Goal: Task Accomplishment & Management: Manage account settings

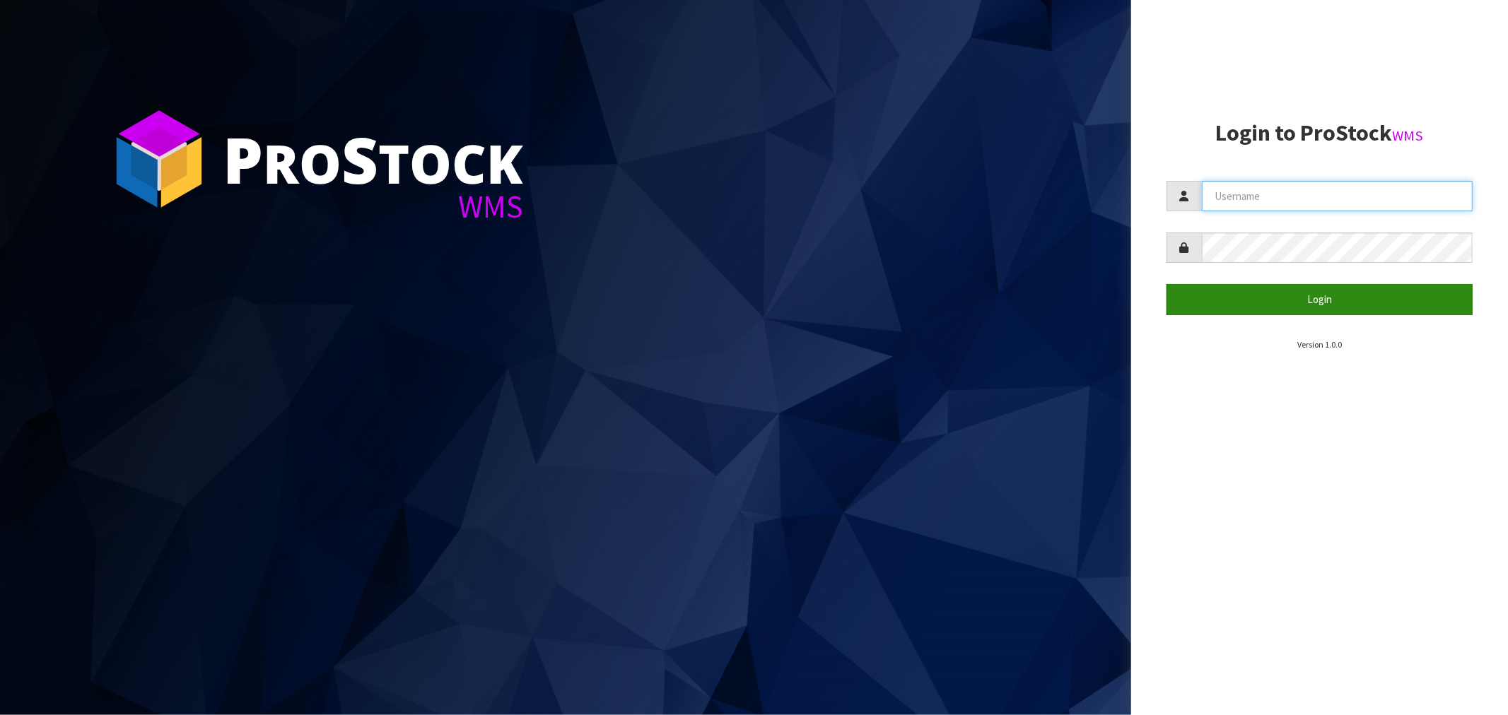
type input "[EMAIL_ADDRESS][DOMAIN_NAME]"
click at [848, 305] on button "Login" at bounding box center [1319, 299] width 306 height 30
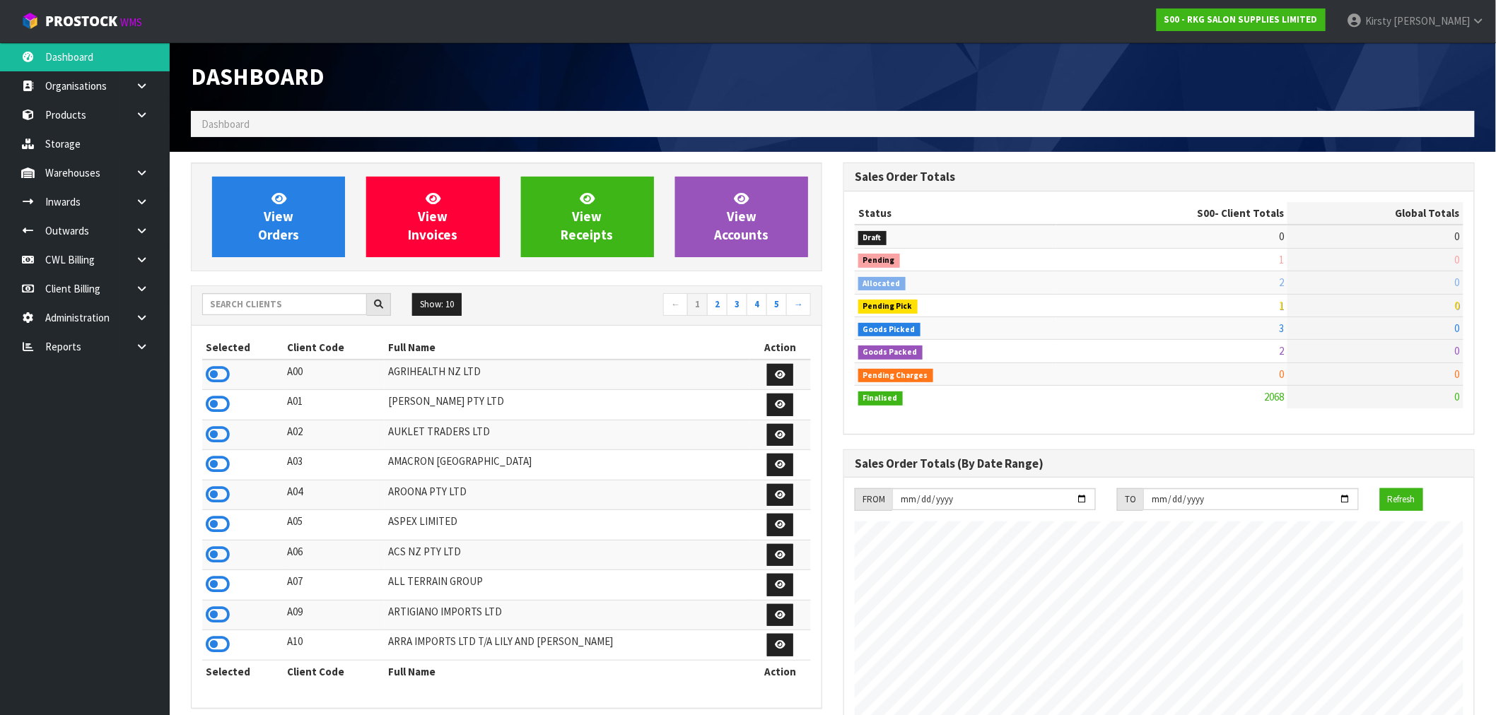
scroll to position [1071, 652]
click at [88, 111] on link "Products" at bounding box center [85, 114] width 170 height 29
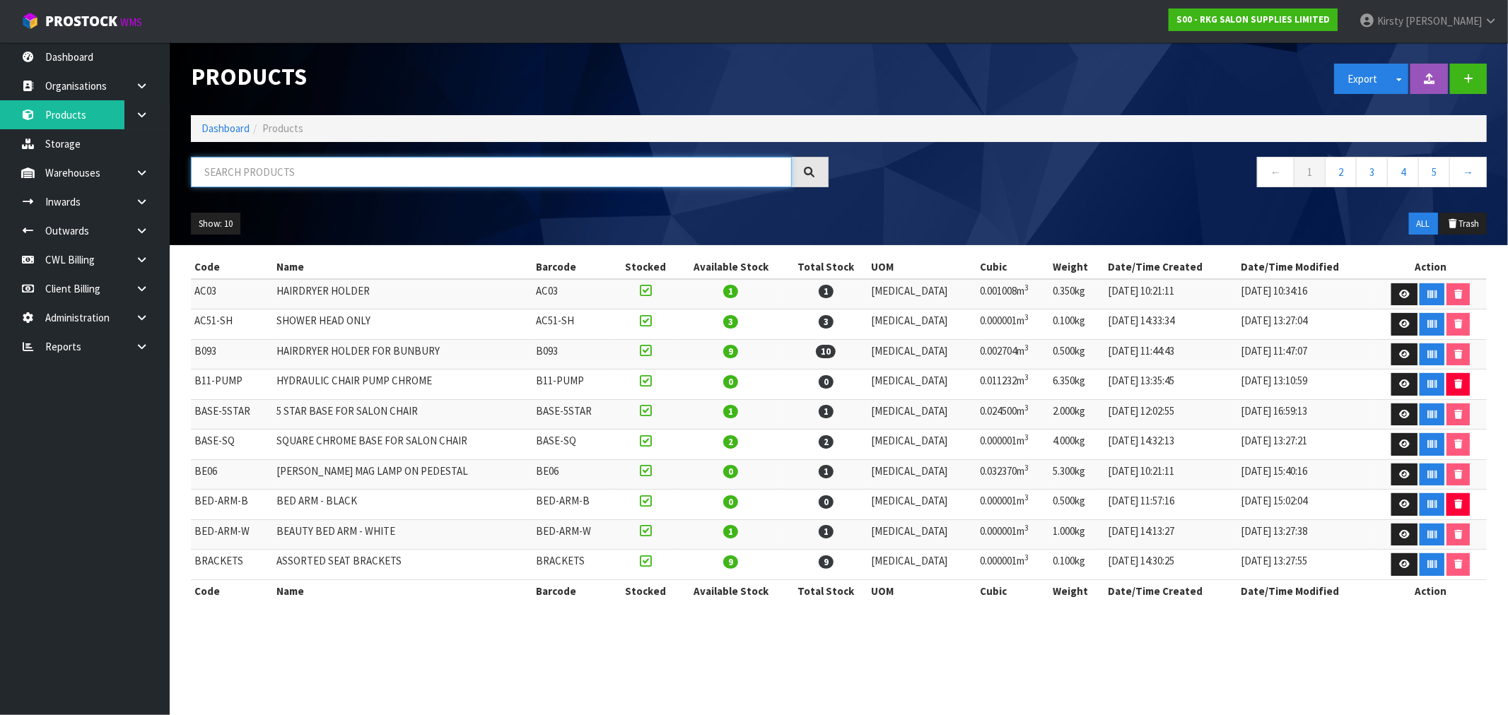
click at [264, 166] on input "text" at bounding box center [491, 172] width 601 height 30
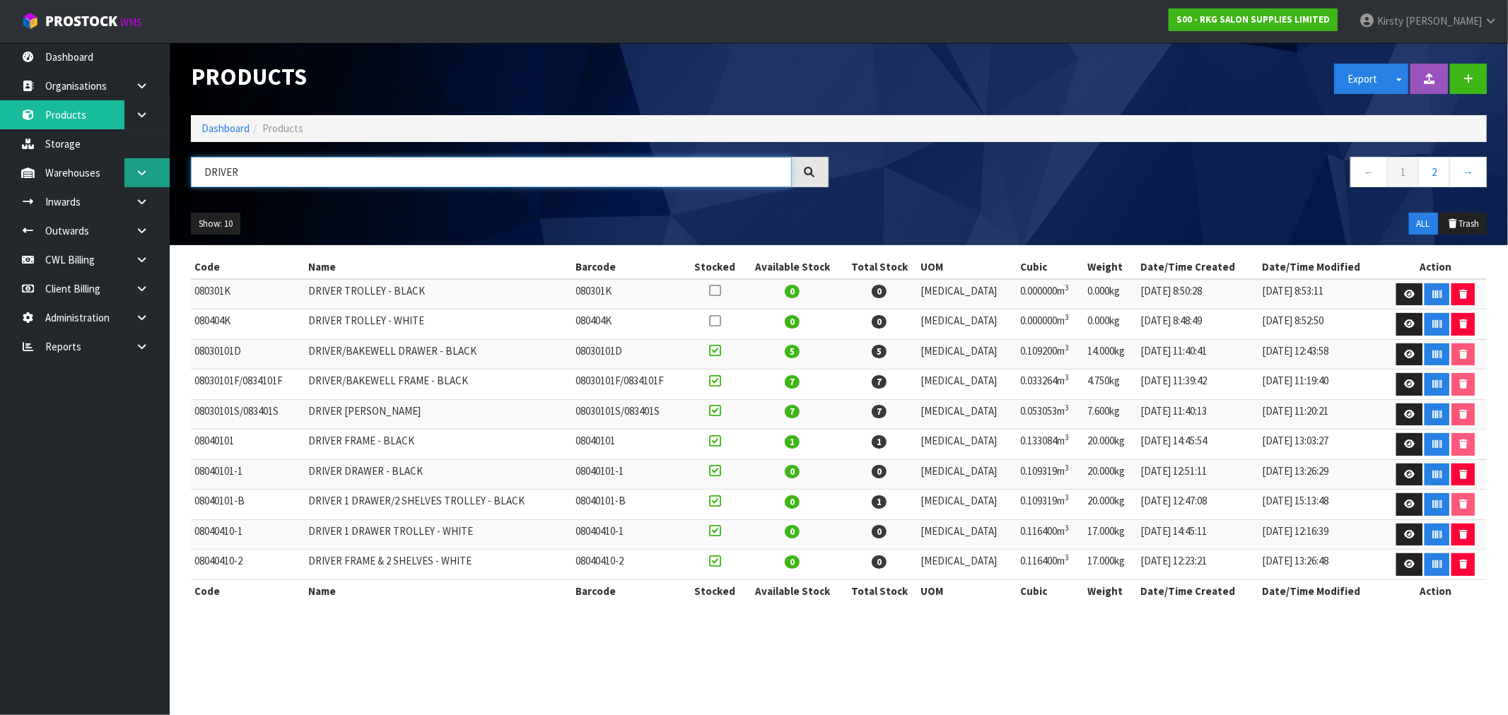
drag, startPoint x: 252, startPoint y: 174, endPoint x: 163, endPoint y: 175, distance: 89.1
click at [163, 175] on body "Toggle navigation ProStock WMS S00 - RKG SALON SUPPLIES LIMITED [PERSON_NAME] L…" at bounding box center [754, 357] width 1508 height 715
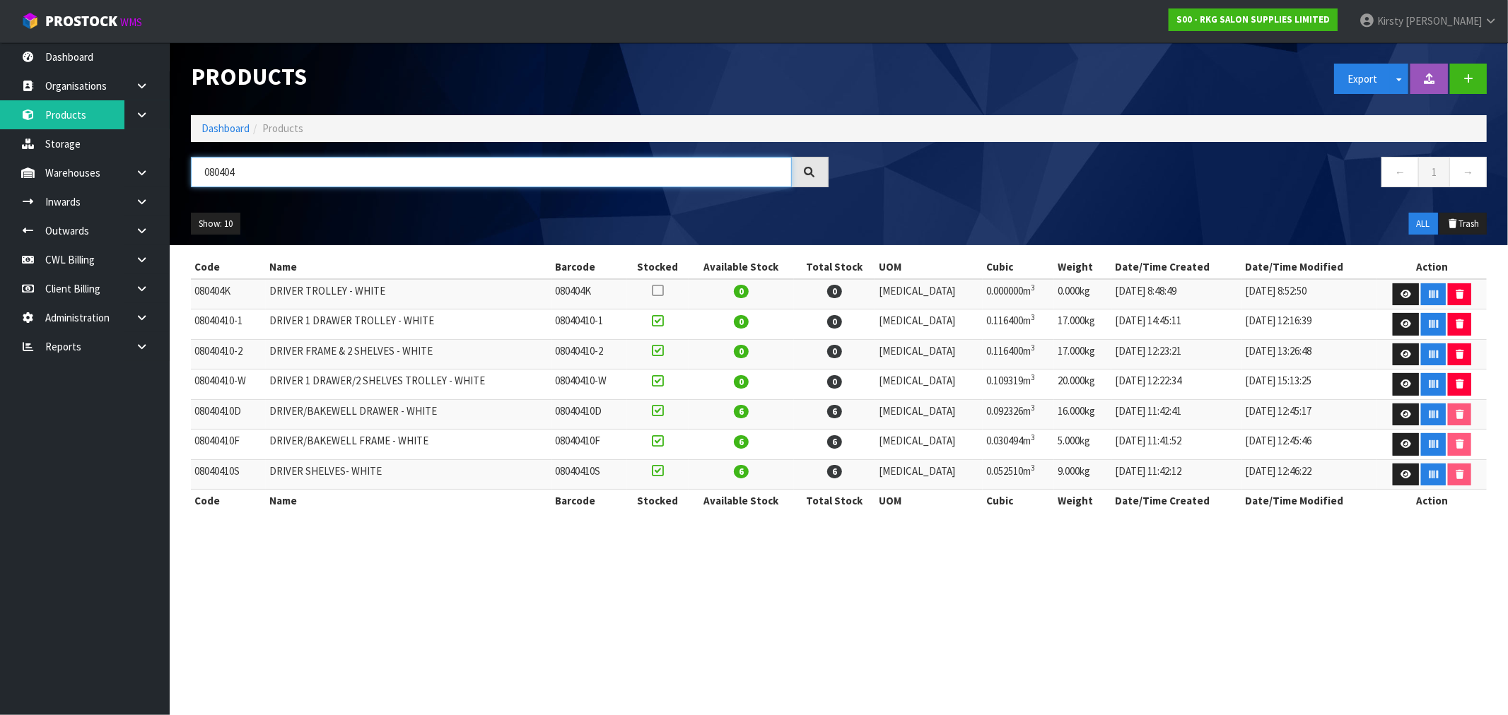
click at [241, 177] on input "080404" at bounding box center [491, 172] width 601 height 30
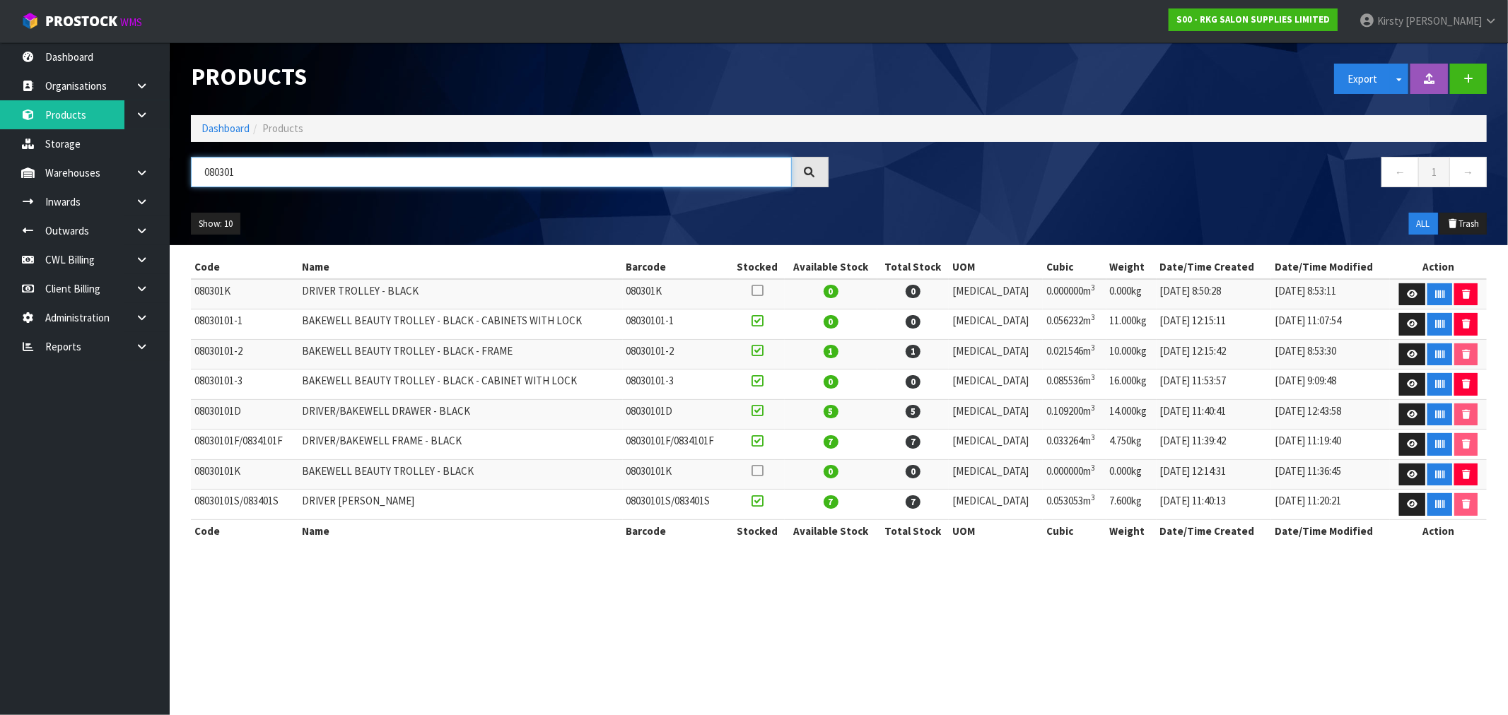
type input "080301"
click at [848, 323] on icon "button" at bounding box center [1466, 324] width 8 height 9
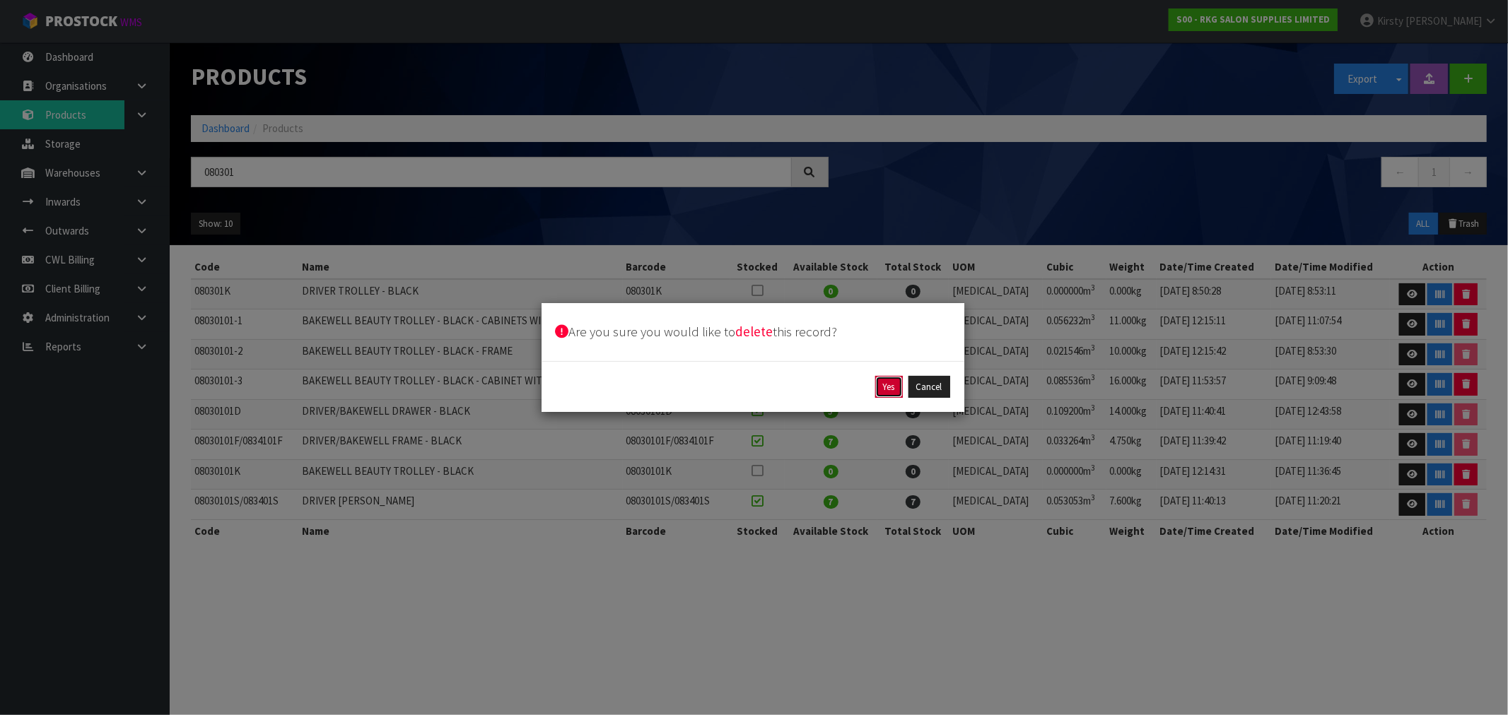
click at [848, 389] on button "Yes" at bounding box center [889, 387] width 28 height 23
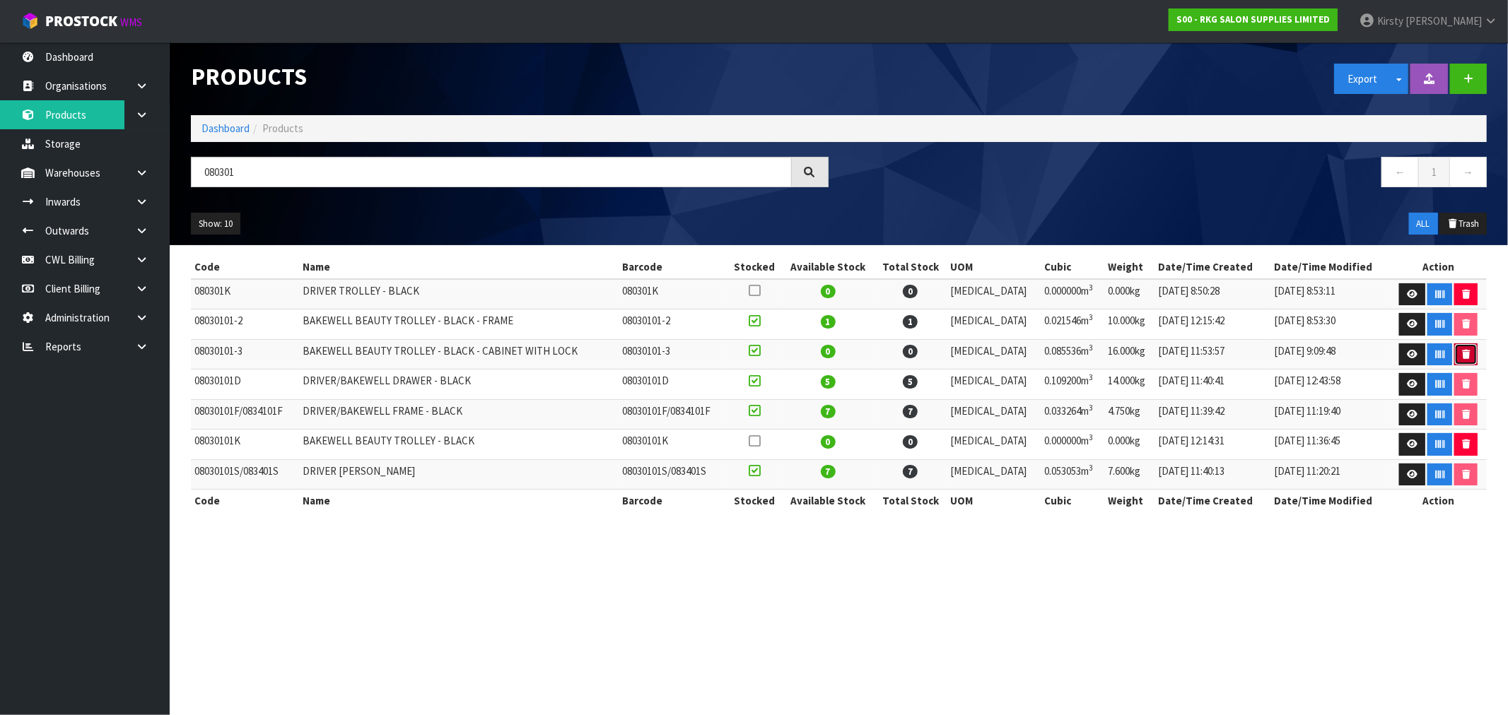
click at [848, 353] on icon "button" at bounding box center [1466, 354] width 8 height 9
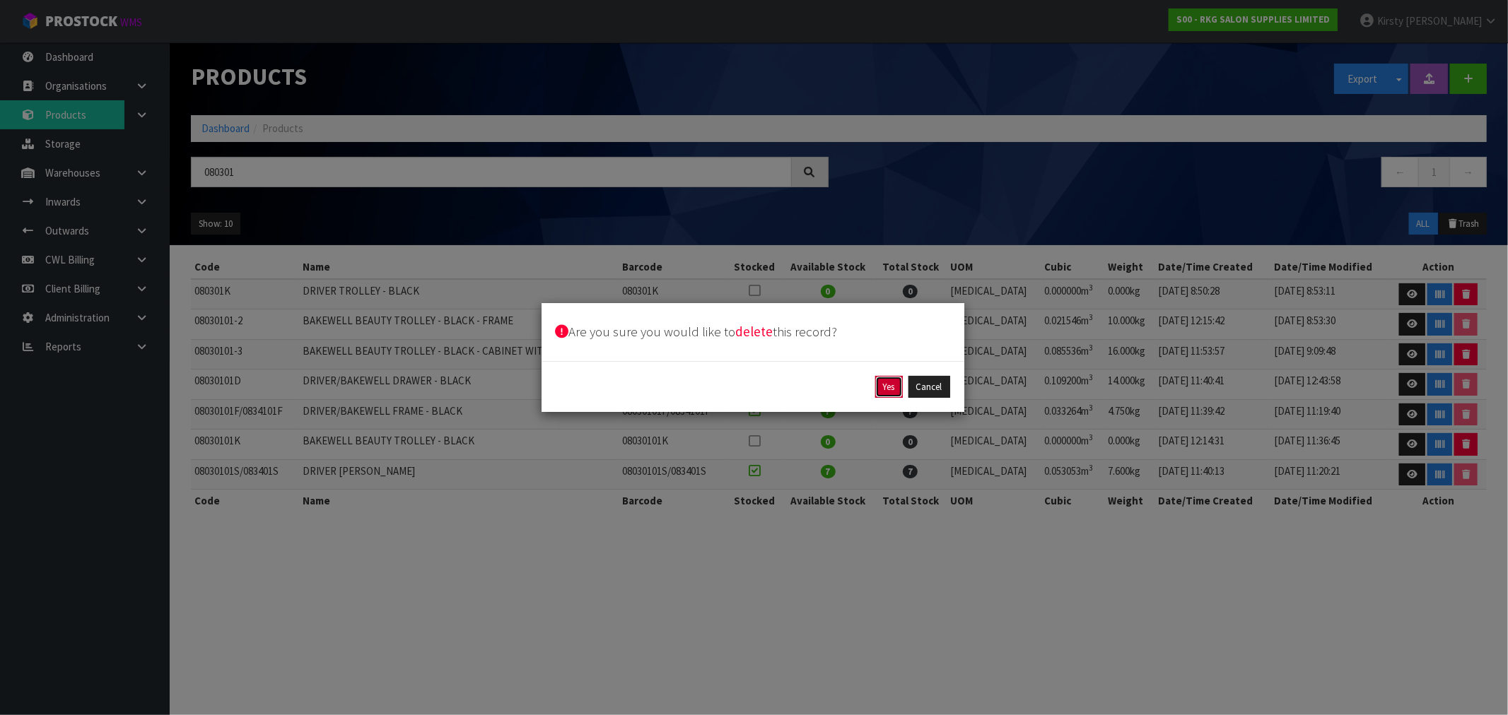
click at [848, 390] on button "Yes" at bounding box center [889, 387] width 28 height 23
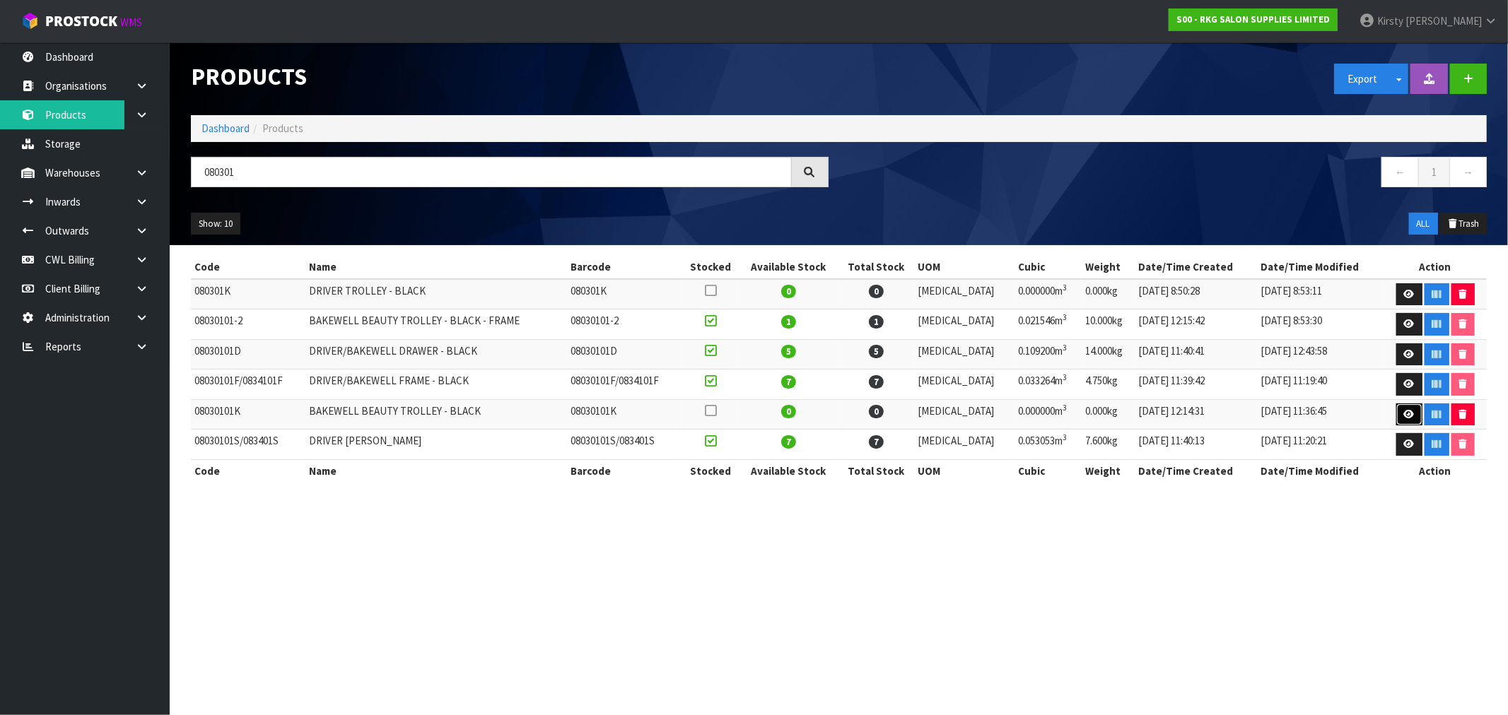
click at [848, 411] on icon at bounding box center [1409, 414] width 11 height 9
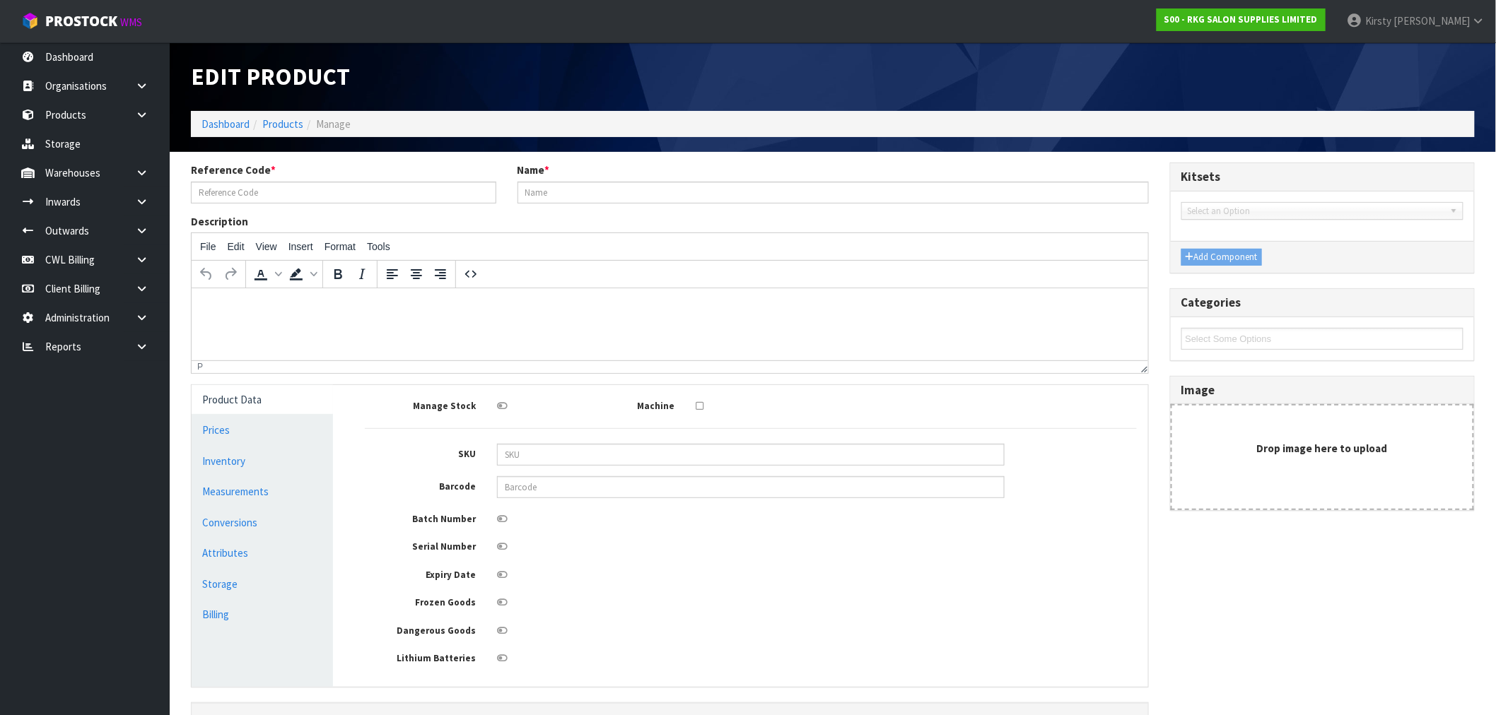
type input "08030101K"
type input "BAKEWELL BEAUTY TROLLEY - BLACK"
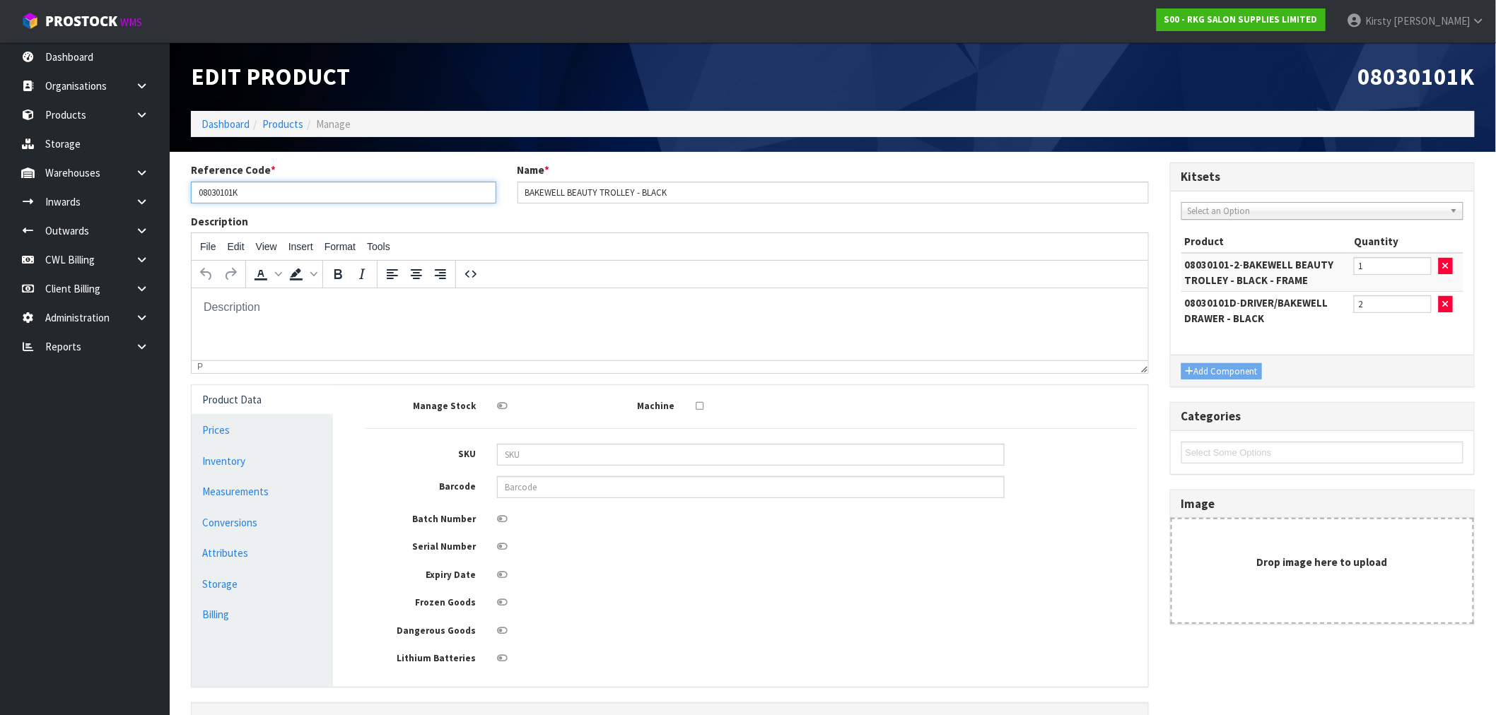
click at [234, 193] on input "08030101K" at bounding box center [343, 193] width 305 height 22
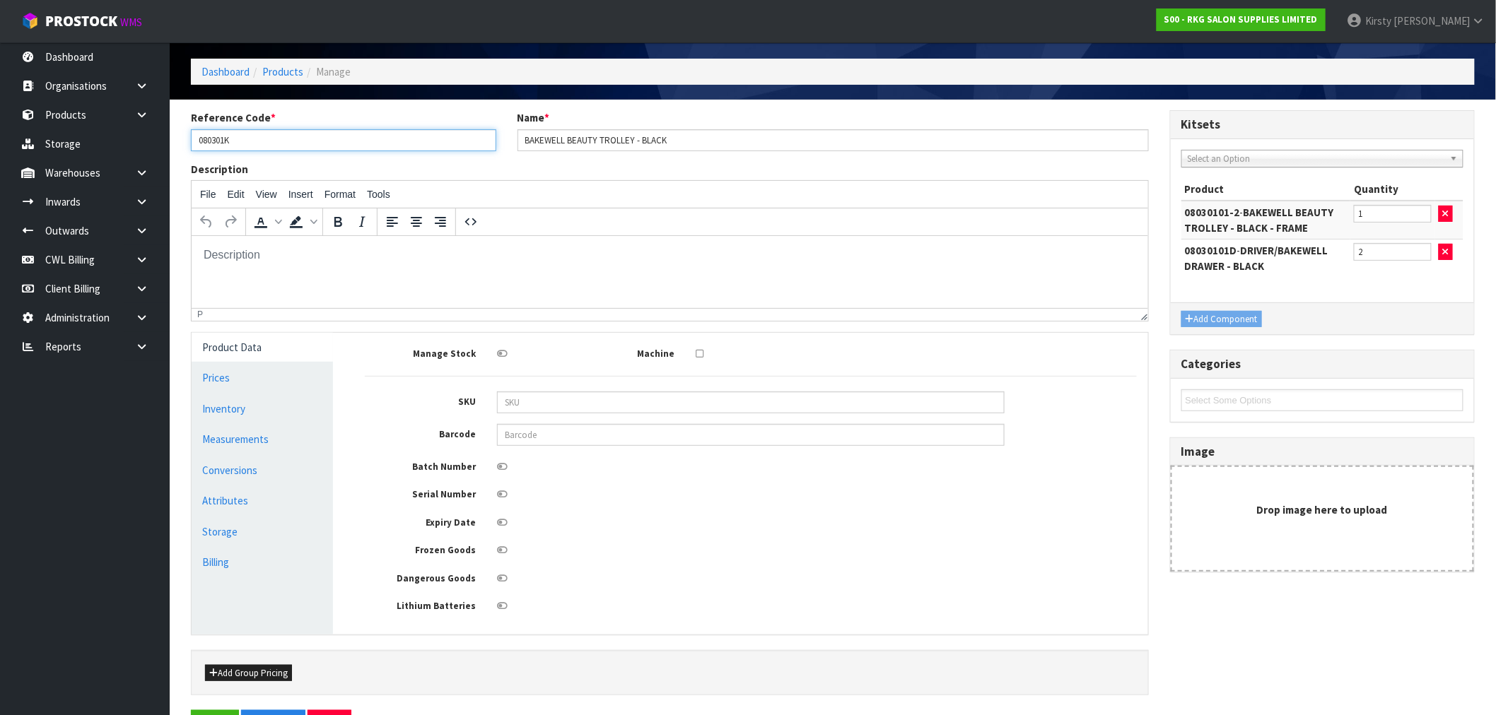
scroll to position [102, 0]
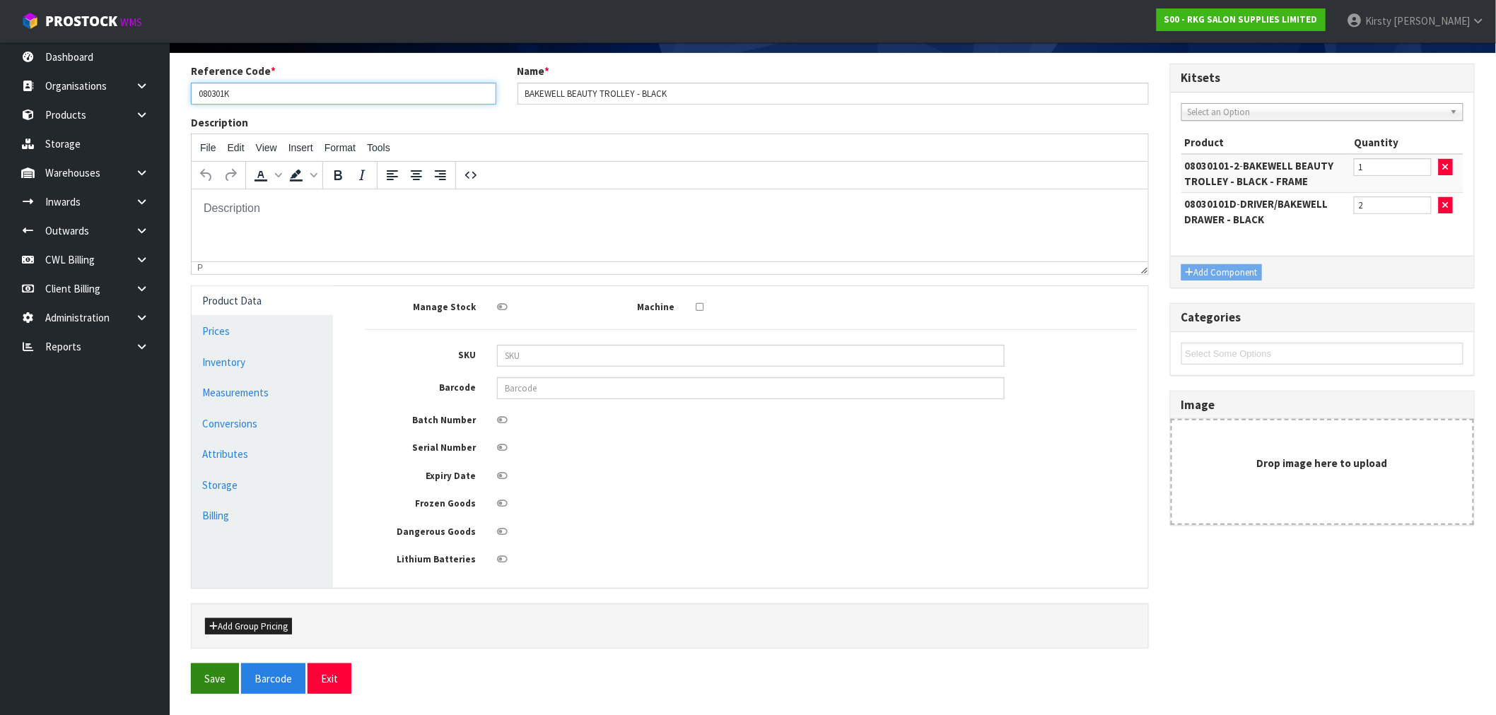
type input "080301K"
drag, startPoint x: 205, startPoint y: 677, endPoint x: 230, endPoint y: 640, distance: 45.3
click at [205, 539] on button "Save" at bounding box center [215, 679] width 48 height 30
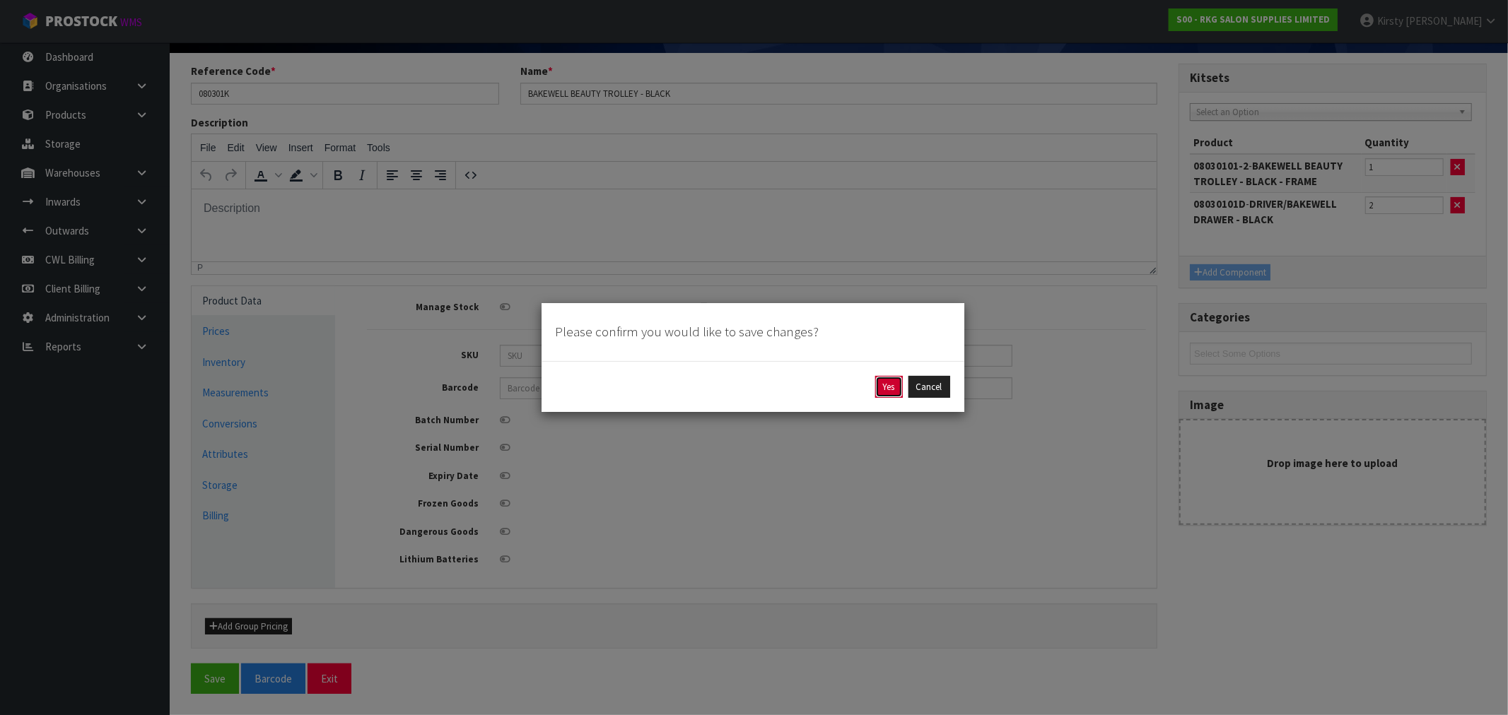
click at [848, 385] on button "Yes" at bounding box center [889, 387] width 28 height 23
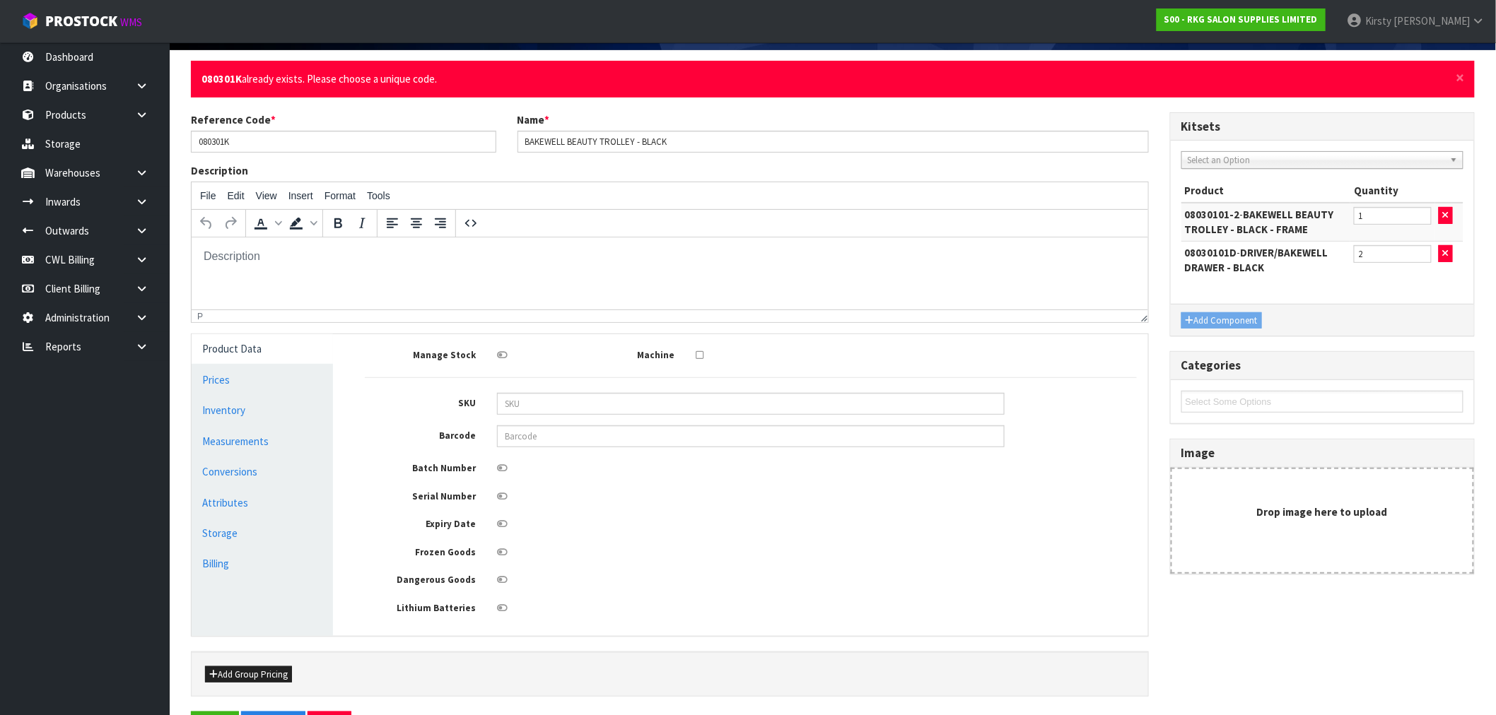
scroll to position [0, 0]
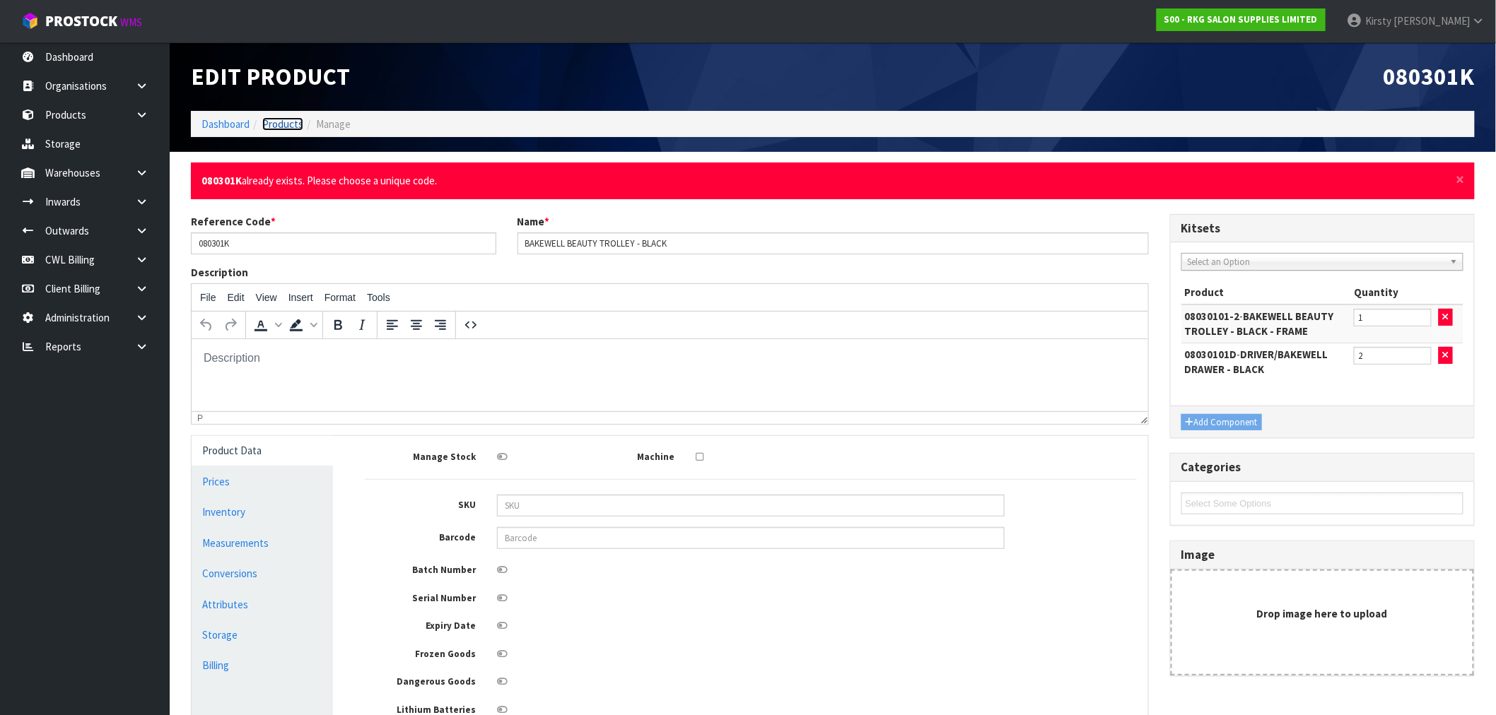
click at [281, 127] on link "Products" at bounding box center [282, 123] width 41 height 13
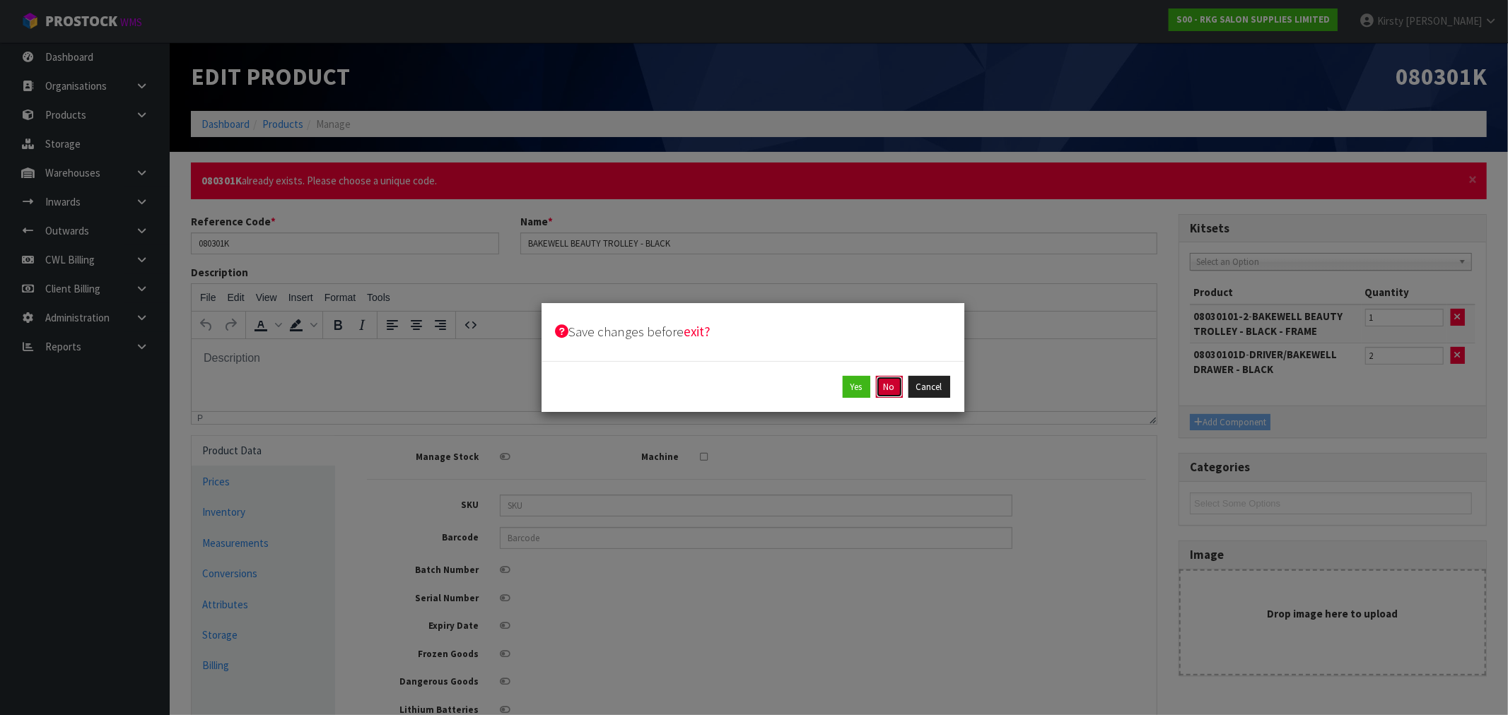
click at [848, 390] on button "No" at bounding box center [889, 387] width 27 height 23
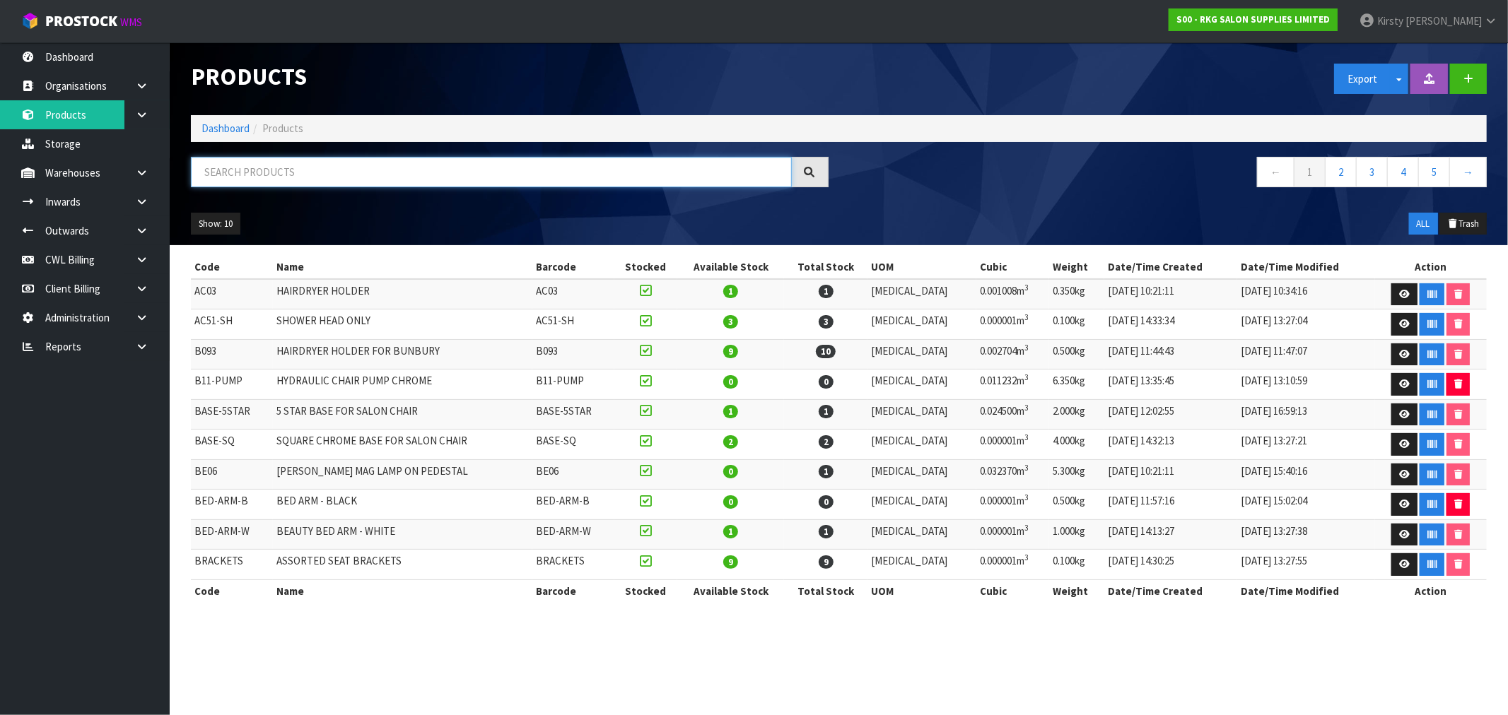
click at [265, 168] on input "text" at bounding box center [491, 172] width 601 height 30
click at [848, 82] on button "Export" at bounding box center [1362, 79] width 57 height 30
click at [848, 106] on link "SOH Summary" at bounding box center [1391, 109] width 112 height 19
click at [228, 168] on input "text" at bounding box center [491, 172] width 601 height 30
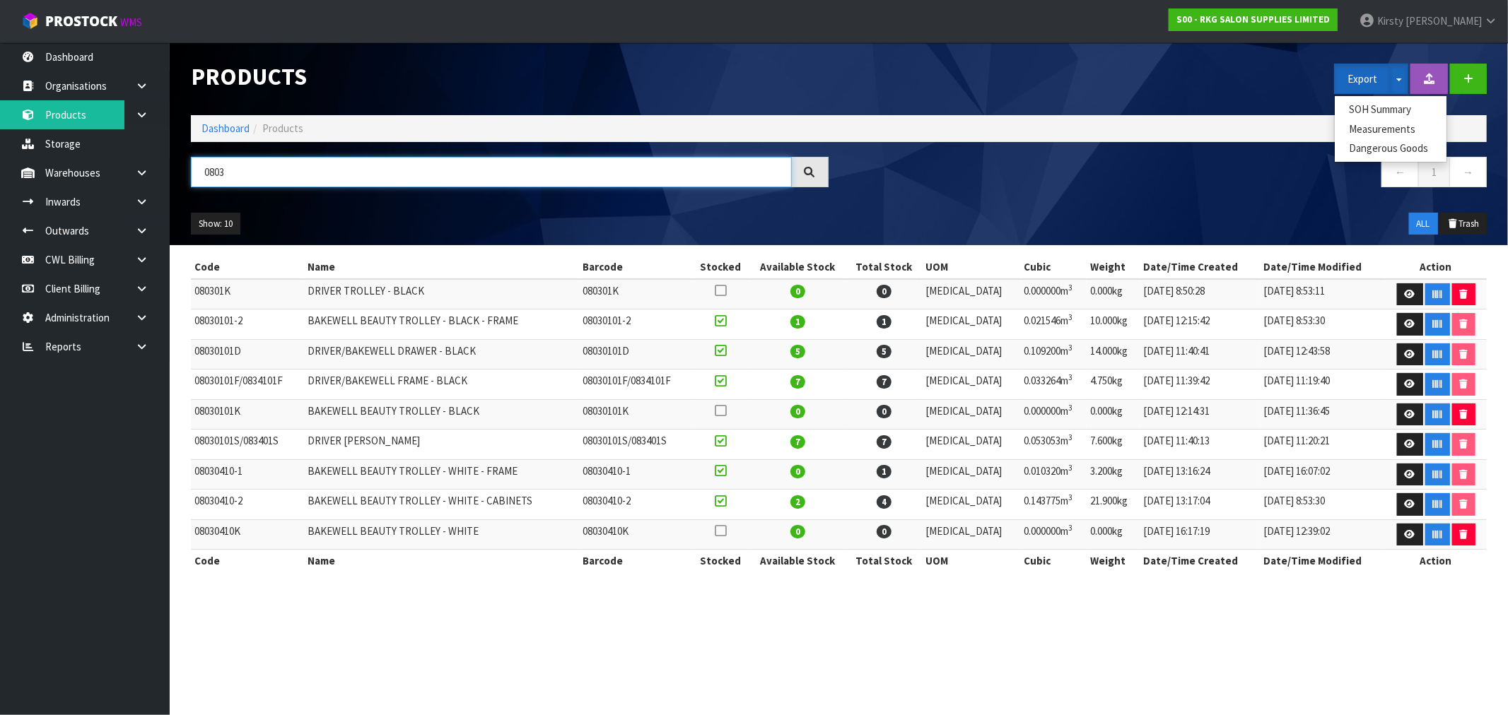
click at [228, 177] on input "0803" at bounding box center [491, 172] width 601 height 30
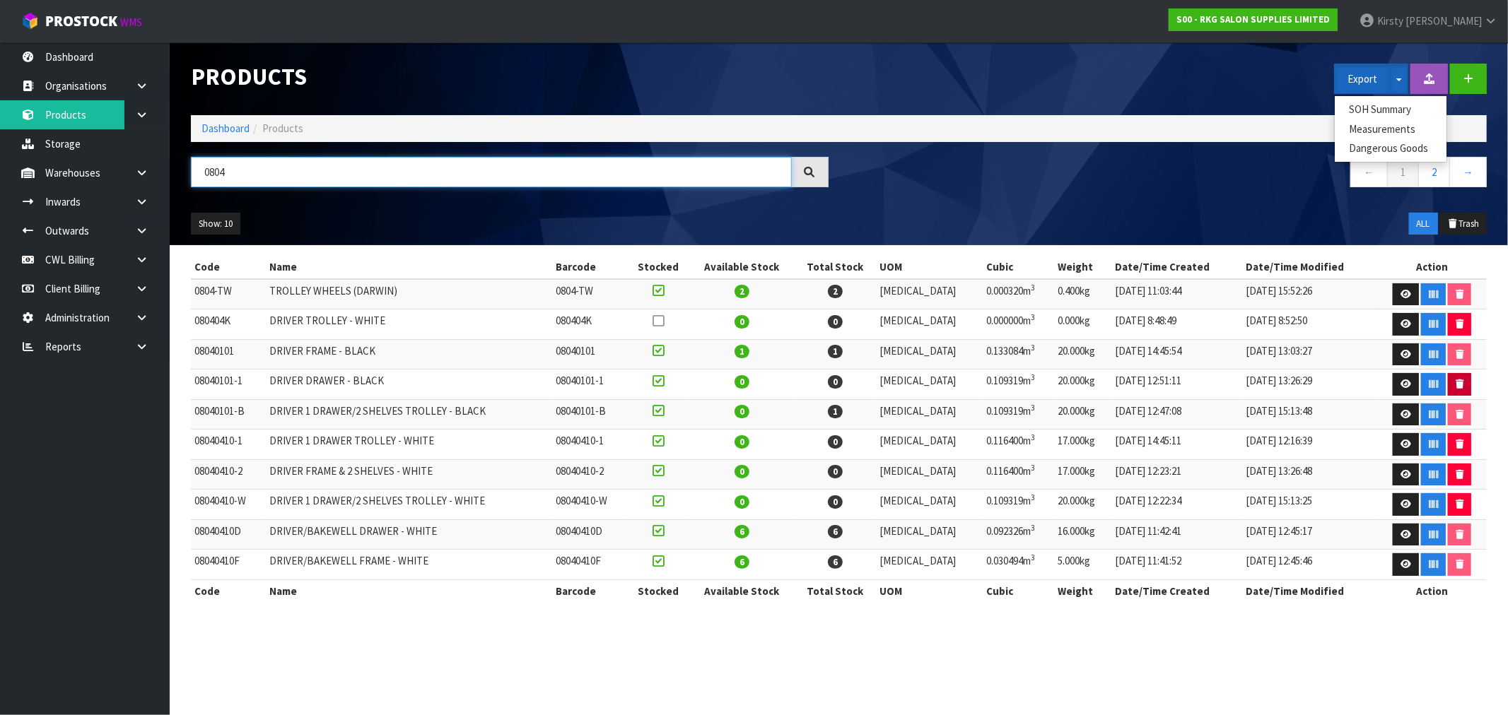
type input "0804"
click at [848, 383] on icon "button" at bounding box center [1460, 384] width 8 height 9
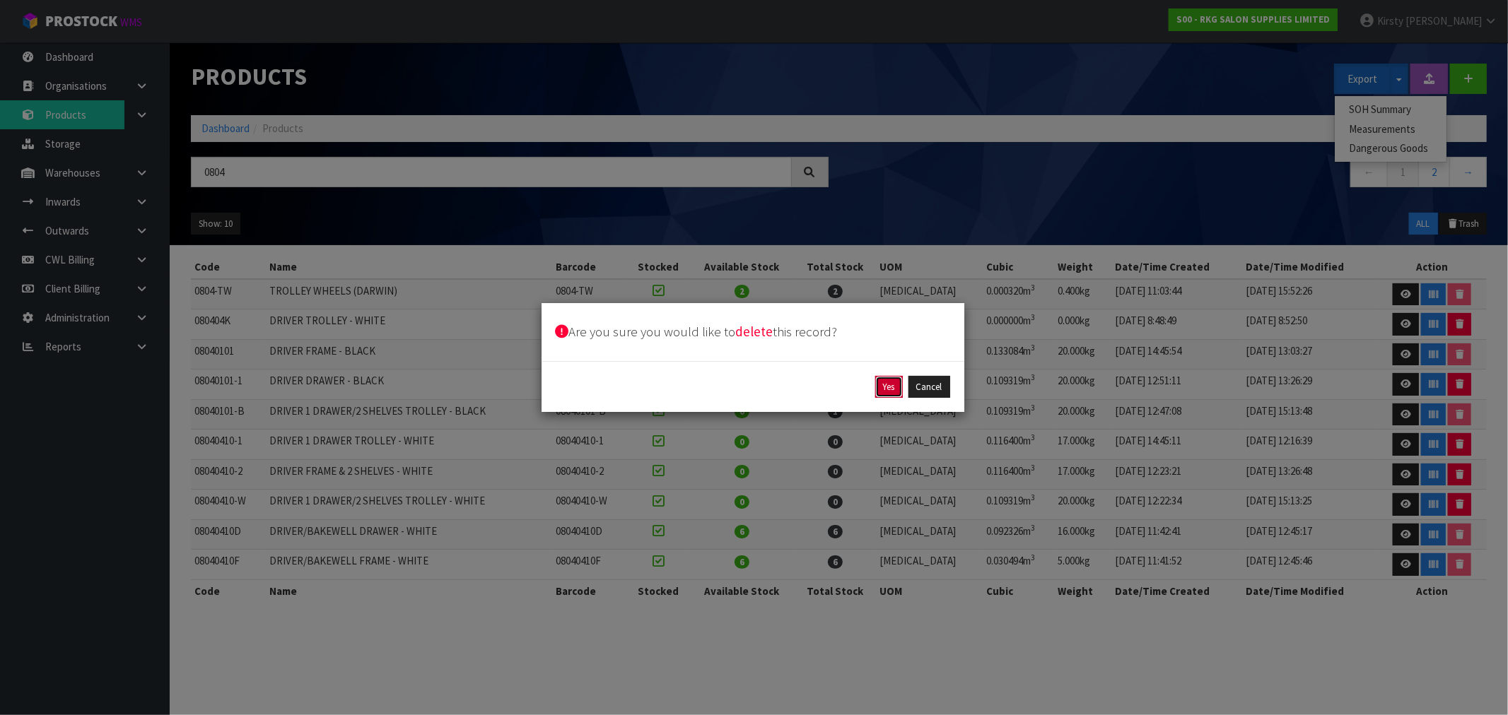
click at [848, 387] on button "Yes" at bounding box center [889, 387] width 28 height 23
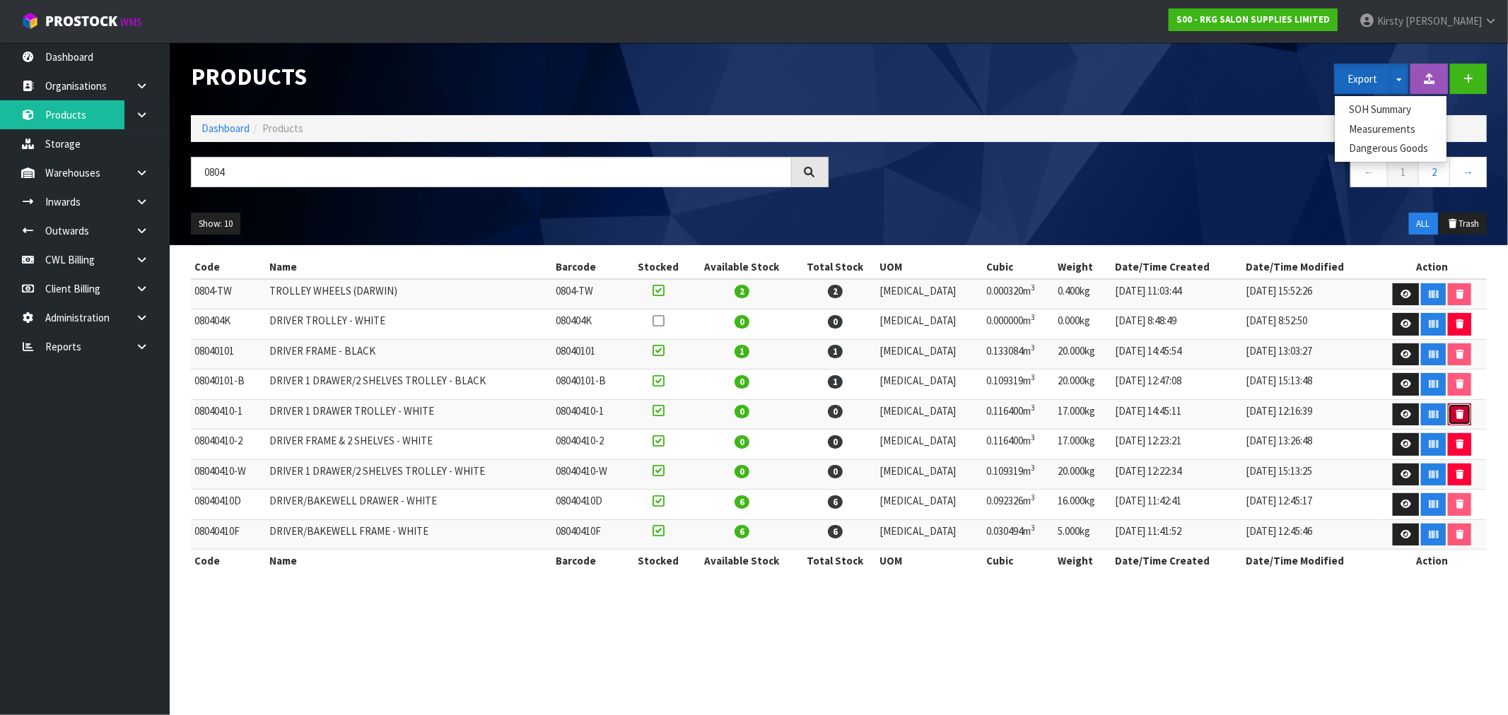
click at [848, 414] on icon "button" at bounding box center [1460, 414] width 8 height 9
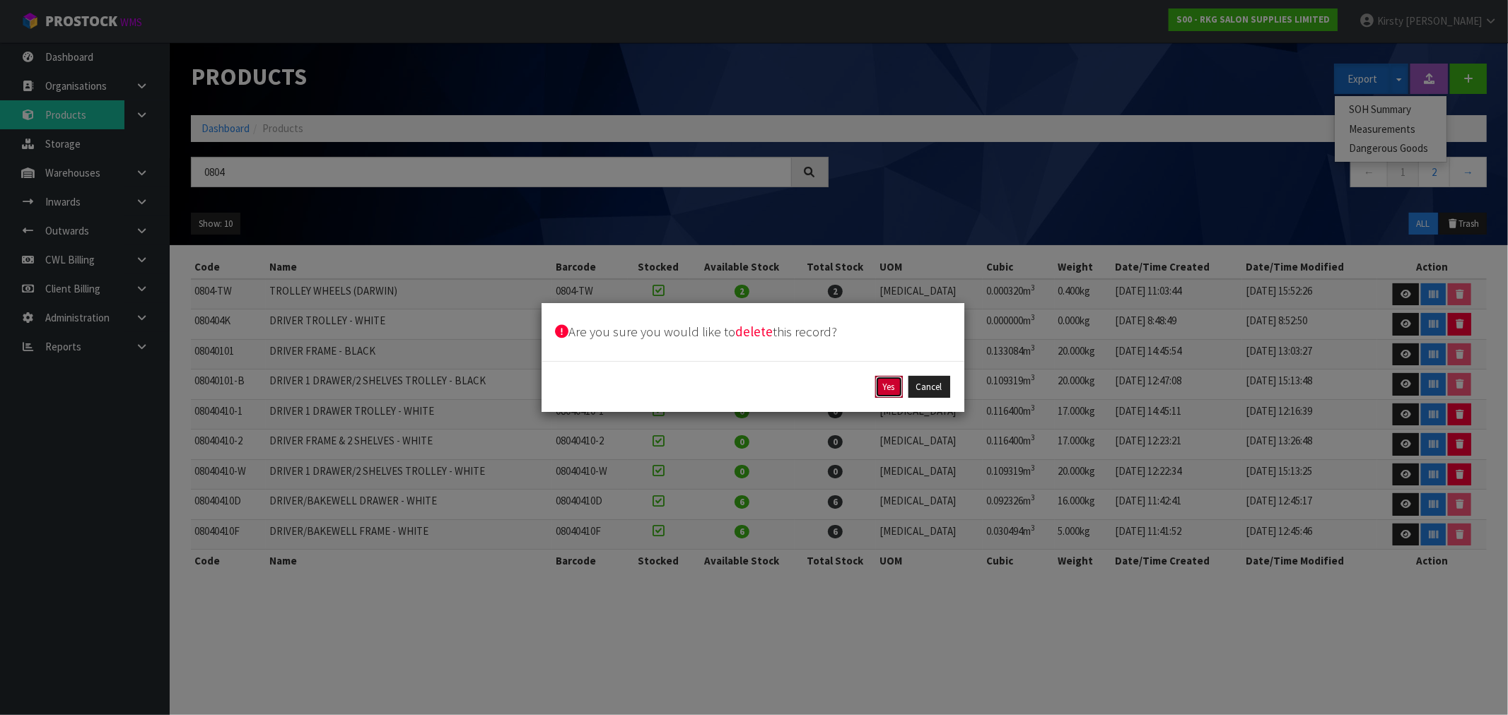
click at [848, 384] on button "Yes" at bounding box center [889, 387] width 28 height 23
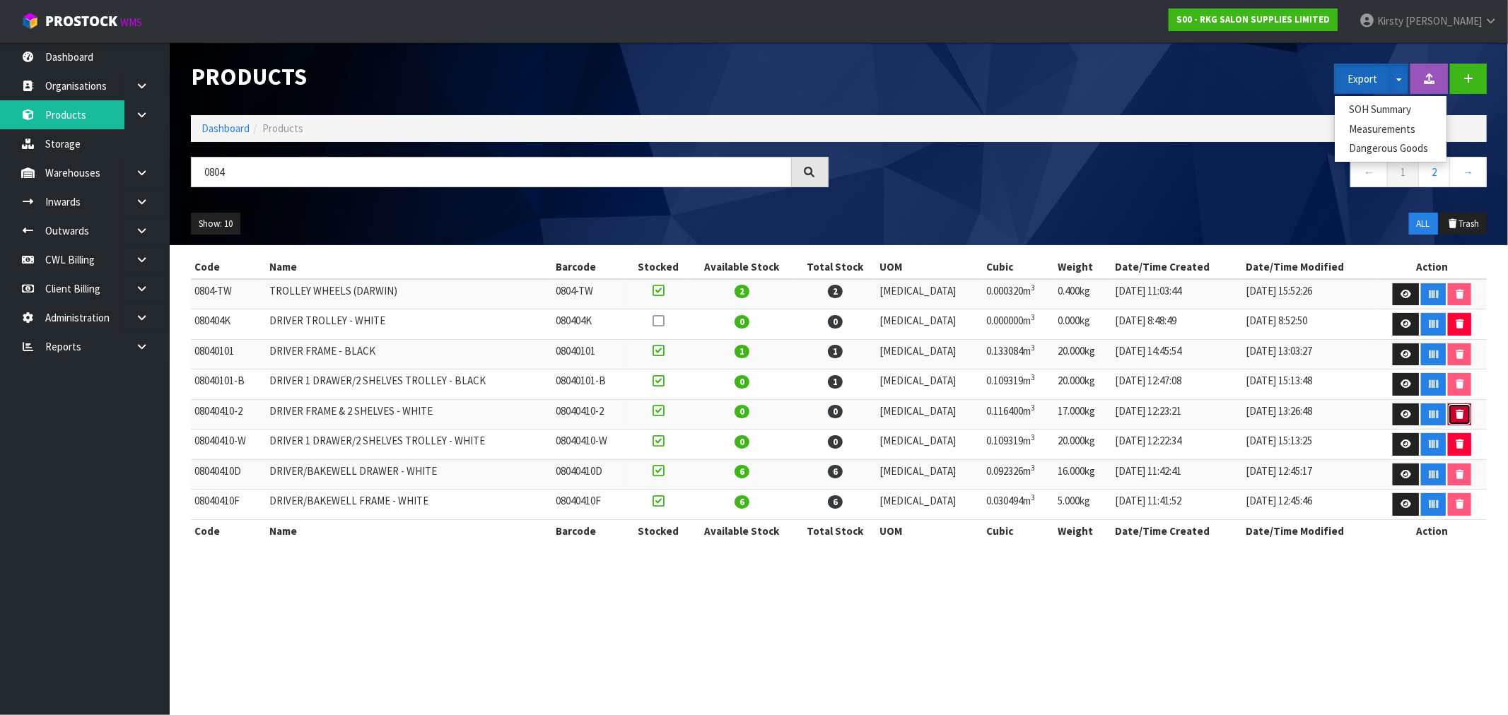
click at [848, 414] on icon "button" at bounding box center [1460, 414] width 8 height 9
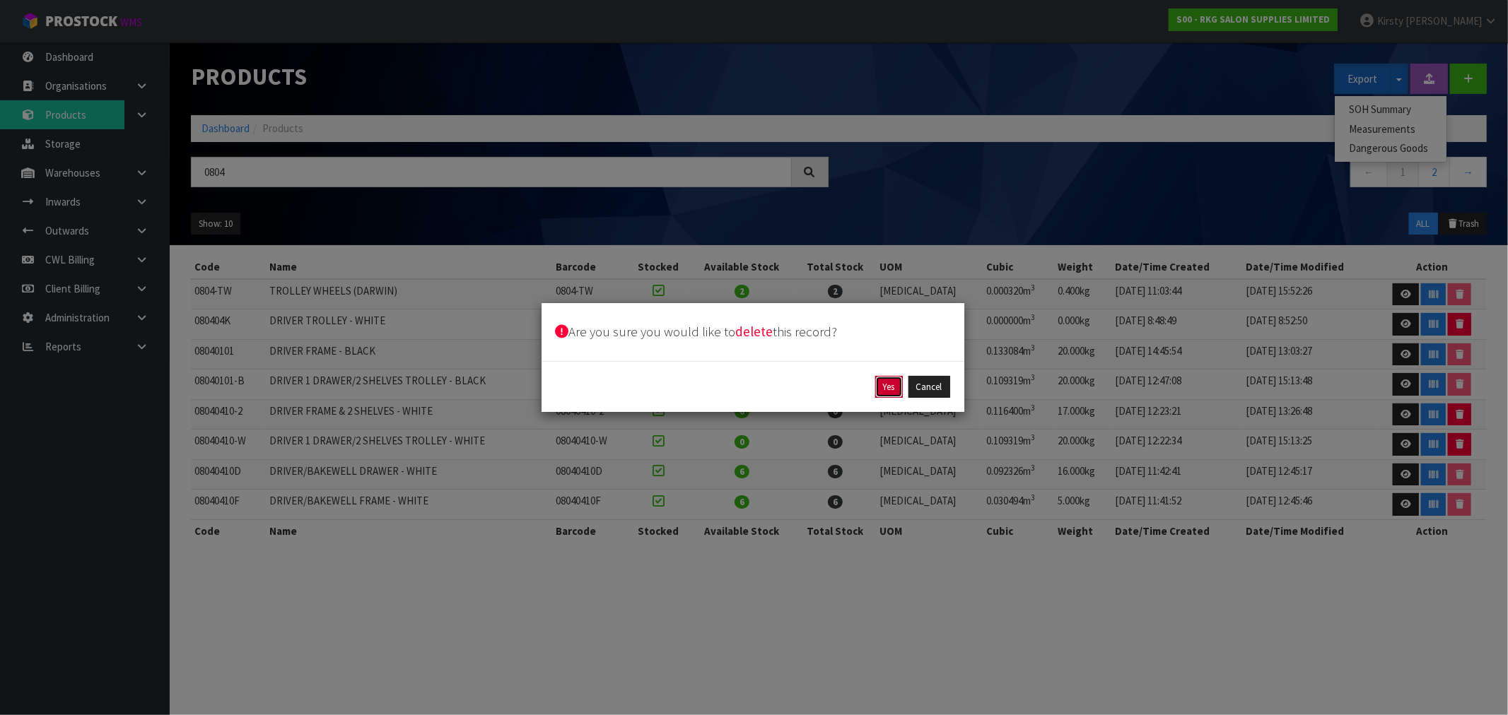
click at [848, 390] on button "Yes" at bounding box center [889, 387] width 28 height 23
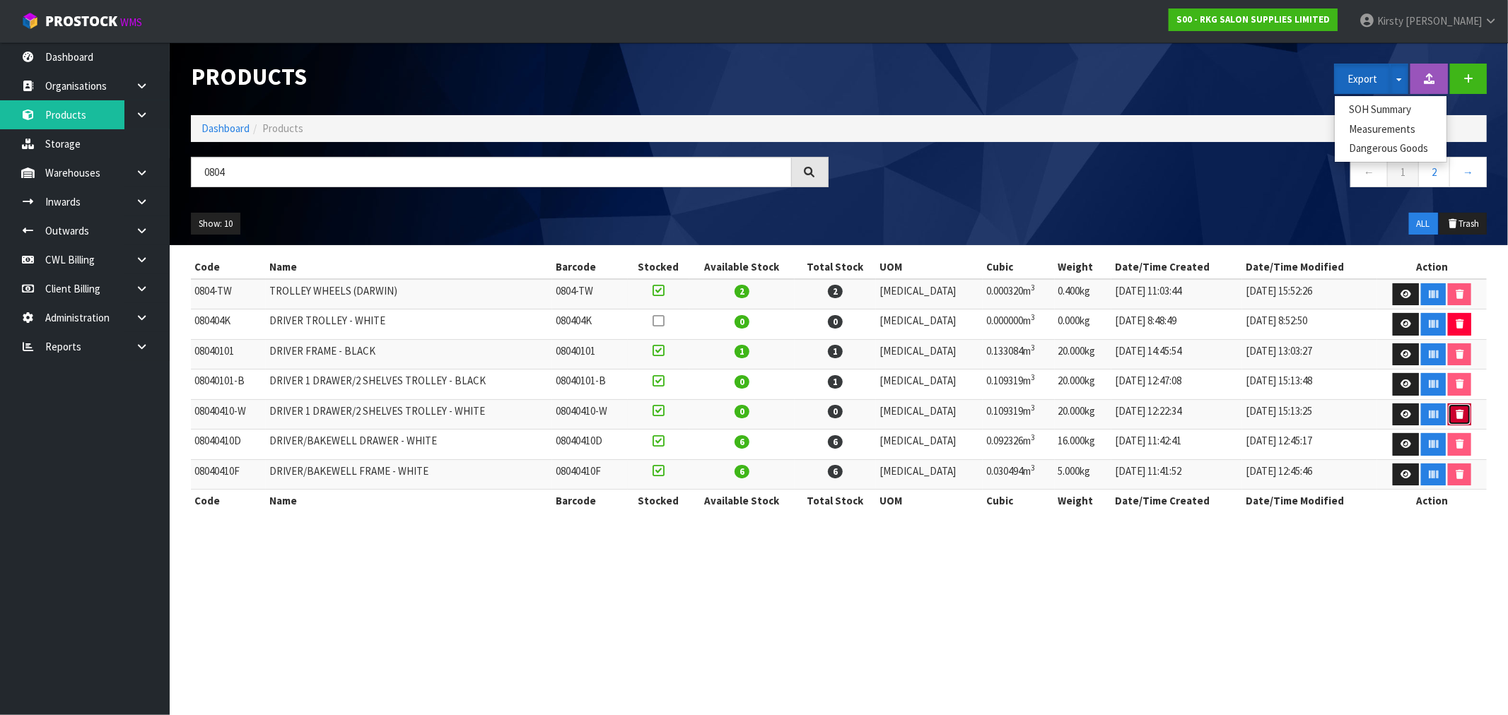
click at [848, 414] on icon "button" at bounding box center [1460, 414] width 8 height 9
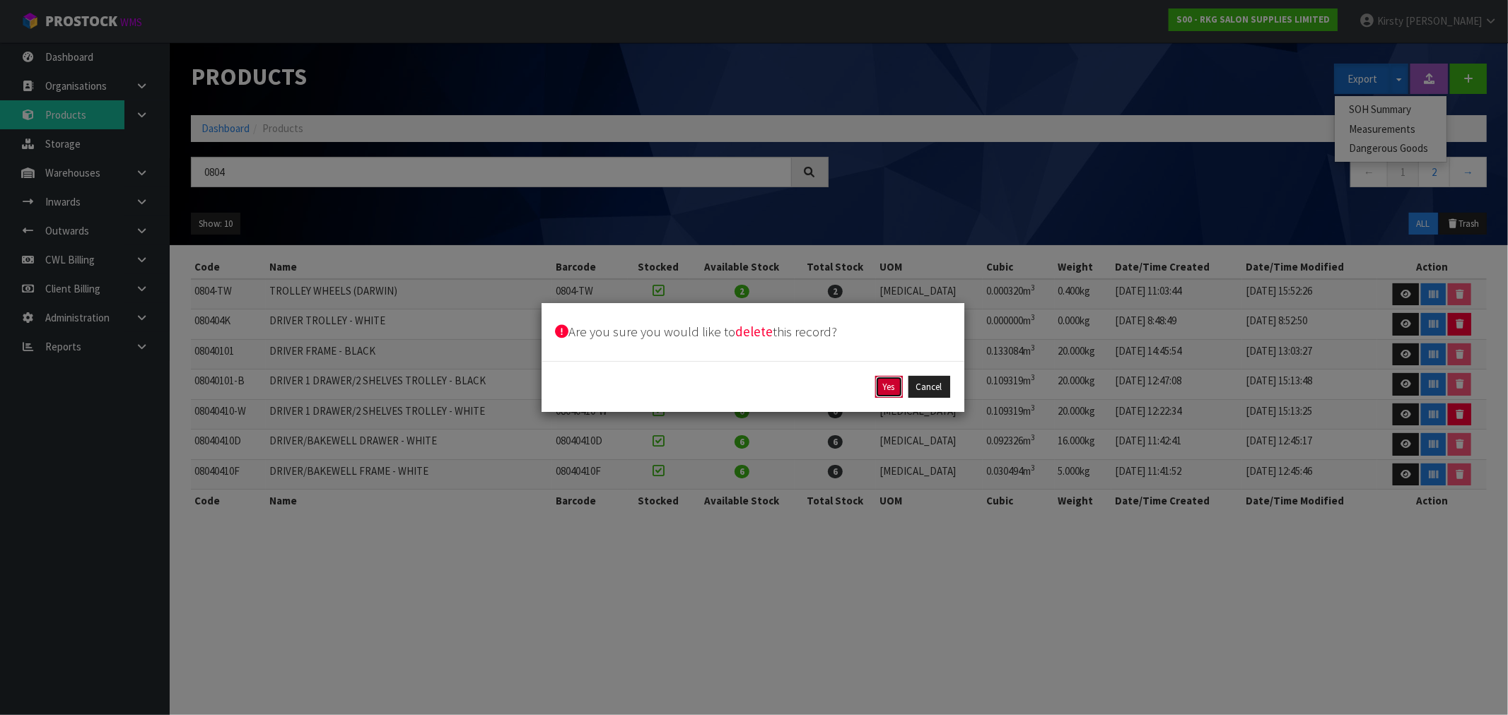
click at [848, 385] on button "Yes" at bounding box center [889, 387] width 28 height 23
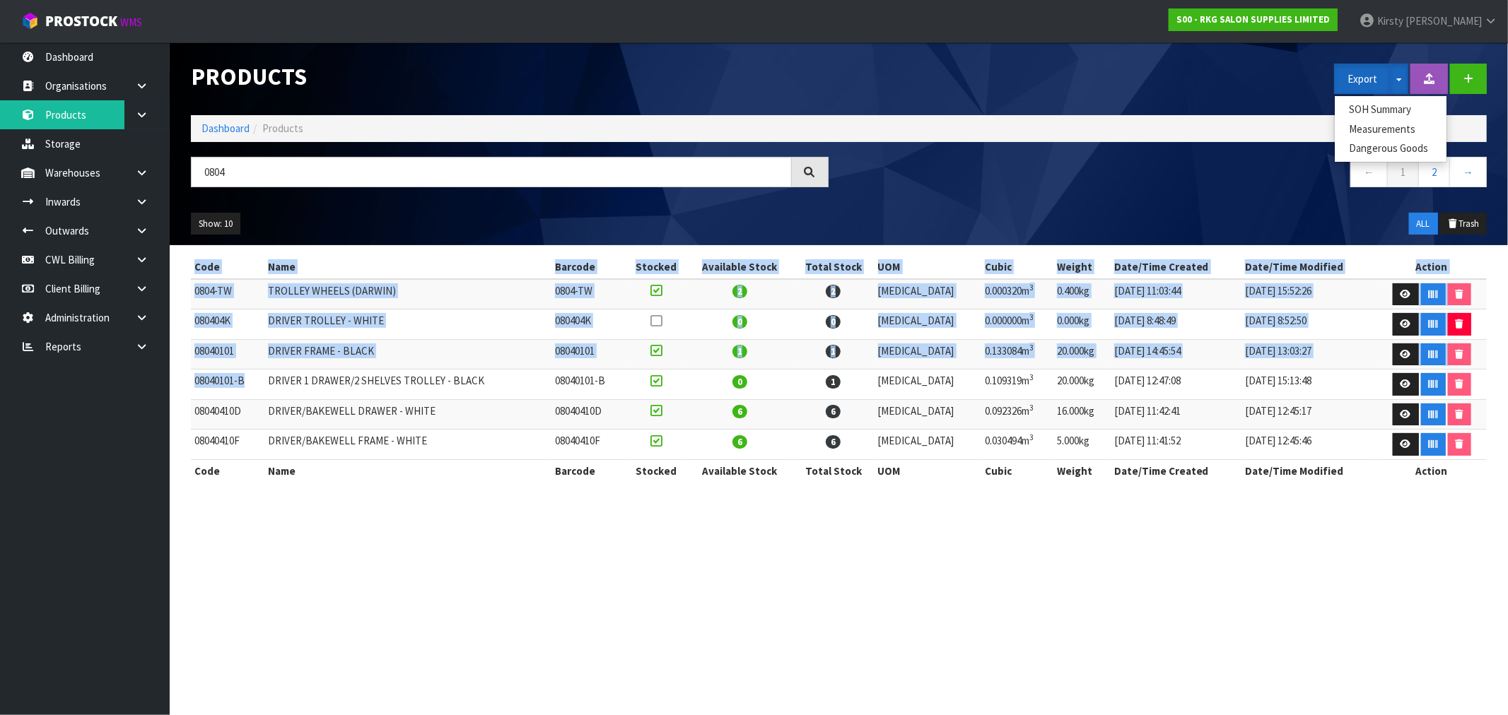
drag, startPoint x: 246, startPoint y: 382, endPoint x: 177, endPoint y: 384, distance: 69.3
click at [177, 384] on section "Code Name Barcode Stocked Available Stock Total Stock UOM Cubic Weight Date/Tim…" at bounding box center [839, 376] width 1338 height 262
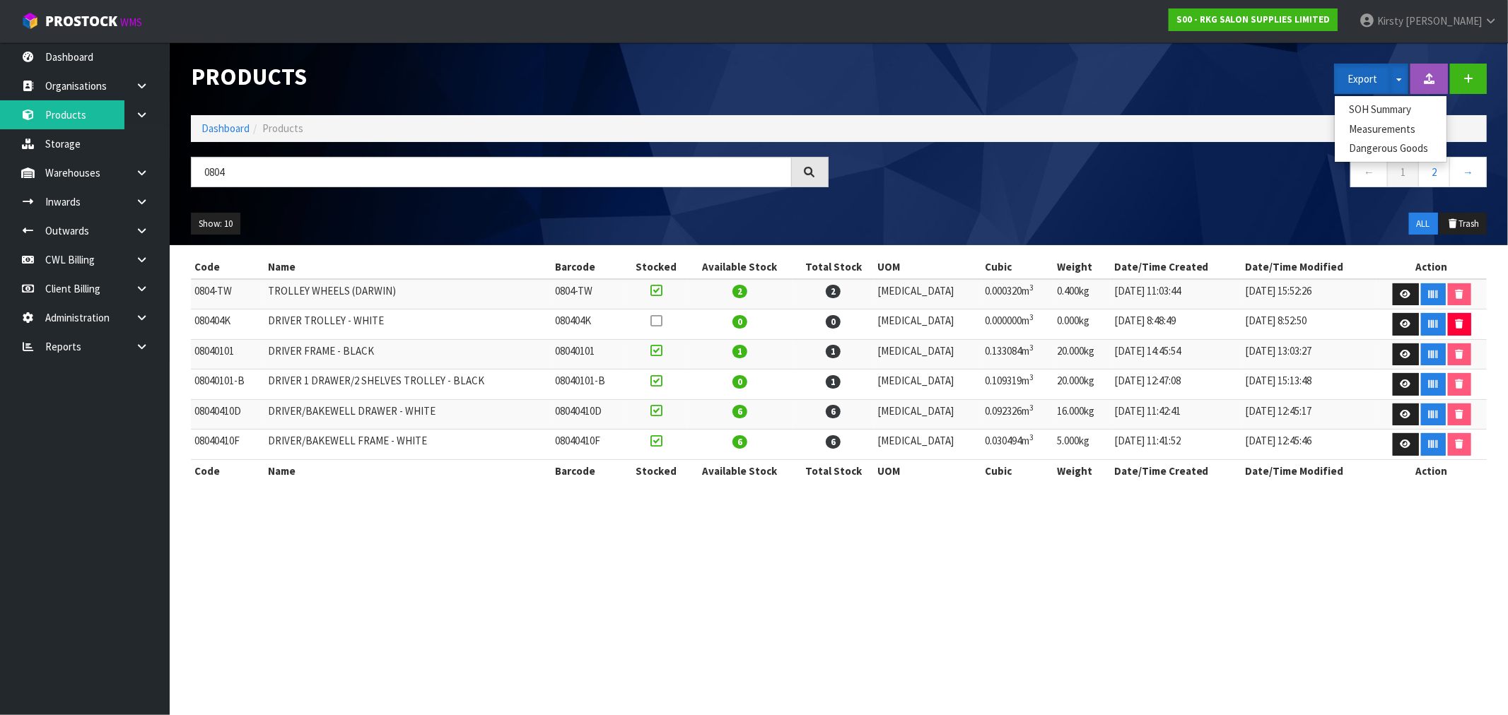
click at [218, 411] on td "08040410D" at bounding box center [228, 414] width 74 height 30
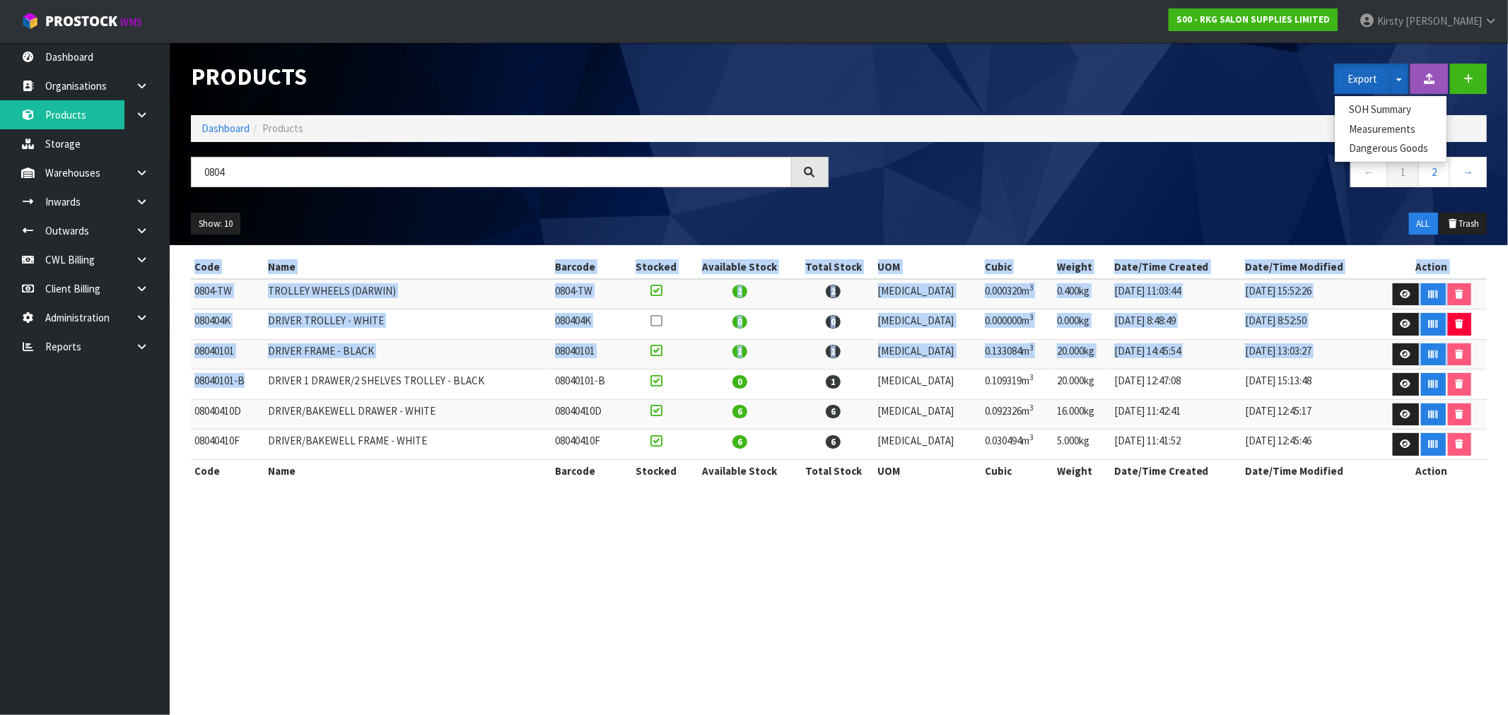
drag, startPoint x: 246, startPoint y: 379, endPoint x: 189, endPoint y: 382, distance: 57.4
click at [189, 382] on div "Code Name Barcode Stocked Available Stock Total Stock UOM Cubic Weight Date/Tim…" at bounding box center [838, 376] width 1317 height 241
click at [264, 387] on td "08040101-B" at bounding box center [228, 385] width 74 height 30
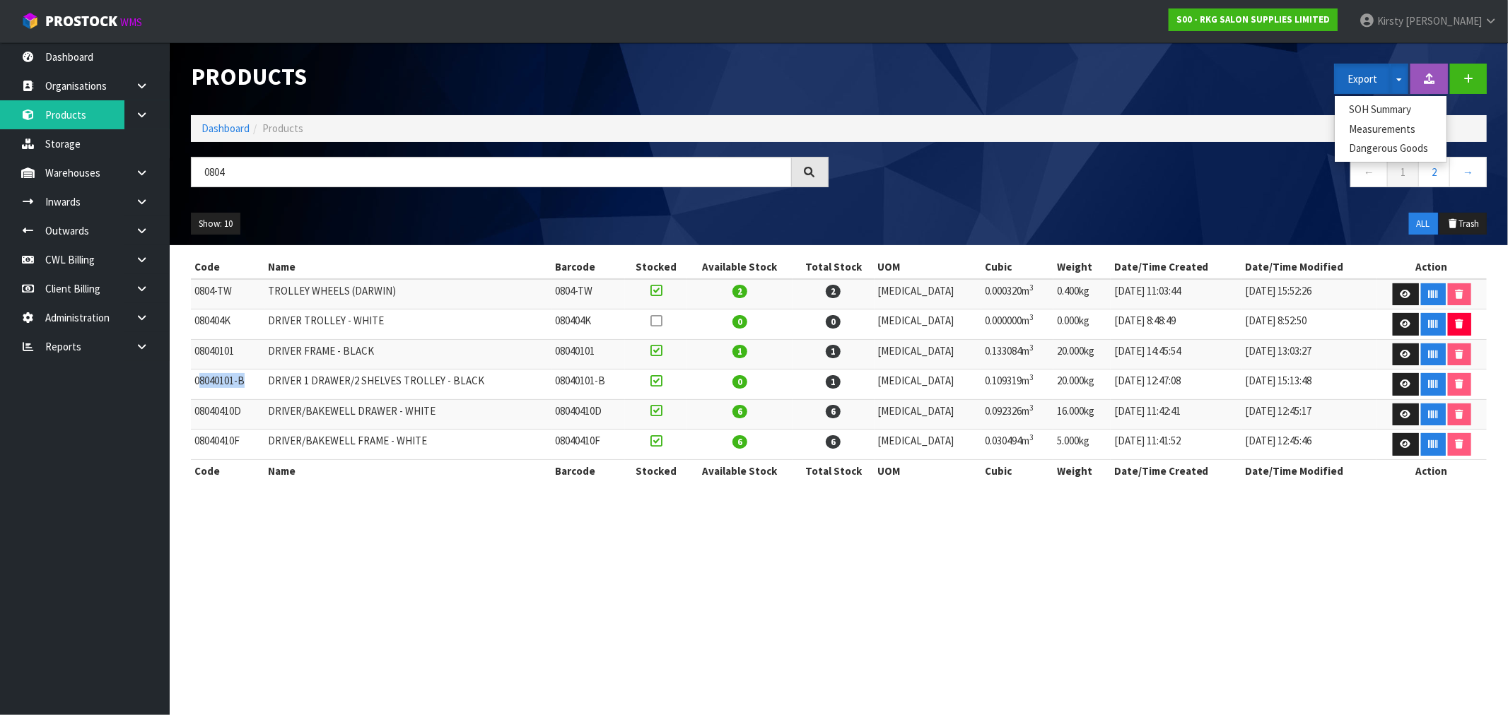
drag, startPoint x: 245, startPoint y: 379, endPoint x: 197, endPoint y: 382, distance: 48.2
click at [197, 382] on td "08040101-B" at bounding box center [228, 385] width 74 height 30
drag, startPoint x: 194, startPoint y: 382, endPoint x: 255, endPoint y: 382, distance: 61.5
click at [255, 382] on td "08040101-B" at bounding box center [228, 385] width 74 height 30
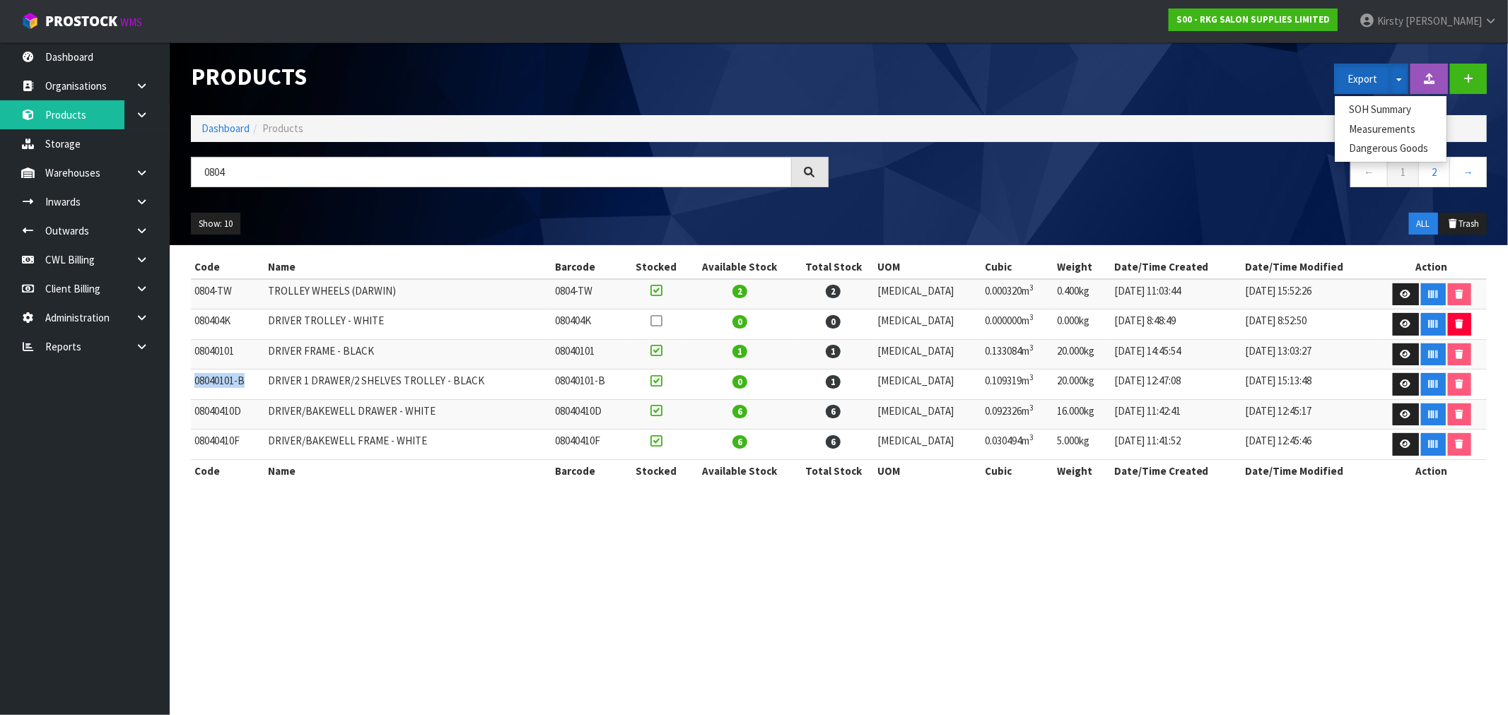
copy td "08040101-B"
click at [147, 172] on icon at bounding box center [141, 173] width 13 height 11
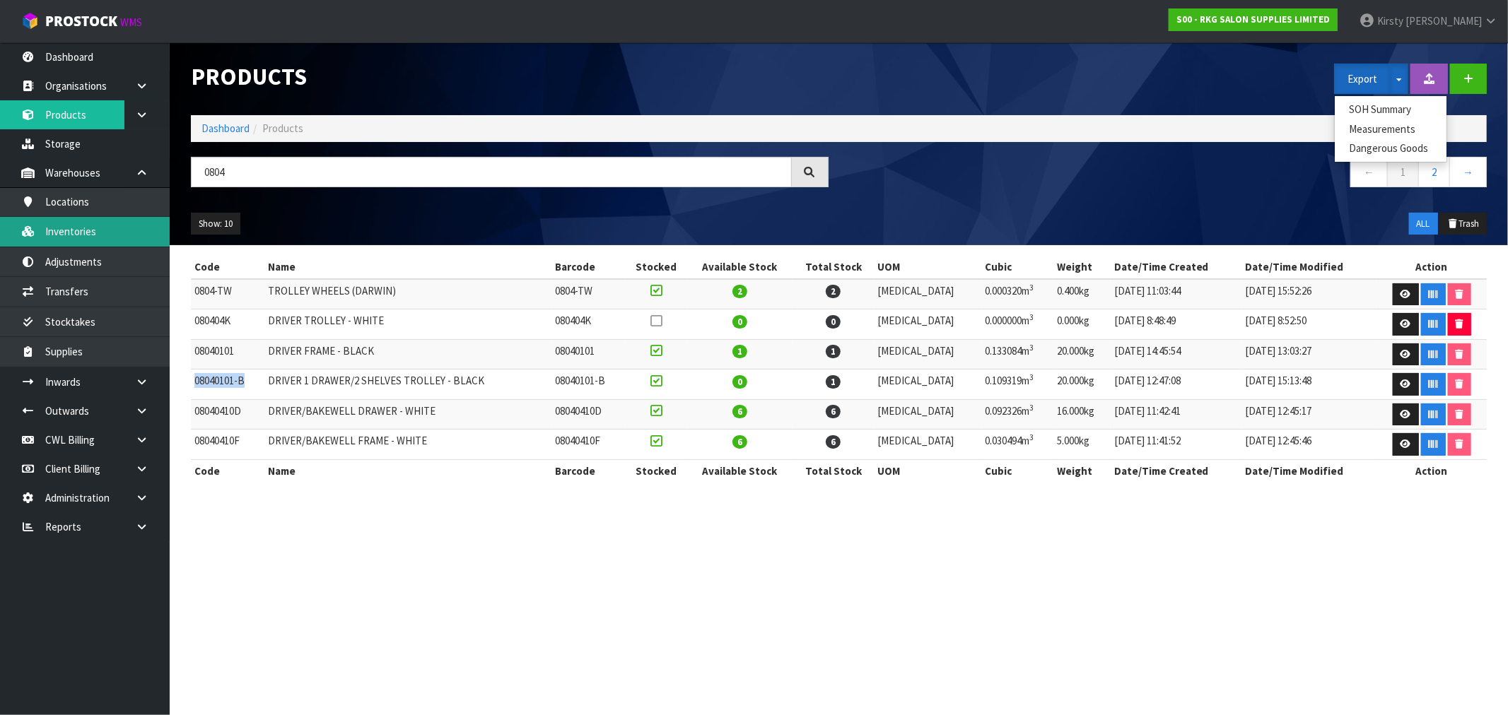
click at [78, 229] on link "Inventories" at bounding box center [85, 231] width 170 height 29
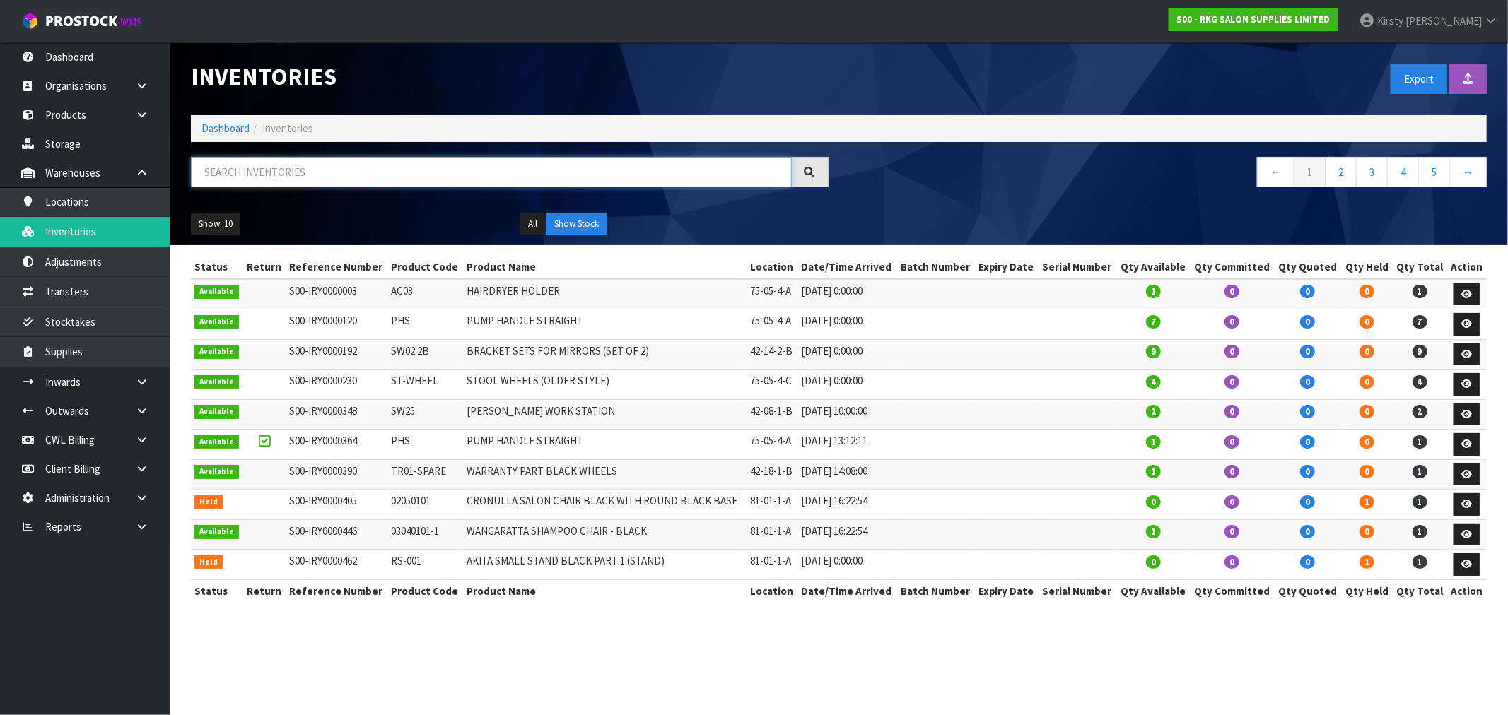
click at [231, 175] on input "text" at bounding box center [491, 172] width 601 height 30
paste input "08040101-B"
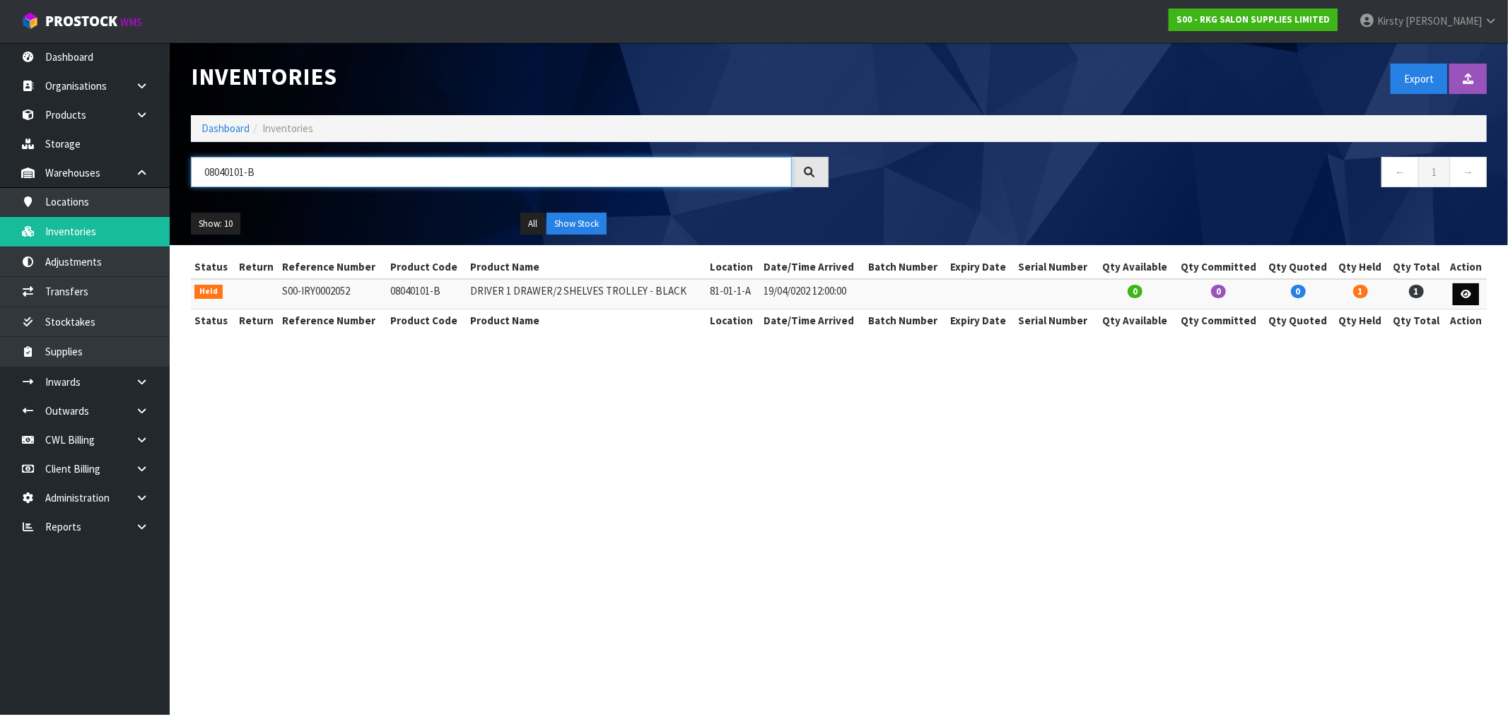
type input "08040101-B"
click at [848, 291] on icon at bounding box center [1465, 294] width 11 height 9
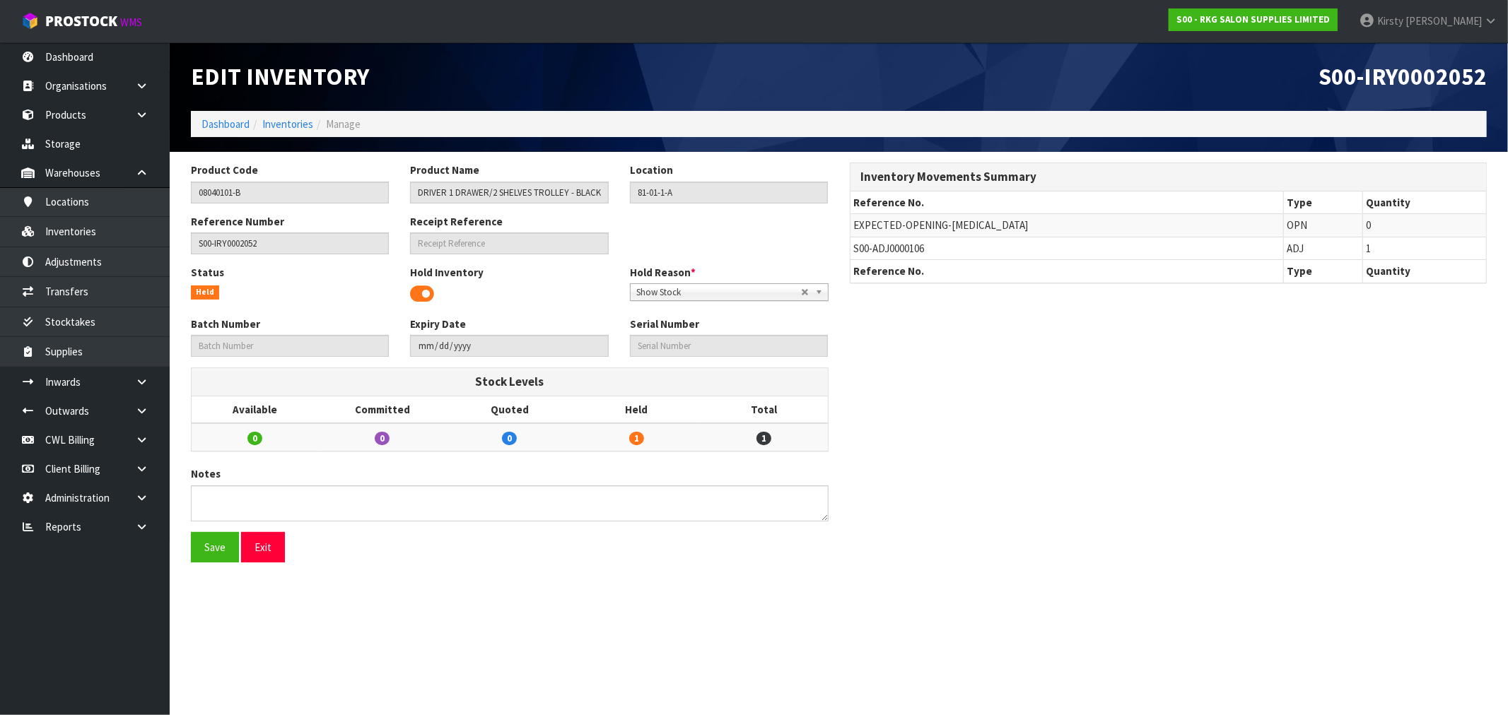
click at [418, 297] on span at bounding box center [422, 293] width 24 height 21
click at [205, 539] on button "Save" at bounding box center [215, 547] width 48 height 30
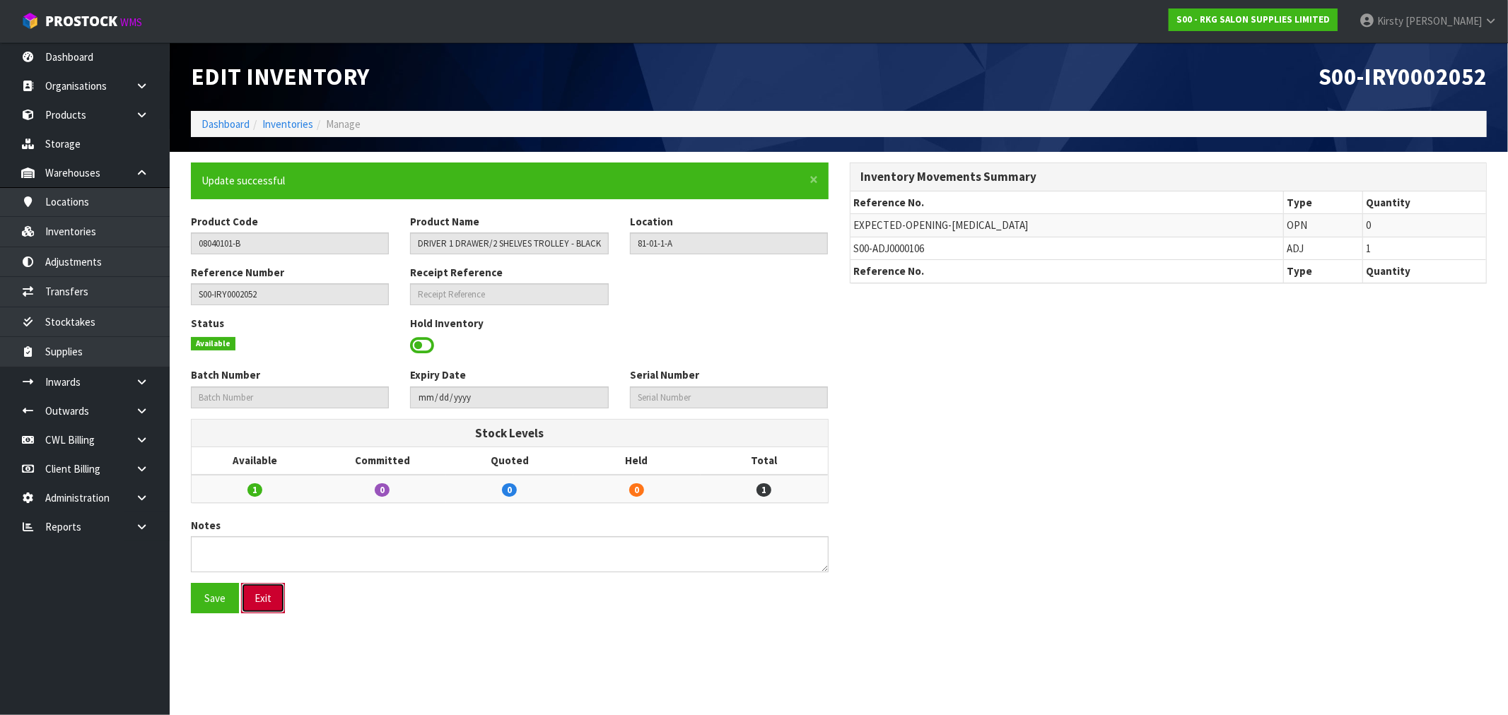
click at [264, 539] on button "Exit" at bounding box center [263, 598] width 44 height 30
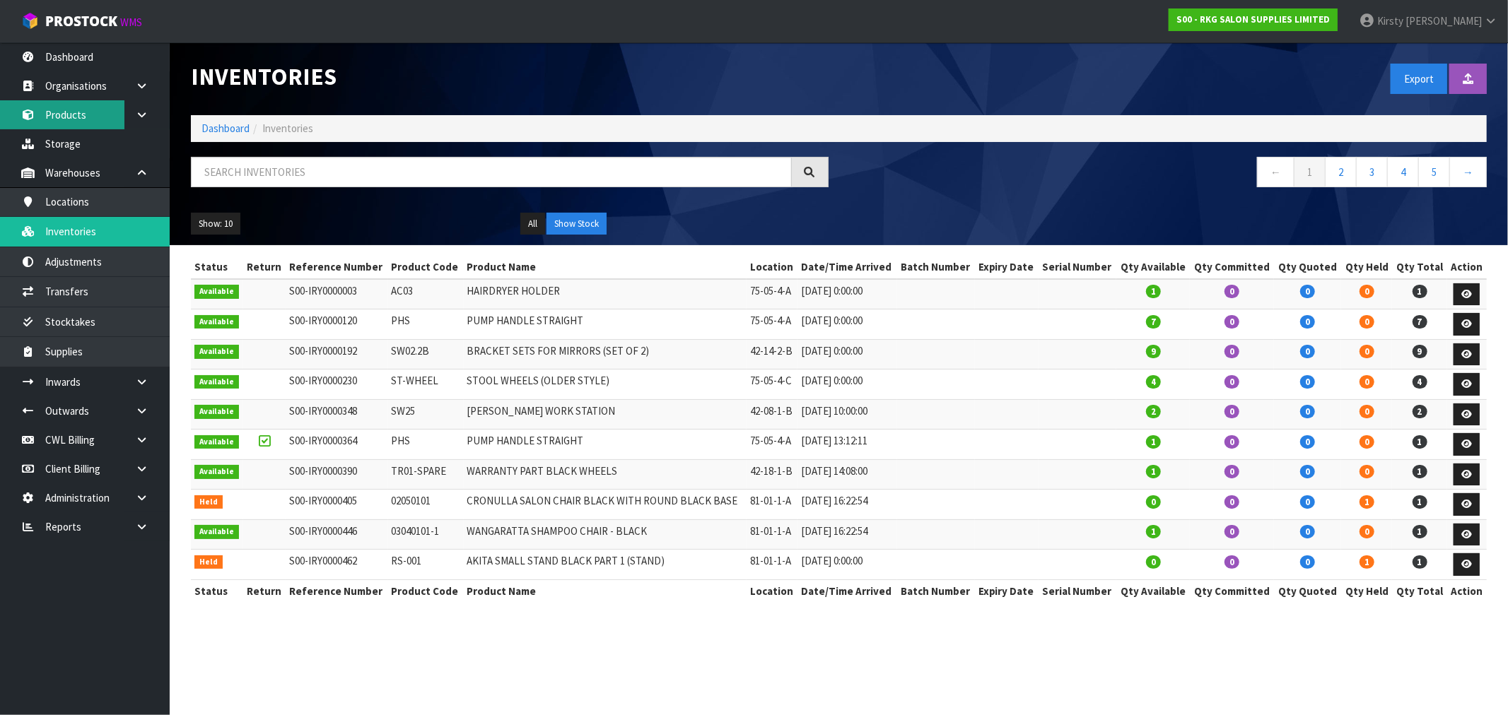
click at [72, 117] on link "Products" at bounding box center [85, 114] width 170 height 29
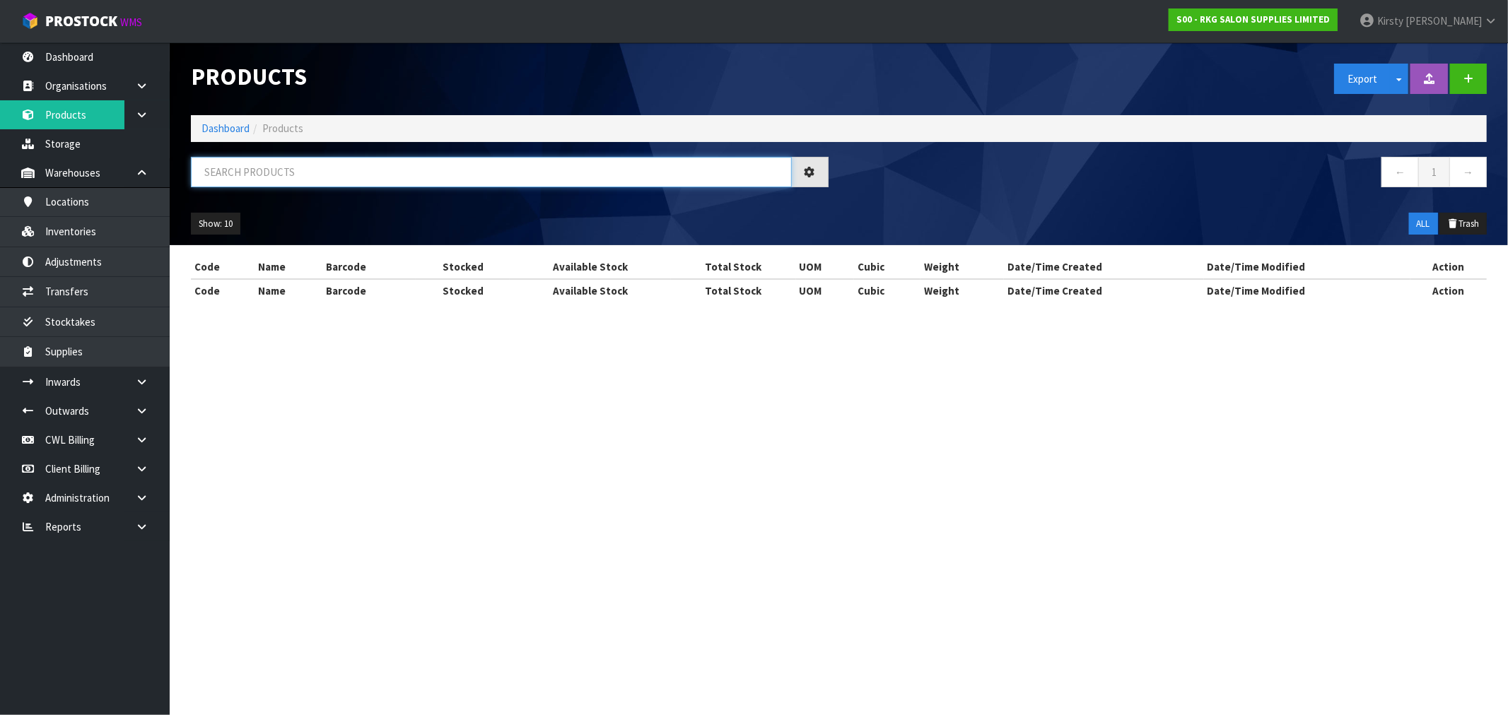
click at [238, 168] on input "text" at bounding box center [491, 172] width 601 height 30
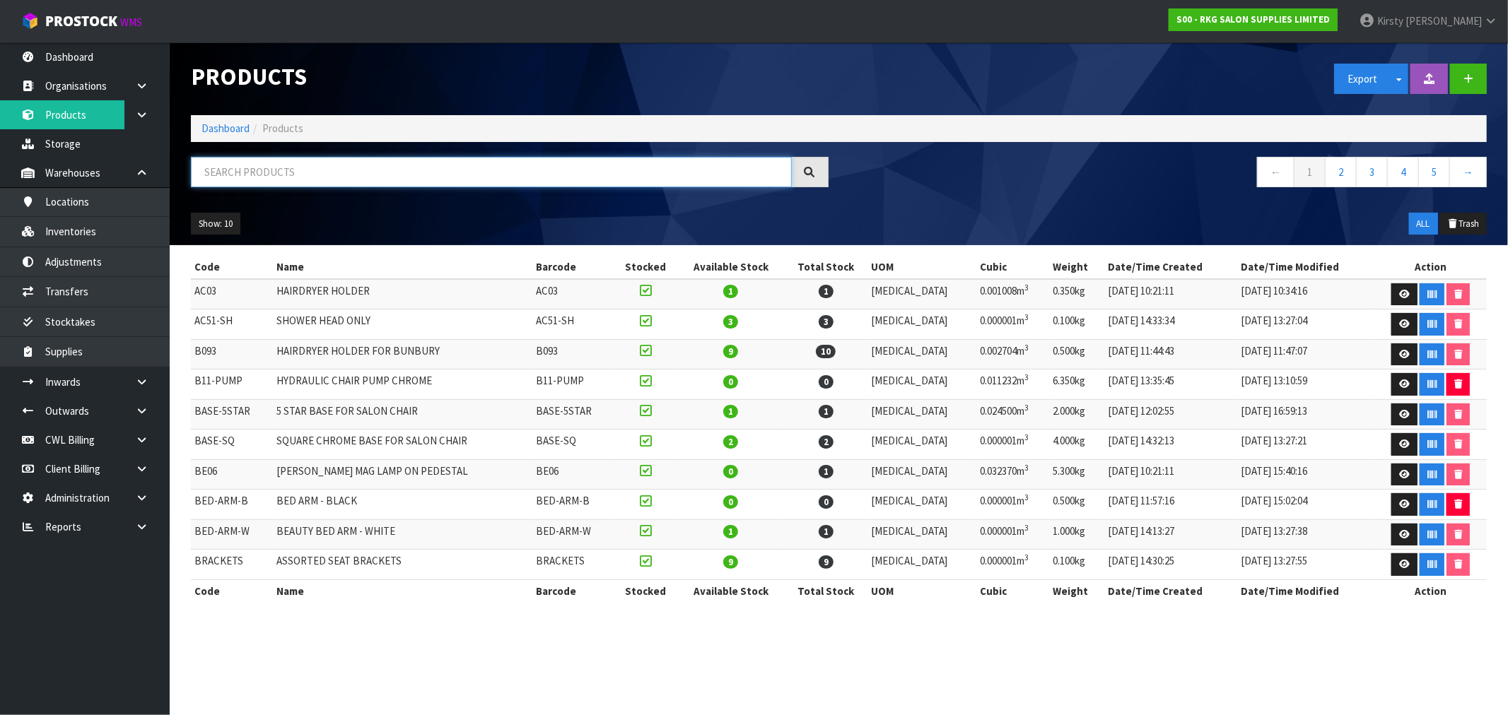
click at [264, 180] on input "text" at bounding box center [491, 172] width 601 height 30
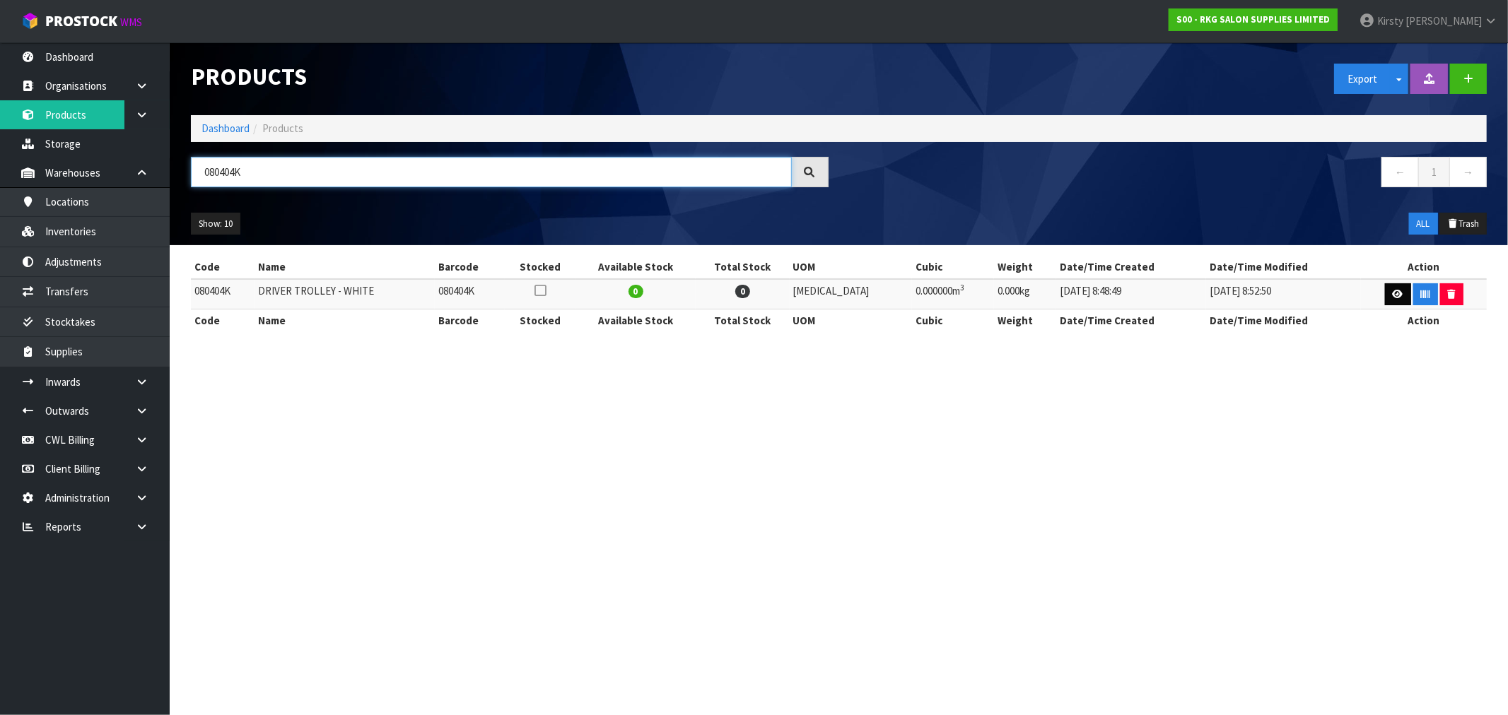
type input "080404K"
click at [848, 288] on link at bounding box center [1398, 294] width 26 height 23
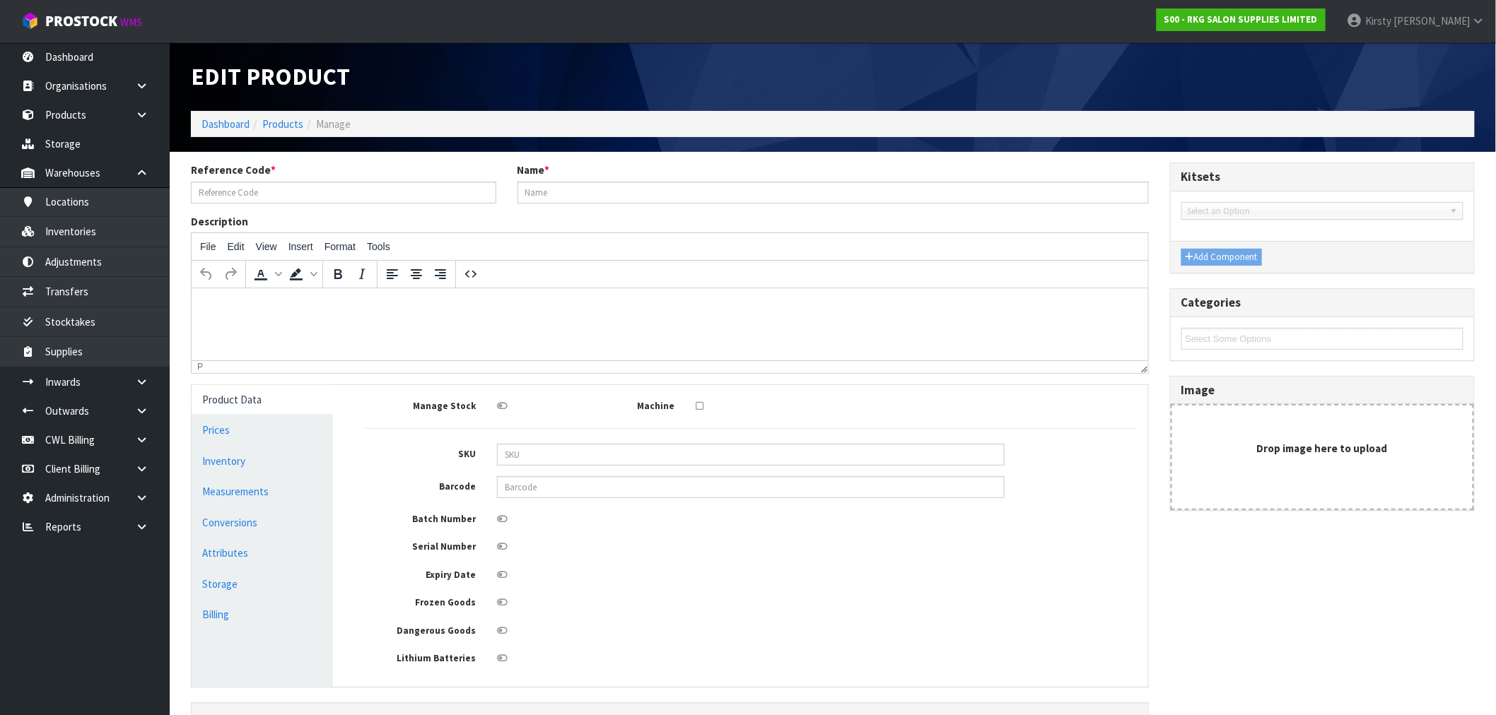
type input "080404K"
type input "DRIVER TROLLEY - WHITE"
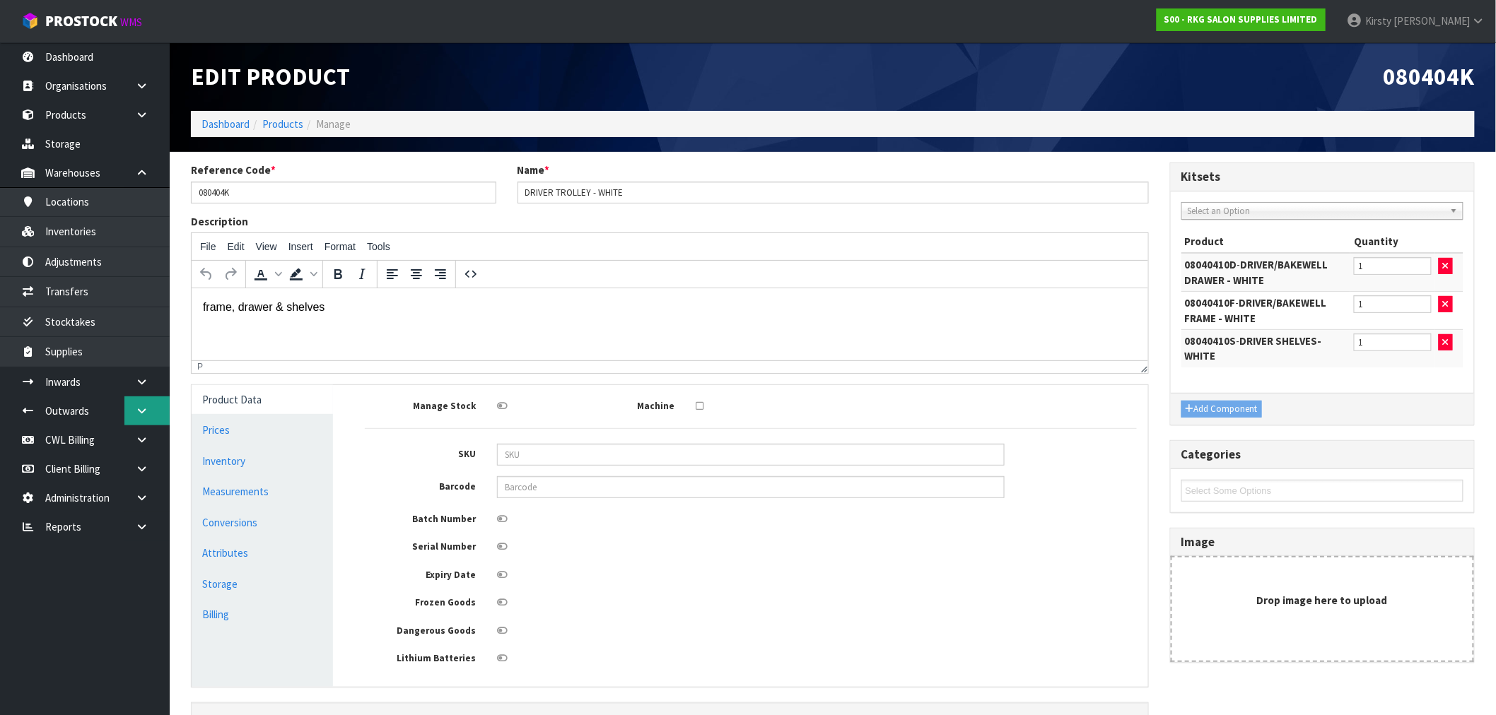
drag, startPoint x: 142, startPoint y: 406, endPoint x: 133, endPoint y: 406, distance: 9.2
click at [142, 406] on icon at bounding box center [141, 411] width 13 height 11
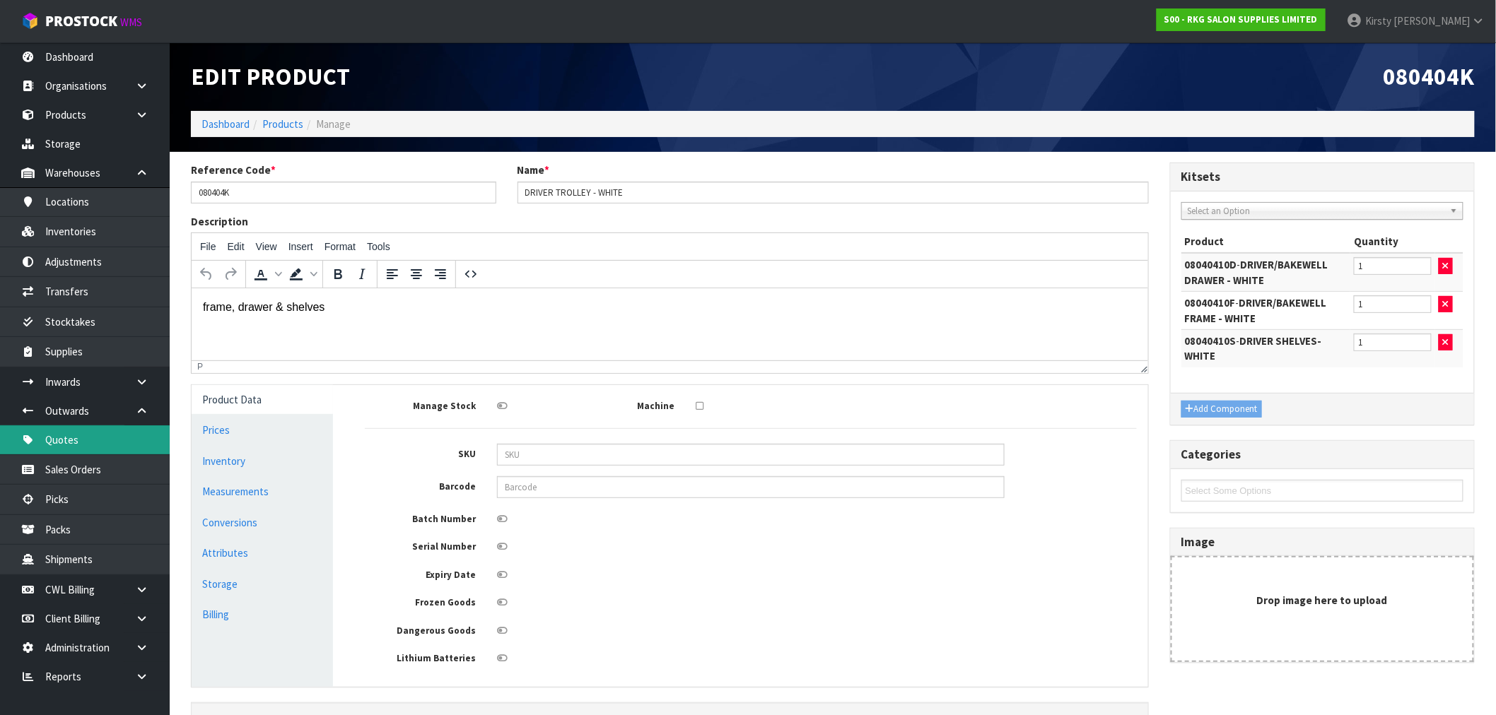
click at [69, 444] on link "Quotes" at bounding box center [85, 440] width 170 height 29
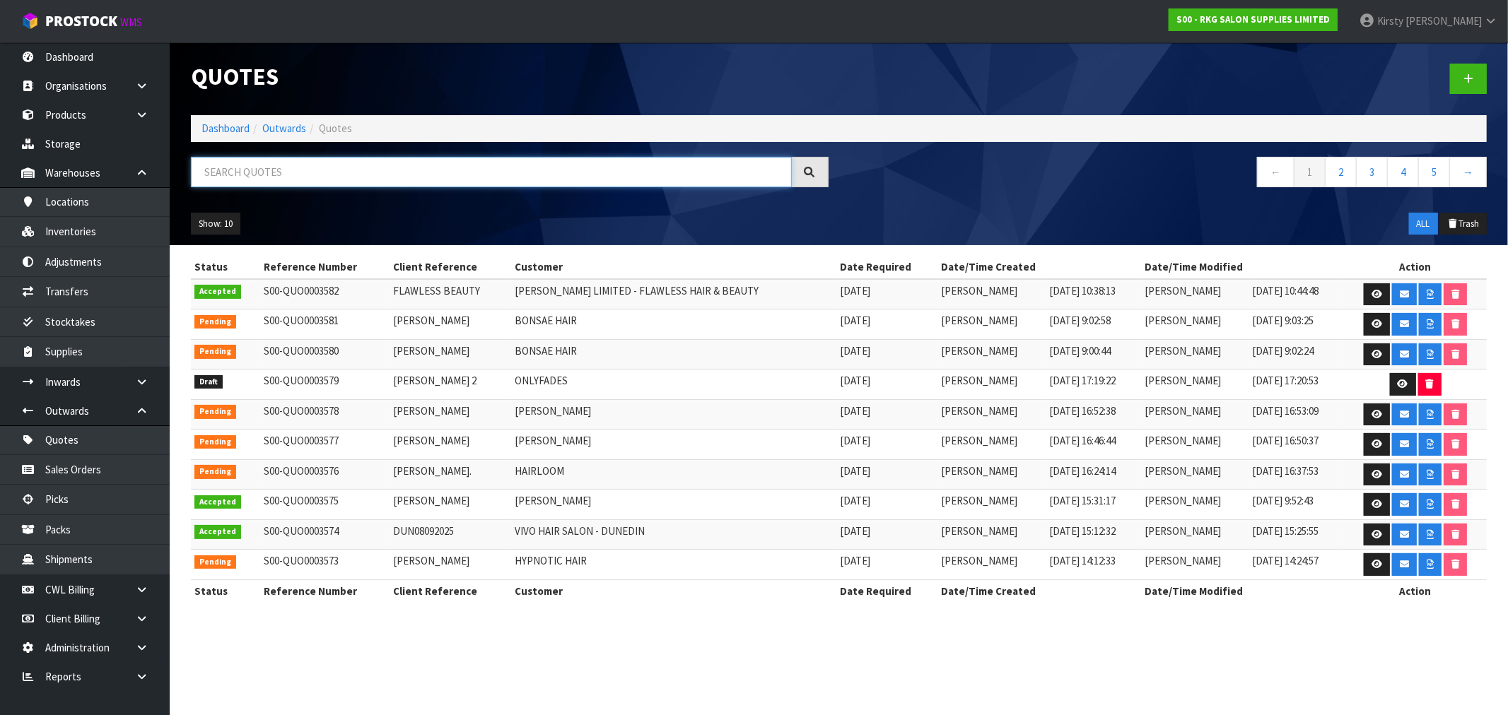
click at [293, 168] on input "text" at bounding box center [491, 172] width 601 height 30
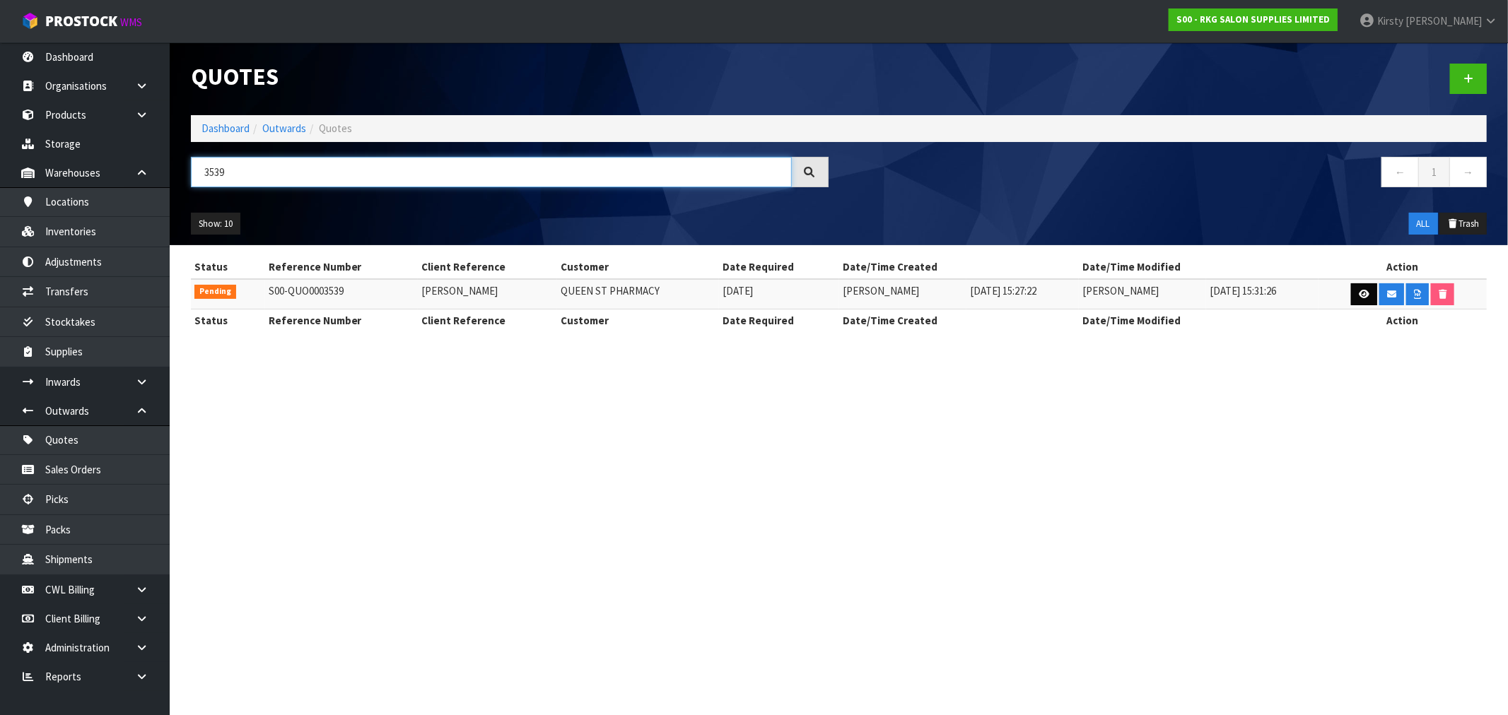
type input "3539"
click at [848, 294] on icon at bounding box center [1364, 294] width 11 height 9
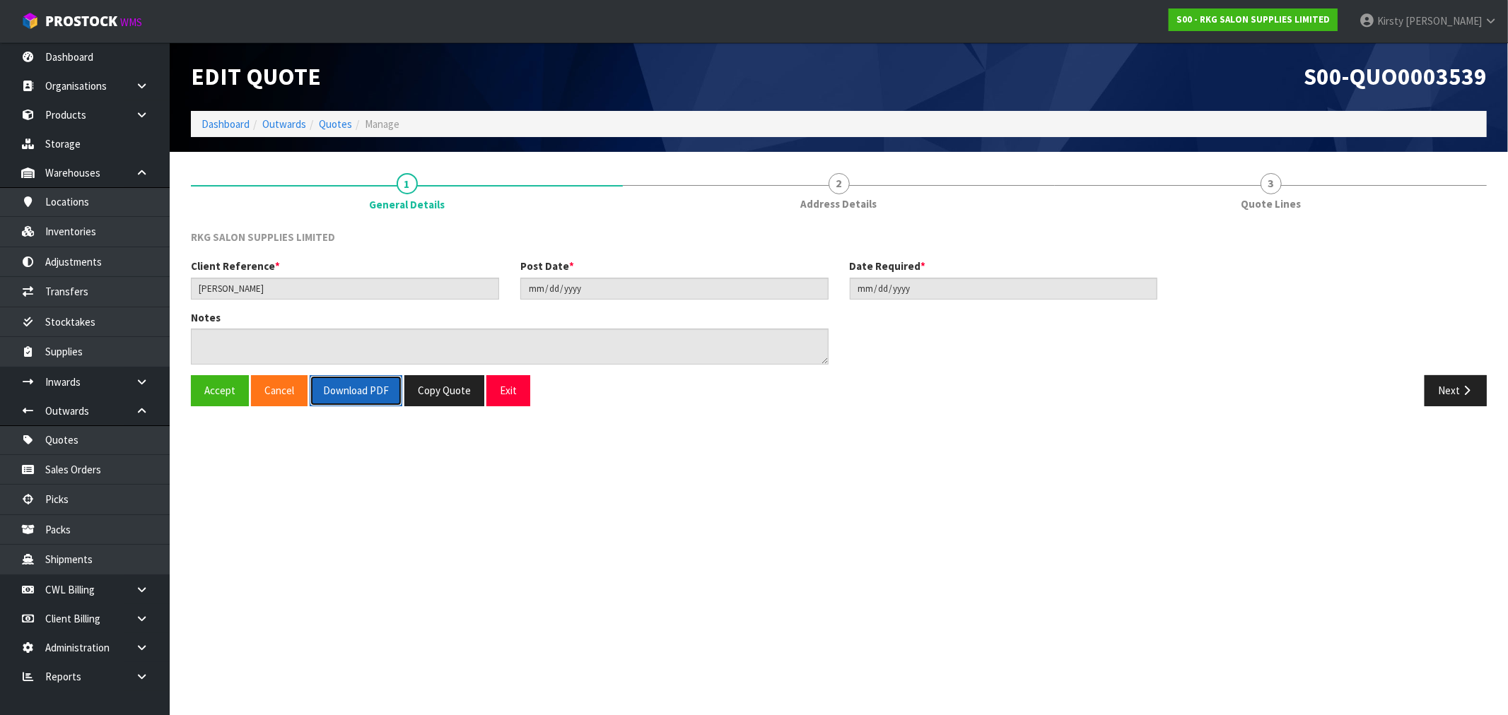
click at [349, 401] on button "Download PDF" at bounding box center [356, 390] width 93 height 30
click at [517, 397] on button "Exit" at bounding box center [508, 390] width 44 height 30
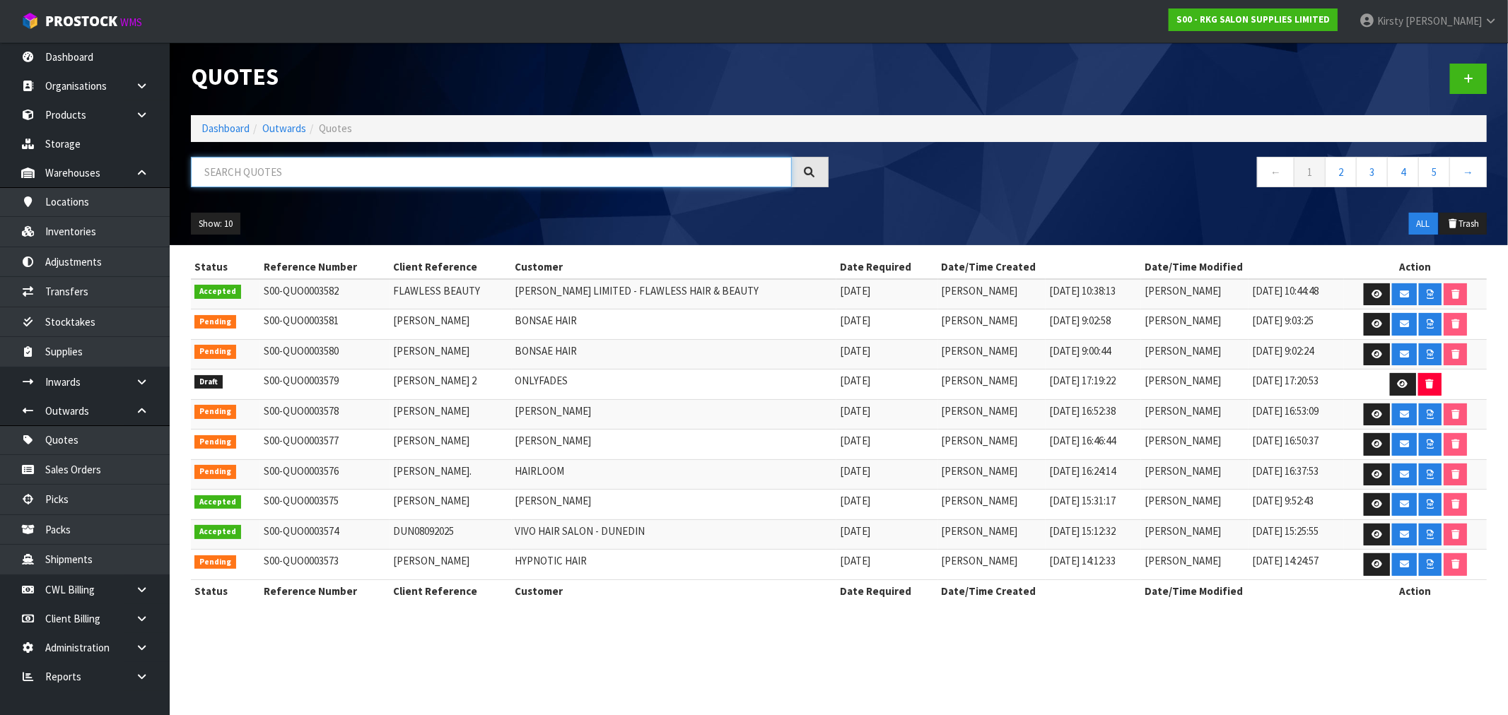
click at [300, 159] on input "text" at bounding box center [491, 172] width 601 height 30
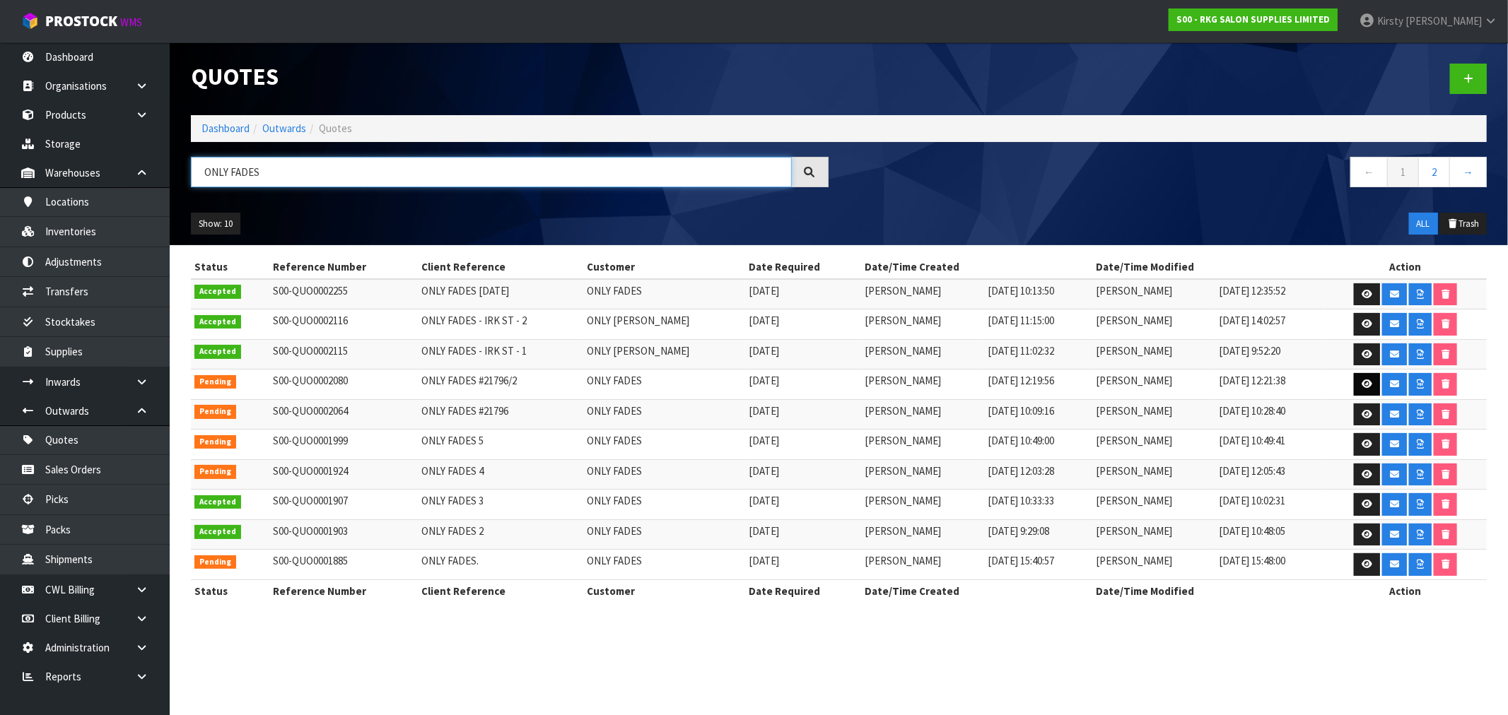
type input "ONLY FADES"
click at [848, 380] on icon at bounding box center [1366, 384] width 11 height 9
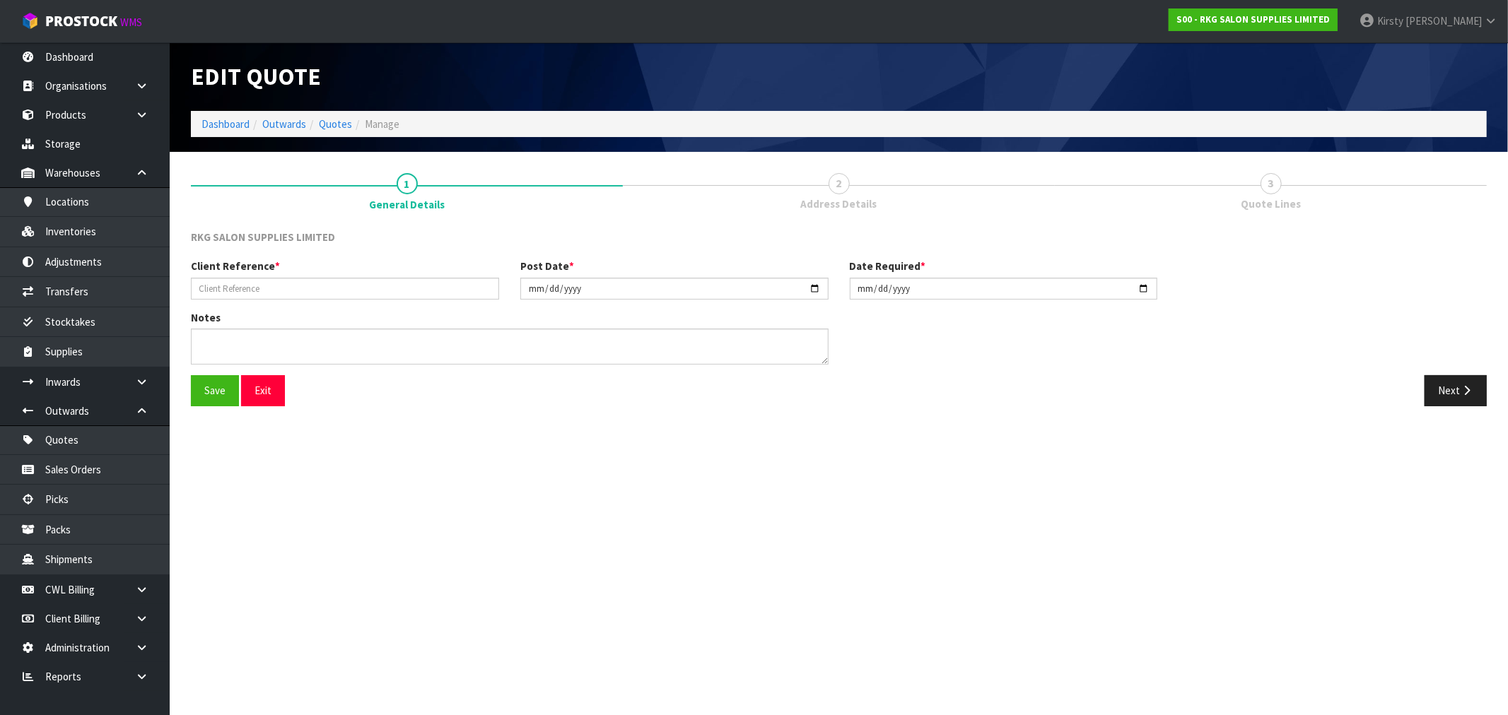
type input "ONLY FADES #21796/2"
type input "2024-01-15"
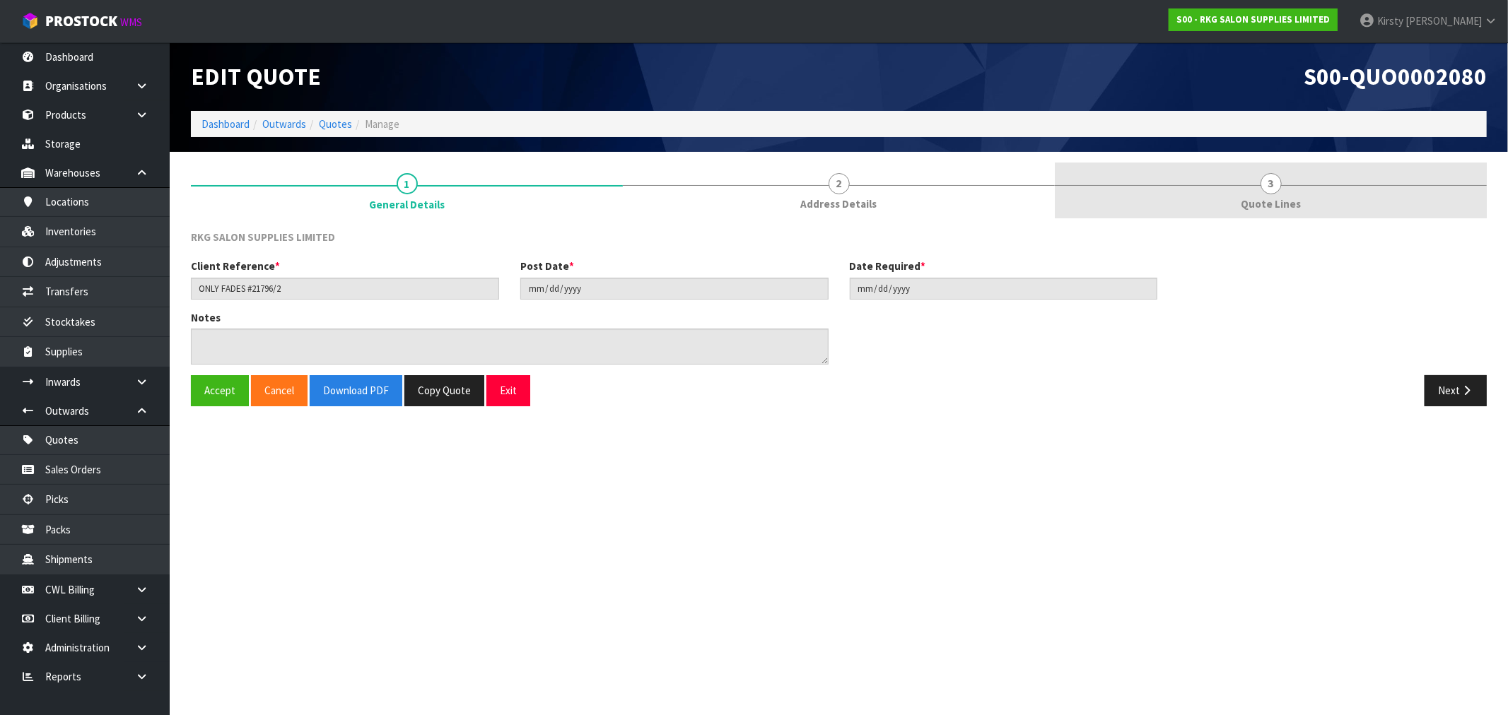
click at [848, 192] on span "3" at bounding box center [1270, 183] width 21 height 21
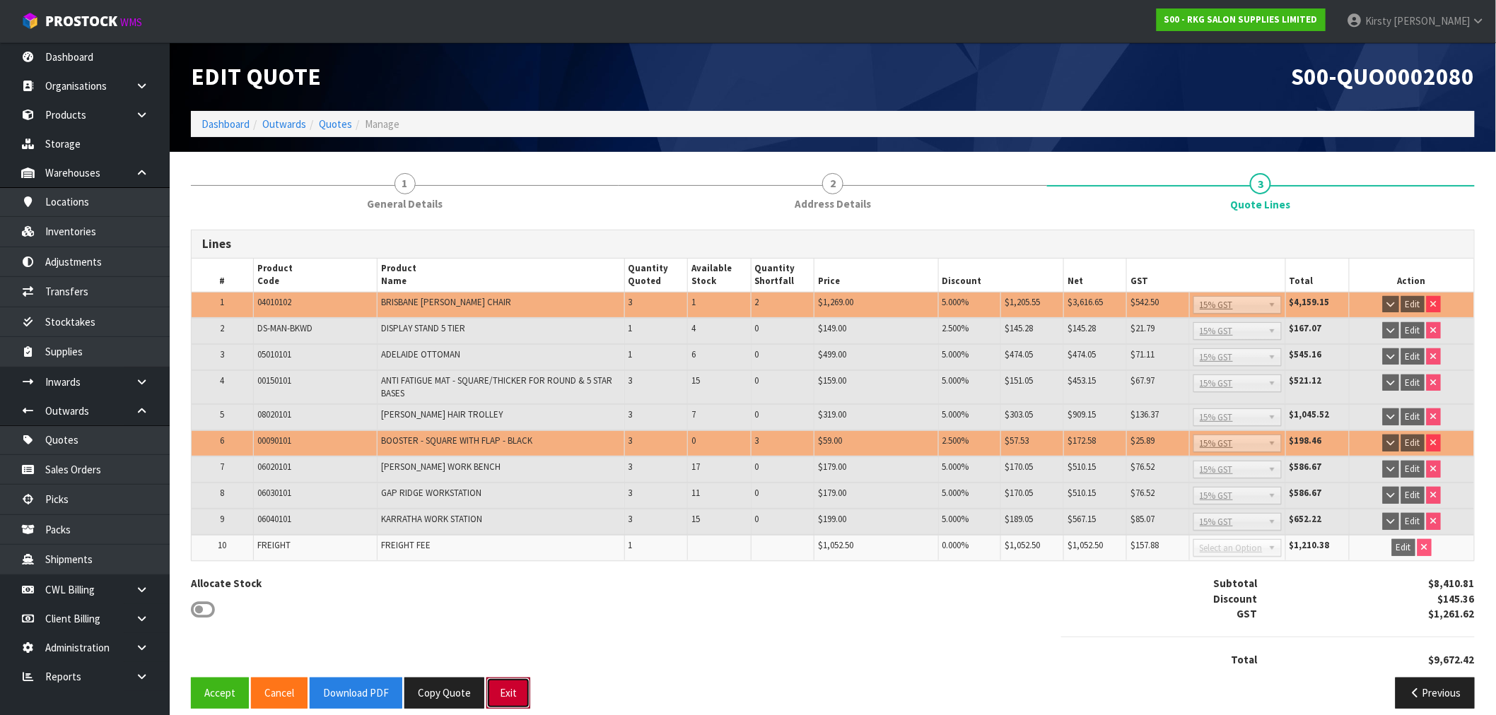
drag, startPoint x: 506, startPoint y: 675, endPoint x: 491, endPoint y: 612, distance: 64.8
click at [507, 539] on button "Exit" at bounding box center [508, 693] width 44 height 30
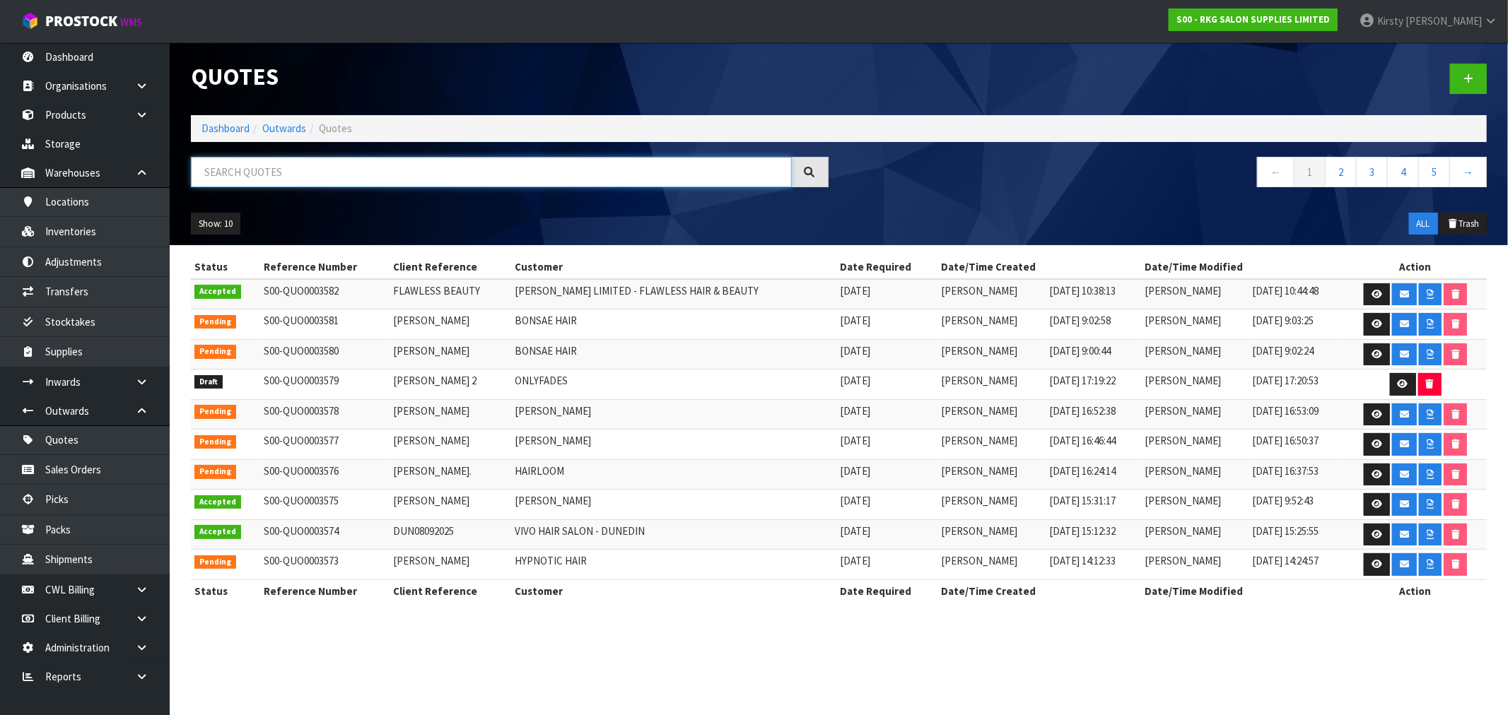
drag, startPoint x: 274, startPoint y: 168, endPoint x: 279, endPoint y: 159, distance: 10.1
click at [276, 168] on input "text" at bounding box center [491, 172] width 601 height 30
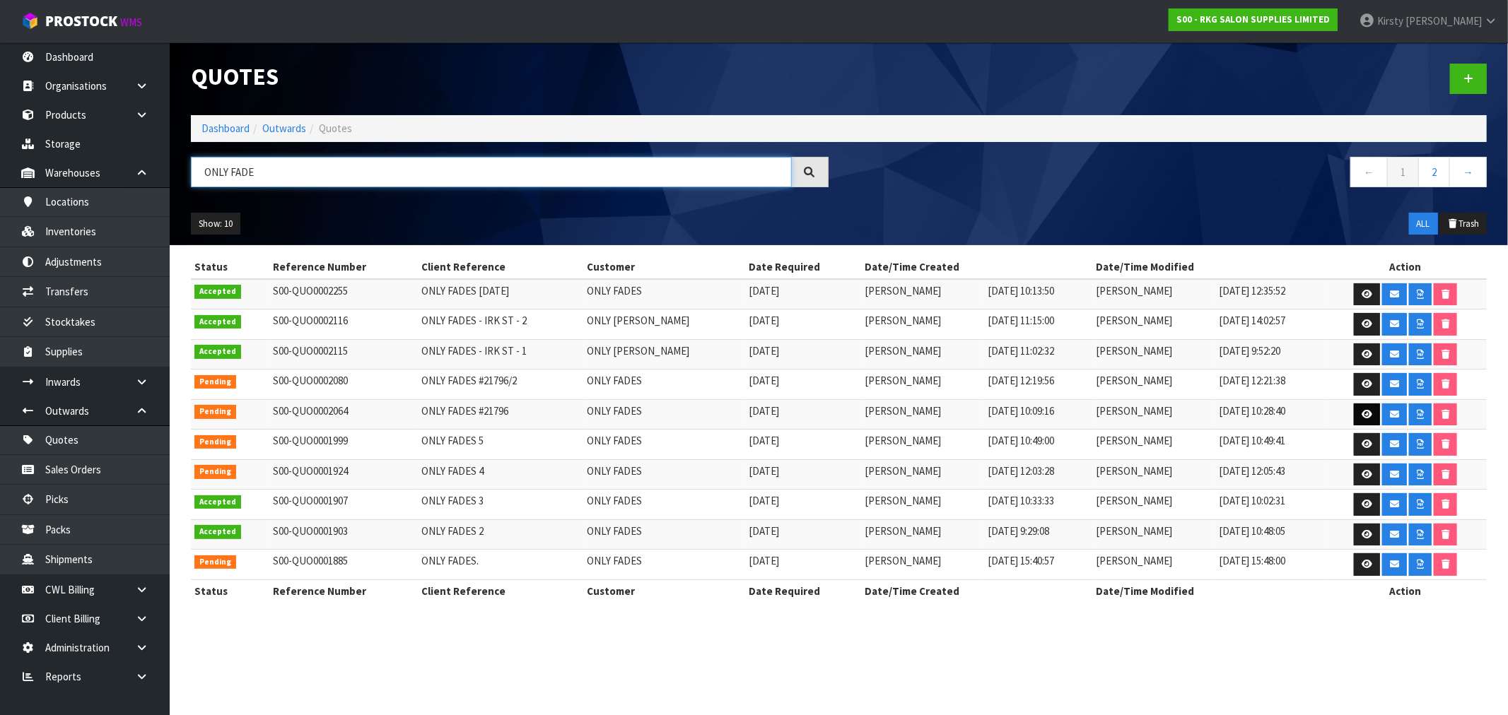
type input "ONLY FADE"
click at [848, 414] on icon at bounding box center [1366, 414] width 11 height 9
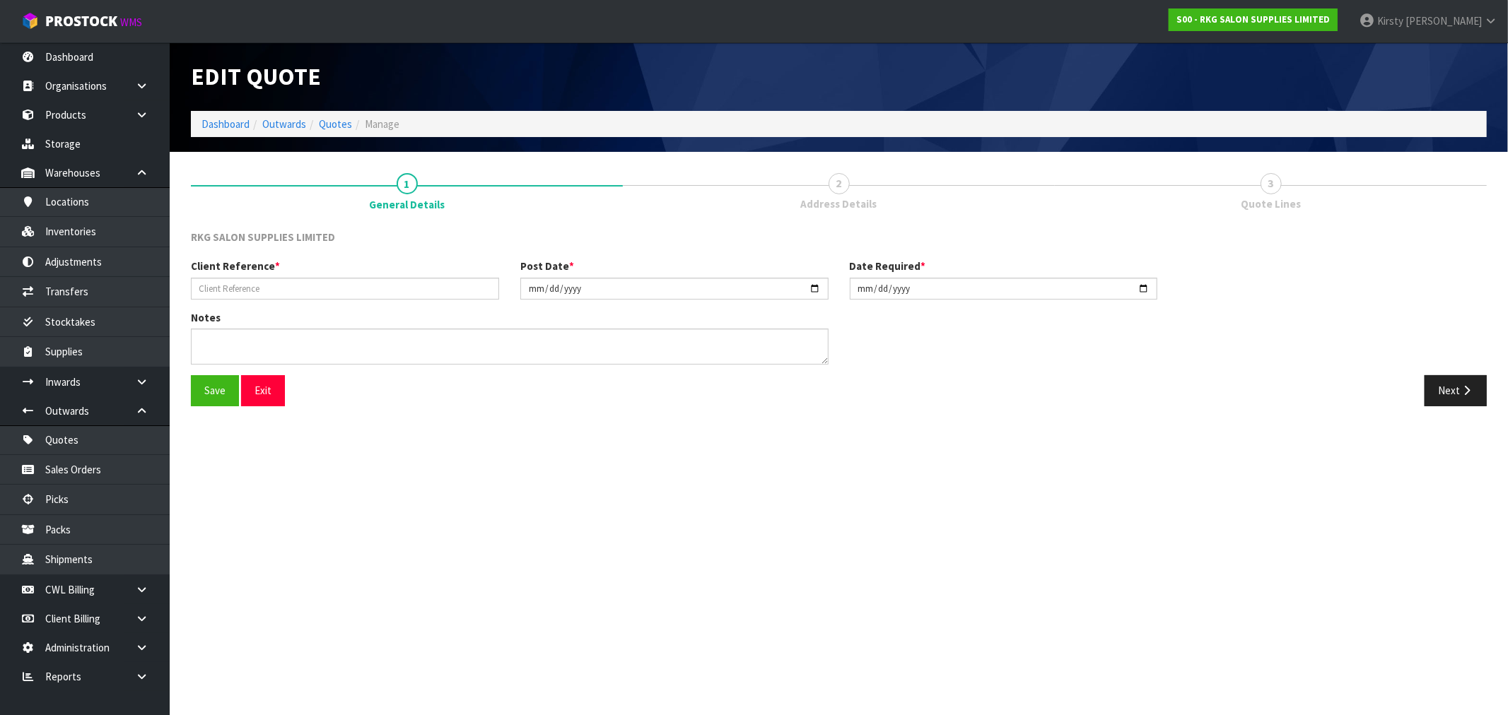
type input "ONLY FADES #21796"
type input "2024-01-03"
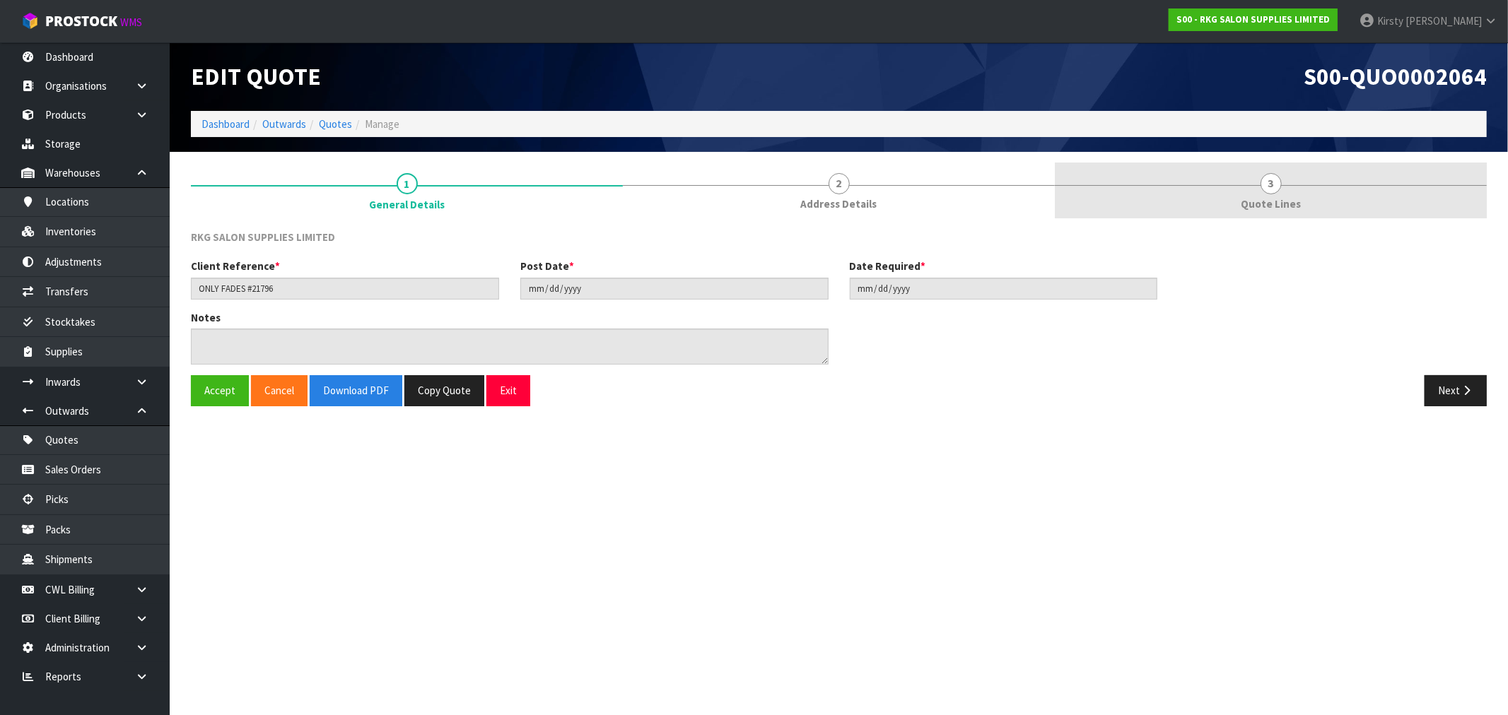
click at [848, 197] on span "Quote Lines" at bounding box center [1271, 204] width 60 height 15
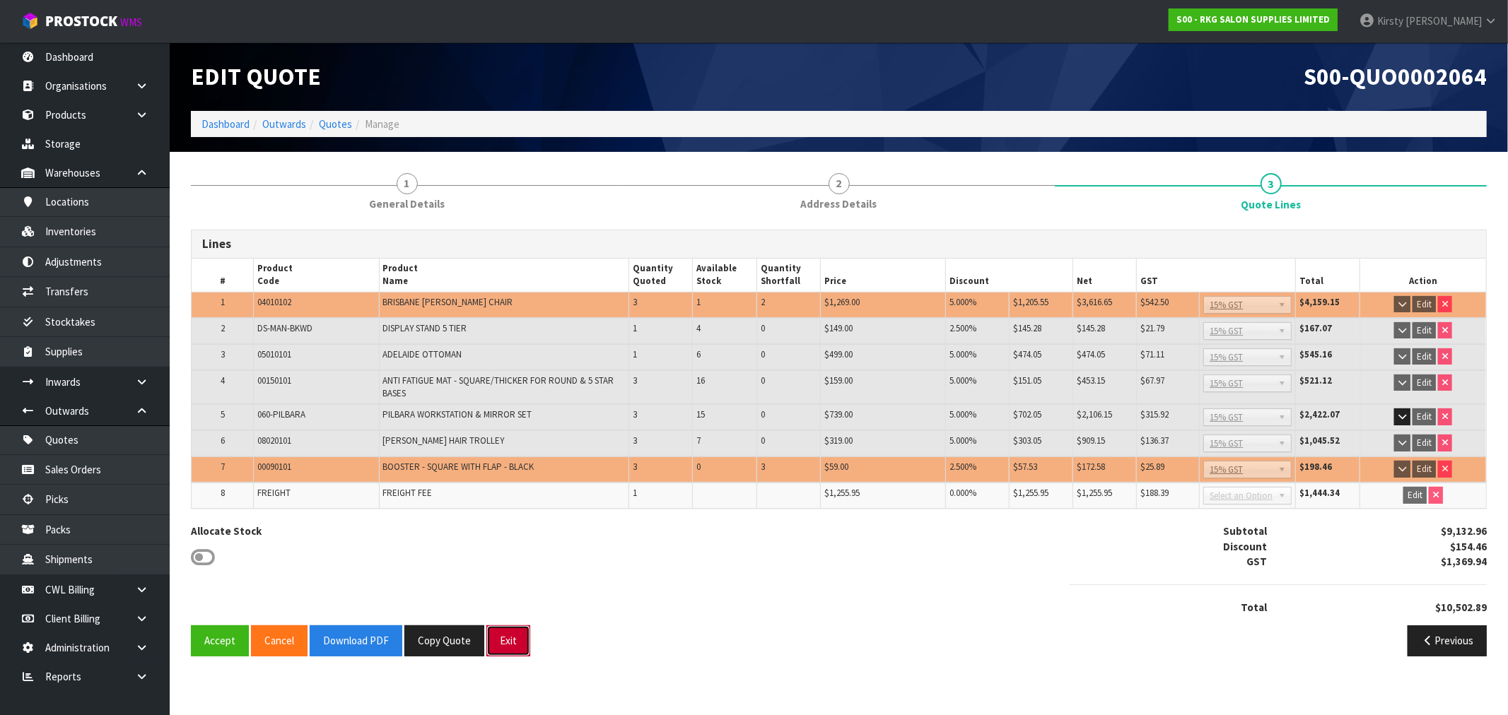
click at [515, 539] on button "Exit" at bounding box center [508, 641] width 44 height 30
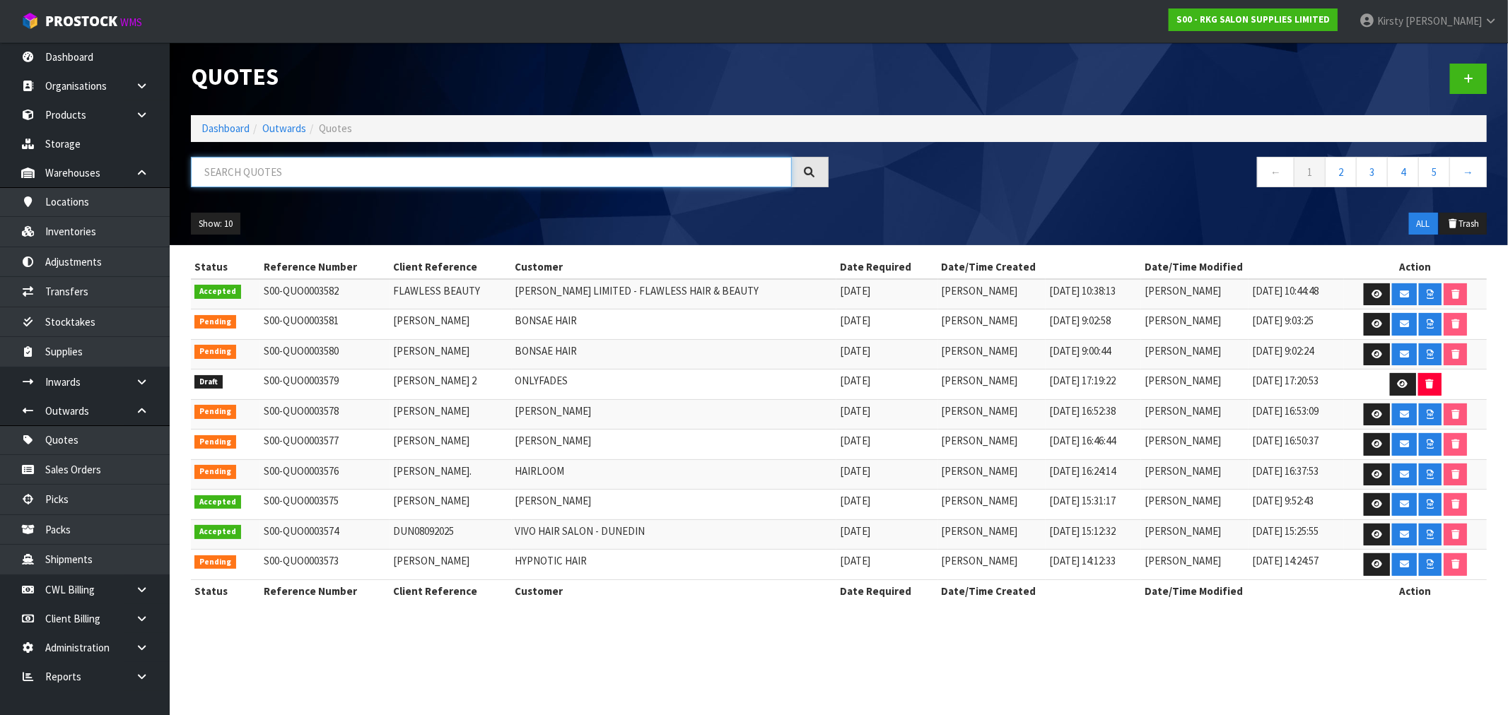
click at [305, 172] on input "text" at bounding box center [491, 172] width 601 height 30
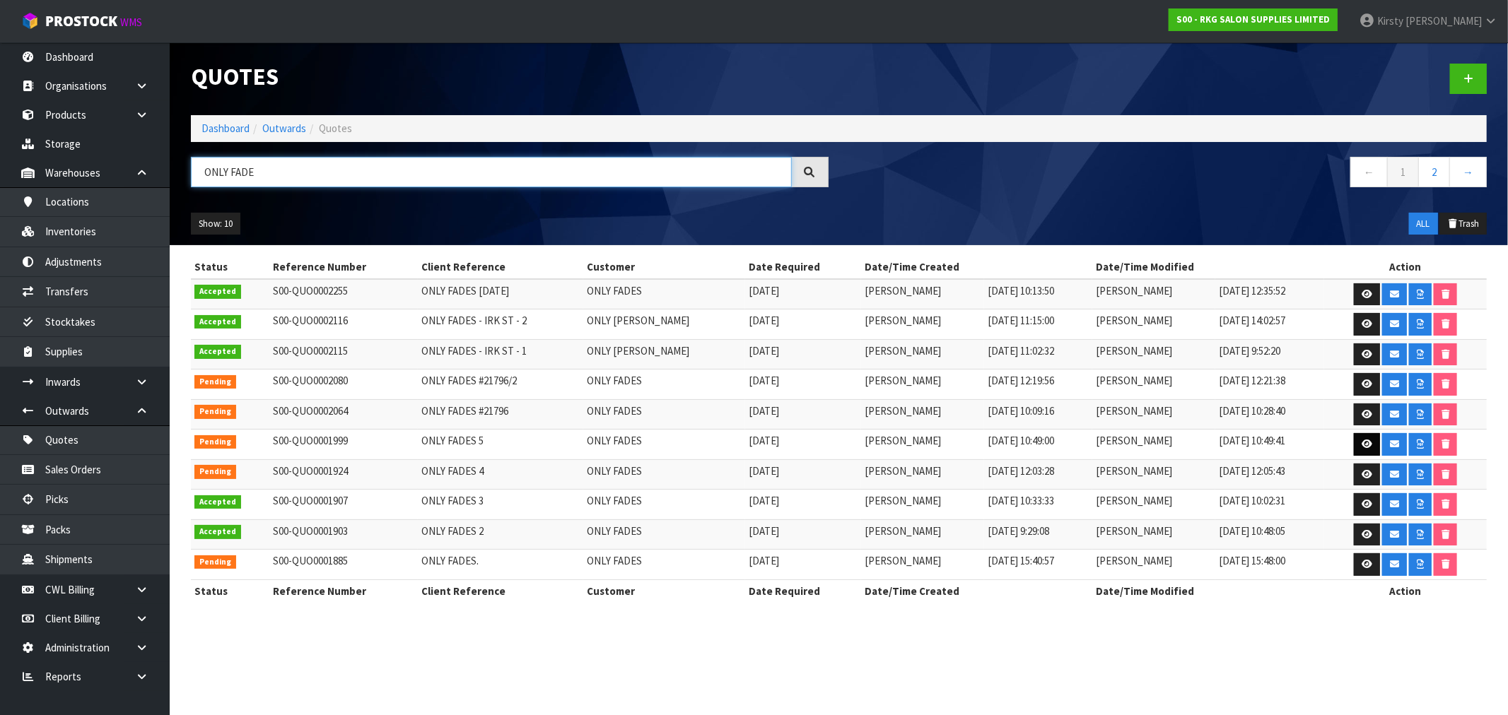
type input "ONLY FADE"
click at [848, 443] on icon at bounding box center [1366, 444] width 11 height 9
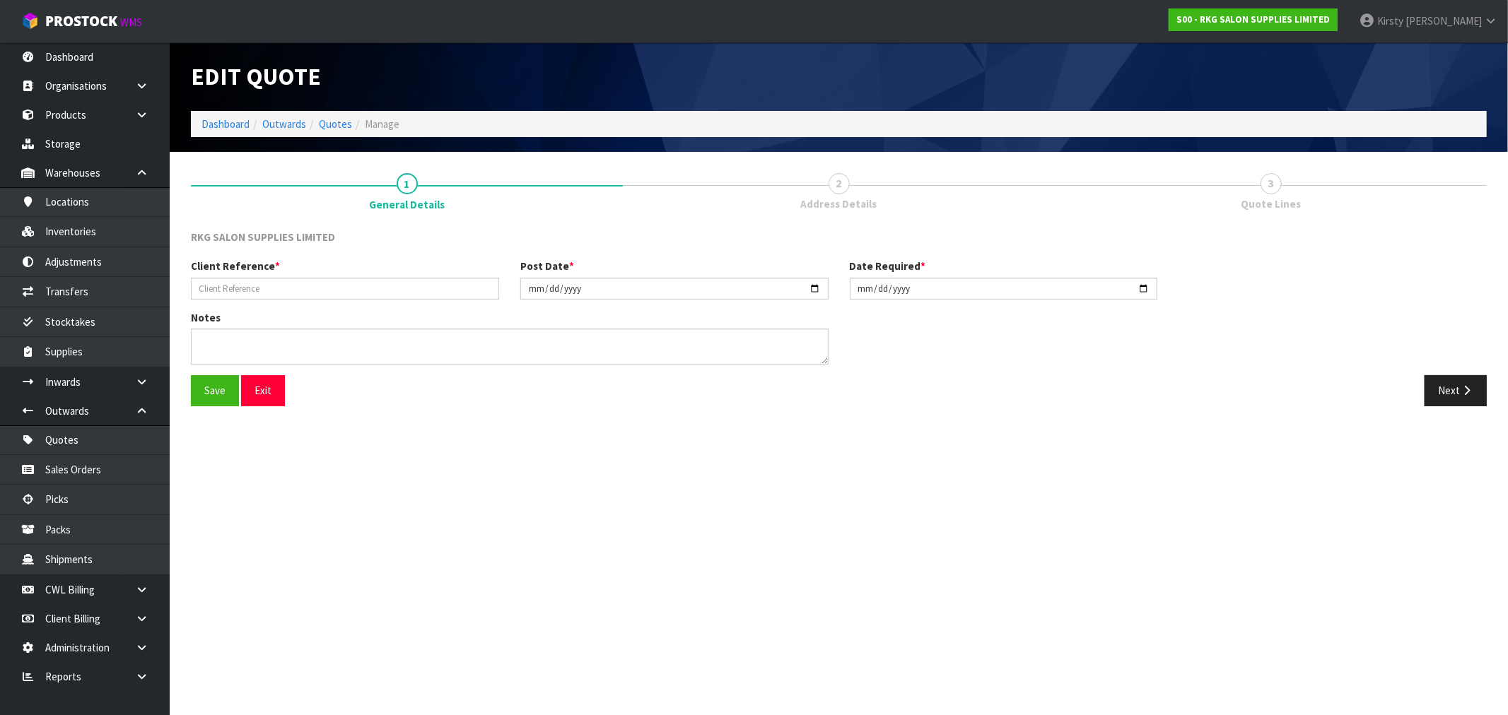
type input "ONLY FADES 5"
type input "2023-11-09"
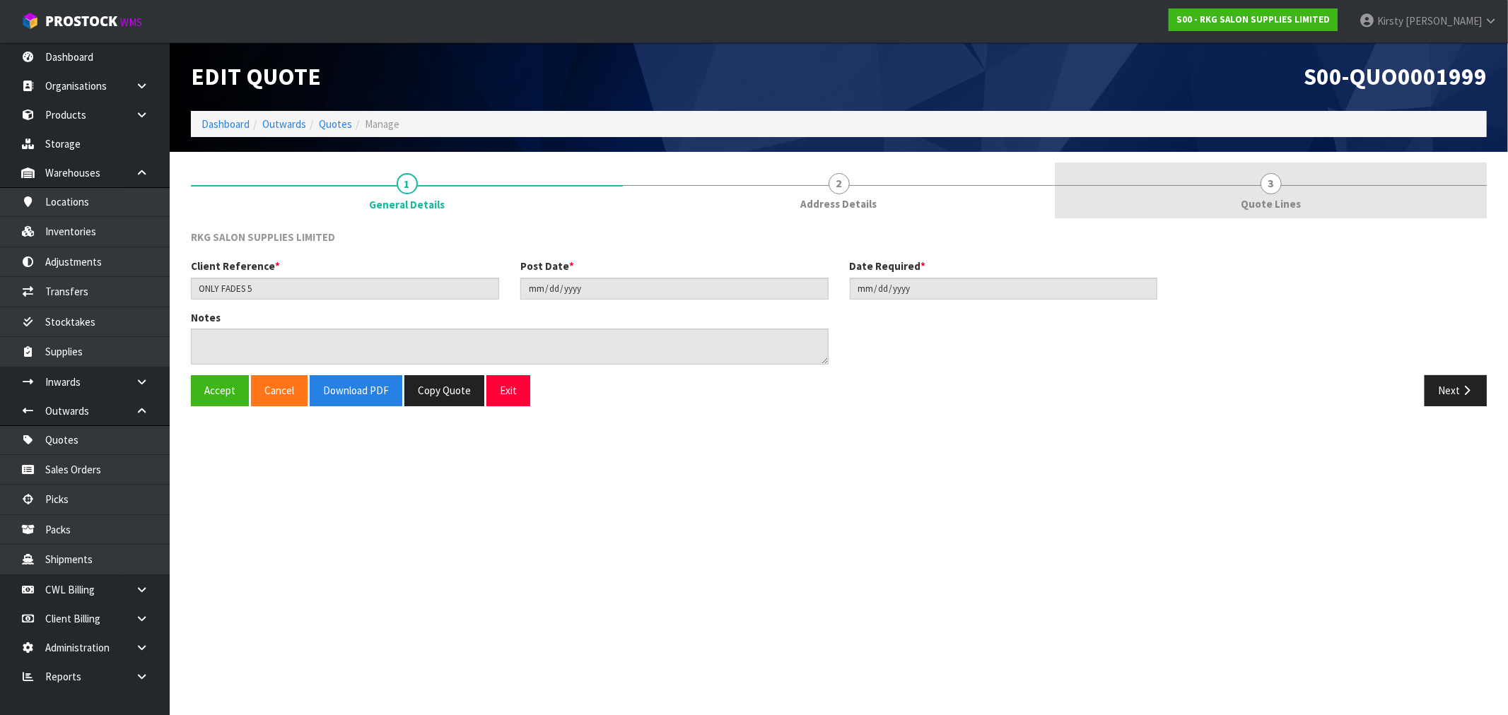
click at [848, 181] on span "3" at bounding box center [1270, 183] width 21 height 21
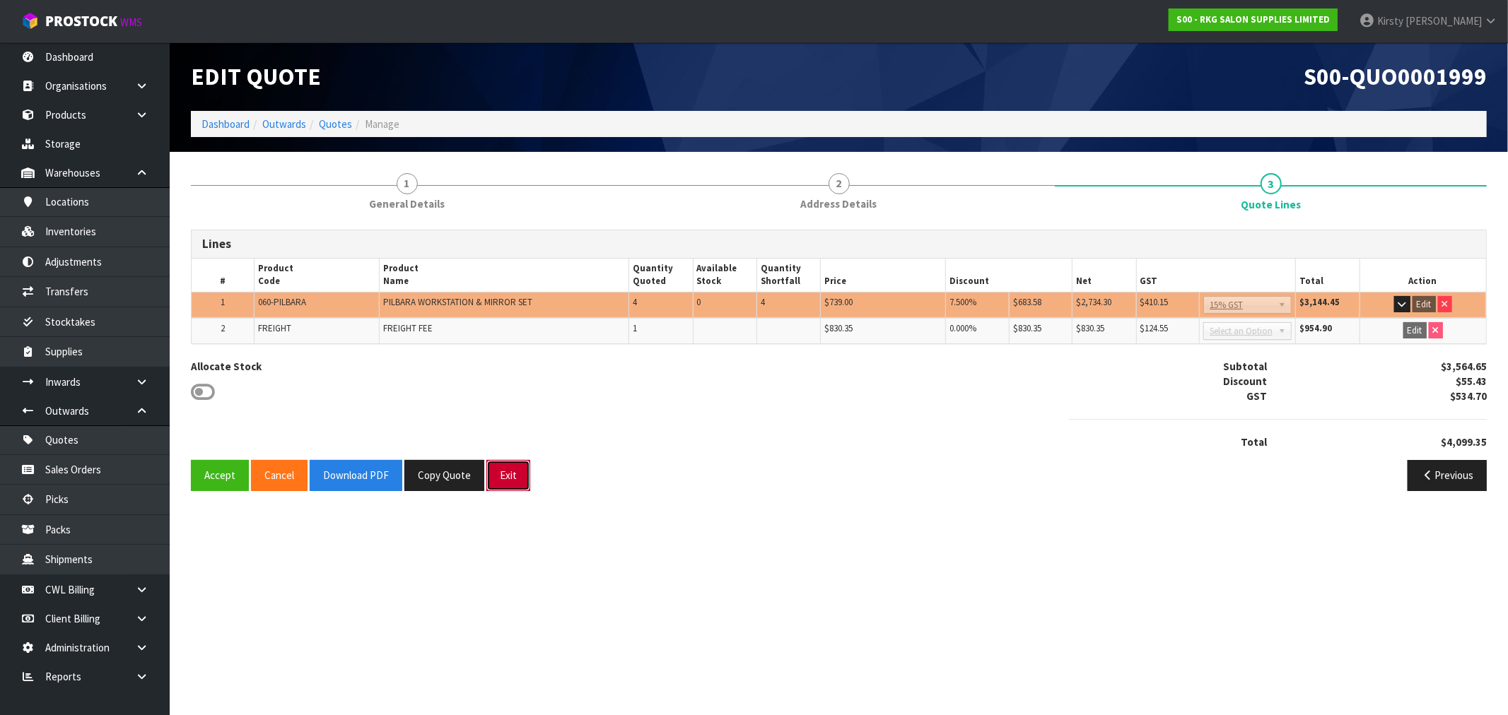
click at [514, 472] on button "Exit" at bounding box center [508, 475] width 44 height 30
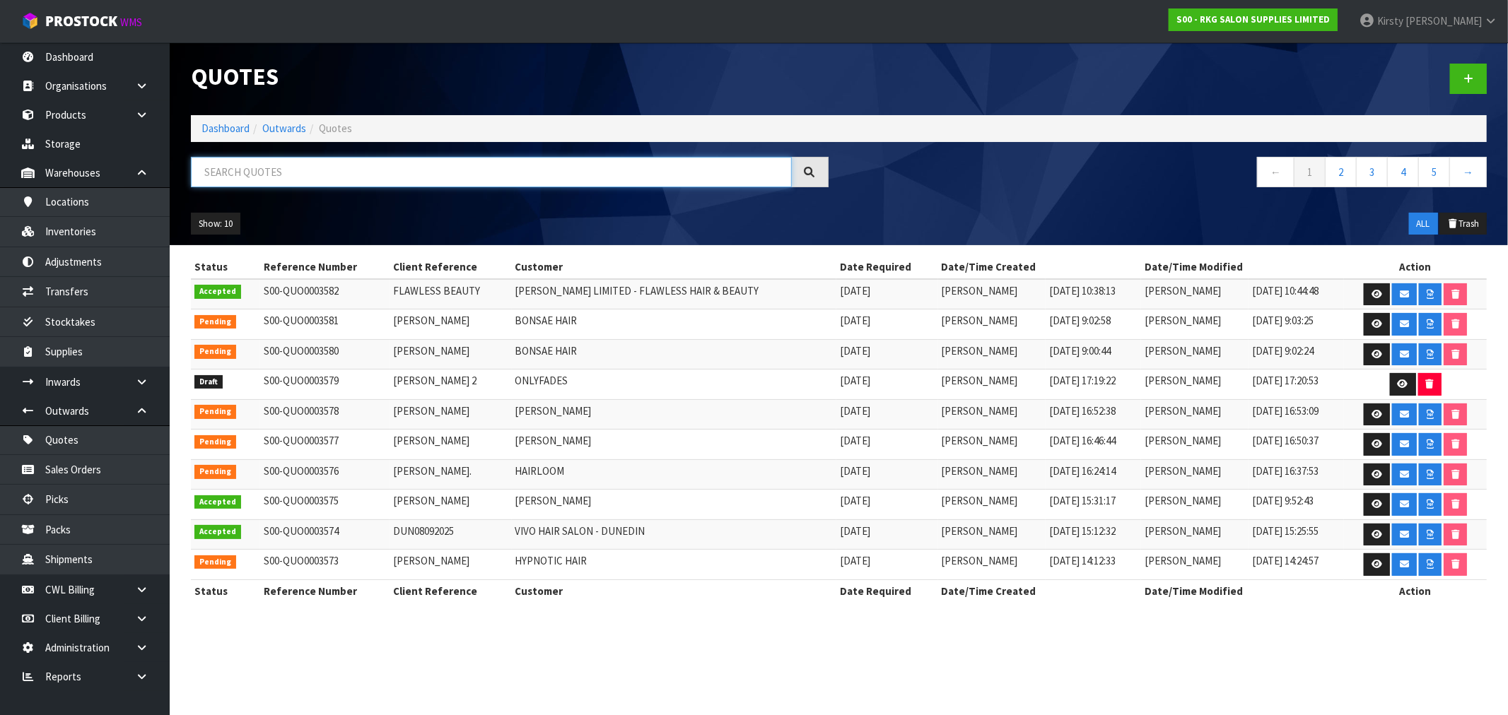
drag, startPoint x: 356, startPoint y: 170, endPoint x: 368, endPoint y: 160, distance: 15.1
click at [357, 168] on input "text" at bounding box center [491, 172] width 601 height 30
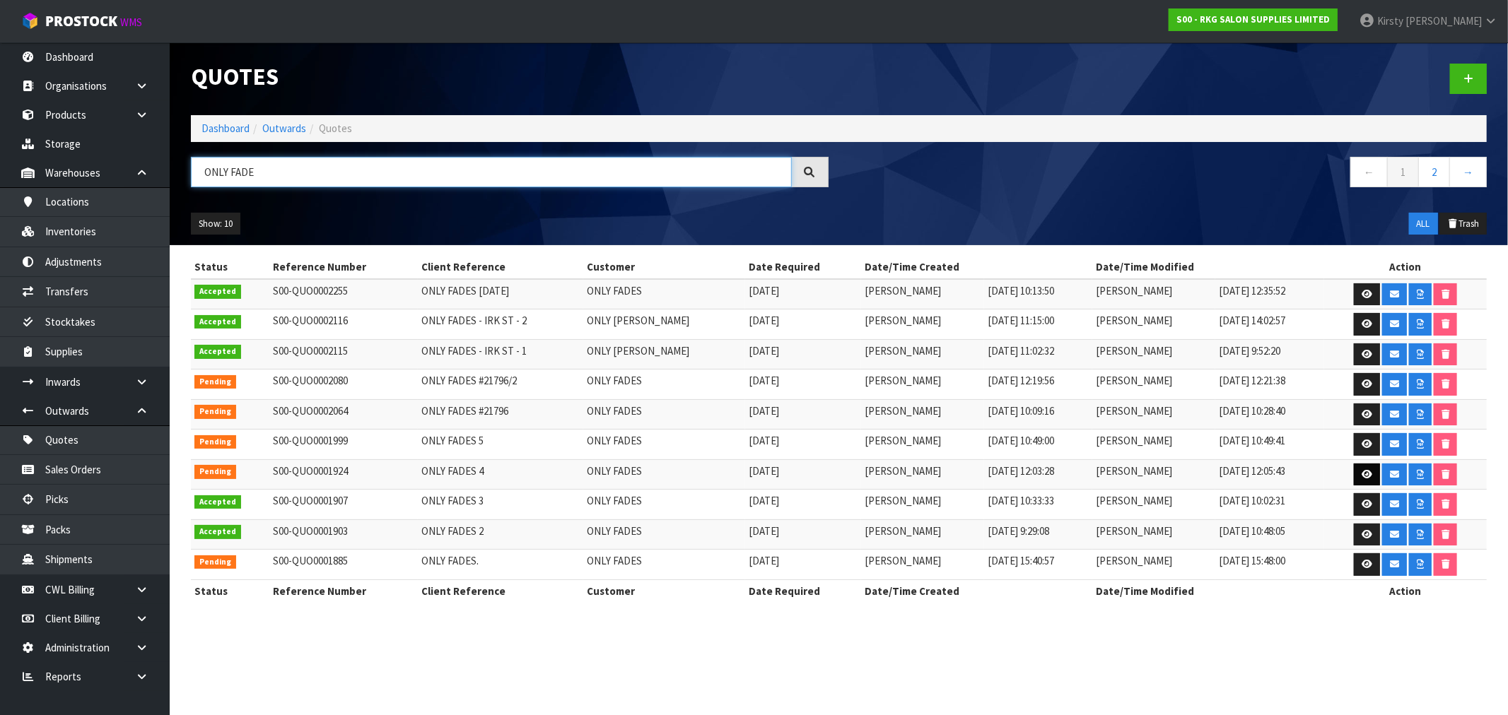
type input "ONLY FADE"
click at [848, 474] on icon at bounding box center [1366, 474] width 11 height 9
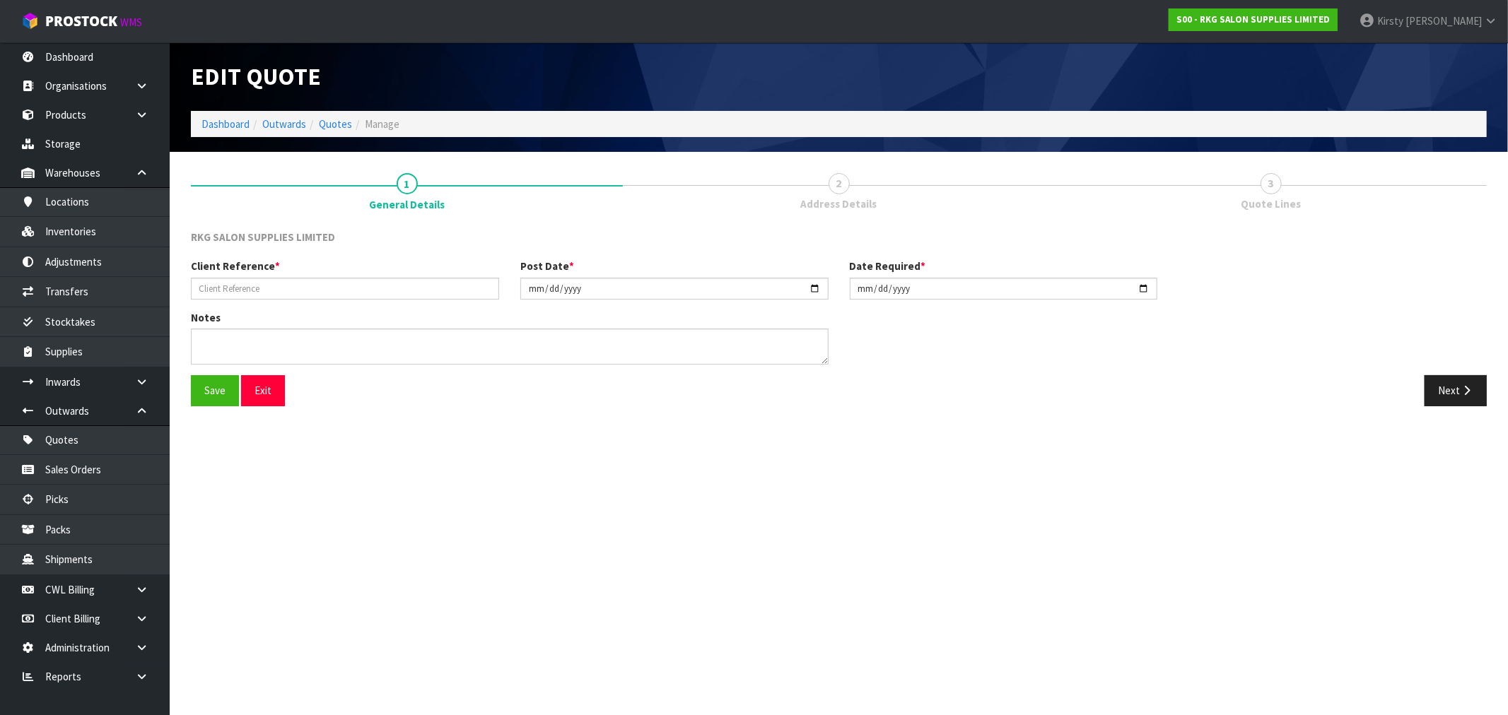
type input "ONLY FADES 4"
type input "2023-09-26"
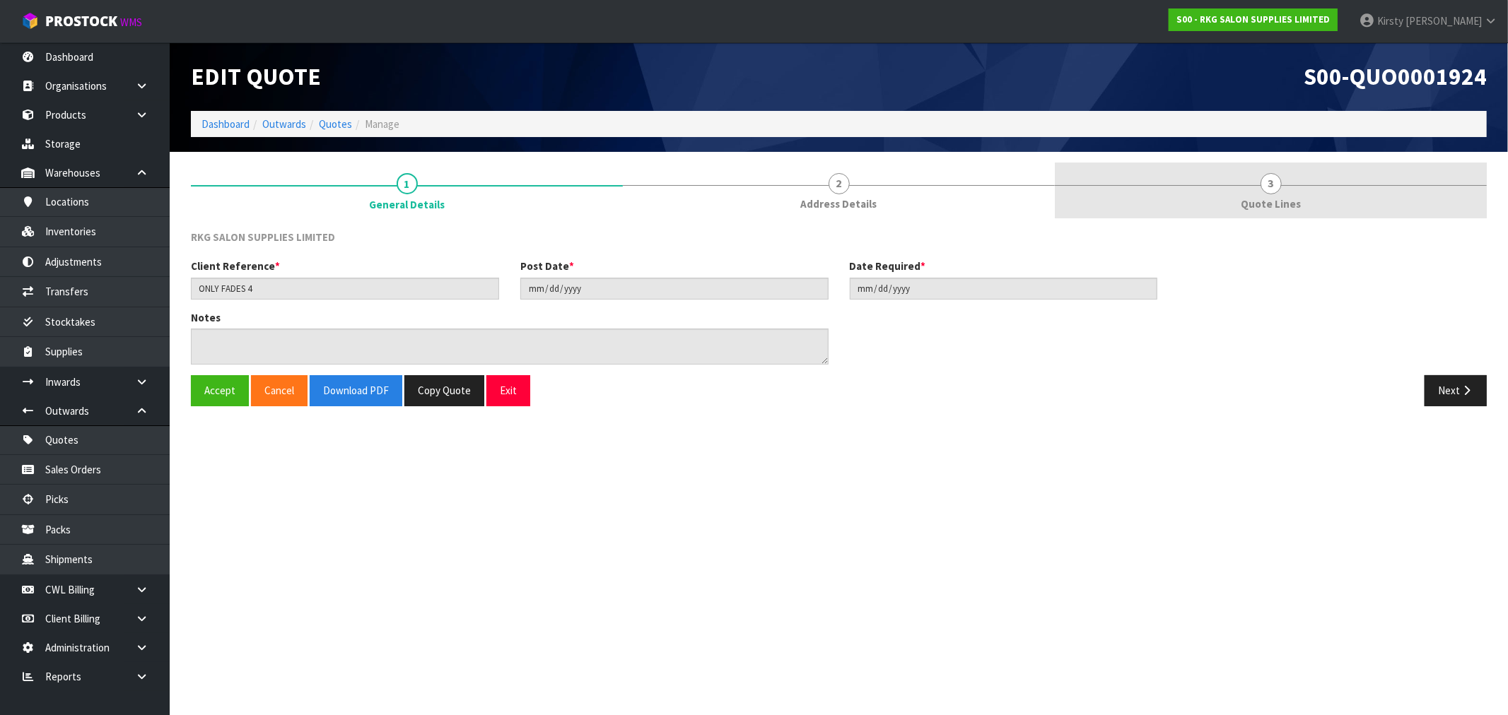
click at [848, 187] on link "3 Quote Lines" at bounding box center [1271, 191] width 432 height 56
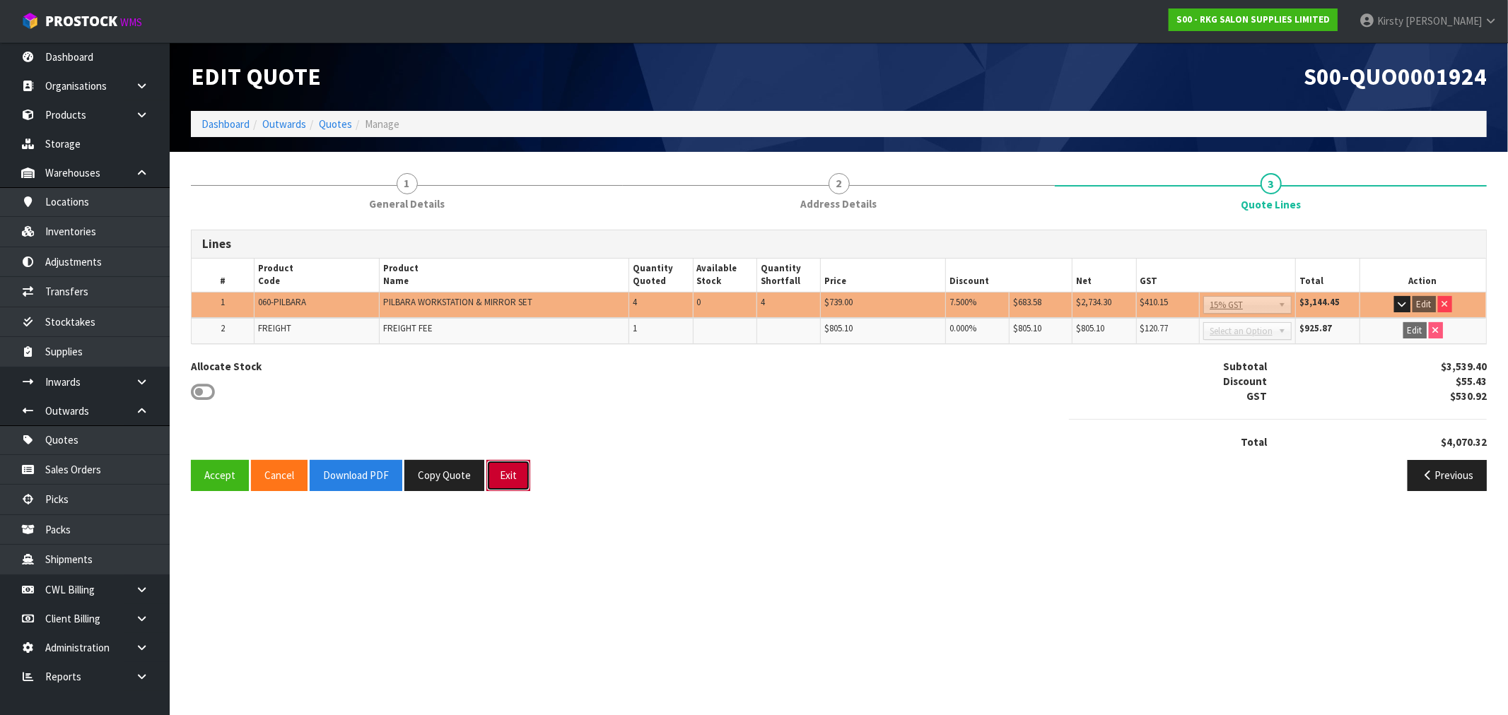
click at [500, 468] on button "Exit" at bounding box center [508, 475] width 44 height 30
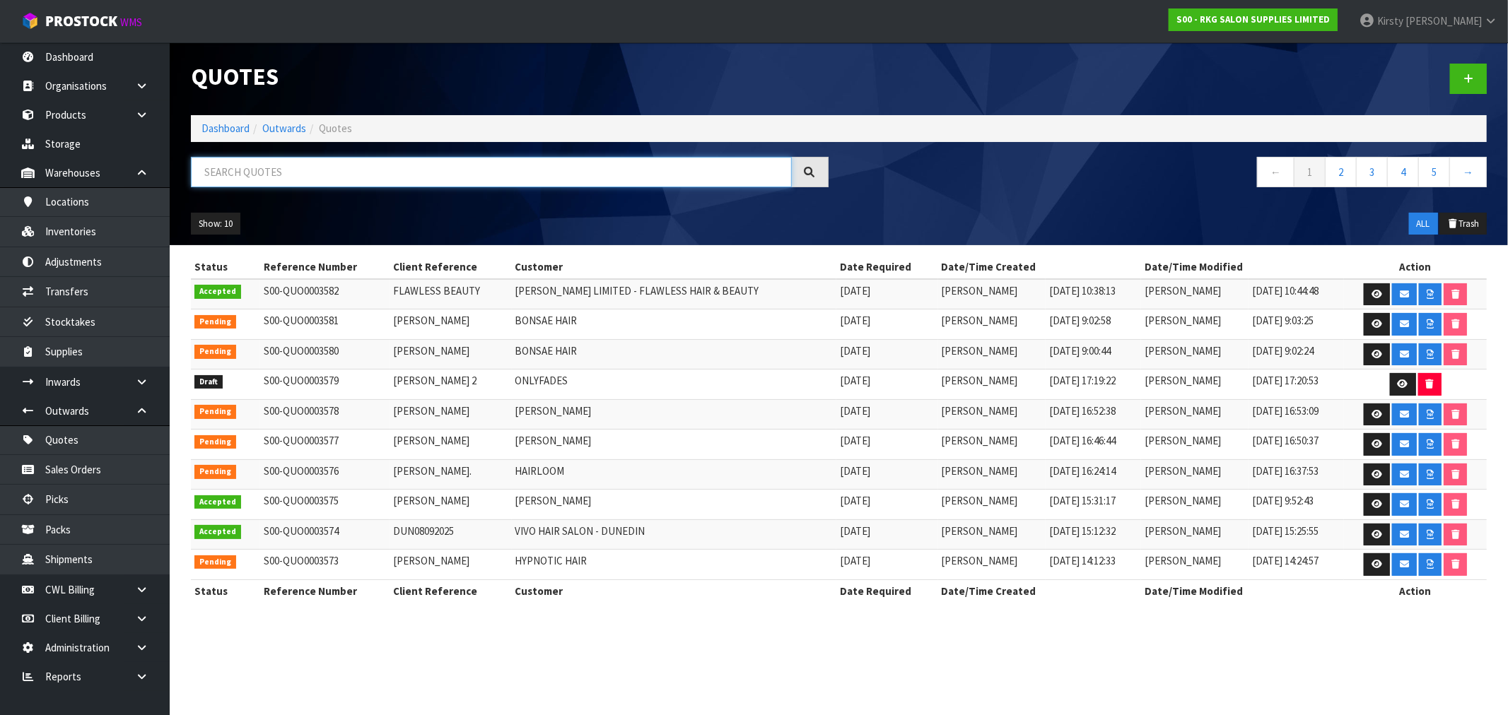
click at [270, 175] on input "text" at bounding box center [491, 172] width 601 height 30
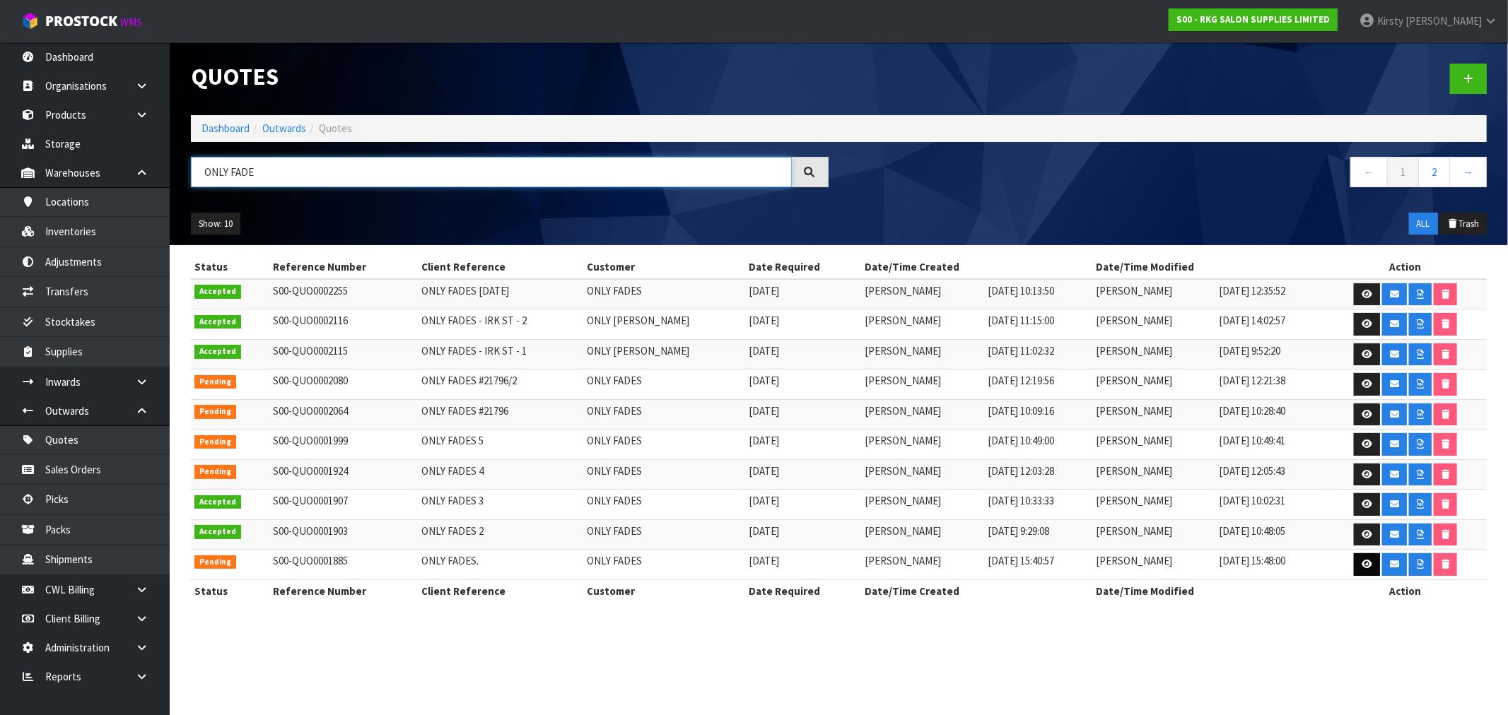
type input "ONLY FADE"
click at [848, 539] on icon at bounding box center [1366, 564] width 11 height 9
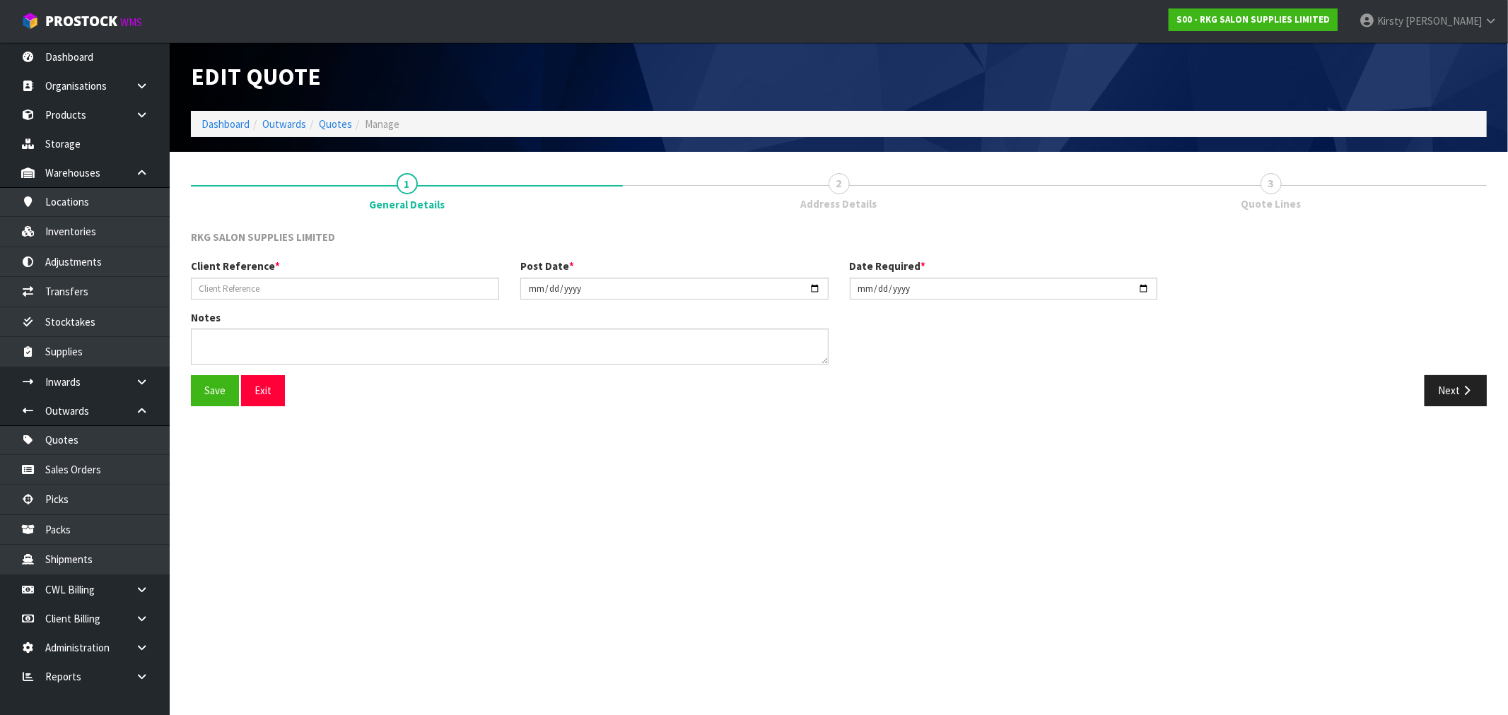
type input "ONLY FADES."
type input "2023-09-06"
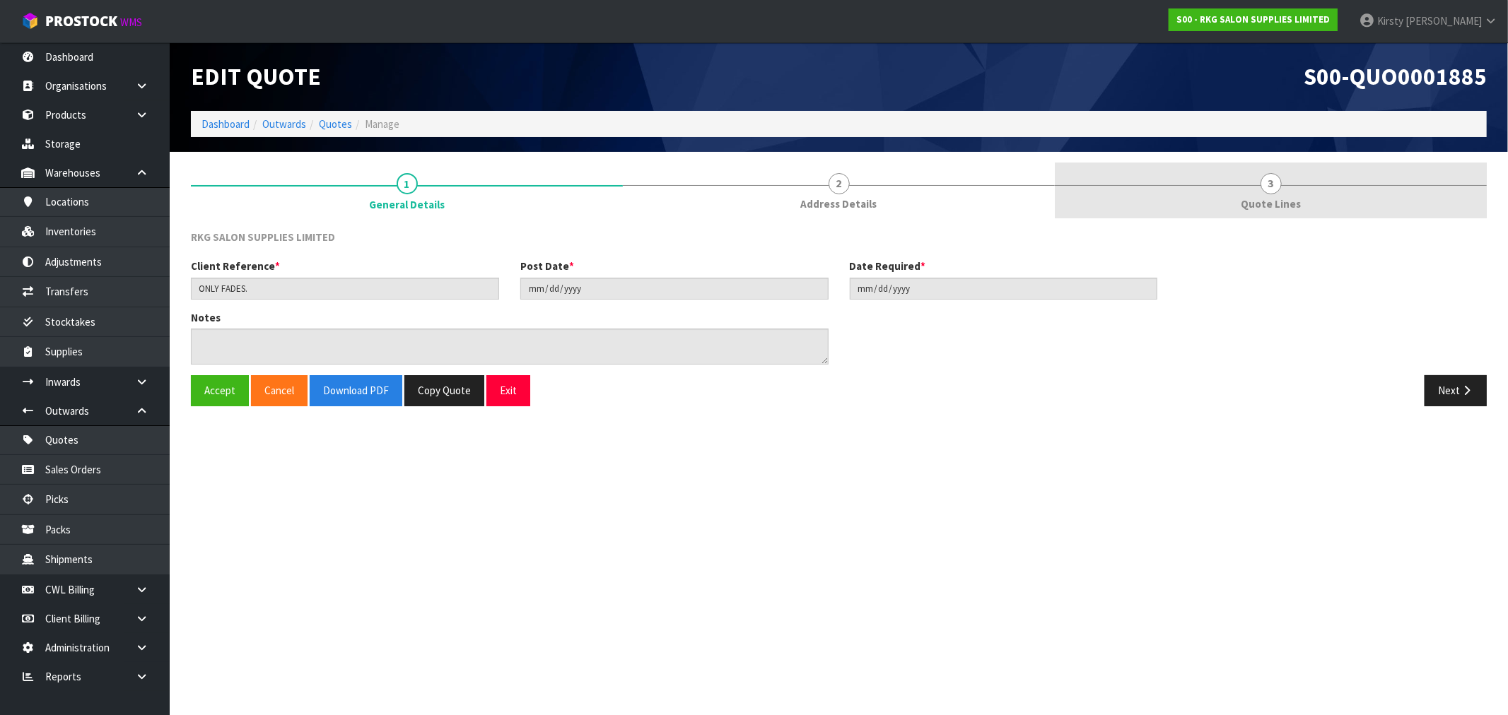
click at [848, 194] on link "3 Quote Lines" at bounding box center [1271, 191] width 432 height 56
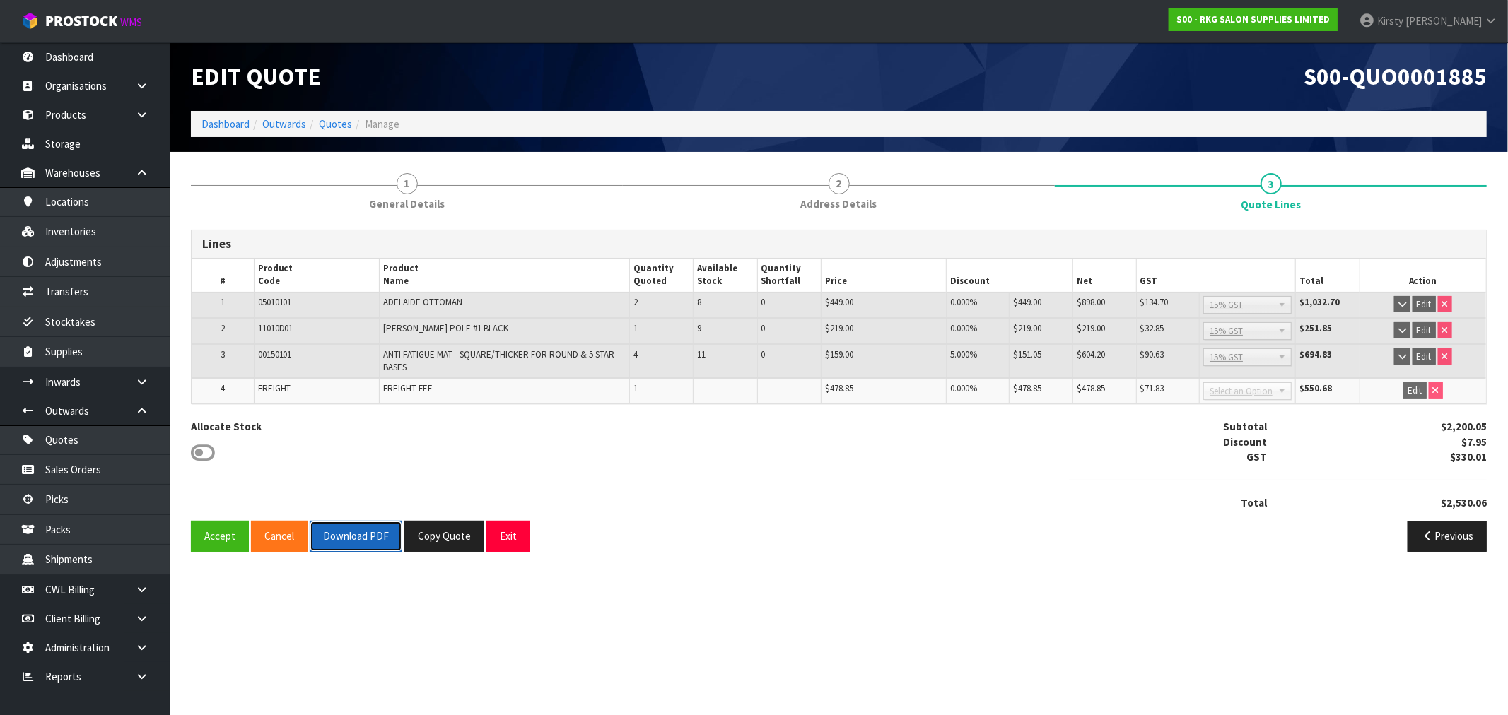
click at [340, 536] on button "Download PDF" at bounding box center [356, 536] width 93 height 30
click at [518, 535] on button "Exit" at bounding box center [508, 536] width 44 height 30
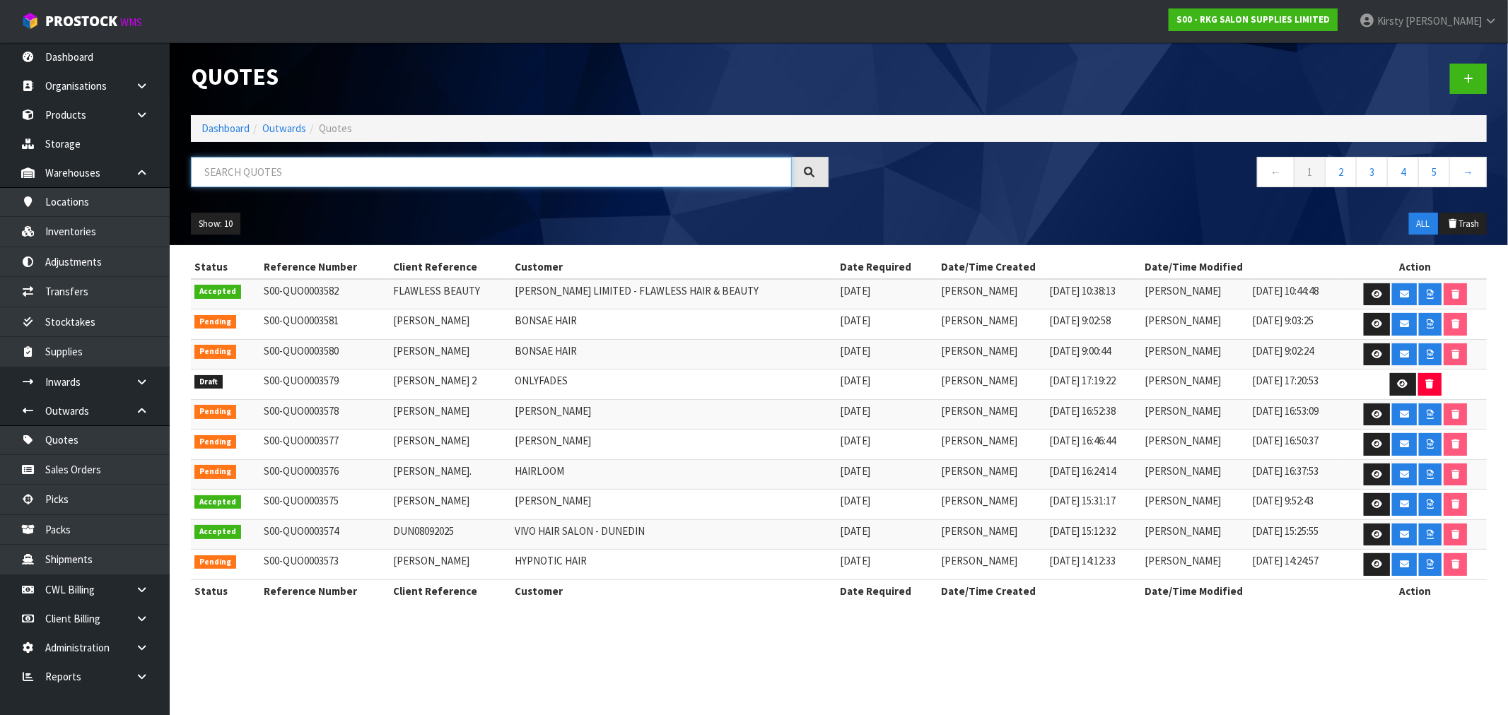
click at [244, 168] on input "text" at bounding box center [491, 172] width 601 height 30
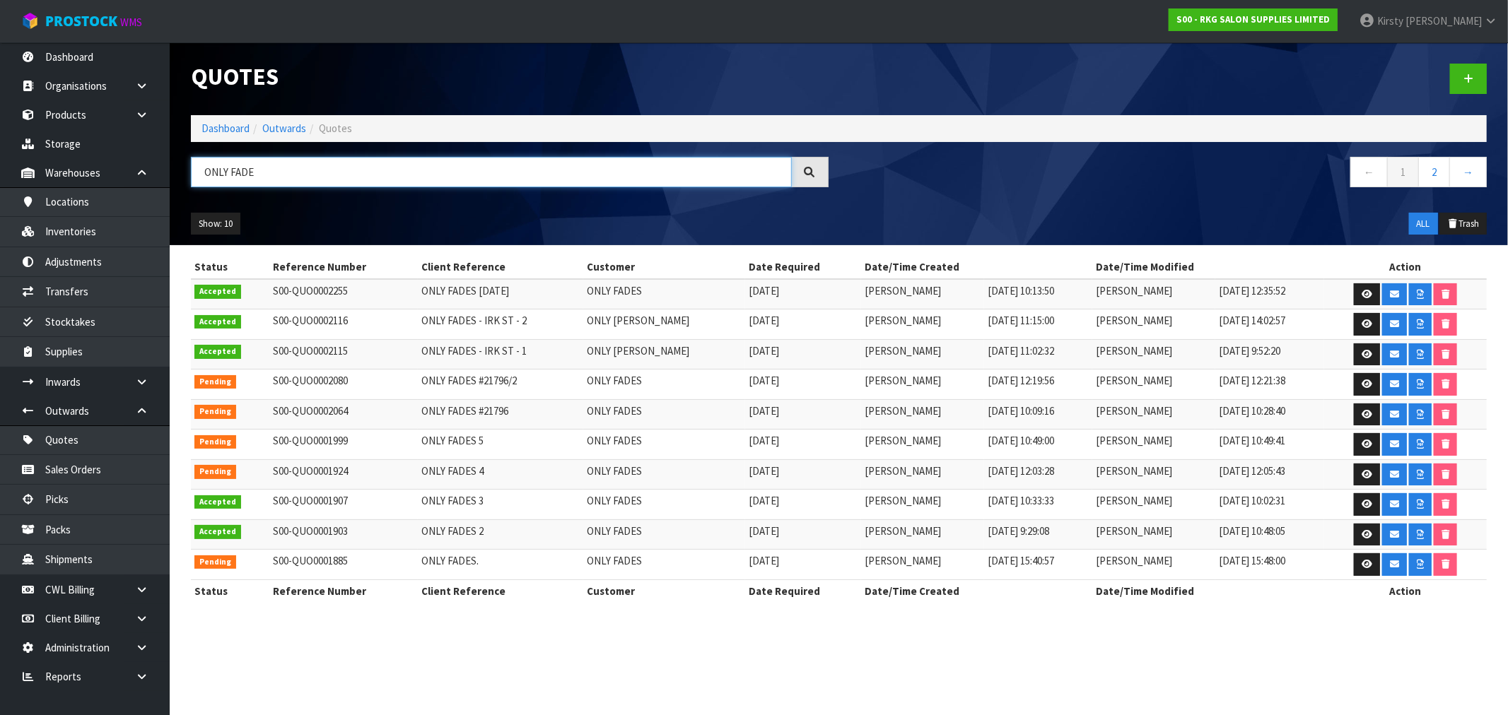
type input "ONLY FADE"
drag, startPoint x: 272, startPoint y: 174, endPoint x: 80, endPoint y: 192, distance: 193.2
click at [80, 192] on body "Toggle navigation ProStock WMS S00 - RKG SALON SUPPLIES LIMITED [PERSON_NAME] L…" at bounding box center [754, 357] width 1508 height 715
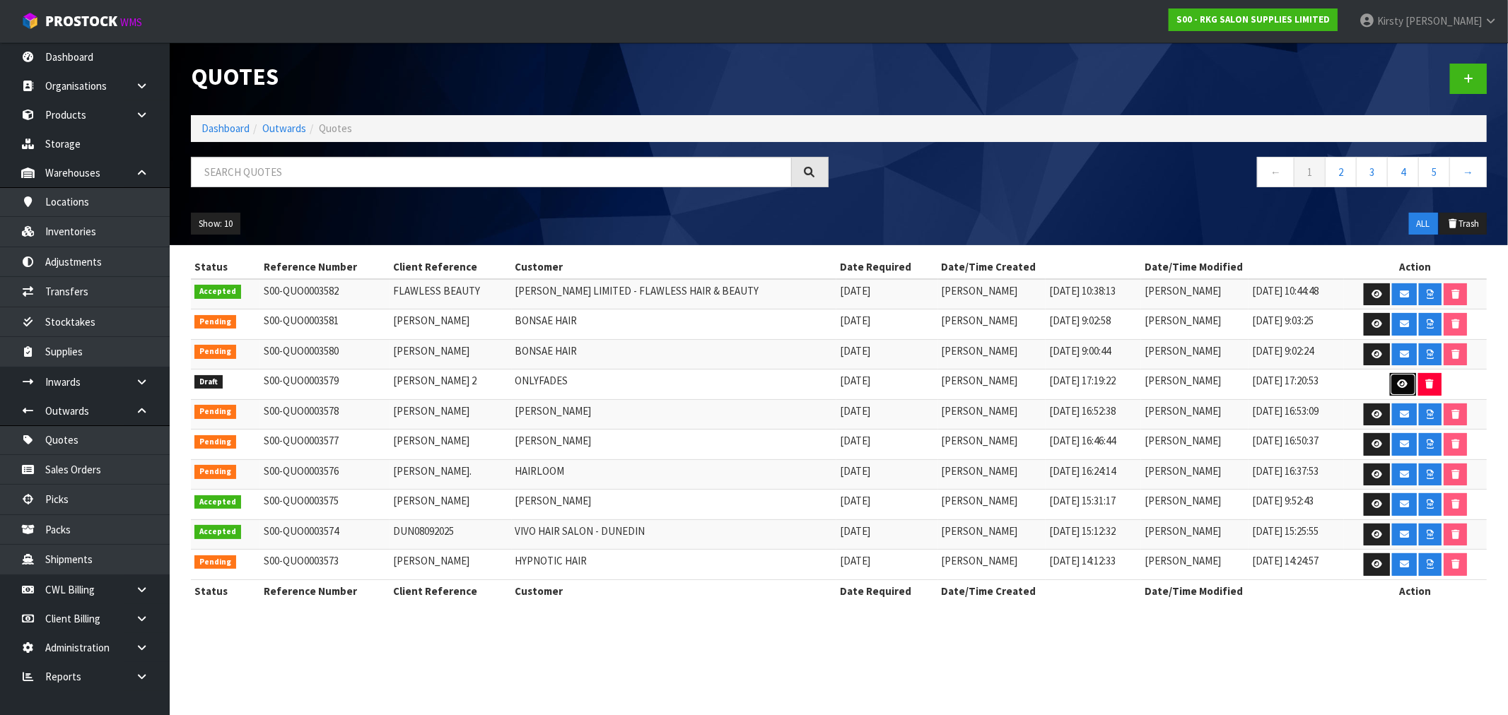
click at [848, 382] on icon at bounding box center [1403, 384] width 11 height 9
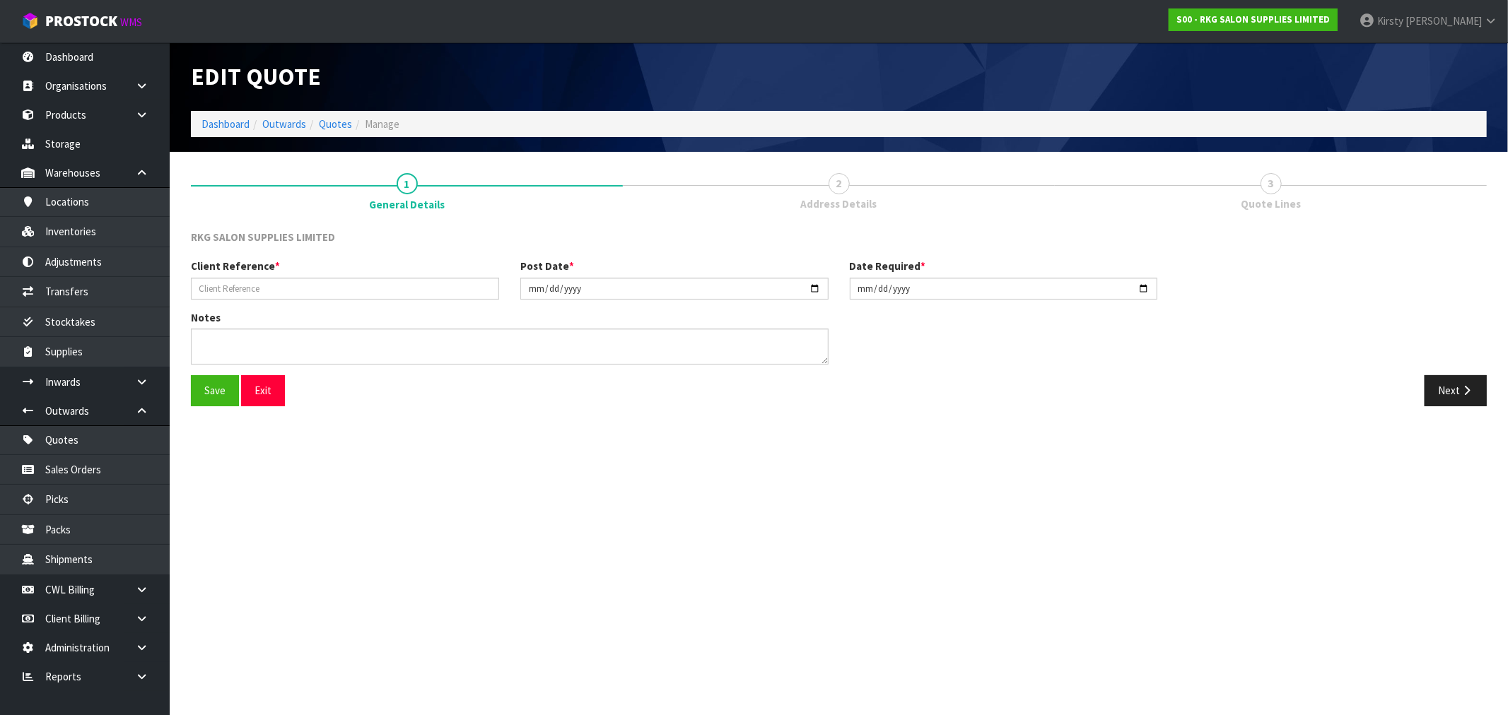
type input "TOMA WAIHIRERE 2"
type input "2025-09-08"
click at [287, 291] on input "TOMA WAIHIRERE 2" at bounding box center [345, 289] width 308 height 22
type input "[PERSON_NAME] #23971"
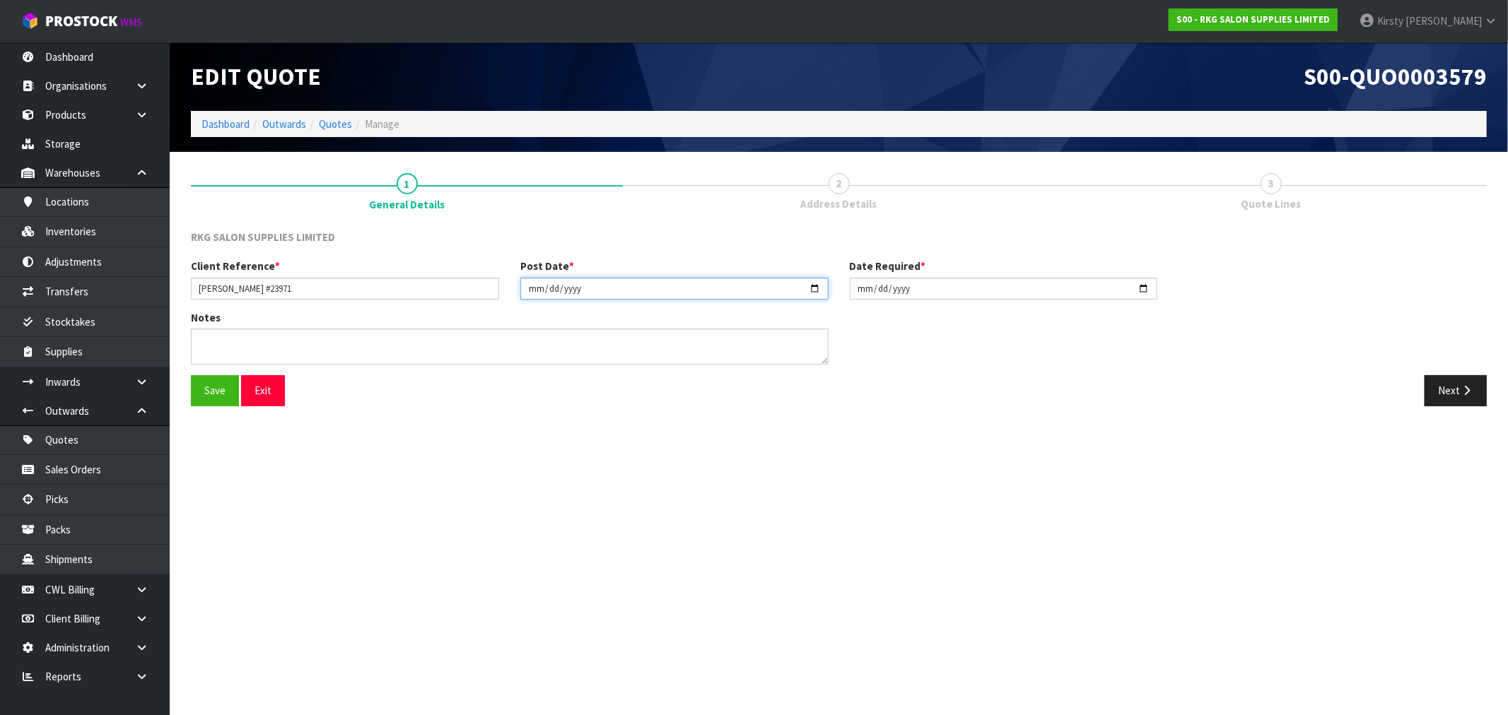
click at [528, 284] on input "2025-09-08" at bounding box center [674, 289] width 308 height 22
type input "[DATE]"
click at [848, 284] on input "2025-09-08" at bounding box center [1004, 289] width 308 height 22
type input "[DATE]"
click at [210, 392] on button "Save" at bounding box center [215, 390] width 48 height 30
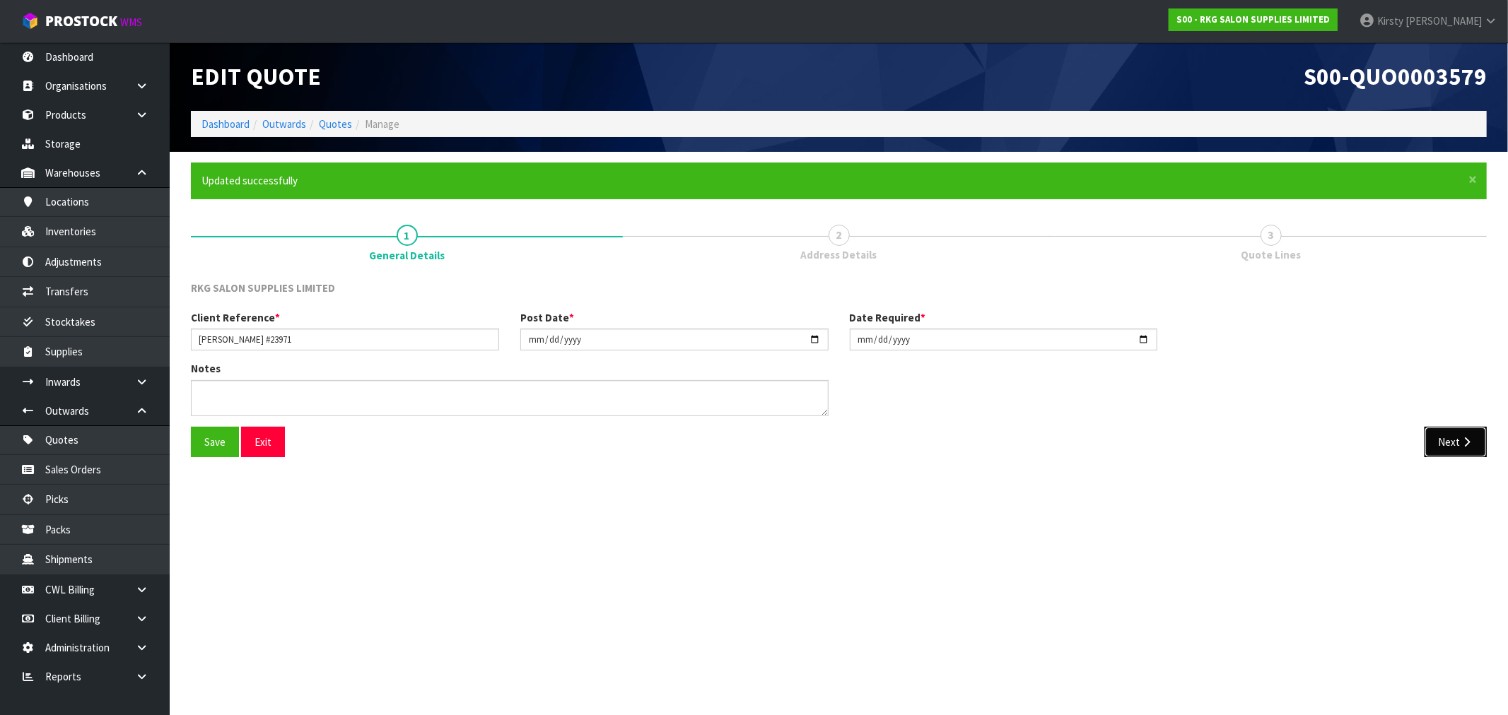
drag, startPoint x: 1457, startPoint y: 443, endPoint x: 1415, endPoint y: 450, distance: 43.1
click at [848, 443] on button "Next" at bounding box center [1455, 442] width 62 height 30
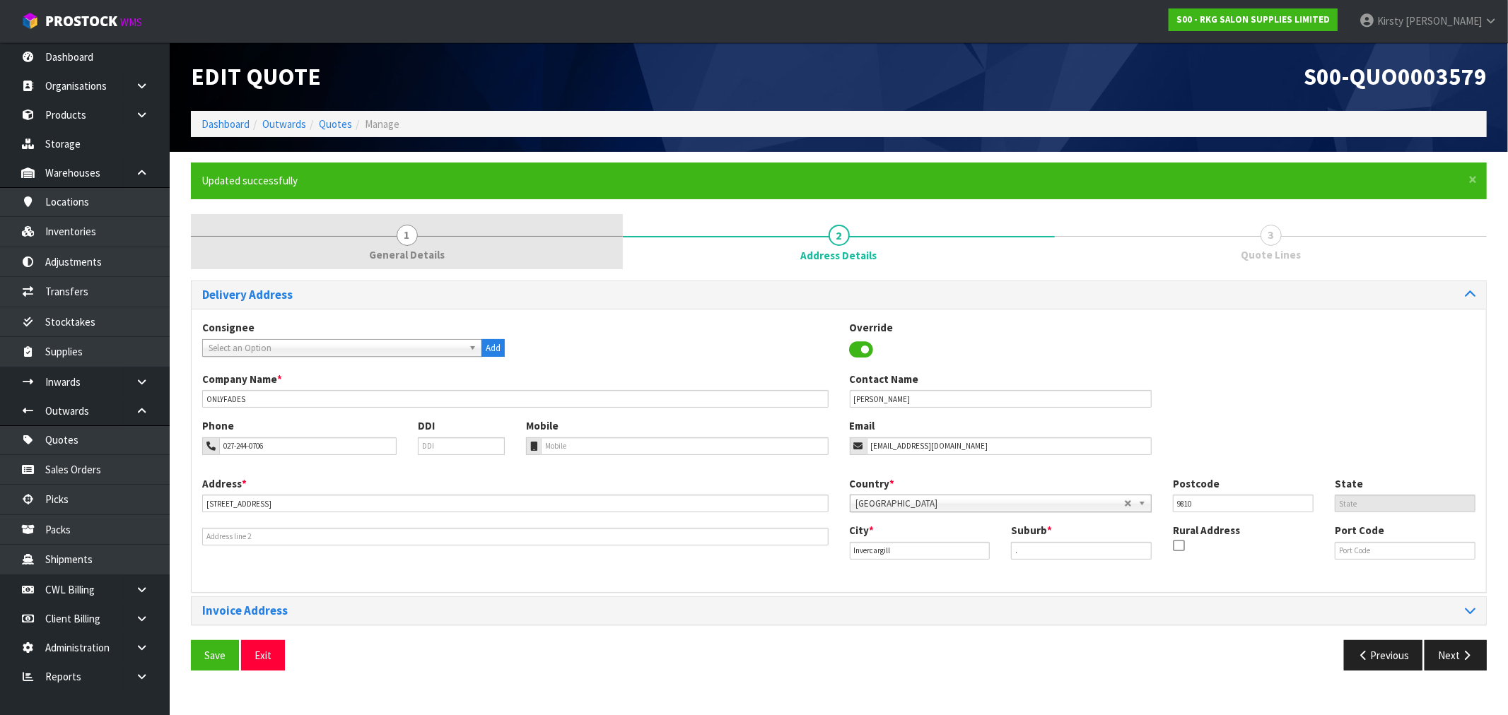
click at [399, 237] on span "1" at bounding box center [407, 235] width 21 height 21
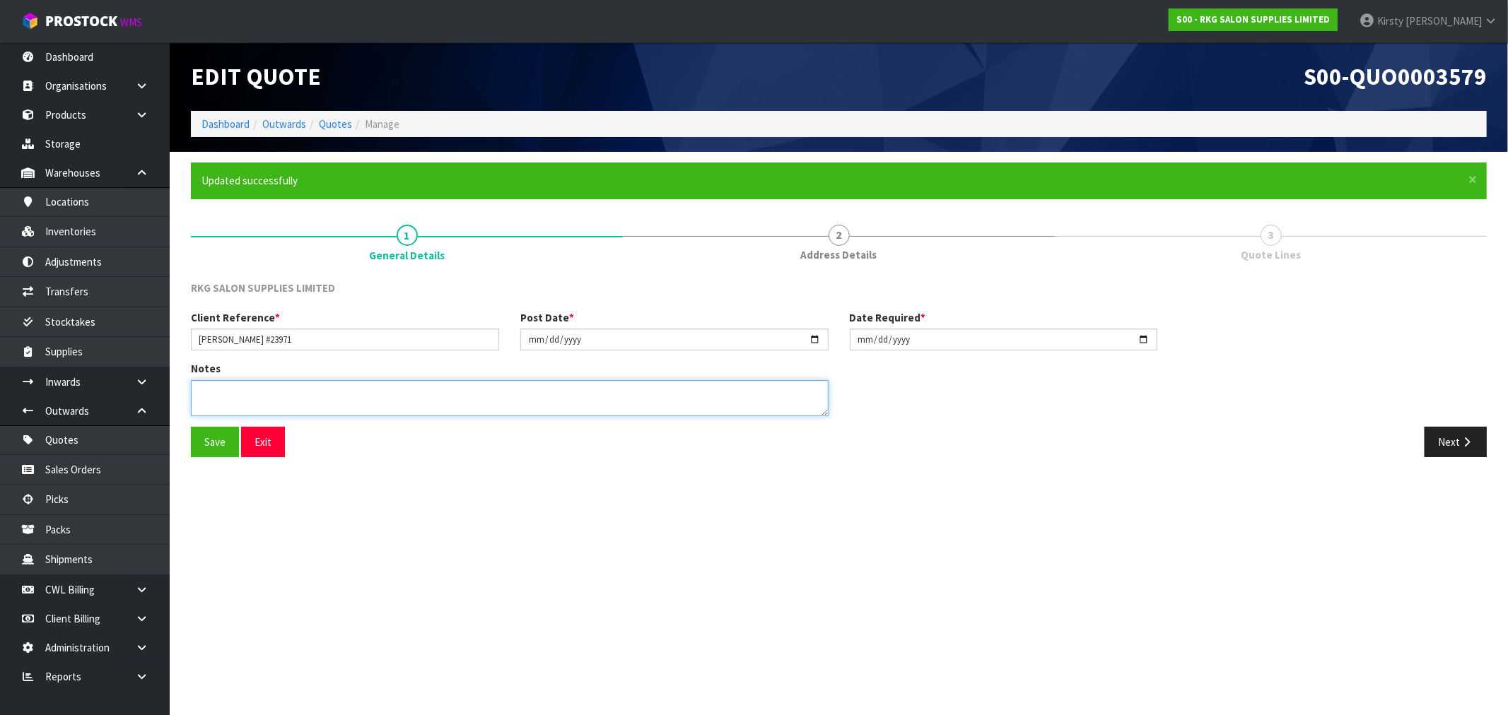
click at [239, 399] on textarea at bounding box center [510, 398] width 638 height 36
type textarea "FURNITURE REMOVER"
click at [192, 441] on button "Save" at bounding box center [215, 442] width 48 height 30
click at [848, 439] on button "Next" at bounding box center [1455, 442] width 62 height 30
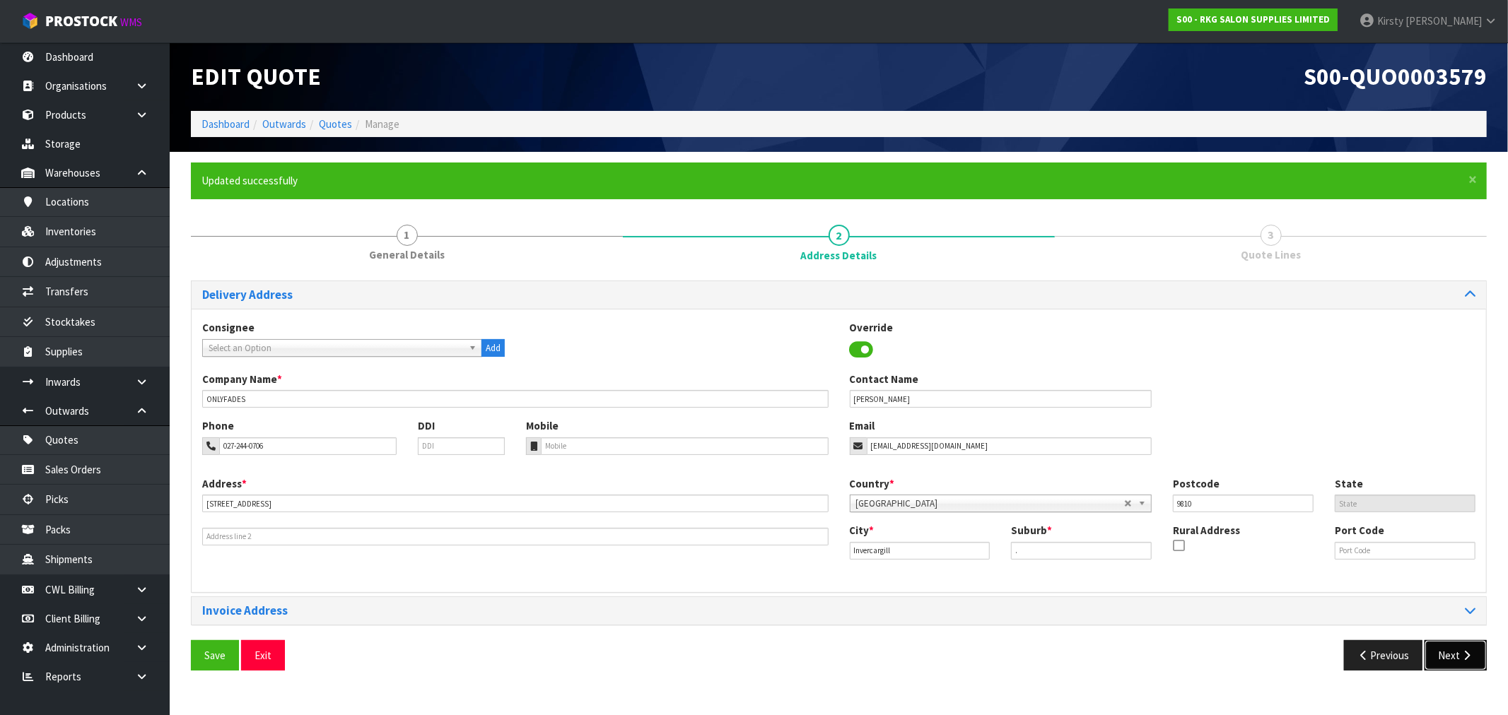
click at [848, 539] on button "Next" at bounding box center [1455, 655] width 62 height 30
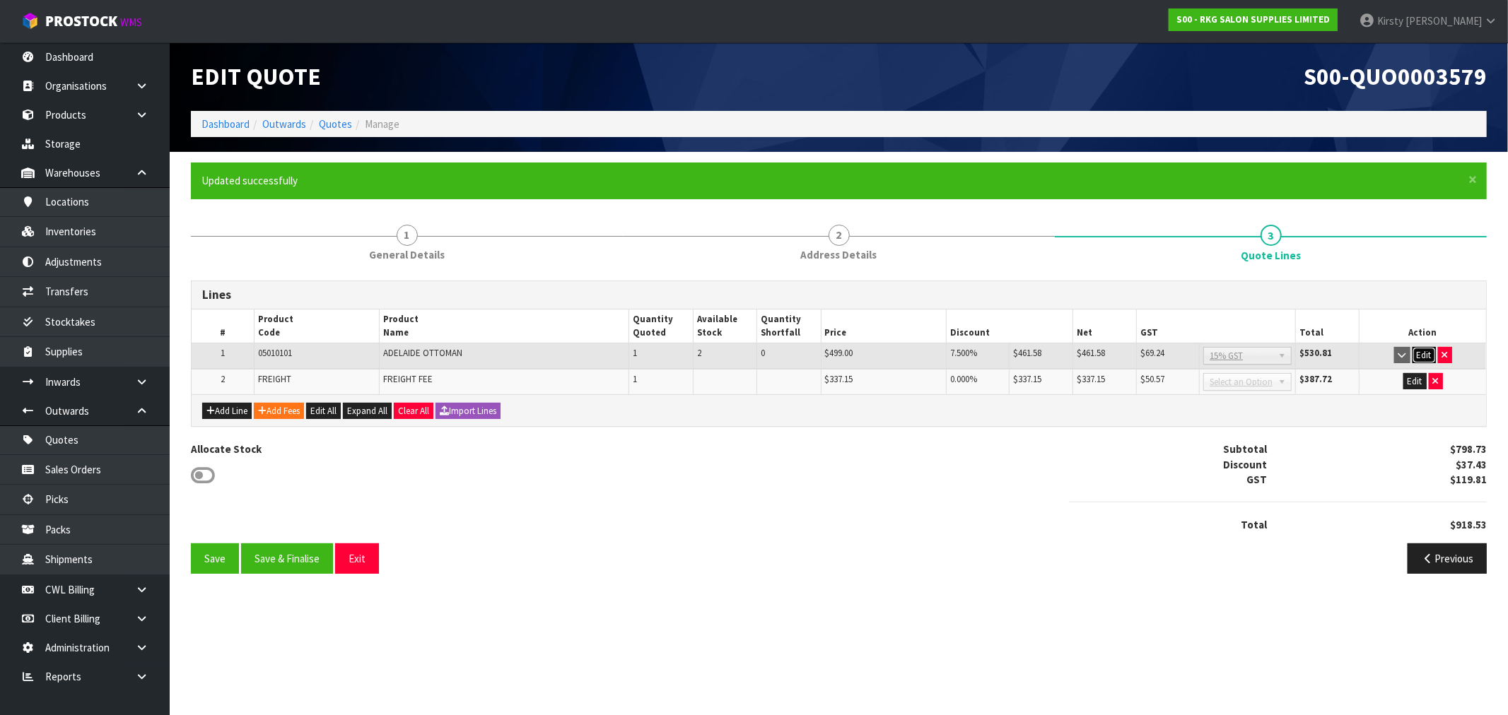
click at [848, 352] on button "Edit" at bounding box center [1423, 355] width 23 height 17
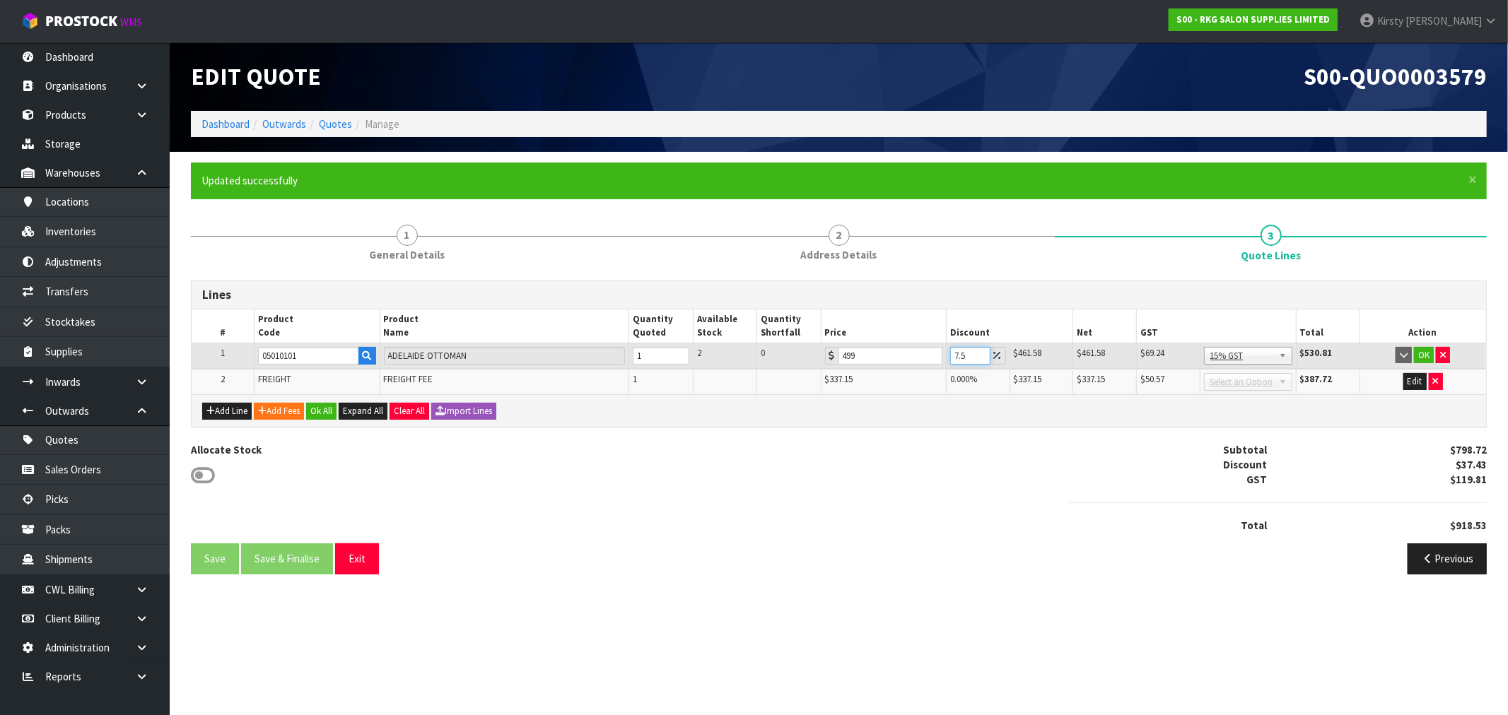
drag, startPoint x: 963, startPoint y: 354, endPoint x: 905, endPoint y: 361, distance: 58.4
click at [848, 361] on tr "1 05010101 ADELAIDE OTTOMAN 1 2 0 499 7.5 $461.58 $37.43 $461.58 $69.24 No GST …" at bounding box center [839, 356] width 1294 height 26
type input "5"
click at [848, 356] on button "OK" at bounding box center [1424, 355] width 20 height 17
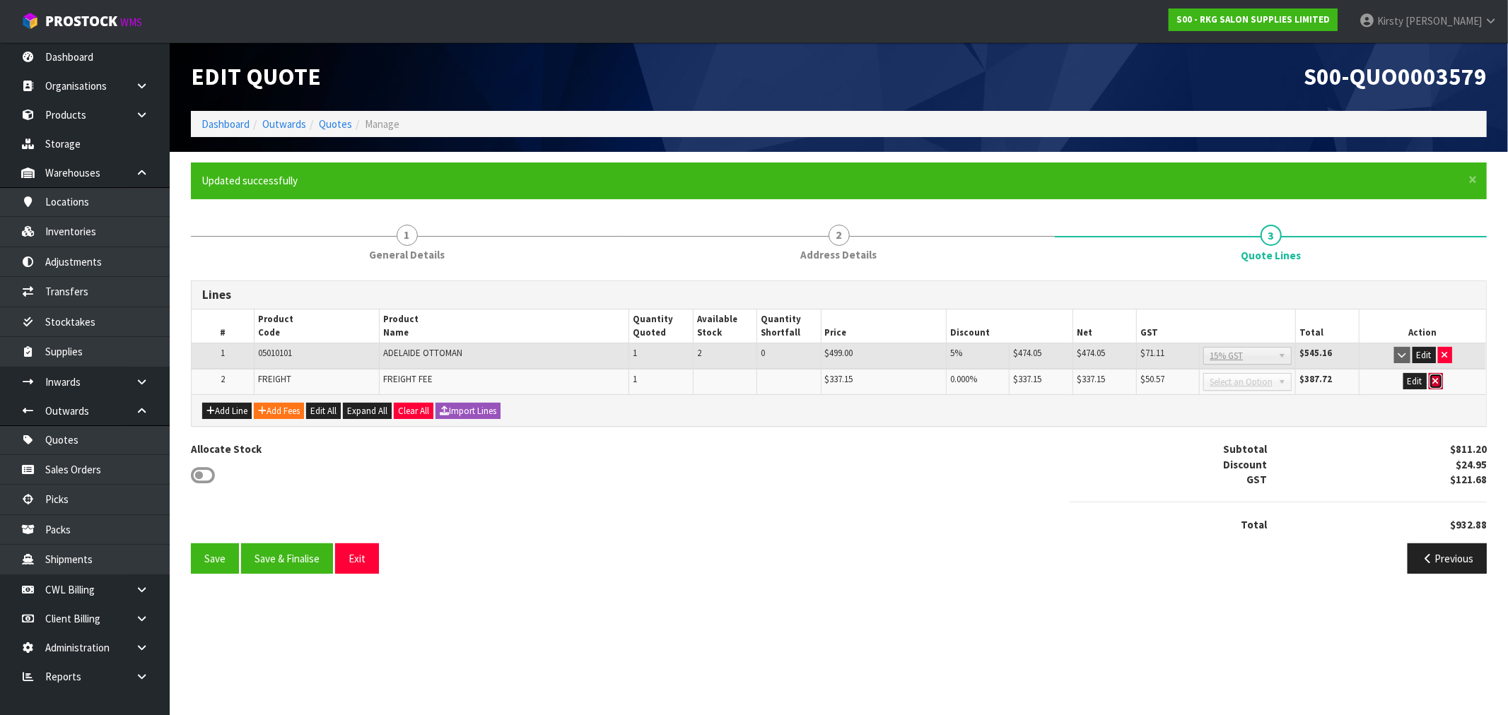
click at [848, 383] on icon "button" at bounding box center [1436, 381] width 6 height 9
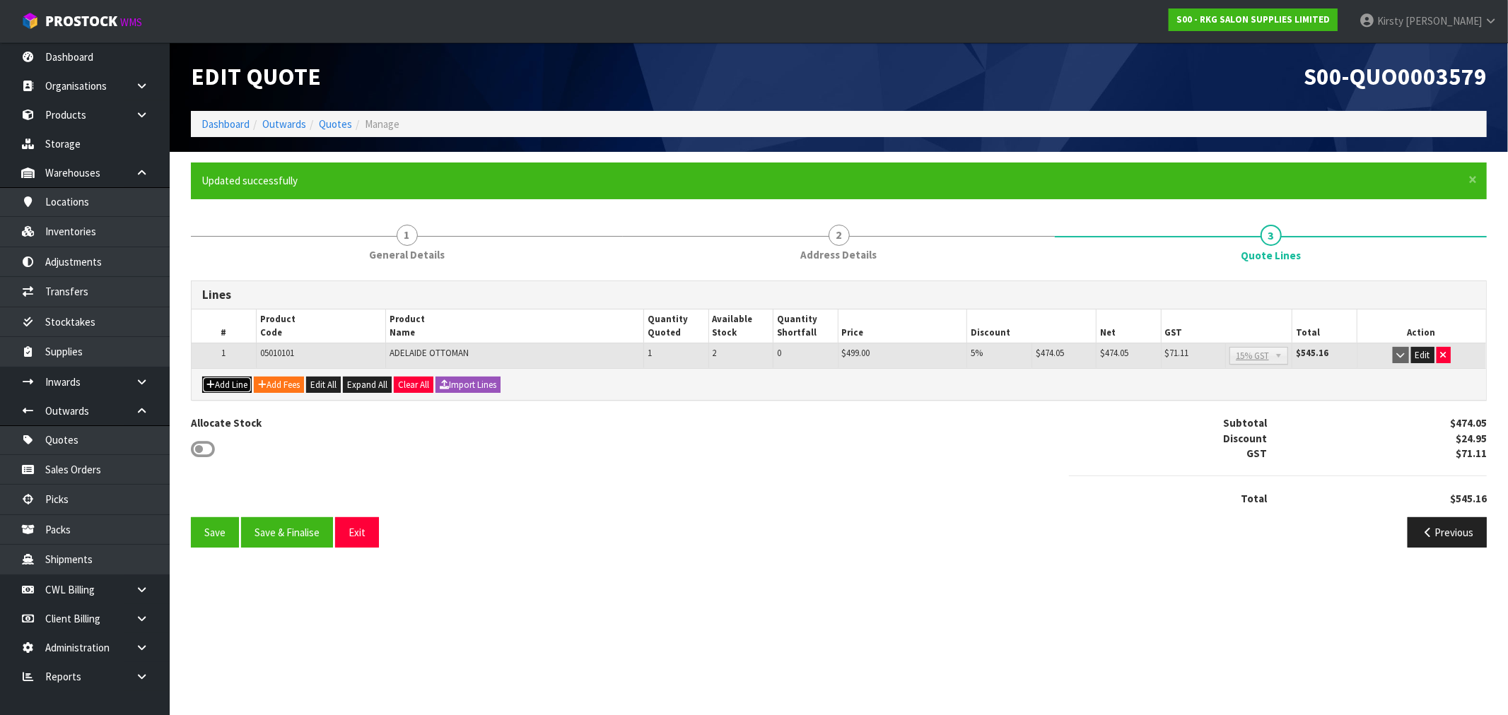
click at [244, 384] on button "Add Line" at bounding box center [226, 385] width 49 height 17
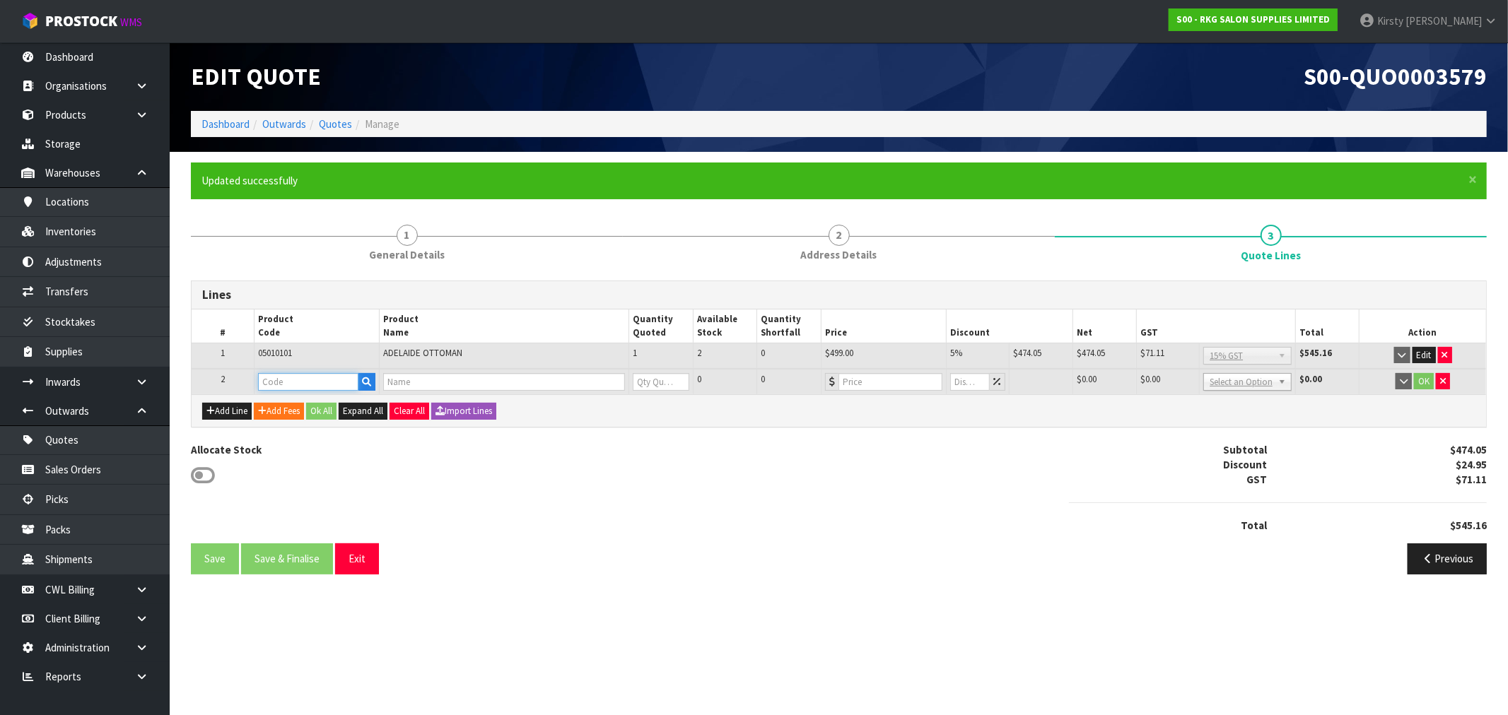
click at [287, 373] on input "text" at bounding box center [308, 382] width 101 height 18
type input "02060102"
click at [293, 407] on strong "02060102" at bounding box center [295, 404] width 45 height 13
type input "02060102"
type input "BATLOW RECLINING CHAIR - BLACK"
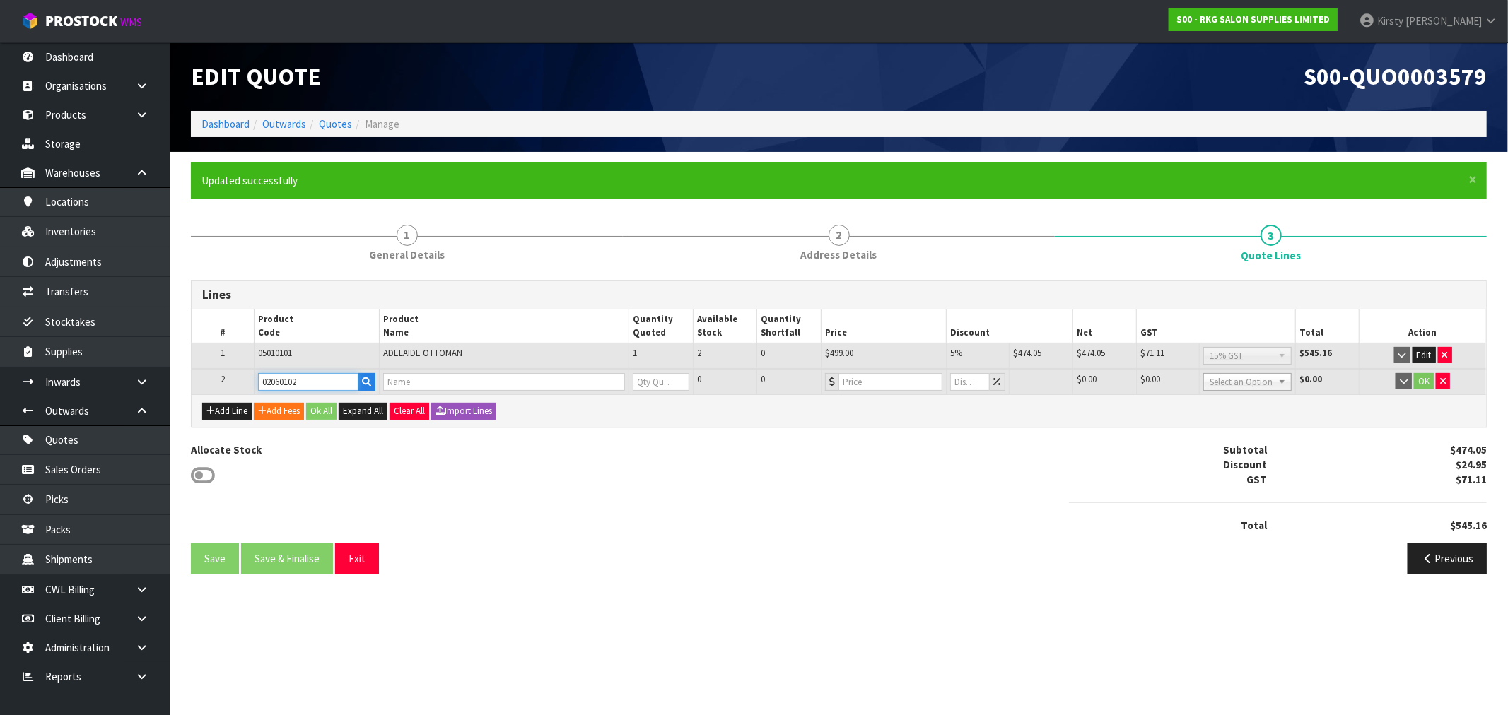
type input "0"
type input "499"
type input "0"
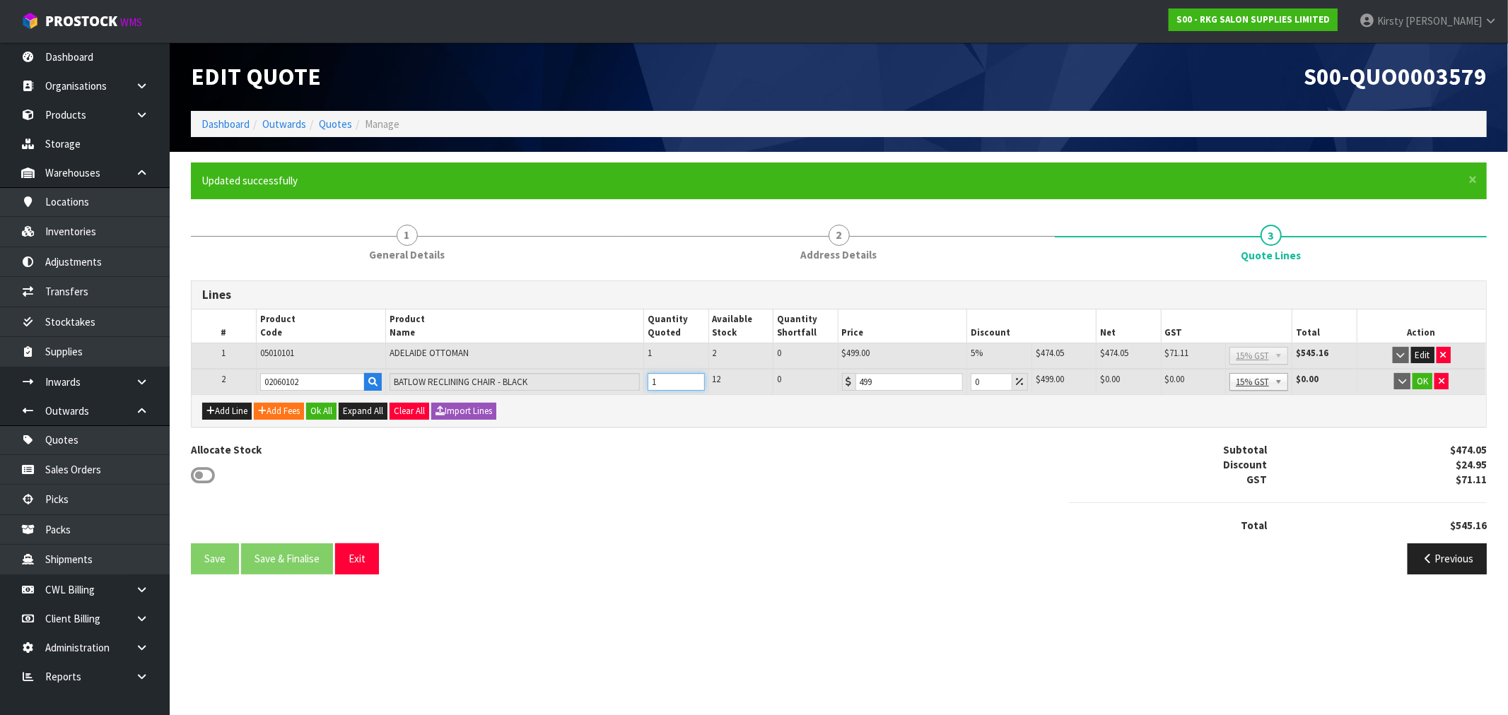
click at [696, 377] on input "1" at bounding box center [676, 382] width 57 height 18
click at [696, 377] on input "2" at bounding box center [676, 382] width 57 height 18
click at [696, 377] on input "3" at bounding box center [676, 382] width 57 height 18
type input "4"
click at [697, 377] on input "4" at bounding box center [676, 382] width 57 height 18
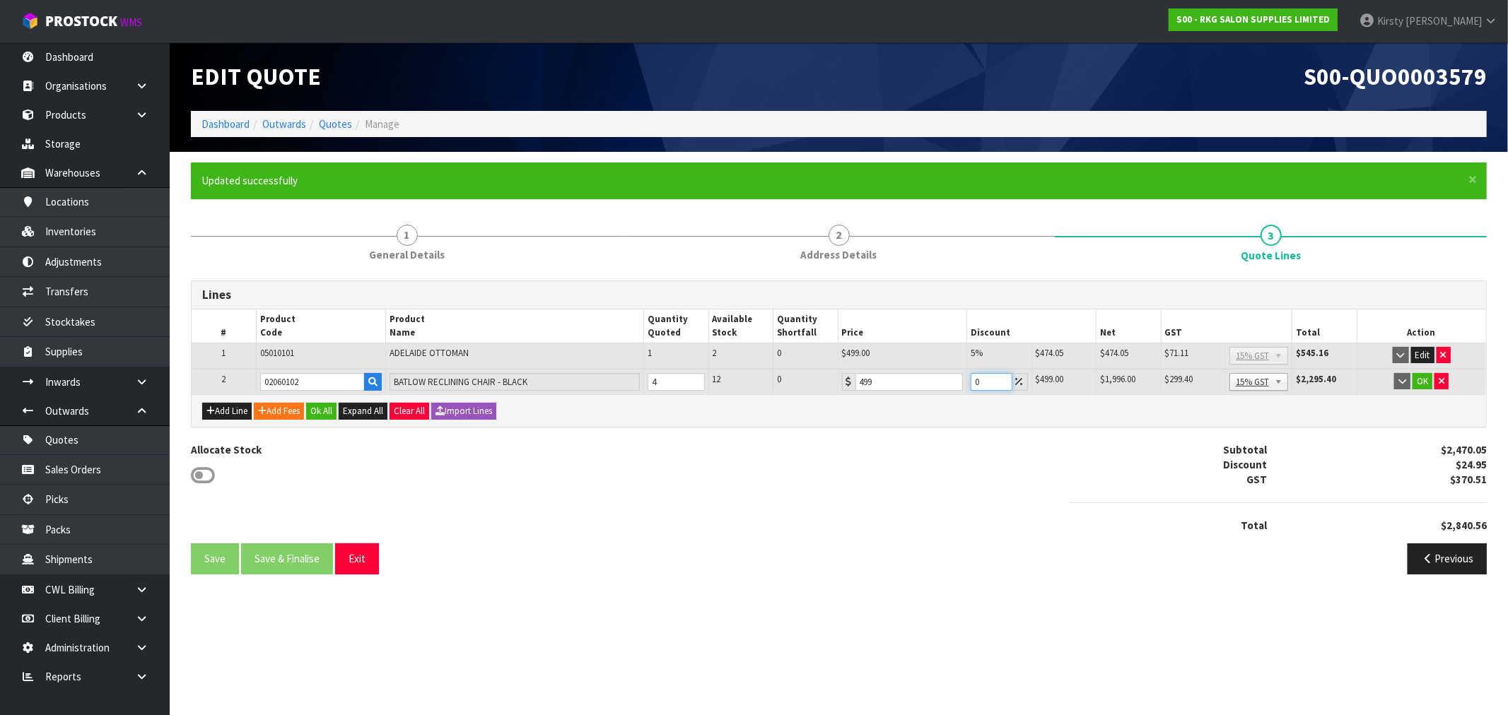
drag, startPoint x: 985, startPoint y: 383, endPoint x: 974, endPoint y: 385, distance: 10.7
click at [848, 385] on input "0" at bounding box center [991, 382] width 41 height 18
type input "7.5"
click at [848, 377] on button "OK" at bounding box center [1422, 381] width 20 height 17
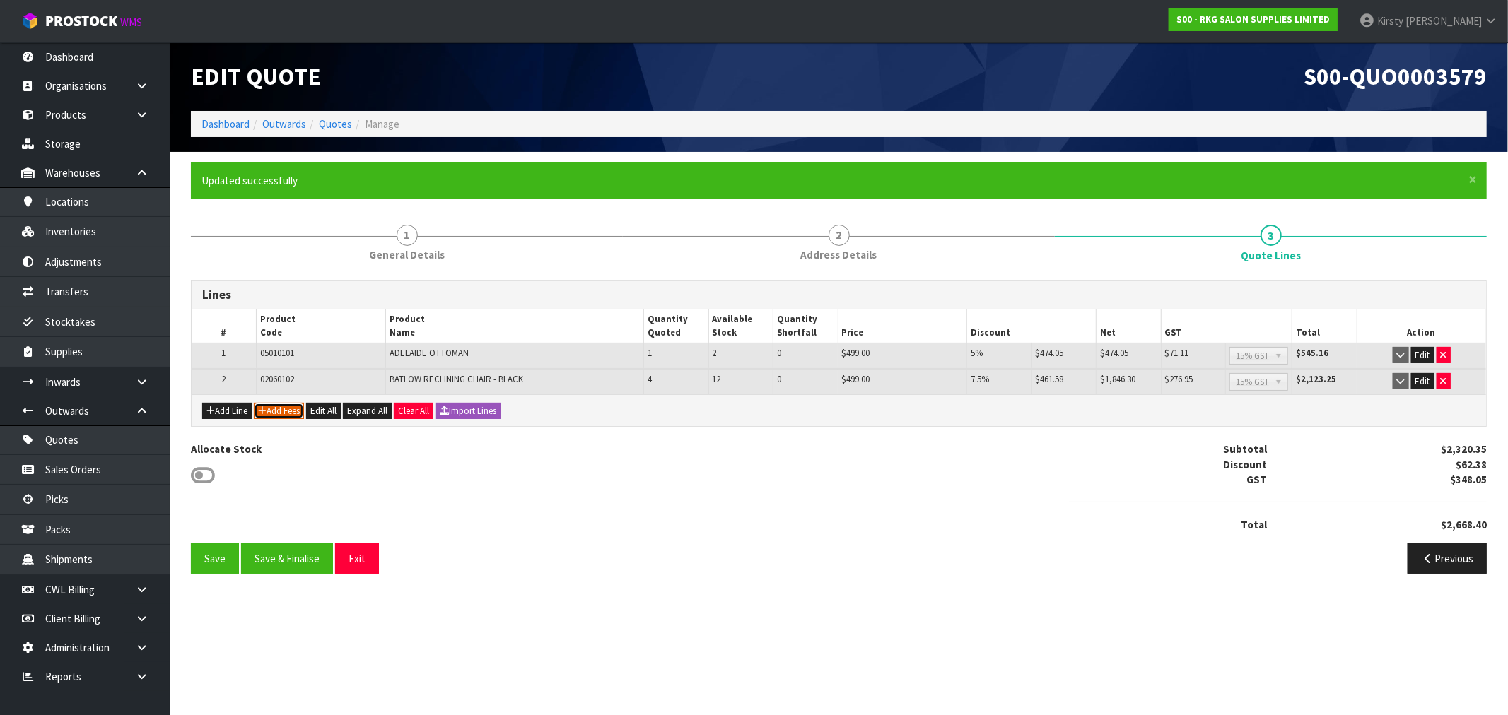
click at [273, 410] on button "Add Fees" at bounding box center [279, 411] width 50 height 17
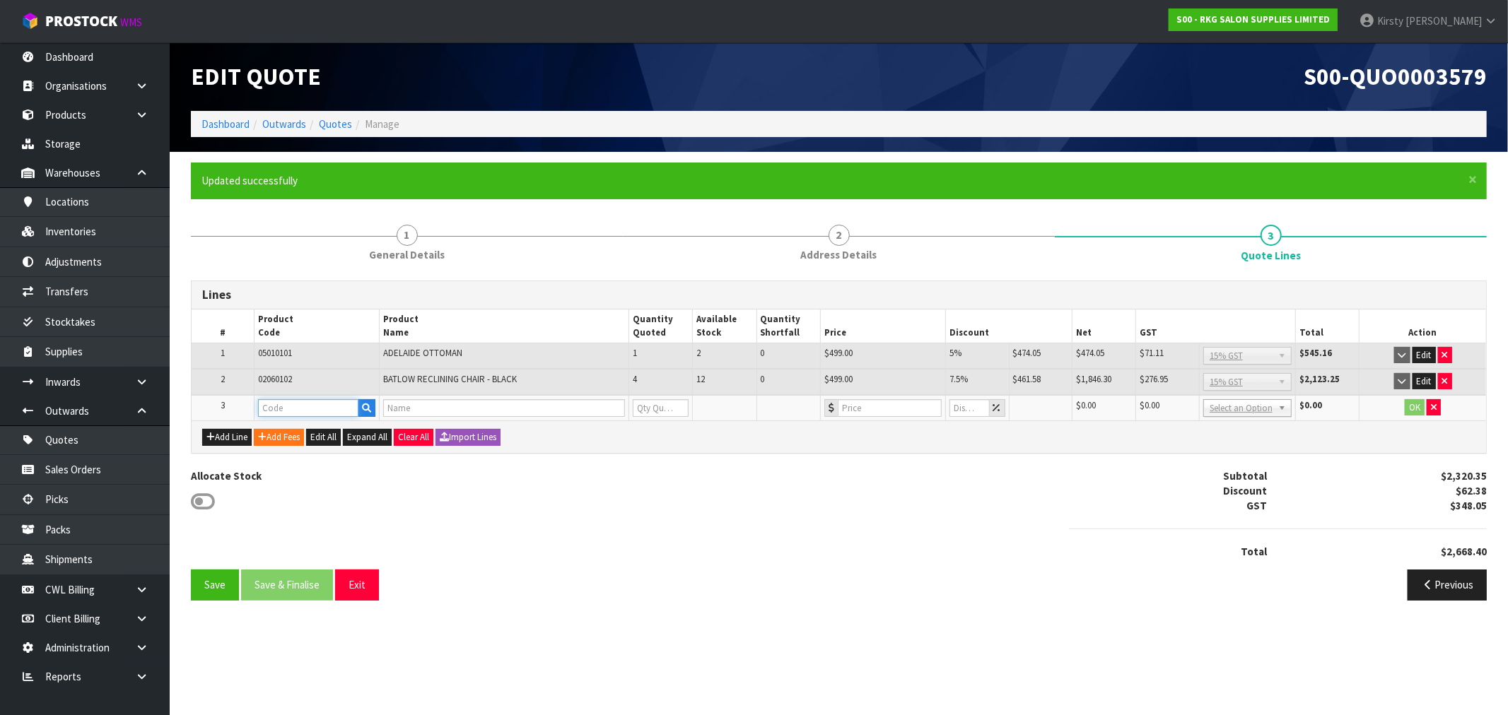
click at [286, 407] on input "text" at bounding box center [308, 408] width 100 height 18
type input "FREIGHT"
click at [290, 428] on strong "FREIGHT" at bounding box center [294, 430] width 42 height 13
type input "FREIGHT"
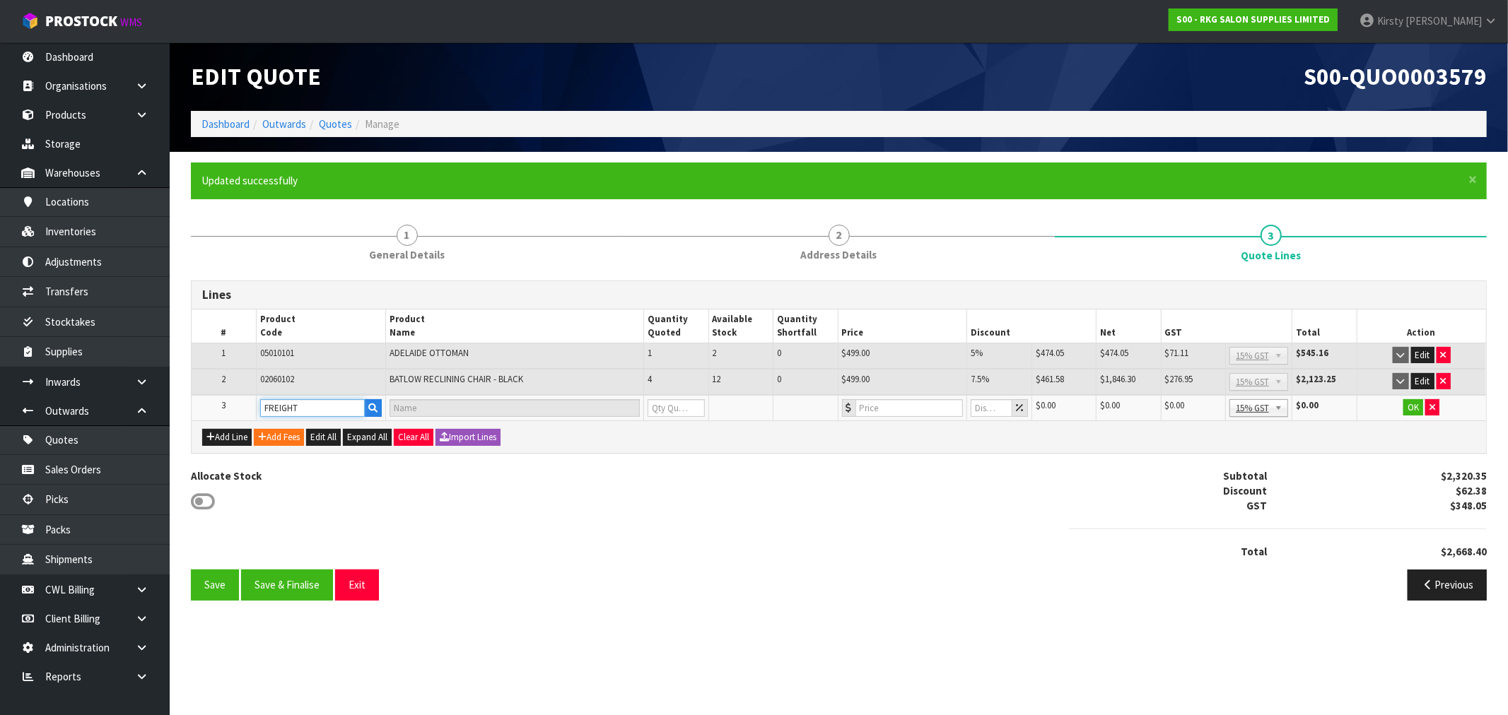
type input "FREIGHT FEE"
type input "1"
type input "0"
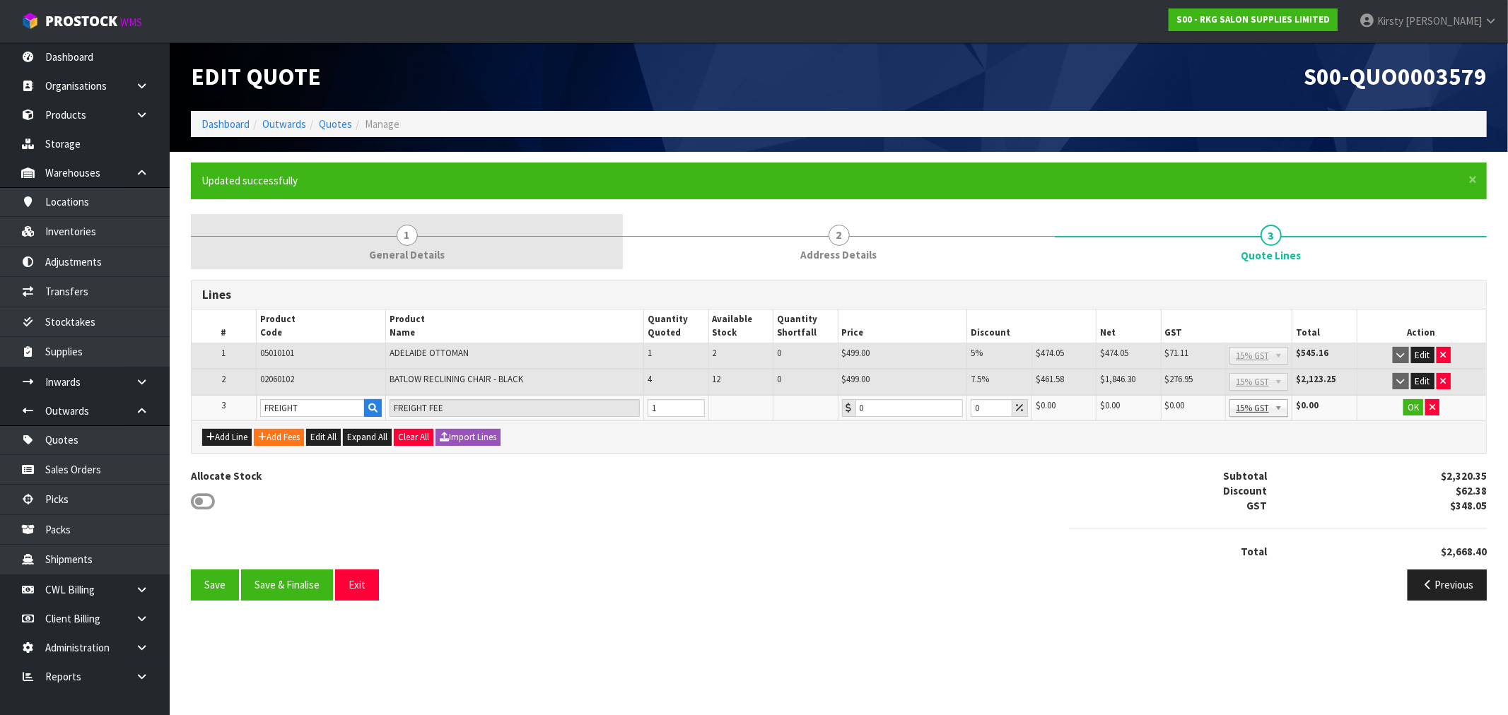
drag, startPoint x: 403, startPoint y: 240, endPoint x: 407, endPoint y: 265, distance: 25.1
click at [404, 240] on span "1" at bounding box center [407, 235] width 21 height 21
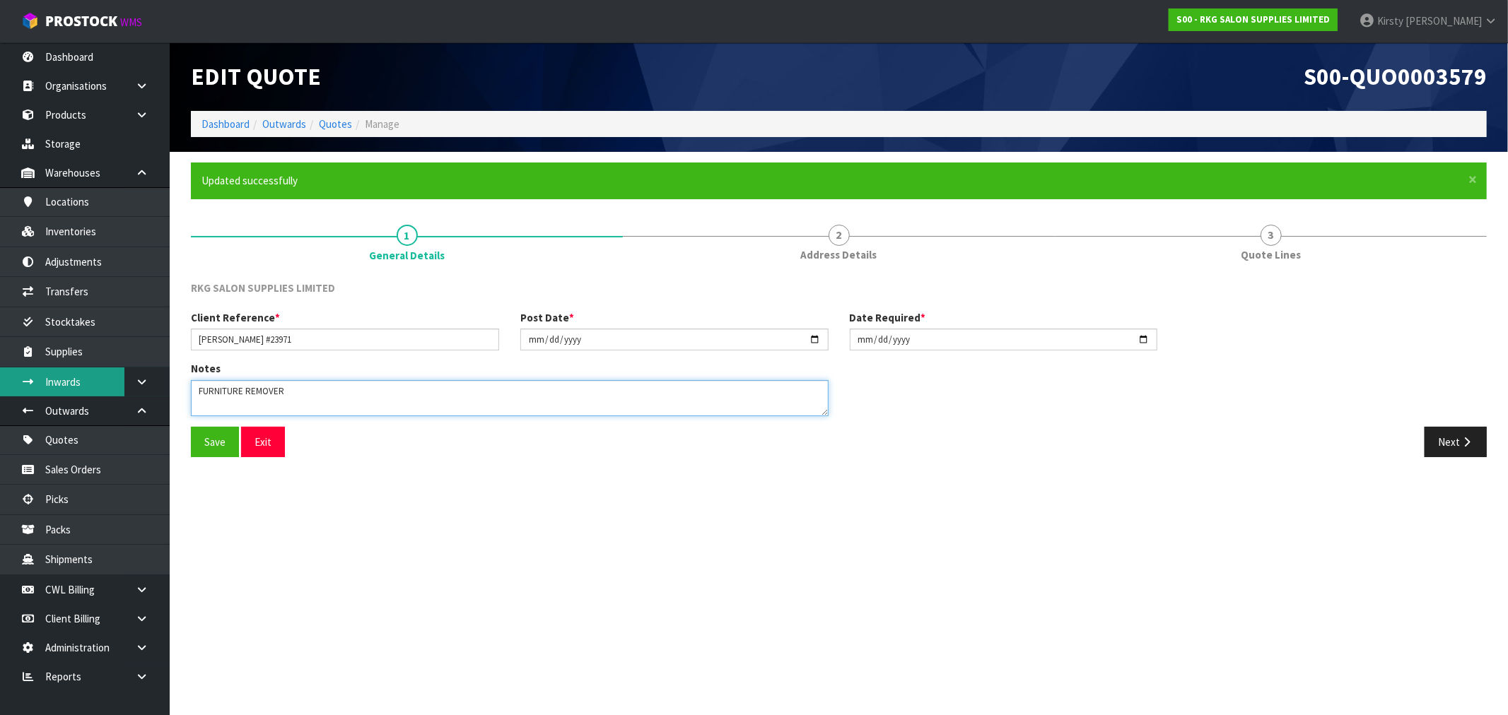
drag, startPoint x: 283, startPoint y: 387, endPoint x: 122, endPoint y: 387, distance: 161.9
click at [122, 387] on body "Toggle navigation ProStock WMS S00 - RKG SALON SUPPLIES LIMITED [PERSON_NAME] L…" at bounding box center [754, 357] width 1508 height 715
type textarea "GENERAL FREIGHT"
click at [201, 435] on button "Save" at bounding box center [215, 442] width 48 height 30
click at [848, 443] on button "Next" at bounding box center [1455, 442] width 62 height 30
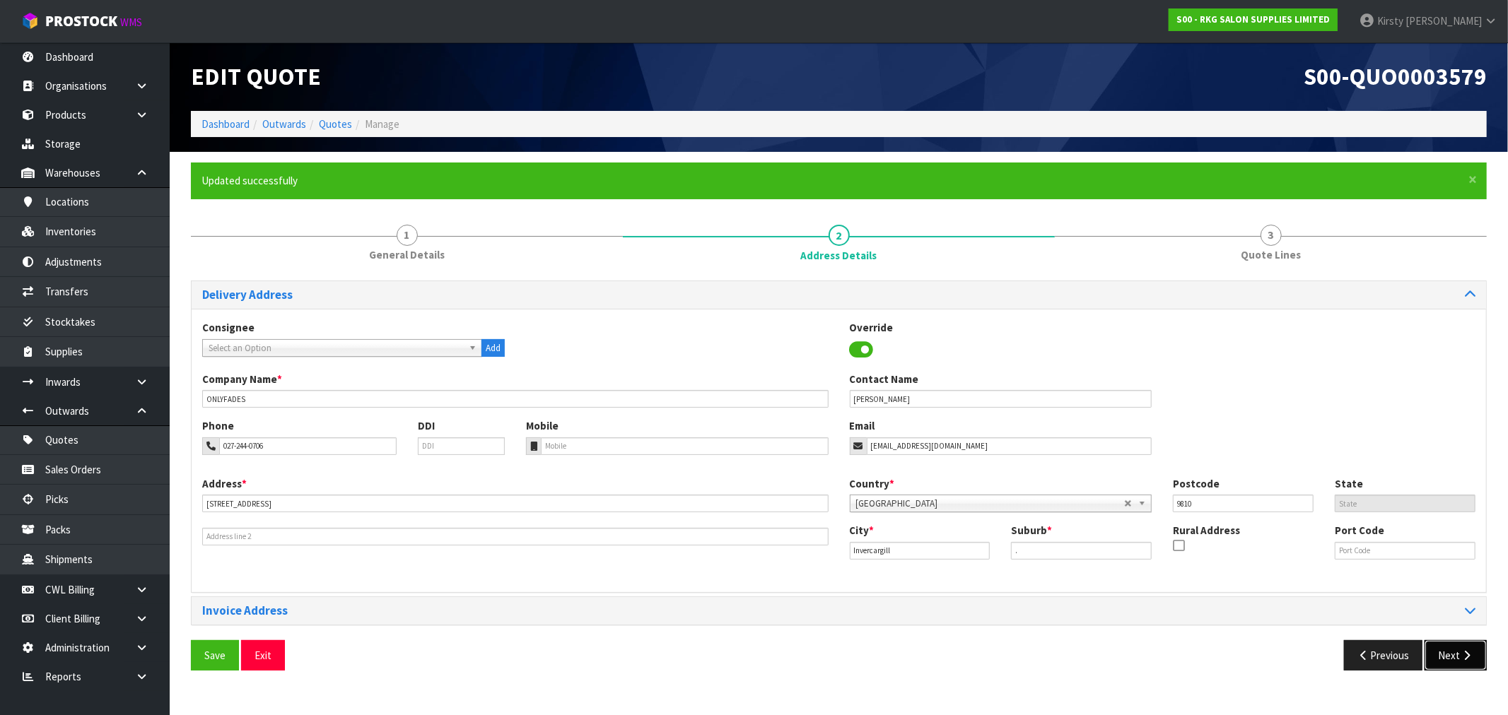
click at [848, 539] on button "Next" at bounding box center [1455, 655] width 62 height 30
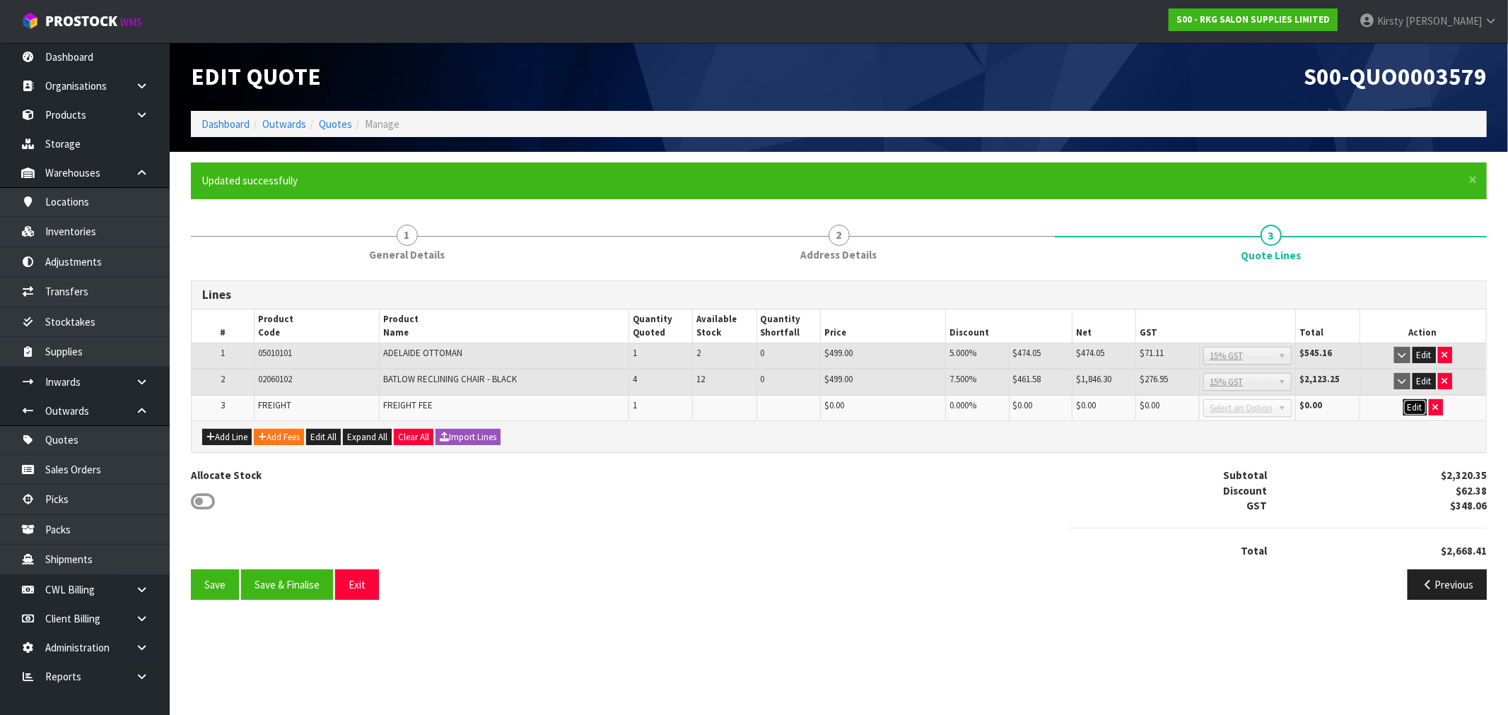
click at [848, 402] on button "Edit" at bounding box center [1414, 407] width 23 height 17
drag, startPoint x: 873, startPoint y: 406, endPoint x: 797, endPoint y: 414, distance: 76.0
click at [797, 414] on tr "3 FREIGHT FREIGHT FEE 1 0 0 $0.00 $0.00 $0.00 $0.00 No GST 15% GST Zero Rated S…" at bounding box center [839, 408] width 1294 height 26
type input "870.35"
click at [848, 405] on button "OK" at bounding box center [1415, 407] width 20 height 17
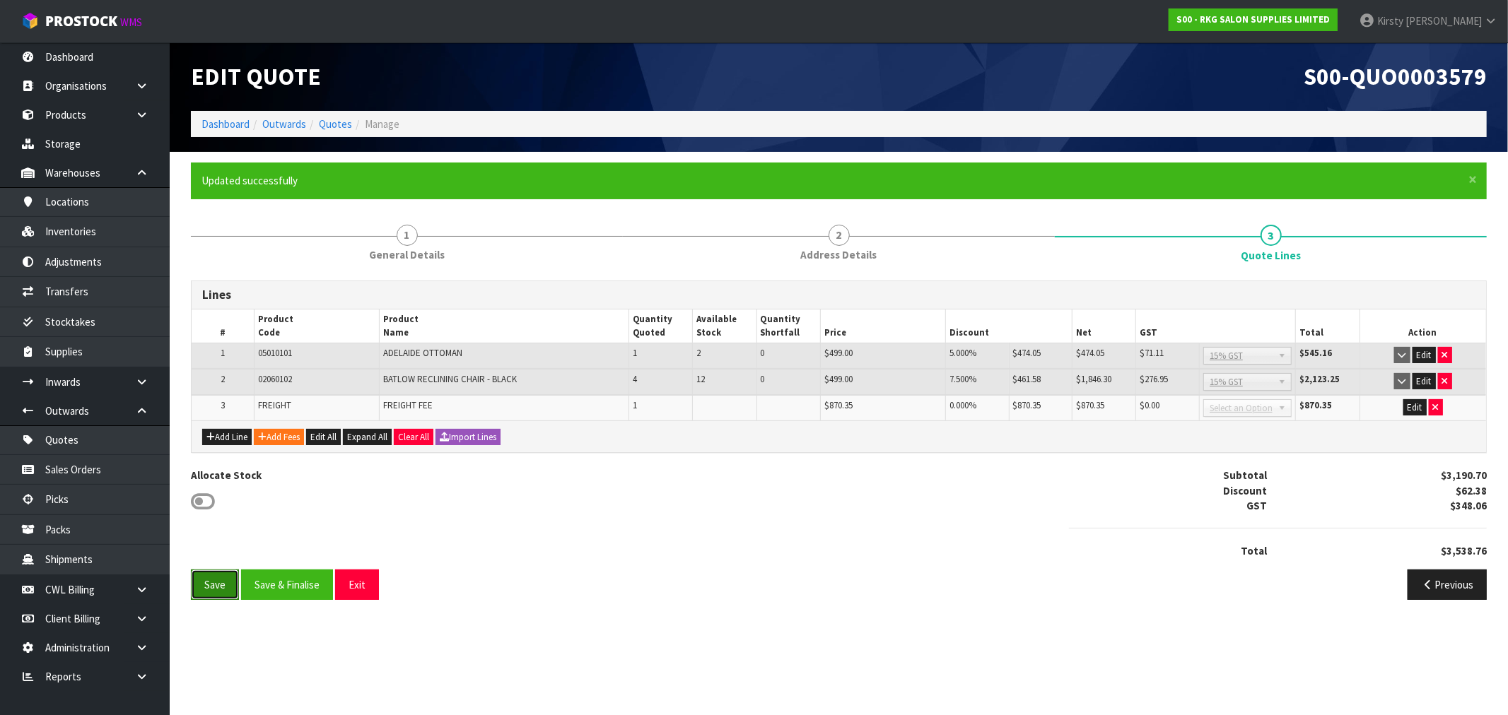
click at [207, 539] on button "Save" at bounding box center [215, 585] width 48 height 30
click at [283, 539] on button "Save & Finalise" at bounding box center [287, 585] width 92 height 30
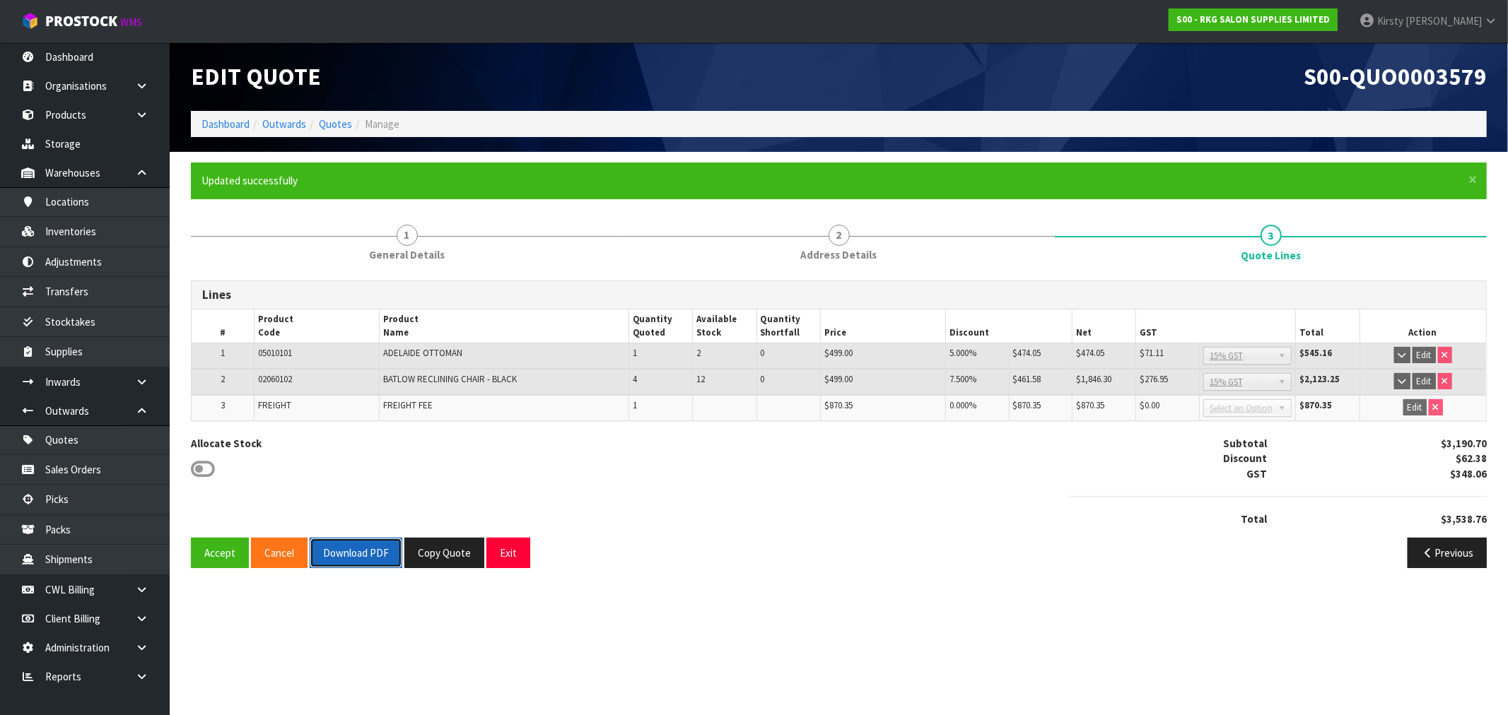
click at [382, 539] on button "Download PDF" at bounding box center [356, 553] width 93 height 30
drag, startPoint x: 434, startPoint y: 562, endPoint x: 370, endPoint y: 334, distance: 236.5
click at [434, 539] on button "Copy Quote" at bounding box center [444, 553] width 80 height 30
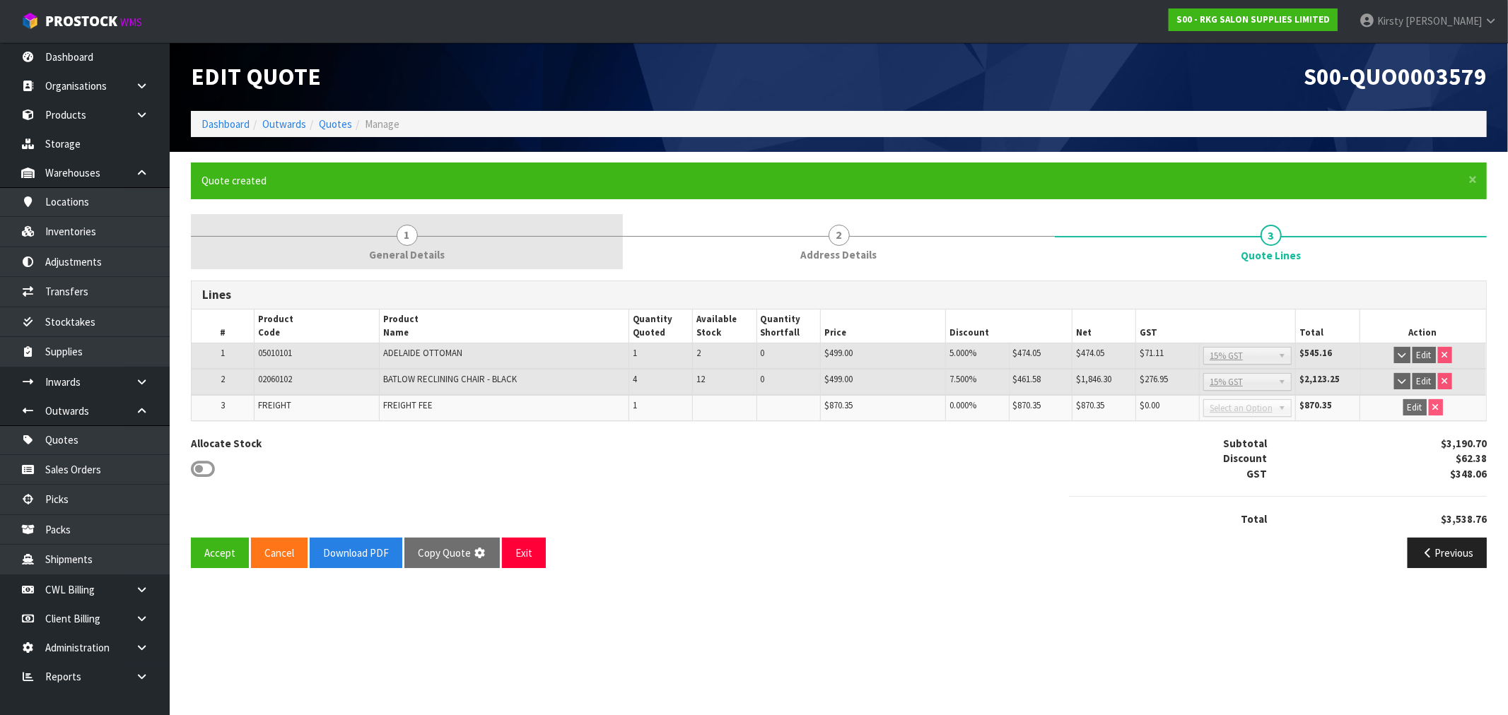
click at [407, 231] on span "1" at bounding box center [407, 235] width 21 height 21
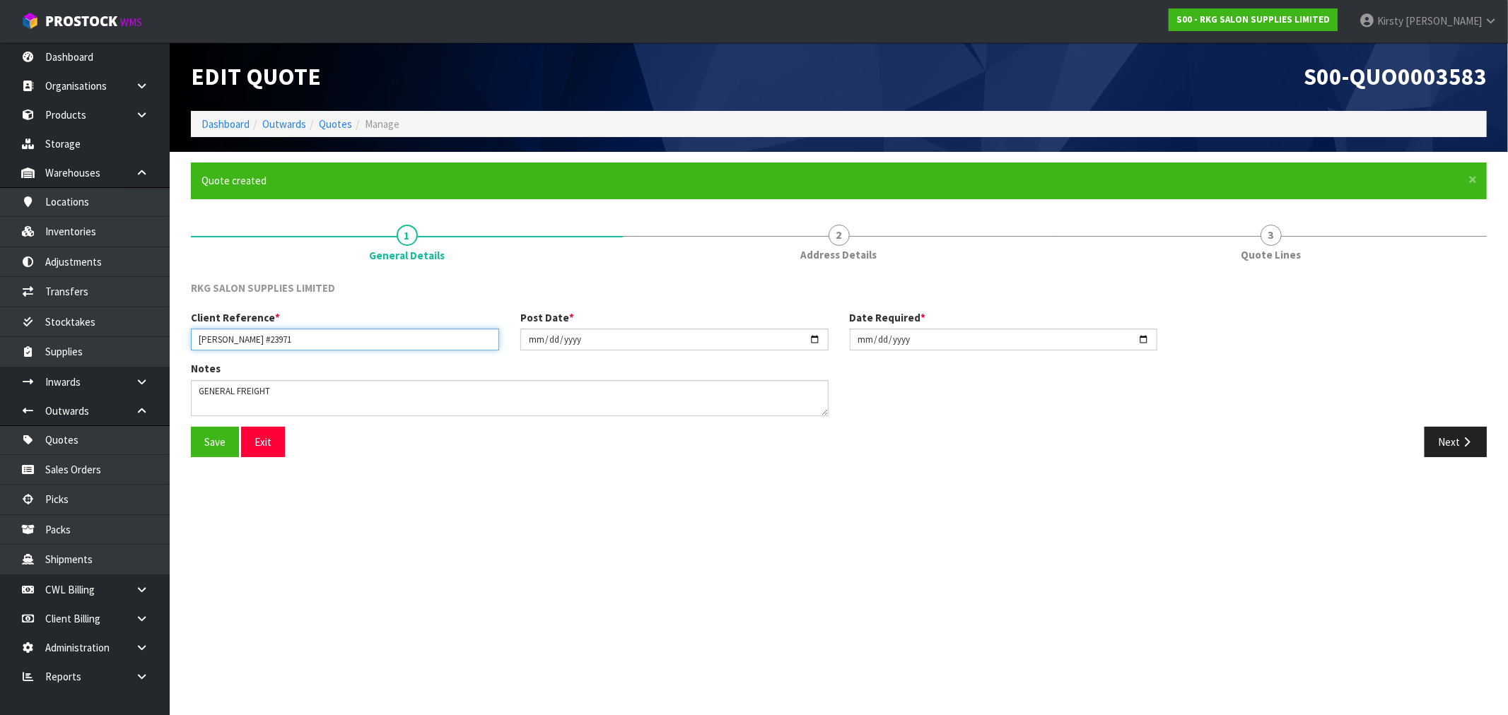
click at [320, 330] on input "[PERSON_NAME] #23971" at bounding box center [345, 340] width 308 height 22
type input "[PERSON_NAME] #23971/2"
click at [267, 385] on textarea at bounding box center [510, 398] width 638 height 36
drag, startPoint x: 279, startPoint y: 390, endPoint x: 158, endPoint y: 396, distance: 120.3
click at [158, 396] on body "Toggle navigation ProStock WMS S00 - RKG SALON SUPPLIES LIMITED [PERSON_NAME] L…" at bounding box center [754, 357] width 1508 height 715
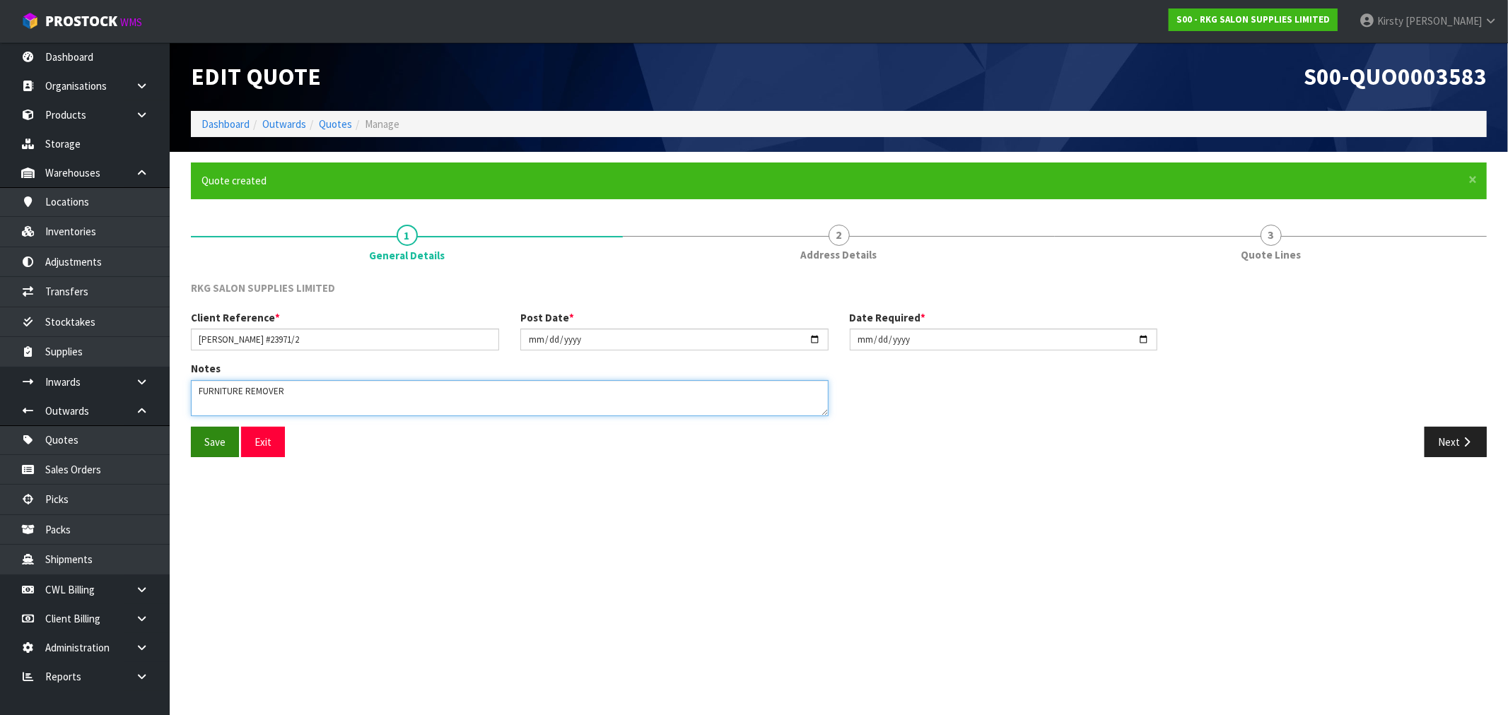
type textarea "FURNITURE REMOVER"
click at [213, 441] on button "Save" at bounding box center [215, 442] width 48 height 30
click at [848, 444] on button "Next" at bounding box center [1455, 442] width 62 height 30
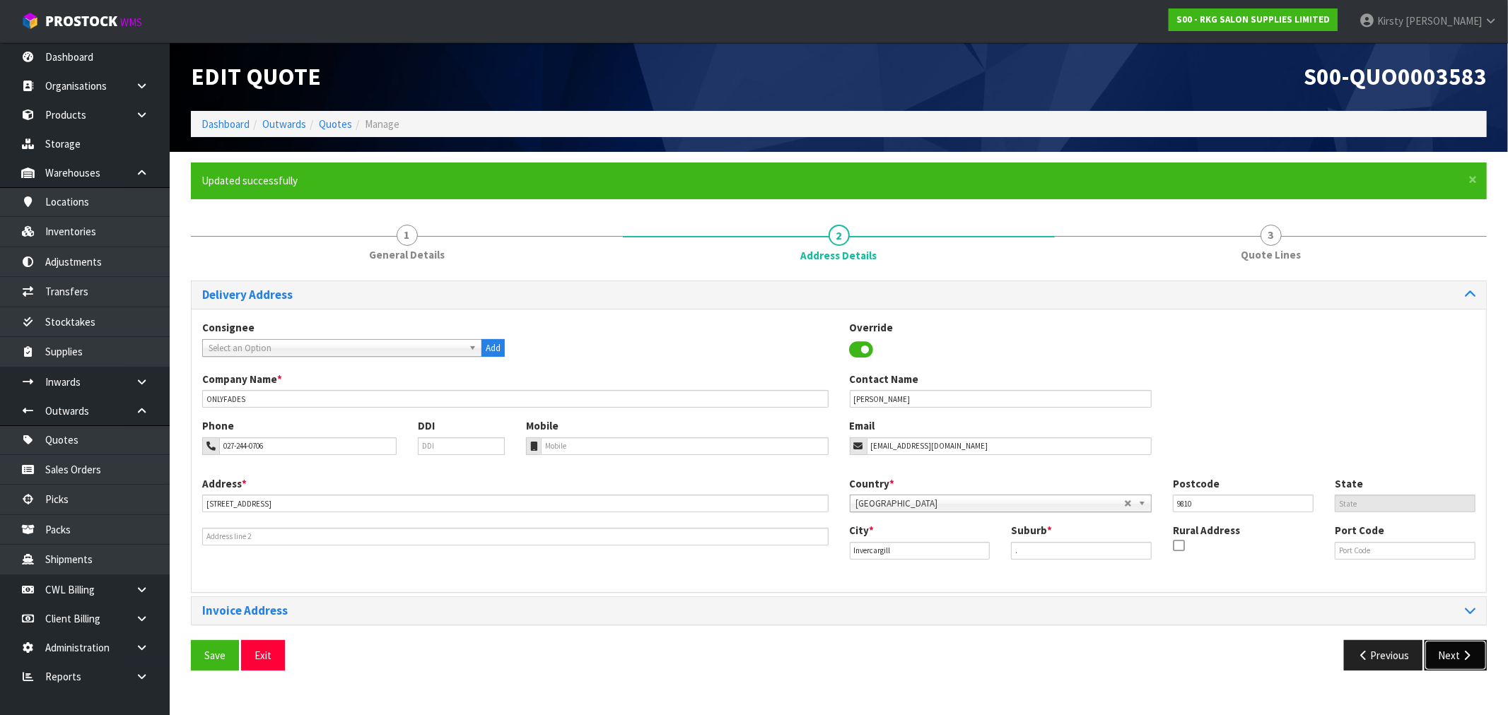
click at [848, 539] on button "Next" at bounding box center [1455, 655] width 62 height 30
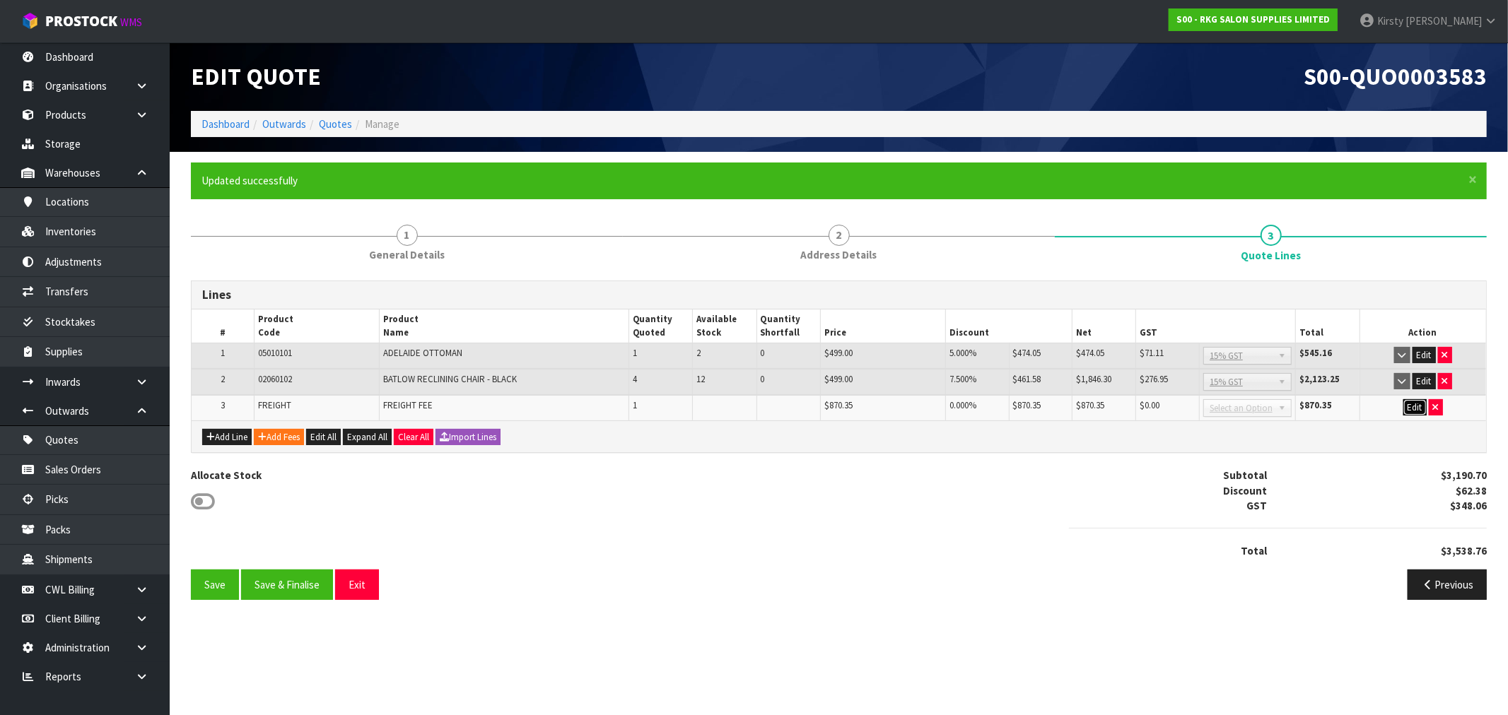
click at [848, 404] on button "Edit" at bounding box center [1414, 407] width 23 height 17
drag, startPoint x: 879, startPoint y: 408, endPoint x: 754, endPoint y: 411, distance: 125.2
click at [754, 411] on tr "3 FREIGHT FREIGHT FEE 1 870.35 0 $870.35 $0.00 $870.35 $0.00 No GST 15% GST Zer…" at bounding box center [839, 408] width 1294 height 26
type input "488.35"
click at [848, 405] on button "OK" at bounding box center [1415, 407] width 20 height 17
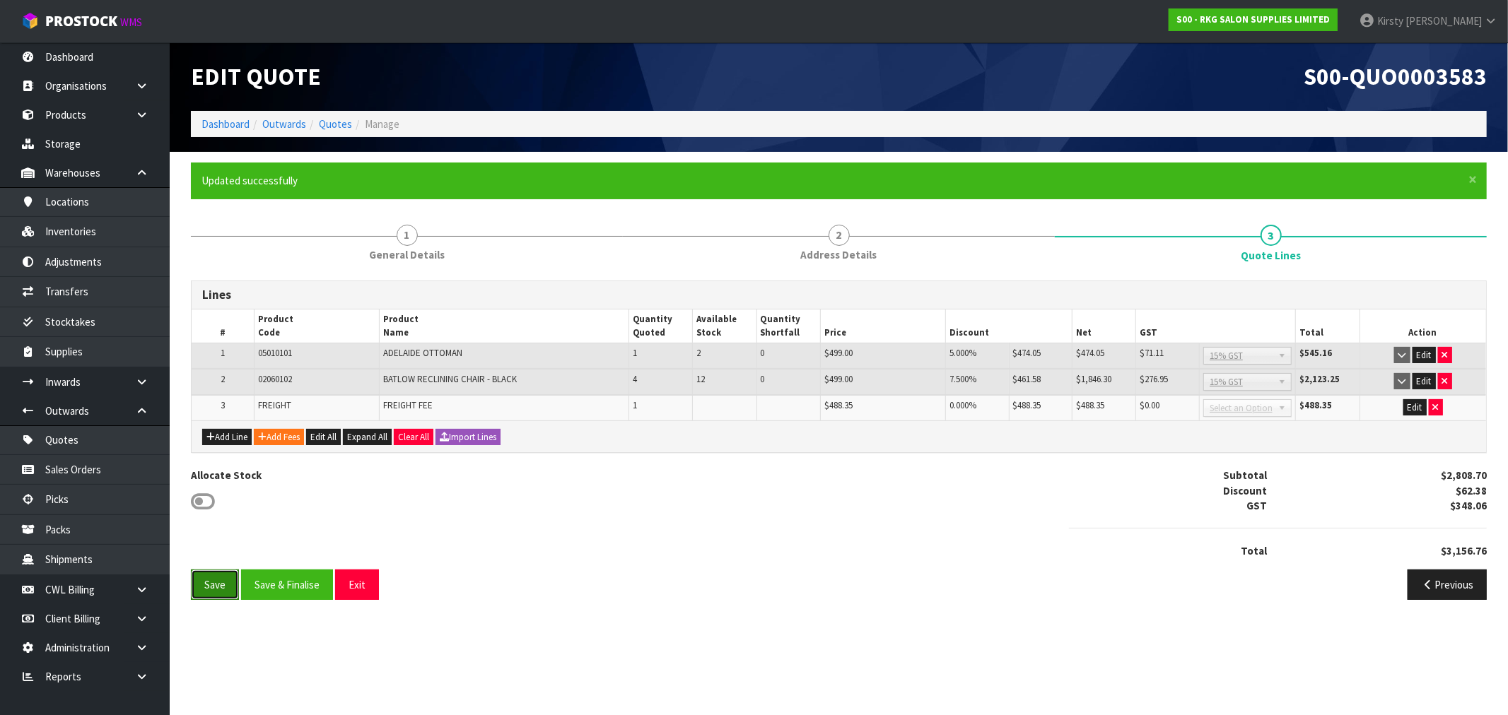
click at [209, 539] on button "Save" at bounding box center [215, 585] width 48 height 30
click at [286, 539] on button "Save & Finalise" at bounding box center [287, 585] width 92 height 30
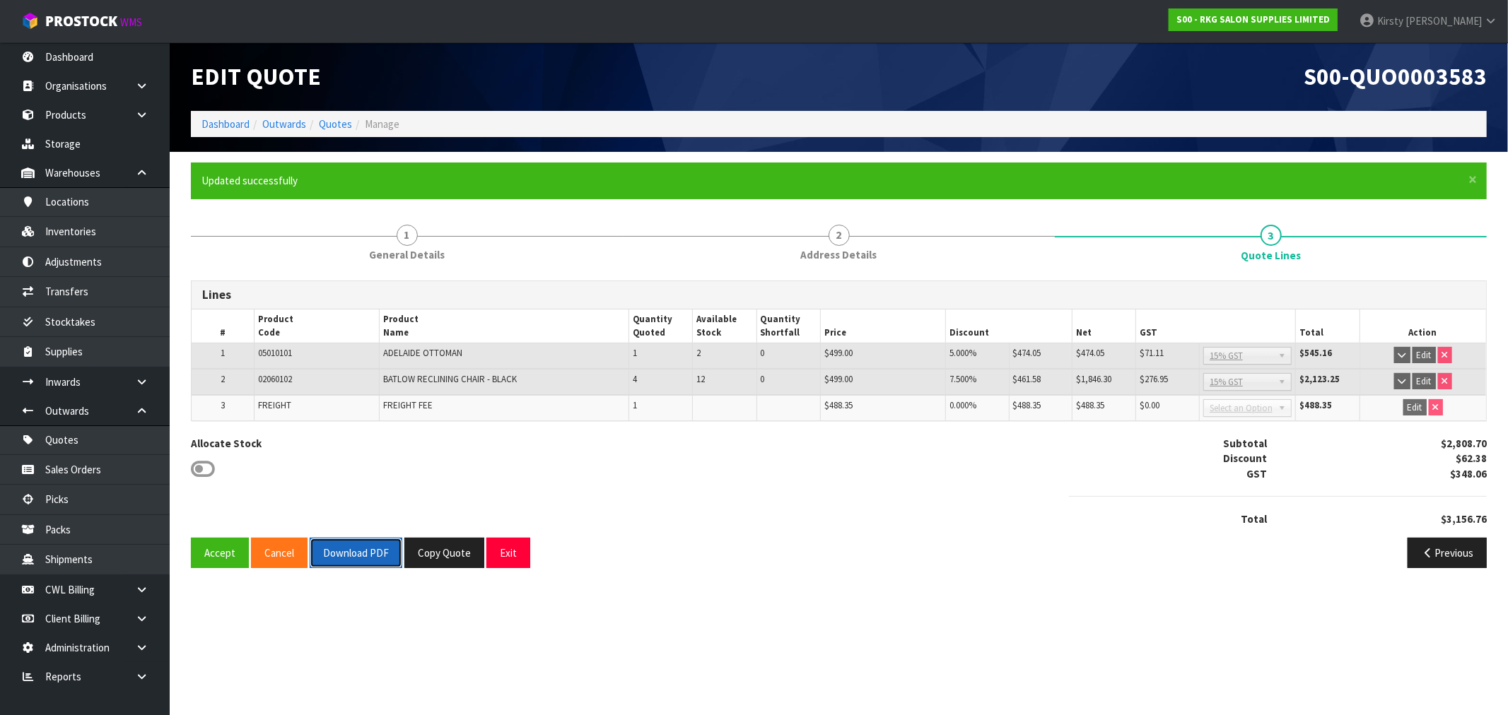
click at [364, 539] on button "Download PDF" at bounding box center [356, 553] width 93 height 30
click at [502, 539] on button "Exit" at bounding box center [508, 553] width 44 height 30
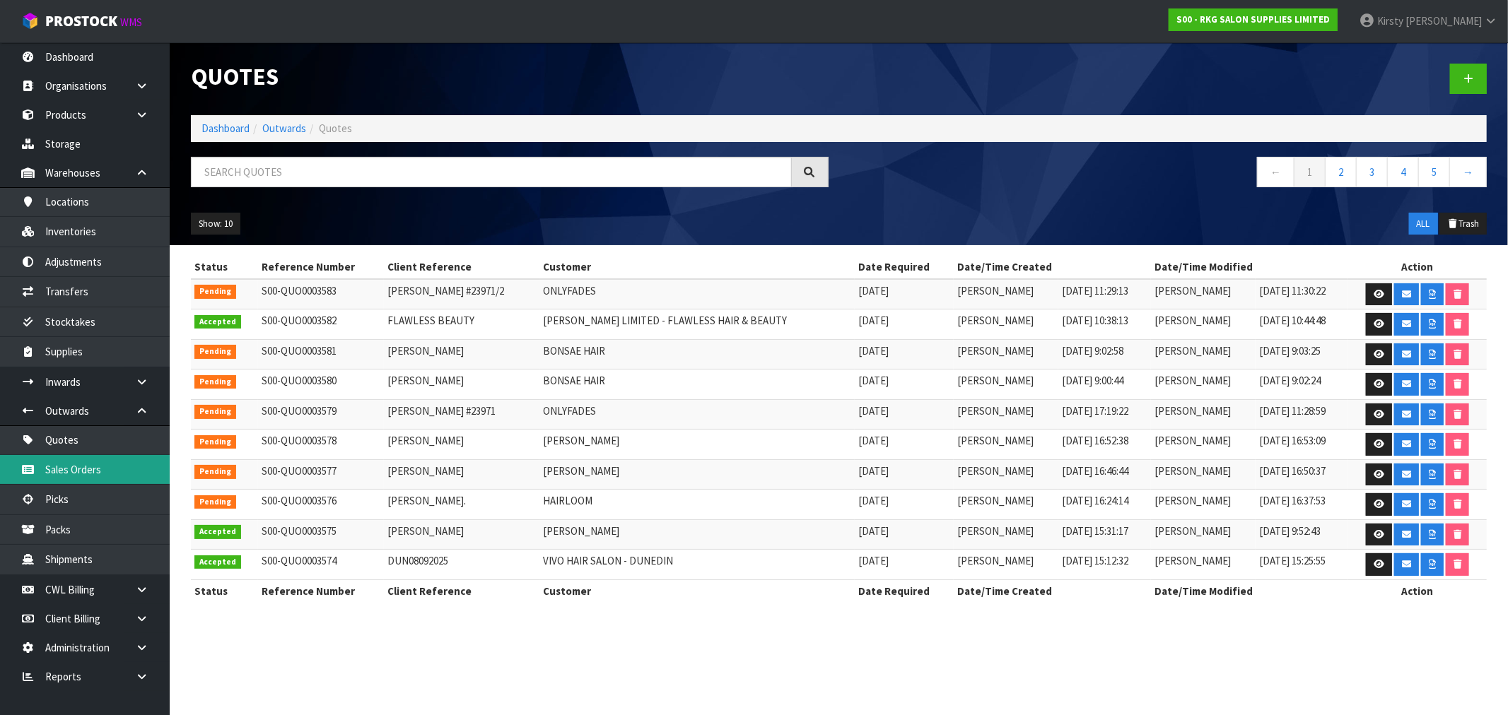
click at [76, 469] on link "Sales Orders" at bounding box center [85, 469] width 170 height 29
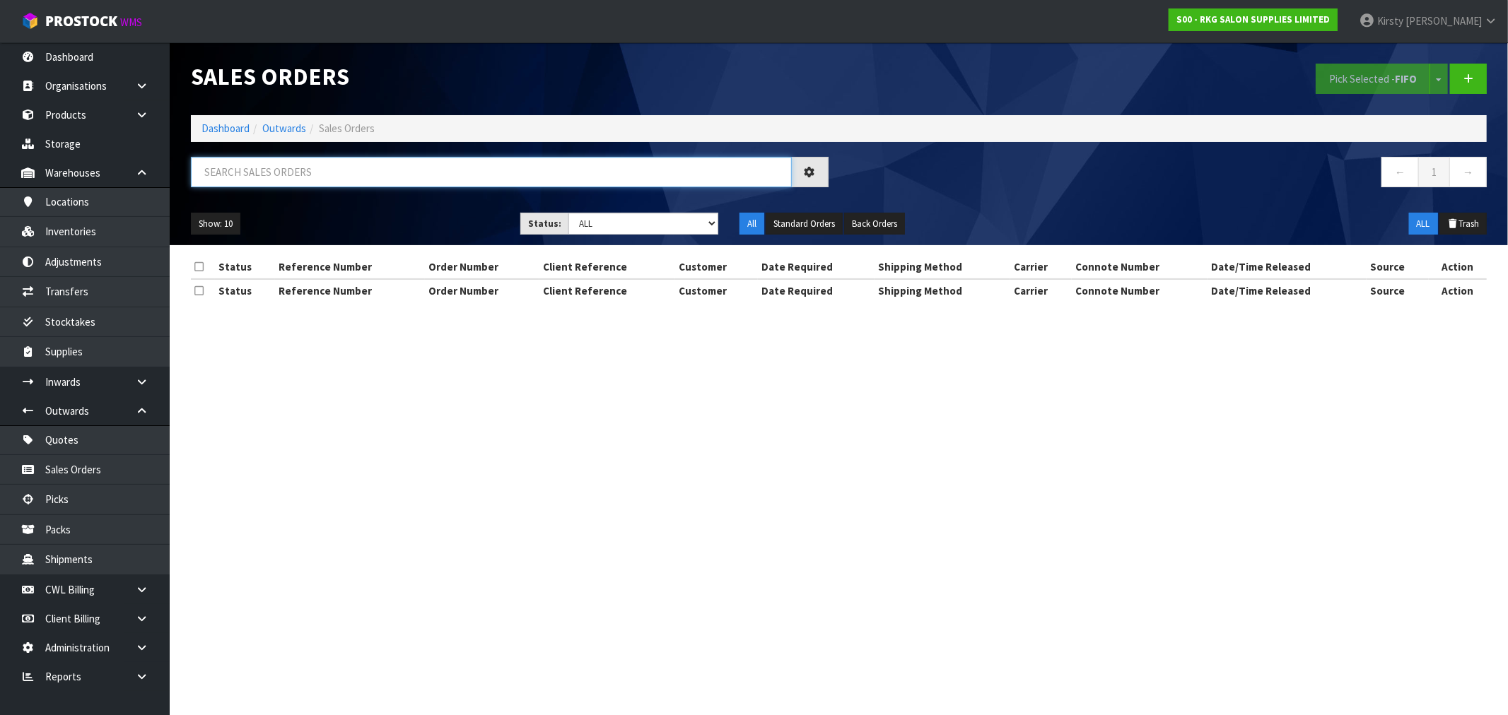
click at [235, 177] on input "text" at bounding box center [491, 172] width 601 height 30
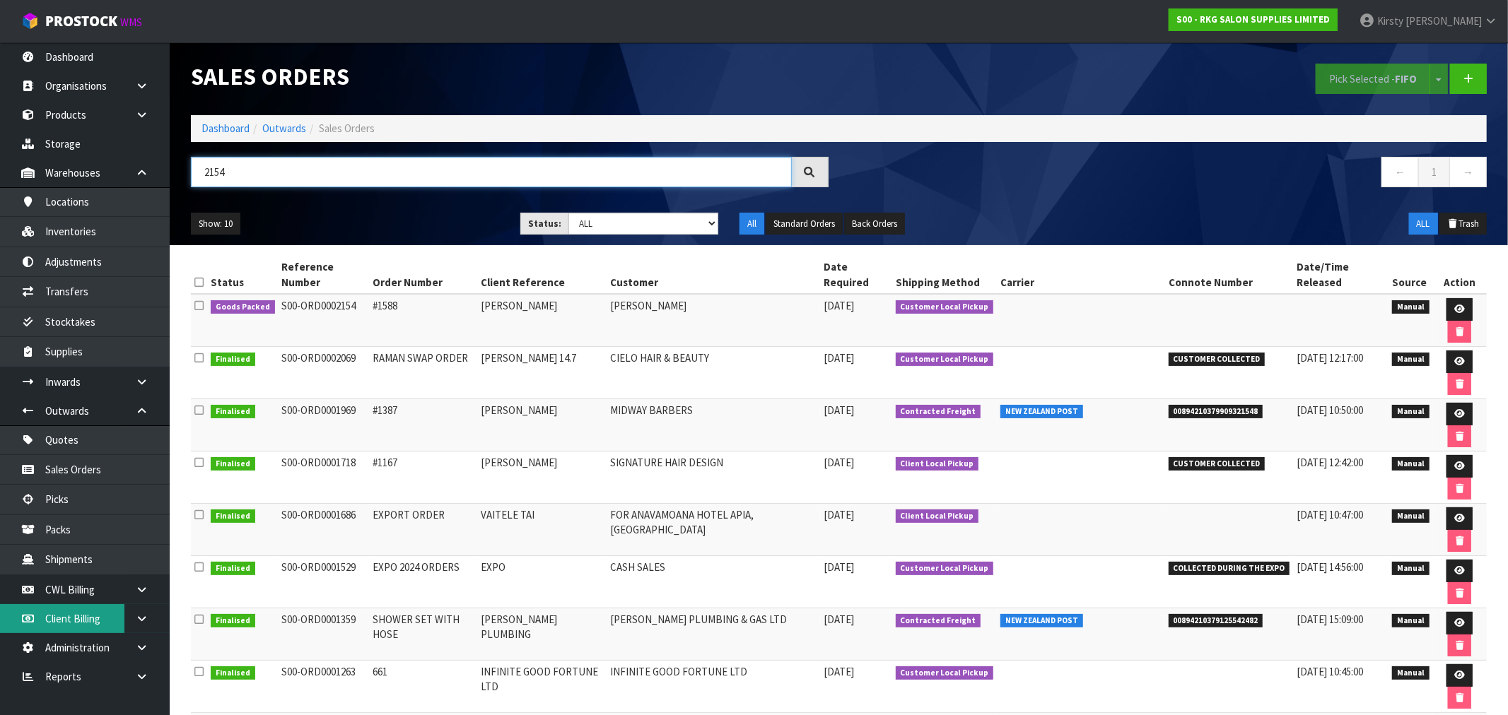
type input "2154"
drag, startPoint x: 74, startPoint y: 433, endPoint x: 205, endPoint y: 284, distance: 198.4
click at [74, 433] on link "Quotes" at bounding box center [85, 440] width 170 height 29
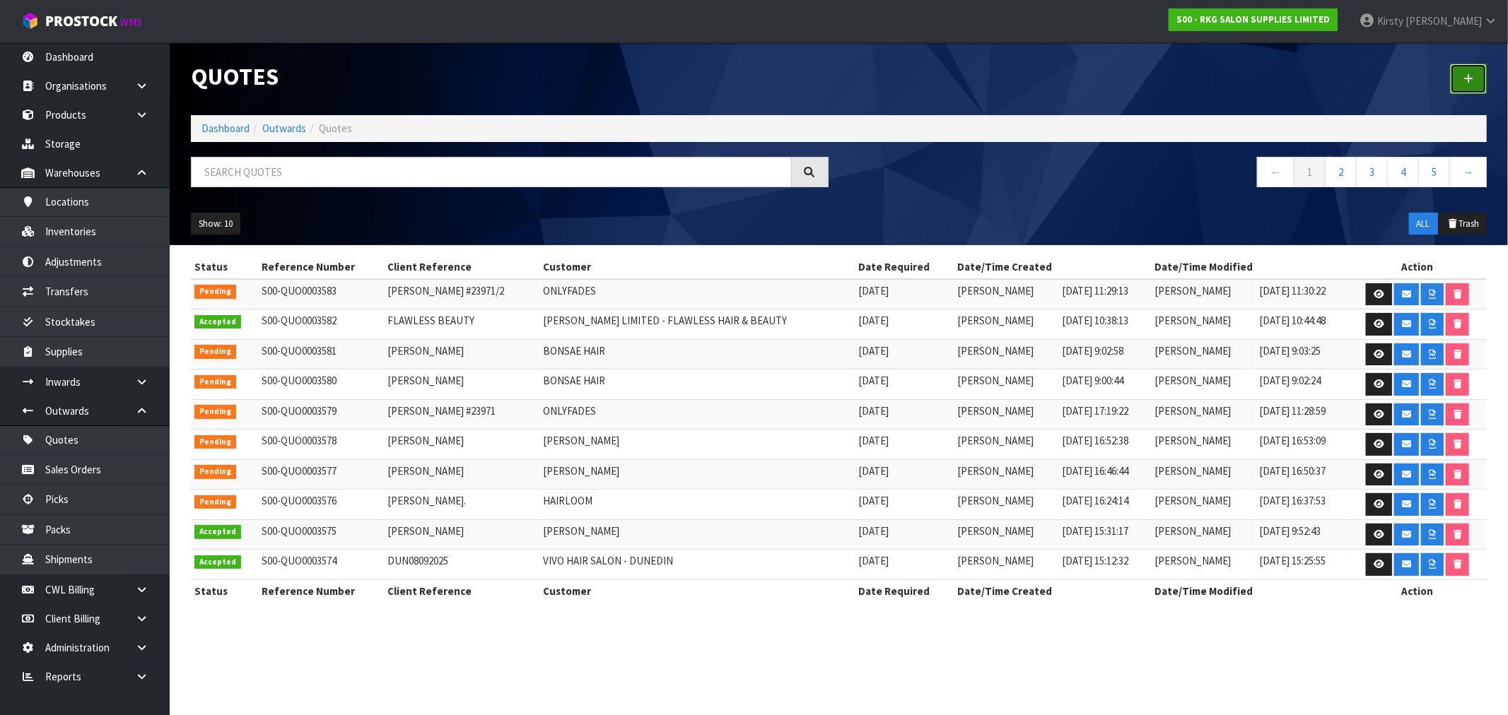
click at [848, 83] on icon at bounding box center [1468, 79] width 10 height 11
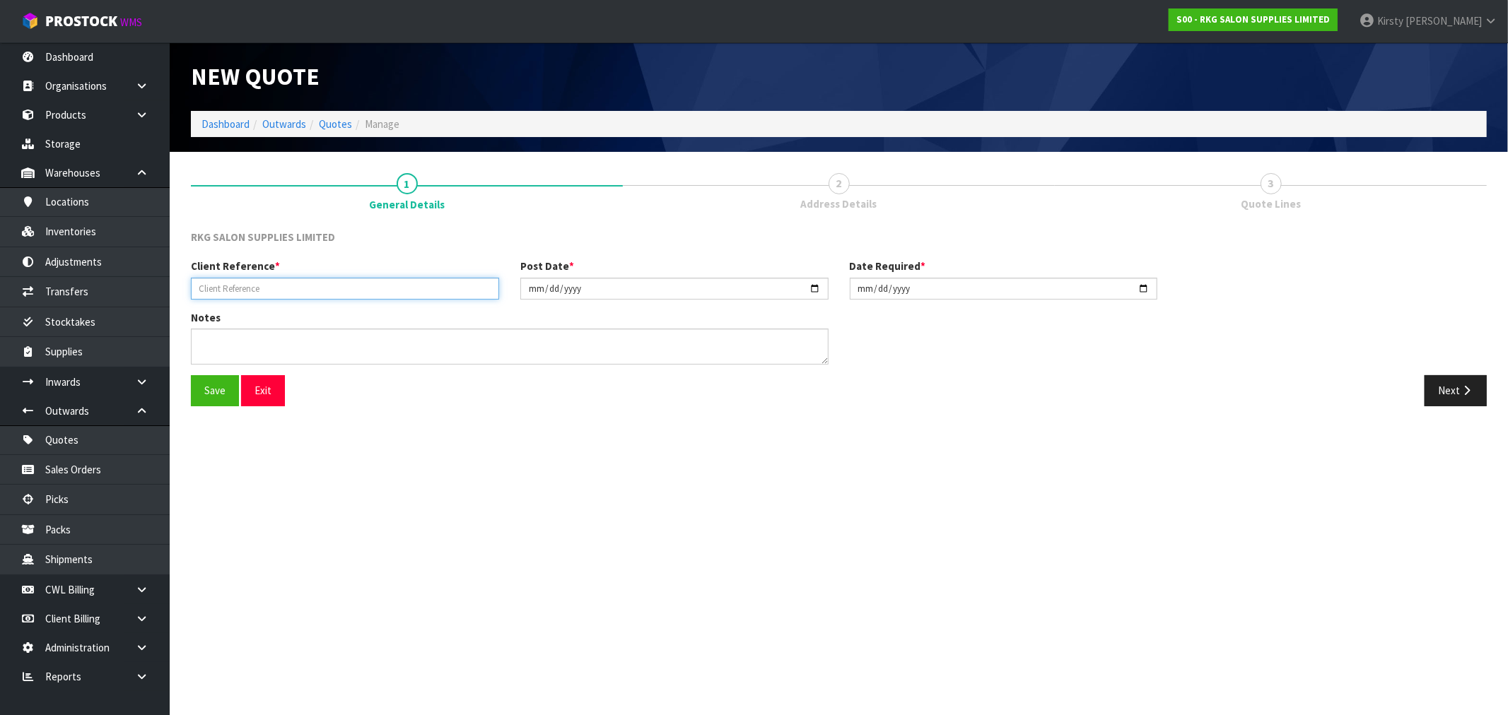
click at [243, 288] on input "text" at bounding box center [345, 289] width 308 height 22
type input "H"
type input "SOUL HAIR SALON"
click at [223, 397] on button "Save" at bounding box center [215, 390] width 48 height 30
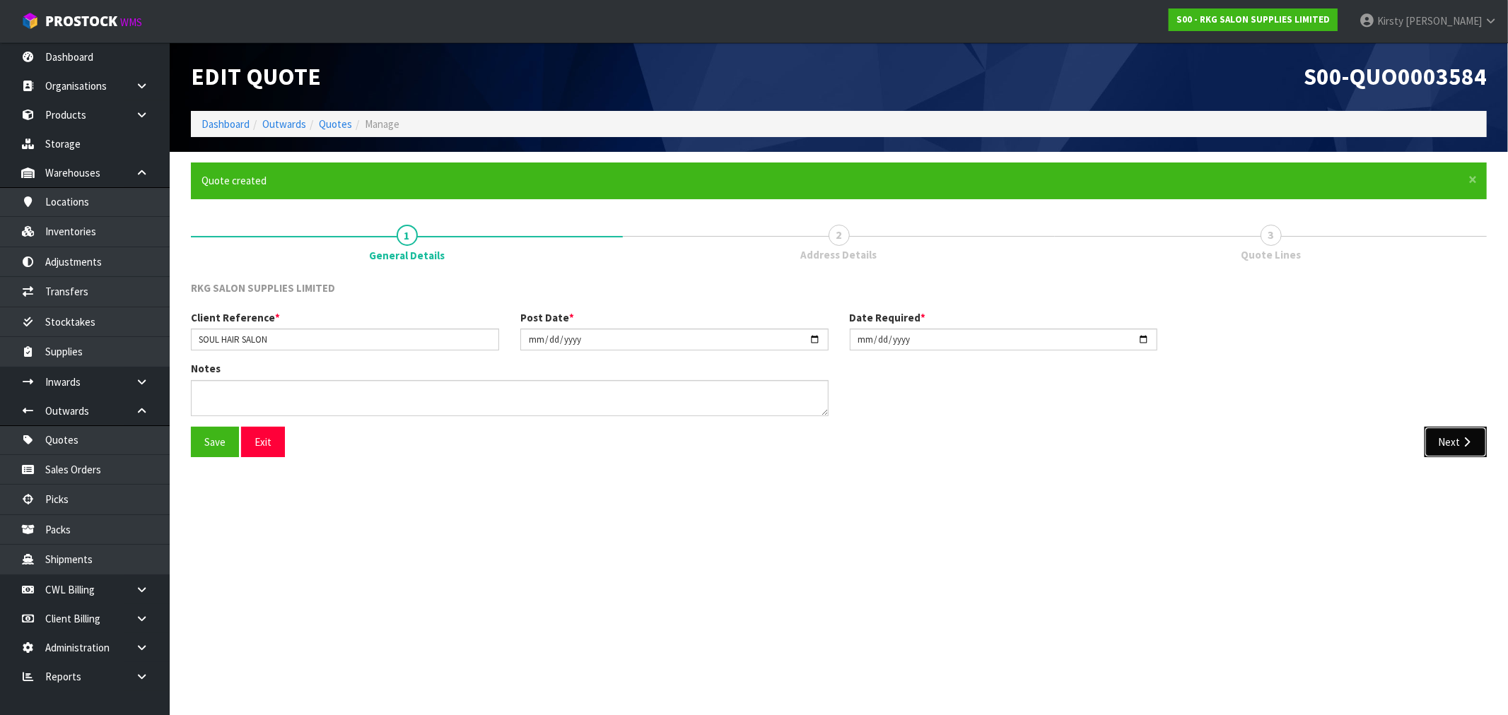
click at [848, 437] on icon "button" at bounding box center [1466, 442] width 13 height 11
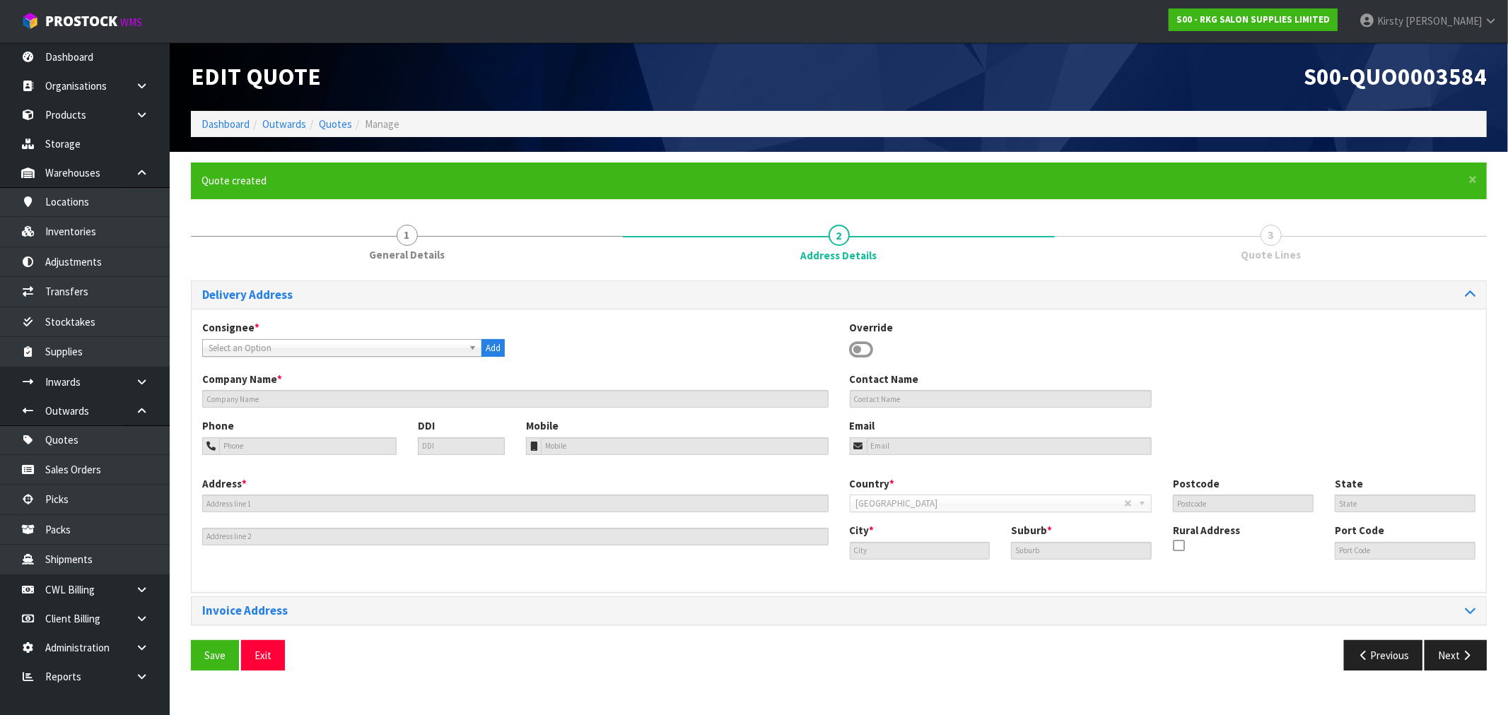
drag, startPoint x: 860, startPoint y: 348, endPoint x: 754, endPoint y: 375, distance: 110.1
click at [848, 347] on icon at bounding box center [862, 349] width 24 height 21
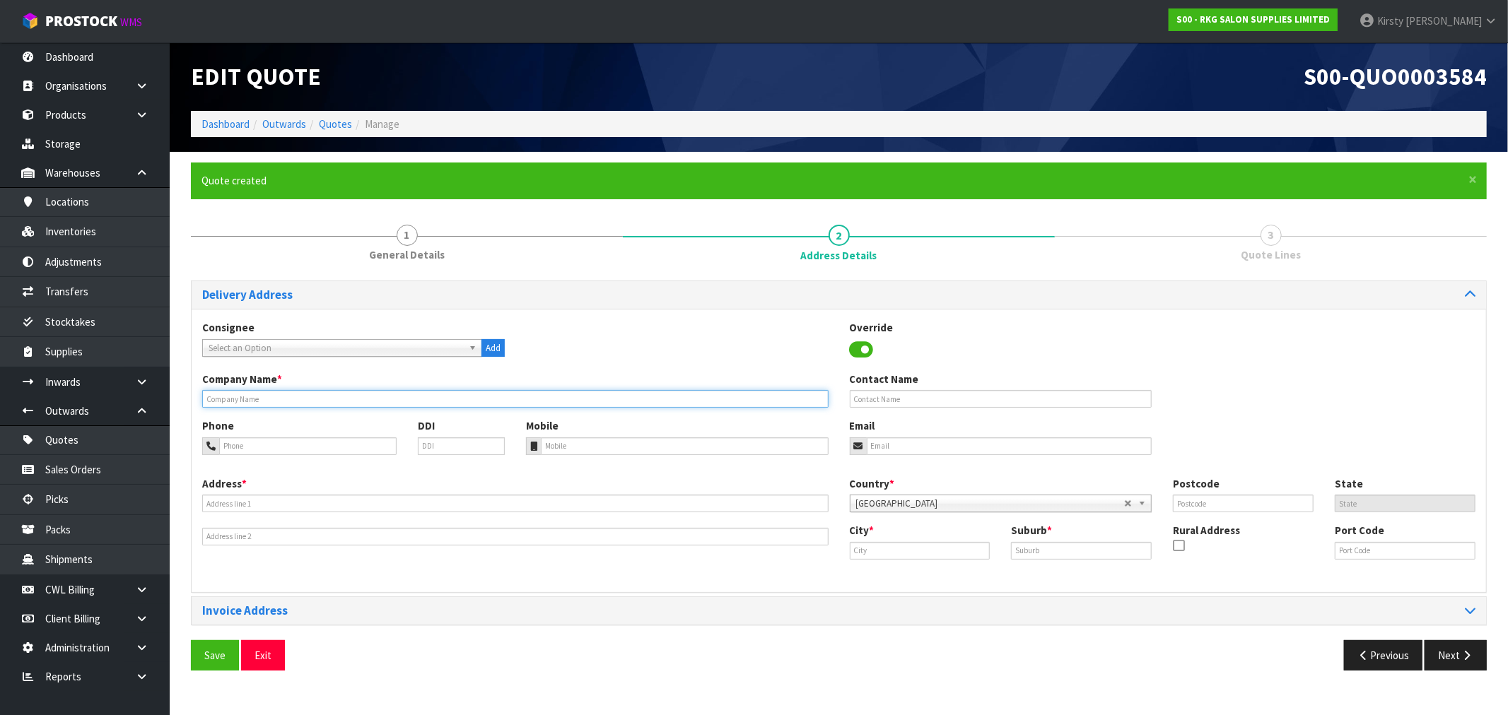
click at [302, 397] on input "text" at bounding box center [515, 399] width 626 height 18
type input "SOUL HAIR SALON"
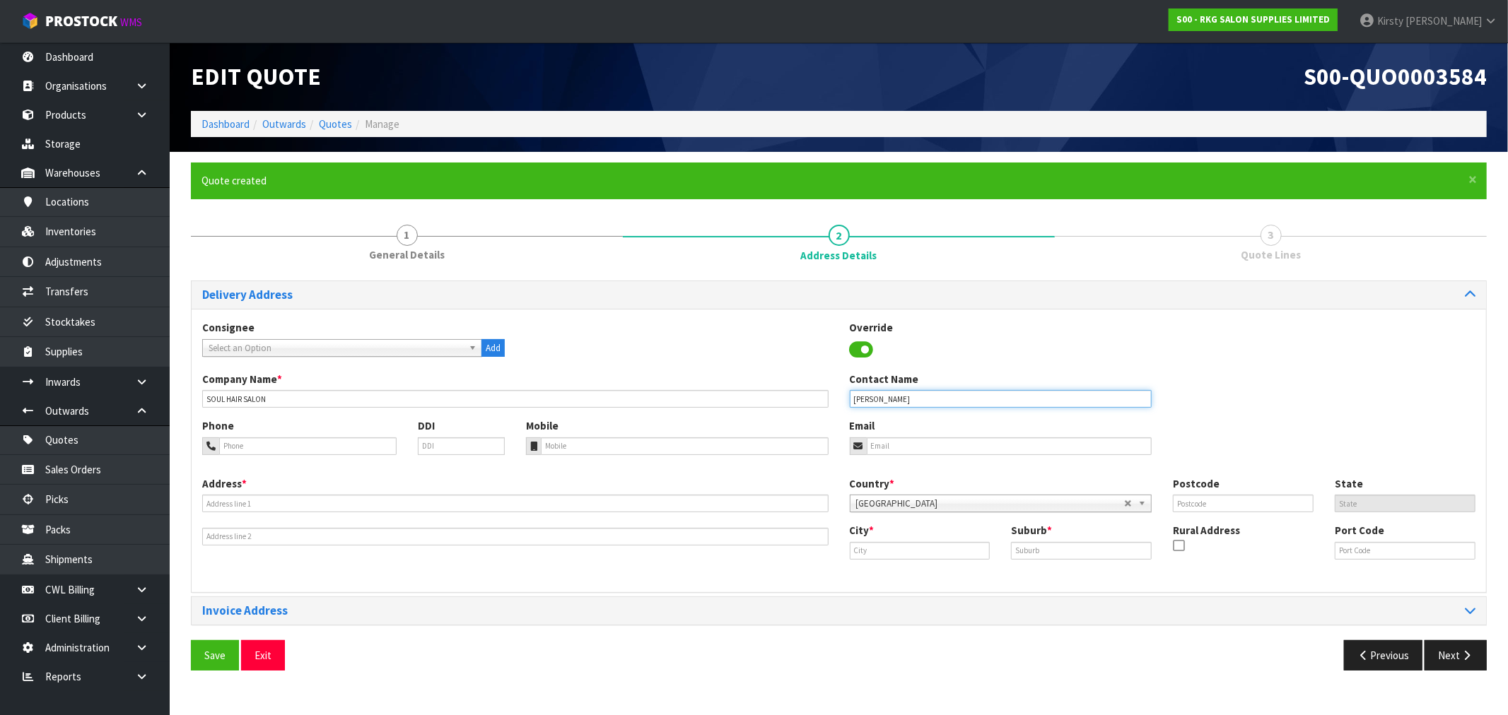
type input "BROOKE KENNY"
type input "07-873-8387"
click at [848, 450] on input "email" at bounding box center [1010, 447] width 286 height 18
type input "H"
type input "j"
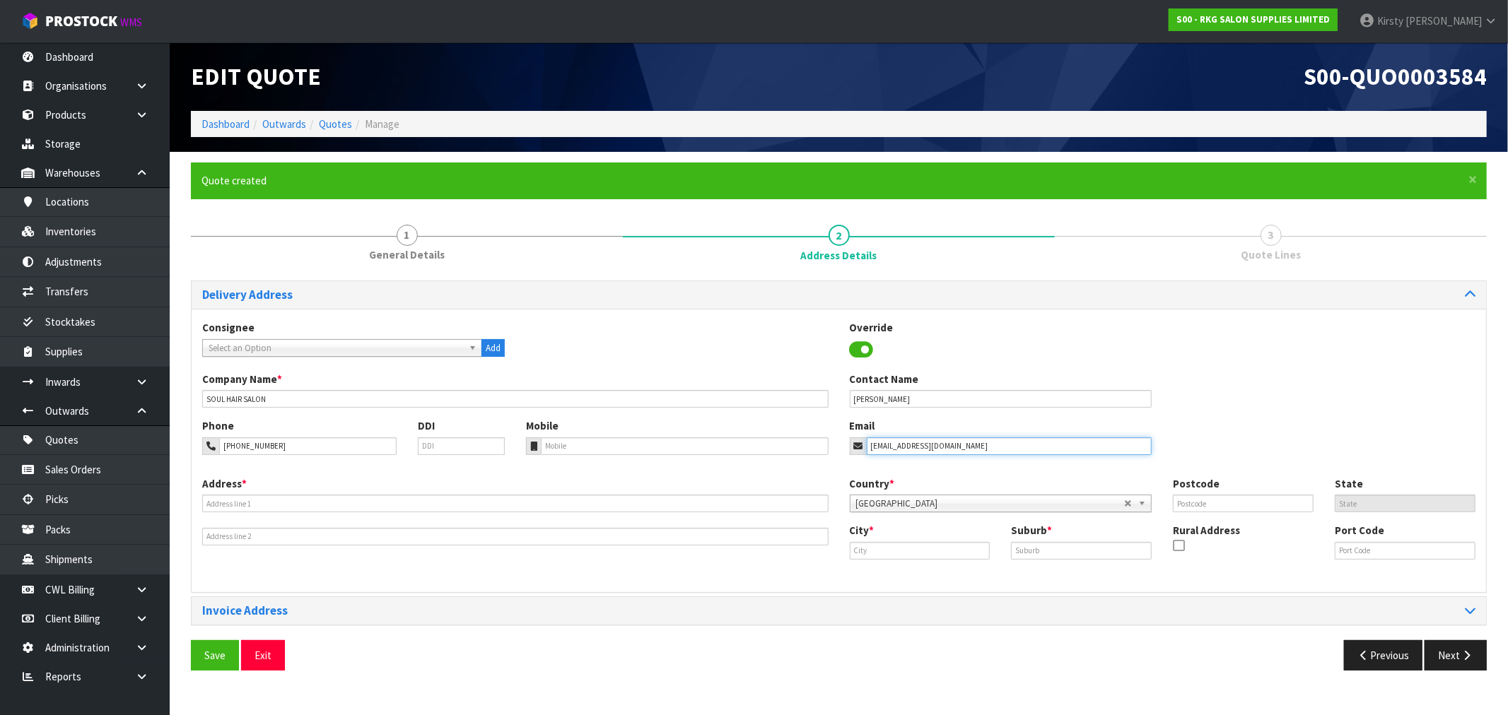
type input "hellosoulhair@gmail.com"
click at [337, 489] on div "Address *" at bounding box center [516, 510] width 648 height 69
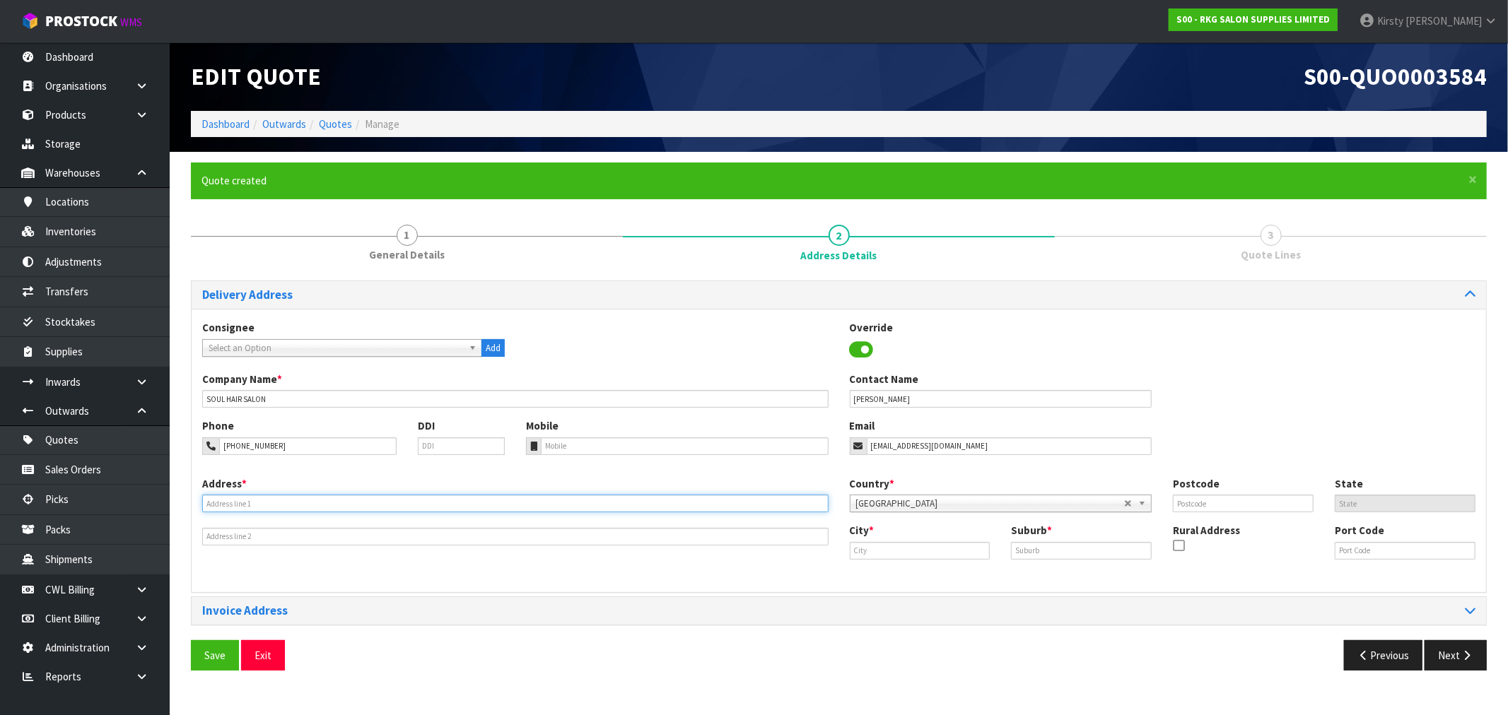
drag, startPoint x: 322, startPoint y: 499, endPoint x: 312, endPoint y: 504, distance: 11.1
click at [321, 499] on input "text" at bounding box center [515, 504] width 626 height 18
type input "23 MANIAPOTO ST"
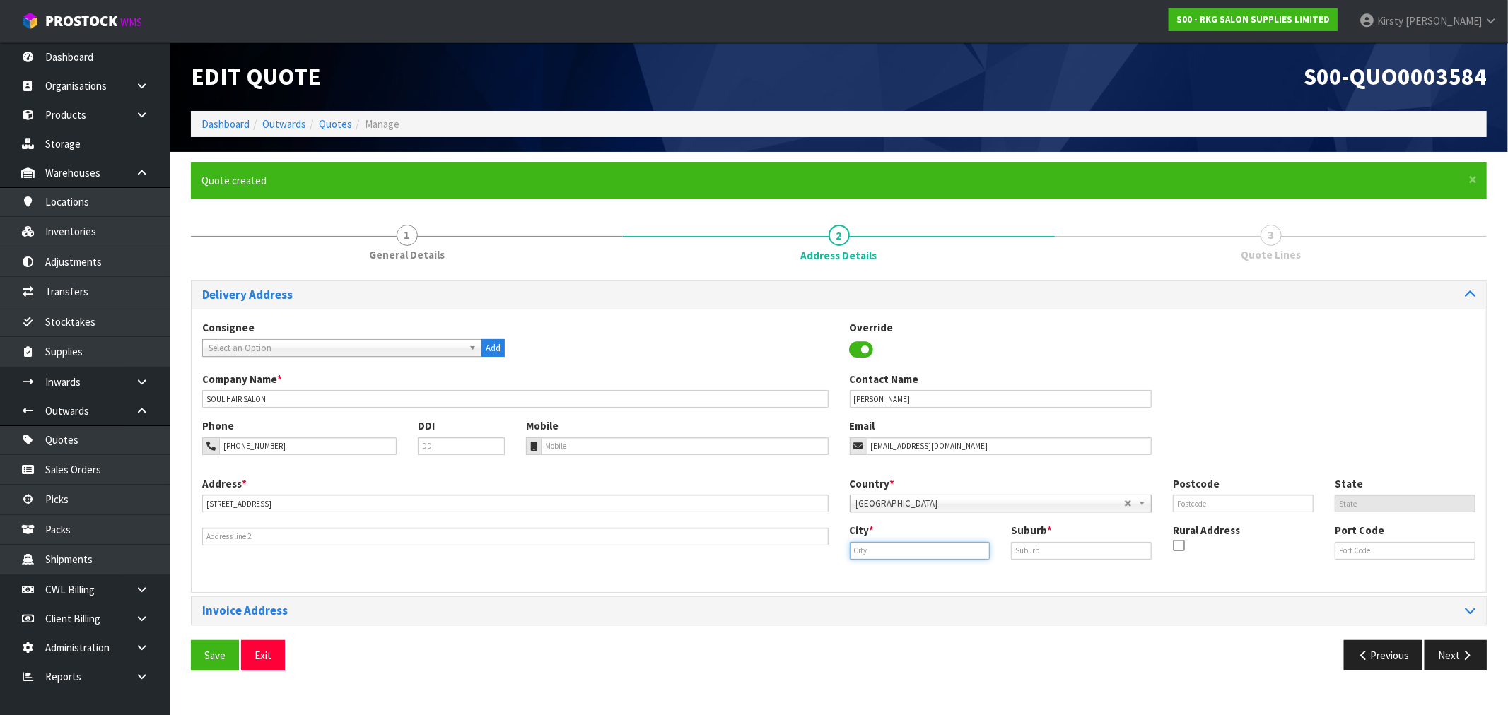
click at [848, 539] on input "text" at bounding box center [920, 551] width 141 height 18
drag, startPoint x: 894, startPoint y: 575, endPoint x: 930, endPoint y: 563, distance: 38.0
click at [848, 539] on link "Otoro hanga" at bounding box center [906, 575] width 112 height 19
type input "Otorohanga"
click at [848, 539] on input "text" at bounding box center [1081, 551] width 141 height 18
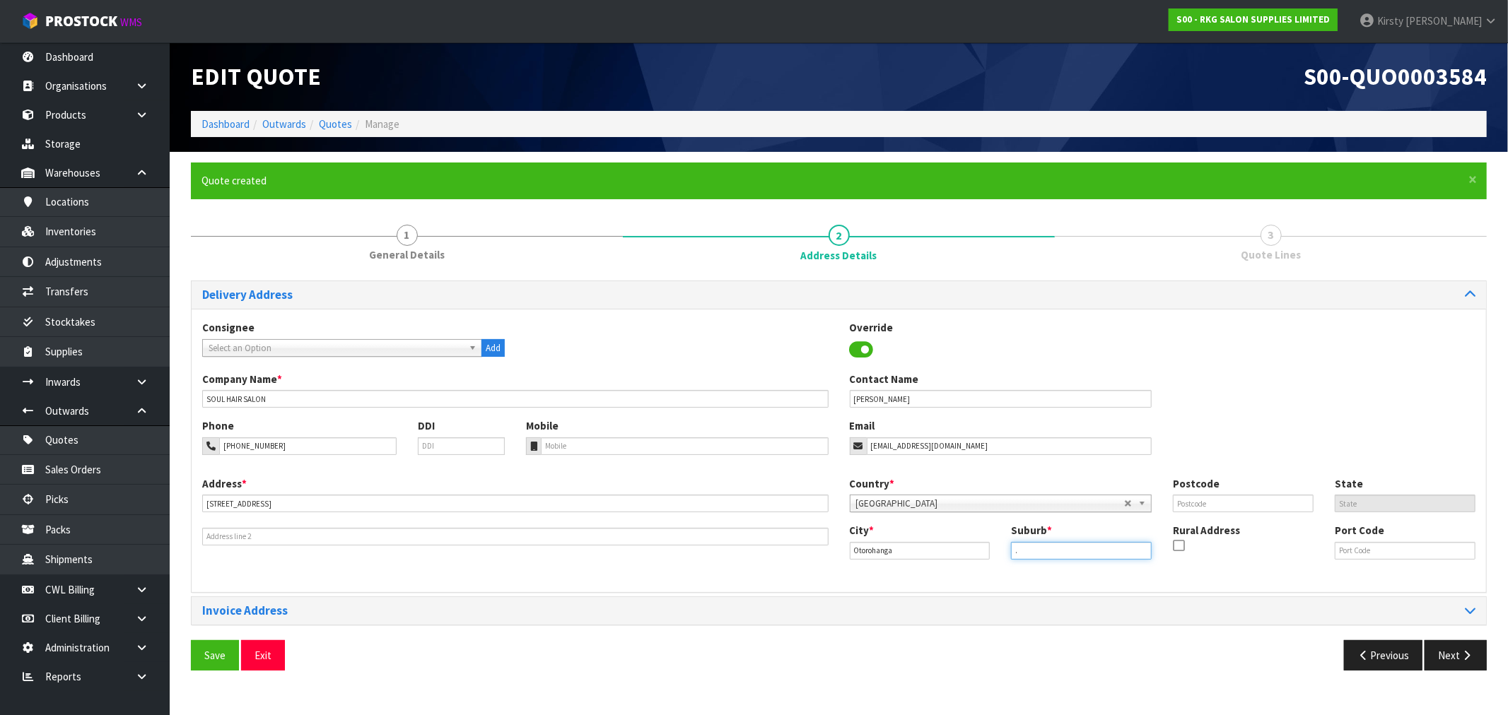
type input "."
click at [848, 504] on input "text" at bounding box center [1243, 504] width 141 height 18
type input "3900"
click at [223, 539] on button "Save" at bounding box center [215, 655] width 48 height 30
click at [848, 539] on button "Next" at bounding box center [1455, 655] width 62 height 30
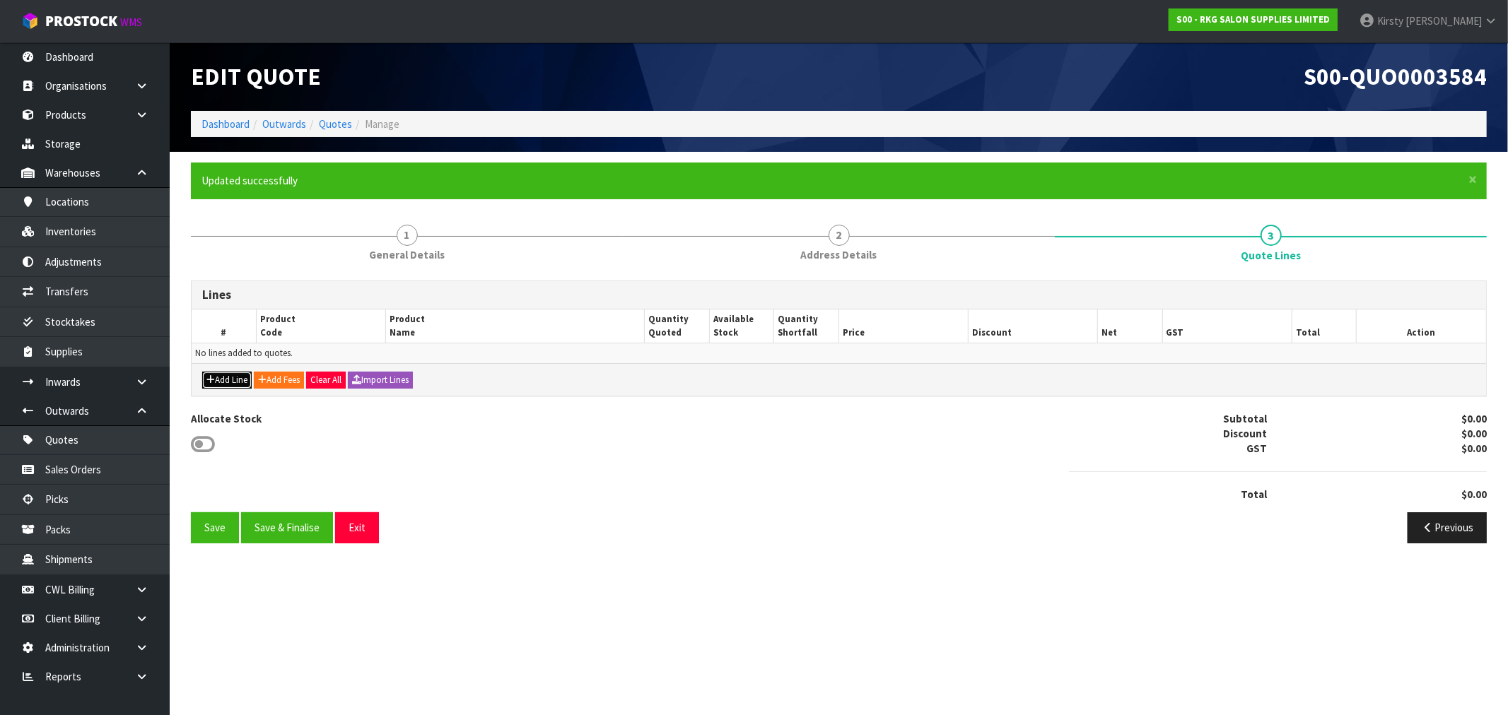
click at [229, 373] on button "Add Line" at bounding box center [226, 380] width 49 height 17
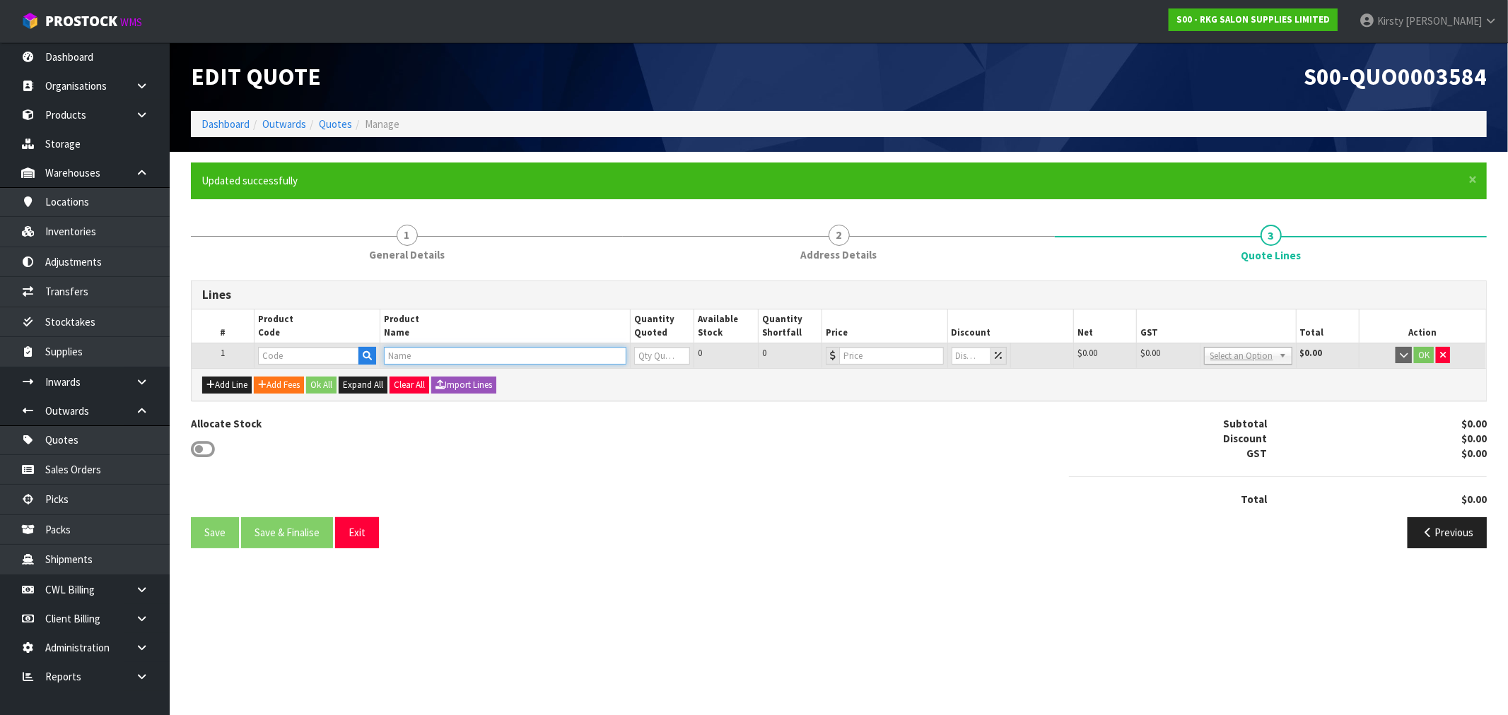
click at [385, 349] on input "text" at bounding box center [505, 356] width 242 height 18
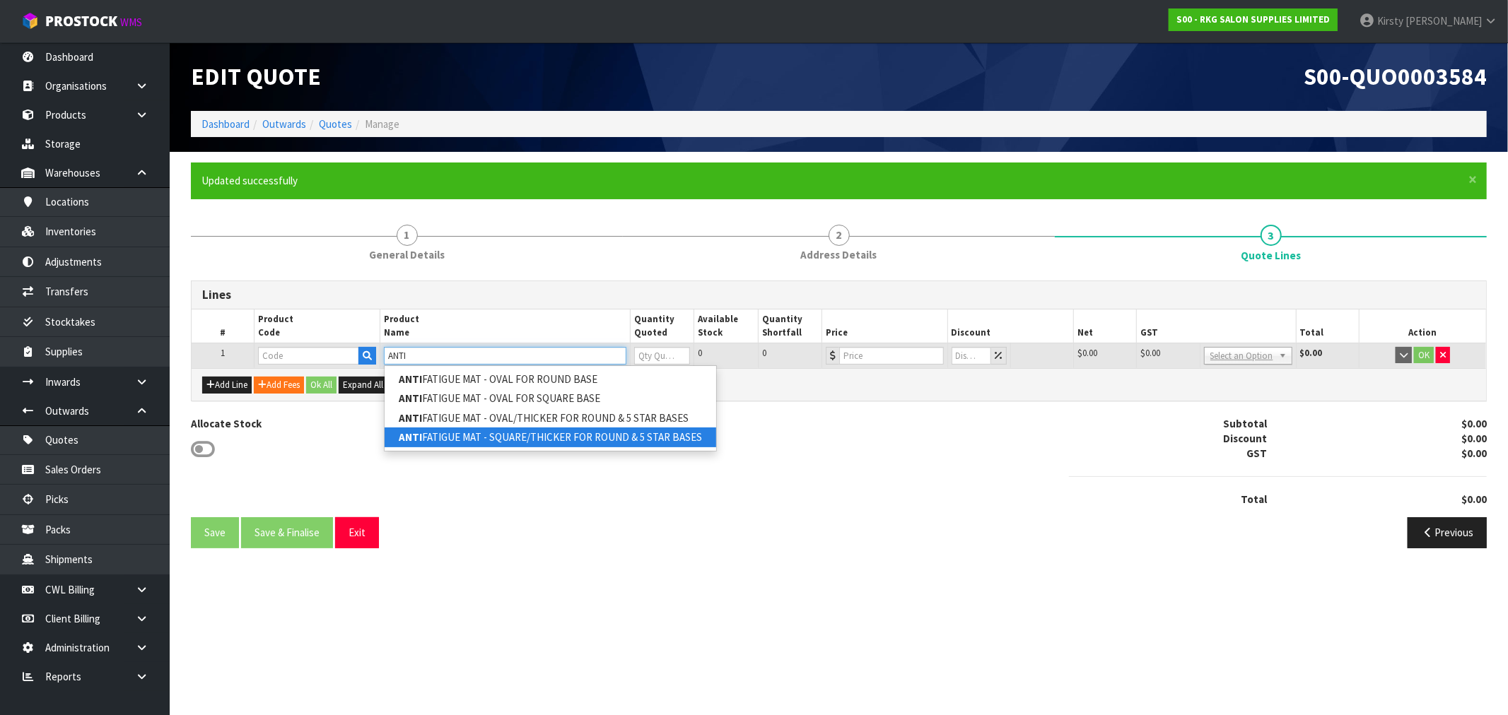
type input "ANTI"
click at [488, 428] on link "ANTI FATIGUE MAT - SQUARE/THICKER FOR ROUND & 5 STAR BASES" at bounding box center [551, 437] width 332 height 19
type input "ANTI FATIGUE MAT - SQUARE/THICKER FOR ROUND & 5 STAR BASES"
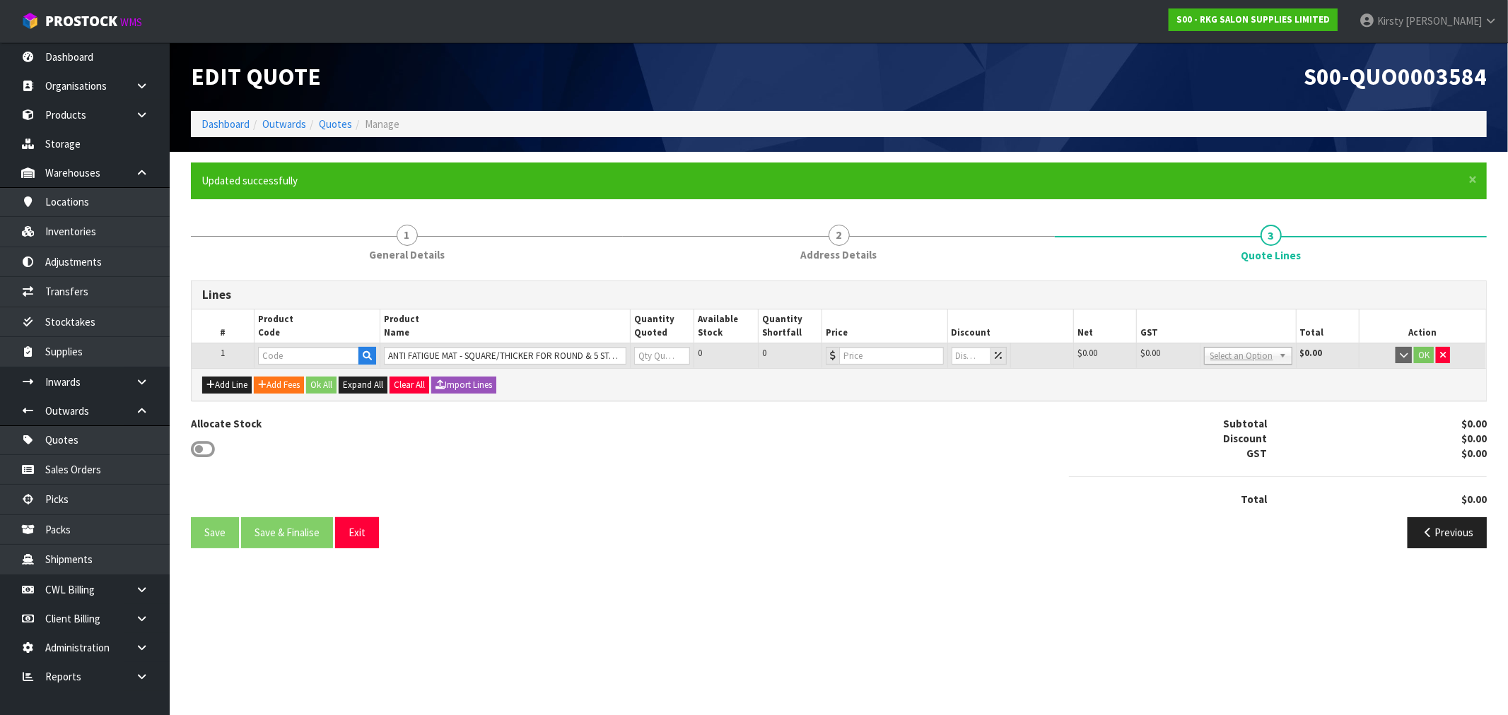
type input "00150101"
type input "0"
type input "159"
type input "0"
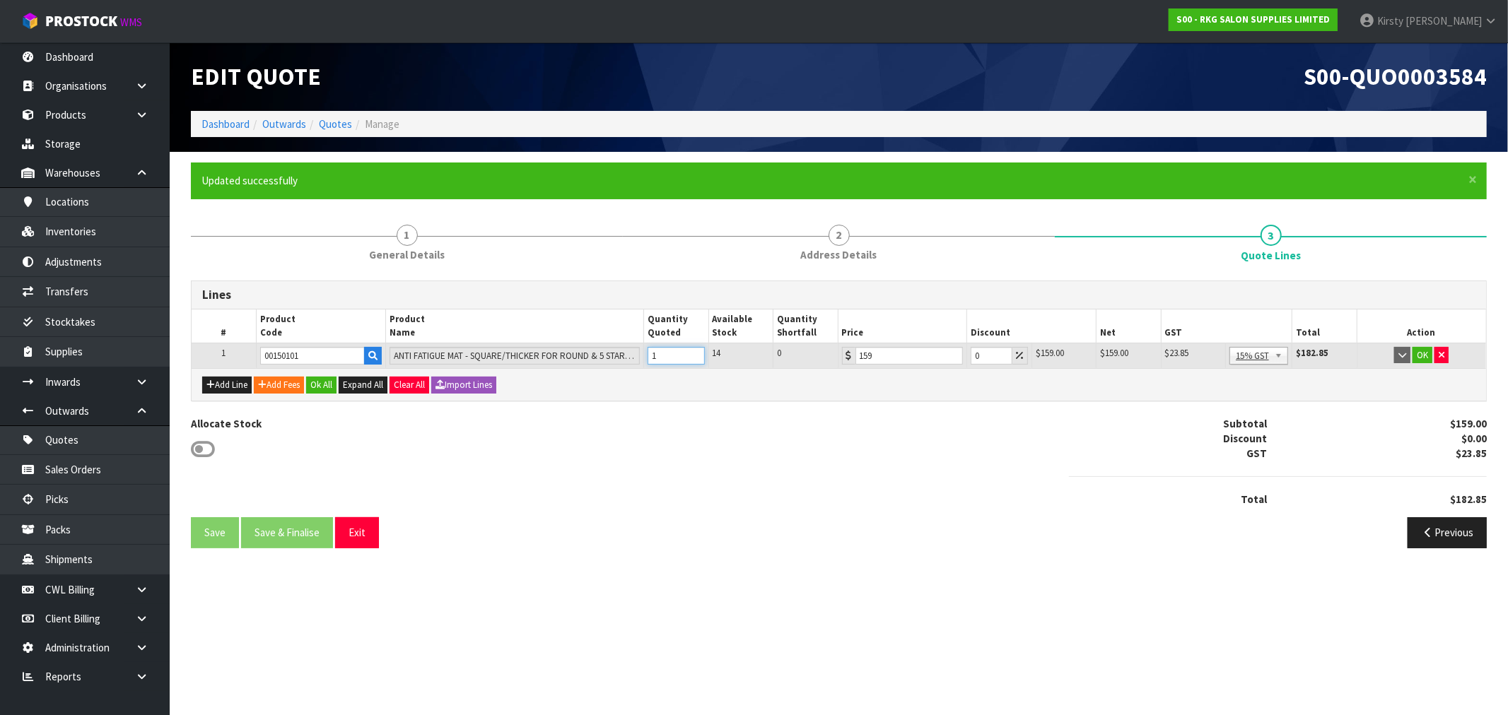
type input "1"
click at [693, 351] on input "1" at bounding box center [676, 356] width 57 height 18
click at [848, 353] on button "OK" at bounding box center [1422, 355] width 20 height 17
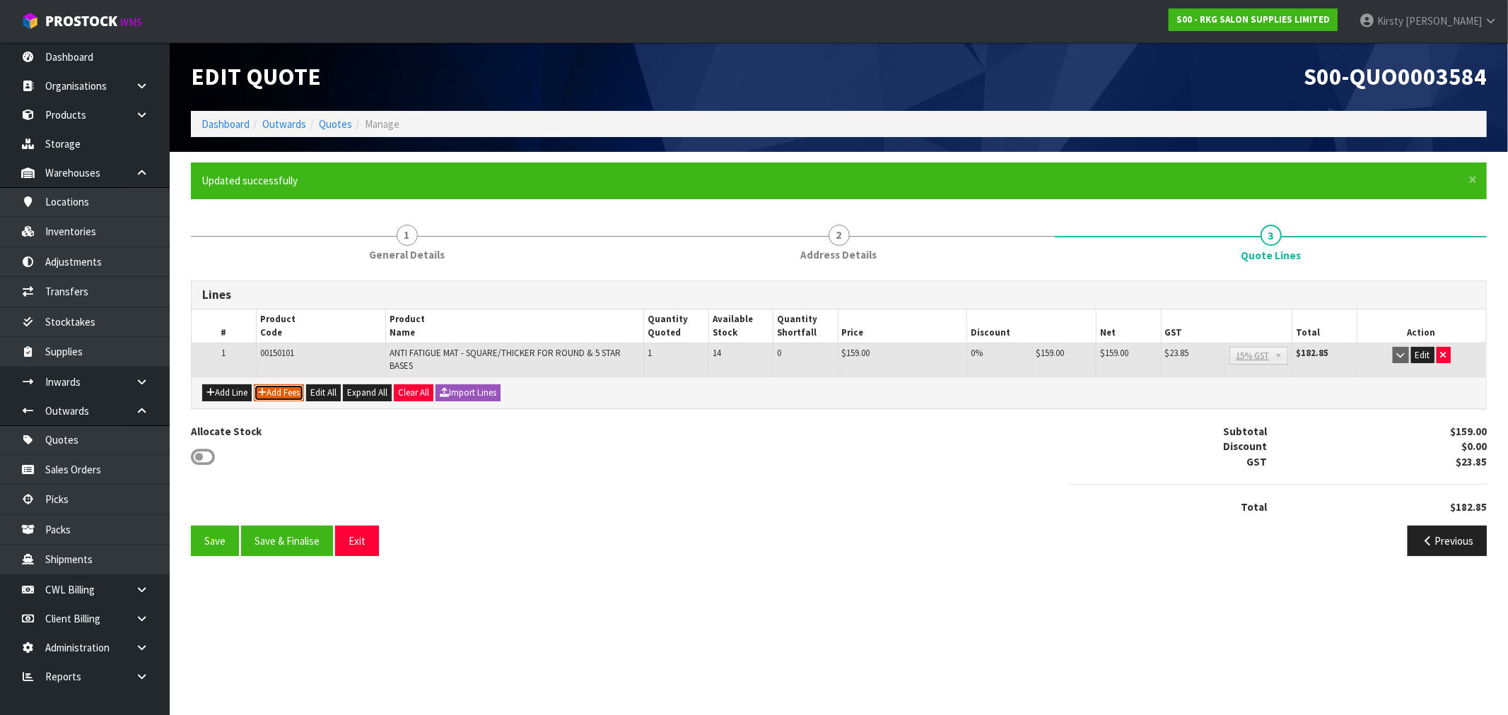
click at [277, 394] on button "Add Fees" at bounding box center [279, 393] width 50 height 17
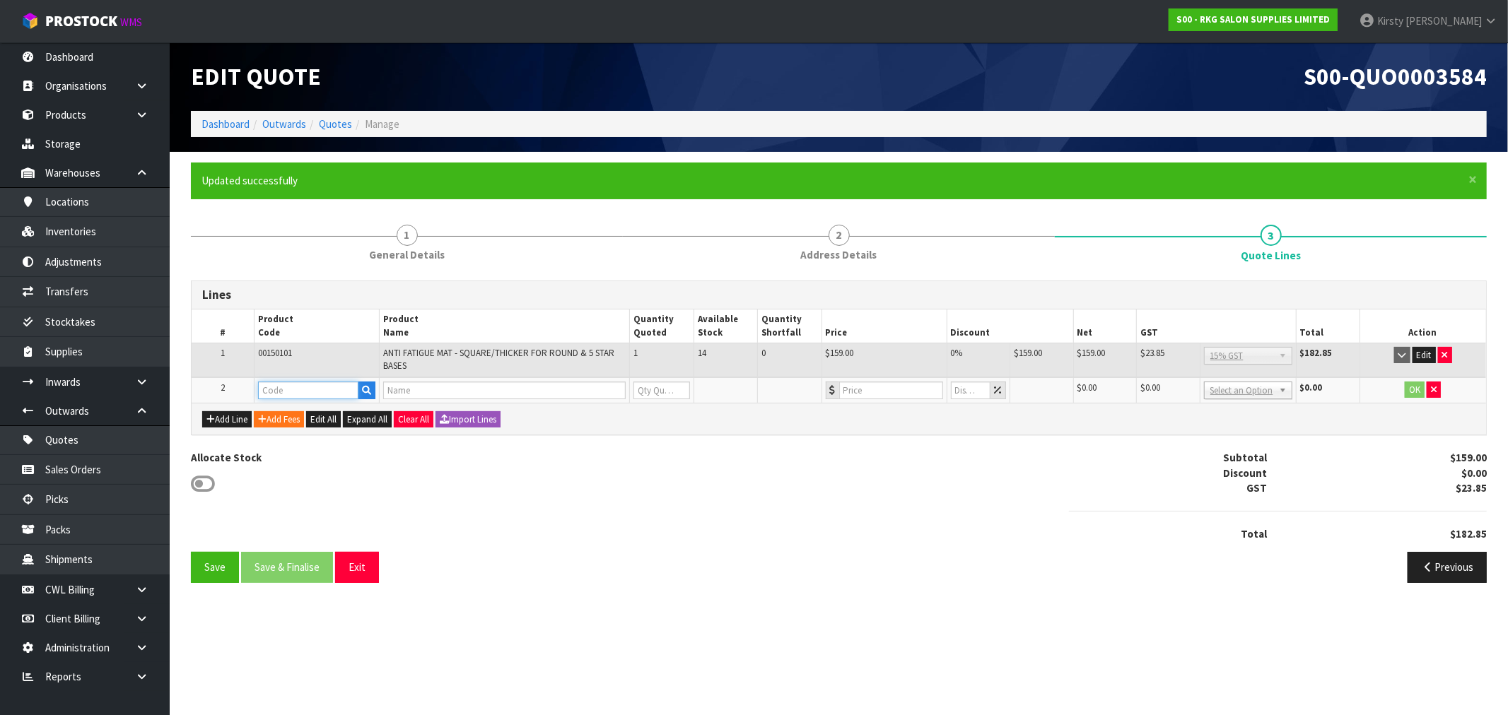
click at [278, 391] on input "text" at bounding box center [308, 391] width 100 height 18
type input "FRE"
click at [310, 410] on link "FRE IGHT" at bounding box center [315, 413] width 112 height 19
type input "FREIGHT"
type input "FREIGHT FEE"
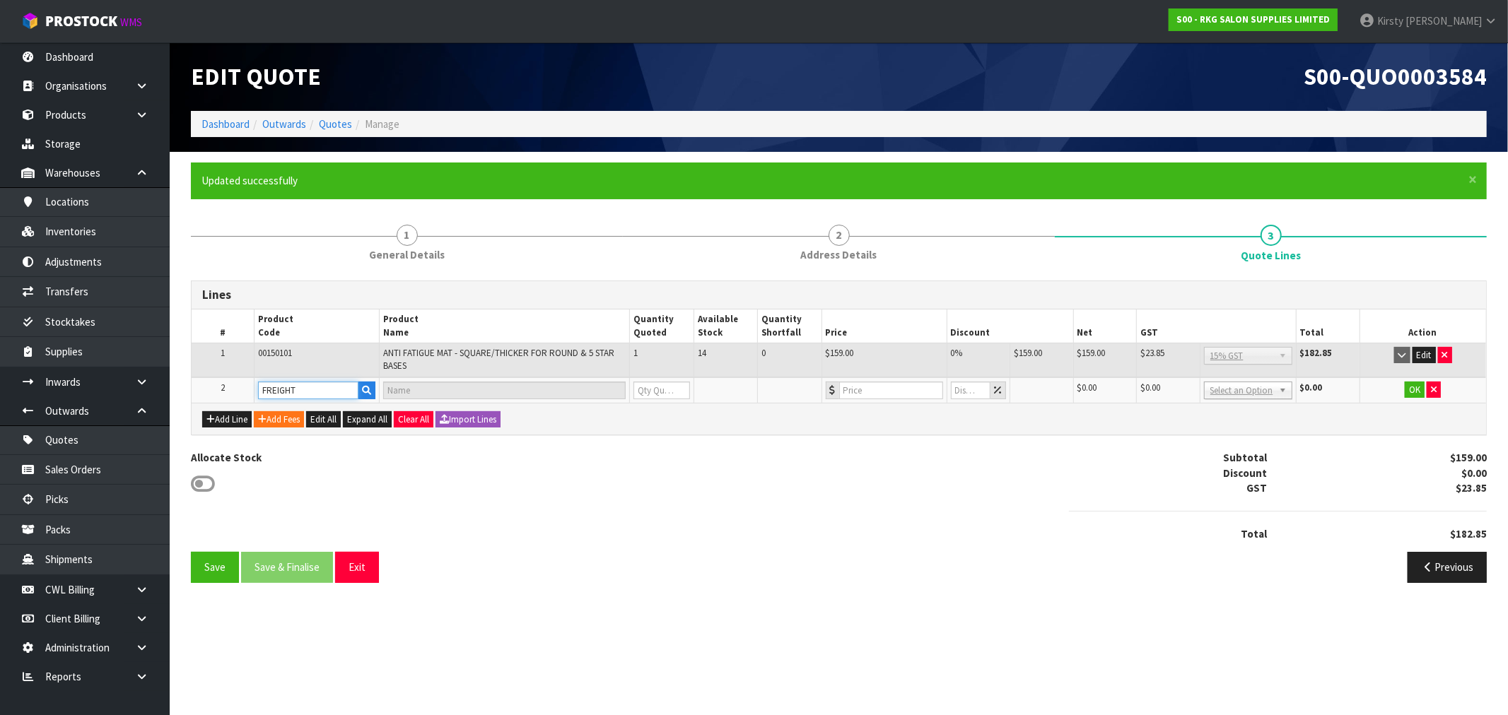
type input "1"
type input "0"
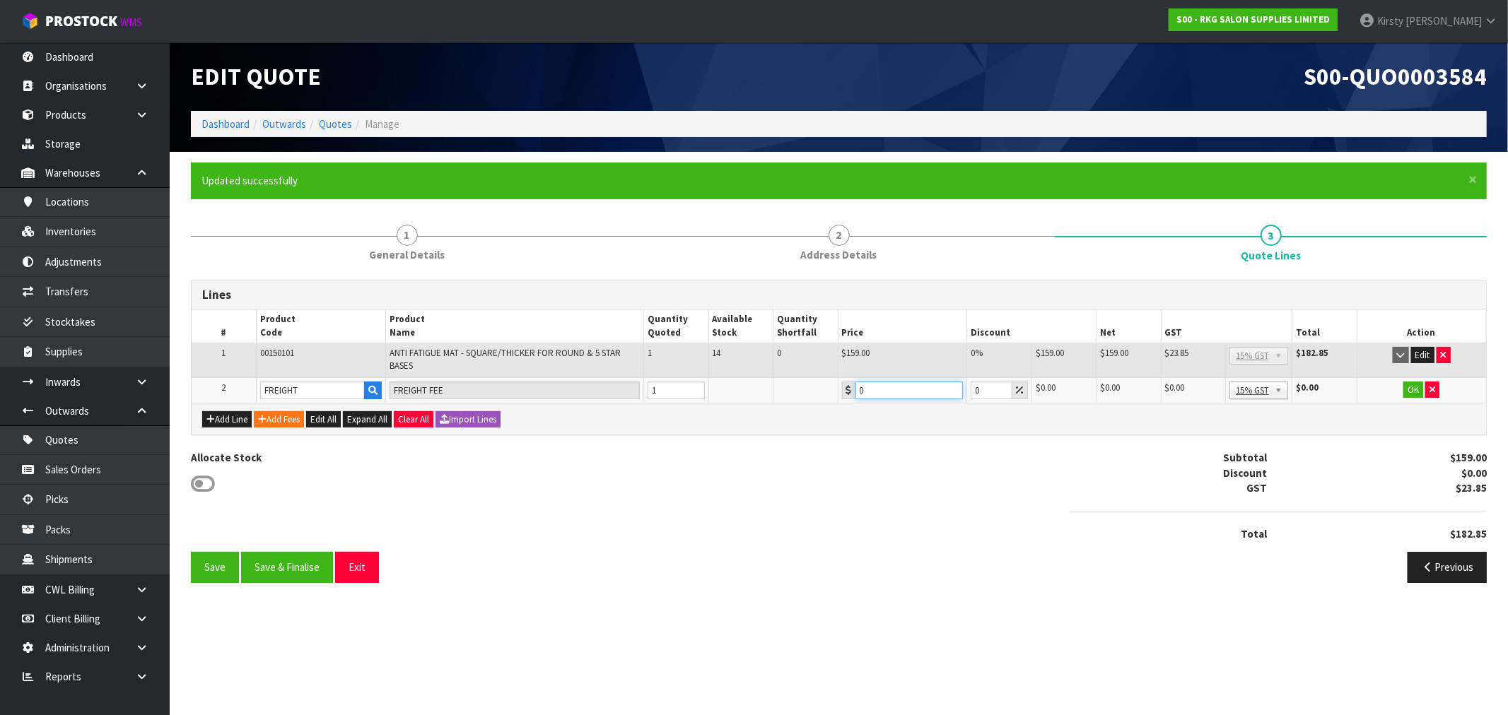
drag, startPoint x: 864, startPoint y: 392, endPoint x: 836, endPoint y: 394, distance: 28.4
click at [836, 394] on tr "2 FREIGHT FREIGHT FEE 1 0 0 $0.00 $0.00 $0.00 $0.00 No GST 15% GST Zero Rated 1…" at bounding box center [839, 390] width 1294 height 26
type input "21.00"
click at [848, 389] on button "OK" at bounding box center [1413, 390] width 20 height 17
click at [201, 539] on button "Save" at bounding box center [215, 567] width 48 height 30
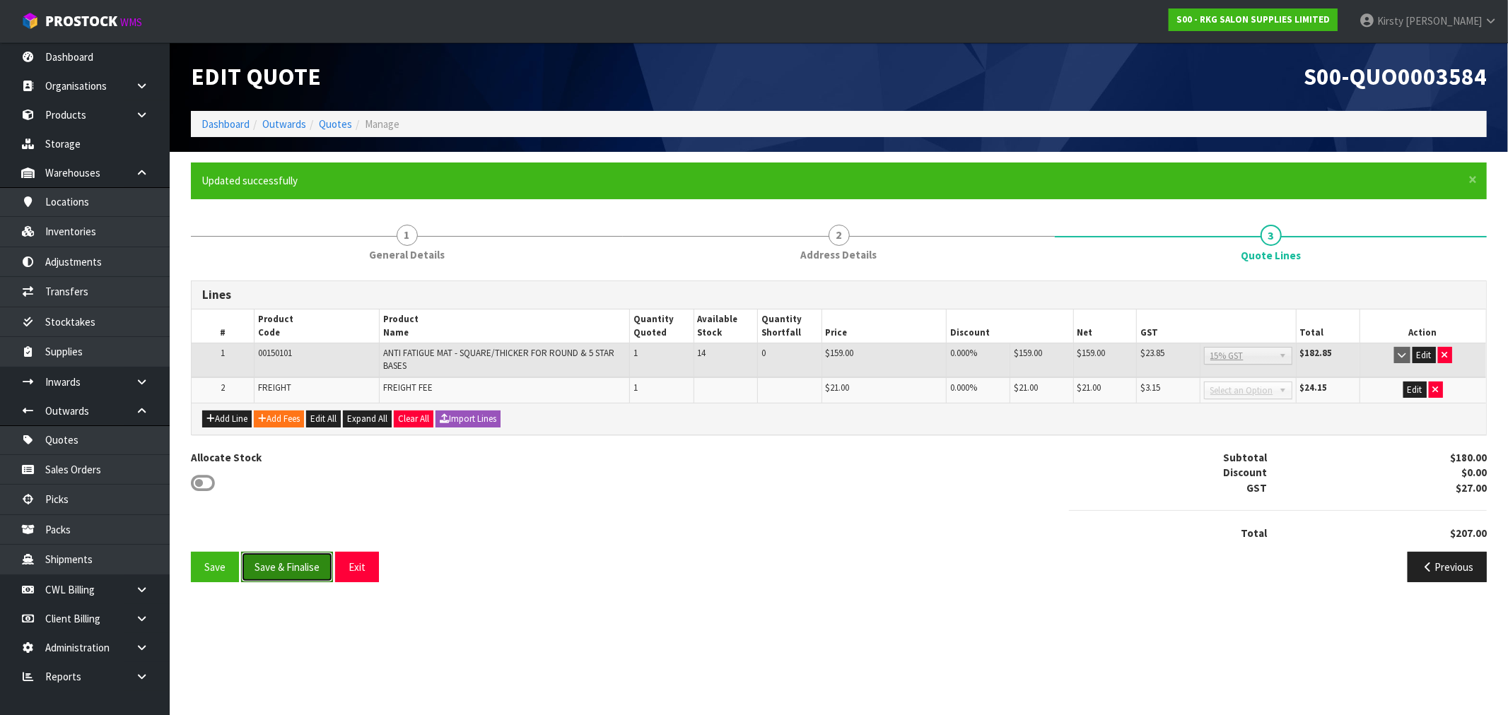
click at [279, 539] on button "Save & Finalise" at bounding box center [287, 567] width 92 height 30
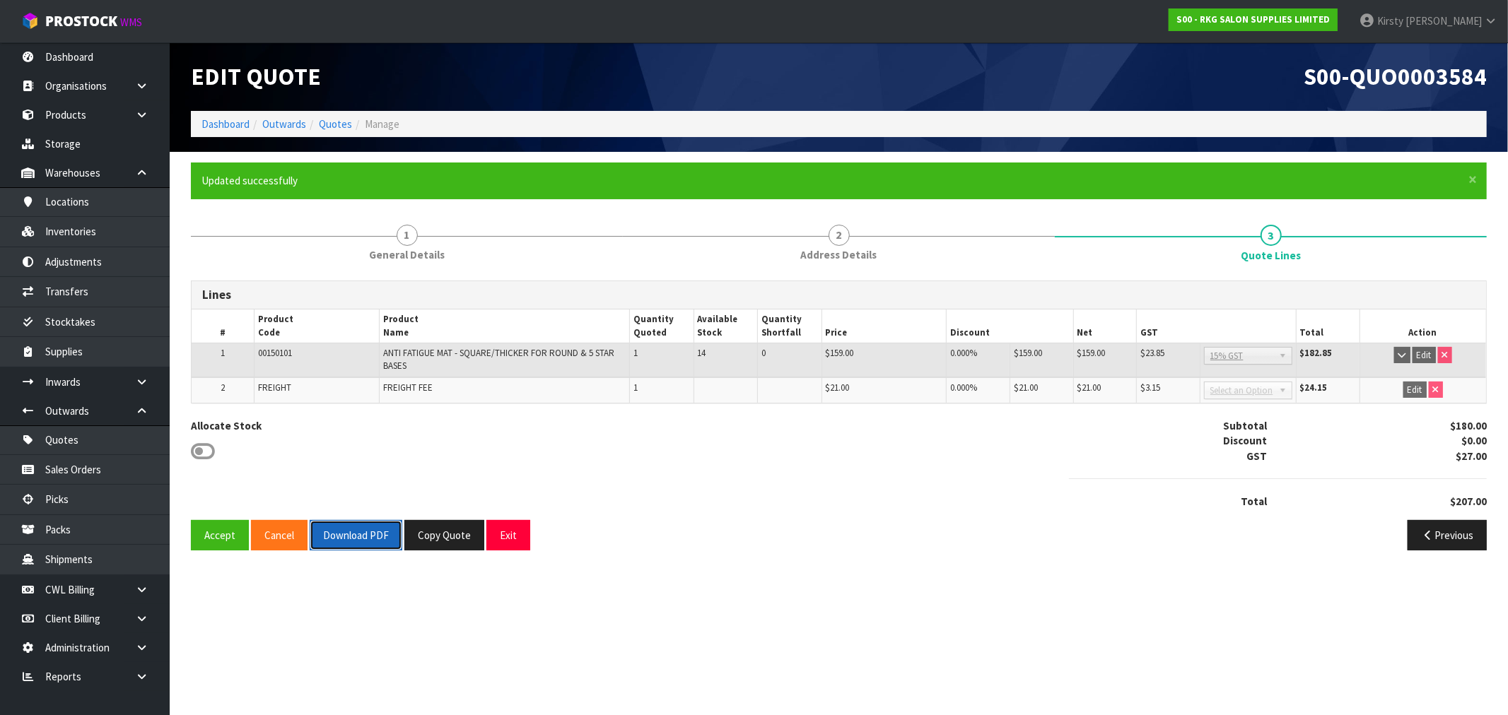
drag, startPoint x: 343, startPoint y: 530, endPoint x: 721, endPoint y: 349, distance: 419.3
click at [344, 530] on button "Download PDF" at bounding box center [356, 535] width 93 height 30
drag, startPoint x: 499, startPoint y: 536, endPoint x: 477, endPoint y: 520, distance: 26.9
click at [499, 535] on button "Exit" at bounding box center [508, 535] width 44 height 30
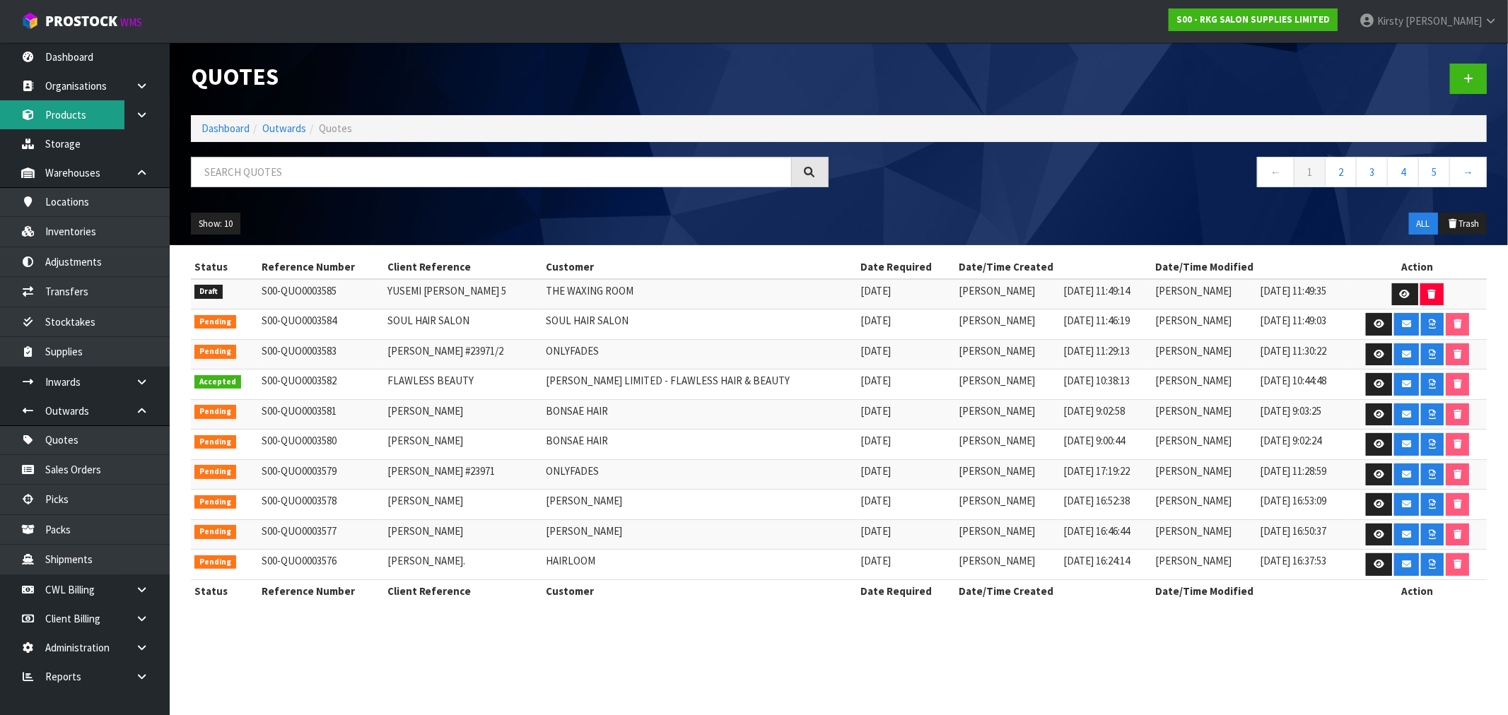
drag, startPoint x: 96, startPoint y: 111, endPoint x: 86, endPoint y: 113, distance: 10.8
click at [96, 111] on link "Products" at bounding box center [85, 114] width 170 height 29
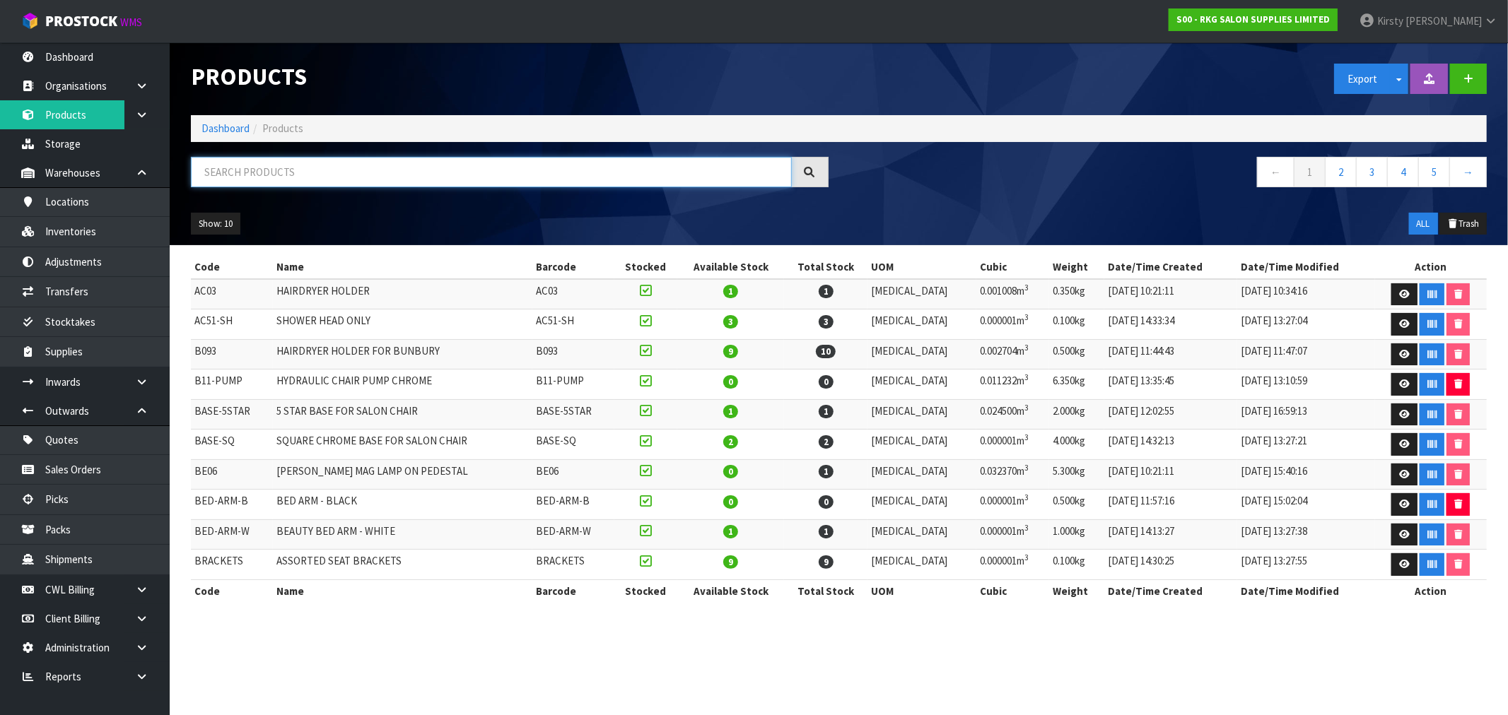
click at [276, 167] on input "text" at bounding box center [491, 172] width 601 height 30
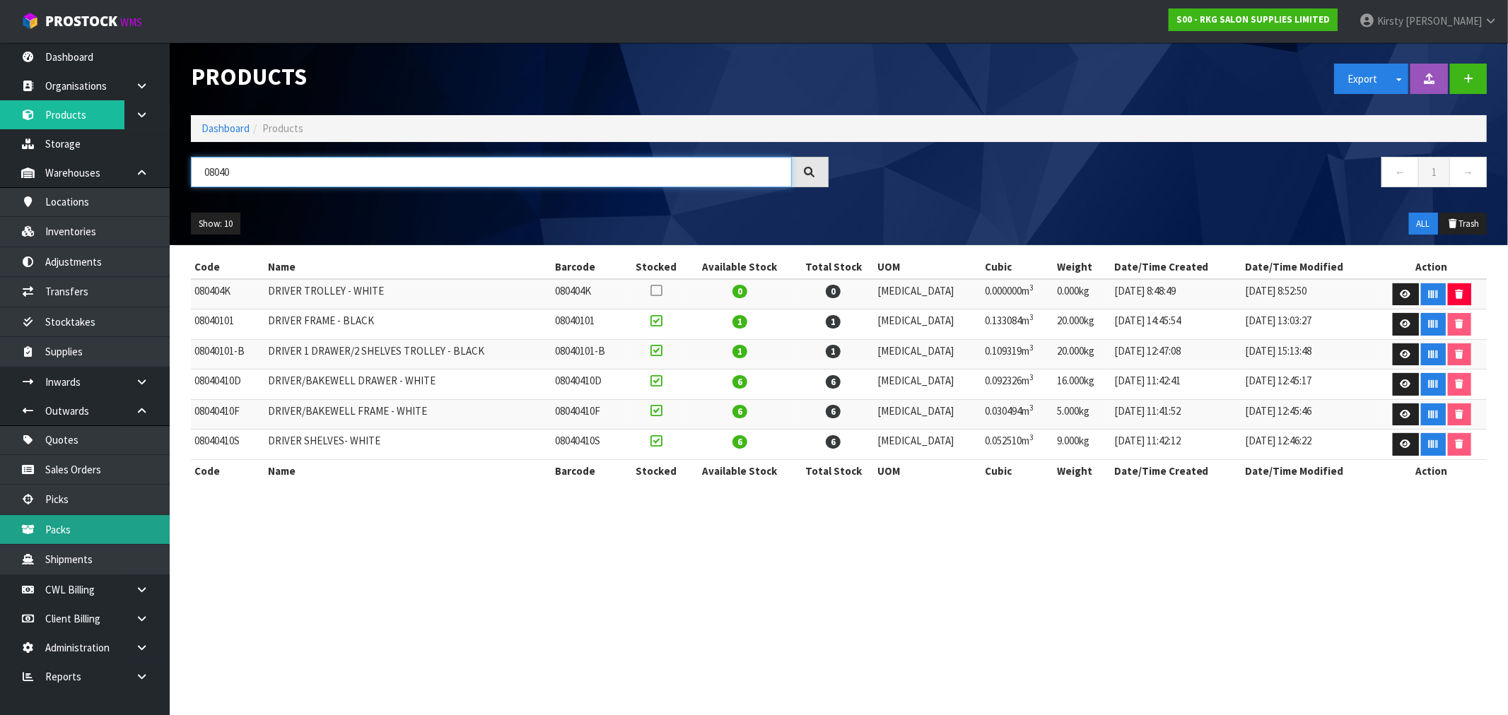
type input "08040"
click at [848, 321] on icon at bounding box center [1405, 324] width 11 height 9
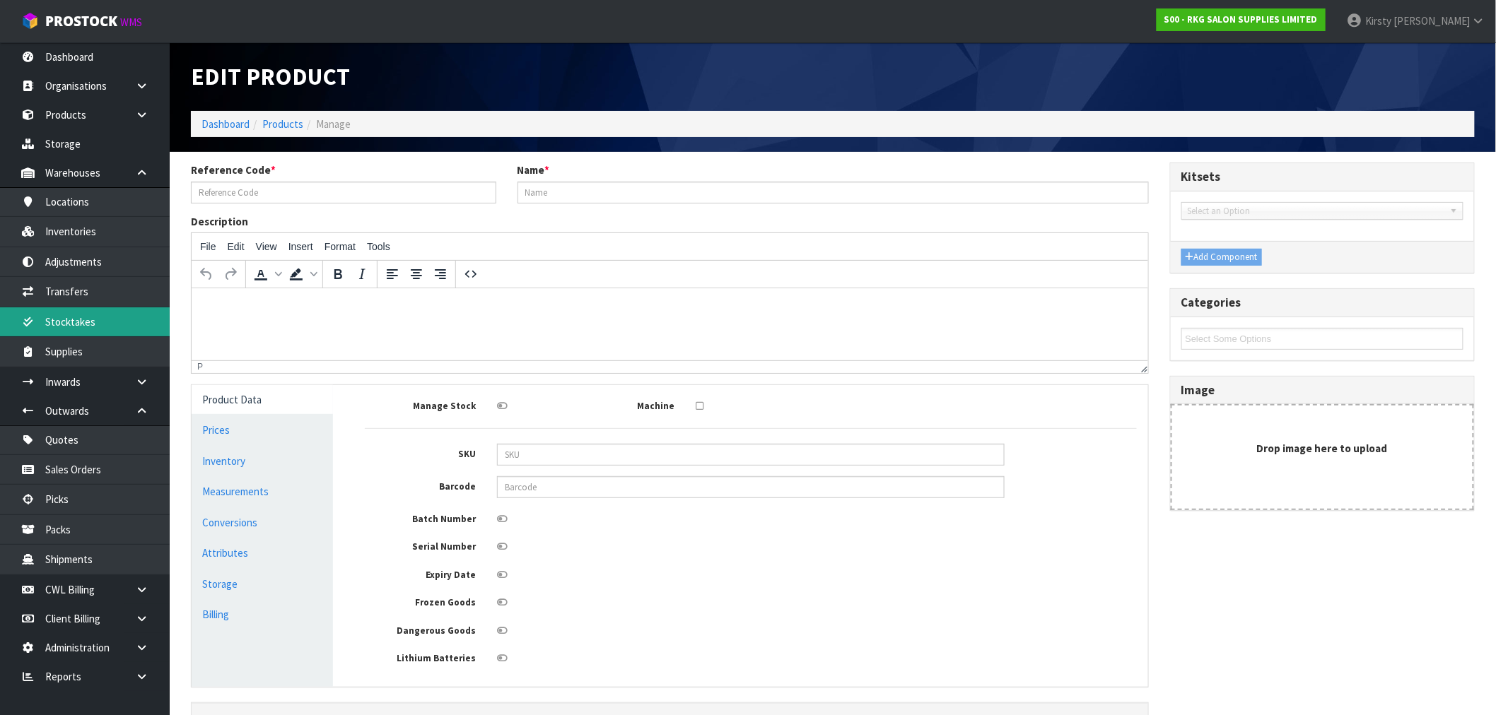
type input "08040101"
type input "DRIVER FRAME - BLACK"
type input "08040101"
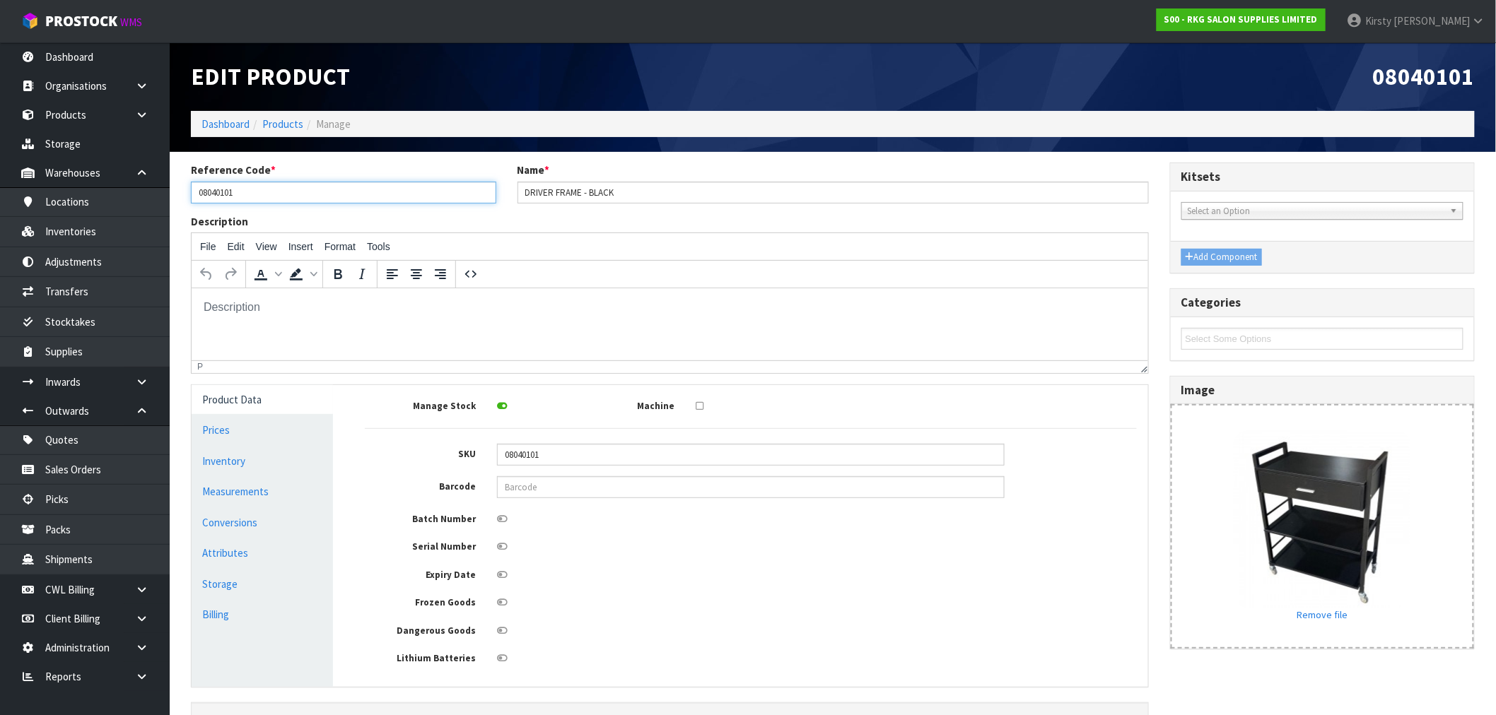
click at [258, 189] on input "08040101" at bounding box center [343, 193] width 305 height 22
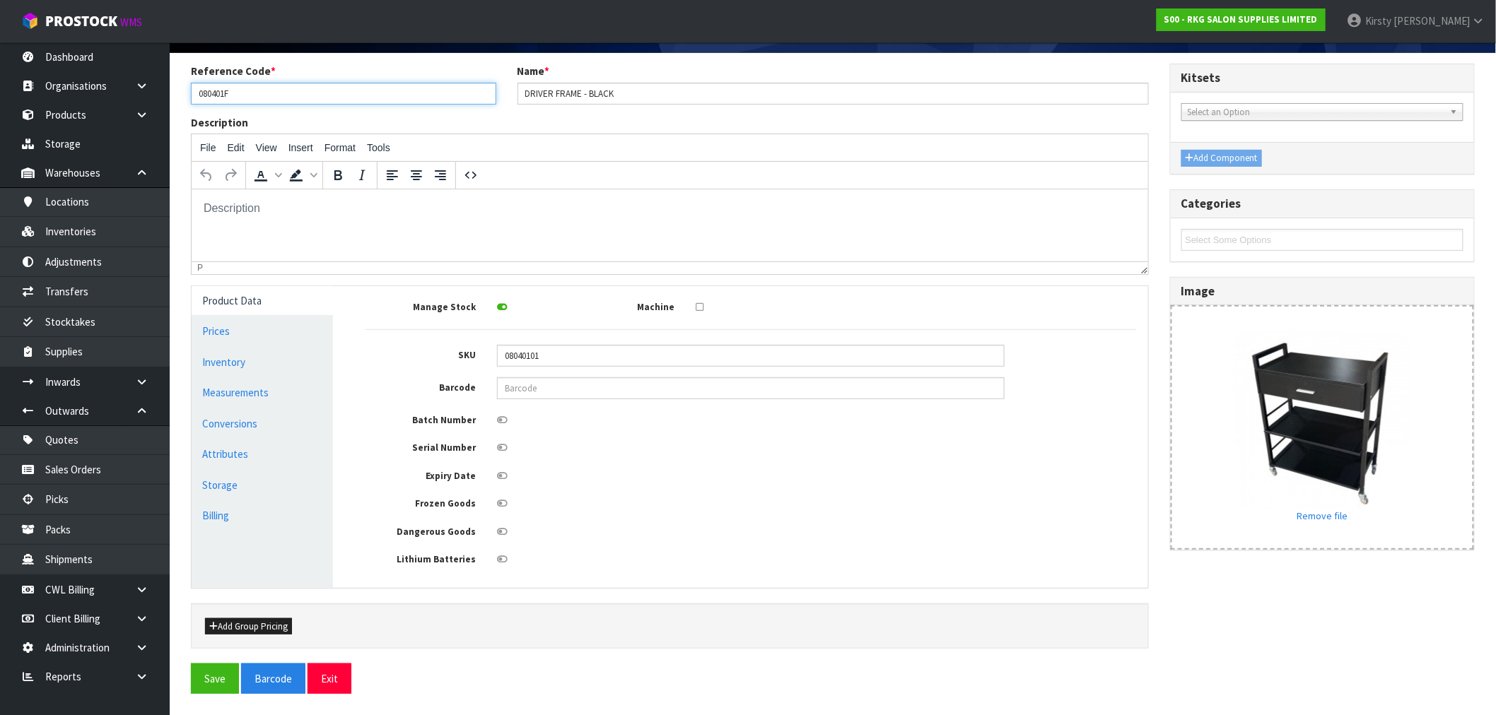
scroll to position [102, 0]
type input "080401F"
click at [225, 539] on button "Save" at bounding box center [215, 679] width 48 height 30
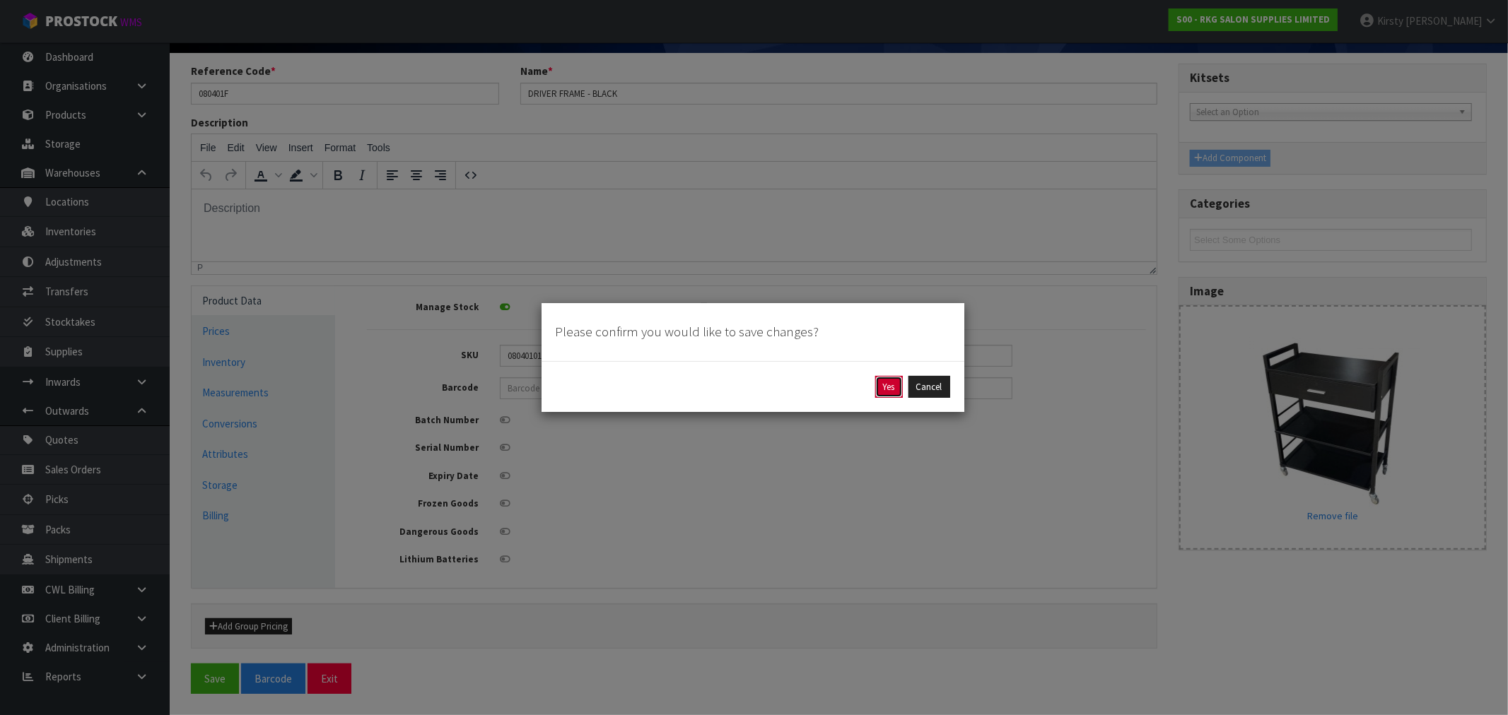
click at [848, 386] on button "Yes" at bounding box center [889, 387] width 28 height 23
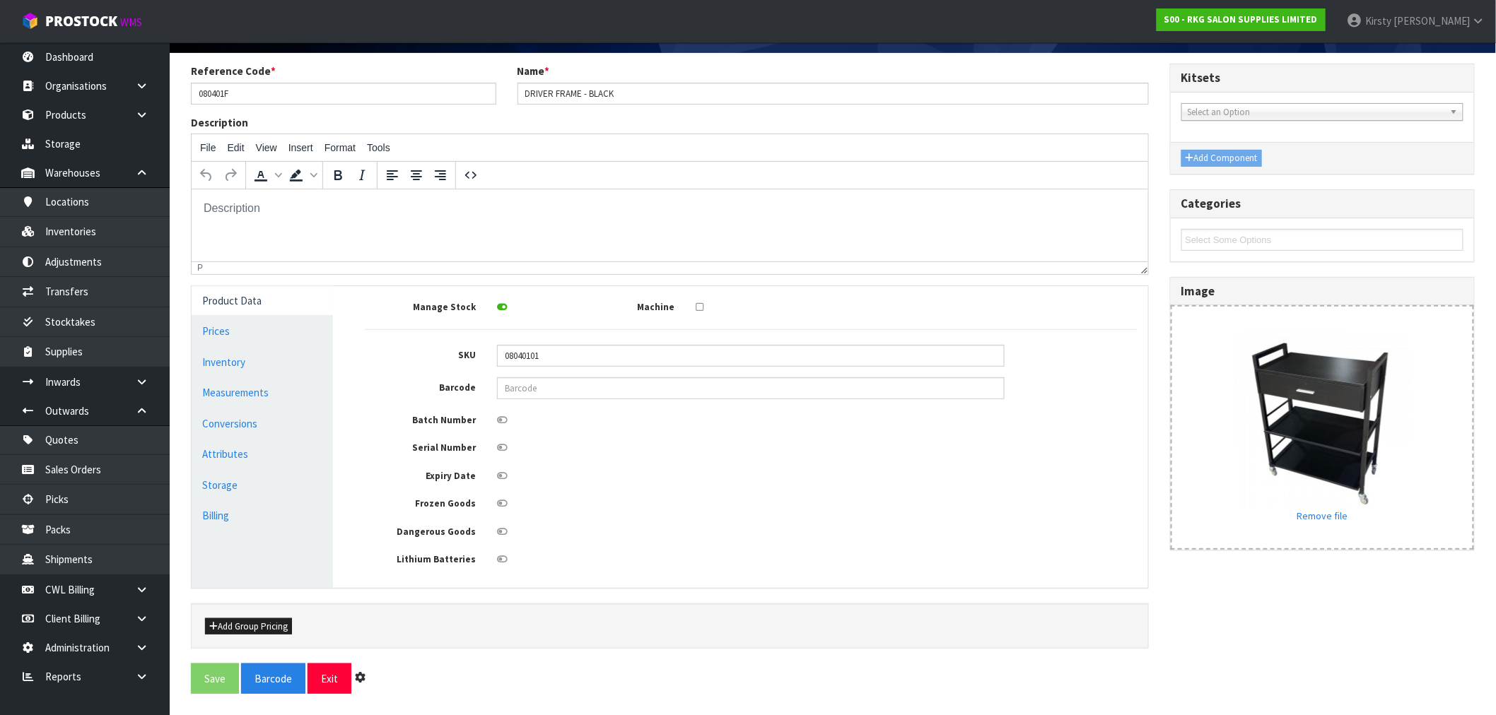
scroll to position [0, 0]
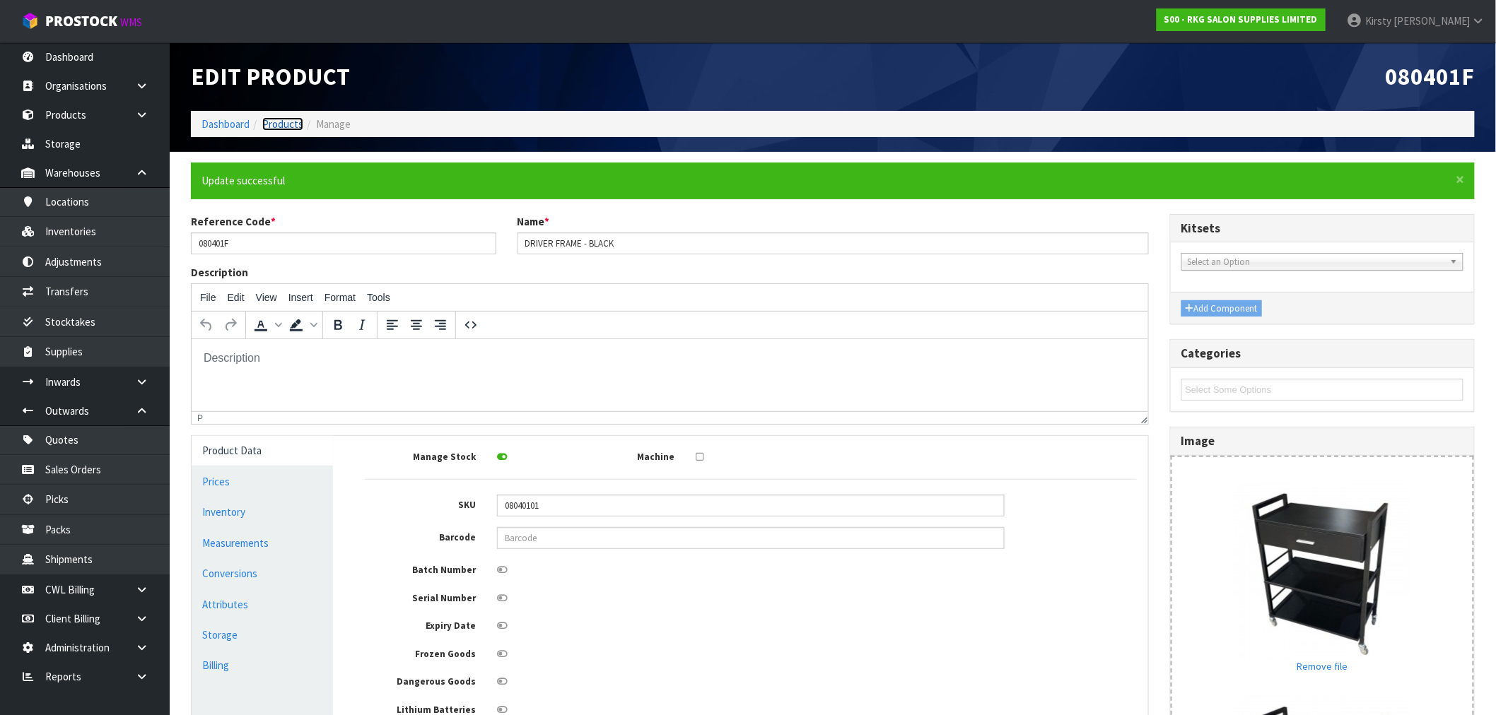
click at [279, 124] on link "Products" at bounding box center [282, 123] width 41 height 13
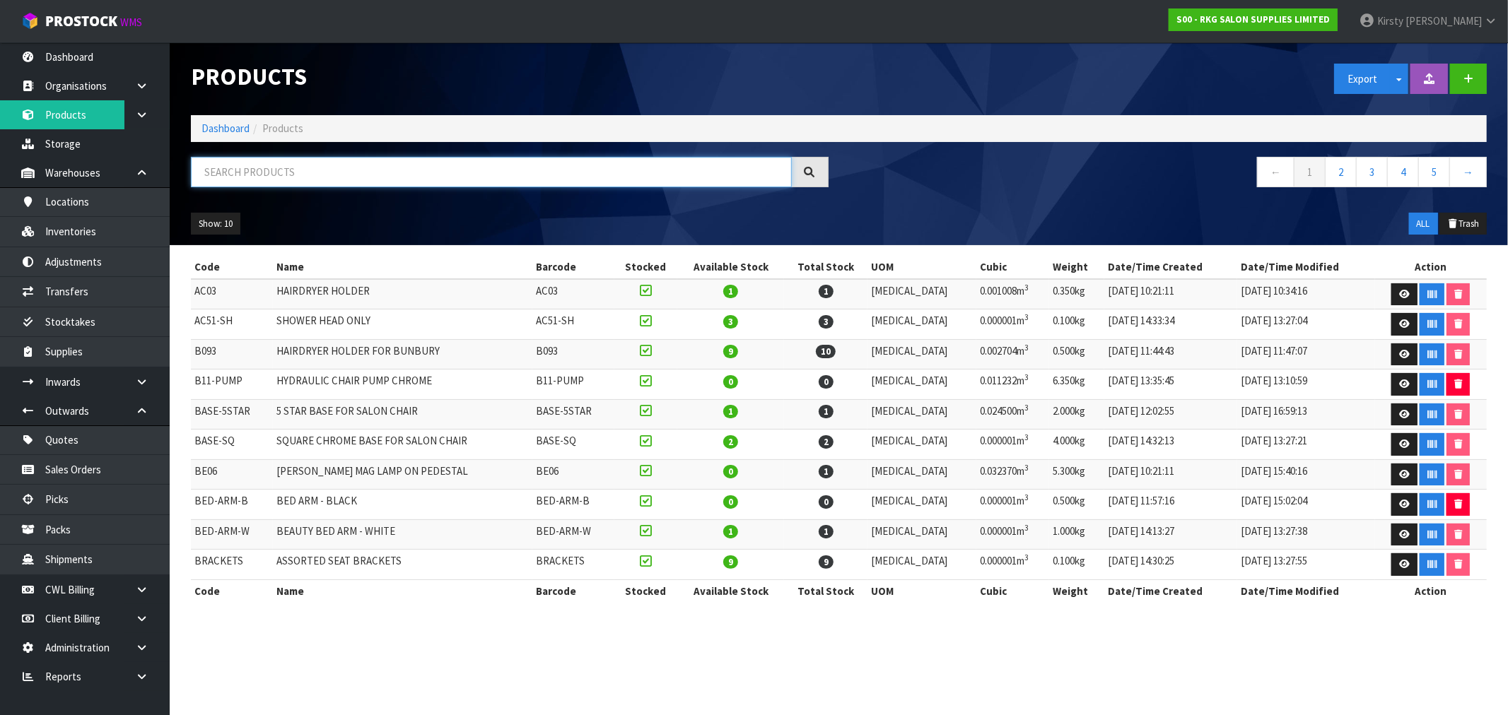
click at [236, 175] on input "text" at bounding box center [491, 172] width 601 height 30
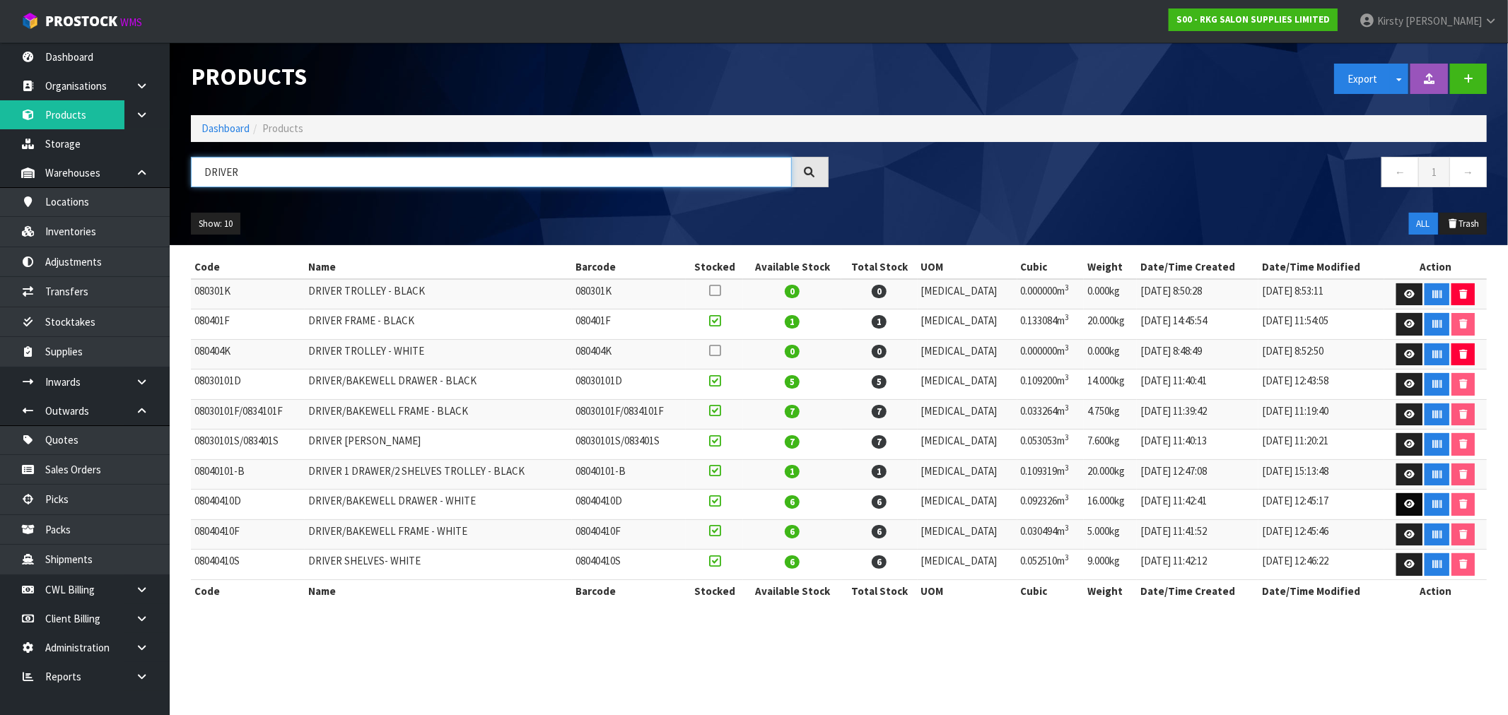
type input "DRIVER"
click at [848, 508] on icon at bounding box center [1409, 504] width 11 height 9
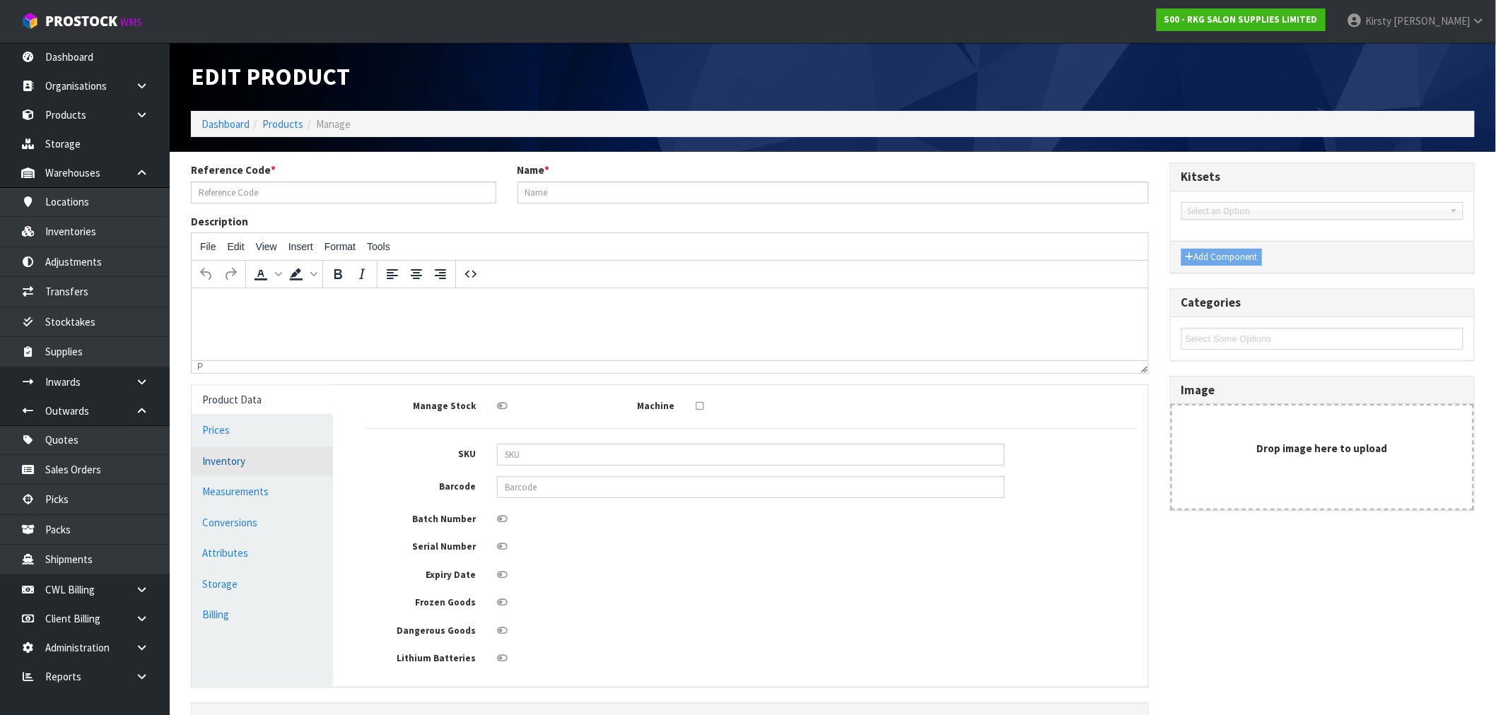
type input "08040410D"
type input "DRIVER/BAKEWELL DRAWER - WHITE"
click at [235, 189] on input "08040410D" at bounding box center [343, 193] width 305 height 22
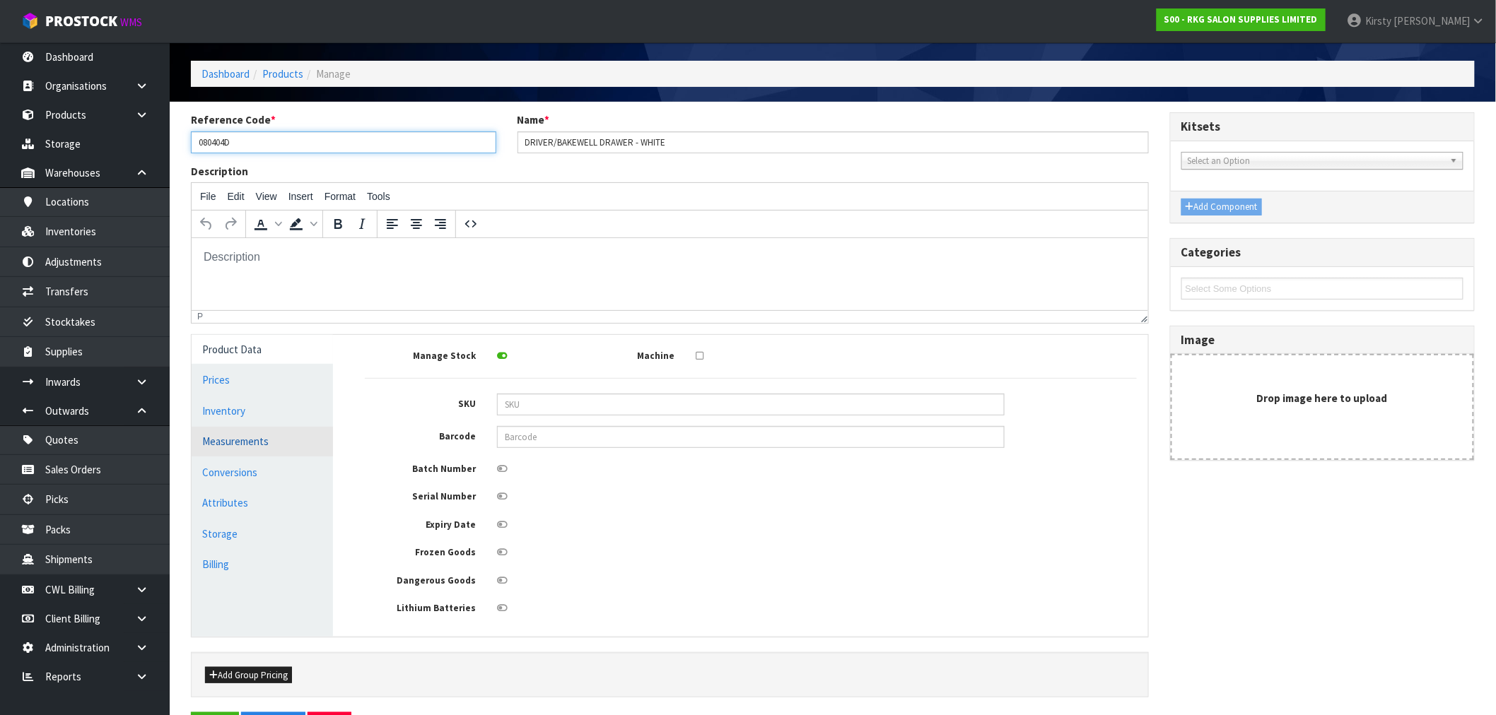
scroll to position [102, 0]
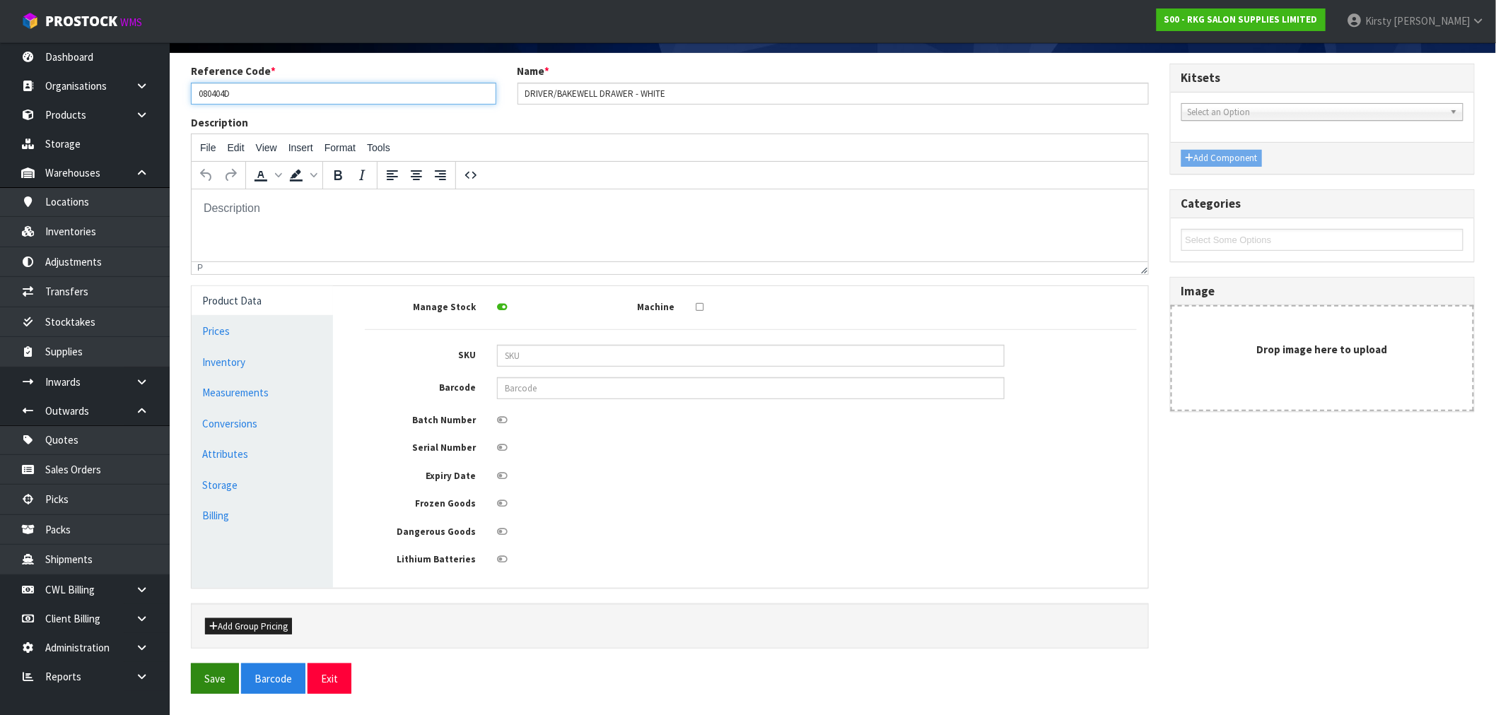
type input "080404D"
click at [227, 539] on button "Save" at bounding box center [215, 679] width 48 height 30
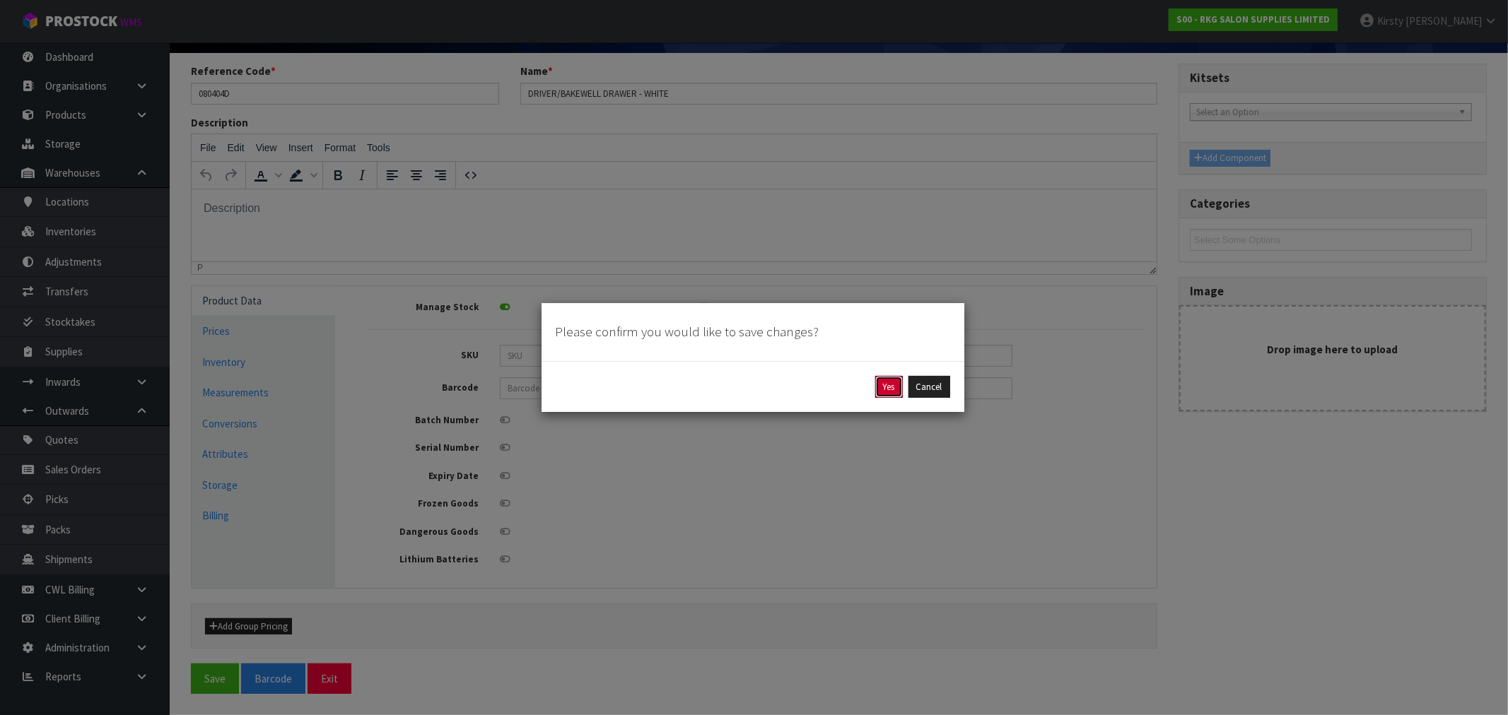
click at [848, 380] on button "Yes" at bounding box center [889, 387] width 28 height 23
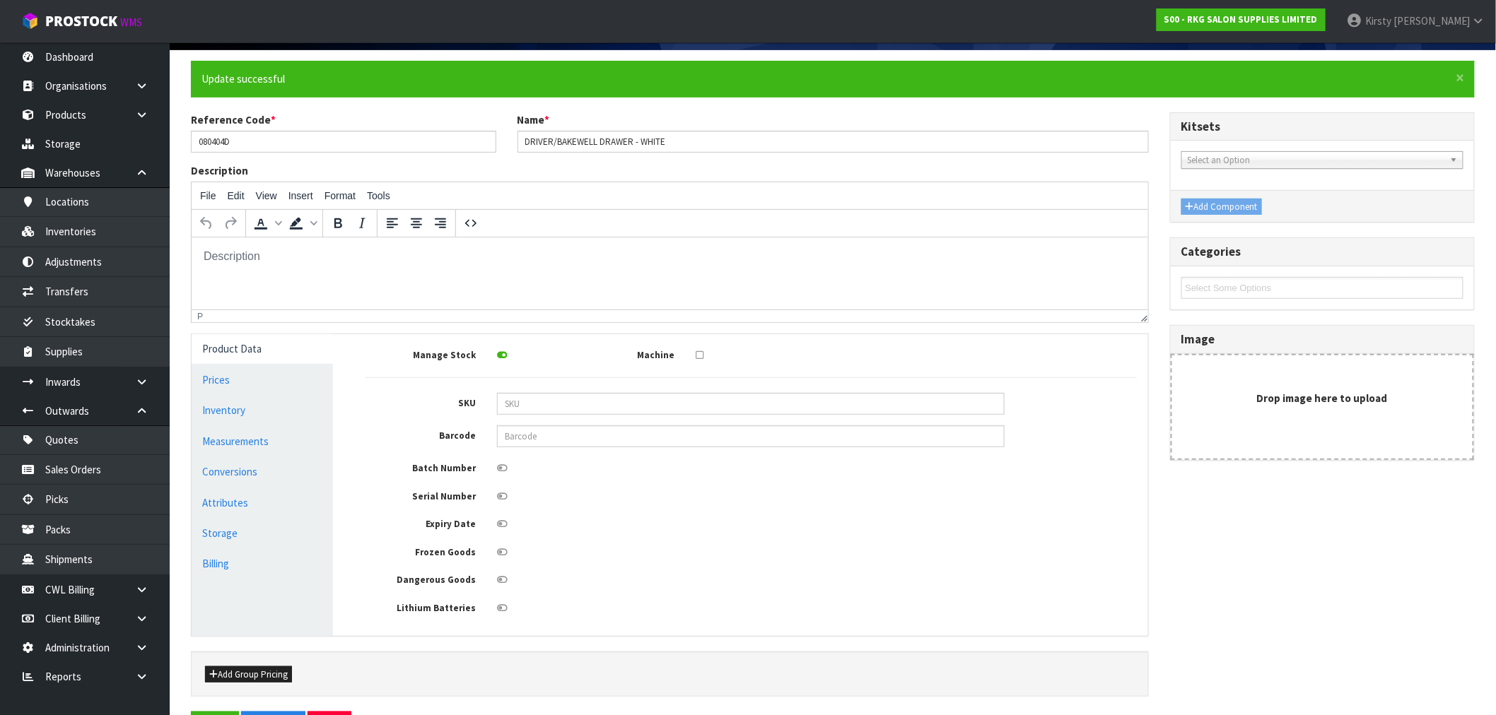
scroll to position [0, 0]
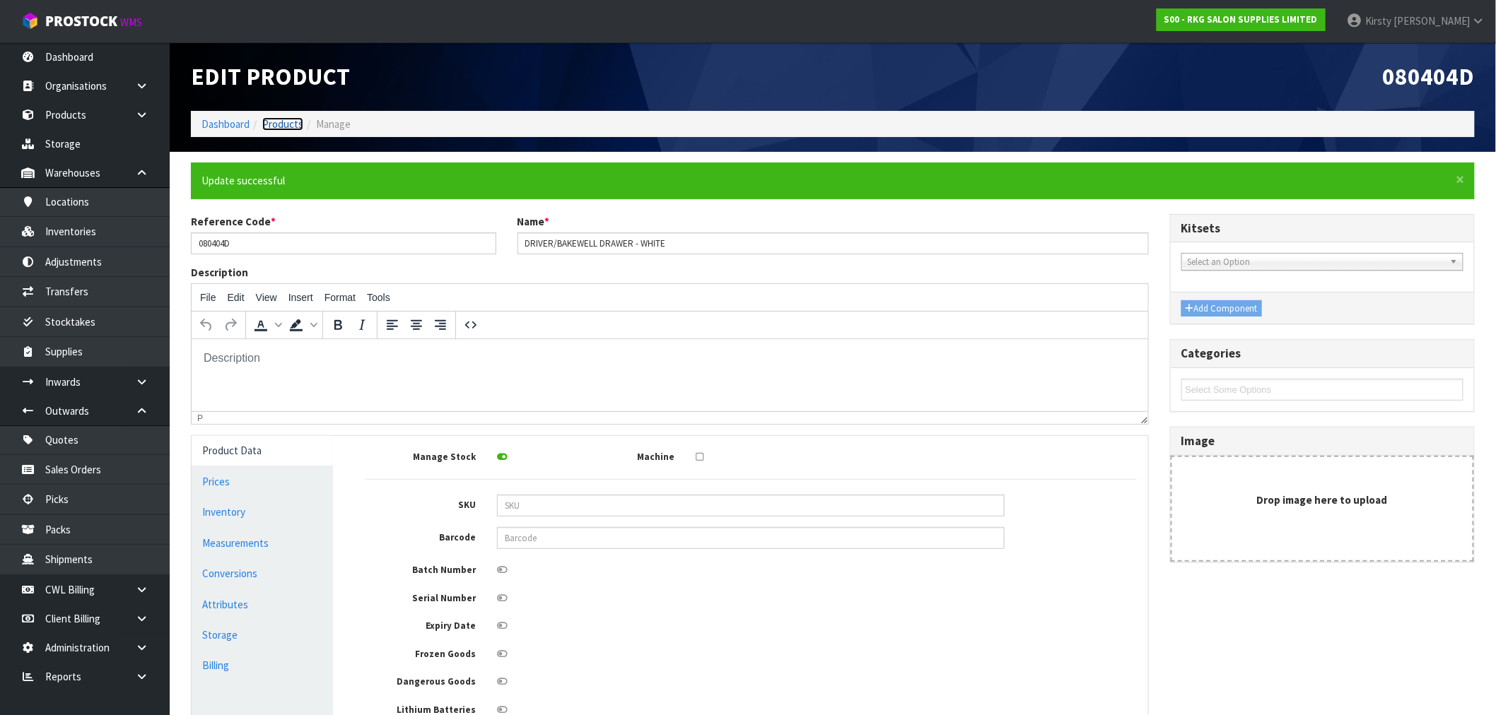
click at [283, 119] on link "Products" at bounding box center [282, 123] width 41 height 13
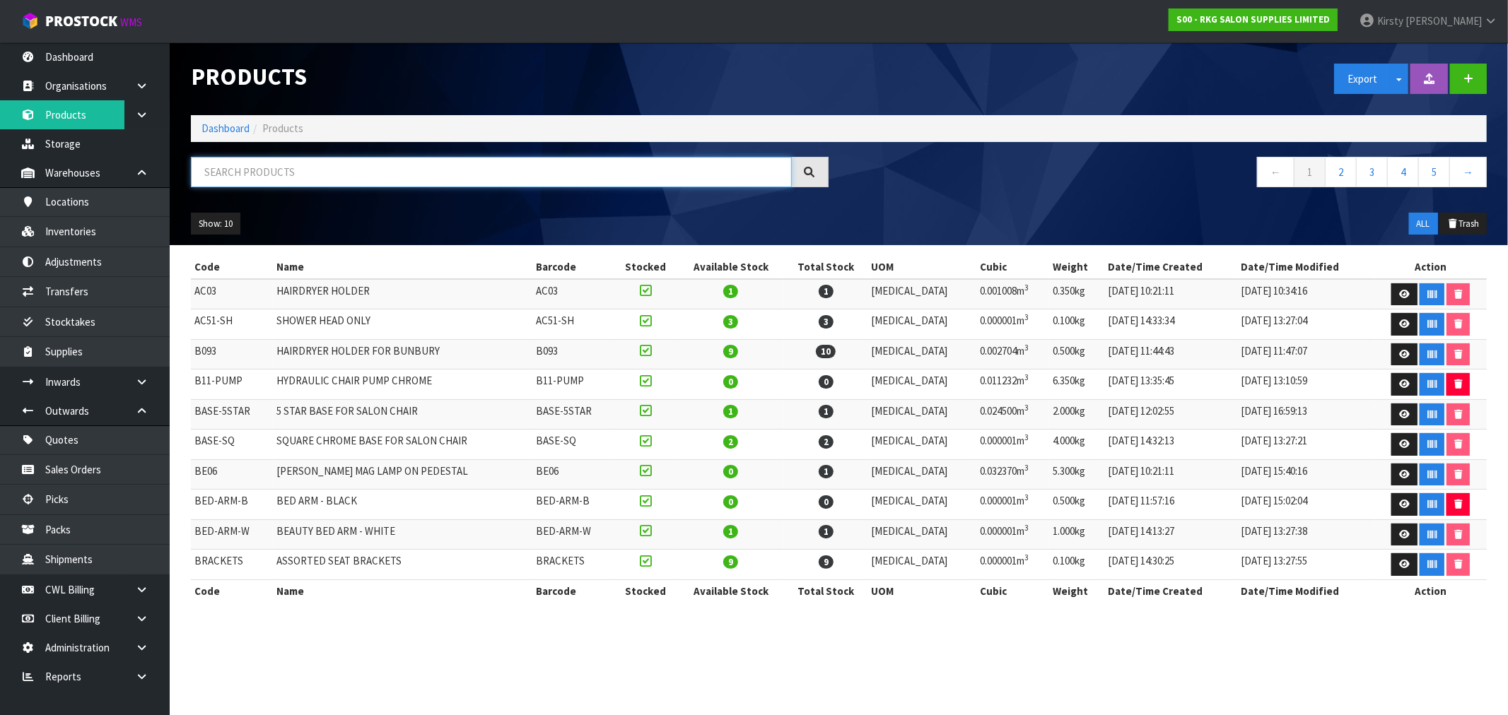
click at [259, 159] on input "text" at bounding box center [491, 172] width 601 height 30
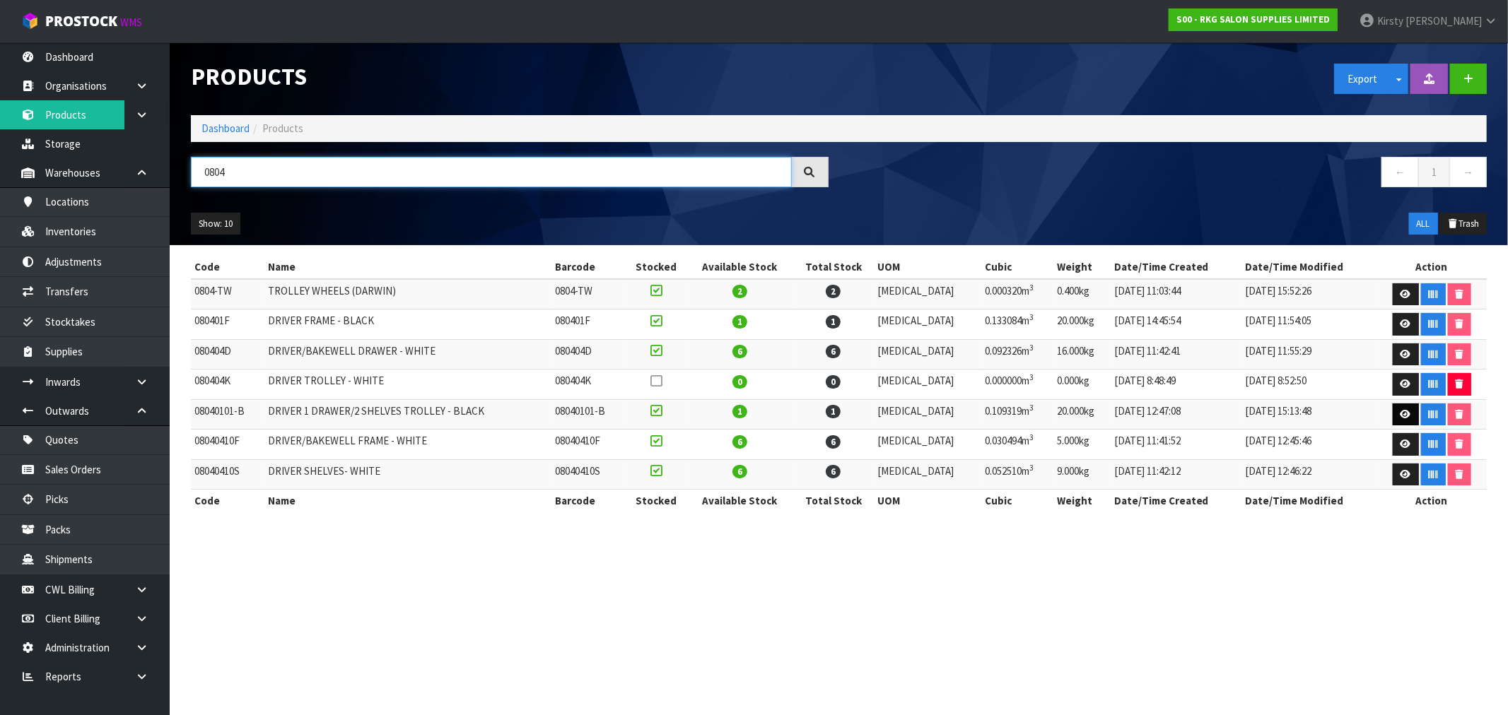
type input "0804"
click at [848, 410] on link at bounding box center [1406, 415] width 26 height 23
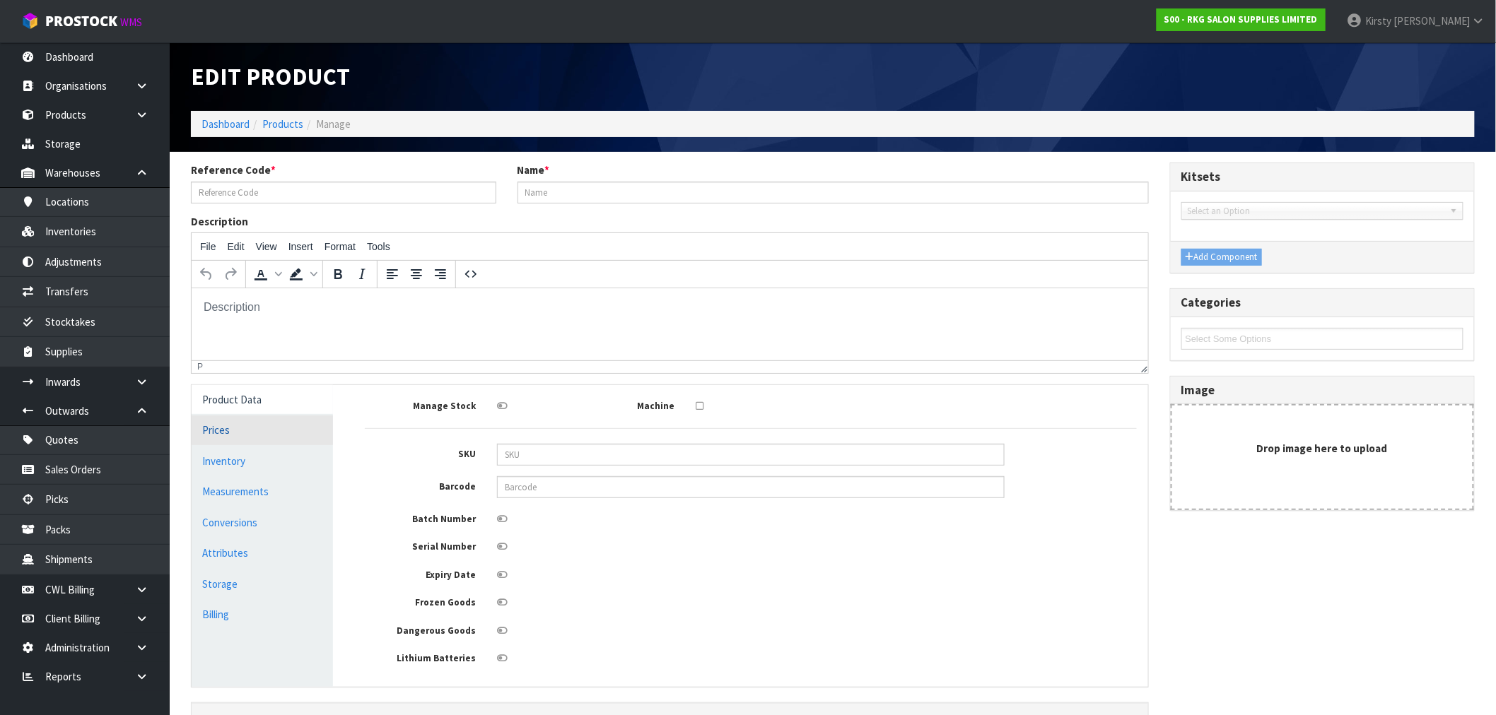
type input "08040101-B"
type input "DRIVER 1 DRAWER/2 SHELVES TROLLEY - BLACK"
click at [245, 193] on input "08040101-B" at bounding box center [343, 193] width 305 height 22
type input "080401F"
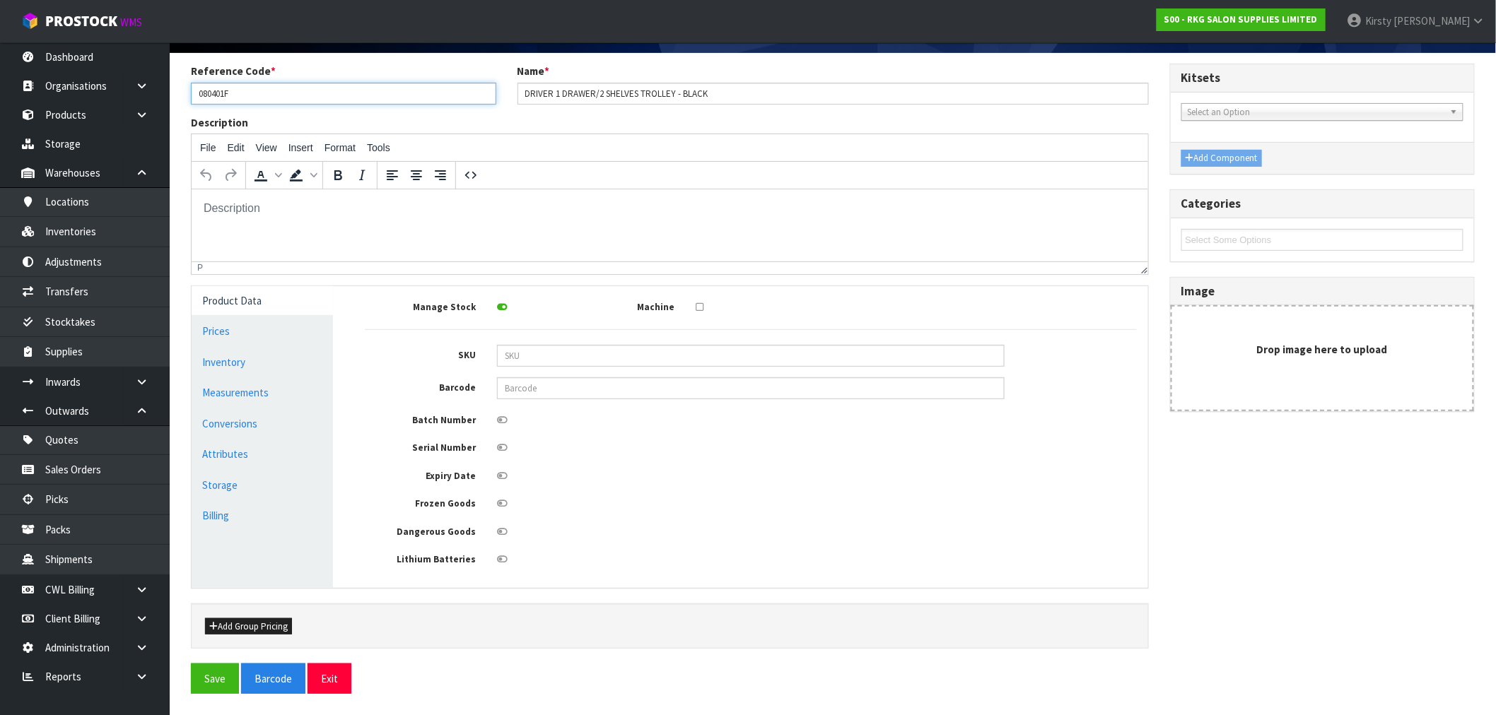
scroll to position [102, 0]
click at [214, 539] on button "Save" at bounding box center [215, 679] width 48 height 30
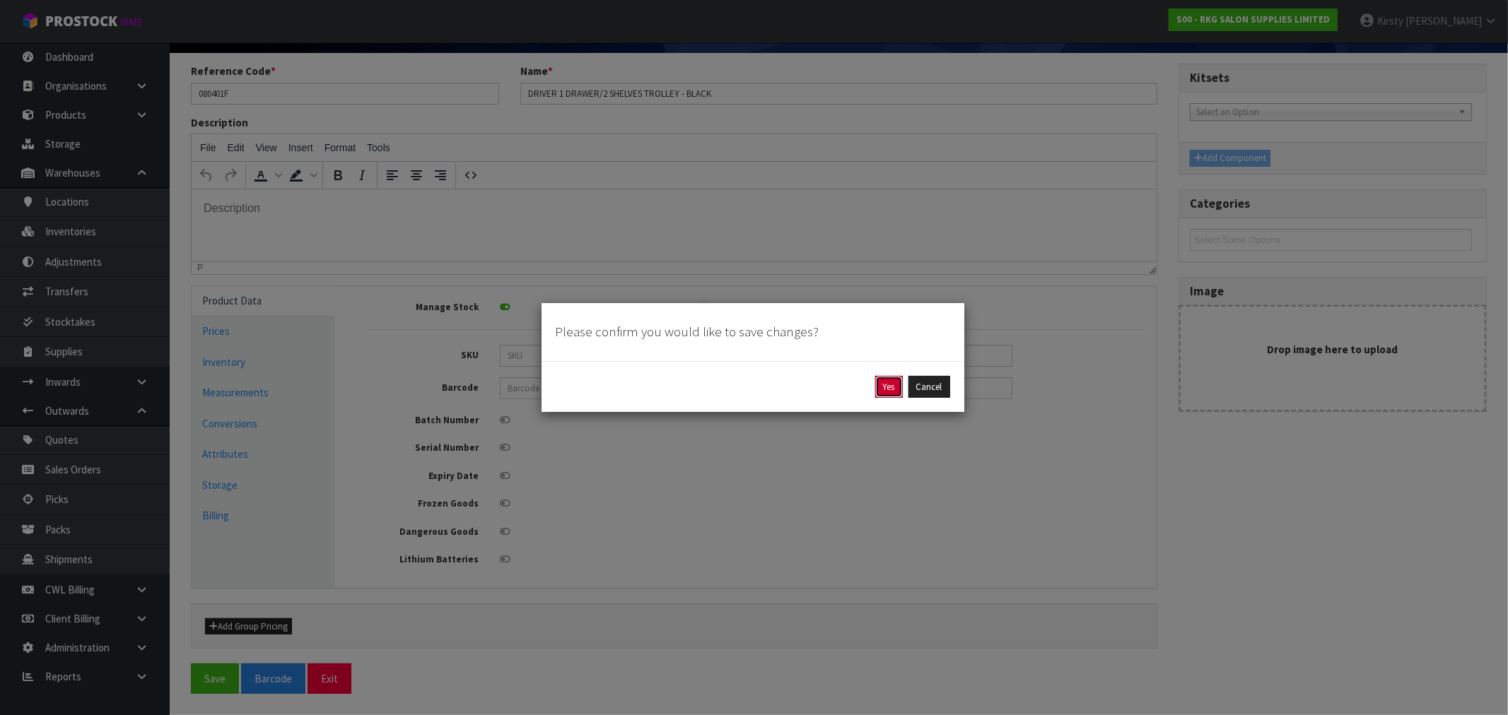
click at [848, 393] on button "Yes" at bounding box center [889, 387] width 28 height 23
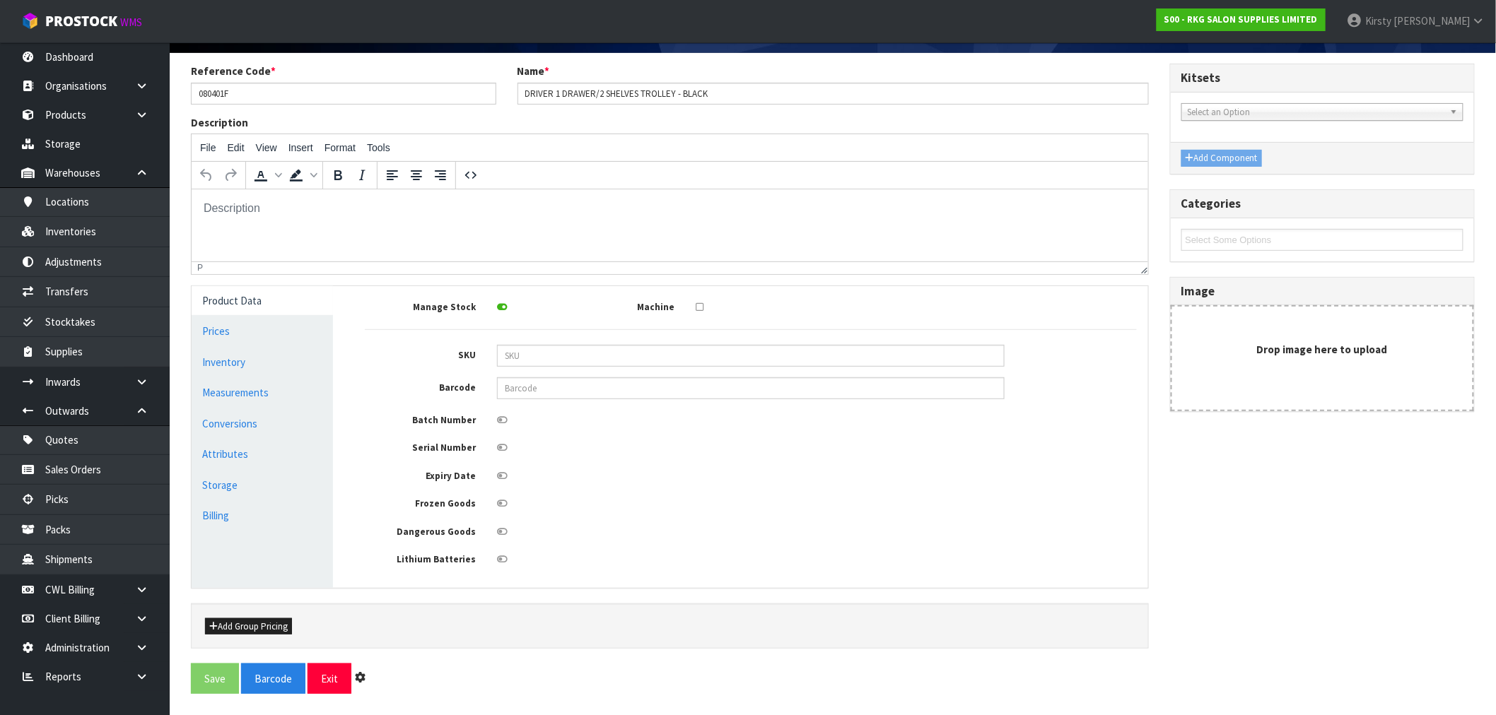
scroll to position [0, 0]
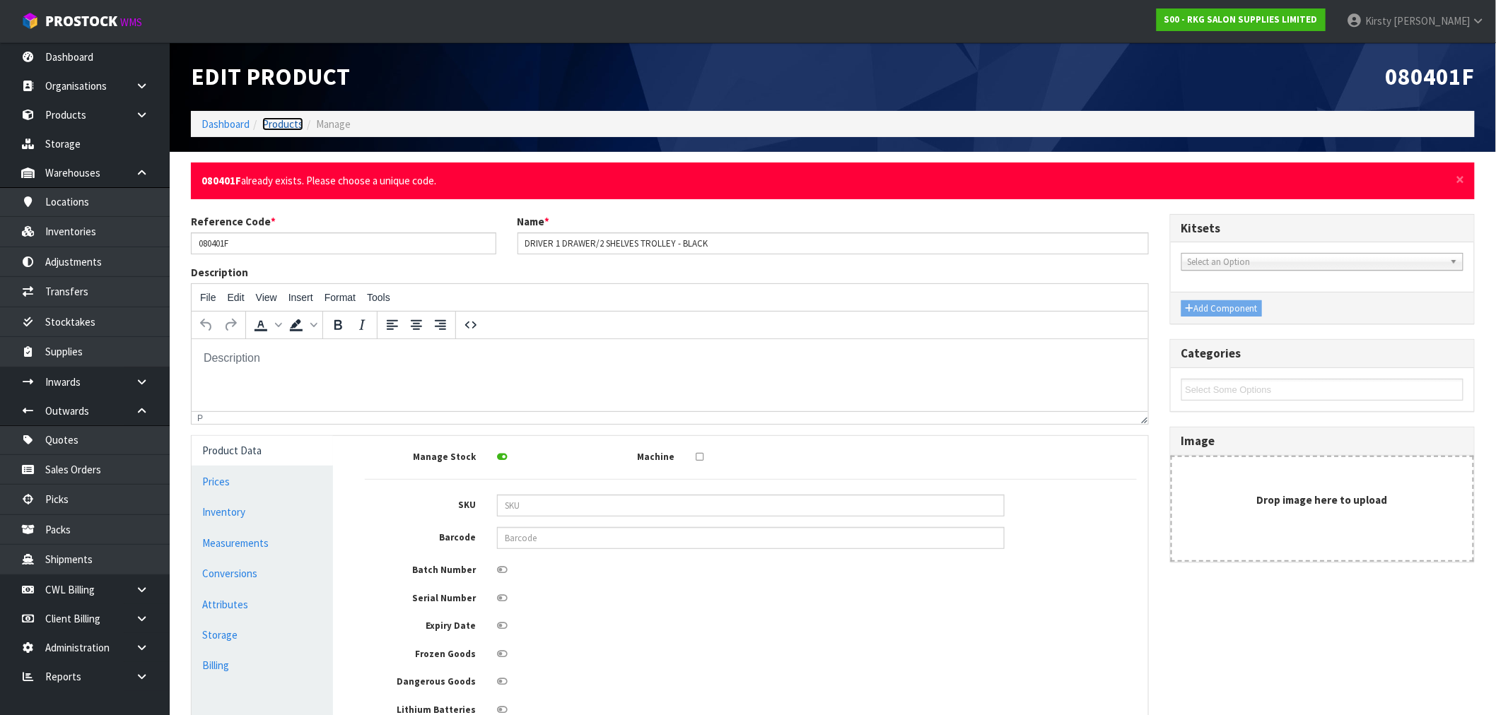
click at [273, 118] on link "Products" at bounding box center [282, 123] width 41 height 13
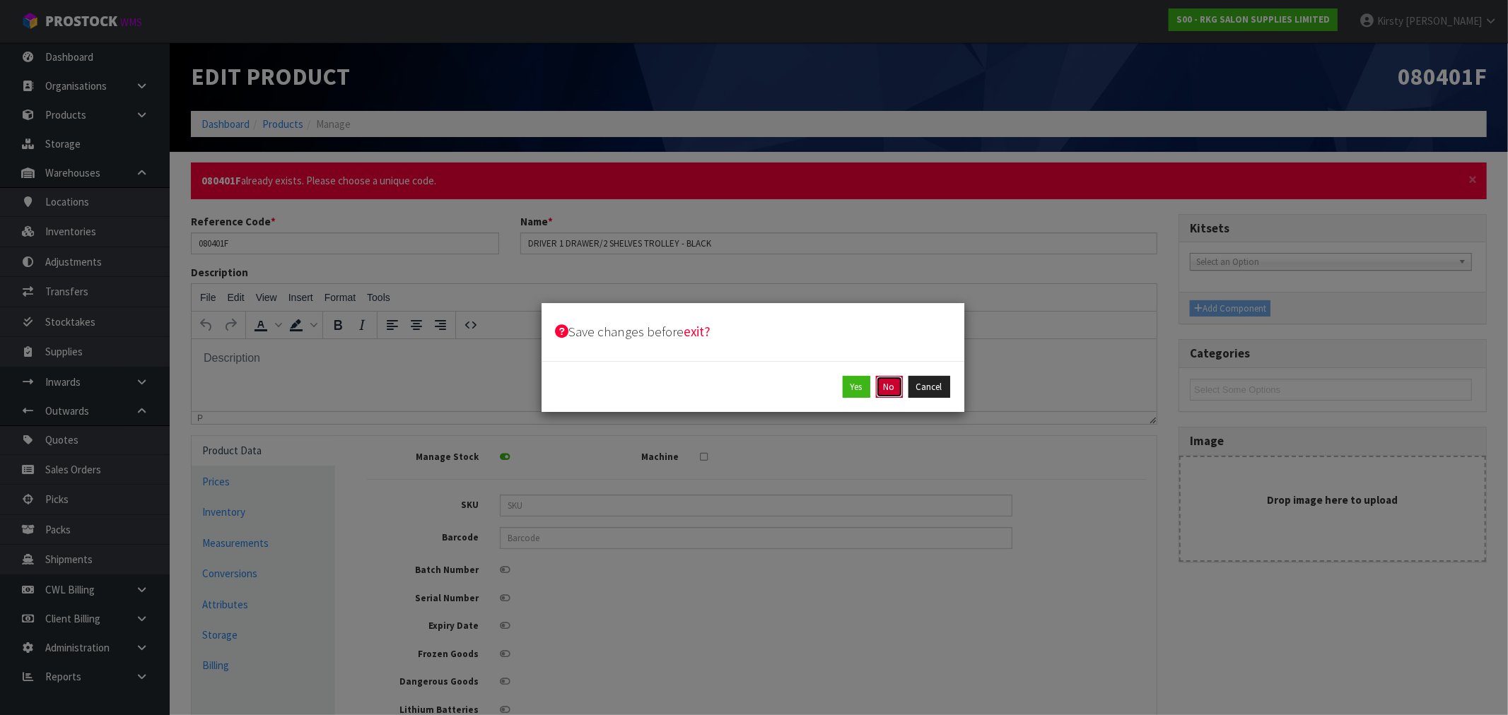
click at [848, 393] on button "No" at bounding box center [889, 387] width 27 height 23
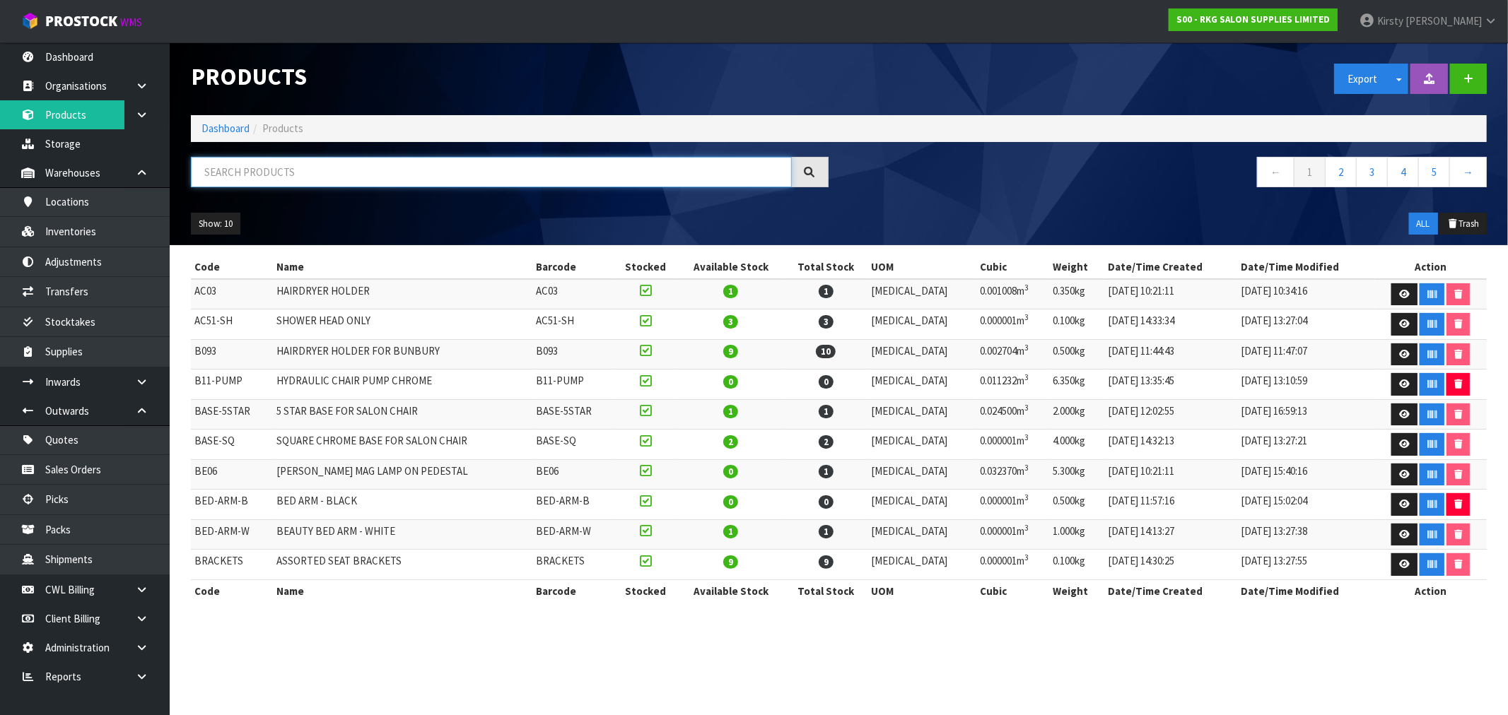
click at [252, 170] on input "text" at bounding box center [491, 172] width 601 height 30
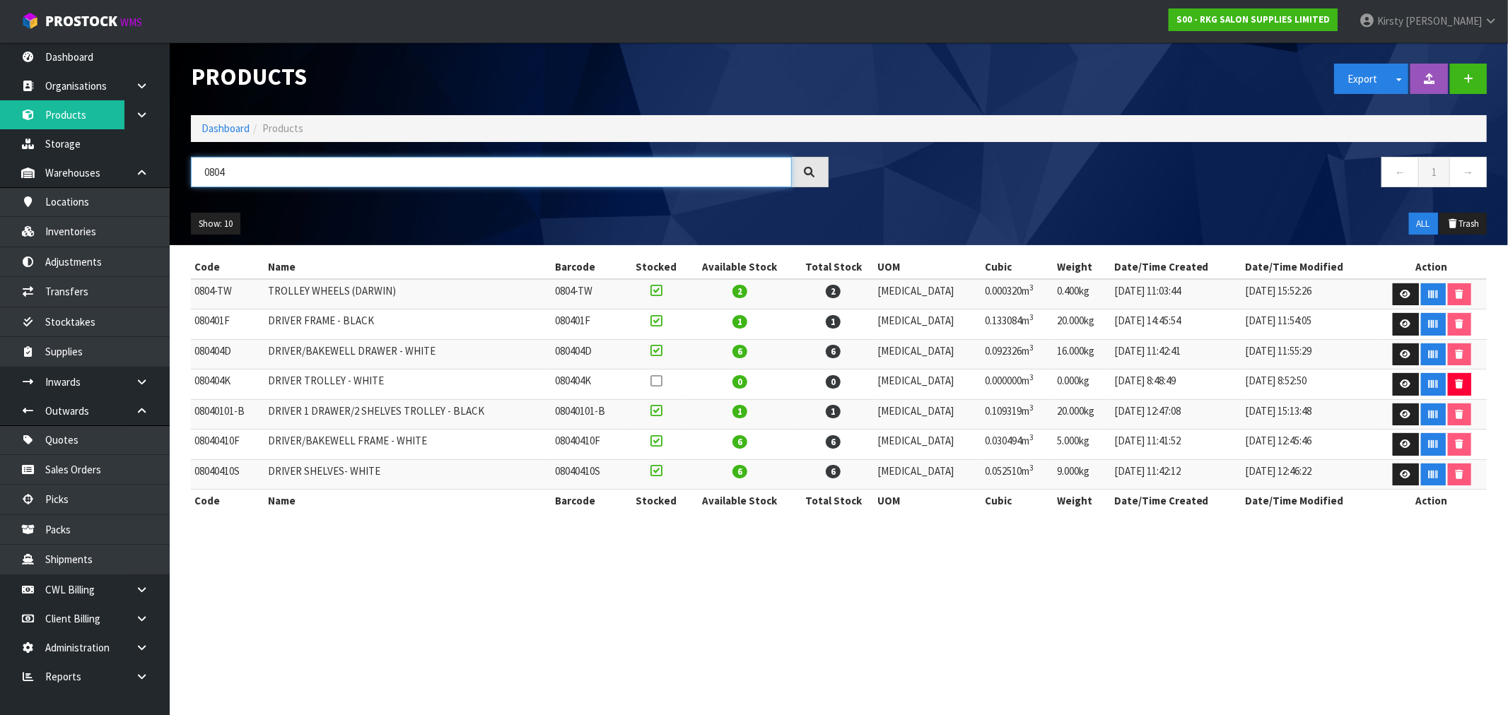
drag, startPoint x: 237, startPoint y: 172, endPoint x: 187, endPoint y: 173, distance: 49.5
click at [187, 173] on div "0804" at bounding box center [509, 177] width 659 height 41
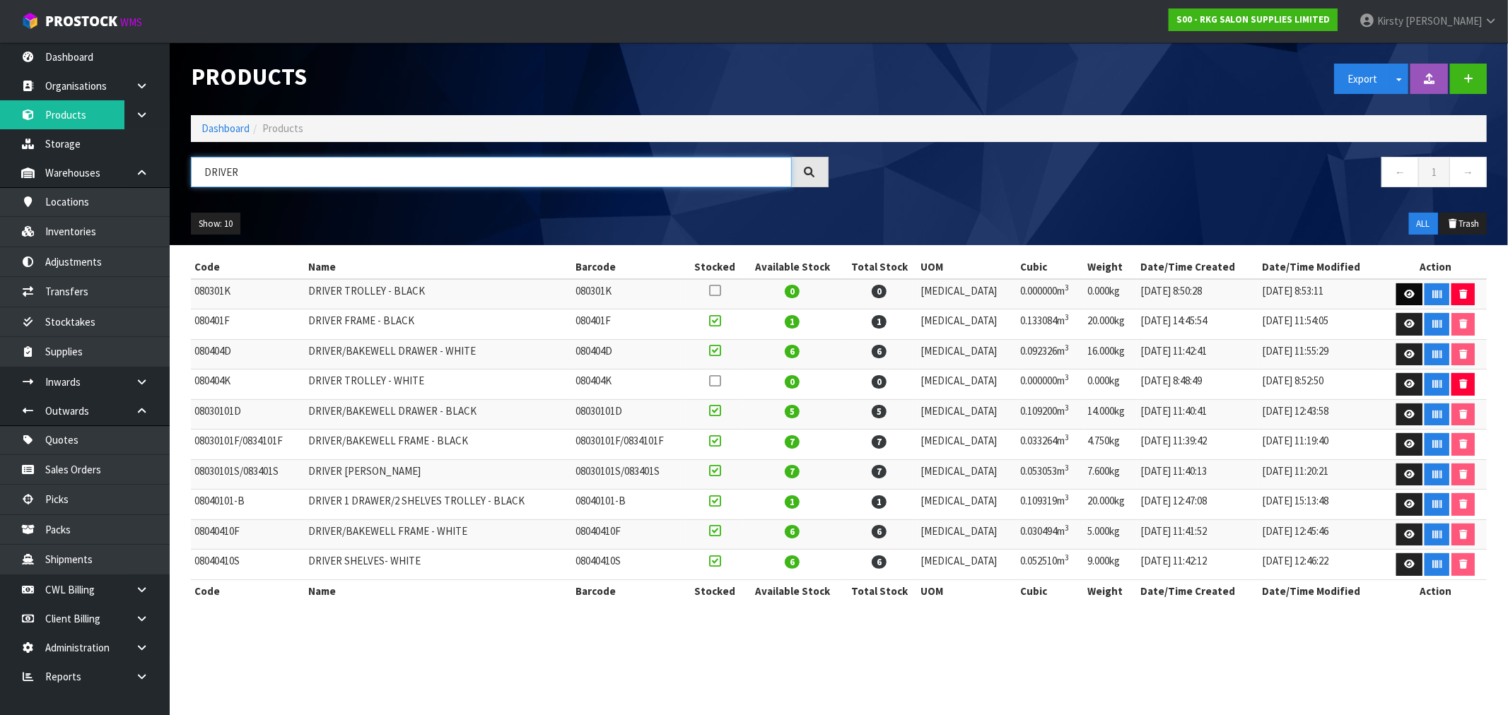
type input "DRIVER"
click at [848, 291] on icon at bounding box center [1409, 294] width 11 height 9
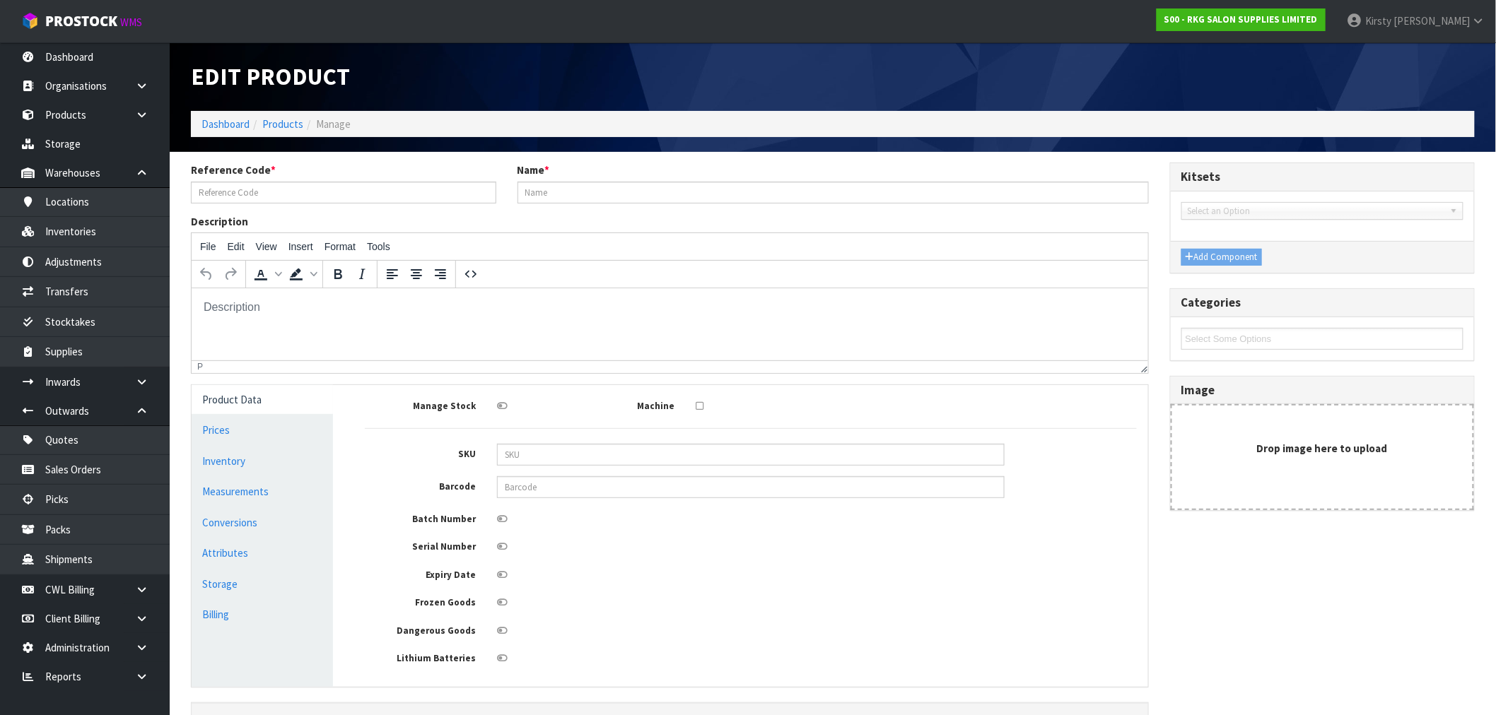
type input "080301K"
type input "DRIVER TROLLEY - BLACK"
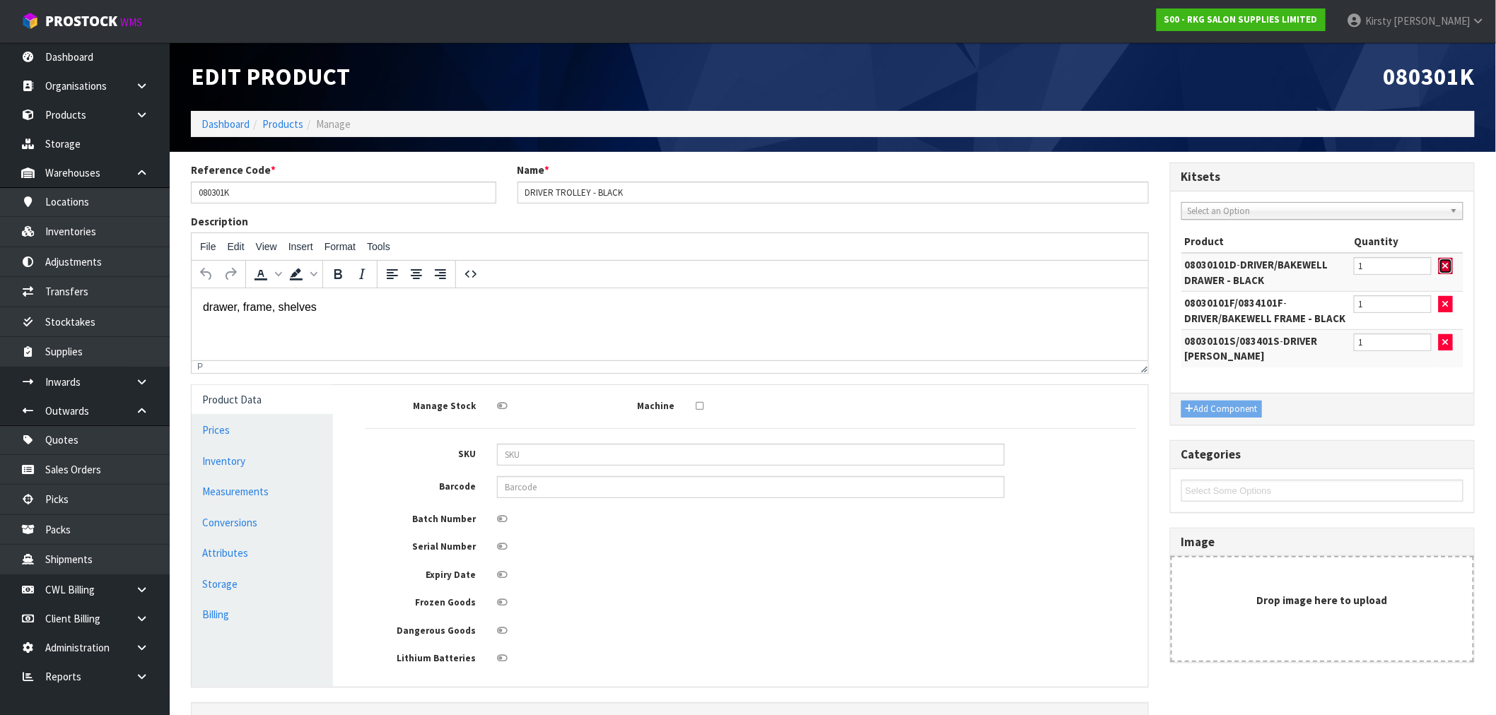
click at [848, 263] on icon "button" at bounding box center [1446, 266] width 6 height 9
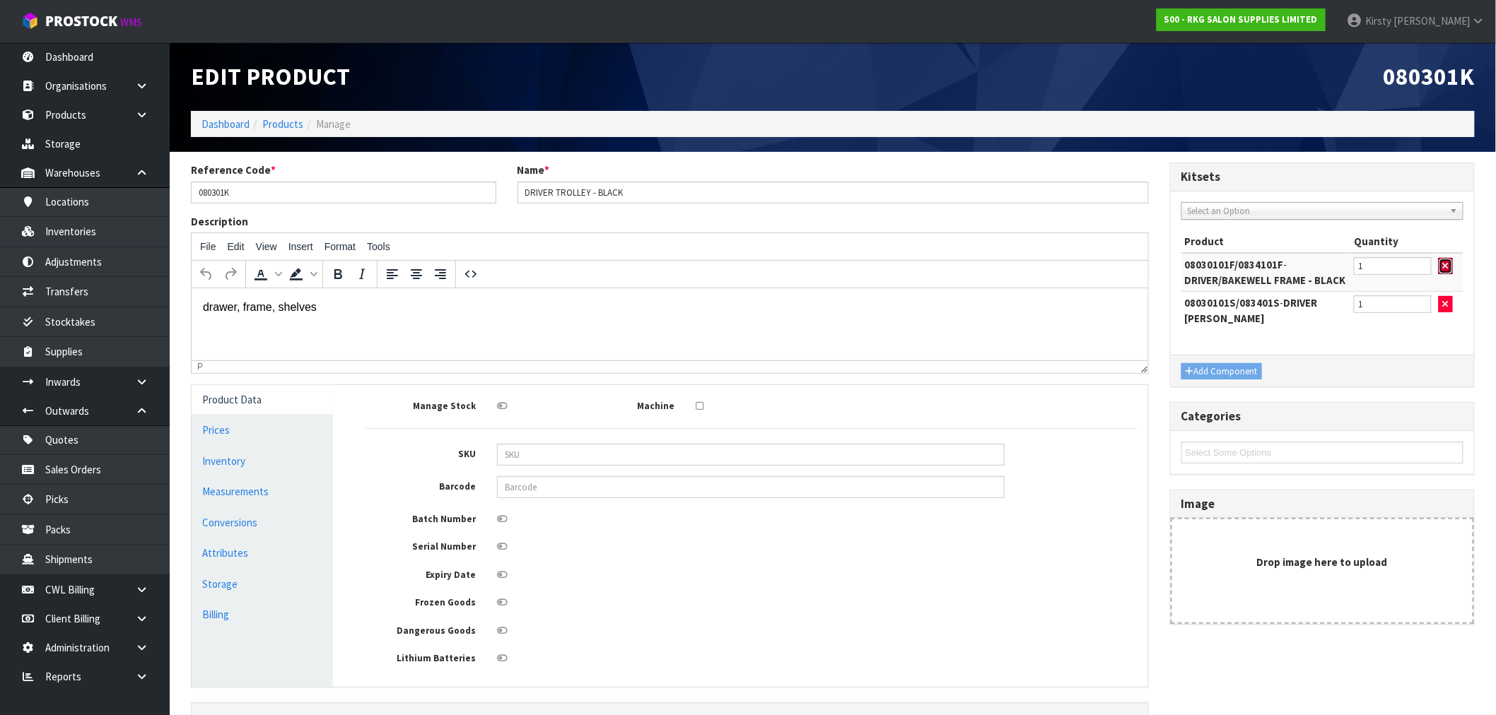
click at [848, 263] on icon "button" at bounding box center [1446, 266] width 6 height 9
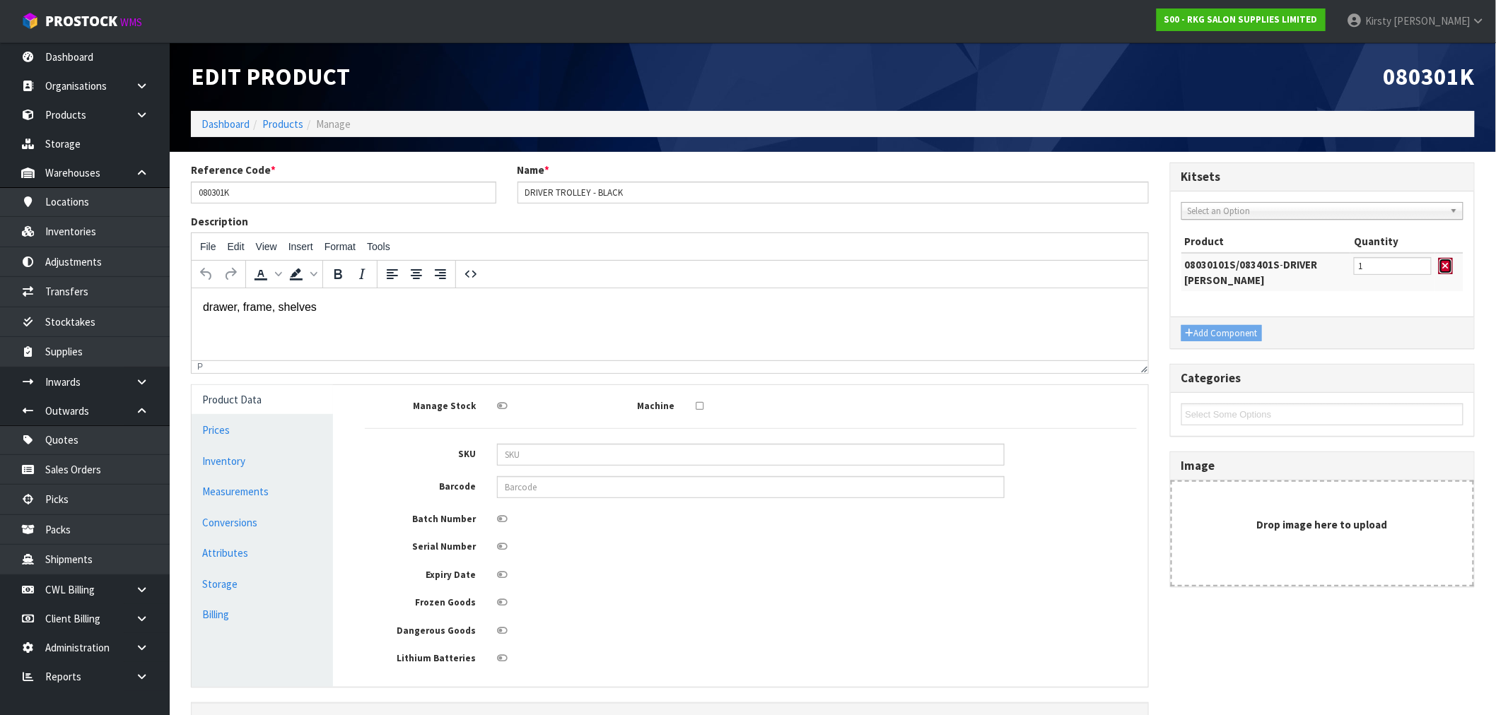
click at [848, 263] on icon "button" at bounding box center [1446, 266] width 6 height 9
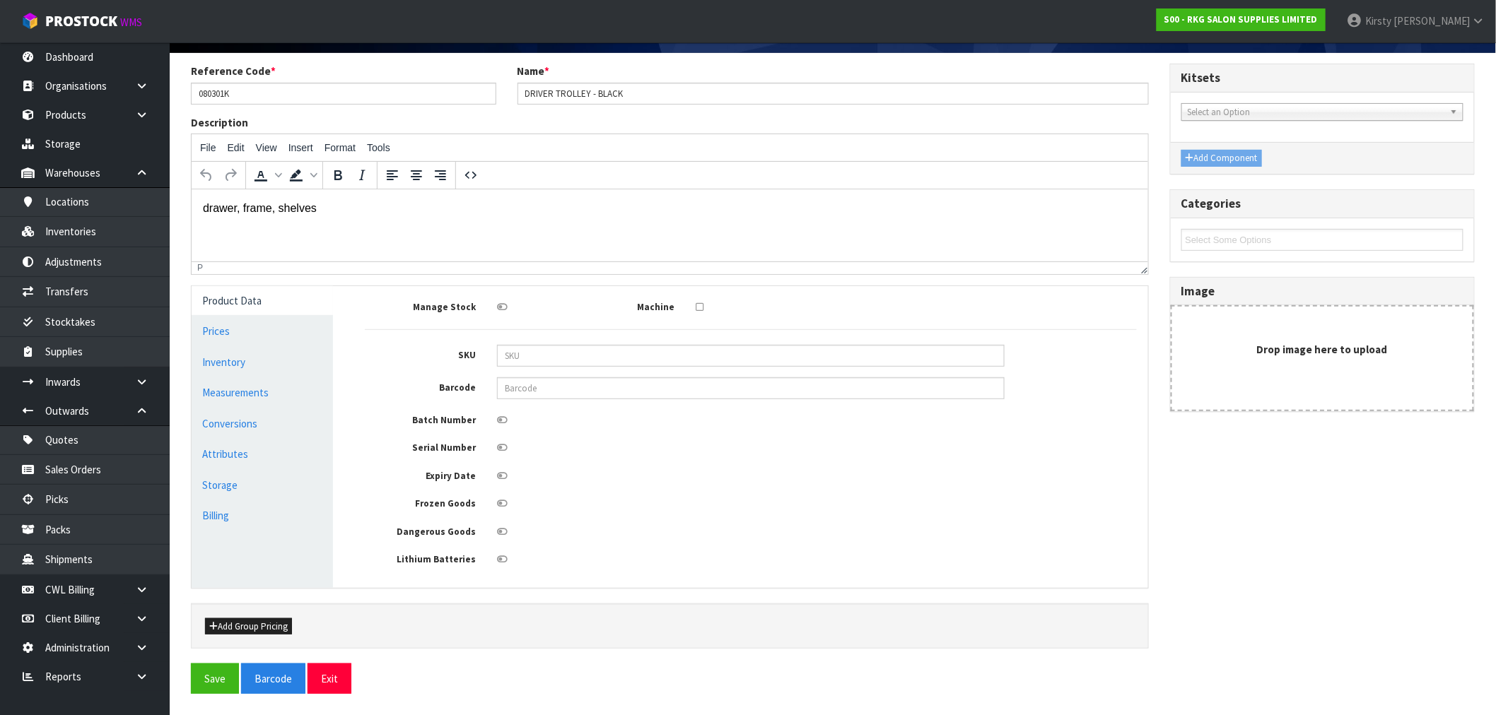
scroll to position [102, 0]
click at [217, 539] on button "Save" at bounding box center [215, 679] width 48 height 30
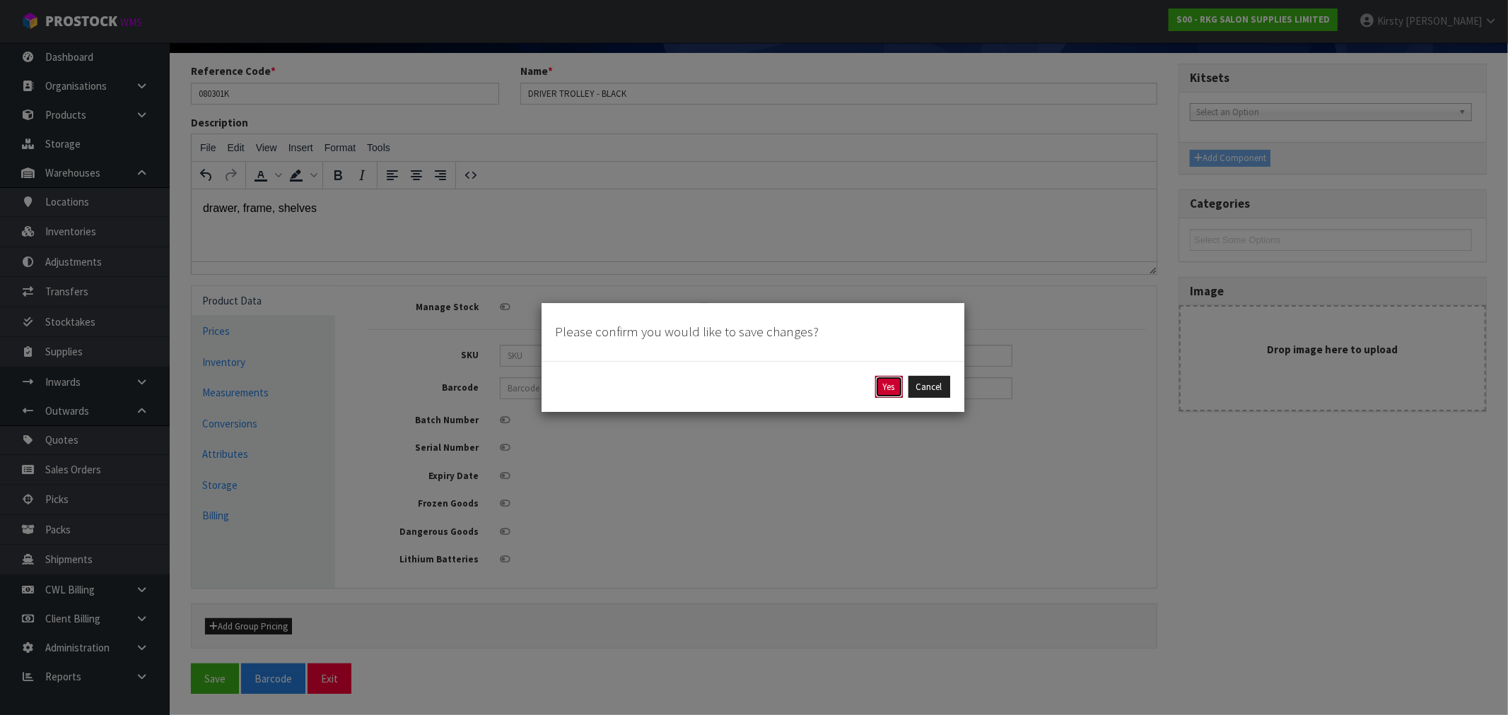
drag, startPoint x: 881, startPoint y: 392, endPoint x: 743, endPoint y: 370, distance: 139.5
click at [848, 391] on button "Yes" at bounding box center [889, 387] width 28 height 23
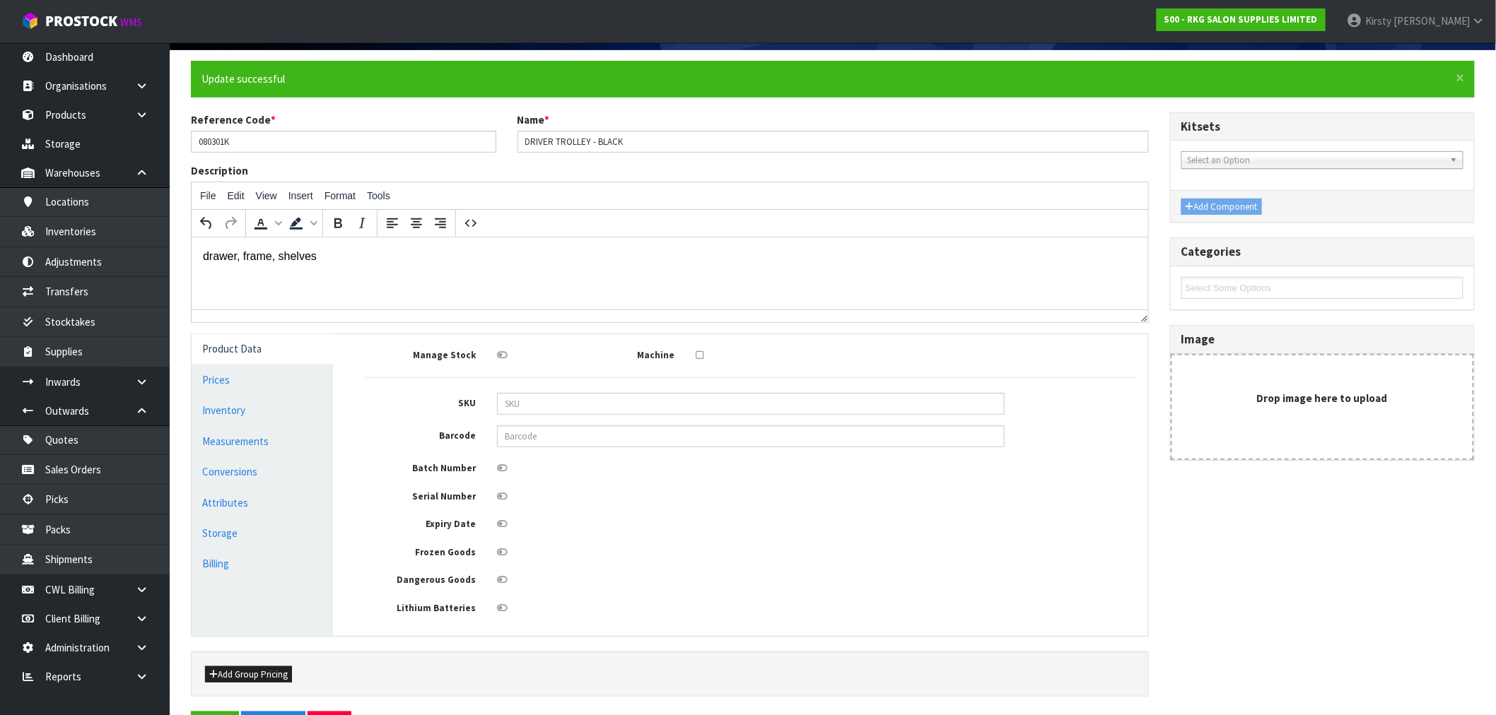
scroll to position [0, 0]
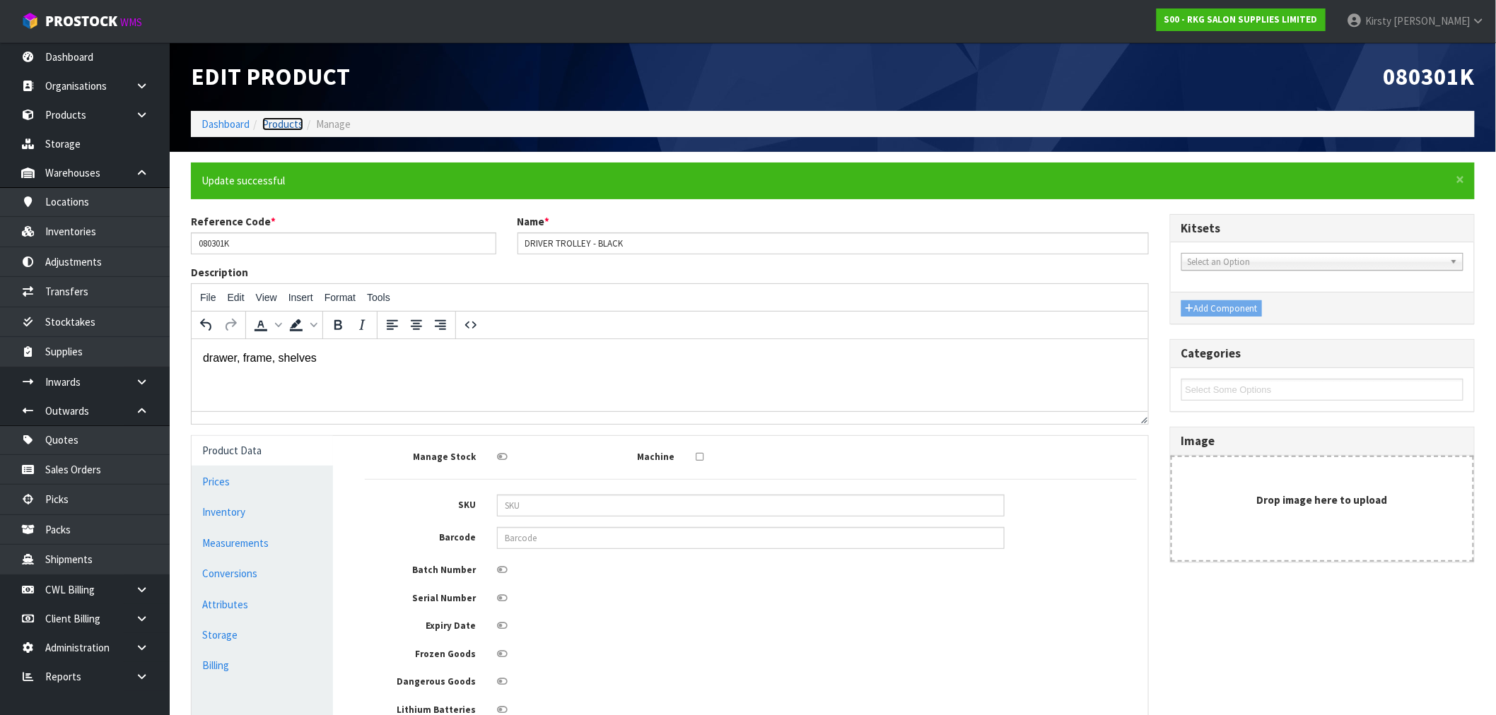
click at [283, 123] on link "Products" at bounding box center [282, 123] width 41 height 13
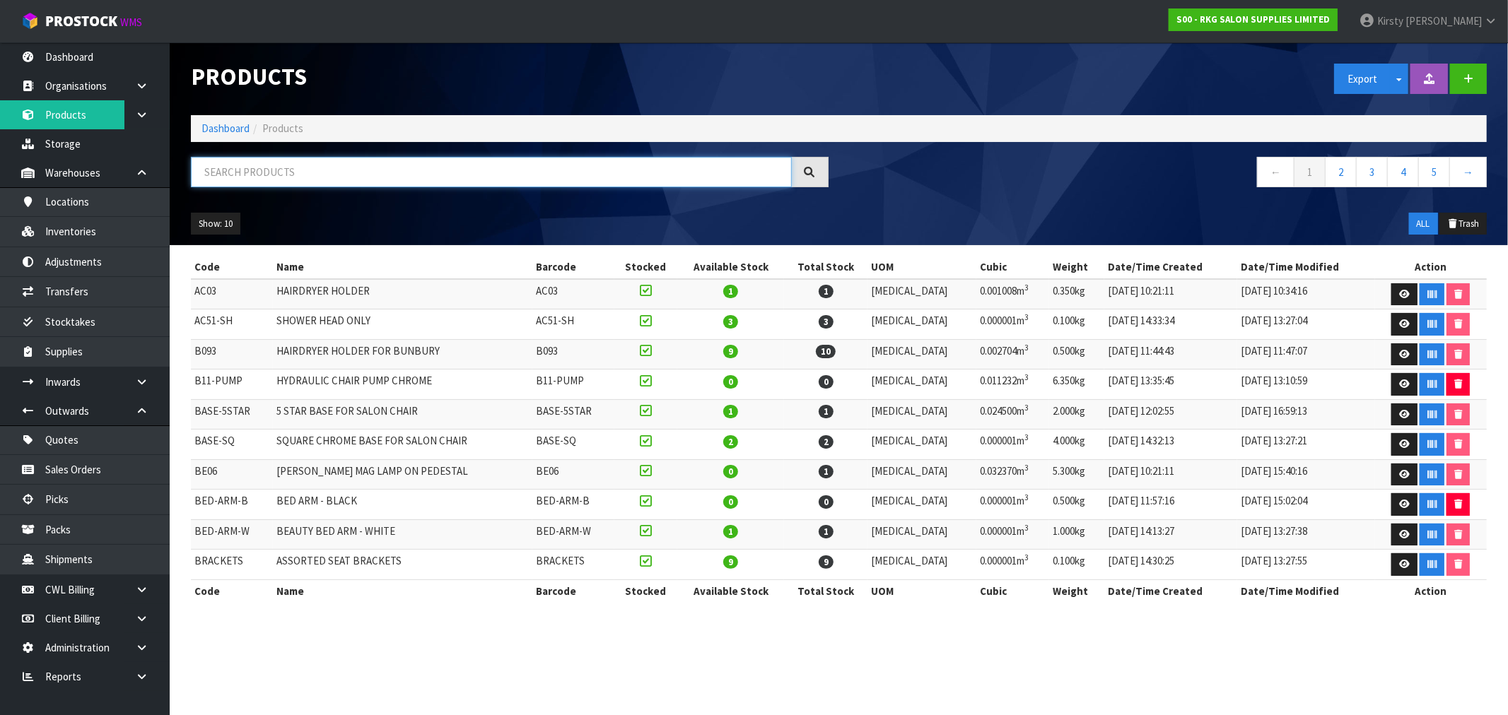
click at [257, 177] on input "text" at bounding box center [491, 172] width 601 height 30
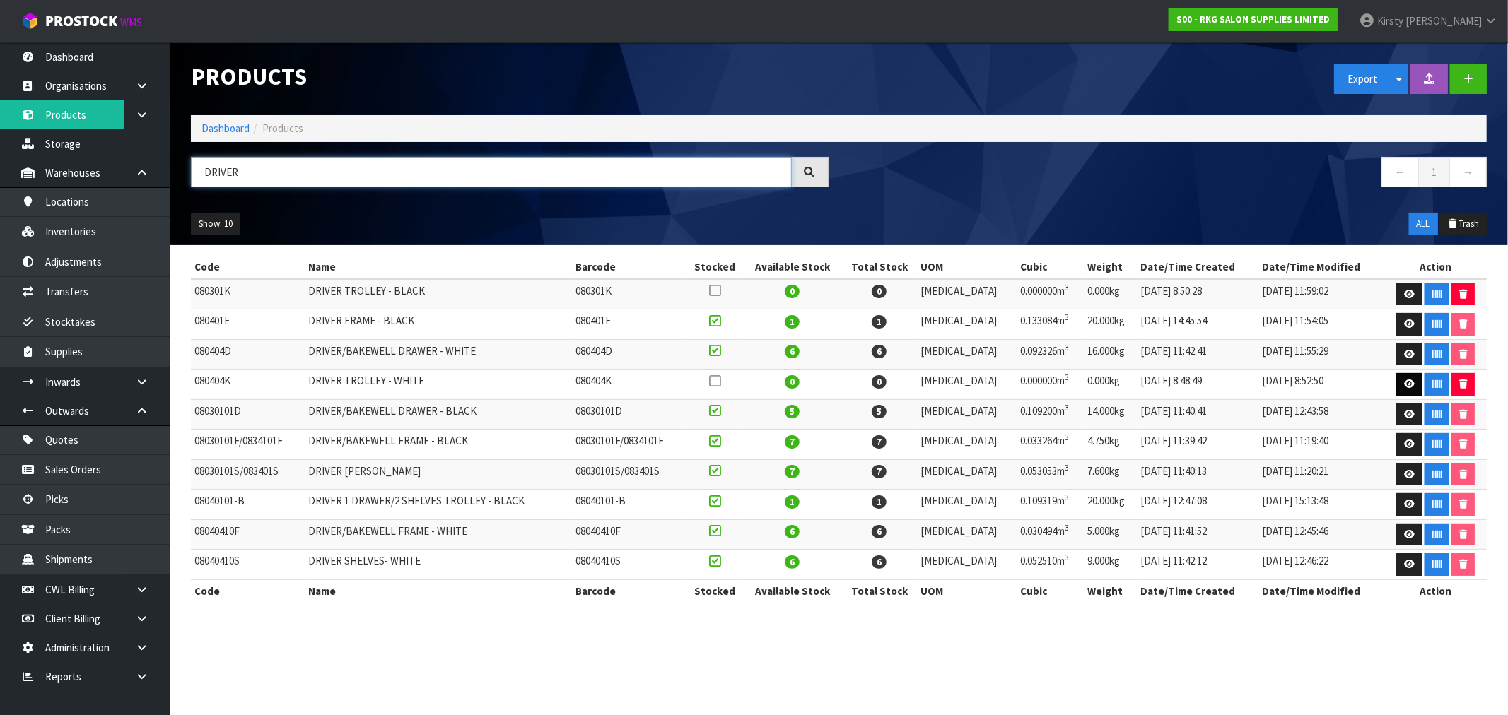
type input "DRIVER"
click at [848, 384] on icon at bounding box center [1409, 384] width 11 height 9
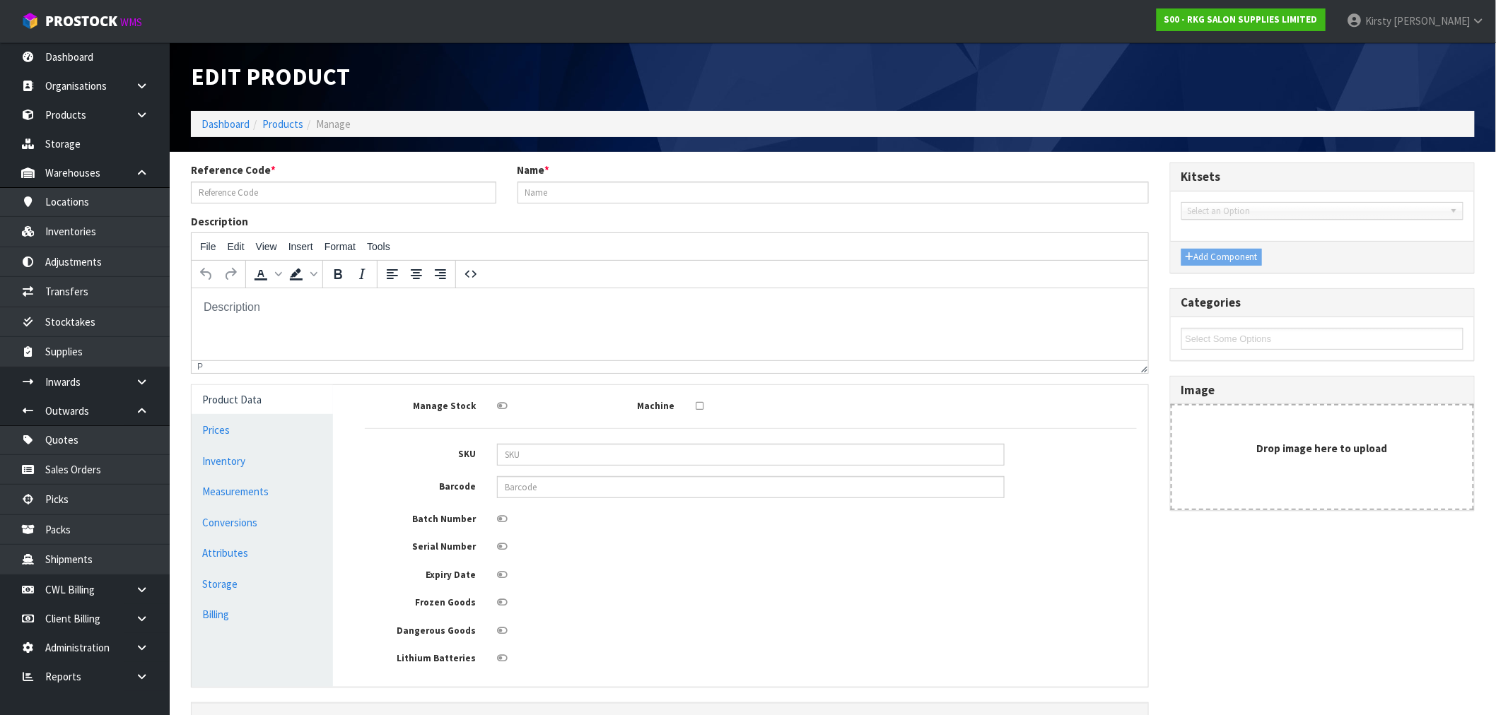
type input "080404K"
type input "DRIVER TROLLEY - WHITE"
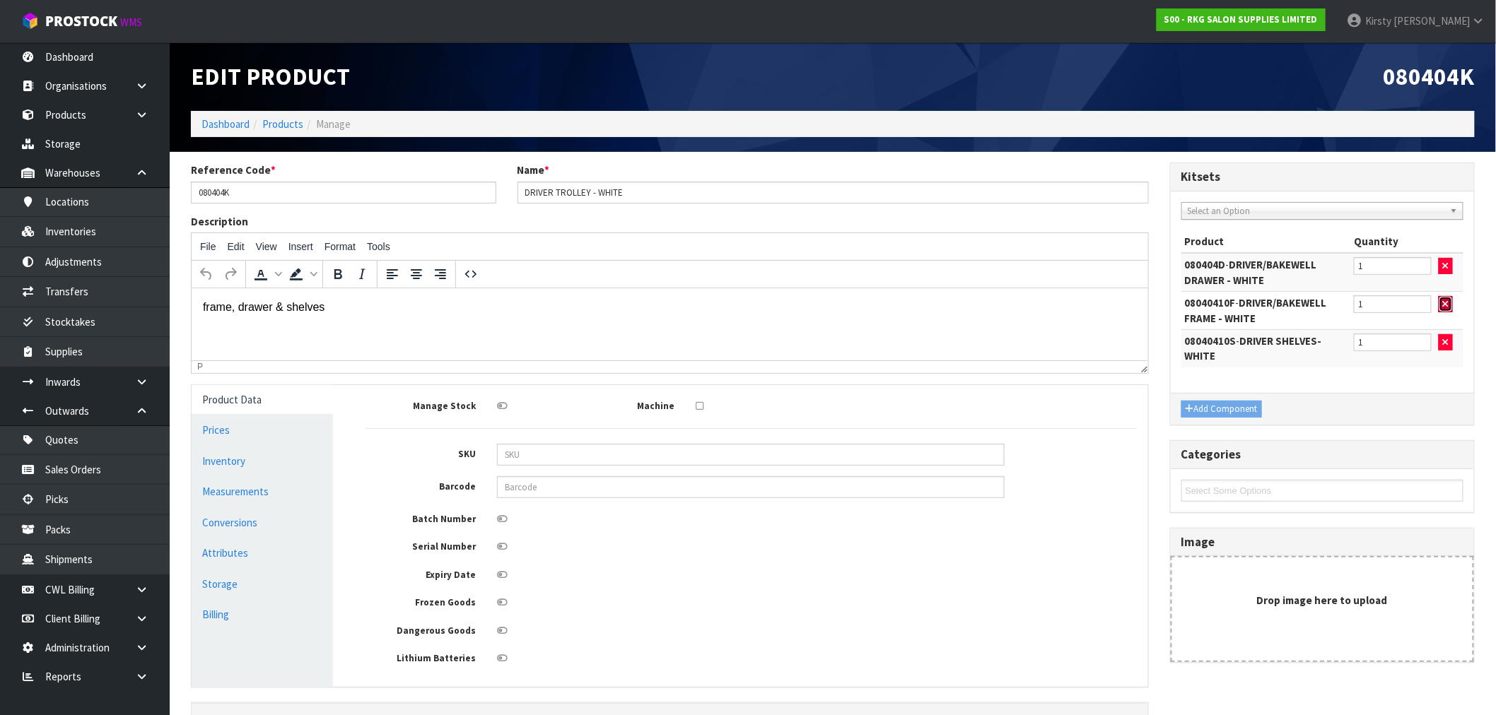
click at [848, 302] on icon "button" at bounding box center [1446, 304] width 6 height 9
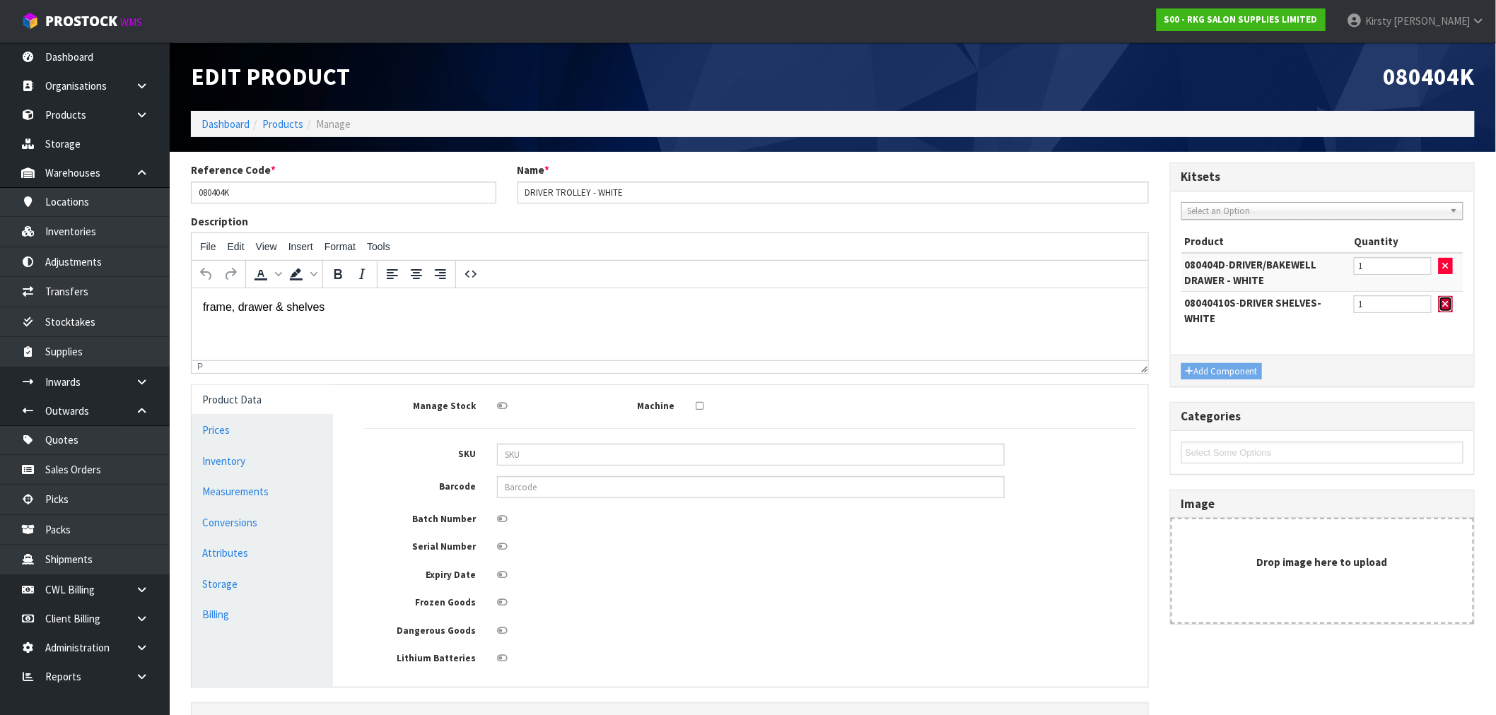
click at [848, 304] on button "button" at bounding box center [1446, 304] width 14 height 17
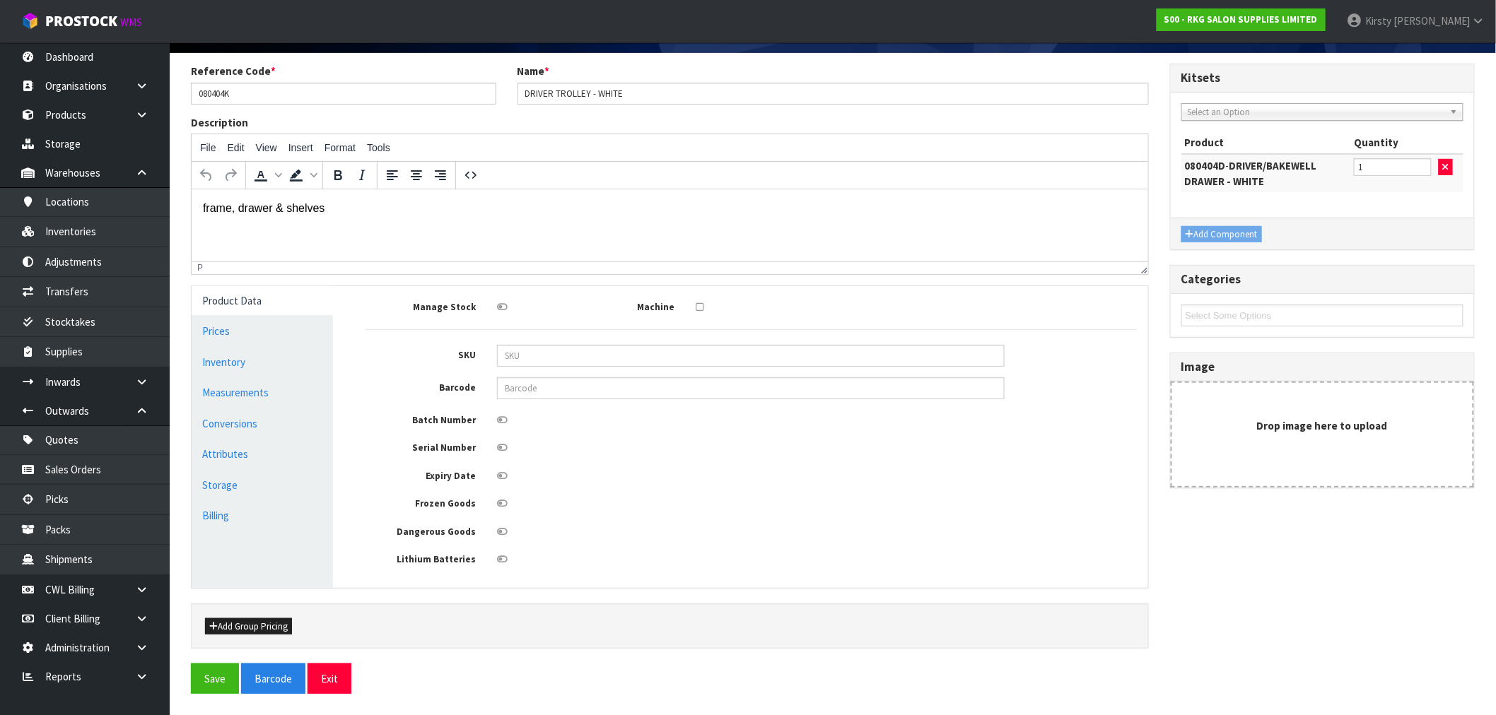
scroll to position [102, 0]
click at [213, 539] on button "Save" at bounding box center [215, 679] width 48 height 30
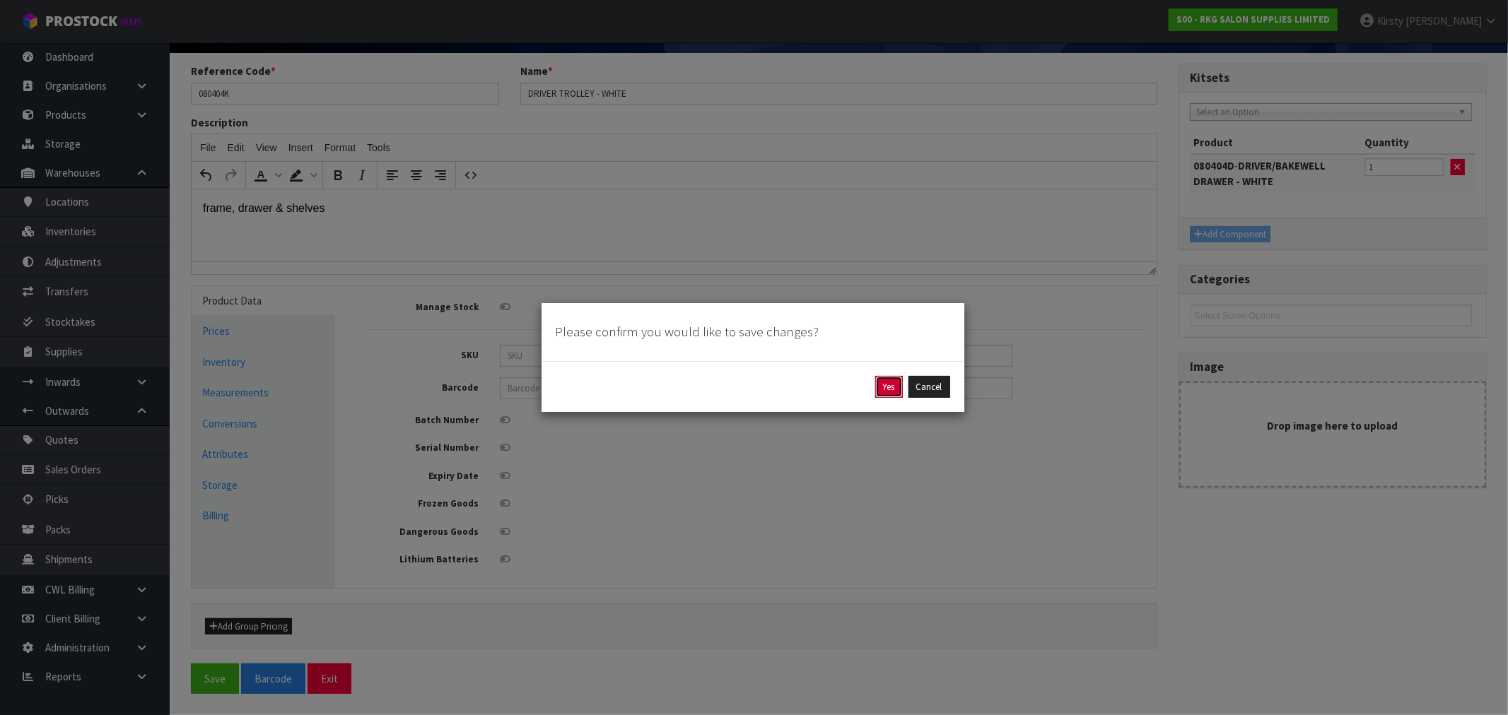
click at [848, 394] on button "Yes" at bounding box center [889, 387] width 28 height 23
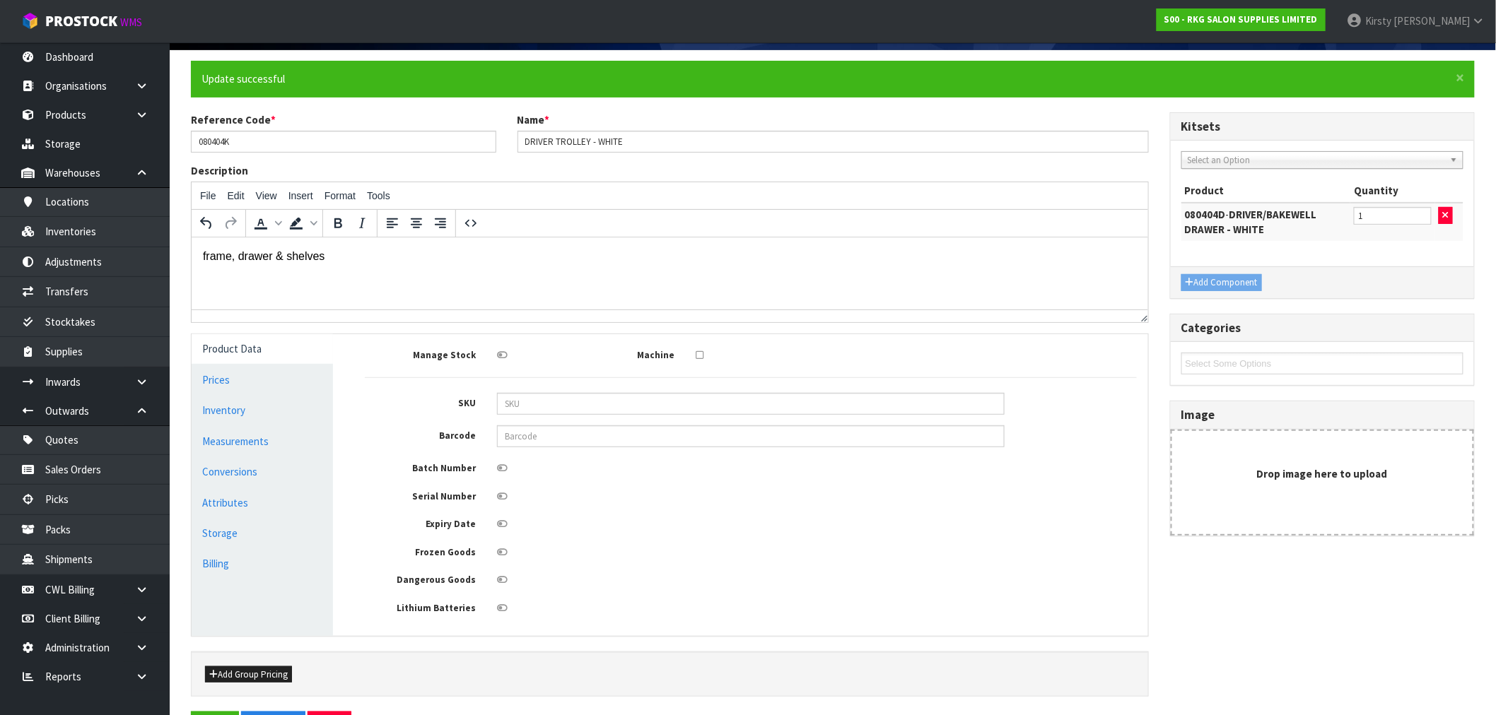
scroll to position [0, 0]
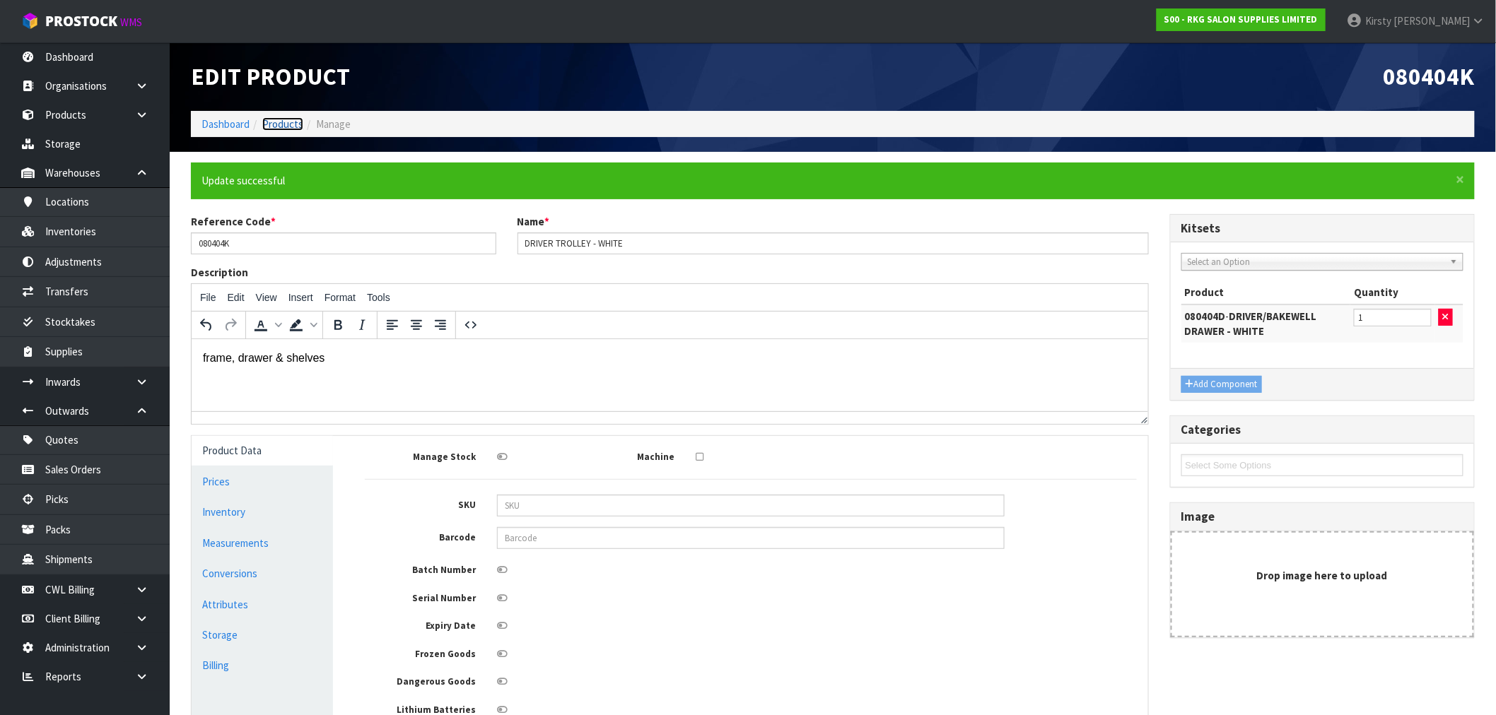
click at [267, 124] on link "Products" at bounding box center [282, 123] width 41 height 13
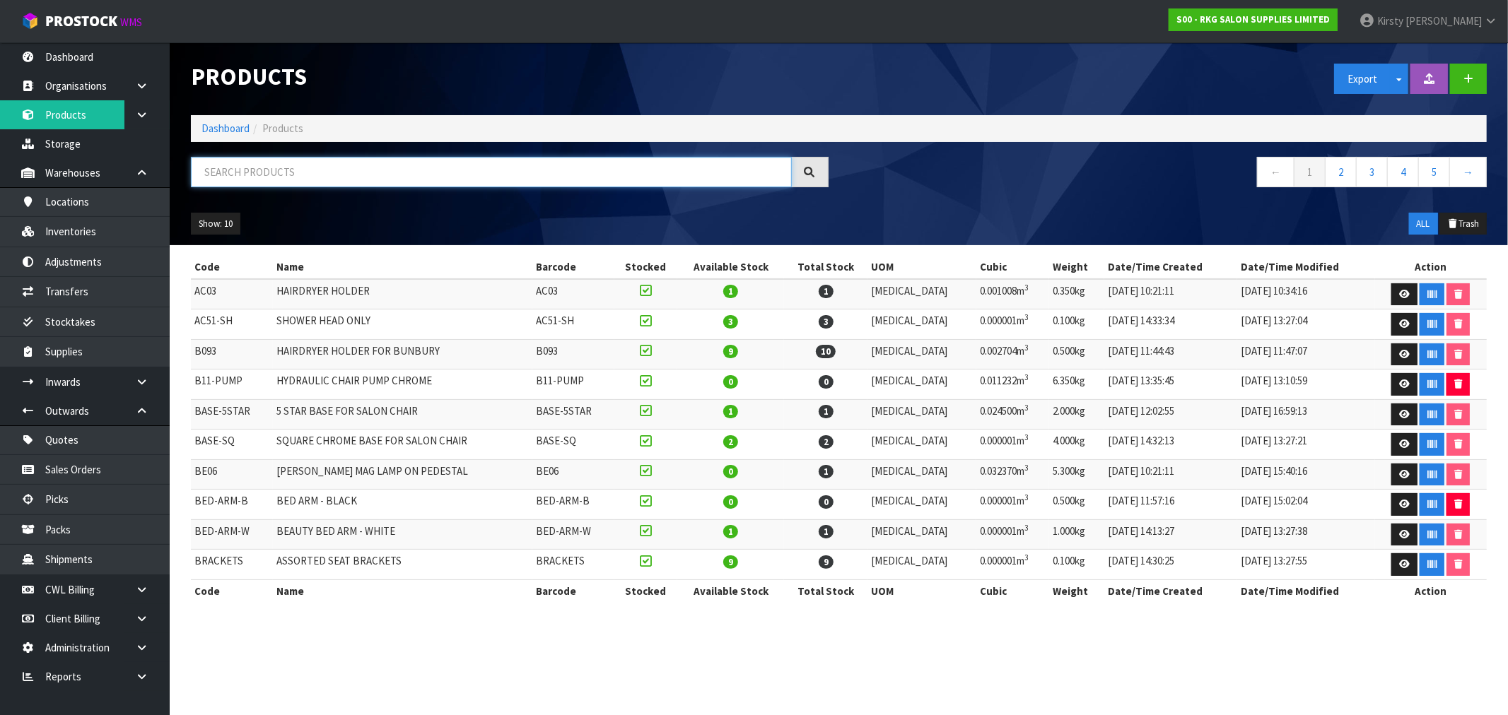
click at [250, 163] on input "text" at bounding box center [491, 172] width 601 height 30
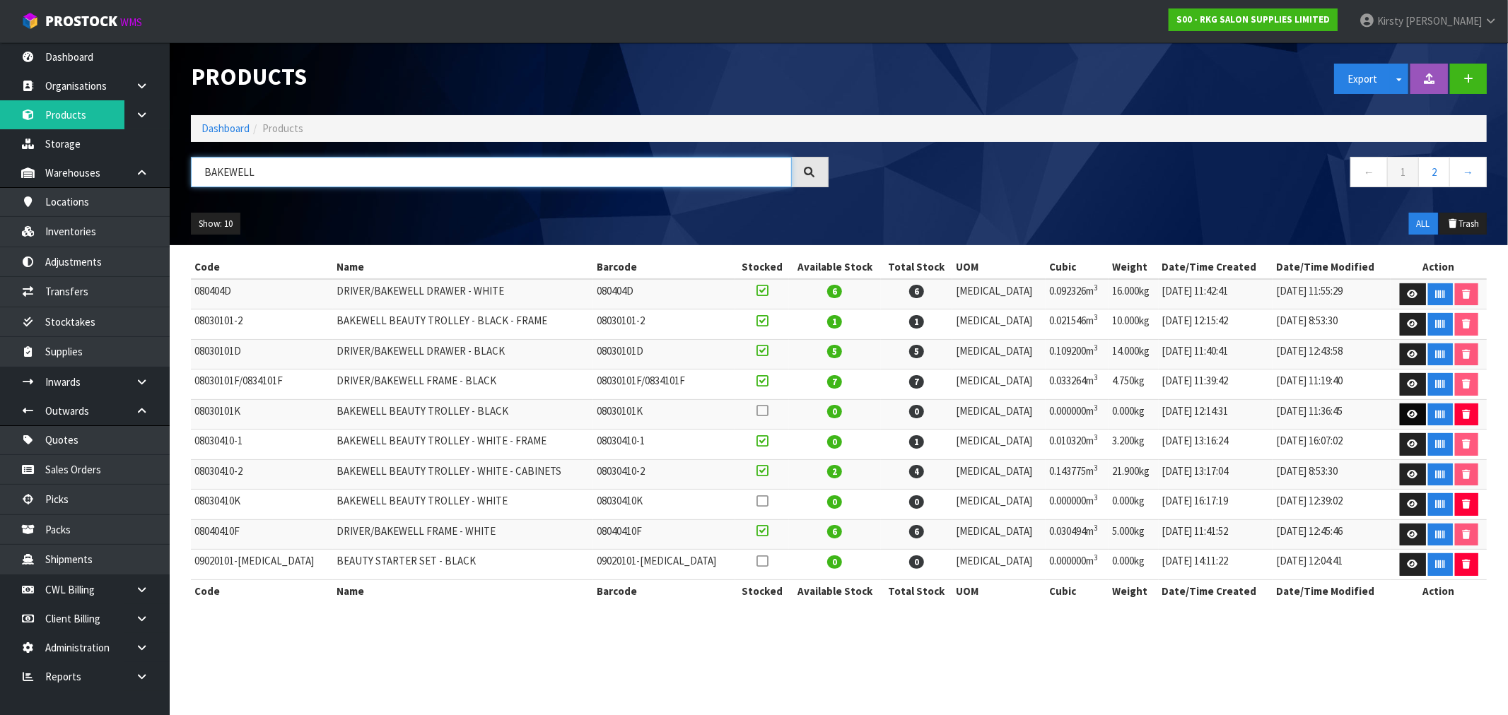
type input "BAKEWELL"
click at [848, 414] on icon at bounding box center [1412, 414] width 11 height 9
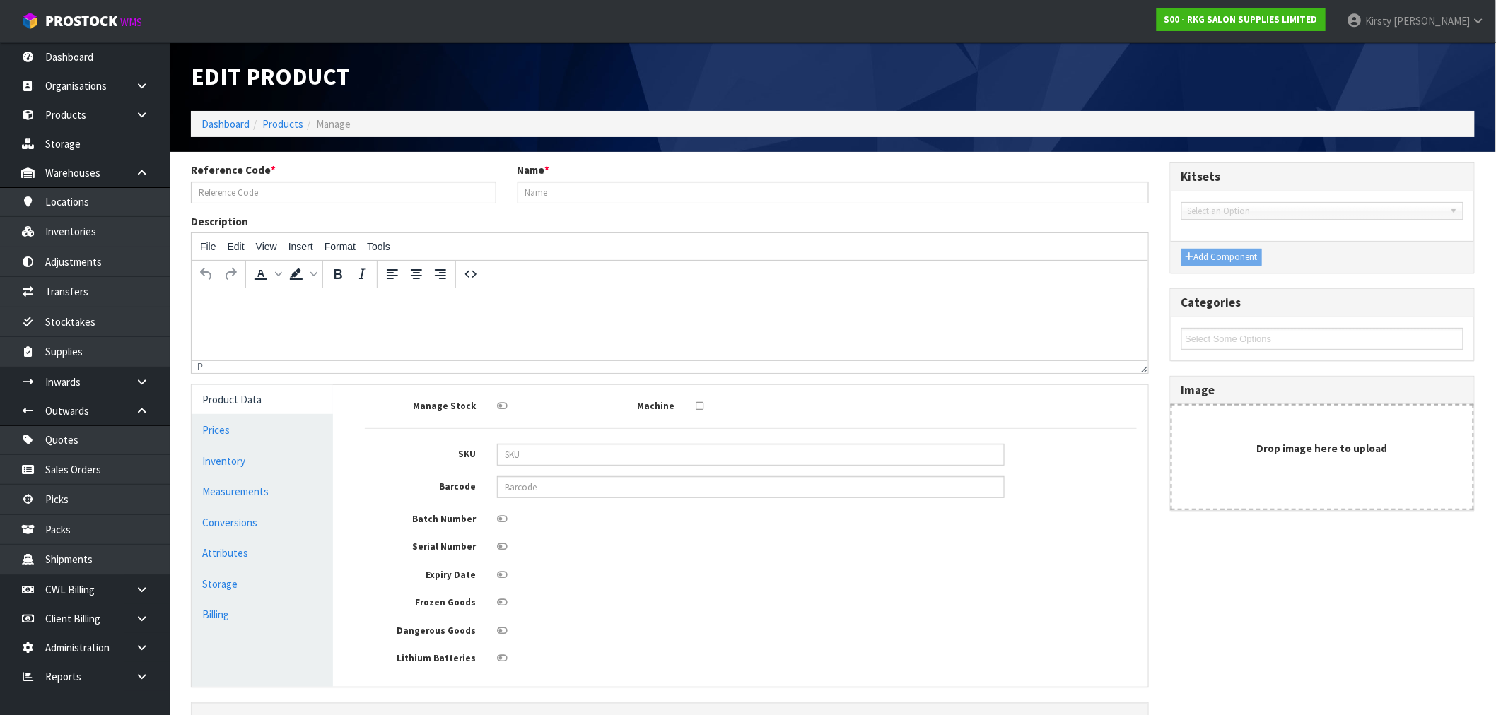
type input "08030101K"
type input "BAKEWELL BEAUTY TROLLEY - BLACK"
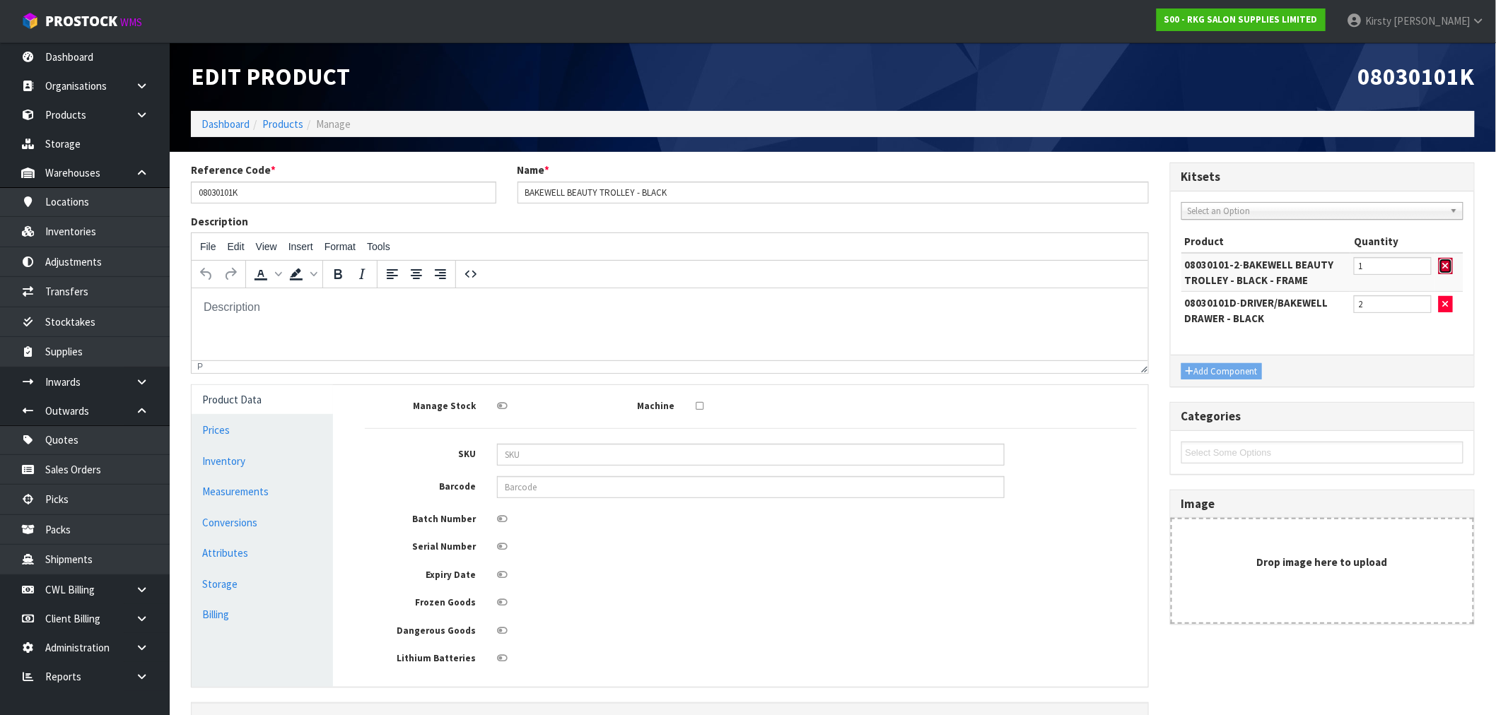
click at [848, 266] on icon "button" at bounding box center [1446, 266] width 6 height 9
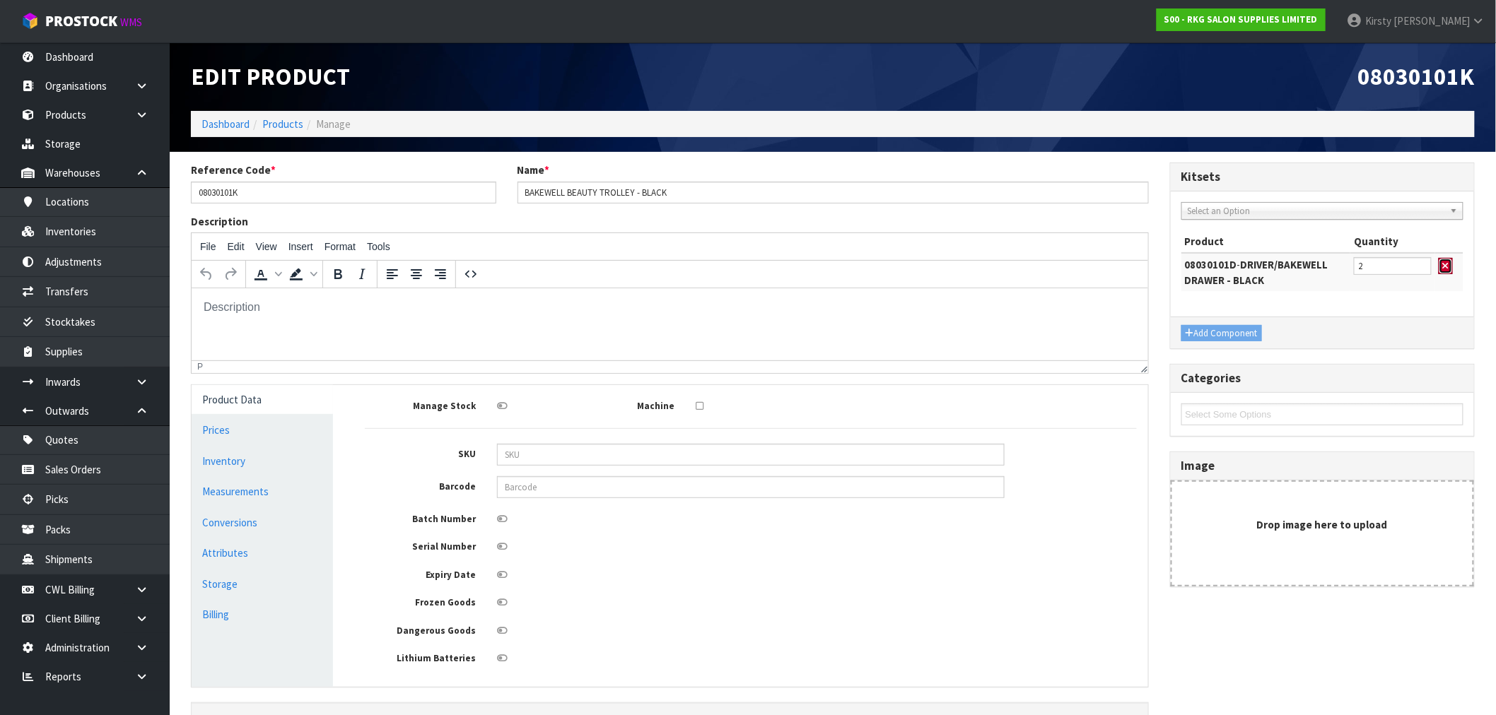
click at [848, 266] on icon "button" at bounding box center [1446, 266] width 6 height 9
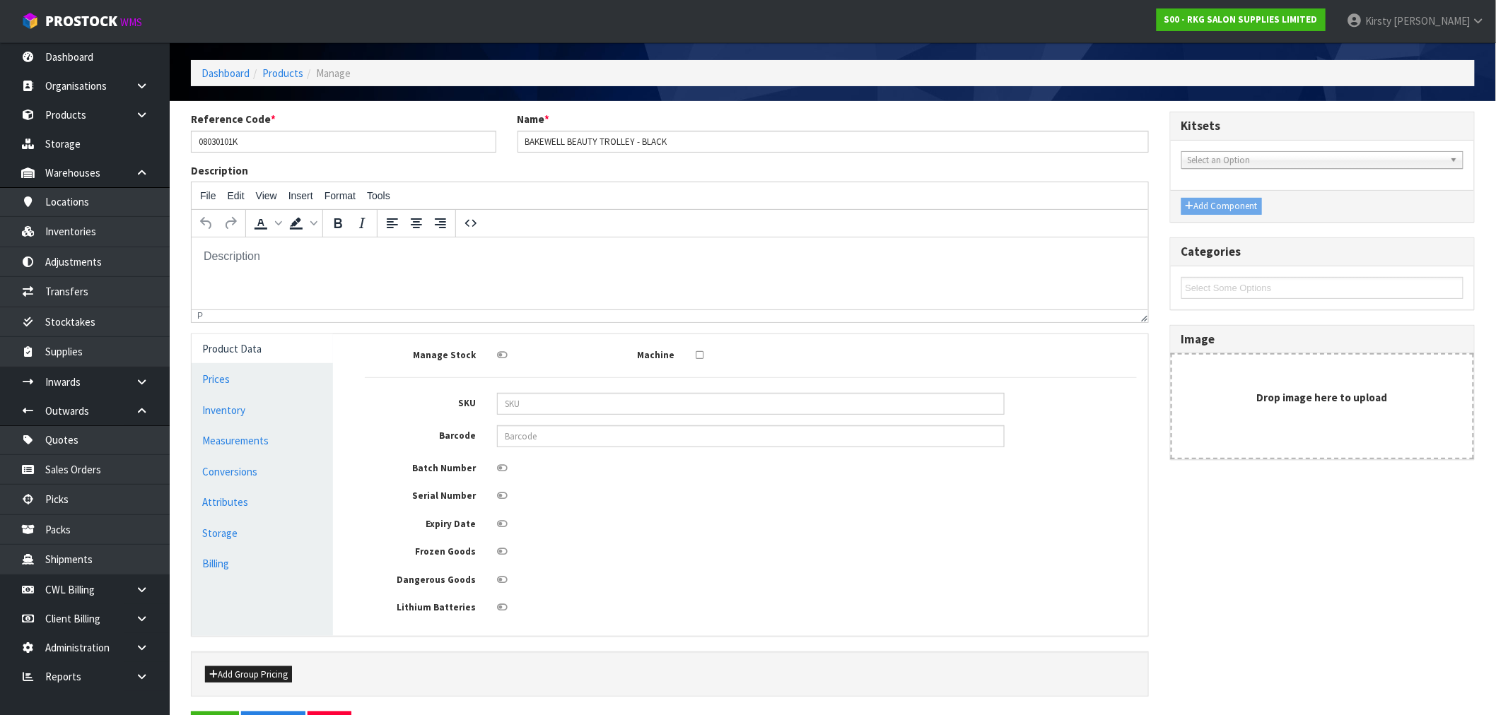
scroll to position [102, 0]
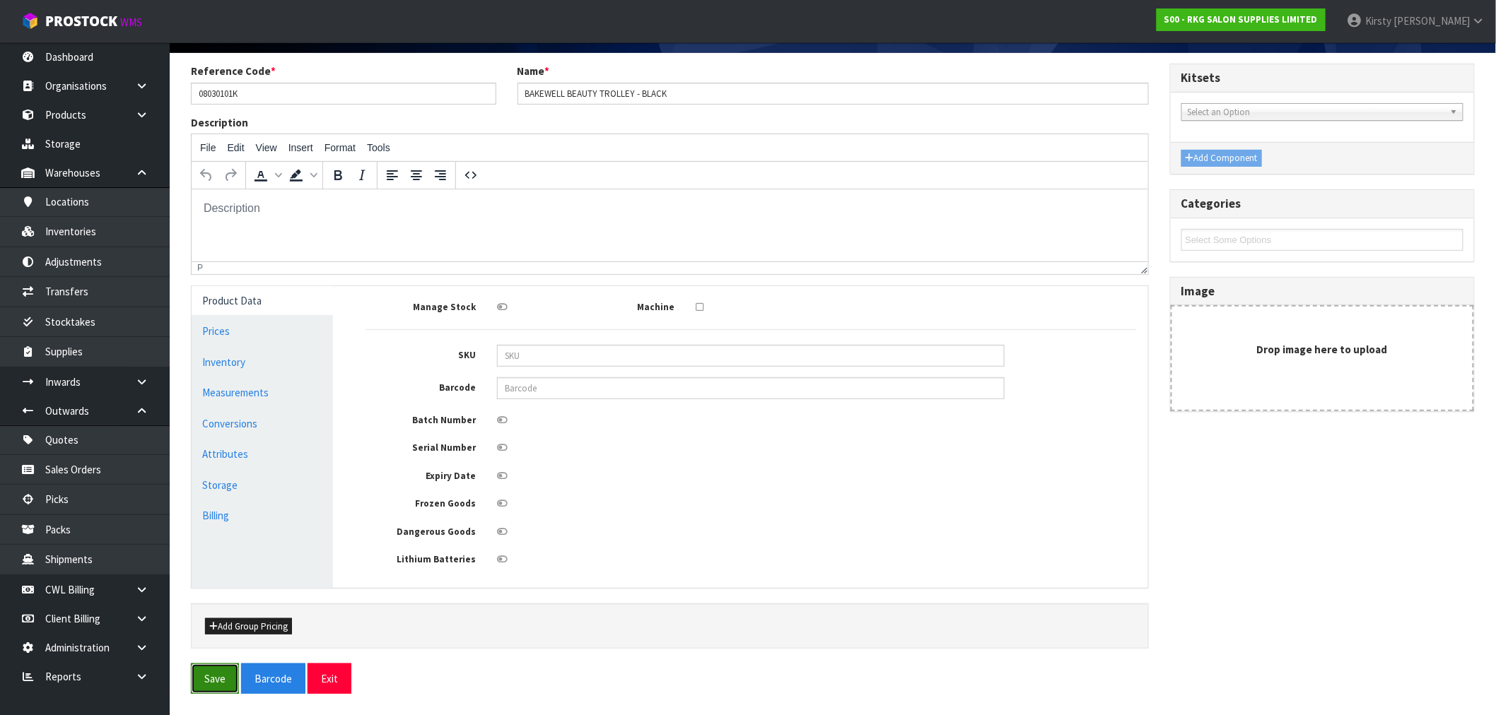
click at [223, 539] on button "Save" at bounding box center [215, 679] width 48 height 30
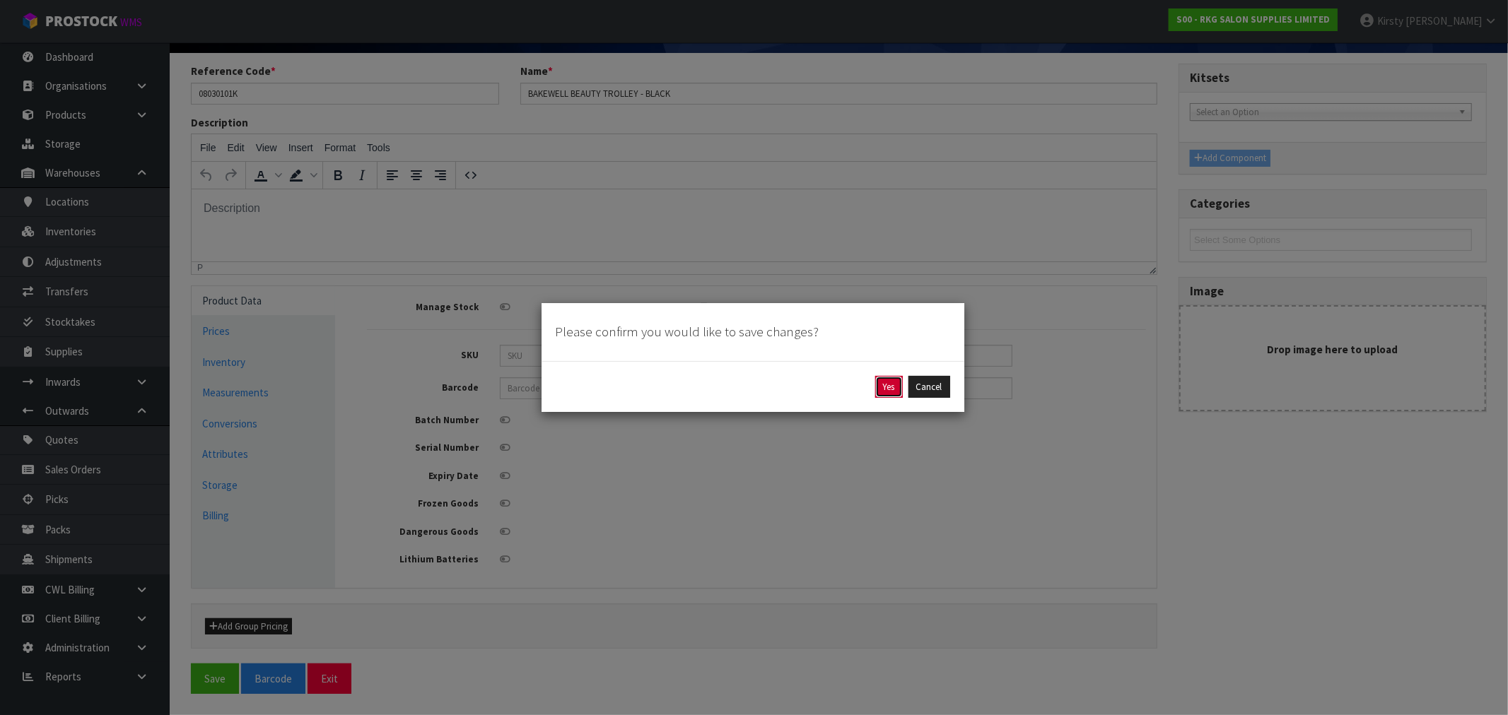
drag, startPoint x: 896, startPoint y: 387, endPoint x: 754, endPoint y: 369, distance: 142.6
click at [848, 387] on button "Yes" at bounding box center [889, 387] width 28 height 23
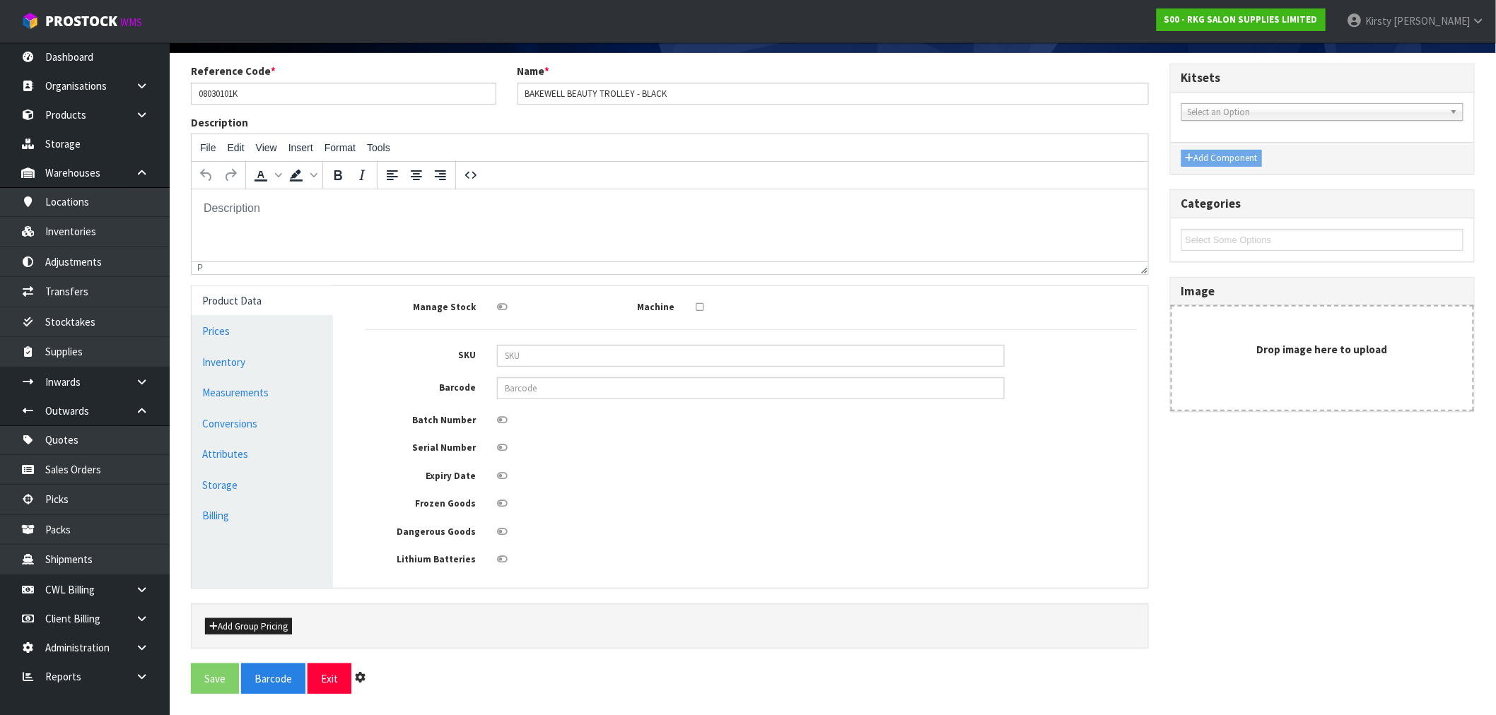
scroll to position [0, 0]
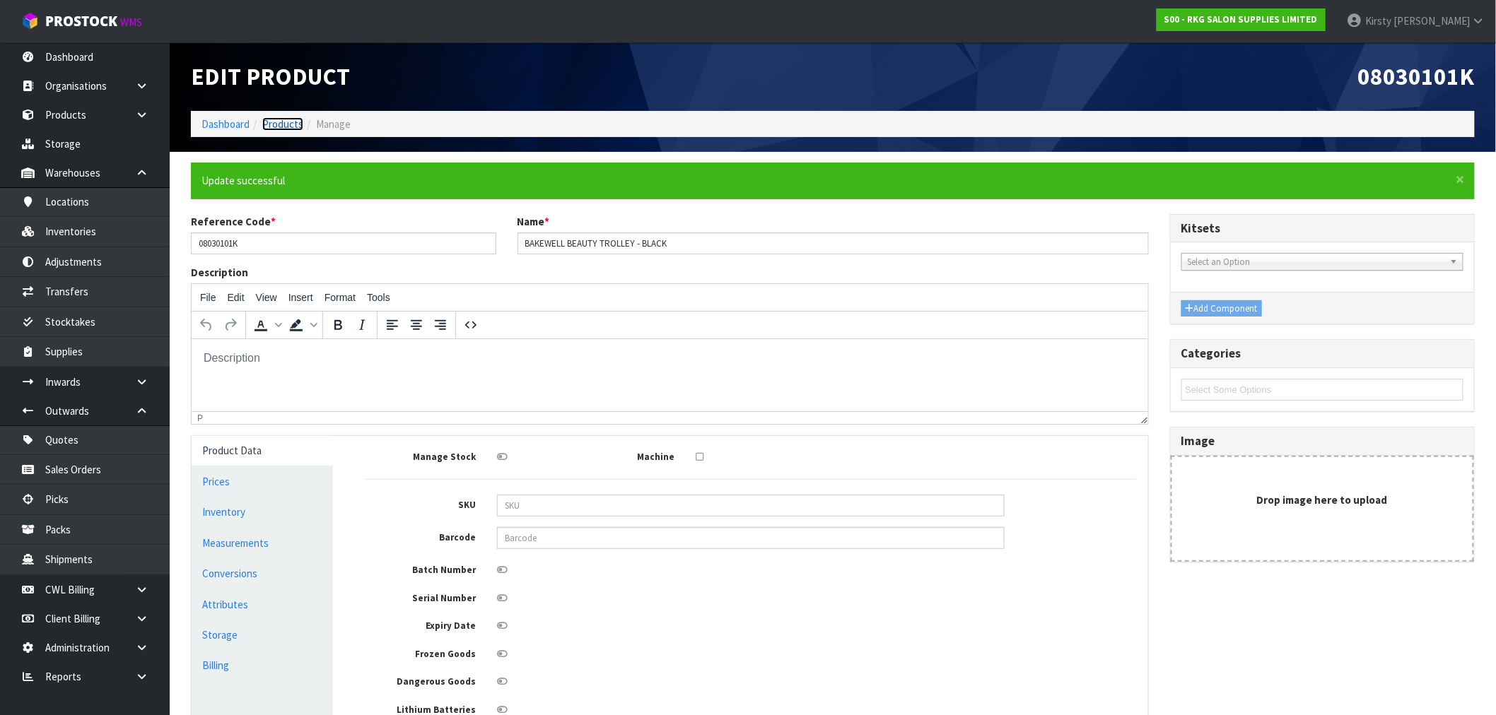
drag, startPoint x: 281, startPoint y: 124, endPoint x: 292, endPoint y: 133, distance: 14.0
click at [283, 124] on link "Products" at bounding box center [282, 123] width 41 height 13
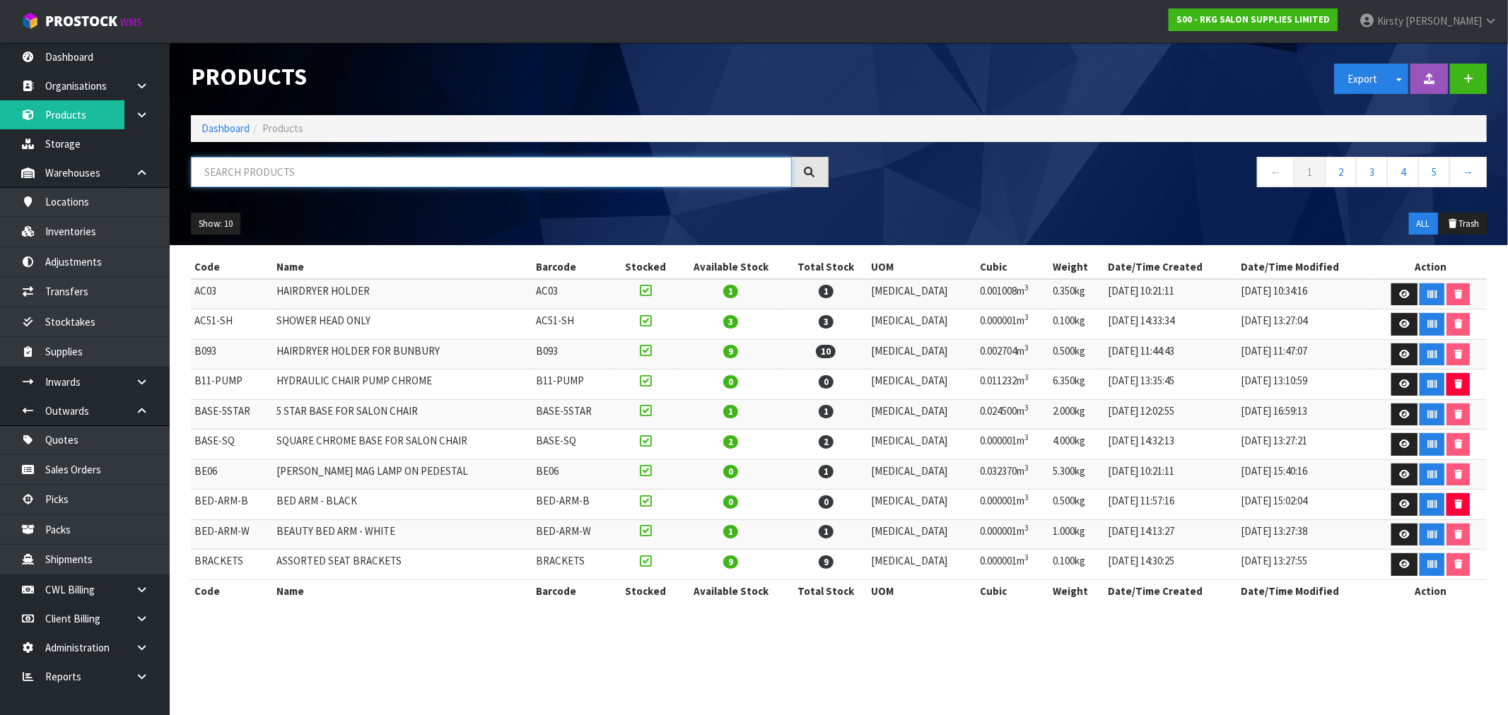
click at [223, 174] on input "text" at bounding box center [491, 172] width 601 height 30
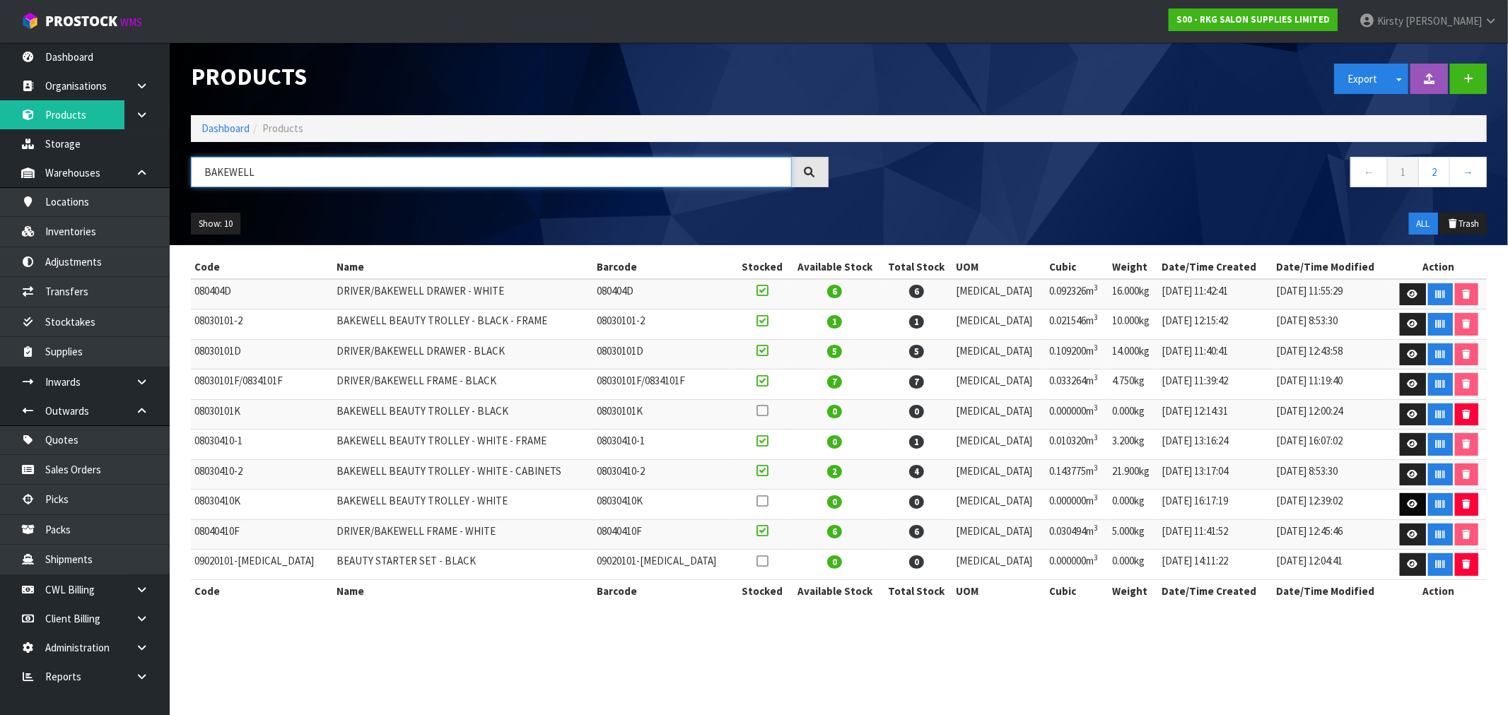
type input "BAKEWELL"
click at [848, 500] on link at bounding box center [1413, 504] width 26 height 23
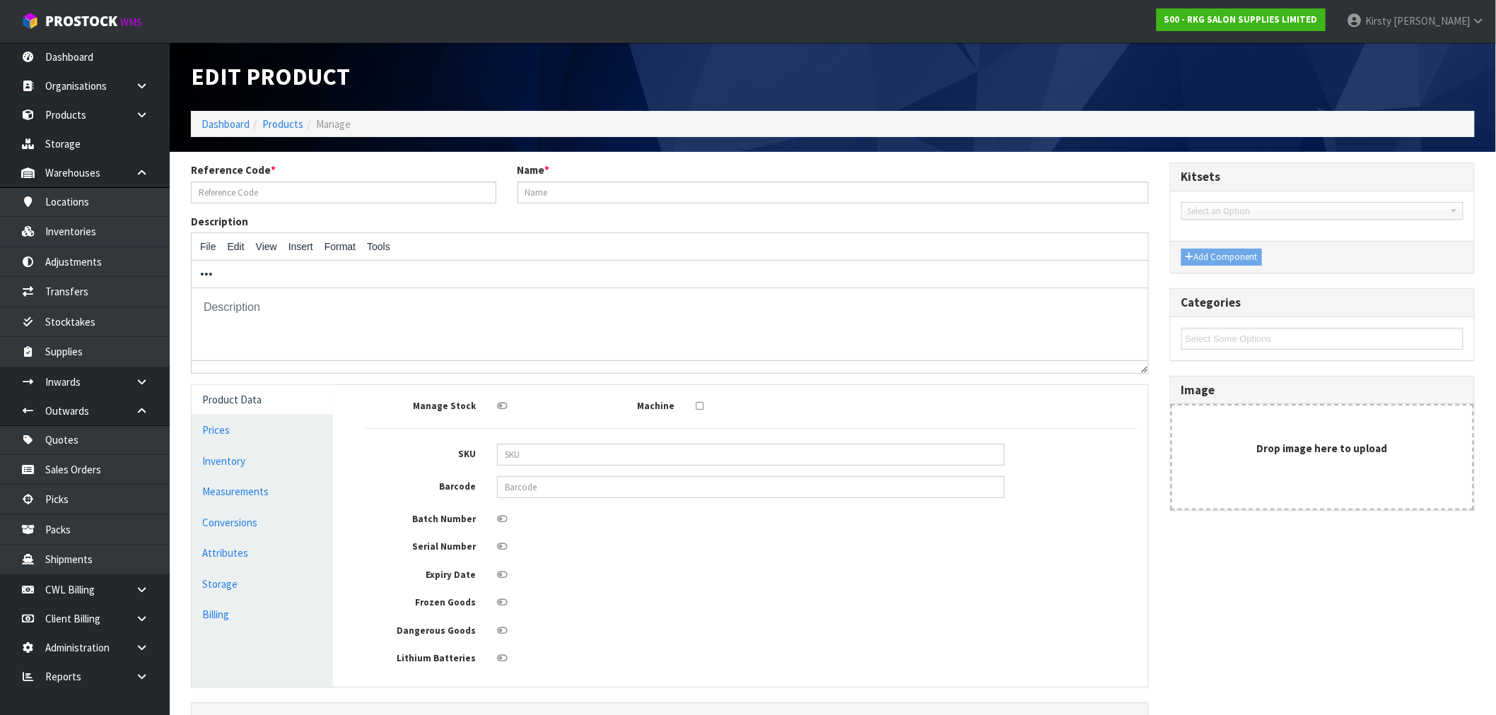
type input "08030410K"
type input "BAKEWELL BEAUTY TROLLEY - WHITE"
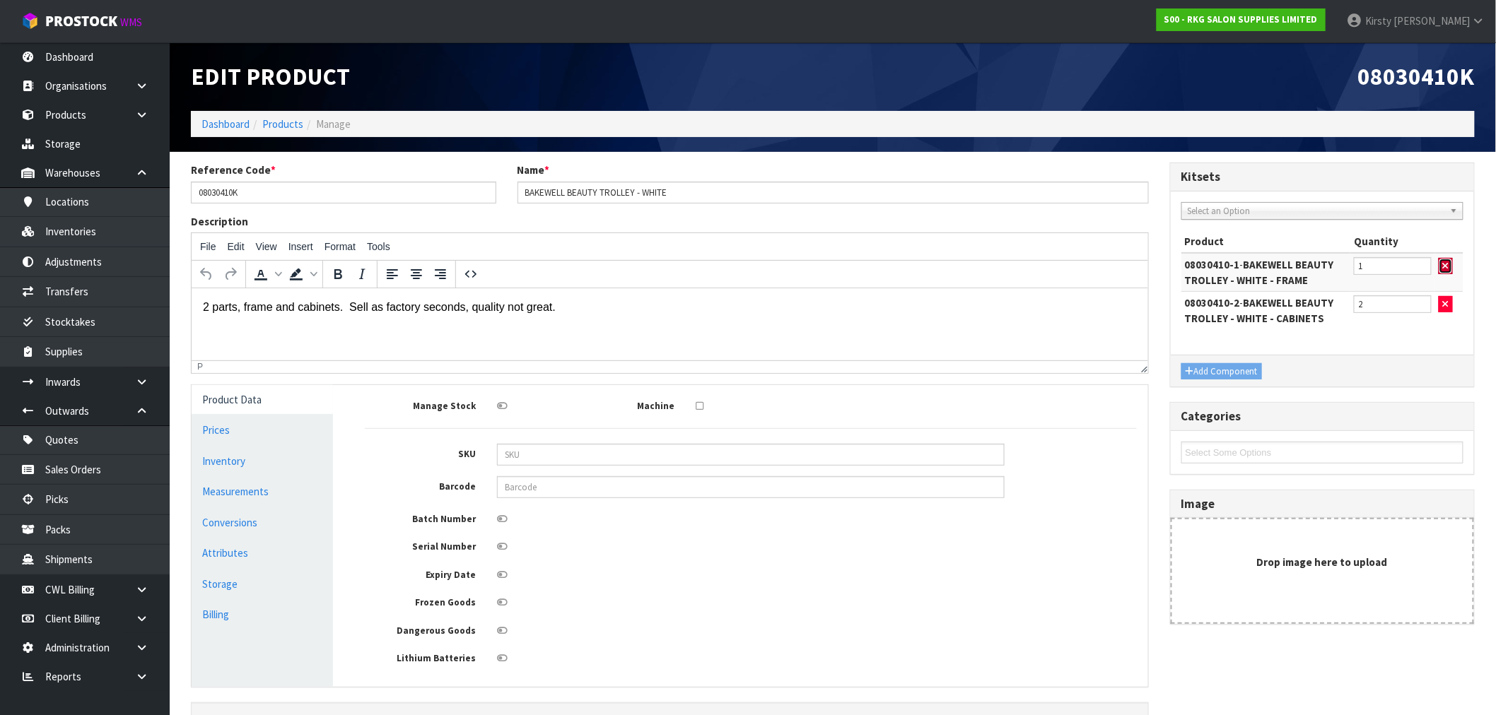
click at [848, 265] on button "button" at bounding box center [1446, 266] width 14 height 17
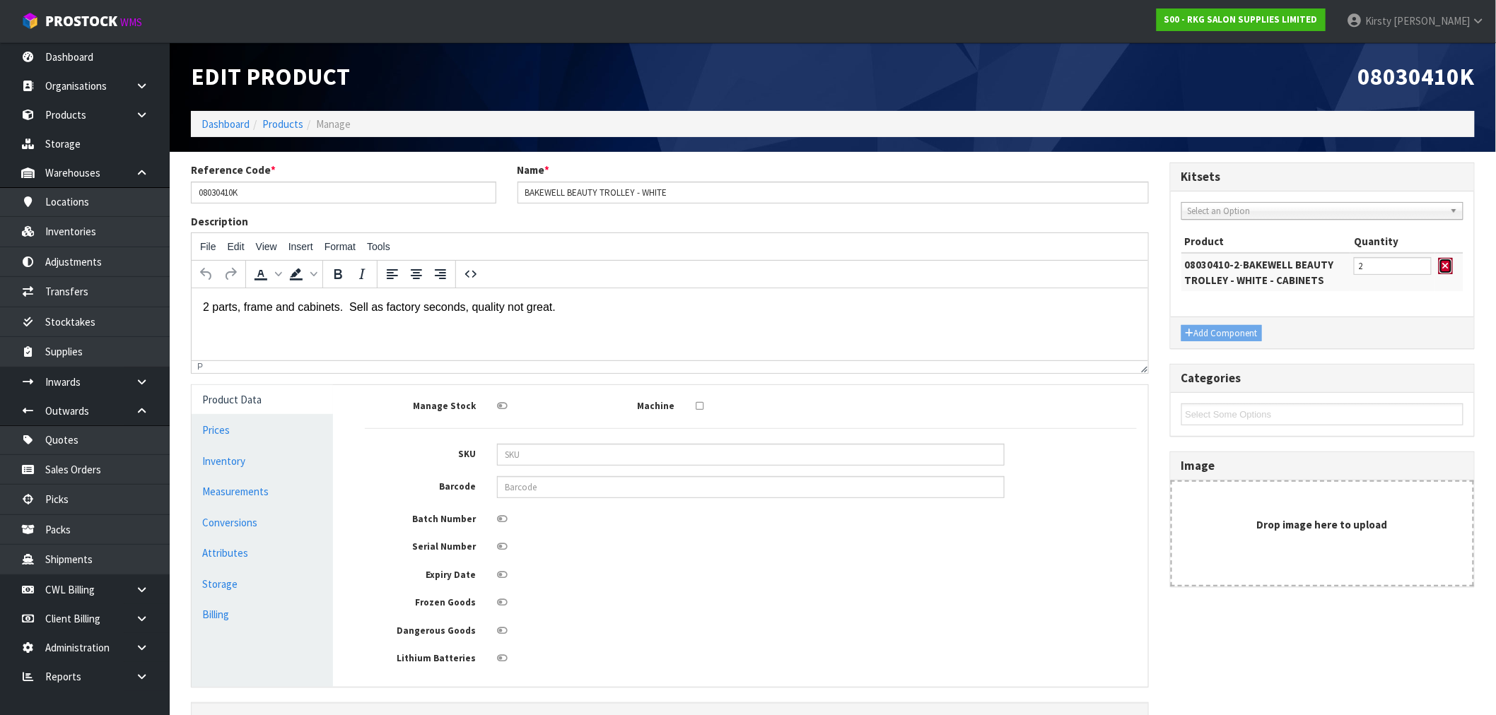
click at [848, 265] on button "button" at bounding box center [1446, 266] width 14 height 17
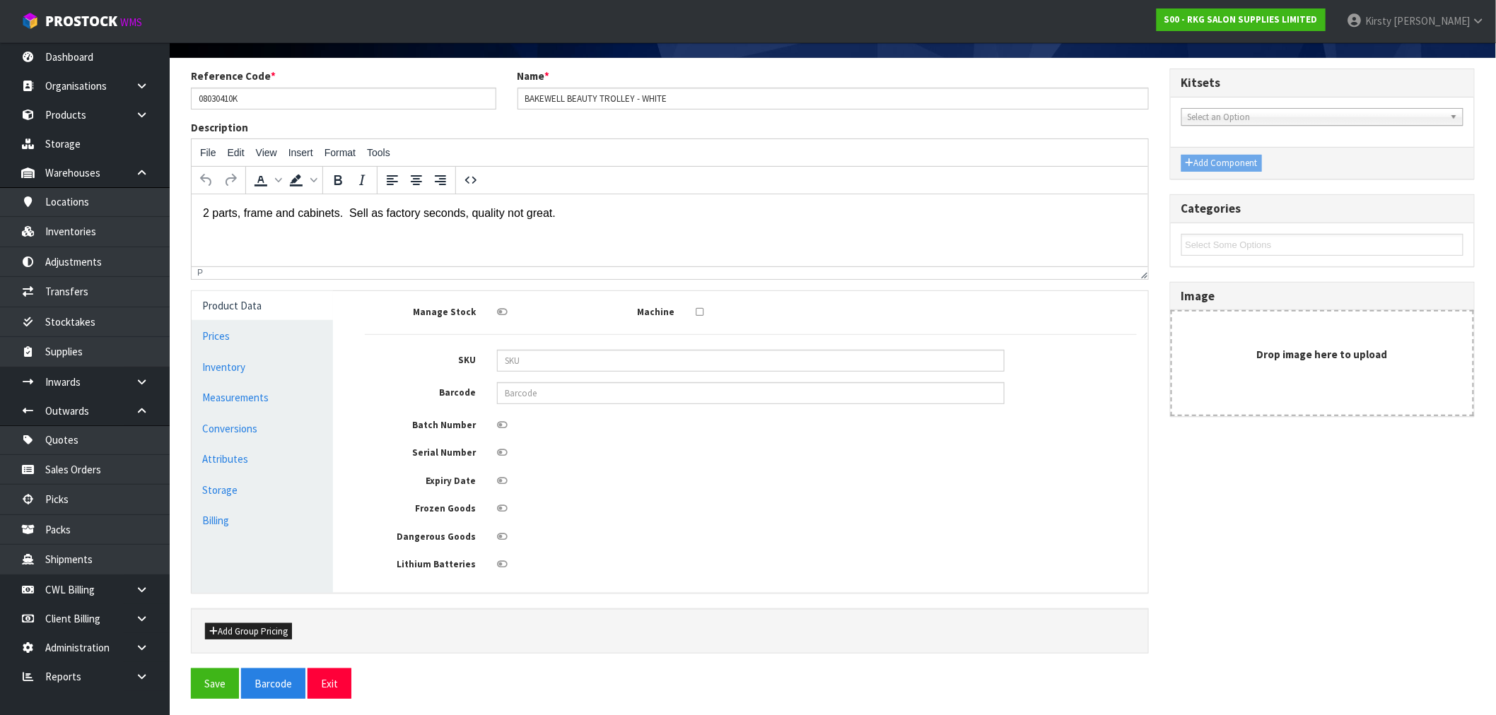
scroll to position [102, 0]
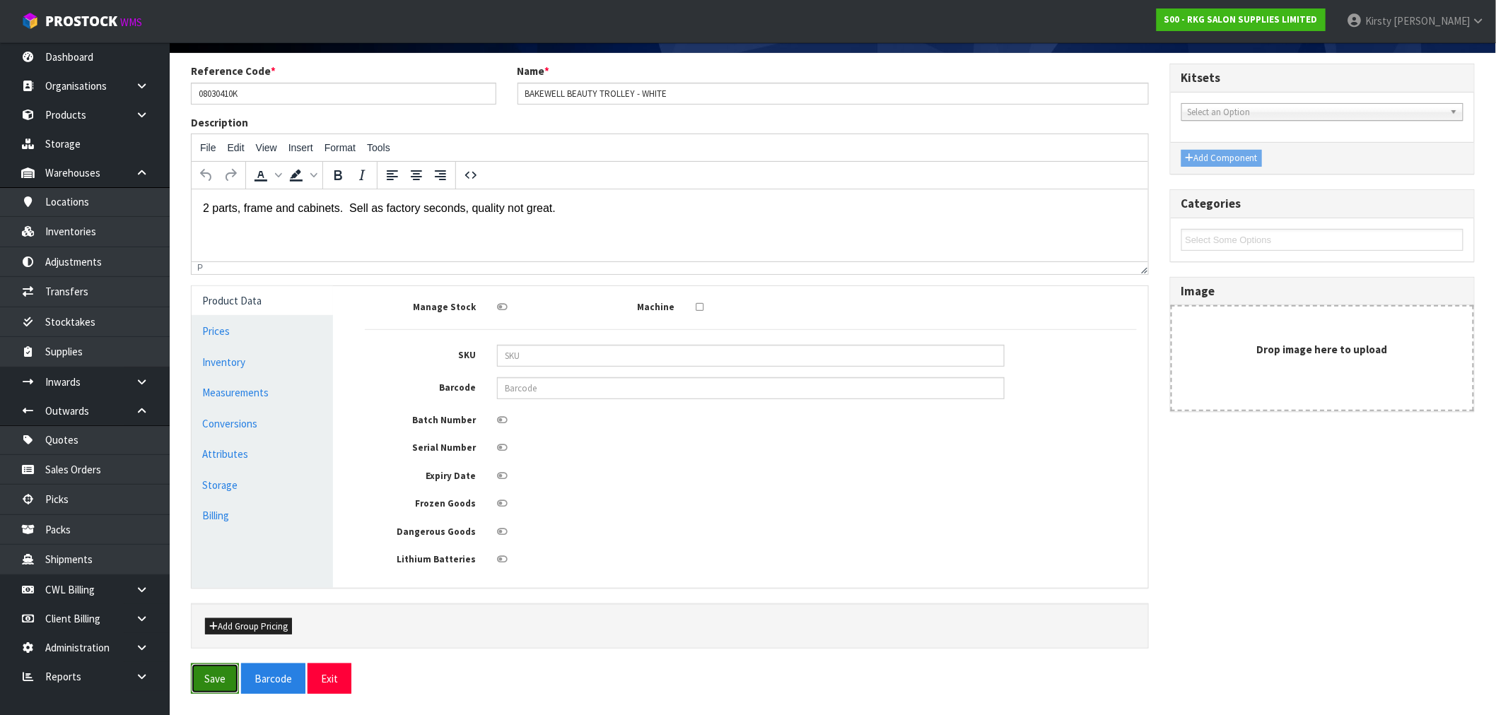
click at [211, 539] on button "Save" at bounding box center [215, 679] width 48 height 30
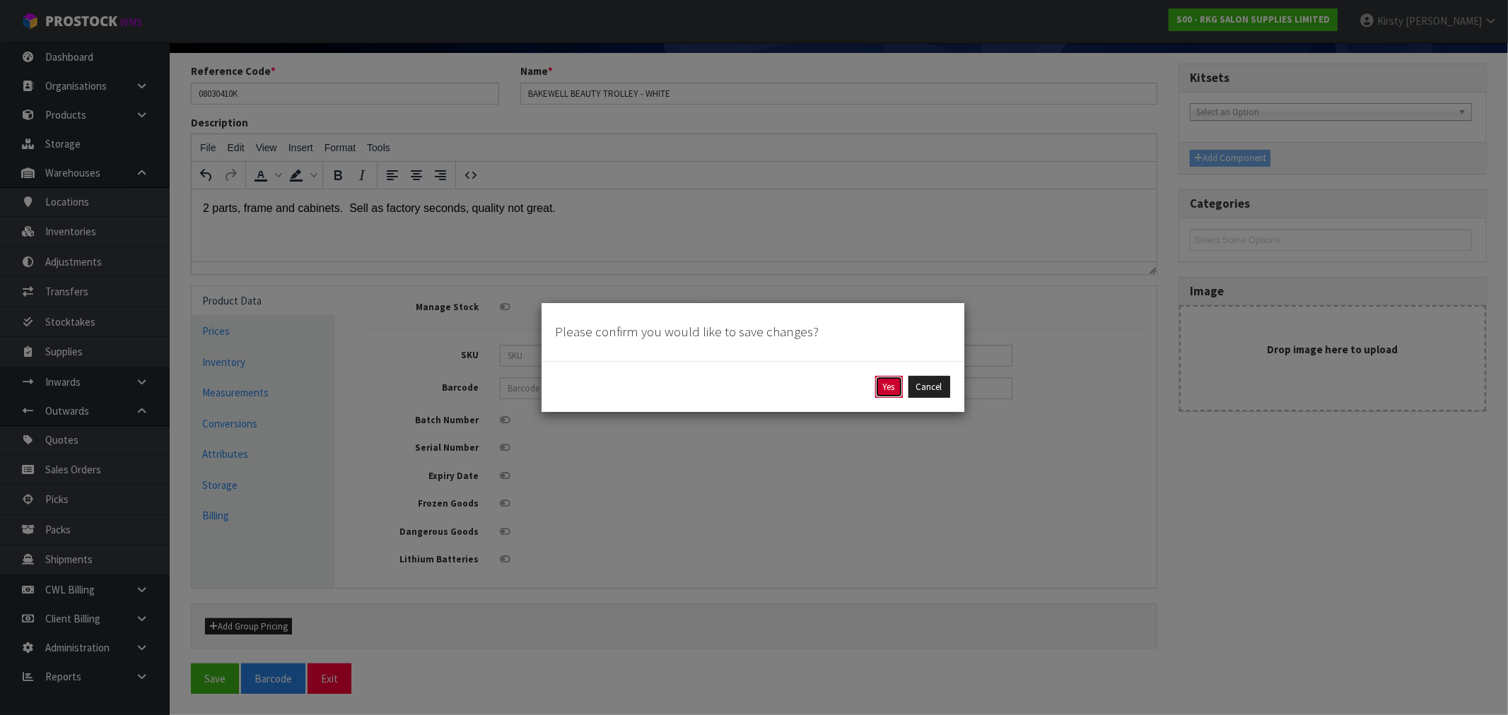
click at [848, 386] on button "Yes" at bounding box center [889, 387] width 28 height 23
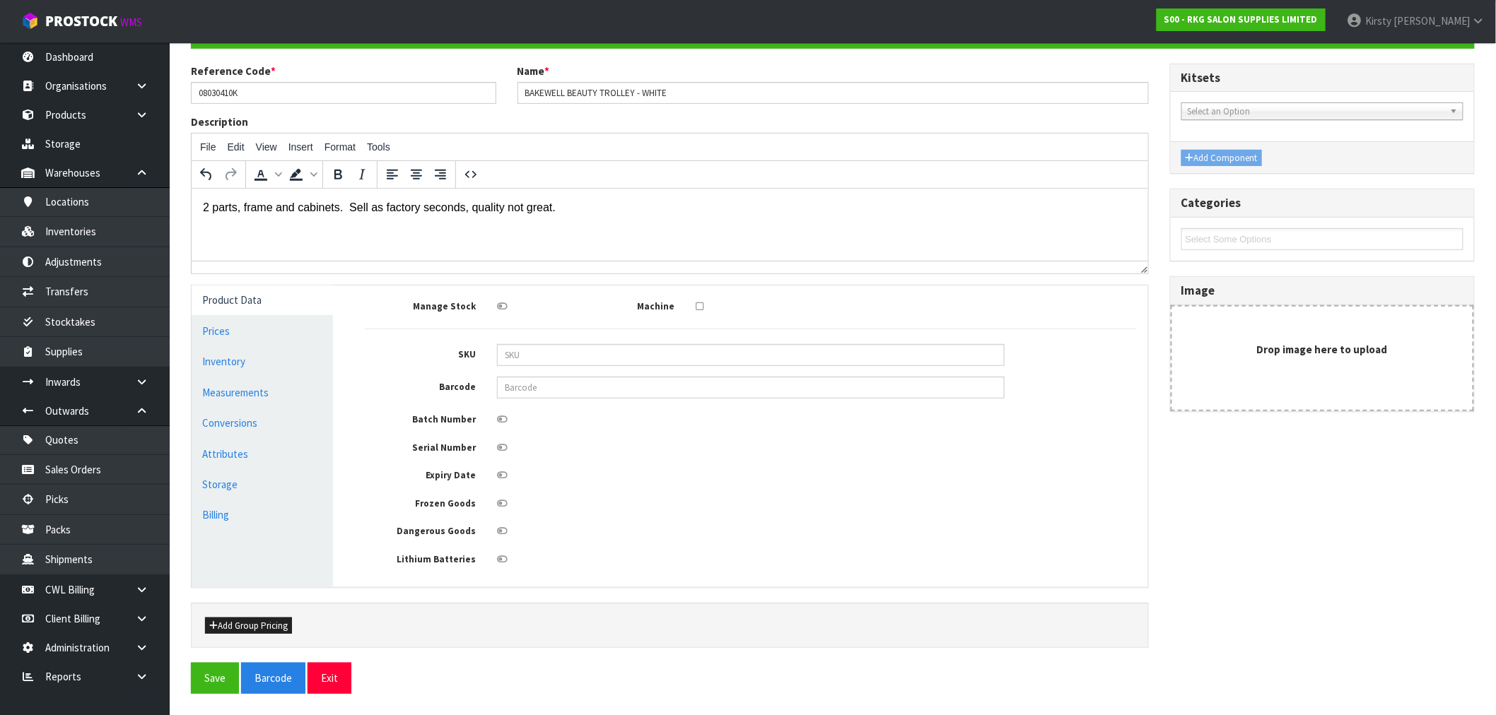
scroll to position [153, 0]
click at [236, 88] on input "08030410K" at bounding box center [343, 93] width 305 height 22
type input "080304K"
click at [214, 539] on button "Save" at bounding box center [215, 678] width 48 height 30
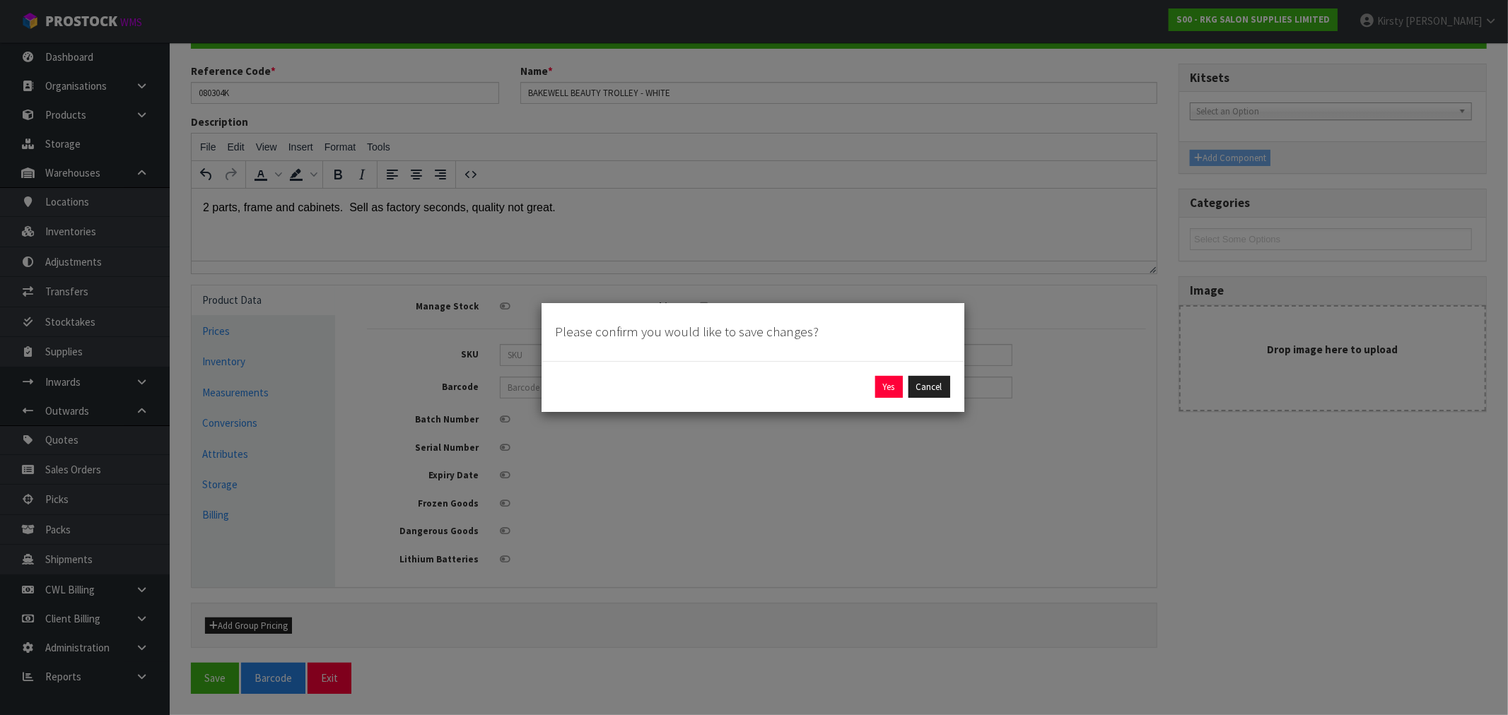
click at [848, 373] on div "Yes Cancel" at bounding box center [752, 387] width 423 height 52
click at [848, 382] on button "Yes" at bounding box center [889, 387] width 28 height 23
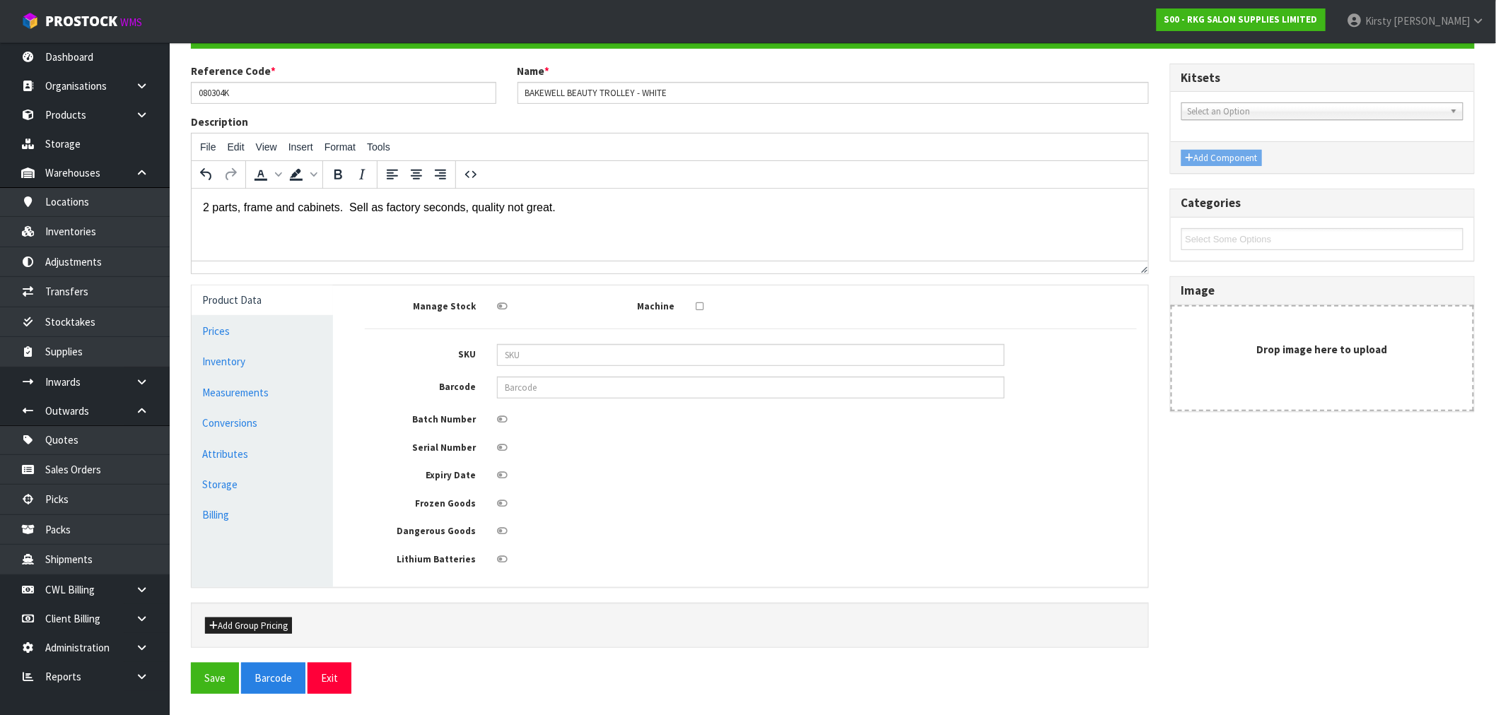
scroll to position [0, 0]
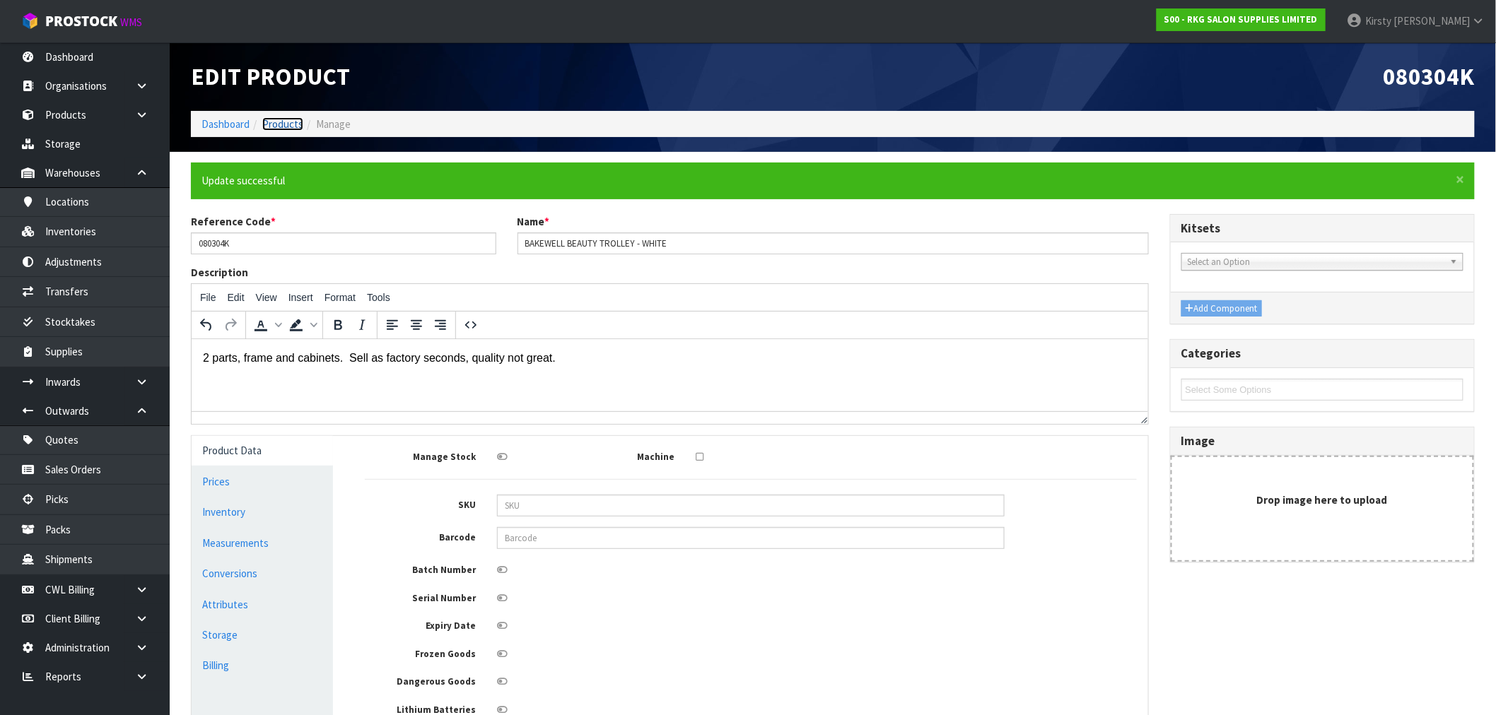
click at [280, 124] on link "Products" at bounding box center [282, 123] width 41 height 13
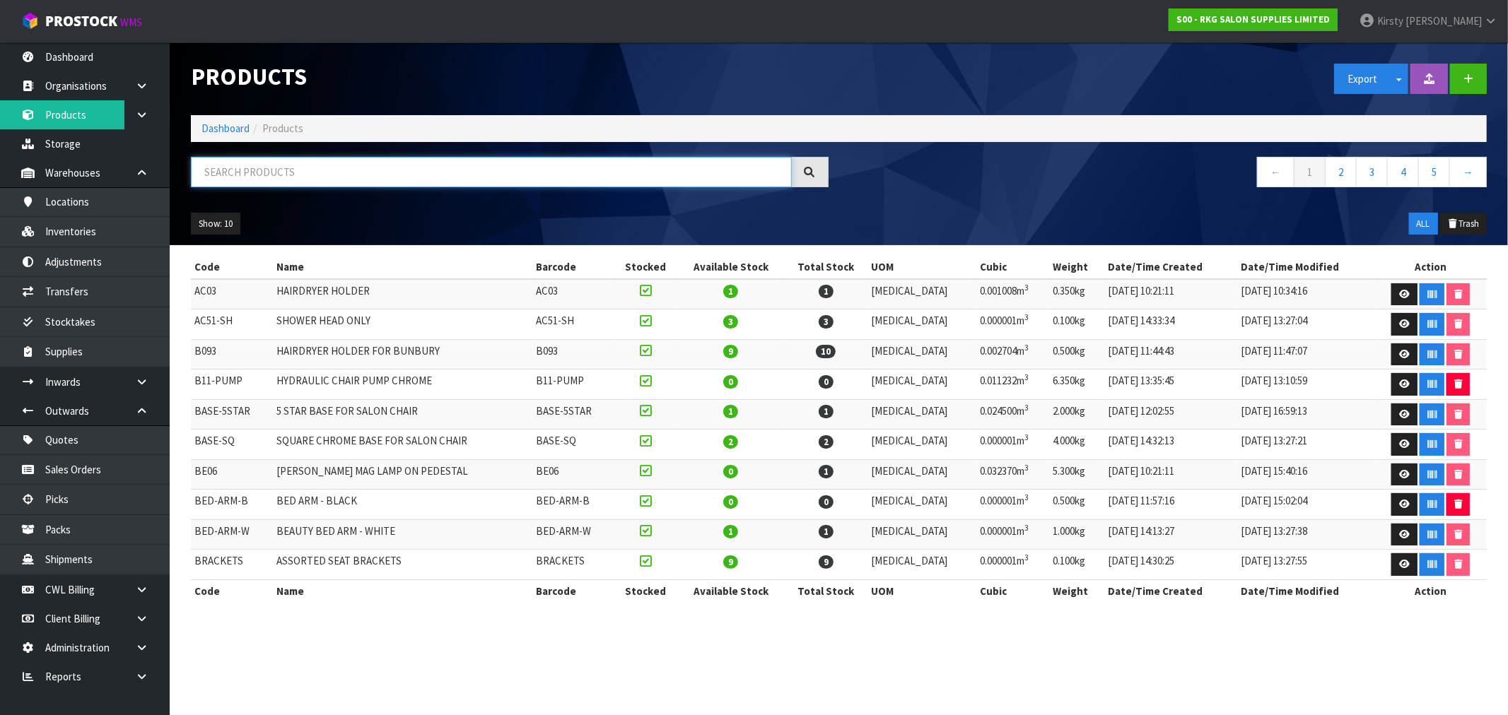
click at [267, 170] on input "text" at bounding box center [491, 172] width 601 height 30
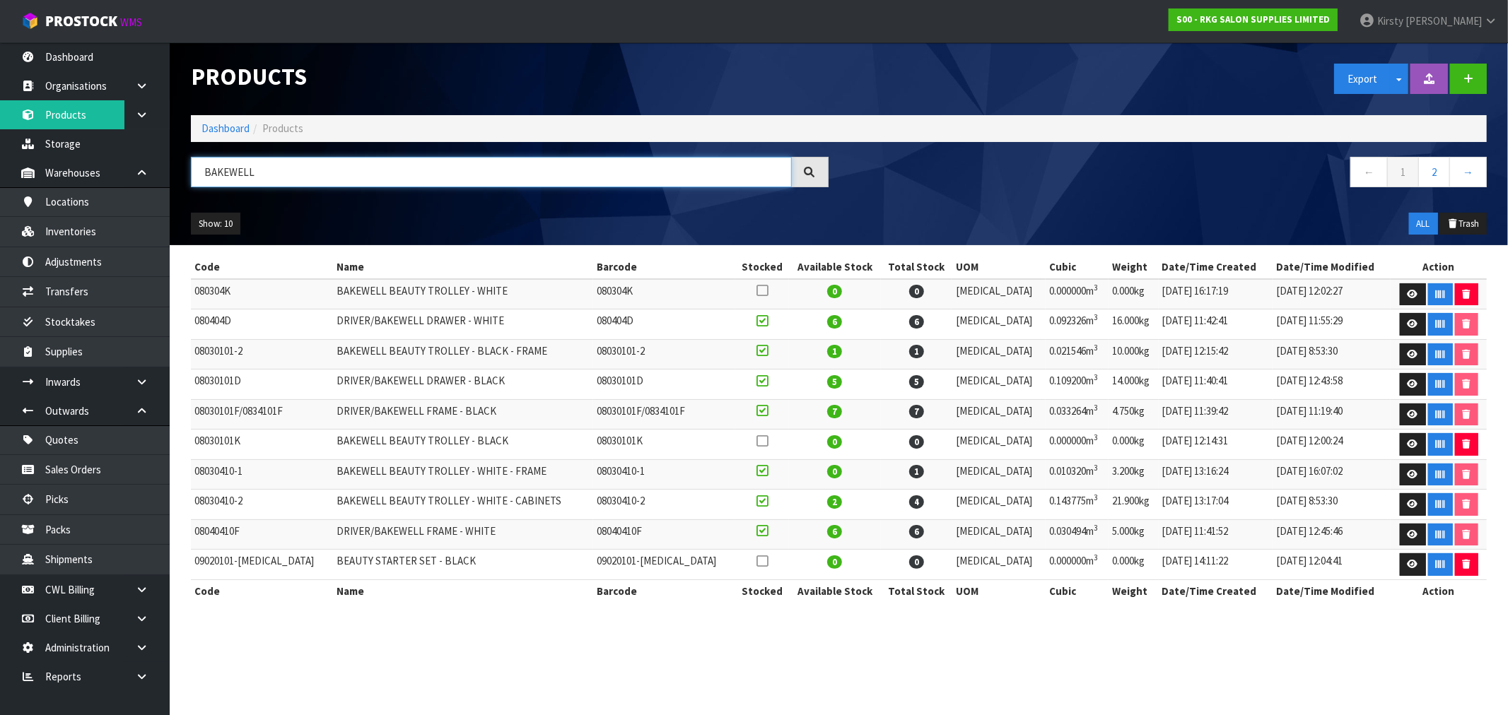
type input "BAKEWELL"
drag, startPoint x: 195, startPoint y: 534, endPoint x: 244, endPoint y: 534, distance: 48.8
click at [244, 534] on td "08040410F" at bounding box center [262, 535] width 142 height 30
copy td "08040410F"
click at [71, 226] on link "Inventories" at bounding box center [85, 231] width 170 height 29
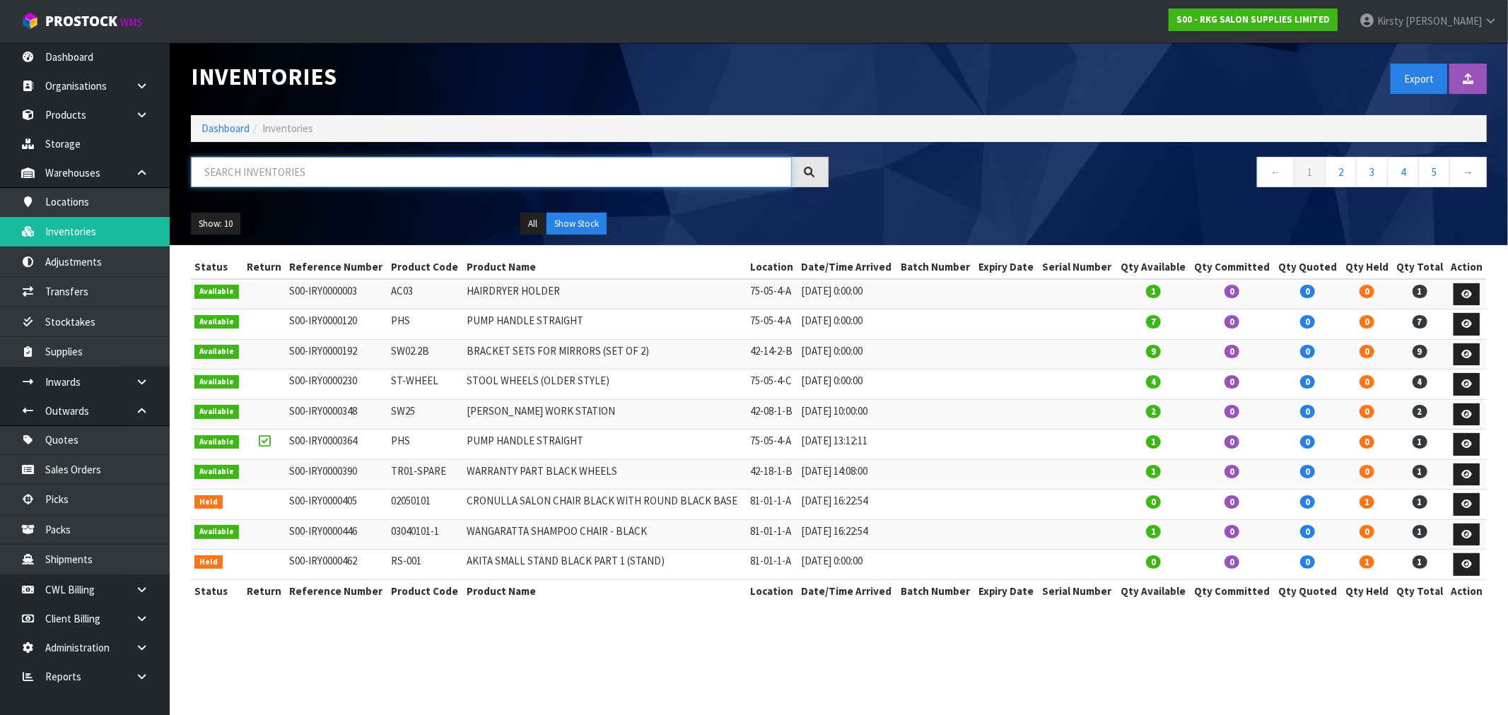
click at [219, 172] on input "text" at bounding box center [491, 172] width 601 height 30
paste input "08040410F"
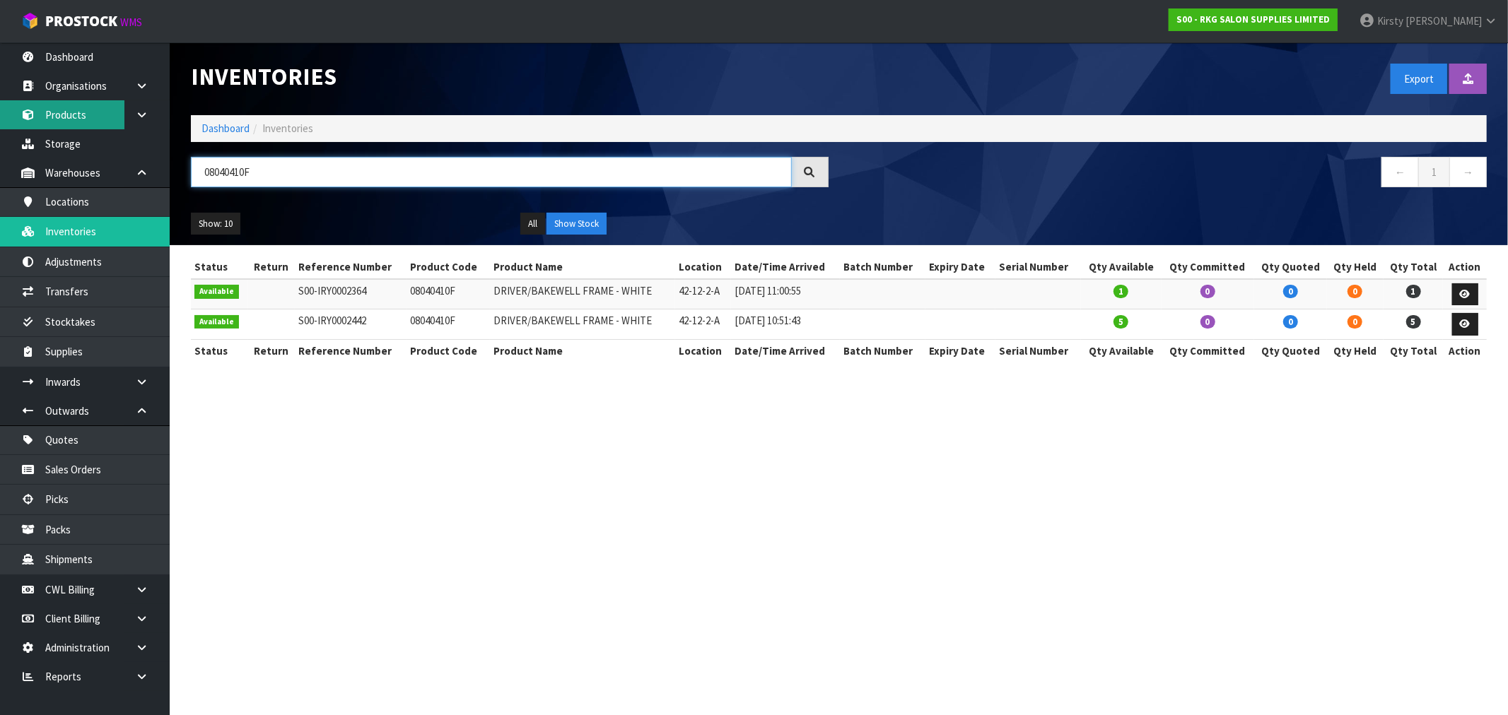
type input "08040410F"
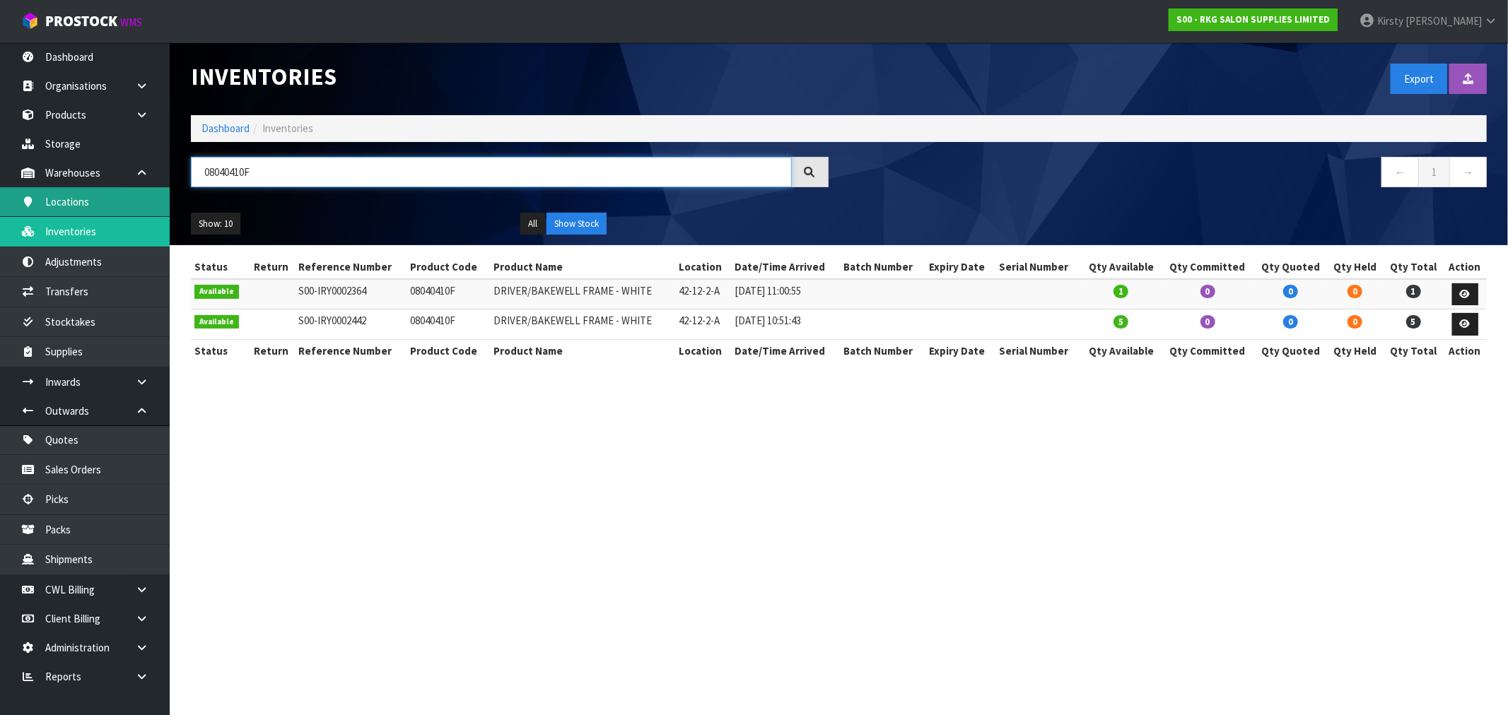
drag, startPoint x: 267, startPoint y: 179, endPoint x: 82, endPoint y: 194, distance: 185.8
click at [89, 194] on body "Toggle navigation ProStock WMS S00 - RKG SALON SUPPLIES LIMITED [PERSON_NAME] L…" at bounding box center [754, 357] width 1508 height 715
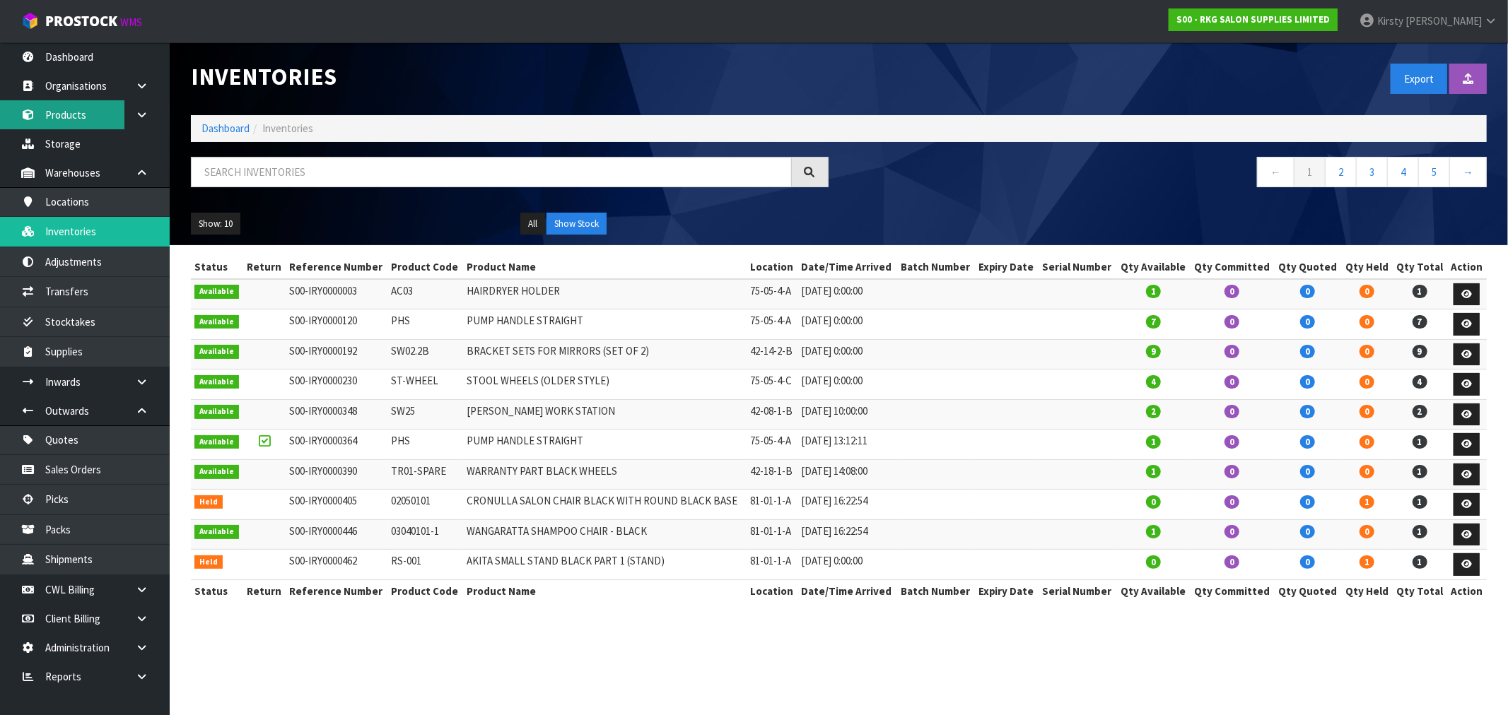
click at [59, 115] on link "Products" at bounding box center [85, 114] width 170 height 29
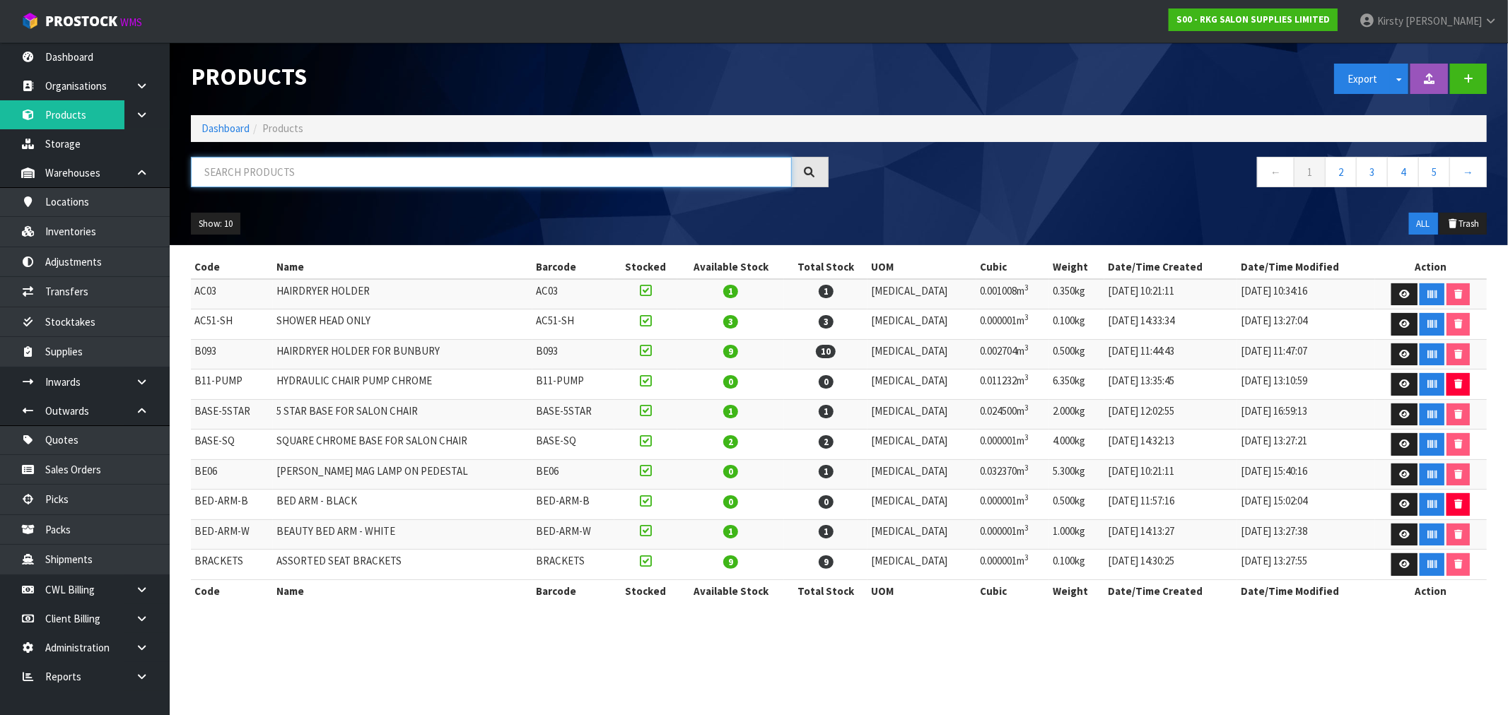
click at [287, 177] on input "text" at bounding box center [491, 172] width 601 height 30
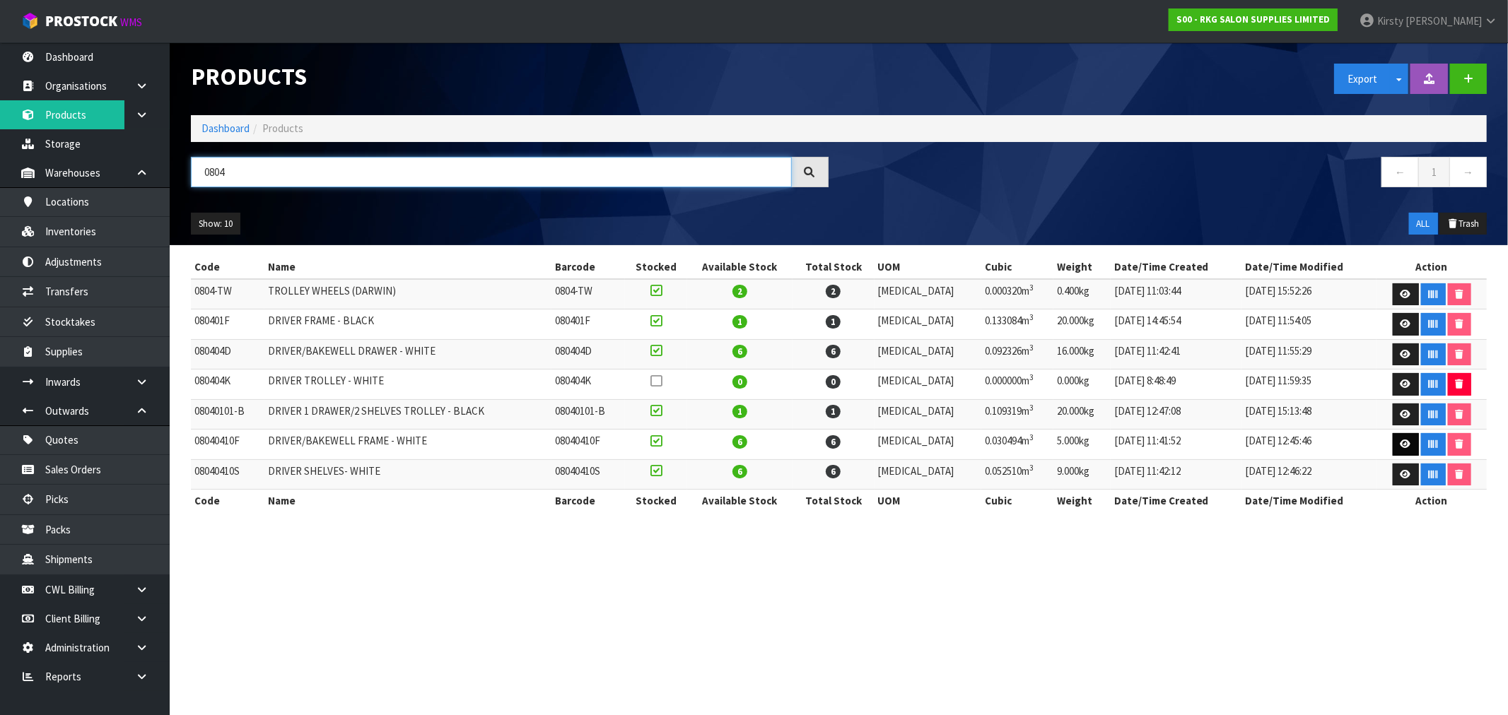
type input "0804"
click at [848, 444] on icon at bounding box center [1405, 444] width 11 height 9
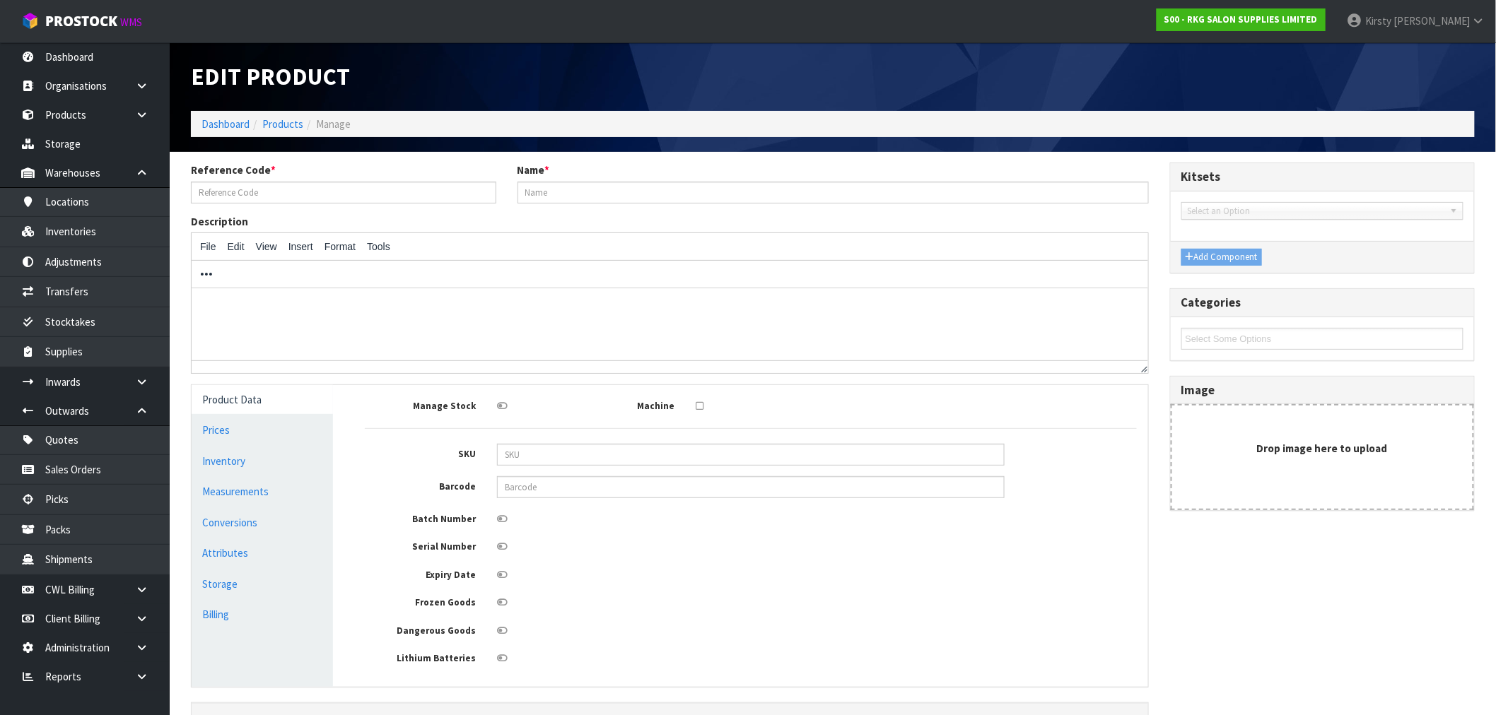
type input "08040410F"
type input "DRIVER/BAKEWELL FRAME - WHITE"
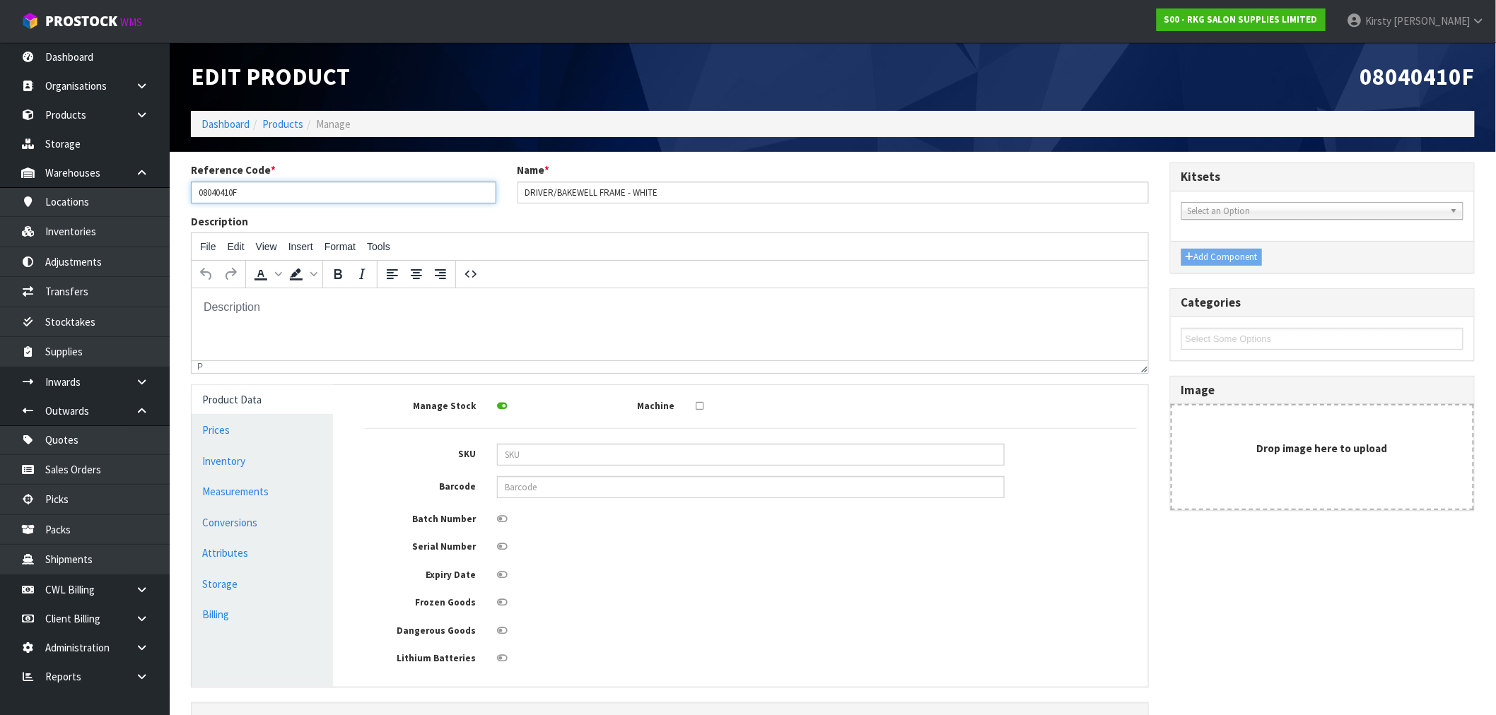
click at [234, 188] on input "08040410F" at bounding box center [343, 193] width 305 height 22
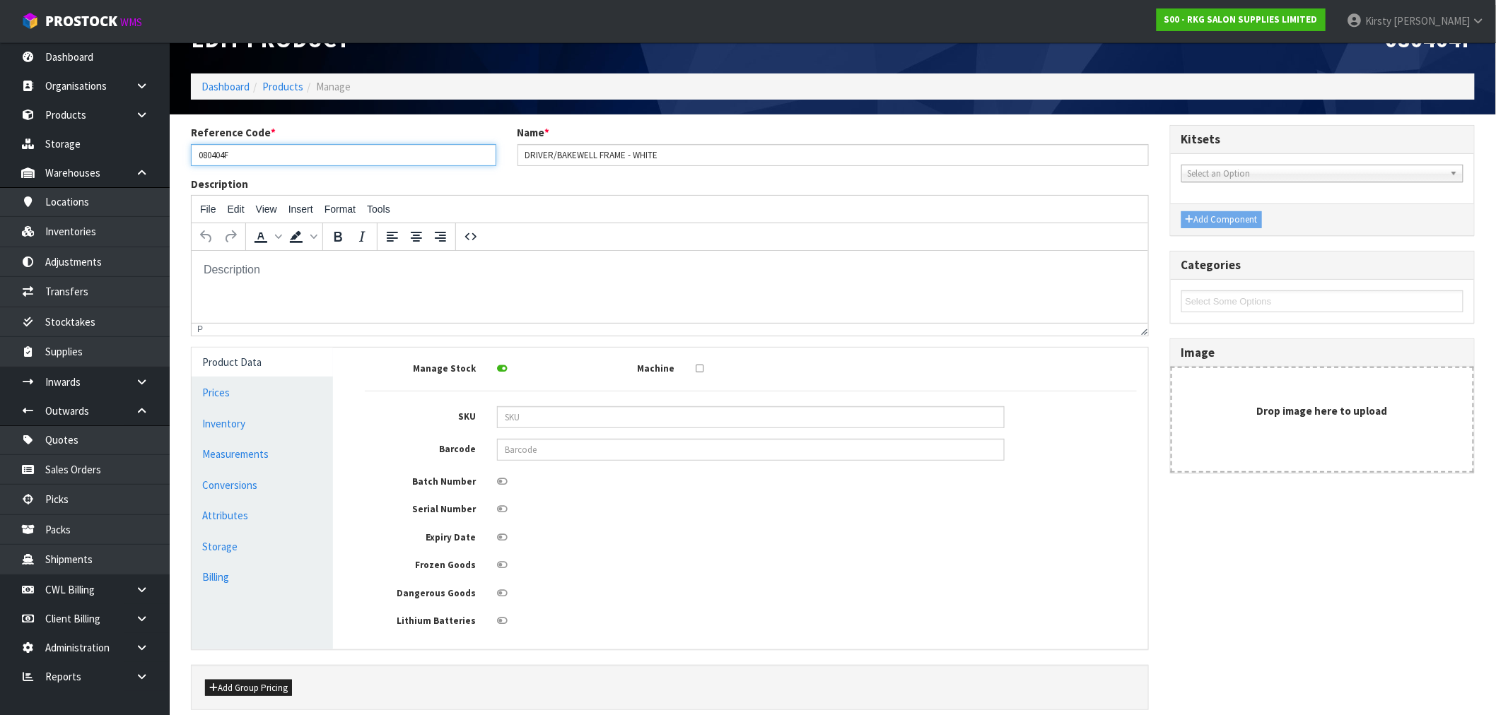
scroll to position [102, 0]
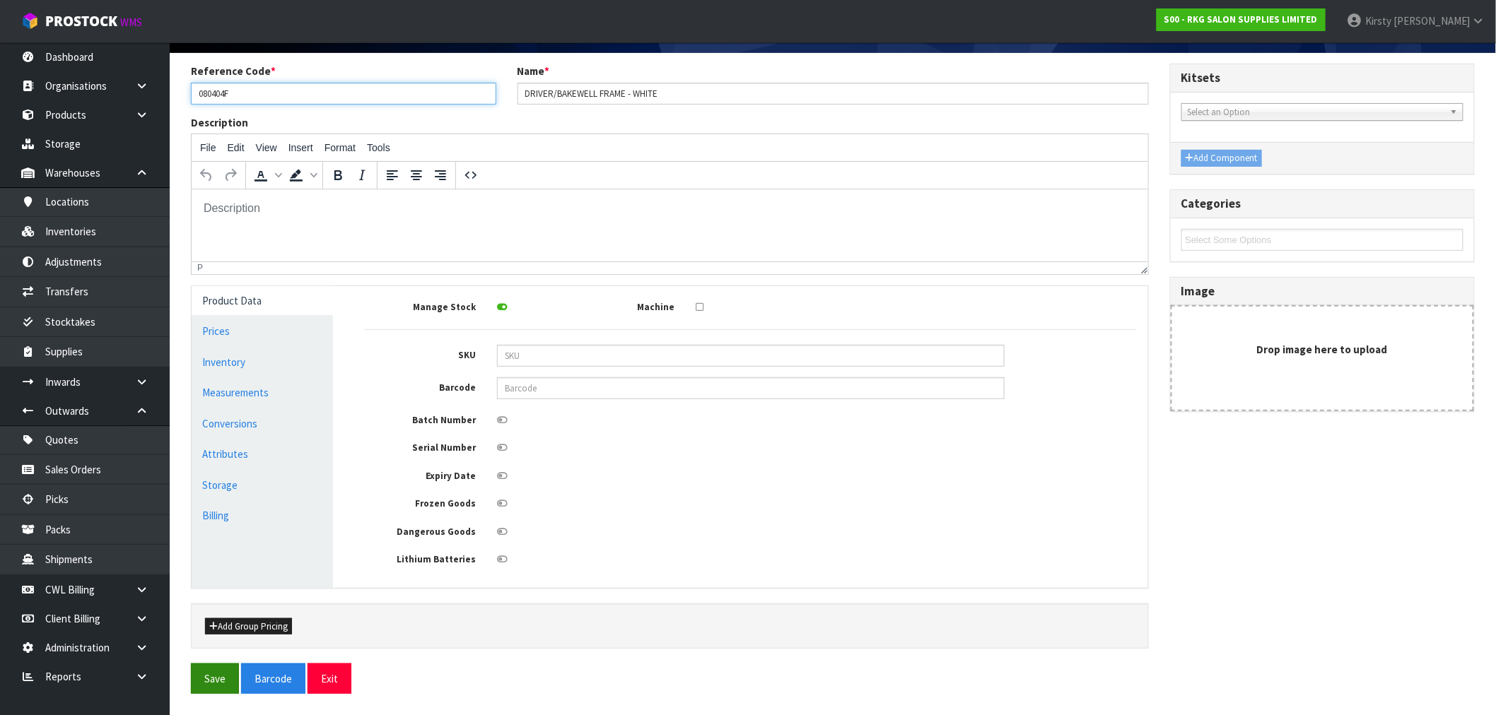
type input "080404F"
click at [213, 539] on button "Save" at bounding box center [215, 679] width 48 height 30
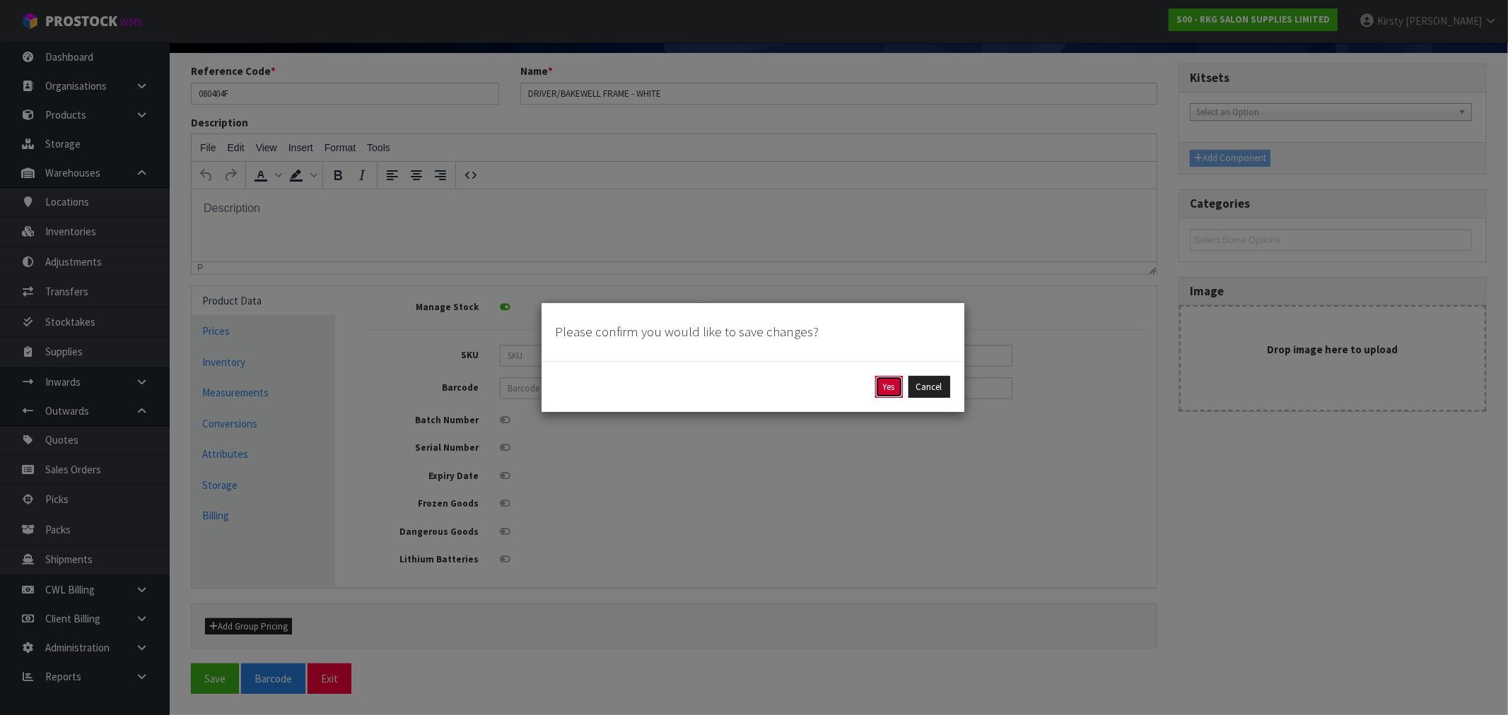
click at [848, 386] on button "Yes" at bounding box center [889, 387] width 28 height 23
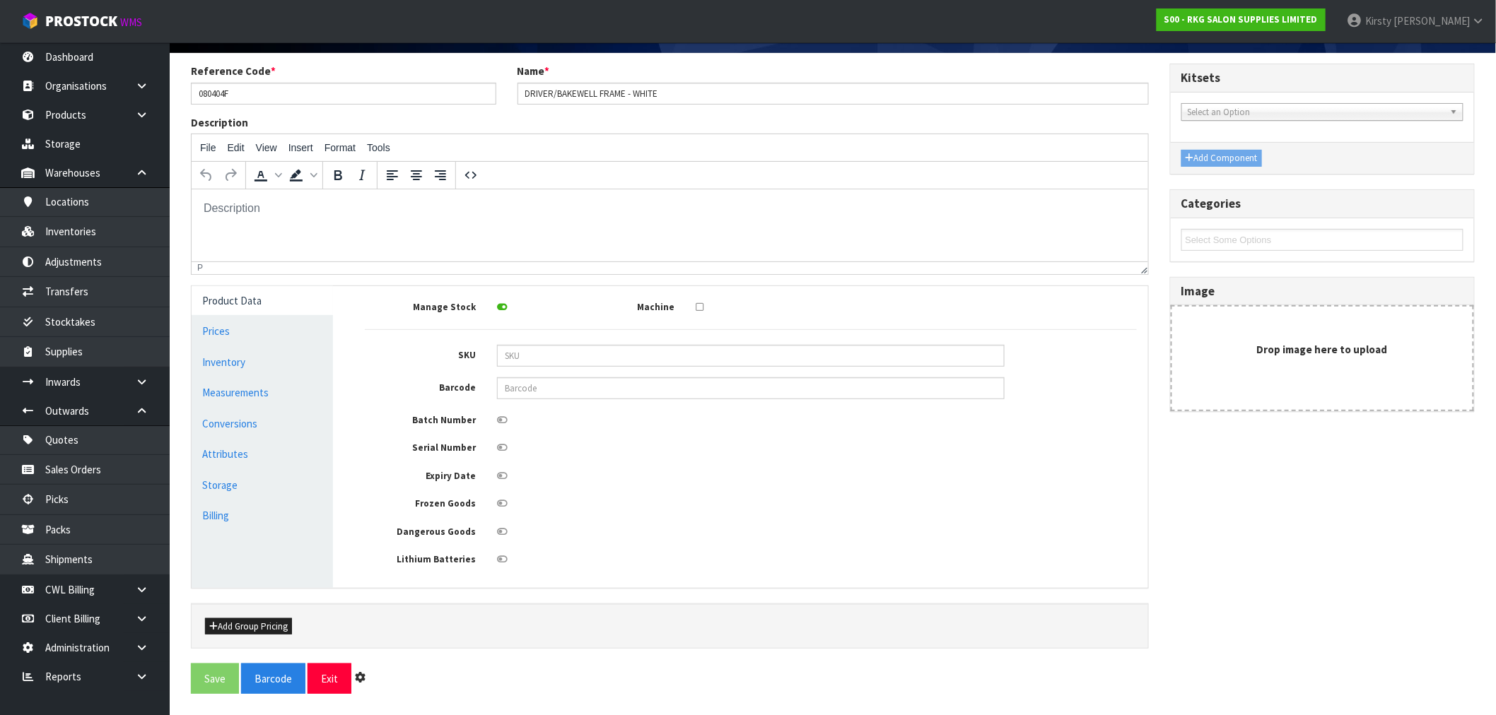
scroll to position [0, 0]
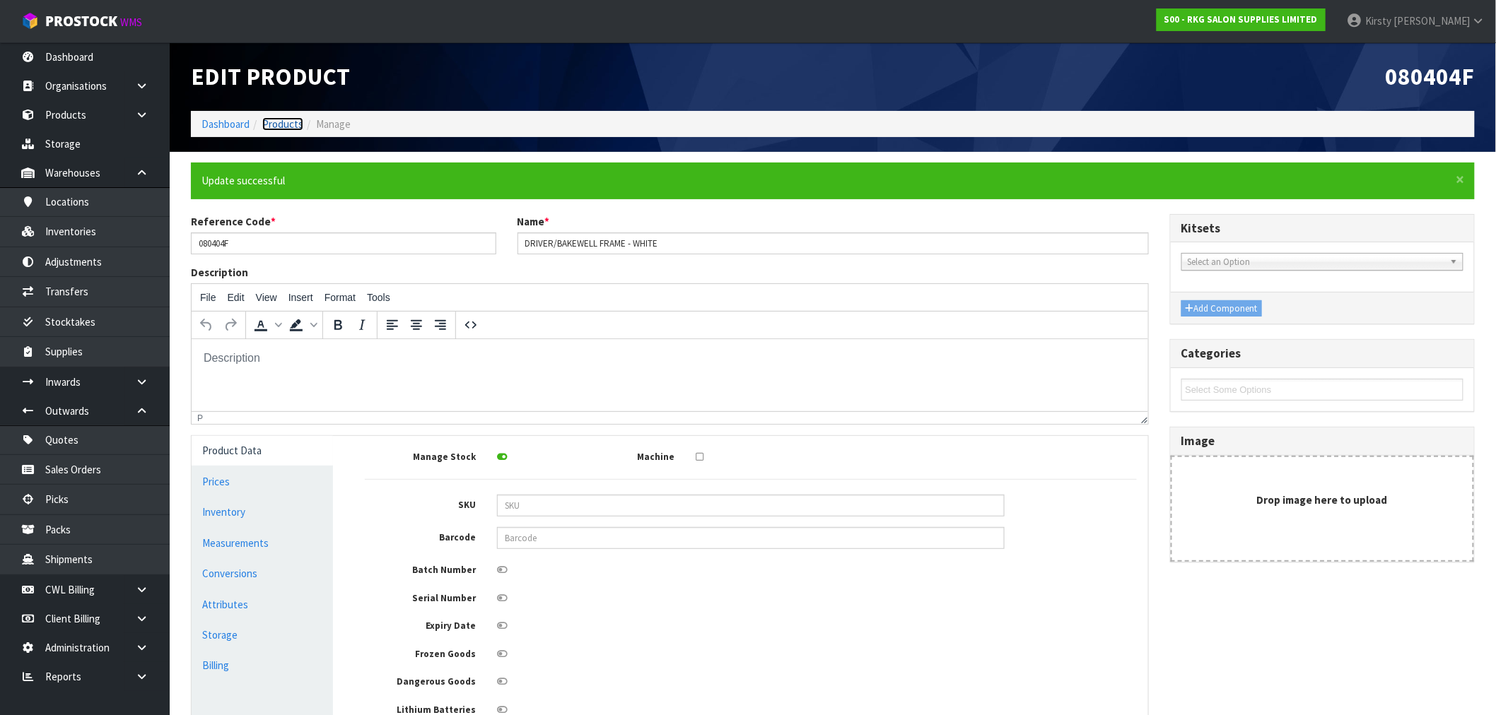
click at [267, 122] on link "Products" at bounding box center [282, 123] width 41 height 13
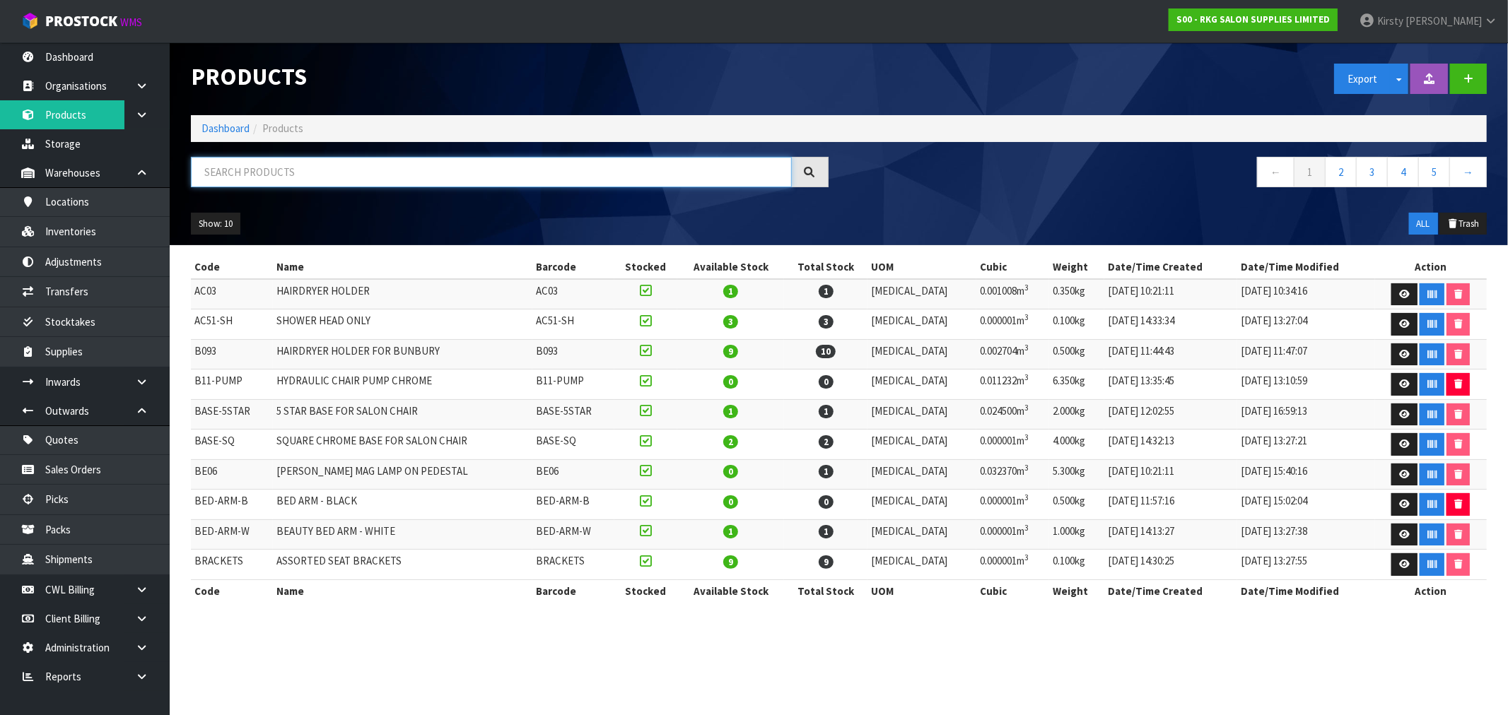
click at [232, 168] on input "text" at bounding box center [491, 172] width 601 height 30
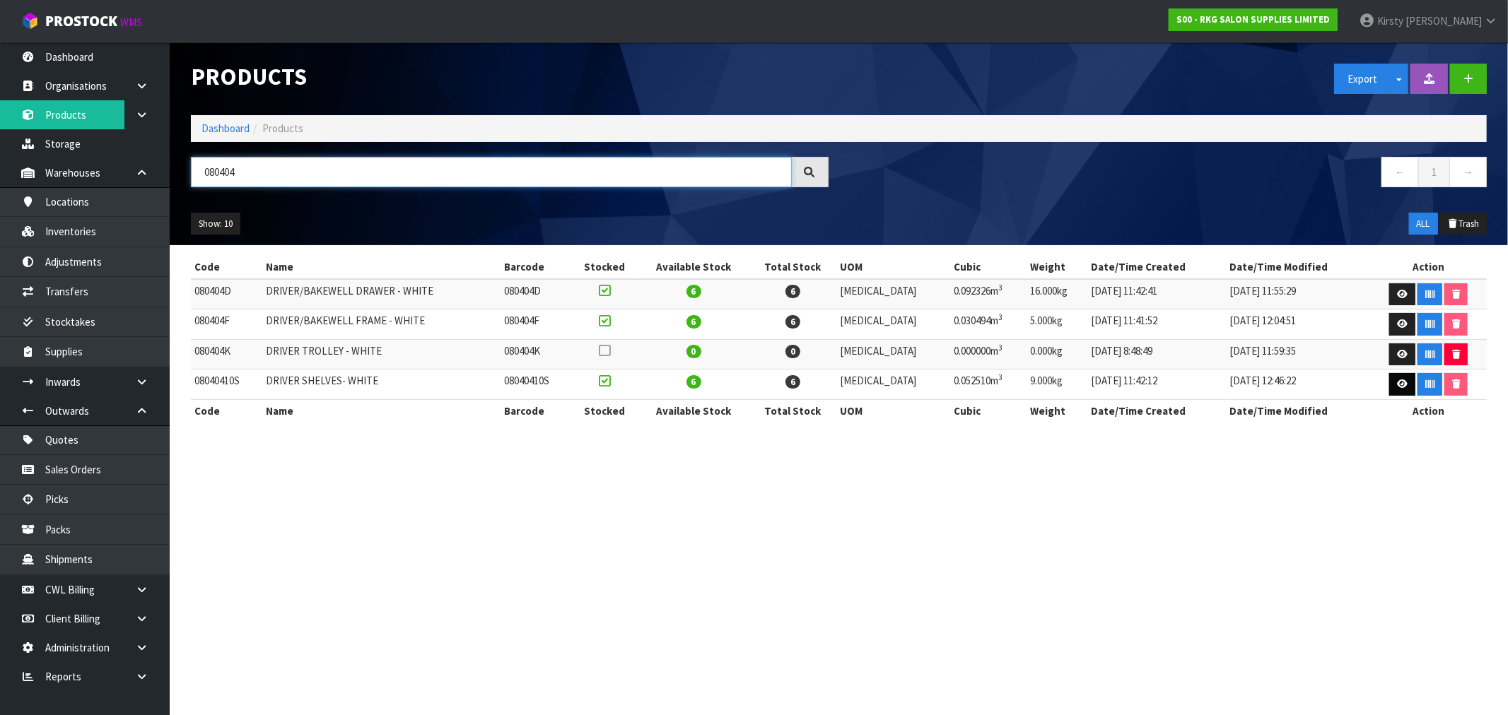
type input "080404"
click at [848, 385] on icon at bounding box center [1402, 384] width 11 height 9
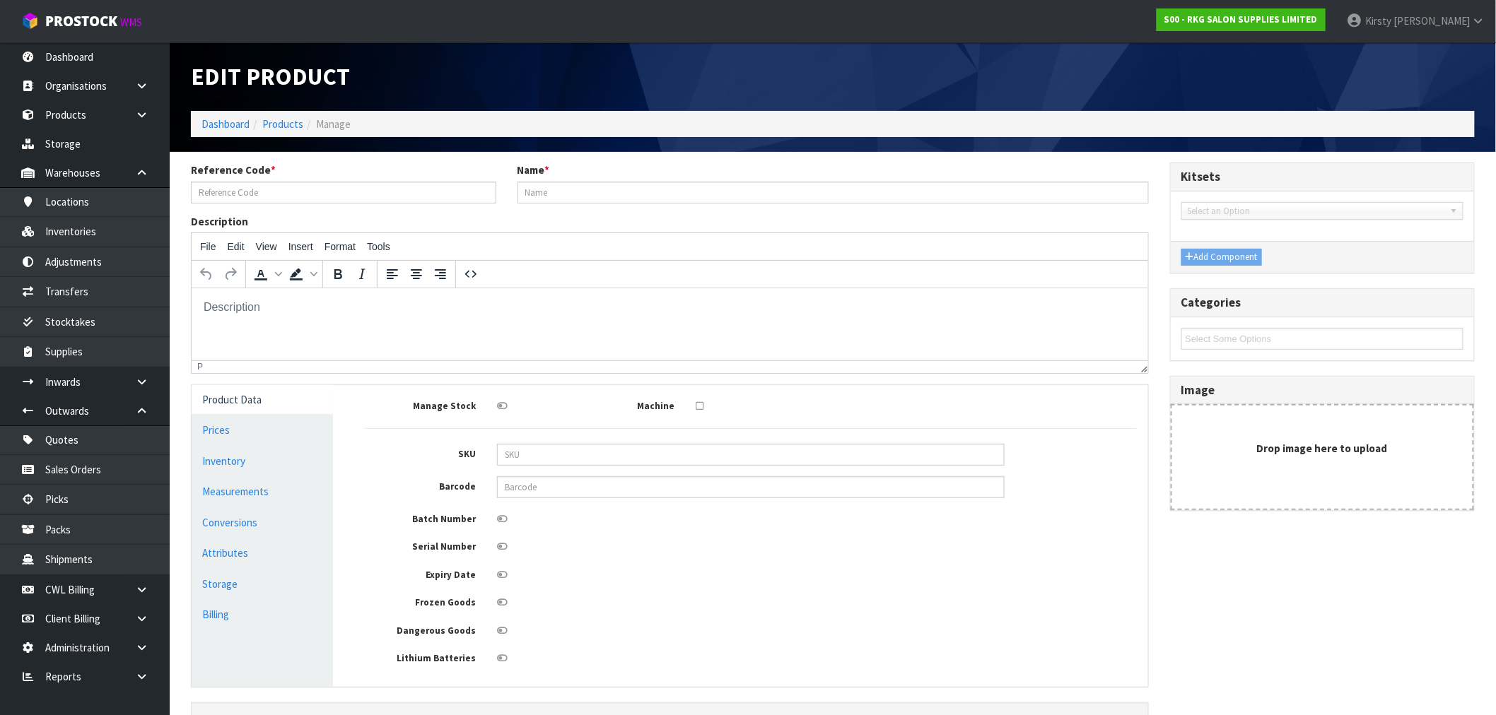
type input "08040410S"
type input "DRIVER SHELVES- WHITE"
click at [234, 192] on input "08040410S" at bounding box center [343, 193] width 305 height 22
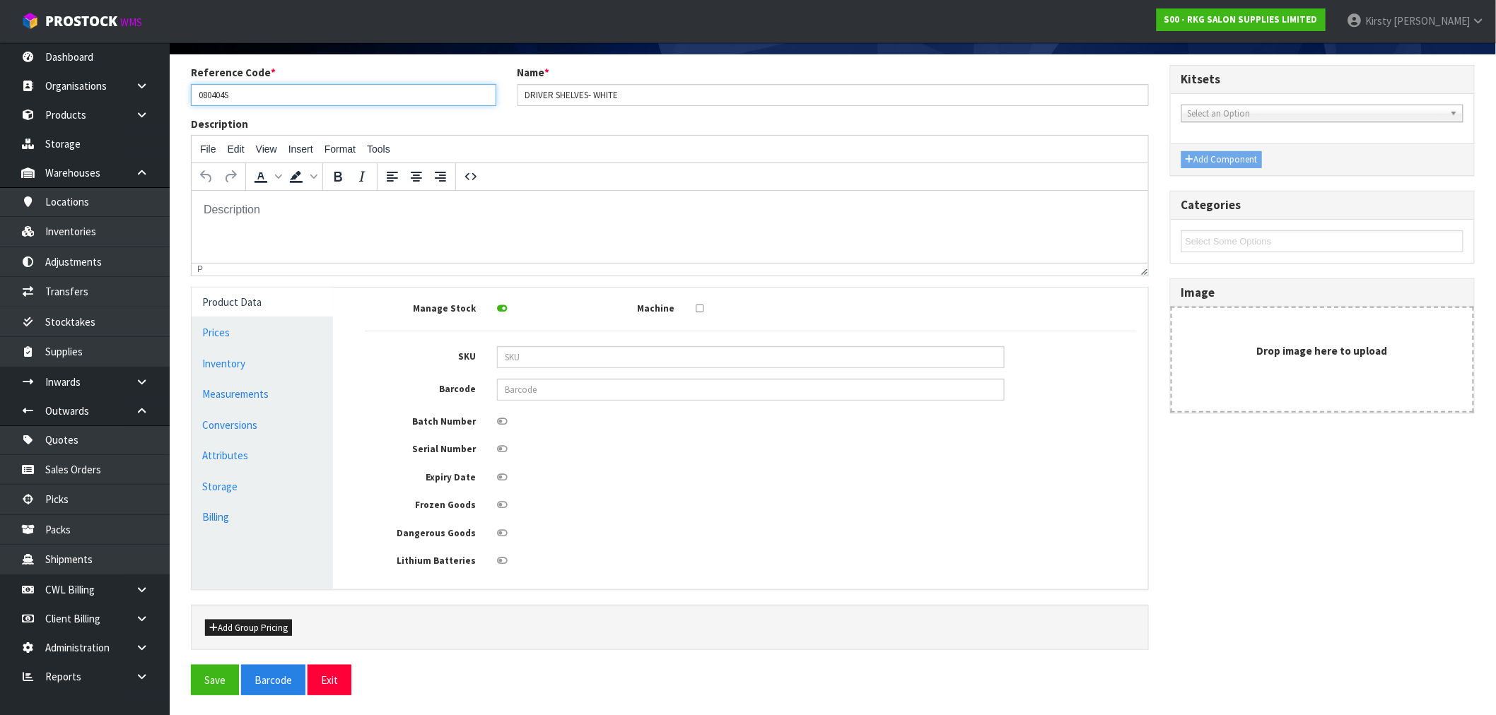
scroll to position [102, 0]
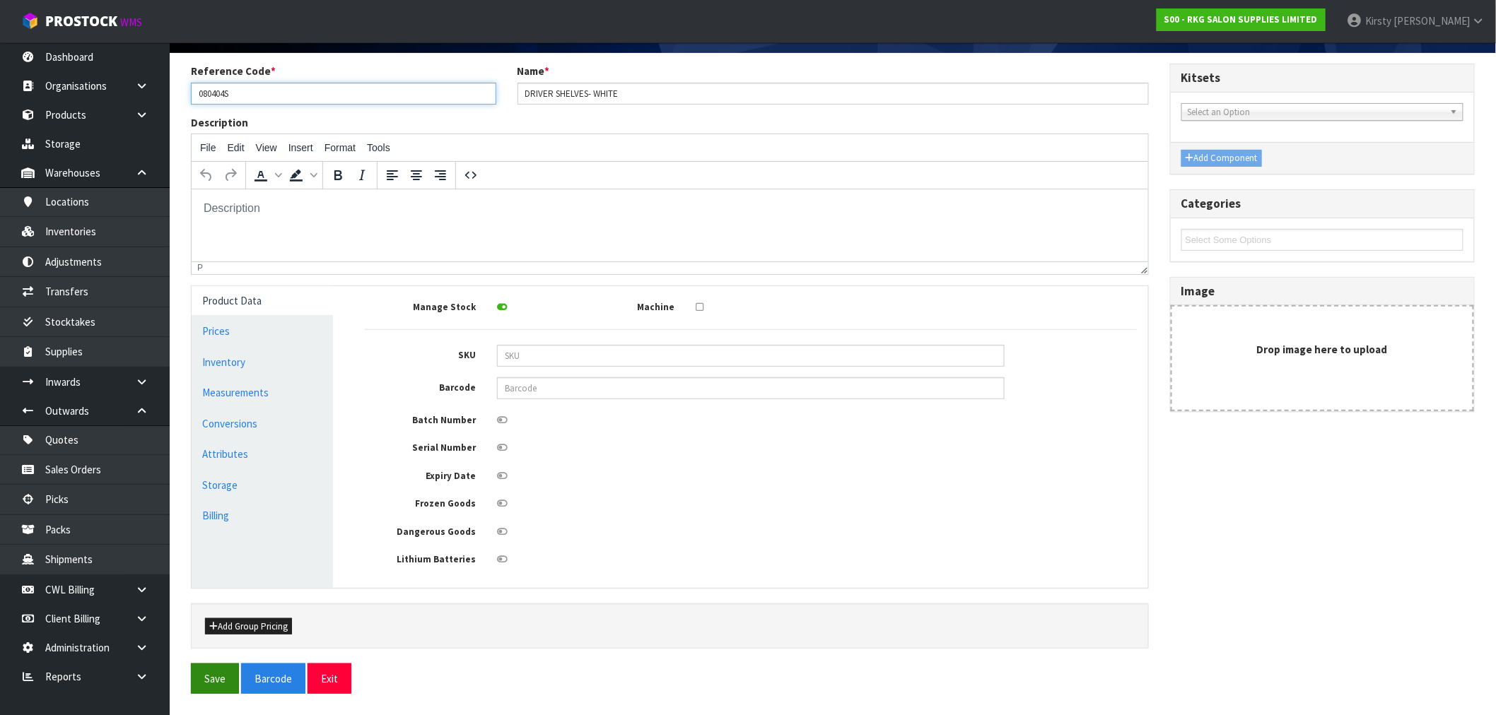
type input "080404S"
click at [217, 539] on button "Save" at bounding box center [215, 679] width 48 height 30
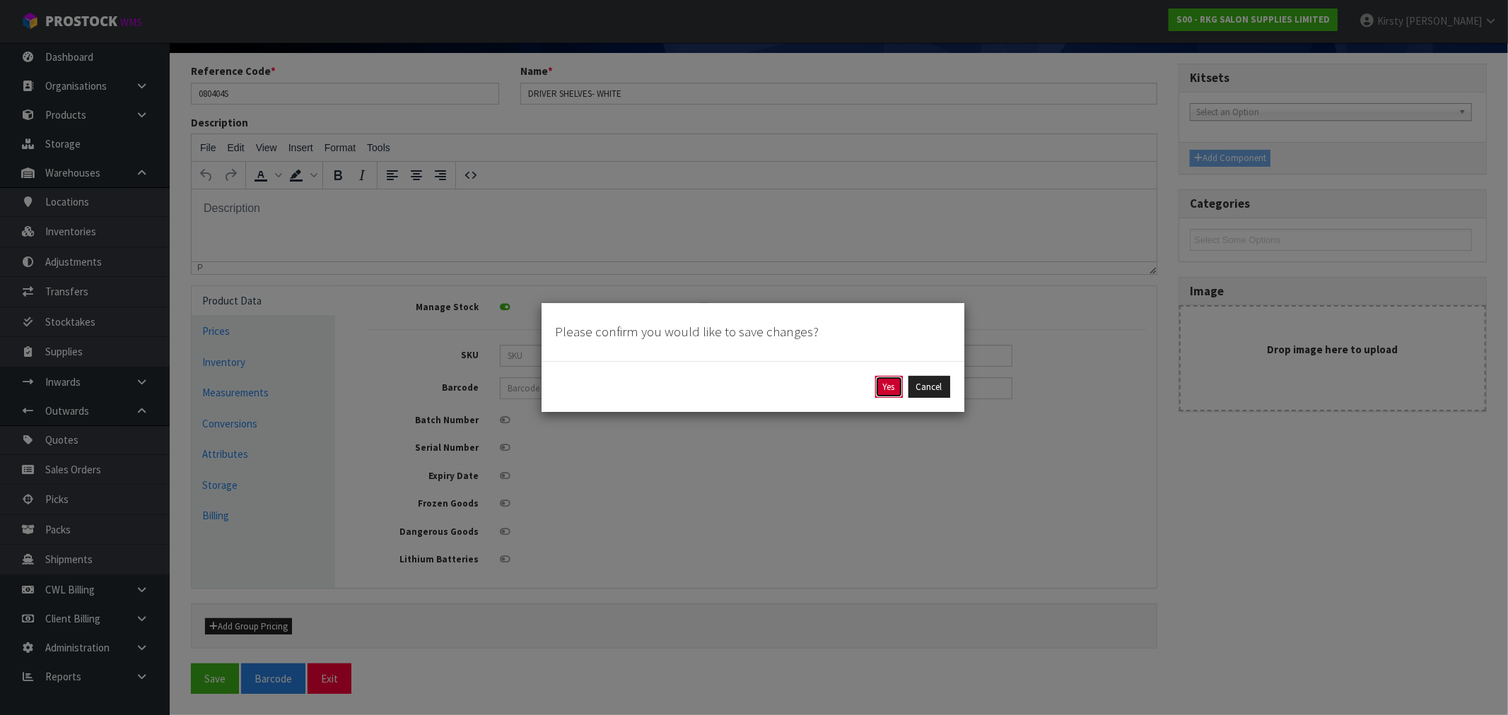
click at [848, 387] on button "Yes" at bounding box center [889, 387] width 28 height 23
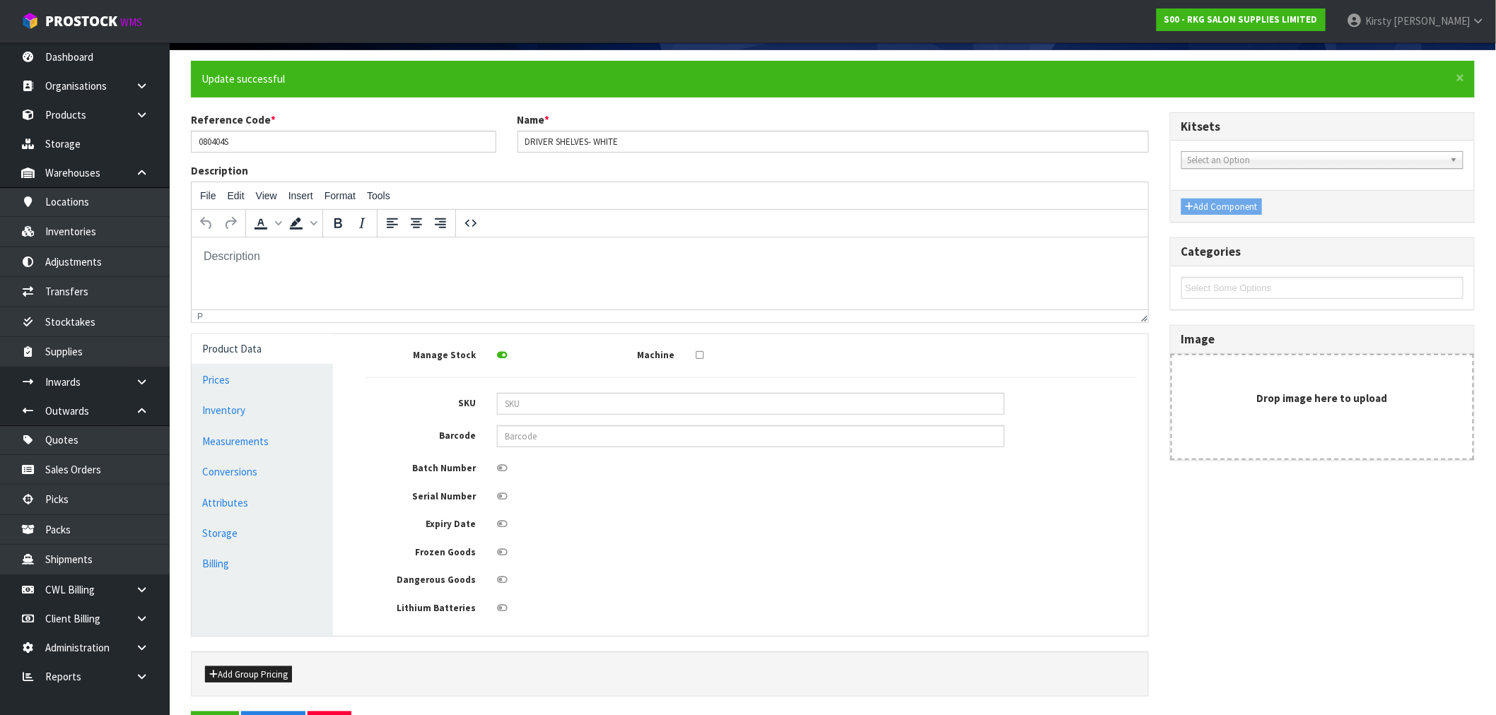
scroll to position [0, 0]
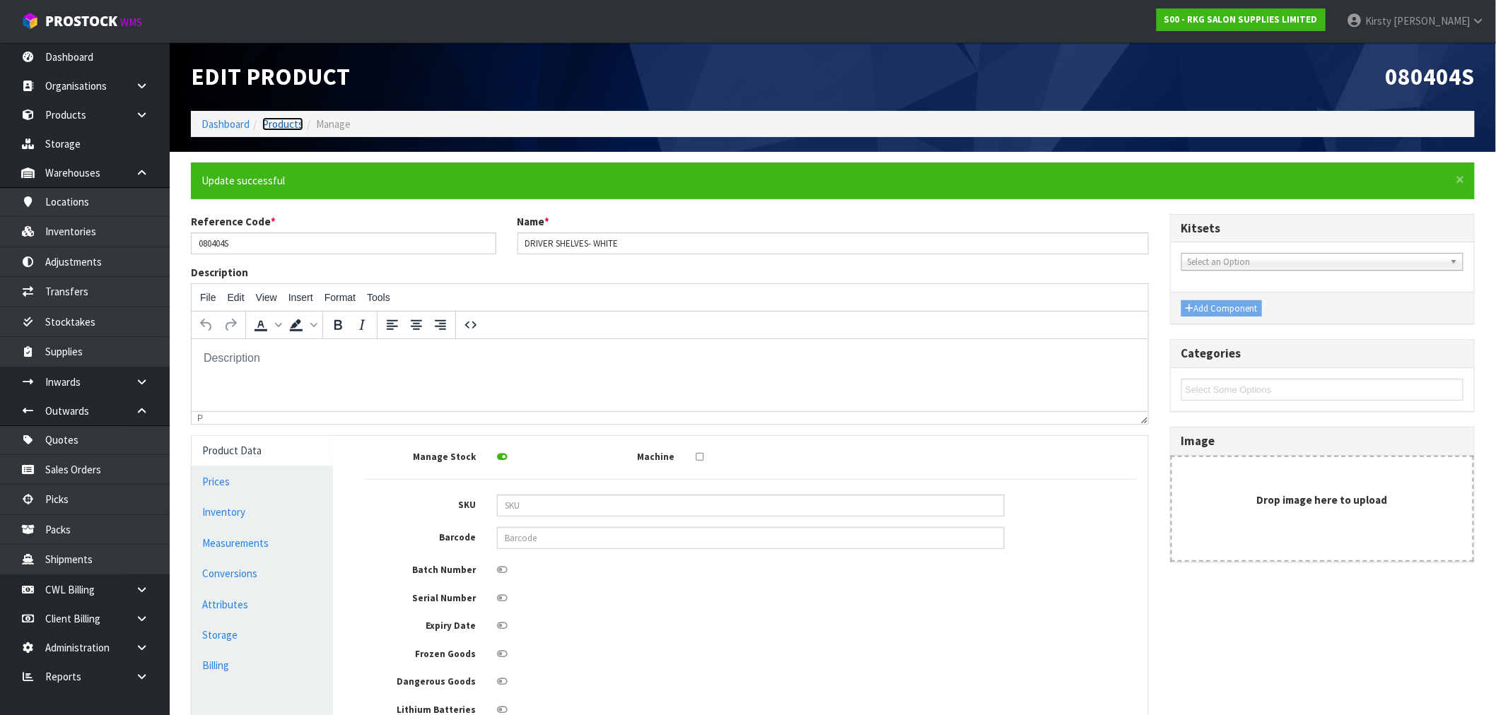
click at [293, 124] on link "Products" at bounding box center [282, 123] width 41 height 13
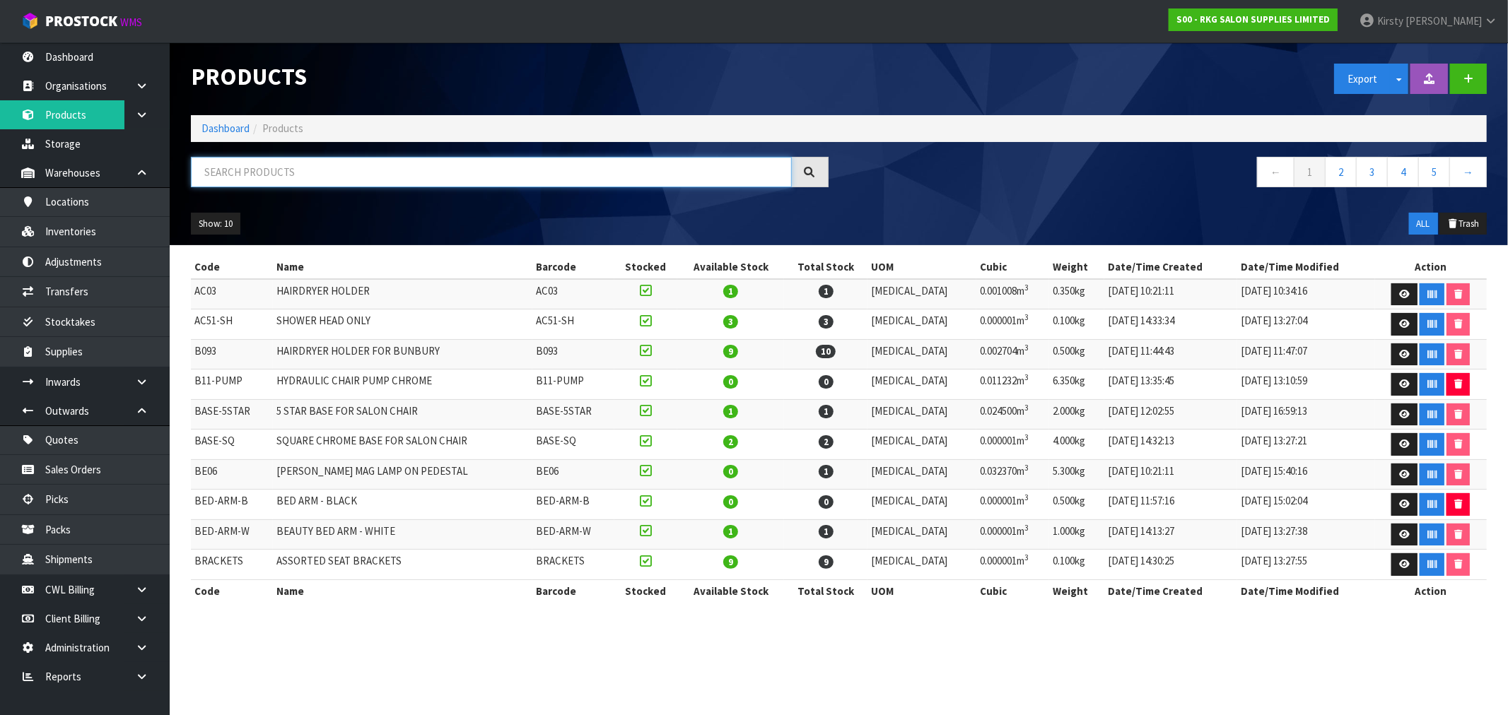
click at [230, 172] on input "text" at bounding box center [491, 172] width 601 height 30
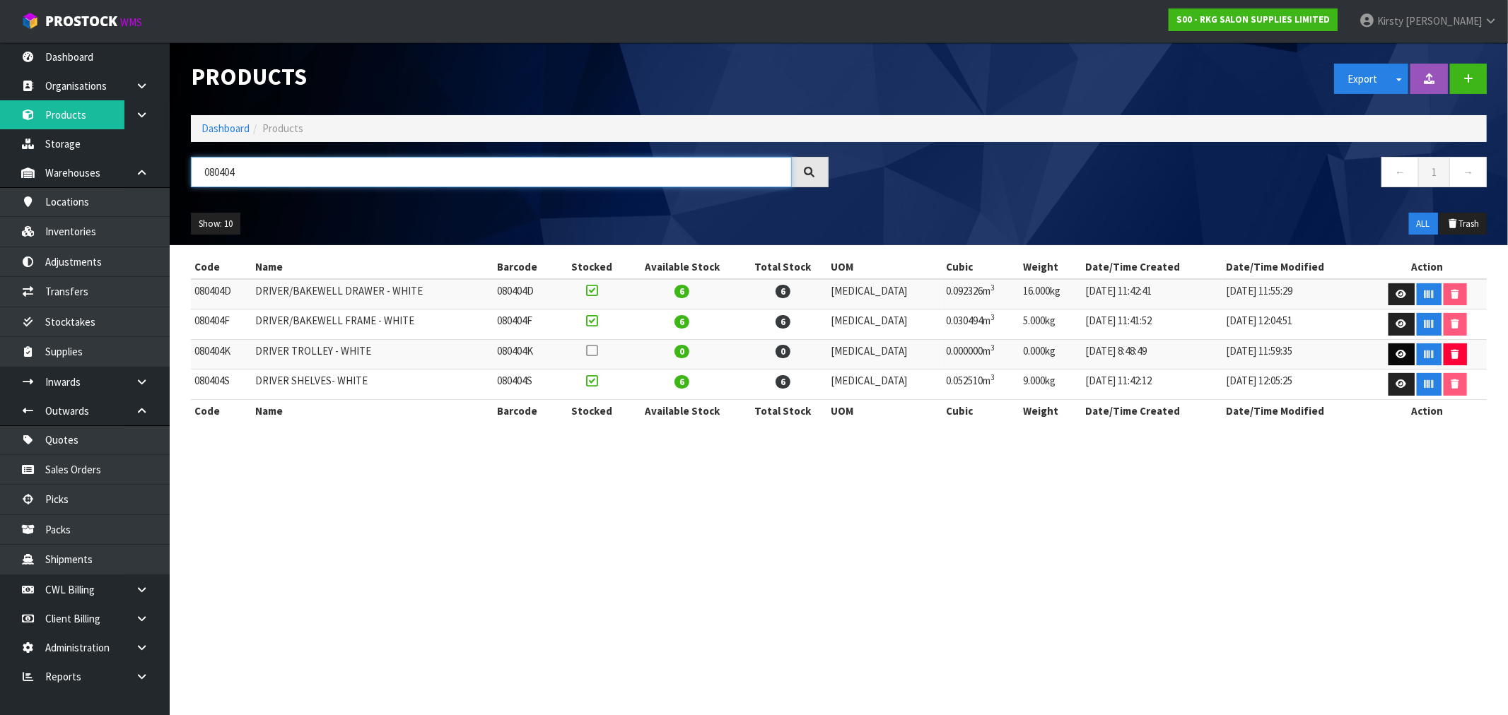
type input "080404"
click at [848, 352] on icon at bounding box center [1401, 354] width 11 height 9
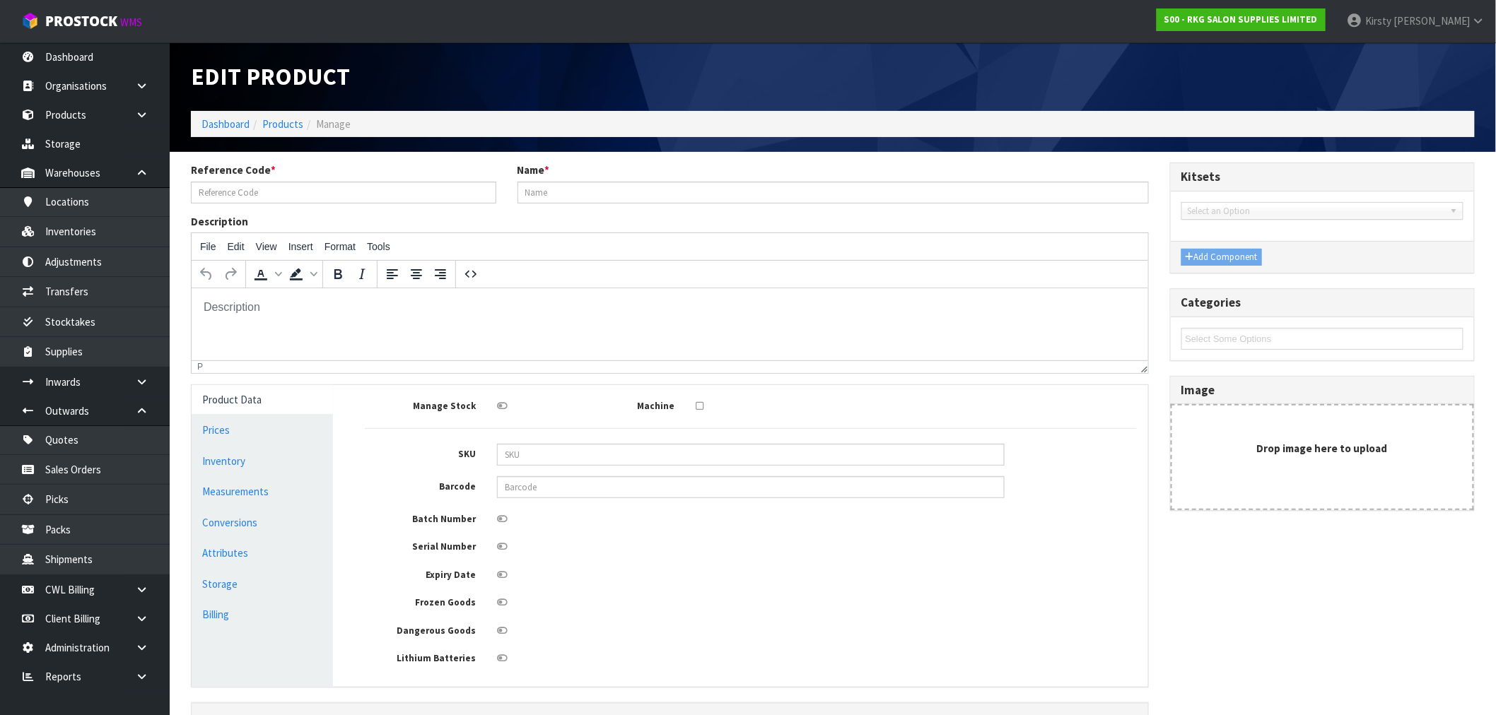
type input "080404K"
type input "DRIVER TROLLEY - WHITE"
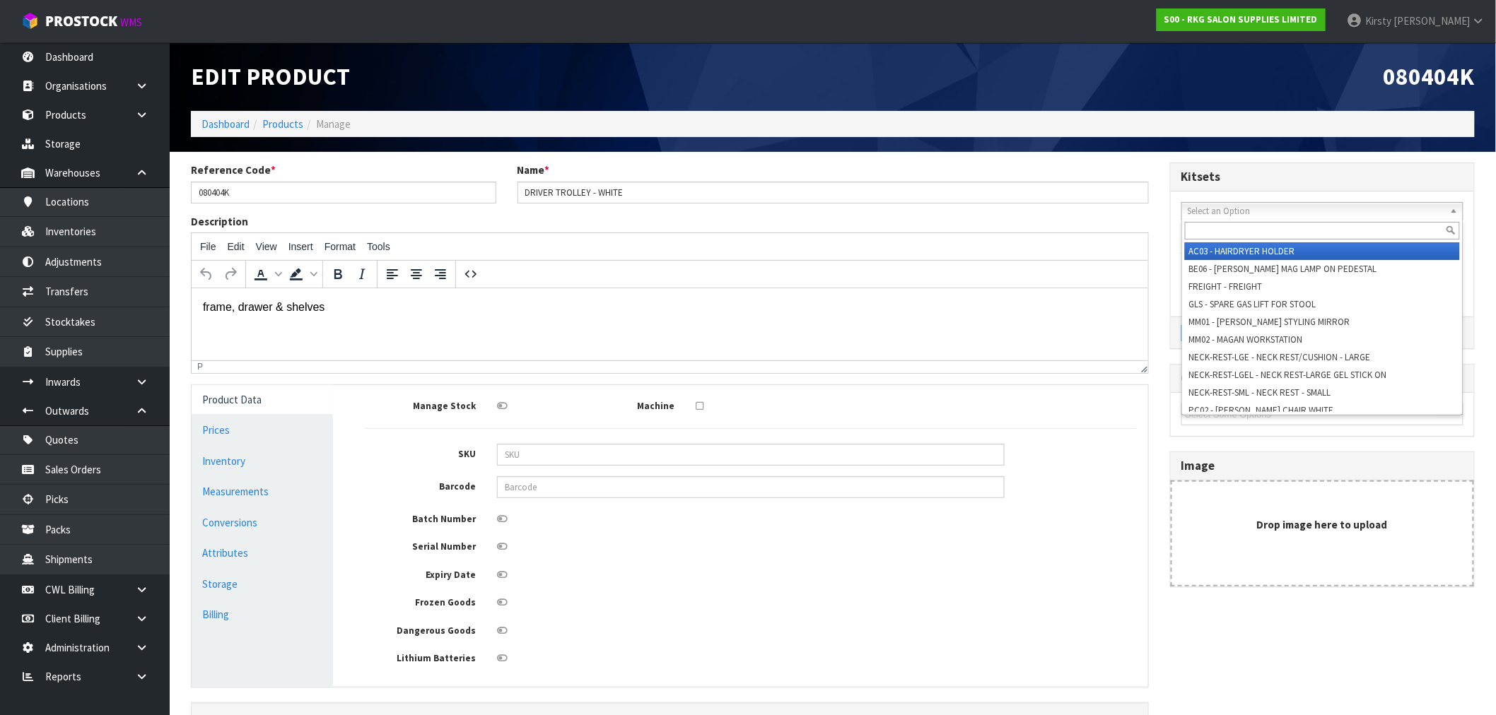
click at [848, 212] on span "Select an Option" at bounding box center [1316, 211] width 257 height 17
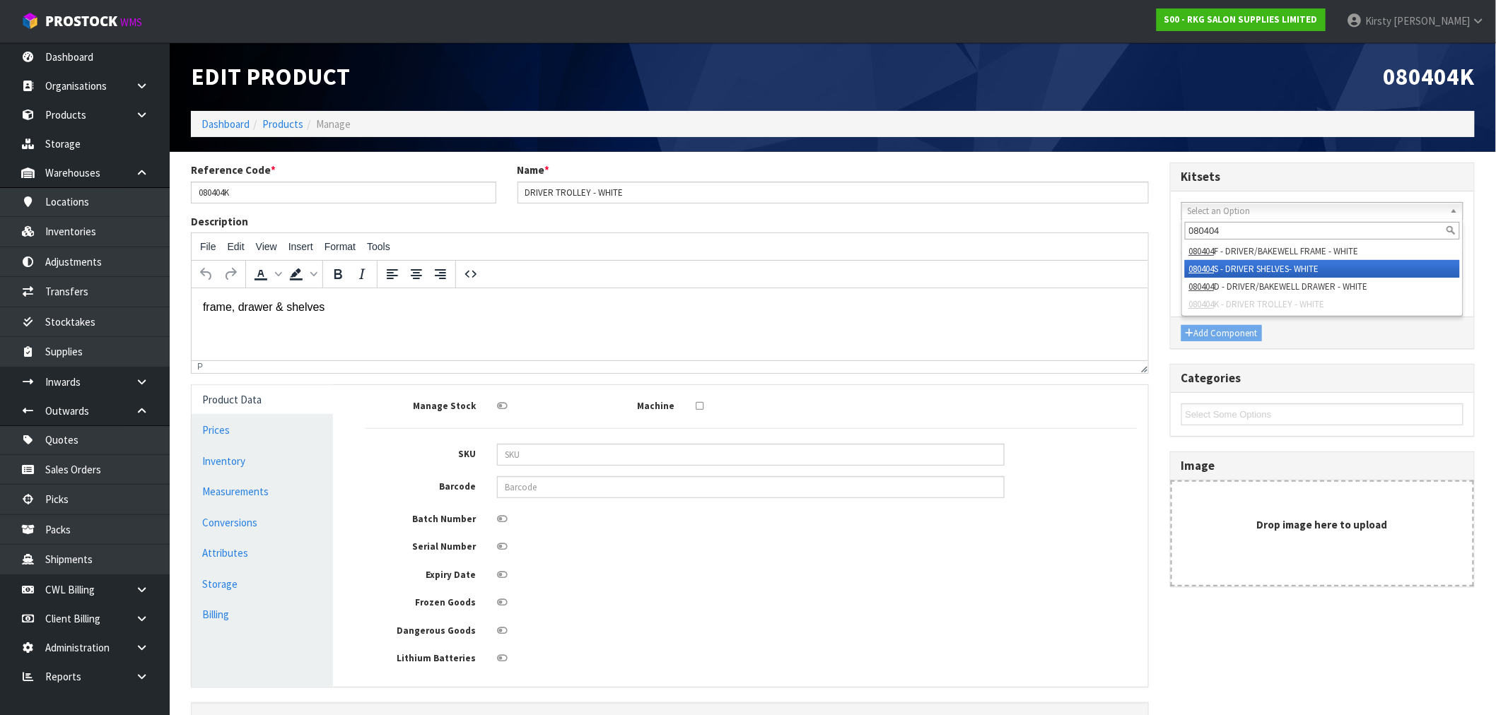
type input "080404"
click at [848, 271] on li "080404 S - DRIVER SHELVES- WHITE" at bounding box center [1322, 269] width 275 height 18
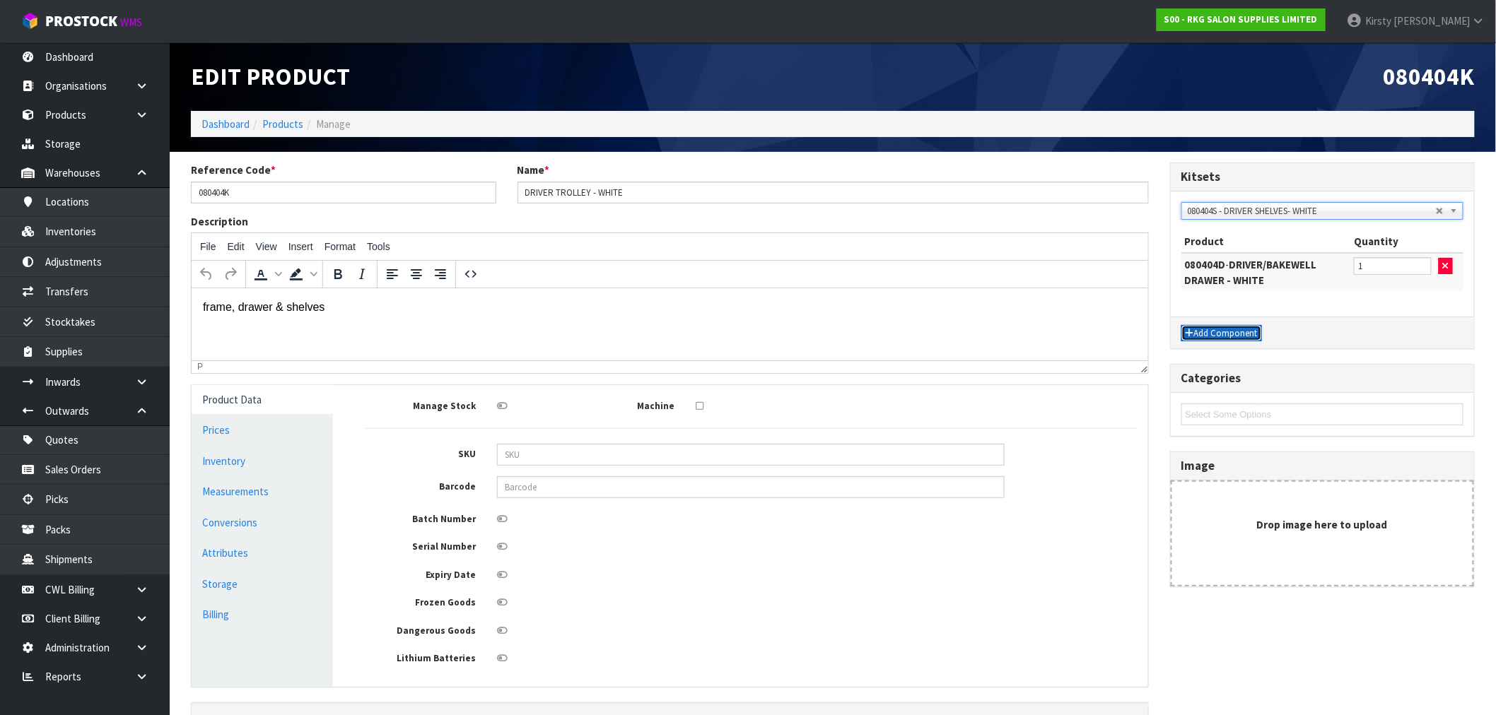
click at [848, 331] on button "Add Component" at bounding box center [1221, 333] width 81 height 17
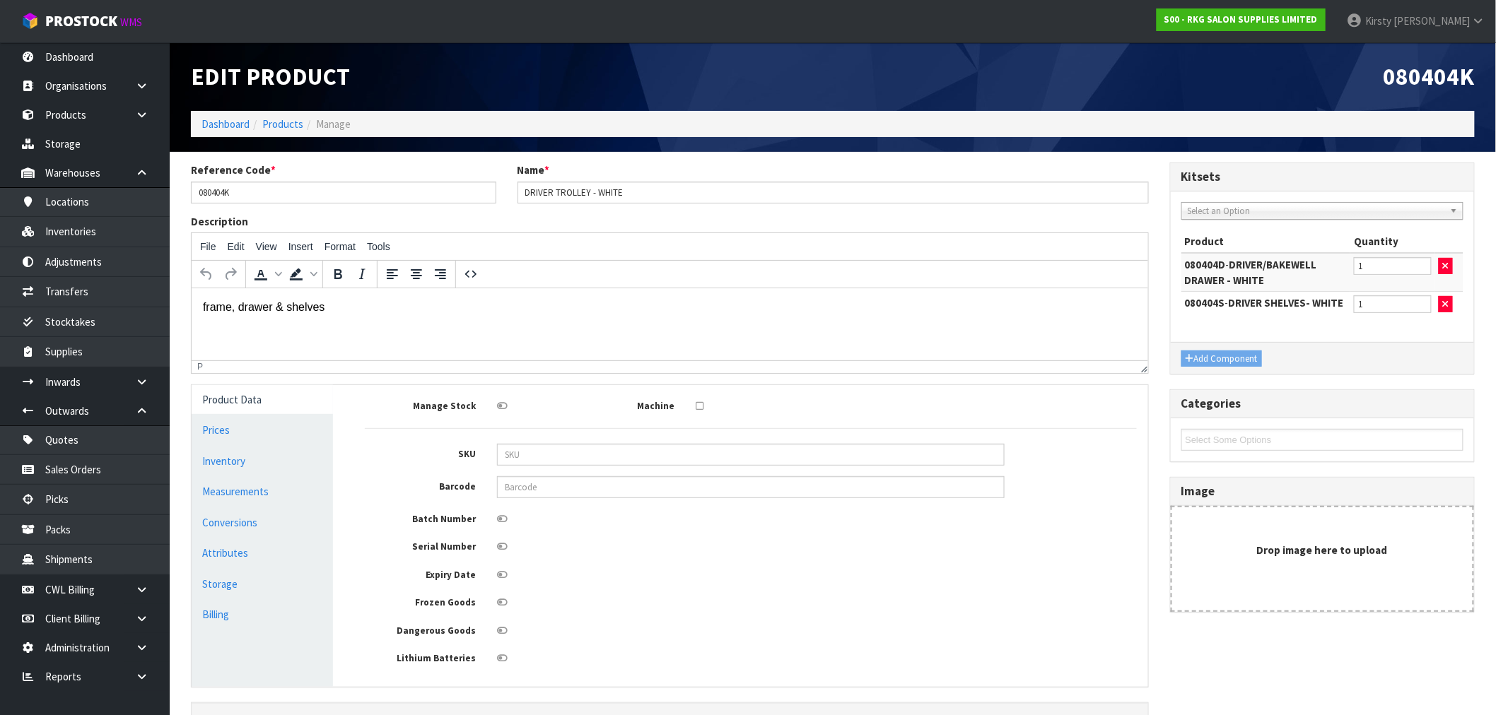
click at [848, 209] on span "Select an Option" at bounding box center [1312, 211] width 248 height 17
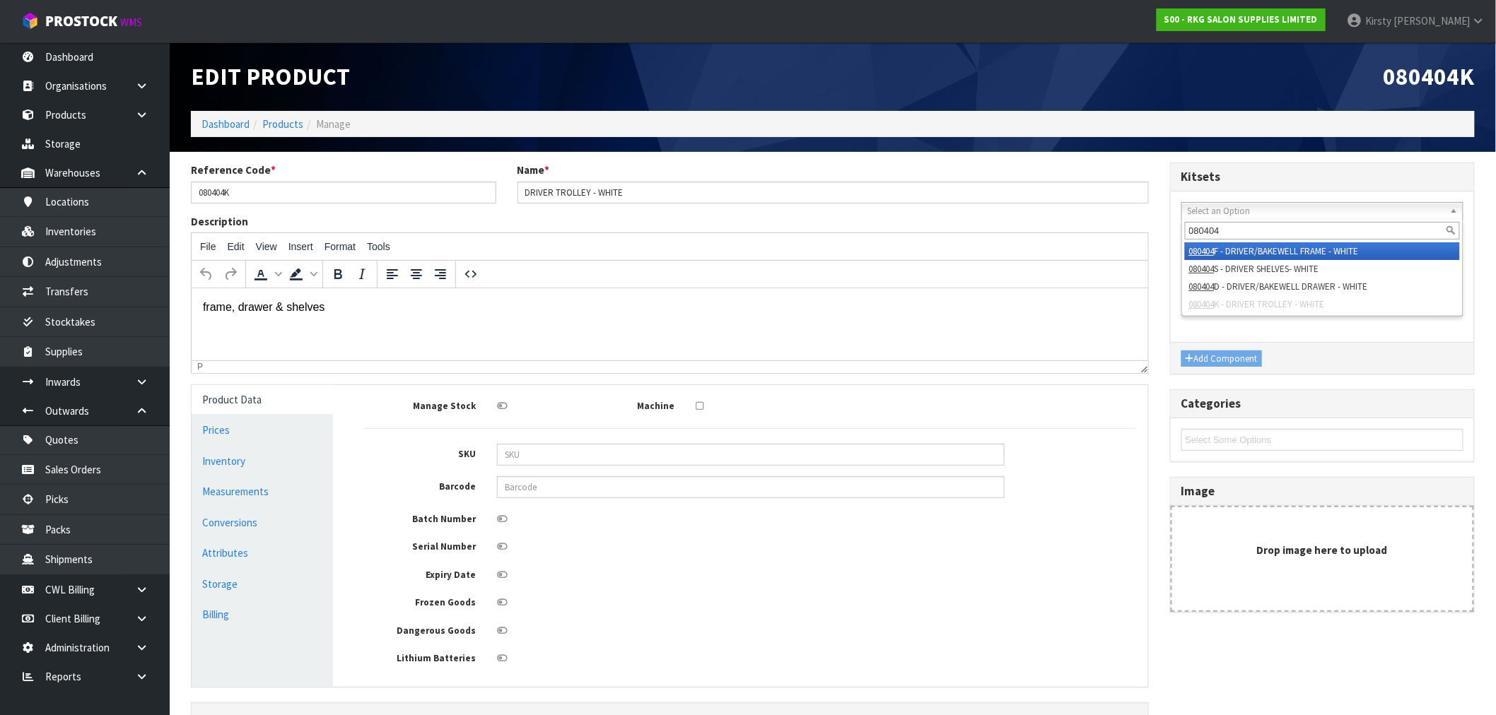
type input "080404"
click at [848, 248] on li "080404 F - DRIVER/BAKEWELL FRAME - WHITE" at bounding box center [1322, 251] width 275 height 18
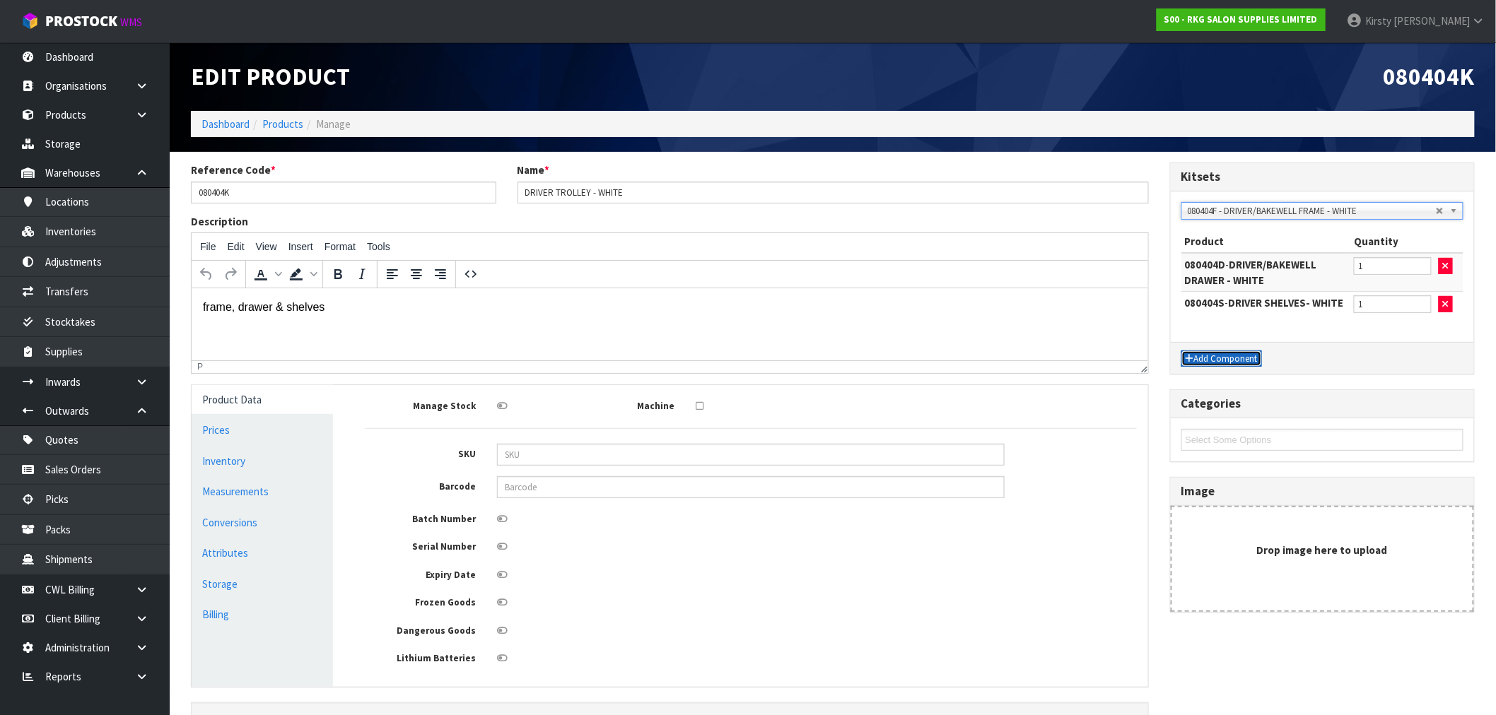
click at [848, 354] on button "Add Component" at bounding box center [1221, 359] width 81 height 17
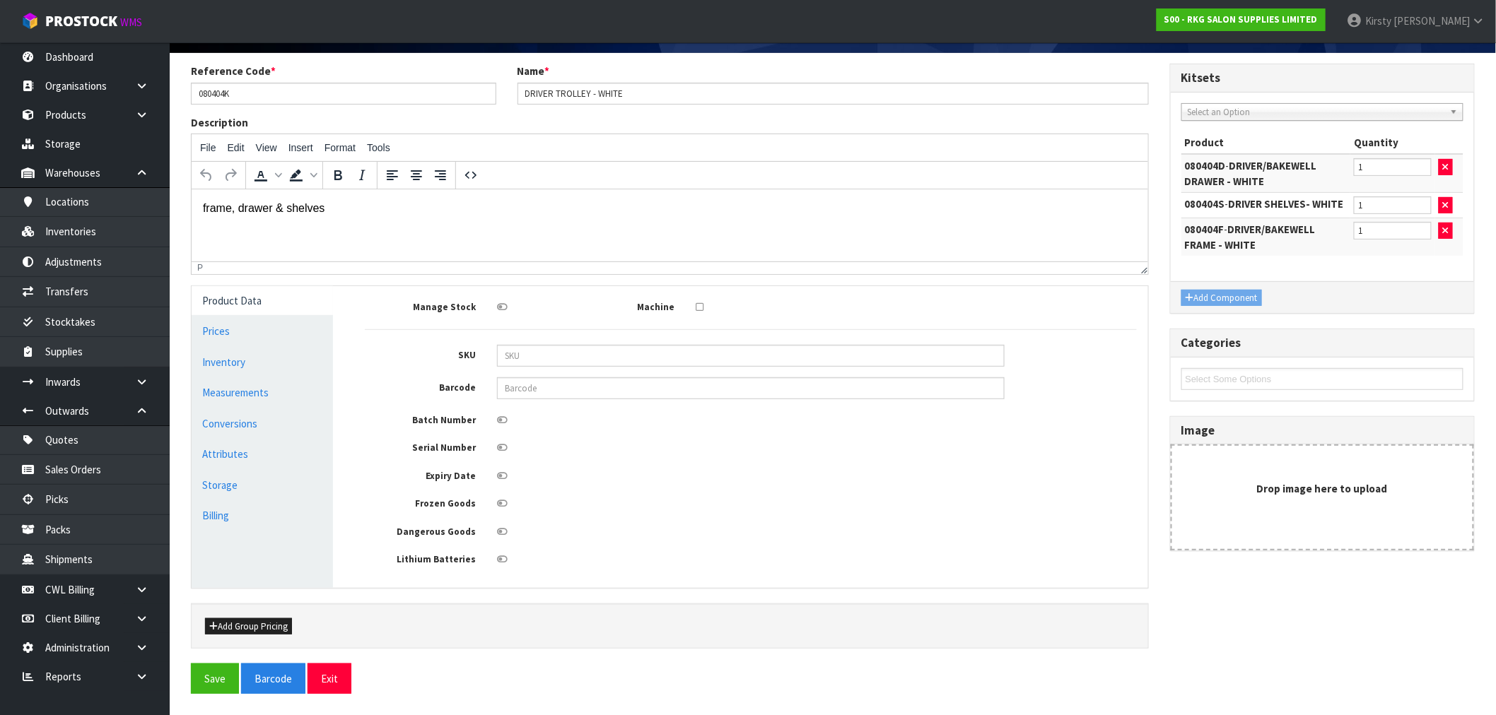
scroll to position [102, 0]
click at [209, 539] on button "Save" at bounding box center [215, 679] width 48 height 30
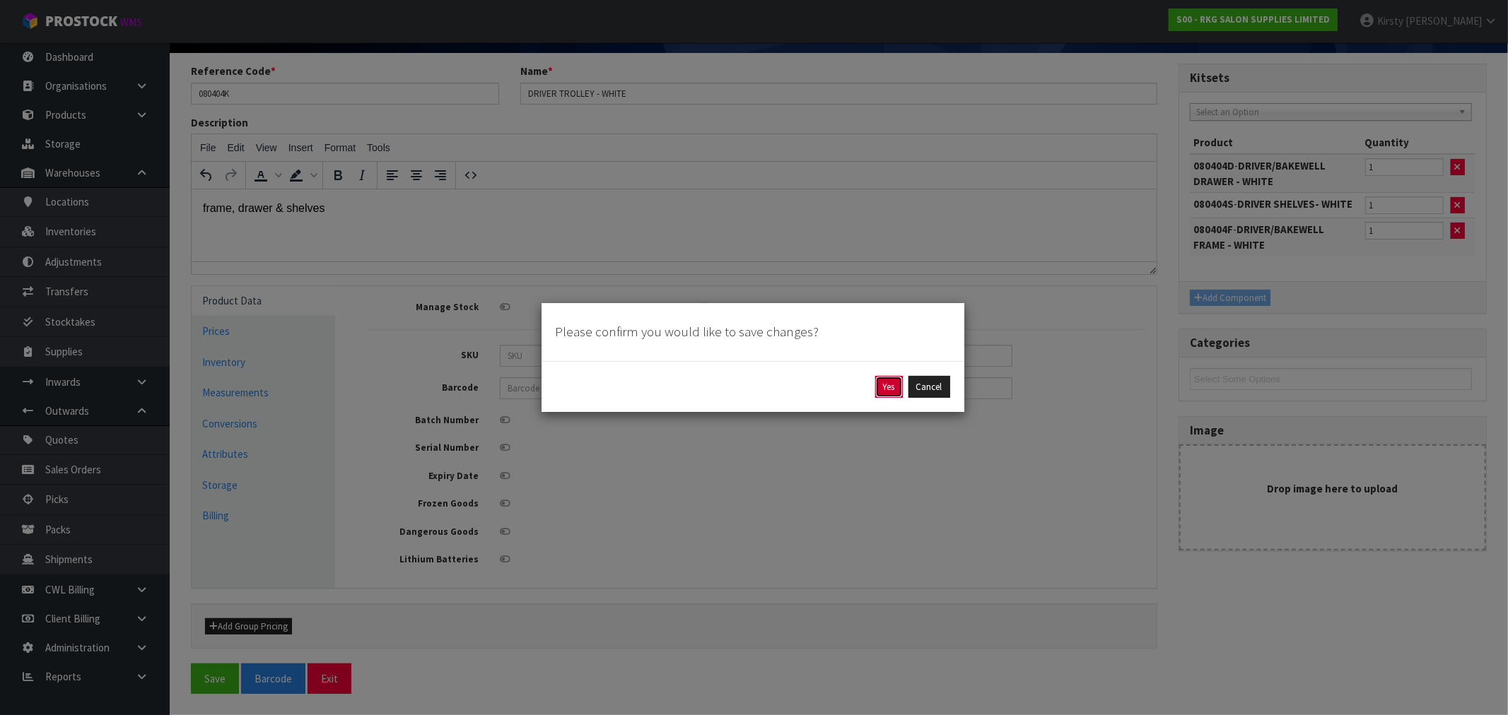
click at [848, 387] on button "Yes" at bounding box center [889, 387] width 28 height 23
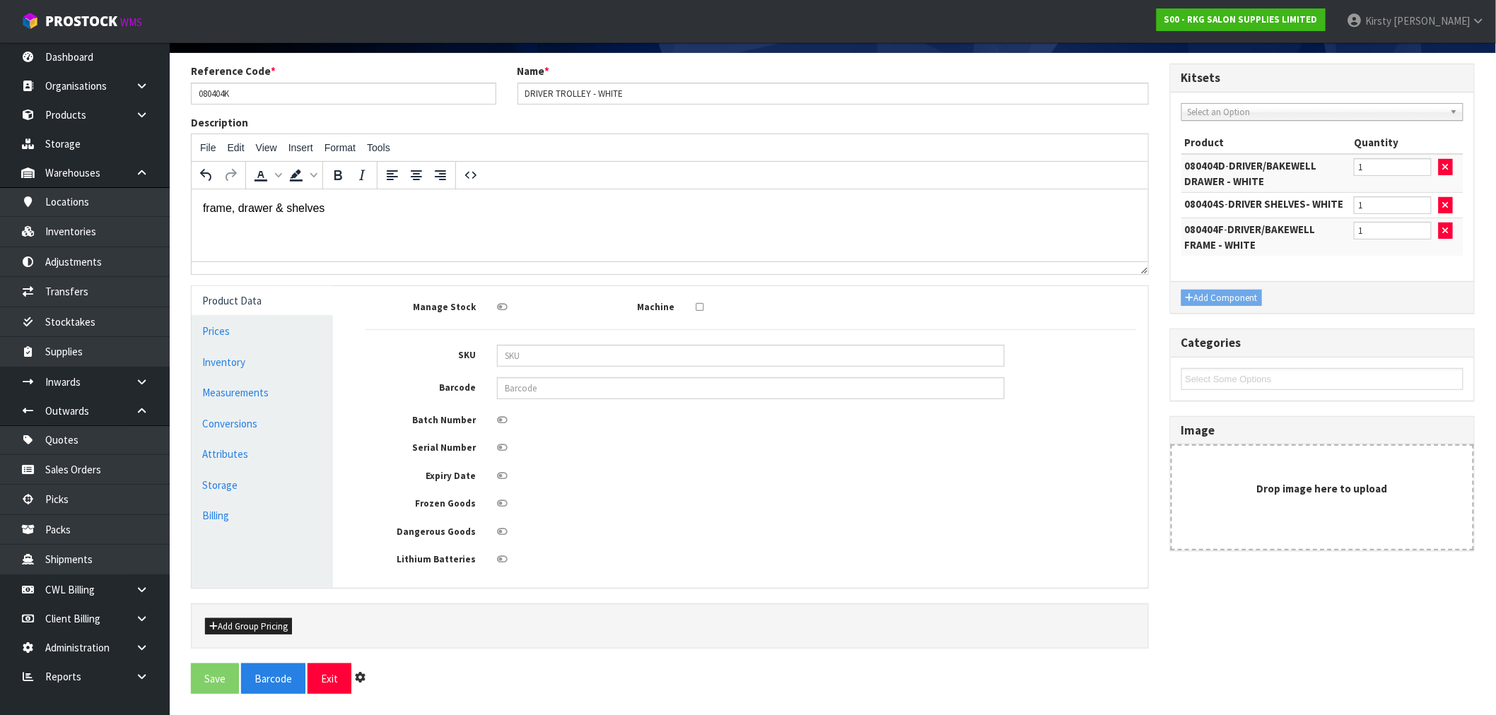
scroll to position [0, 0]
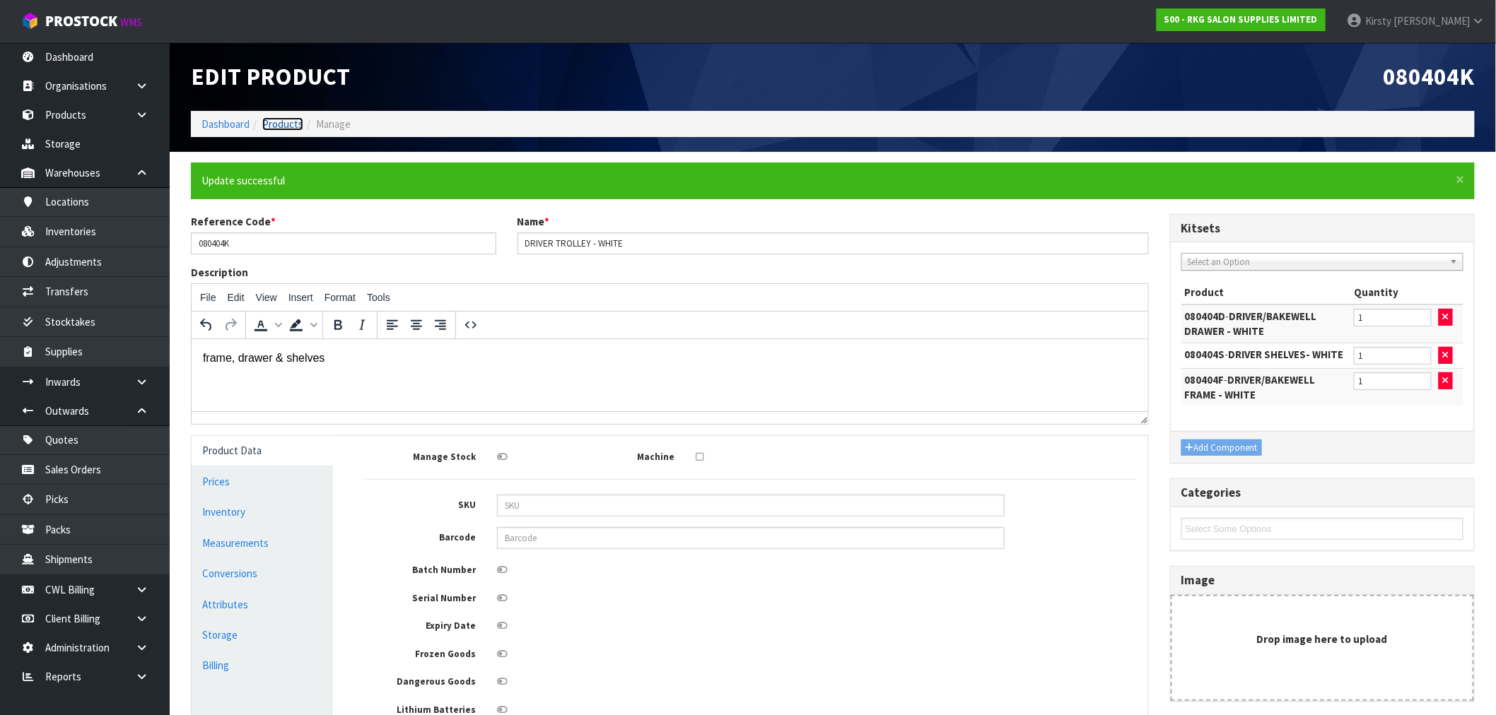
click at [281, 124] on link "Products" at bounding box center [282, 123] width 41 height 13
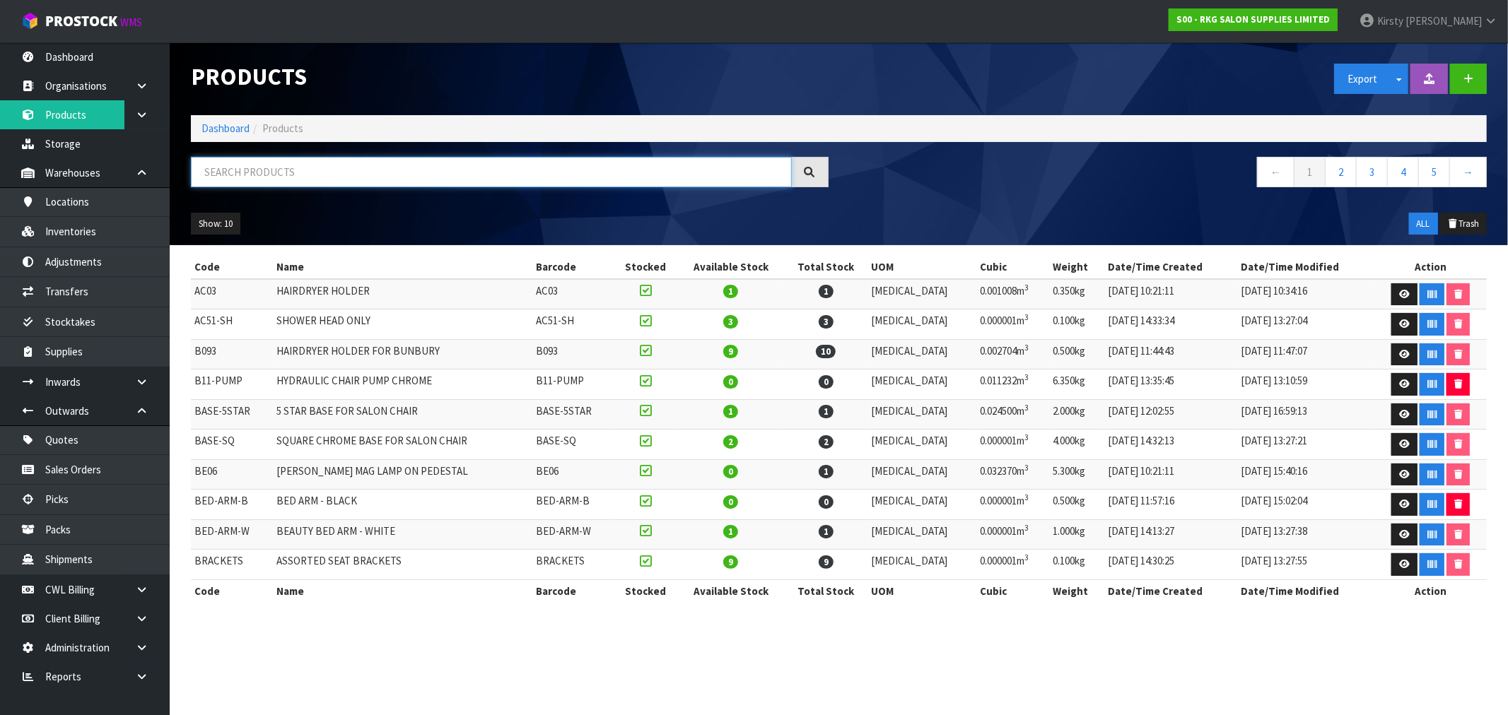
click at [246, 165] on input "text" at bounding box center [491, 172] width 601 height 30
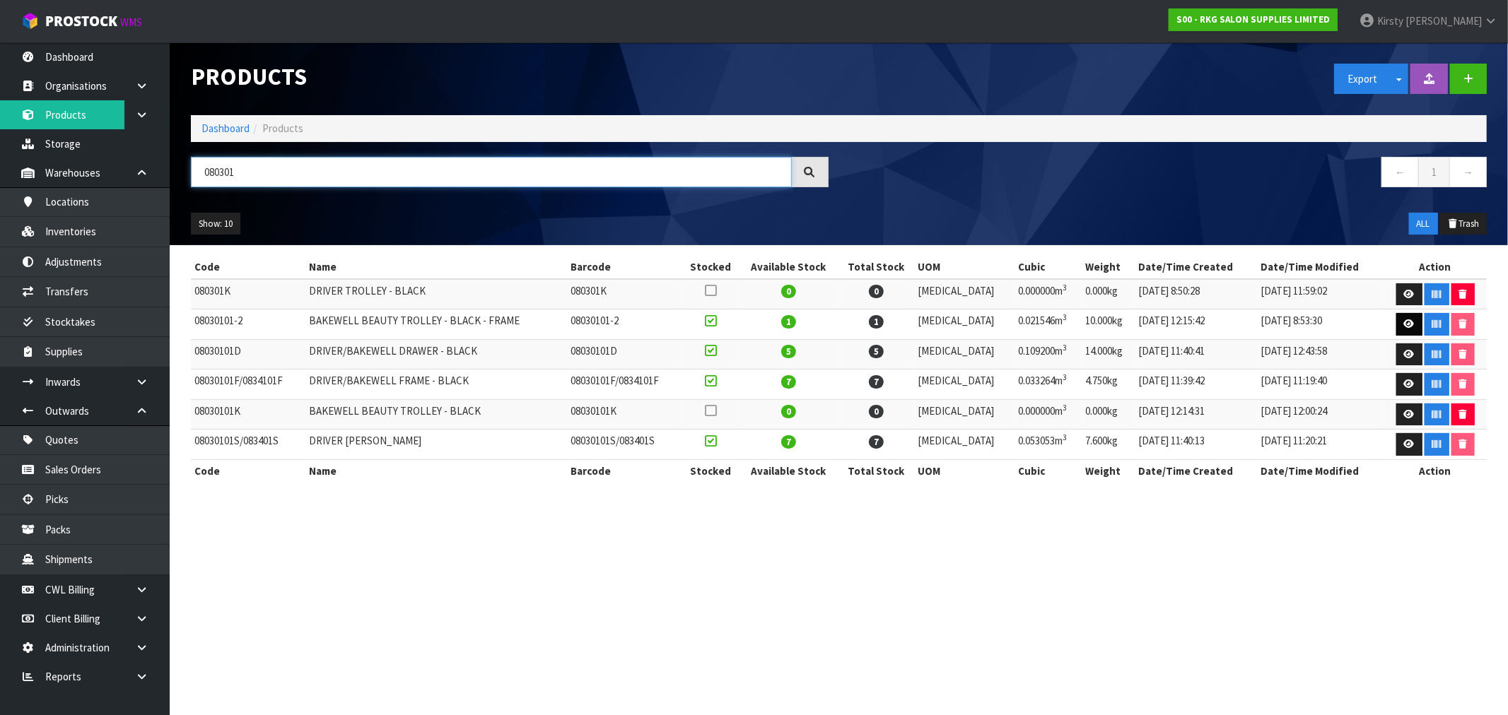
type input "080301"
click at [848, 323] on icon at bounding box center [1409, 324] width 11 height 9
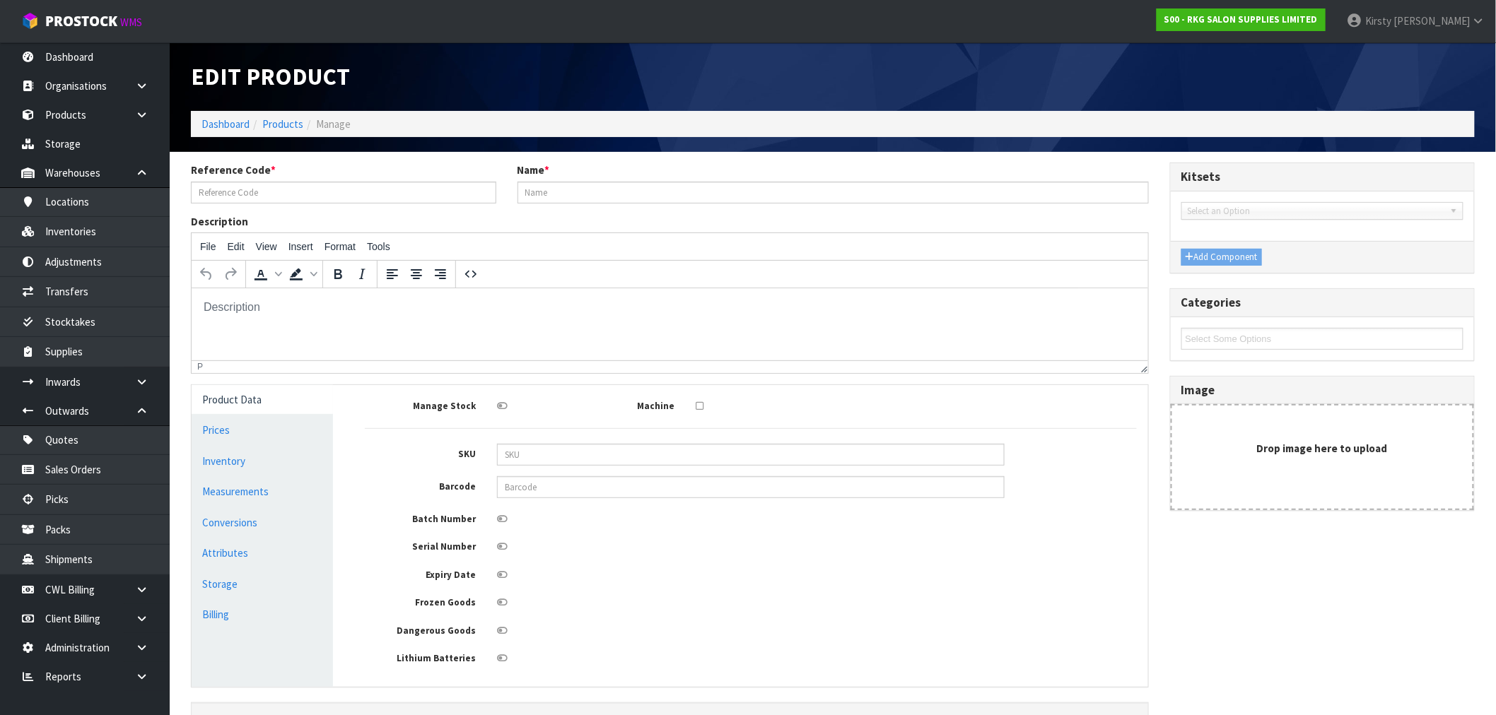
type input "08030101-2"
type input "BAKEWELL BEAUTY TROLLEY - BLACK - FRAME"
click at [235, 194] on input "08030101-2" at bounding box center [343, 193] width 305 height 22
click at [245, 193] on input "08030101-2" at bounding box center [343, 193] width 305 height 22
click at [279, 124] on link "Products" at bounding box center [282, 123] width 41 height 13
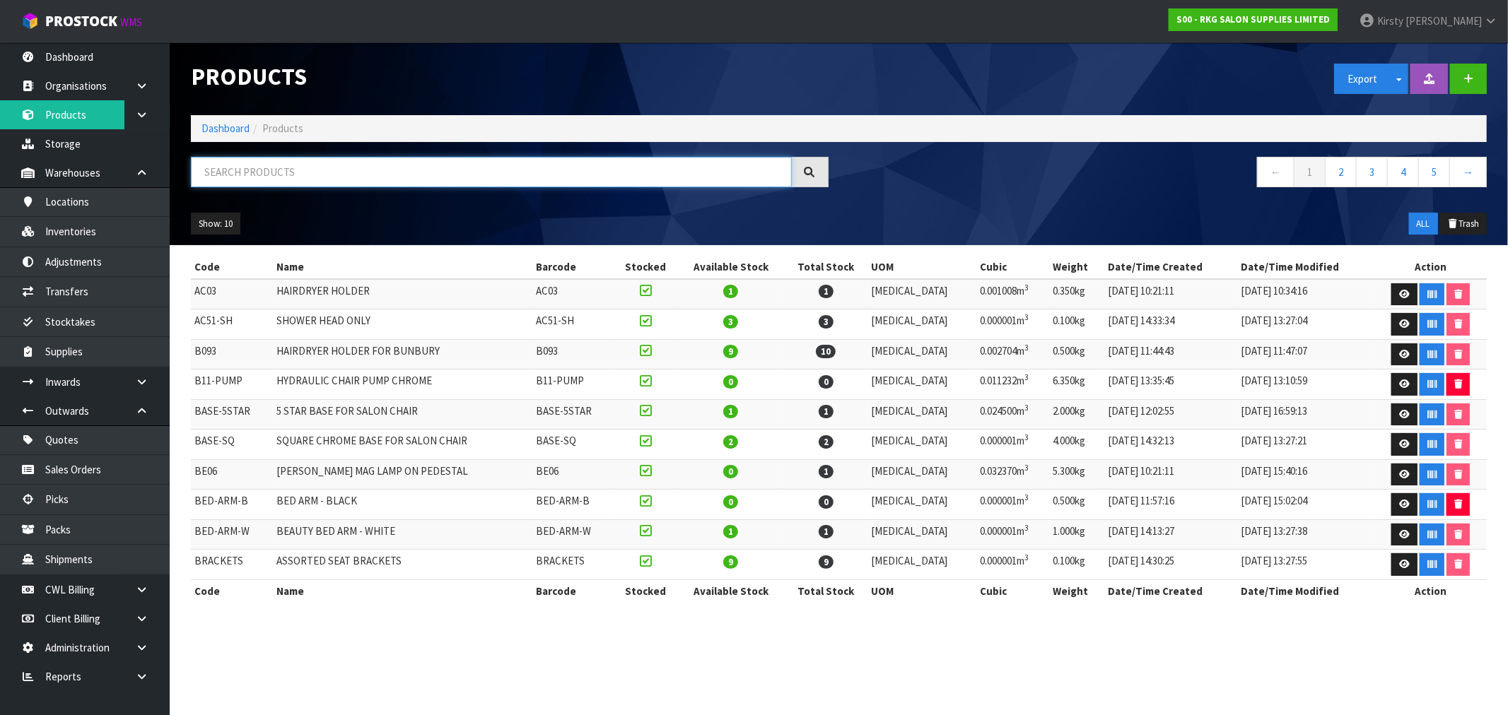
click at [235, 163] on input "text" at bounding box center [491, 172] width 601 height 30
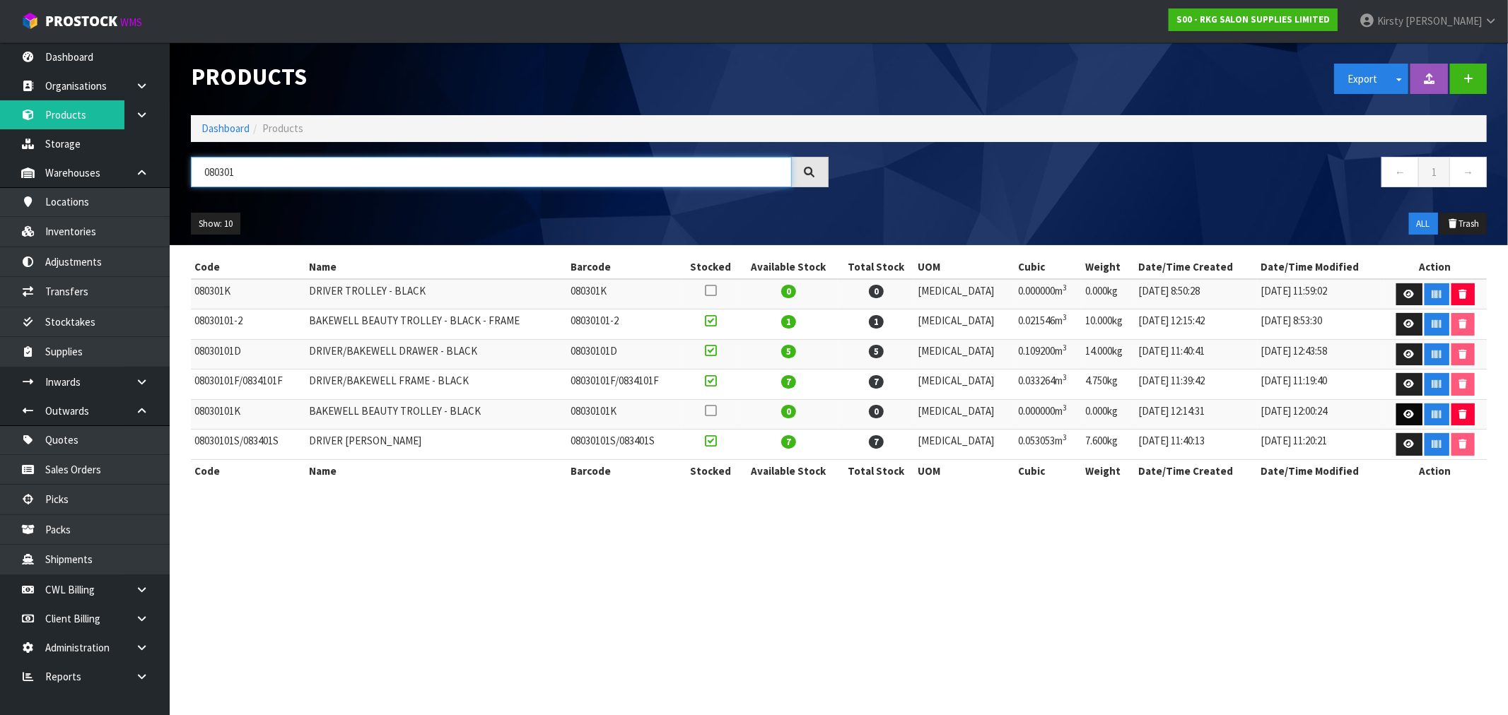
type input "080301"
click at [848, 414] on icon at bounding box center [1409, 414] width 11 height 9
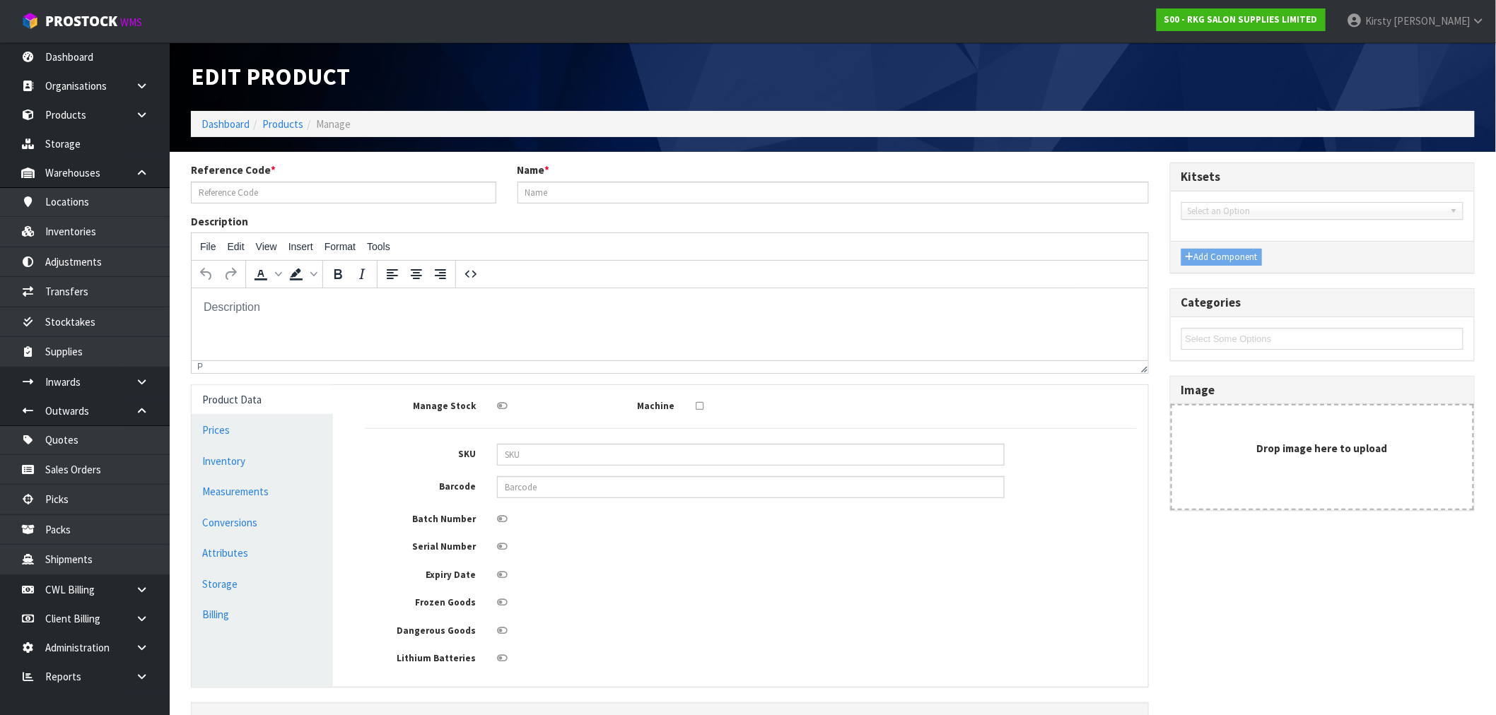
type input "08030101K"
type input "BAKEWELL BEAUTY TROLLEY - BLACK"
click at [235, 191] on input "08030101K" at bounding box center [343, 193] width 305 height 22
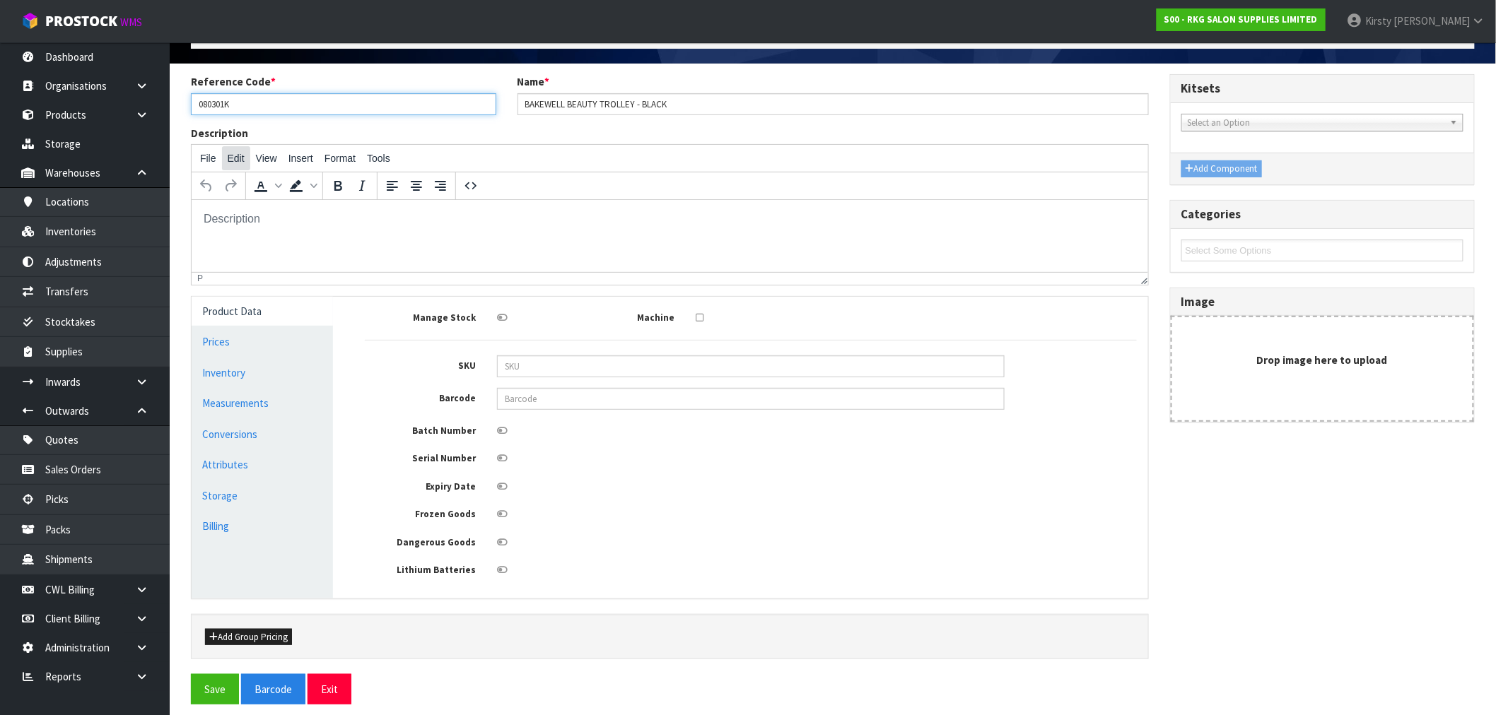
scroll to position [102, 0]
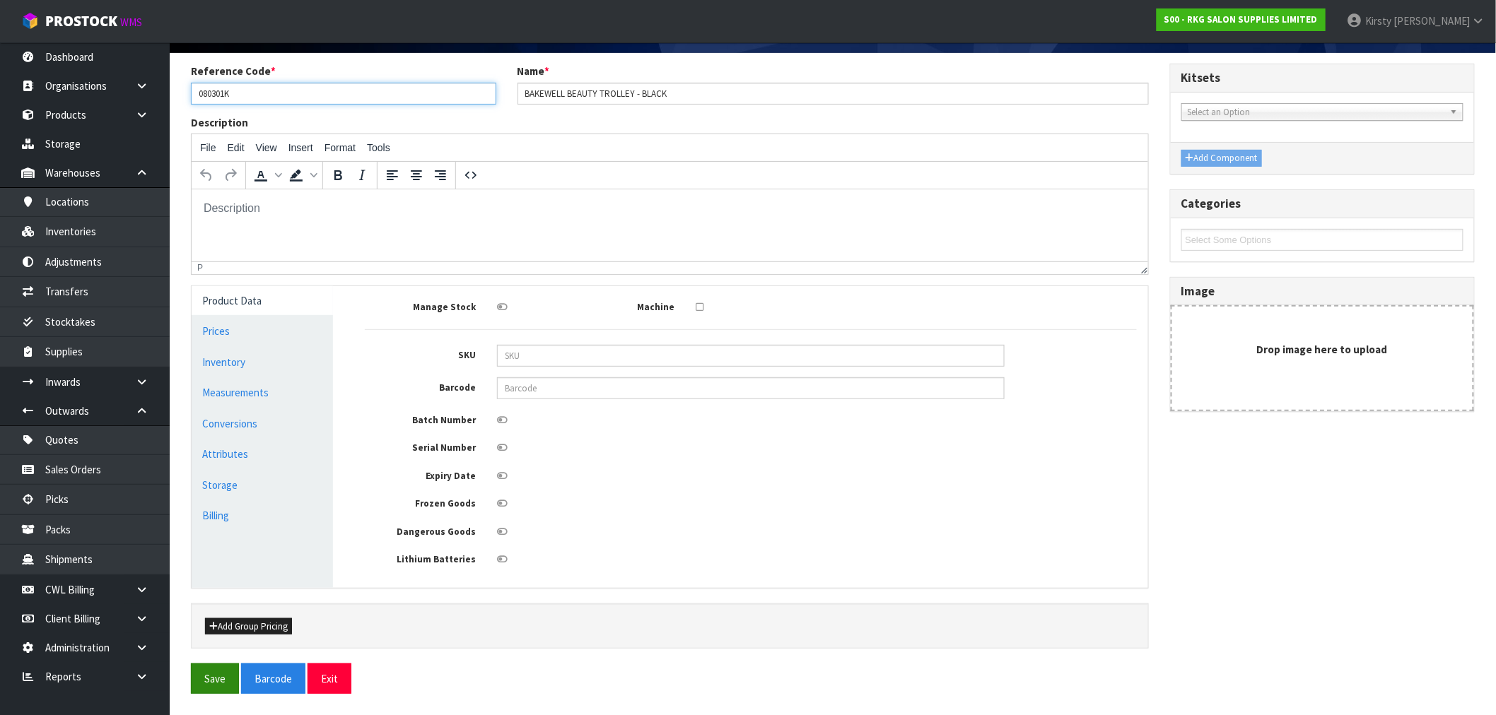
type input "080301K"
click at [209, 539] on button "Save" at bounding box center [215, 679] width 48 height 30
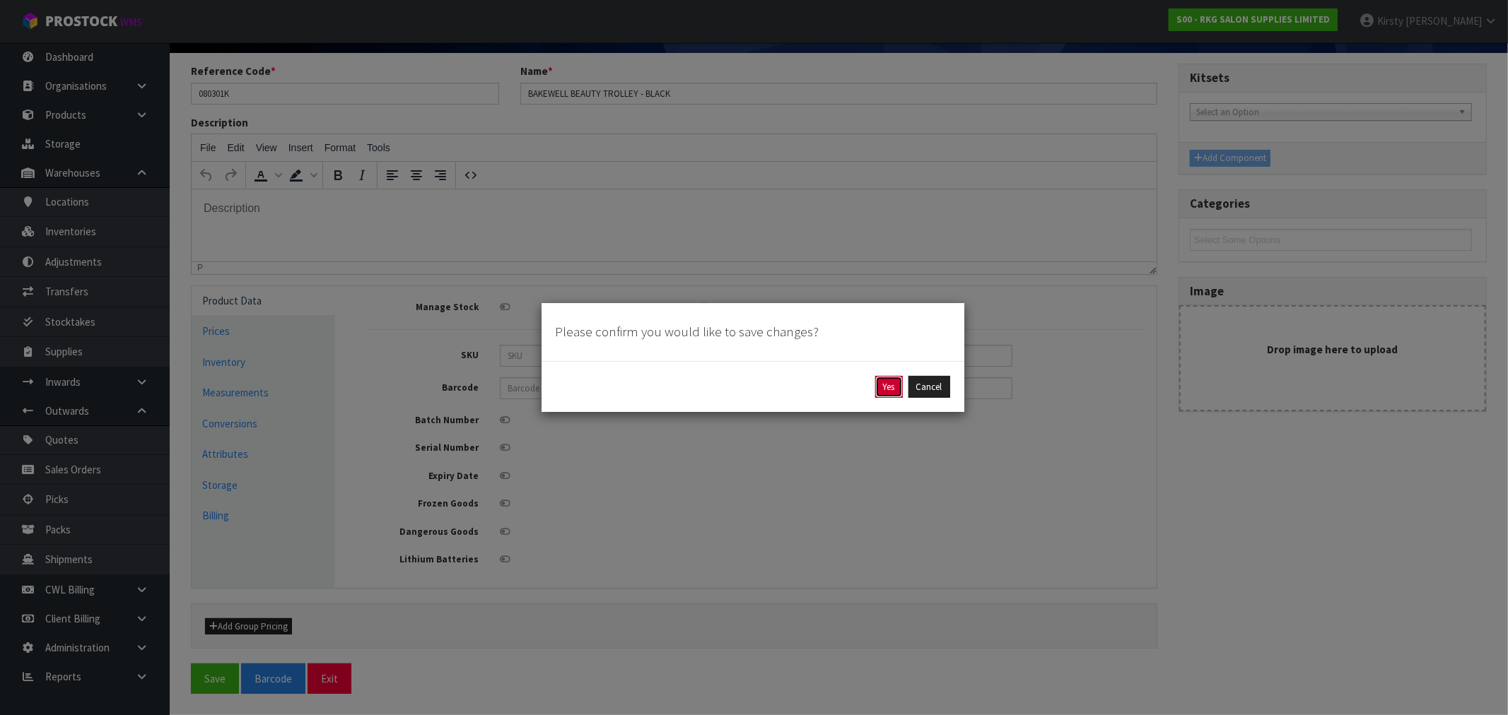
click at [848, 387] on button "Yes" at bounding box center [889, 387] width 28 height 23
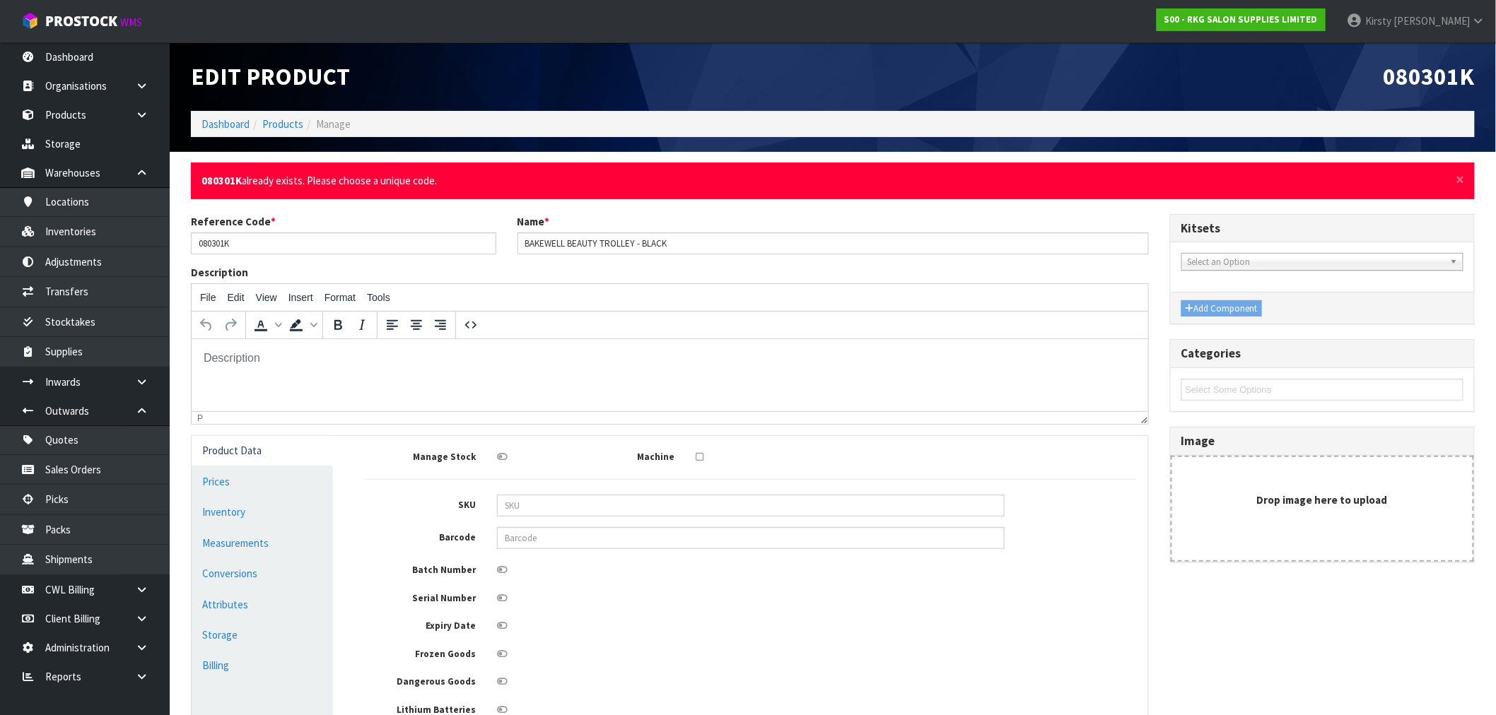
scroll to position [153, 0]
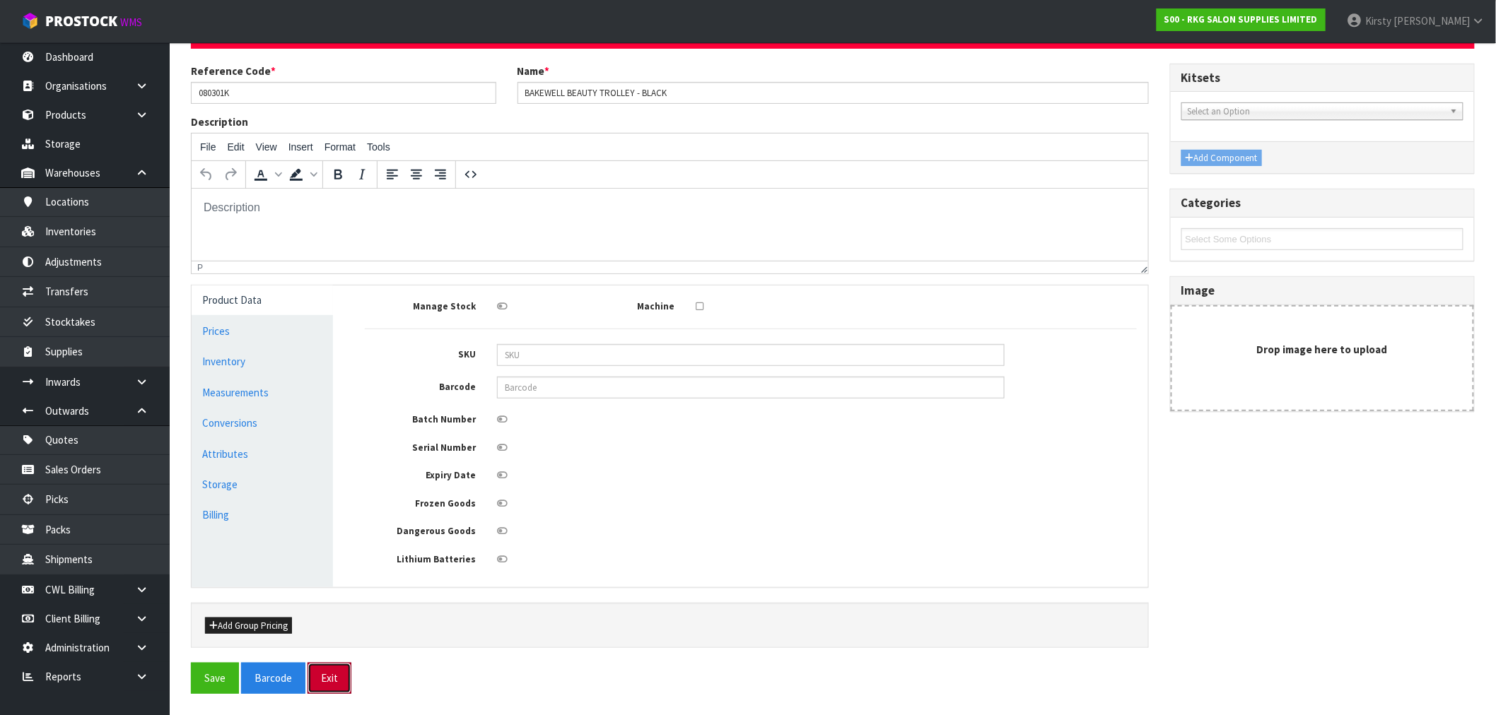
drag, startPoint x: 329, startPoint y: 679, endPoint x: 322, endPoint y: 648, distance: 32.1
click at [331, 539] on button "Exit" at bounding box center [330, 678] width 44 height 30
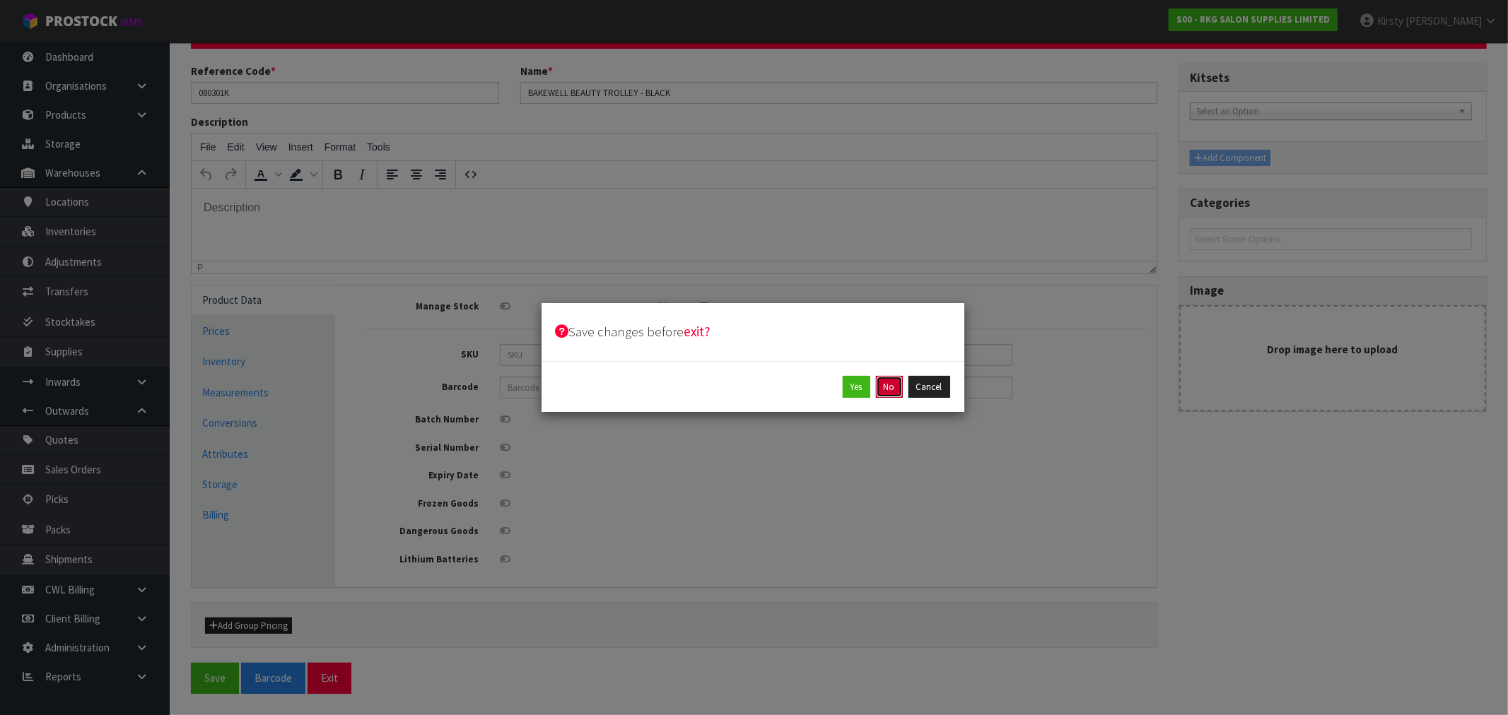
click at [848, 385] on button "No" at bounding box center [889, 387] width 27 height 23
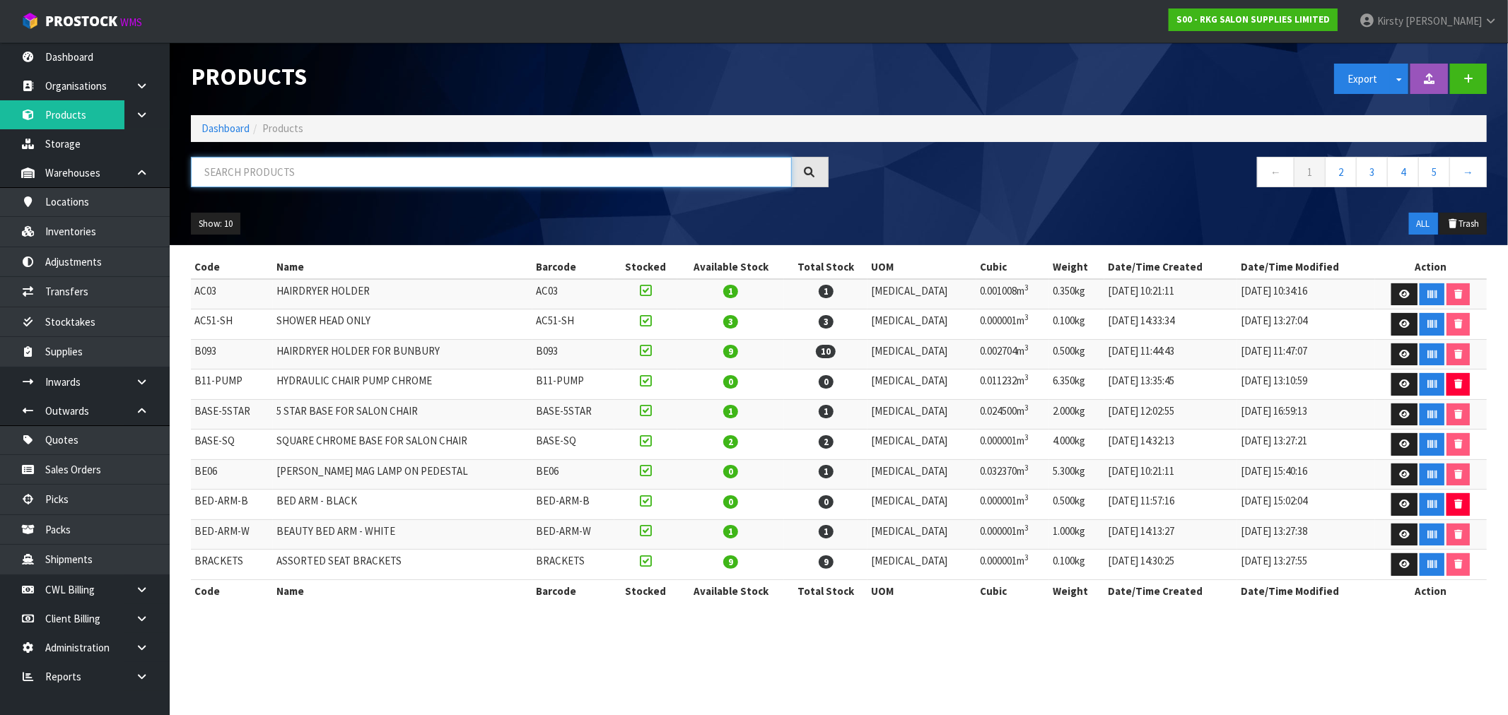
click at [259, 163] on input "text" at bounding box center [491, 172] width 601 height 30
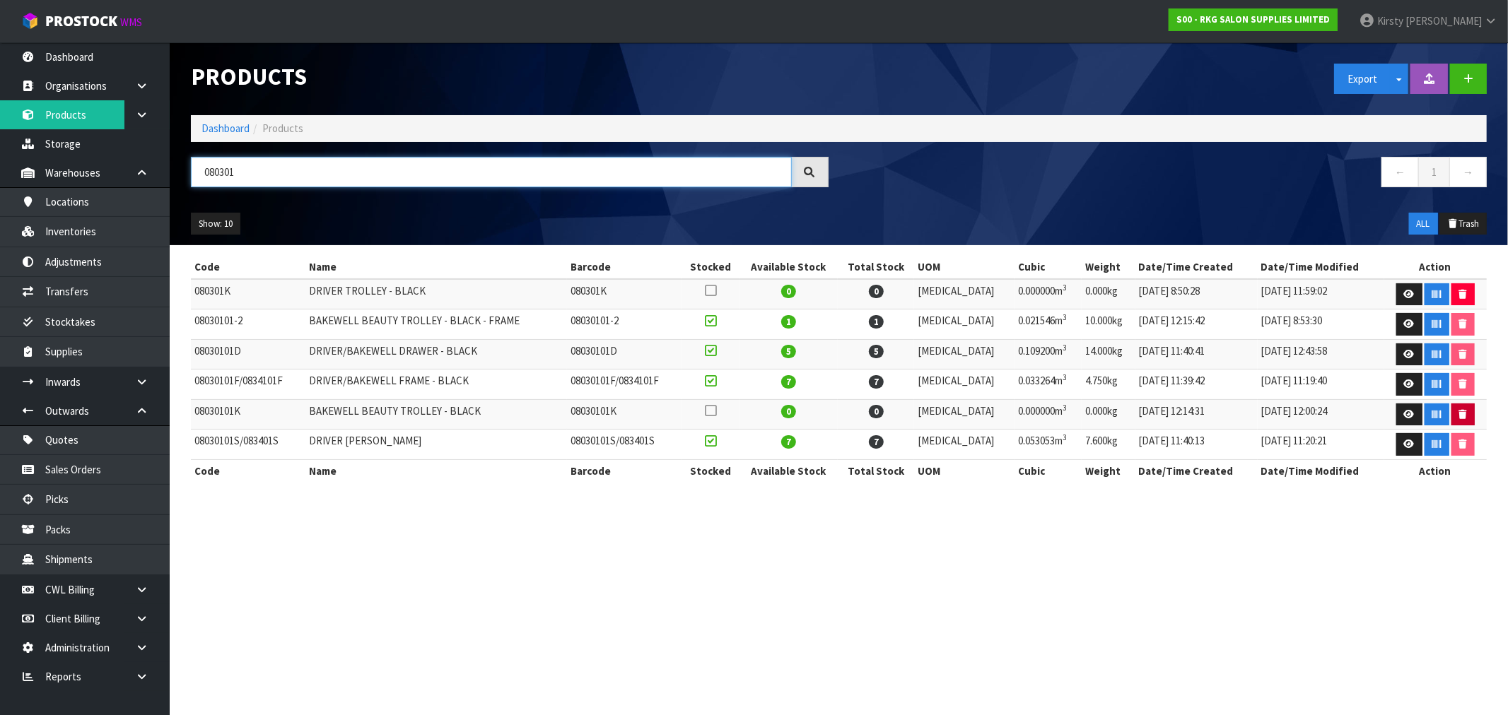
type input "080301"
click at [848, 415] on button "button" at bounding box center [1462, 415] width 23 height 23
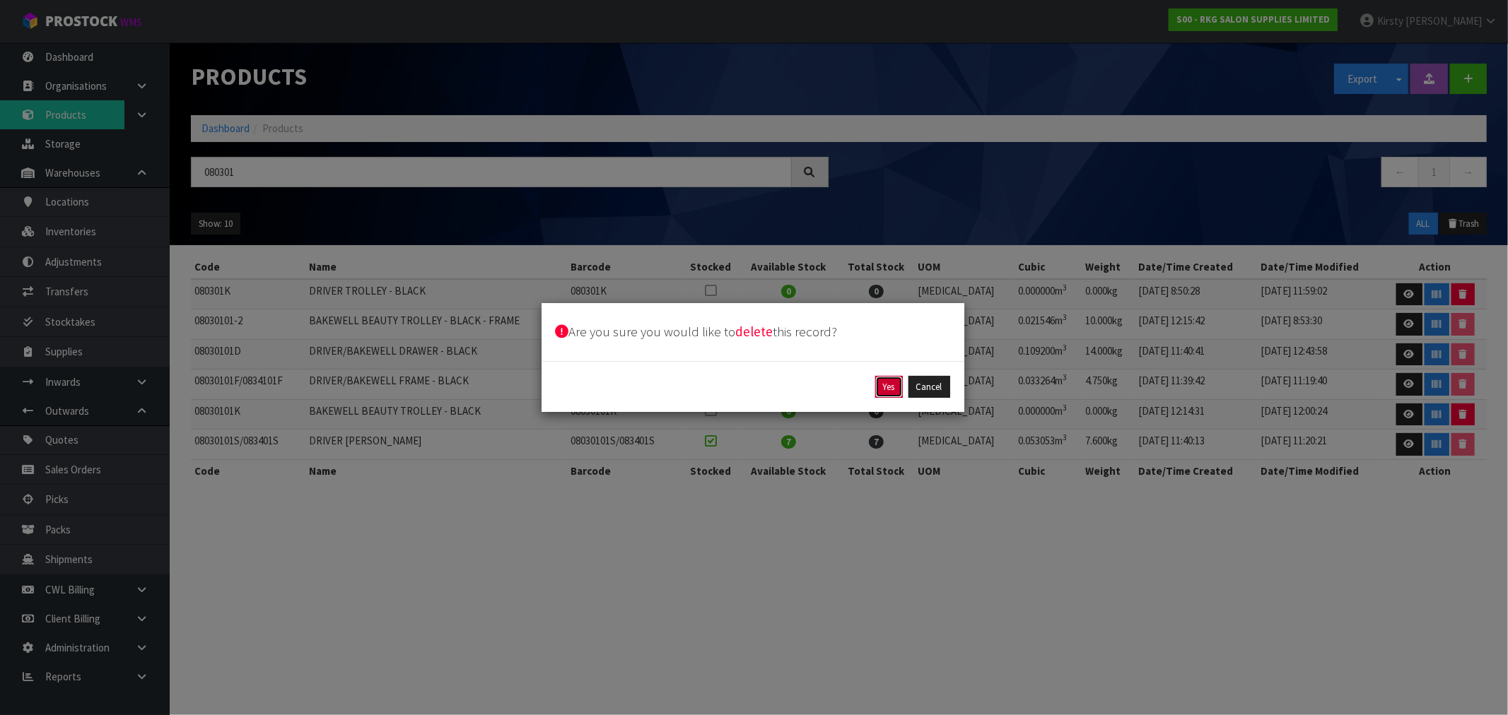
click at [848, 384] on button "Yes" at bounding box center [889, 387] width 28 height 23
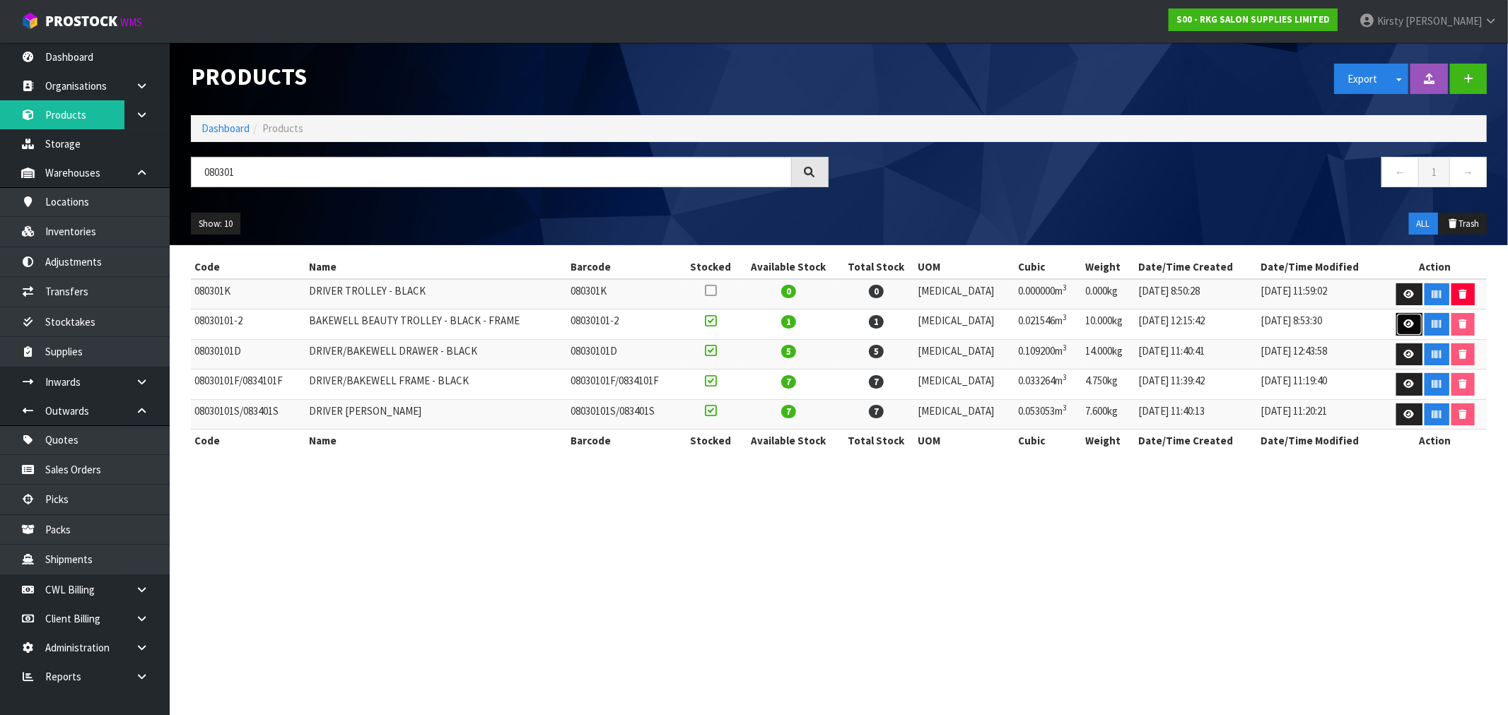
drag, startPoint x: 1405, startPoint y: 321, endPoint x: 884, endPoint y: 352, distance: 522.6
click at [848, 321] on icon at bounding box center [1409, 324] width 11 height 9
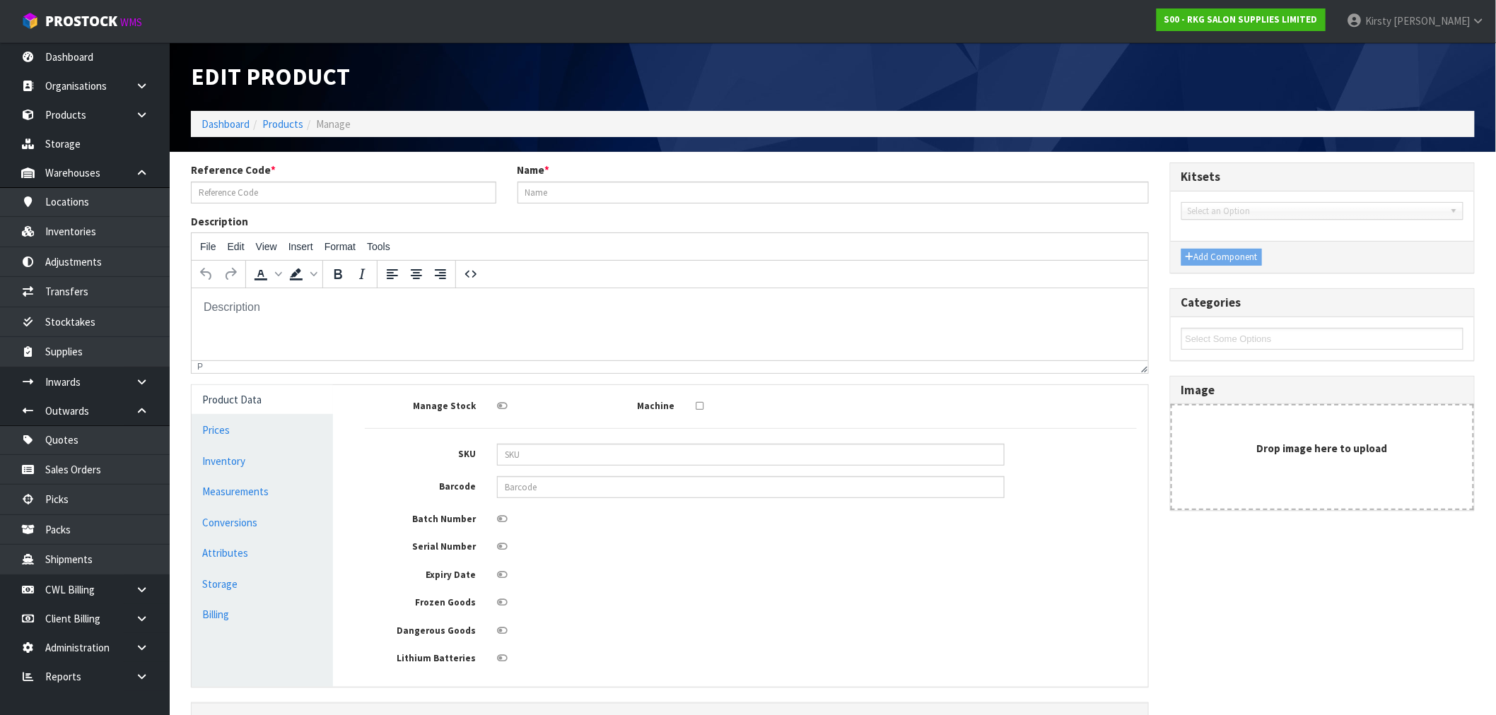
type input "08030101-2"
type input "BAKEWELL BEAUTY TROLLEY - BLACK - FRAME"
click at [247, 194] on input "08030101-2" at bounding box center [343, 193] width 305 height 22
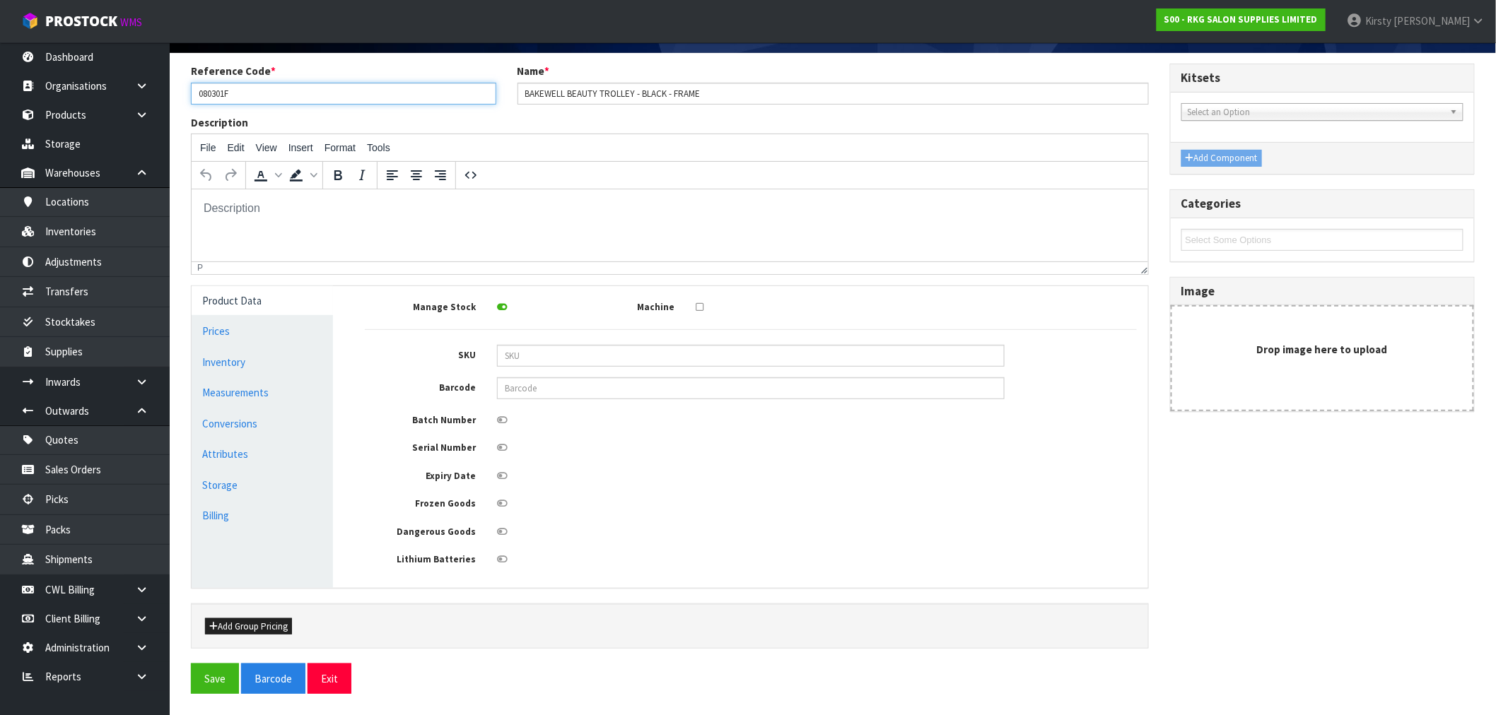
scroll to position [102, 0]
type input "080301F"
click at [217, 539] on button "Save" at bounding box center [215, 679] width 48 height 30
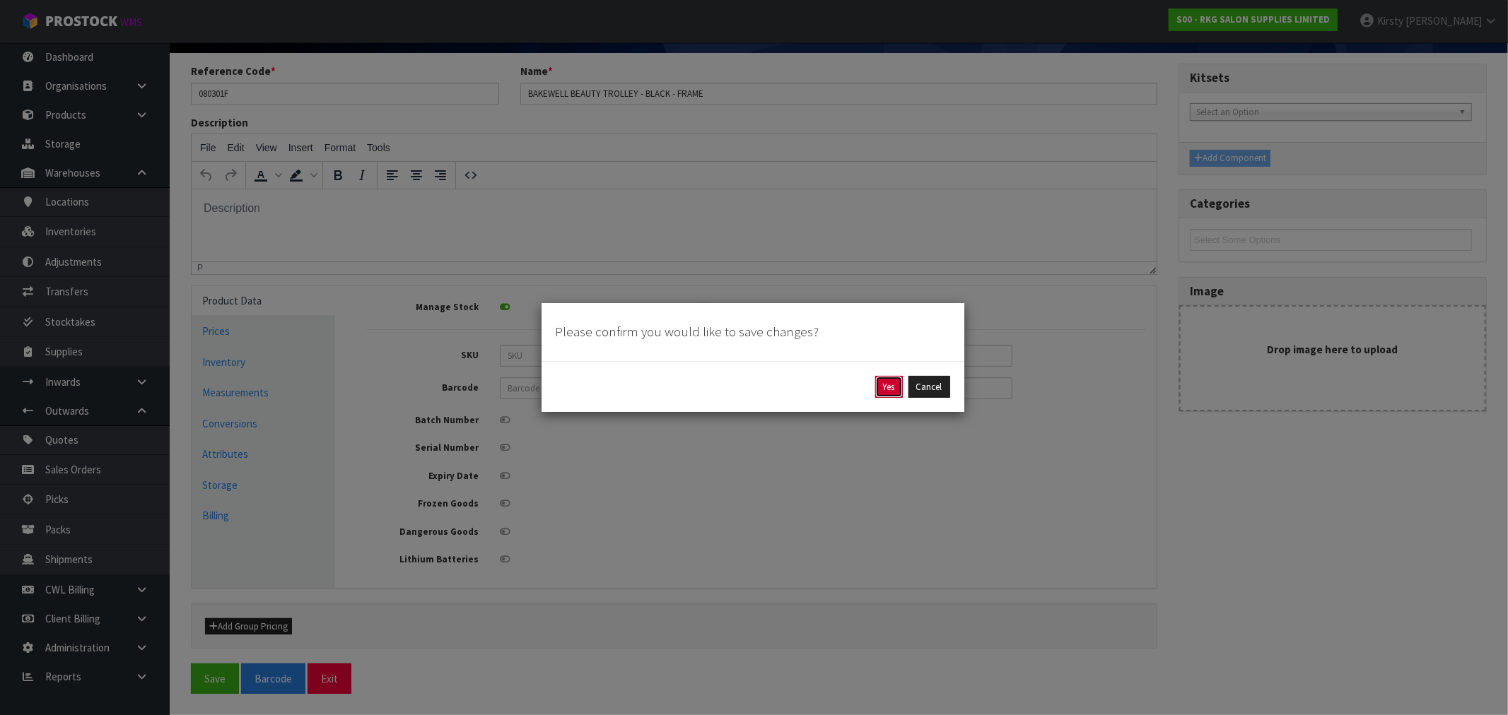
click at [848, 392] on button "Yes" at bounding box center [889, 387] width 28 height 23
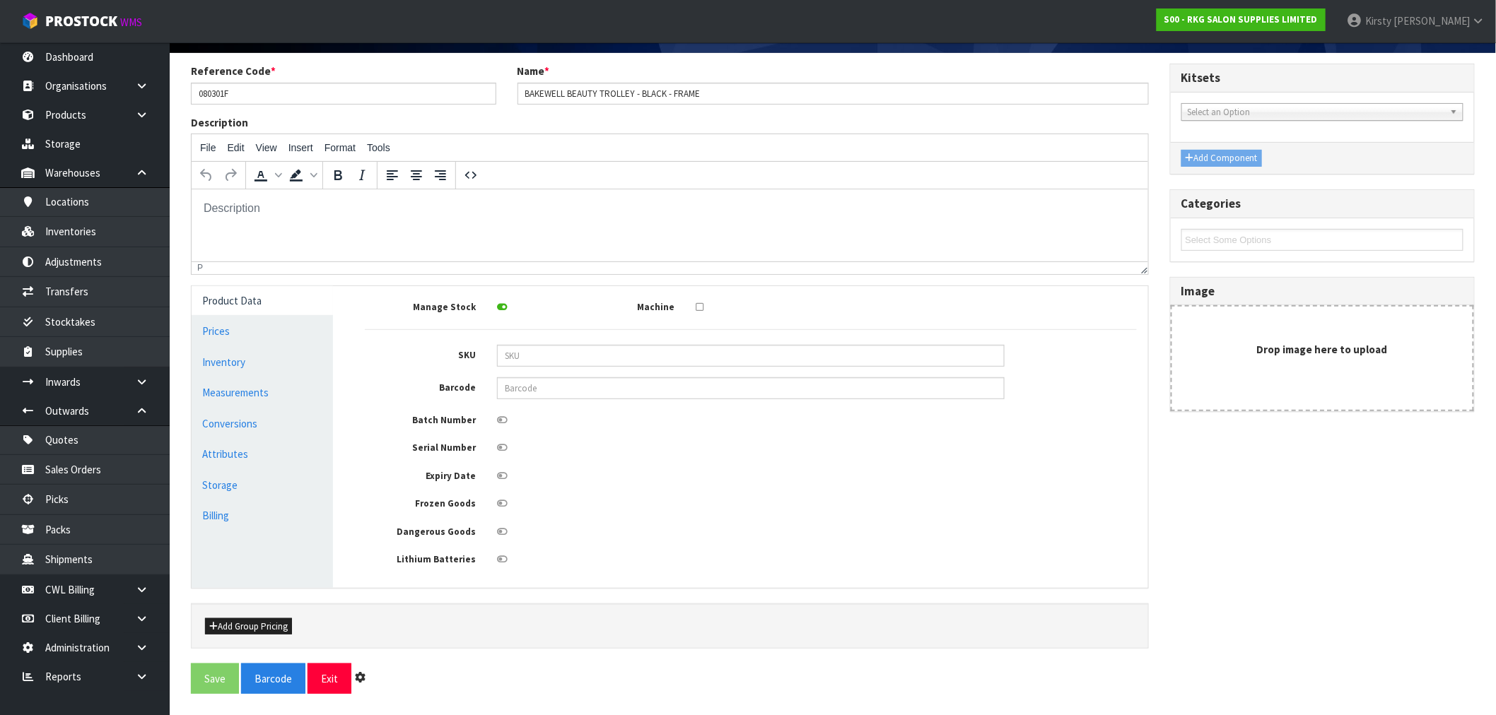
scroll to position [0, 0]
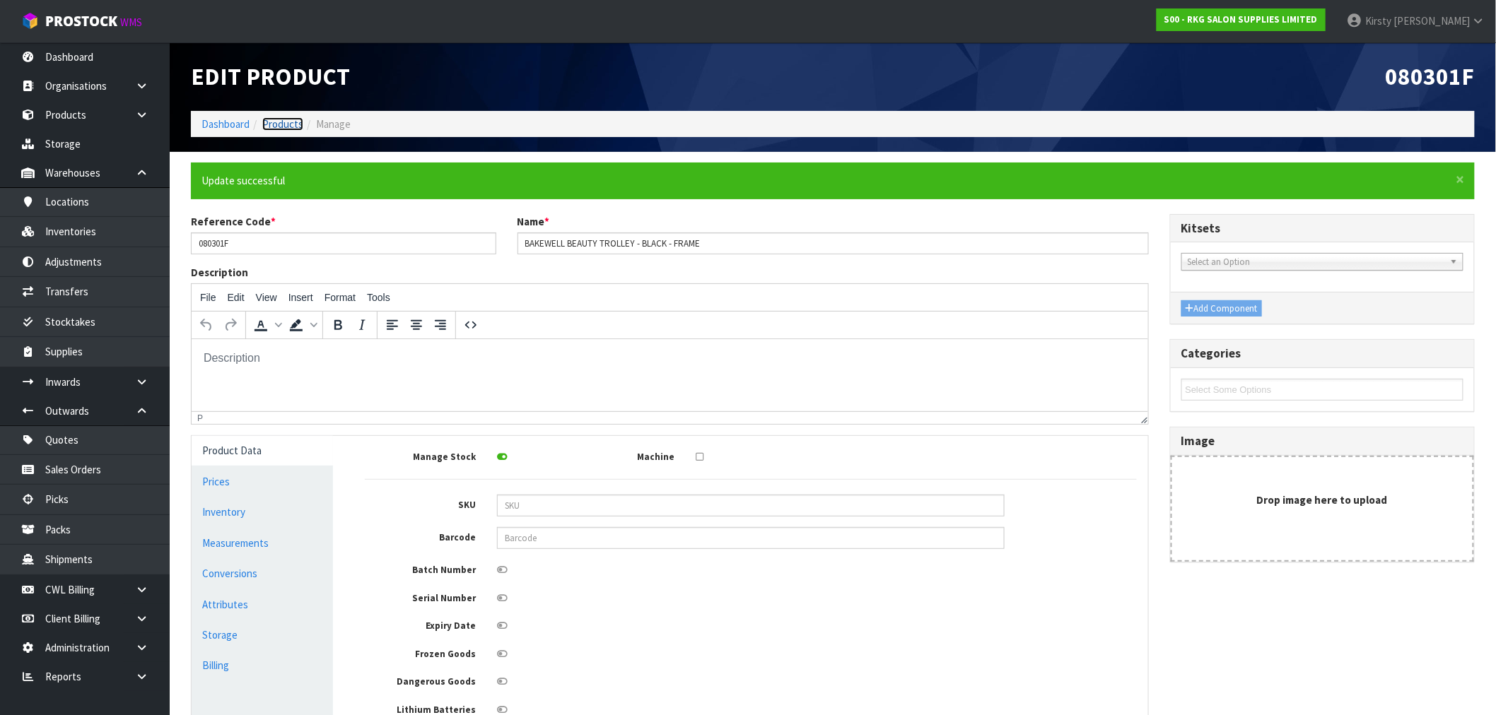
click at [285, 121] on link "Products" at bounding box center [282, 123] width 41 height 13
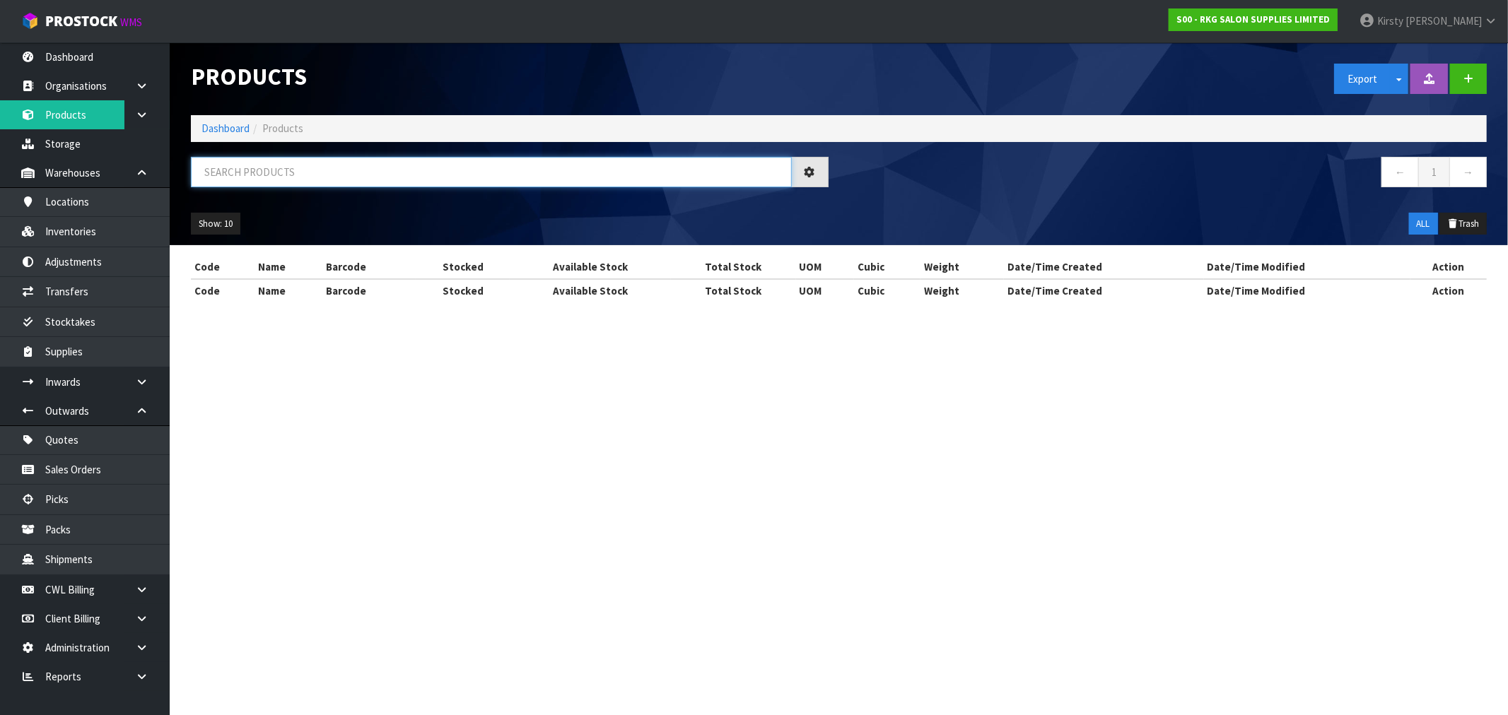
click at [271, 172] on input "text" at bounding box center [491, 172] width 601 height 30
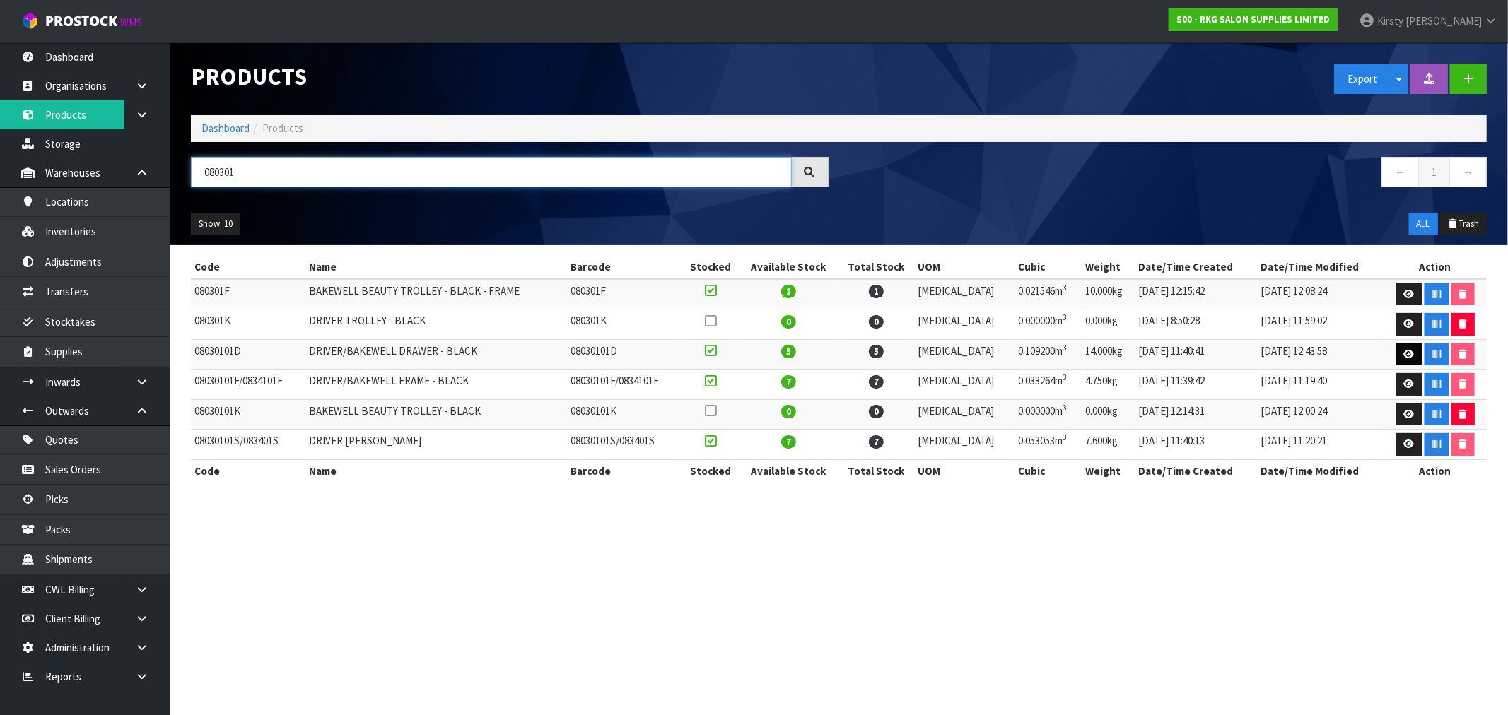
type input "080301"
click at [848, 356] on icon at bounding box center [1409, 354] width 11 height 9
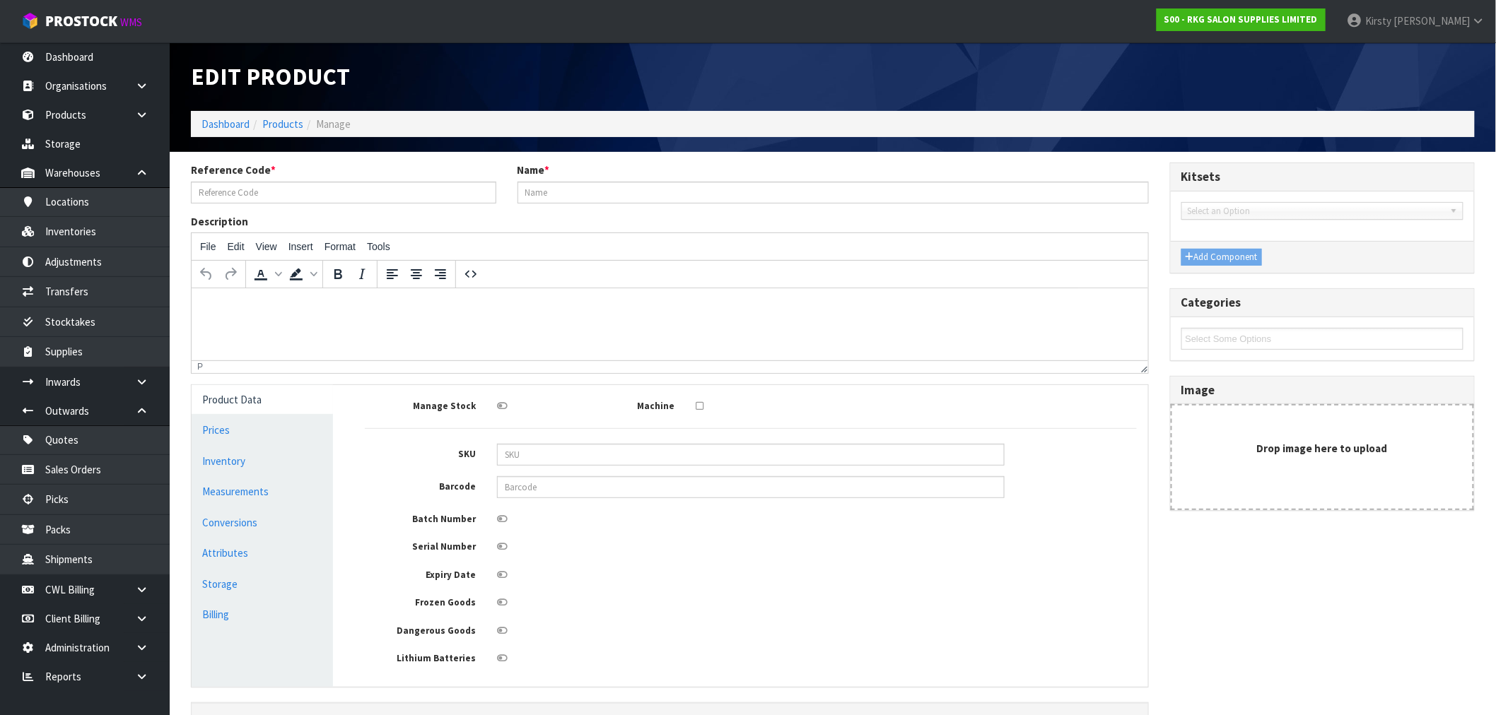
type input "08030101D"
type input "DRIVER/BAKEWELL DRAWER - BLACK"
click at [233, 192] on input "08030101D" at bounding box center [343, 193] width 305 height 22
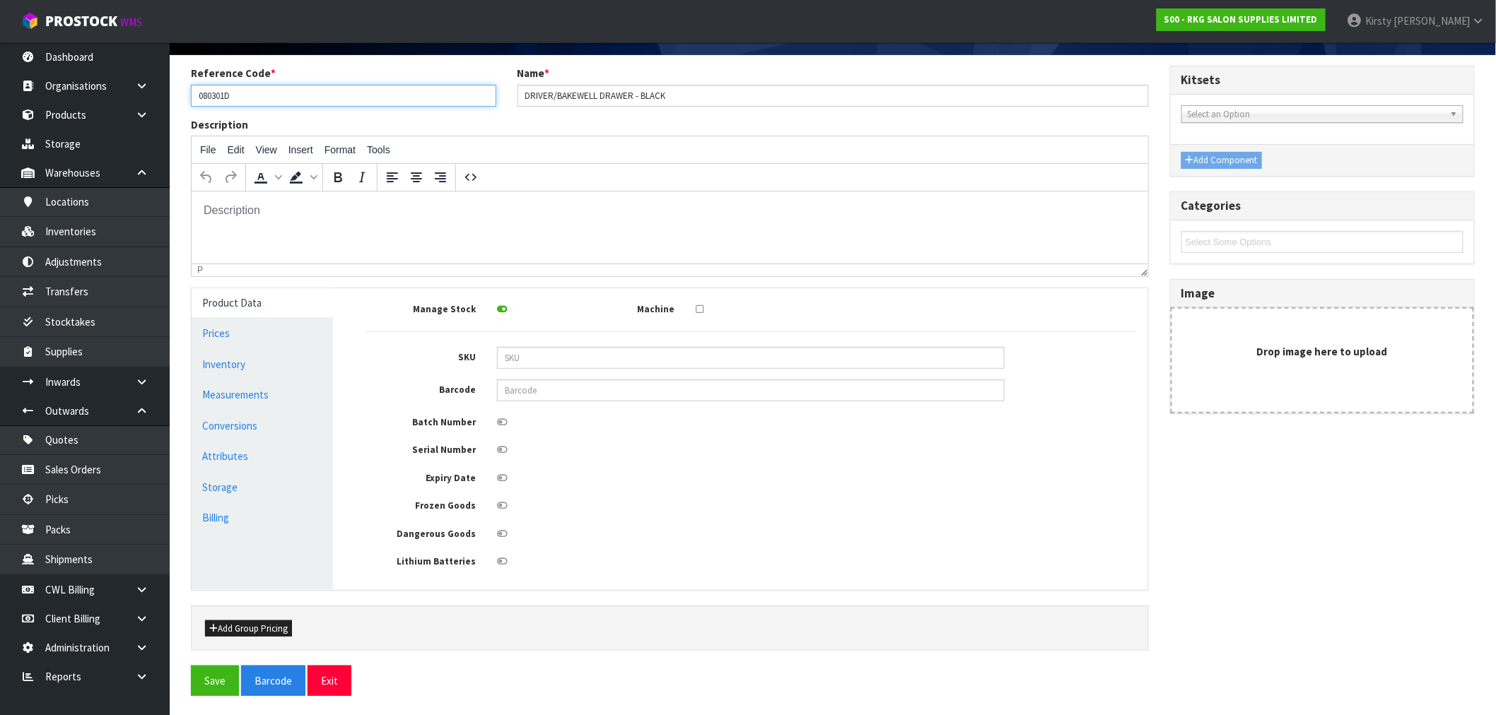
scroll to position [102, 0]
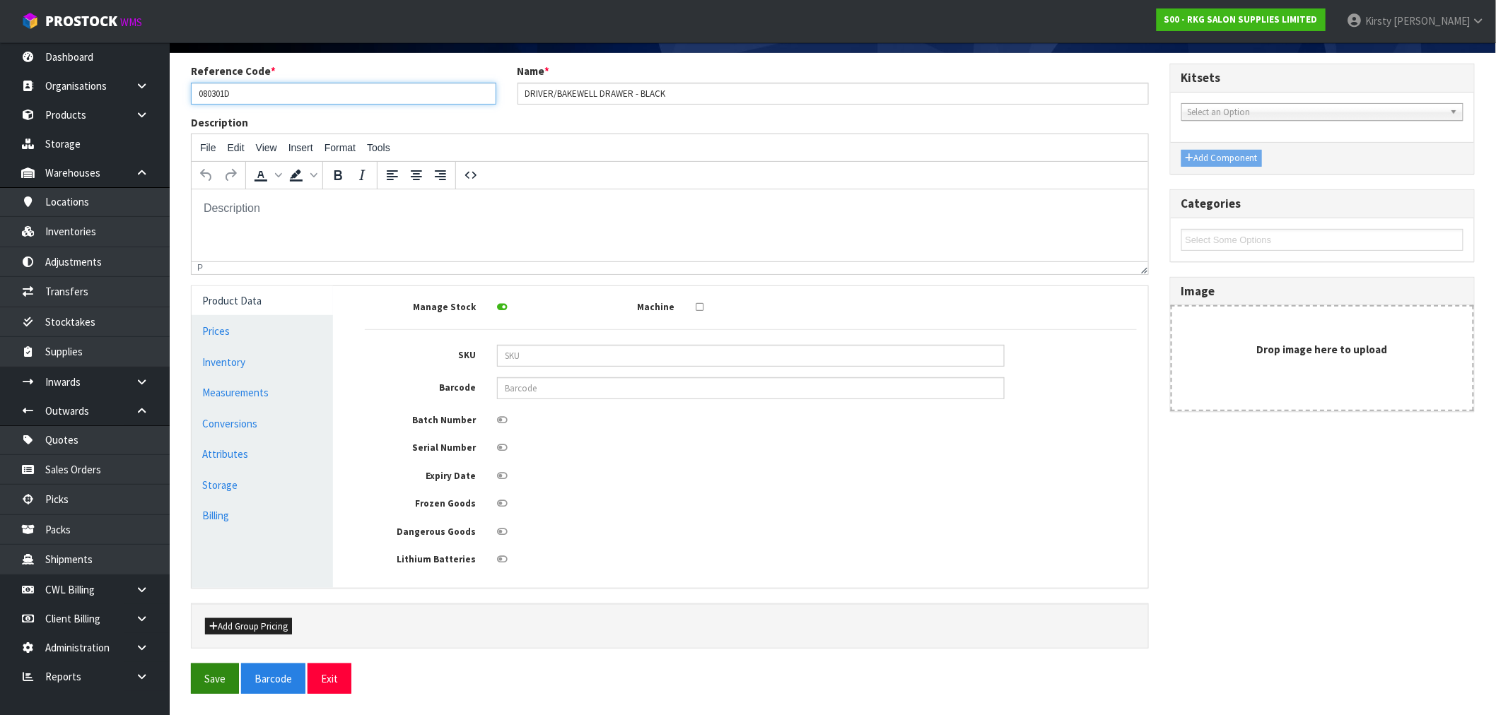
type input "080301D"
click at [222, 539] on button "Save" at bounding box center [215, 679] width 48 height 30
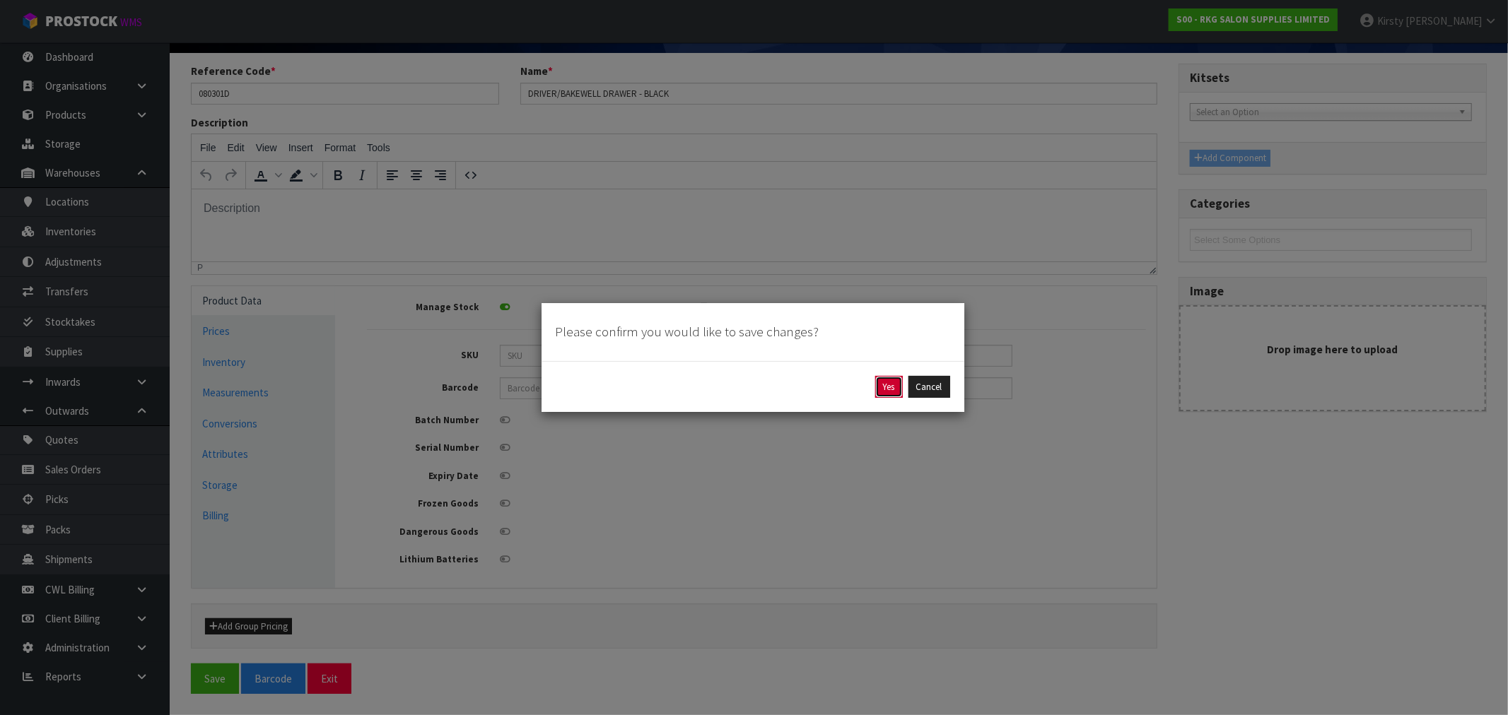
click at [848, 385] on button "Yes" at bounding box center [889, 387] width 28 height 23
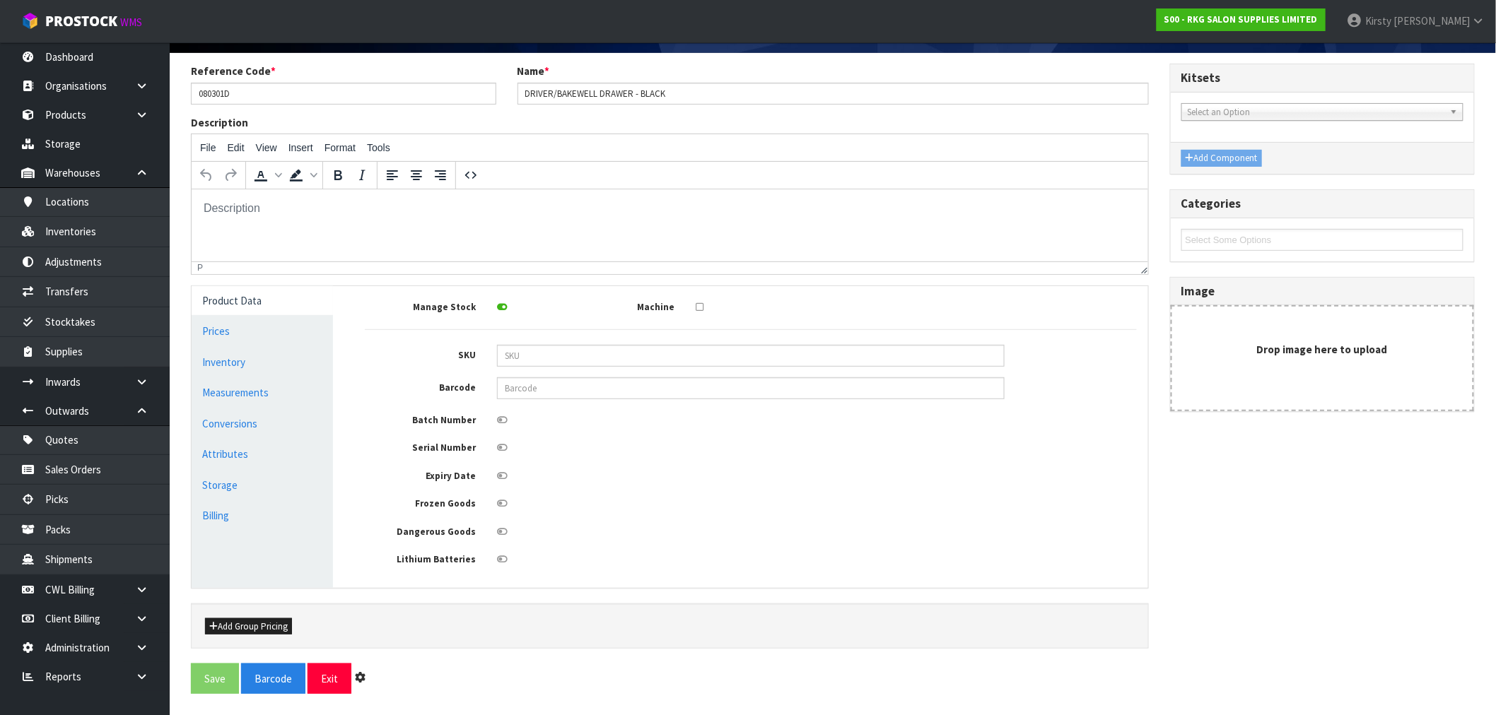
scroll to position [0, 0]
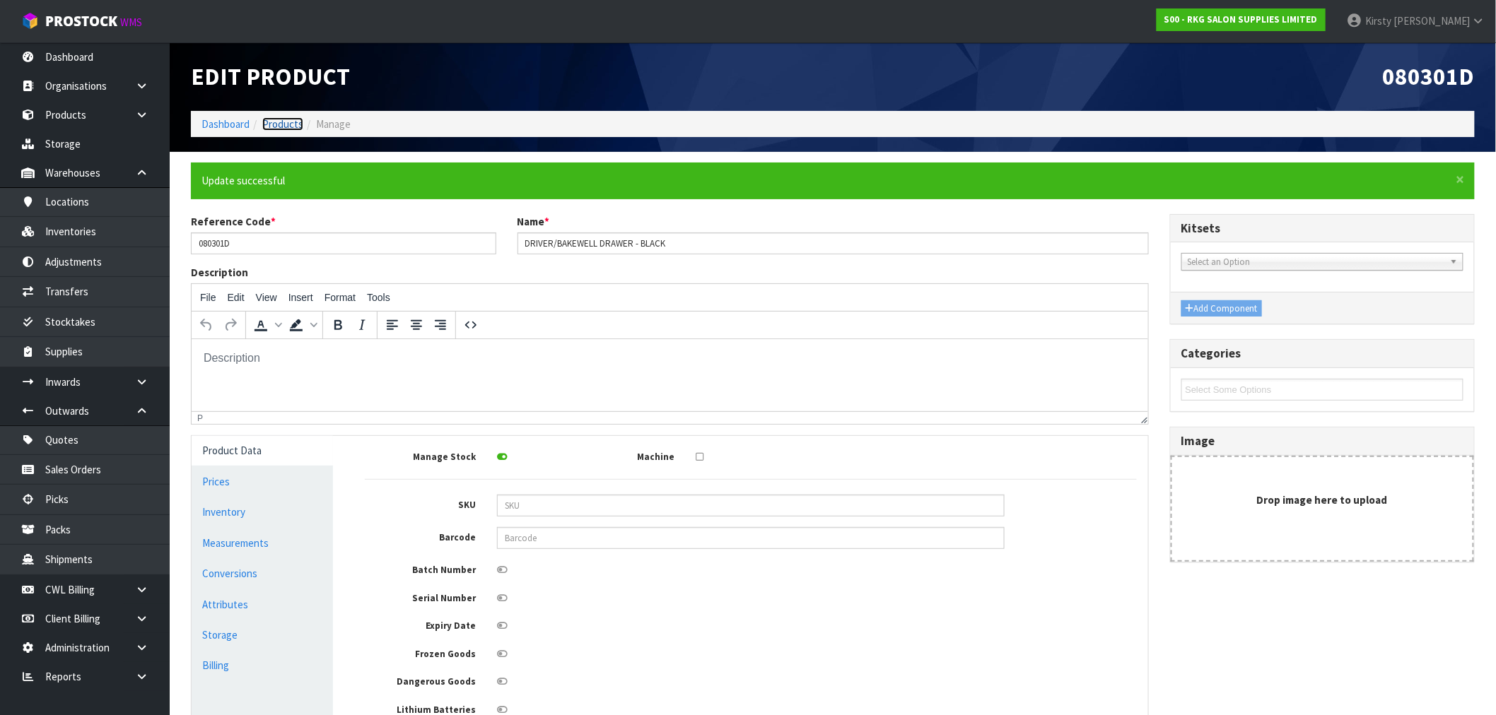
click at [283, 121] on link "Products" at bounding box center [282, 123] width 41 height 13
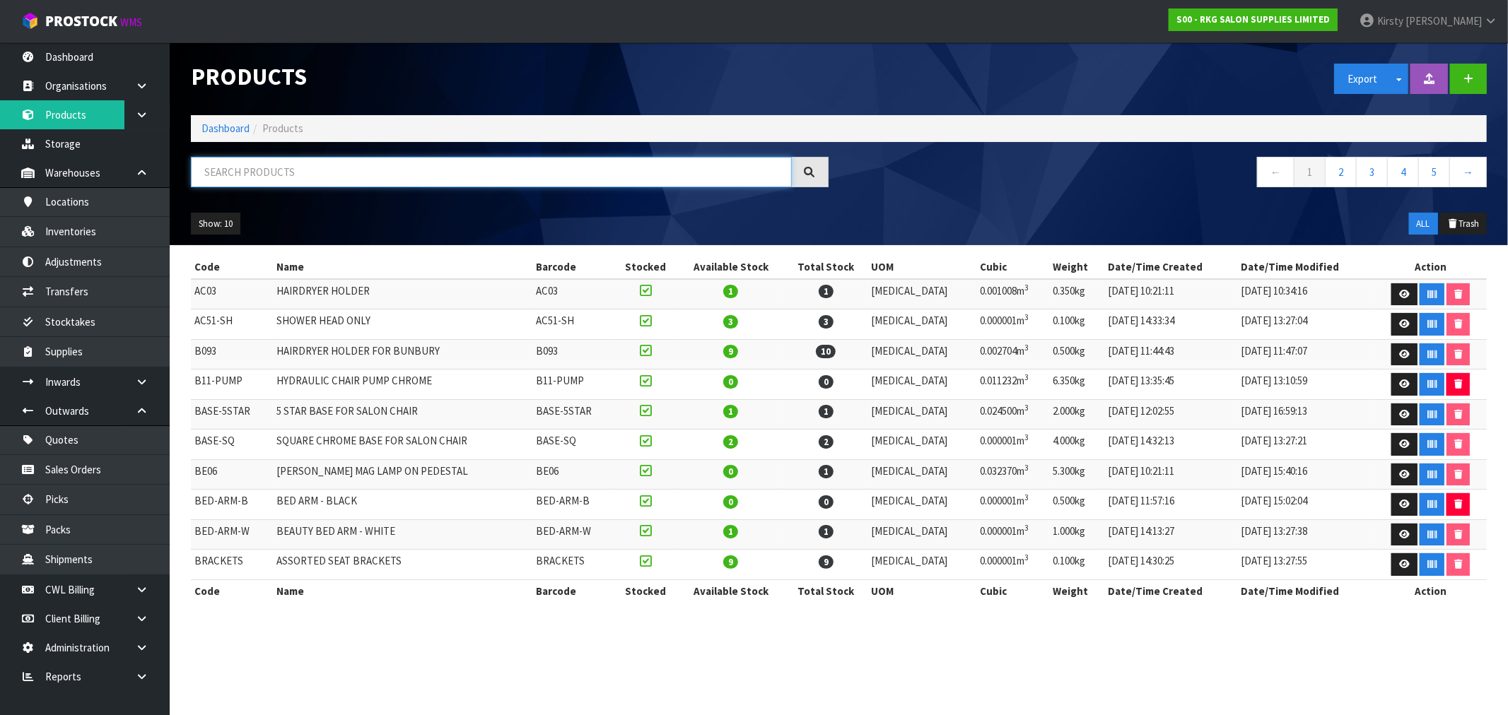
drag, startPoint x: 303, startPoint y: 172, endPoint x: 294, endPoint y: 168, distance: 9.2
click at [300, 171] on input "text" at bounding box center [491, 172] width 601 height 30
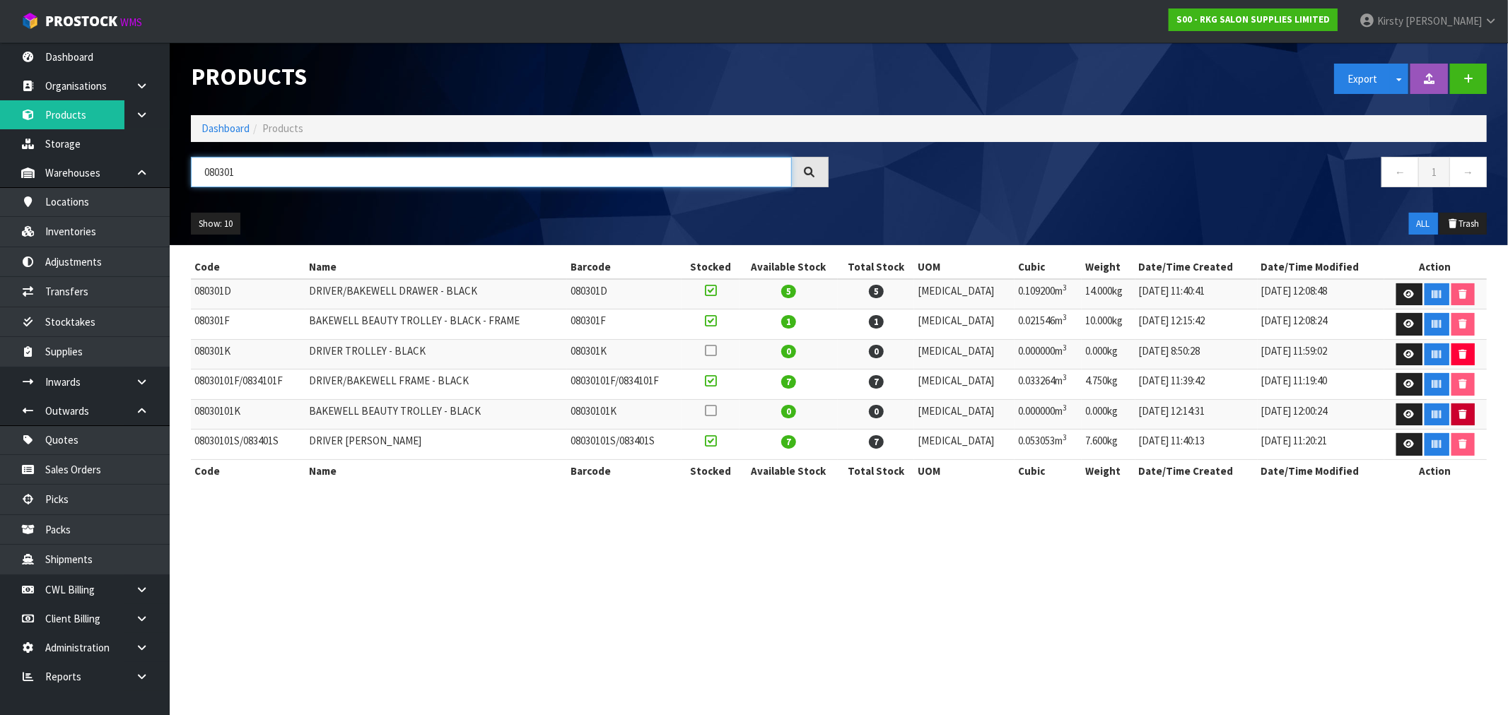
type input "080301"
click at [848, 411] on icon "button" at bounding box center [1463, 414] width 8 height 9
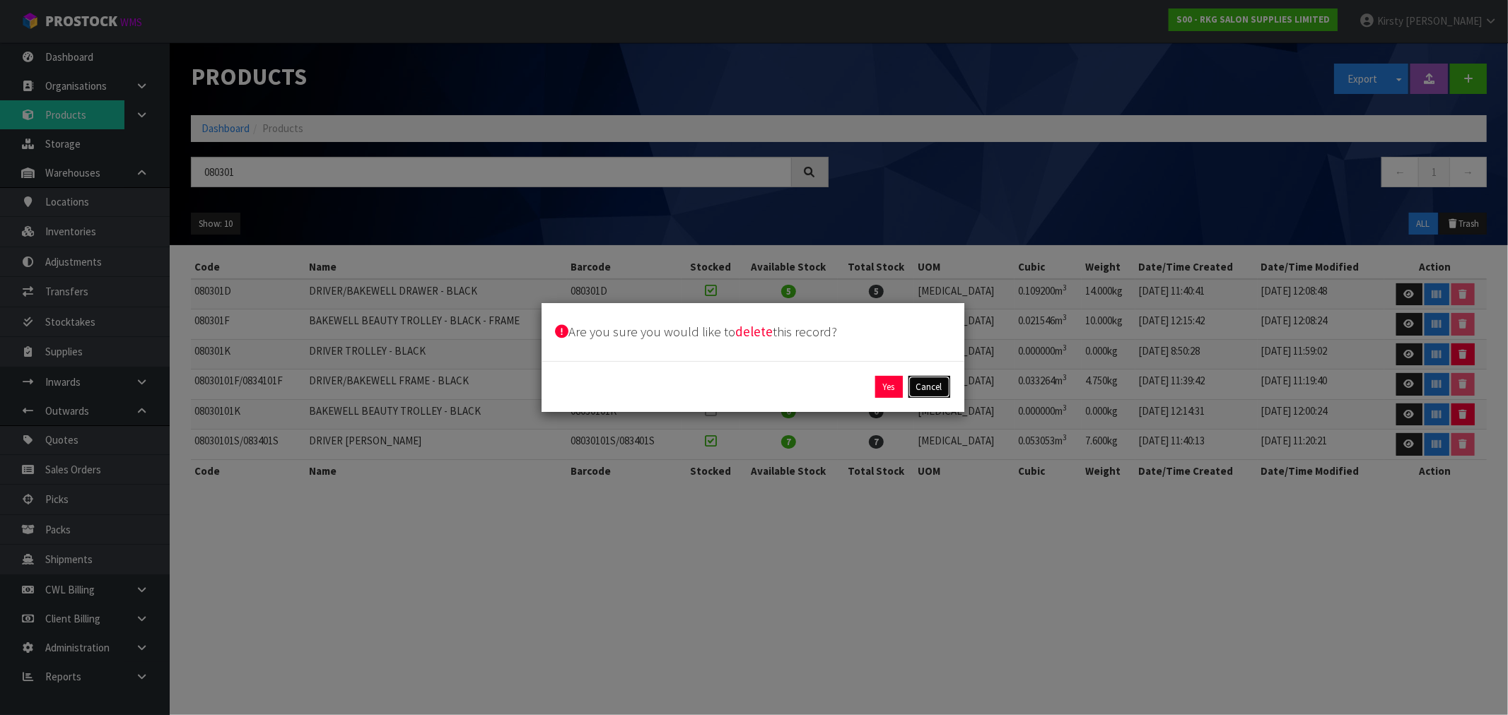
click at [848, 387] on button "Cancel" at bounding box center [929, 387] width 42 height 23
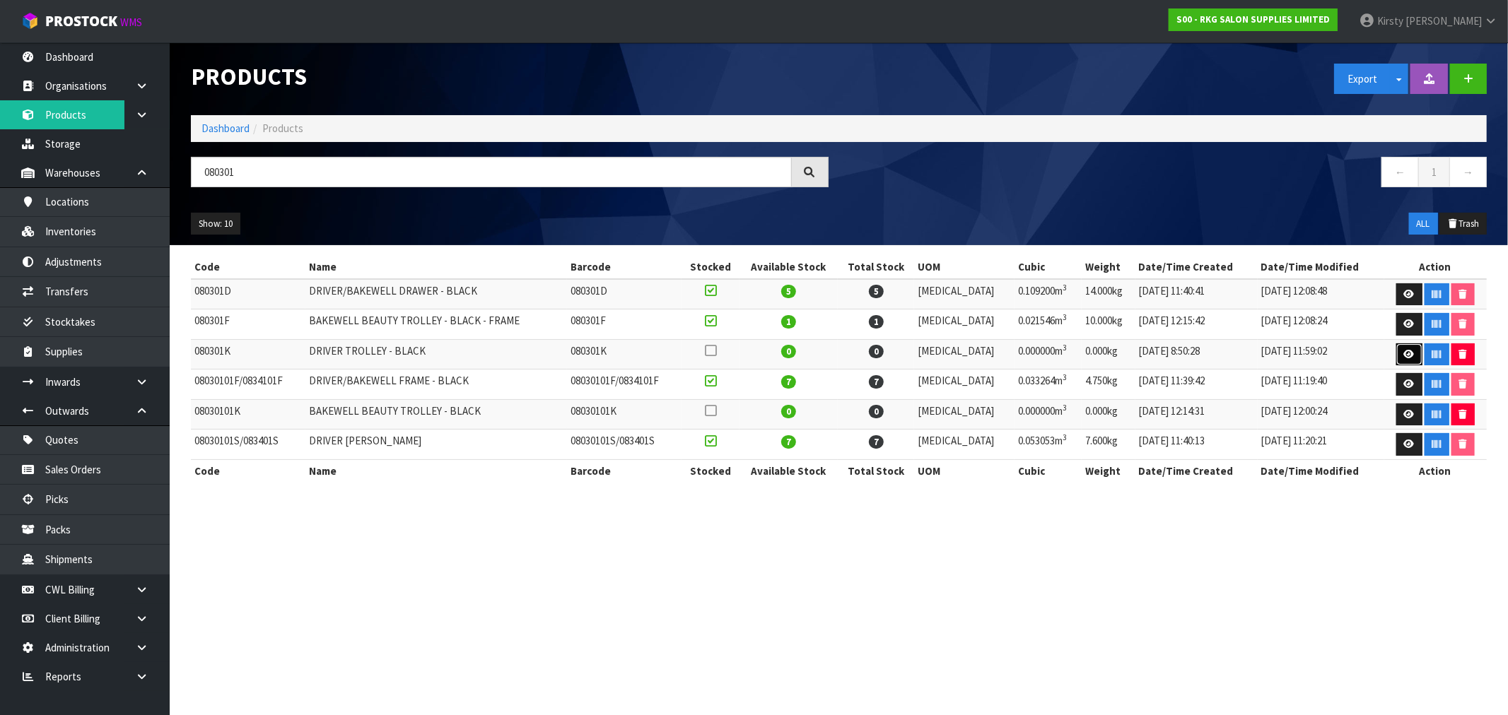
click at [848, 352] on icon at bounding box center [1409, 354] width 11 height 9
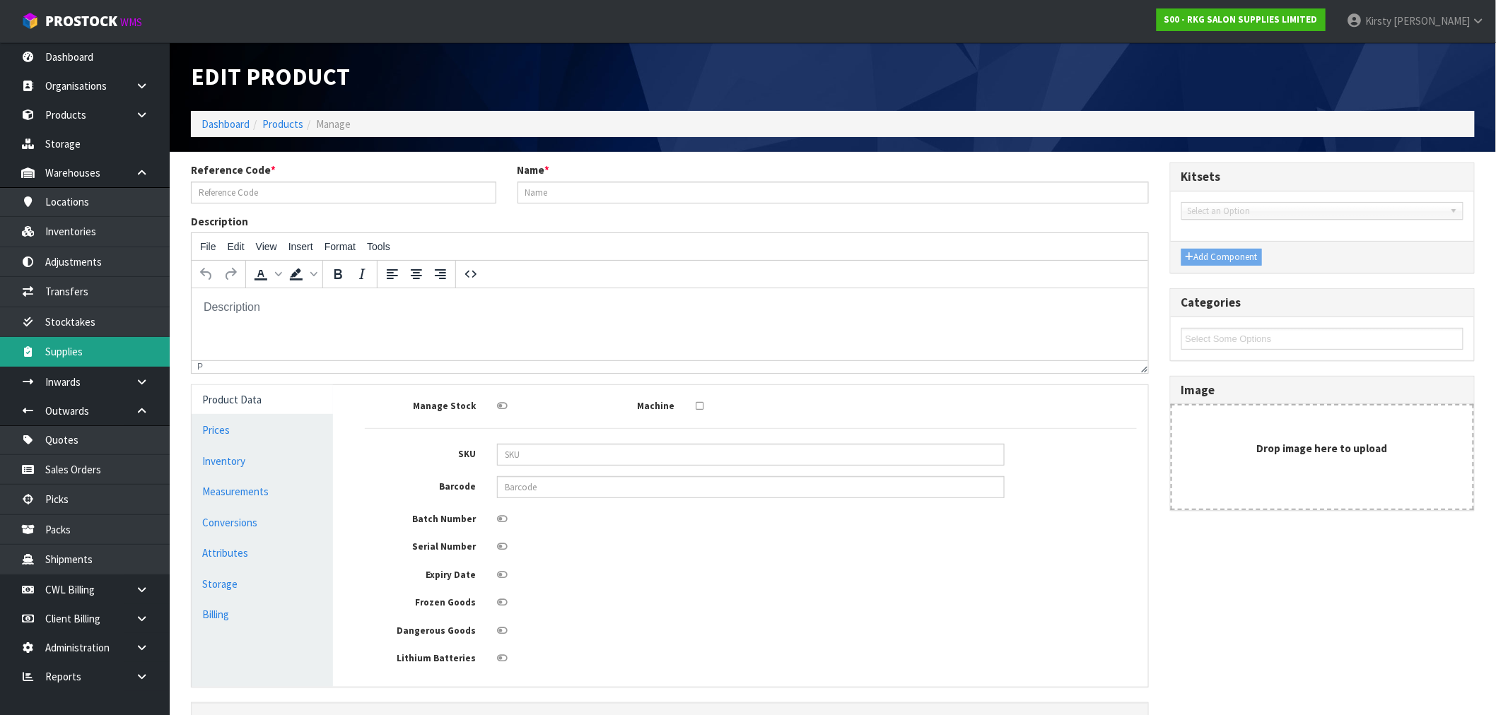
type input "080301K"
type input "DRIVER TROLLEY - BLACK"
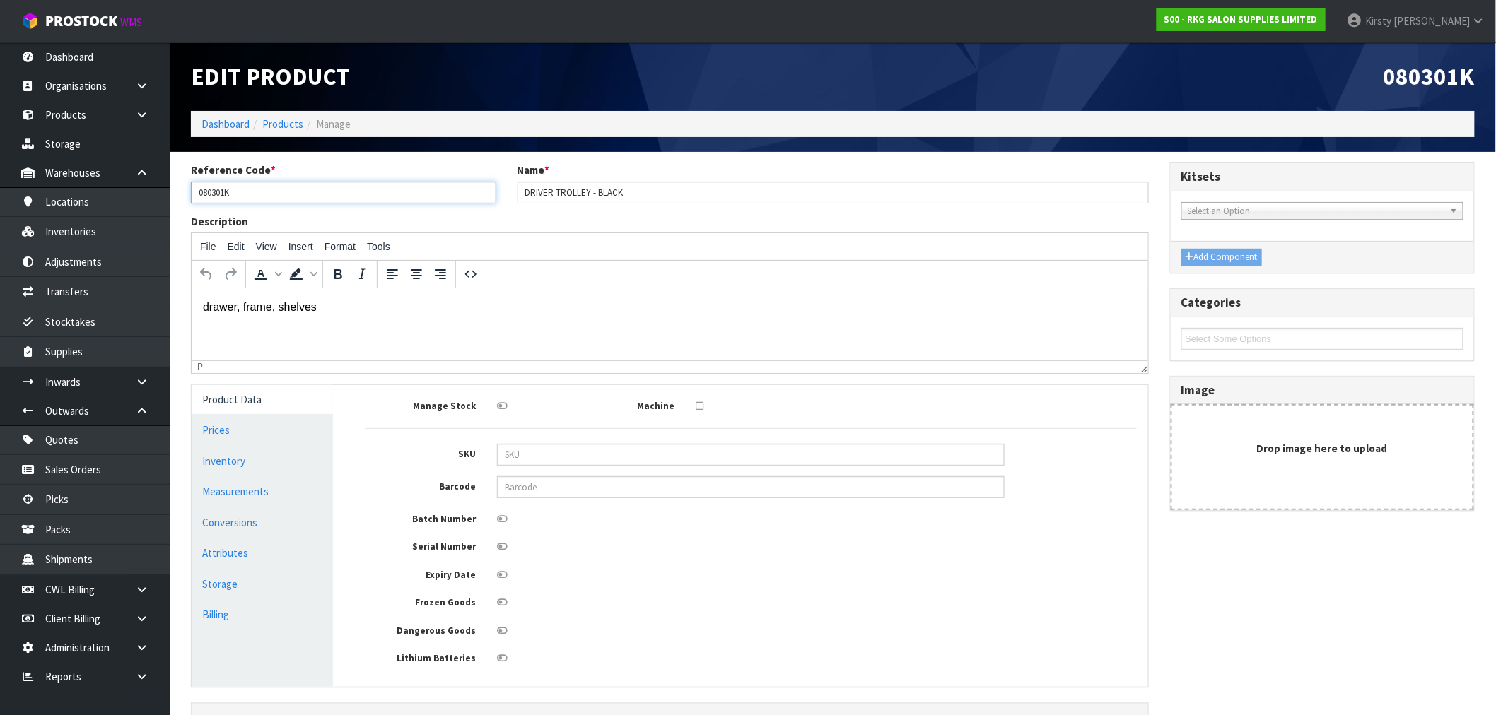
click at [225, 192] on input "080301K" at bounding box center [343, 193] width 305 height 22
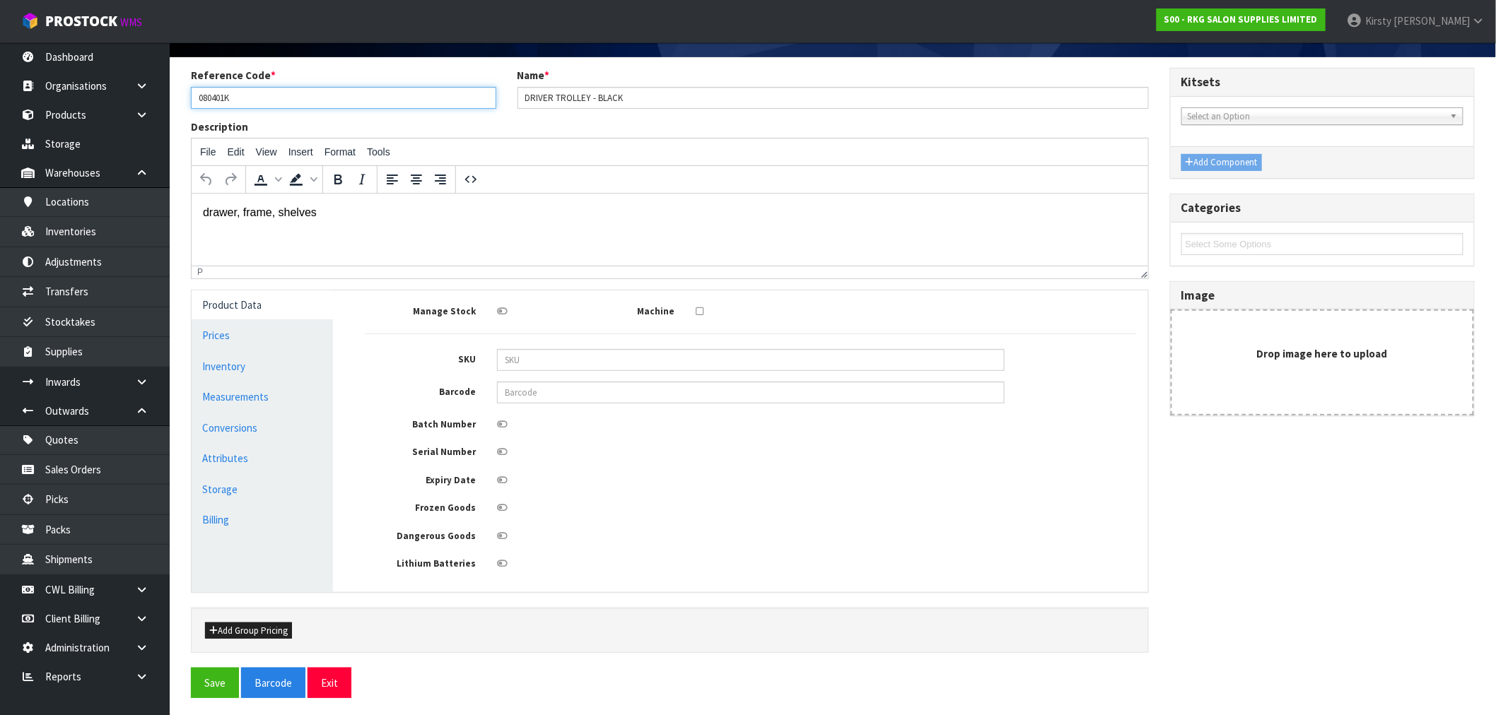
scroll to position [102, 0]
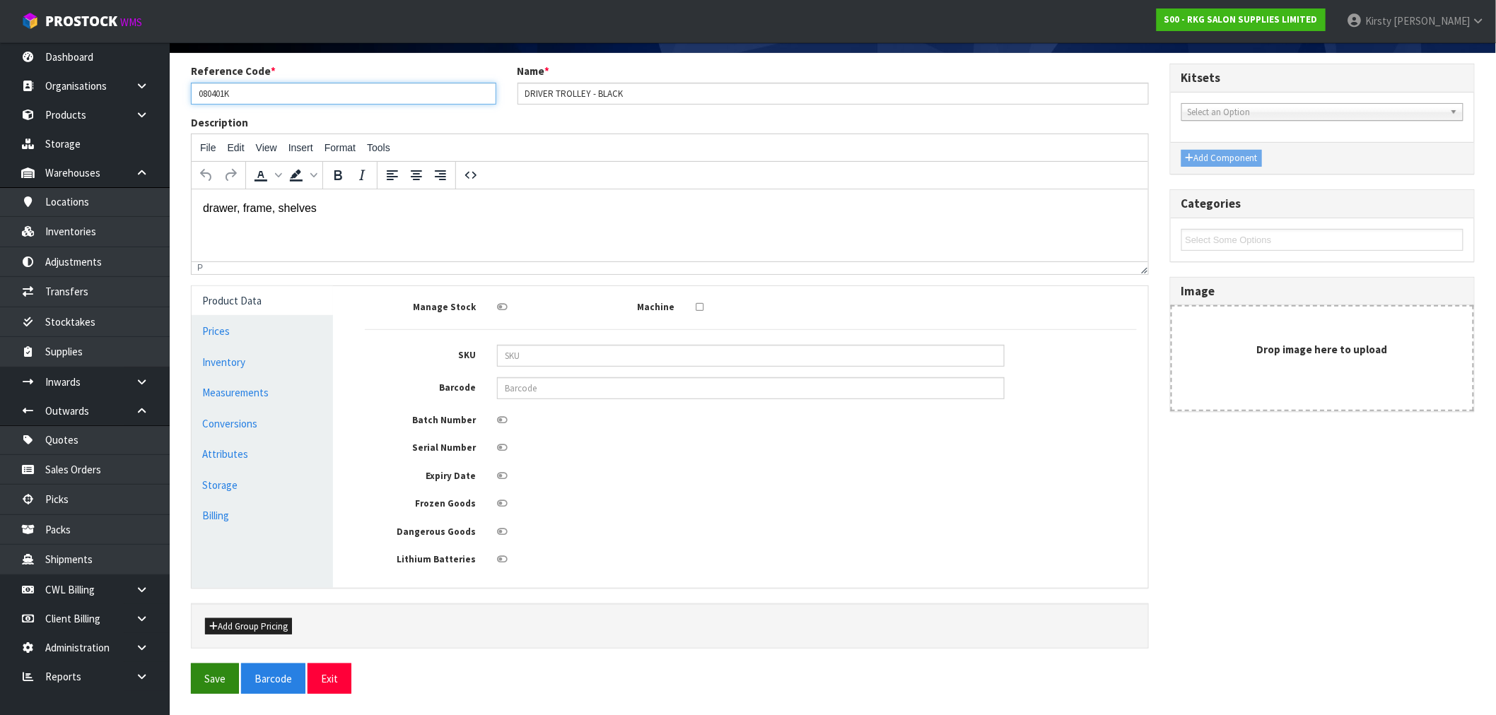
type input "080401K"
click at [207, 539] on button "Save" at bounding box center [215, 679] width 48 height 30
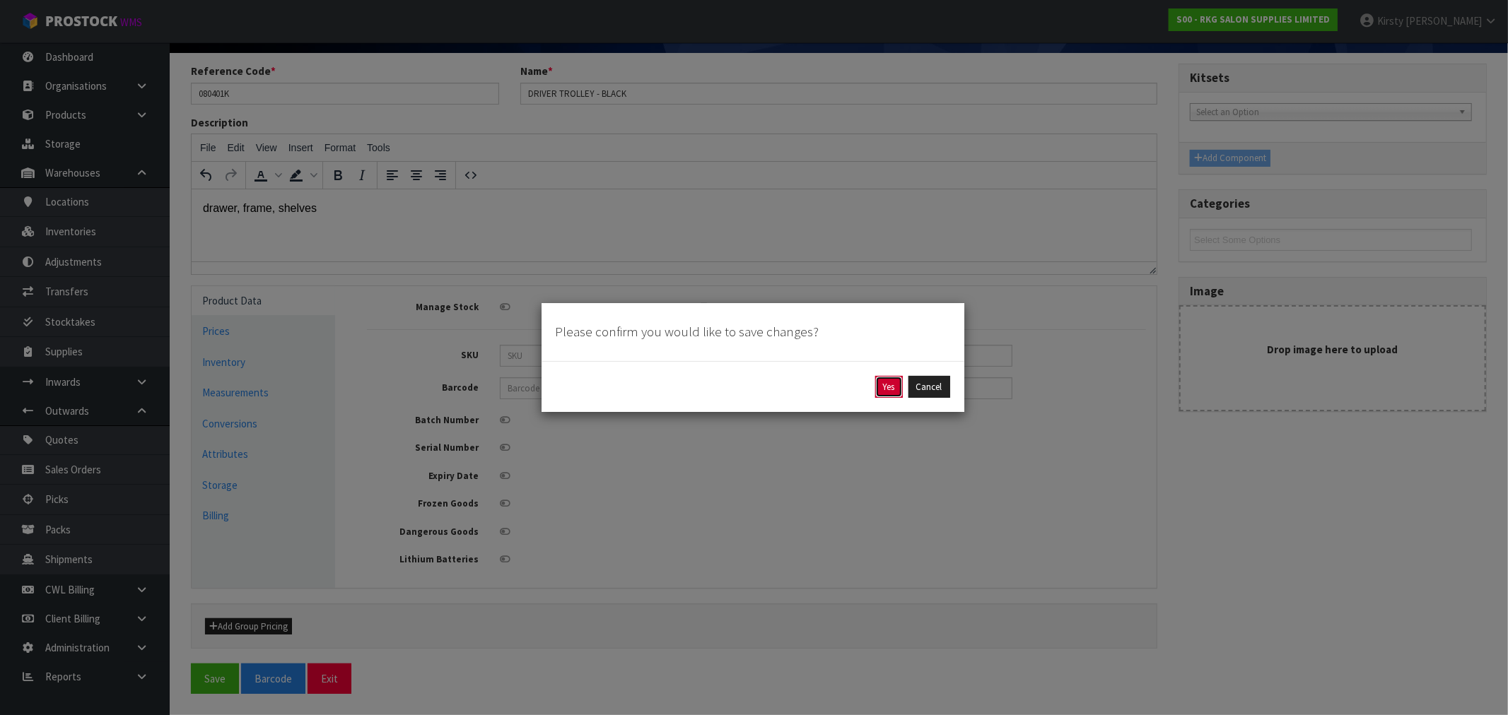
click at [848, 390] on button "Yes" at bounding box center [889, 387] width 28 height 23
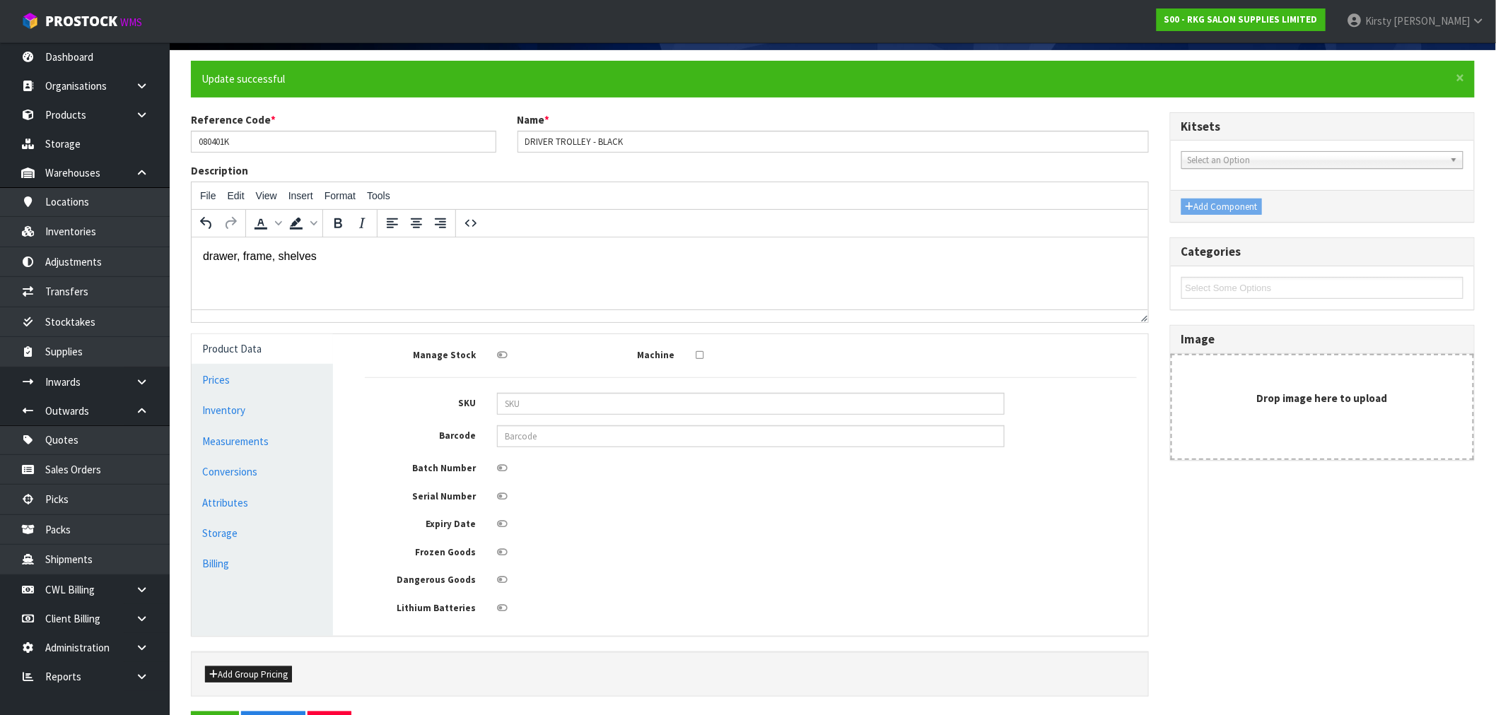
scroll to position [0, 0]
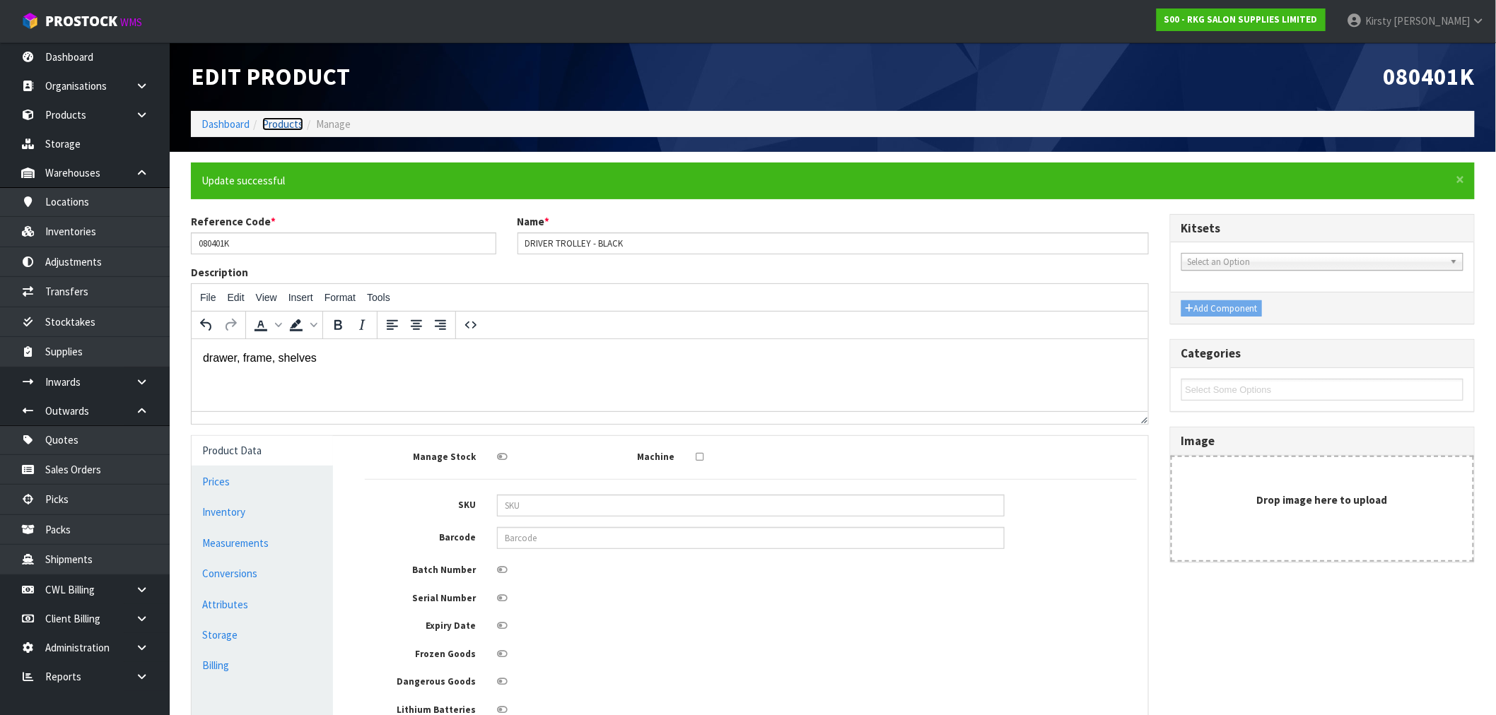
click at [270, 119] on link "Products" at bounding box center [282, 123] width 41 height 13
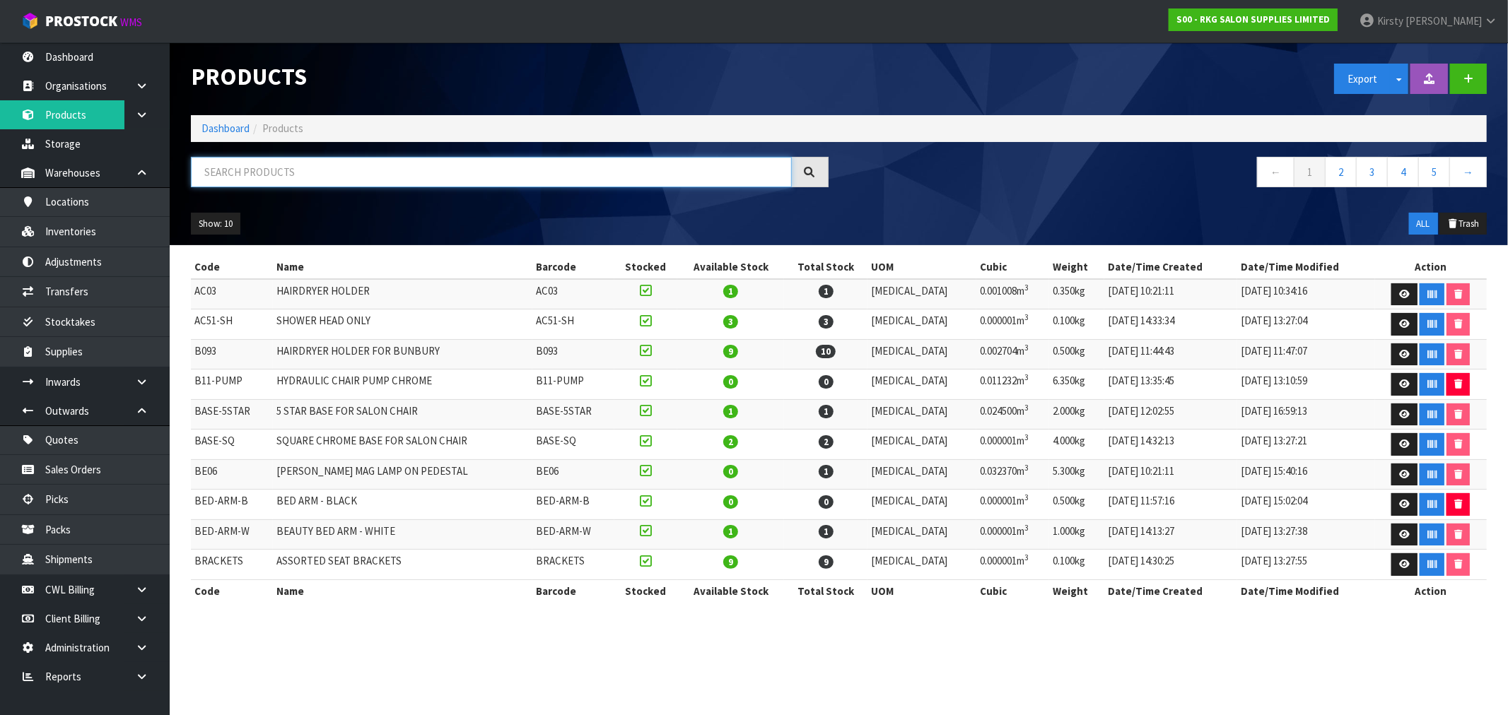
click at [215, 172] on input "text" at bounding box center [491, 172] width 601 height 30
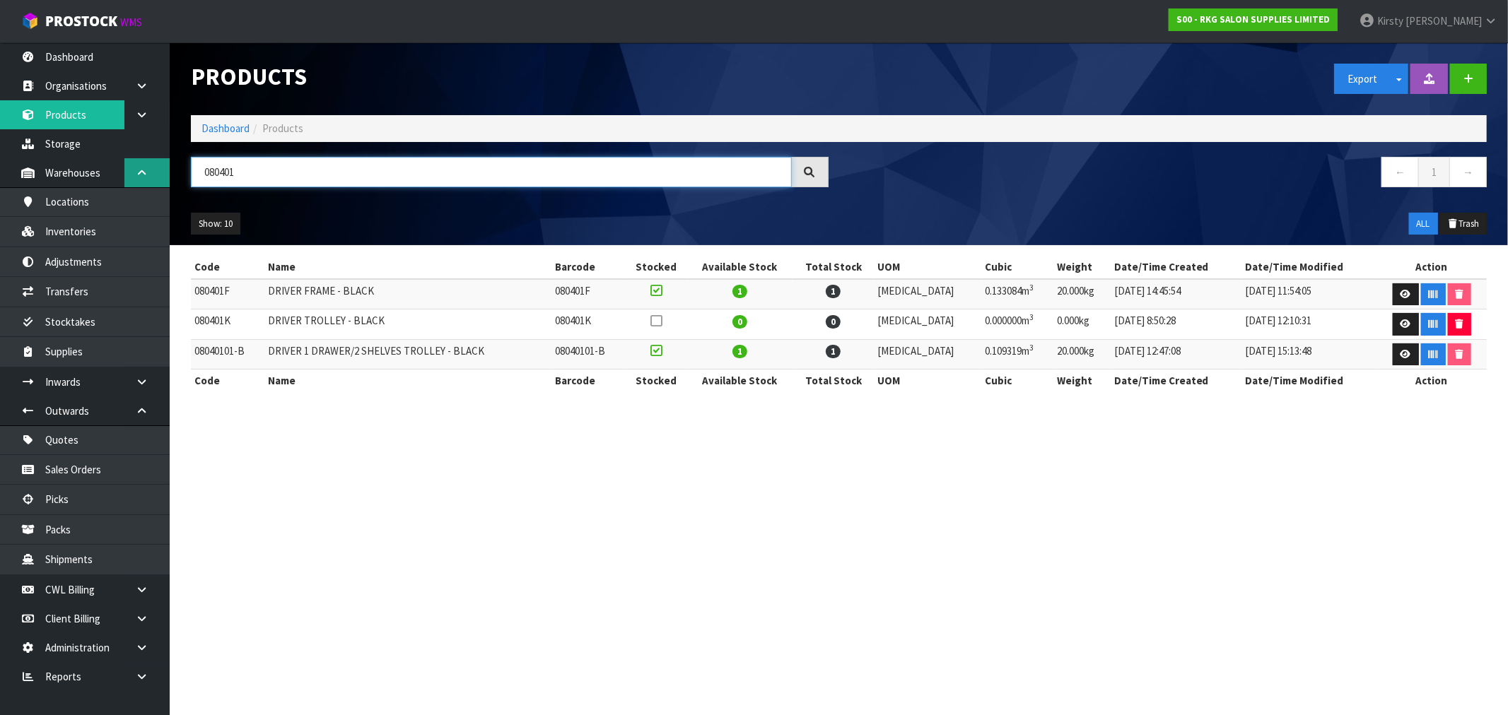
drag, startPoint x: 239, startPoint y: 173, endPoint x: 129, endPoint y: 174, distance: 109.6
click at [129, 174] on body "Toggle navigation ProStock WMS S00 - RKG SALON SUPPLIES LIMITED [PERSON_NAME] L…" at bounding box center [754, 357] width 1508 height 715
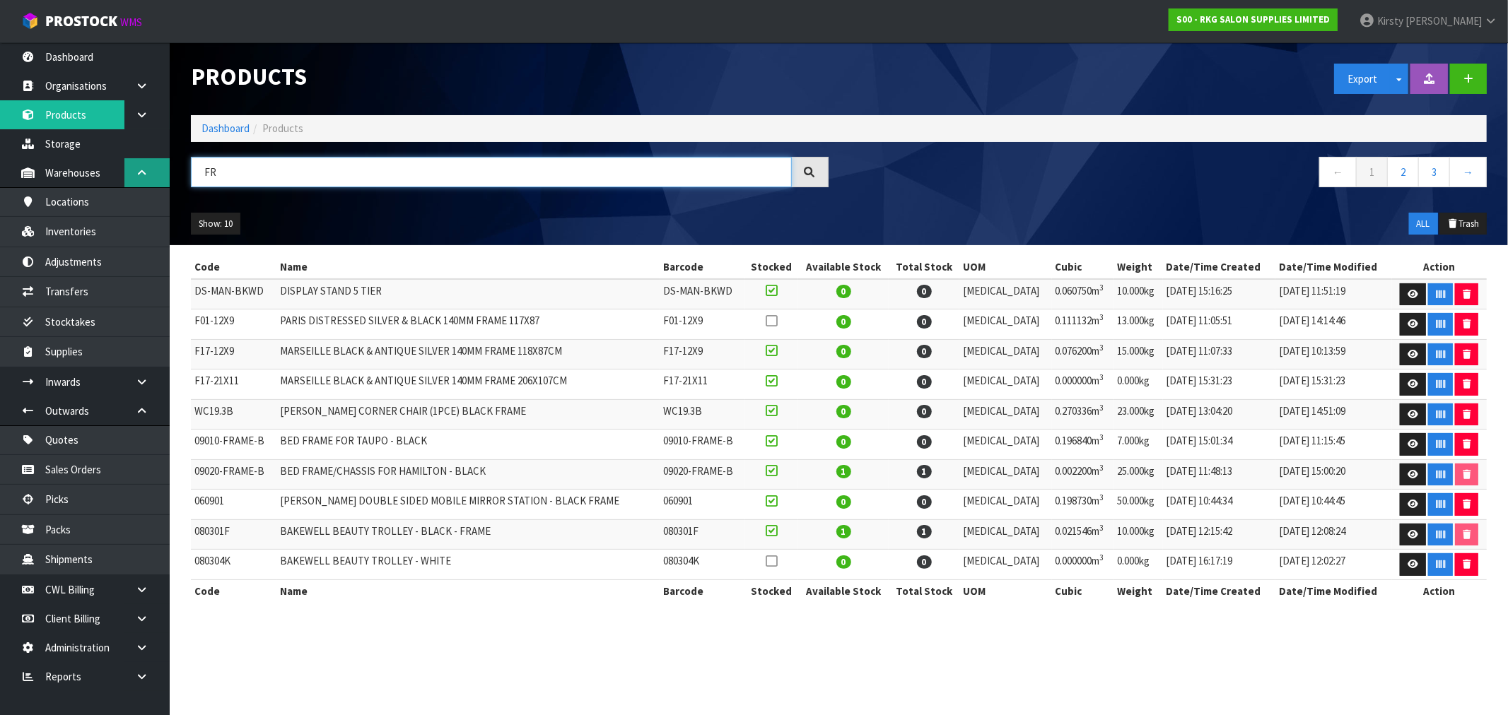
type input "F"
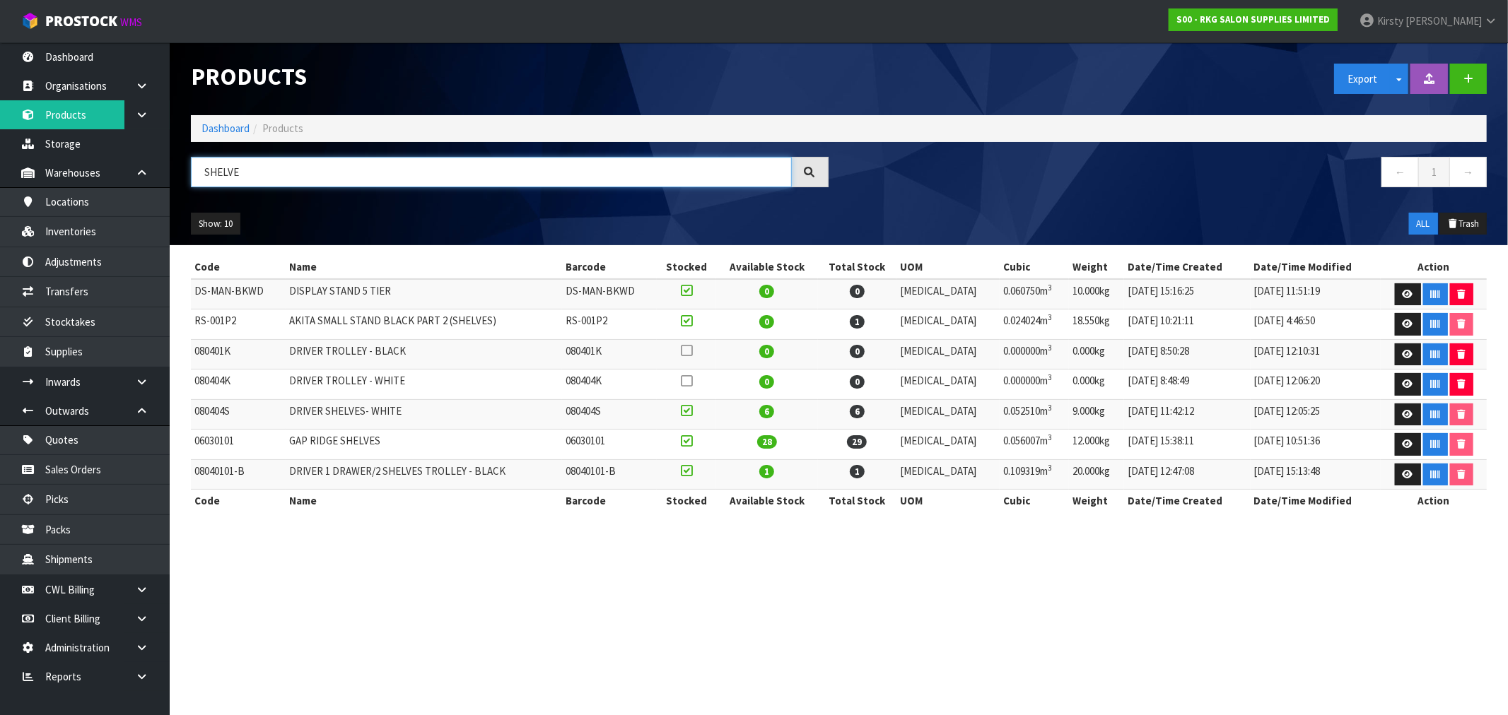
drag, startPoint x: 246, startPoint y: 175, endPoint x: 197, endPoint y: 175, distance: 49.5
click at [197, 175] on input "SHELVE" at bounding box center [491, 172] width 601 height 30
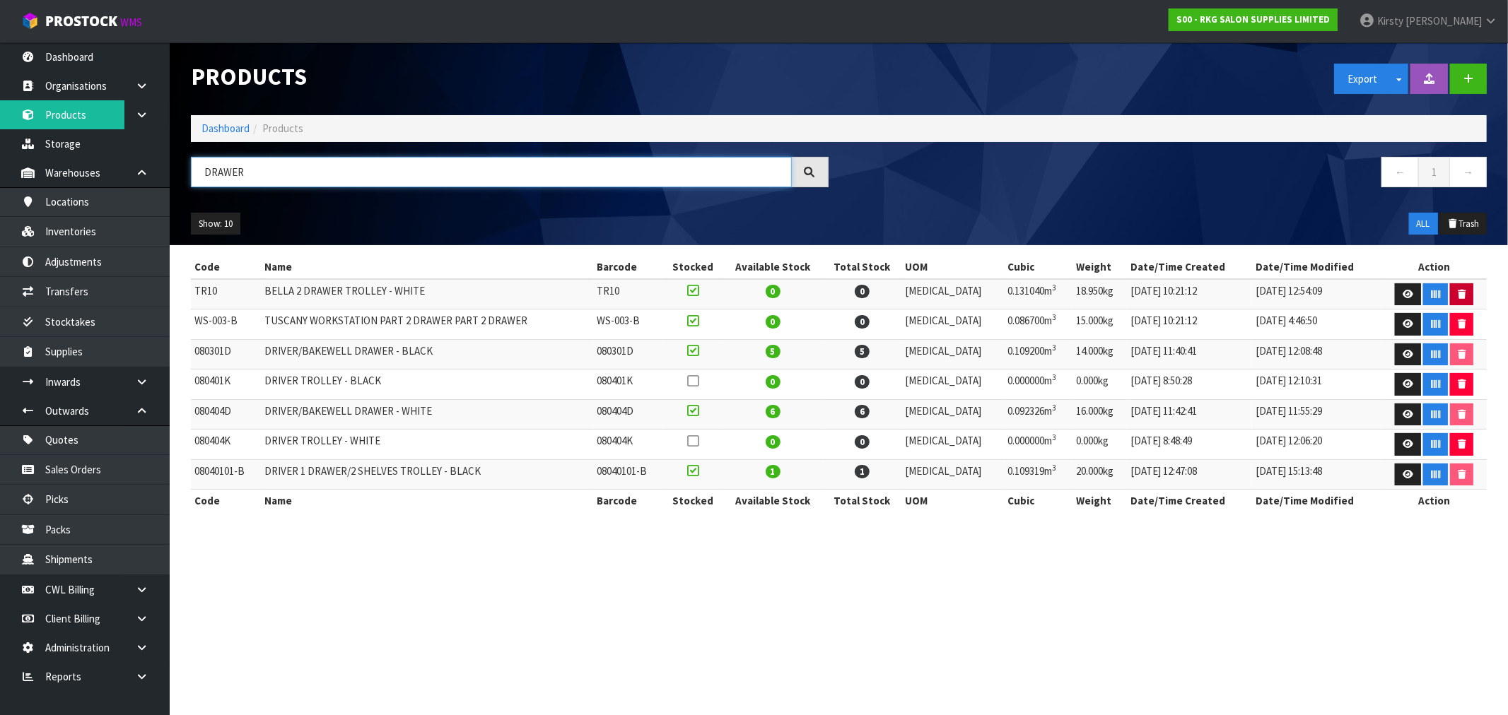
type input "DRAWER"
click at [848, 295] on button "button" at bounding box center [1461, 294] width 23 height 23
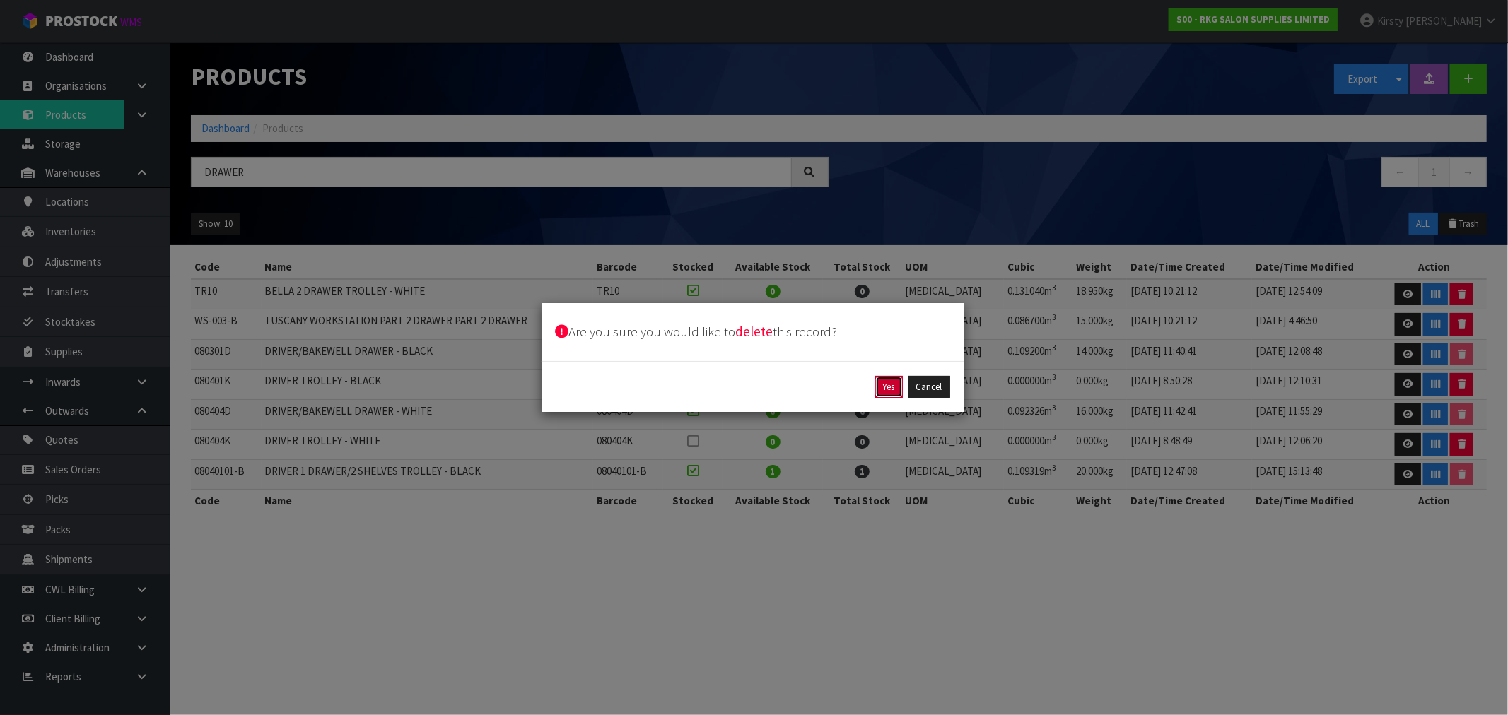
click at [848, 390] on button "Yes" at bounding box center [889, 387] width 28 height 23
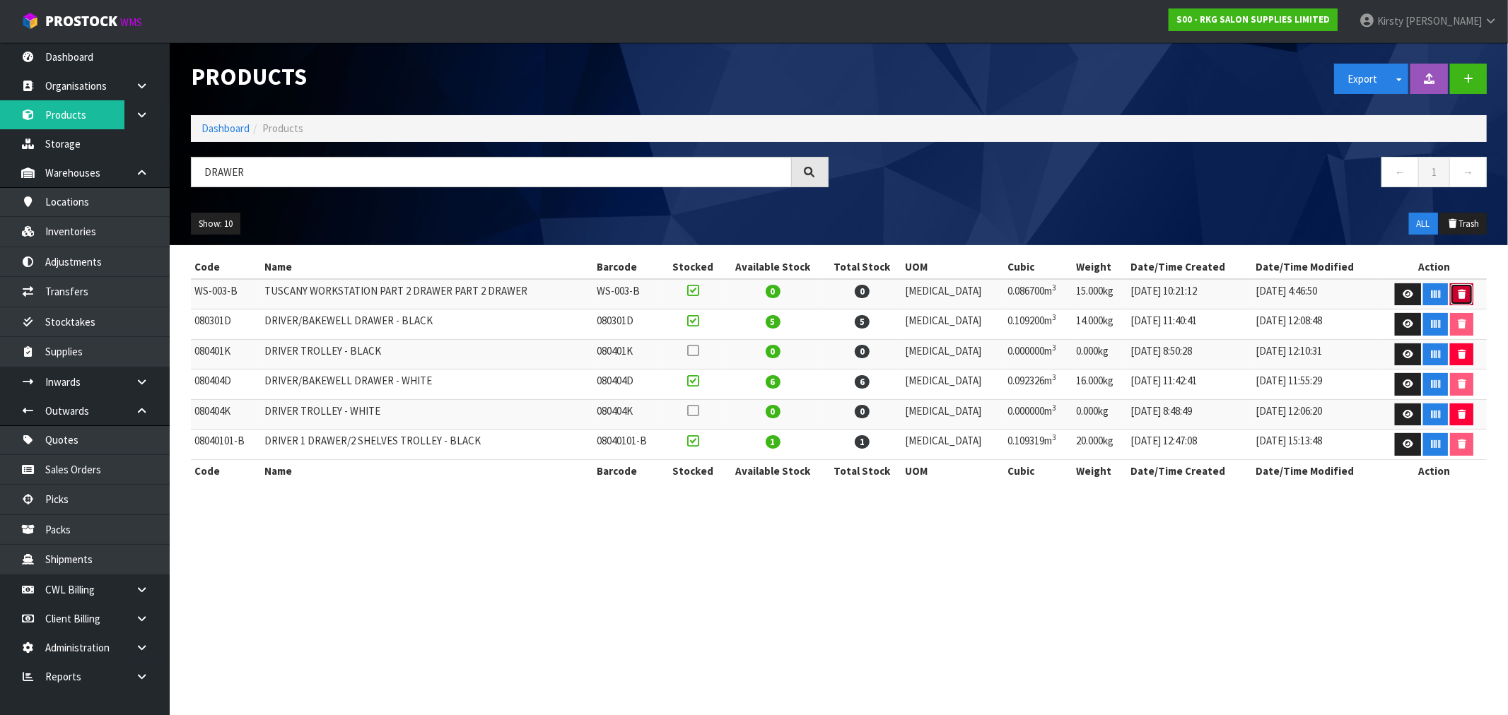
click at [848, 294] on icon "button" at bounding box center [1462, 294] width 8 height 9
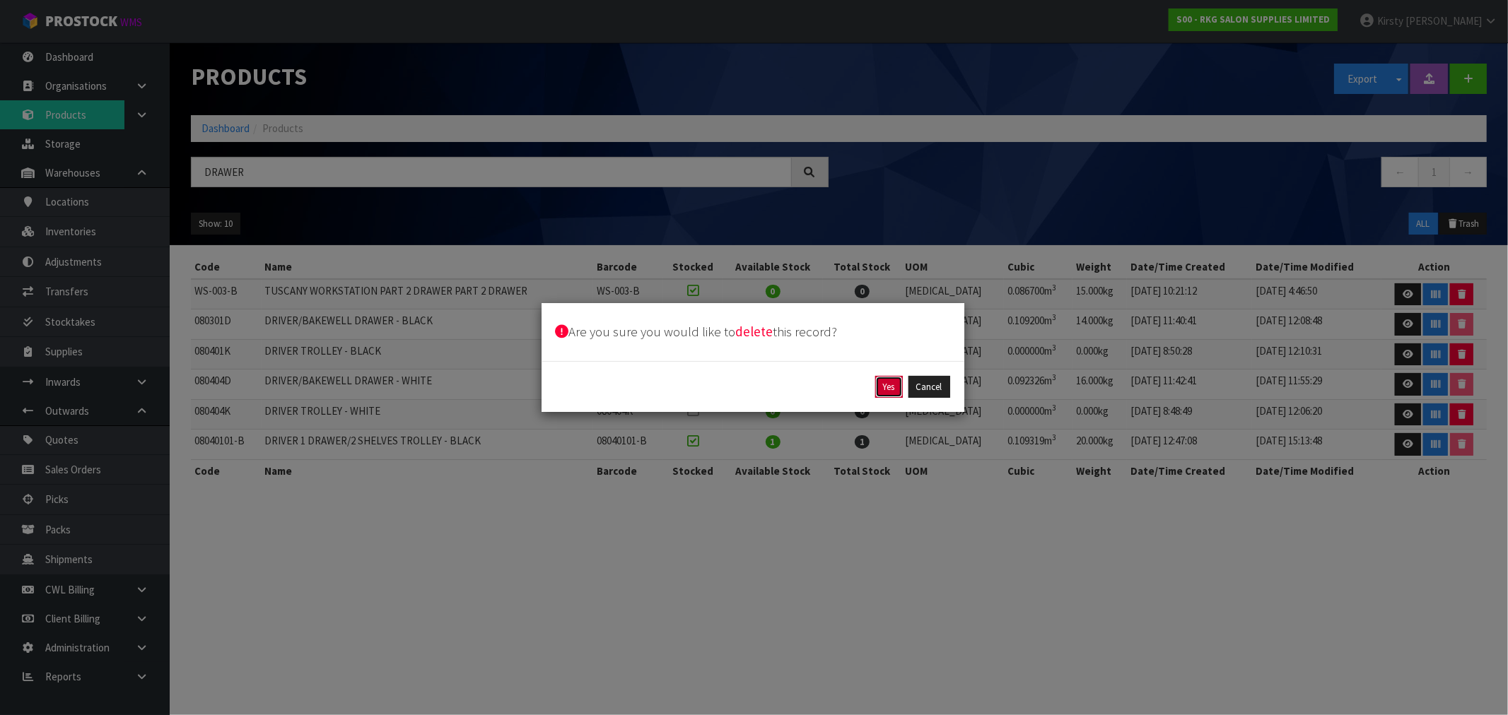
click at [848, 385] on button "Yes" at bounding box center [889, 387] width 28 height 23
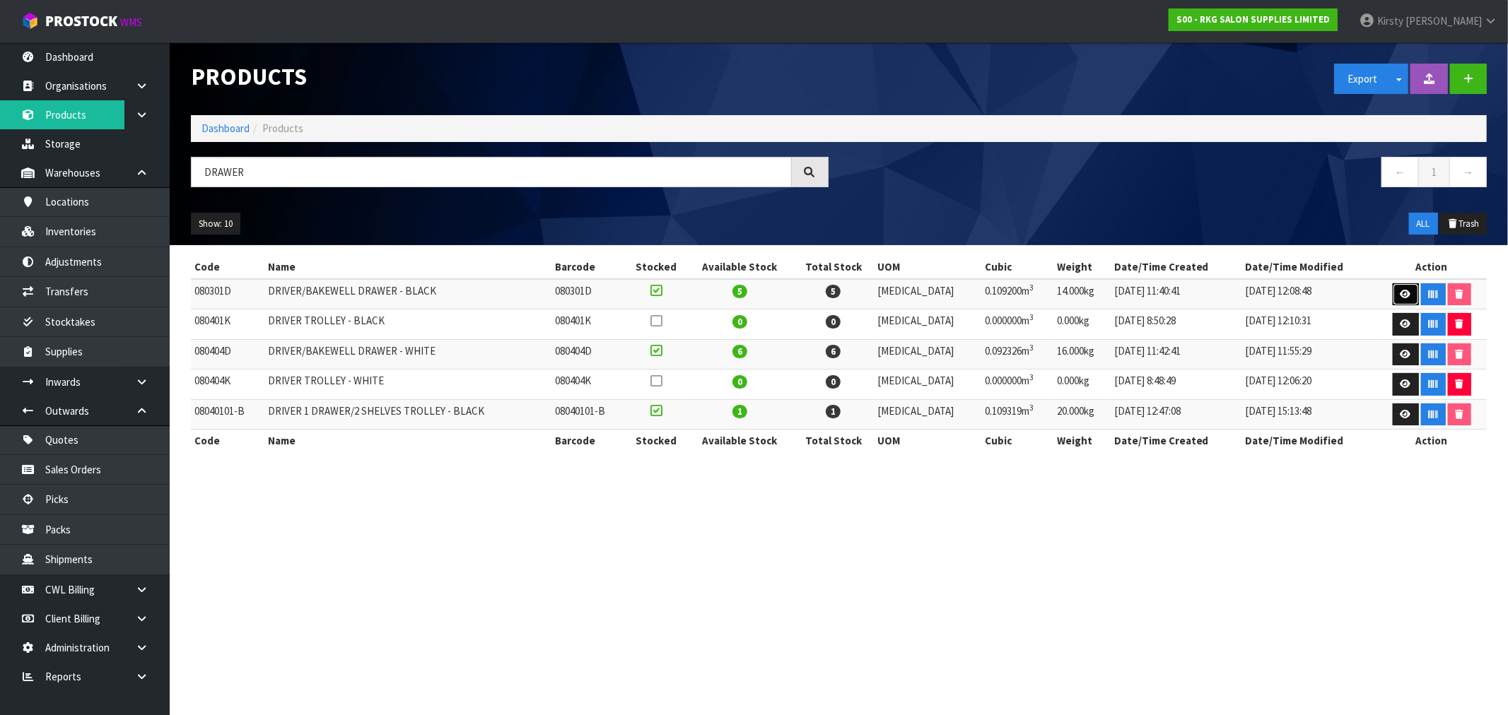
click at [848, 294] on icon at bounding box center [1405, 294] width 11 height 9
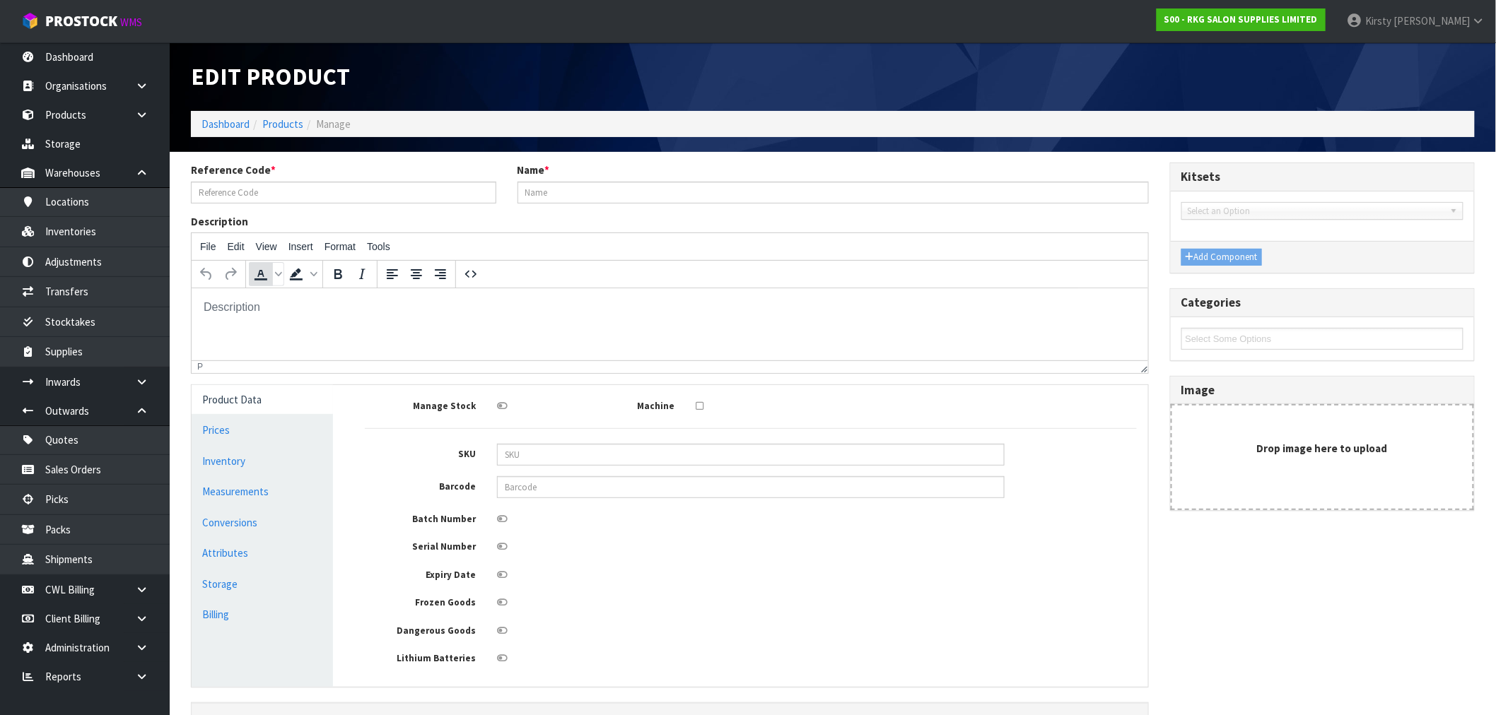
type input "080301D"
type input "DRIVER/BAKEWELL DRAWER - BLACK"
click at [213, 189] on input "080301D" at bounding box center [343, 193] width 305 height 22
click at [217, 189] on input "080301D" at bounding box center [343, 193] width 305 height 22
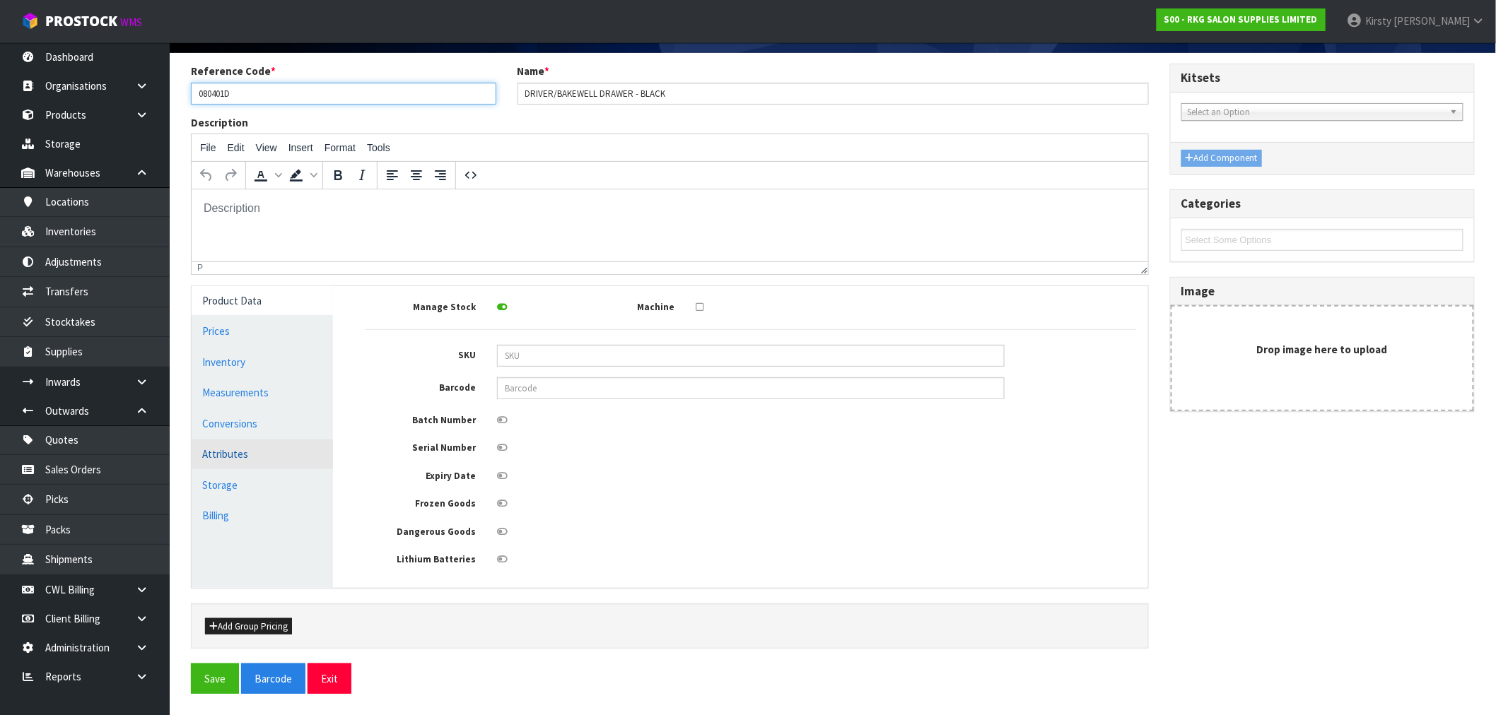
scroll to position [102, 0]
type input "080401D"
click at [211, 539] on button "Save" at bounding box center [215, 679] width 48 height 30
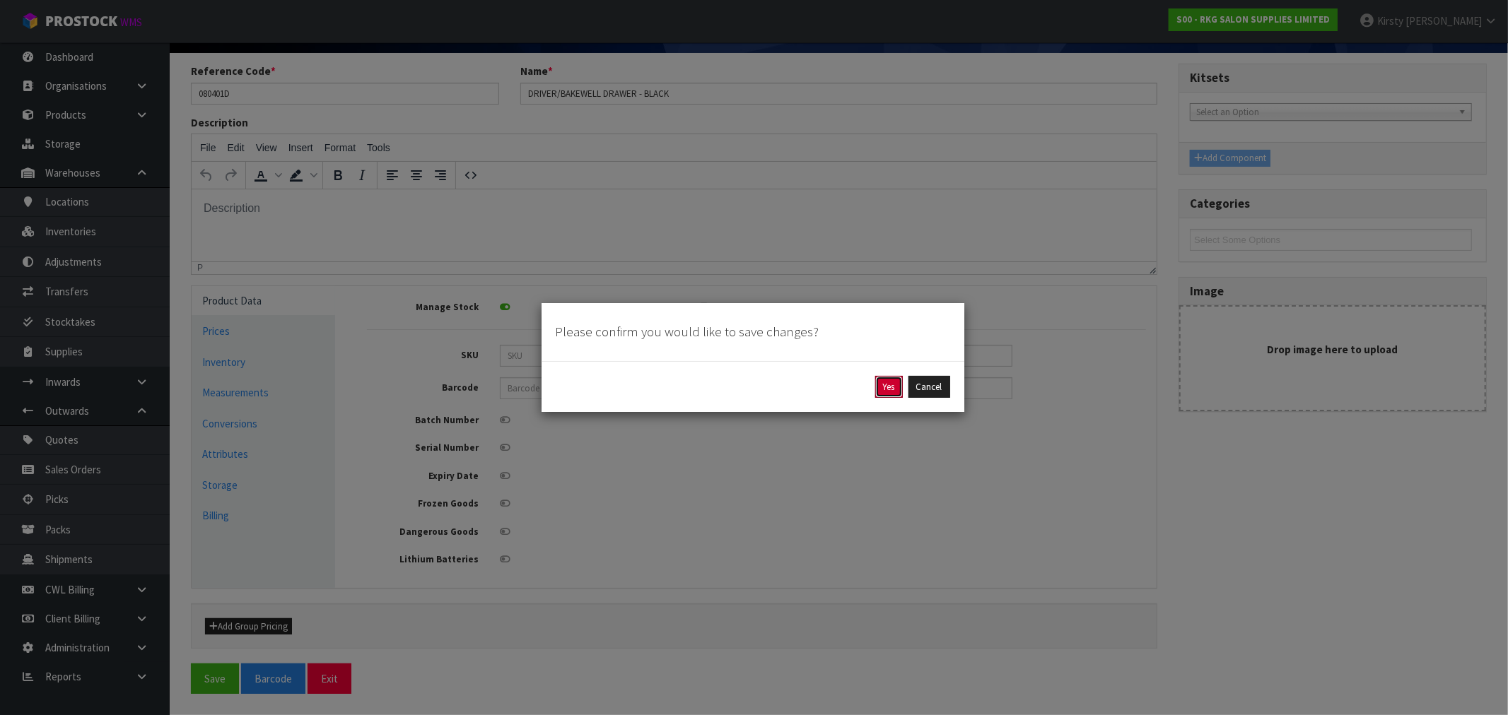
click at [848, 391] on button "Yes" at bounding box center [889, 387] width 28 height 23
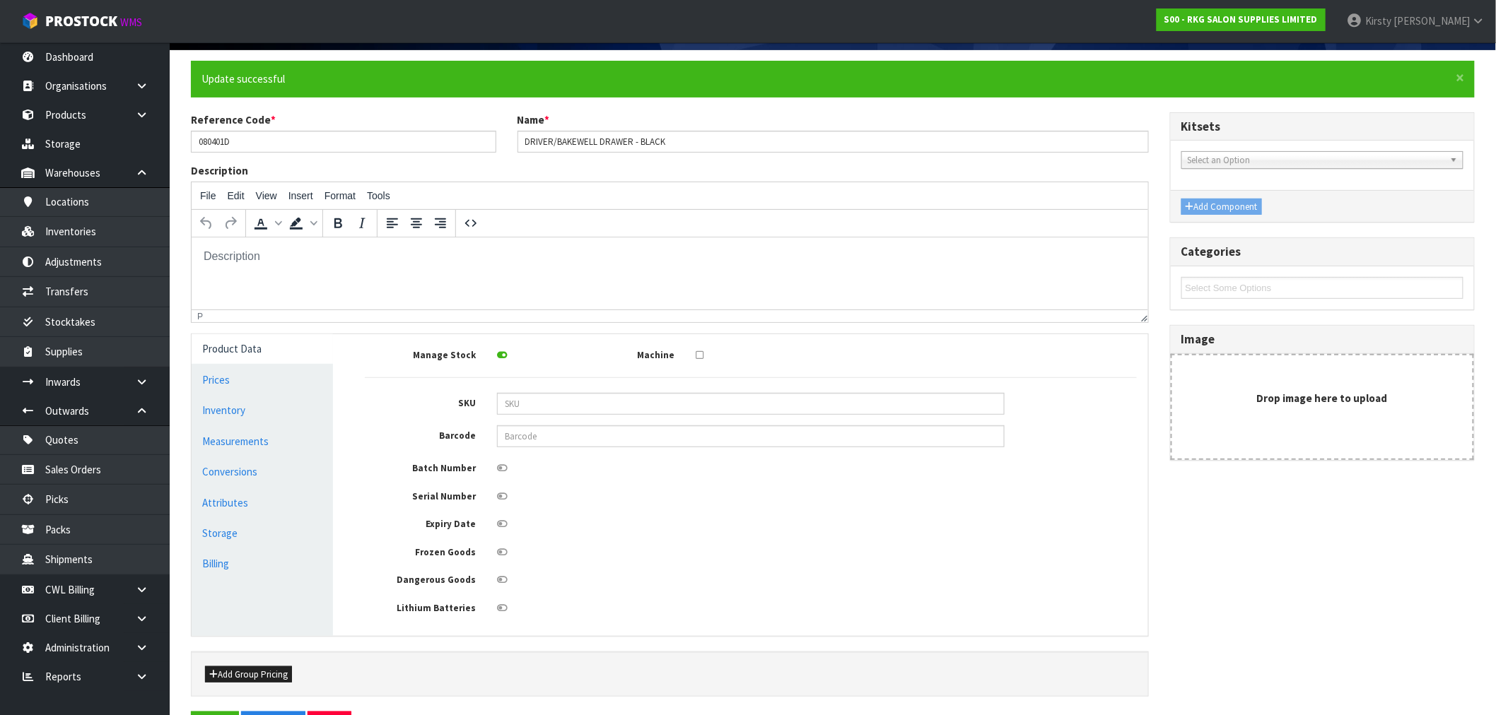
scroll to position [0, 0]
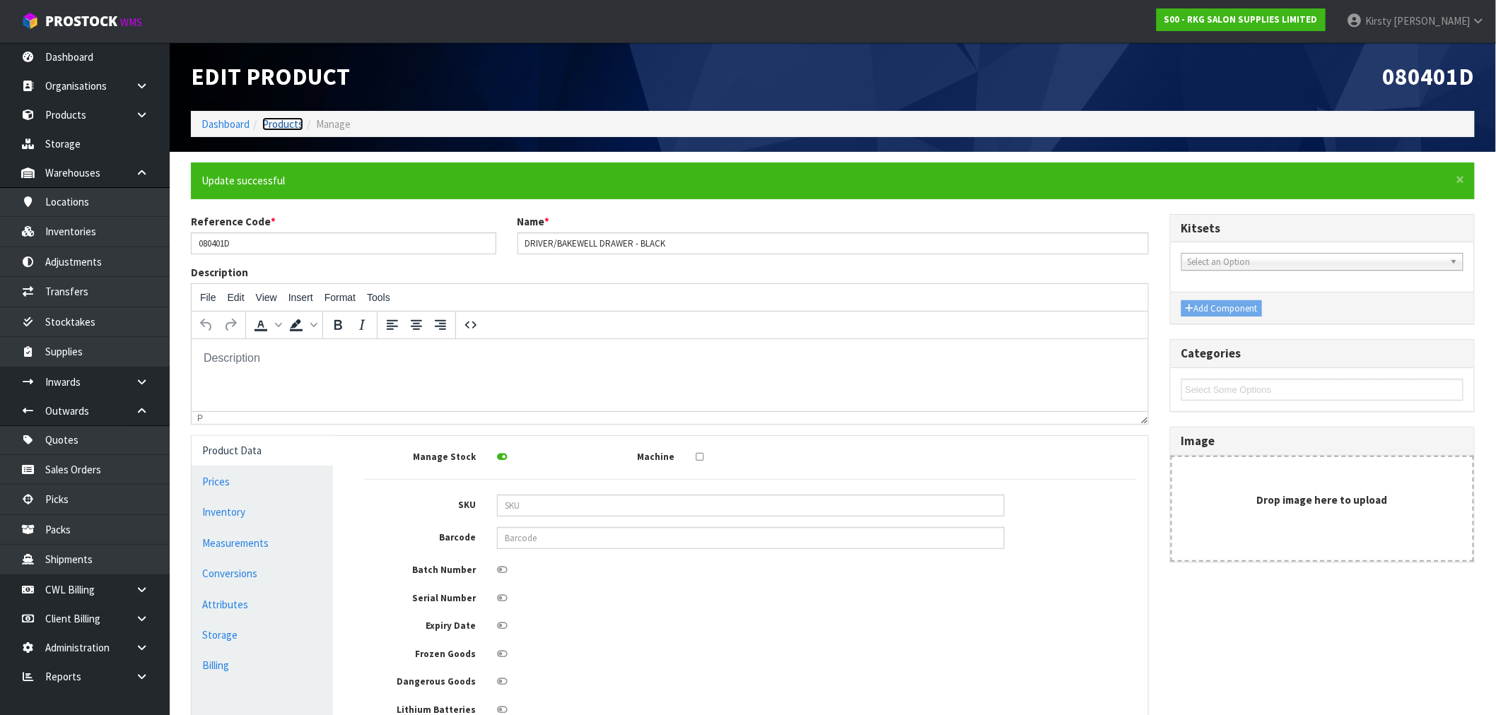
click at [276, 123] on link "Products" at bounding box center [282, 123] width 41 height 13
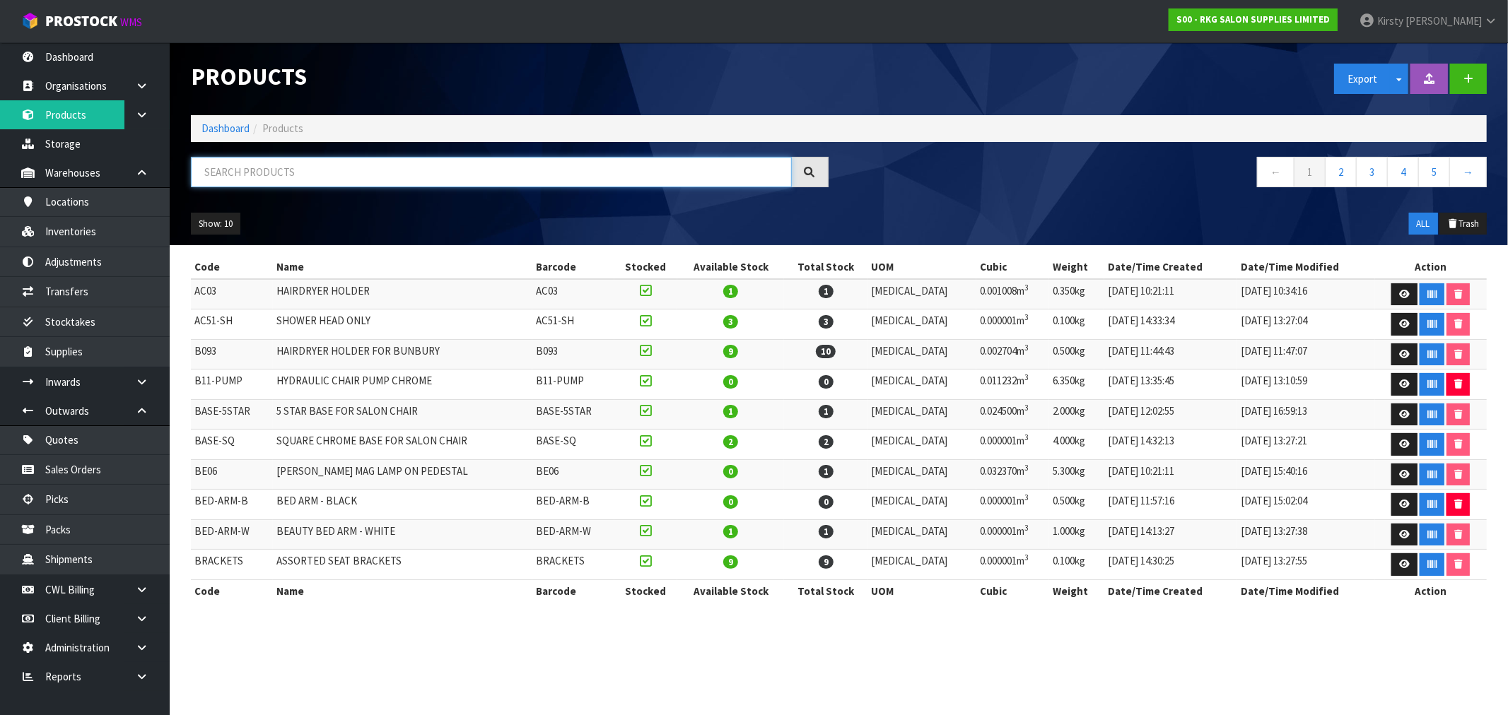
click at [223, 175] on input "text" at bounding box center [491, 172] width 601 height 30
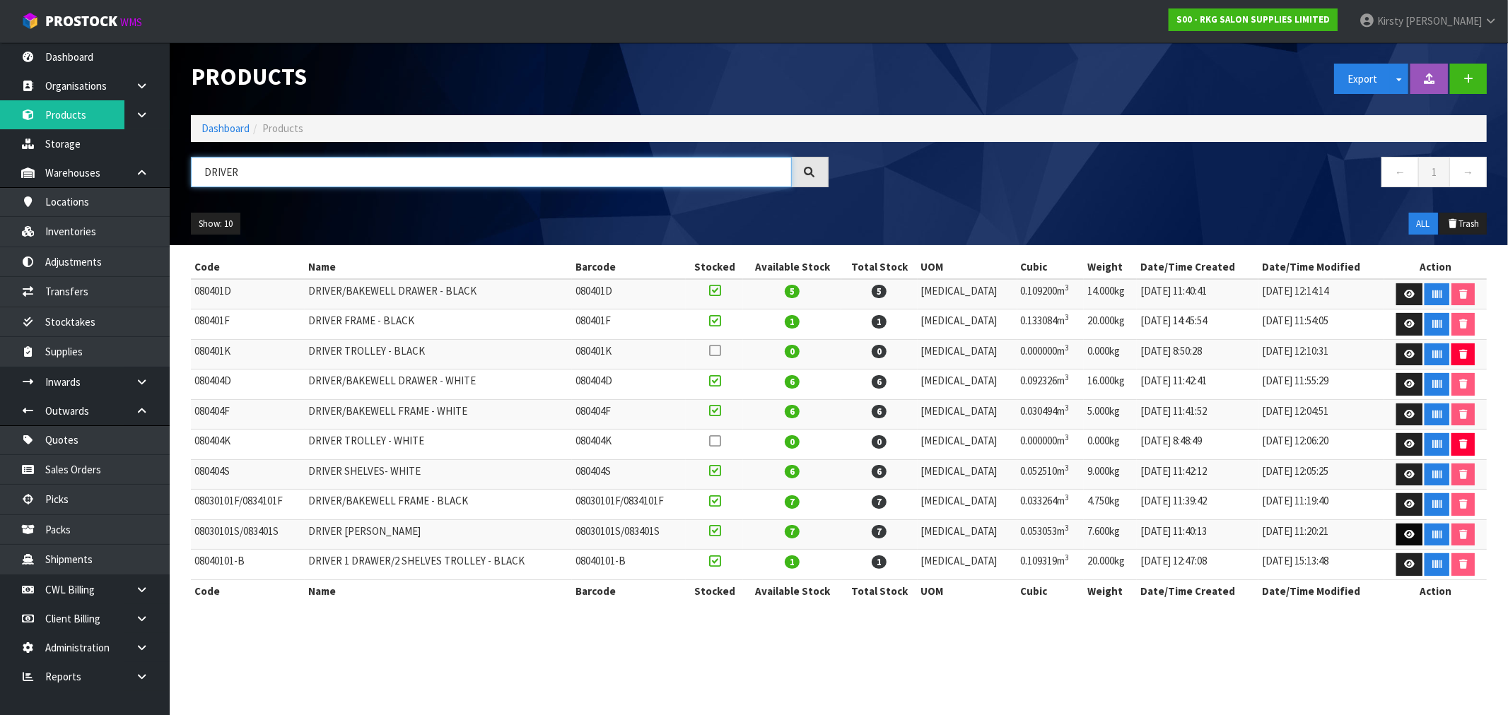
type input "DRIVER"
drag, startPoint x: 1407, startPoint y: 539, endPoint x: 1401, endPoint y: 535, distance: 7.3
click at [848, 539] on icon at bounding box center [1409, 534] width 11 height 9
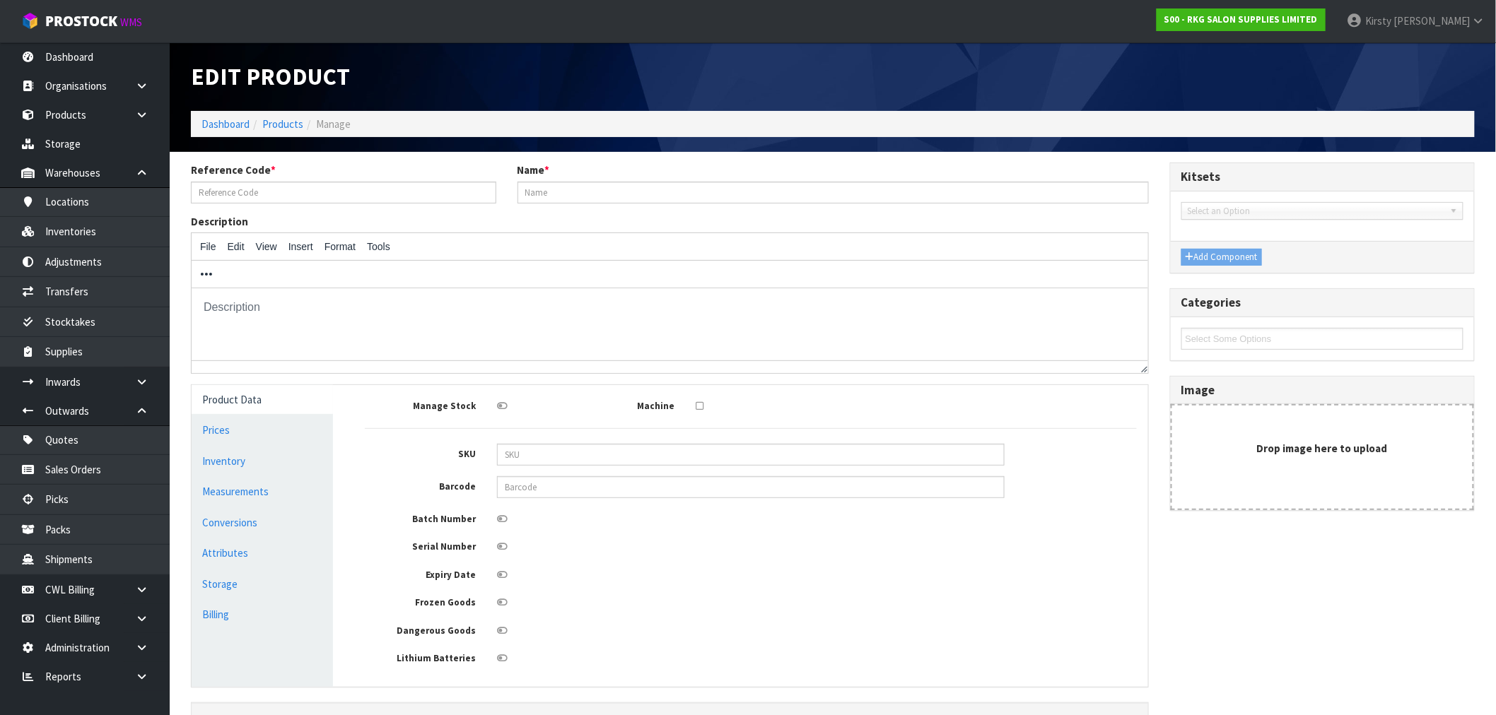
type input "08030101S/083401S"
type input "DRIVER TROLLEY SHELF - BLACK"
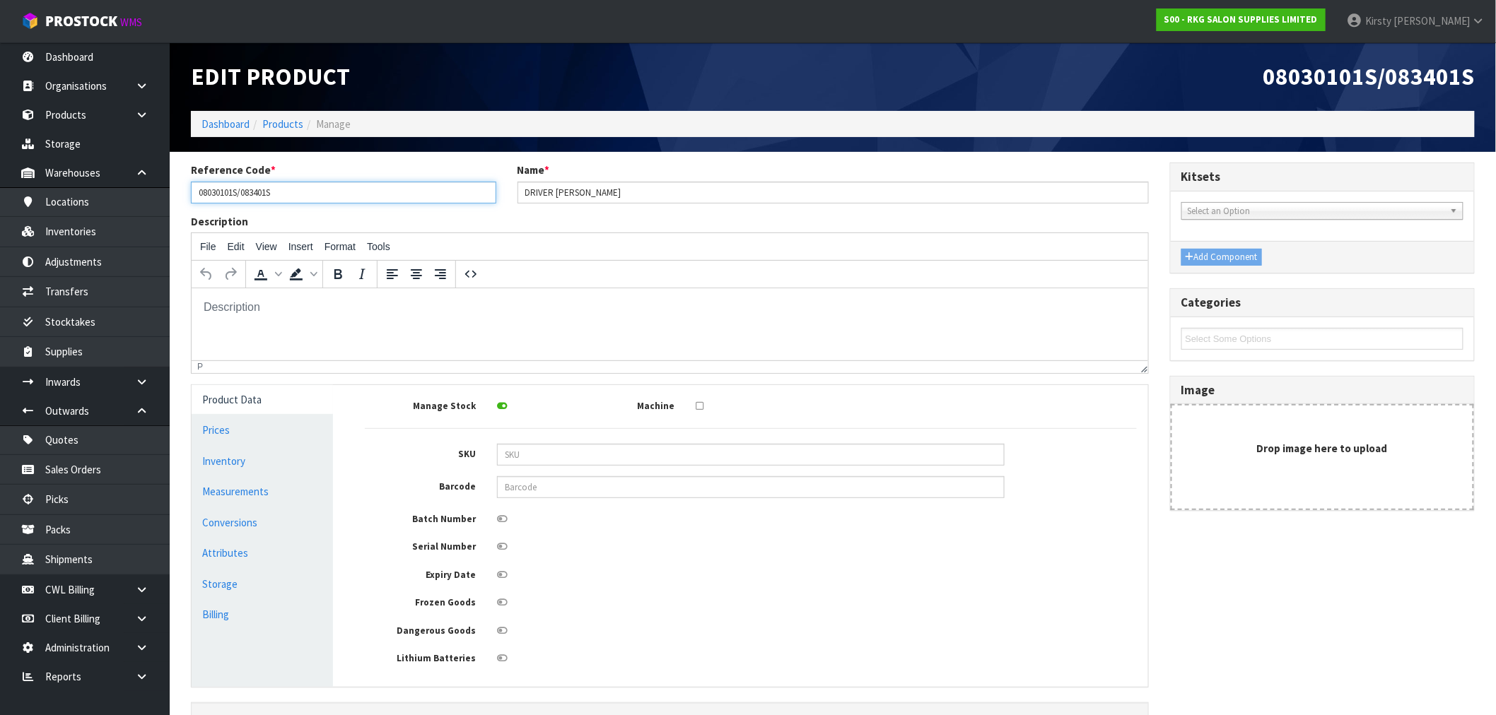
click at [291, 194] on input "08030101S/083401S" at bounding box center [343, 193] width 305 height 22
type input "08030101S/083401S"
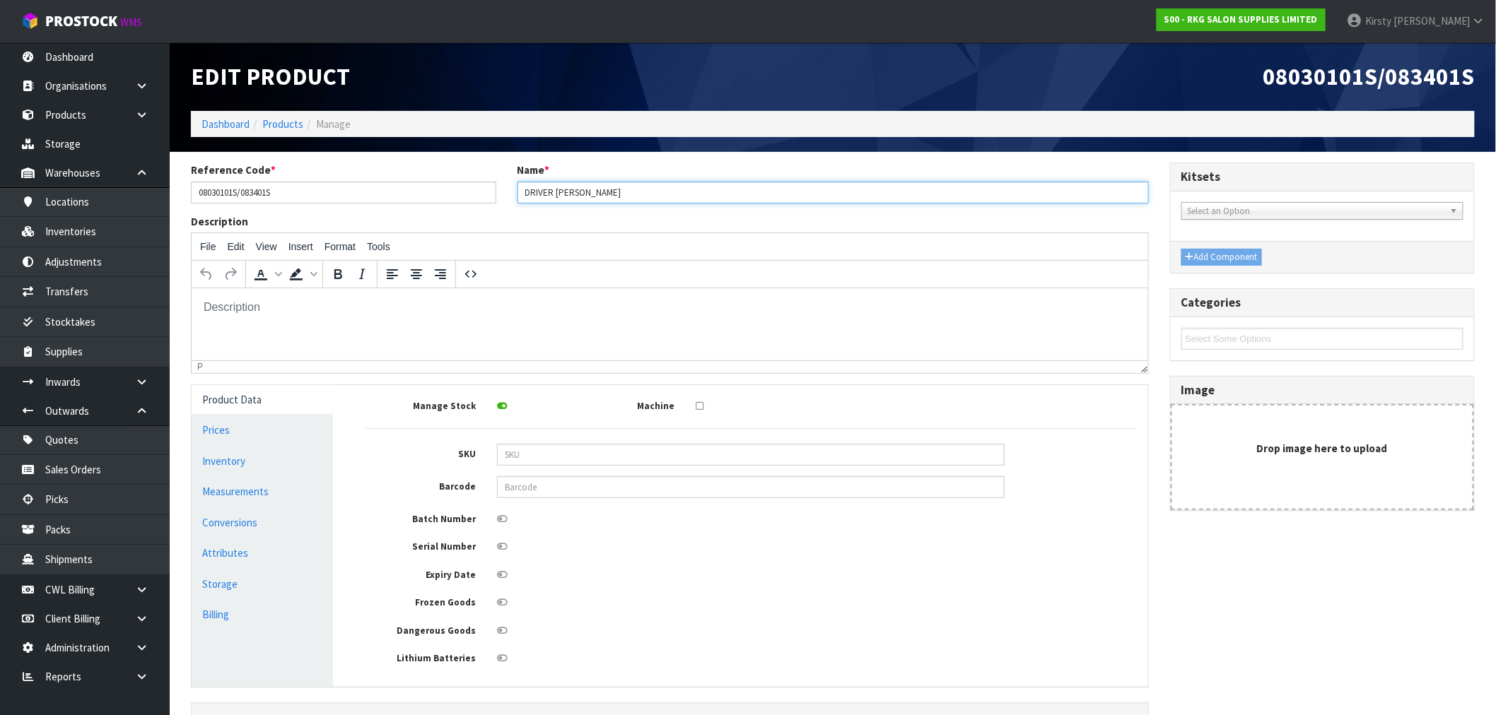
click at [667, 189] on input "DRIVER TROLLEY SHELF - BLACK" at bounding box center [832, 193] width 631 height 22
click at [680, 295] on html at bounding box center [669, 307] width 956 height 38
drag, startPoint x: 590, startPoint y: 189, endPoint x: 554, endPoint y: 192, distance: 36.1
click at [554, 192] on input "DRIVER TROLLEY SHELF - BLACK (080401S)" at bounding box center [832, 193] width 631 height 22
click at [581, 191] on input "DRIVER SHELF - BLACK (080401S)" at bounding box center [832, 193] width 631 height 22
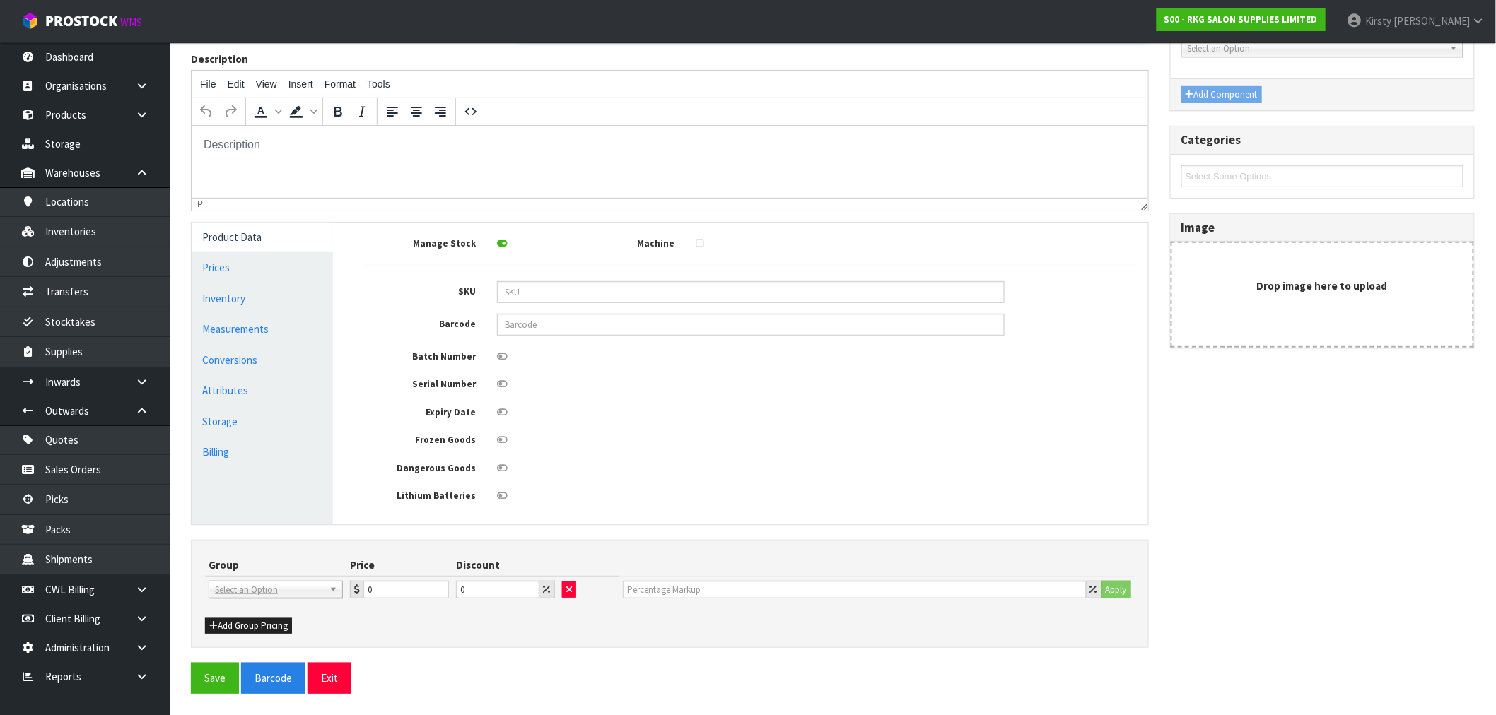
scroll to position [165, 0]
type input "DRIVER SHELVES - BLACK (080401S)"
click at [213, 539] on button "Save" at bounding box center [215, 678] width 48 height 30
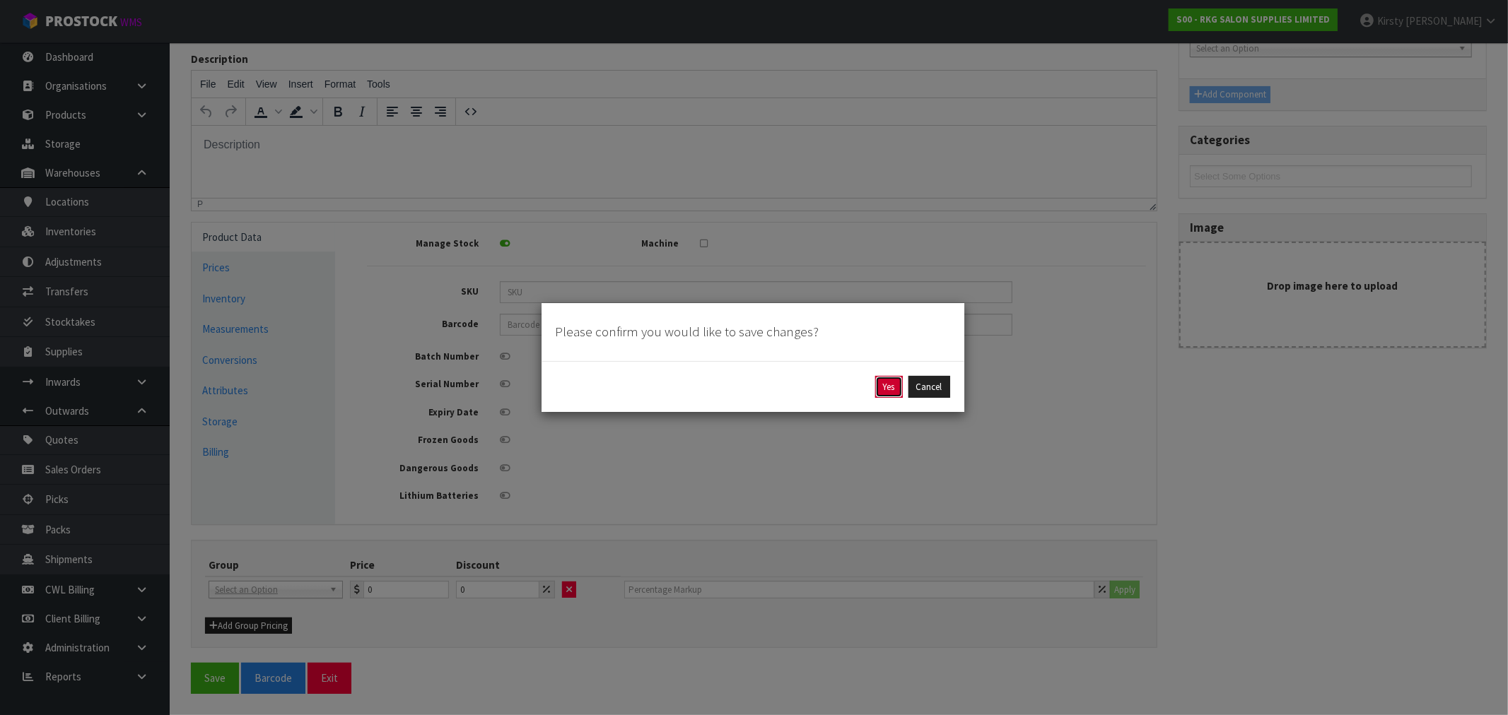
click at [848, 382] on button "Yes" at bounding box center [889, 387] width 28 height 23
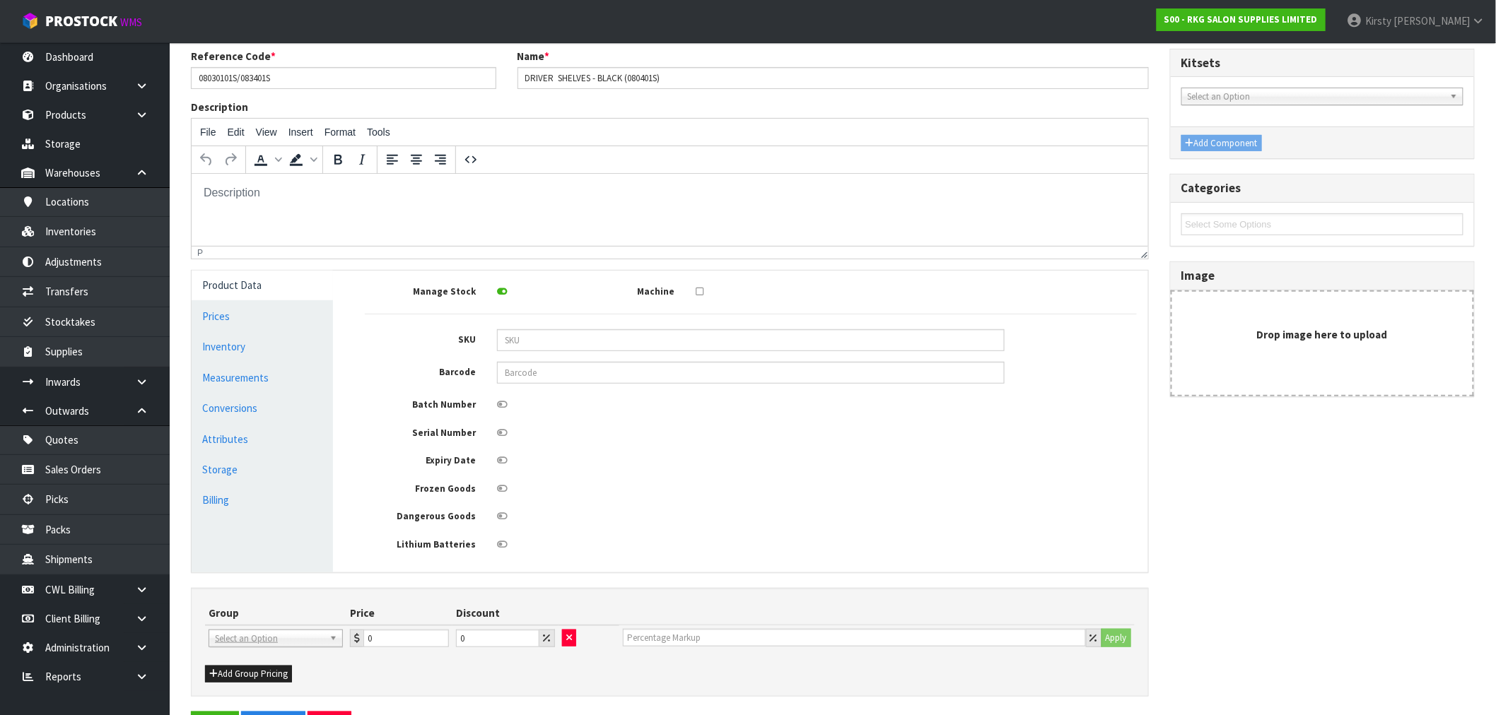
scroll to position [0, 0]
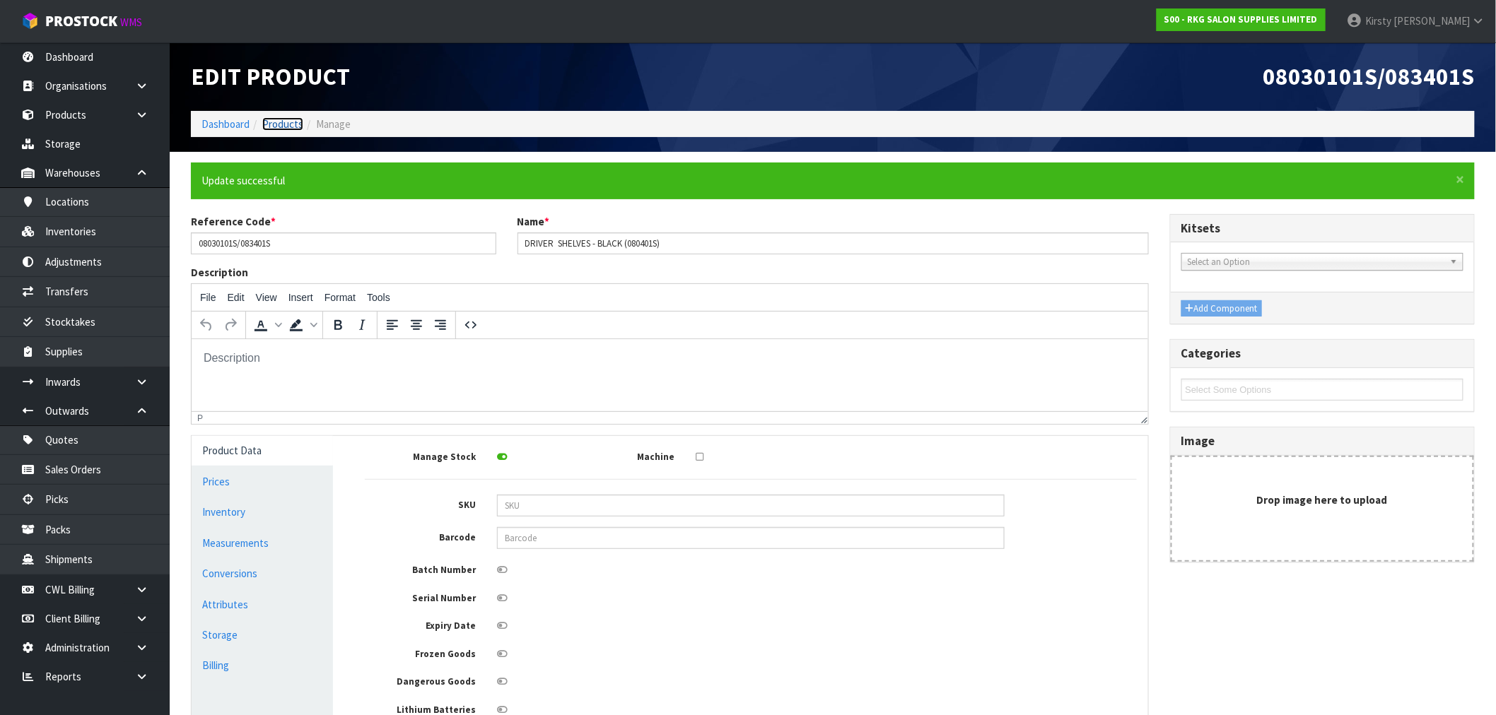
click at [274, 121] on link "Products" at bounding box center [282, 123] width 41 height 13
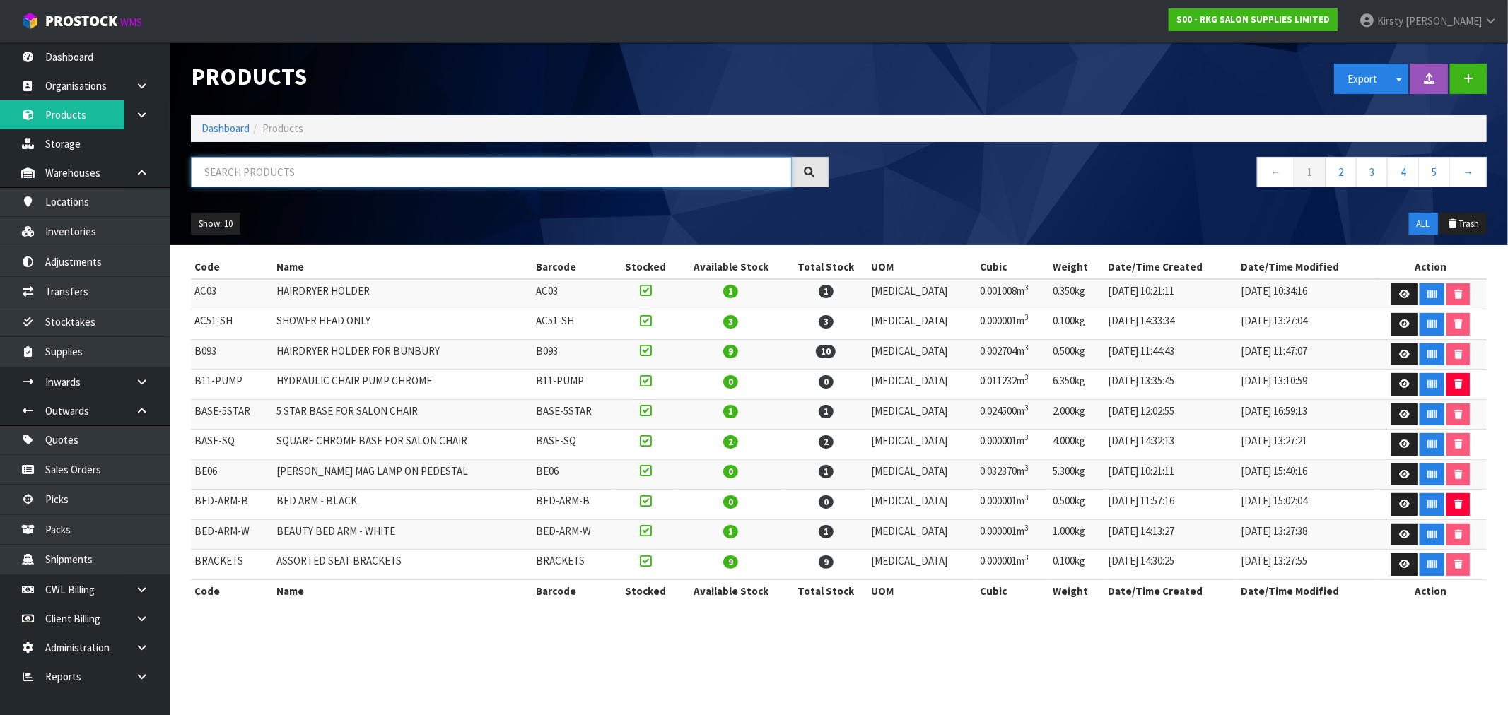
click at [274, 173] on input "text" at bounding box center [491, 172] width 601 height 30
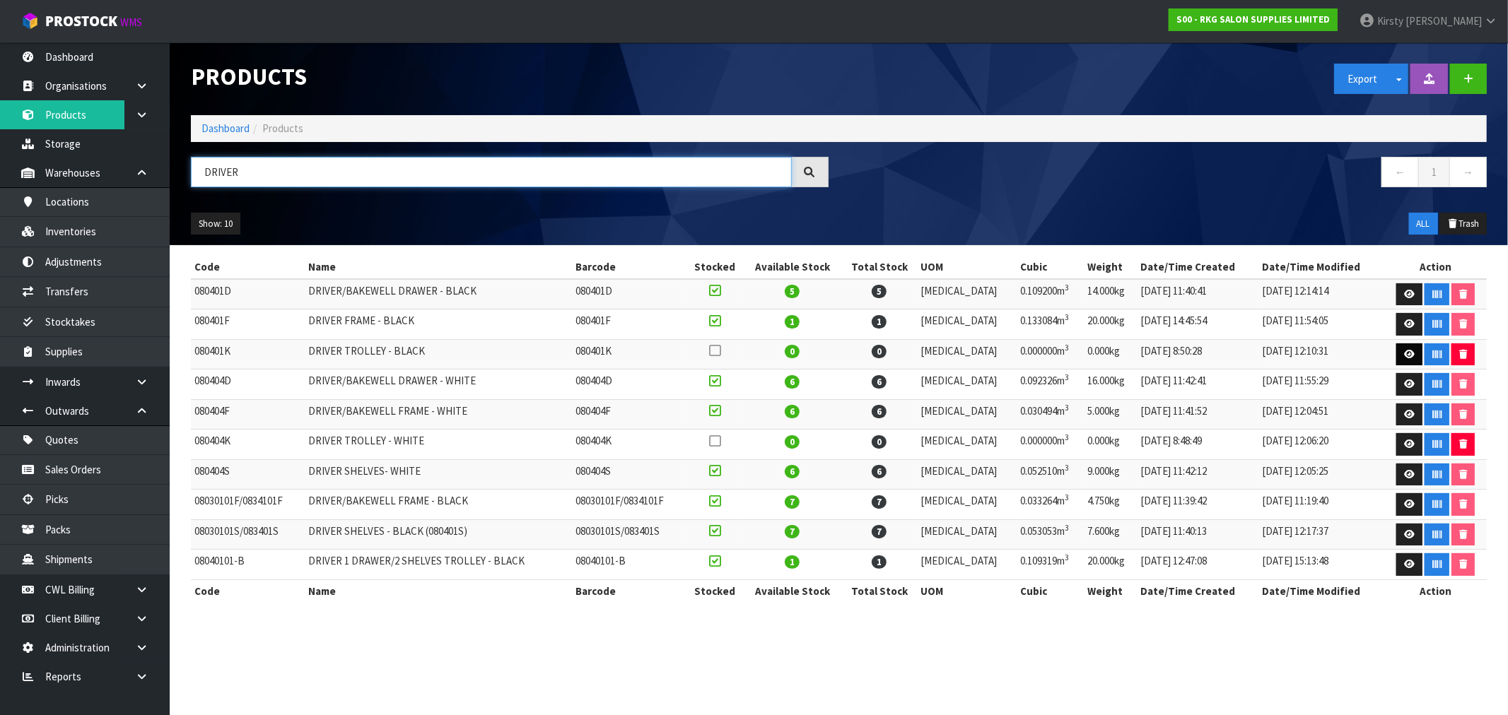
type input "DRIVER"
click at [848, 354] on icon at bounding box center [1409, 354] width 11 height 9
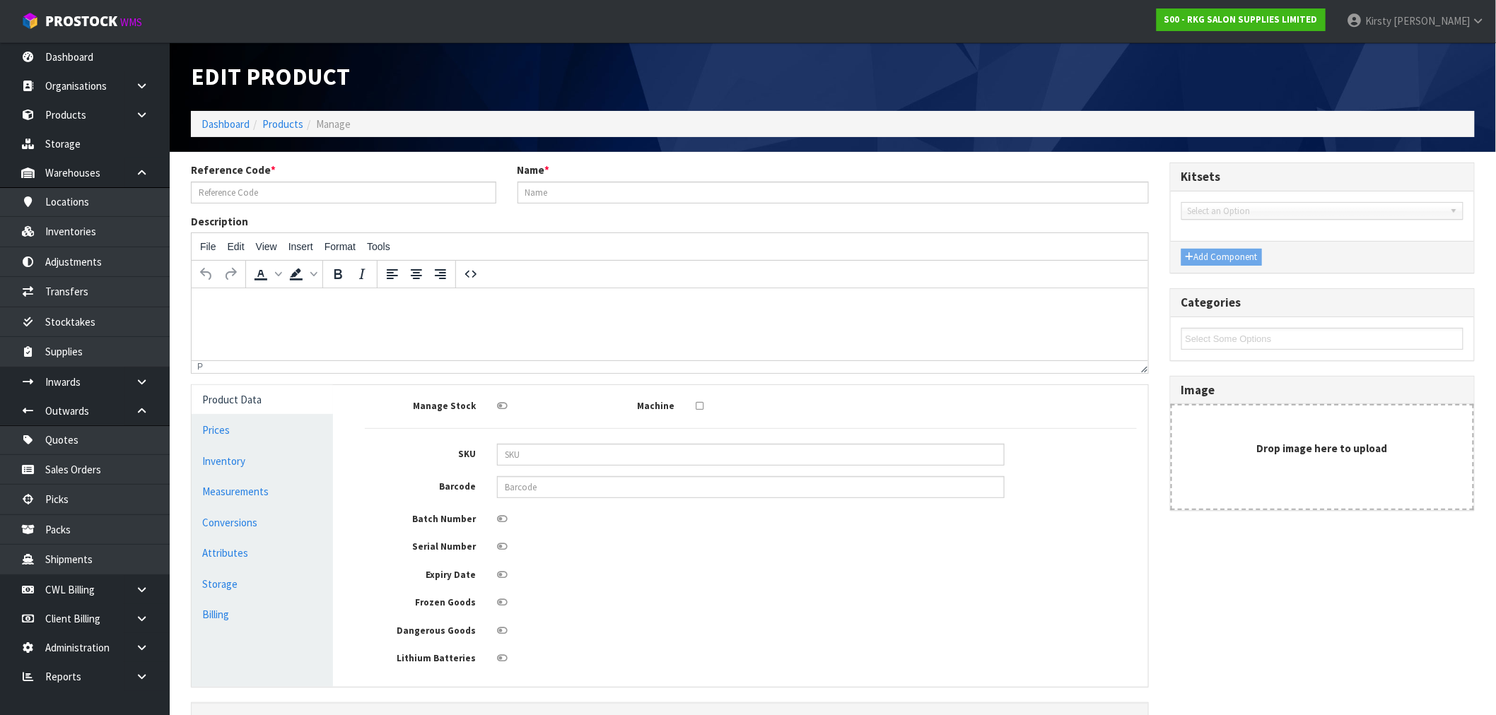
type input "080401K"
type input "DRIVER TROLLEY - BLACK"
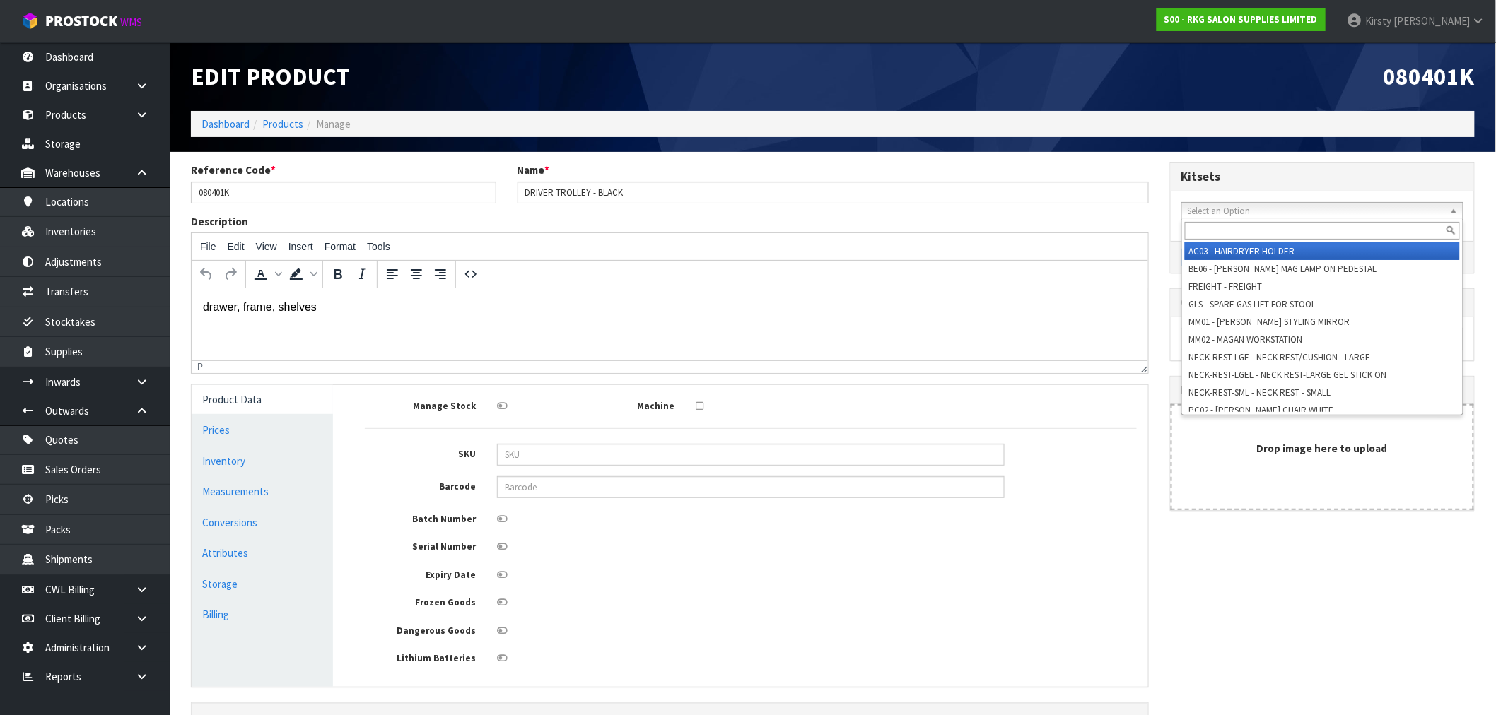
click at [848, 208] on span "Select an Option" at bounding box center [1316, 211] width 257 height 17
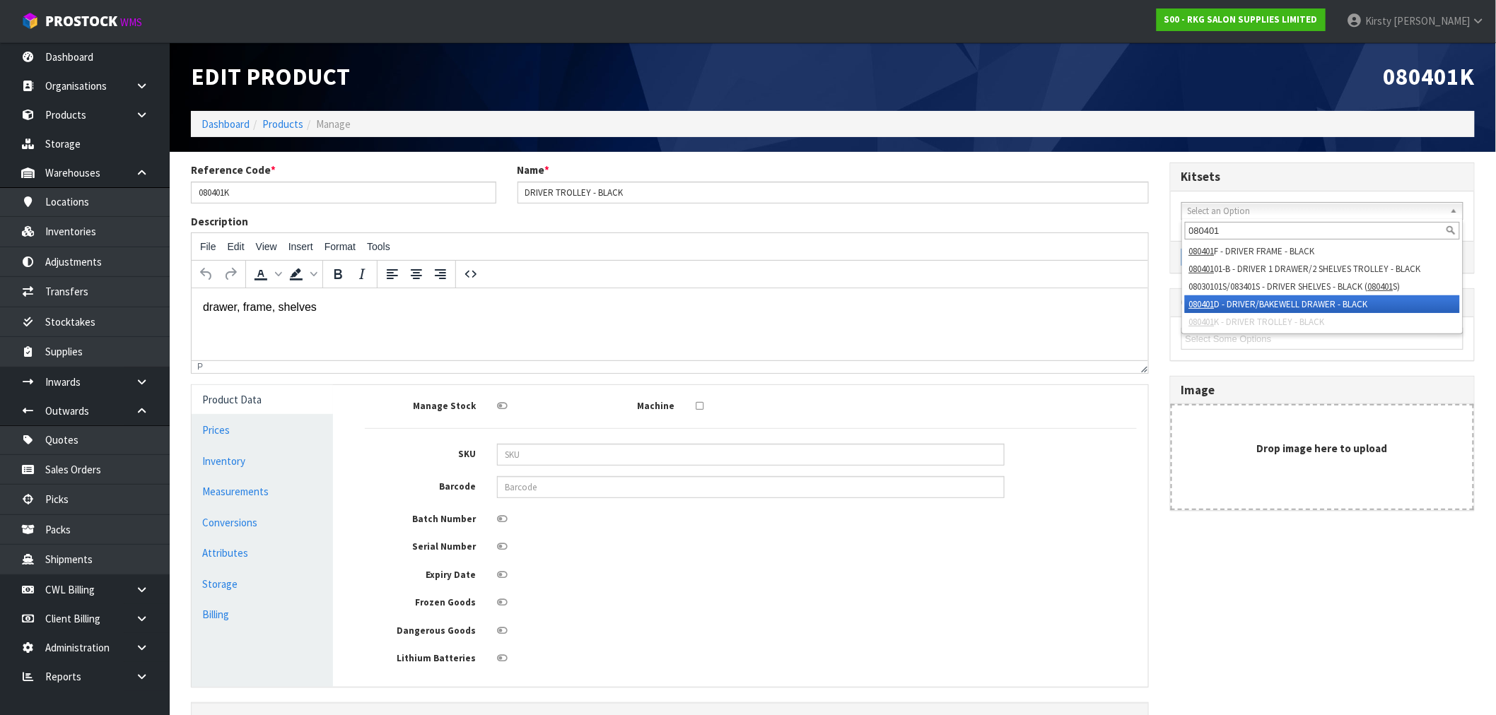
type input "080401"
click at [848, 300] on li "080401 D - DRIVER/BAKEWELL DRAWER - BLACK" at bounding box center [1322, 304] width 275 height 18
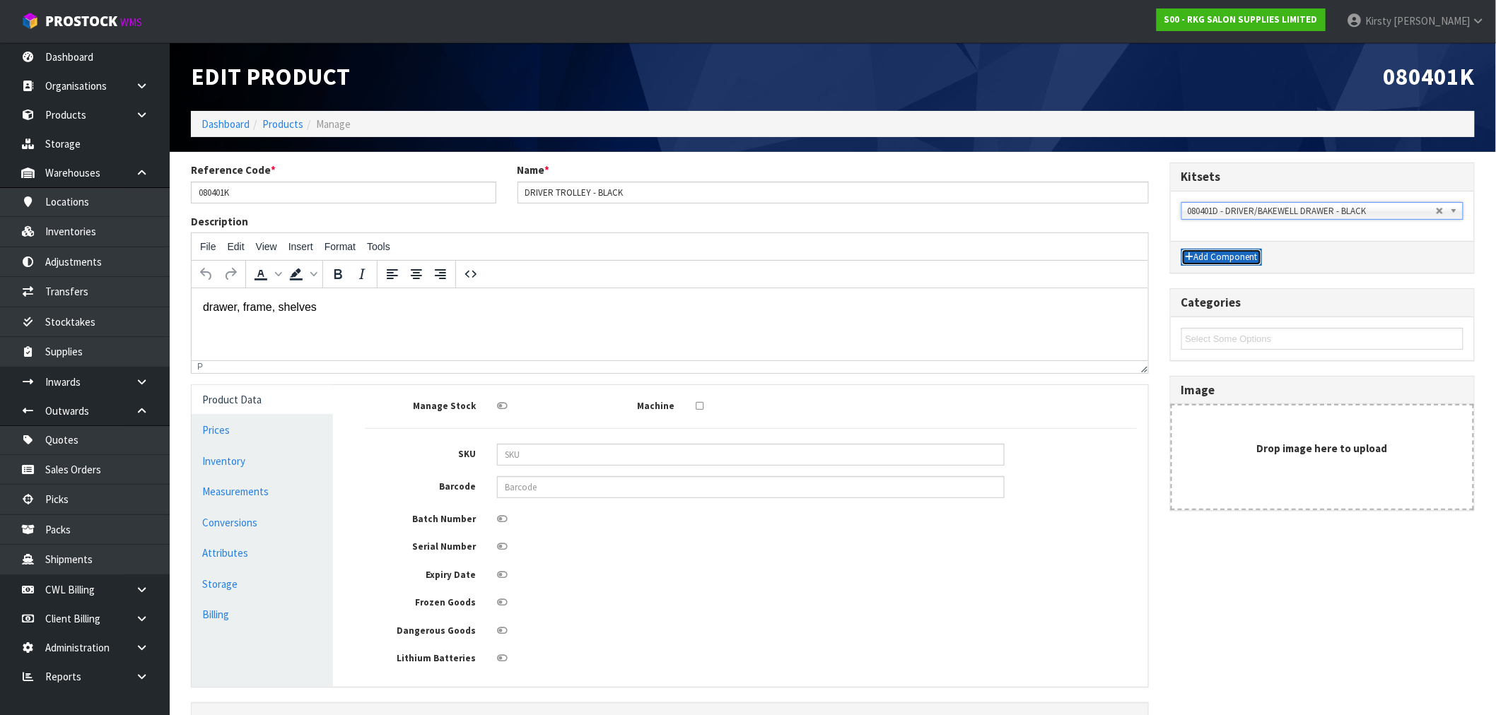
click at [848, 258] on button "Add Component" at bounding box center [1221, 257] width 81 height 17
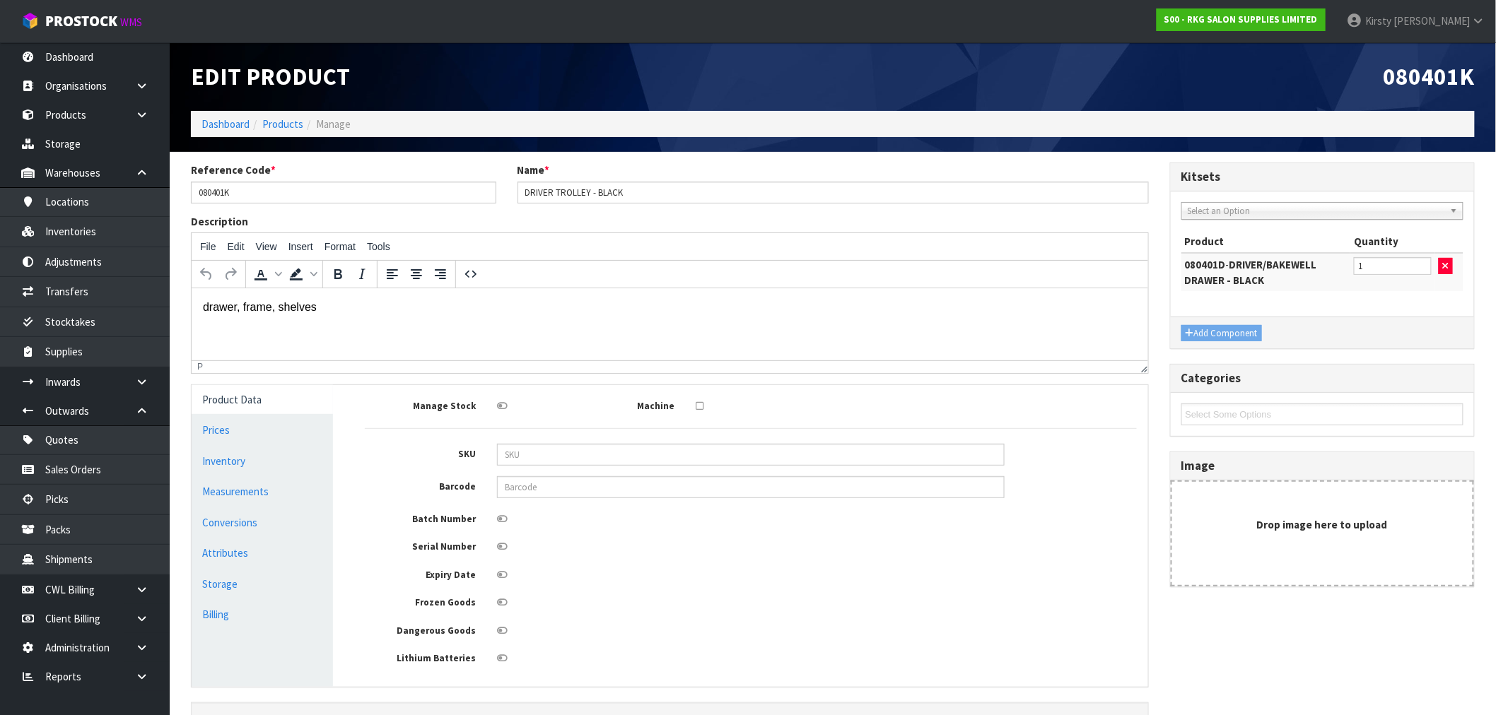
click at [848, 210] on span "Select an Option" at bounding box center [1312, 211] width 248 height 17
type input "080401S"
click at [848, 250] on li "08030101S/083401S - DRIVER SHELVES - BLACK ( 080401S )" at bounding box center [1322, 251] width 275 height 18
click at [848, 334] on button "Add Component" at bounding box center [1221, 333] width 81 height 17
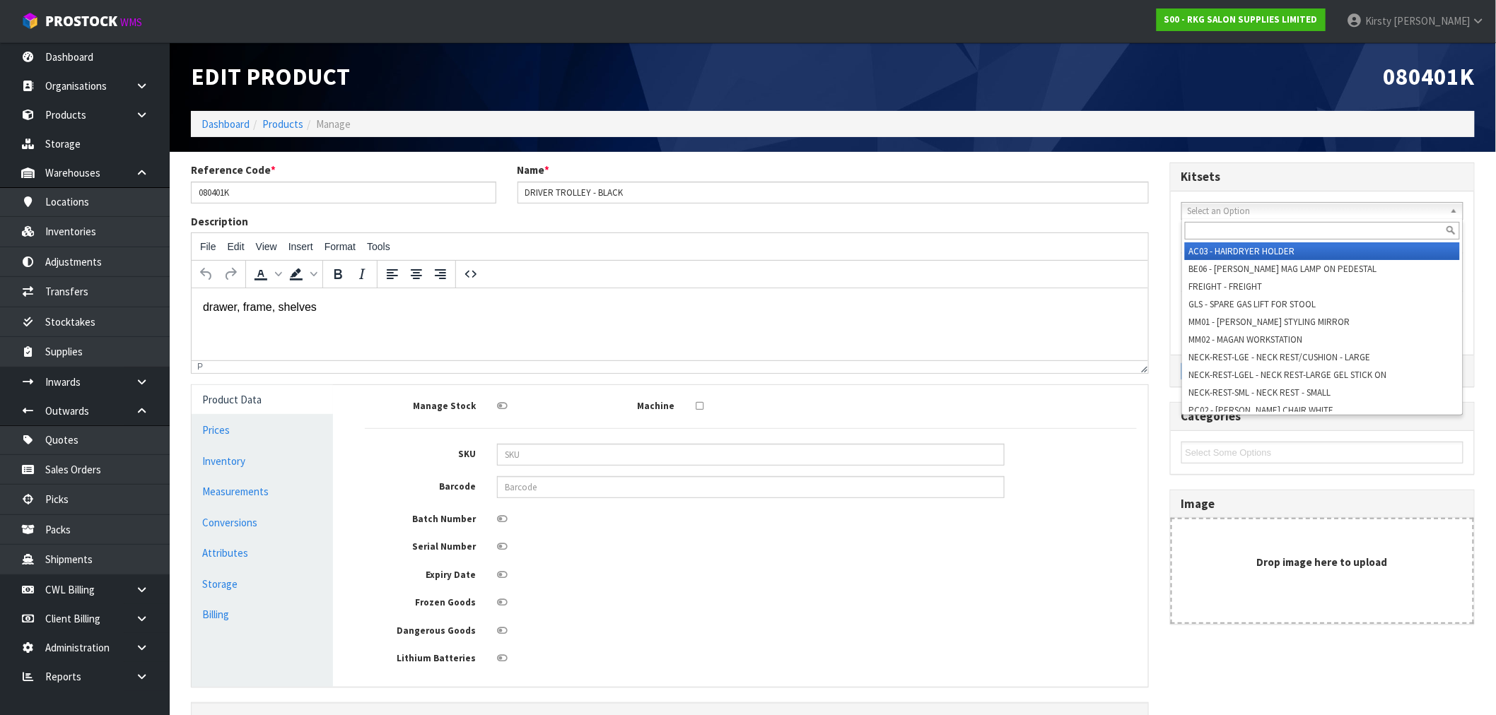
click at [848, 209] on span "Select an Option" at bounding box center [1312, 211] width 248 height 17
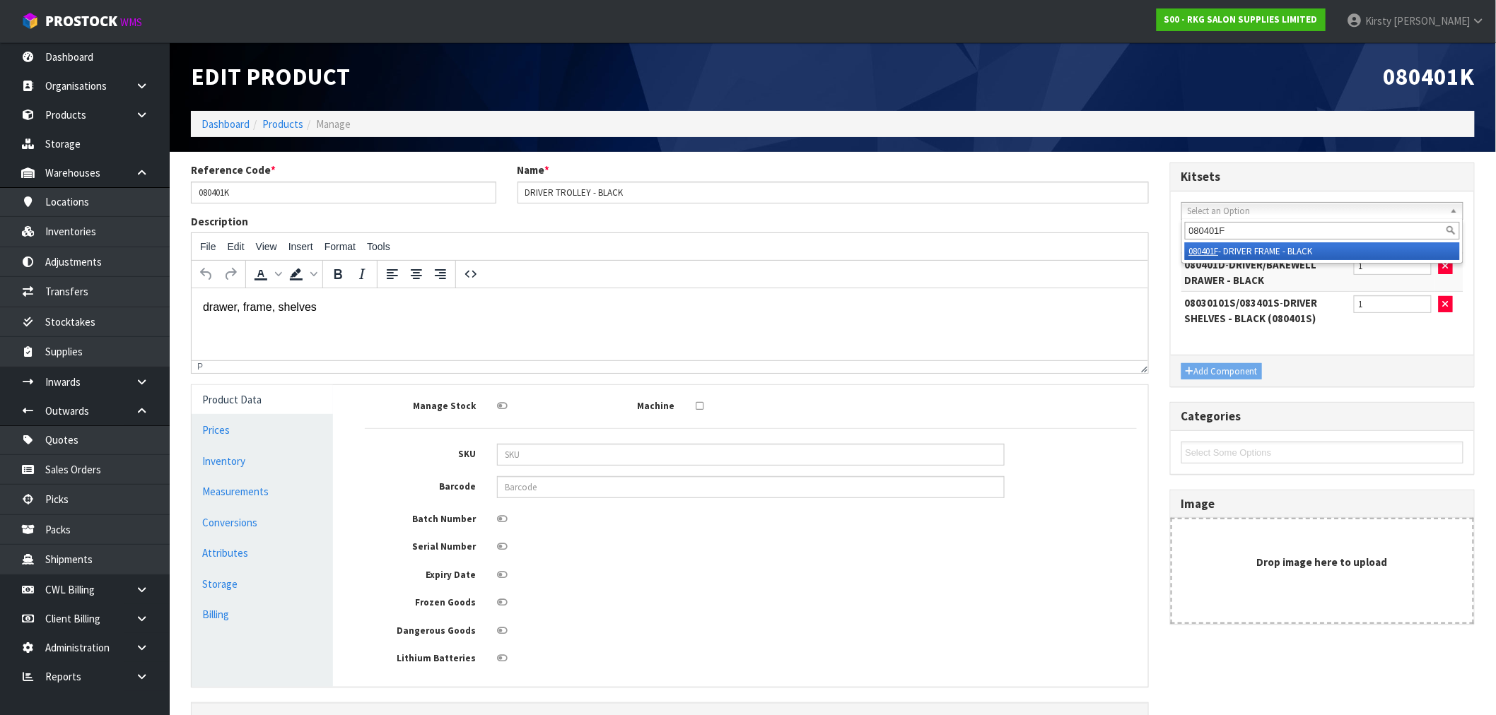
type input "080401F"
click at [848, 250] on li "080401F - DRIVER FRAME - BLACK" at bounding box center [1322, 251] width 275 height 18
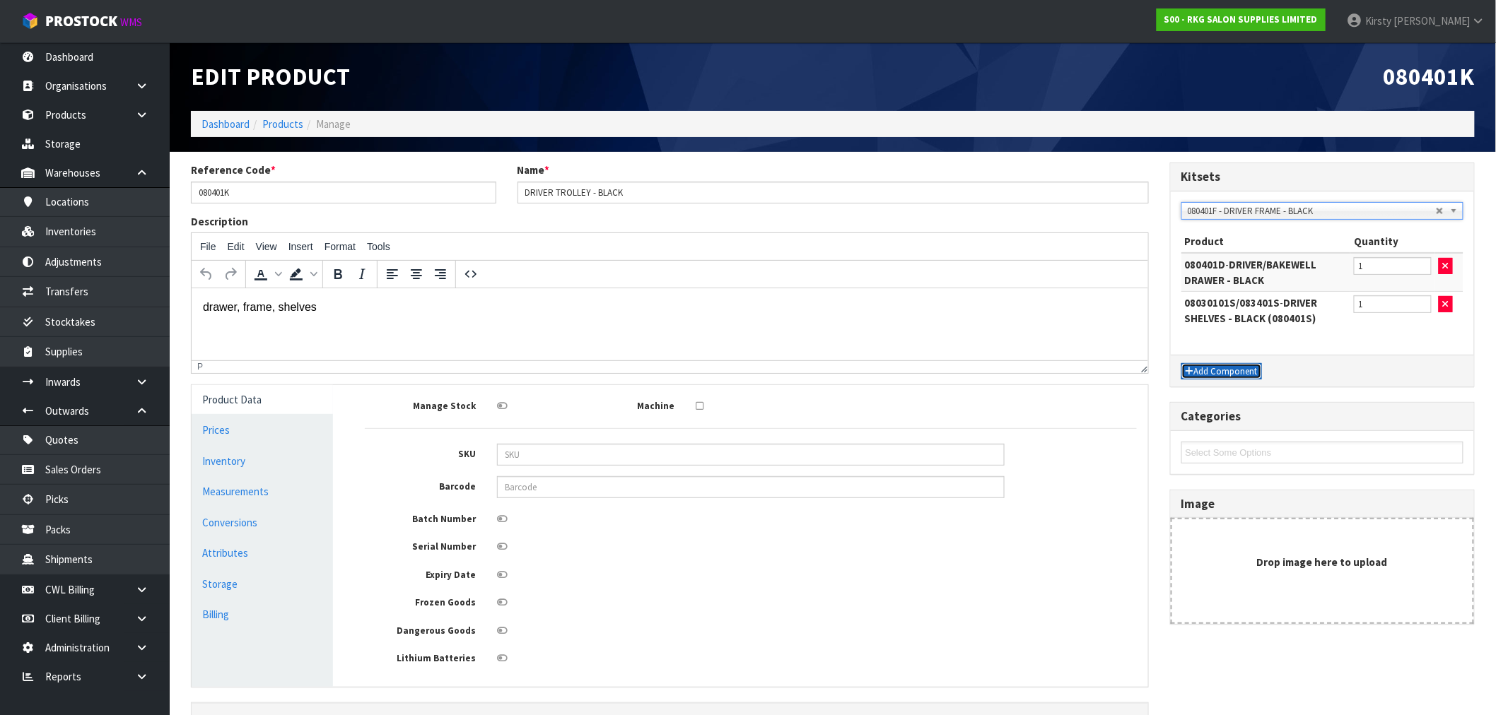
click at [848, 368] on button "Add Component" at bounding box center [1221, 371] width 81 height 17
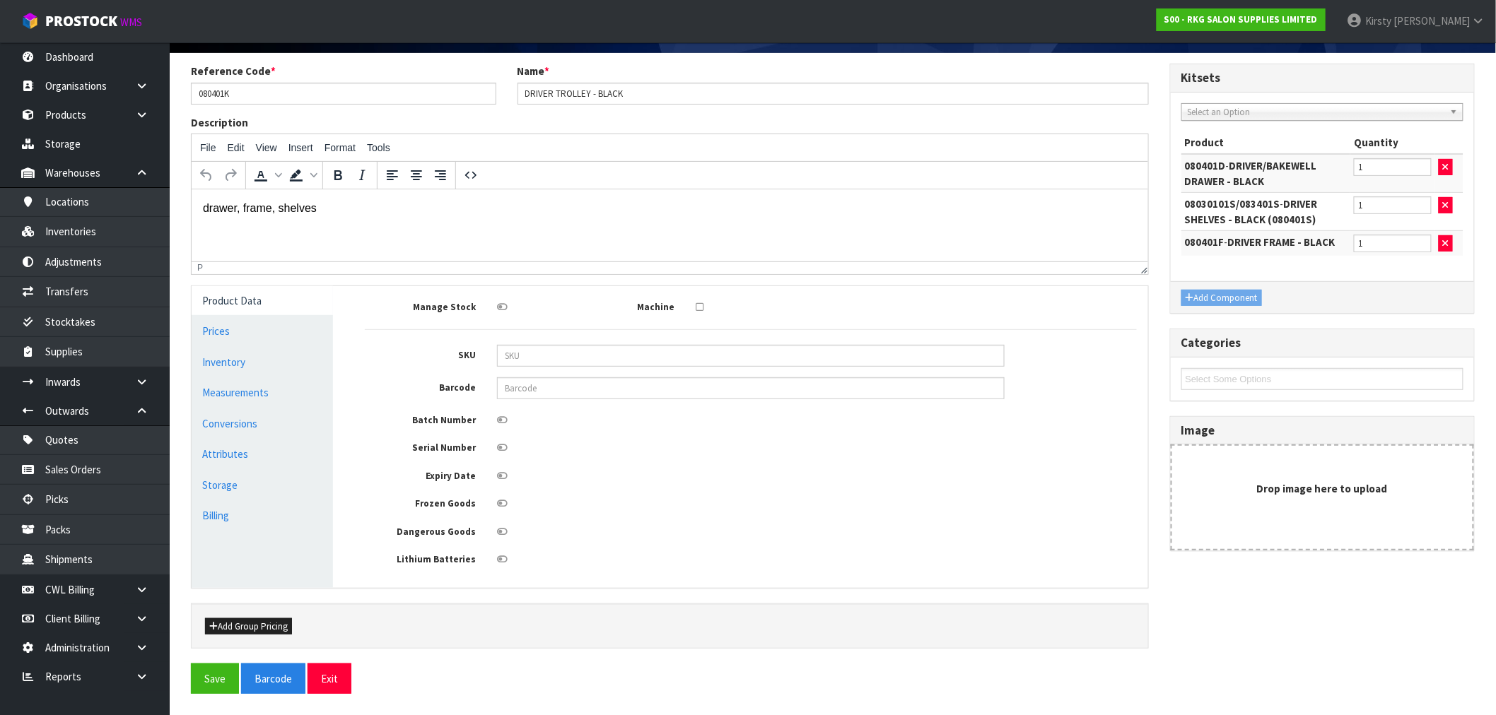
scroll to position [102, 0]
click at [214, 539] on button "Save" at bounding box center [215, 679] width 48 height 30
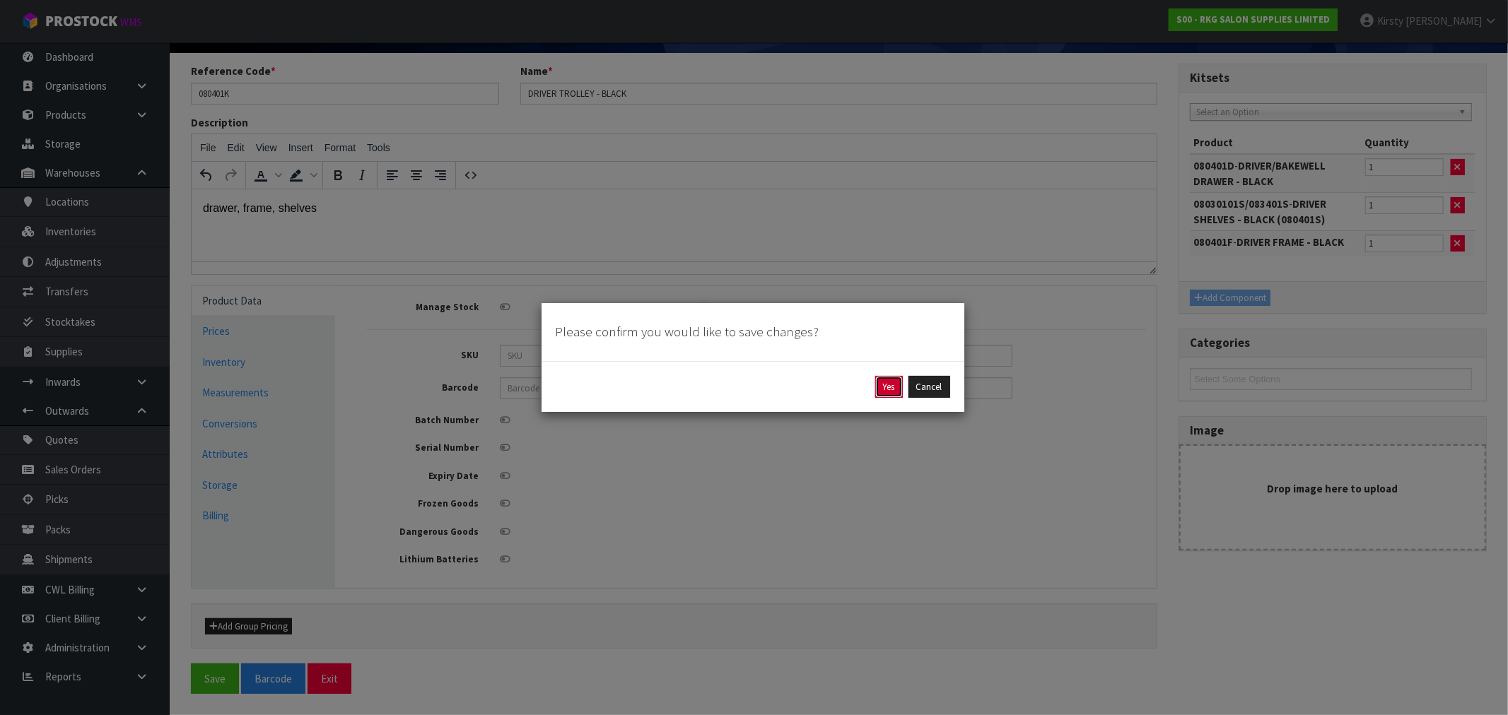
click at [848, 394] on button "Yes" at bounding box center [889, 387] width 28 height 23
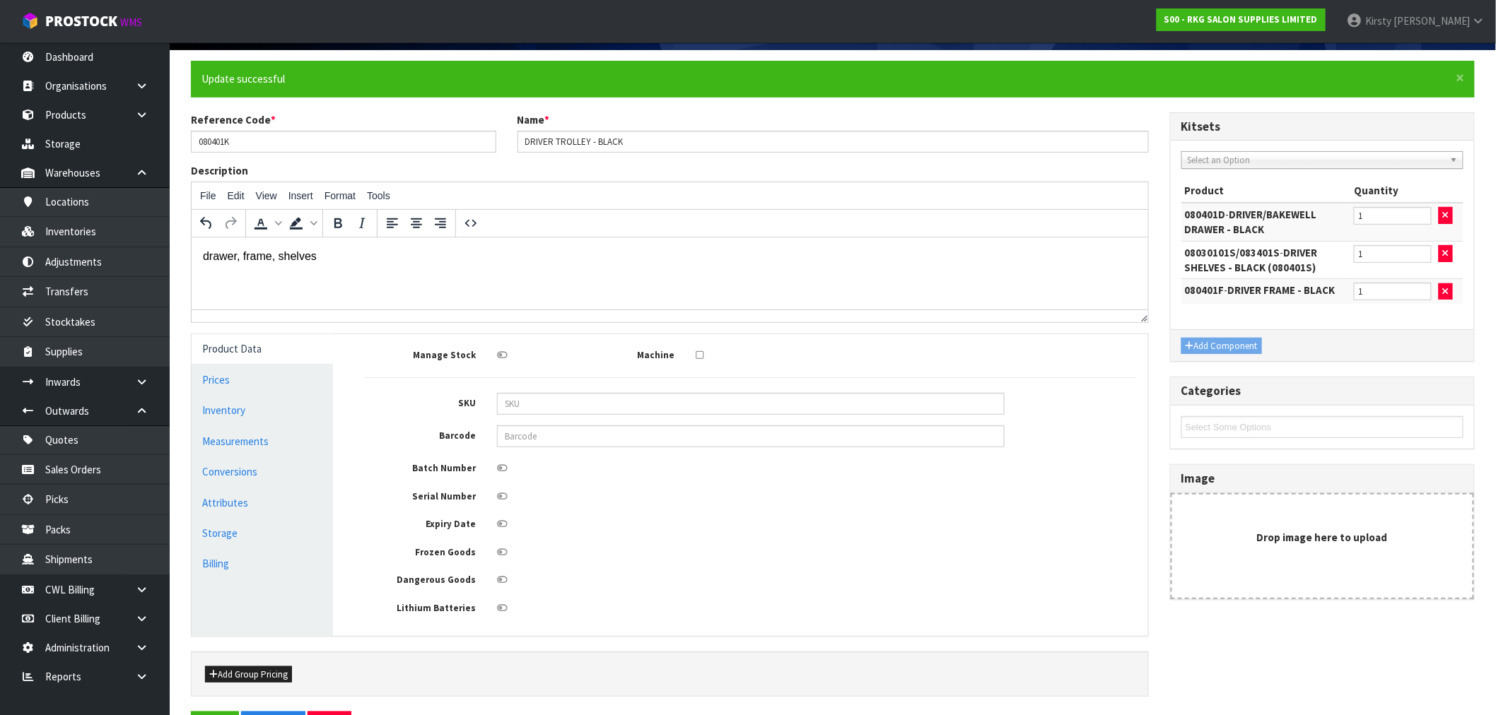
scroll to position [0, 0]
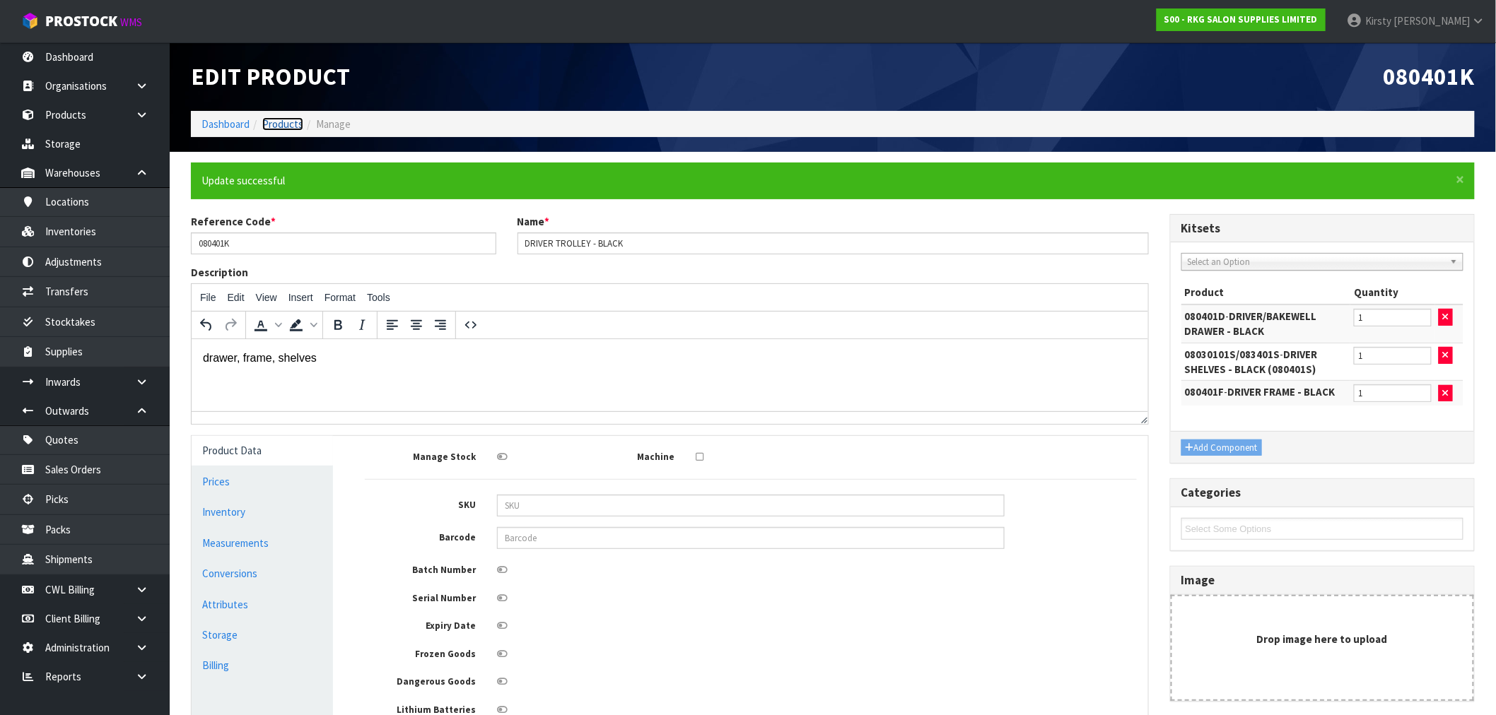
click at [286, 125] on link "Products" at bounding box center [282, 123] width 41 height 13
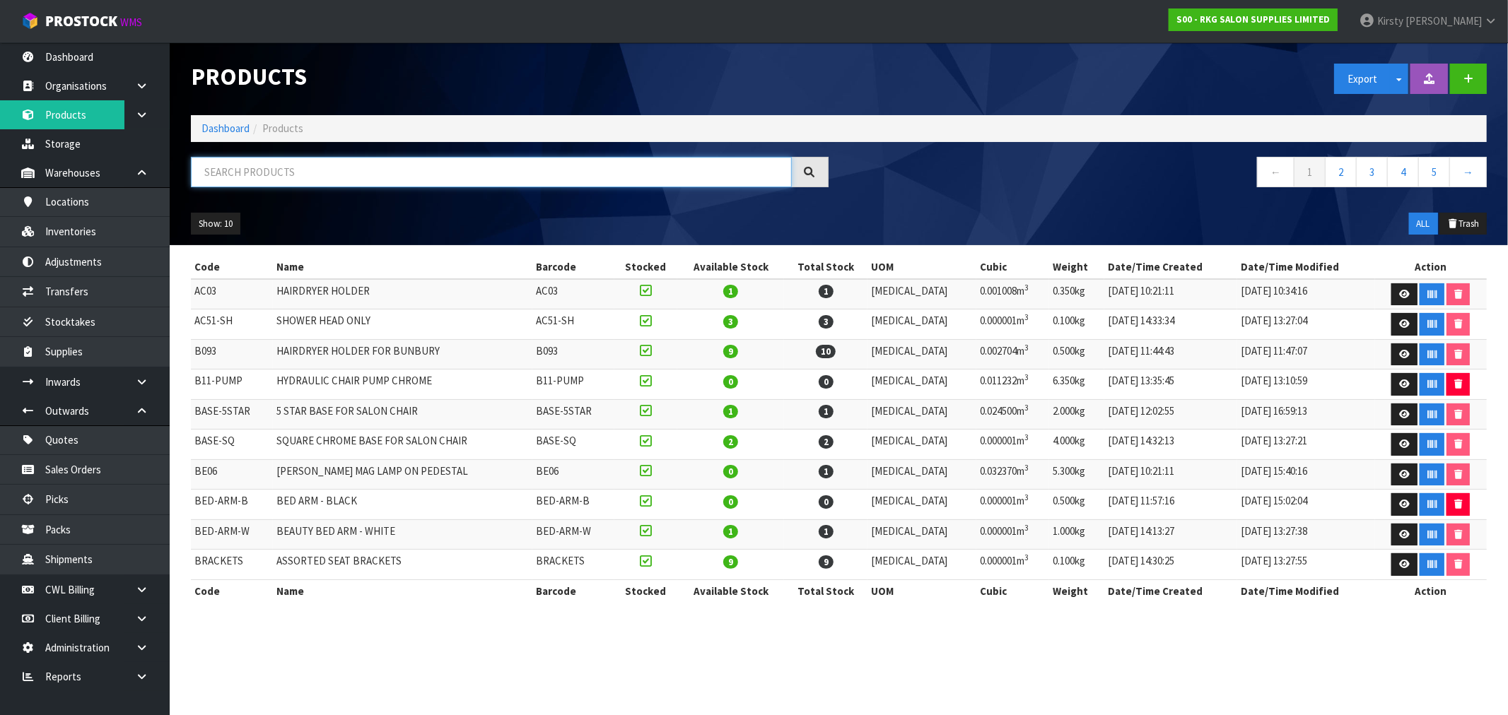
click at [245, 171] on input "text" at bounding box center [491, 172] width 601 height 30
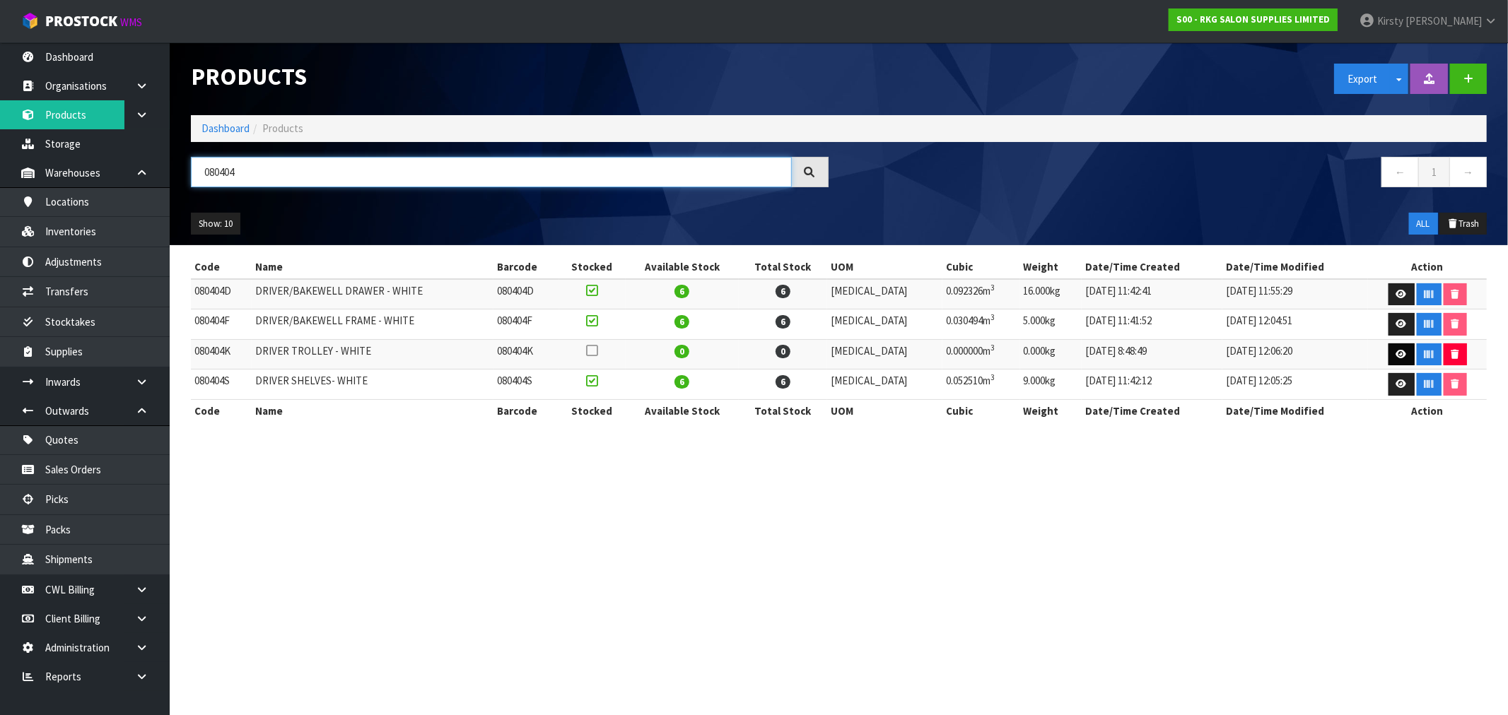
type input "080404"
click at [848, 352] on icon at bounding box center [1401, 354] width 11 height 9
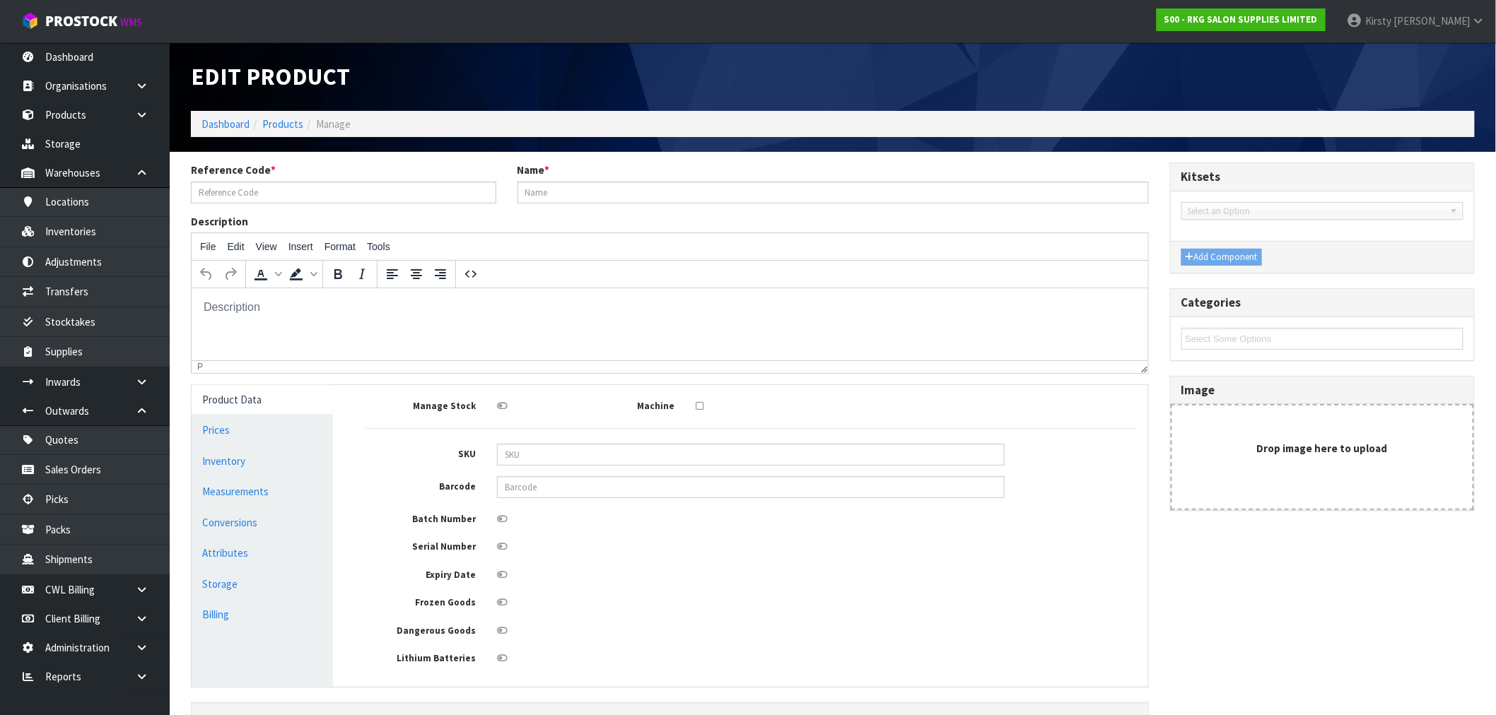
type input "080404K"
type input "DRIVER TROLLEY - WHITE"
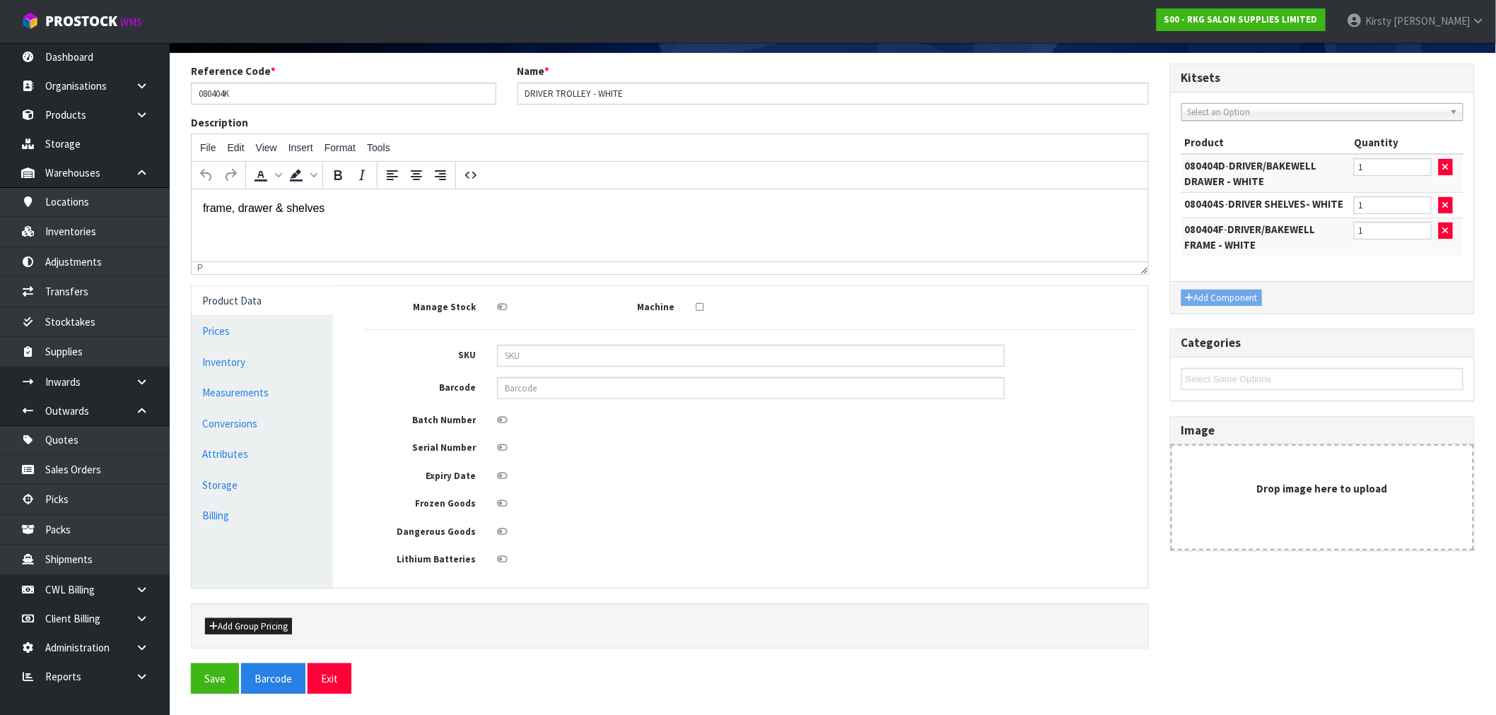
scroll to position [102, 0]
click at [215, 539] on button "Save" at bounding box center [215, 679] width 48 height 30
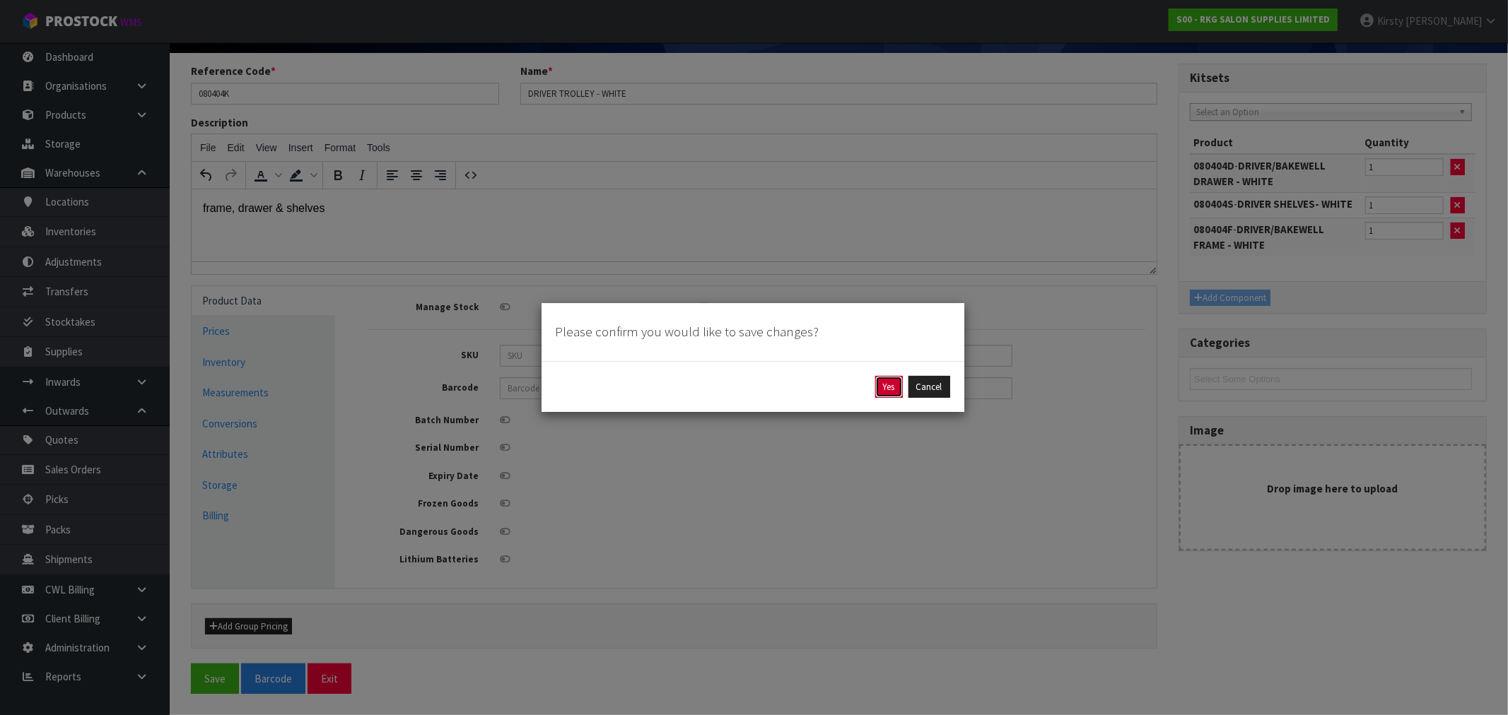
click at [848, 385] on button "Yes" at bounding box center [889, 387] width 28 height 23
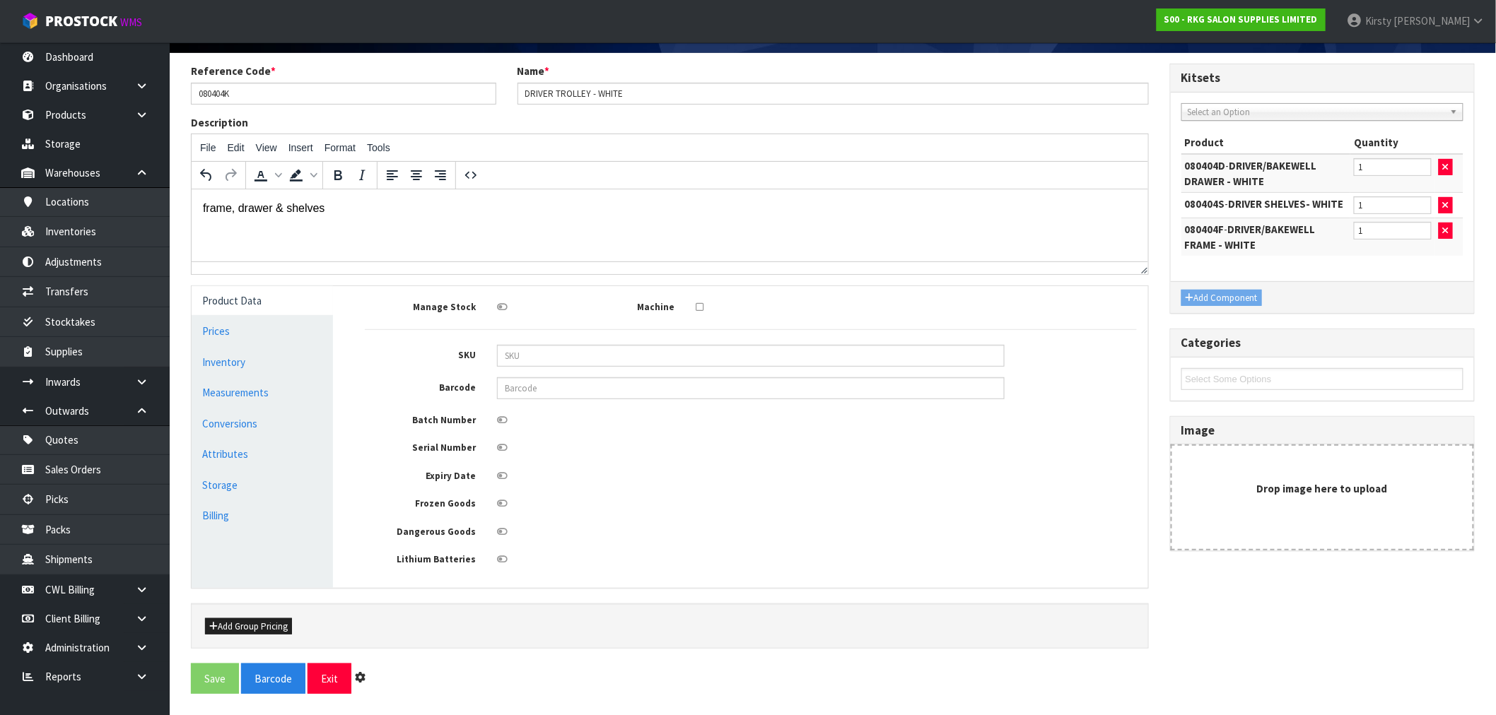
scroll to position [0, 0]
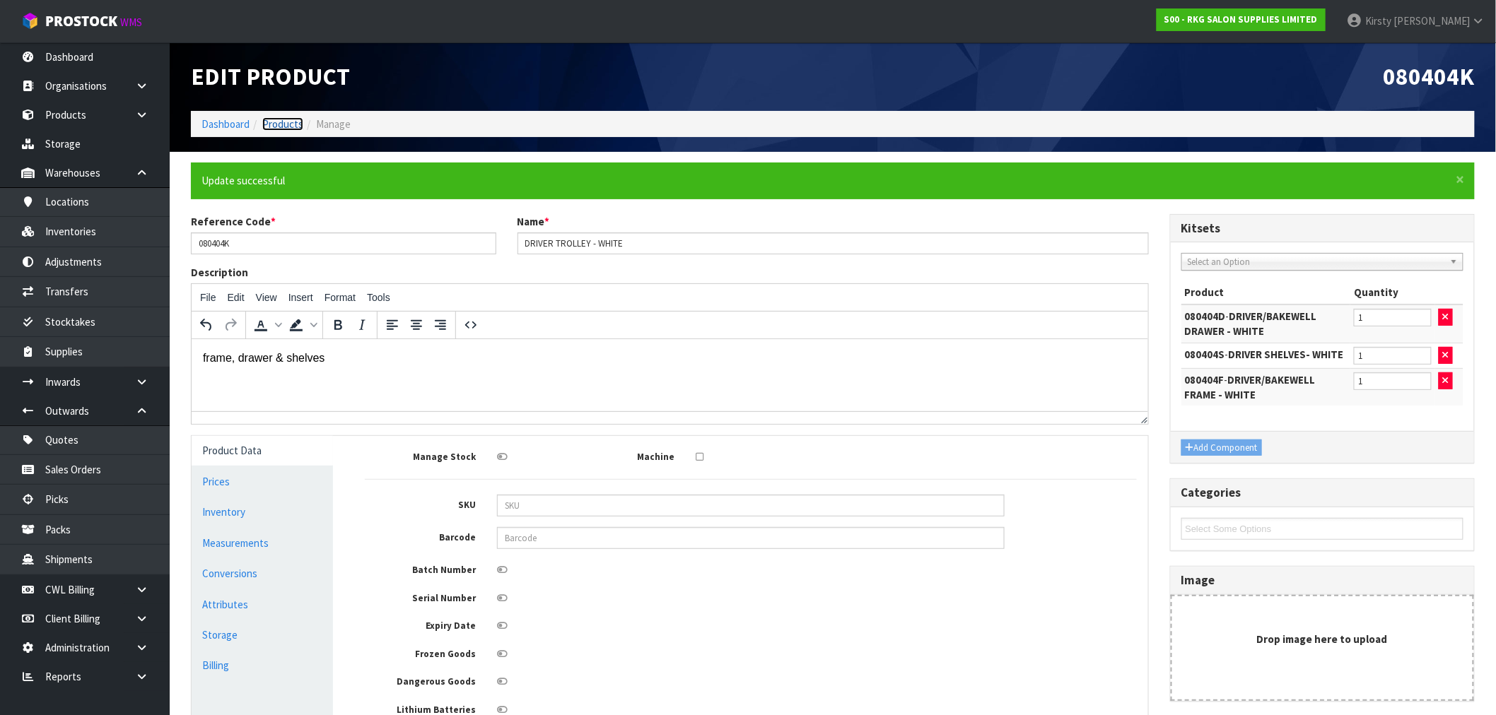
click at [285, 124] on link "Products" at bounding box center [282, 123] width 41 height 13
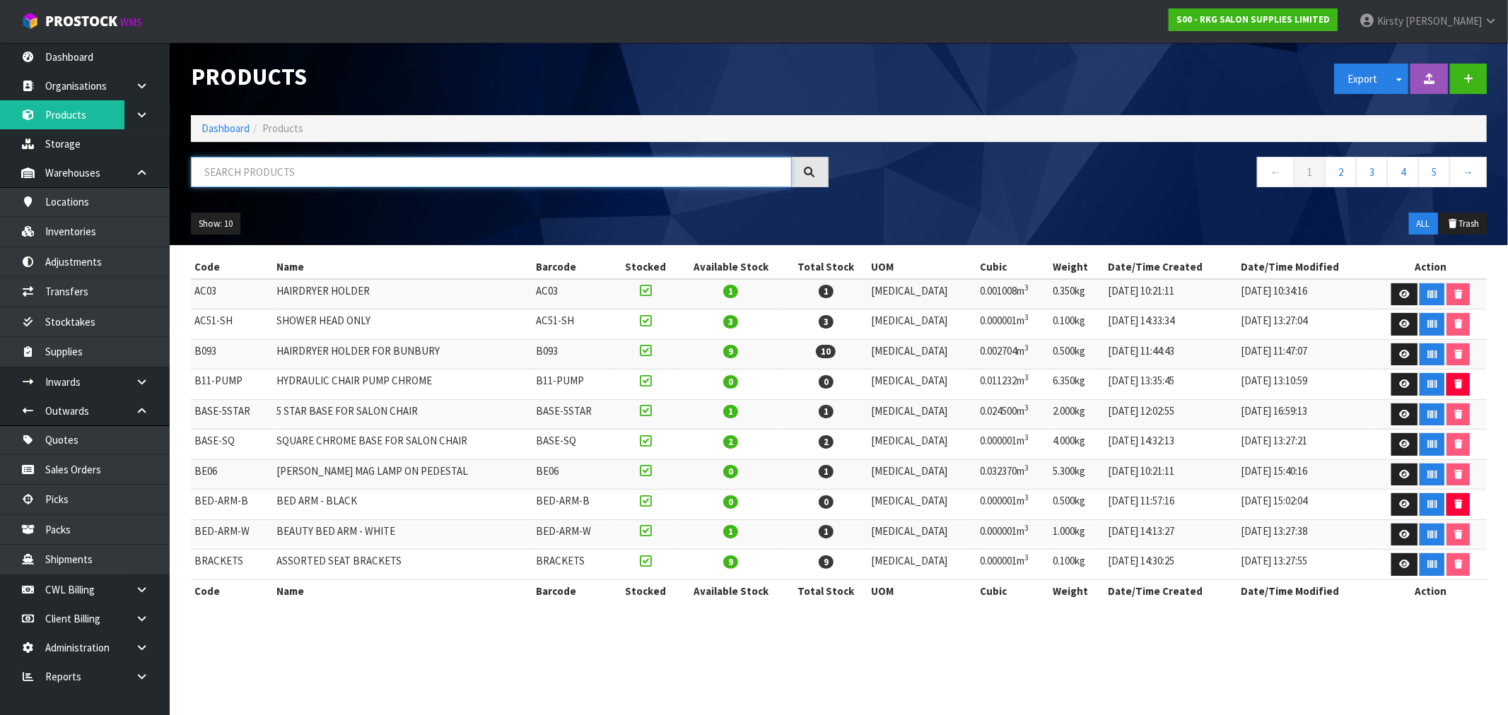
click at [225, 175] on input "text" at bounding box center [491, 172] width 601 height 30
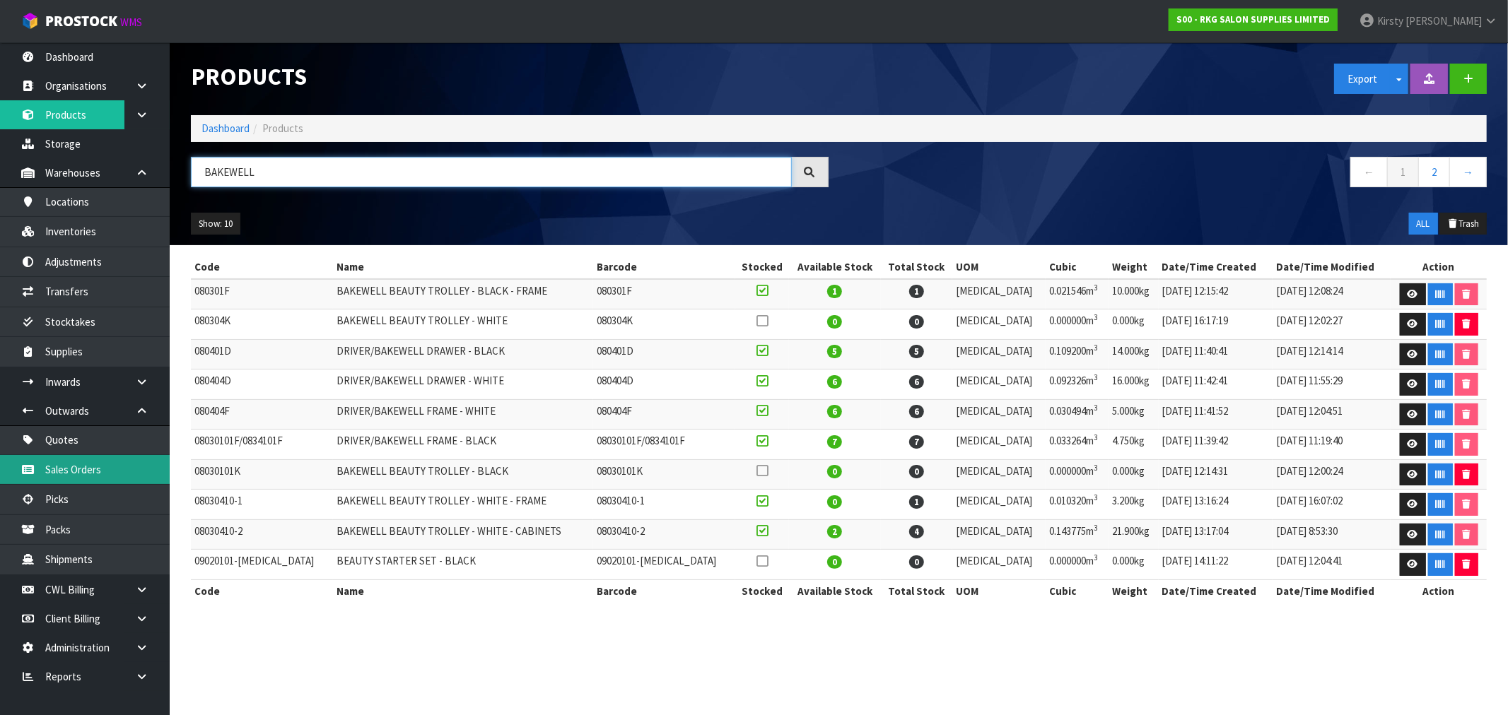
type input "BAKEWELL"
click at [848, 474] on icon at bounding box center [1412, 474] width 11 height 9
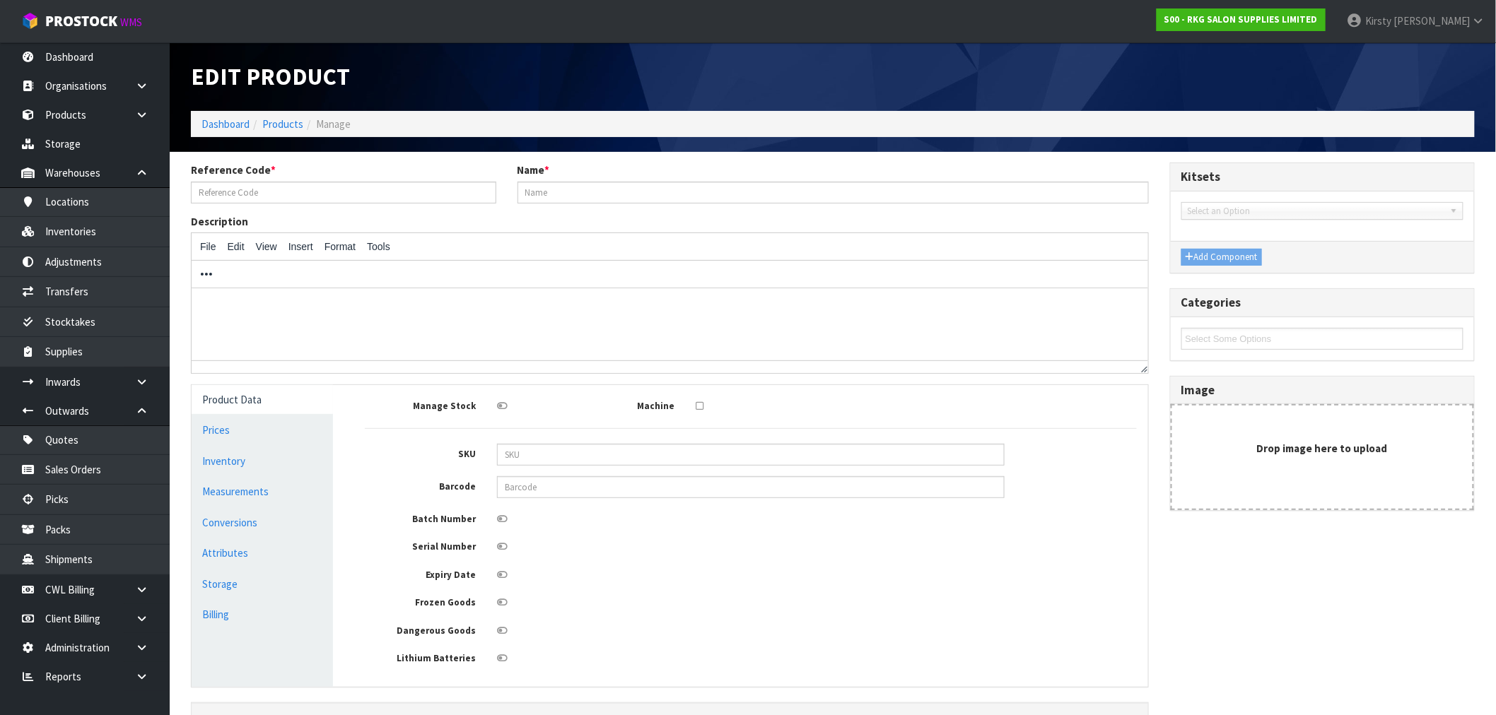
type input "08030101K"
type input "BAKEWELL BEAUTY TROLLEY - BLACK"
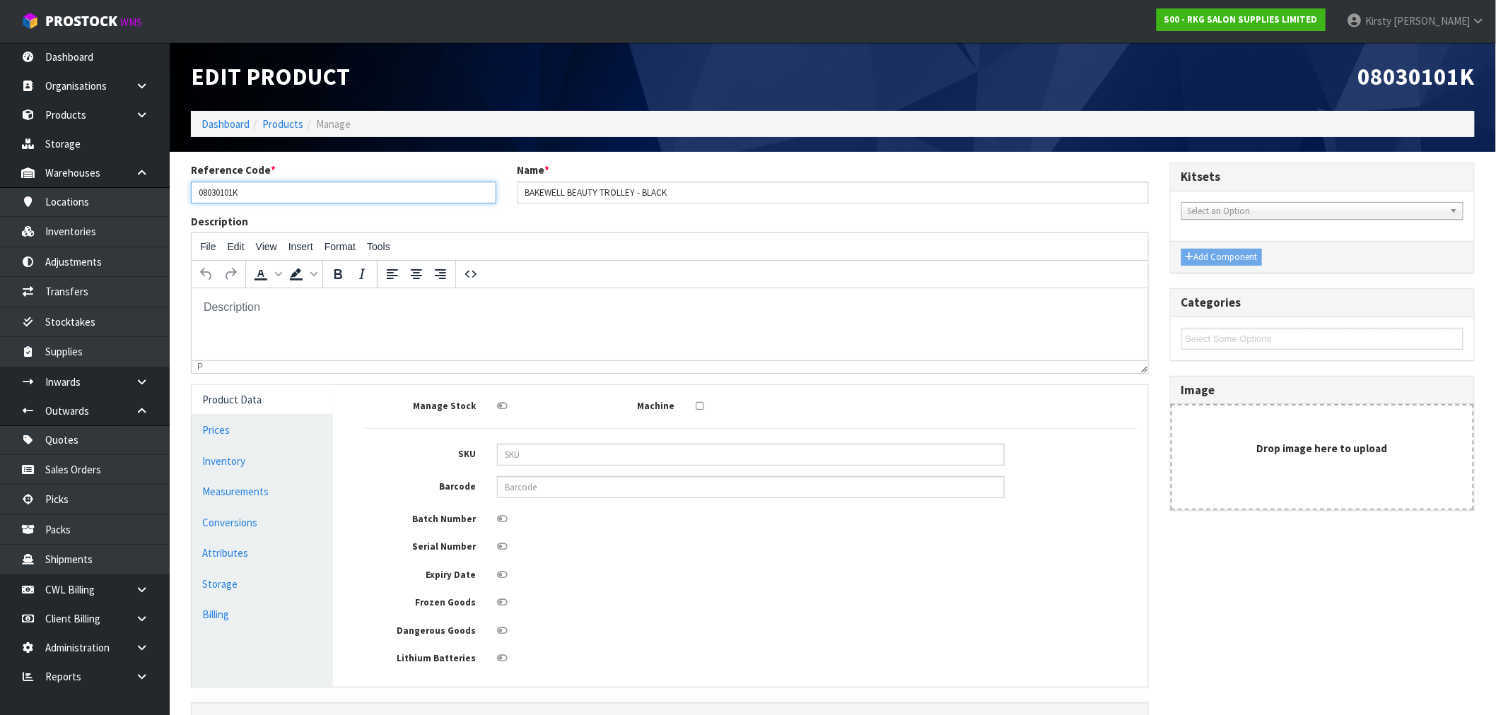
click at [234, 192] on input "08030101K" at bounding box center [343, 193] width 305 height 22
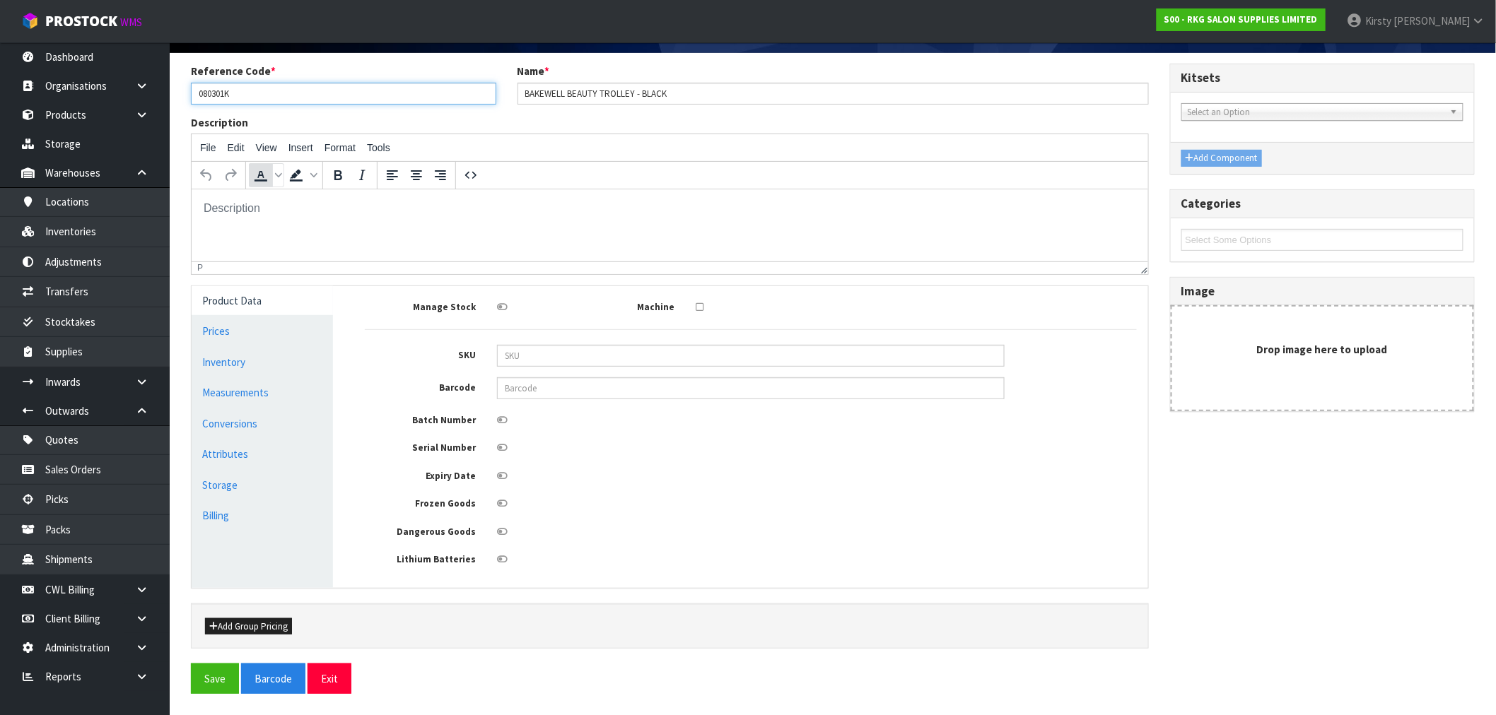
scroll to position [102, 0]
type input "080301K"
click at [218, 539] on button "Save" at bounding box center [215, 679] width 48 height 30
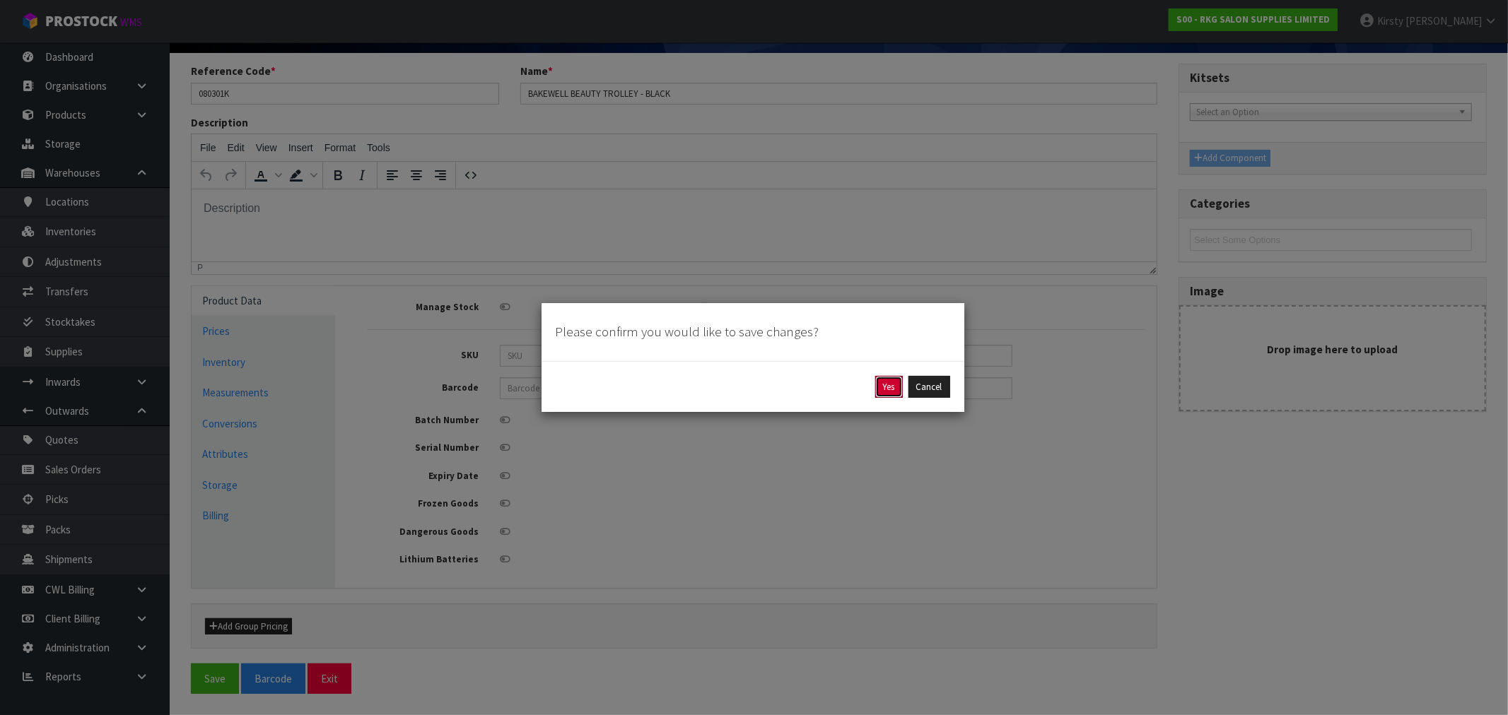
drag, startPoint x: 892, startPoint y: 387, endPoint x: 867, endPoint y: 391, distance: 25.7
click at [848, 387] on button "Yes" at bounding box center [889, 387] width 28 height 23
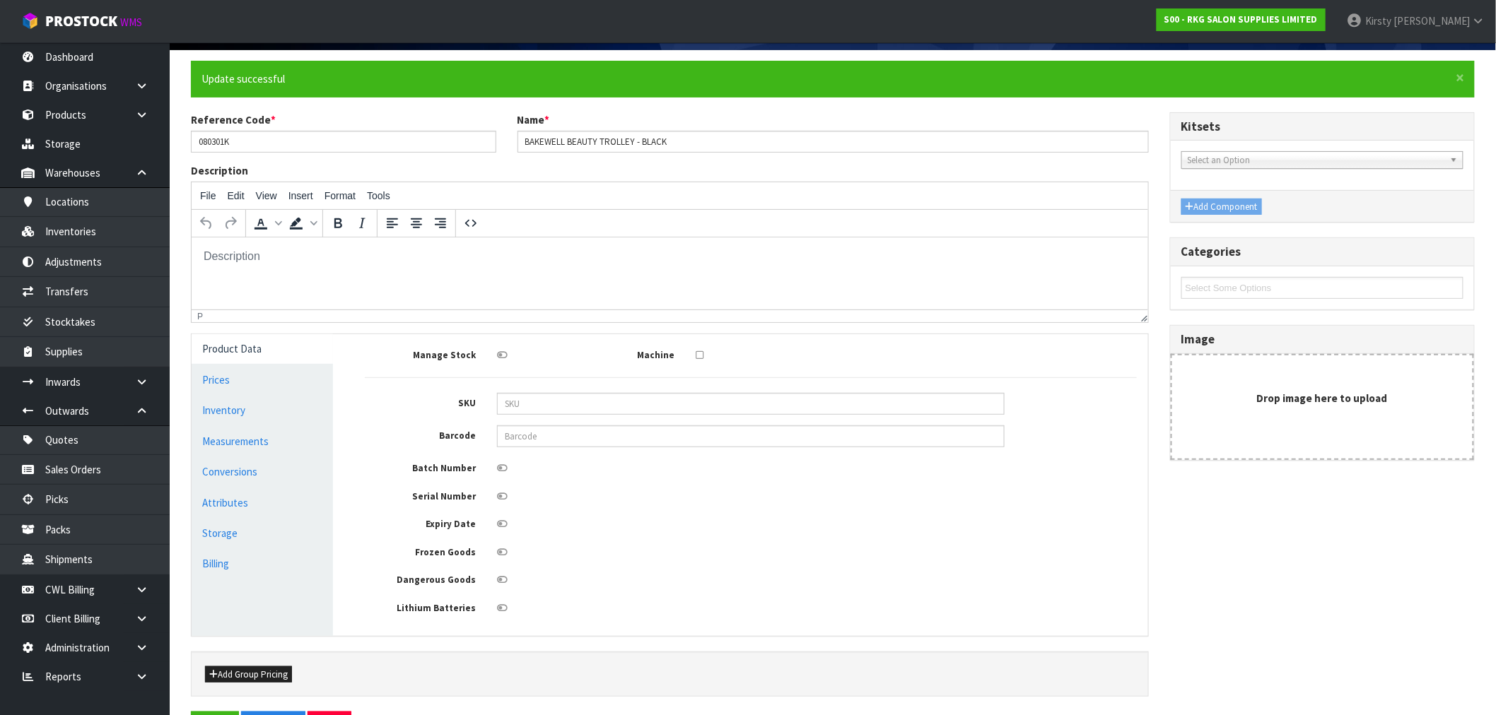
scroll to position [0, 0]
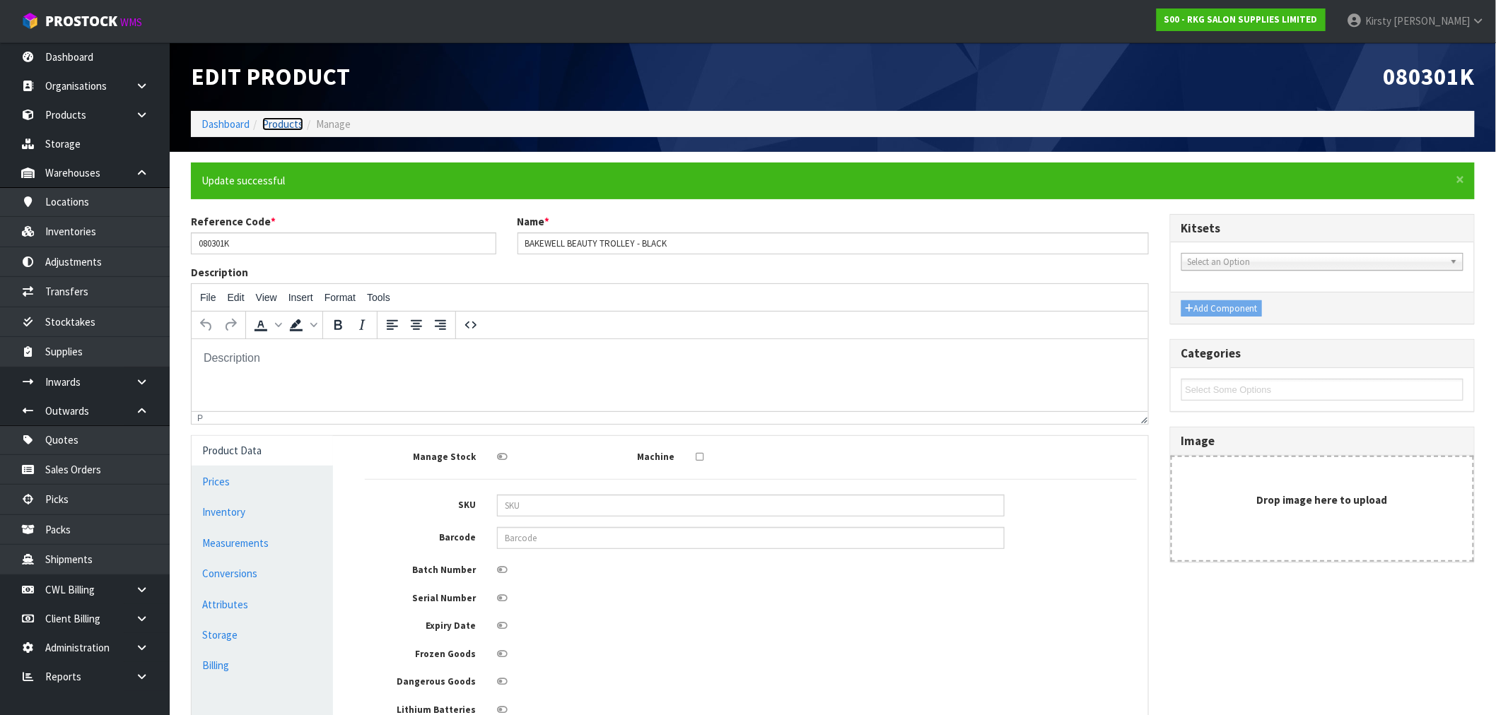
click at [276, 121] on link "Products" at bounding box center [282, 123] width 41 height 13
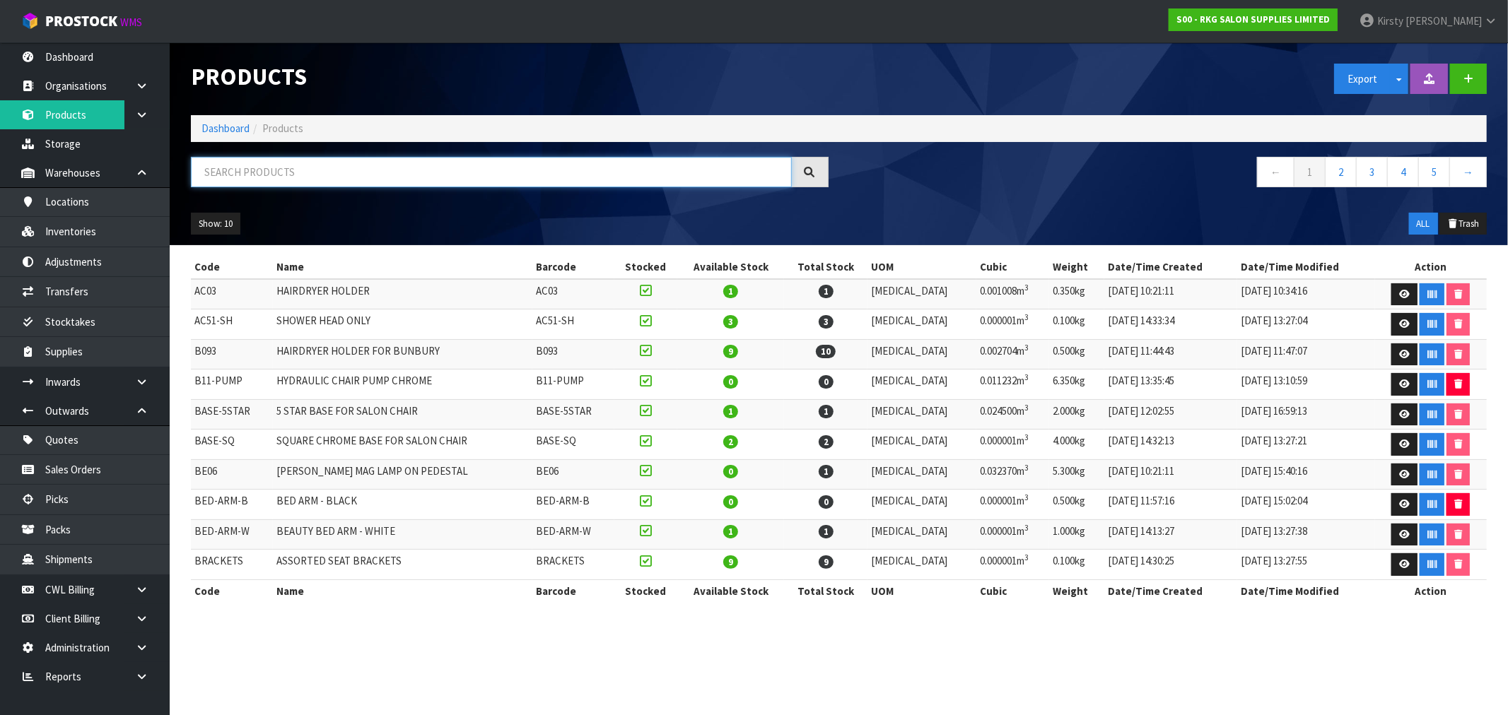
click at [238, 160] on input "text" at bounding box center [491, 172] width 601 height 30
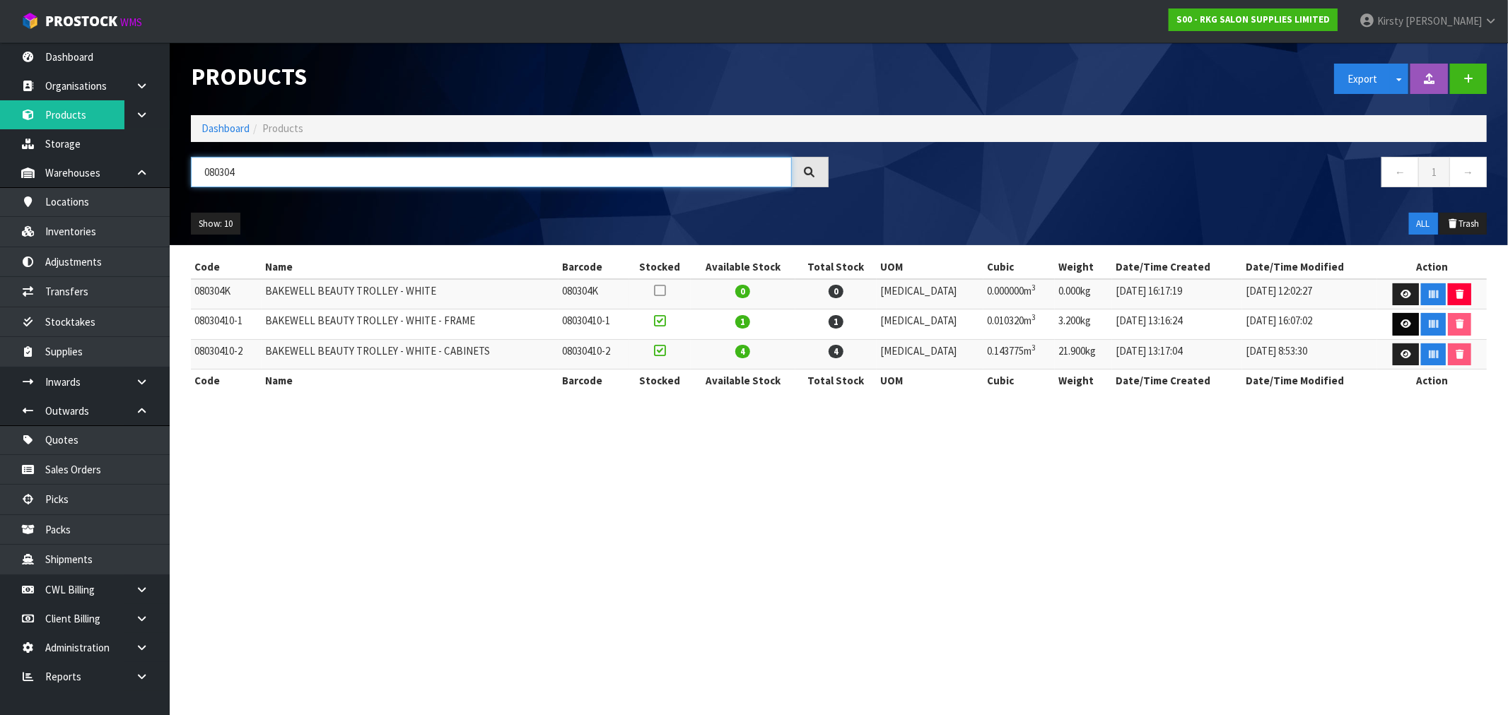
type input "080304"
drag, startPoint x: 1400, startPoint y: 325, endPoint x: 1391, endPoint y: 325, distance: 9.2
click at [848, 325] on icon at bounding box center [1405, 324] width 11 height 9
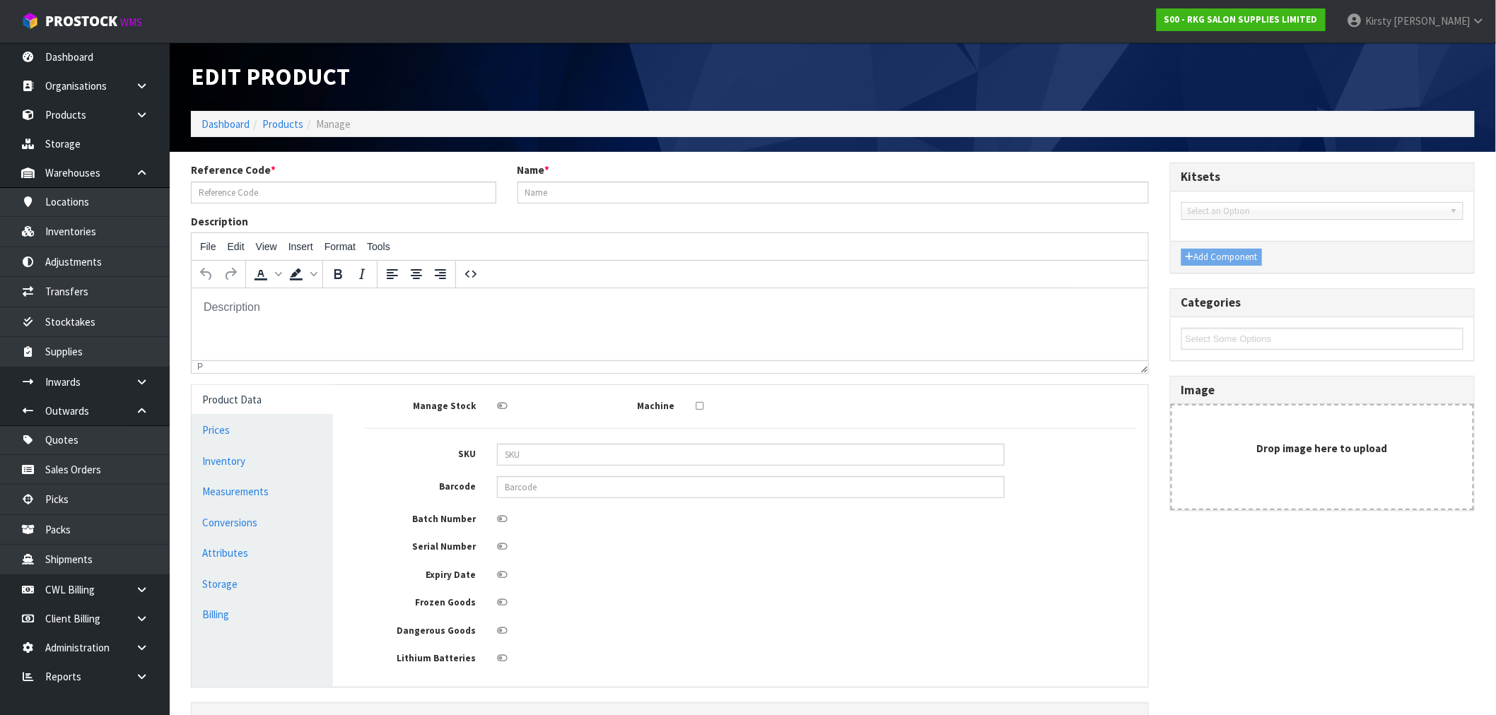
type input "08030410-1"
type input "BAKEWELL BEAUTY TROLLEY - WHITE - FRAME"
click at [244, 189] on input "08030410-1" at bounding box center [343, 193] width 305 height 22
type input "08030410"
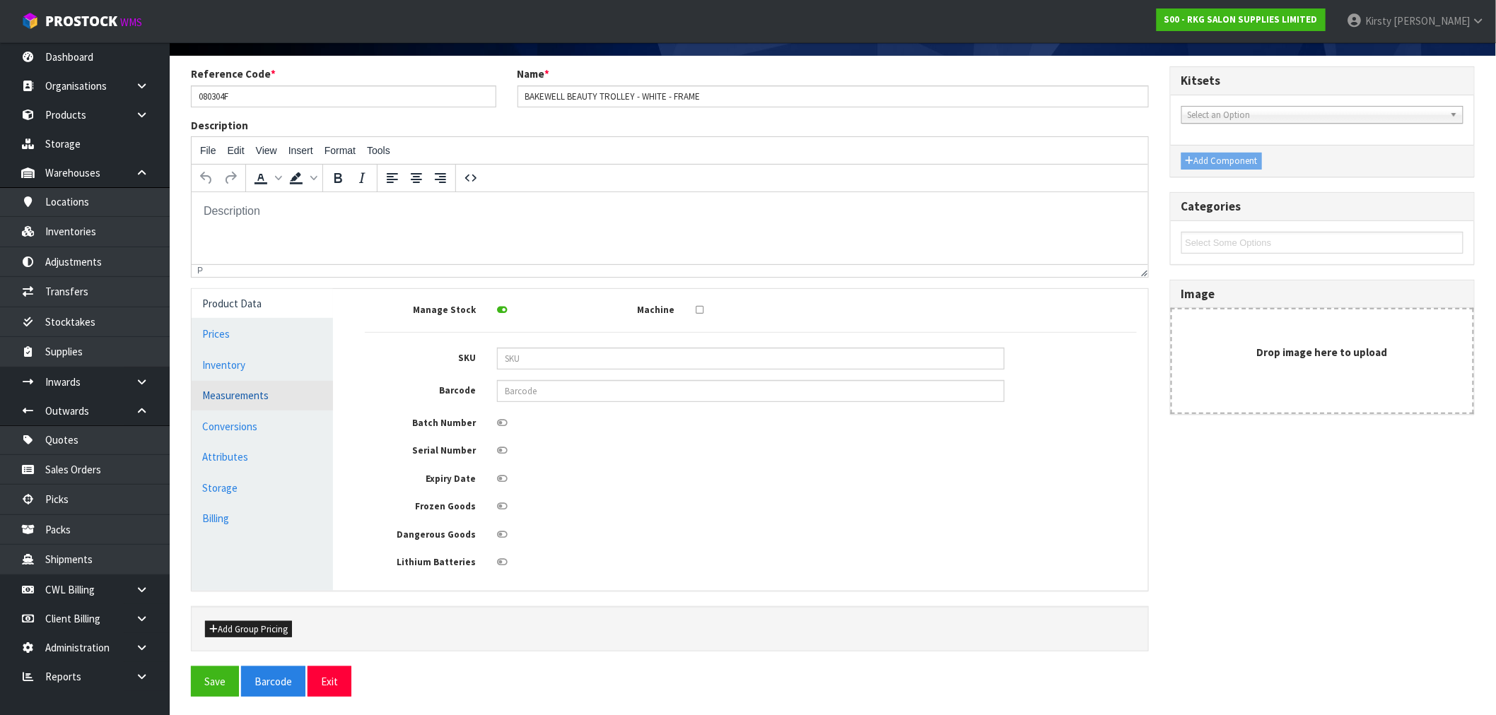
scroll to position [102, 0]
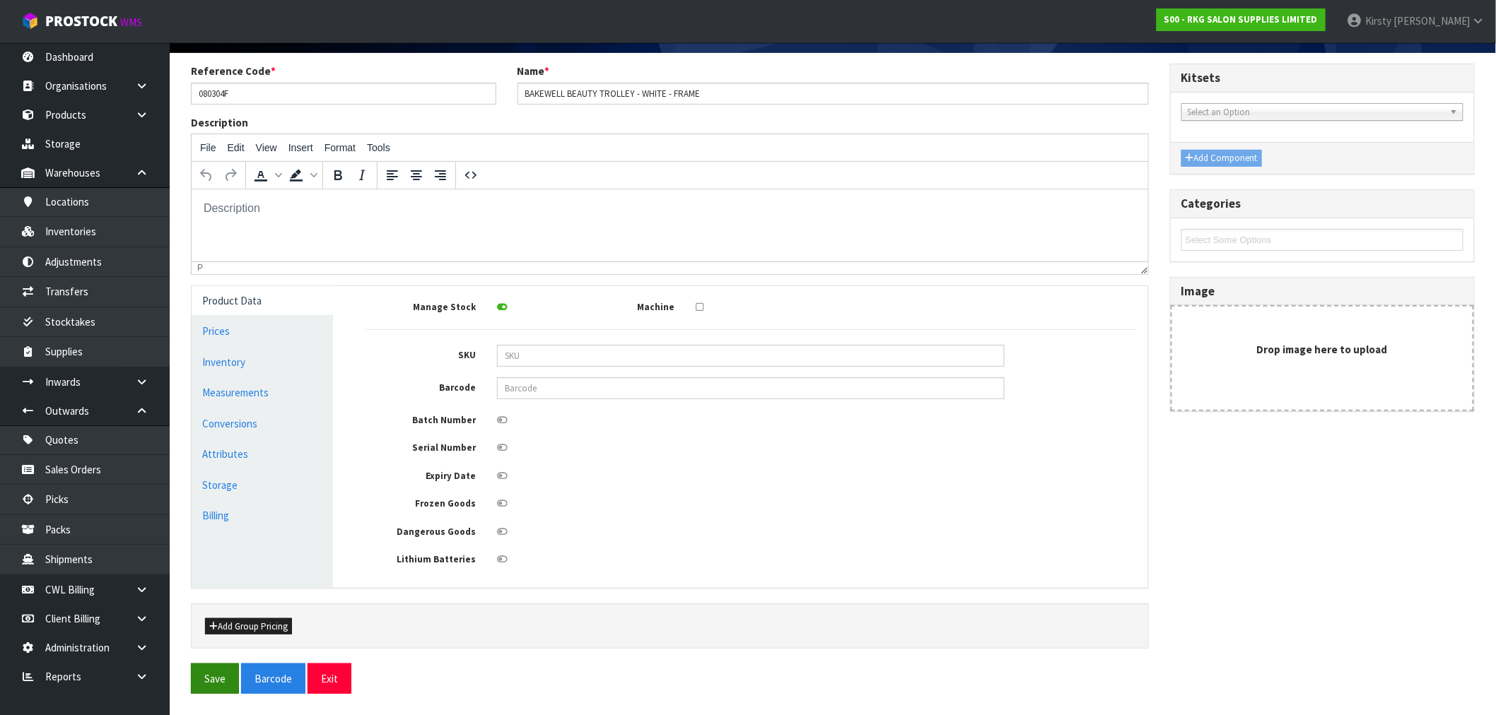
type input "080304F"
click at [212, 684] on button "Save" at bounding box center [215, 679] width 48 height 30
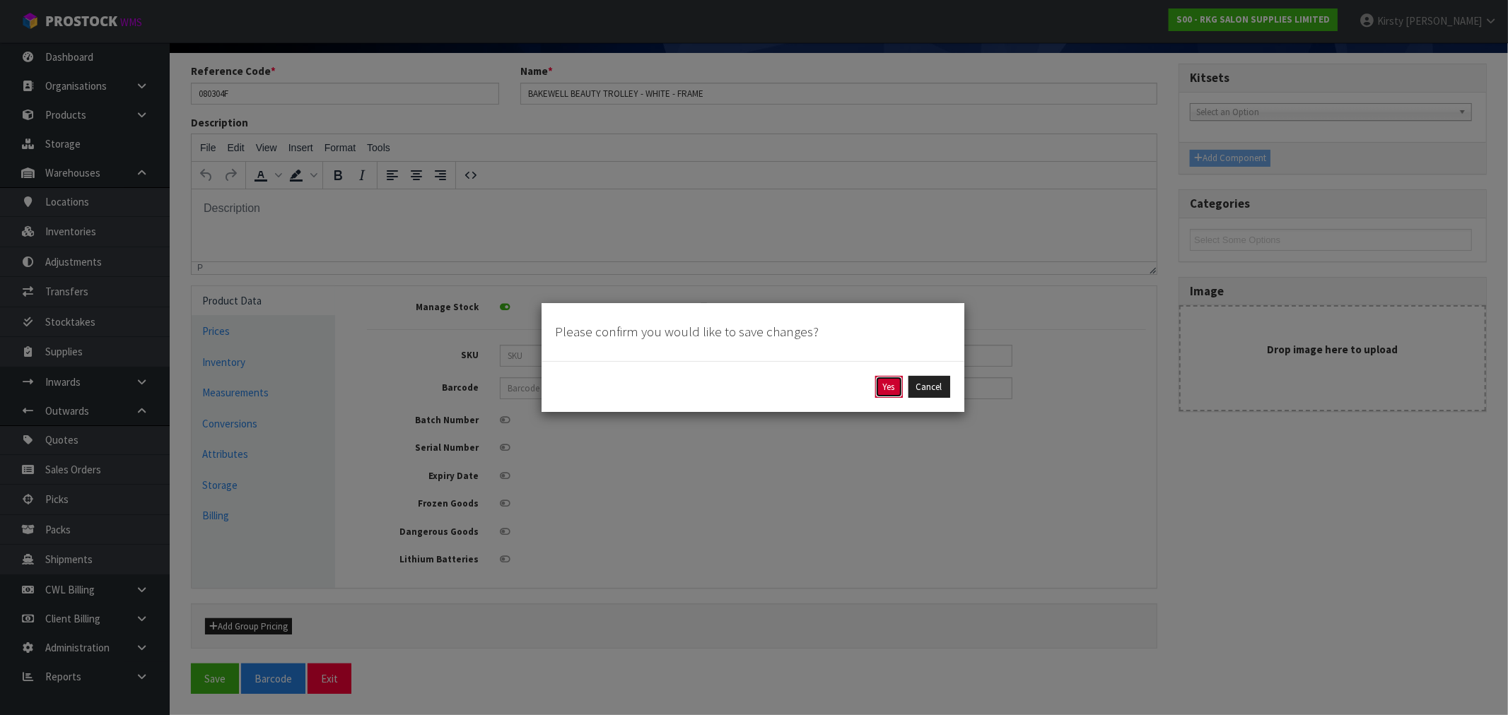
click at [891, 392] on button "Yes" at bounding box center [889, 387] width 28 height 23
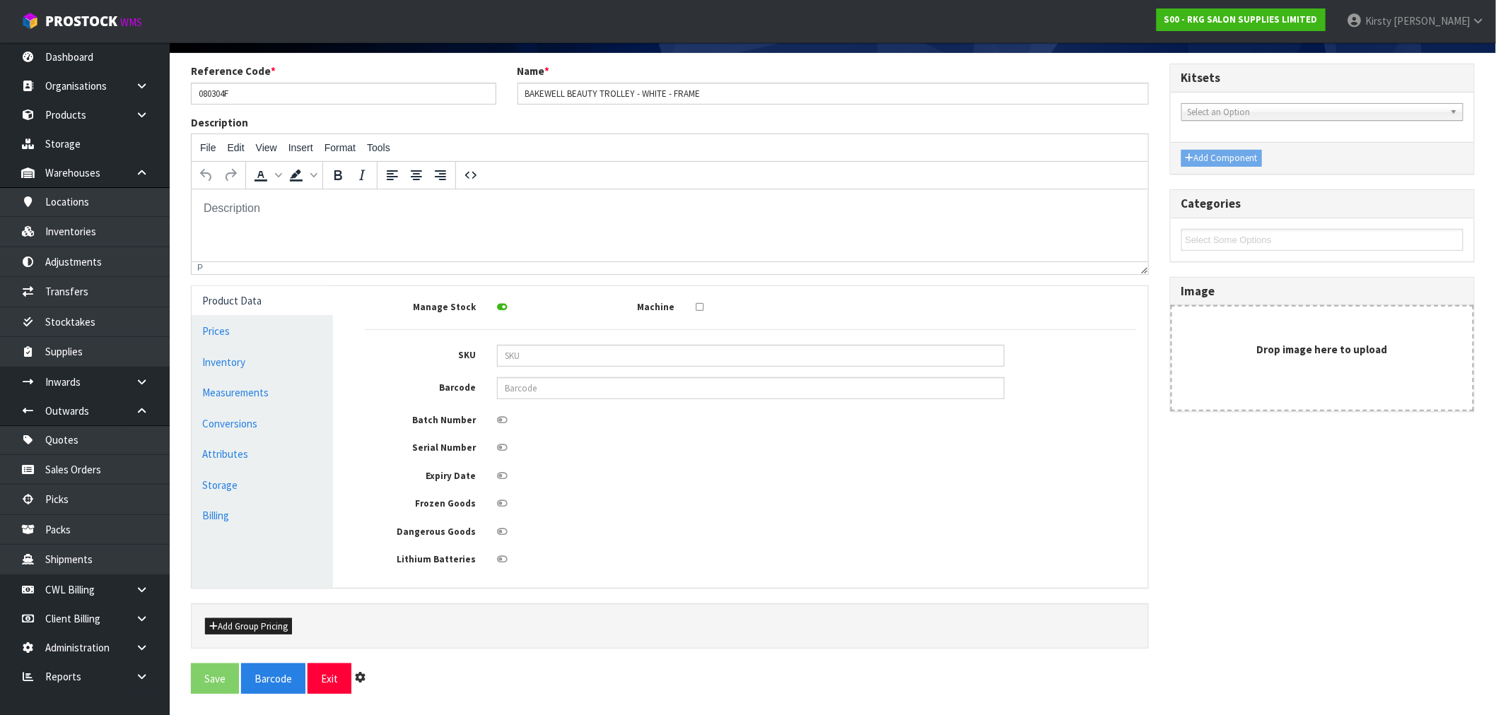
scroll to position [0, 0]
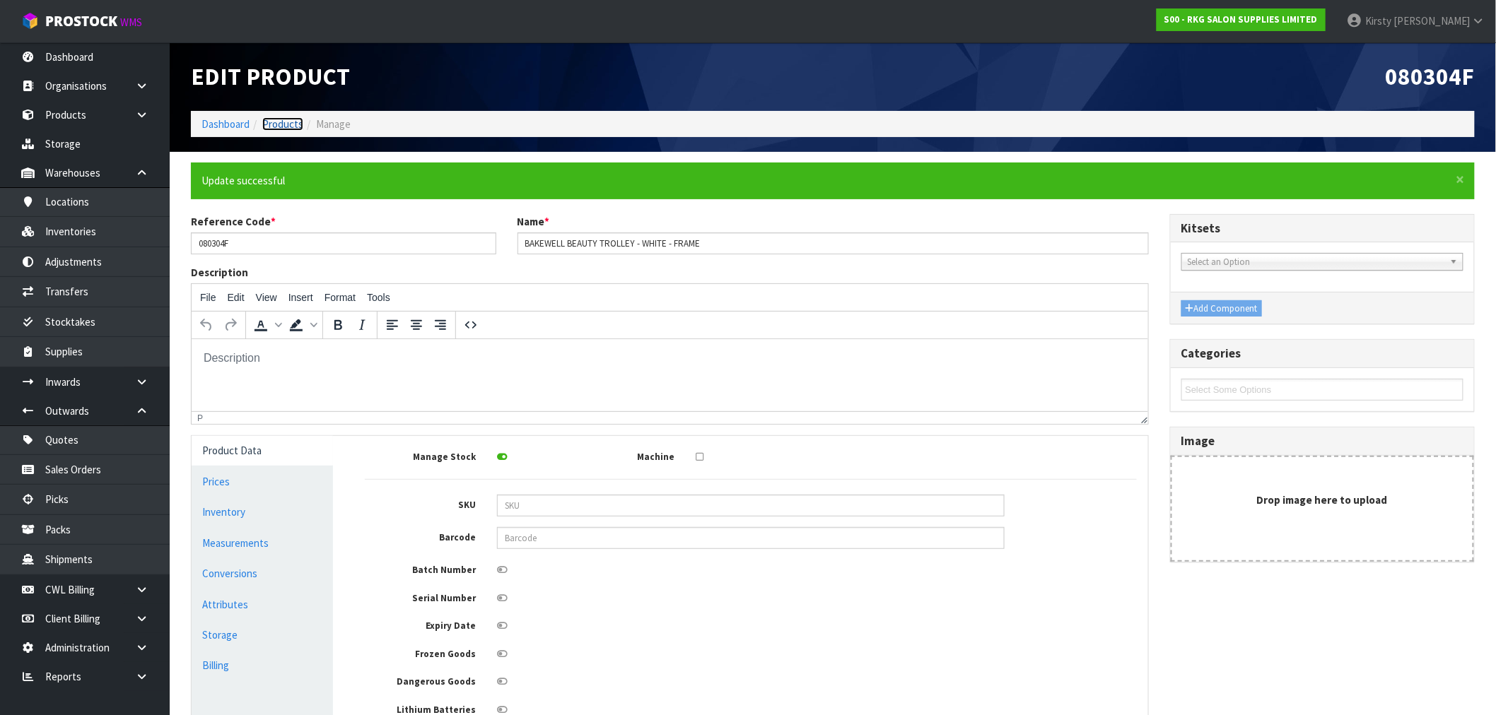
click at [277, 122] on link "Products" at bounding box center [282, 123] width 41 height 13
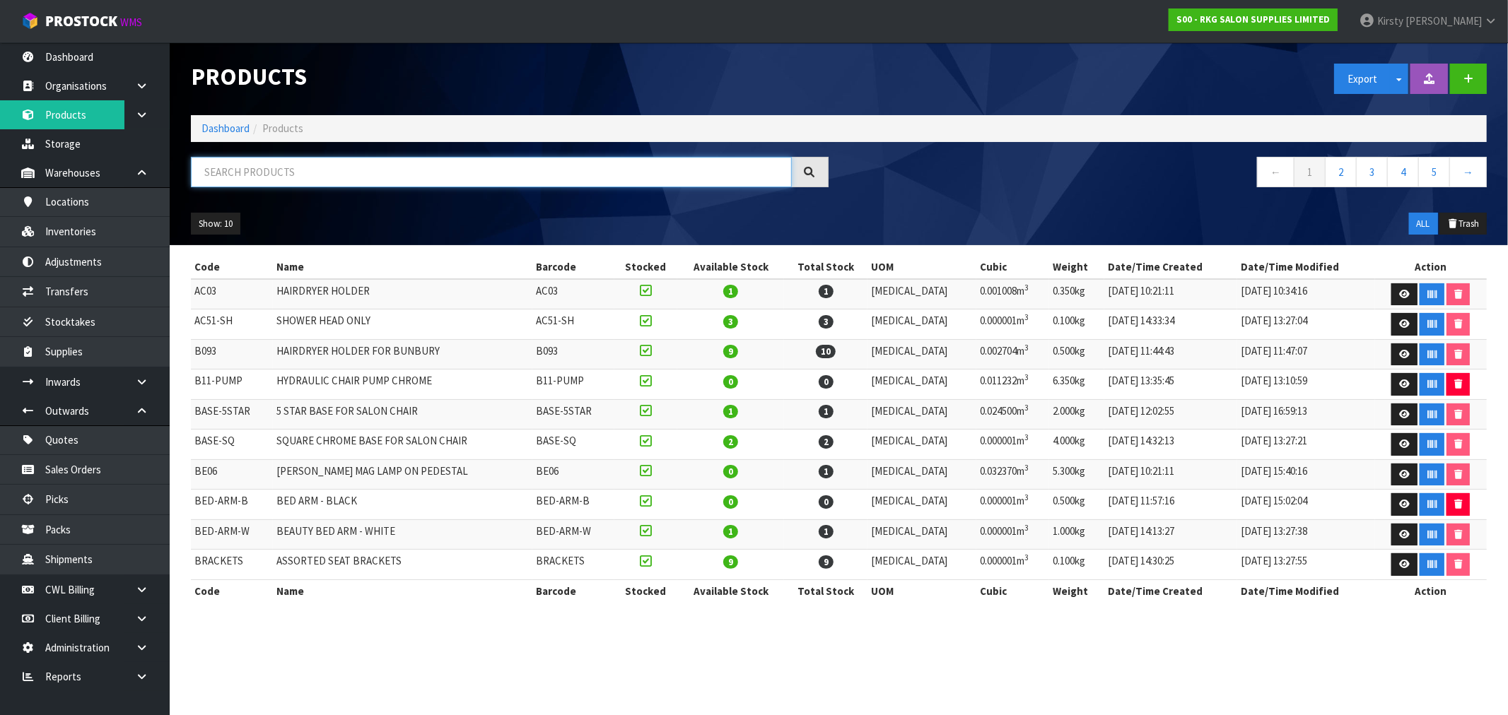
click at [284, 164] on input "text" at bounding box center [491, 172] width 601 height 30
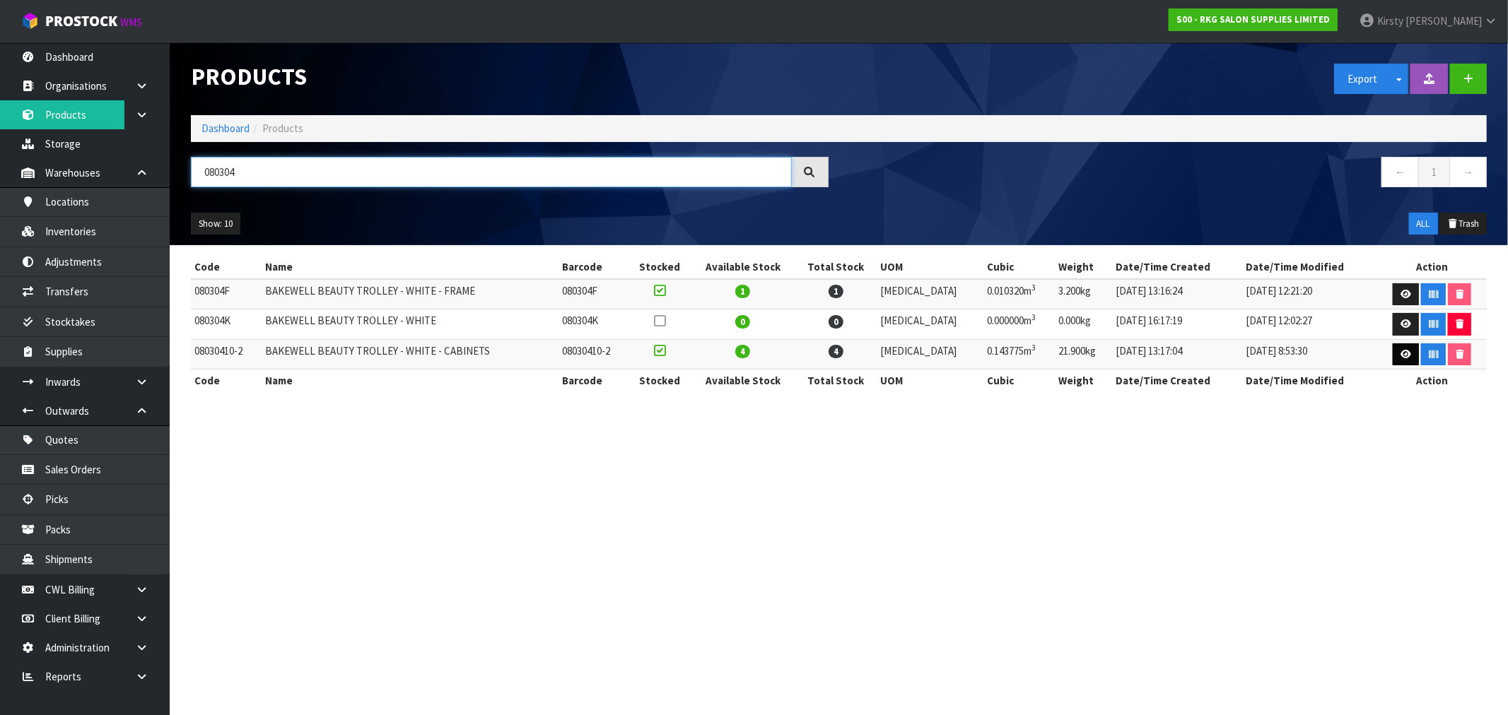
type input "080304"
click at [1403, 355] on icon at bounding box center [1405, 354] width 11 height 9
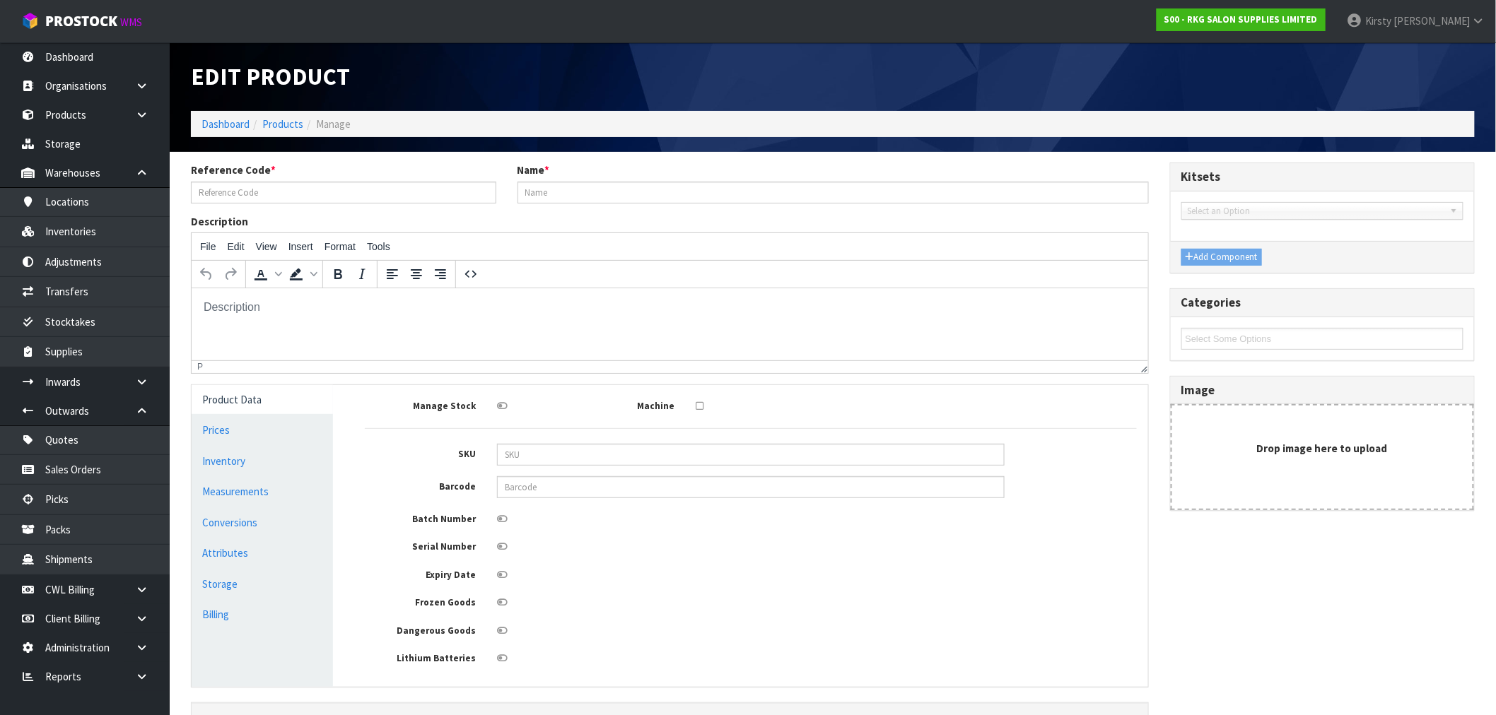
type input "08030410-2"
type input "BAKEWELL BEAUTY TROLLEY - WHITE - CABINETS"
click at [236, 192] on input "08030410-2" at bounding box center [343, 193] width 305 height 22
click at [242, 199] on input "080304-2" at bounding box center [343, 193] width 305 height 22
type input "080304D"
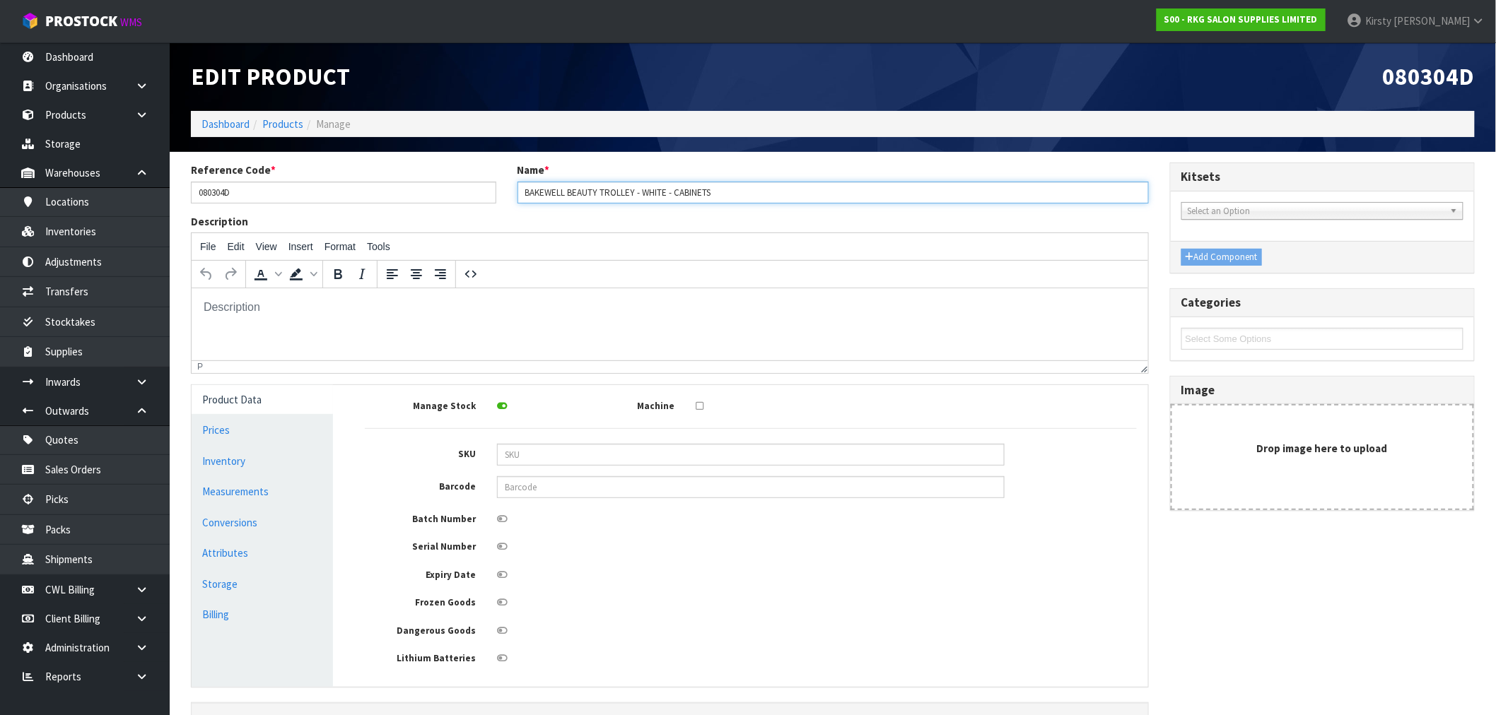
click at [708, 193] on input "BAKEWELL BEAUTY TROLLEY - WHITE - CABINETS" at bounding box center [832, 193] width 631 height 22
drag, startPoint x: 716, startPoint y: 192, endPoint x: 566, endPoint y: 199, distance: 150.0
click at [566, 199] on input "BAKEWELL BEAUTY TROLLEY - WHITE - CABINETS" at bounding box center [832, 193] width 631 height 22
click at [567, 191] on input "BAKEWELLDRAWER -WHITE" at bounding box center [832, 193] width 631 height 22
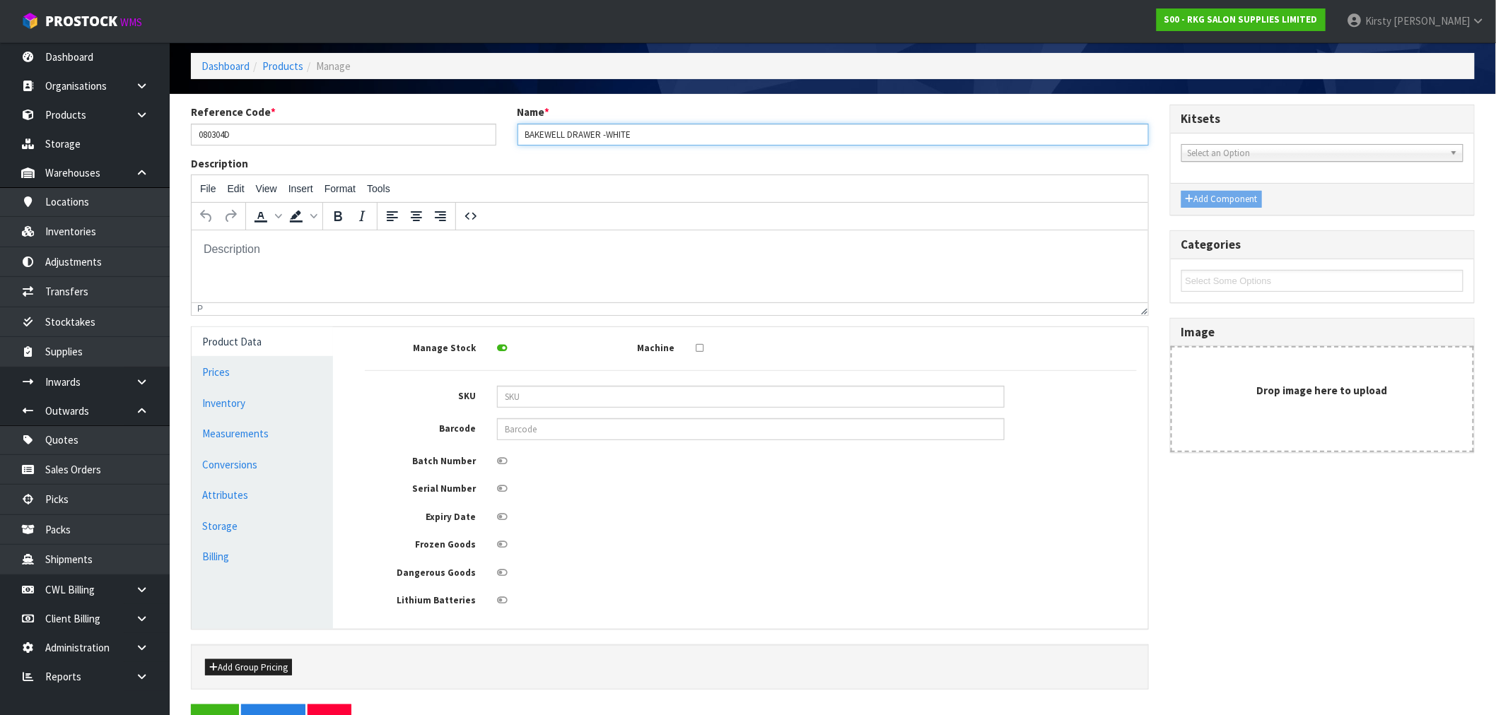
scroll to position [102, 0]
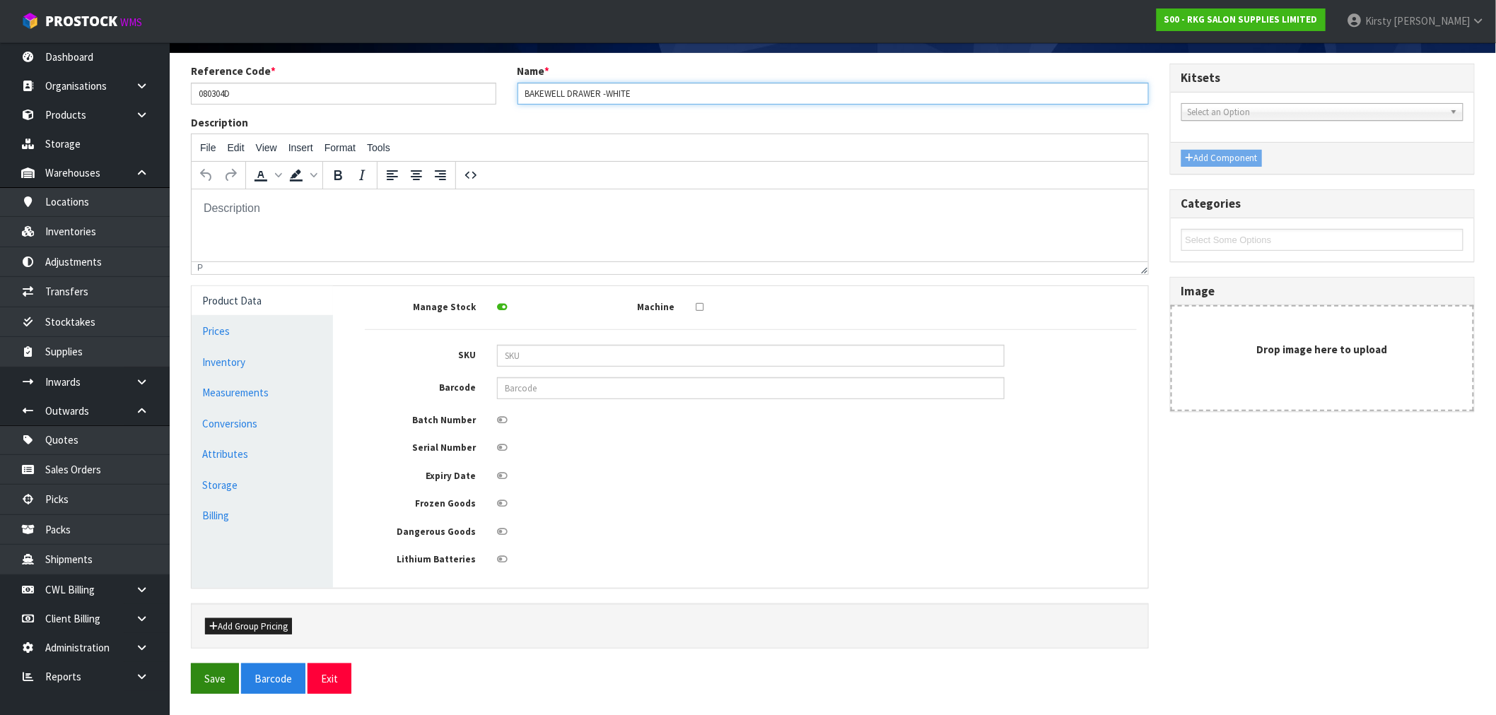
type input "BAKEWELL DRAWER -WHITE"
click at [220, 672] on button "Save" at bounding box center [215, 679] width 48 height 30
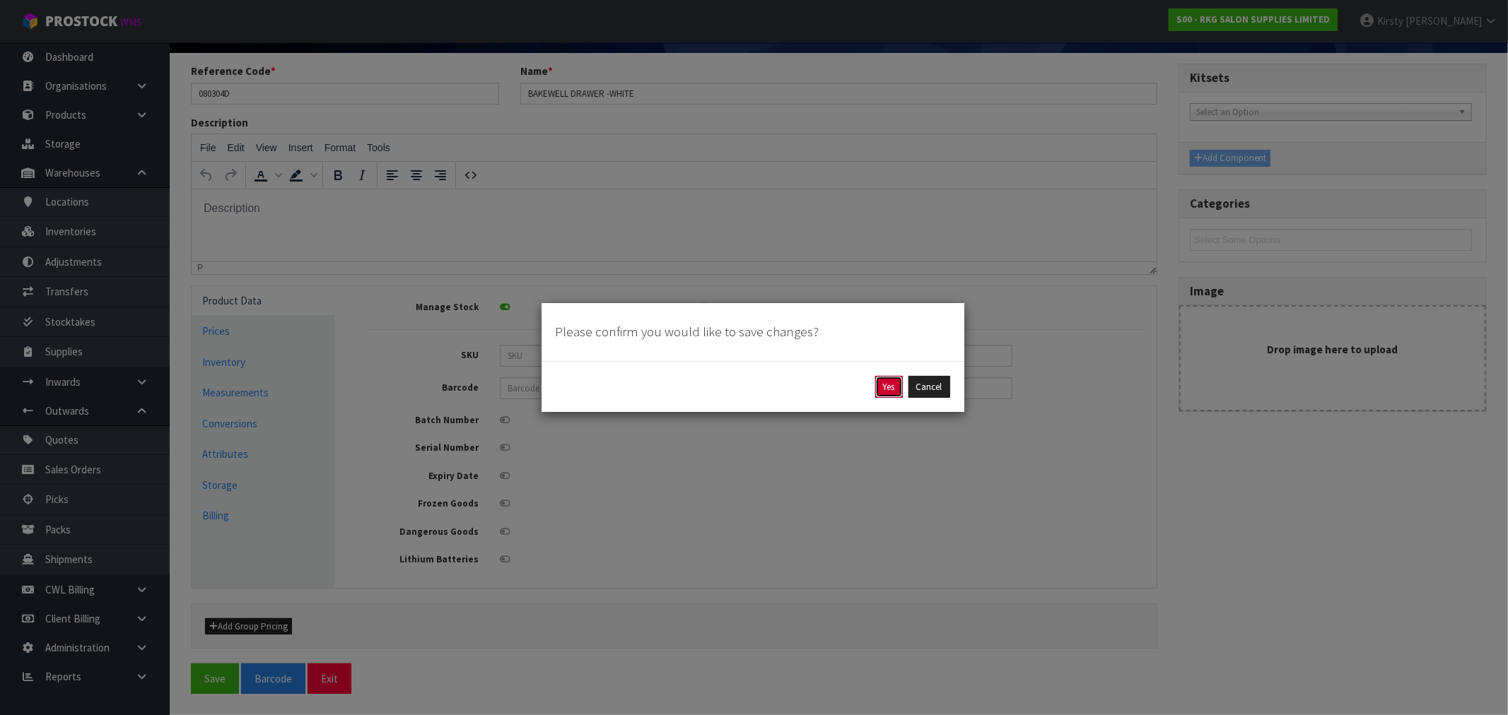
click at [896, 387] on button "Yes" at bounding box center [889, 387] width 28 height 23
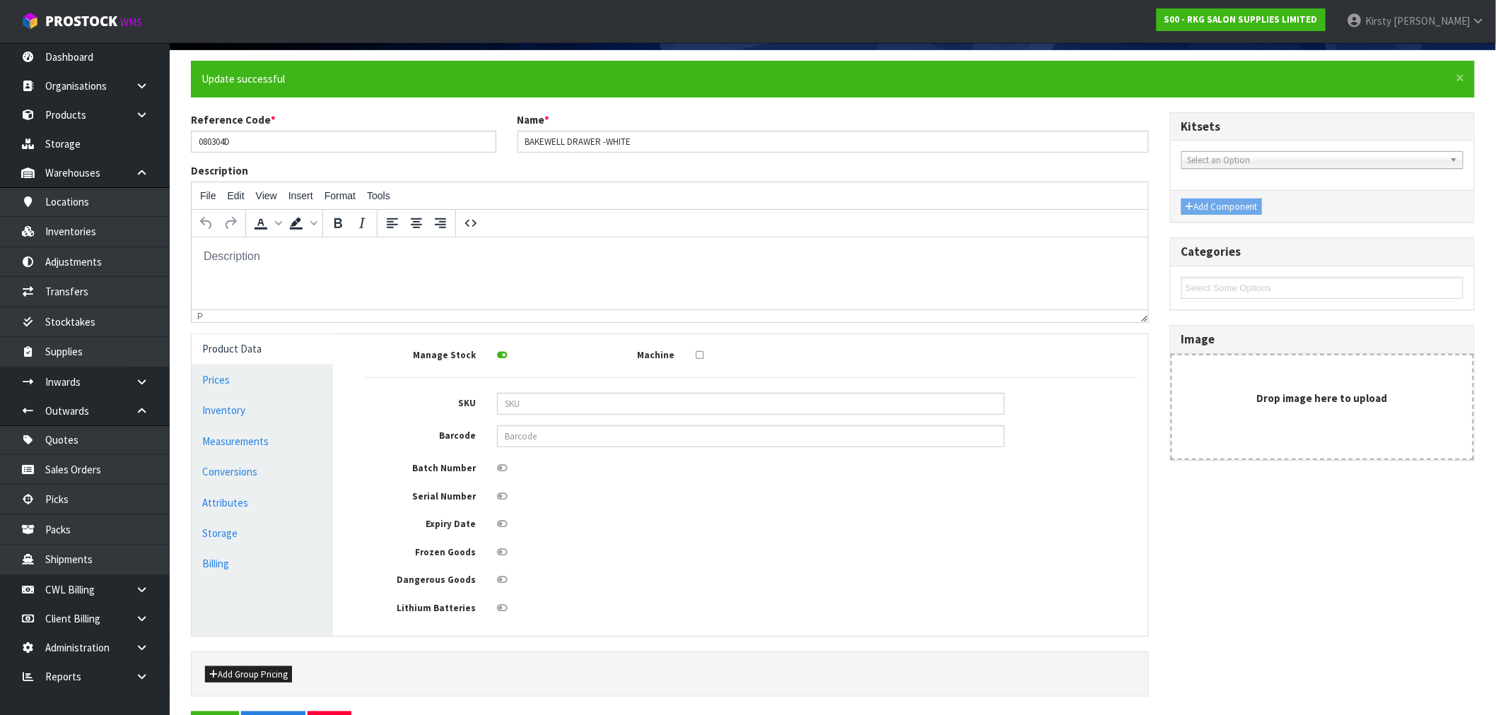
scroll to position [0, 0]
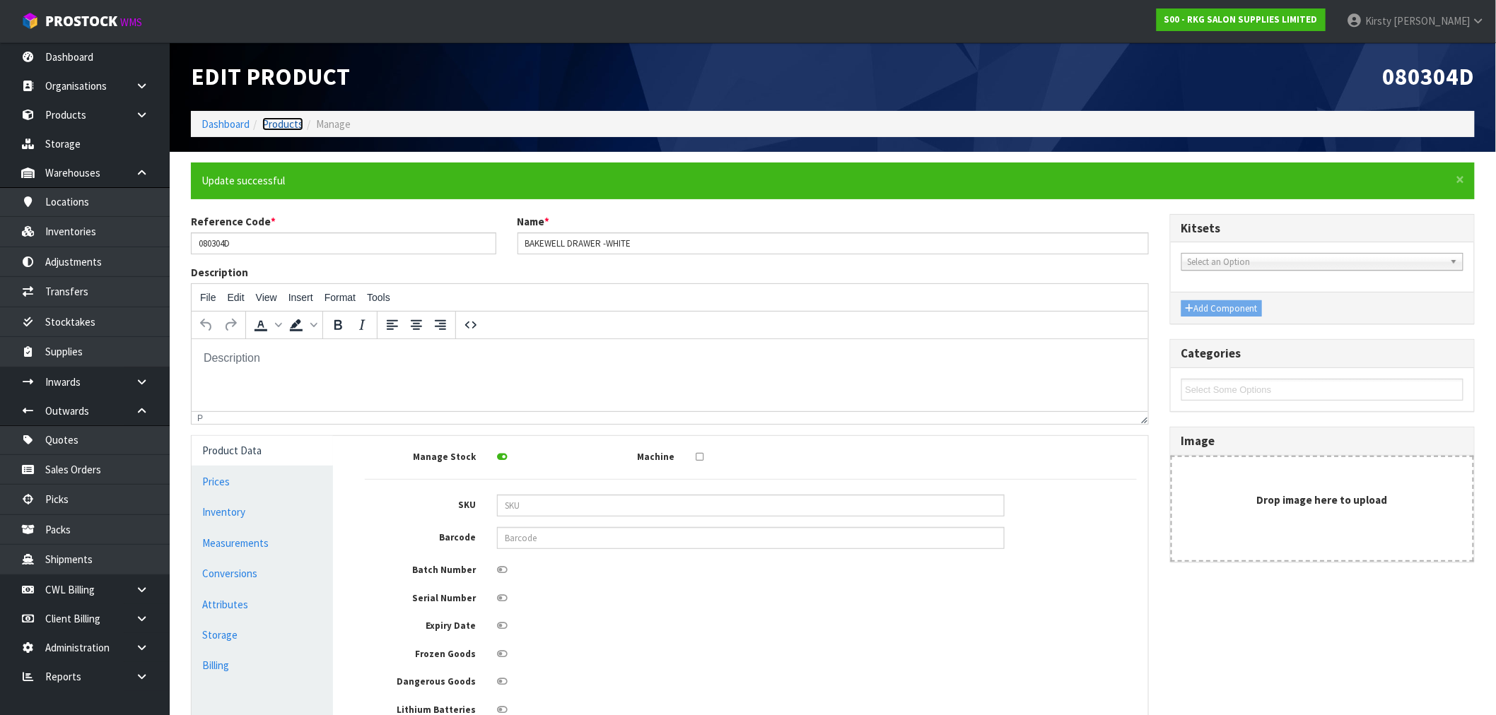
click at [279, 123] on link "Products" at bounding box center [282, 123] width 41 height 13
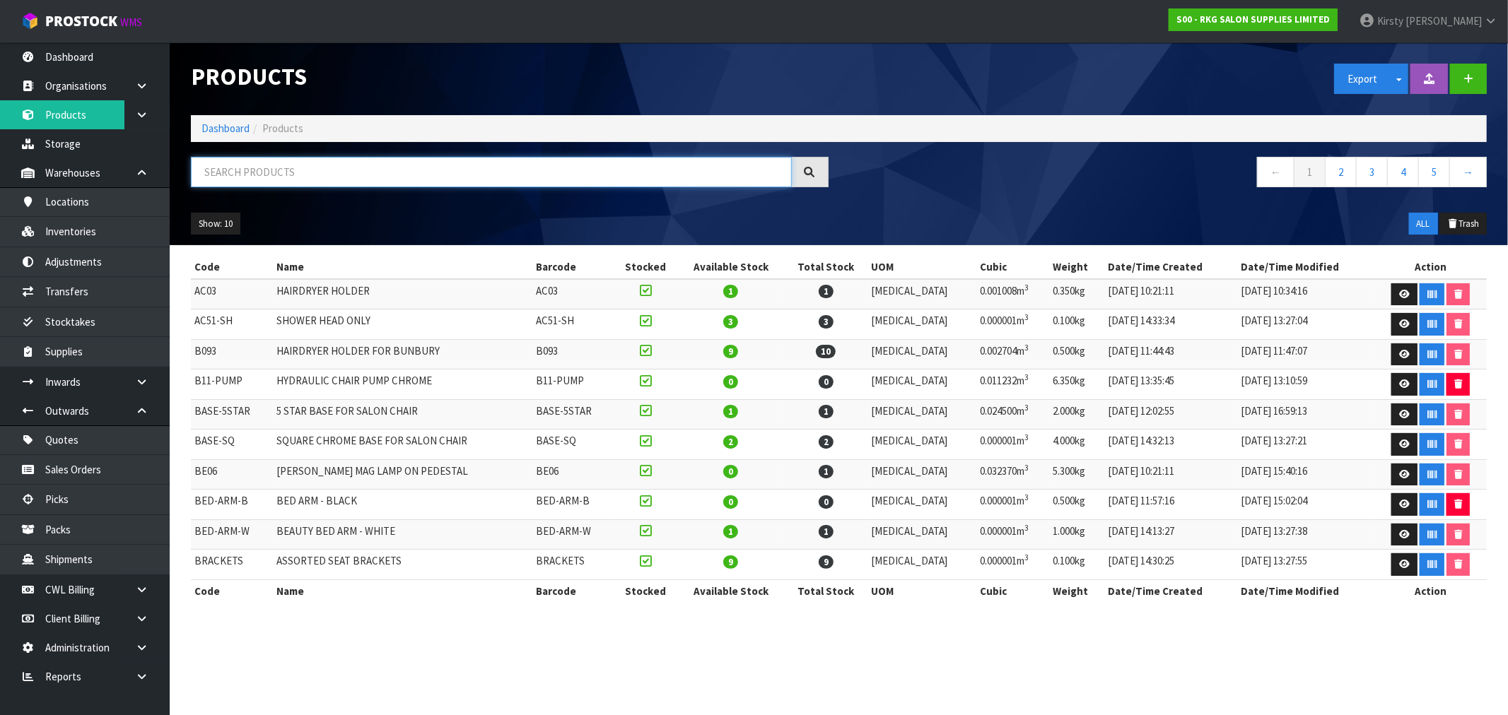
click at [216, 170] on input "text" at bounding box center [491, 172] width 601 height 30
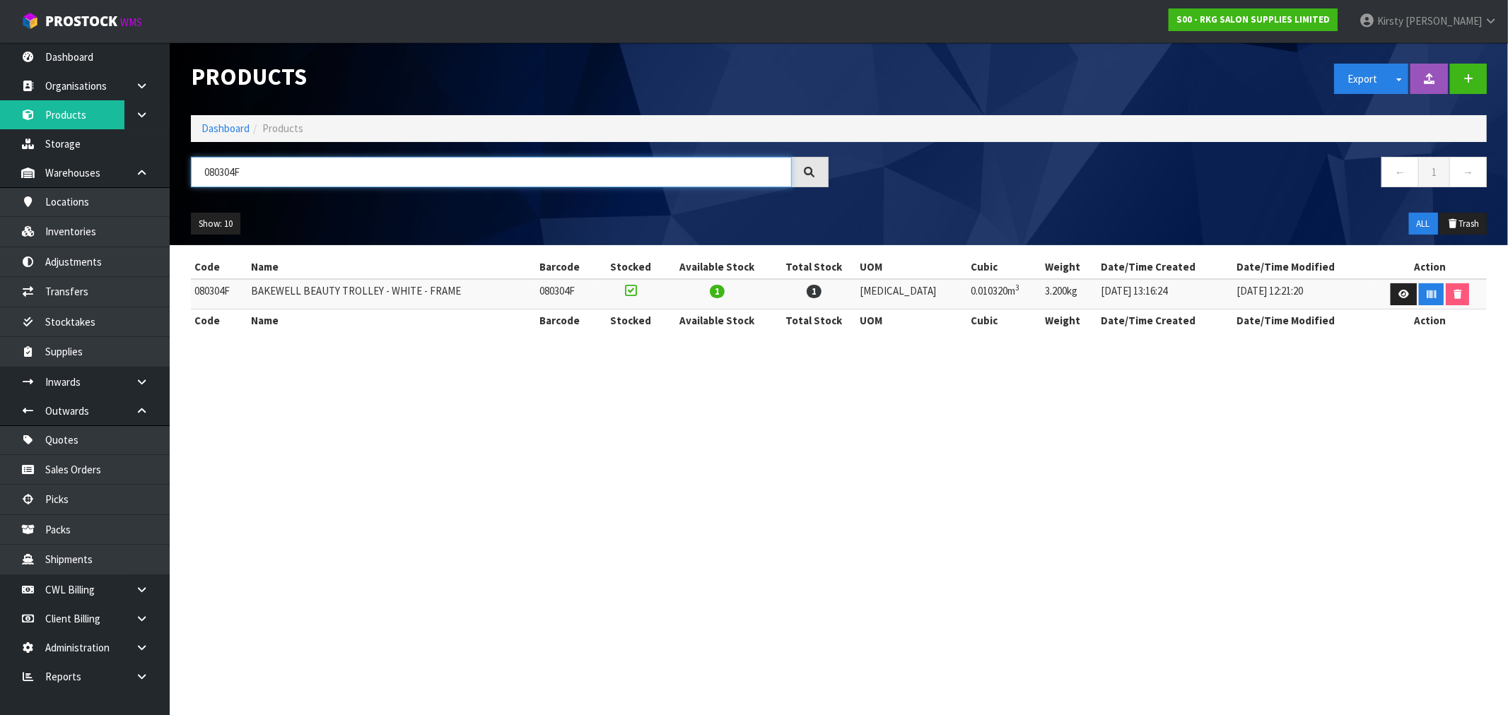
click at [243, 168] on input "080304F" at bounding box center [491, 172] width 601 height 30
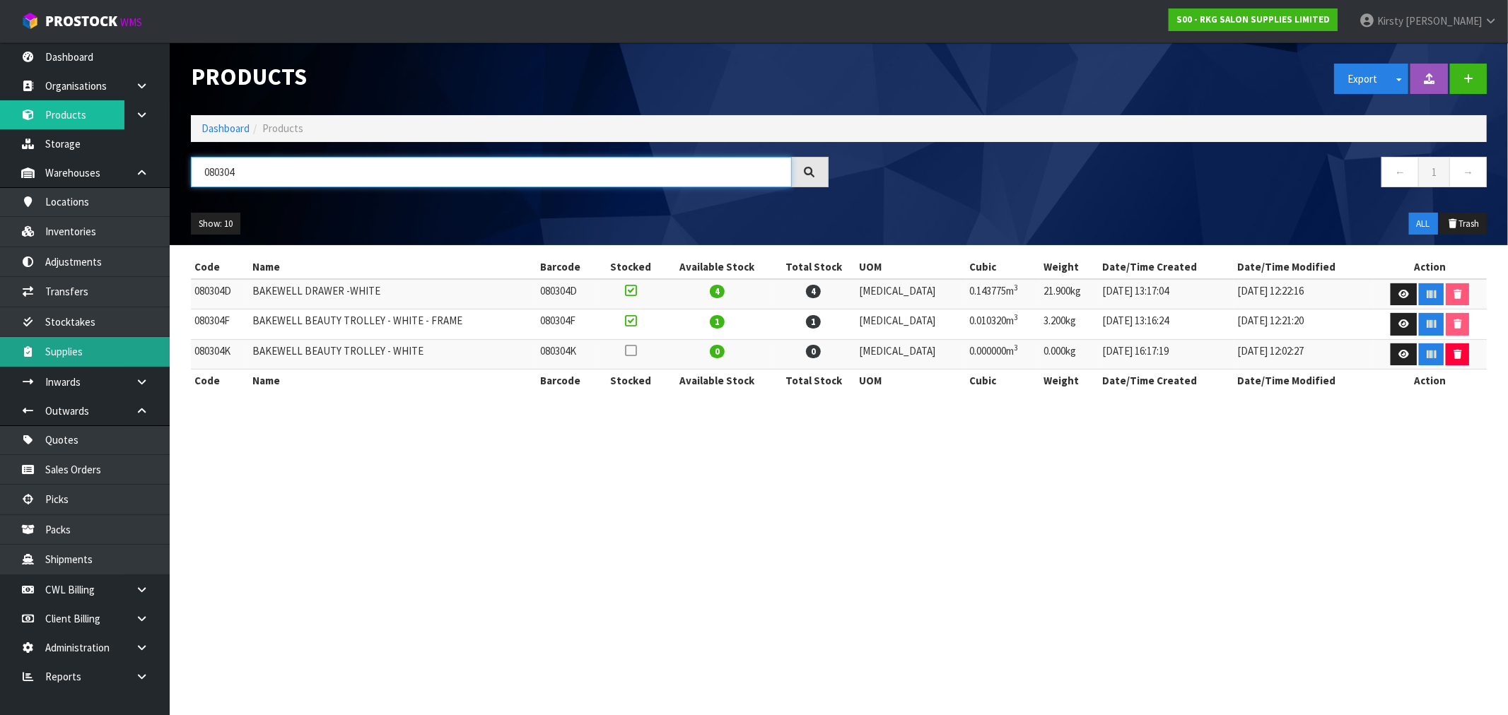
type input "080304"
click at [1400, 351] on icon at bounding box center [1403, 354] width 11 height 9
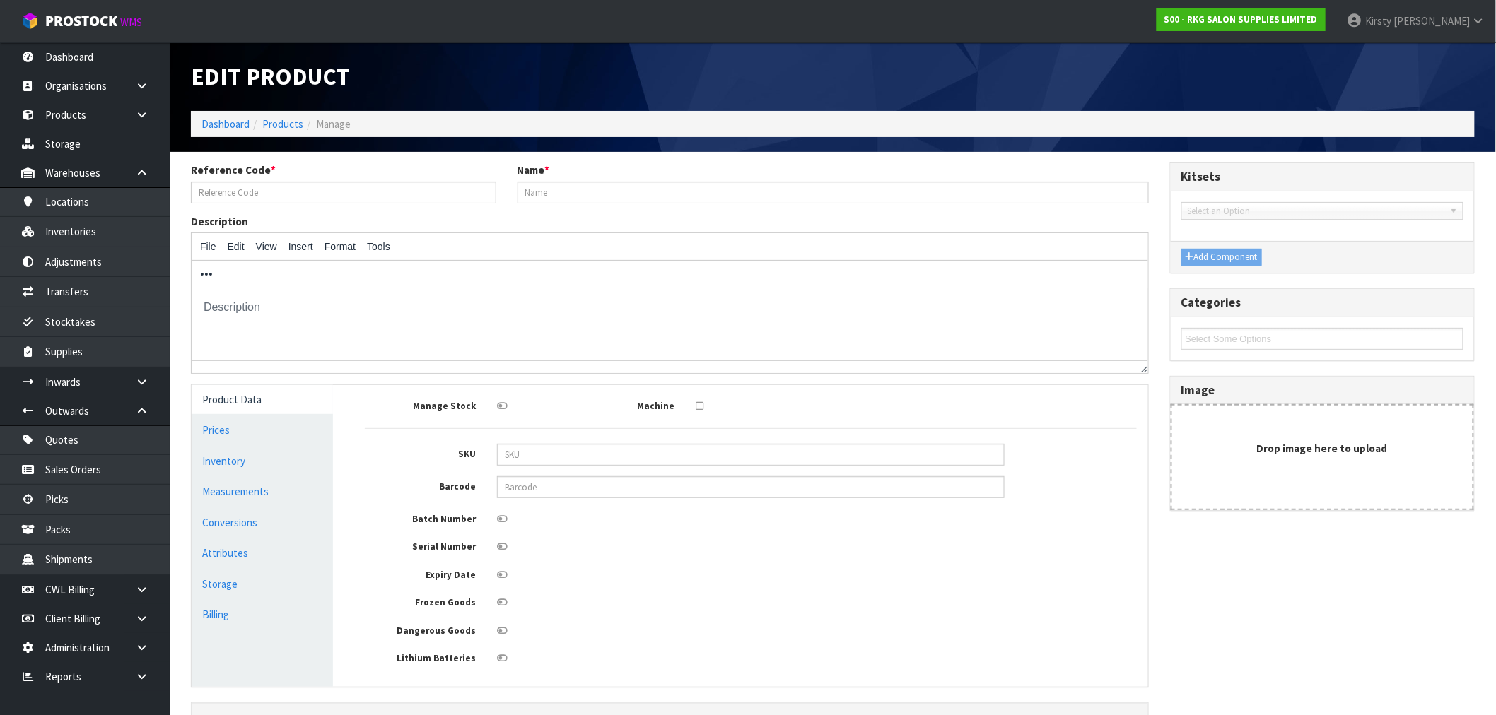
type input "080304K"
type input "BAKEWELL BEAUTY TROLLEY - WHITE"
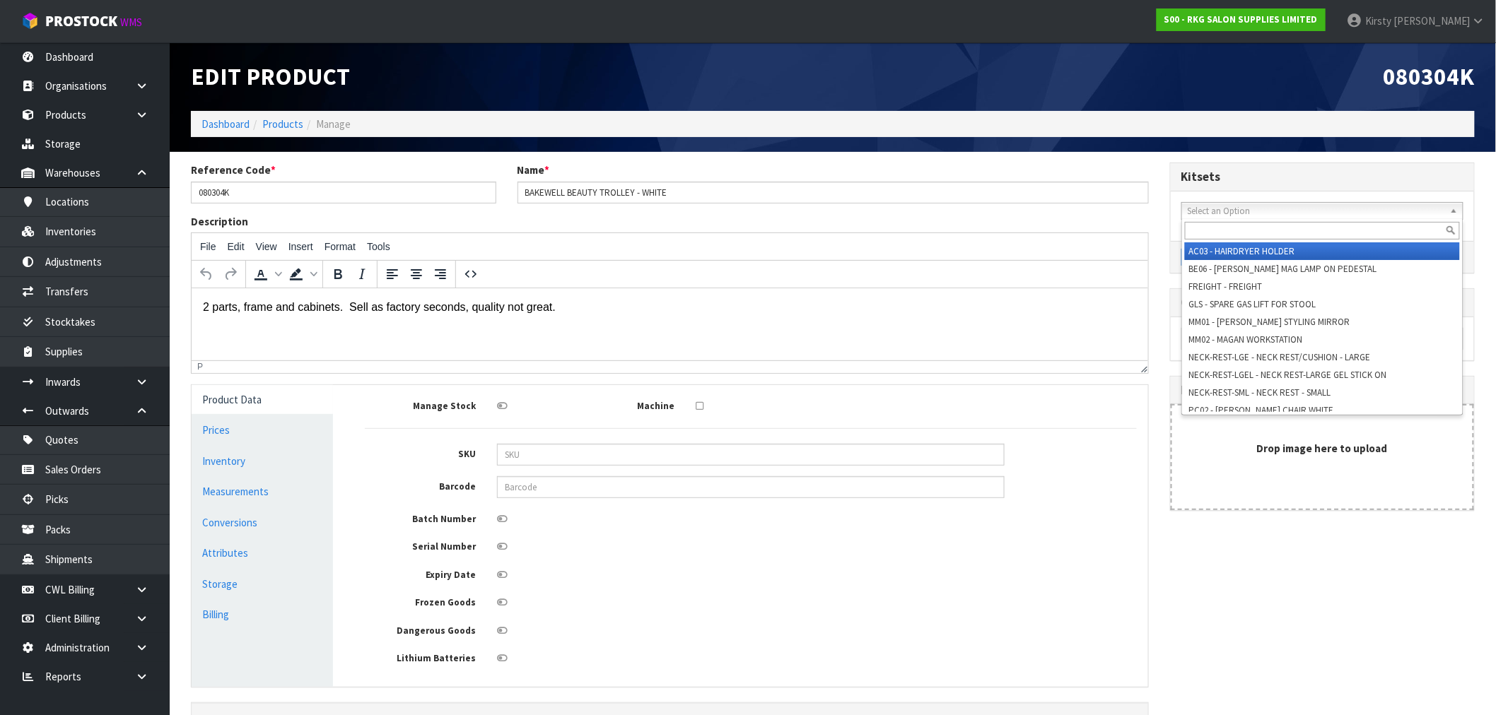
click at [1207, 209] on span "Select an Option" at bounding box center [1316, 211] width 257 height 17
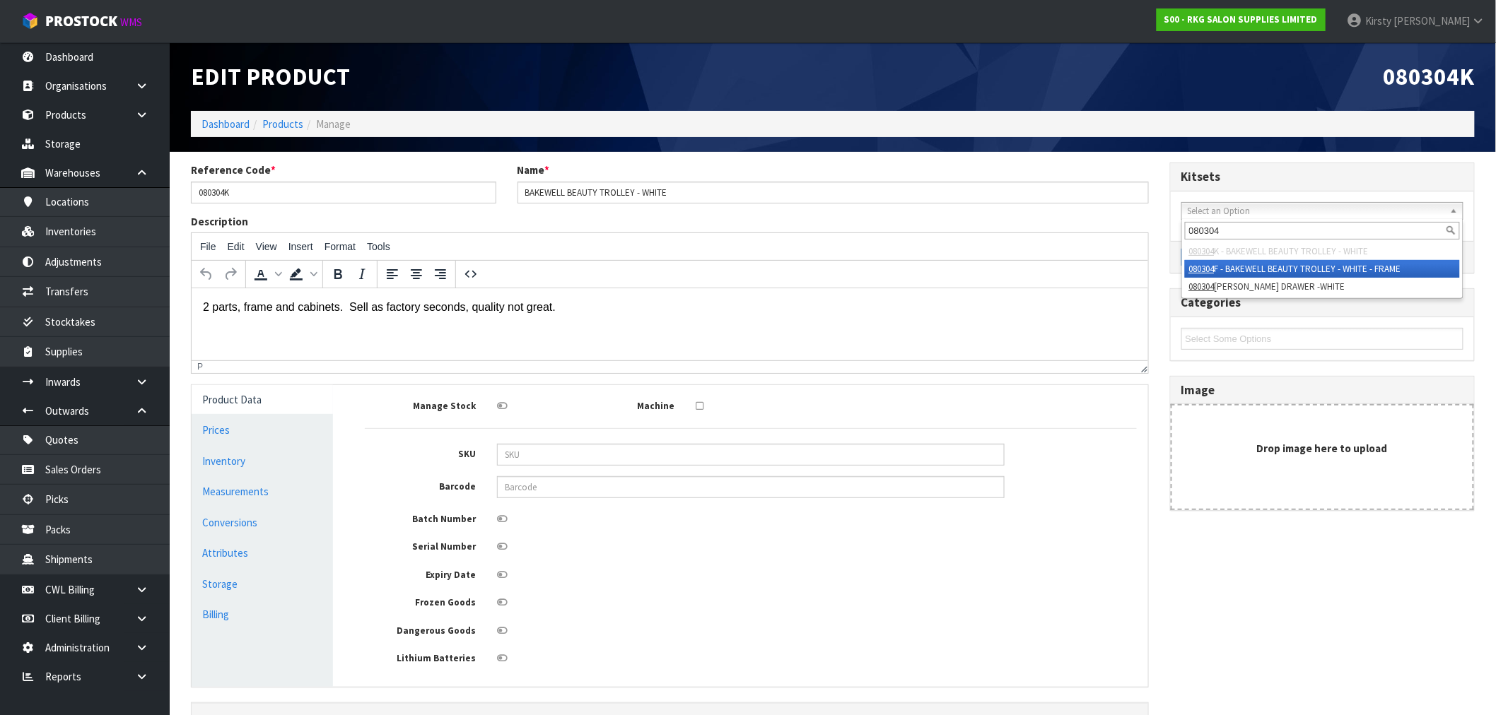
type input "080304"
click at [1233, 260] on li "080304 F - BAKEWELL BEAUTY TROLLEY - WHITE - FRAME" at bounding box center [1322, 269] width 275 height 18
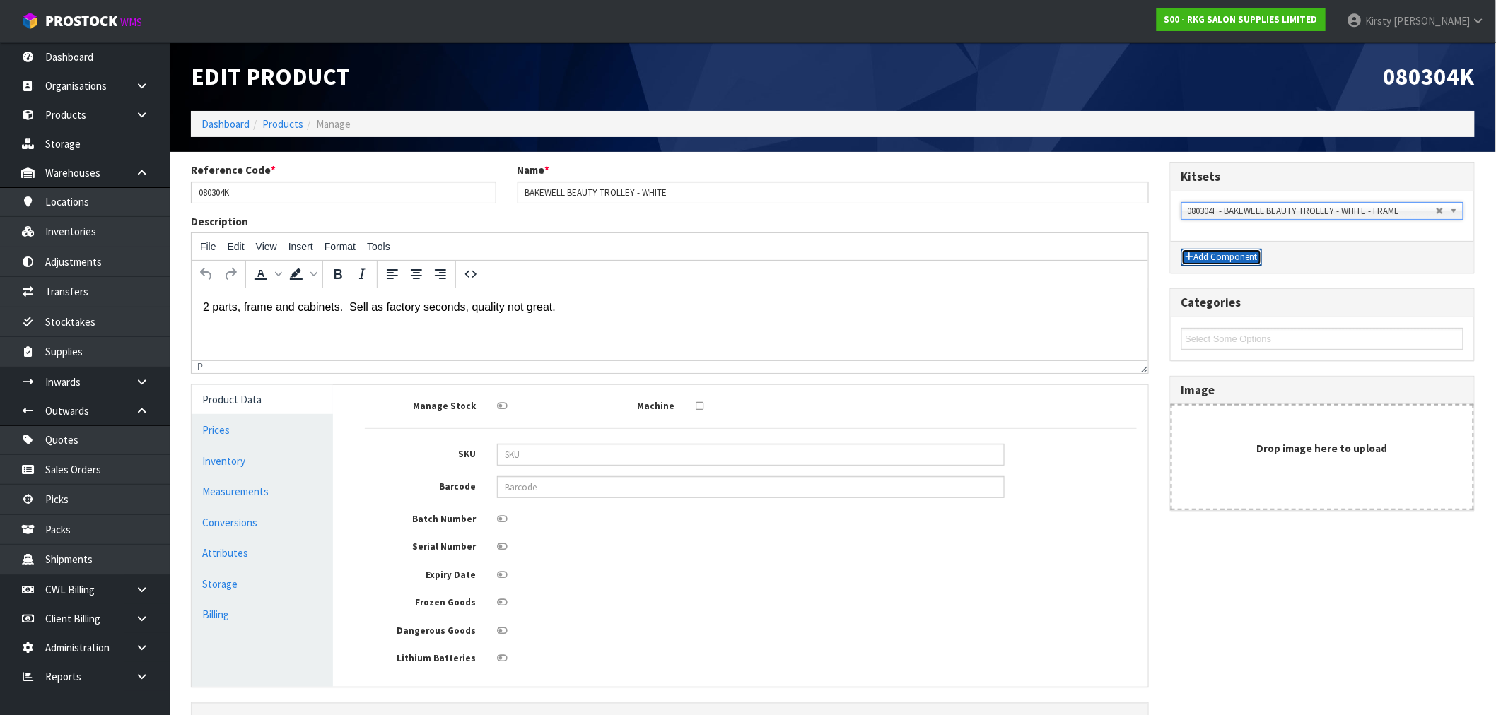
click at [1233, 260] on button "Add Component" at bounding box center [1221, 257] width 81 height 17
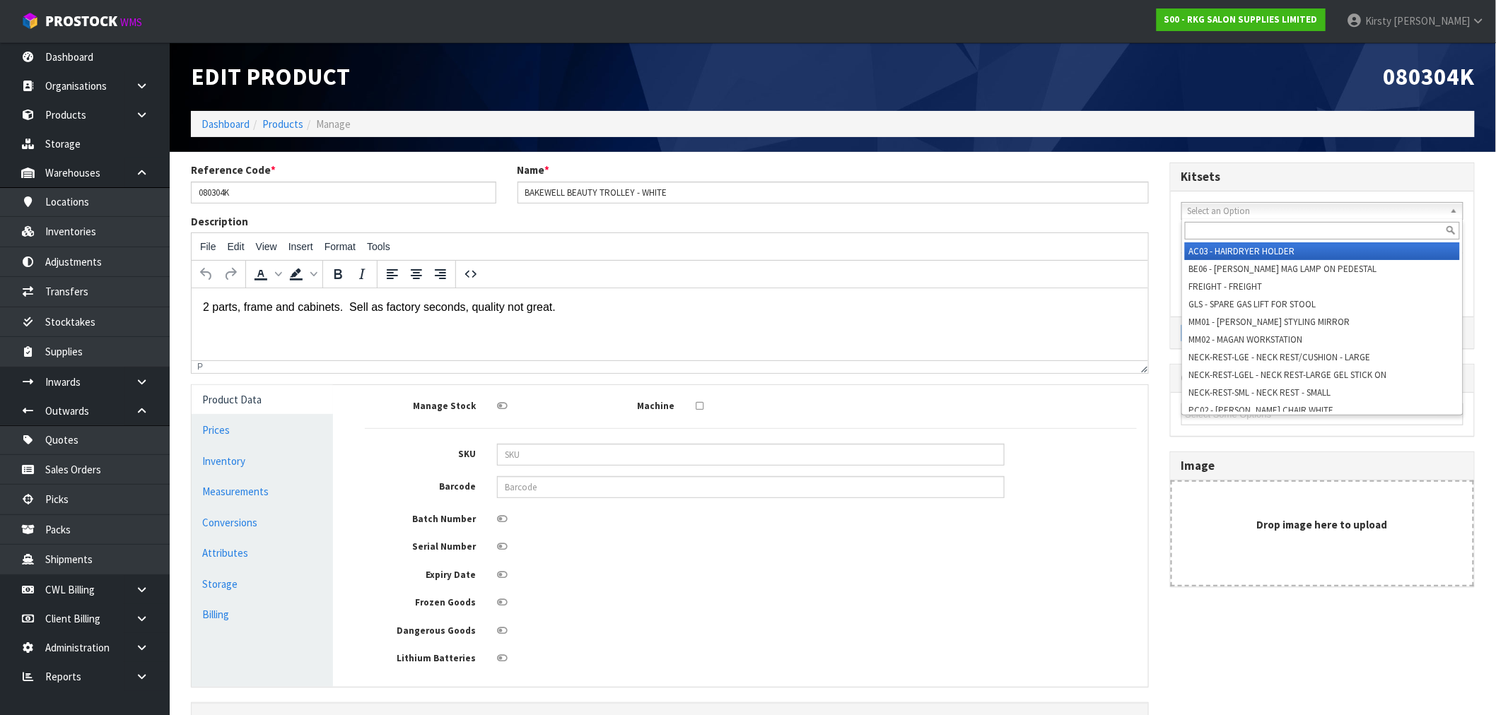
click at [1212, 209] on span "Select an Option" at bounding box center [1312, 211] width 248 height 17
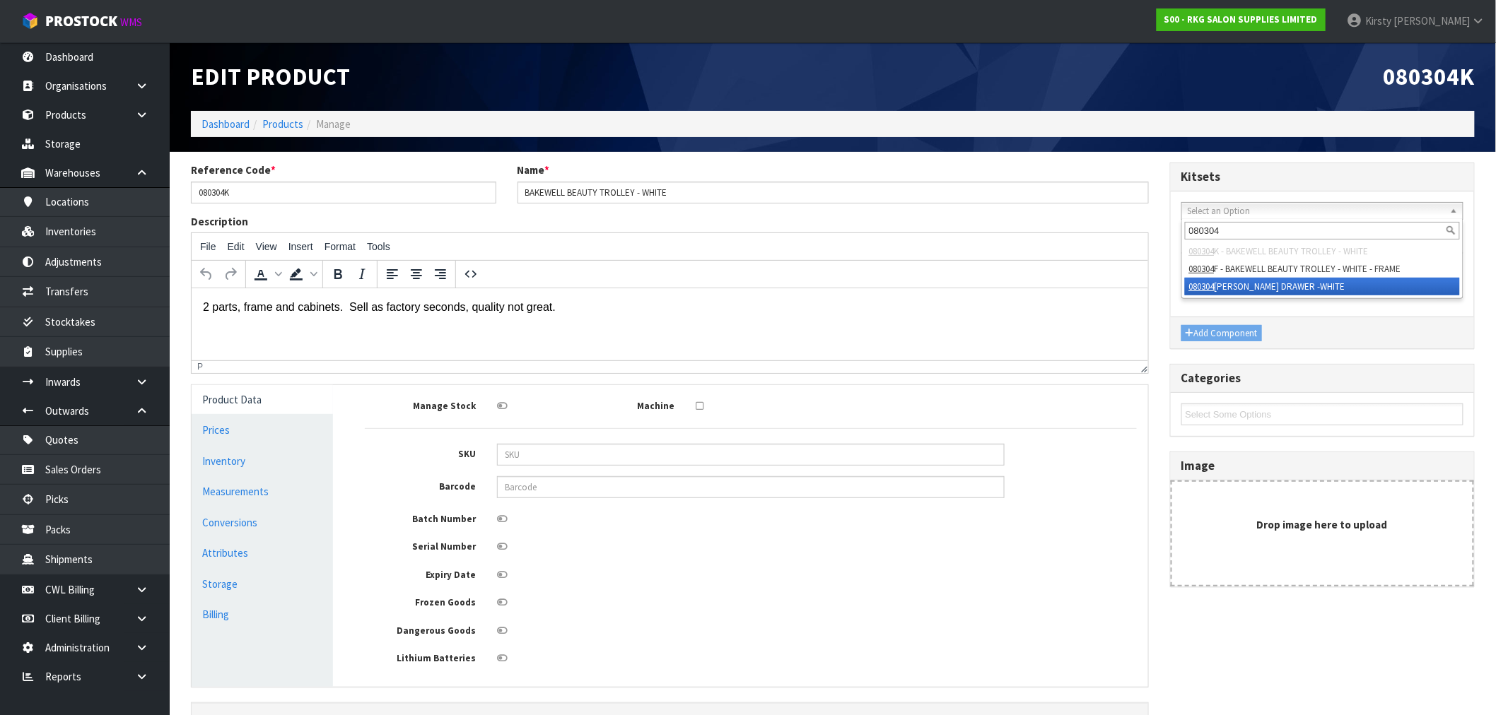
type input "080304"
click at [1220, 281] on li "080304 [PERSON_NAME] DRAWER -WHITE" at bounding box center [1322, 287] width 275 height 18
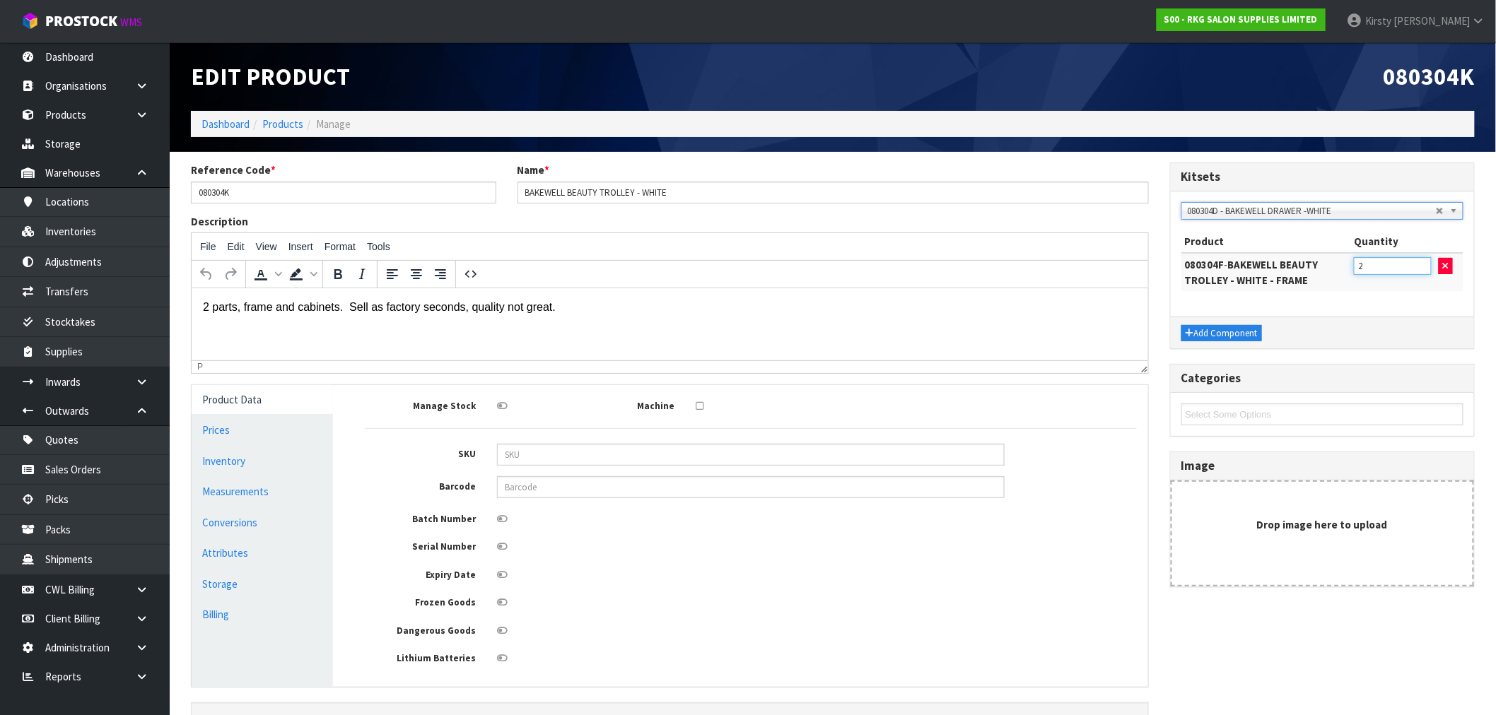
type input "2"
click at [1421, 262] on input "2" at bounding box center [1393, 266] width 78 height 18
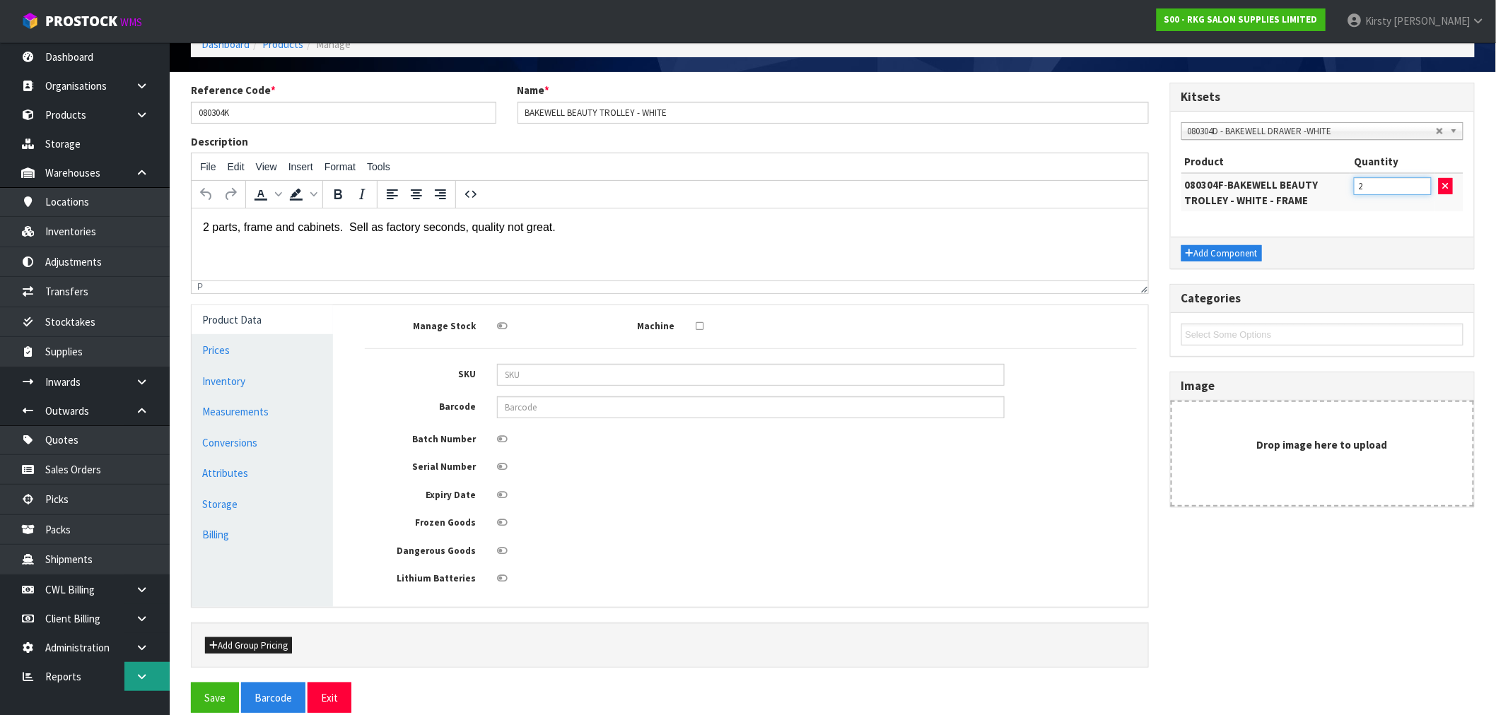
scroll to position [102, 0]
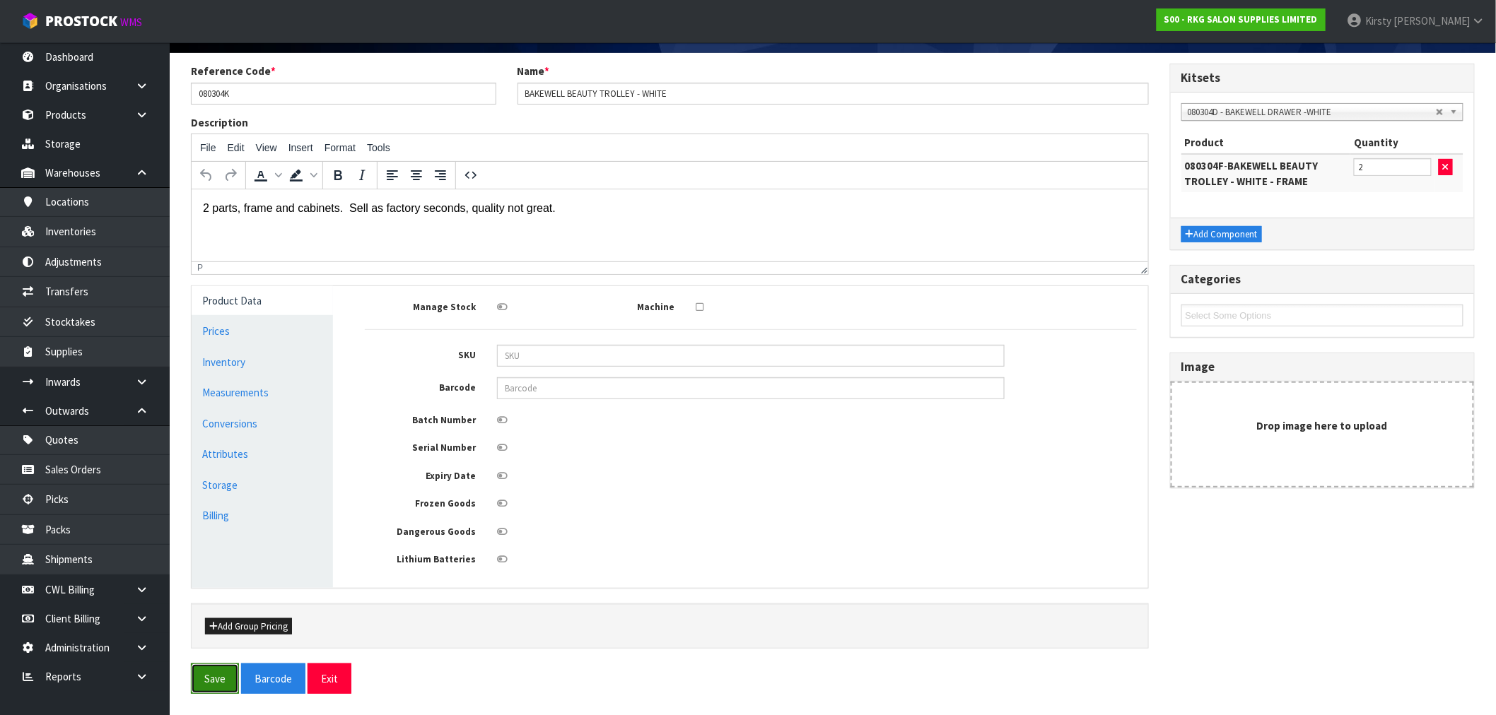
click at [213, 674] on button "Save" at bounding box center [215, 679] width 48 height 30
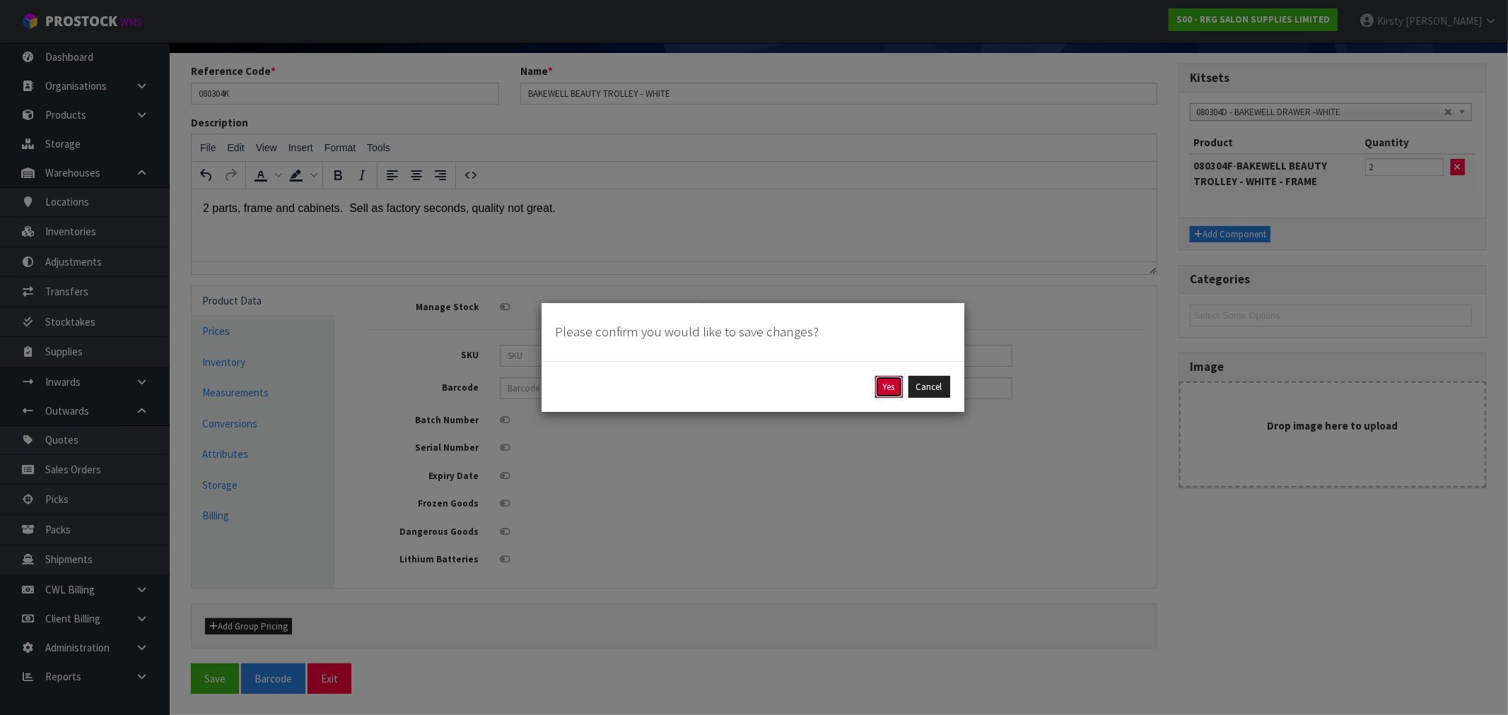
drag, startPoint x: 884, startPoint y: 386, endPoint x: 790, endPoint y: 383, distance: 94.8
click at [881, 384] on button "Yes" at bounding box center [889, 387] width 28 height 23
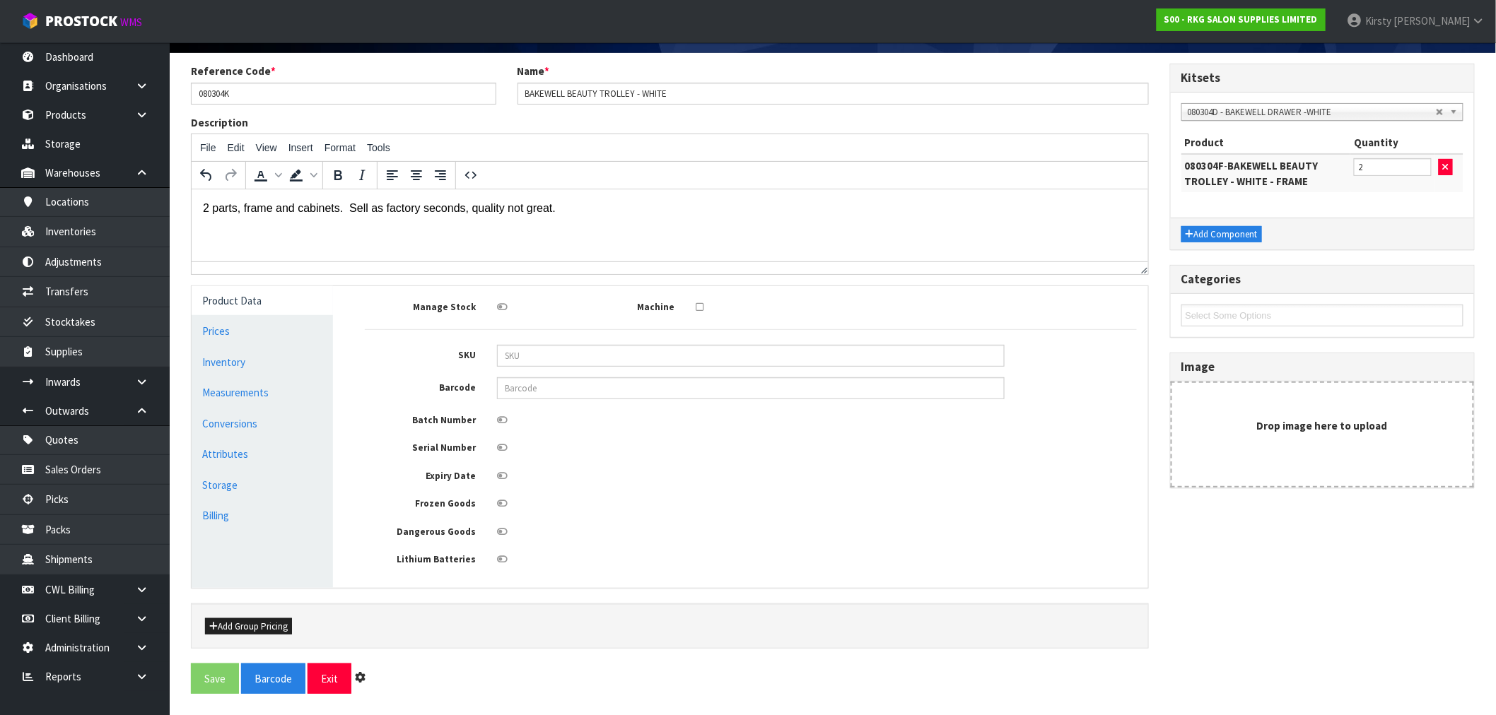
scroll to position [0, 0]
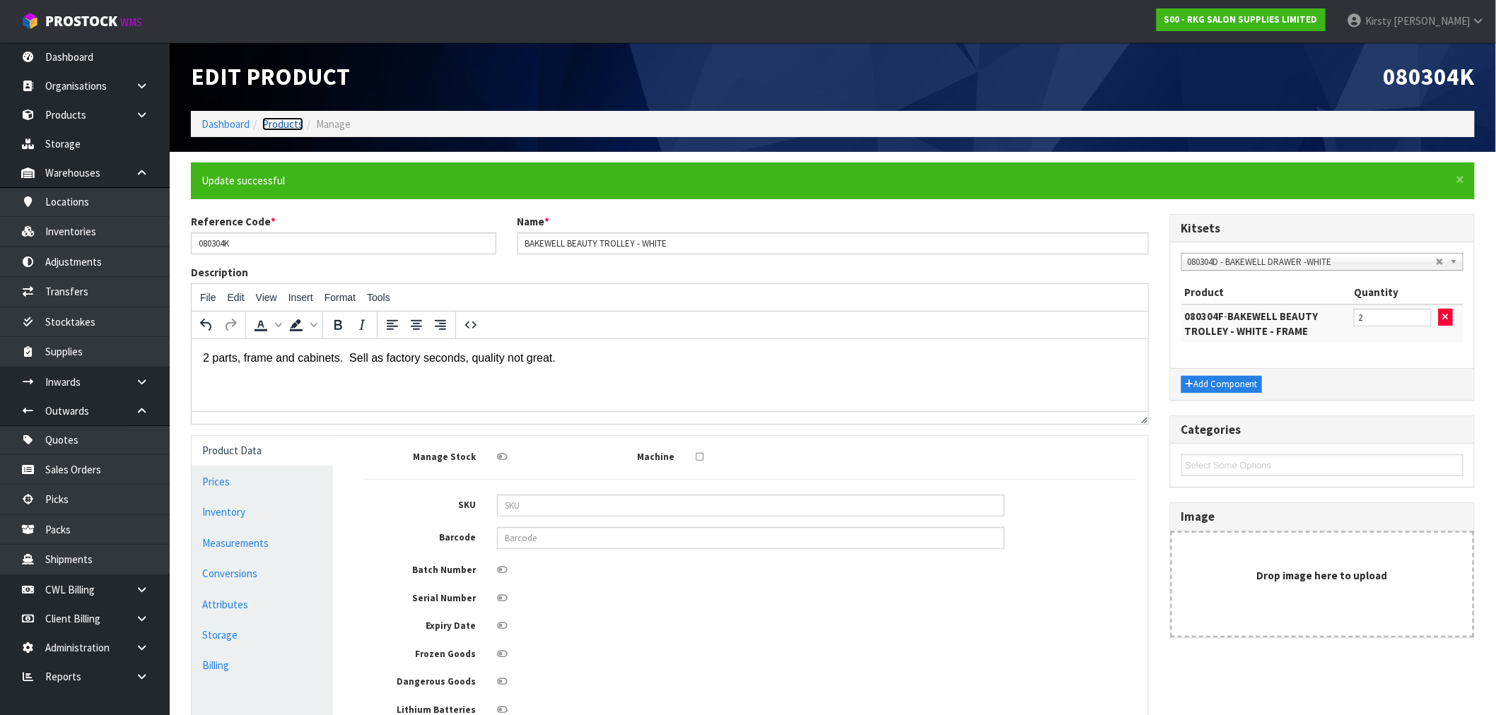
click at [290, 122] on link "Products" at bounding box center [282, 123] width 41 height 13
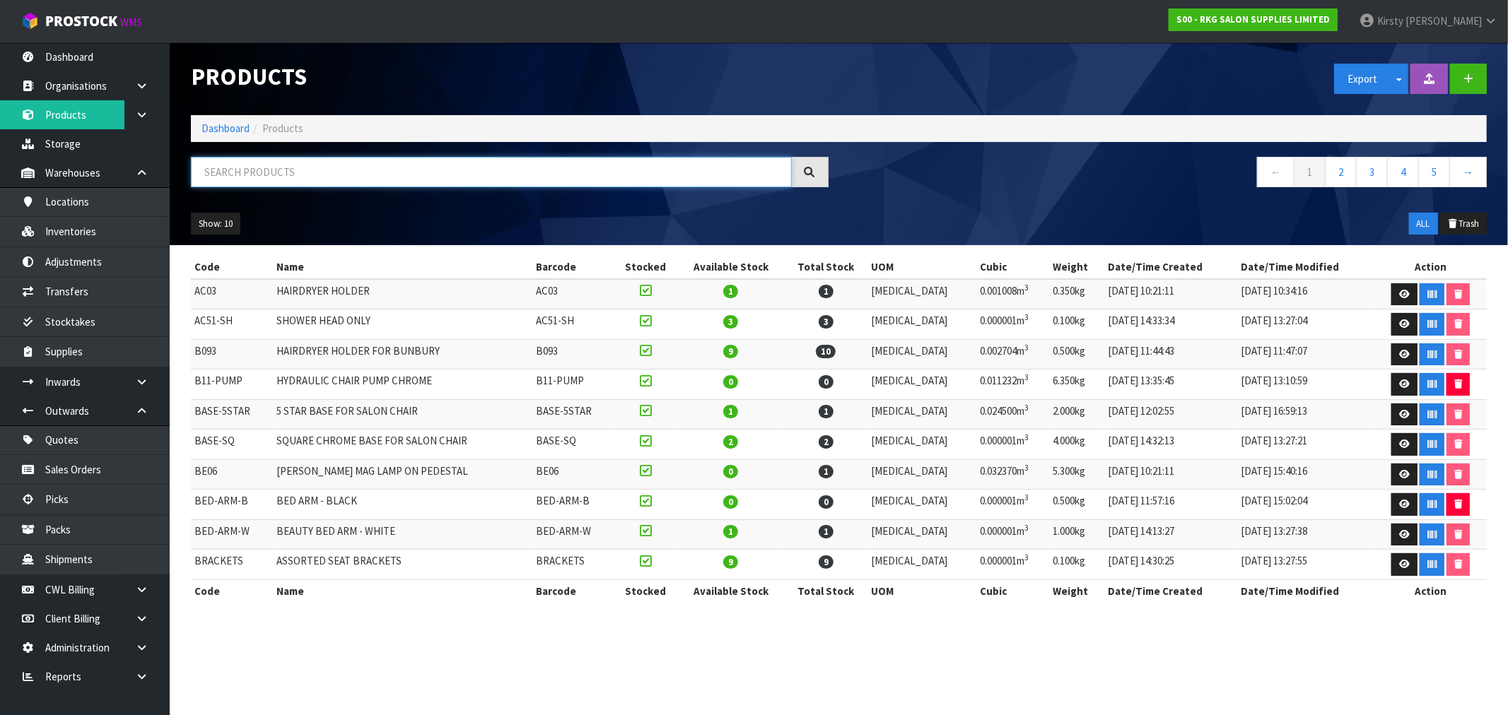
click at [235, 175] on input "text" at bounding box center [491, 172] width 601 height 30
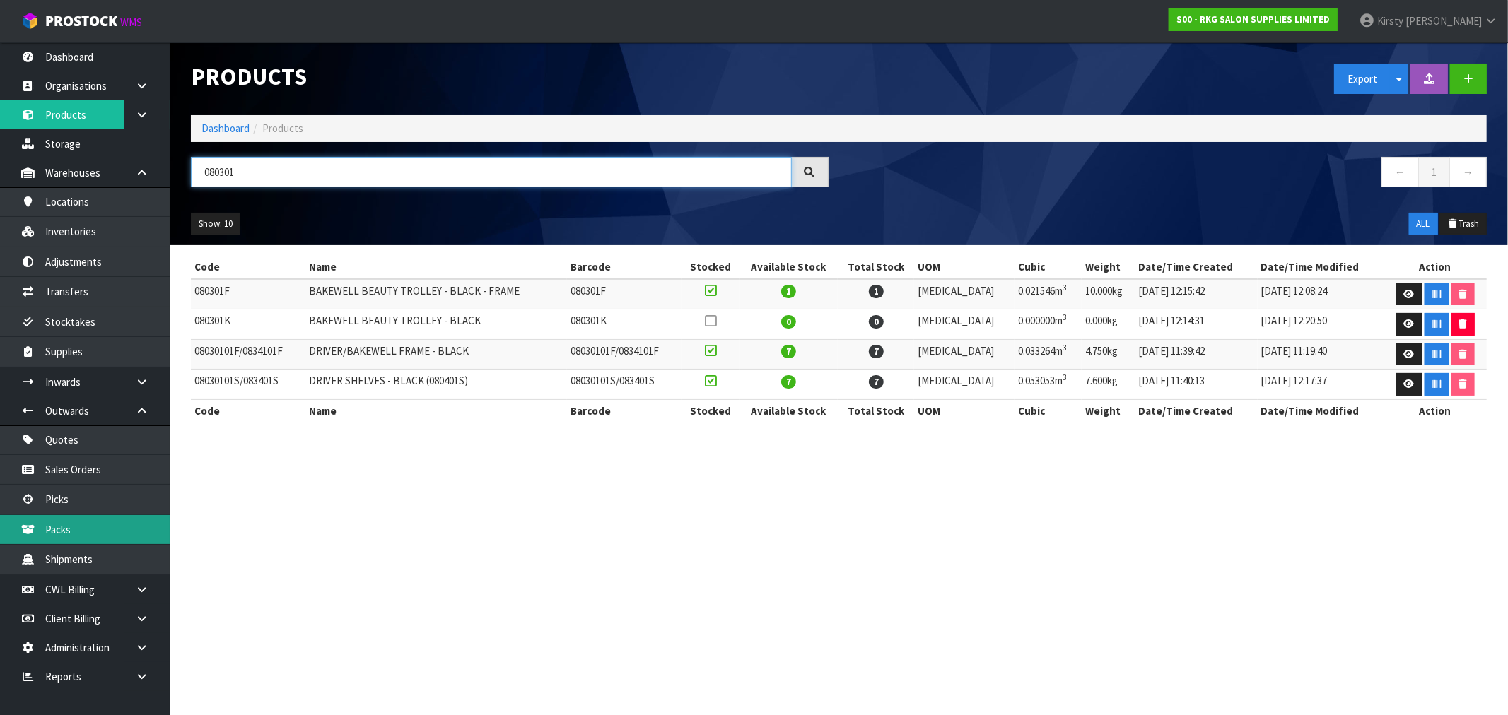
type input "080301"
click at [1404, 320] on icon at bounding box center [1409, 324] width 11 height 9
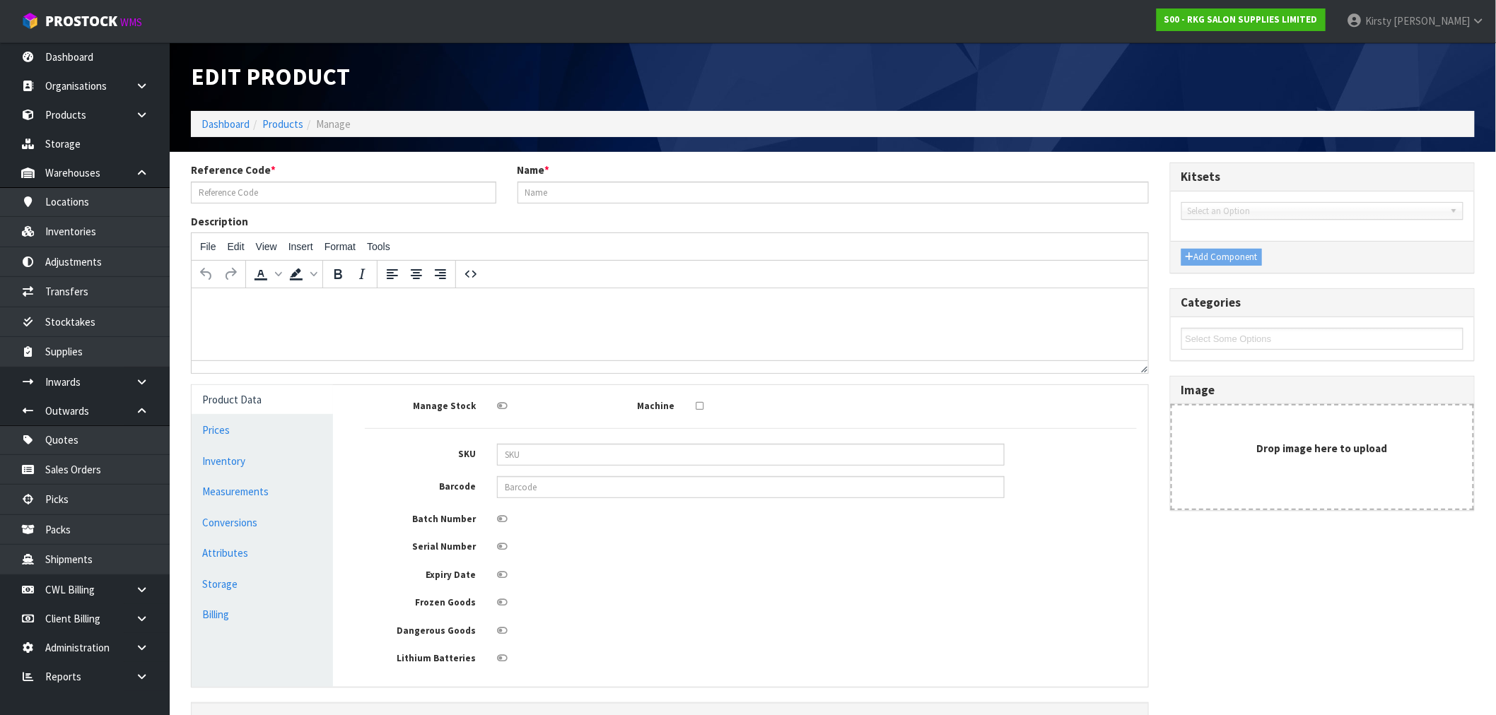
type input "080301K"
type input "BAKEWELL BEAUTY TROLLEY - BLACK"
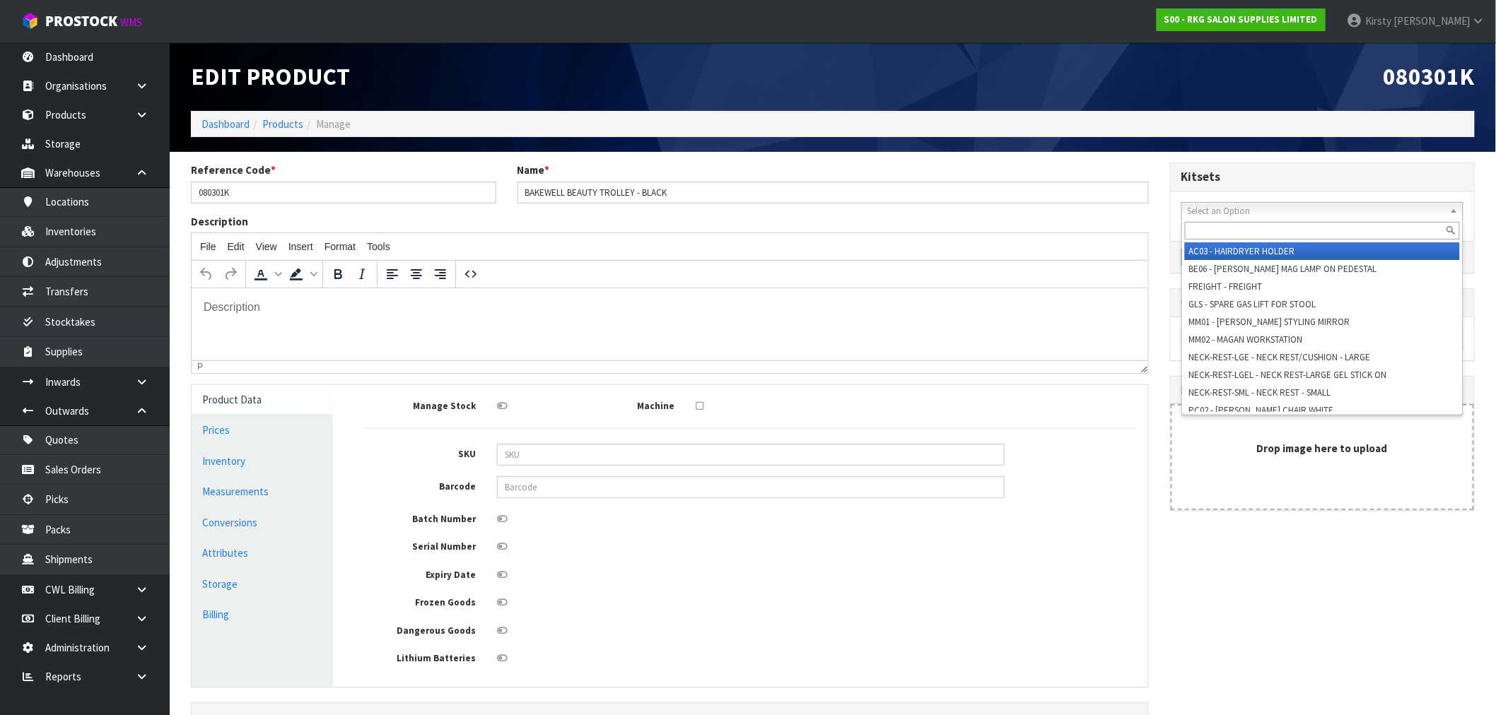
click at [1235, 213] on span "Select an Option" at bounding box center [1316, 211] width 257 height 17
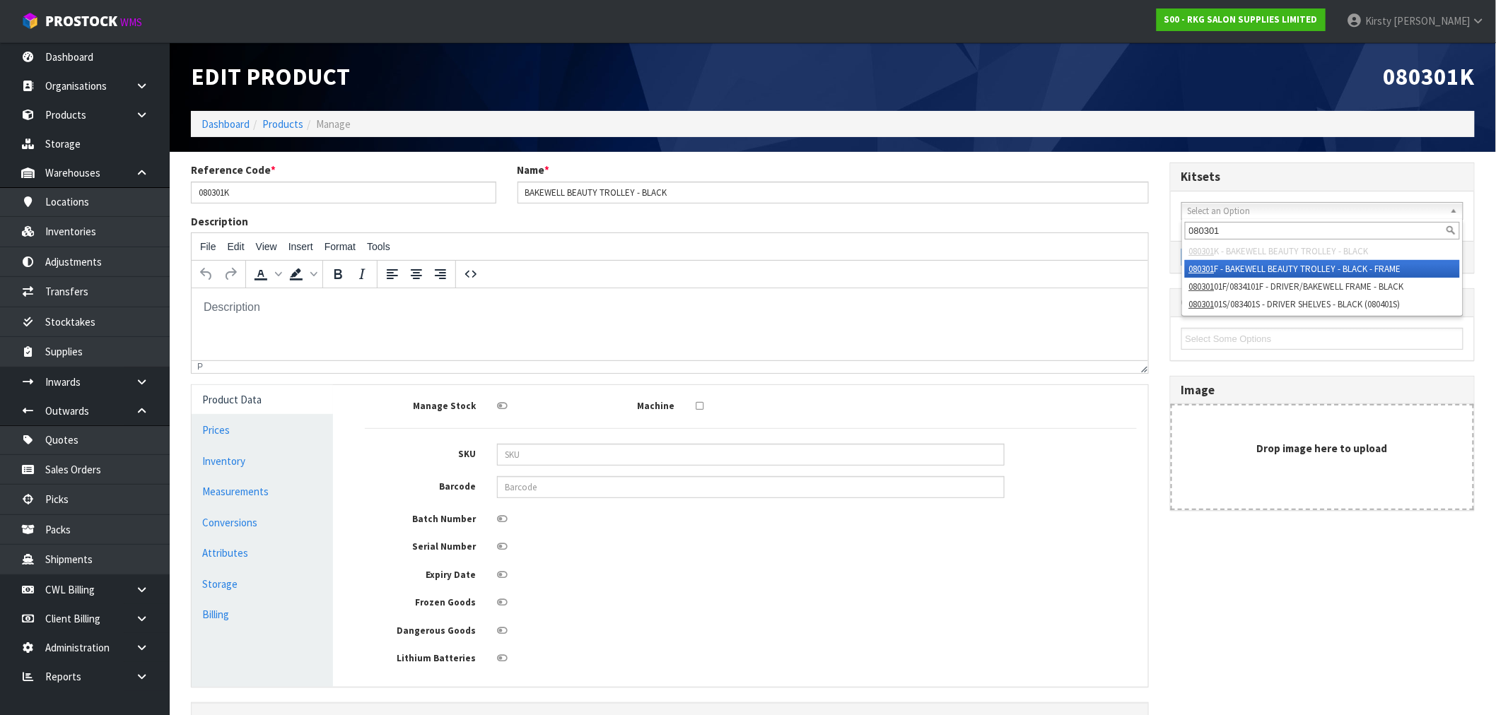
type input "080301"
click at [1238, 266] on li "080301 F - BAKEWELL BEAUTY TROLLEY - BLACK - FRAME" at bounding box center [1322, 269] width 275 height 18
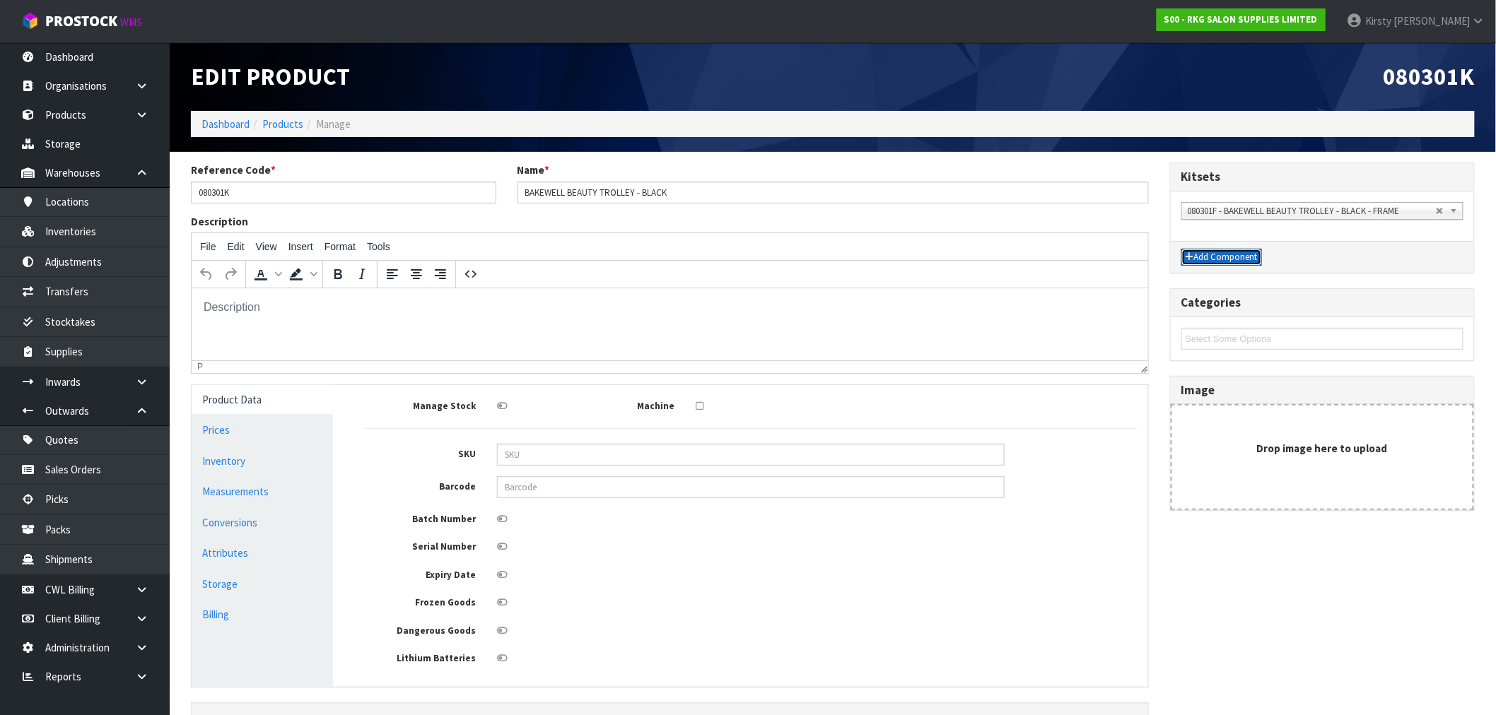
click at [1229, 258] on button "Add Component" at bounding box center [1221, 257] width 81 height 17
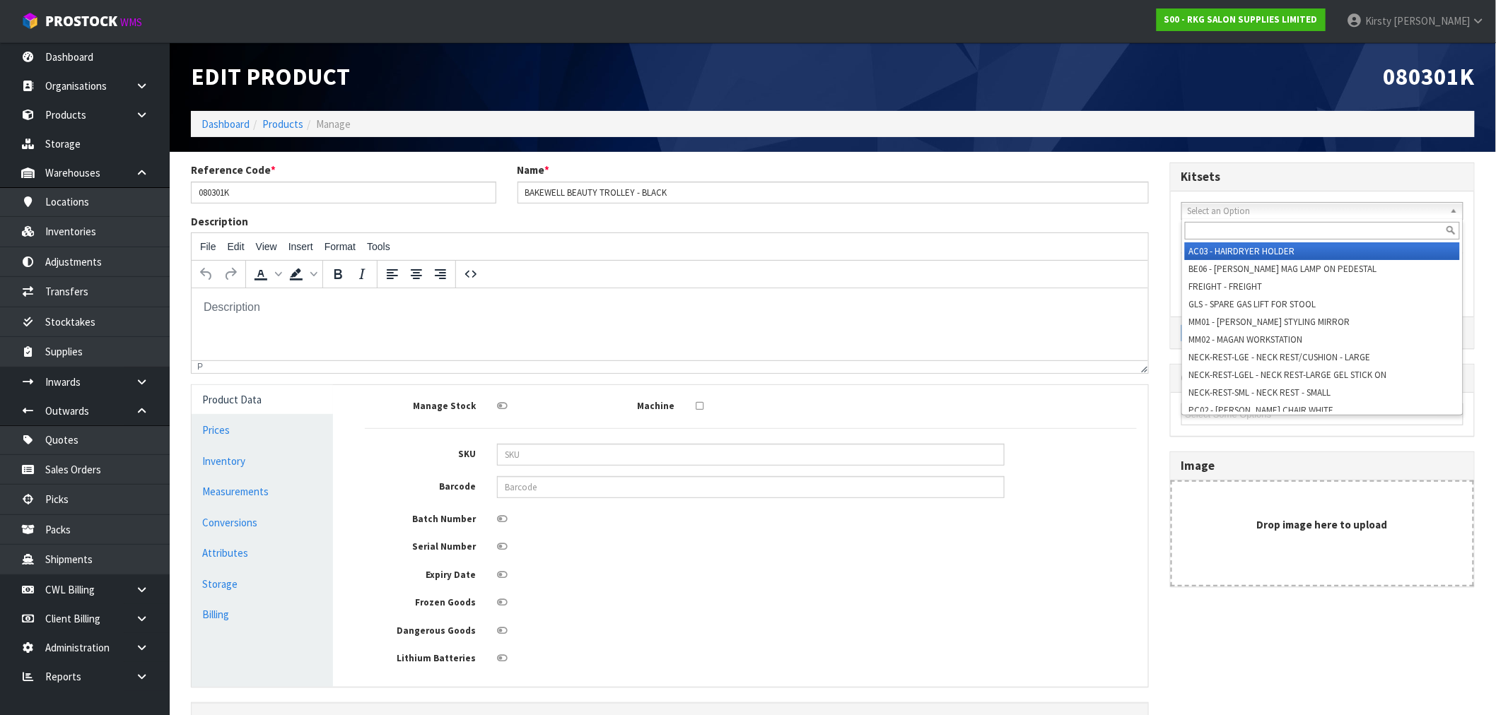
click at [1213, 208] on span "Select an Option" at bounding box center [1312, 211] width 248 height 17
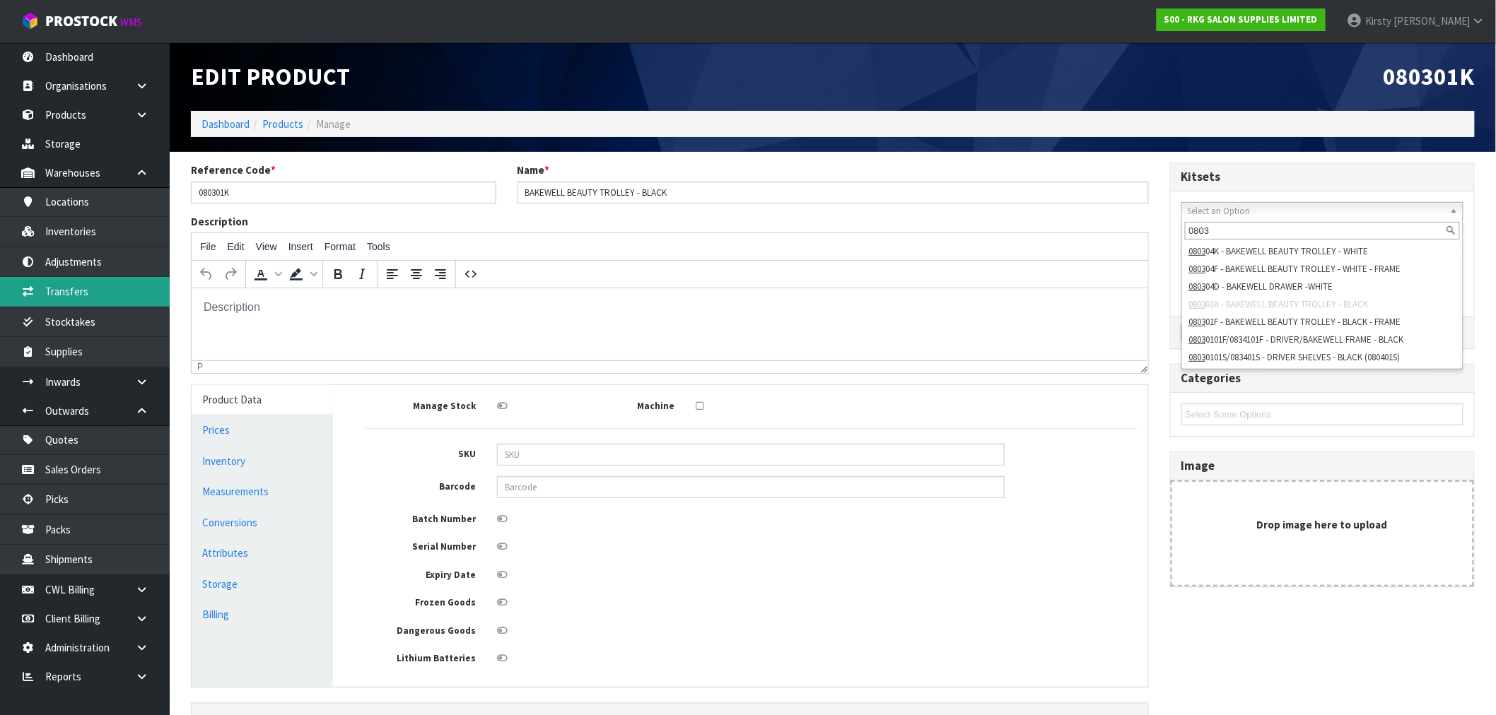
type input "0803"
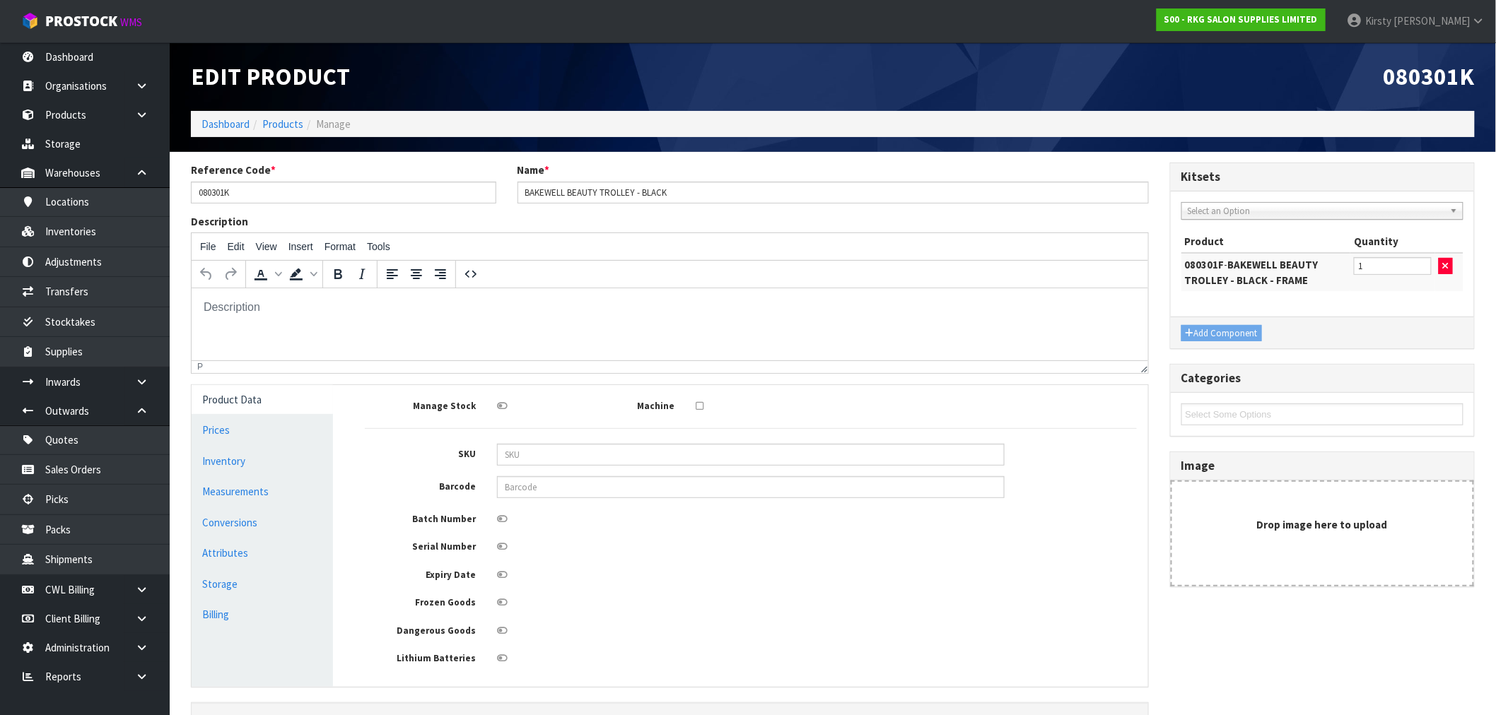
click at [1240, 208] on span "Select an Option" at bounding box center [1312, 211] width 248 height 17
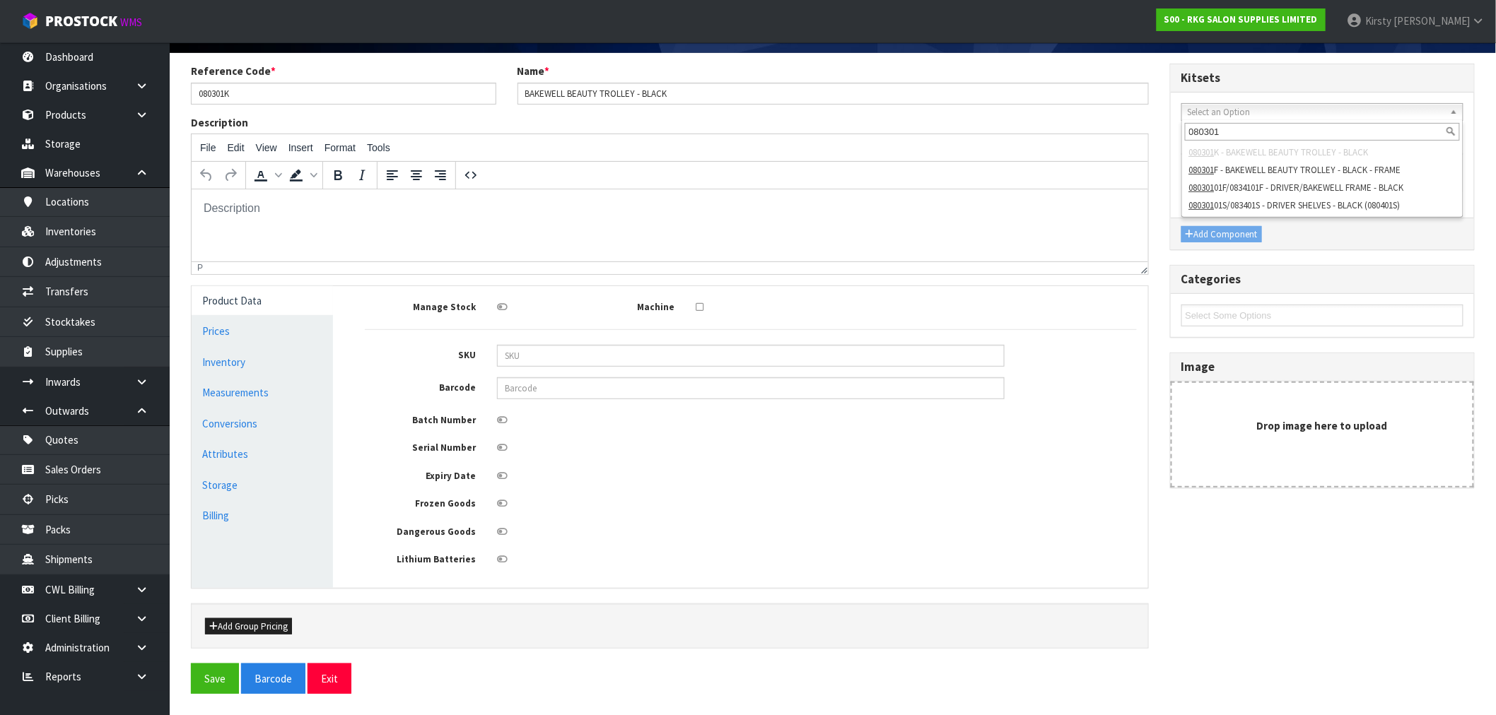
scroll to position [102, 0]
type input "080301"
click at [225, 669] on button "Save" at bounding box center [215, 679] width 48 height 30
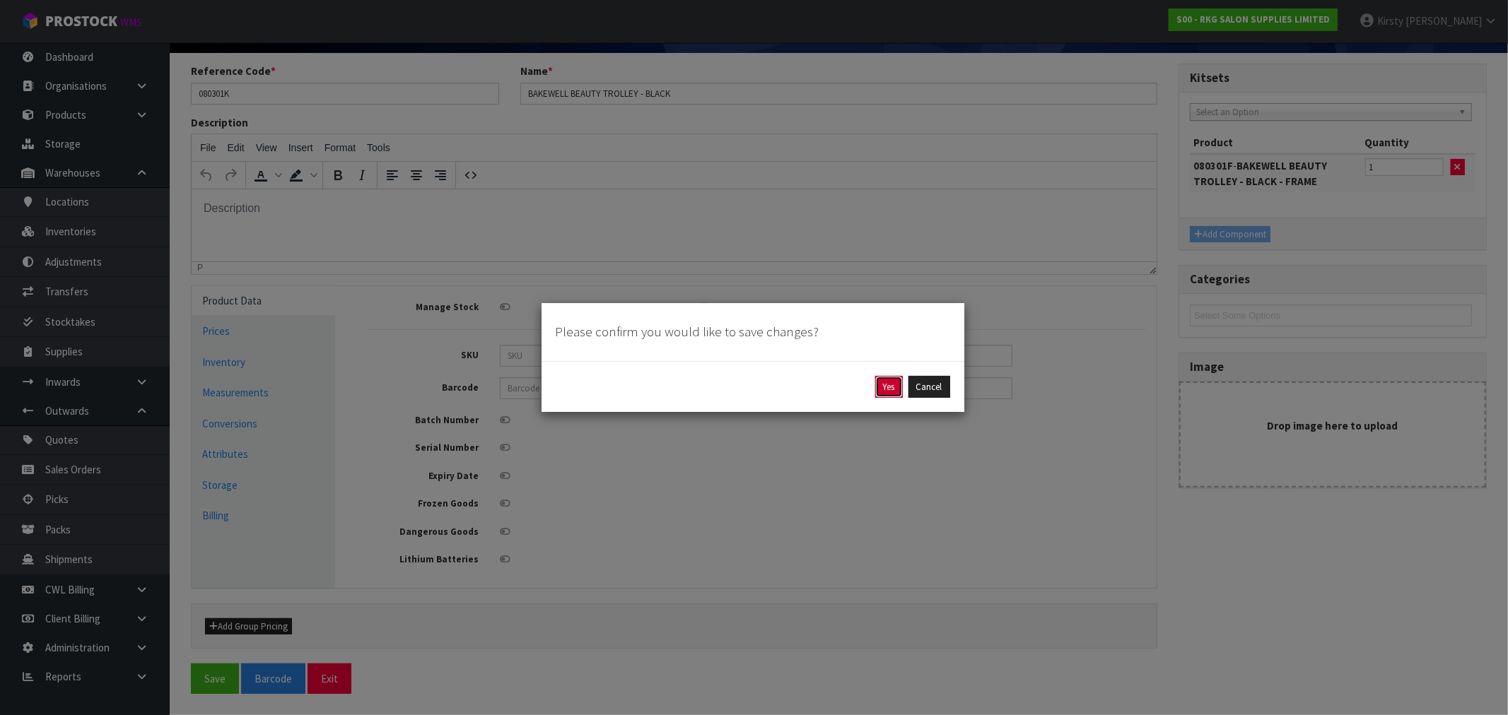
drag, startPoint x: 877, startPoint y: 389, endPoint x: 189, endPoint y: 54, distance: 764.8
click at [877, 389] on button "Yes" at bounding box center [889, 387] width 28 height 23
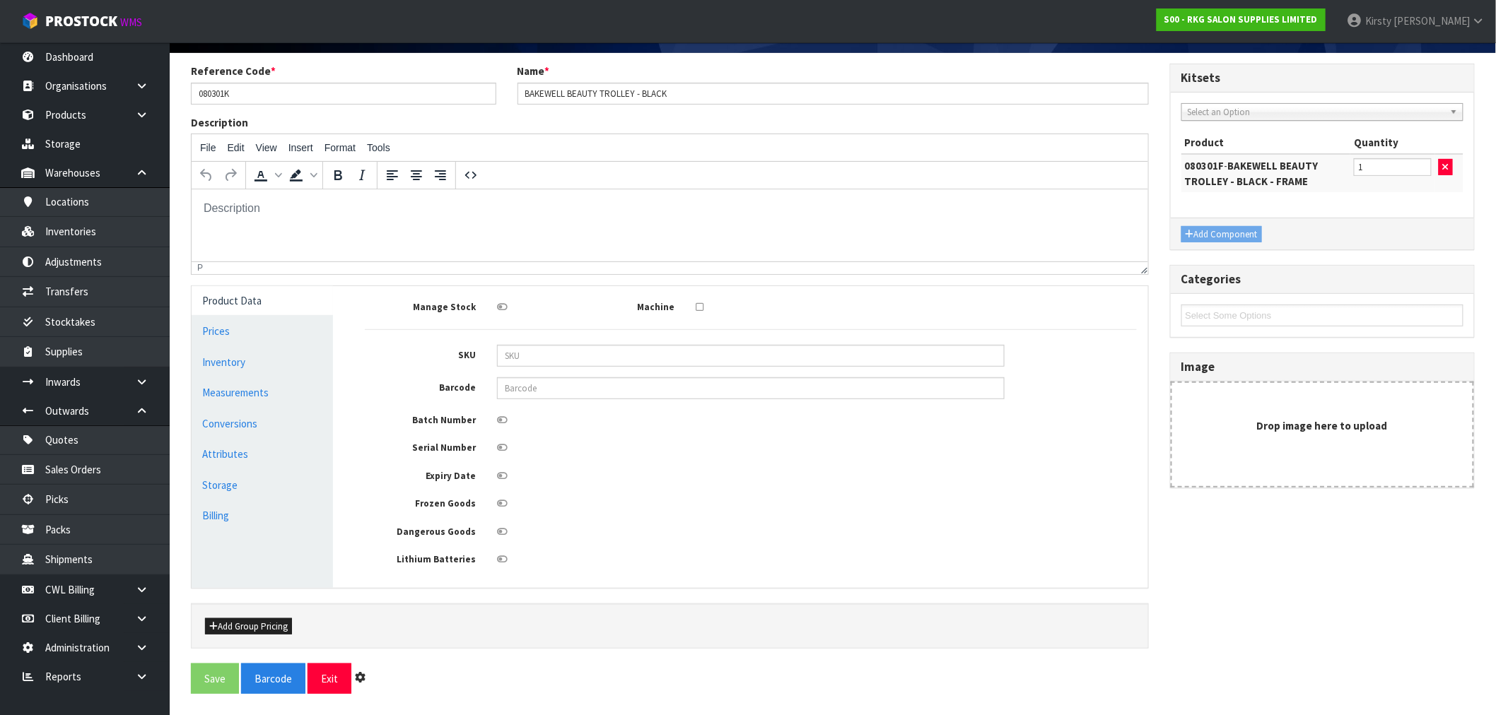
scroll to position [0, 0]
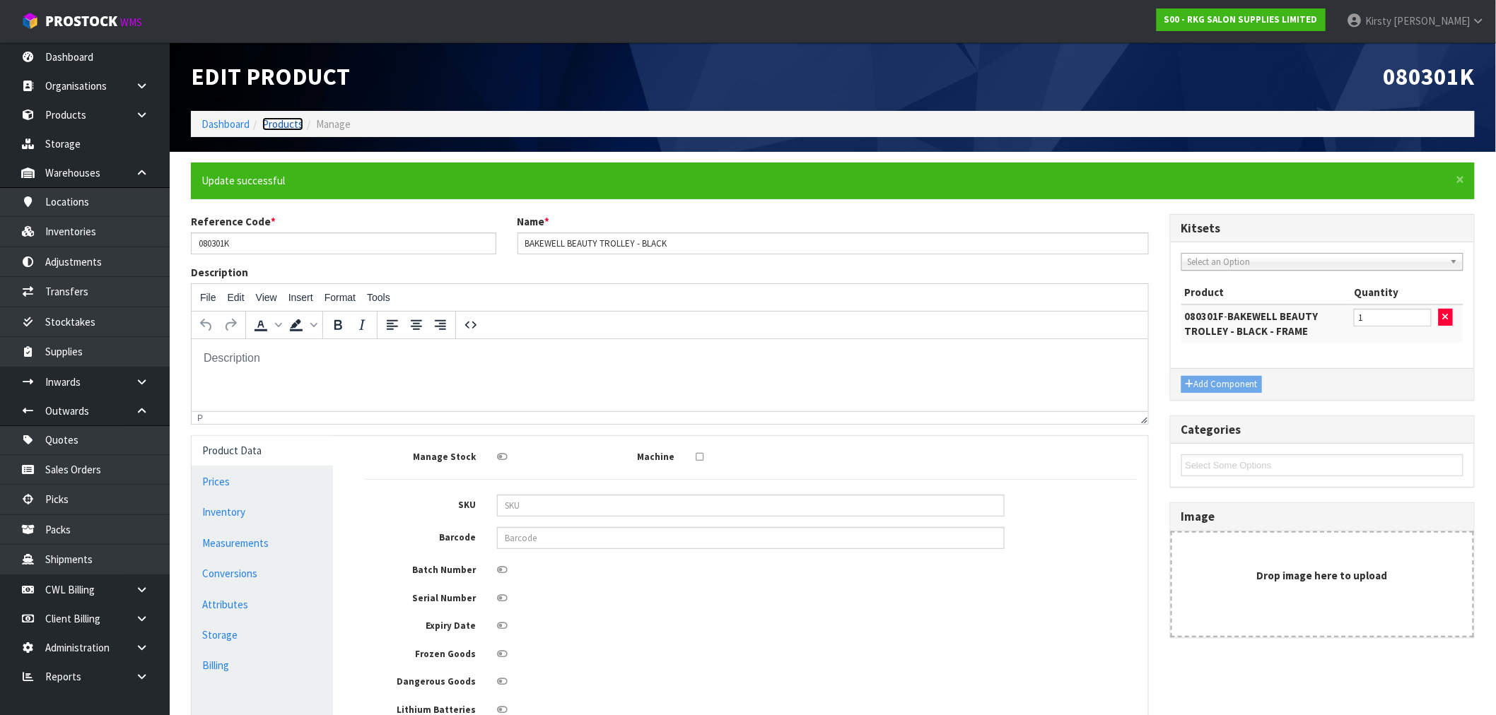
click at [285, 124] on link "Products" at bounding box center [282, 123] width 41 height 13
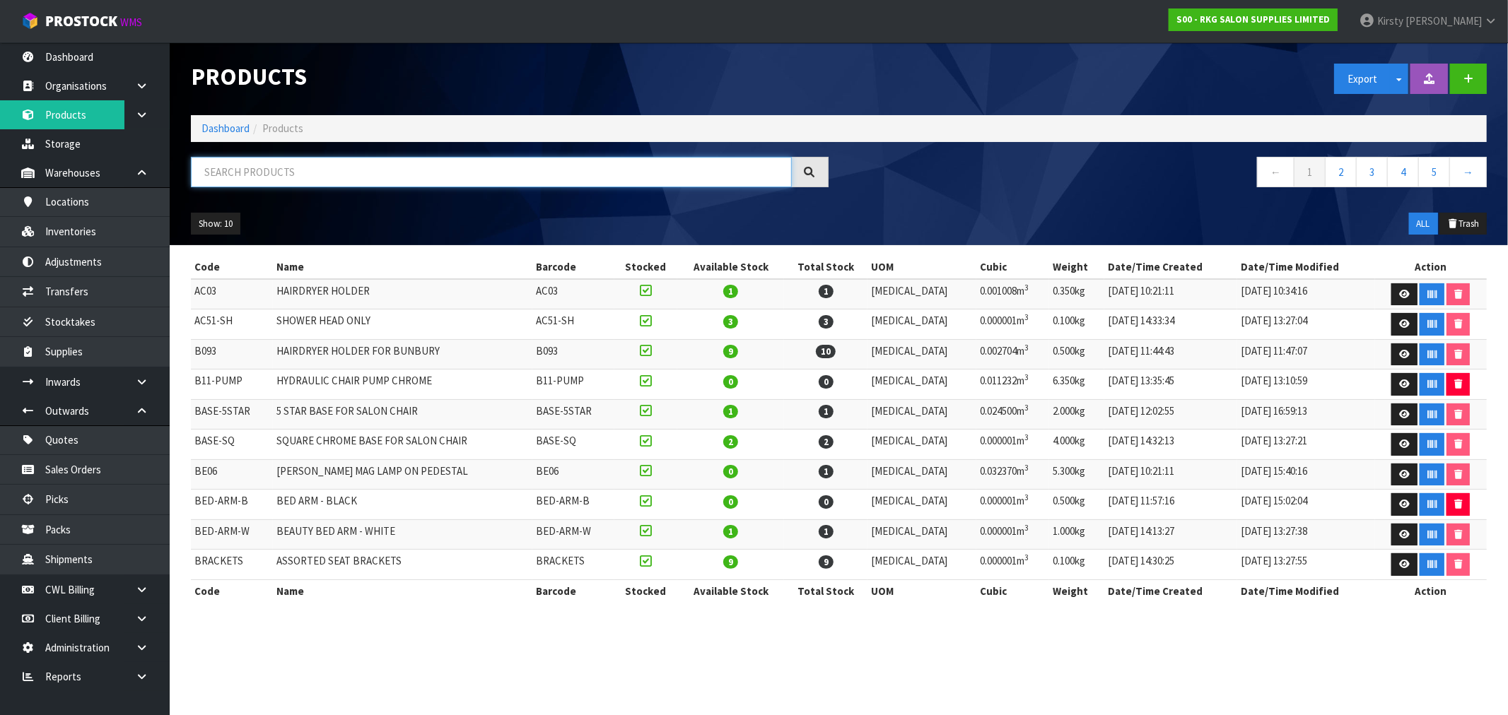
click at [243, 172] on input "text" at bounding box center [491, 172] width 601 height 30
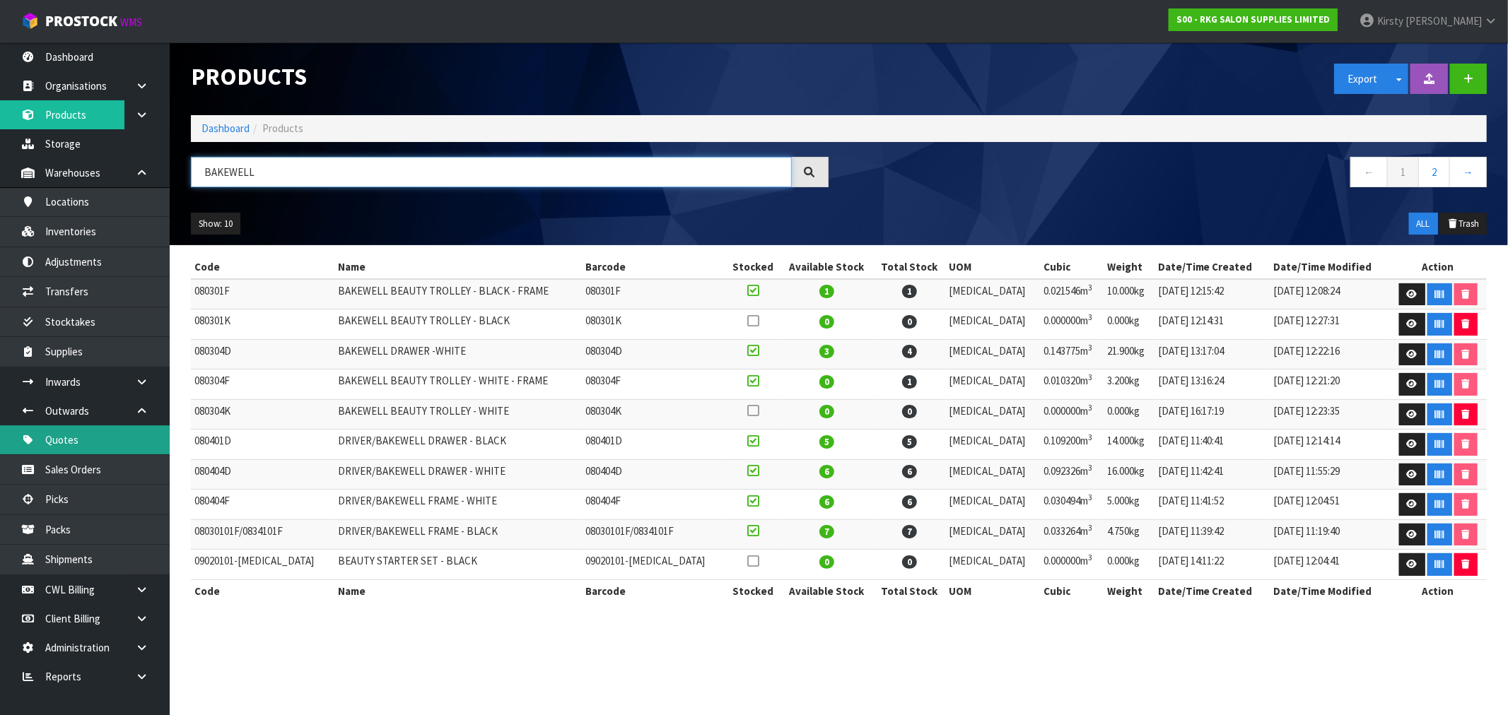
type input "BAKEWELL"
click at [1399, 321] on link at bounding box center [1412, 324] width 26 height 23
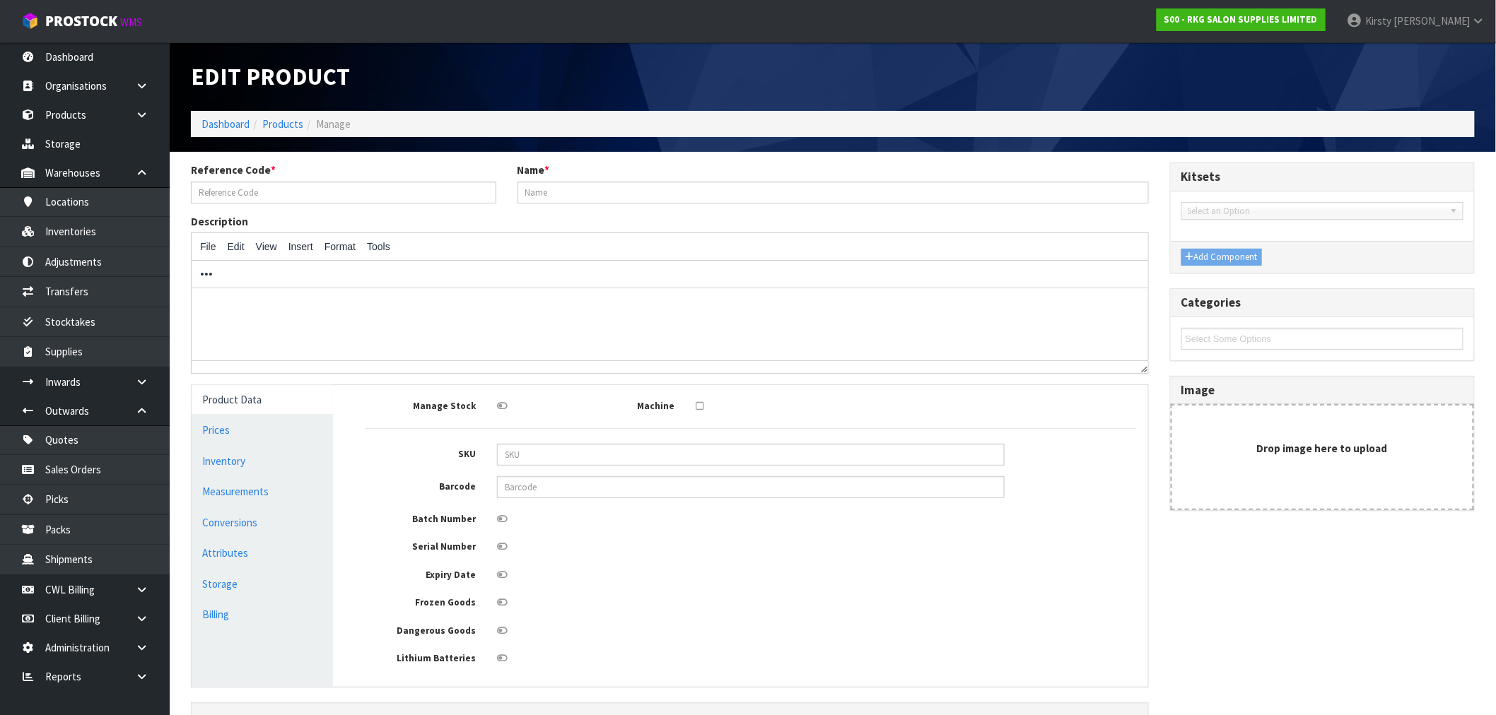
type input "080301K"
type input "BAKEWELL BEAUTY TROLLEY - BLACK"
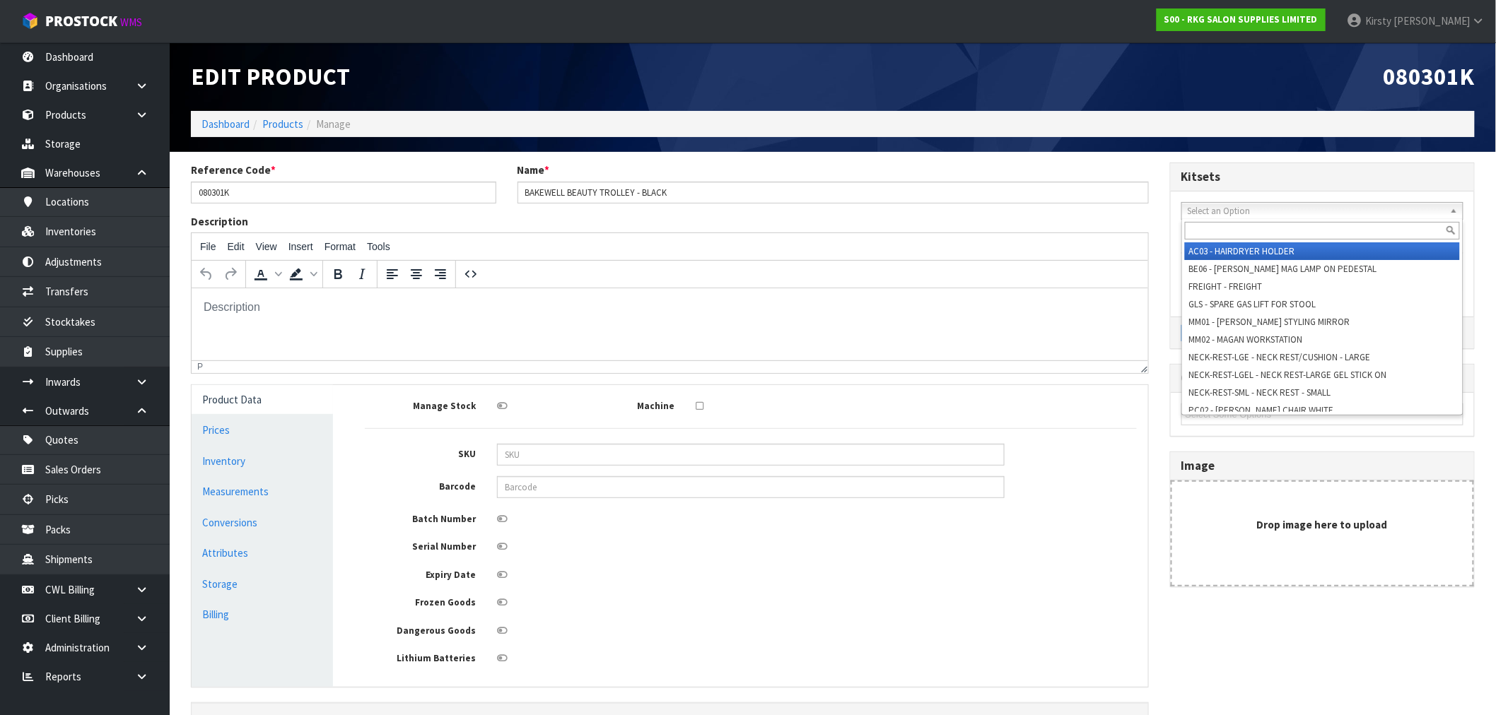
click at [1228, 209] on span "Select an Option" at bounding box center [1316, 211] width 257 height 17
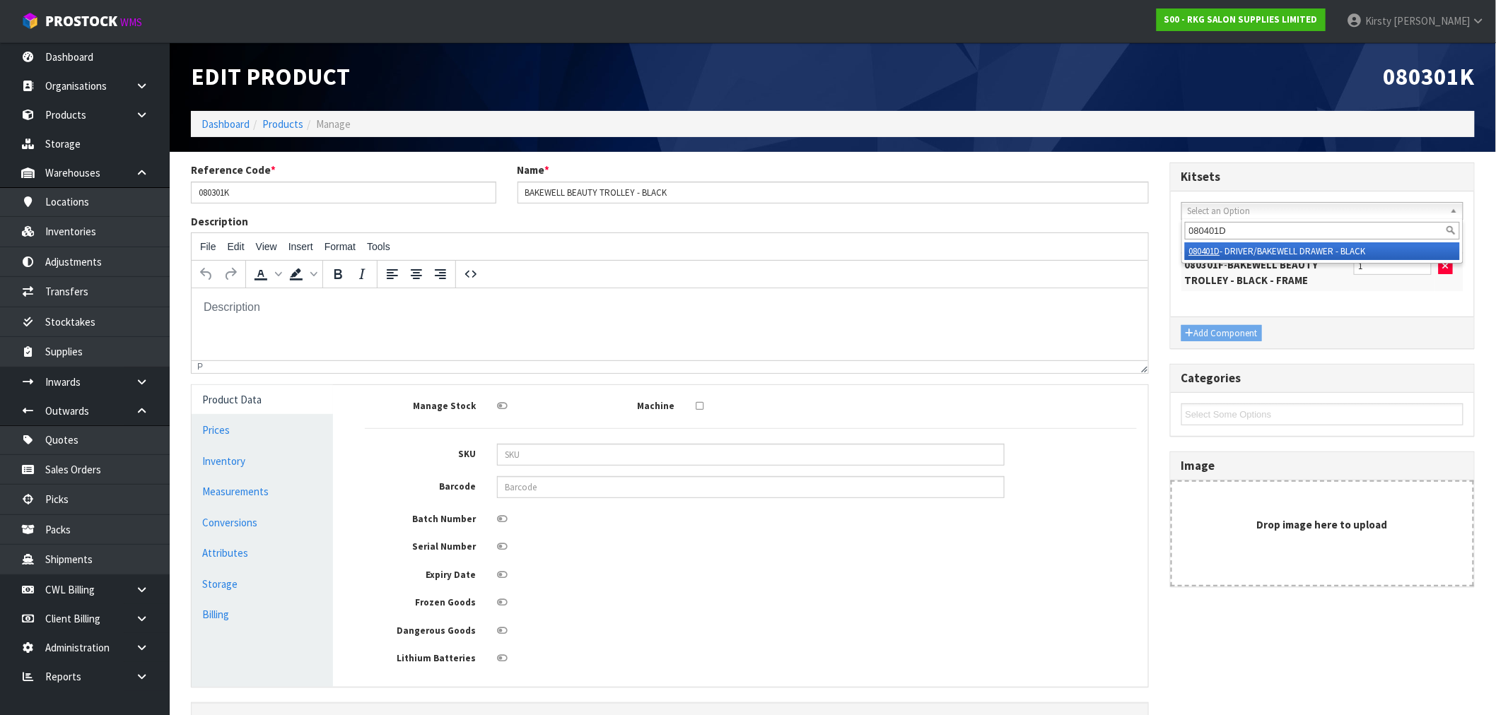
type input "080401D"
click at [1245, 248] on li "080401D - DRIVER/BAKEWELL DRAWER - BLACK" at bounding box center [1322, 251] width 275 height 18
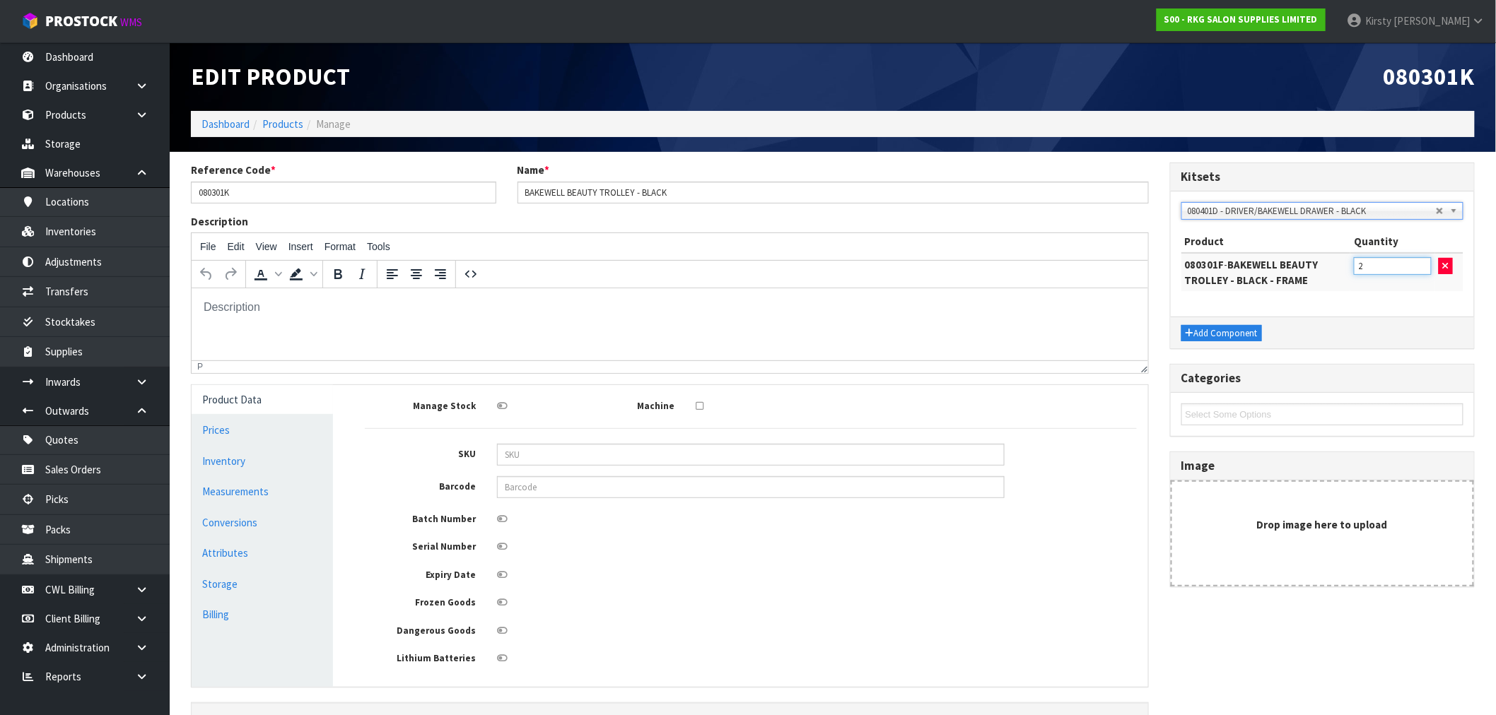
click at [1424, 262] on input "2" at bounding box center [1393, 266] width 78 height 18
type input "1"
click at [1424, 269] on input "1" at bounding box center [1393, 266] width 78 height 18
click at [1222, 331] on button "Add Component" at bounding box center [1221, 333] width 81 height 17
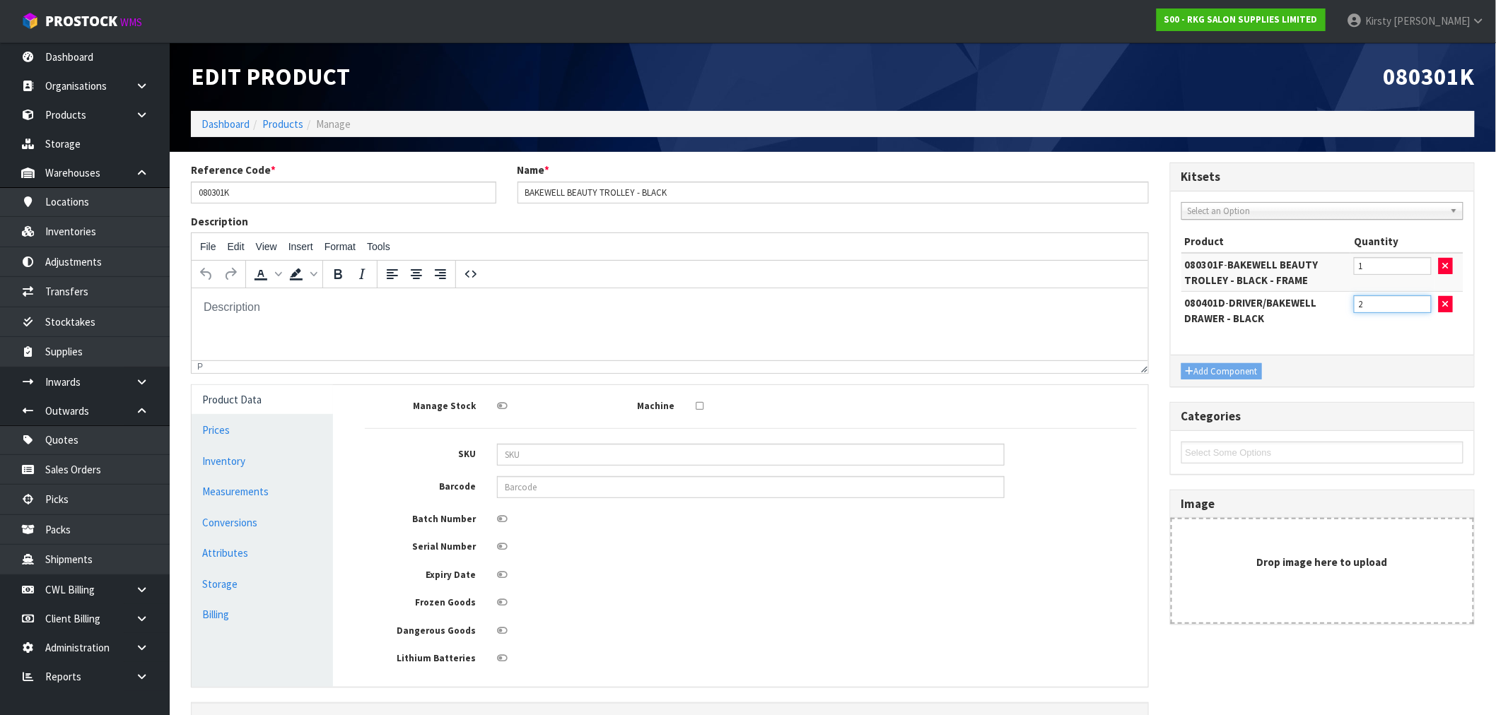
click at [1421, 298] on input "2" at bounding box center [1393, 304] width 78 height 18
click at [1421, 298] on input "3" at bounding box center [1393, 304] width 78 height 18
type input "2"
click at [1422, 306] on input "2" at bounding box center [1393, 304] width 78 height 18
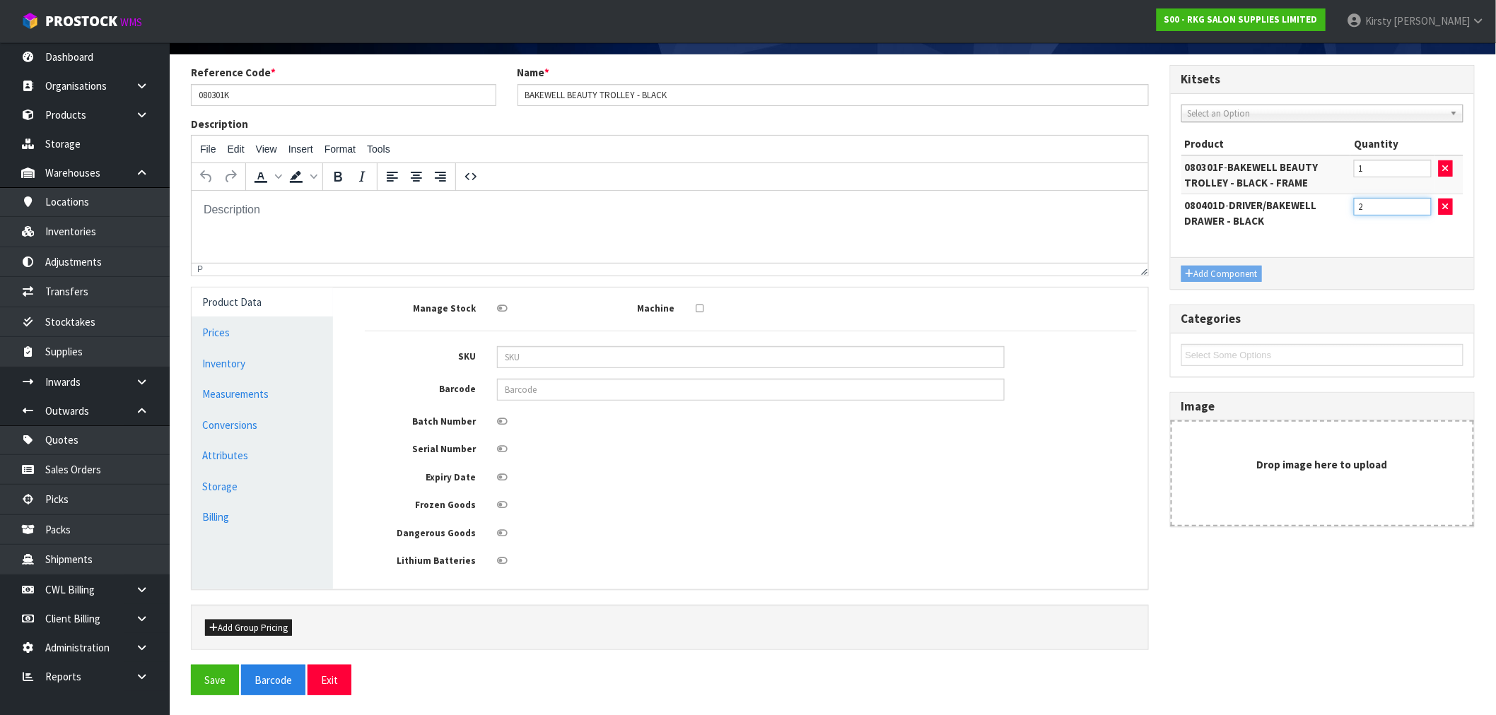
scroll to position [102, 0]
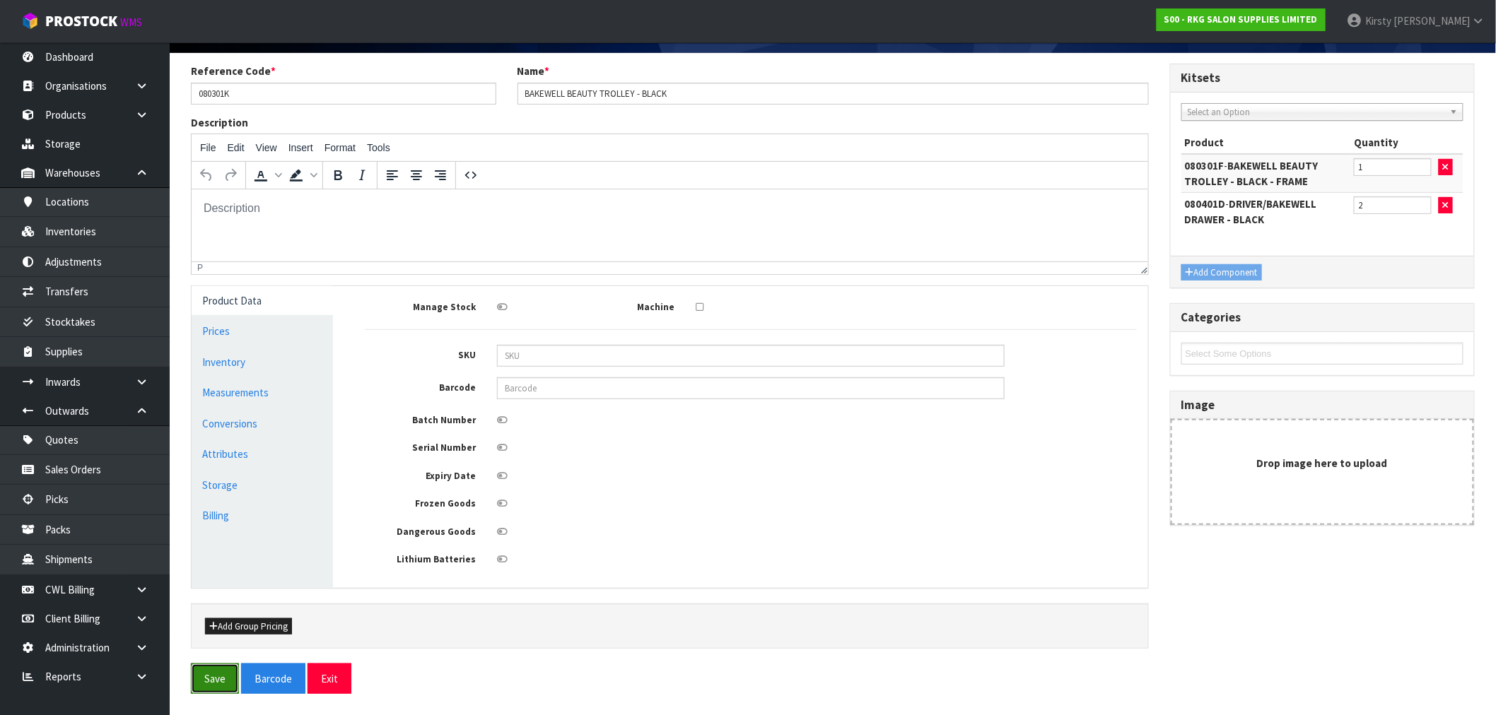
click at [223, 681] on button "Save" at bounding box center [215, 679] width 48 height 30
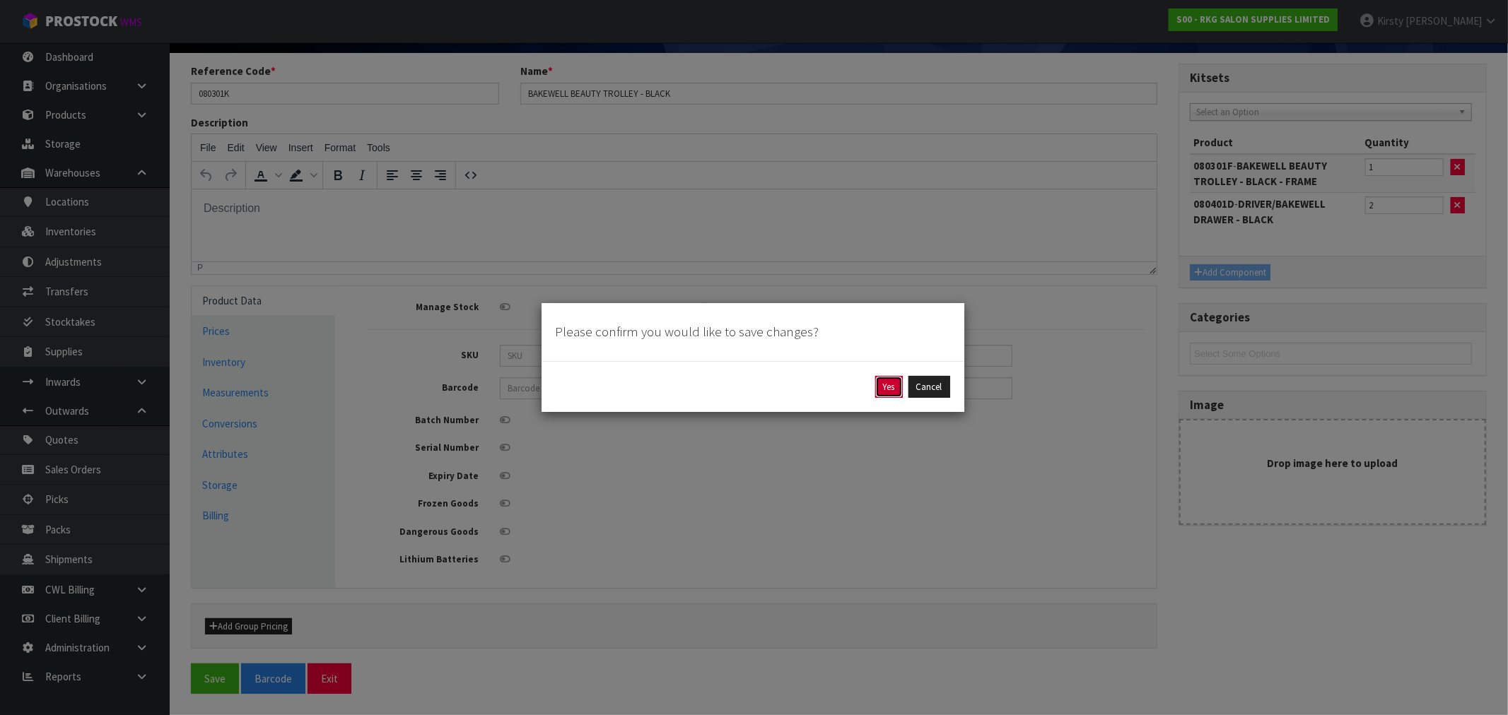
click at [882, 387] on button "Yes" at bounding box center [889, 387] width 28 height 23
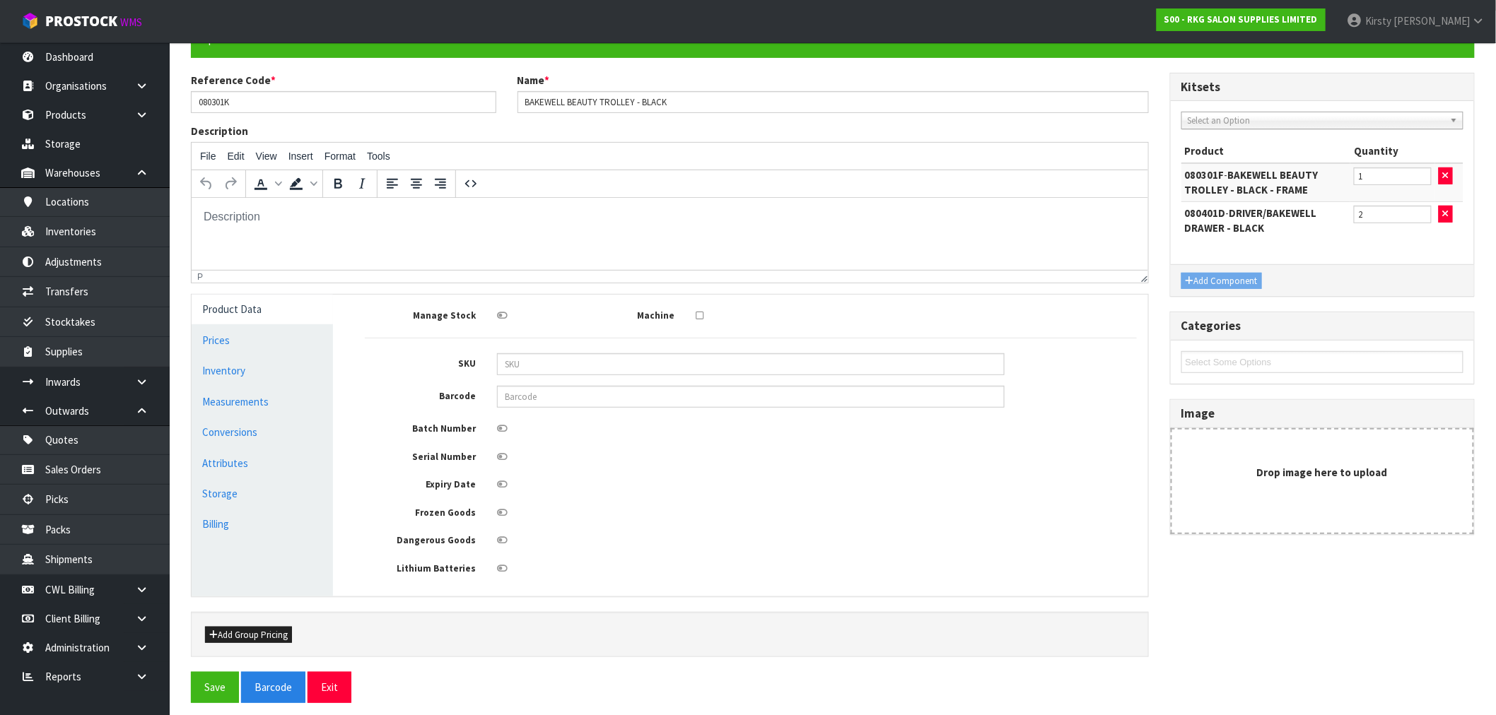
scroll to position [153, 0]
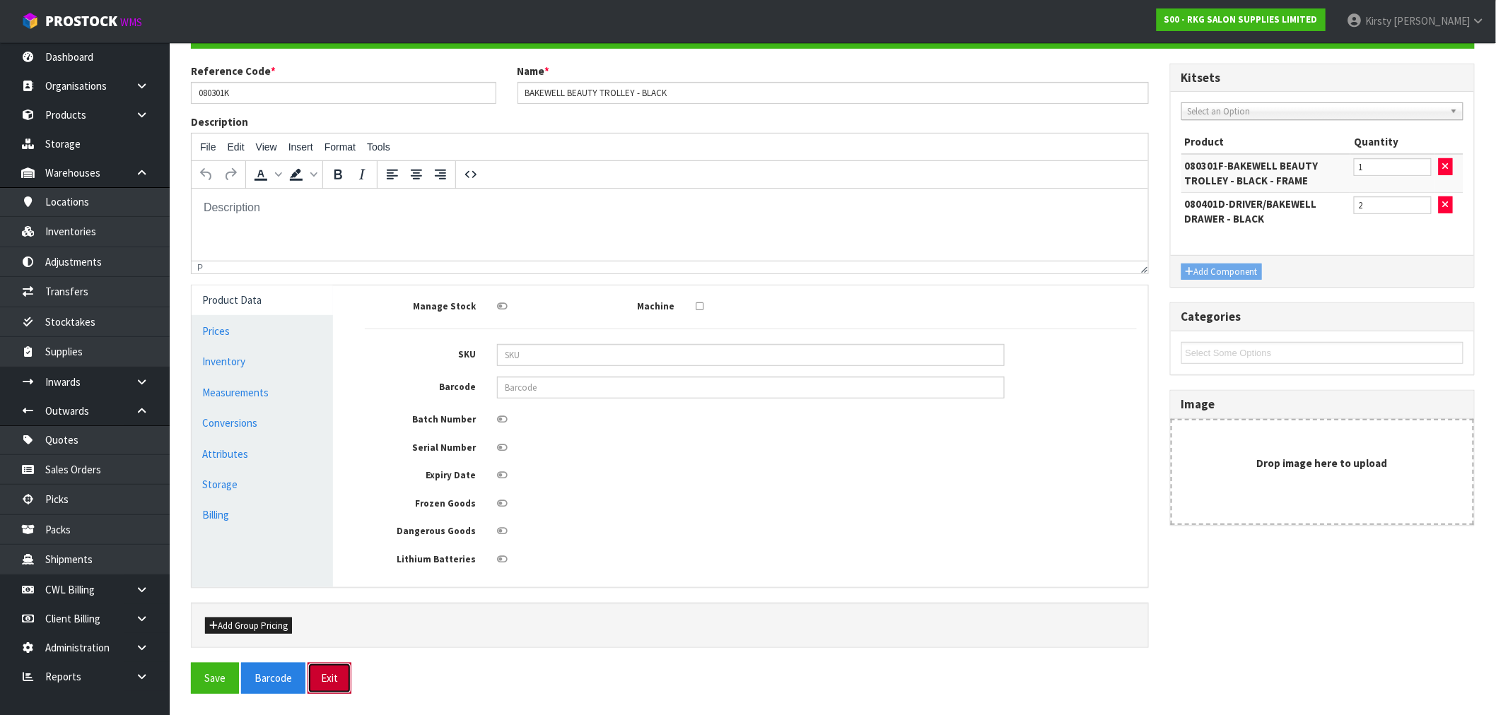
click at [333, 674] on button "Exit" at bounding box center [330, 678] width 44 height 30
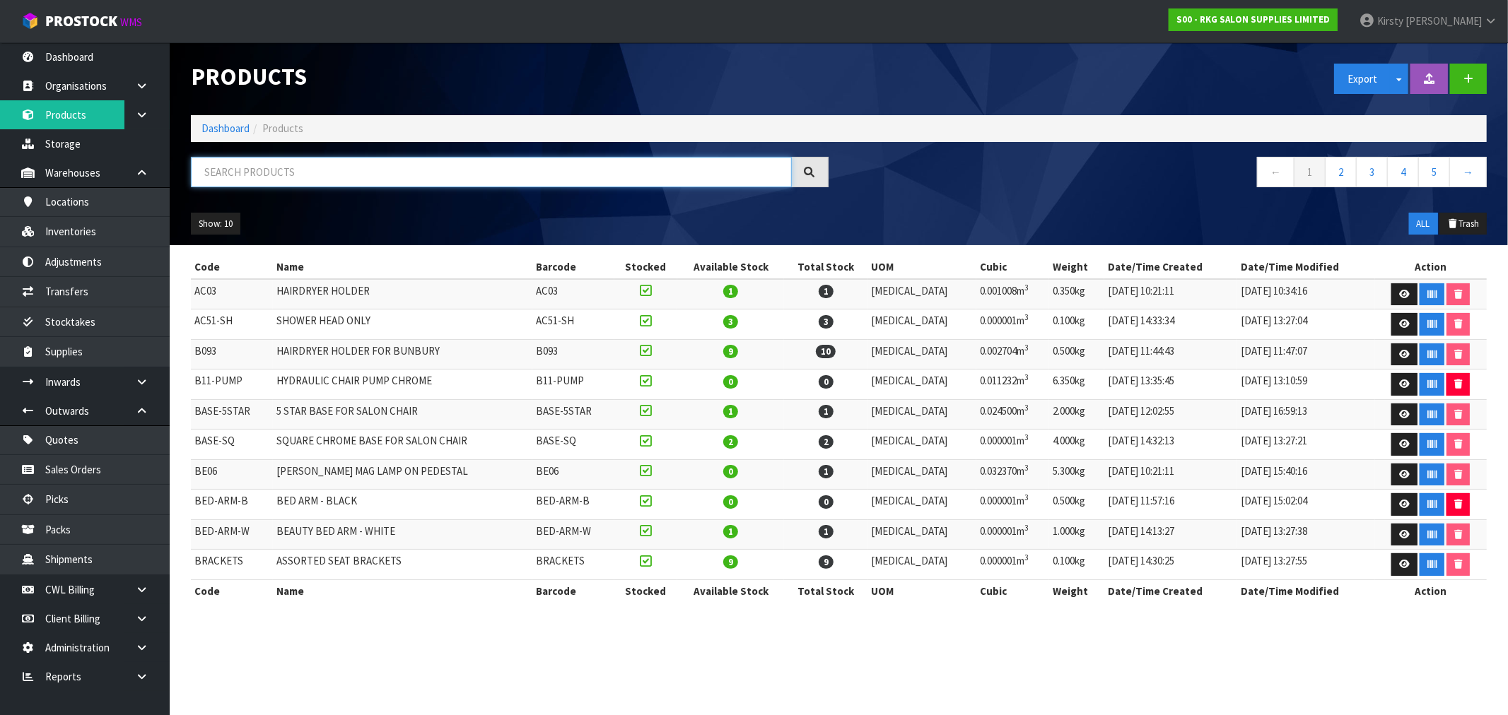
click at [237, 161] on input "text" at bounding box center [491, 172] width 601 height 30
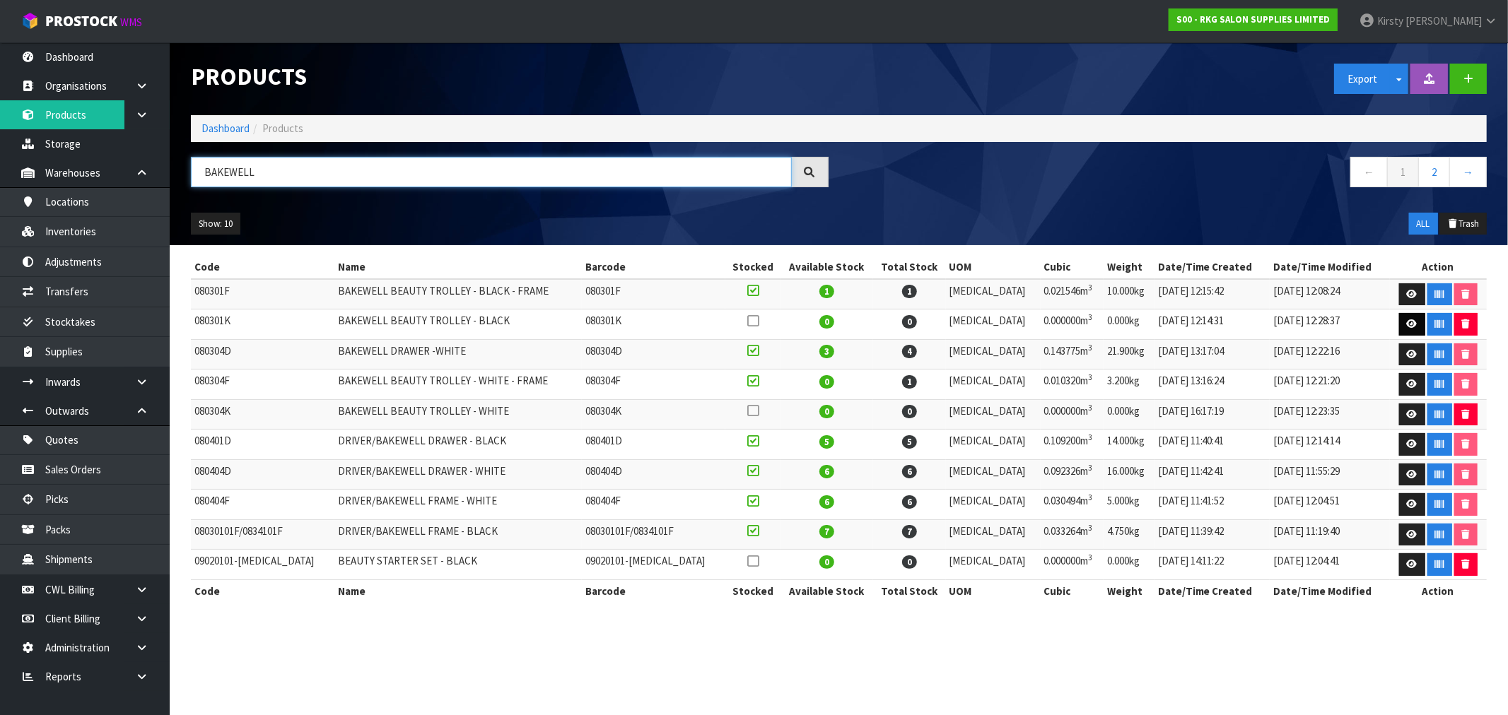
type input "BAKEWELL"
click at [1407, 327] on icon at bounding box center [1412, 324] width 11 height 9
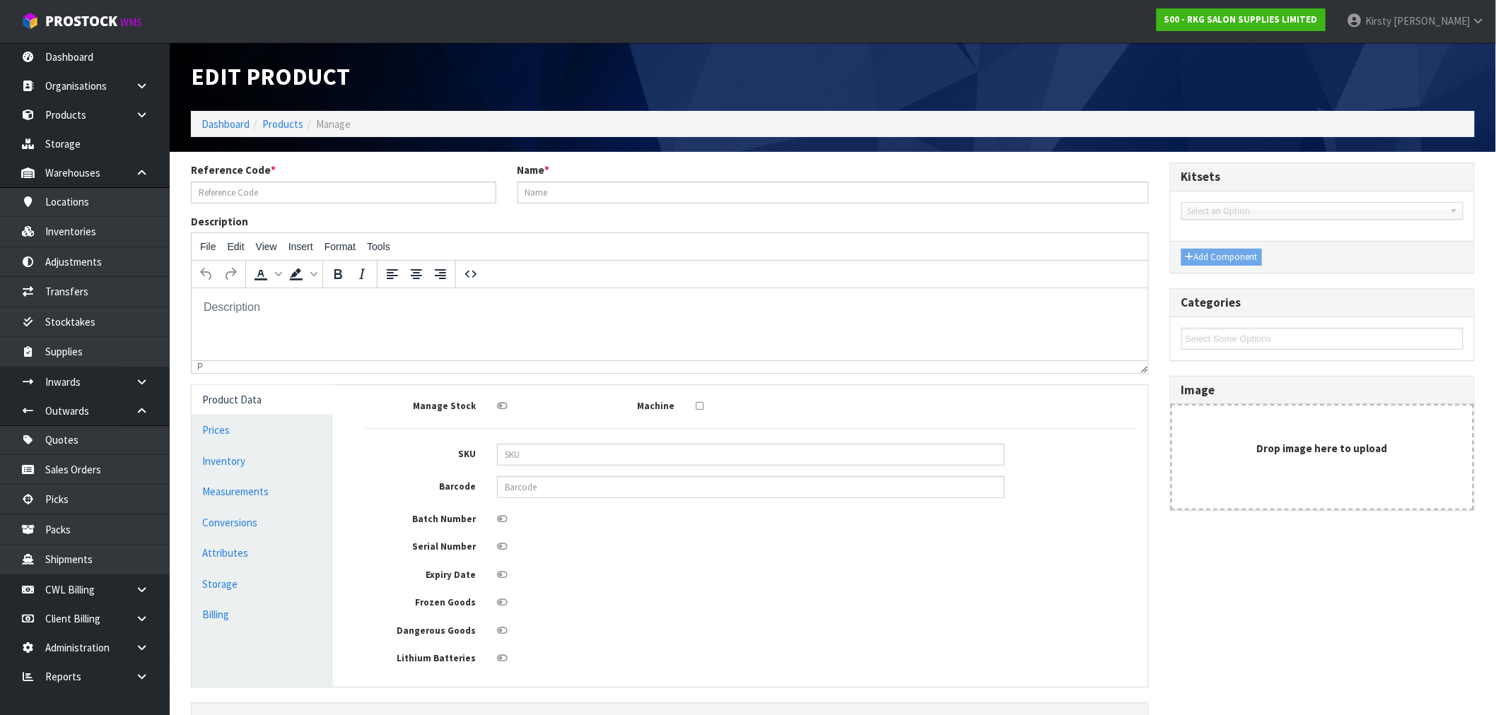
type input "080301K"
type input "BAKEWELL BEAUTY TROLLEY - BLACK"
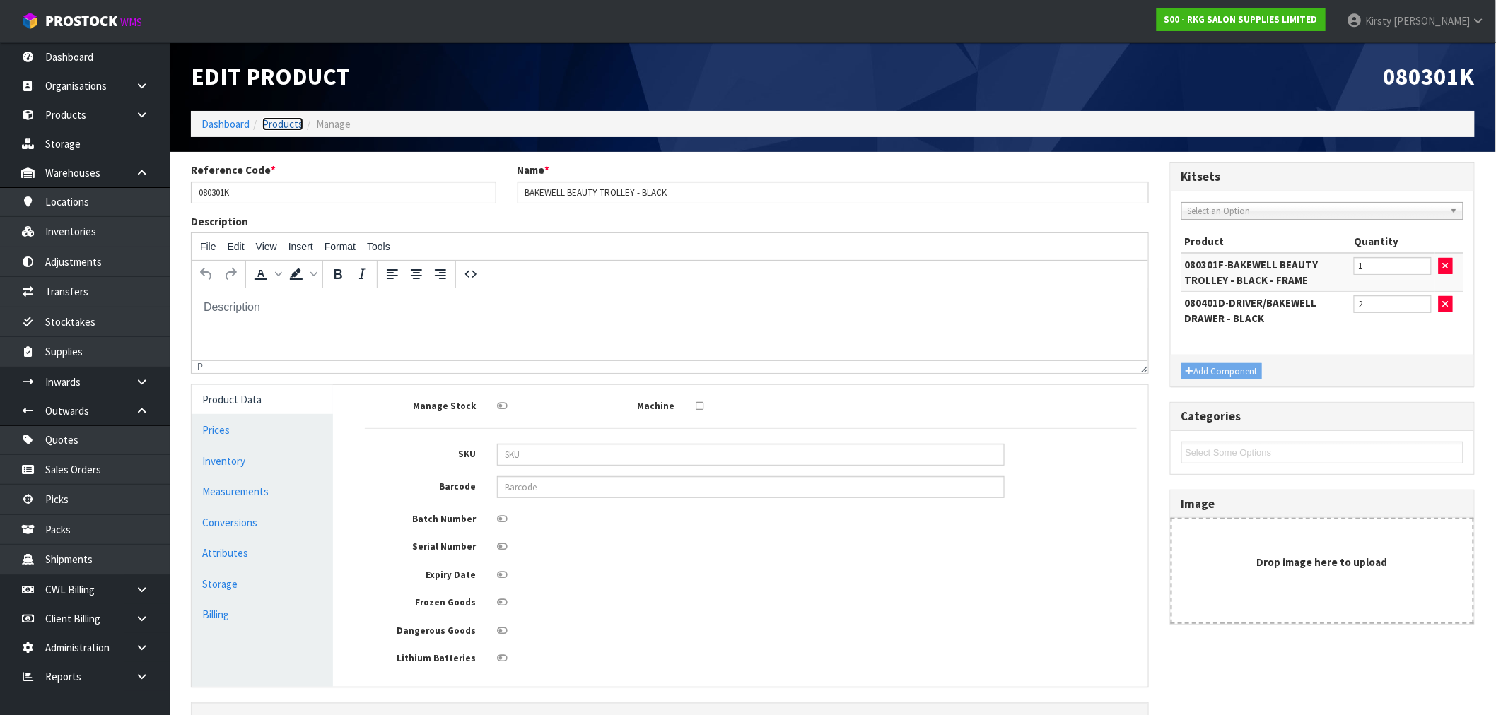
click at [288, 124] on link "Products" at bounding box center [282, 123] width 41 height 13
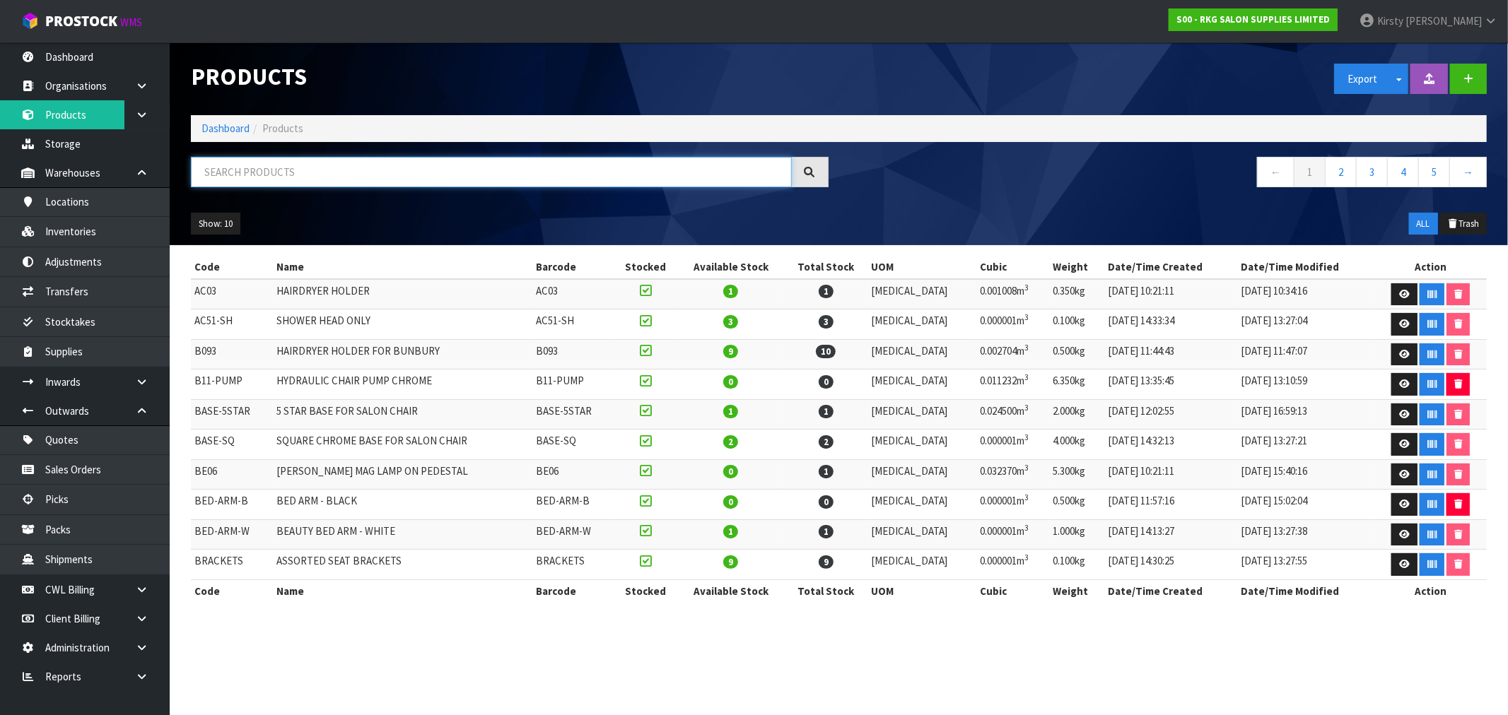
click at [221, 171] on input "text" at bounding box center [491, 172] width 601 height 30
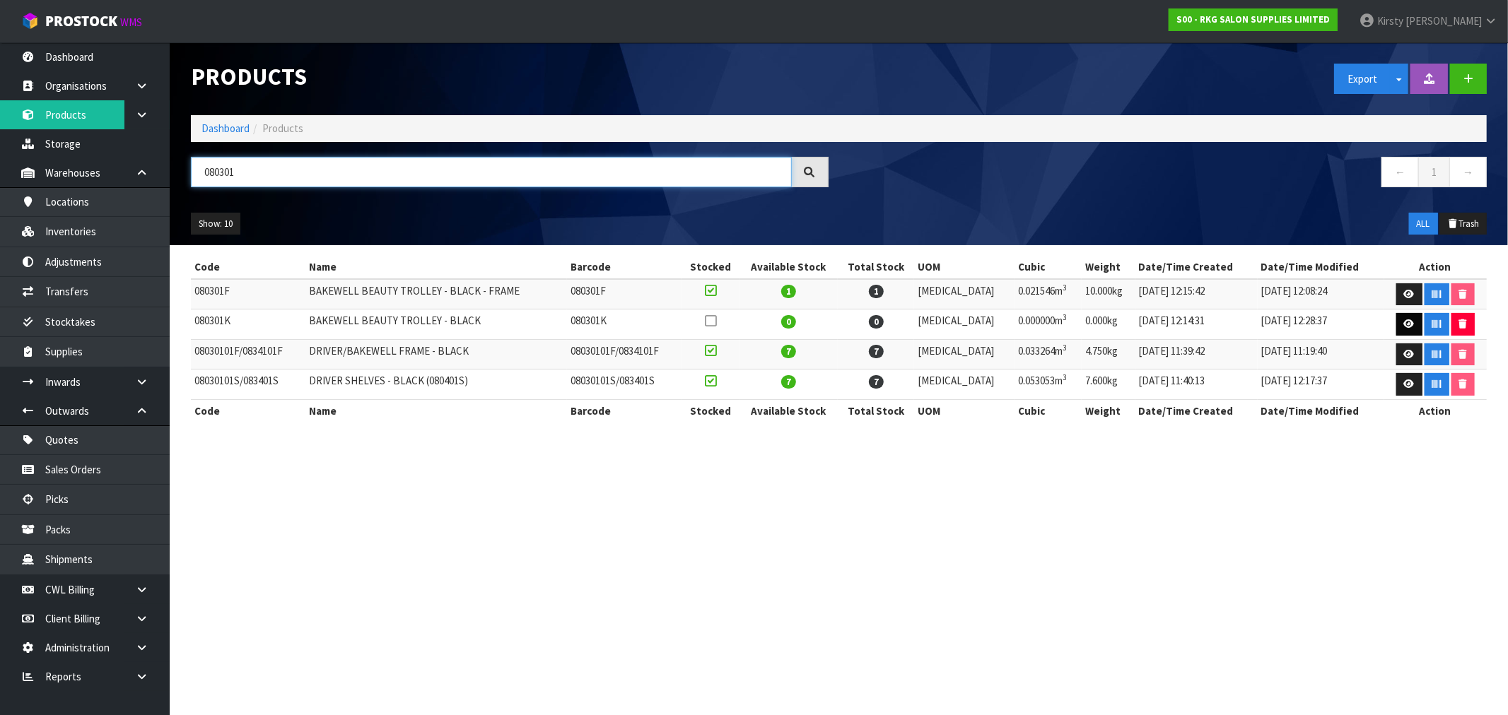
type input "080301"
click at [1400, 321] on link at bounding box center [1409, 324] width 26 height 23
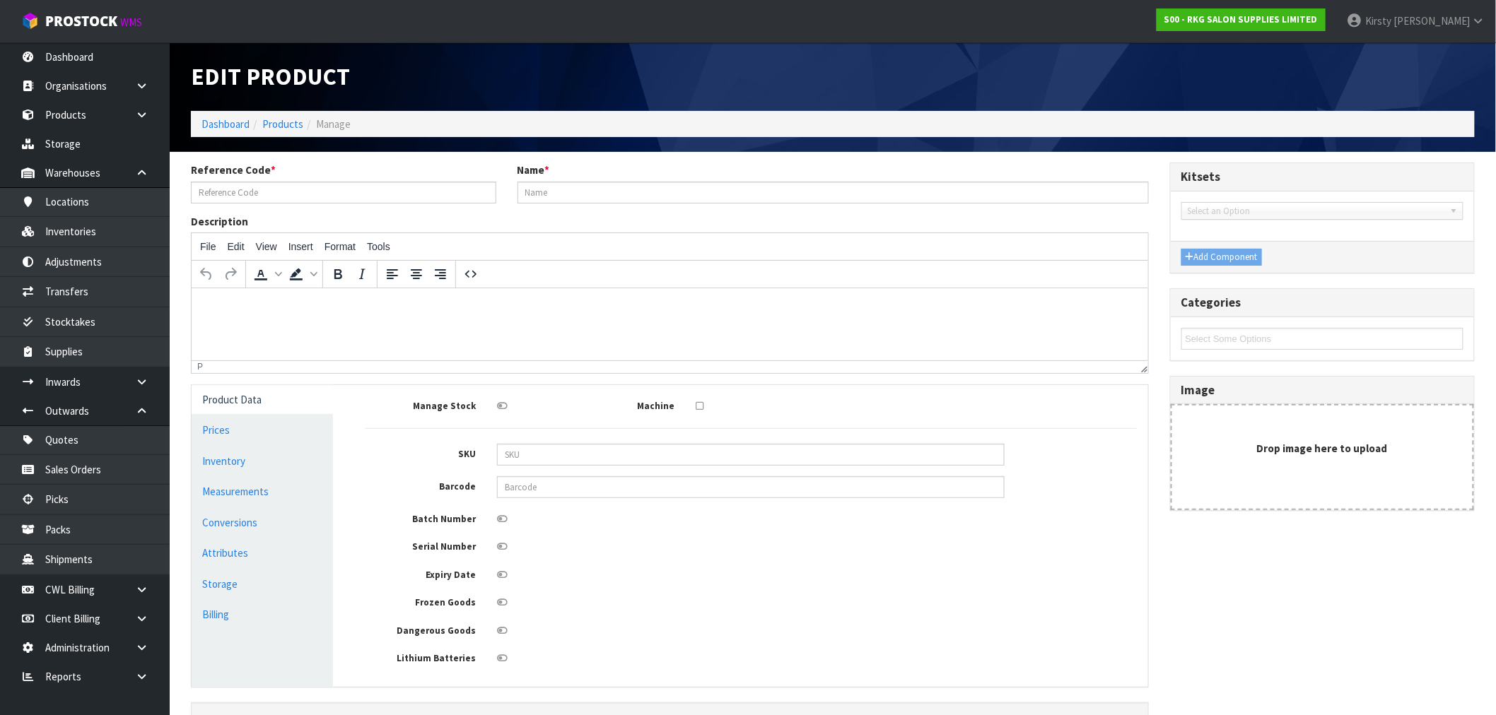
type input "080301K"
type input "BAKEWELL BEAUTY TROLLEY - BLACK"
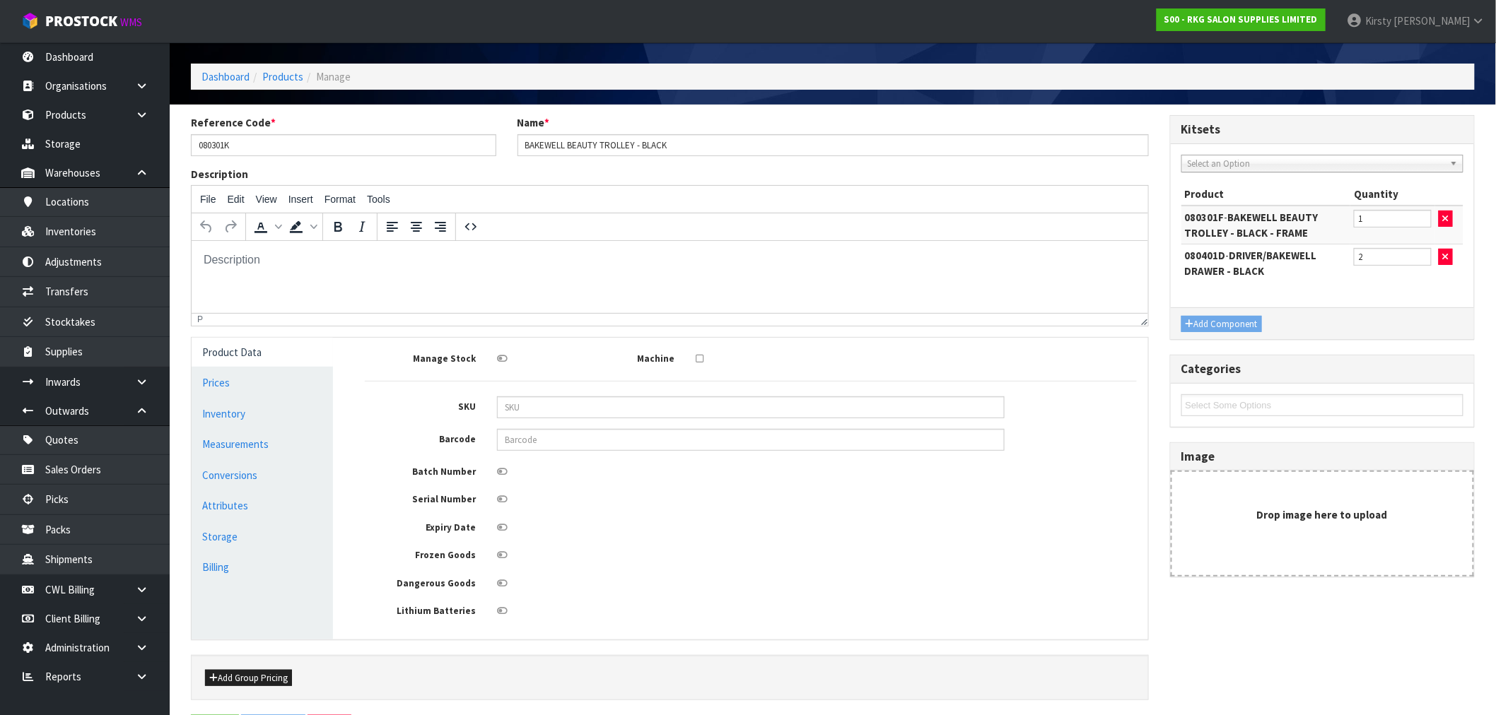
scroll to position [102, 0]
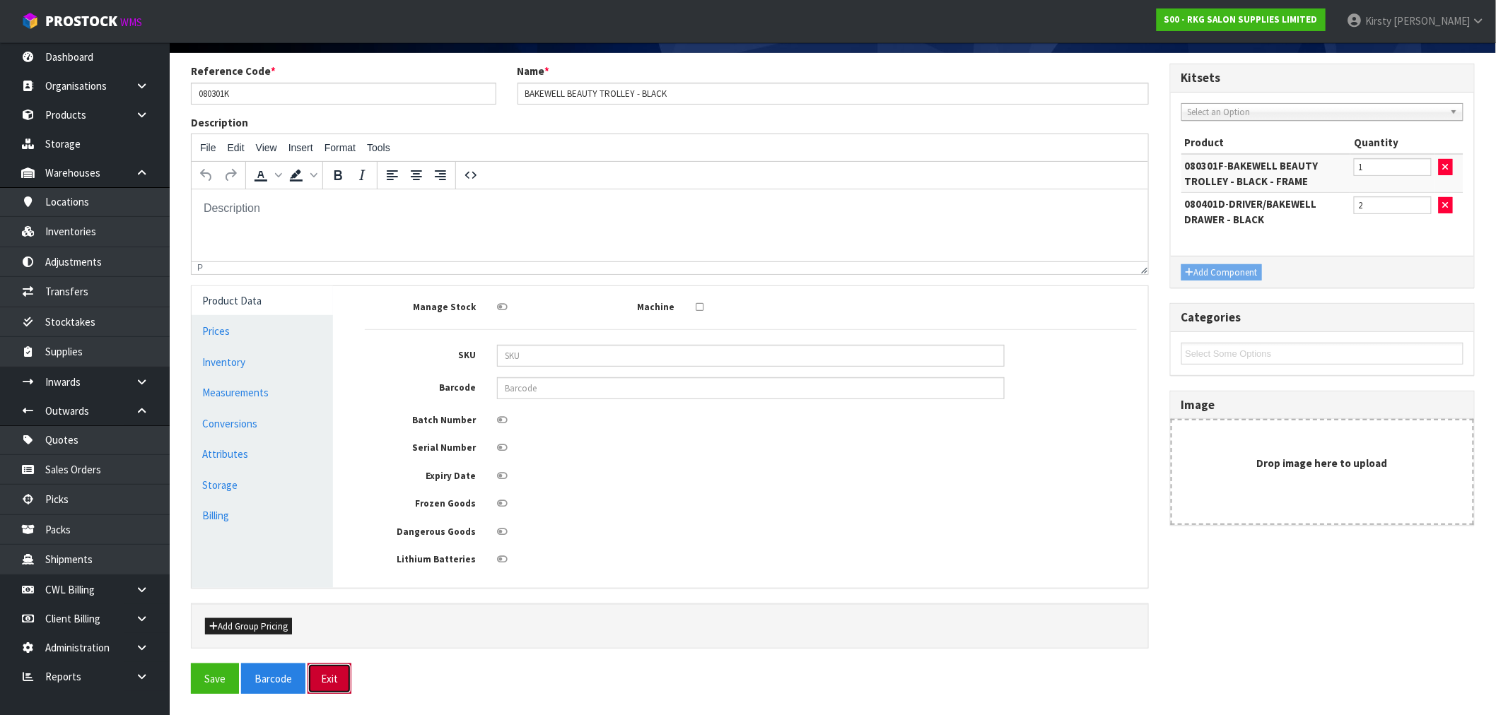
drag, startPoint x: 320, startPoint y: 677, endPoint x: 320, endPoint y: 669, distance: 7.1
click at [320, 677] on button "Exit" at bounding box center [330, 679] width 44 height 30
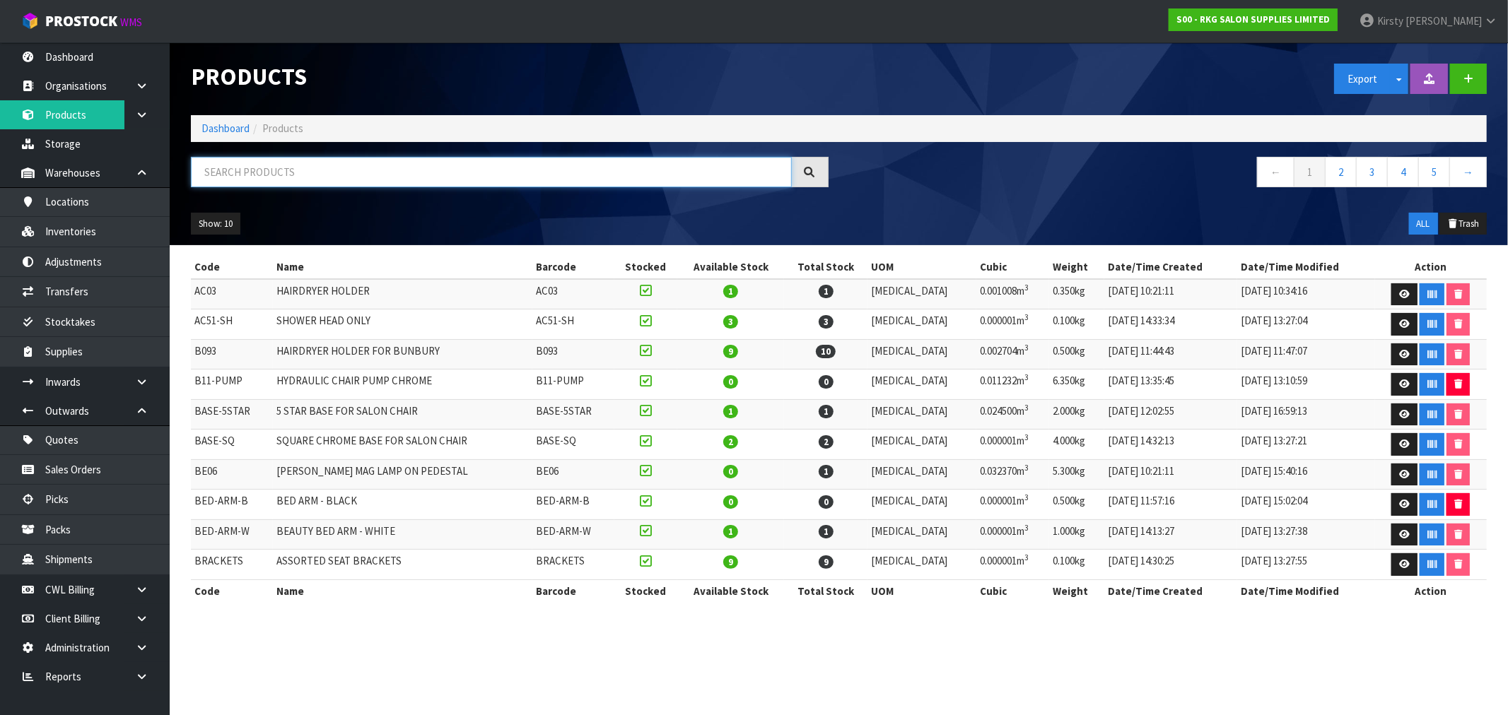
click at [223, 180] on input "text" at bounding box center [491, 172] width 601 height 30
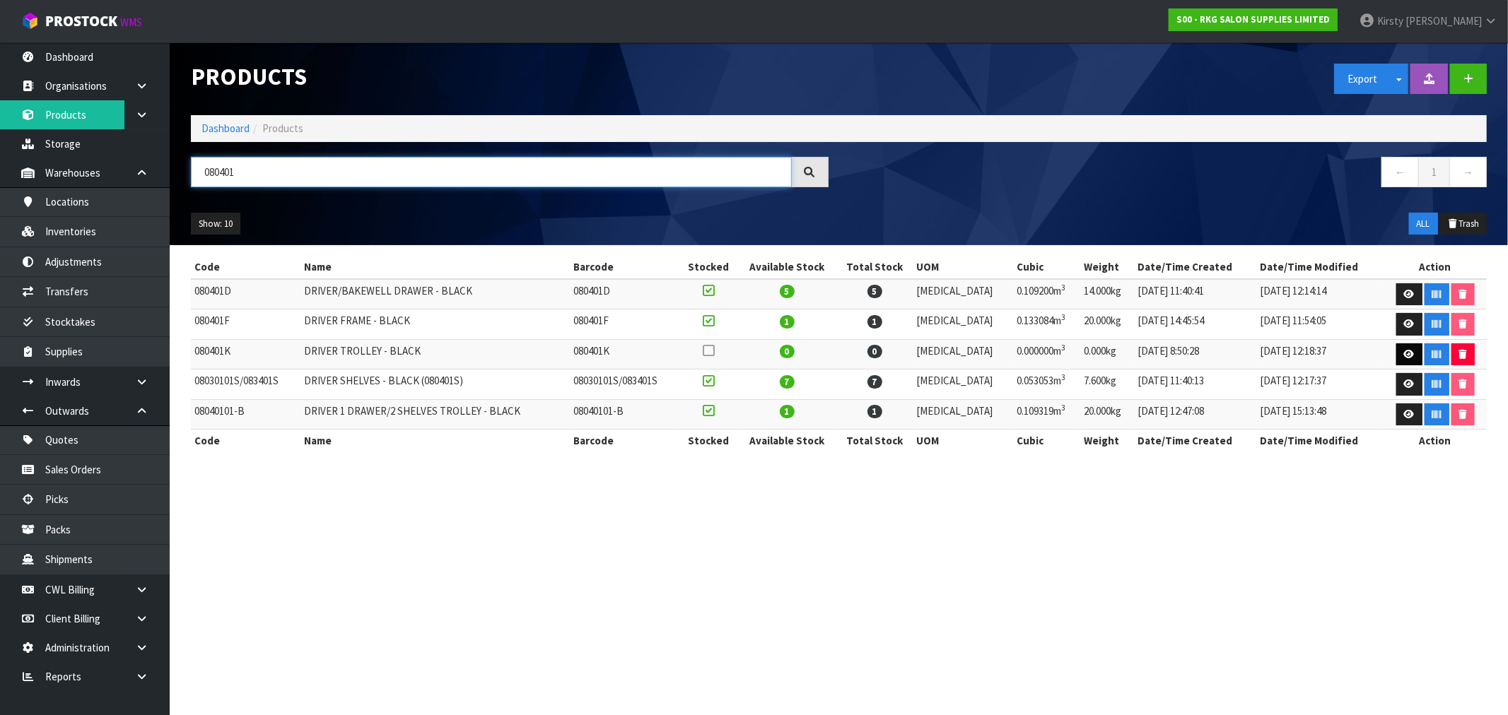
type input "080401"
click at [1404, 354] on icon at bounding box center [1409, 354] width 11 height 9
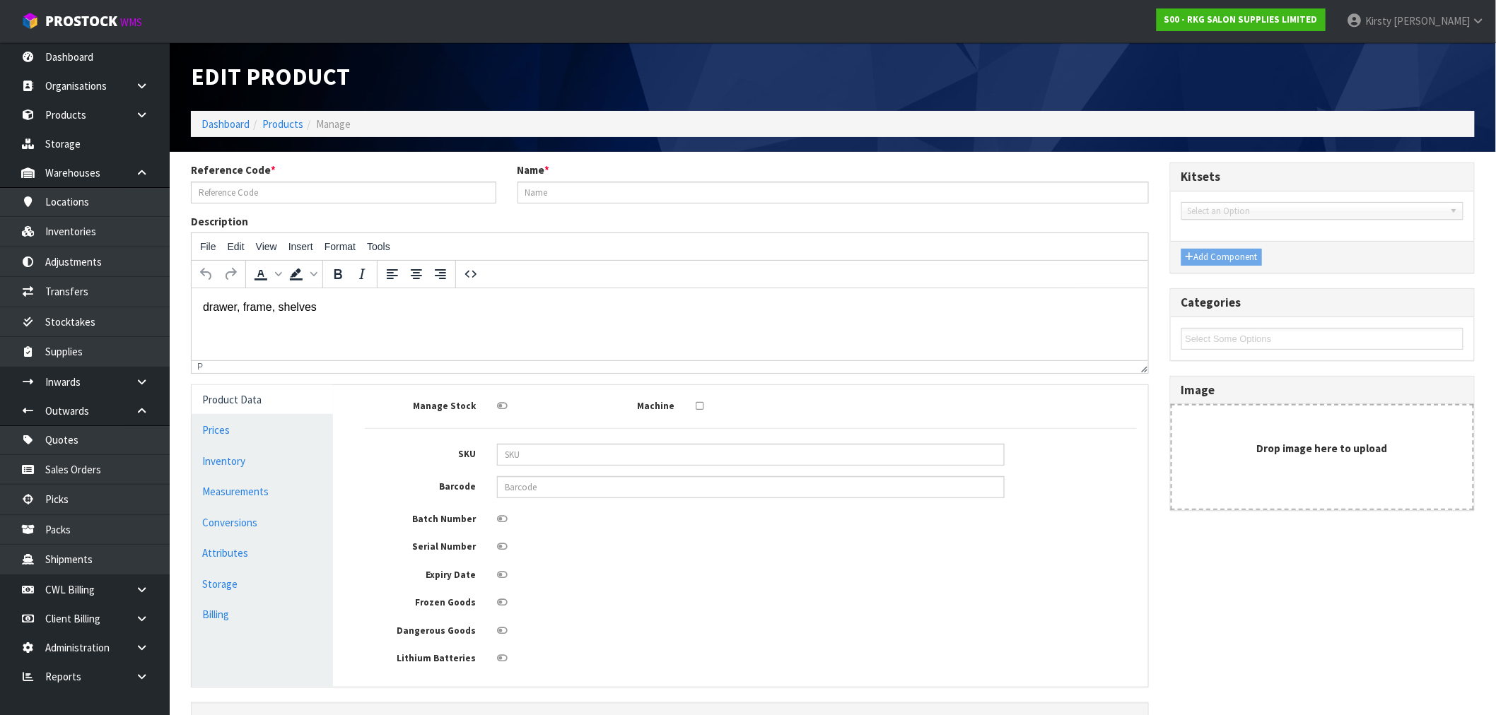
type input "080401K"
type input "DRIVER TROLLEY - BLACK"
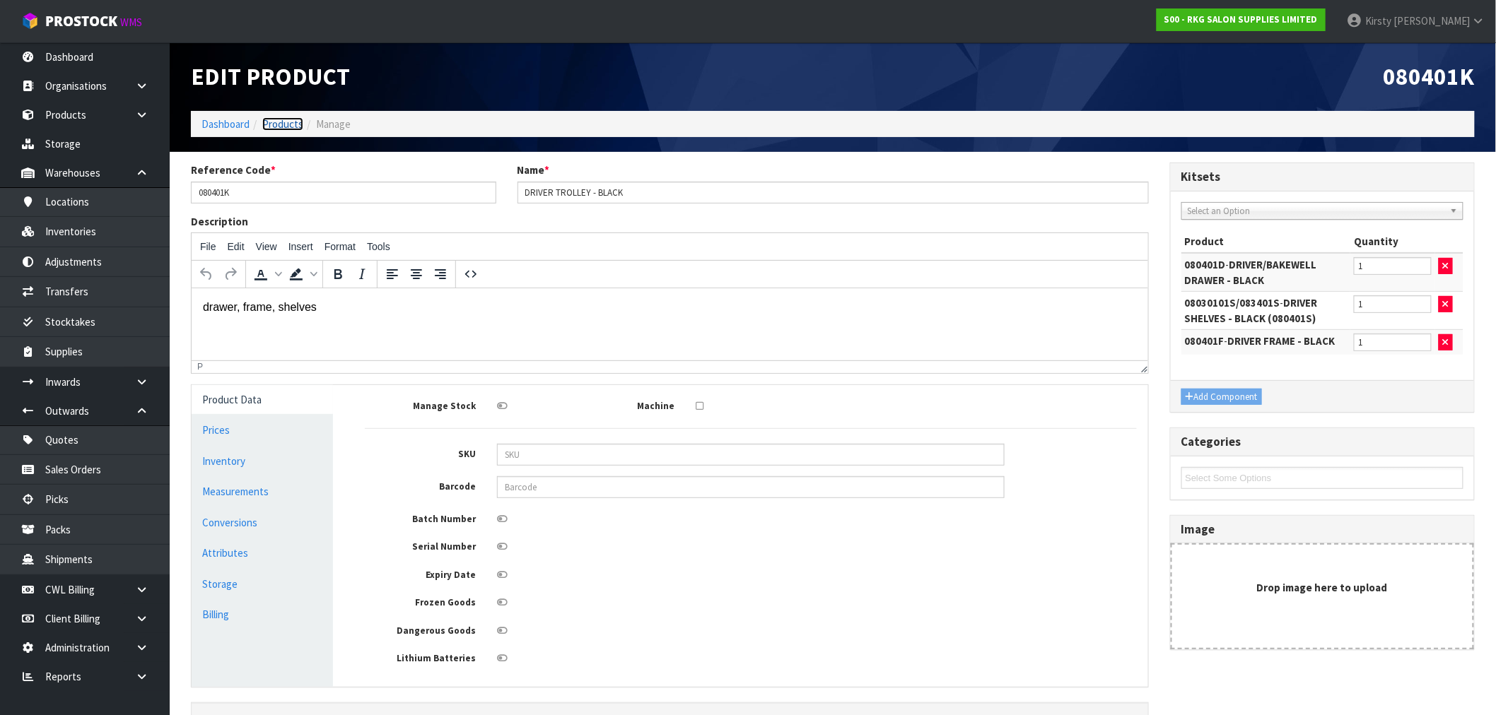
click at [279, 124] on link "Products" at bounding box center [282, 123] width 41 height 13
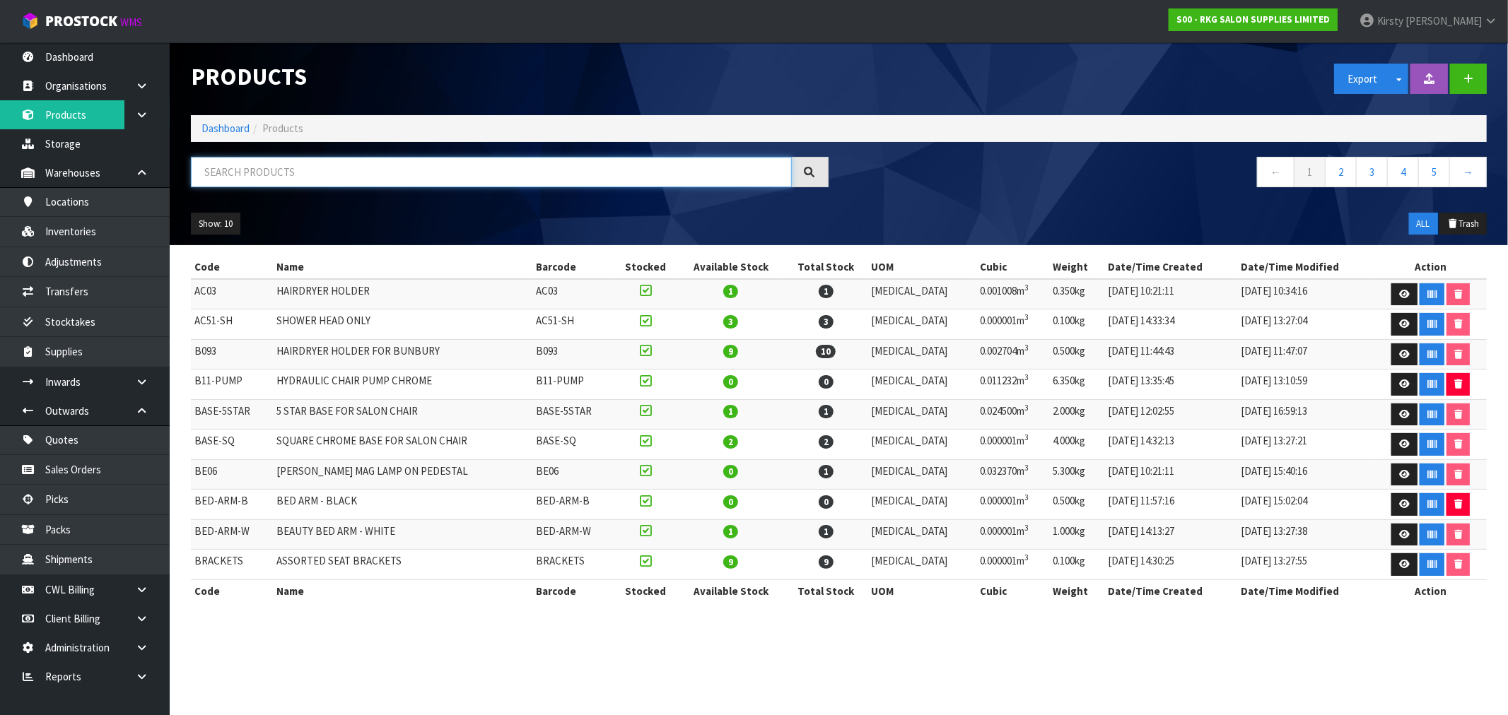
click at [286, 168] on input "text" at bounding box center [491, 172] width 601 height 30
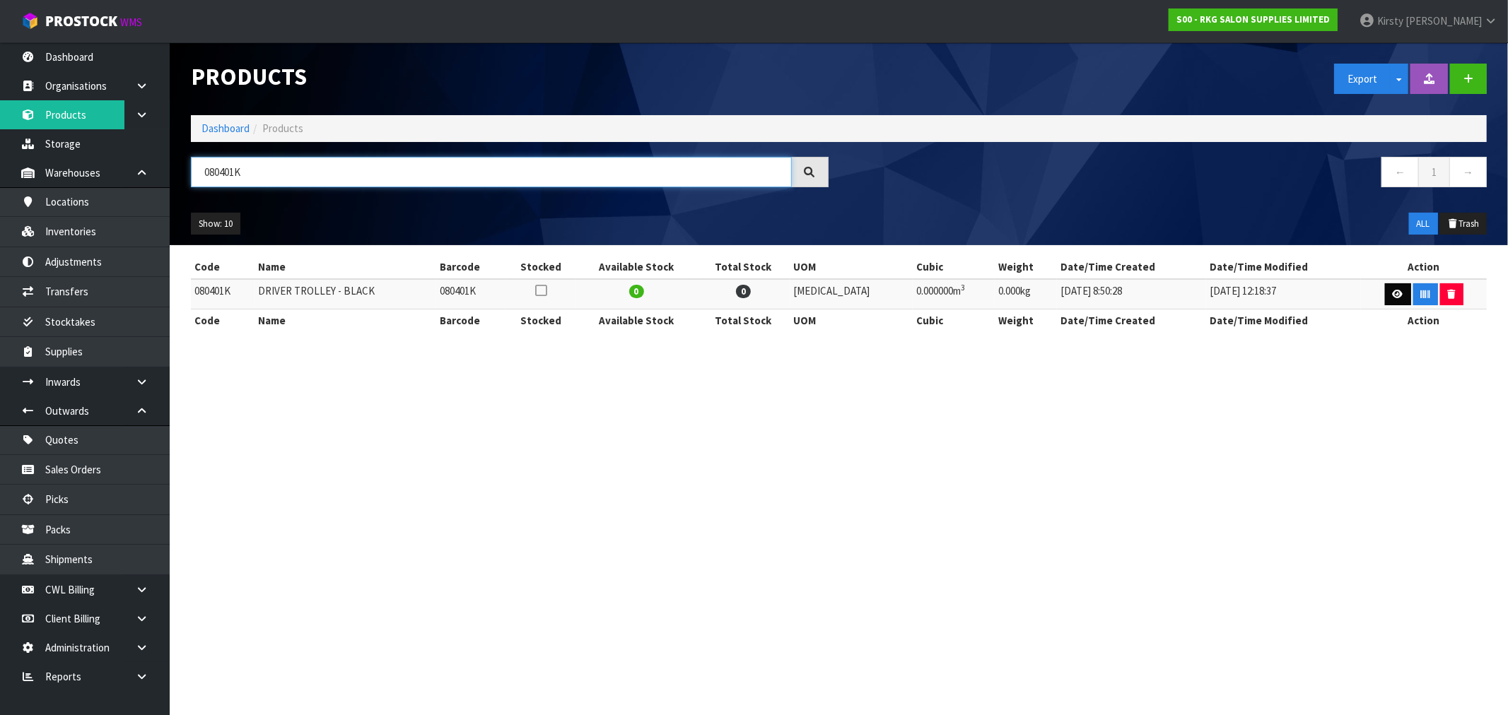
type input "080401K"
click at [1393, 293] on icon at bounding box center [1398, 294] width 11 height 9
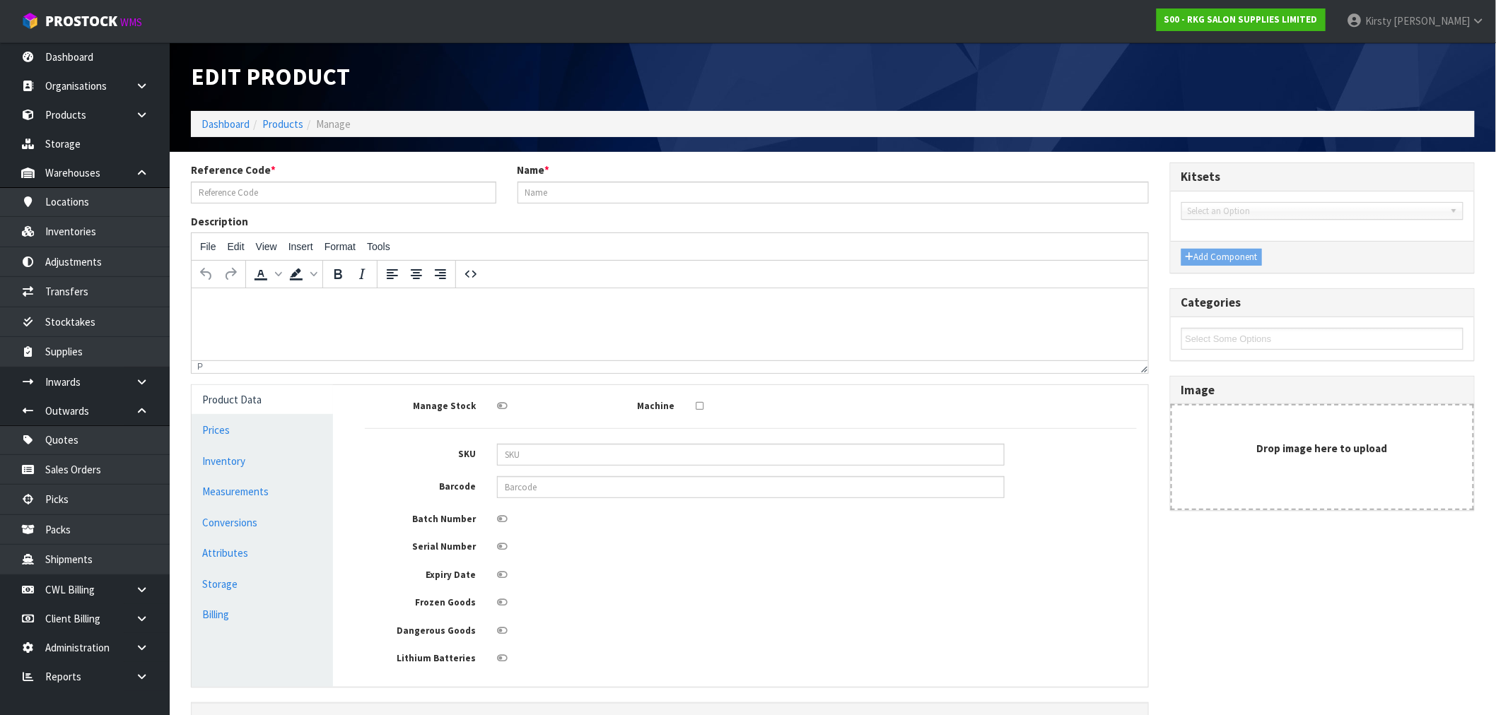
type input "080401K"
type input "DRIVER TROLLEY - BLACK"
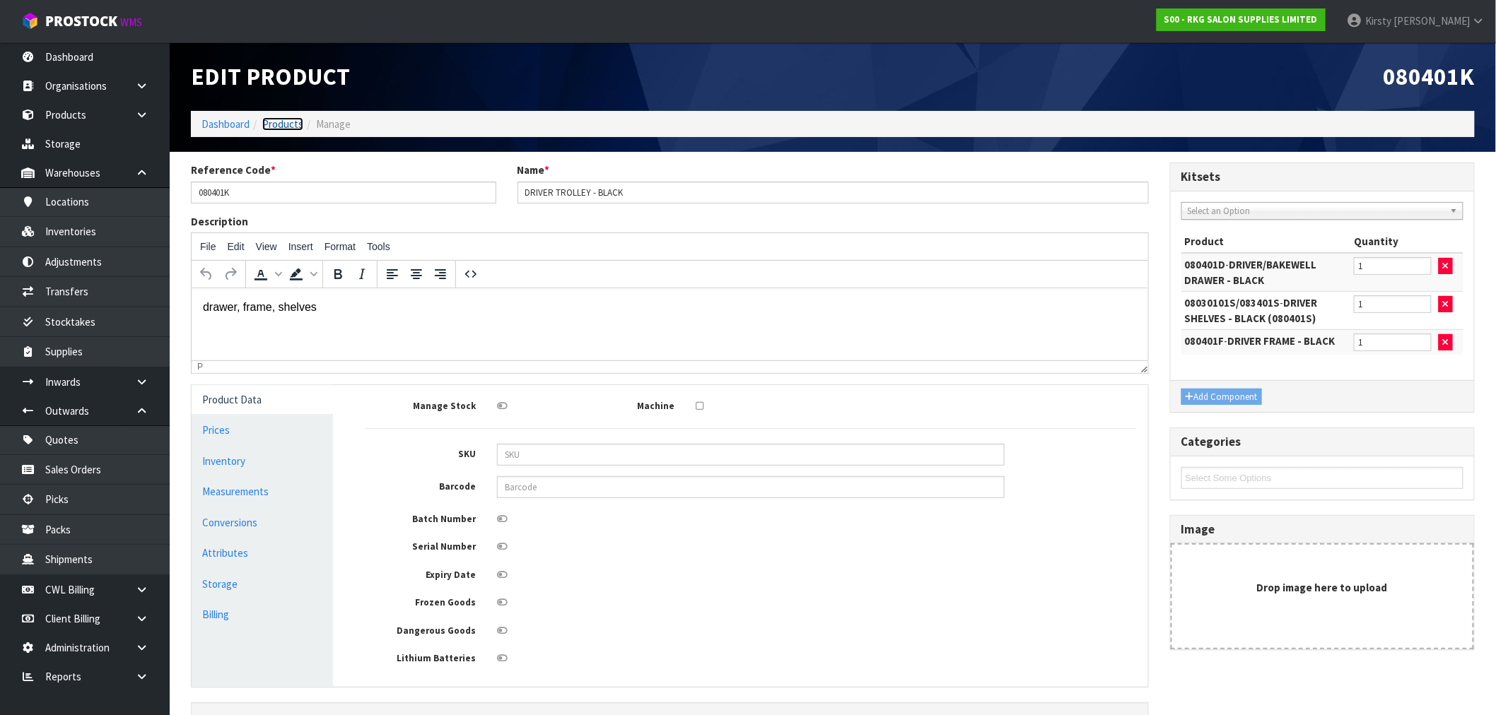
click at [270, 129] on link "Products" at bounding box center [282, 123] width 41 height 13
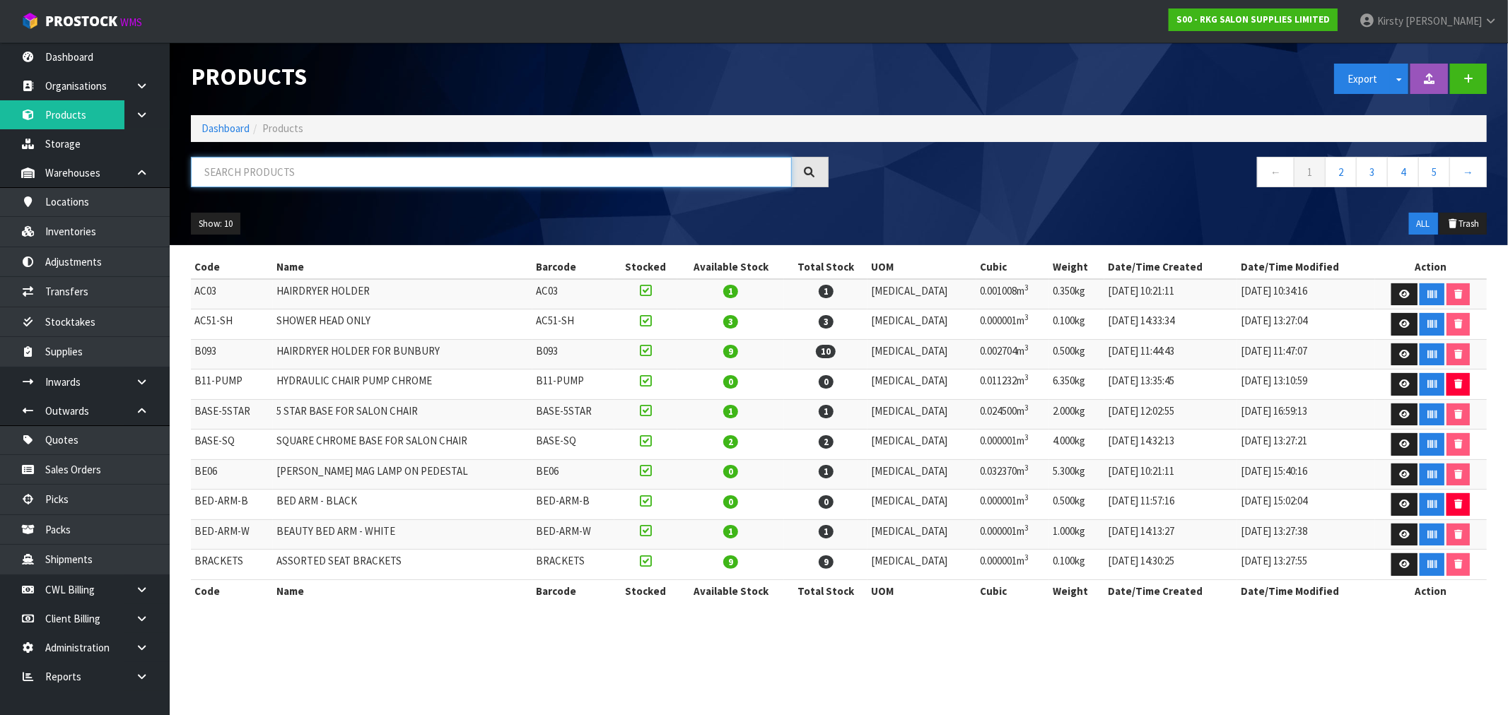
click at [287, 172] on input "text" at bounding box center [491, 172] width 601 height 30
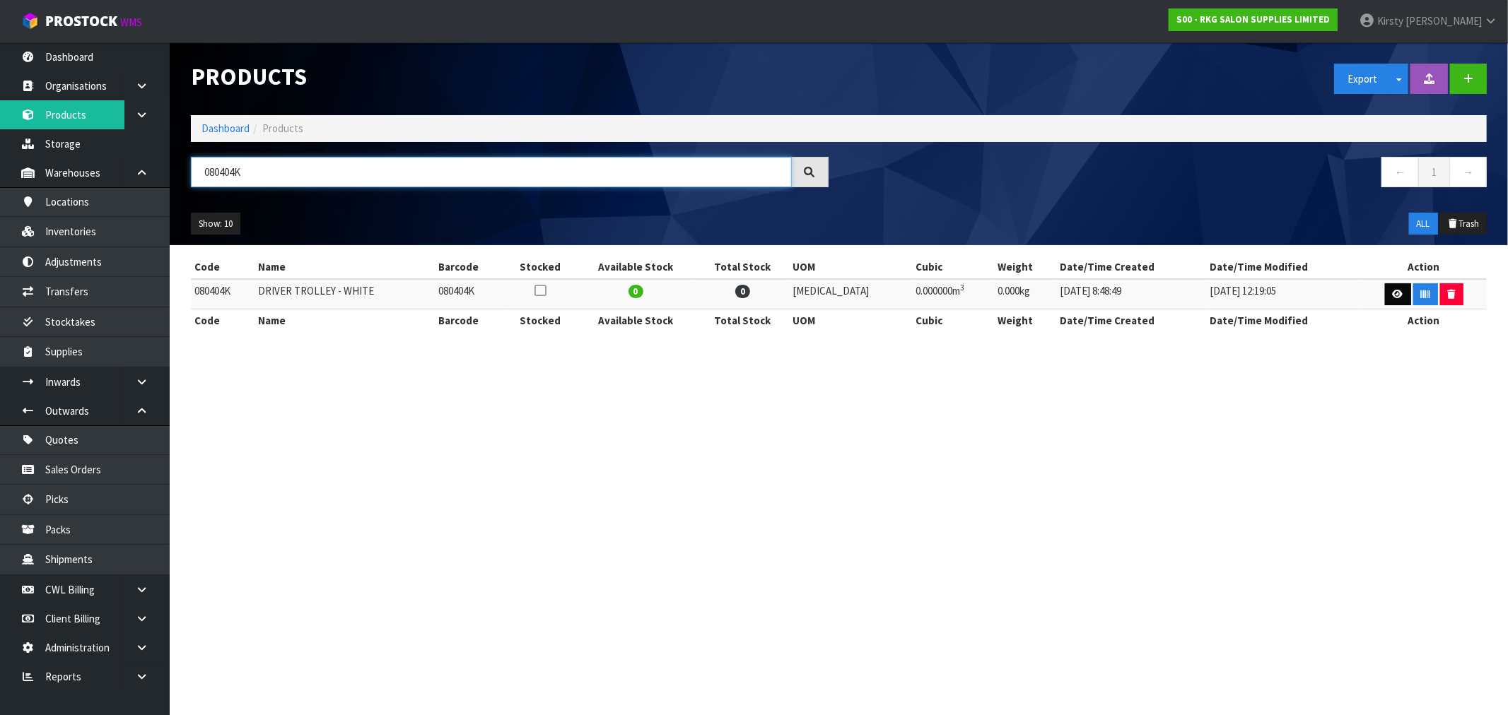
type input "080404K"
click at [1396, 293] on link at bounding box center [1398, 294] width 26 height 23
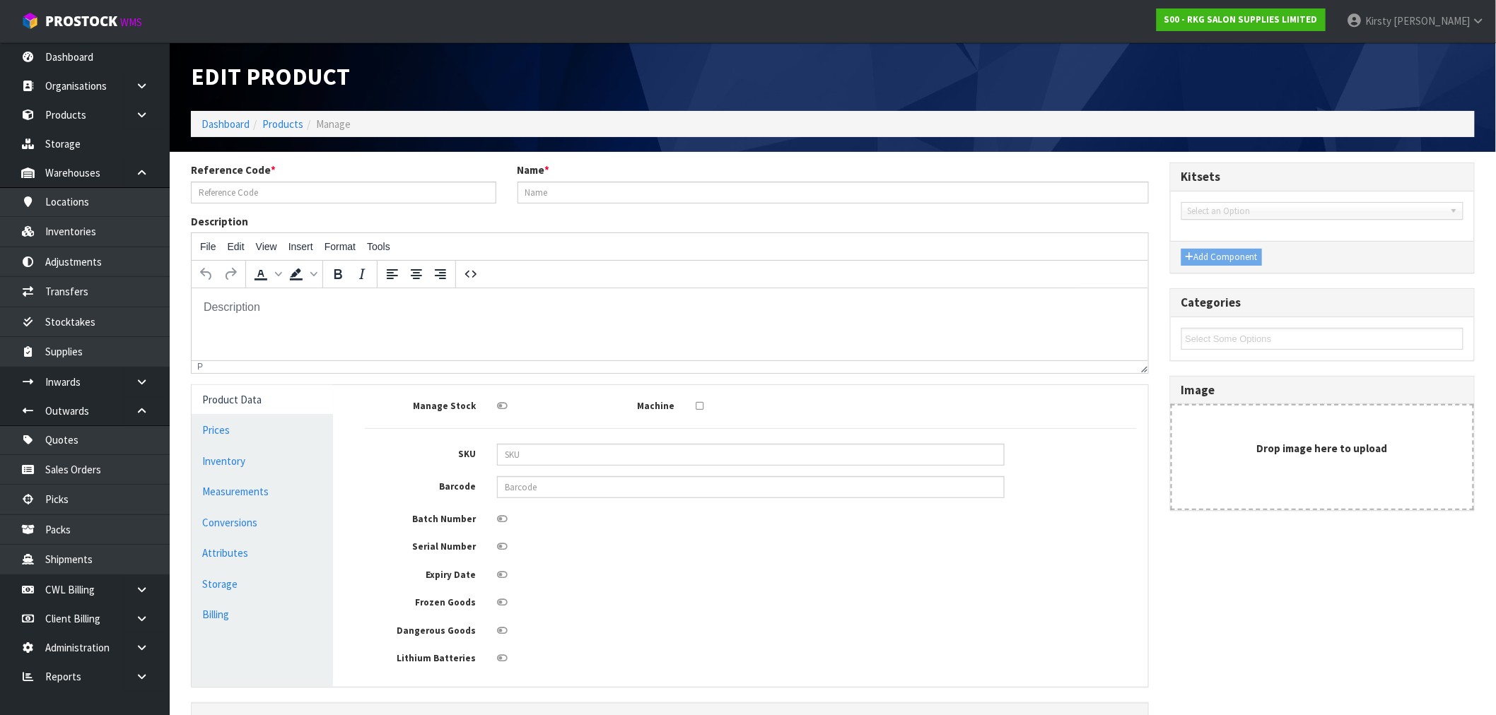
type input "080404K"
type input "DRIVER TROLLEY - WHITE"
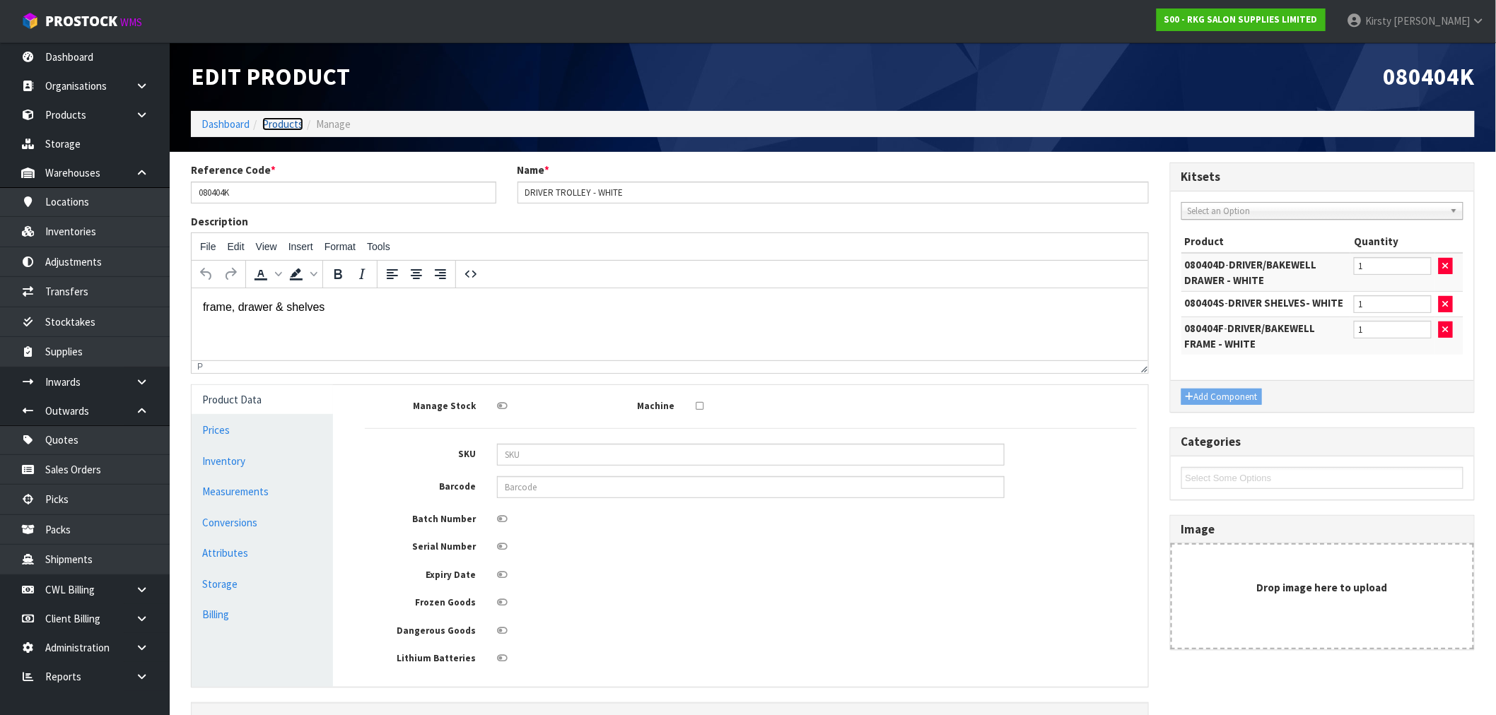
click at [272, 121] on link "Products" at bounding box center [282, 123] width 41 height 13
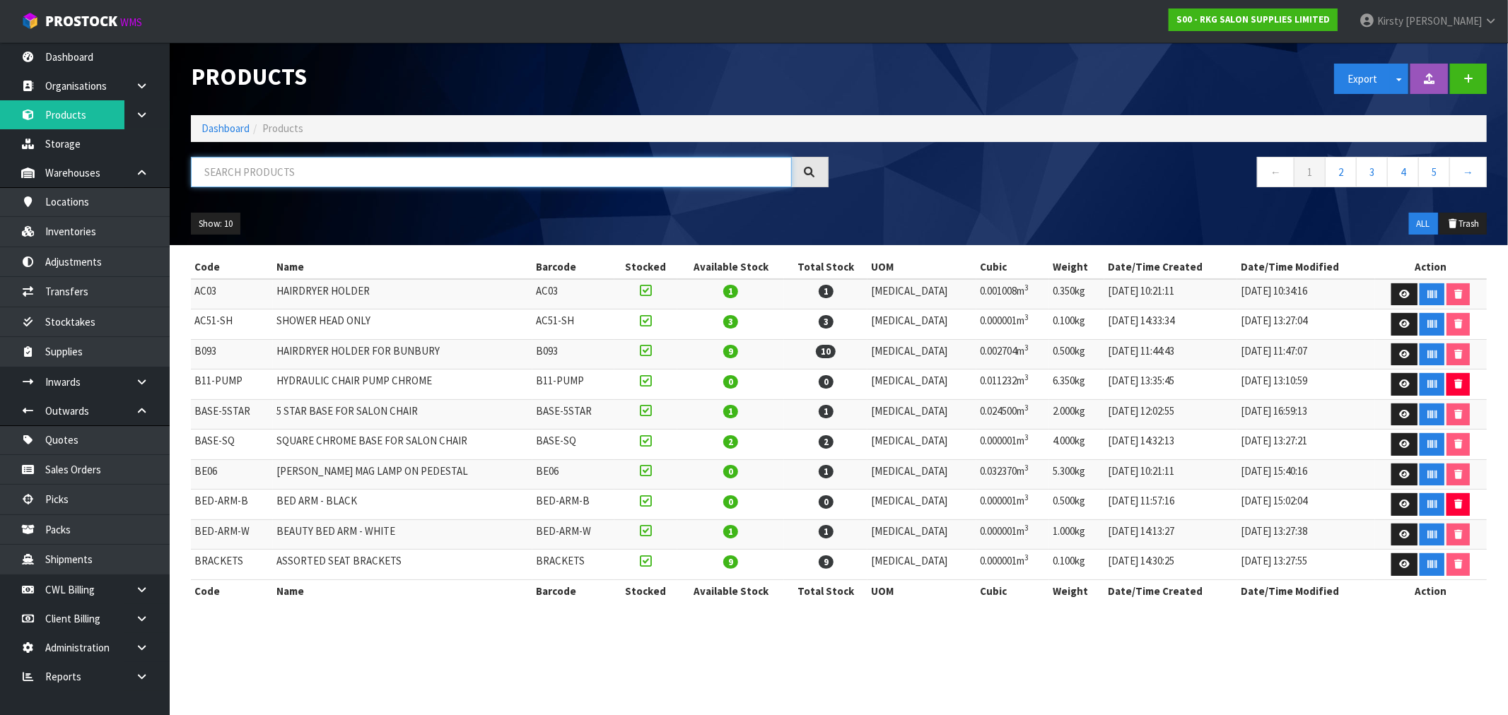
click at [274, 171] on input "text" at bounding box center [491, 172] width 601 height 30
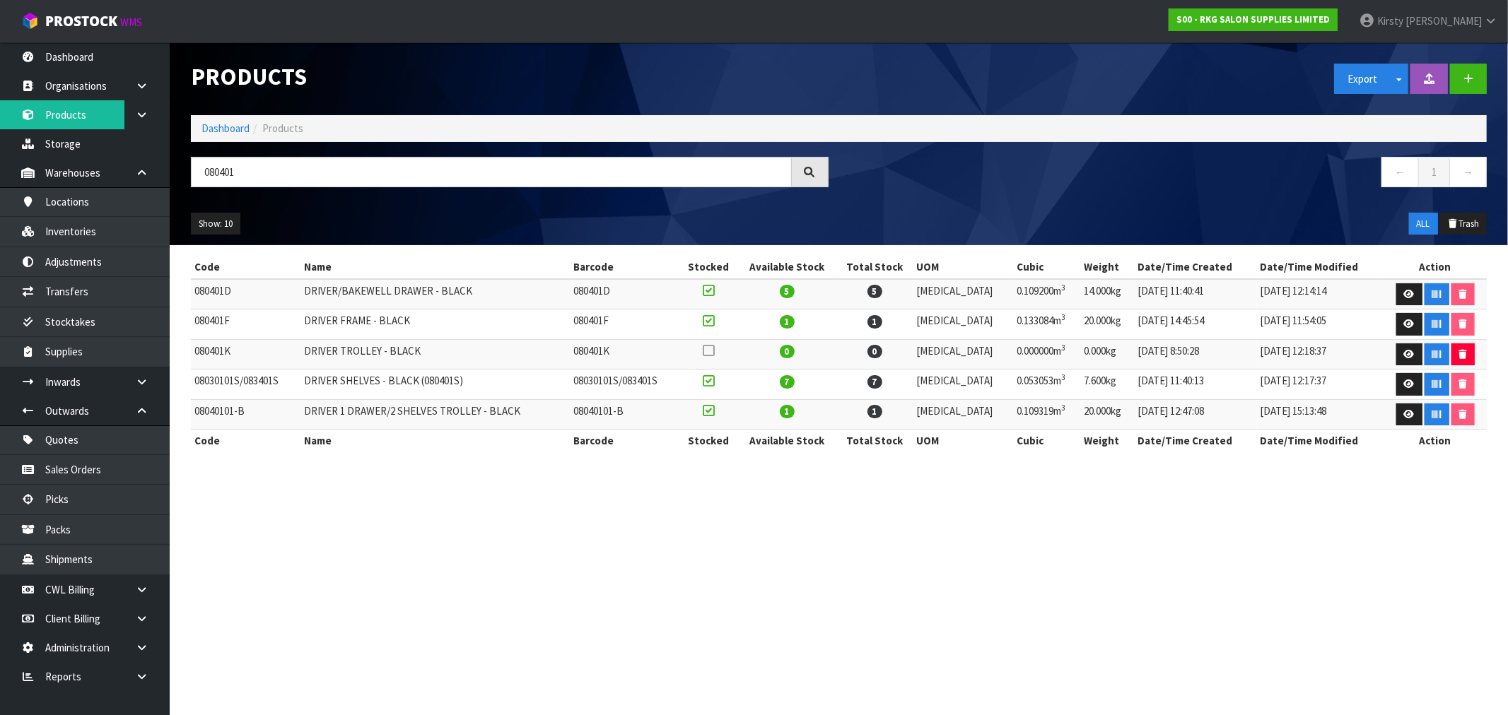
click at [436, 426] on td "DRIVER 1 DRAWER/2 SHELVES TROLLEY - BLACK" at bounding box center [434, 414] width 269 height 30
drag, startPoint x: 258, startPoint y: 170, endPoint x: 102, endPoint y: 187, distance: 157.2
click at [103, 187] on body "Toggle navigation ProStock WMS S00 - RKG SALON SUPPLIES LIMITED [PERSON_NAME] L…" at bounding box center [754, 357] width 1508 height 715
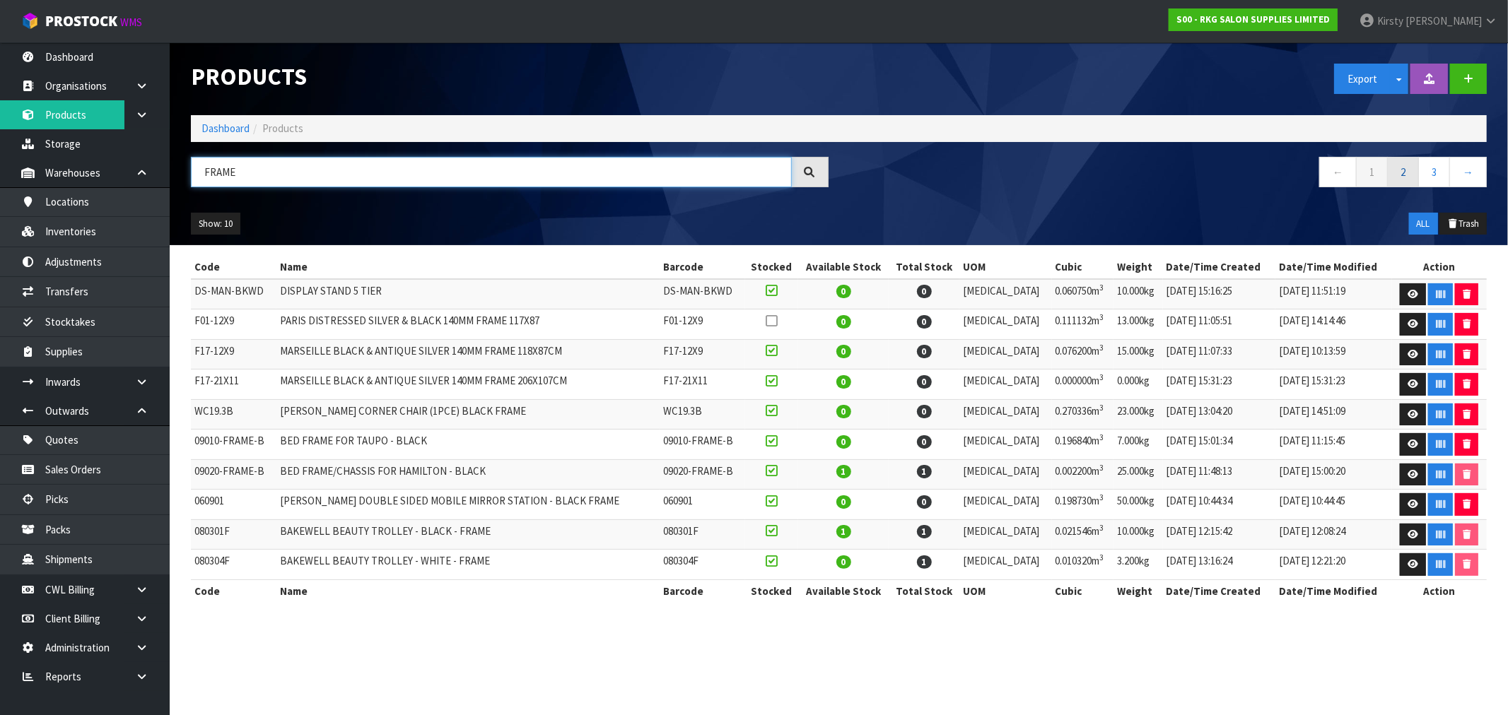
type input "FRAME"
click at [1404, 168] on link "2" at bounding box center [1403, 172] width 32 height 30
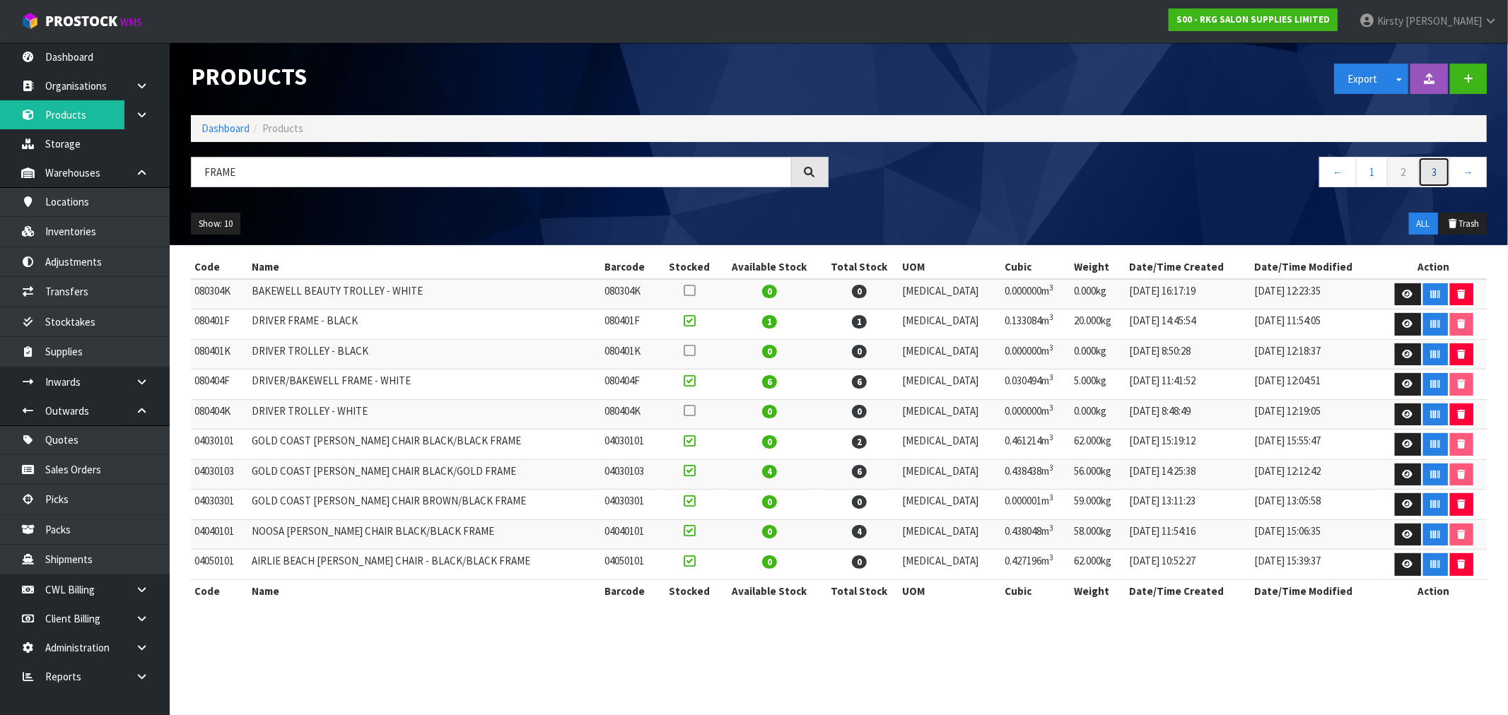
drag, startPoint x: 1434, startPoint y: 177, endPoint x: 1423, endPoint y: 177, distance: 10.6
click at [1434, 177] on link "3" at bounding box center [1434, 172] width 32 height 30
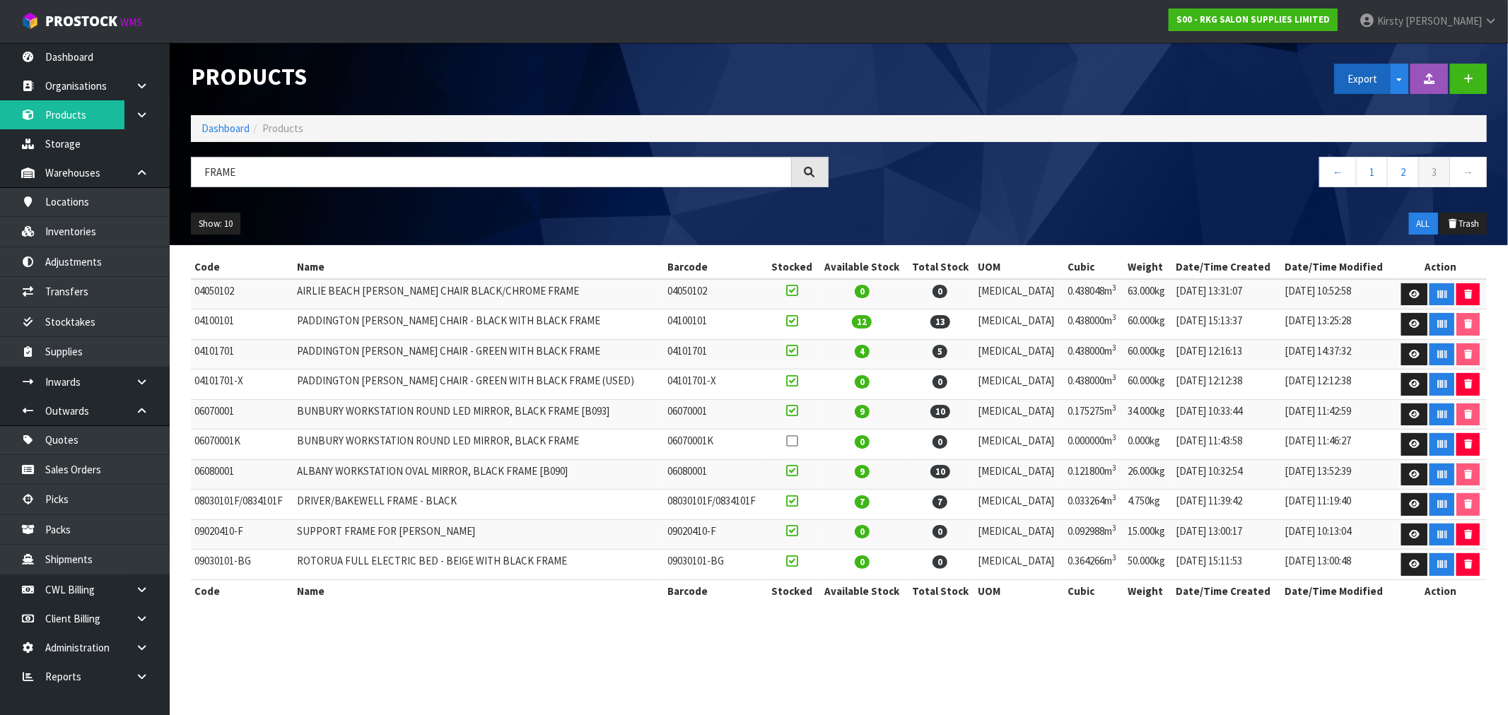
click at [1383, 83] on button "Export" at bounding box center [1362, 79] width 57 height 30
drag, startPoint x: 1359, startPoint y: 107, endPoint x: 1347, endPoint y: 107, distance: 11.3
click at [1359, 107] on link "SOH Summary" at bounding box center [1391, 109] width 112 height 19
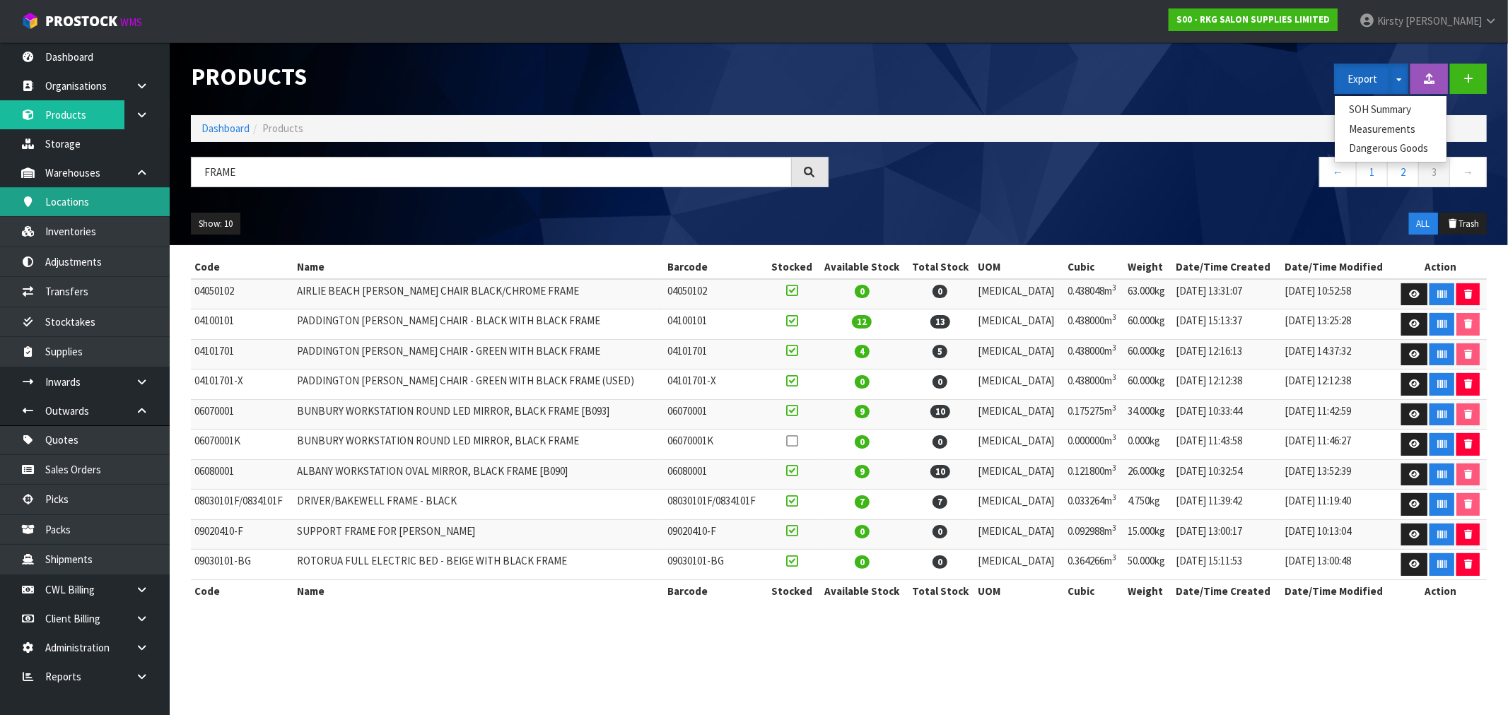
click at [71, 193] on link "Locations" at bounding box center [85, 201] width 170 height 29
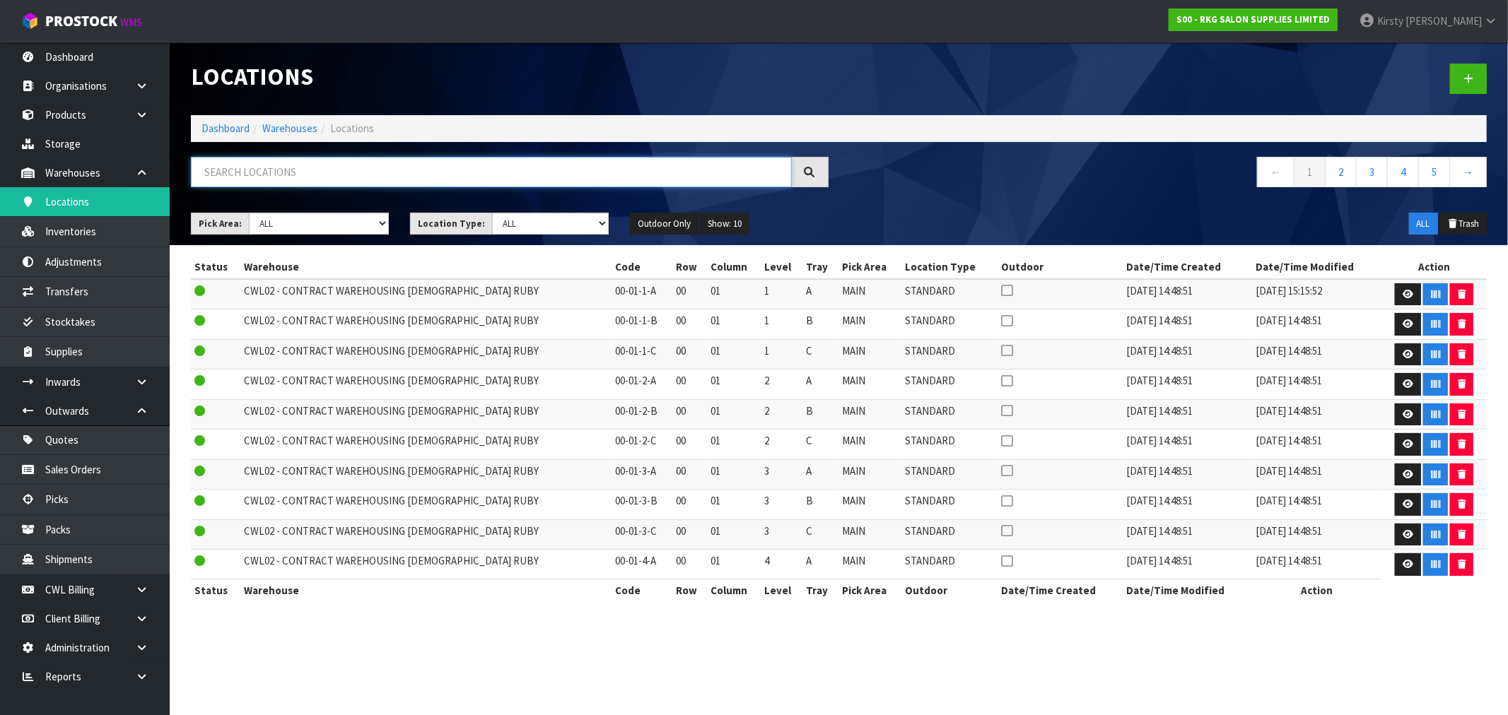
click at [283, 166] on input "text" at bounding box center [491, 172] width 601 height 30
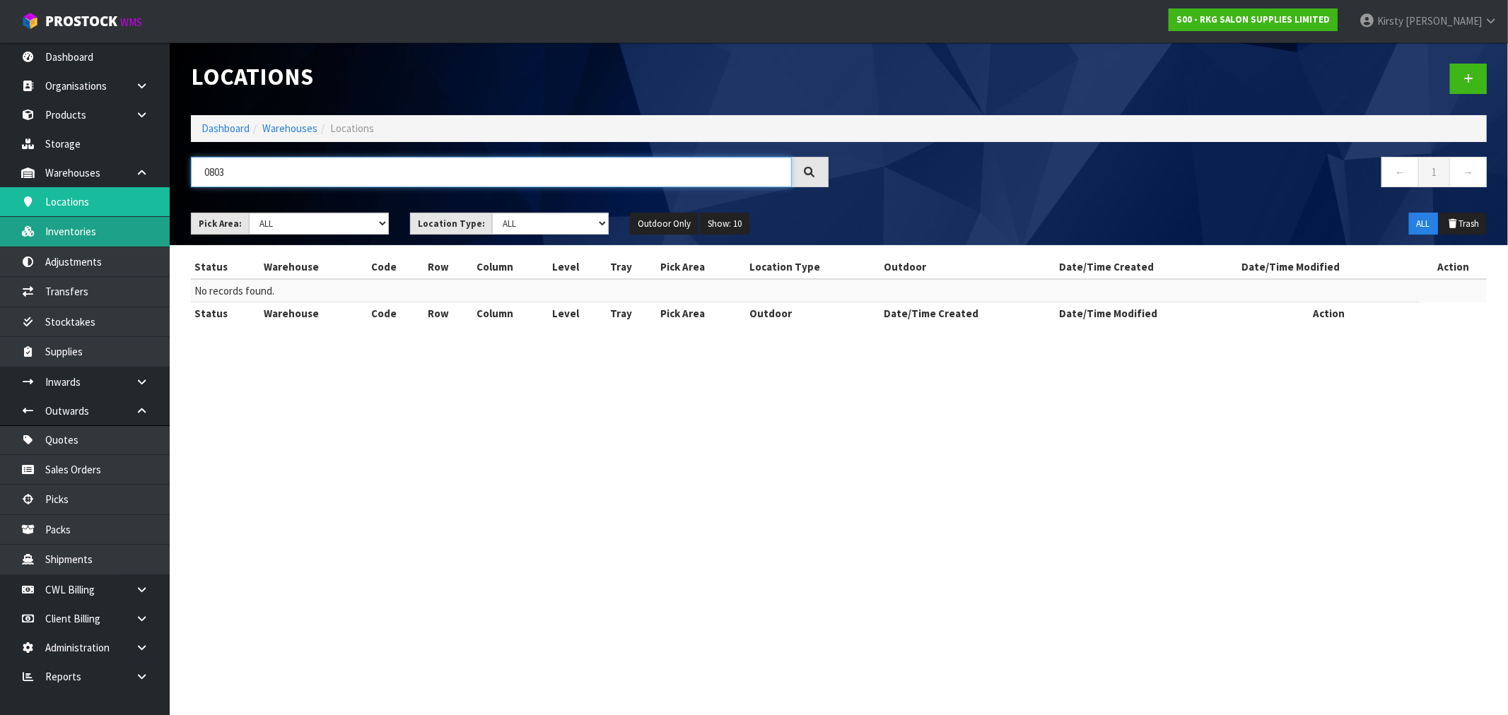
type input "0803"
click at [85, 235] on link "Inventories" at bounding box center [85, 231] width 170 height 29
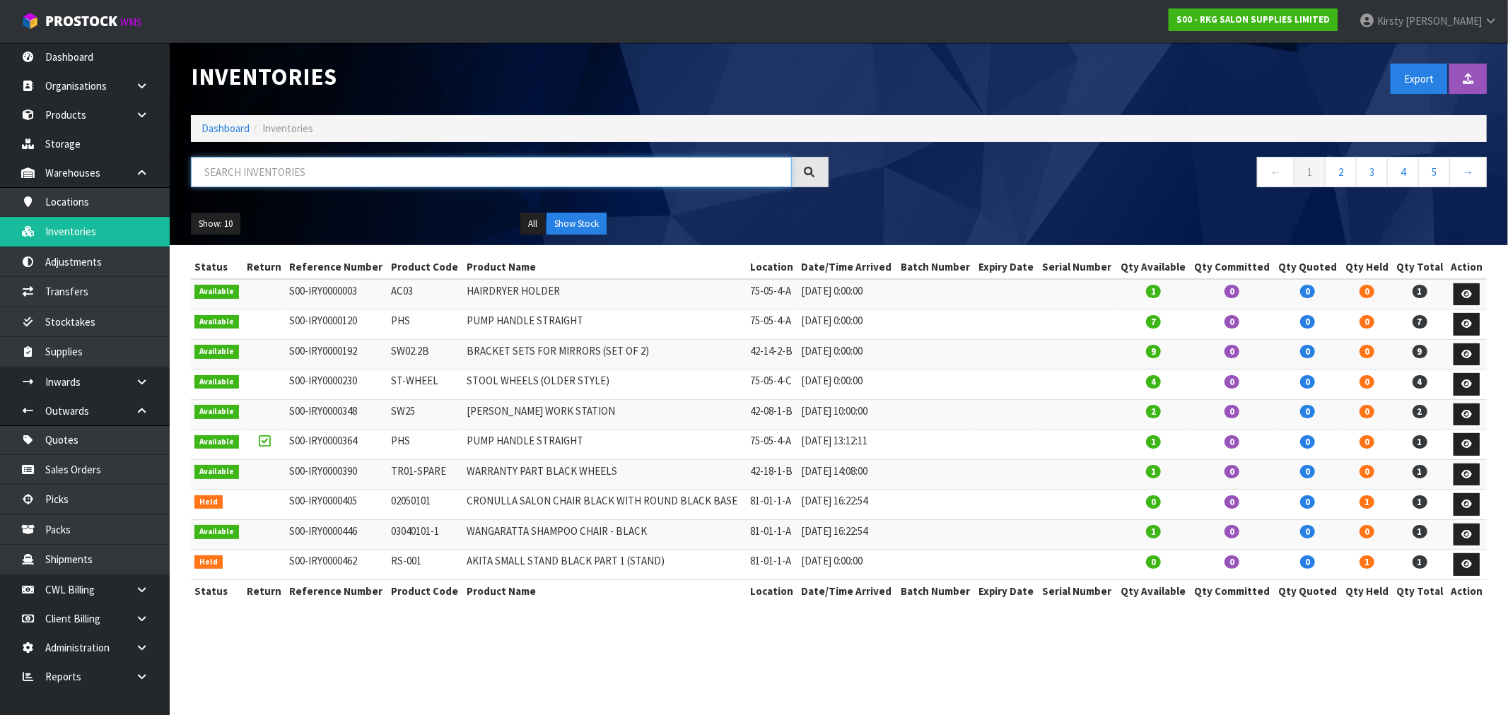
click at [206, 170] on input "text" at bounding box center [491, 172] width 601 height 30
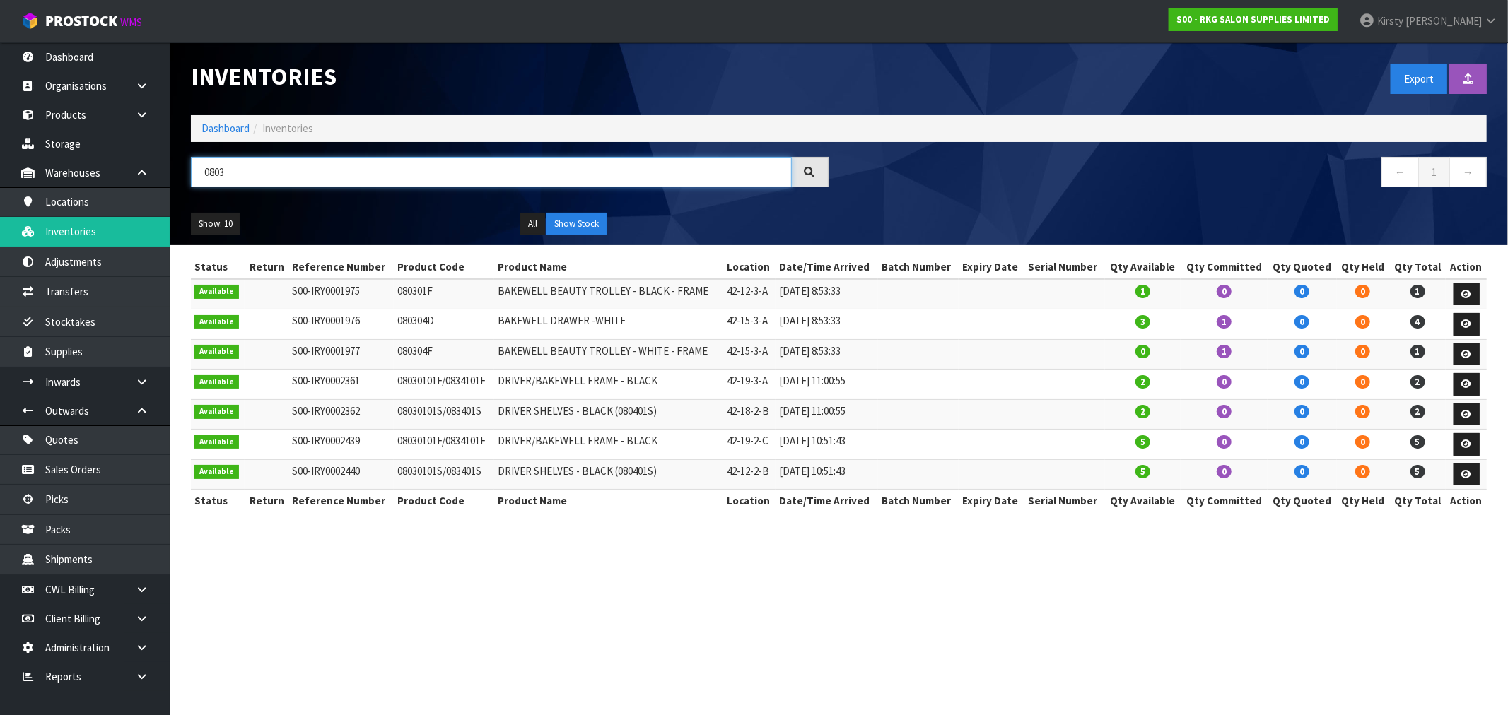
click at [230, 170] on input "0803" at bounding box center [491, 172] width 601 height 30
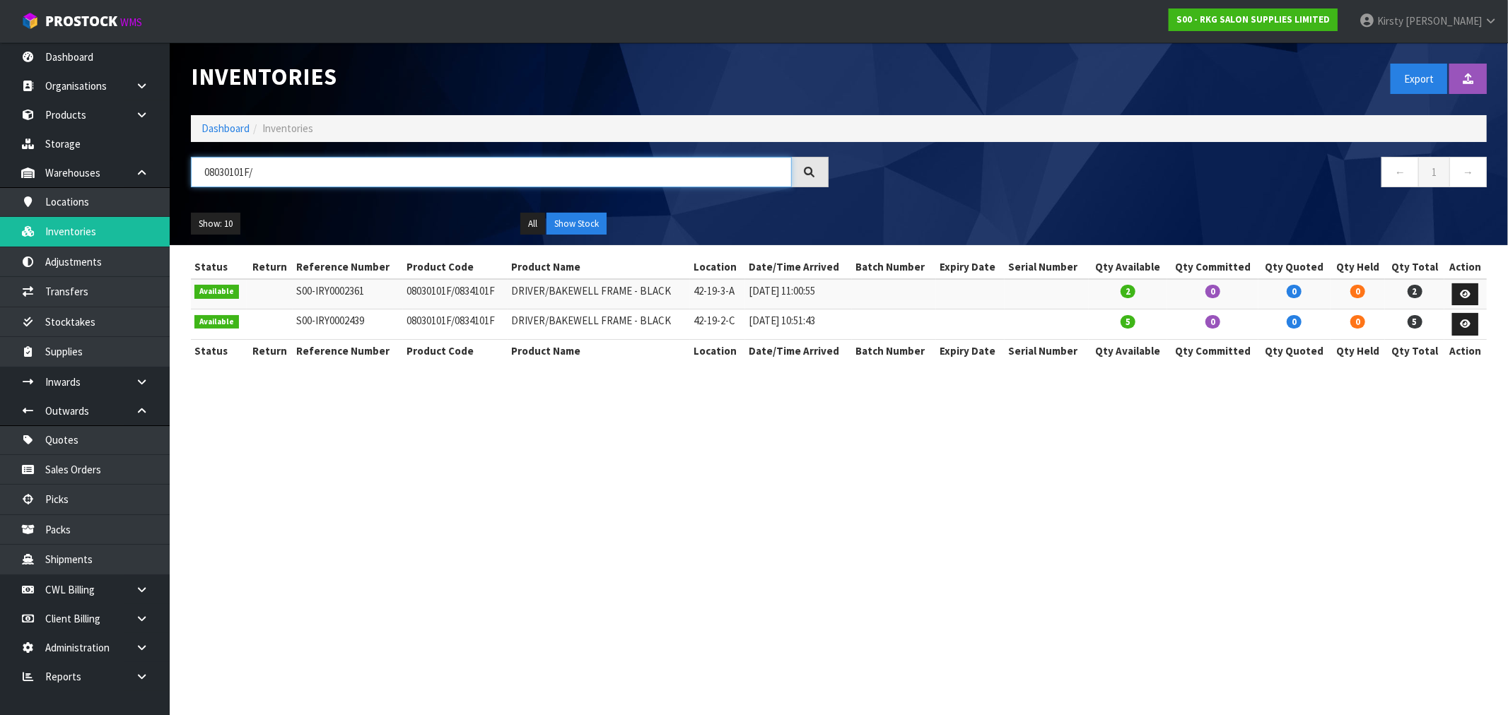
click at [266, 172] on input "08030101F/" at bounding box center [491, 172] width 601 height 30
click at [254, 167] on input "08030101S" at bounding box center [491, 172] width 601 height 30
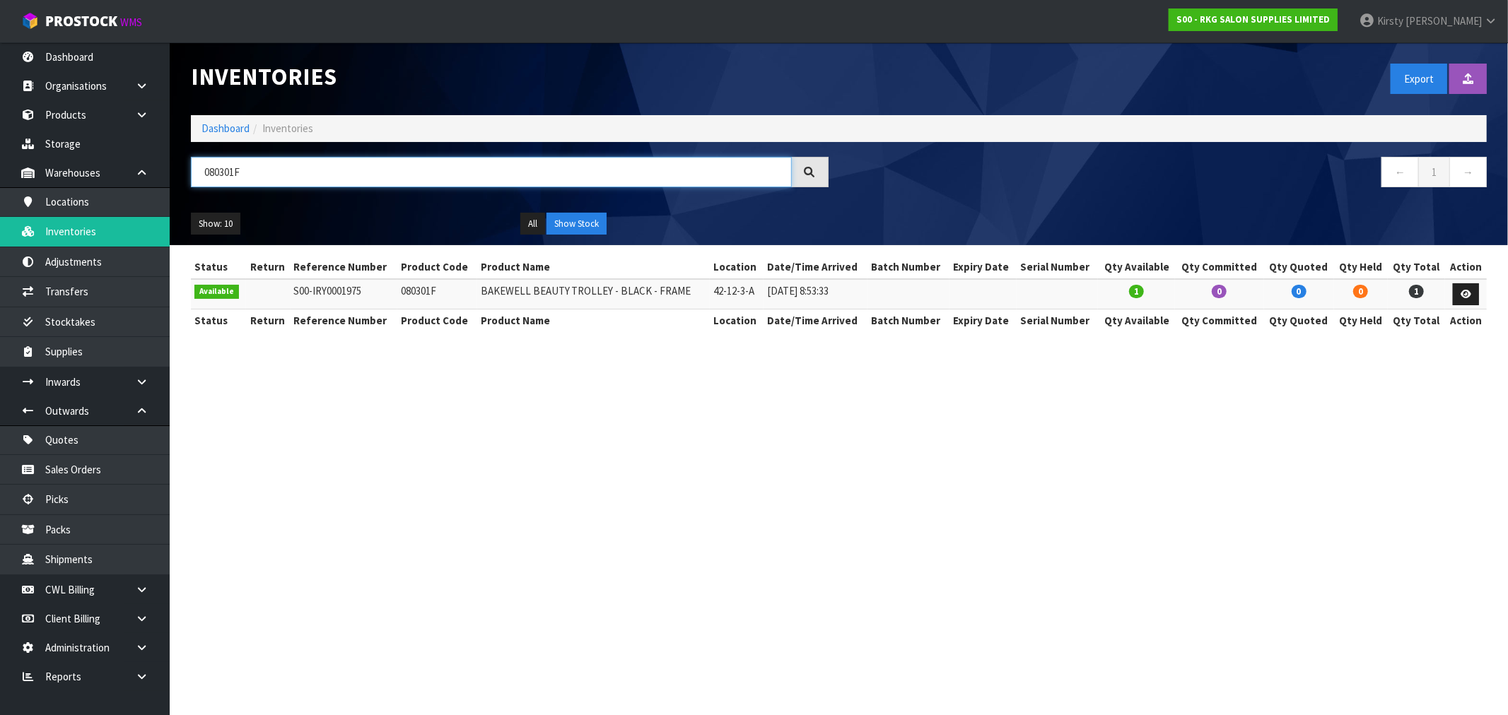
click at [259, 161] on input "080301F" at bounding box center [491, 172] width 601 height 30
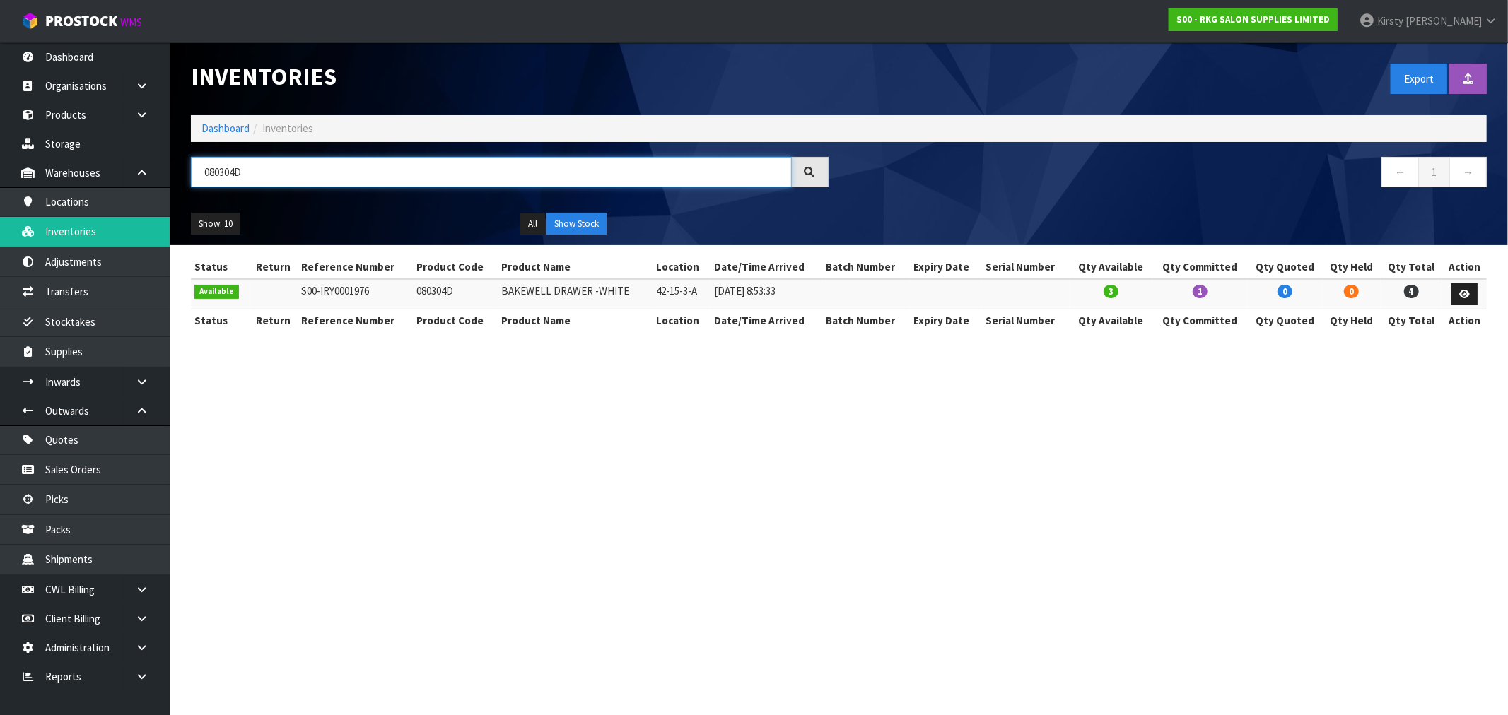
click at [245, 166] on input "080304D" at bounding box center [491, 172] width 601 height 30
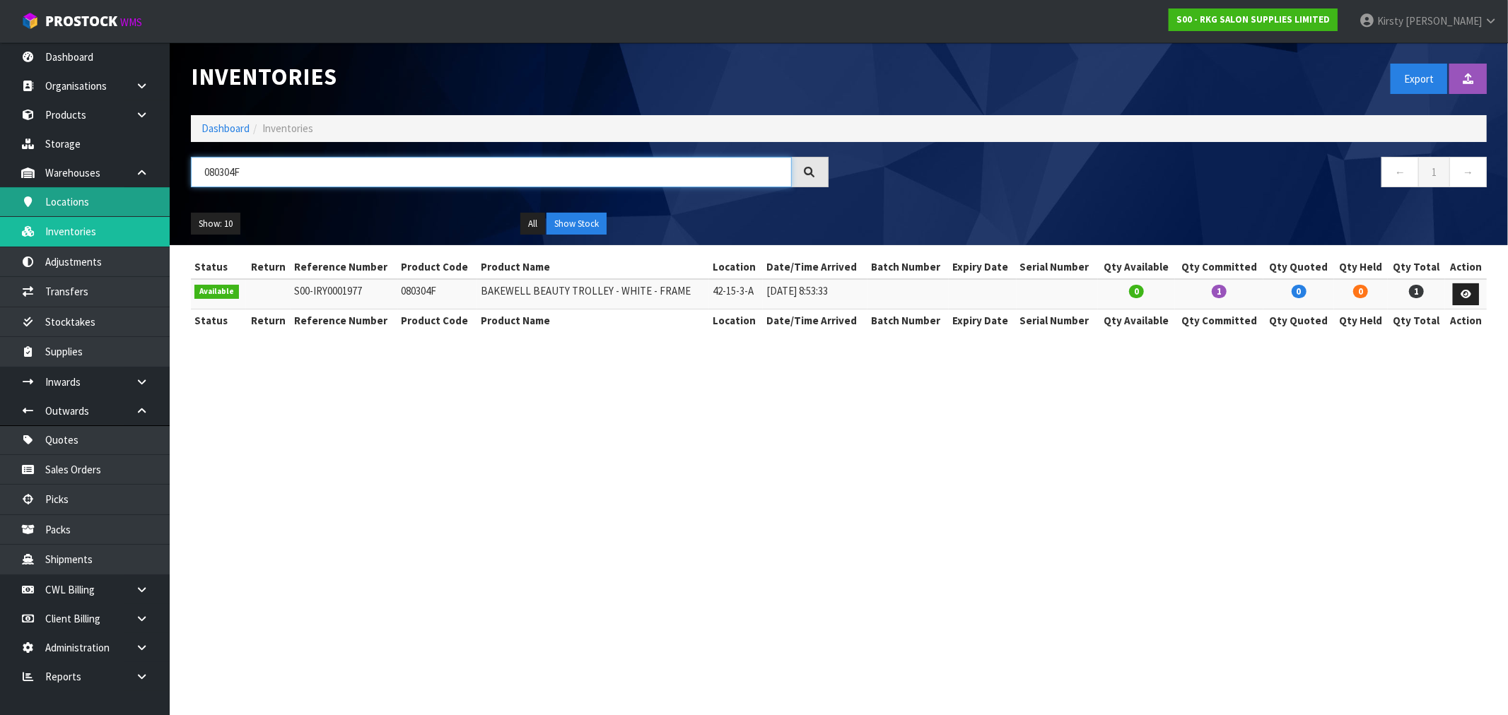
drag, startPoint x: 253, startPoint y: 160, endPoint x: 142, endPoint y: 192, distance: 115.5
click at [142, 192] on body "Toggle navigation ProStock WMS S00 - RKG SALON SUPPLIES LIMITED [PERSON_NAME] L…" at bounding box center [754, 357] width 1508 height 715
click at [270, 170] on input "08040101" at bounding box center [491, 172] width 601 height 30
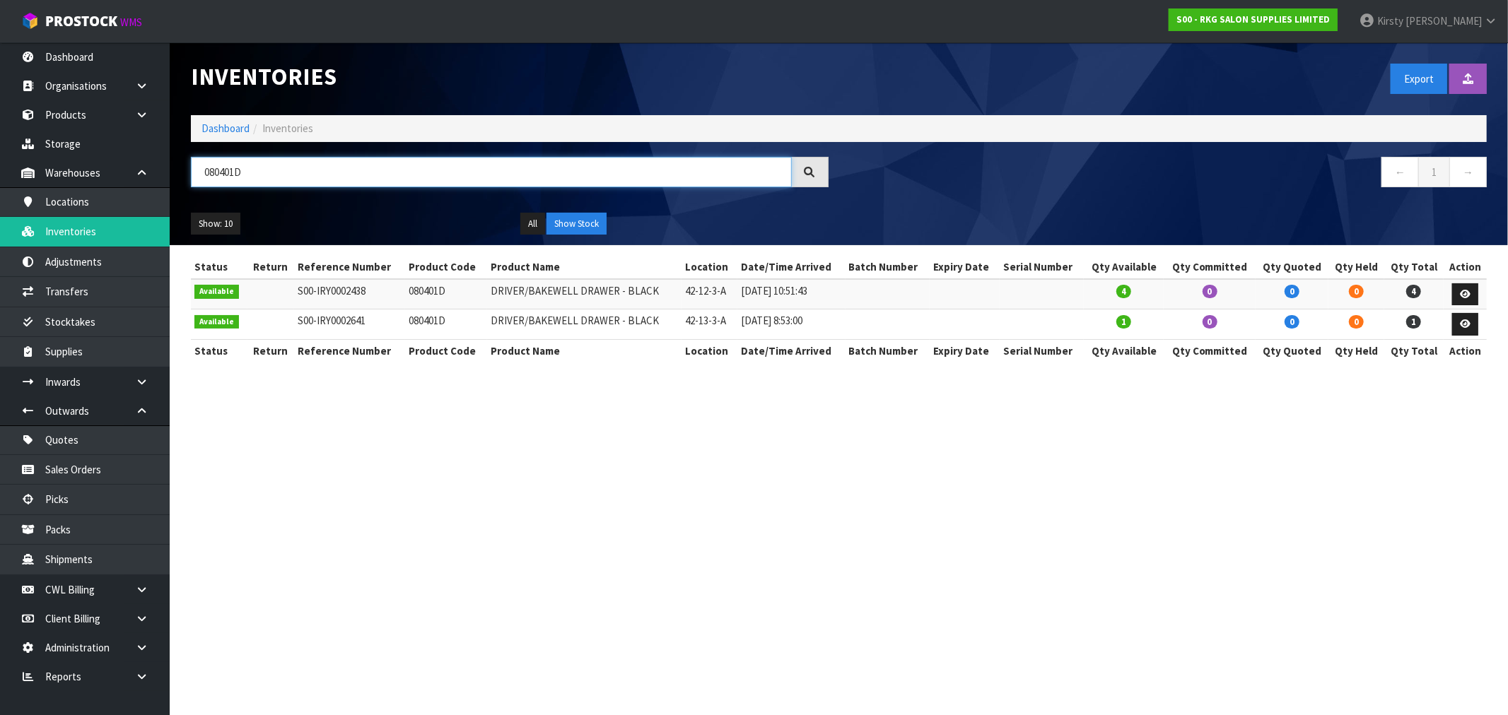
click at [265, 171] on input "080401D" at bounding box center [491, 172] width 601 height 30
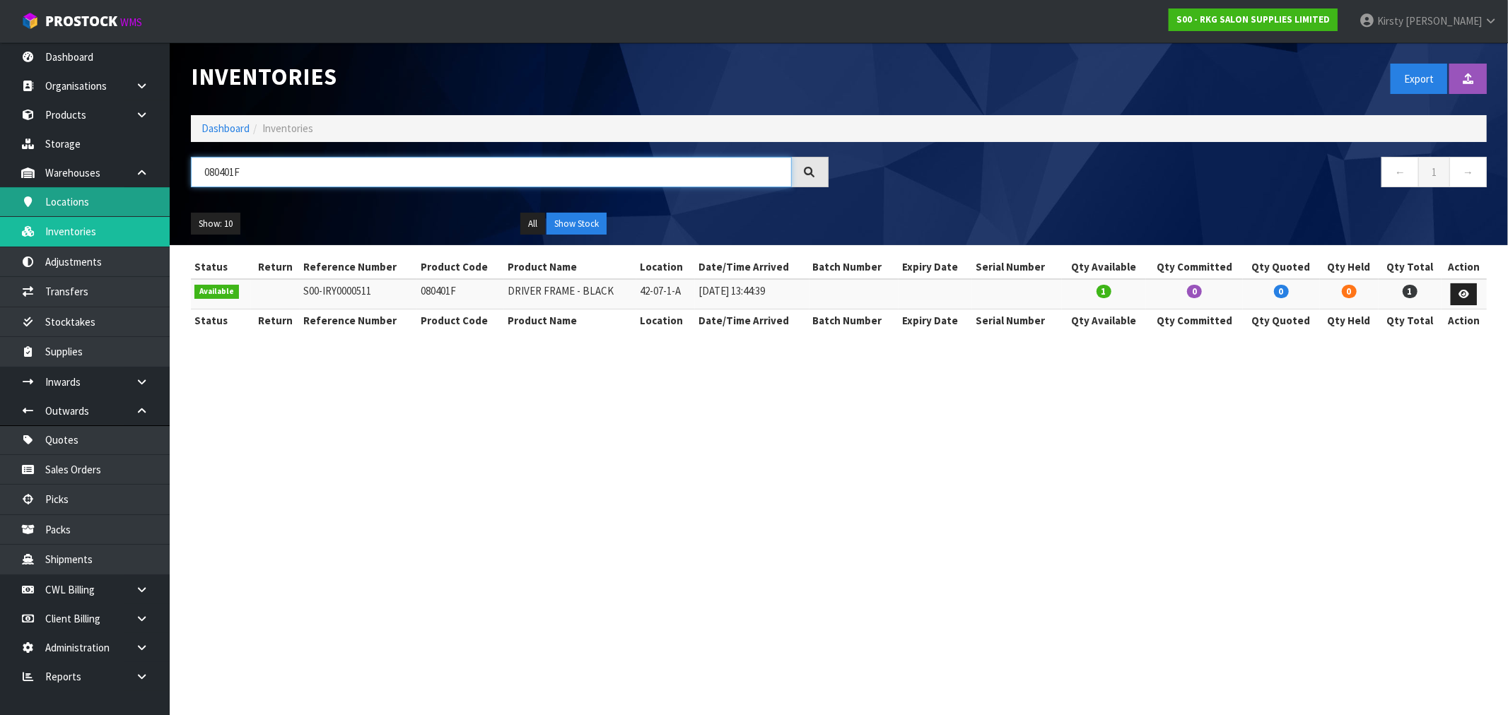
drag, startPoint x: 258, startPoint y: 177, endPoint x: 124, endPoint y: 189, distance: 134.1
click at [124, 189] on body "Toggle navigation ProStock WMS S00 - RKG SALON SUPPLIES LIMITED [PERSON_NAME] L…" at bounding box center [754, 357] width 1508 height 715
click at [288, 185] on input "080401F" at bounding box center [491, 172] width 601 height 30
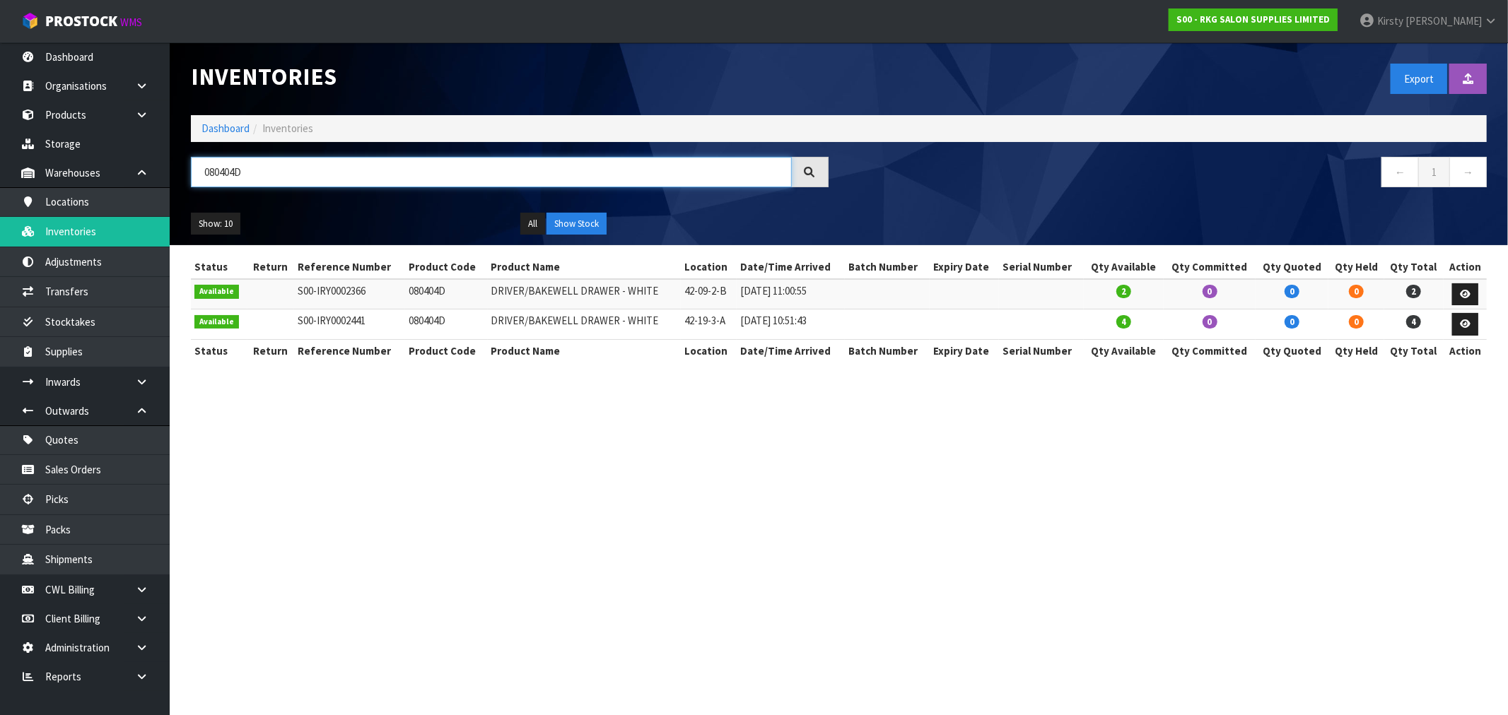
click at [259, 175] on input "080404D" at bounding box center [491, 172] width 601 height 30
drag, startPoint x: 264, startPoint y: 175, endPoint x: 59, endPoint y: 175, distance: 204.3
click at [59, 175] on body "Toggle navigation ProStock WMS S00 - RKG SALON SUPPLIES LIMITED [PERSON_NAME] L…" at bounding box center [754, 357] width 1508 height 715
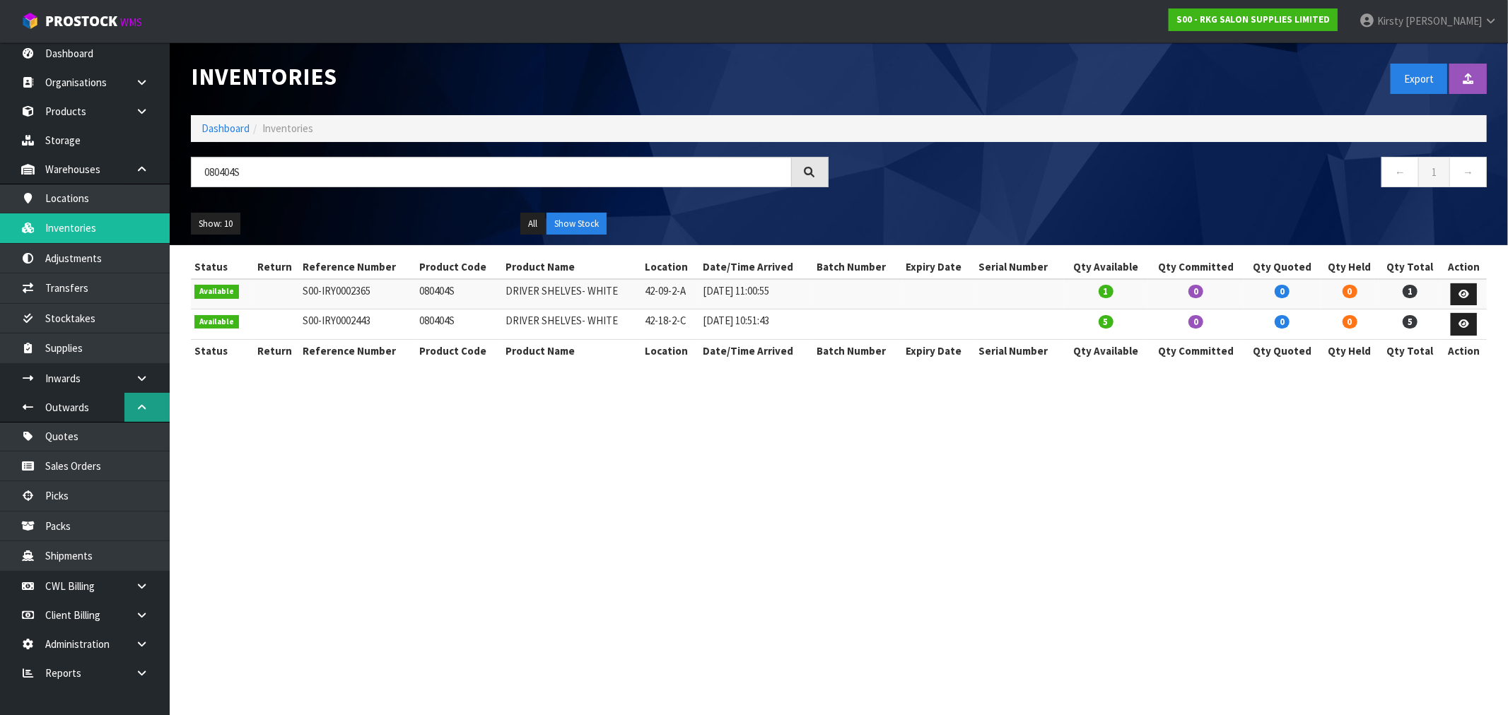
scroll to position [4, 0]
click at [132, 614] on link at bounding box center [146, 614] width 45 height 29
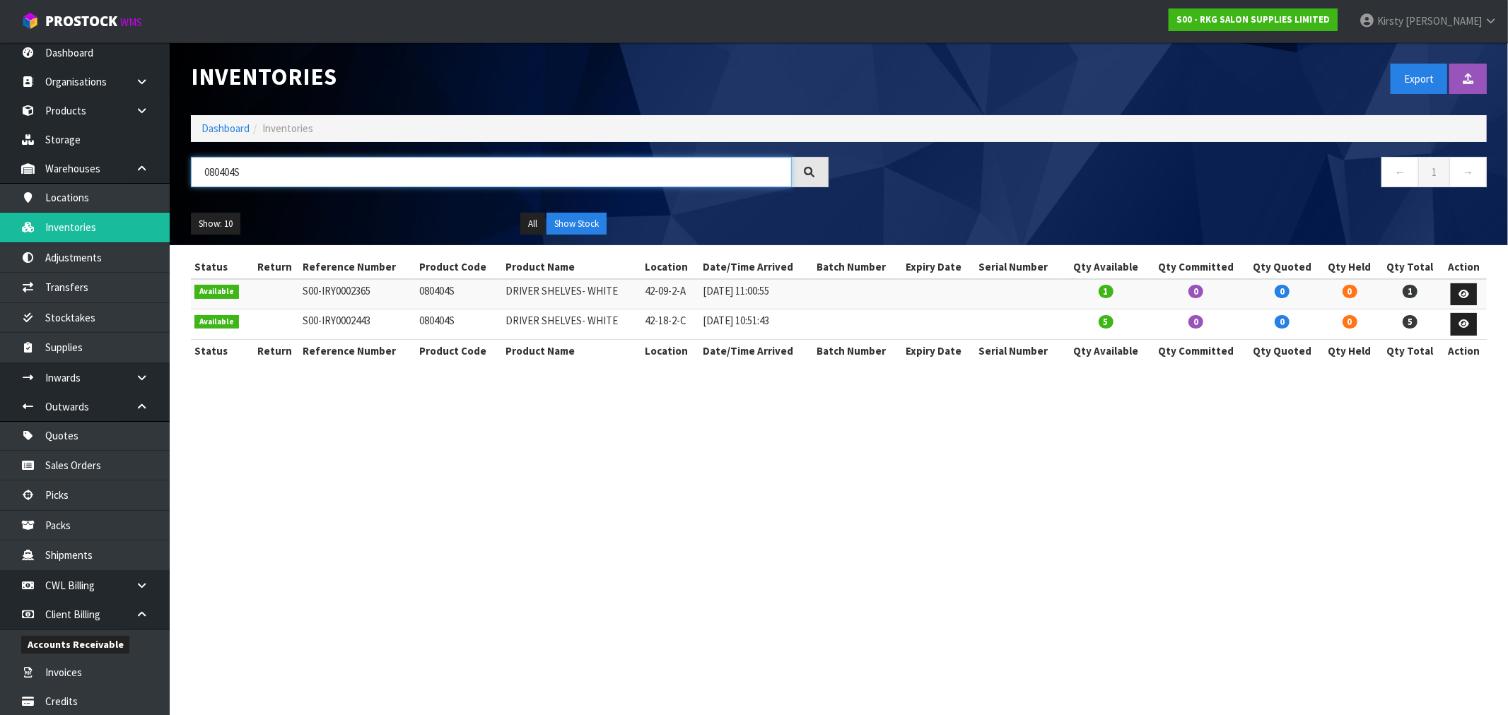
click at [313, 175] on input "080404S" at bounding box center [491, 172] width 601 height 30
drag, startPoint x: 313, startPoint y: 175, endPoint x: 140, endPoint y: 175, distance: 173.2
click at [140, 175] on body "Toggle navigation ProStock WMS S00 - RKG SALON SUPPLIES LIMITED [PERSON_NAME] L…" at bounding box center [754, 357] width 1508 height 715
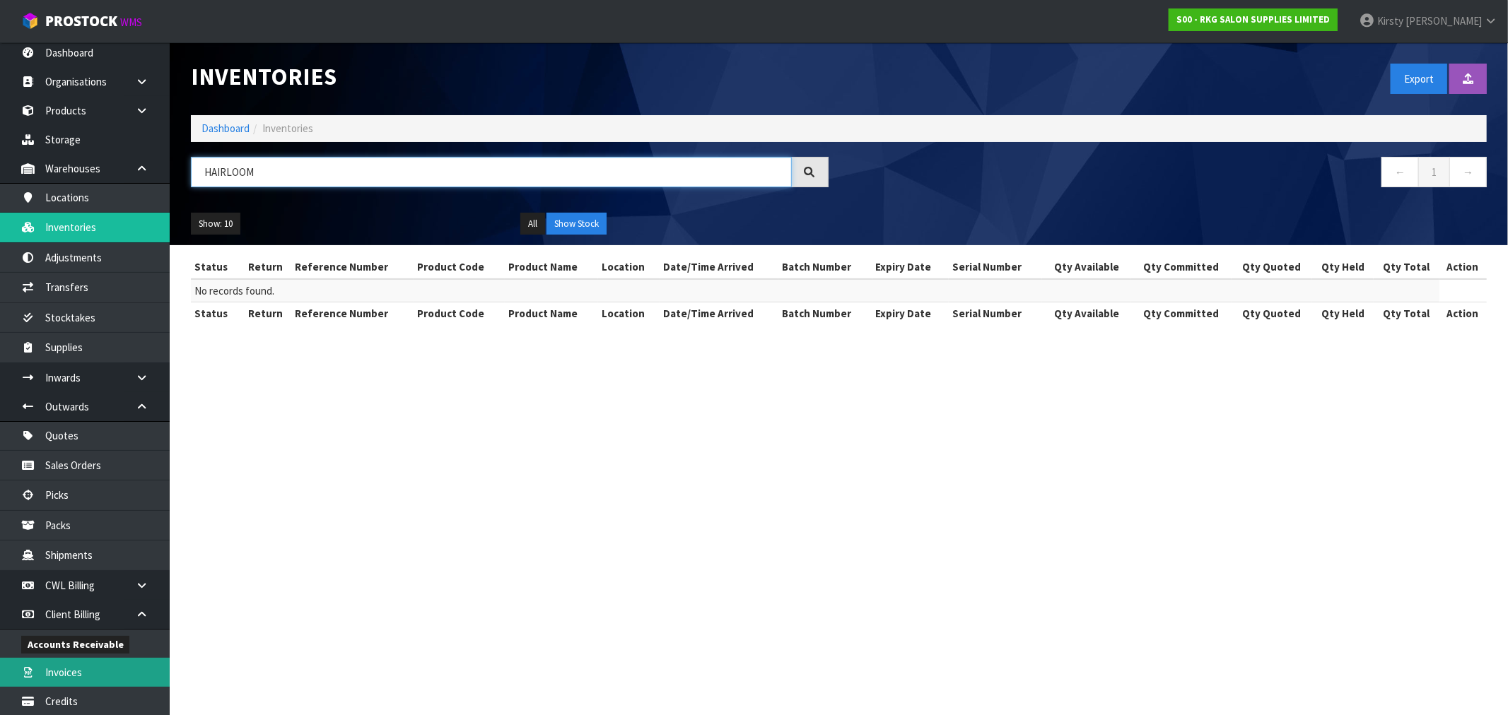
type input "HAIRLOOM"
click at [68, 670] on link "Invoices" at bounding box center [85, 672] width 170 height 29
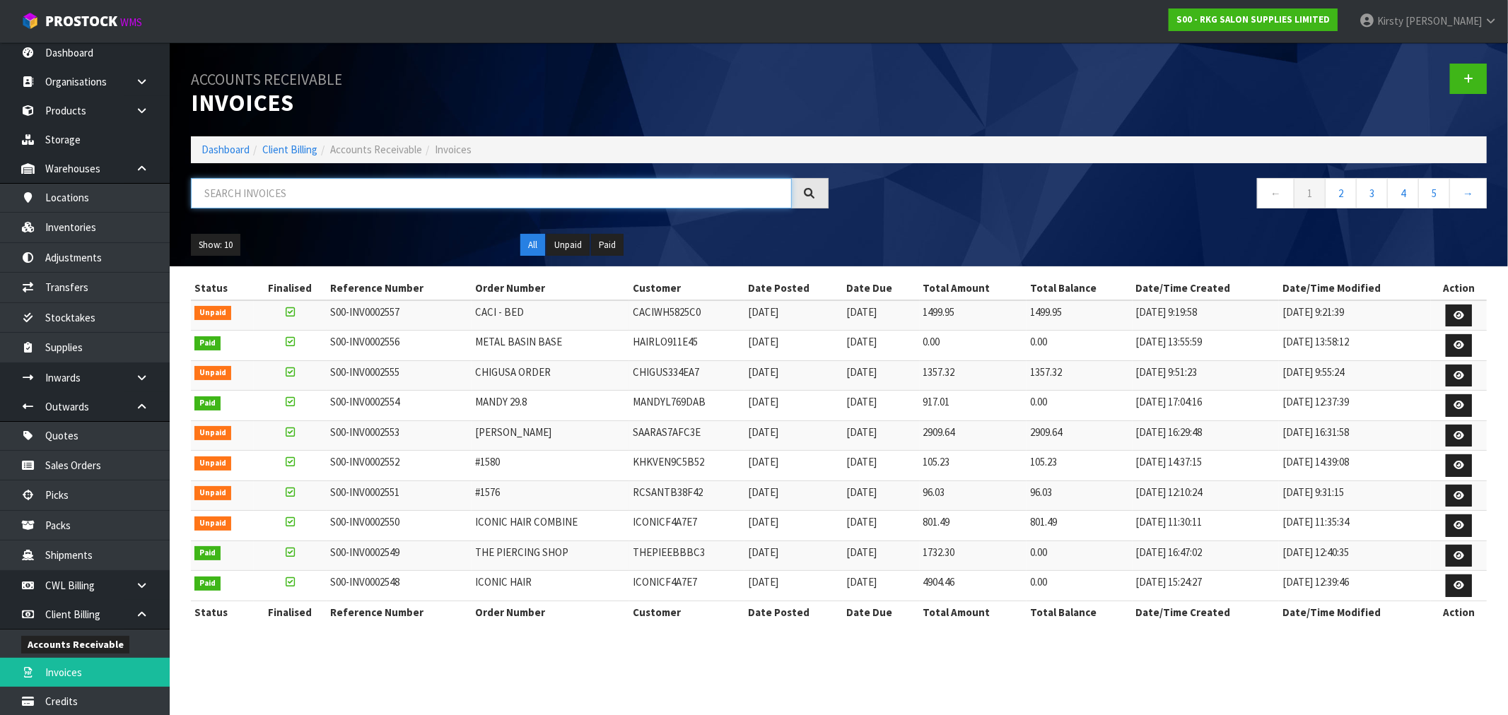
drag, startPoint x: 311, startPoint y: 193, endPoint x: 330, endPoint y: 168, distance: 31.8
click at [319, 180] on input "text" at bounding box center [491, 193] width 601 height 30
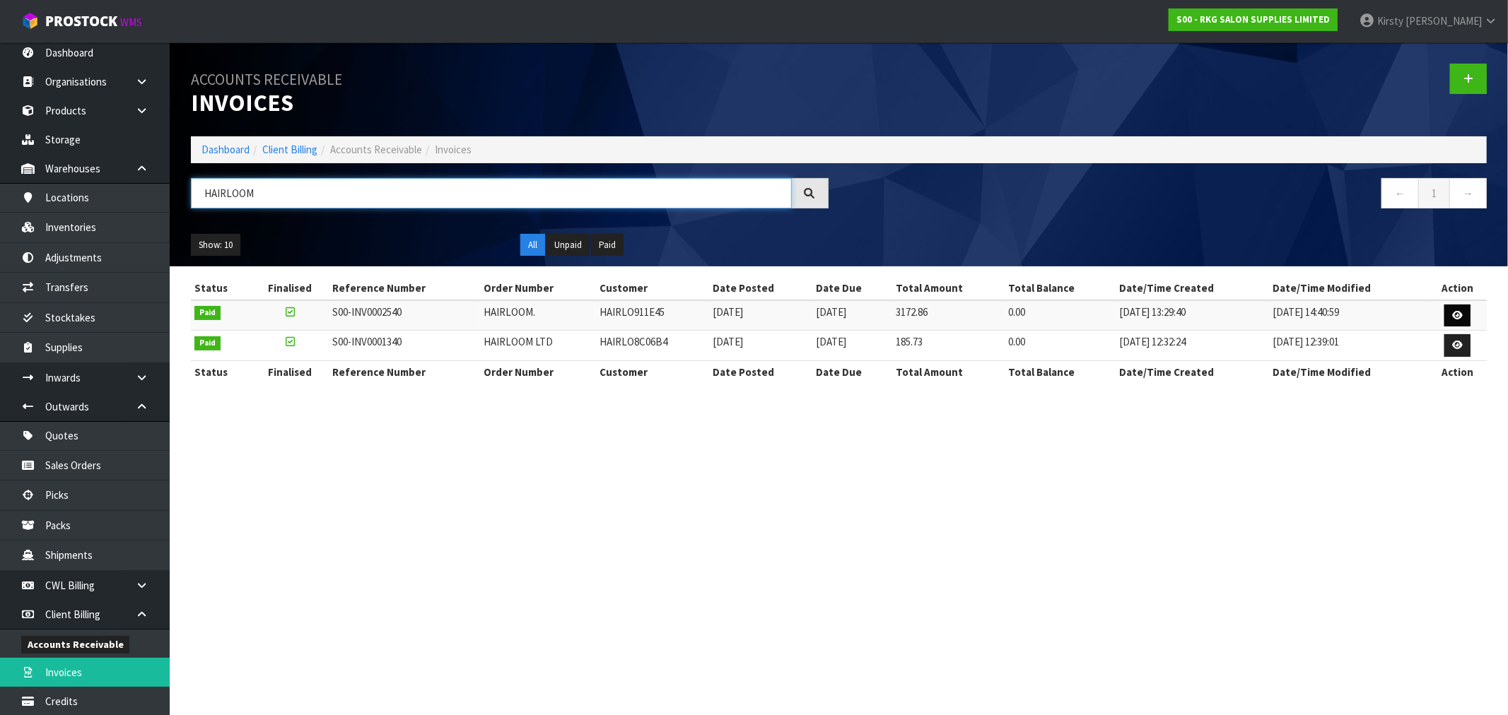
type input "HAIRLOOM"
click at [1453, 312] on icon at bounding box center [1457, 315] width 11 height 9
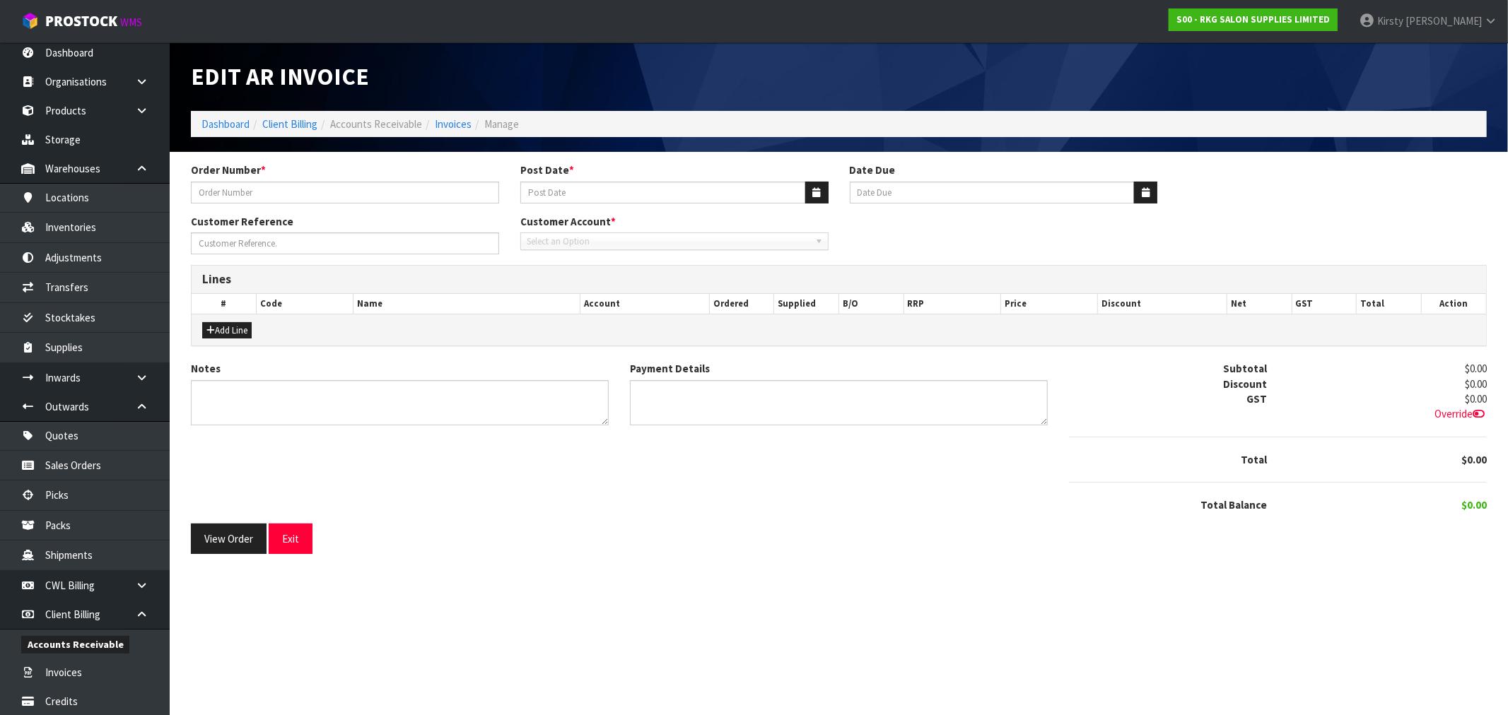
type input "HAIRLOOM."
type input "[DATE]"
type input "[PERSON_NAME]"
type textarea "THANK YOU FOR YOUR ORDER."
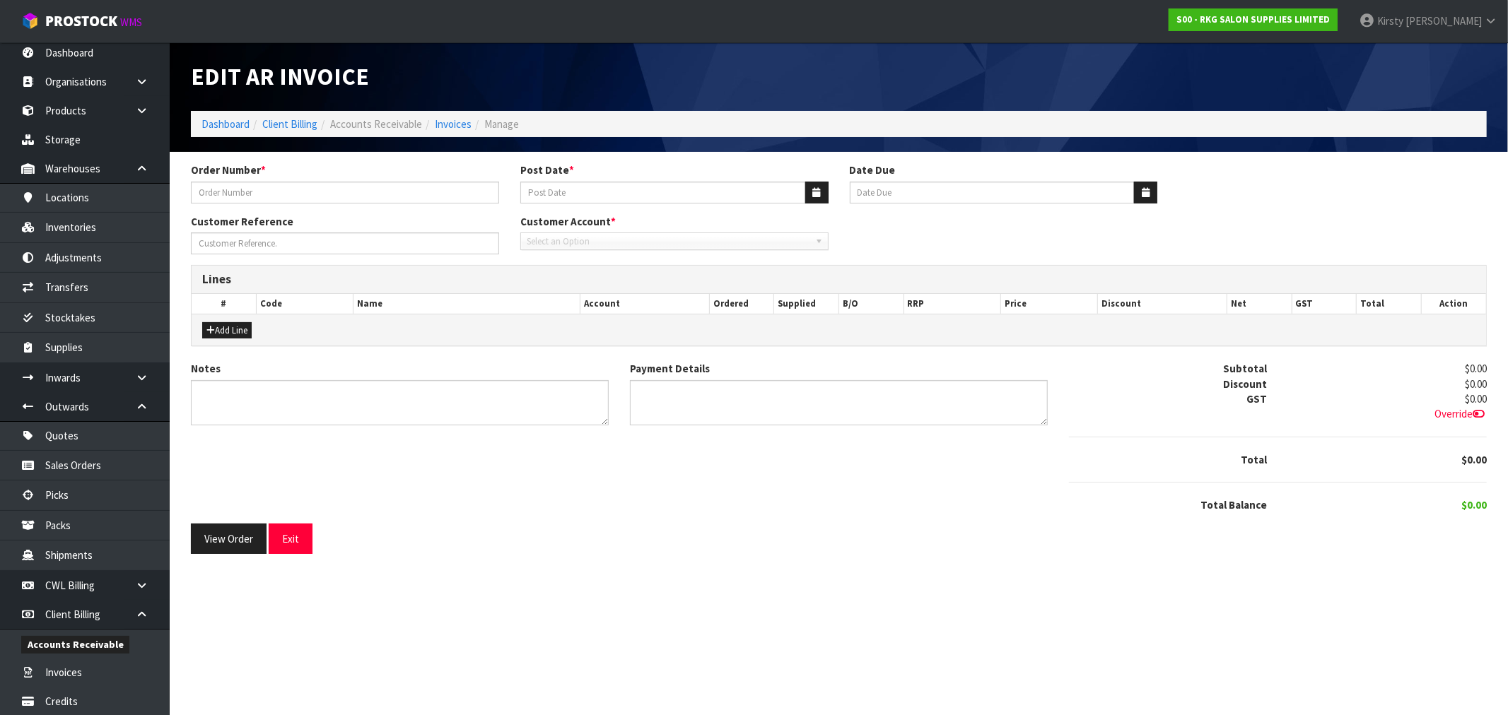
type textarea "DIRECT CREDIT: $1500 (1/8), $1000 (14/8), $672.86 (22/8)"
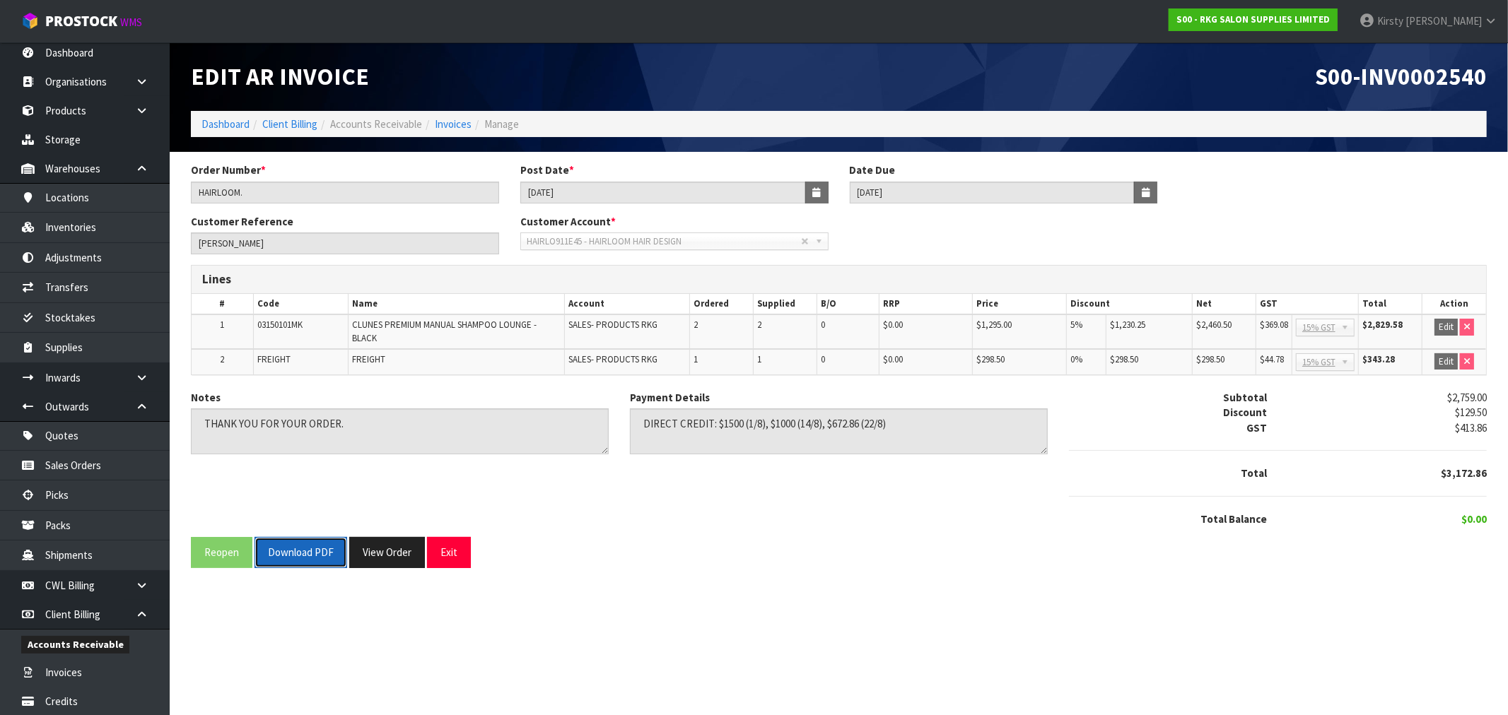
drag, startPoint x: 312, startPoint y: 555, endPoint x: 497, endPoint y: 447, distance: 214.5
click at [312, 554] on button "Download PDF" at bounding box center [300, 552] width 93 height 30
drag, startPoint x: 449, startPoint y: 553, endPoint x: 267, endPoint y: 581, distance: 183.9
click at [449, 551] on button "Exit" at bounding box center [449, 552] width 44 height 30
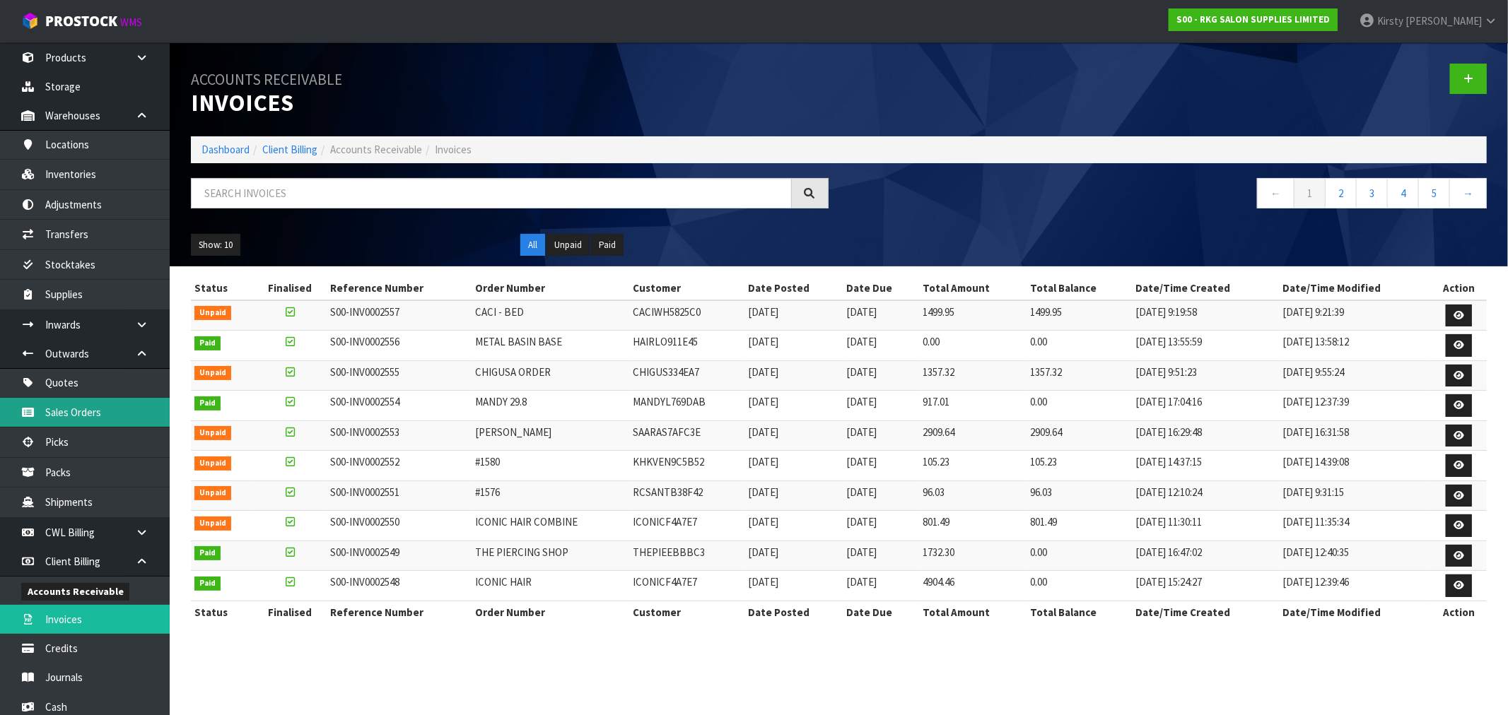
scroll to position [240, 0]
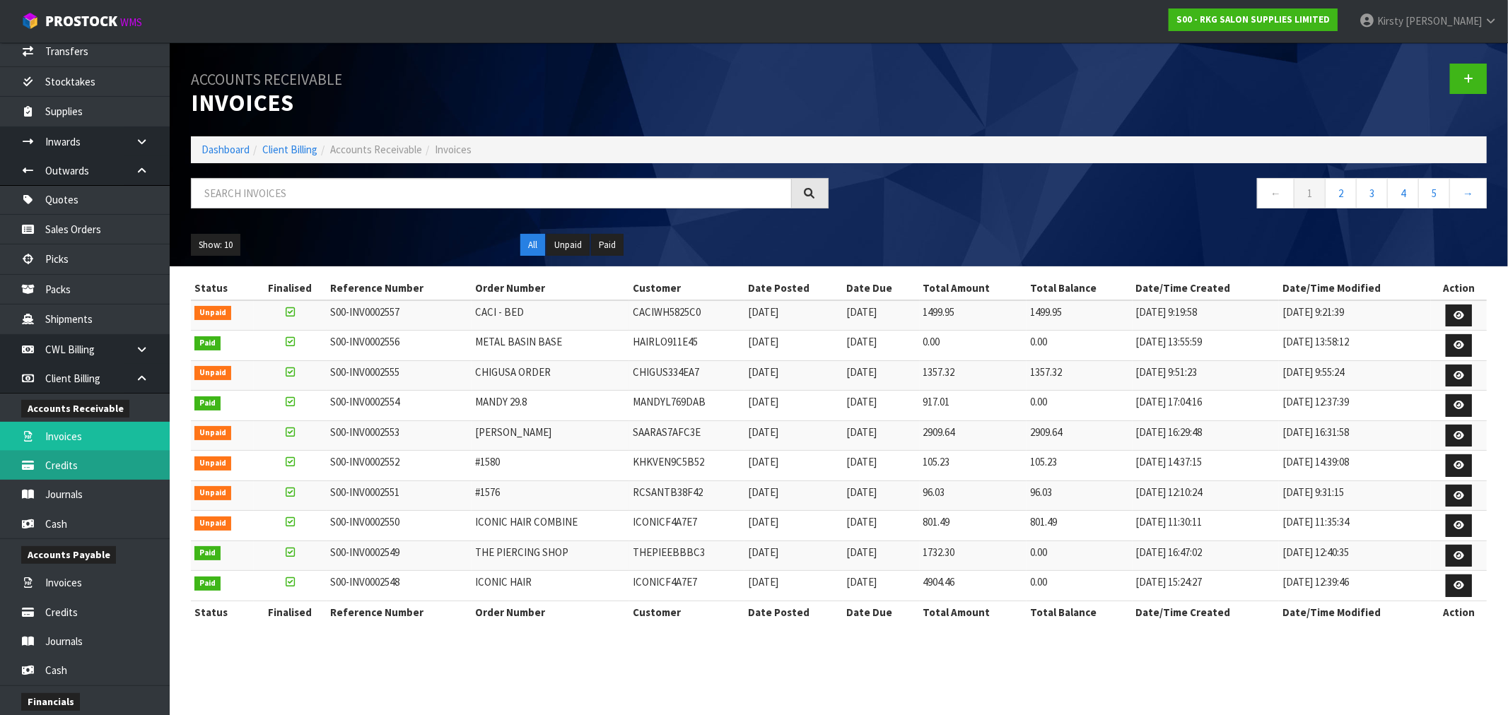
click at [46, 470] on link "Credits" at bounding box center [85, 465] width 170 height 29
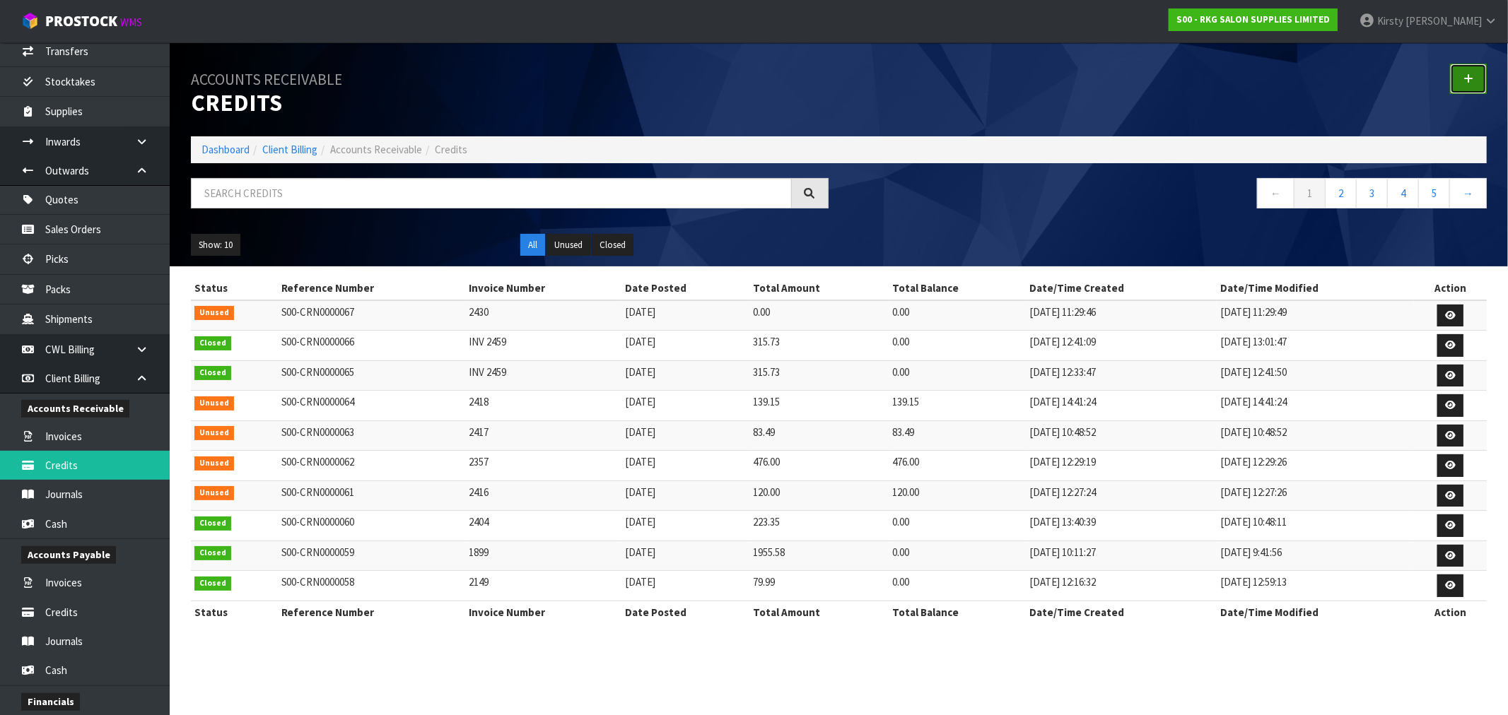
click at [1466, 76] on icon at bounding box center [1468, 79] width 10 height 11
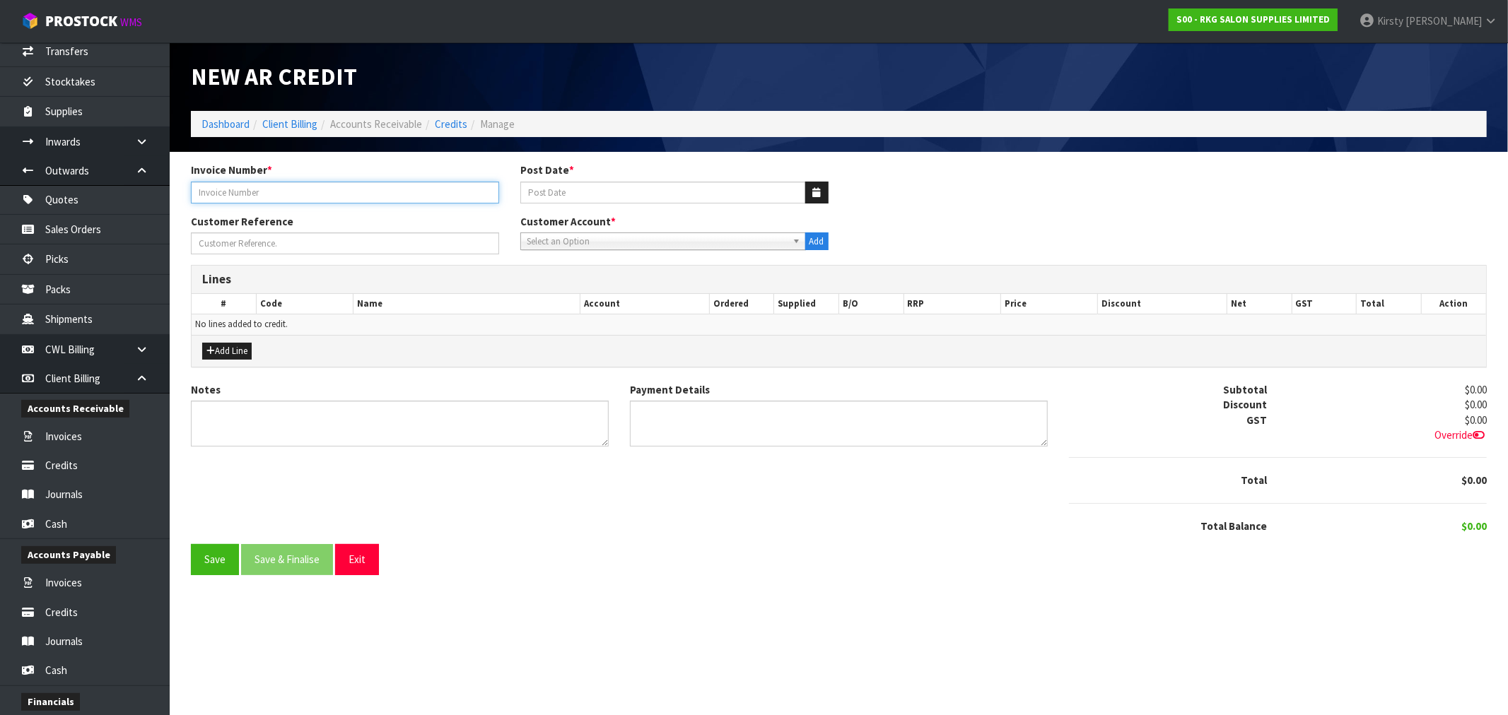
click at [319, 199] on input "text" at bounding box center [345, 193] width 308 height 22
type input "INV 2540"
click at [807, 192] on button "button" at bounding box center [816, 193] width 23 height 22
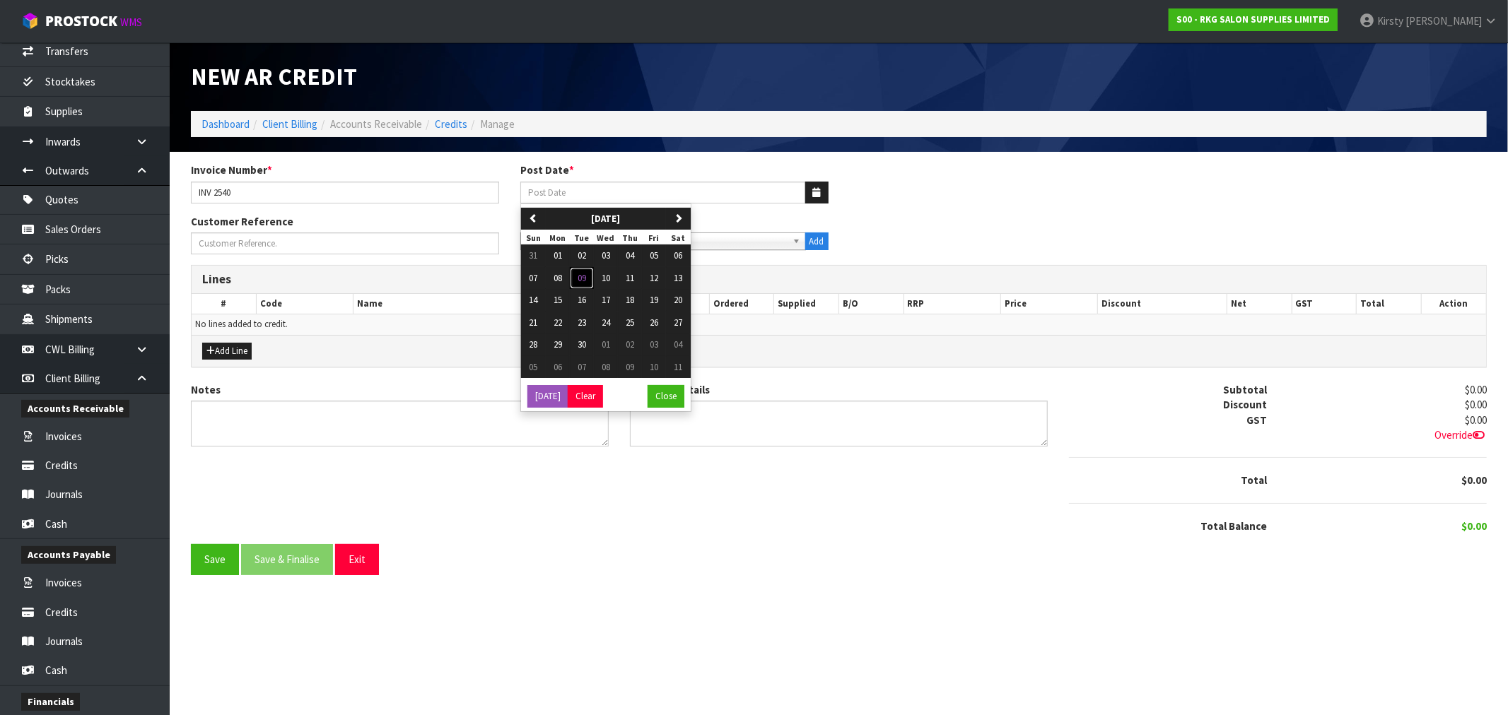
click at [586, 274] on span "09" at bounding box center [582, 278] width 8 height 12
type input "[DATE]"
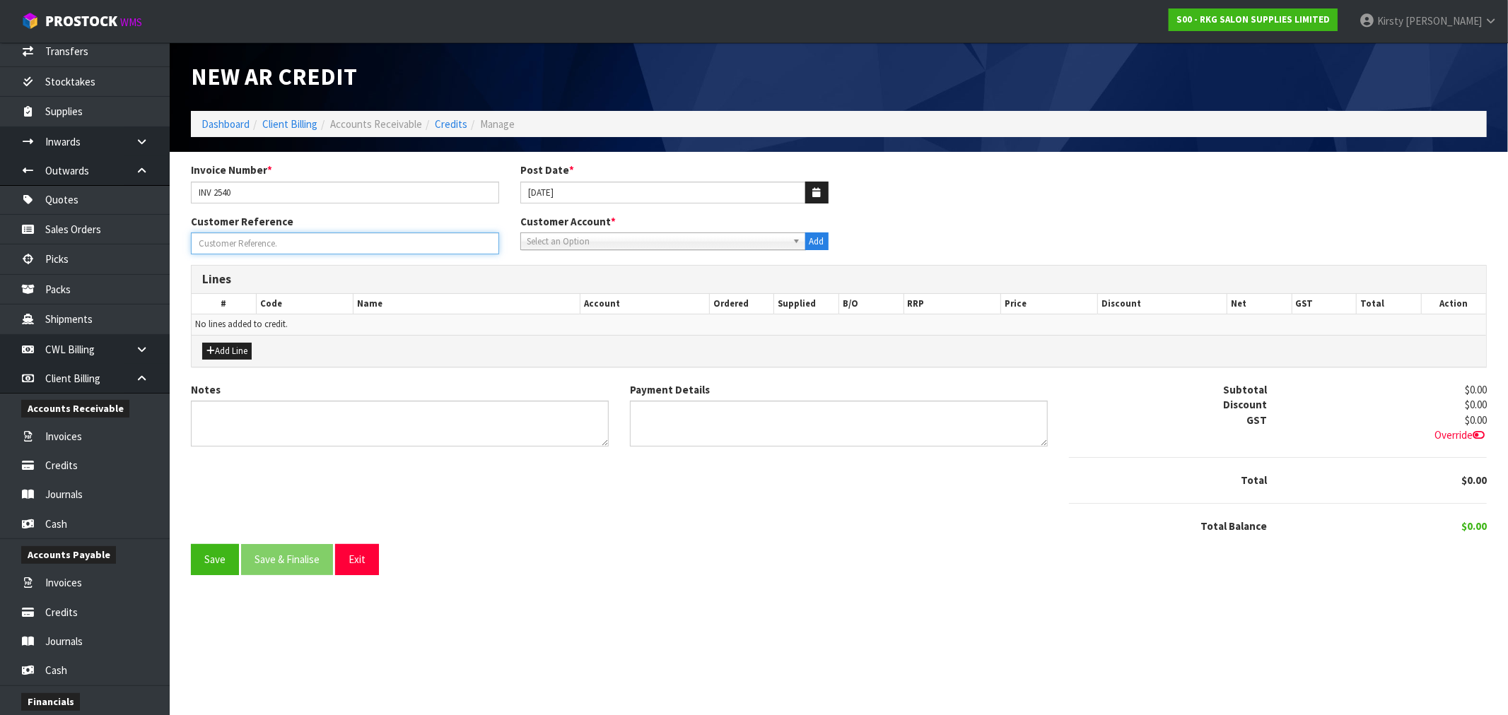
click at [255, 245] on input "Invoice Number *" at bounding box center [345, 244] width 308 height 22
type input "REFUND ON RETURN OF GOODS"
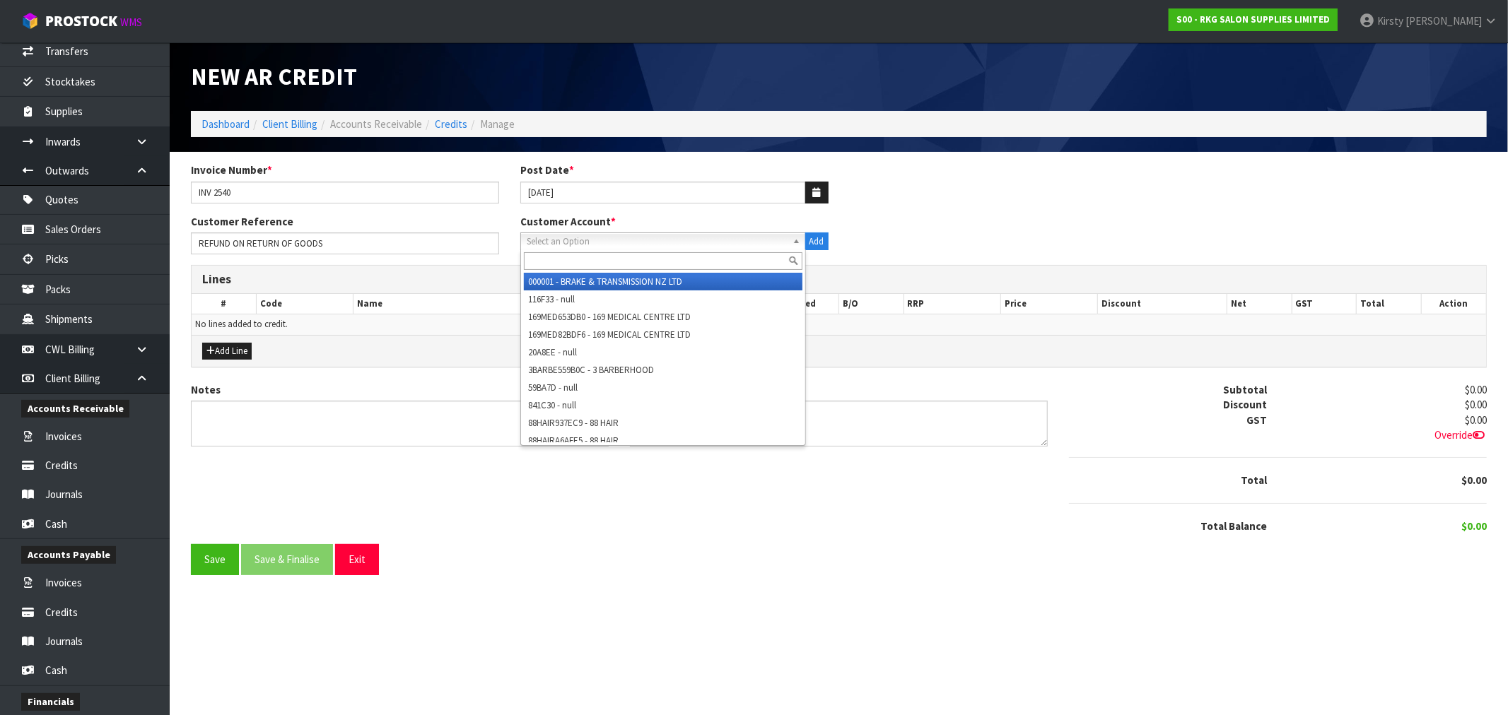
click at [698, 244] on span "Select an Option" at bounding box center [657, 241] width 260 height 17
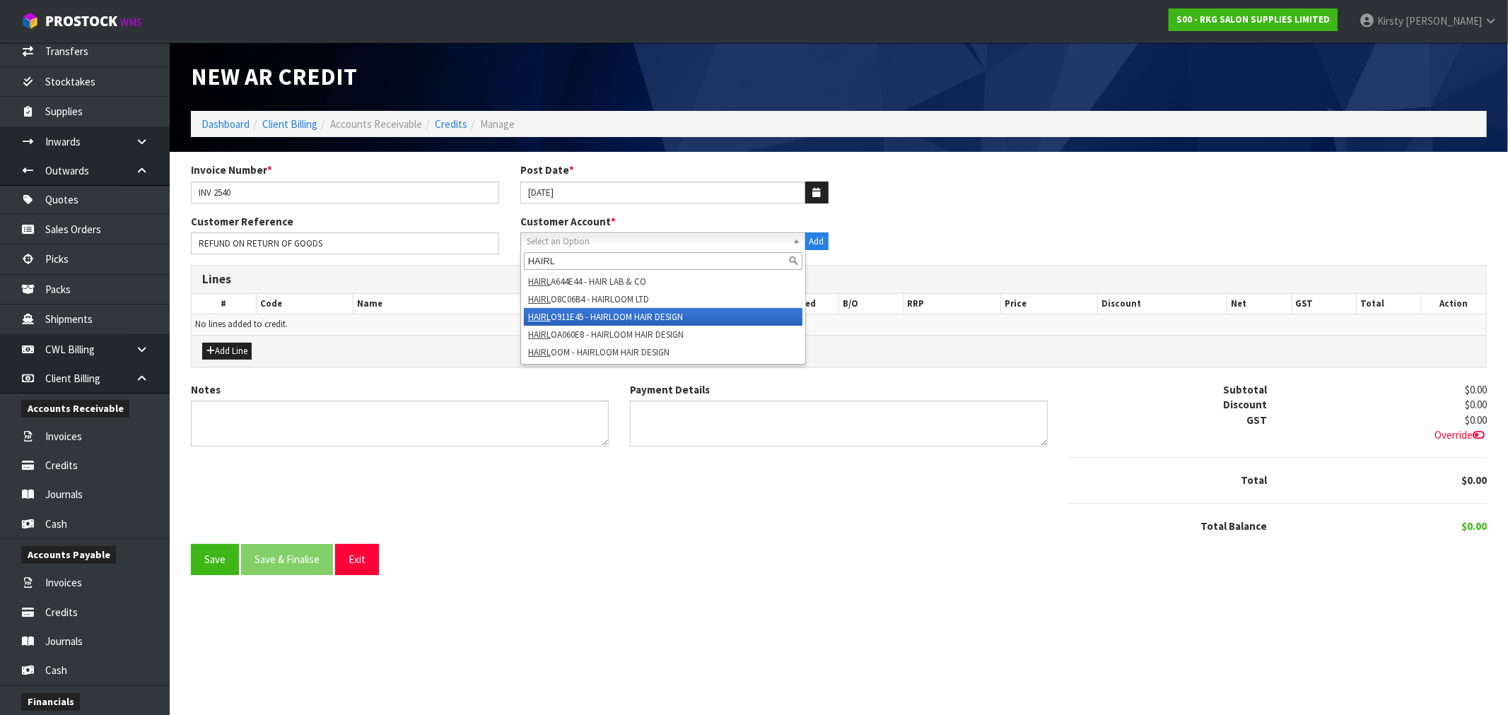
type input "HAIRL"
click at [630, 309] on li "HAIRL O911E45 - HAIRLOOM HAIR DESIGN" at bounding box center [663, 317] width 279 height 18
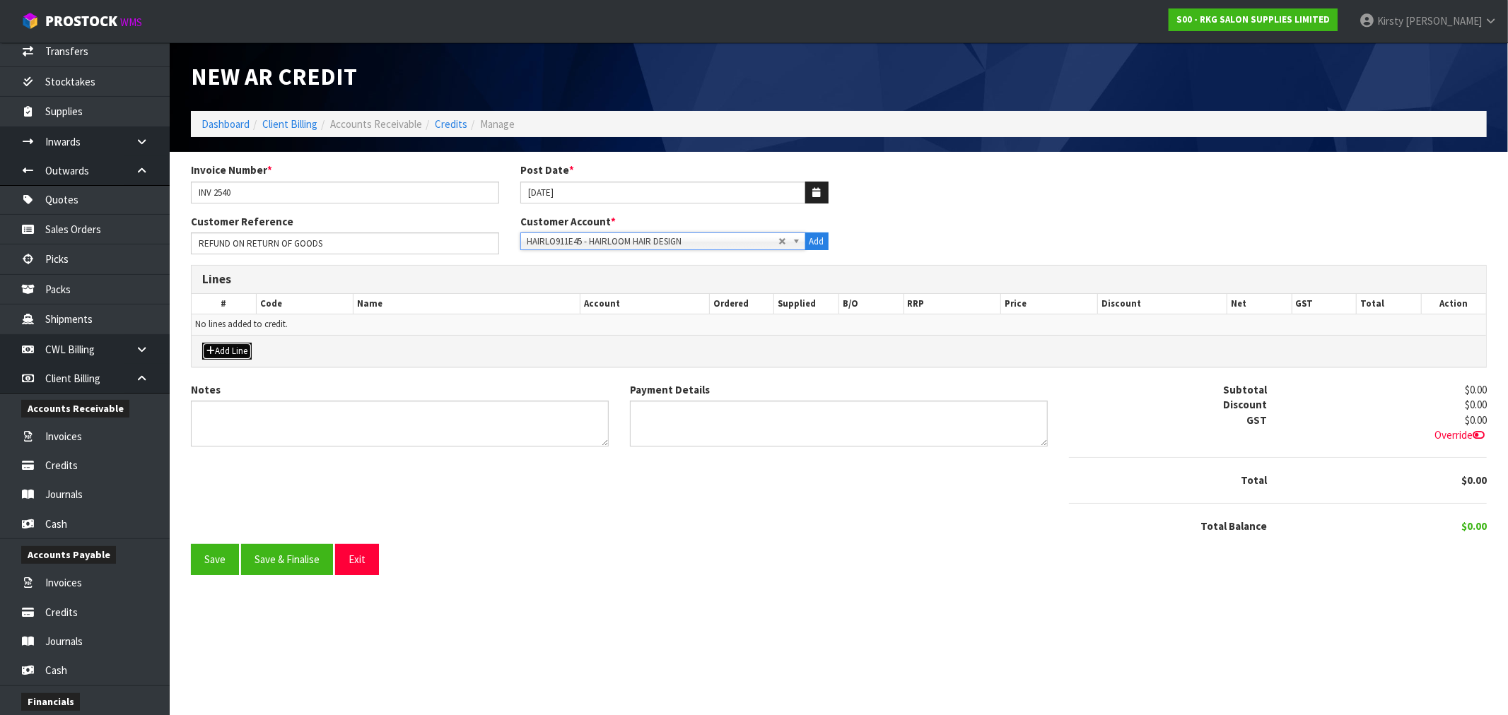
click at [225, 349] on button "Add Line" at bounding box center [226, 351] width 49 height 17
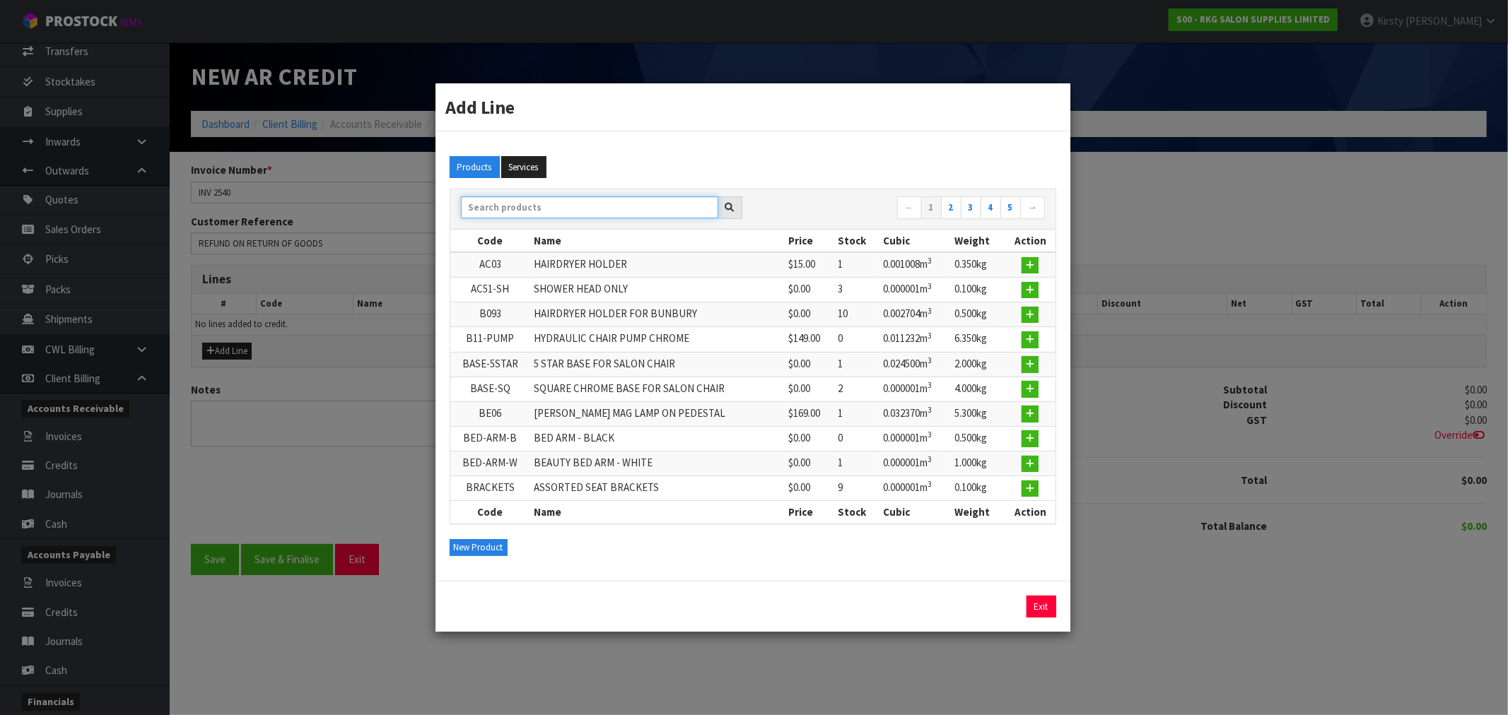
click at [476, 207] on input "text" at bounding box center [589, 208] width 257 height 22
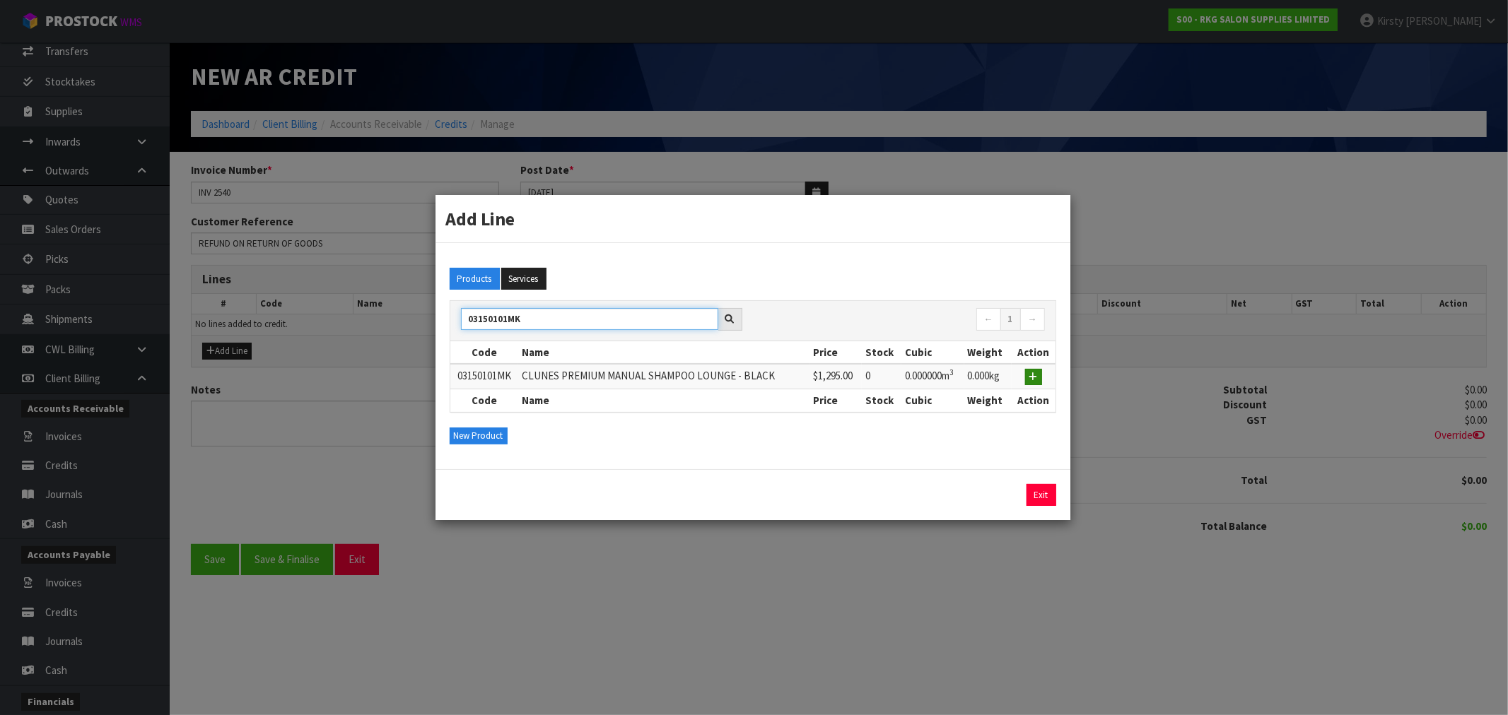
type input "03150101MK"
click at [1038, 376] on icon "button" at bounding box center [1033, 377] width 8 height 9
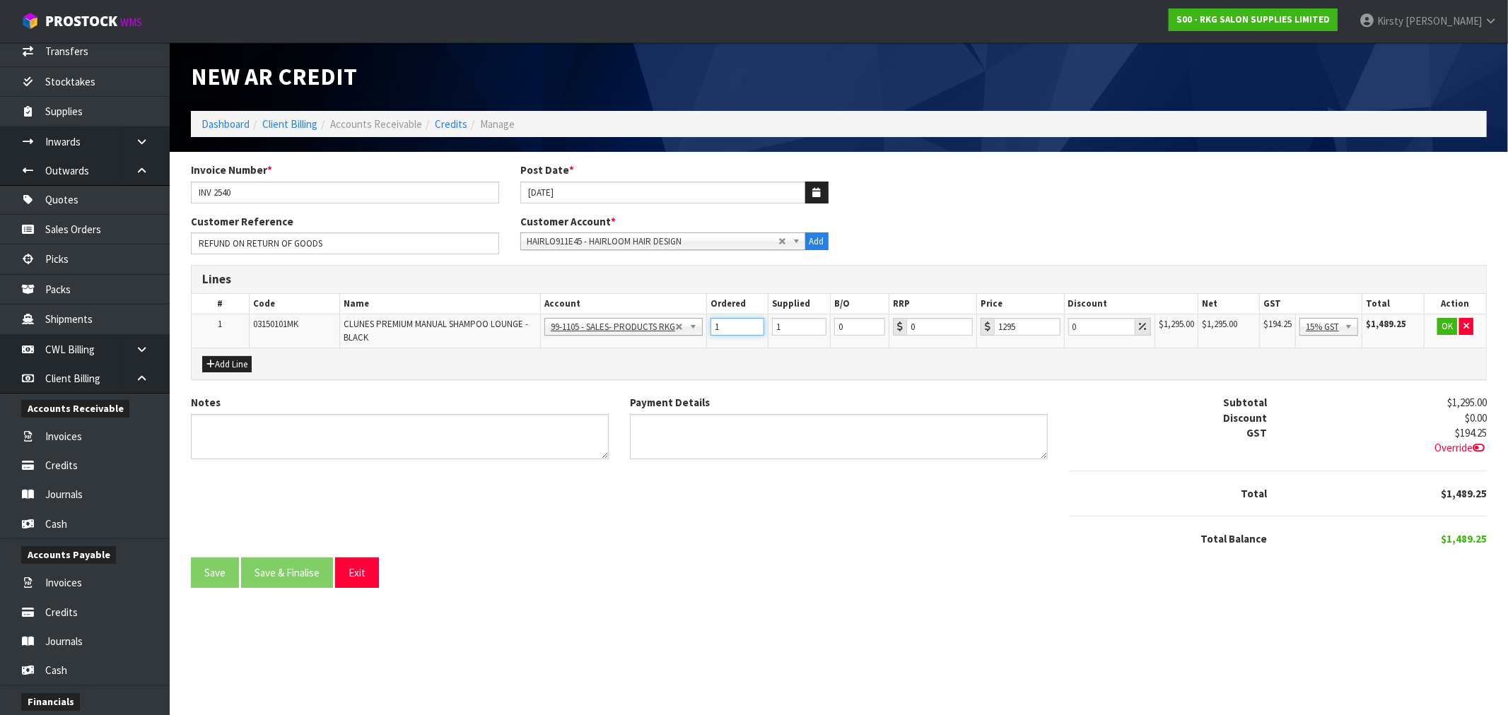
click at [757, 320] on input "1" at bounding box center [737, 327] width 54 height 18
type input "2"
click at [756, 322] on input "2" at bounding box center [737, 327] width 54 height 18
click at [816, 324] on input "2" at bounding box center [799, 327] width 54 height 18
click at [816, 324] on input "3" at bounding box center [799, 327] width 54 height 18
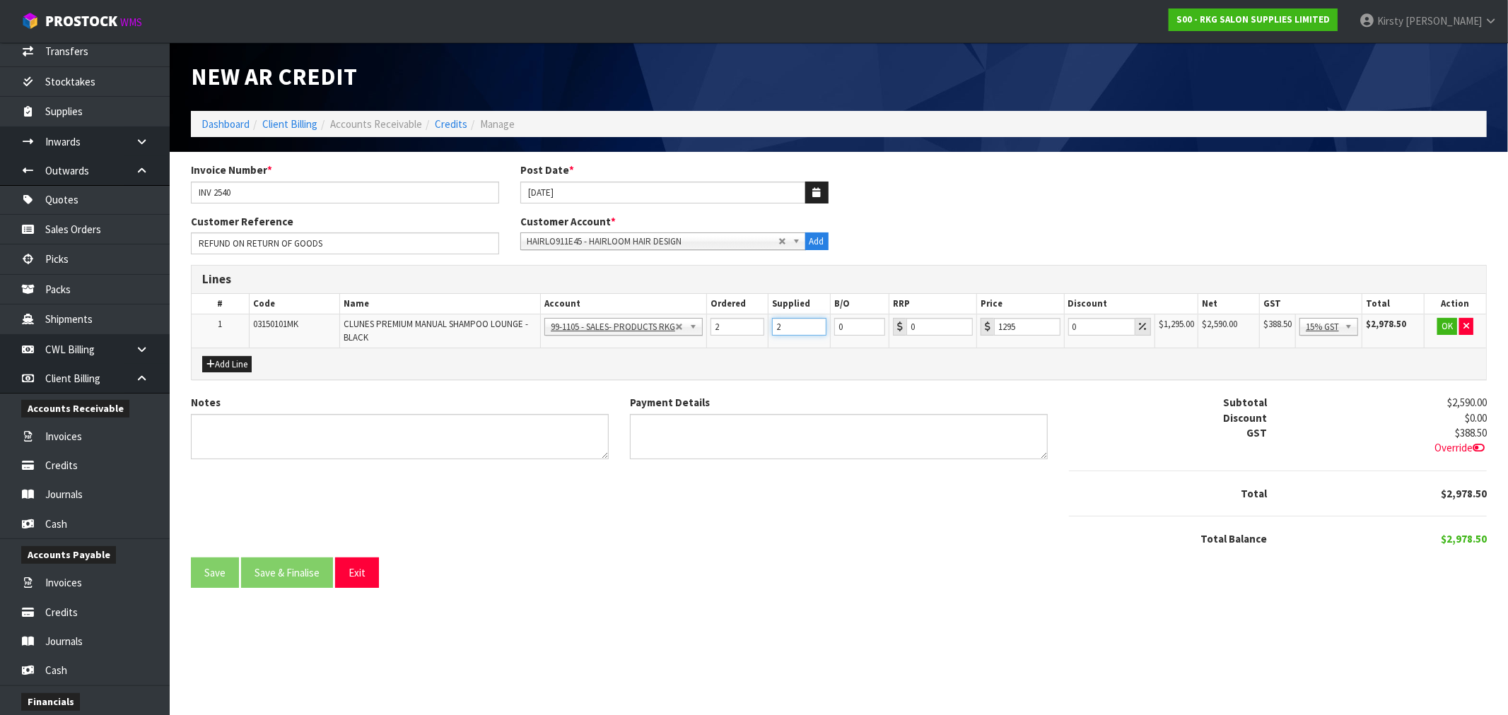
type input "2"
click at [816, 329] on input "2" at bounding box center [799, 327] width 54 height 18
drag, startPoint x: 1082, startPoint y: 326, endPoint x: 1049, endPoint y: 330, distance: 33.5
click at [1049, 330] on tr "1 03150101MK CLUNES PREMIUM MANUAL SHAMPOO LOUNGE - BLACK 99-1100 - SALES -ADMI…" at bounding box center [839, 331] width 1294 height 33
type input "5"
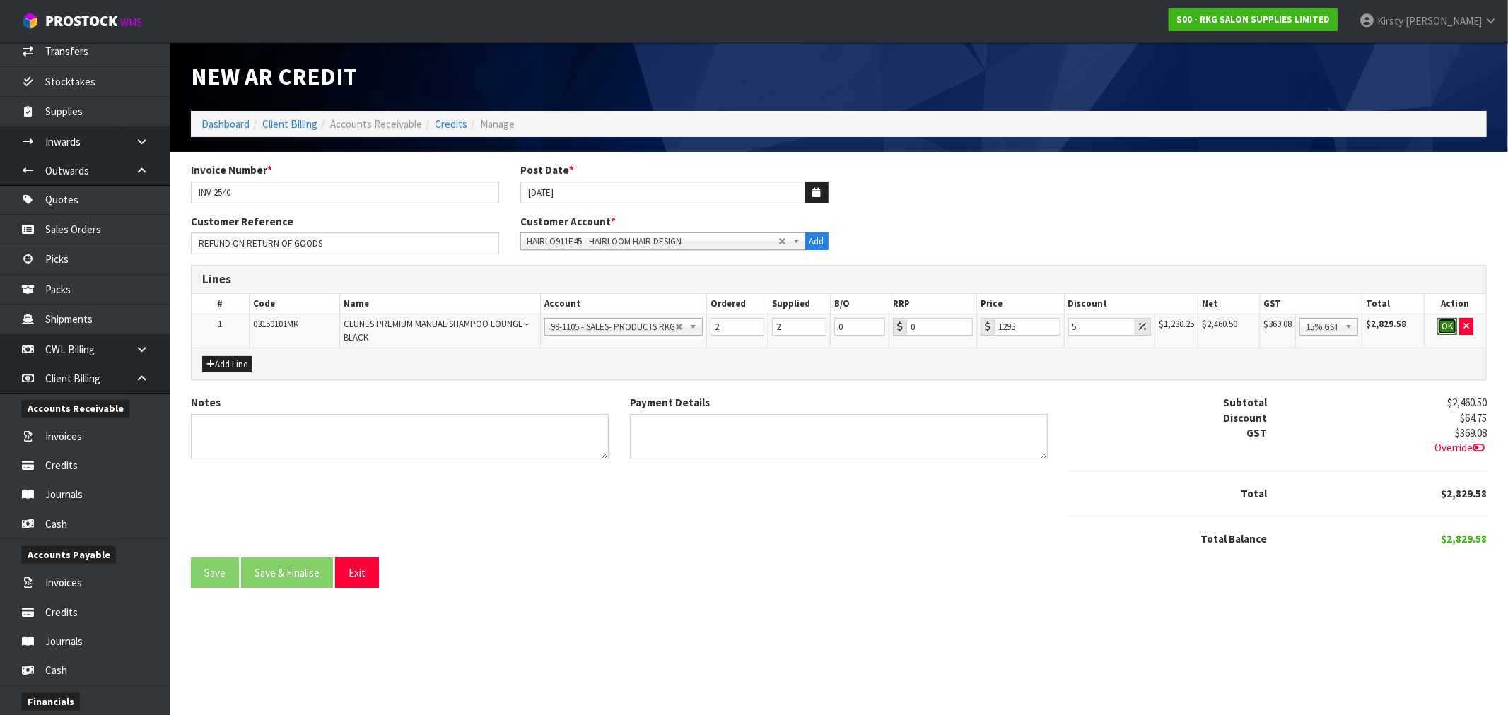
click at [1444, 322] on button "OK" at bounding box center [1447, 326] width 20 height 17
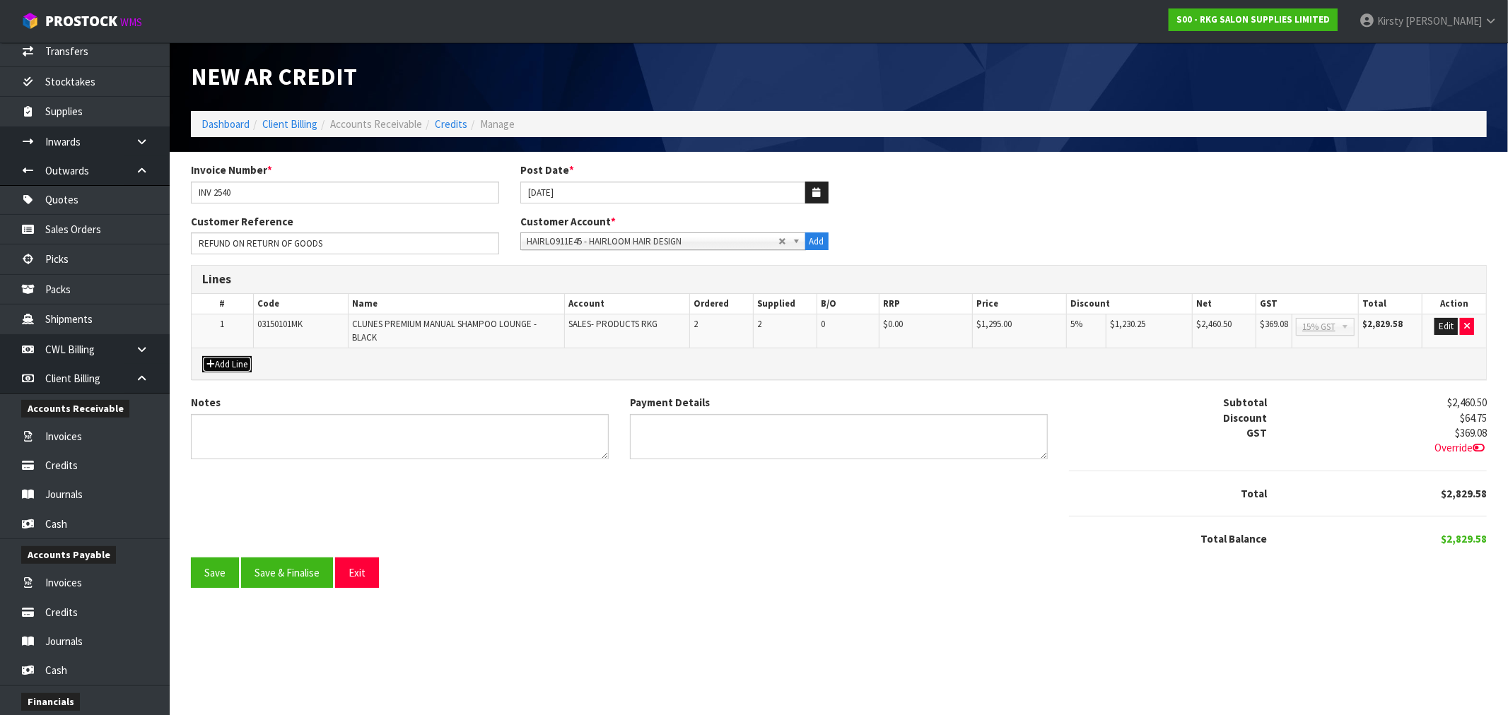
click at [225, 361] on button "Add Line" at bounding box center [226, 364] width 49 height 17
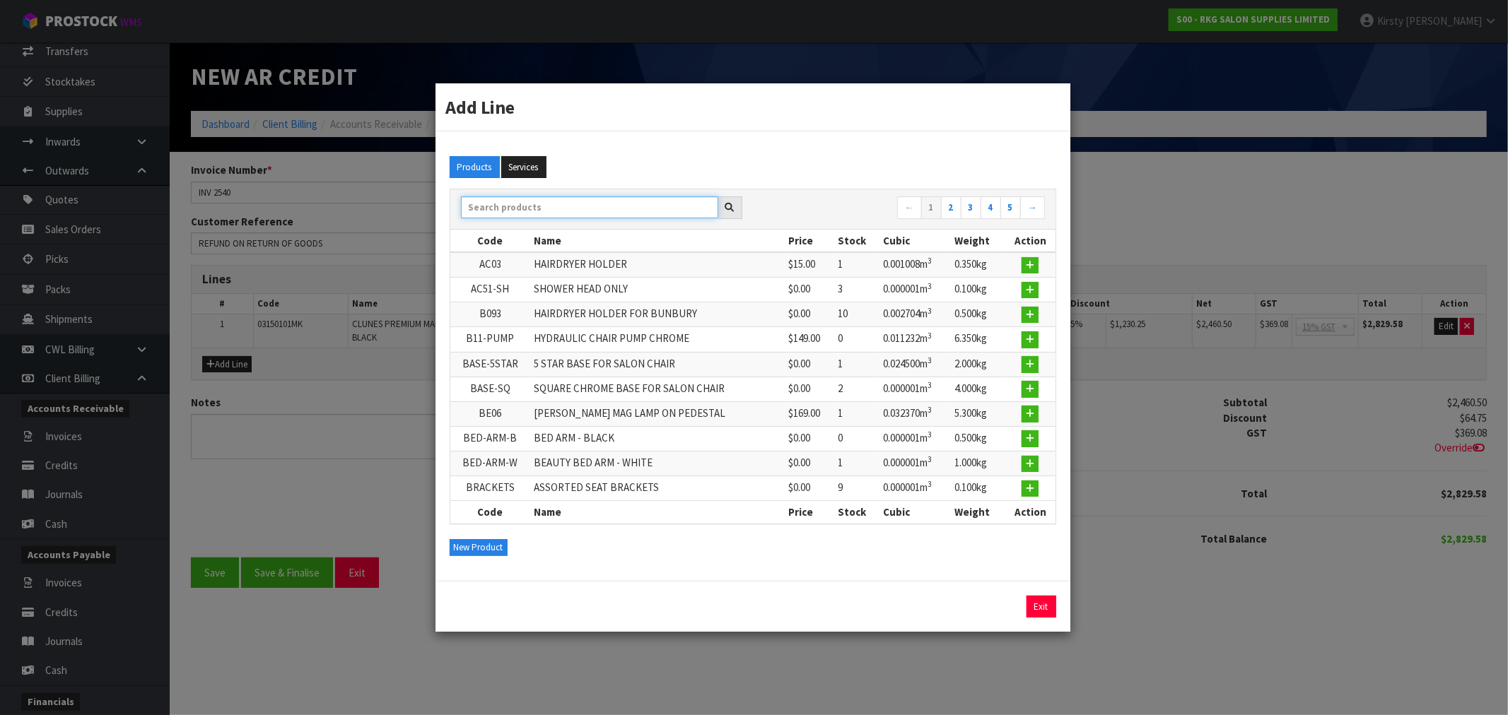
click at [505, 209] on input "text" at bounding box center [589, 208] width 257 height 22
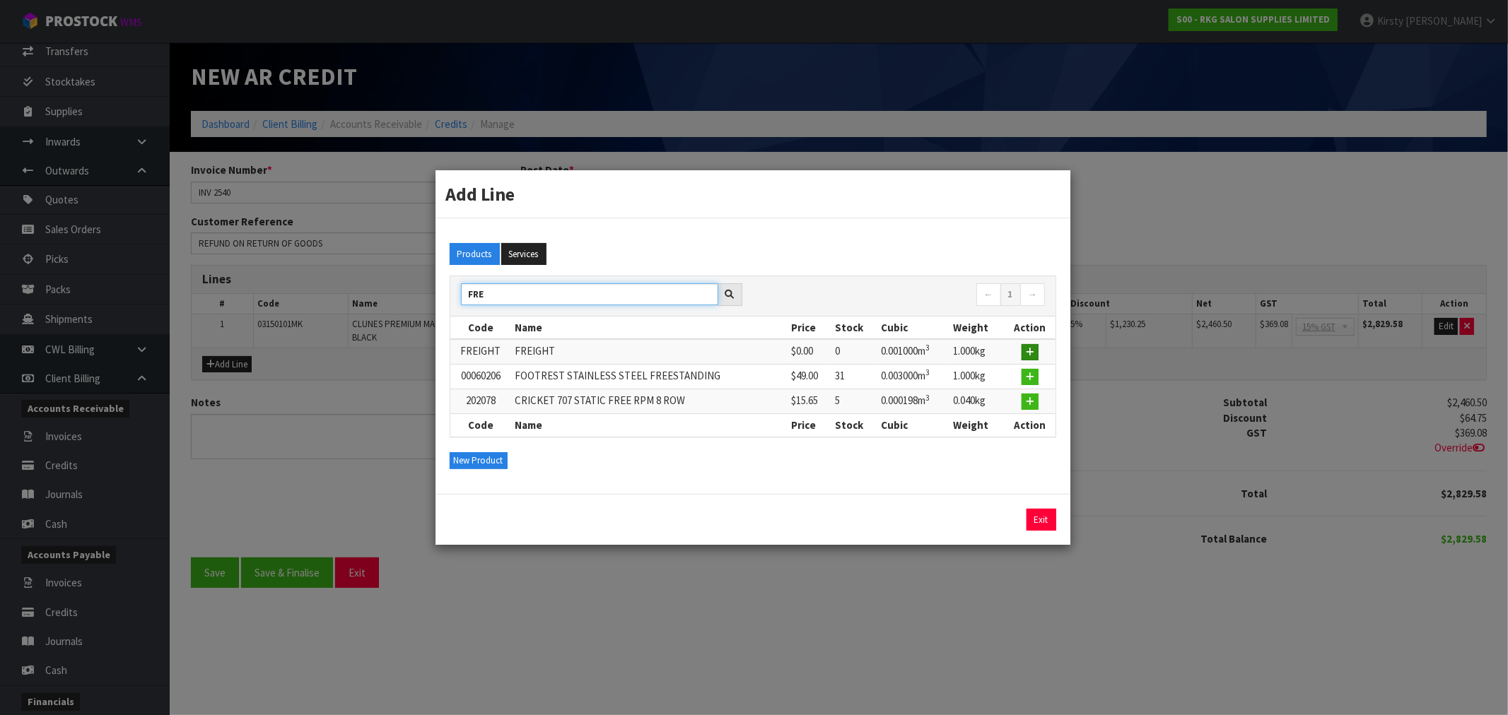
type input "FRE"
click at [1030, 354] on icon "button" at bounding box center [1030, 352] width 8 height 9
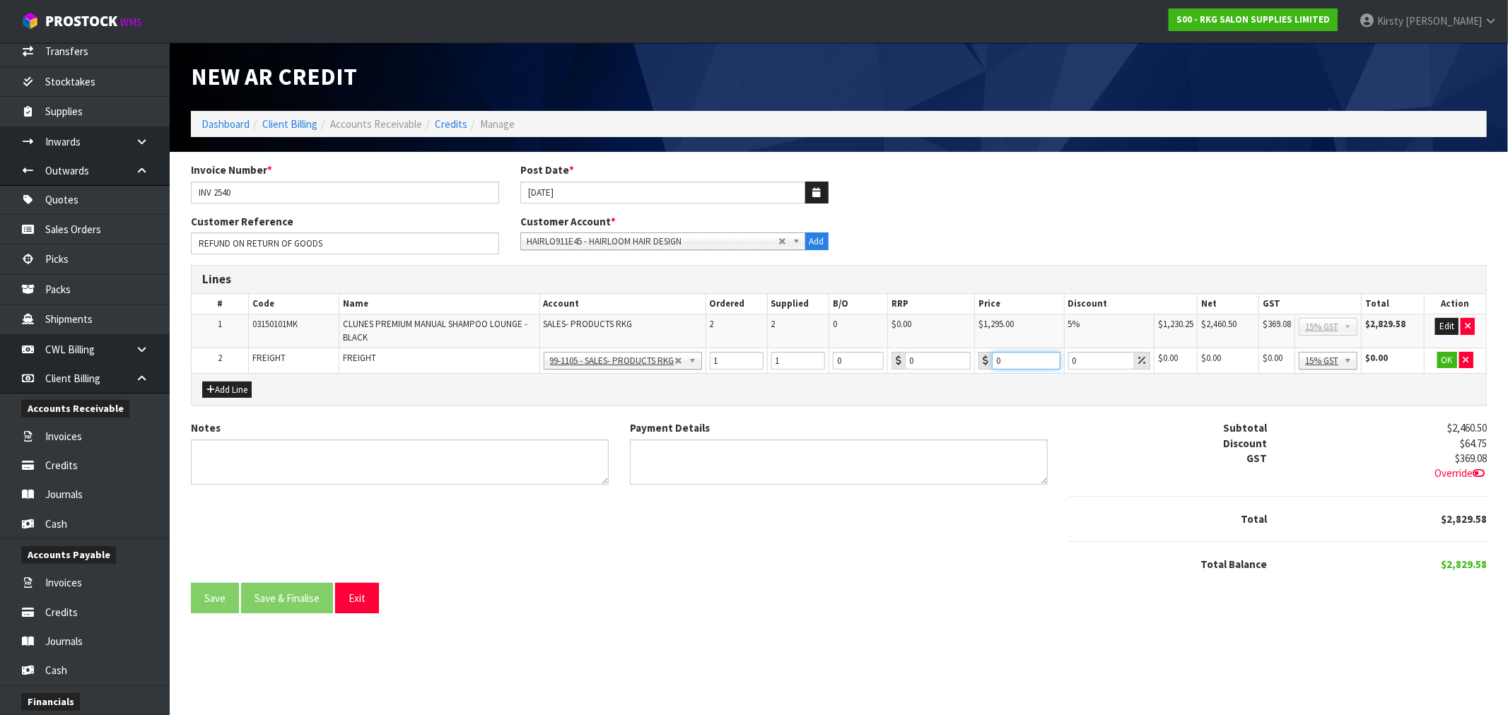
drag, startPoint x: 1002, startPoint y: 368, endPoint x: 942, endPoint y: 373, distance: 60.3
click at [943, 373] on div "Lines # Code Name Account Ordered Supplied B/O RRP Price Discount Net GST Total…" at bounding box center [839, 335] width 1296 height 141
type input "298.50"
click at [1446, 354] on button "OK" at bounding box center [1447, 360] width 20 height 17
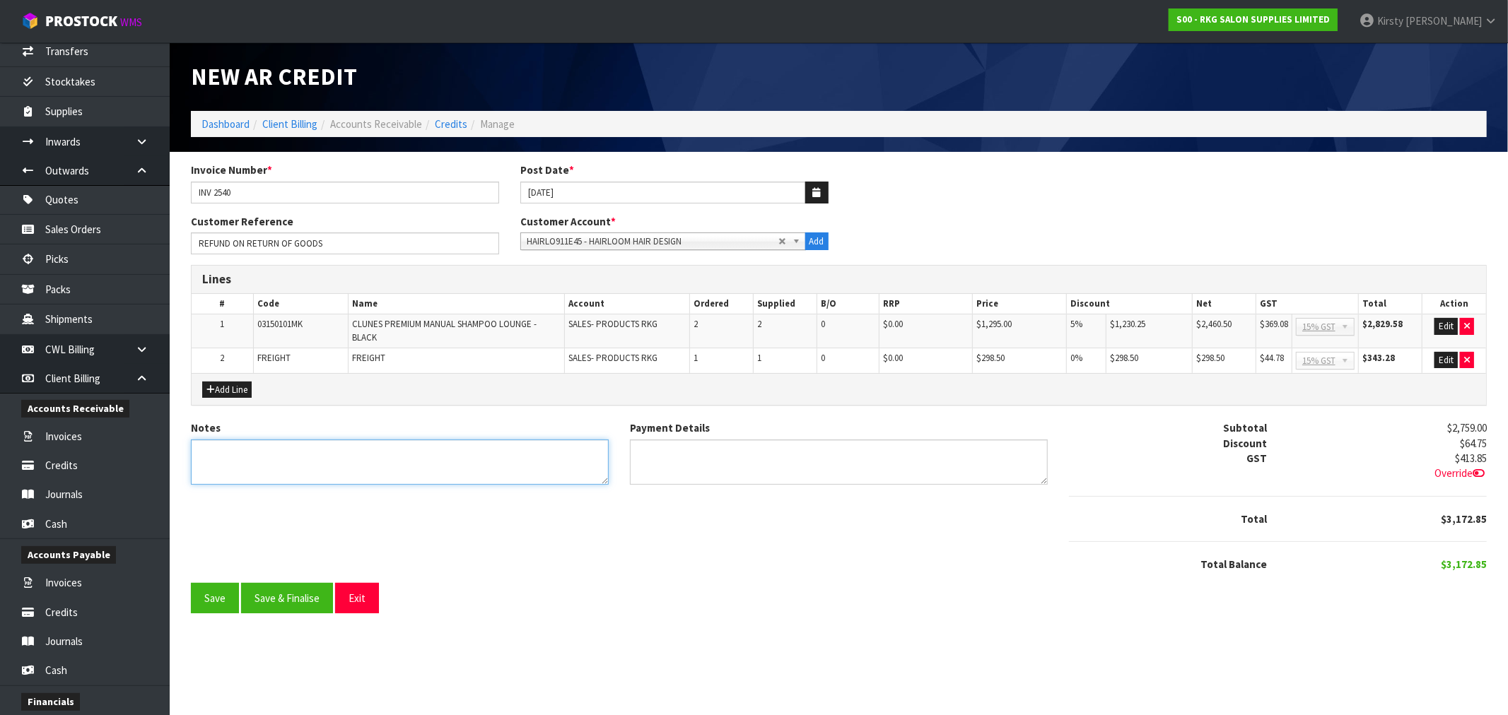
drag, startPoint x: 226, startPoint y: 455, endPoint x: 238, endPoint y: 446, distance: 14.1
click at [228, 454] on textarea "Notes" at bounding box center [400, 463] width 418 height 46
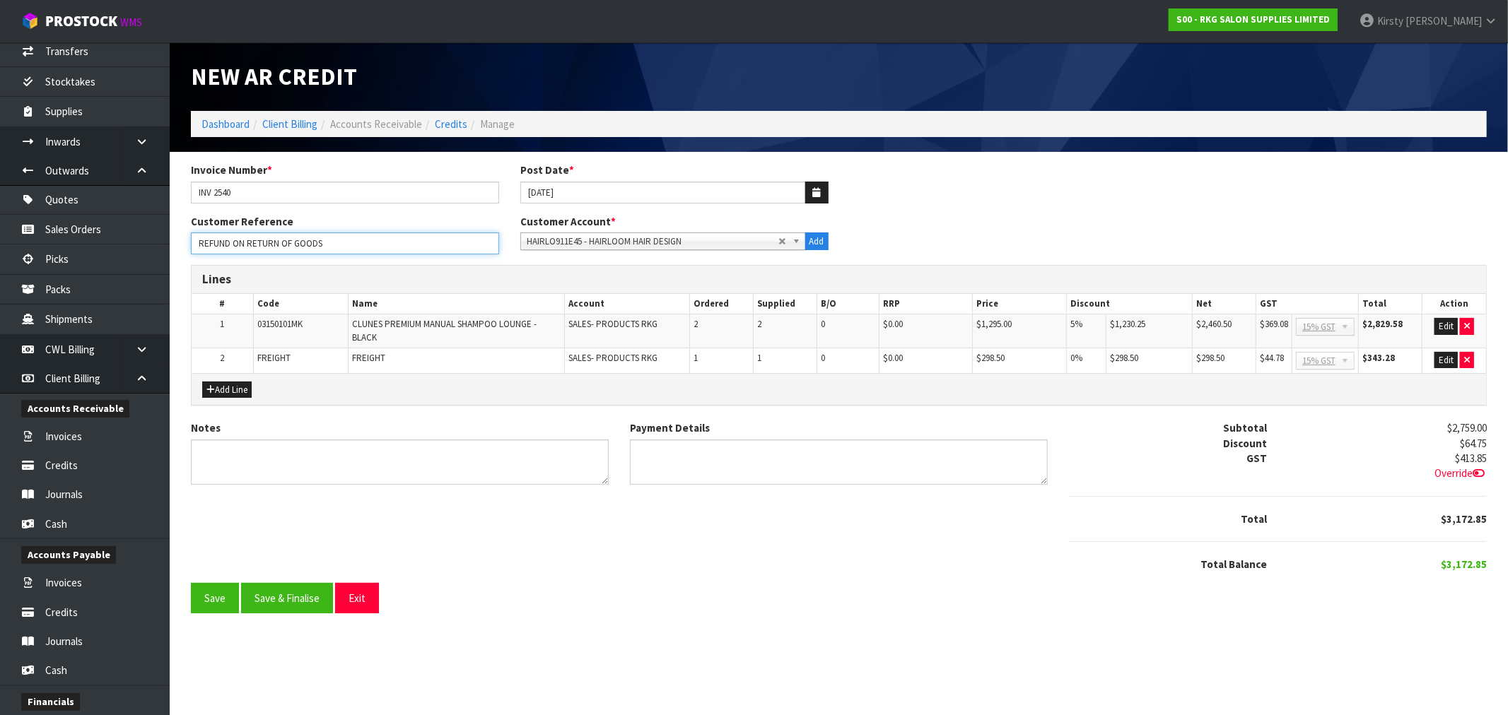
drag, startPoint x: 338, startPoint y: 240, endPoint x: 269, endPoint y: 237, distance: 69.4
click at [248, 245] on input "REFUND ON RETURN OF GOODS" at bounding box center [345, 244] width 308 height 22
type input "REFUND ON RECEIPT OF RETURNED GOODS"
click at [218, 598] on button "Save" at bounding box center [215, 598] width 48 height 30
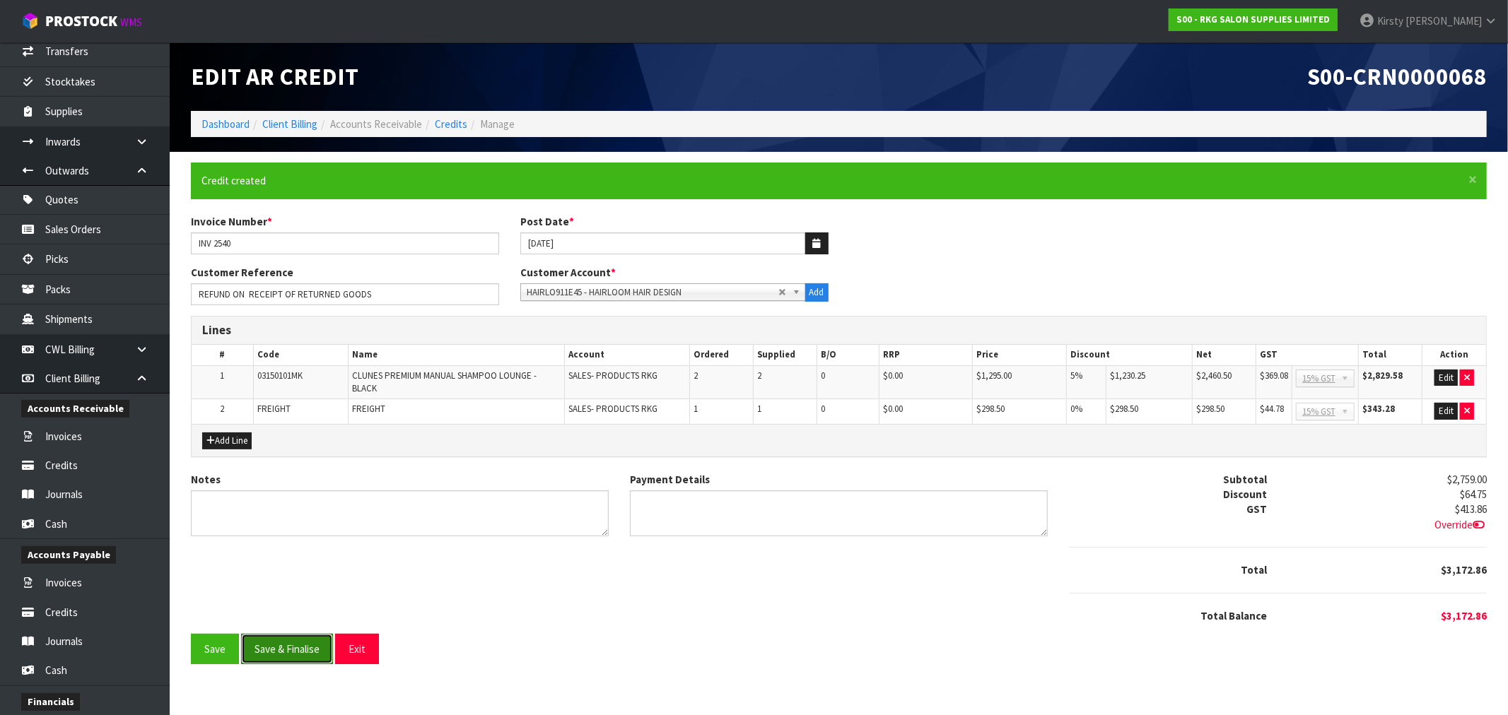
click at [276, 647] on button "Save & Finalise" at bounding box center [287, 649] width 92 height 30
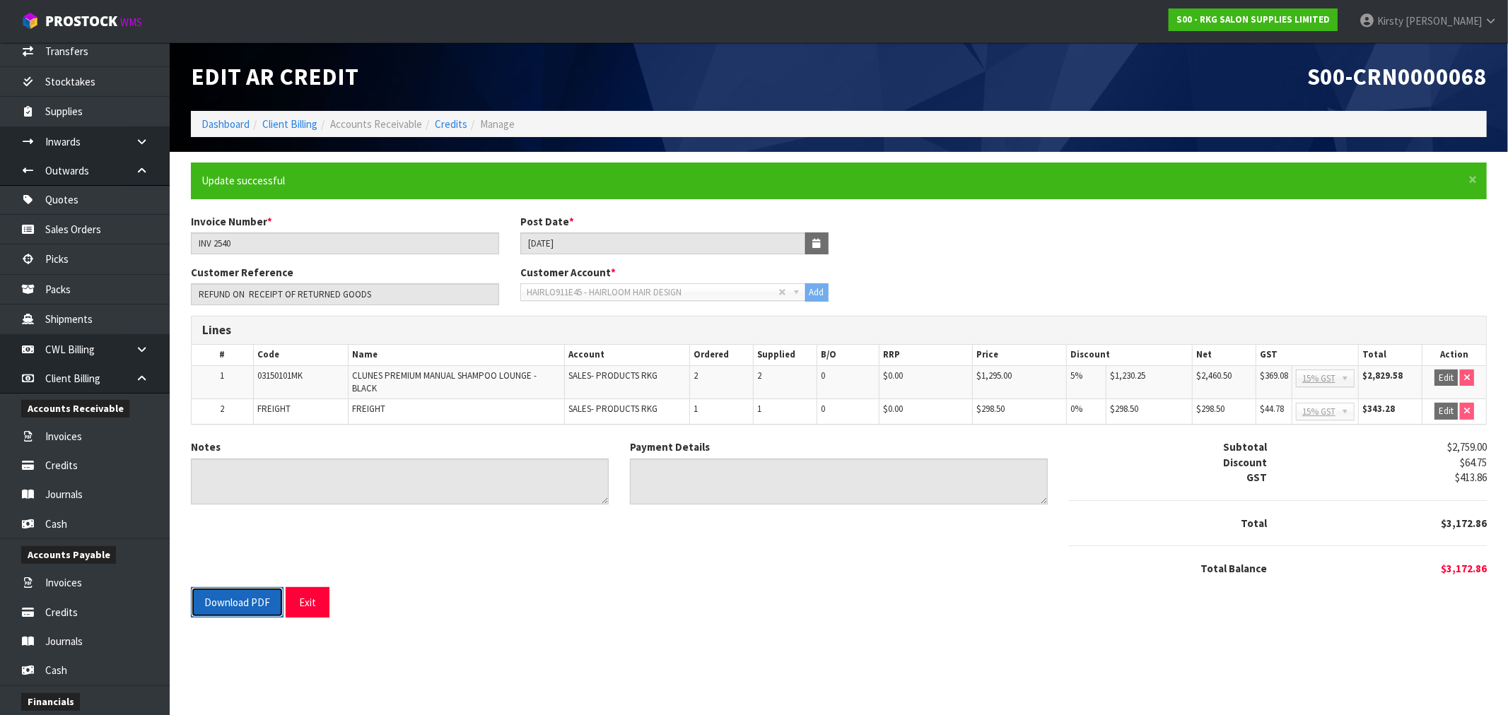
click at [230, 605] on button "Download PDF" at bounding box center [237, 602] width 93 height 30
click at [309, 602] on button "Exit" at bounding box center [308, 602] width 44 height 30
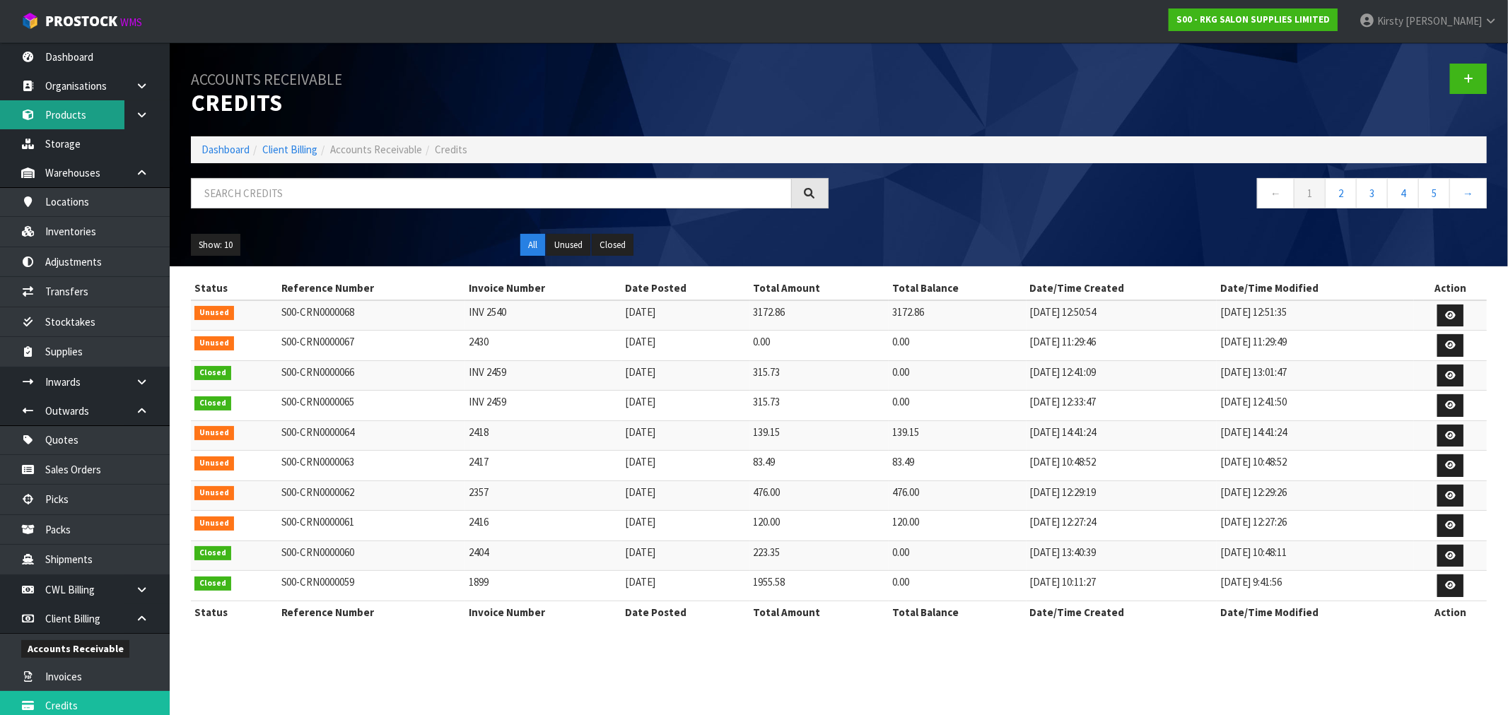
click at [69, 110] on link "Products" at bounding box center [85, 114] width 170 height 29
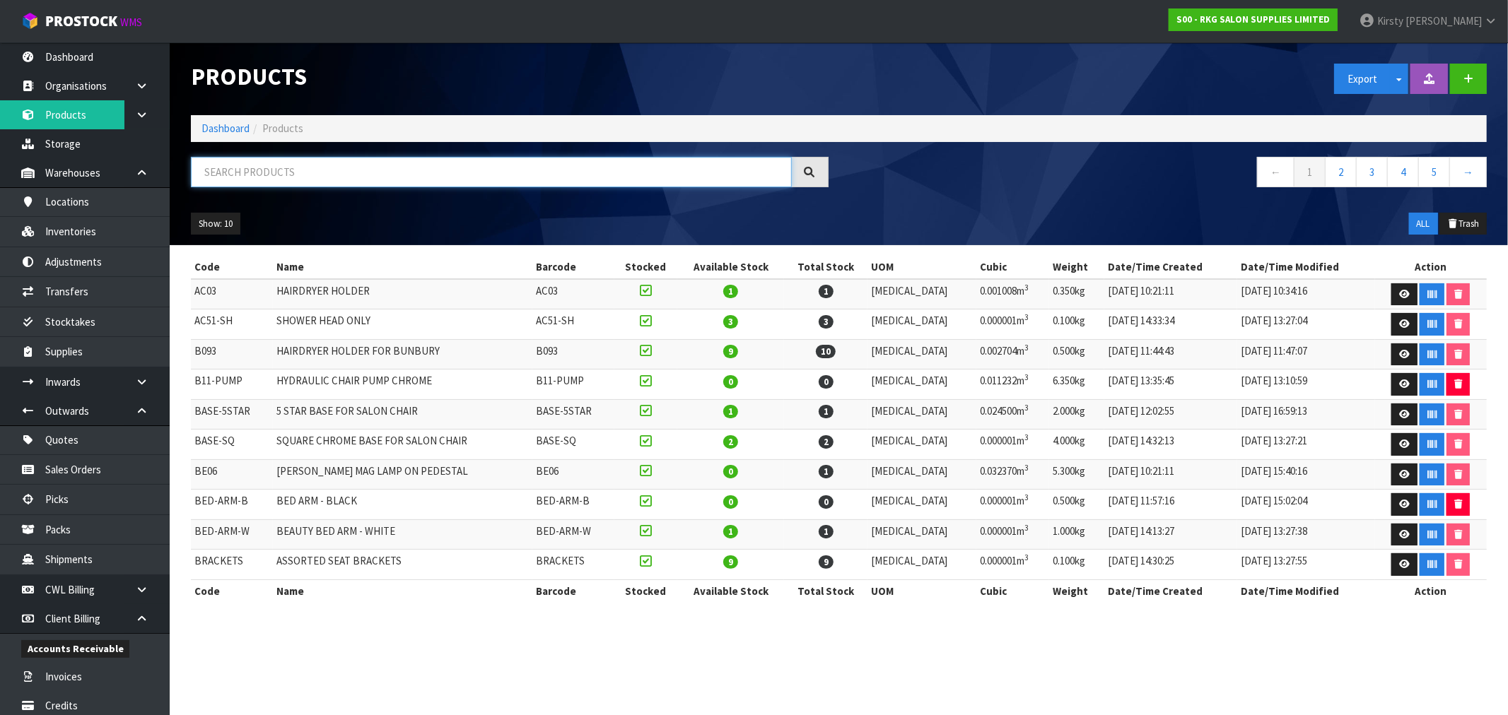
click at [242, 166] on input "text" at bounding box center [491, 172] width 601 height 30
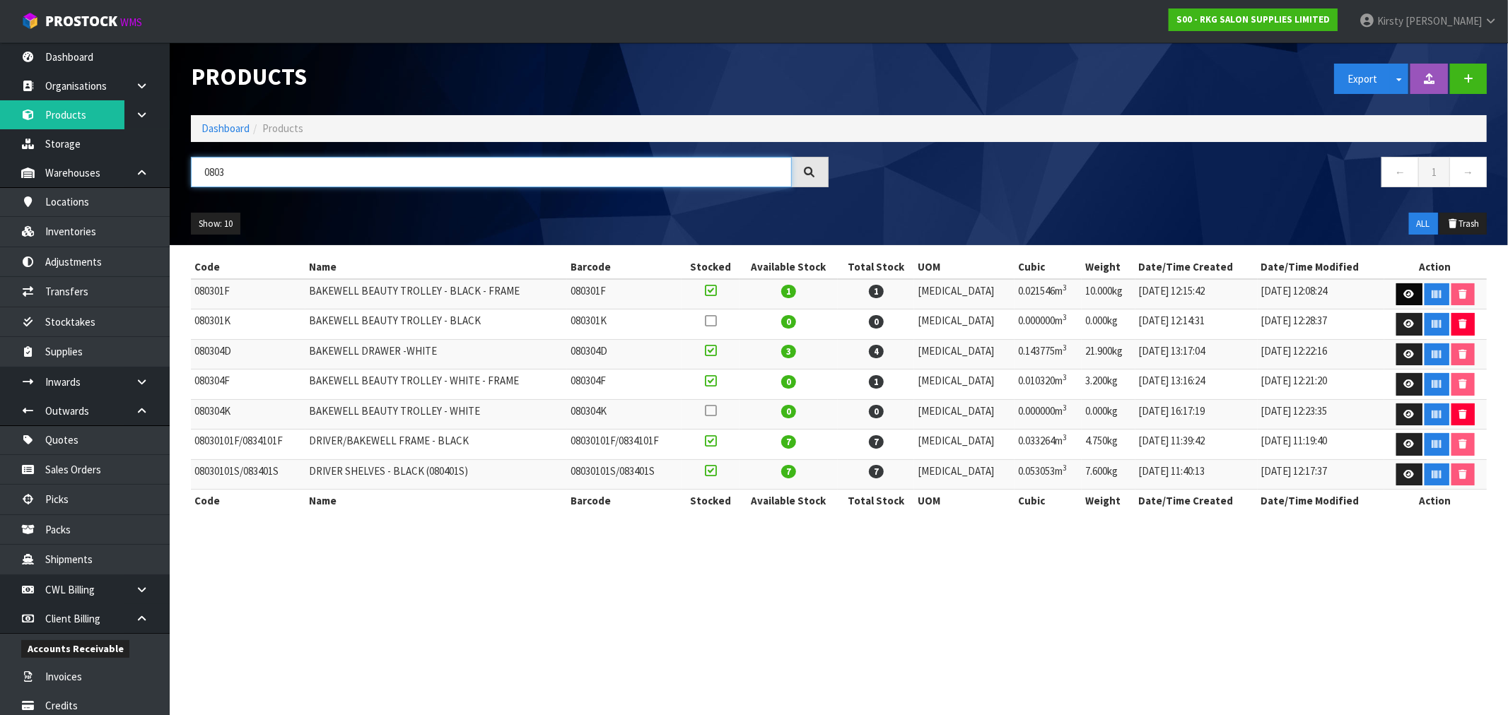
type input "0803"
drag, startPoint x: 1405, startPoint y: 292, endPoint x: 1397, endPoint y: 292, distance: 8.5
click at [1405, 292] on icon at bounding box center [1409, 294] width 11 height 9
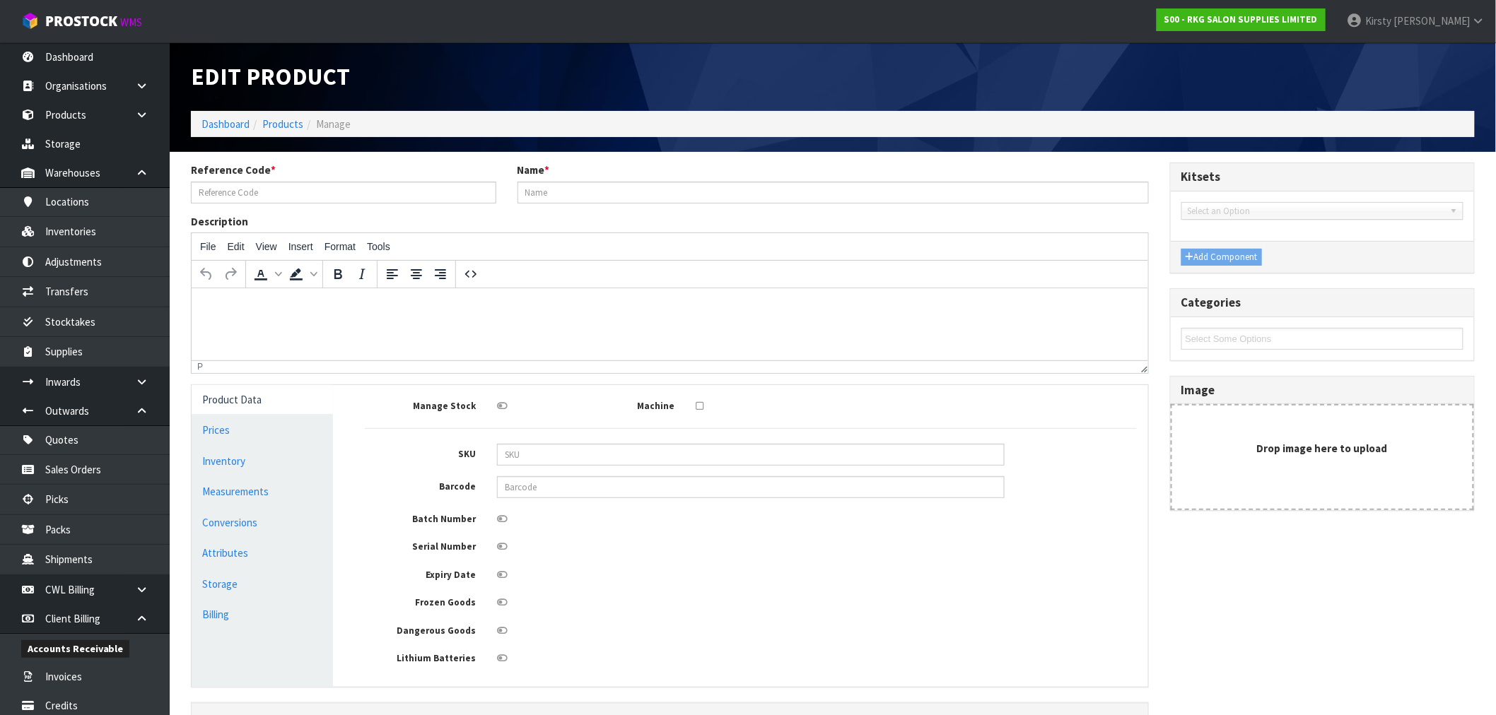
type input "080301F"
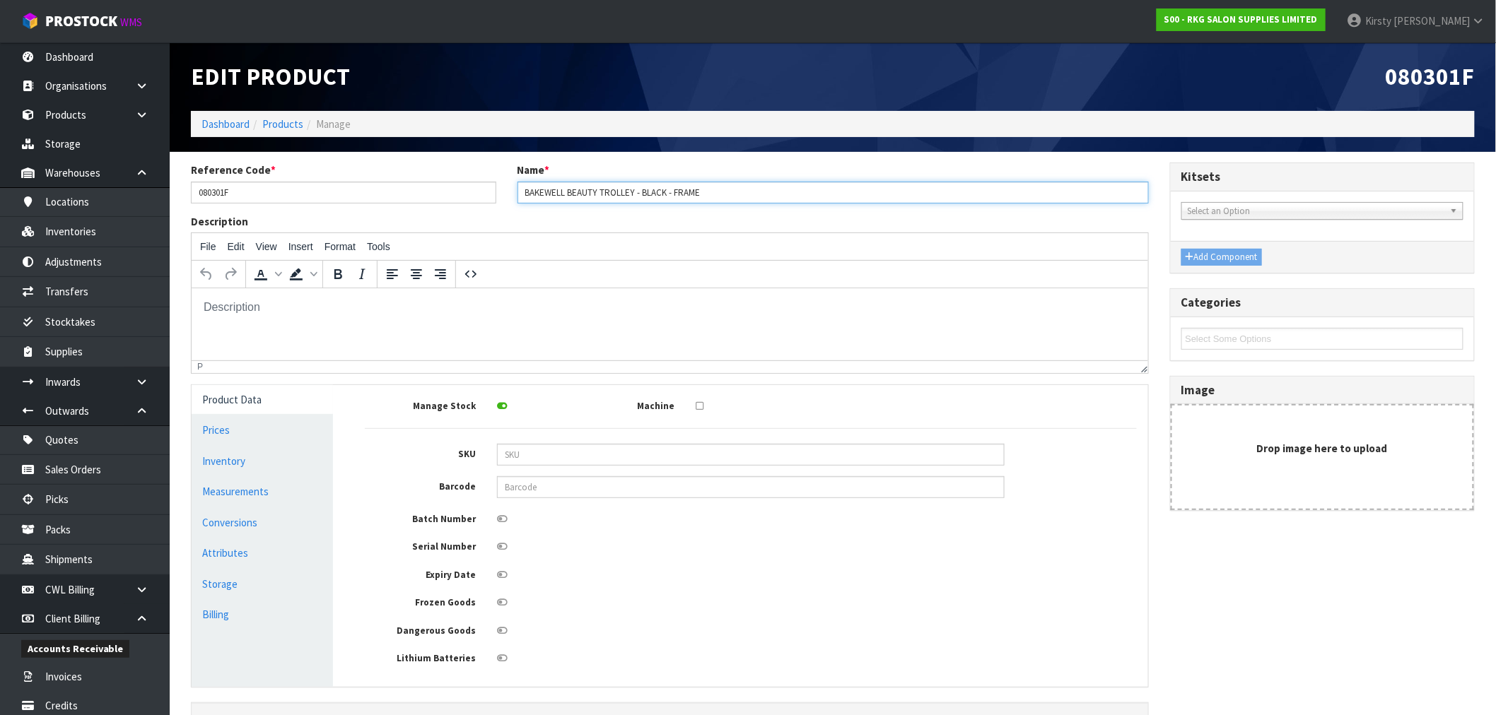
drag, startPoint x: 640, startPoint y: 192, endPoint x: 507, endPoint y: 199, distance: 133.0
click at [507, 199] on div "Name * BAKEWELL BEAUTY TROLLEY - BLACK - FRAME" at bounding box center [833, 183] width 652 height 40
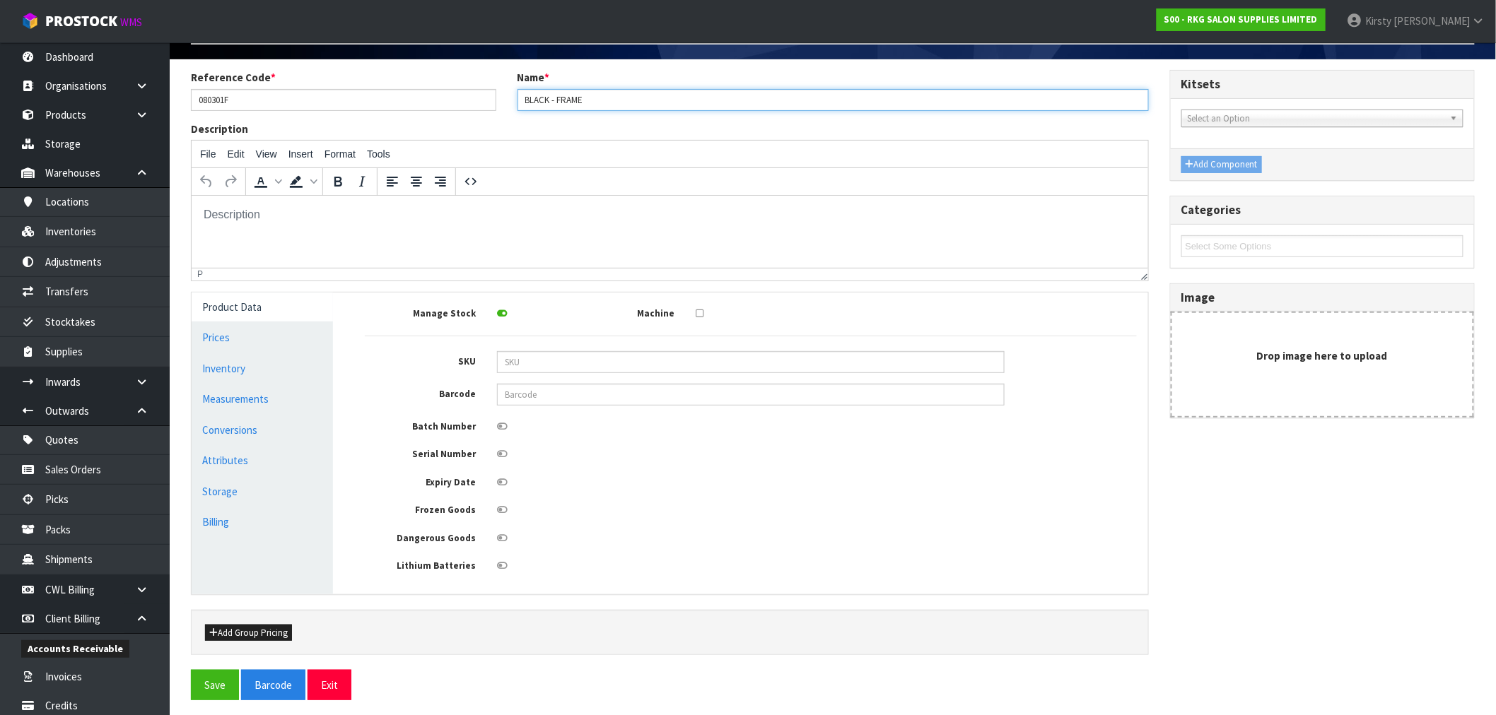
scroll to position [102, 0]
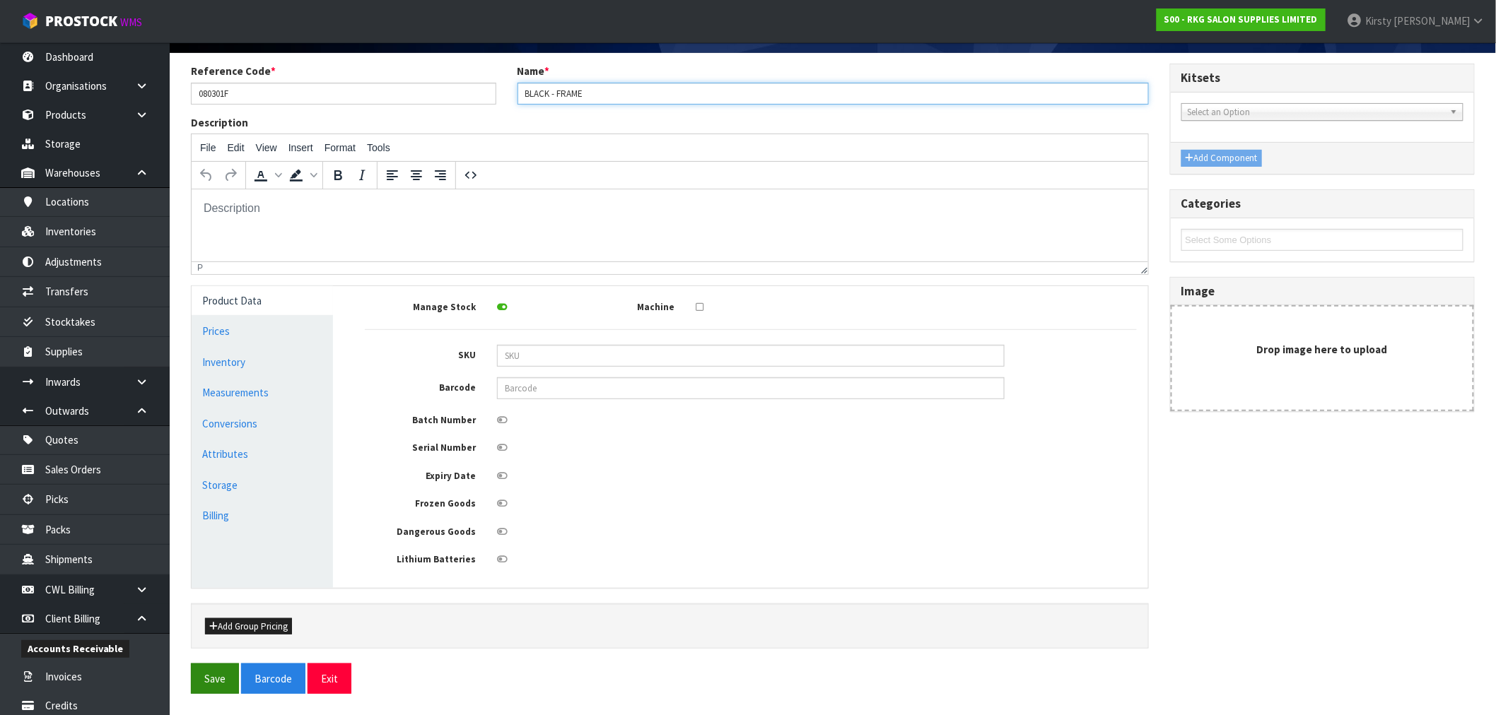
type input "BLACK - FRAME"
click at [214, 677] on button "Save" at bounding box center [215, 679] width 48 height 30
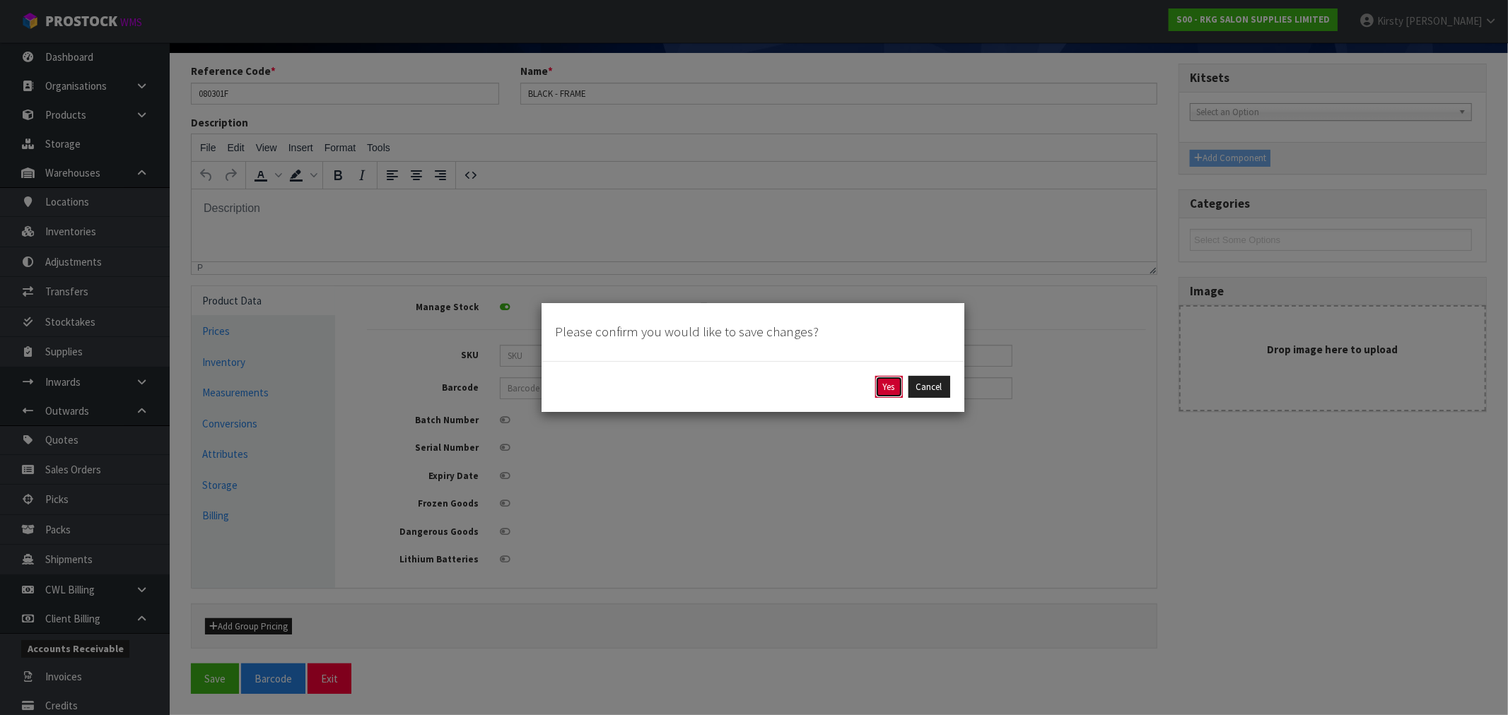
drag, startPoint x: 894, startPoint y: 384, endPoint x: 581, endPoint y: 313, distance: 320.3
click at [892, 383] on button "Yes" at bounding box center [889, 387] width 28 height 23
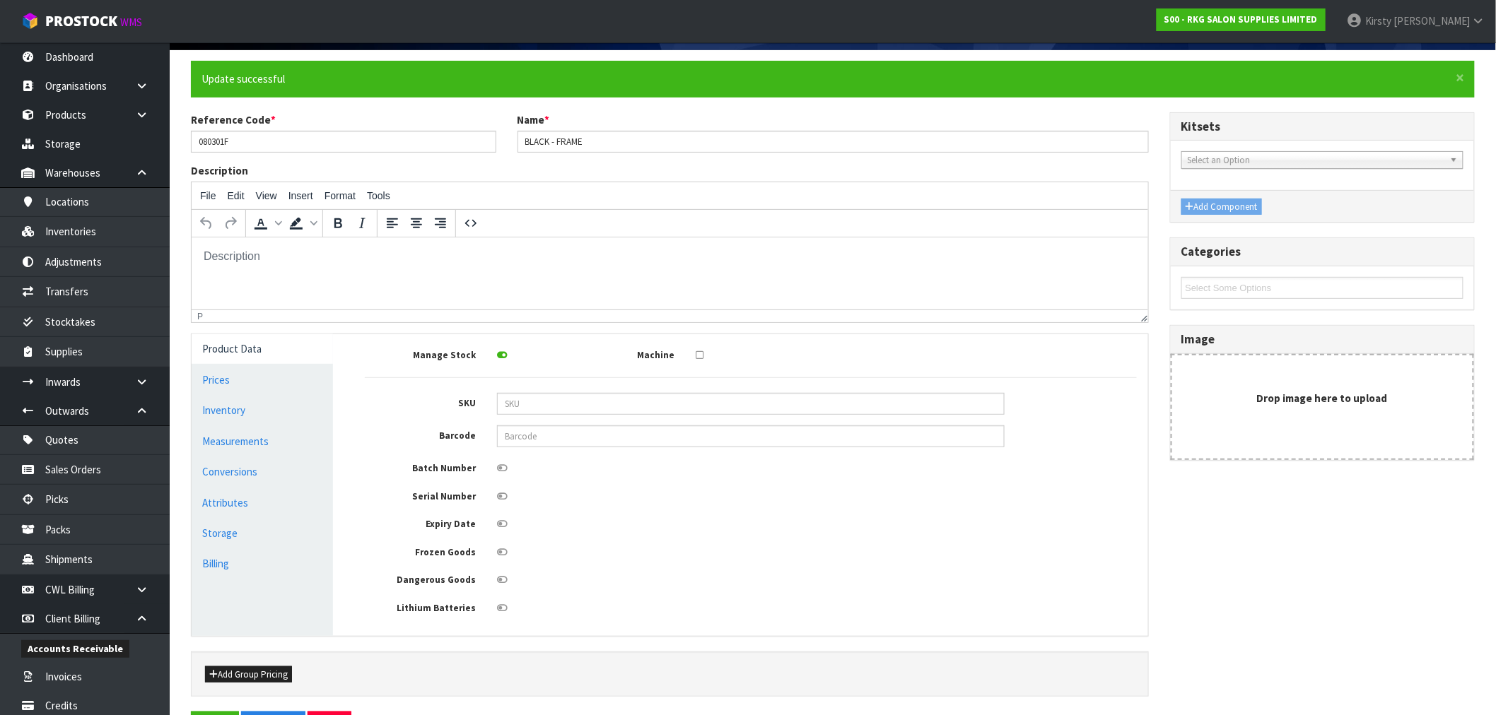
scroll to position [0, 0]
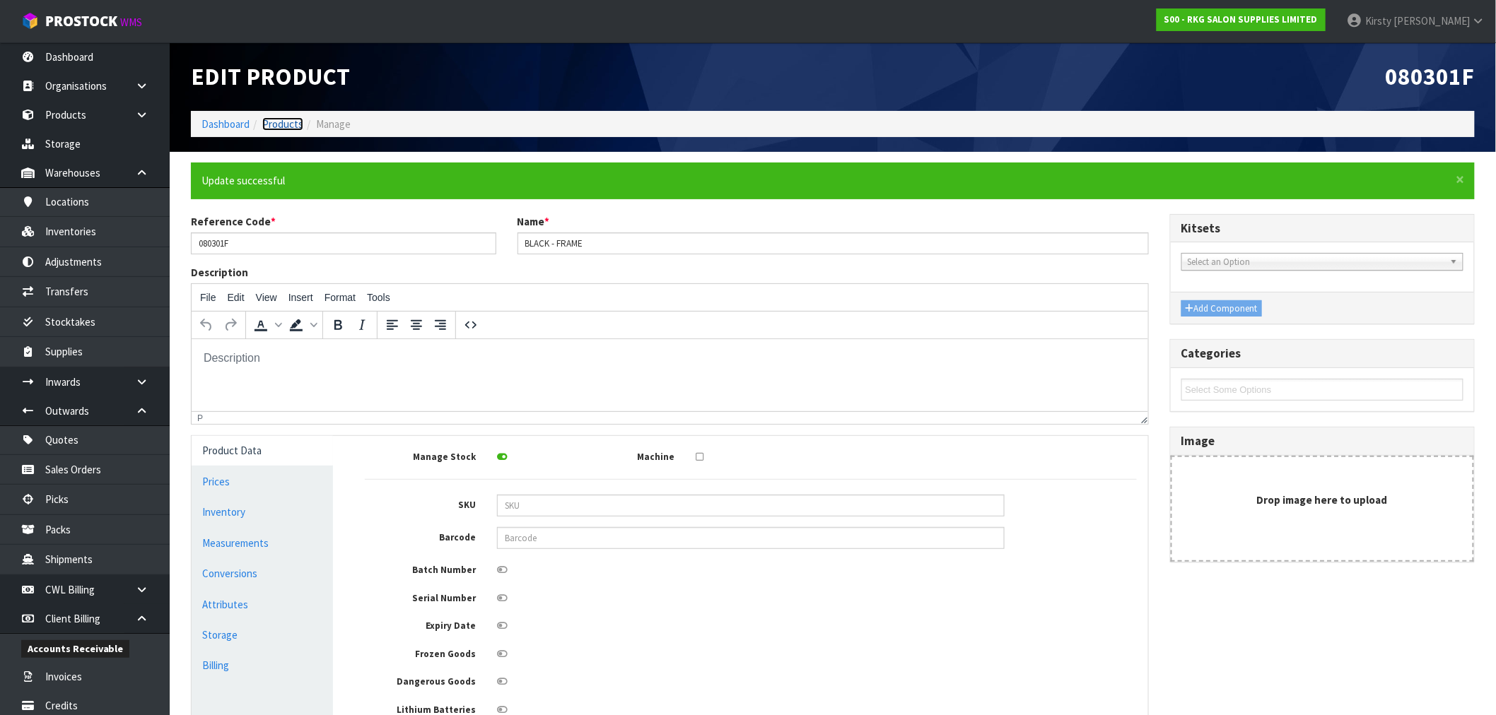
click at [276, 123] on link "Products" at bounding box center [282, 123] width 41 height 13
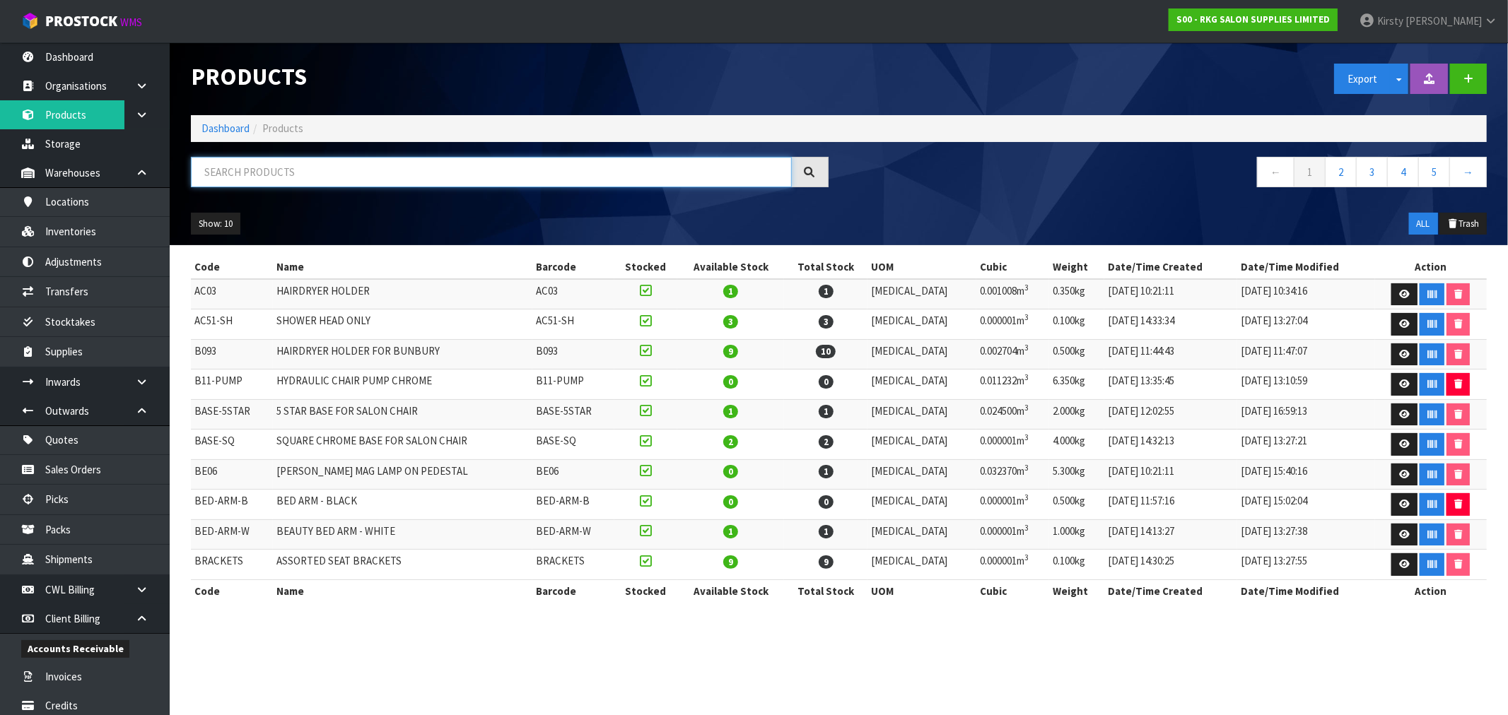
click at [257, 158] on input "text" at bounding box center [491, 172] width 601 height 30
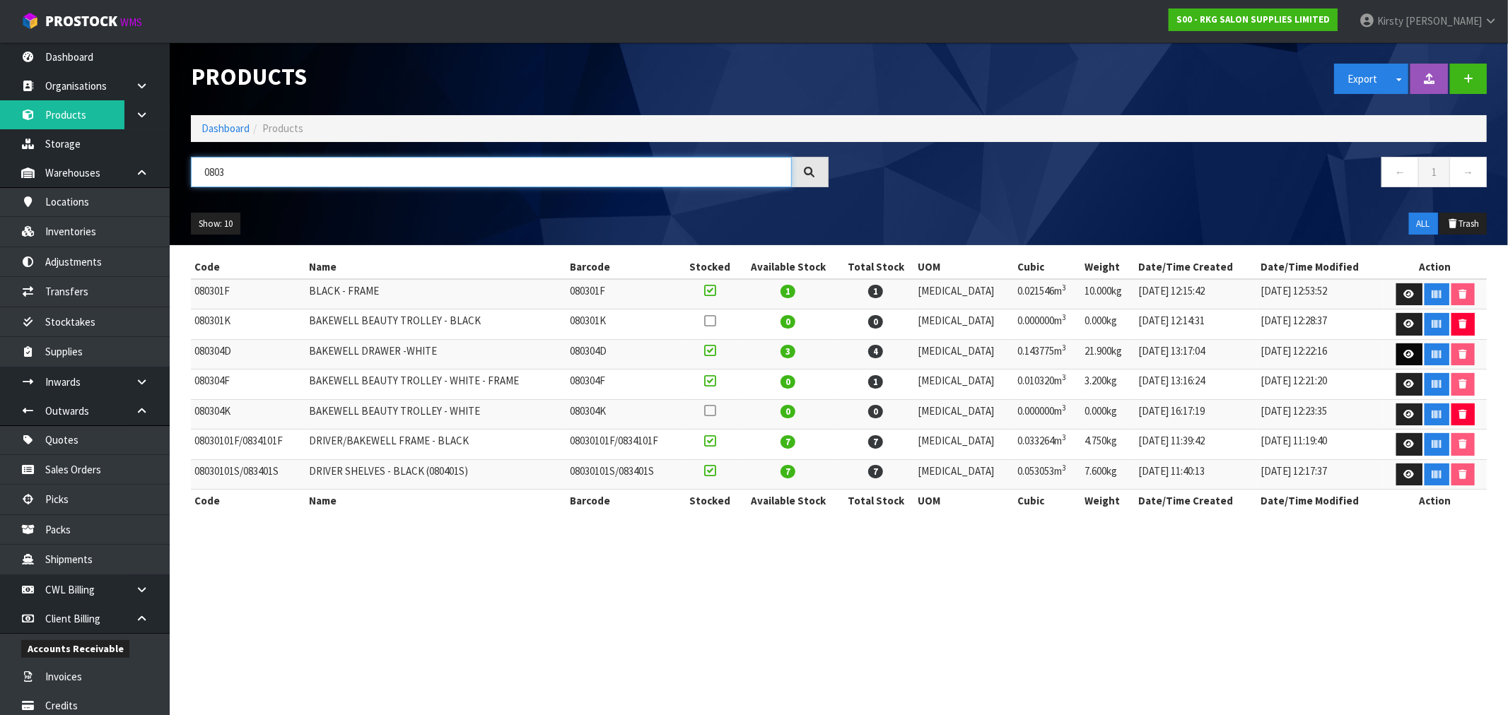
type input "0803"
click at [1404, 351] on icon at bounding box center [1409, 354] width 11 height 9
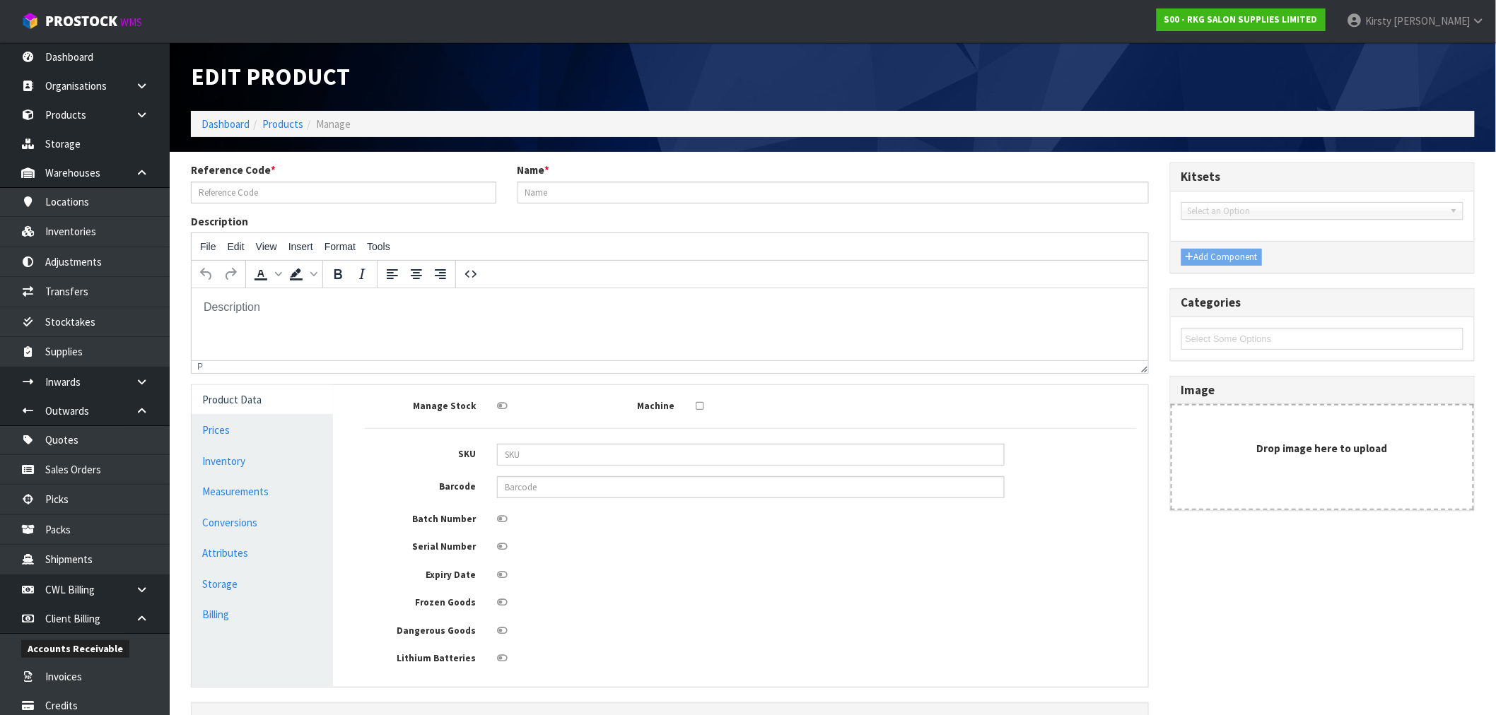
type input "080304D"
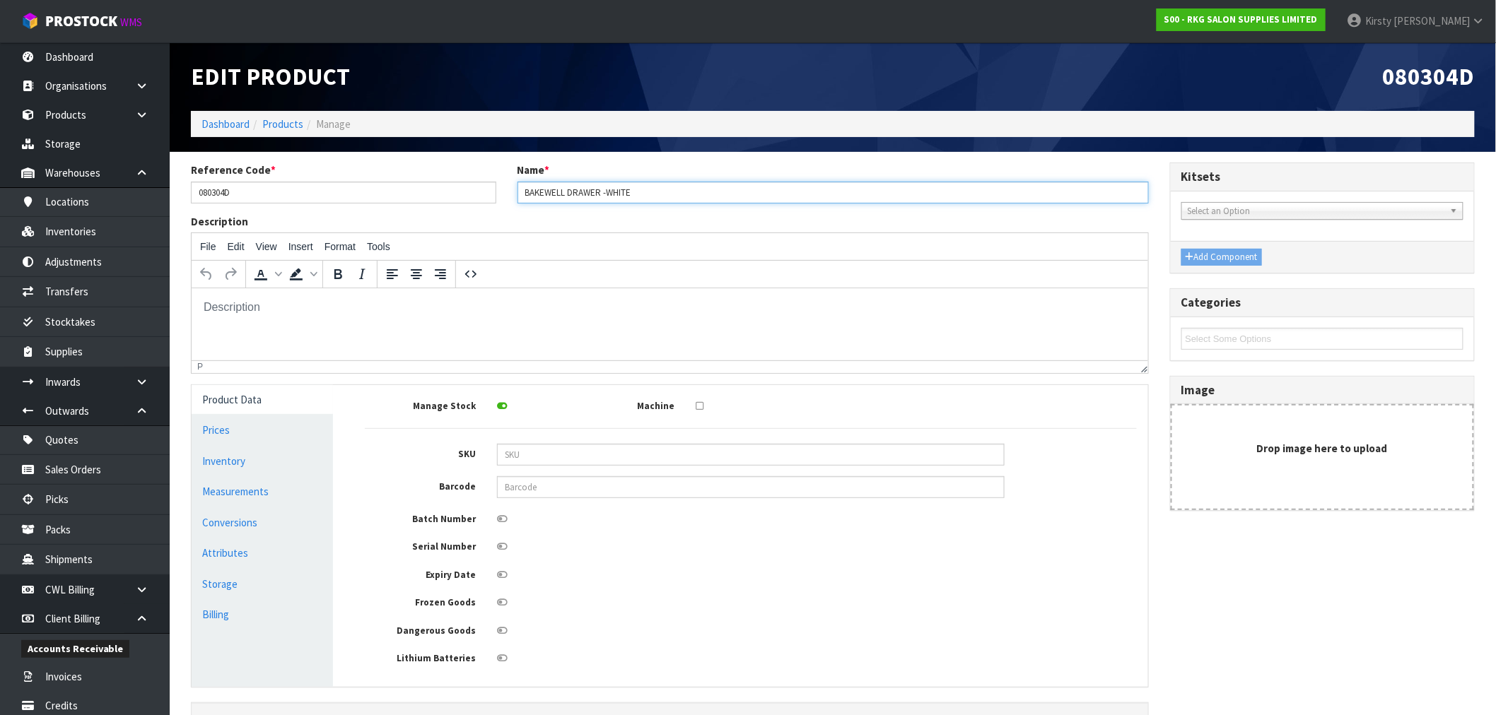
drag, startPoint x: 568, startPoint y: 192, endPoint x: 447, endPoint y: 189, distance: 121.6
click at [449, 189] on div "Reference Code * 080304D Name * BAKEWELL DRAWER -WHITE" at bounding box center [669, 188] width 979 height 51
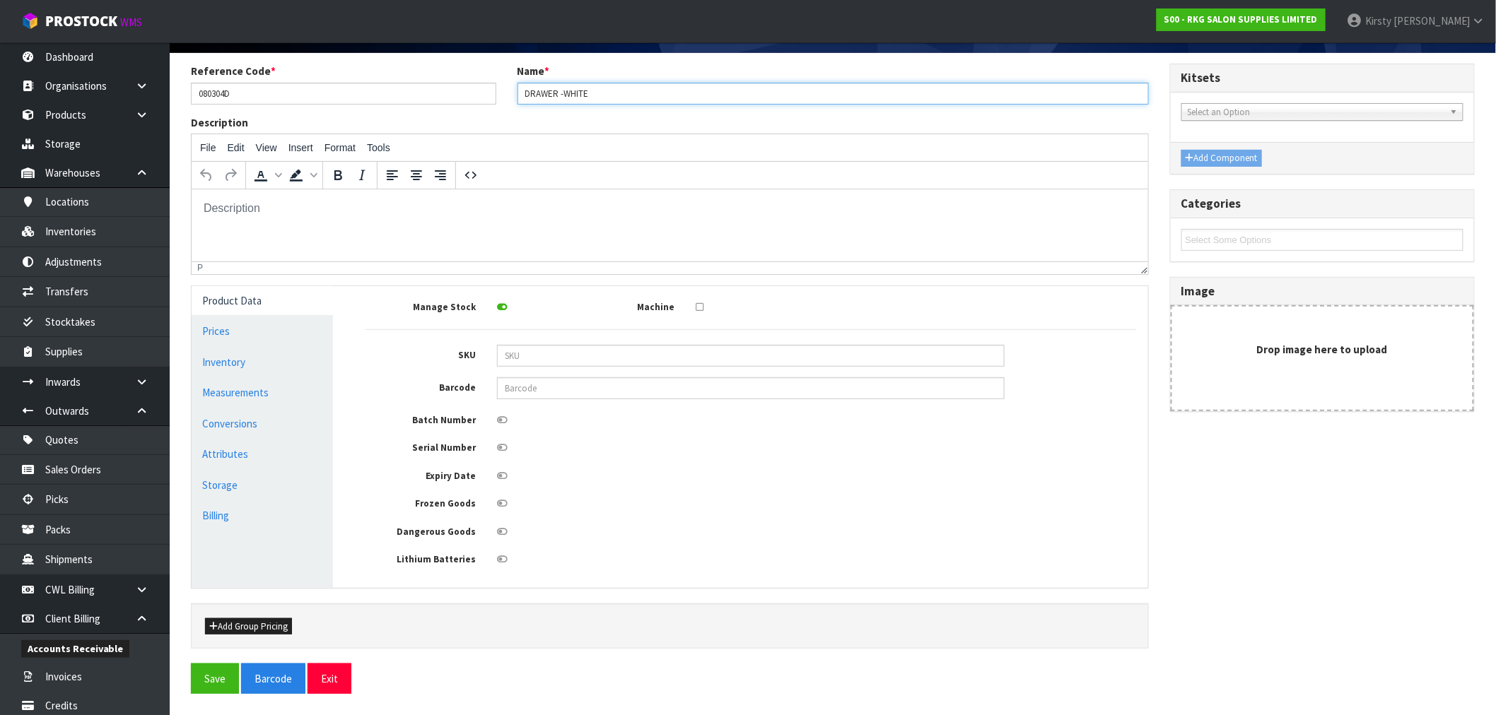
scroll to position [102, 0]
type input "DRAWER -WHITE"
click at [225, 677] on button "Save" at bounding box center [215, 679] width 48 height 30
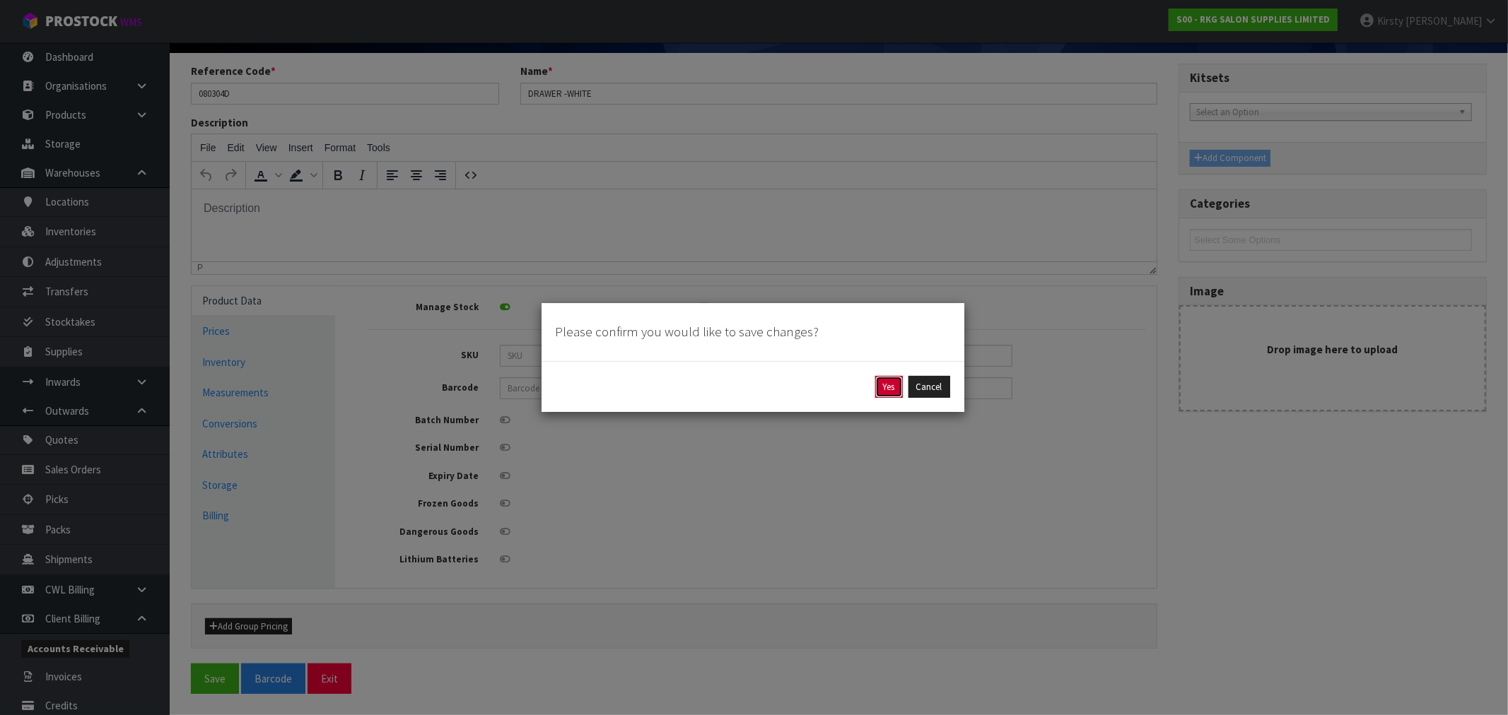
drag, startPoint x: 894, startPoint y: 387, endPoint x: 875, endPoint y: 382, distance: 19.7
click at [894, 387] on button "Yes" at bounding box center [889, 387] width 28 height 23
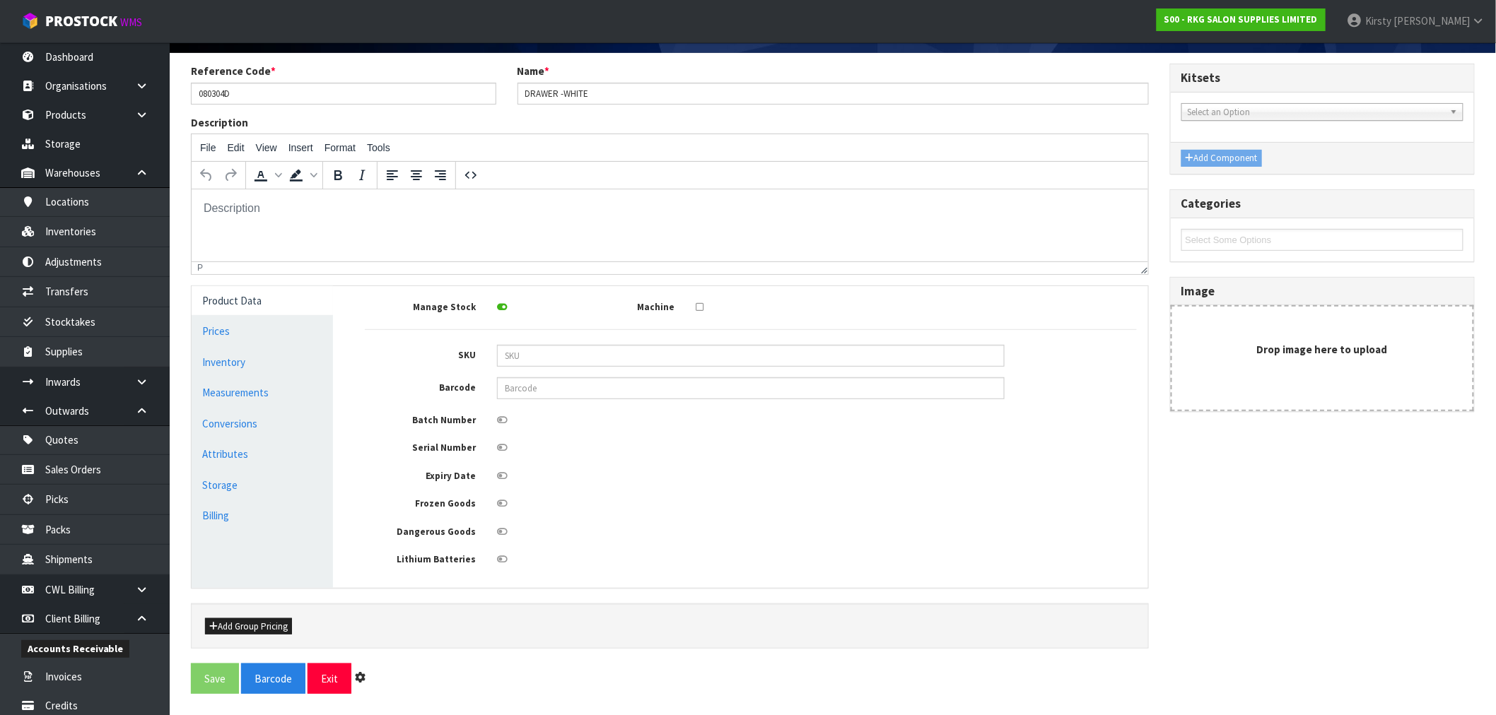
scroll to position [0, 0]
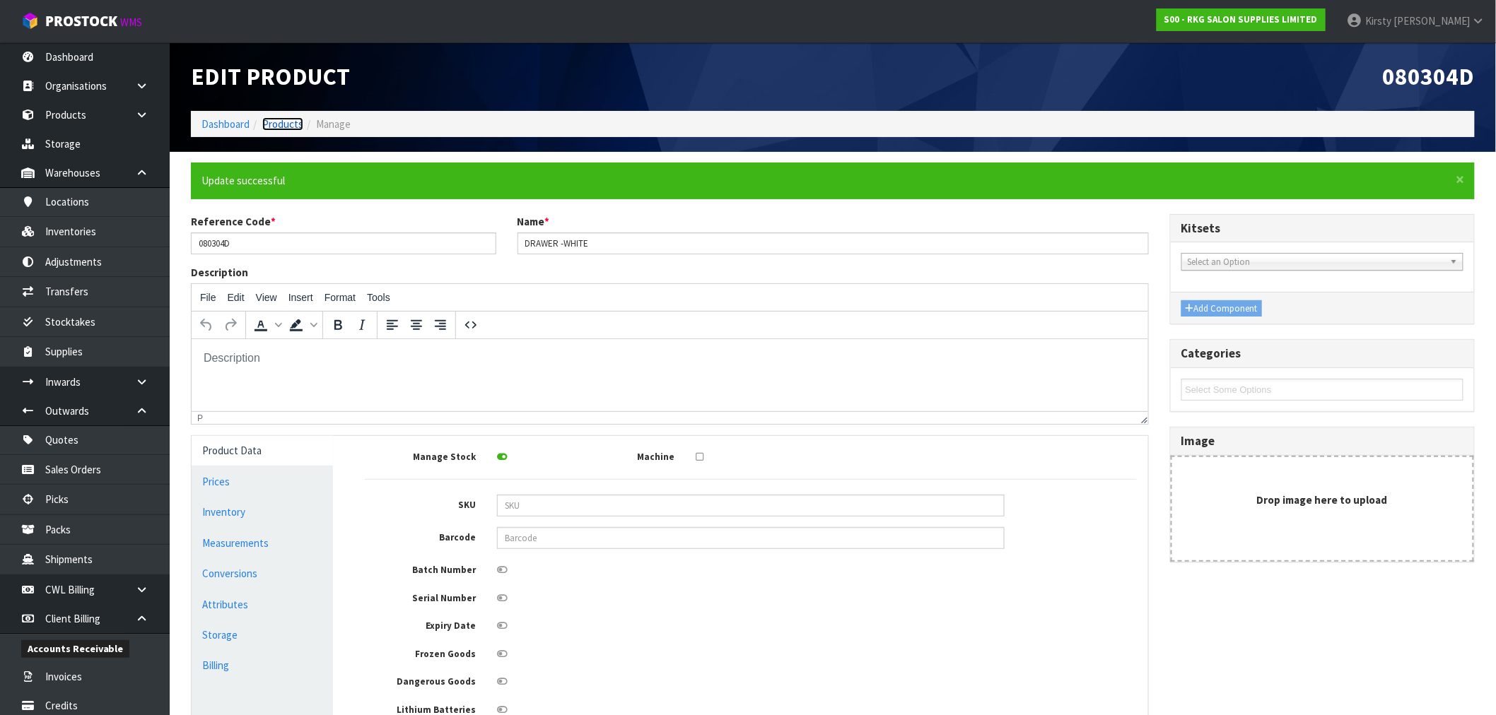
click at [290, 122] on link "Products" at bounding box center [282, 123] width 41 height 13
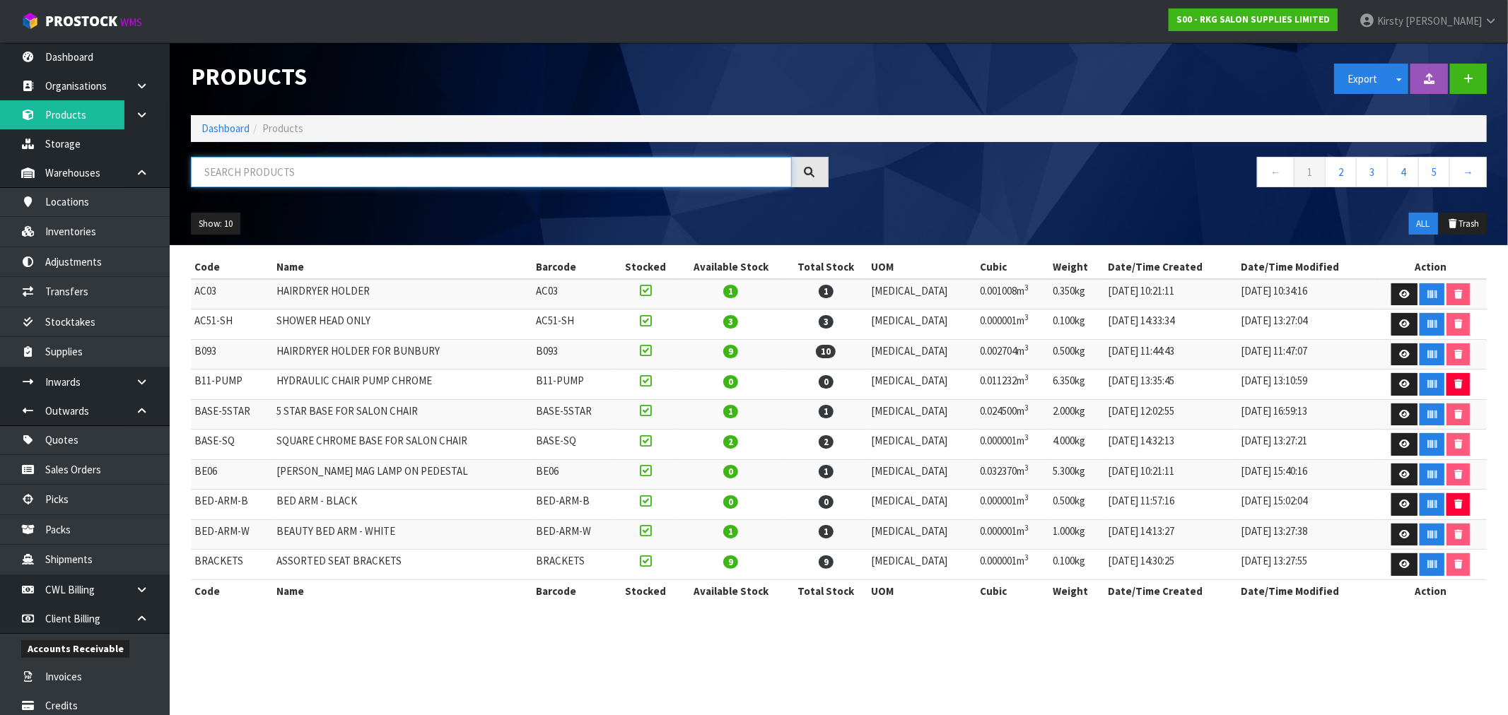
click at [262, 165] on input "text" at bounding box center [491, 172] width 601 height 30
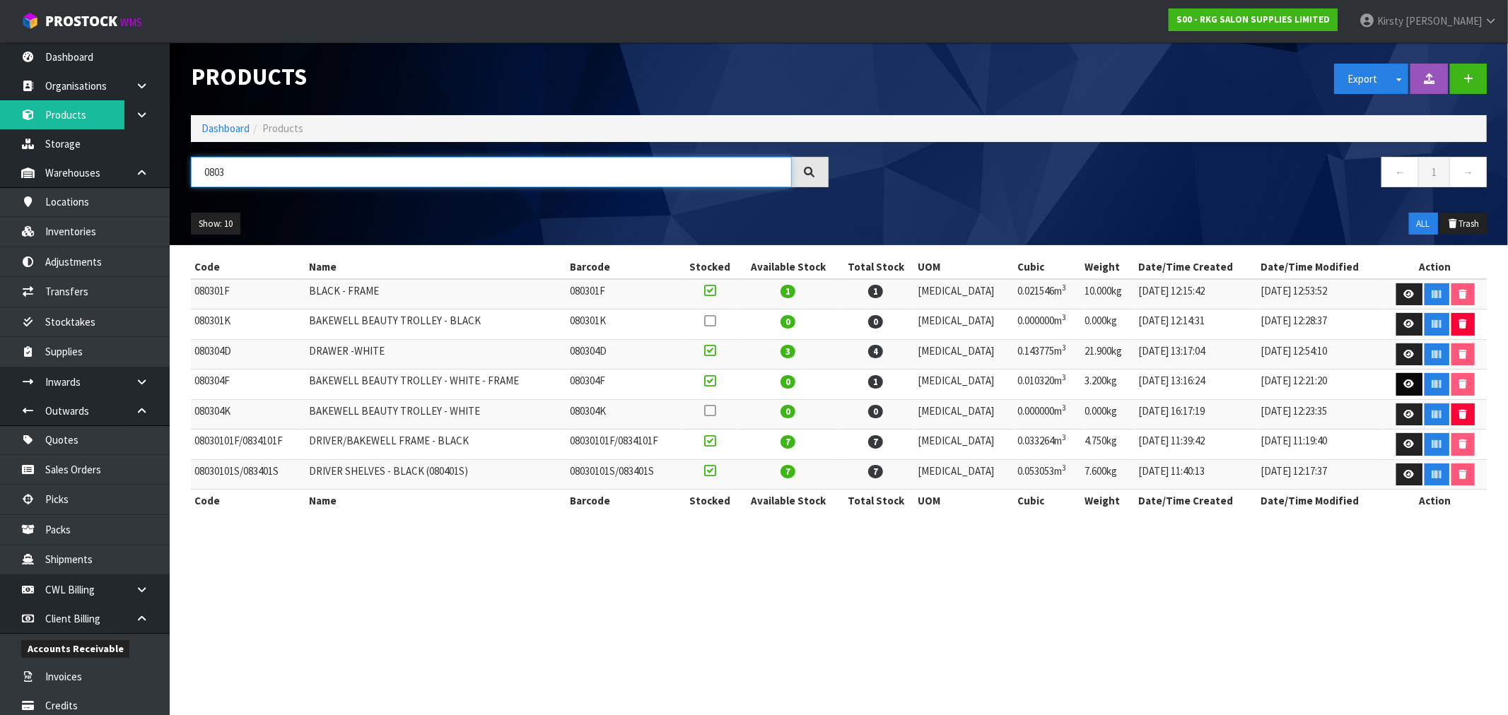
type input "0803"
click at [1404, 380] on icon at bounding box center [1409, 384] width 11 height 9
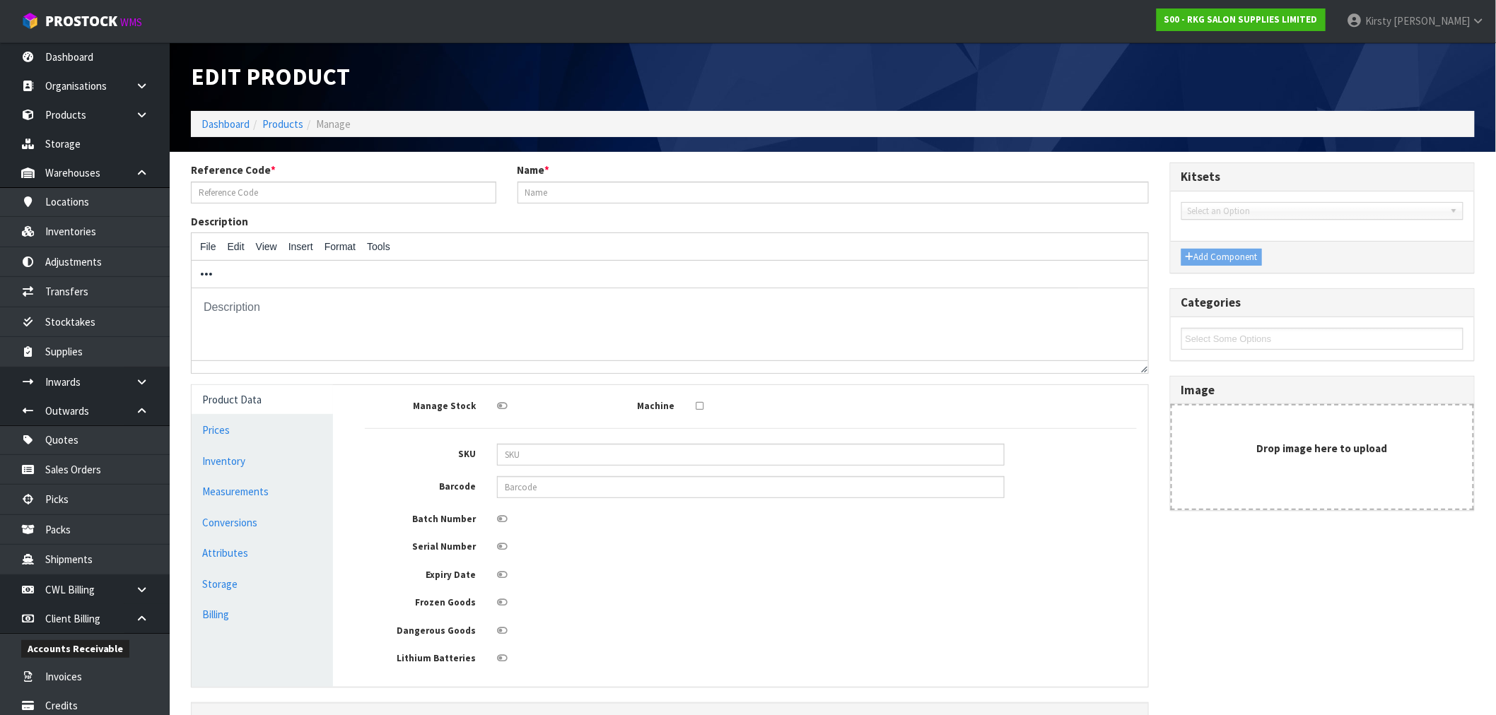
type input "080304F"
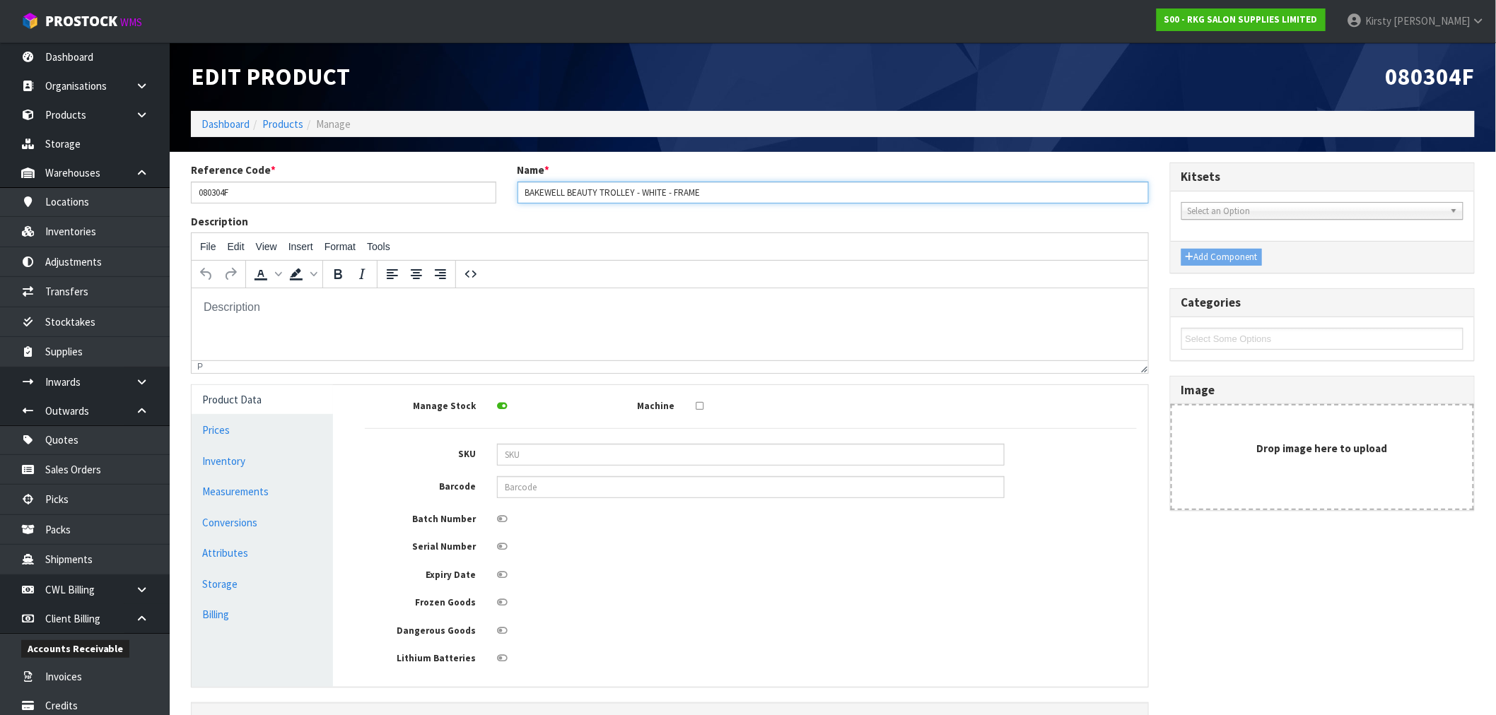
drag, startPoint x: 640, startPoint y: 191, endPoint x: 451, endPoint y: 195, distance: 189.5
click at [452, 195] on div "Reference Code * 080304F Name * BAKEWELL BEAUTY TROLLEY - WHITE - FRAME" at bounding box center [669, 188] width 979 height 51
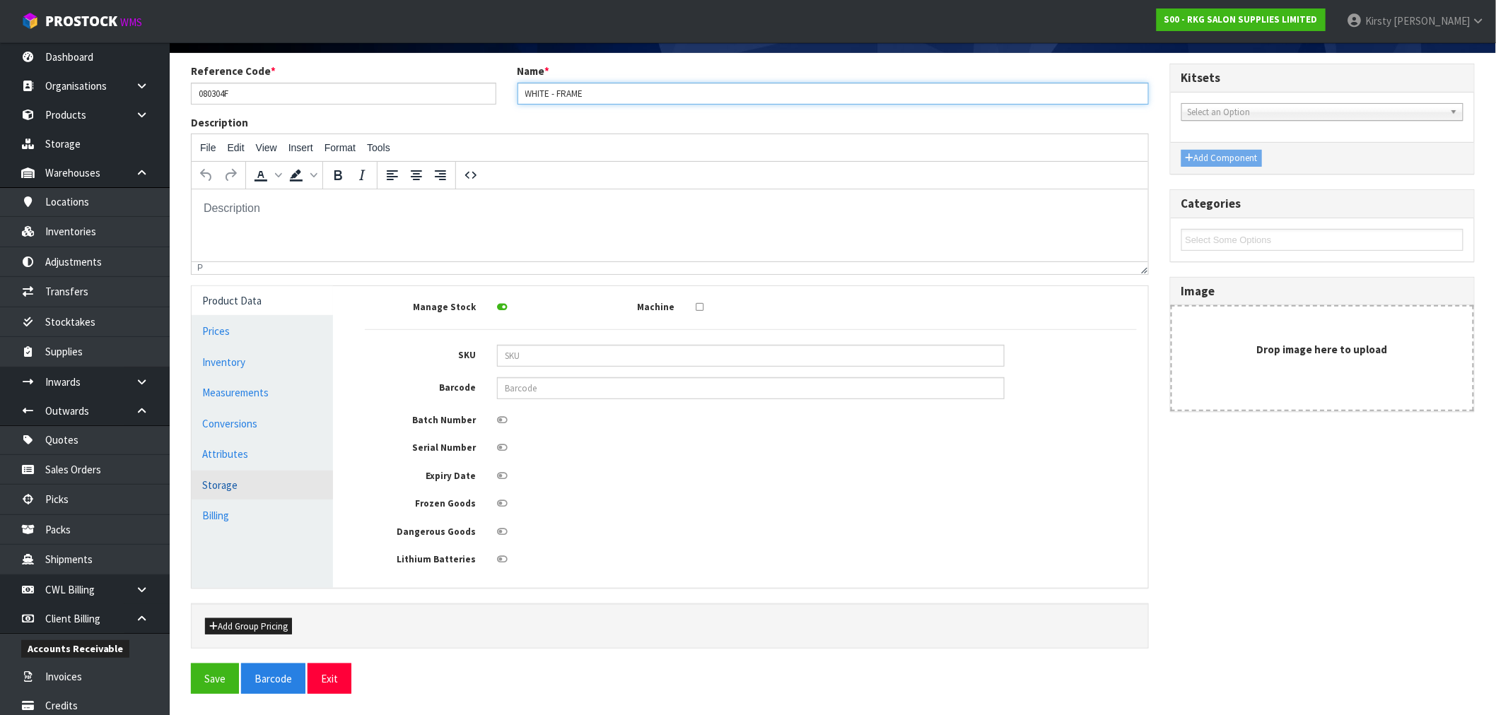
scroll to position [102, 0]
type input "WHITE - FRAME"
click at [221, 665] on form "Reference Code * 080304F Name * WHITE - FRAME Description File Edit View Insert…" at bounding box center [833, 379] width 1284 height 631
click at [218, 683] on button "Save" at bounding box center [215, 679] width 48 height 30
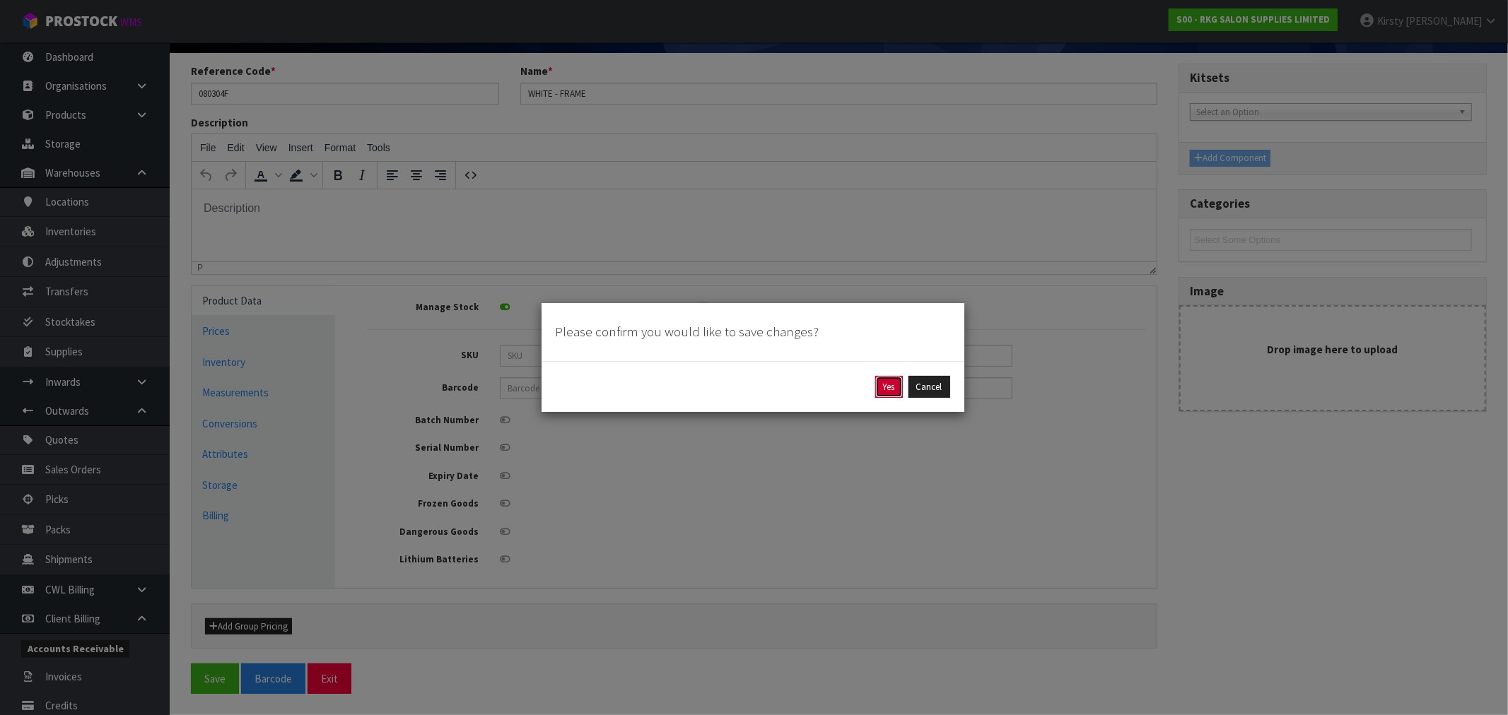
click at [899, 387] on button "Yes" at bounding box center [889, 387] width 28 height 23
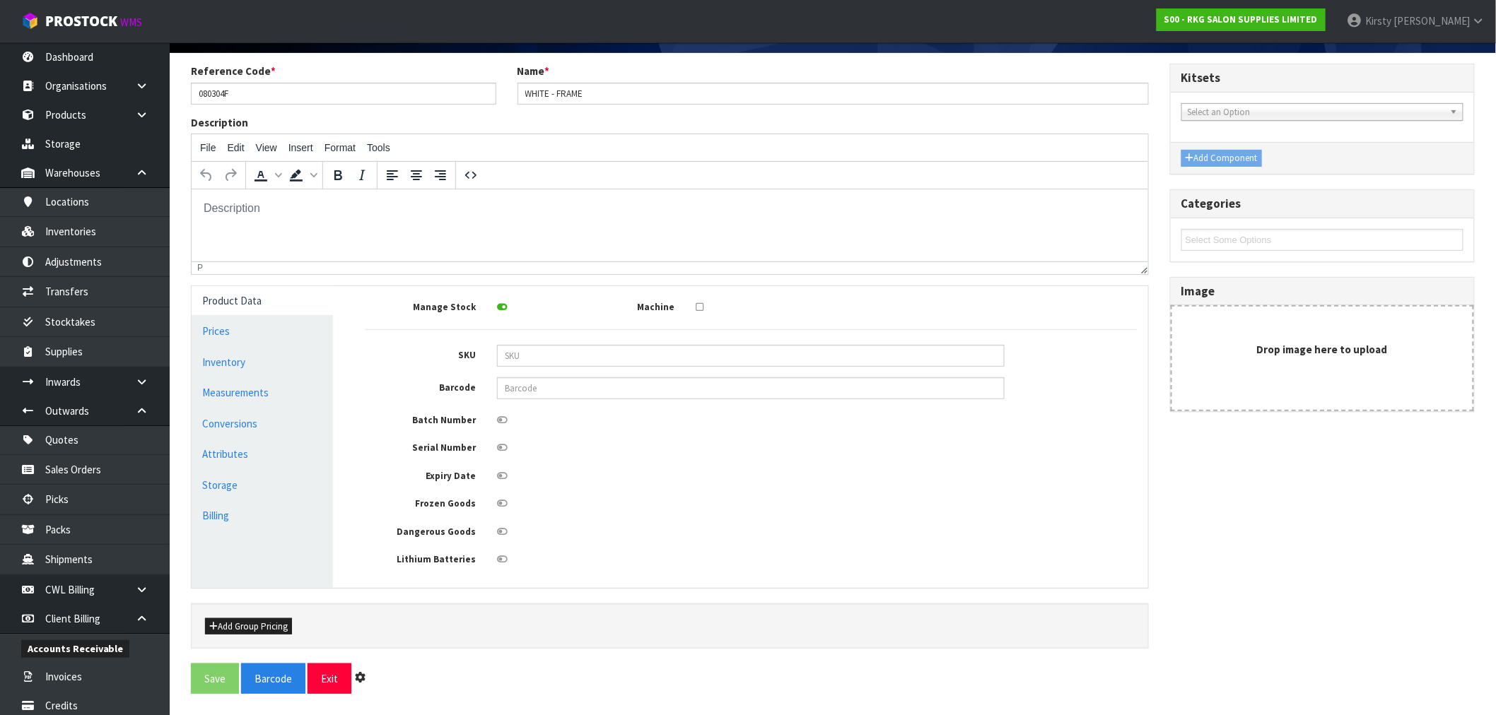
scroll to position [0, 0]
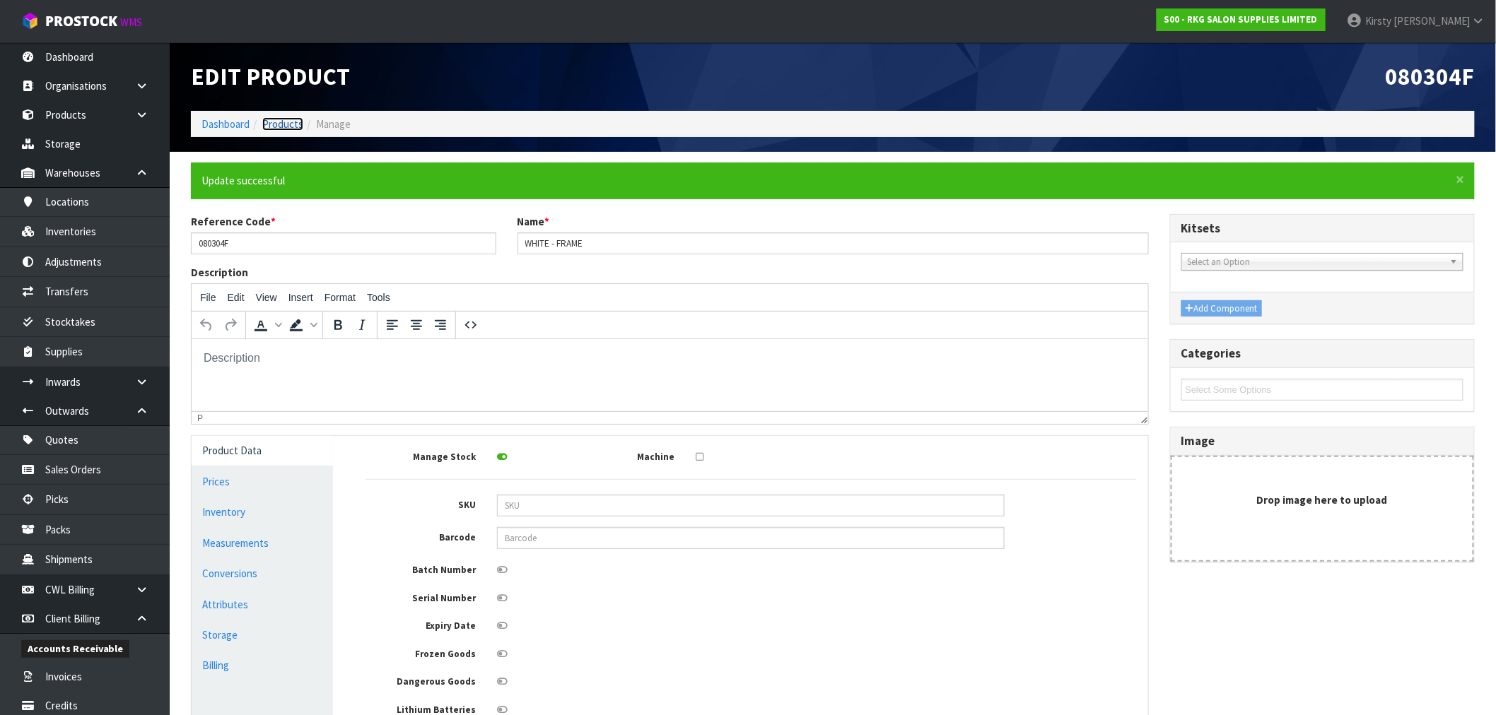
click at [283, 119] on link "Products" at bounding box center [282, 123] width 41 height 13
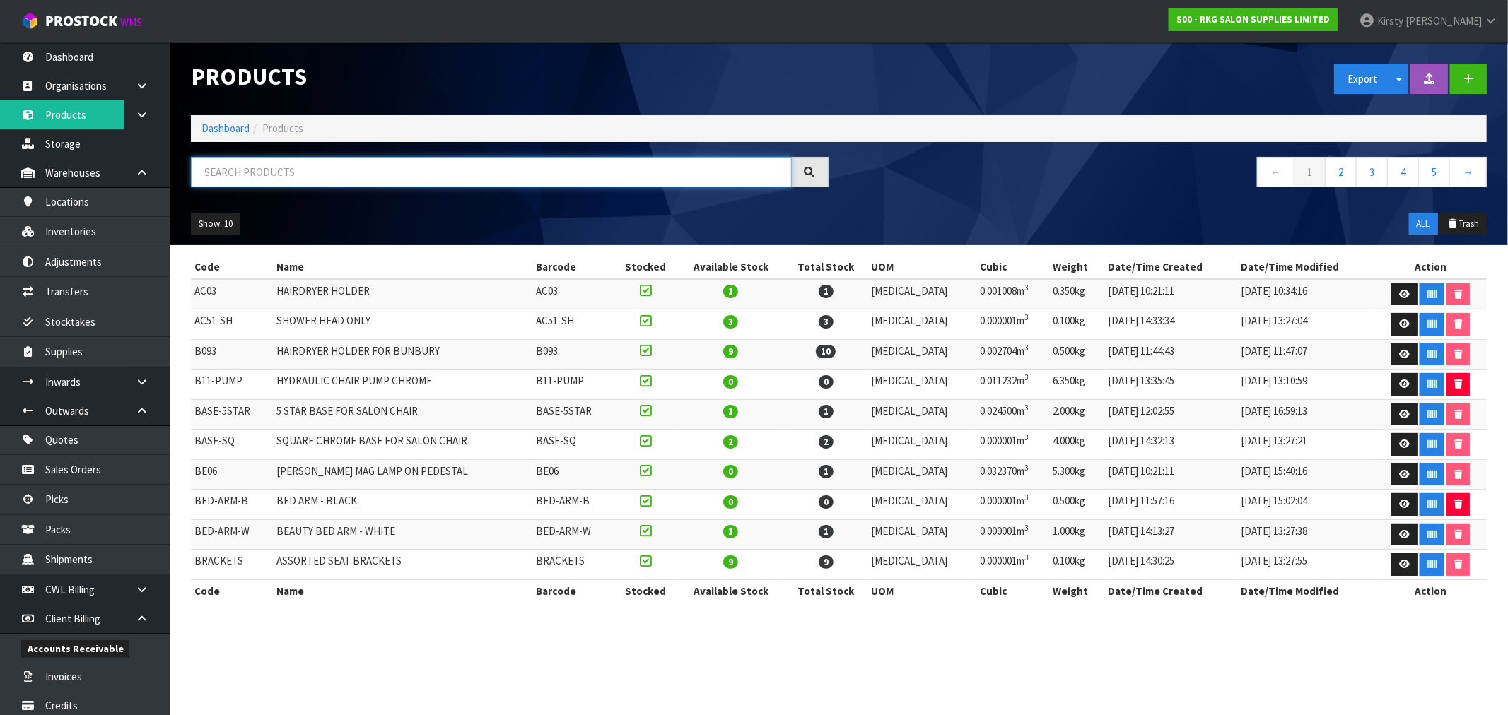
click at [276, 164] on input "text" at bounding box center [491, 172] width 601 height 30
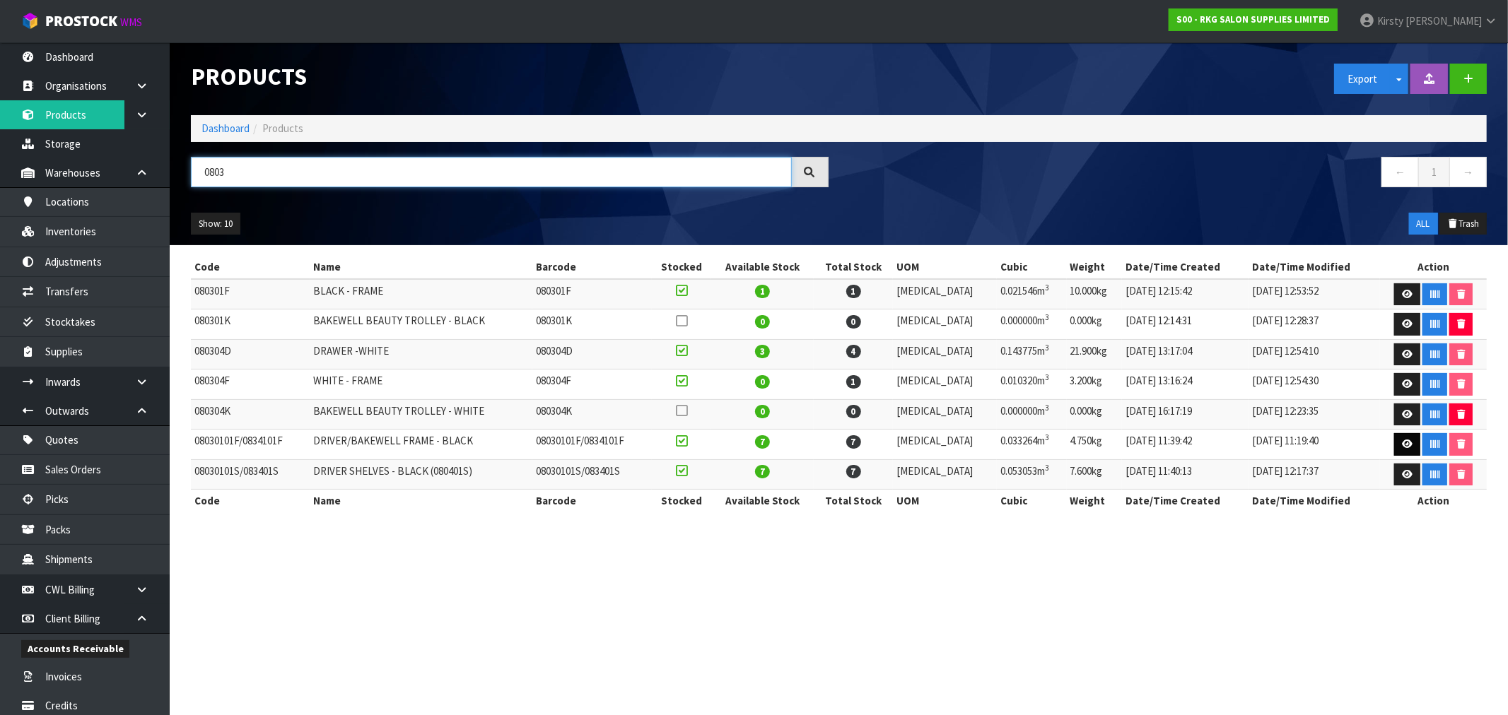
type input "0803"
click at [1402, 440] on link at bounding box center [1407, 444] width 26 height 23
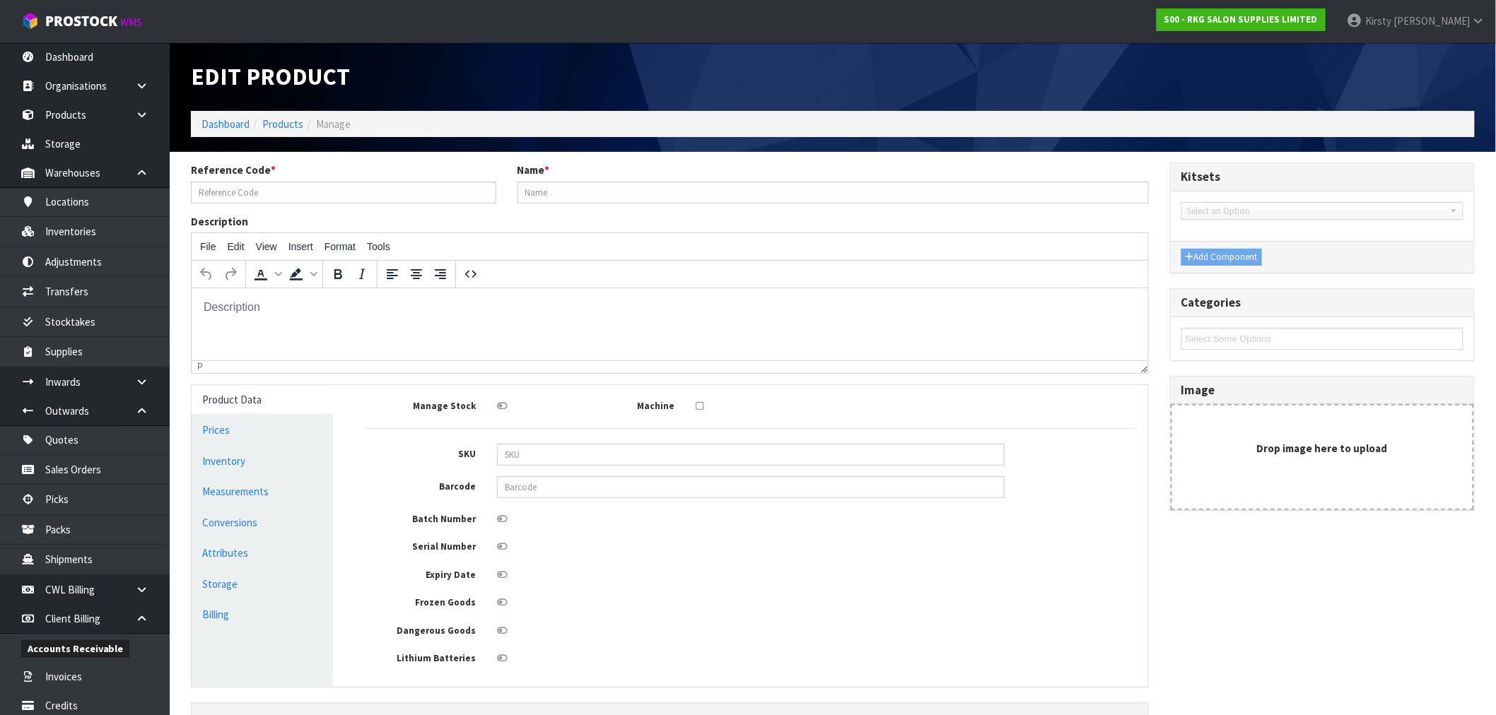
type input "08030101F/0834101F"
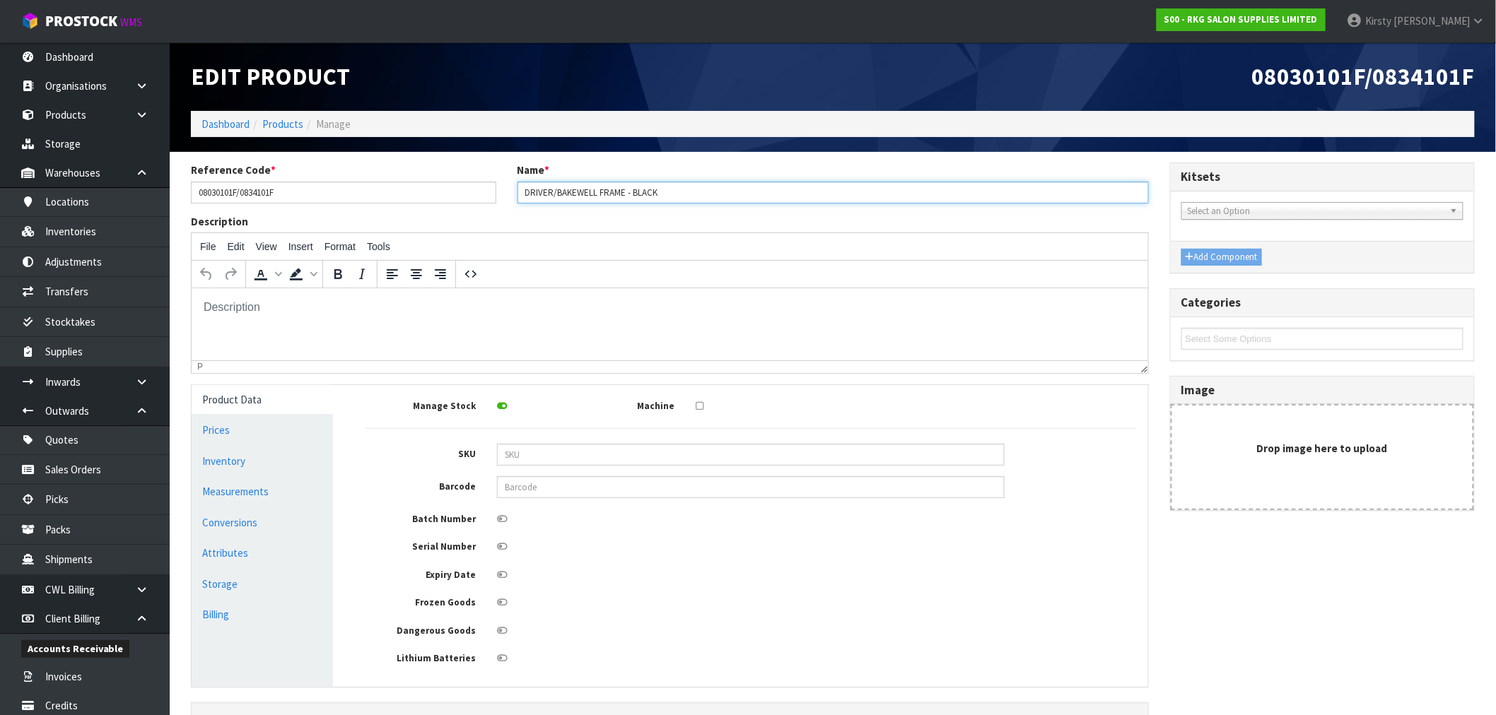
drag, startPoint x: 598, startPoint y: 191, endPoint x: 447, endPoint y: 193, distance: 150.6
click at [447, 193] on div "Reference Code * 08030101F/0834101F Name * DRIVER/BAKEWELL FRAME - BLACK" at bounding box center [669, 188] width 979 height 51
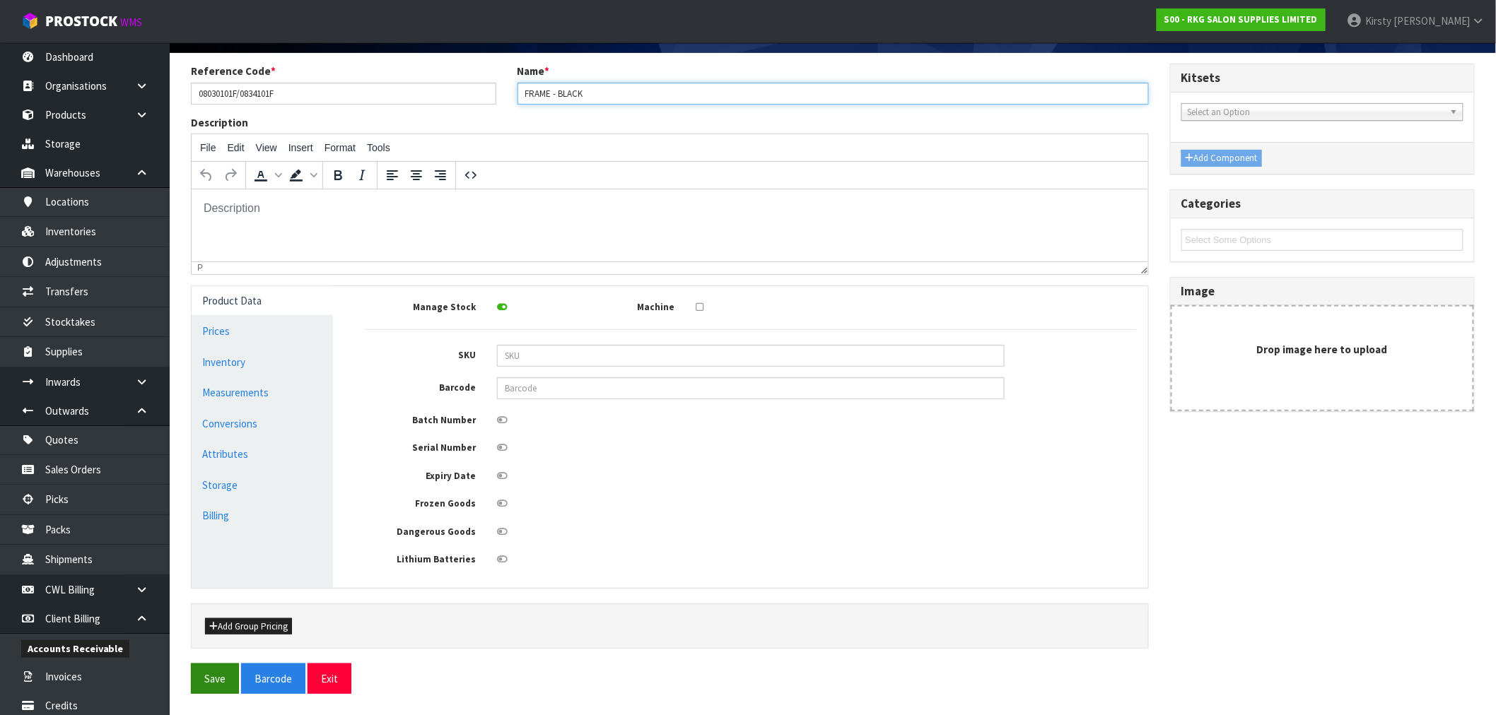
type input "FRAME - BLACK"
click at [221, 672] on button "Save" at bounding box center [215, 679] width 48 height 30
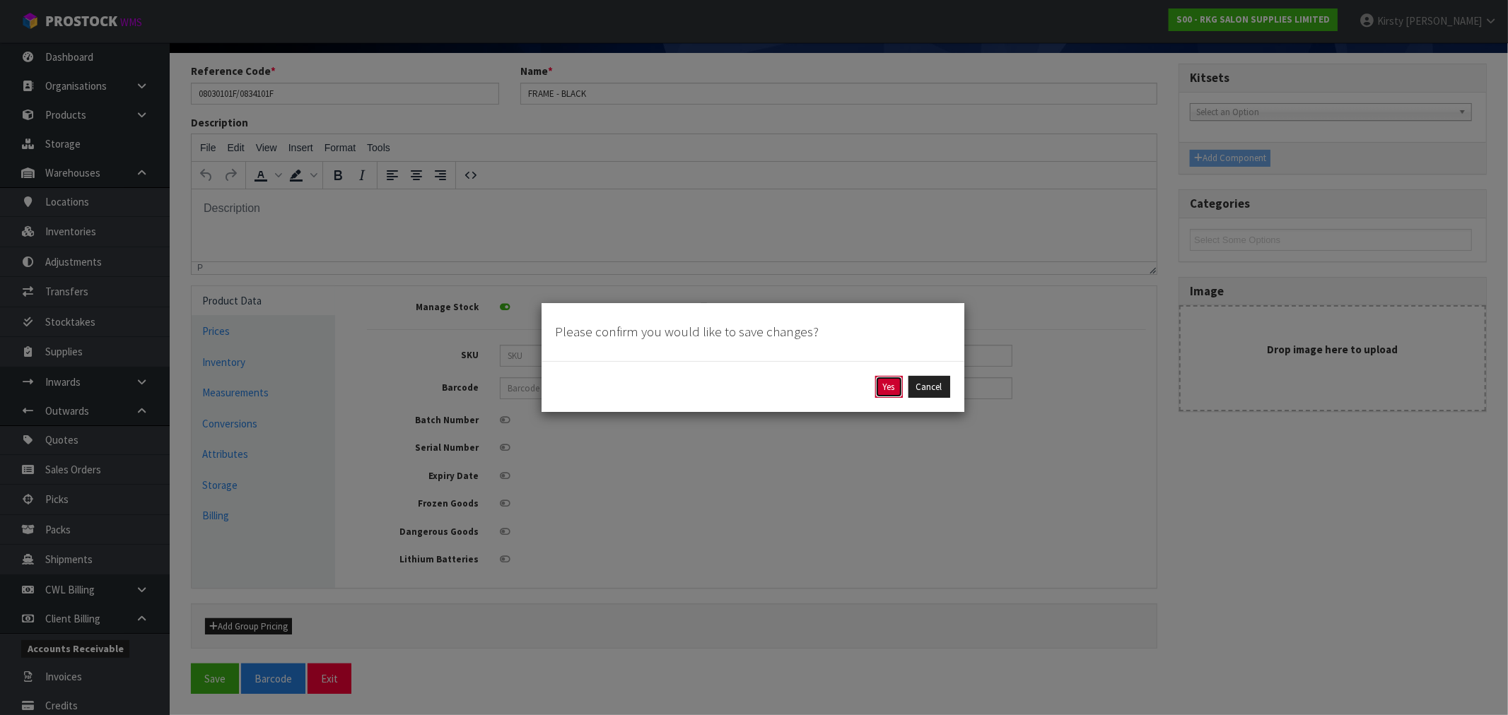
click at [896, 386] on button "Yes" at bounding box center [889, 387] width 28 height 23
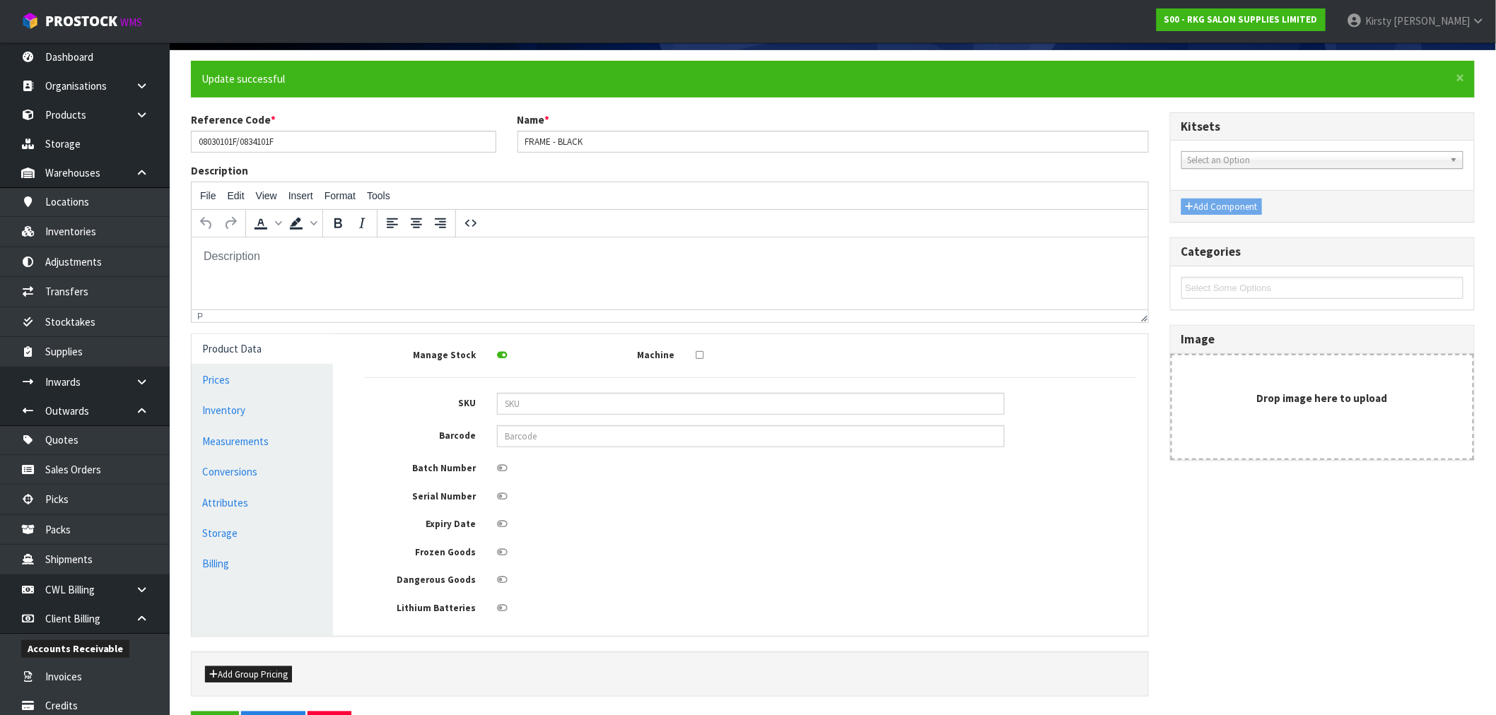
scroll to position [0, 0]
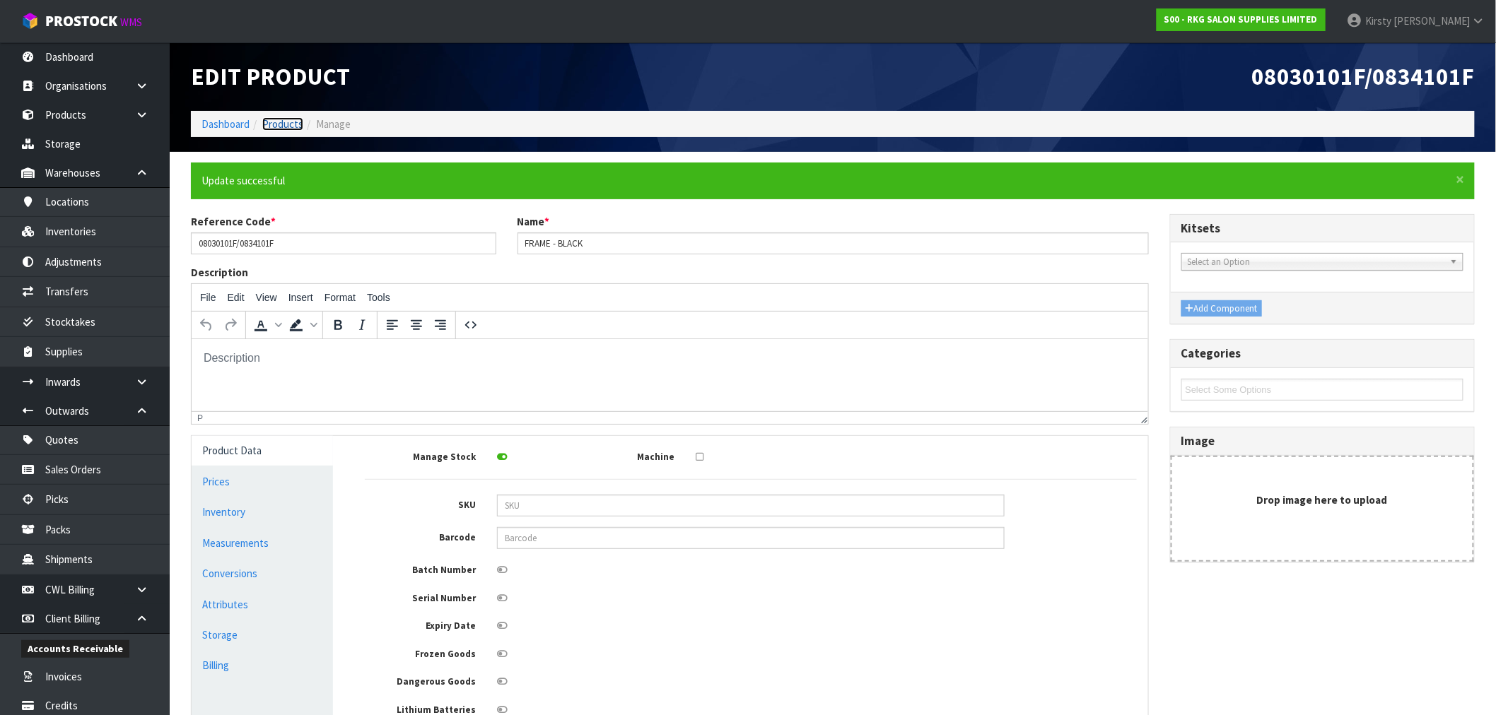
click at [294, 121] on link "Products" at bounding box center [282, 123] width 41 height 13
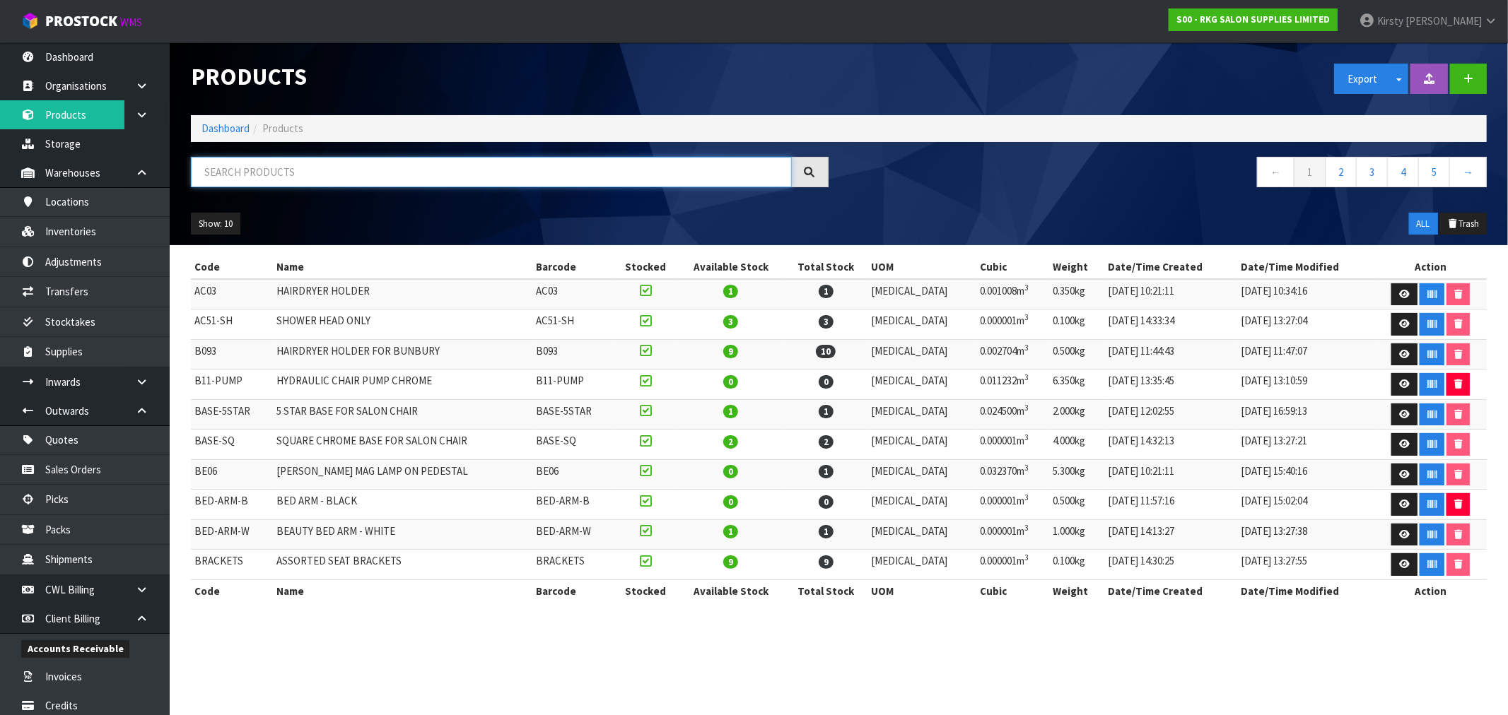
click at [263, 165] on input "text" at bounding box center [491, 172] width 601 height 30
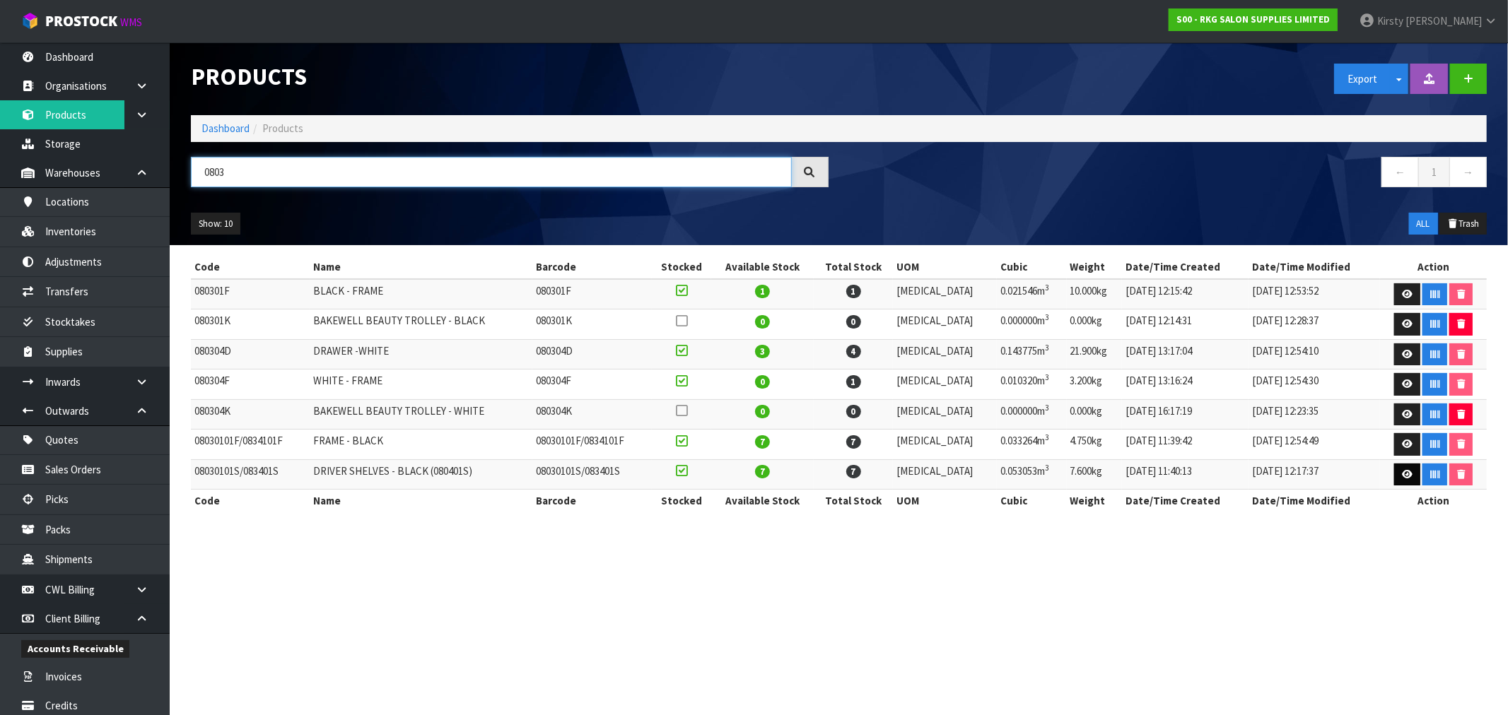
type input "0803"
click at [1403, 469] on link at bounding box center [1407, 475] width 26 height 23
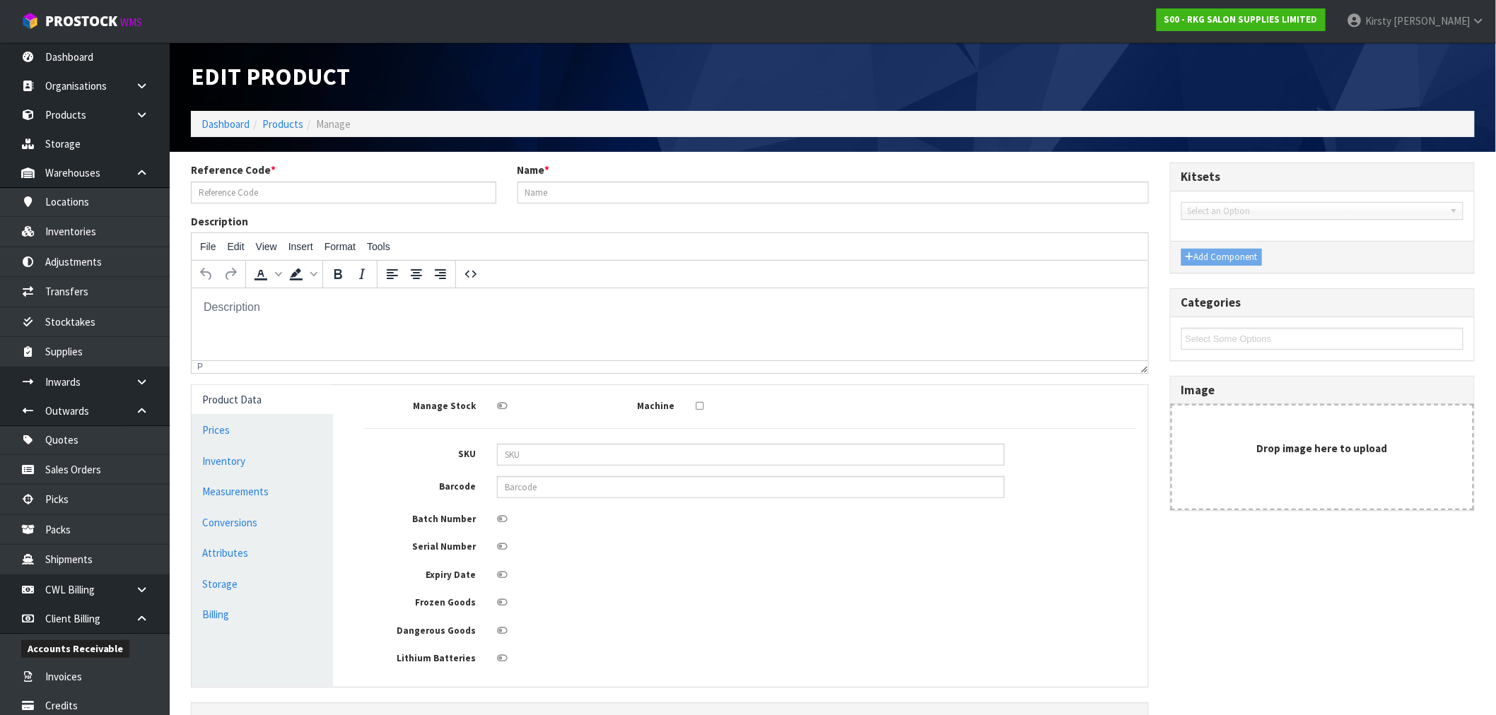
type input "08030101S/083401S"
type input "DRIVER SHELVES - BLACK (080401S)"
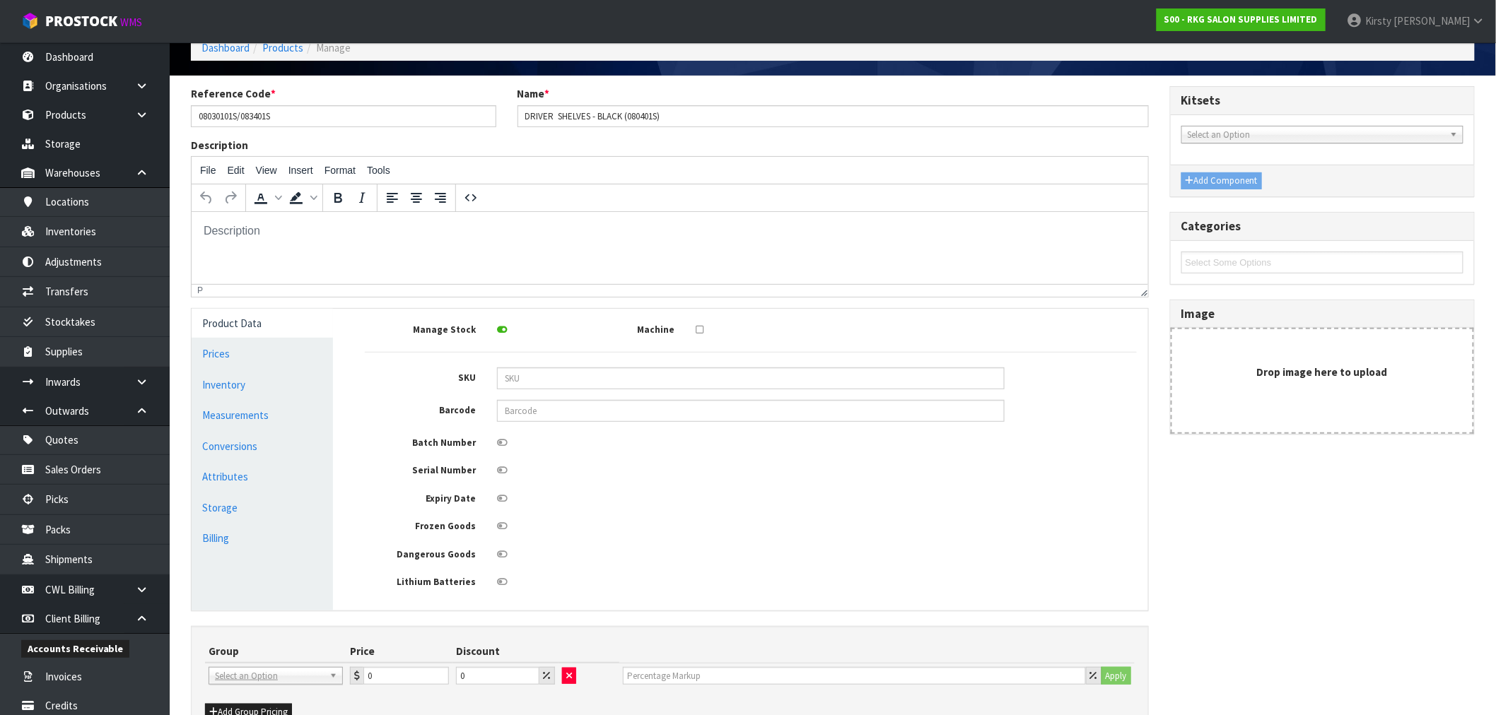
scroll to position [165, 0]
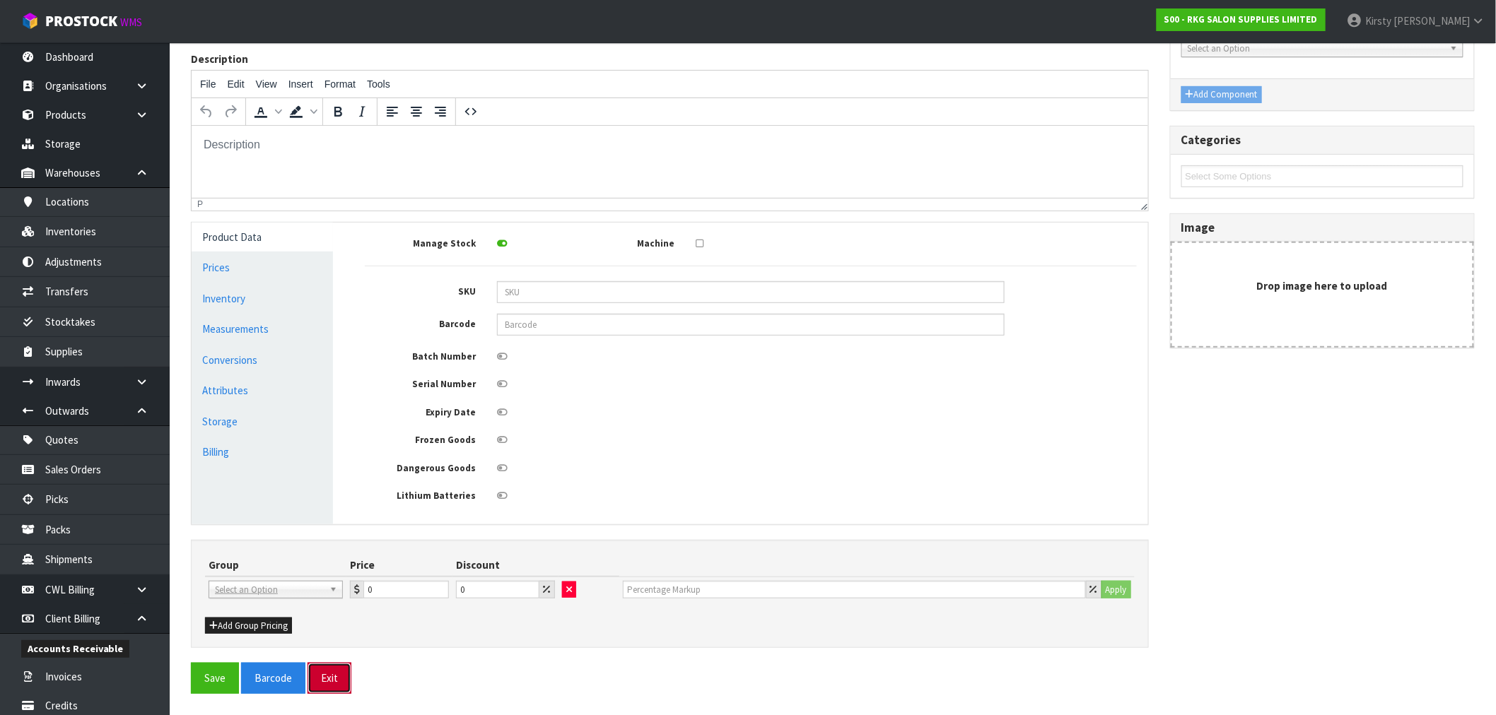
click at [329, 674] on button "Exit" at bounding box center [330, 678] width 44 height 30
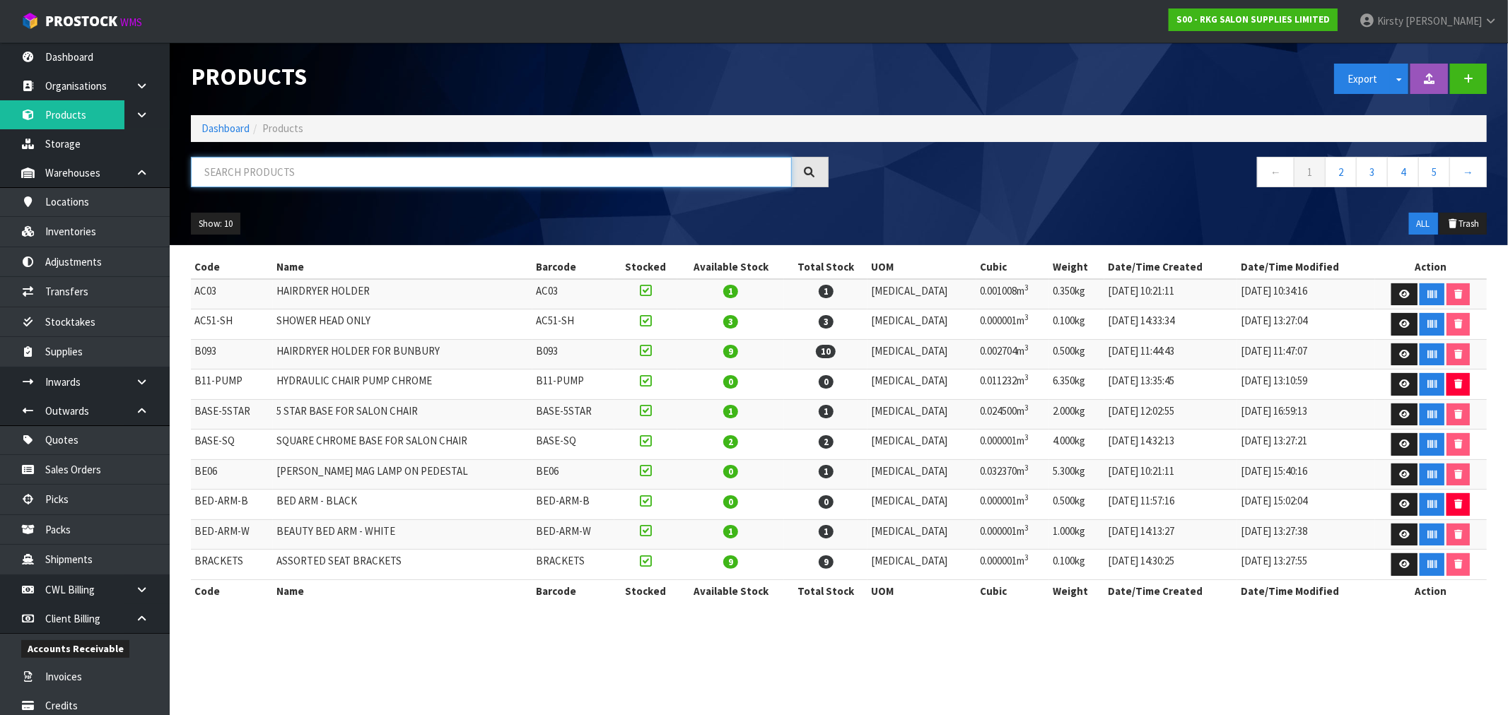
click at [222, 172] on input "text" at bounding box center [491, 172] width 601 height 30
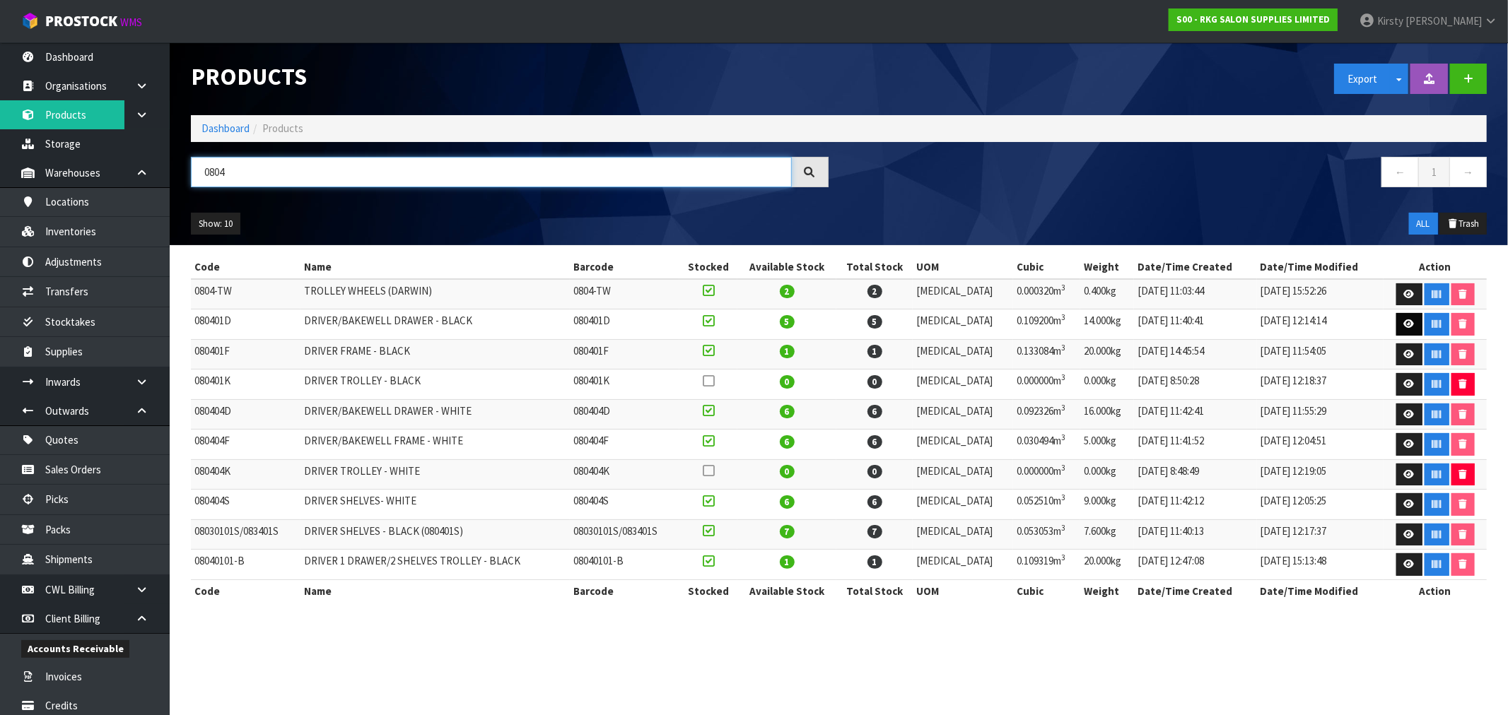
type input "0804"
click at [1405, 319] on link at bounding box center [1409, 324] width 26 height 23
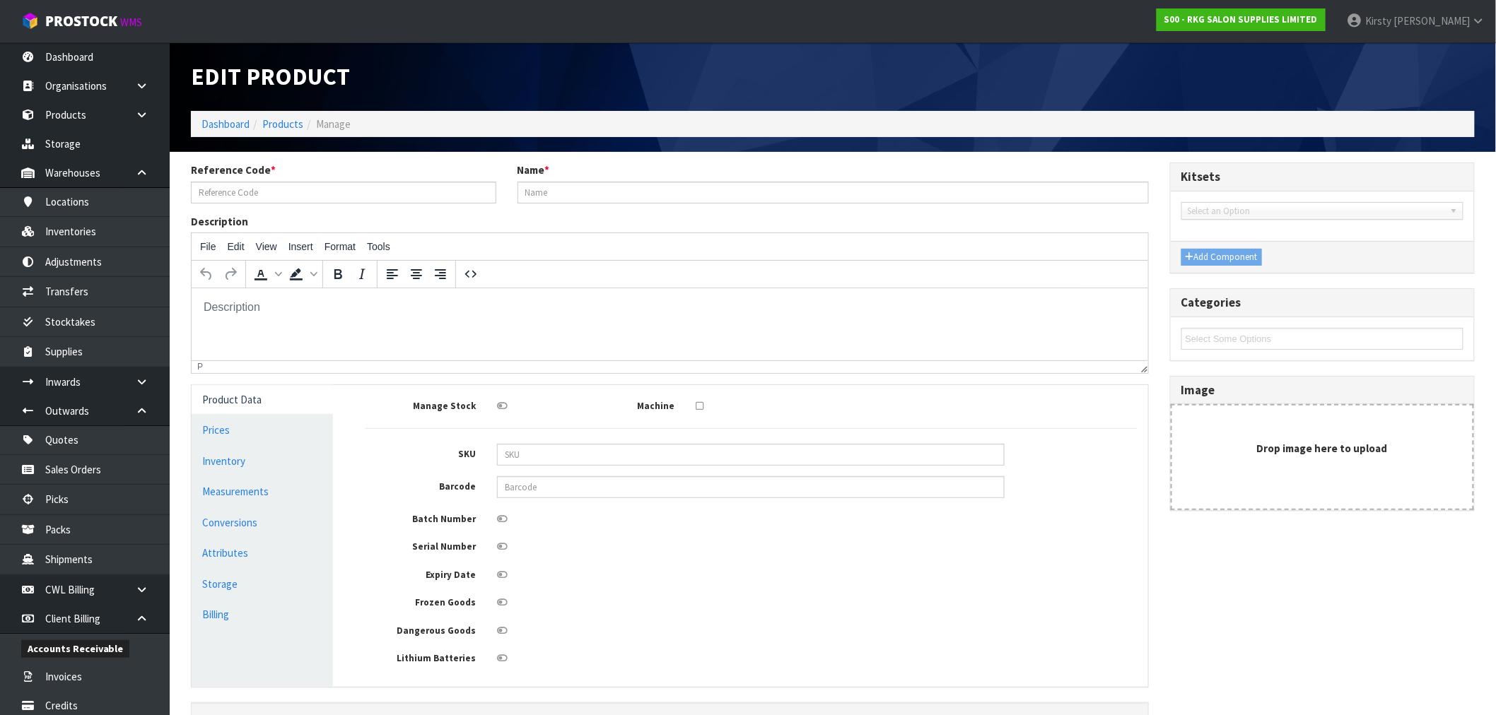
type input "080401D"
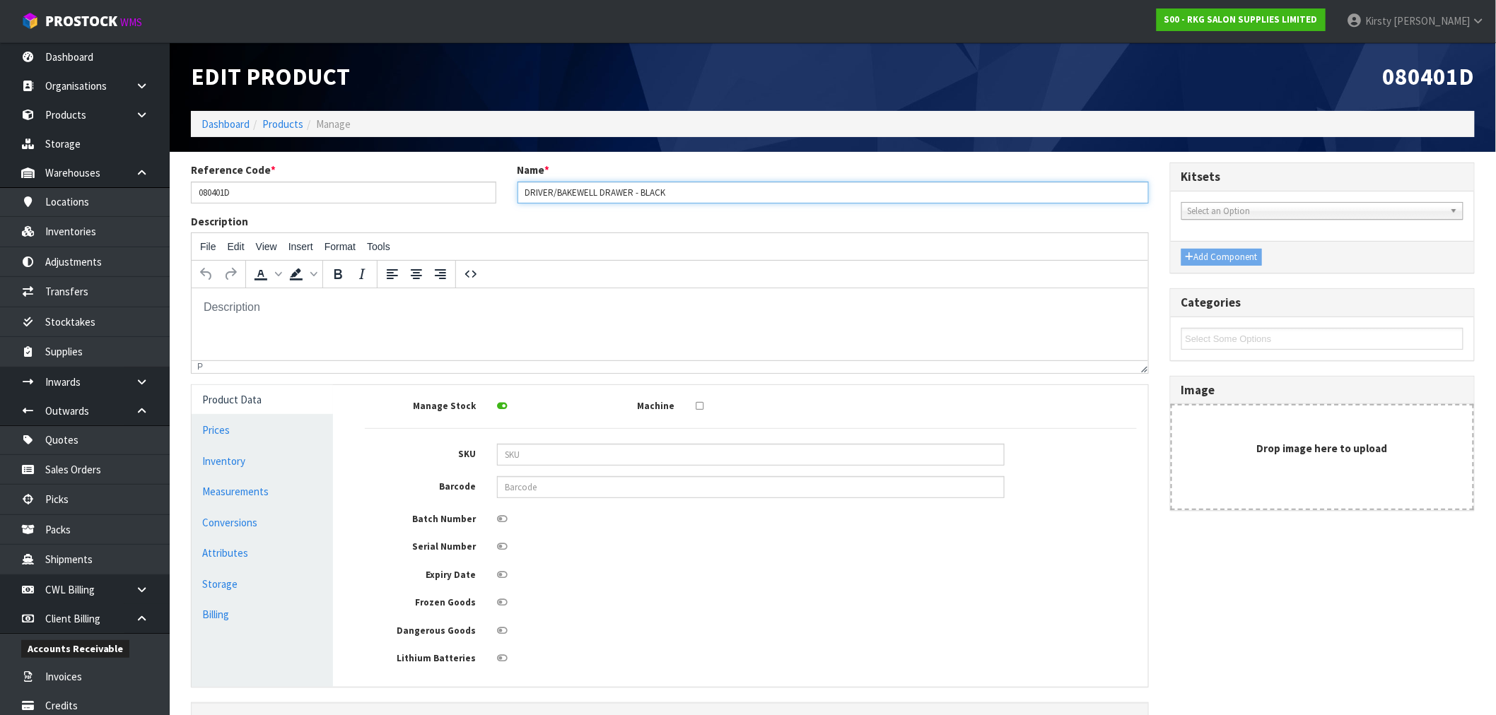
drag, startPoint x: 599, startPoint y: 189, endPoint x: 493, endPoint y: 192, distance: 105.3
click at [493, 192] on div "Reference Code * 080401D Name * DRIVER/BAKEWELL DRAWER - BLACK" at bounding box center [669, 188] width 979 height 51
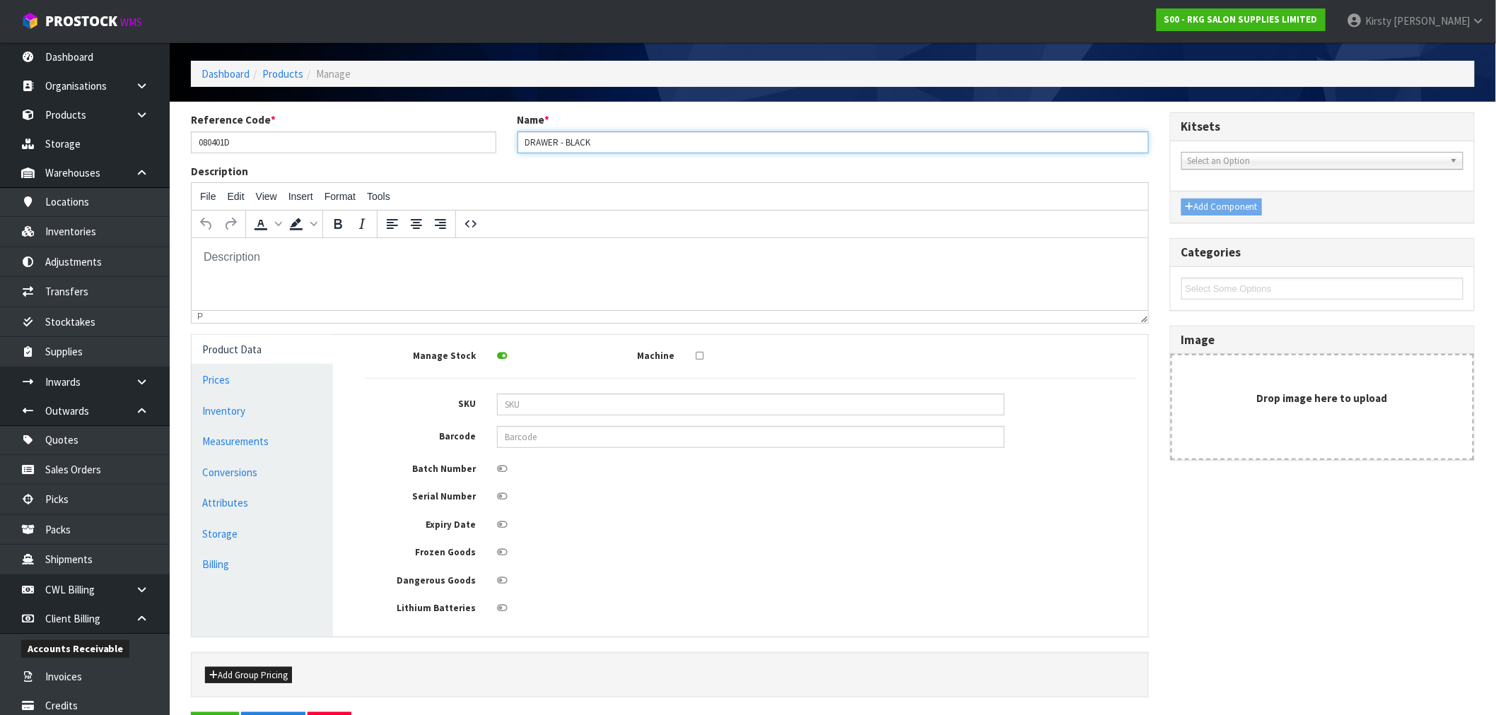
scroll to position [102, 0]
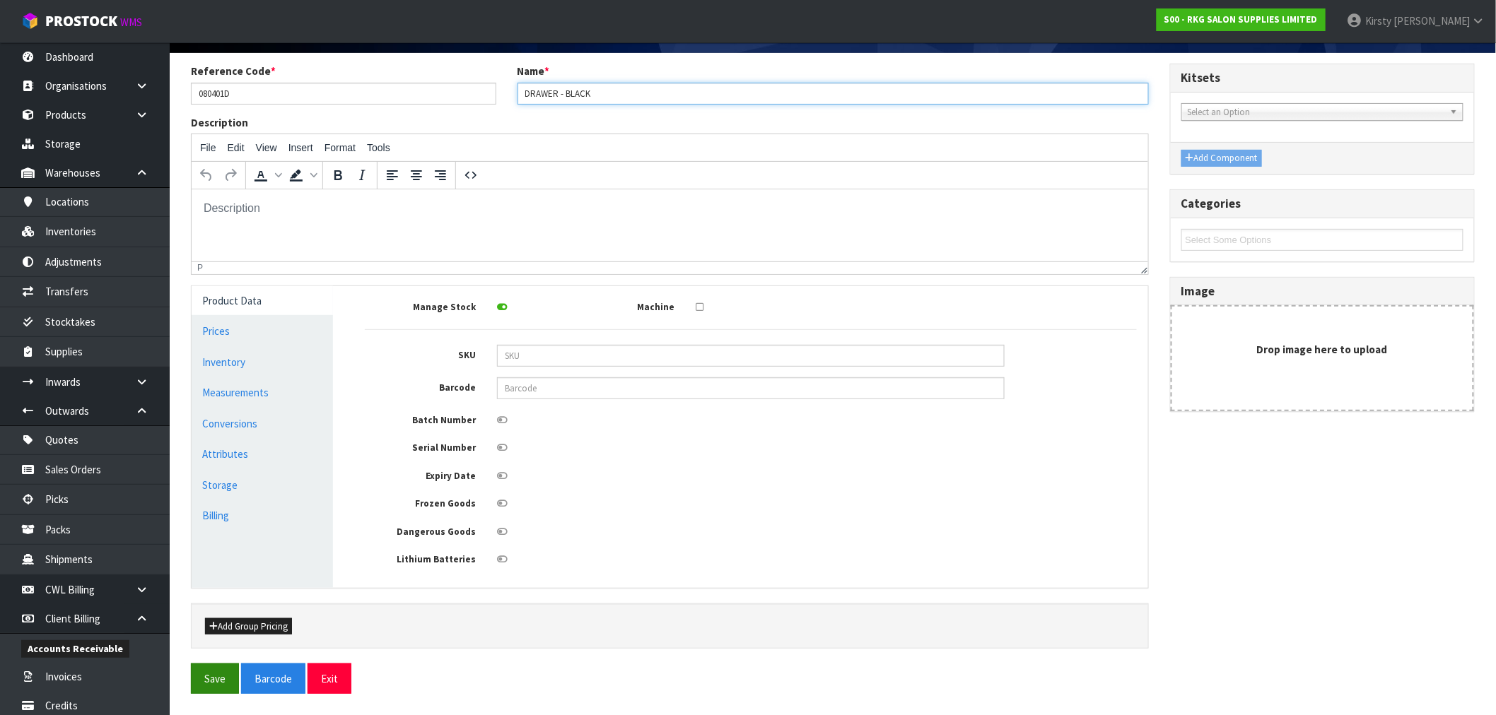
type input "DRAWER - BLACK"
click at [216, 674] on button "Save" at bounding box center [215, 679] width 48 height 30
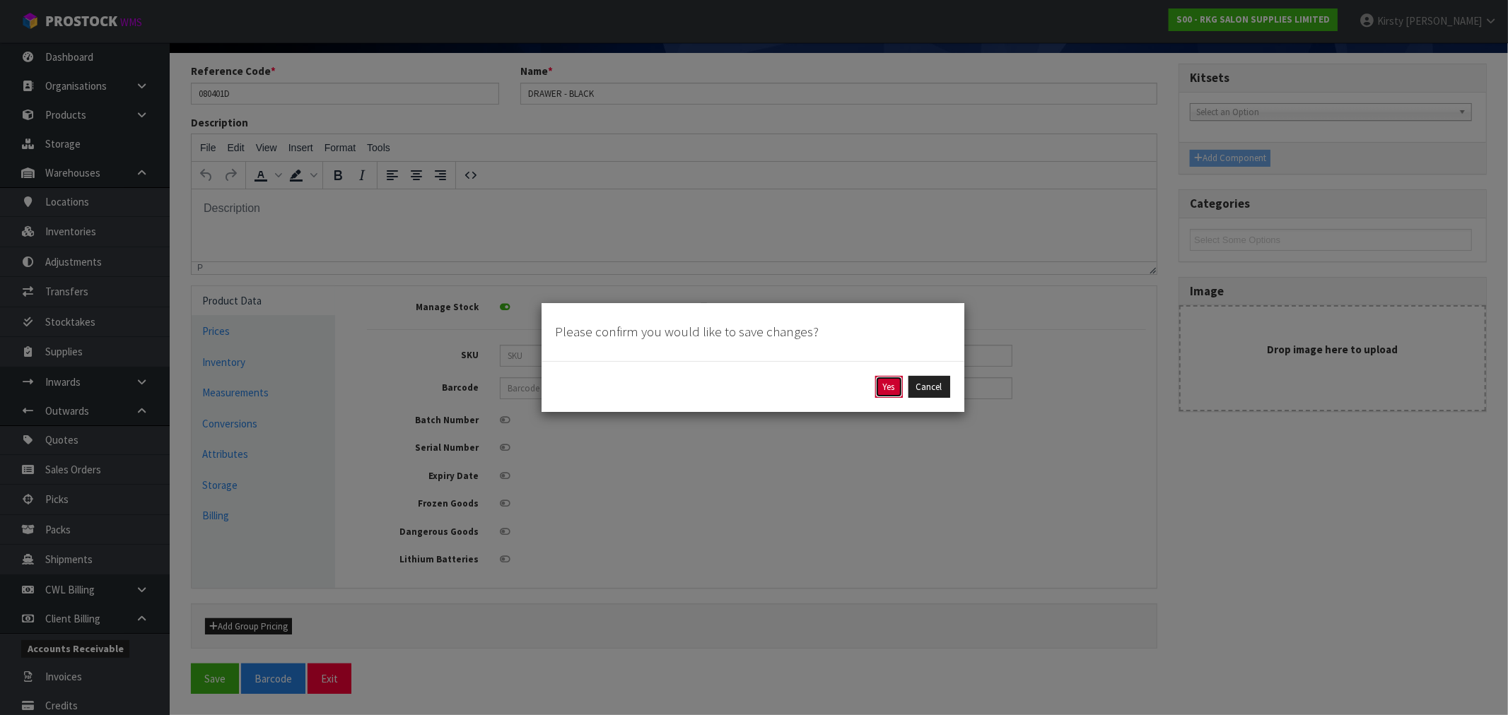
click at [889, 384] on button "Yes" at bounding box center [889, 387] width 28 height 23
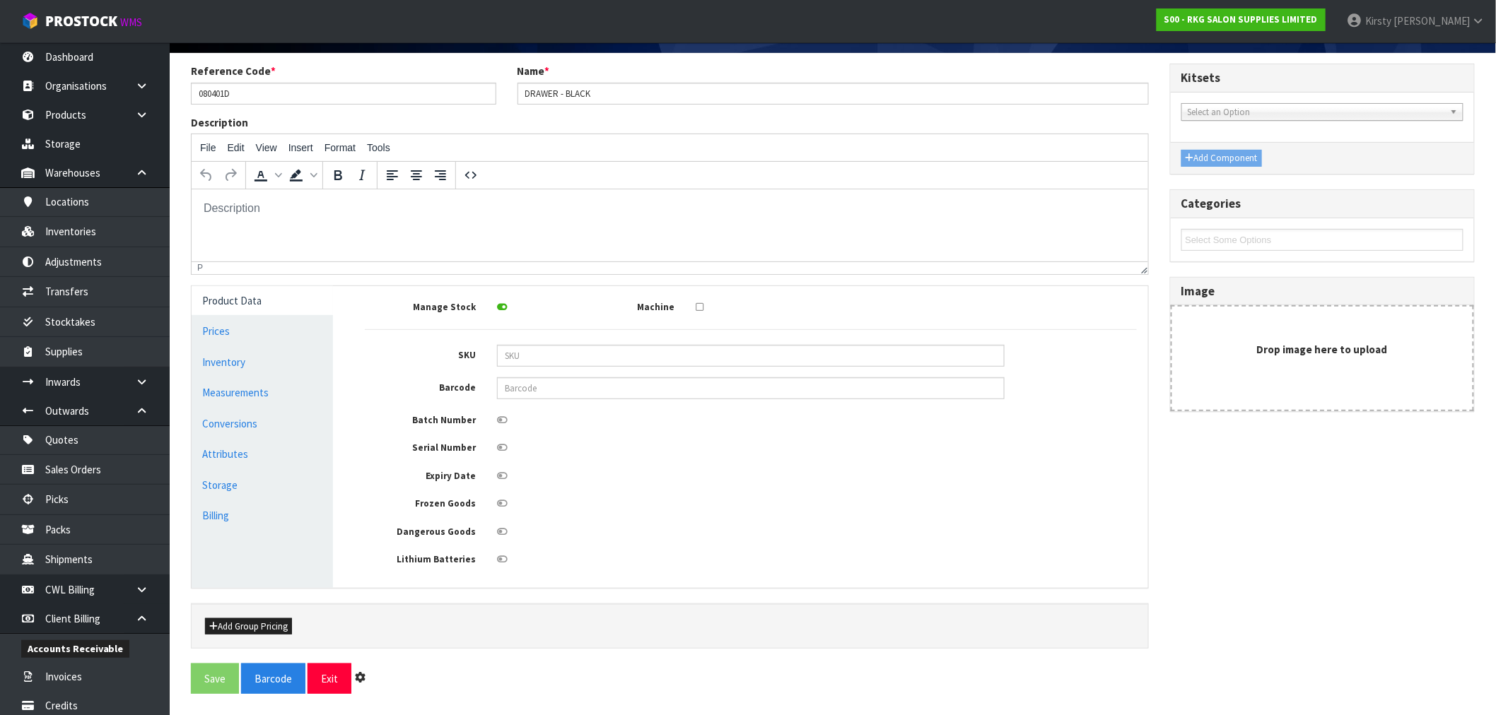
scroll to position [0, 0]
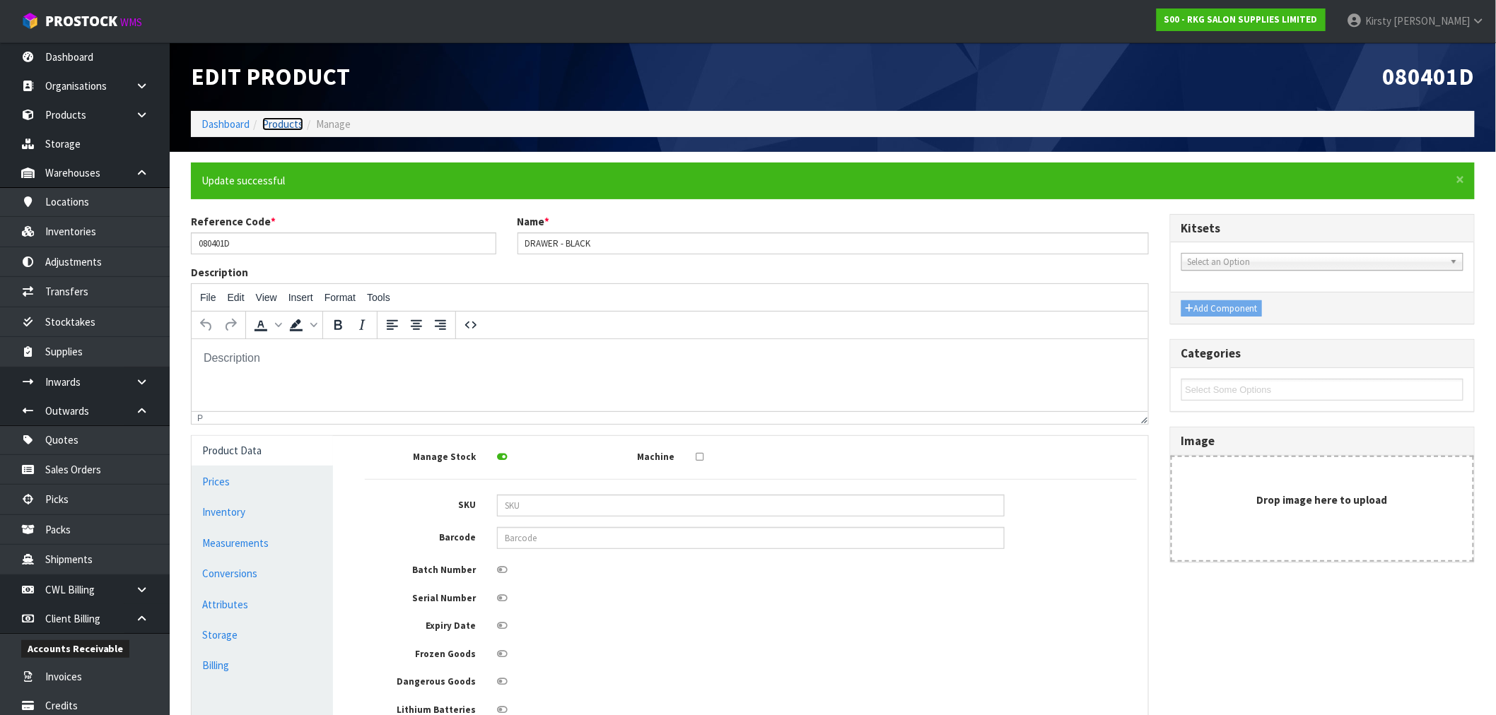
click at [288, 121] on link "Products" at bounding box center [282, 123] width 41 height 13
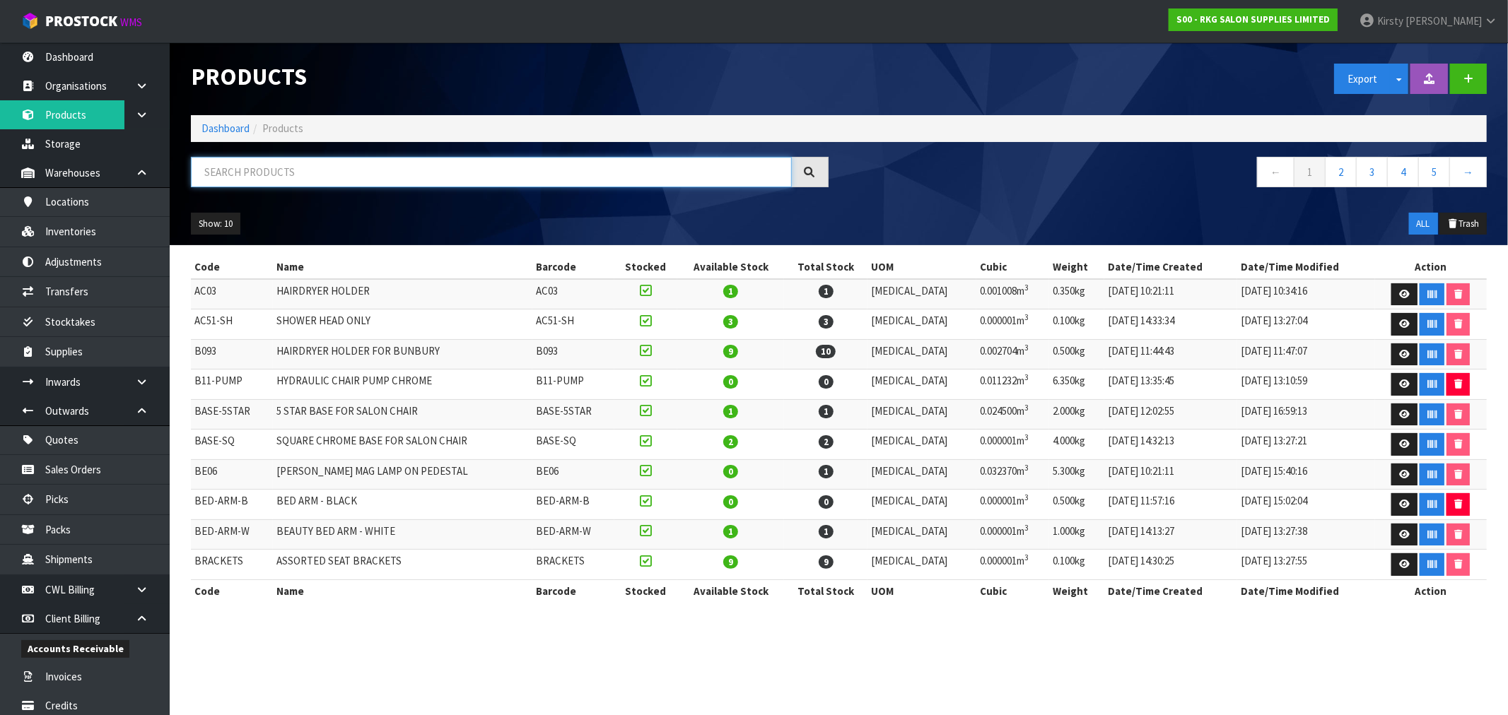
click at [270, 171] on input "text" at bounding box center [491, 172] width 601 height 30
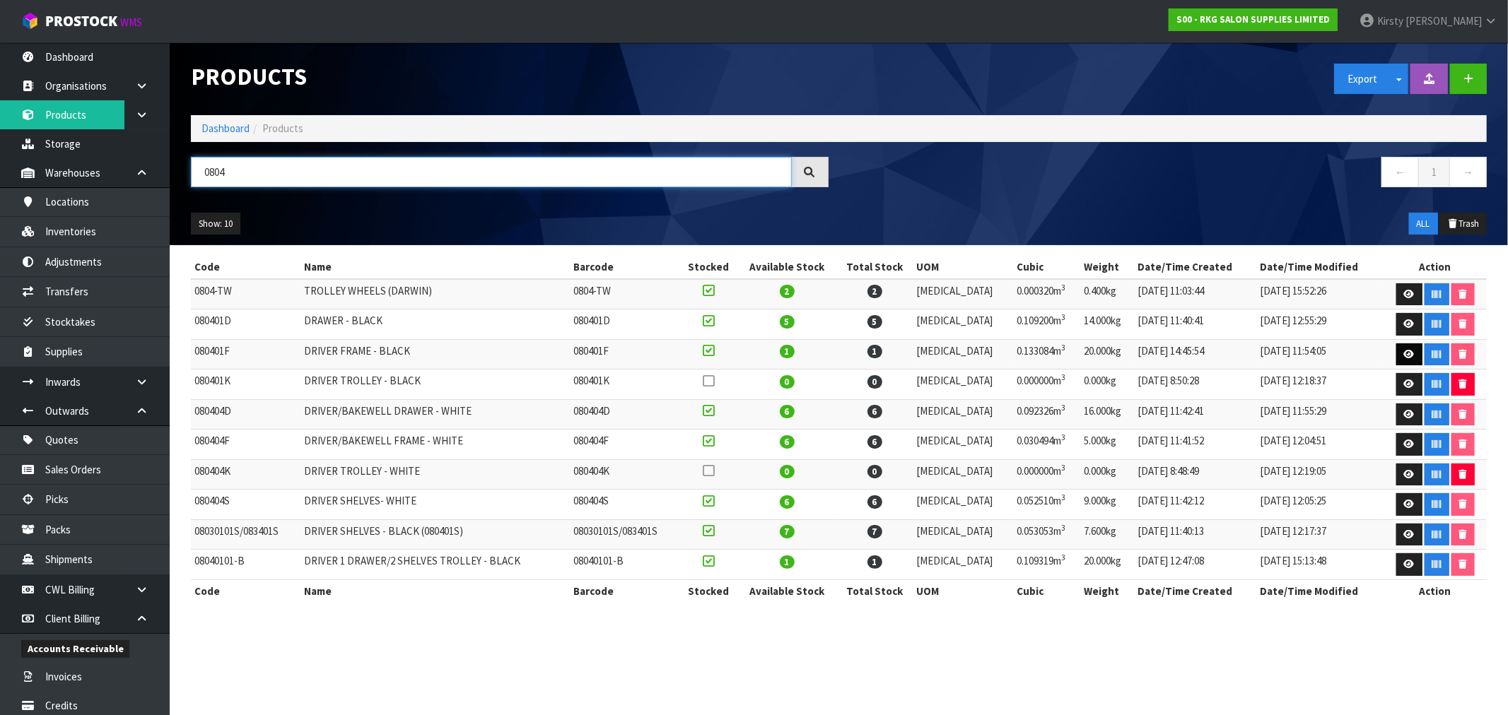
type input "0804"
click at [1407, 351] on icon at bounding box center [1409, 354] width 11 height 9
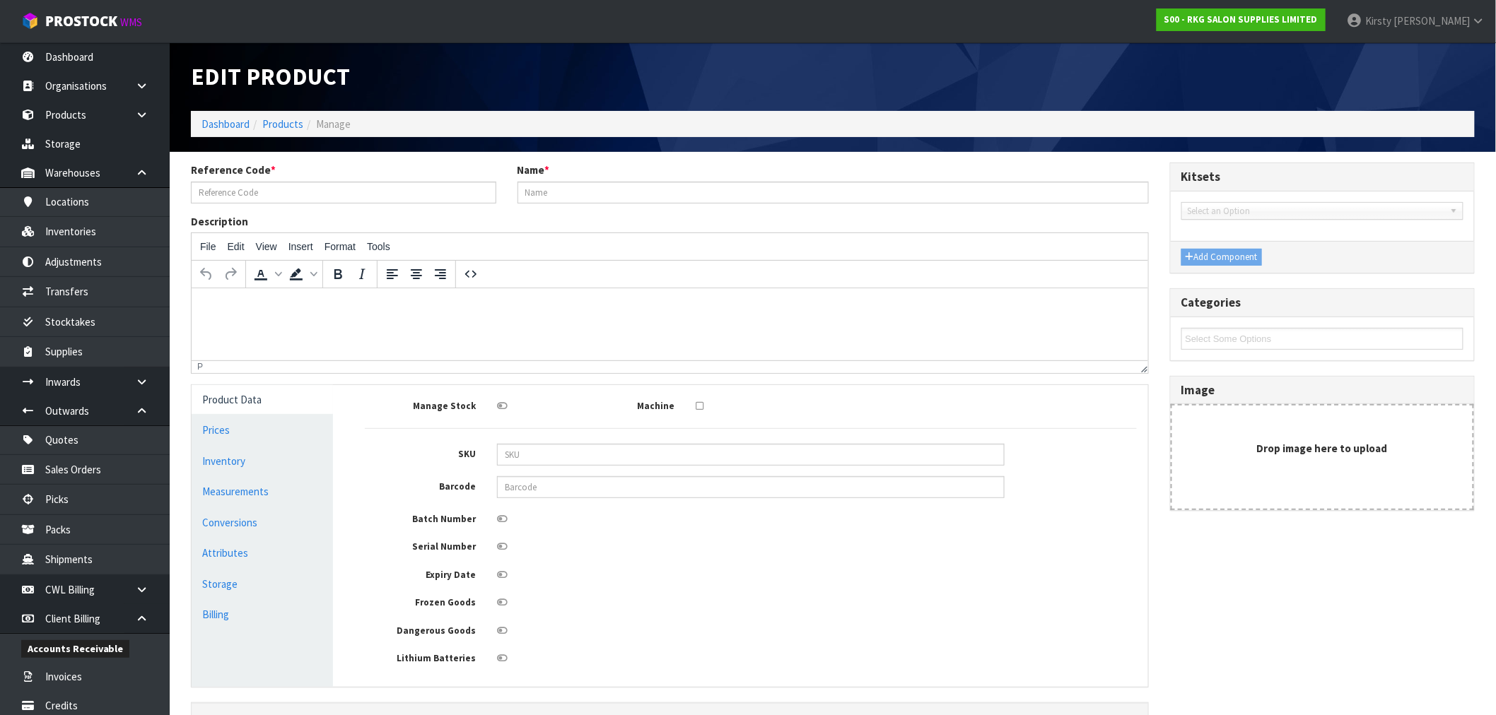
type input "080401F"
type input "DRIVER FRAME - BLACK"
type input "08040101"
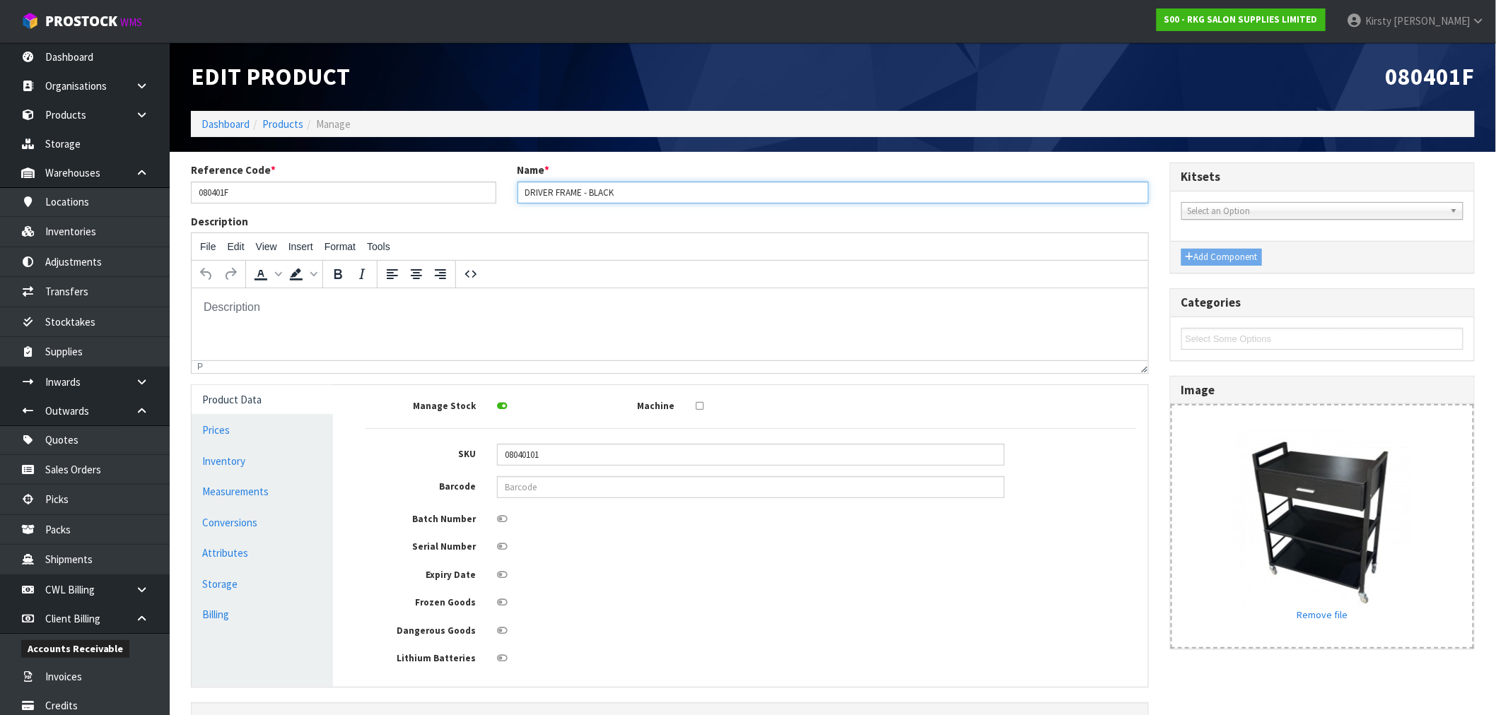
drag, startPoint x: 554, startPoint y: 191, endPoint x: 452, endPoint y: 194, distance: 101.8
click at [452, 194] on div "Reference Code * 080401F Name * DRIVER FRAME - BLACK" at bounding box center [669, 188] width 979 height 51
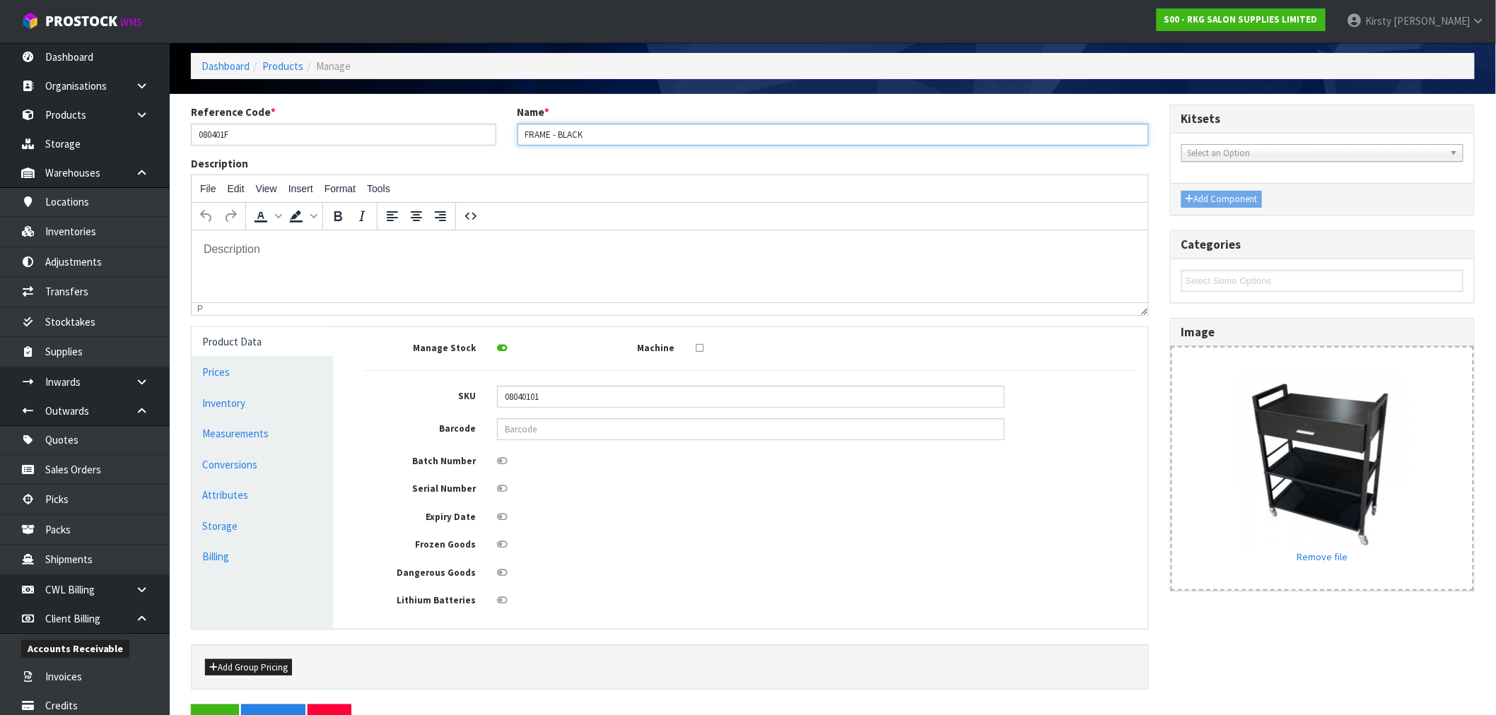
scroll to position [102, 0]
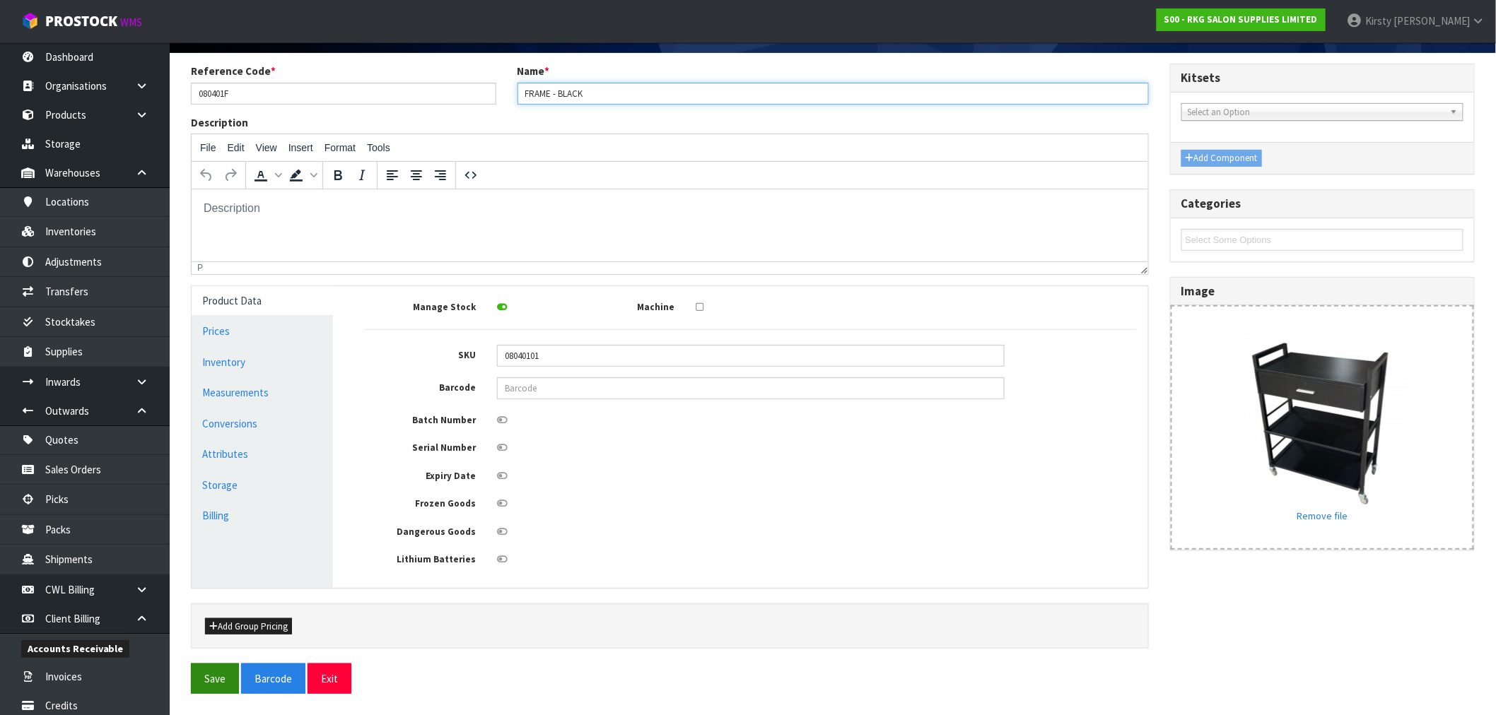
type input "FRAME - BLACK"
click at [202, 681] on button "Save" at bounding box center [215, 679] width 48 height 30
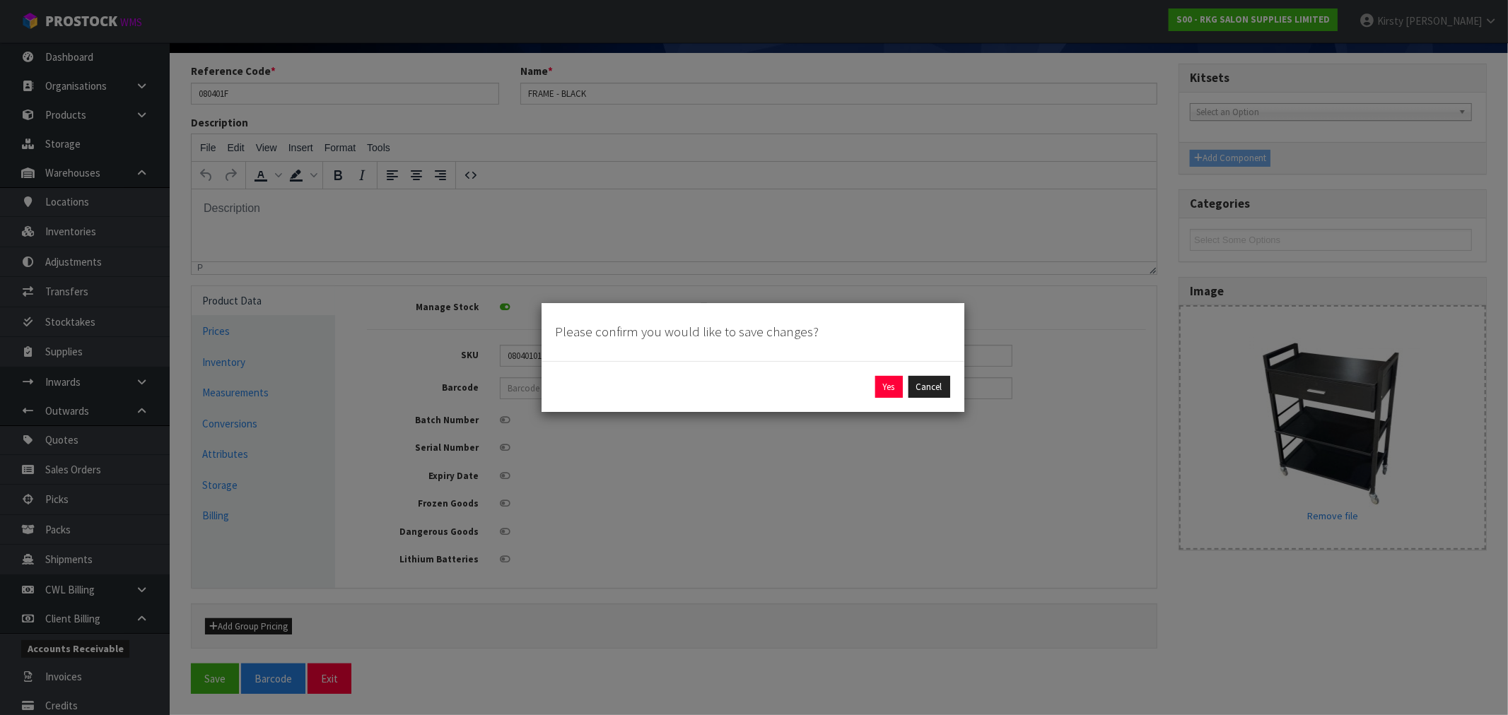
click at [906, 382] on div "Yes Cancel" at bounding box center [753, 387] width 394 height 23
click at [891, 385] on button "Yes" at bounding box center [889, 387] width 28 height 23
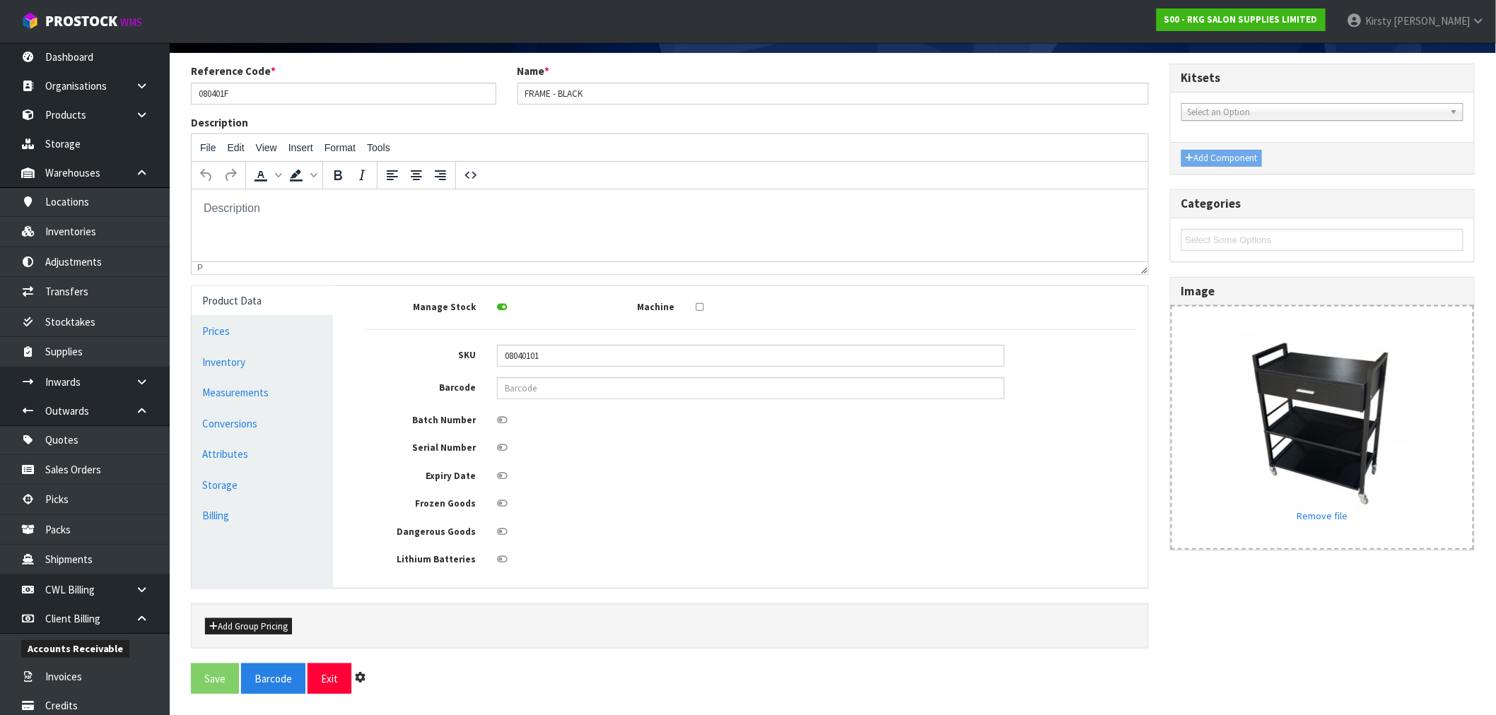
scroll to position [0, 0]
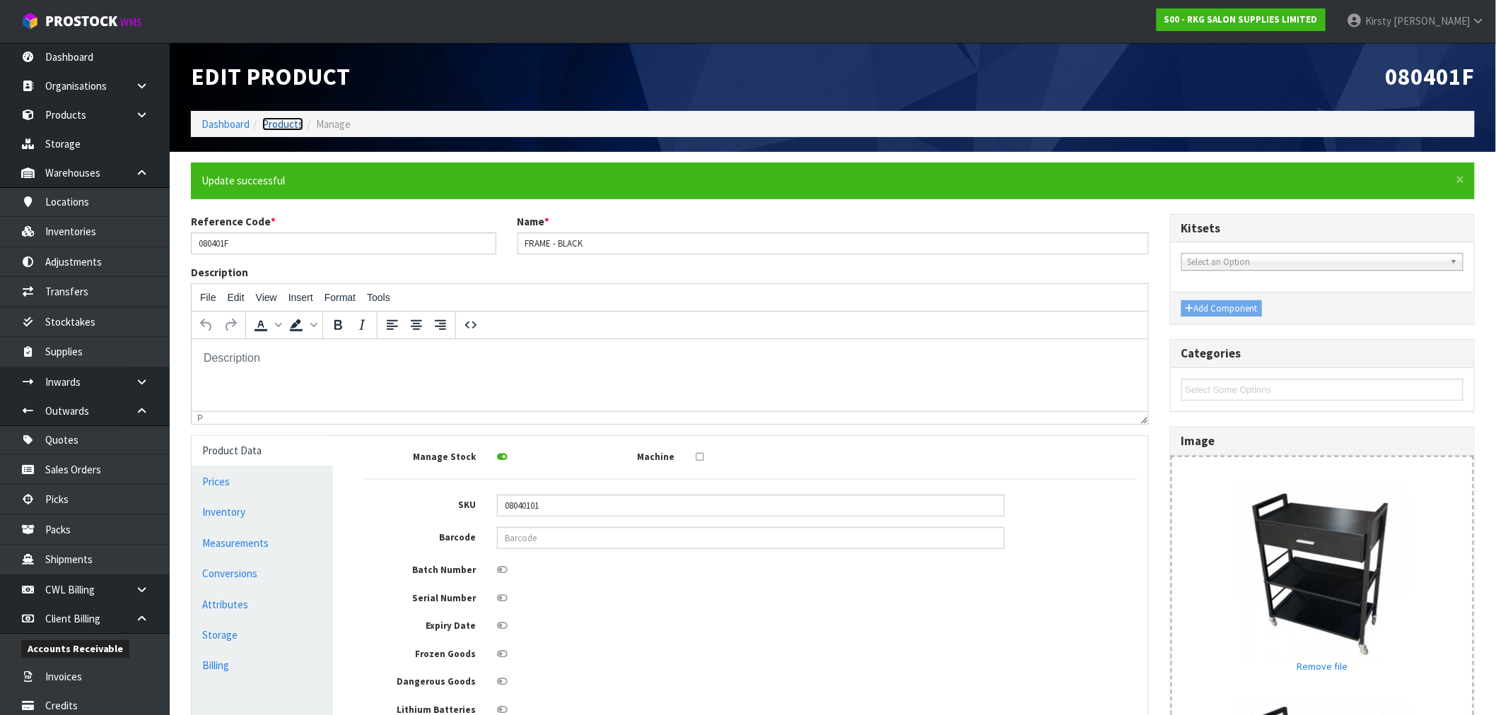
click at [285, 121] on link "Products" at bounding box center [282, 123] width 41 height 13
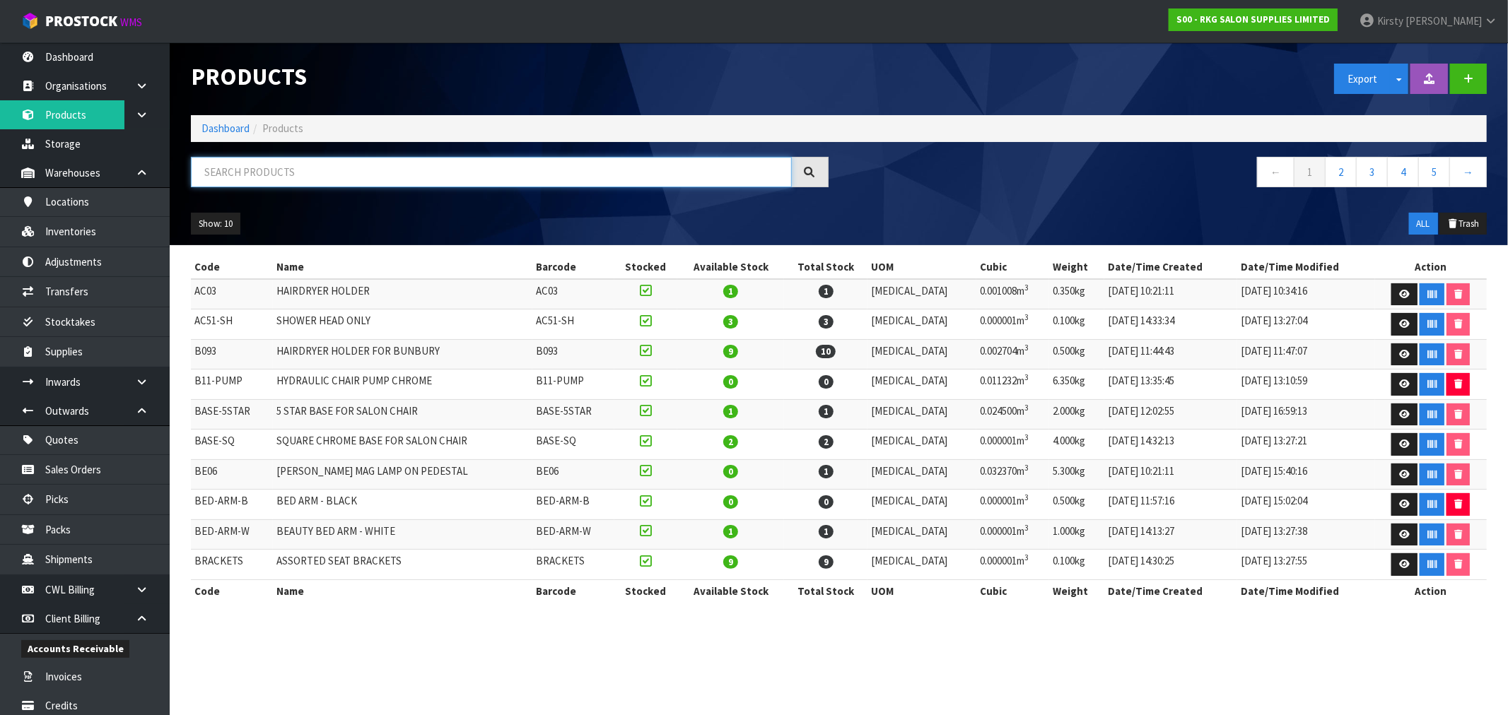
click at [267, 174] on input "text" at bounding box center [491, 172] width 601 height 30
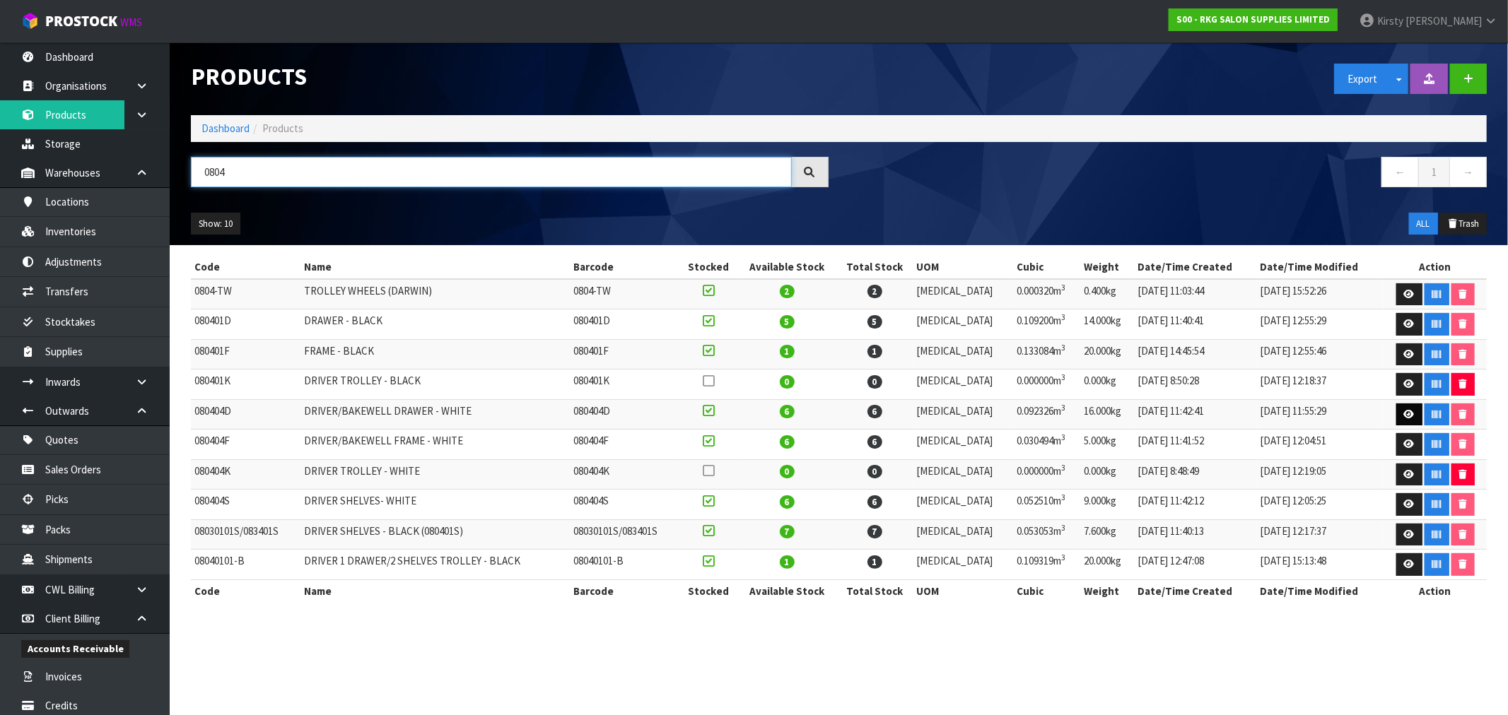
type input "0804"
click at [1404, 413] on icon at bounding box center [1409, 414] width 11 height 9
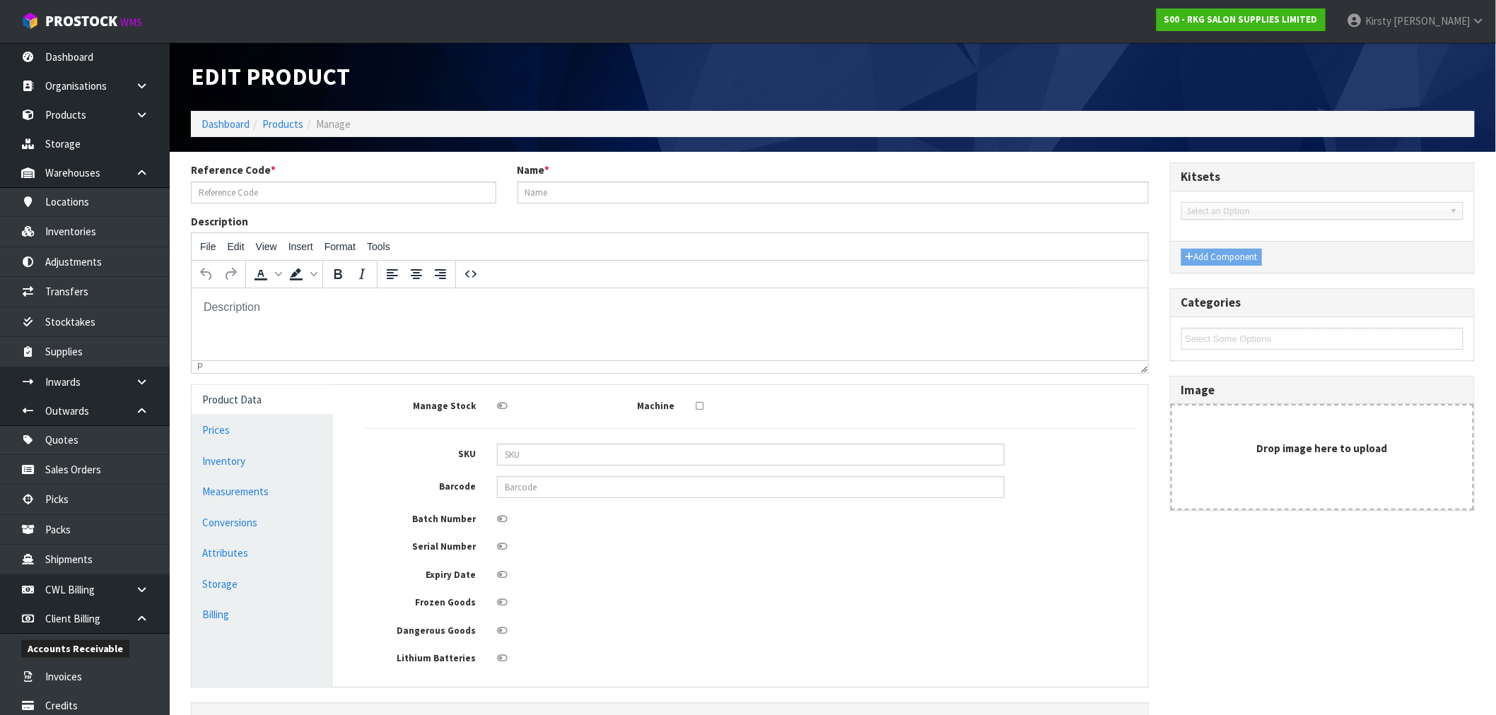
type input "080404D"
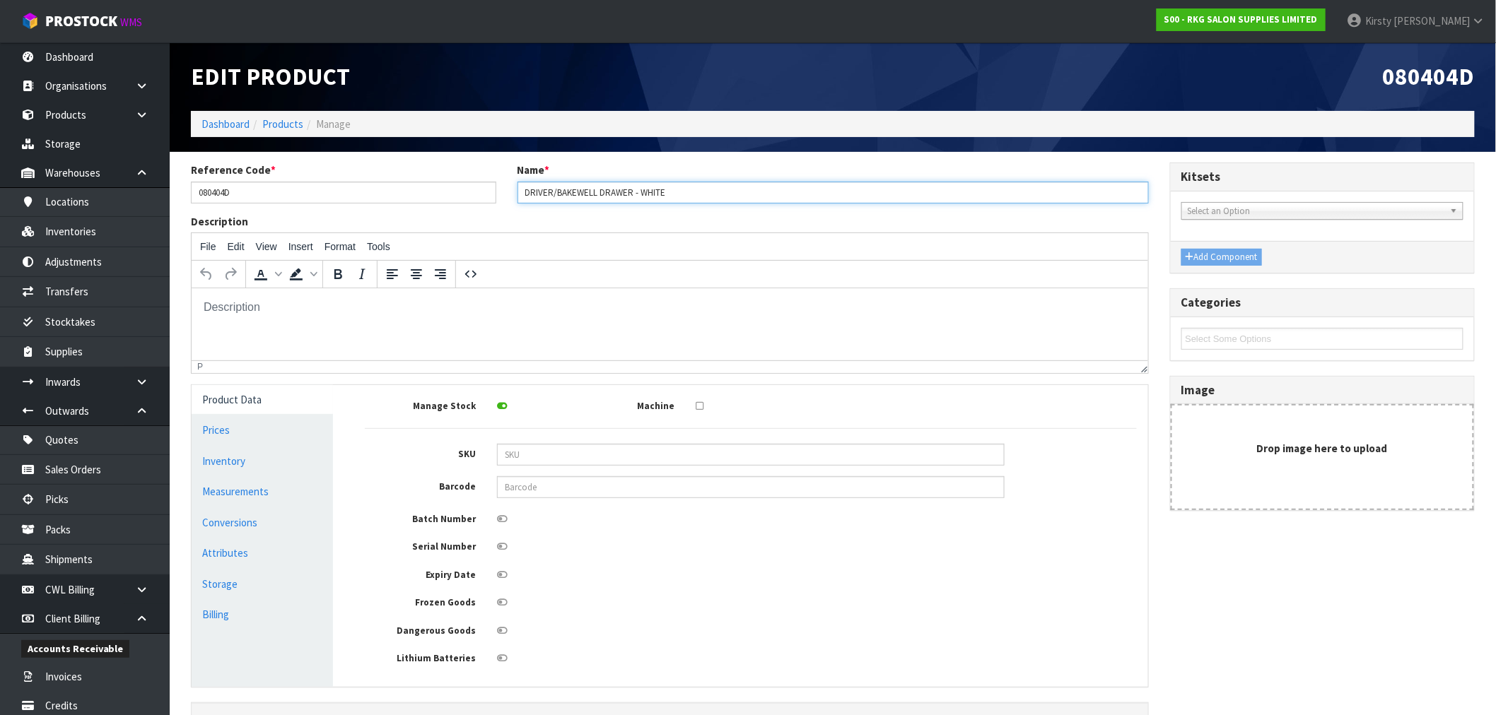
drag, startPoint x: 598, startPoint y: 189, endPoint x: 464, endPoint y: 187, distance: 134.3
click at [468, 189] on div "Reference Code * 080404D Name * DRIVER/BAKEWELL DRAWER - WHITE" at bounding box center [669, 188] width 979 height 51
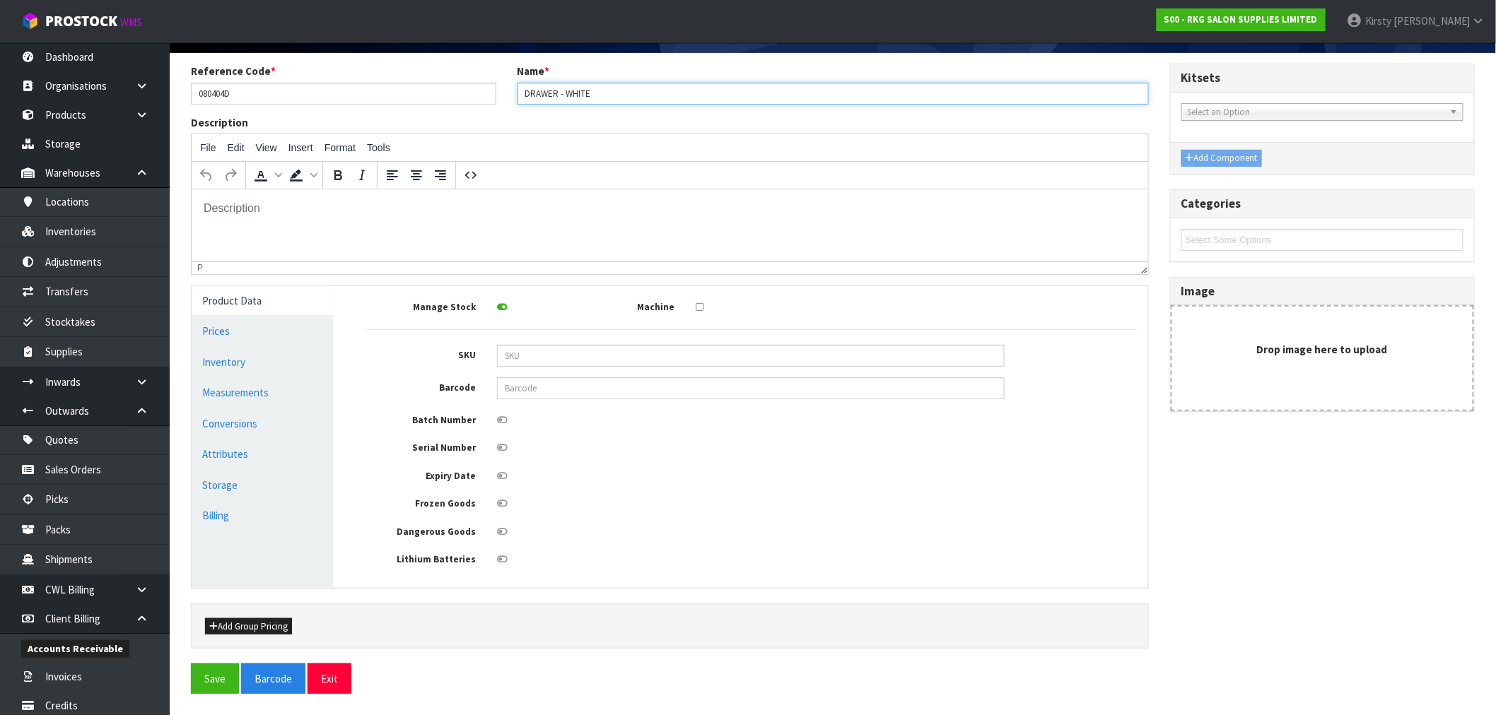
scroll to position [102, 0]
type input "DRAWER - WHITE"
click at [212, 675] on button "Save" at bounding box center [215, 679] width 48 height 30
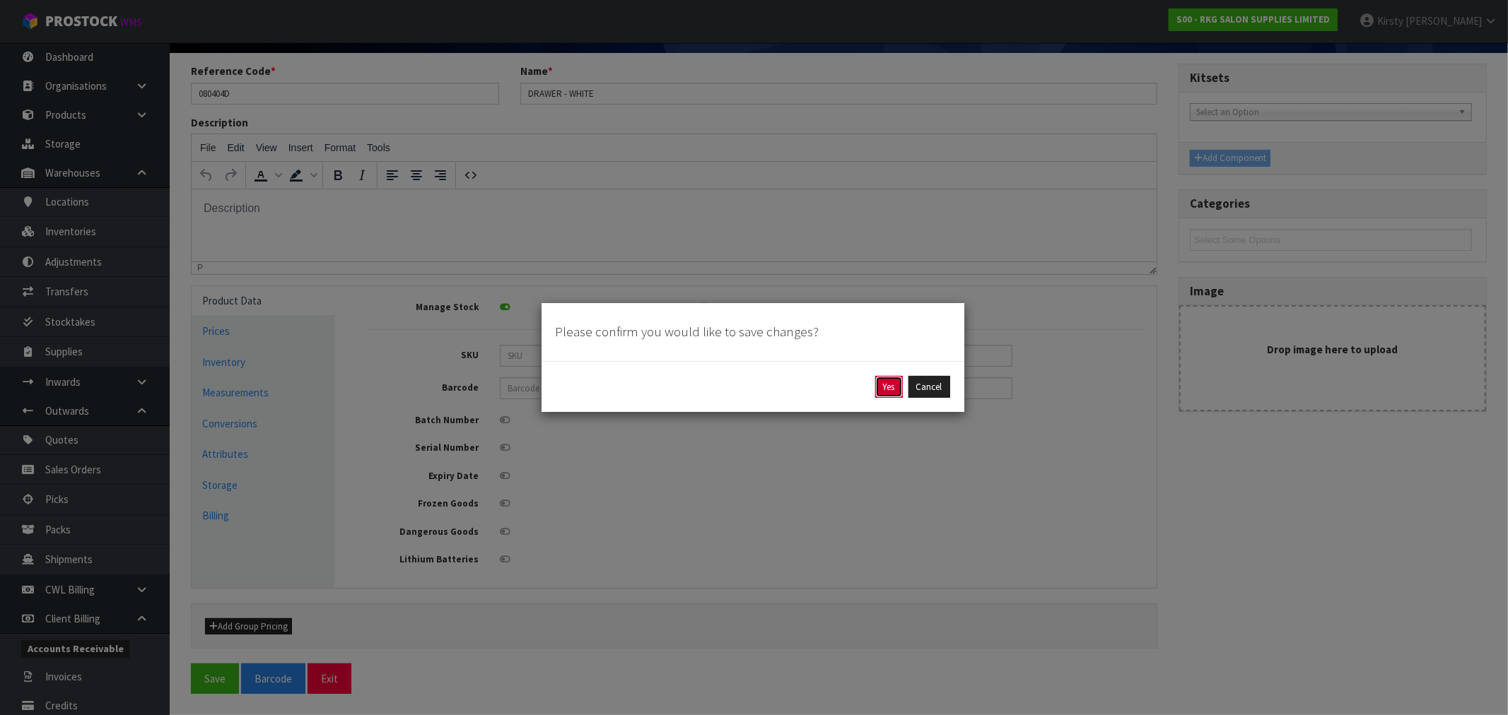
click at [886, 380] on button "Yes" at bounding box center [889, 387] width 28 height 23
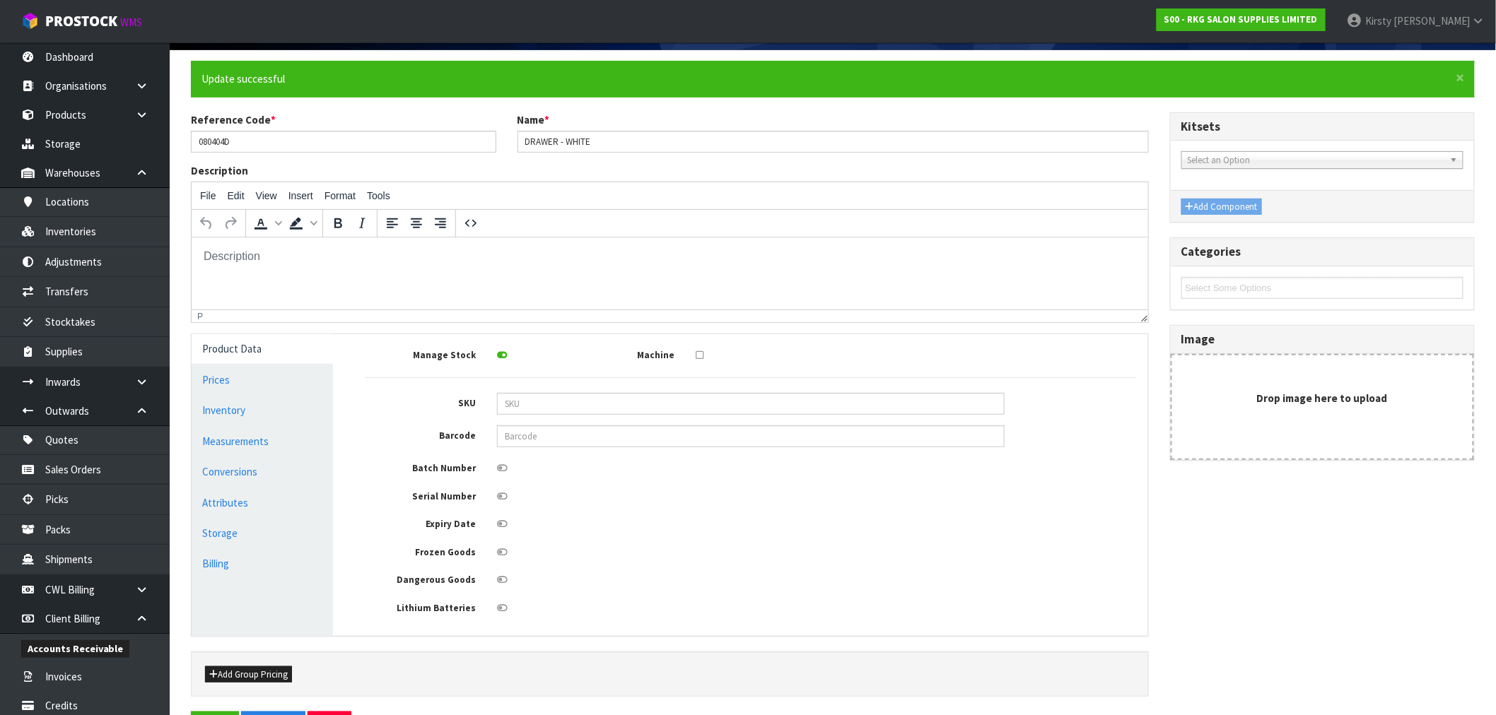
scroll to position [0, 0]
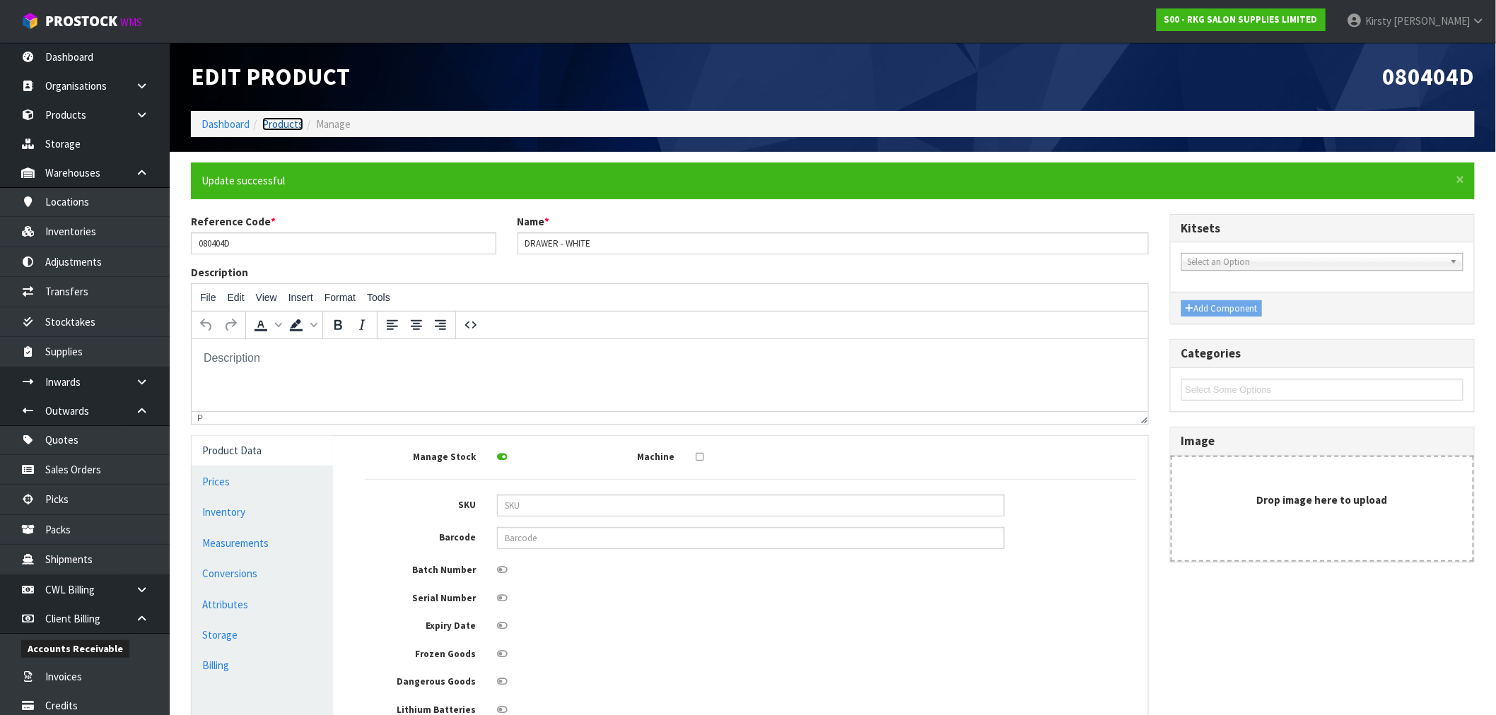
drag, startPoint x: 283, startPoint y: 121, endPoint x: 272, endPoint y: 118, distance: 11.0
click at [280, 121] on link "Products" at bounding box center [282, 123] width 41 height 13
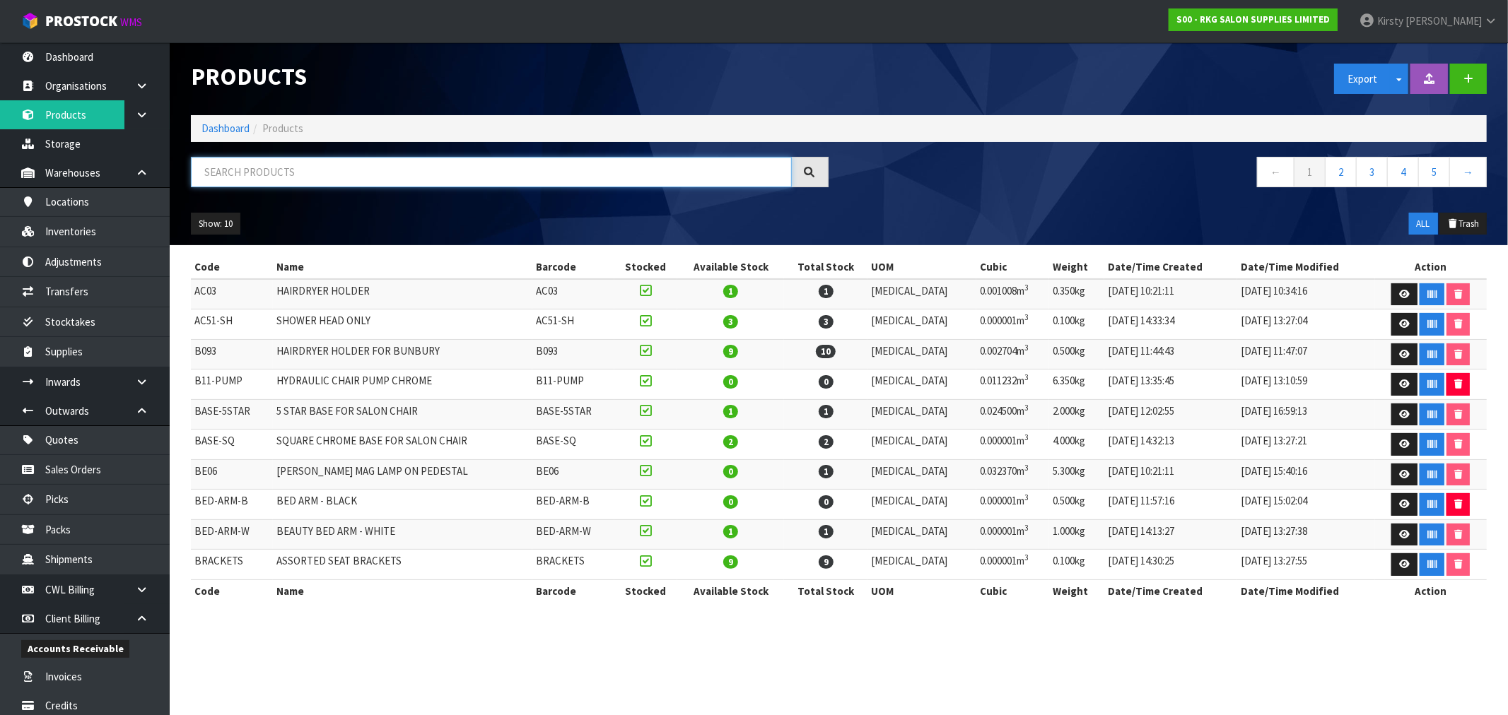
click at [285, 168] on input "text" at bounding box center [491, 172] width 601 height 30
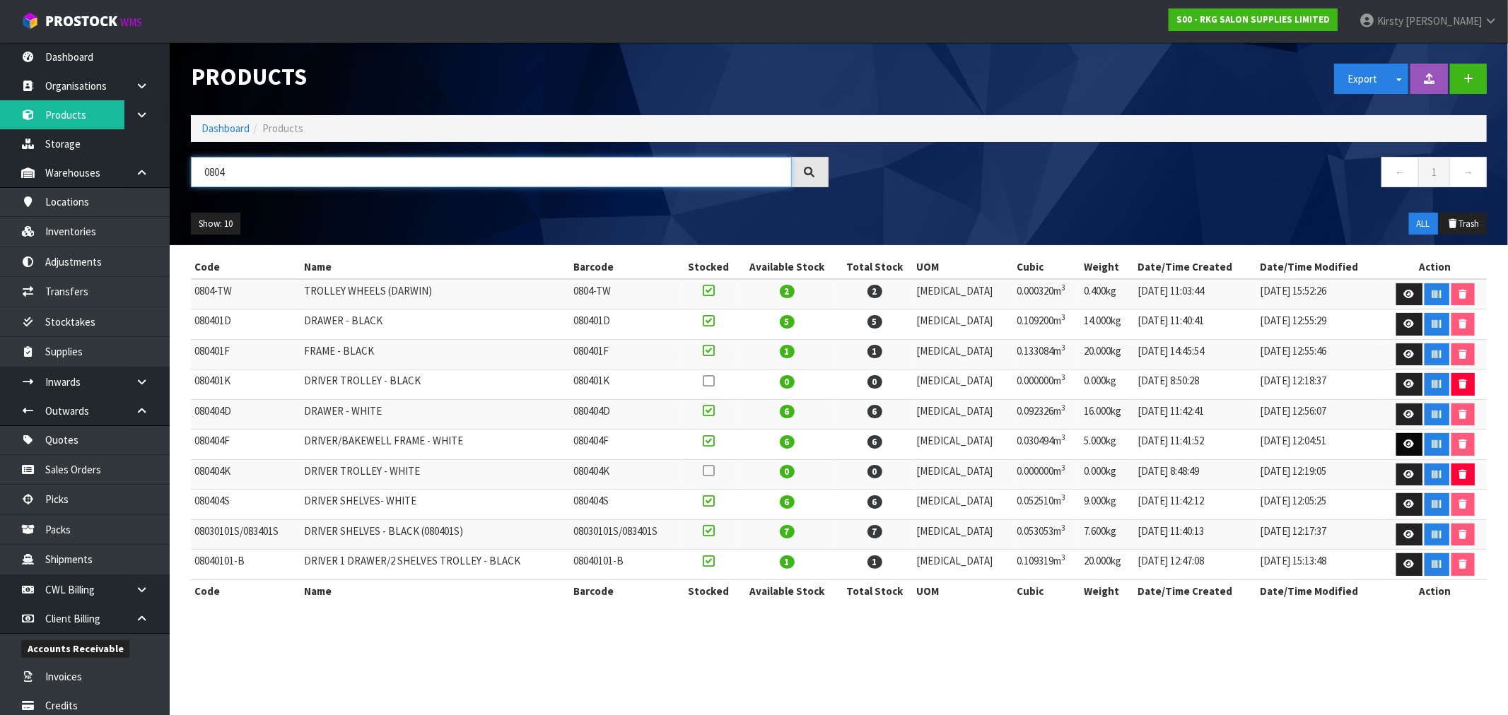
type input "0804"
click at [1407, 442] on icon at bounding box center [1409, 444] width 11 height 9
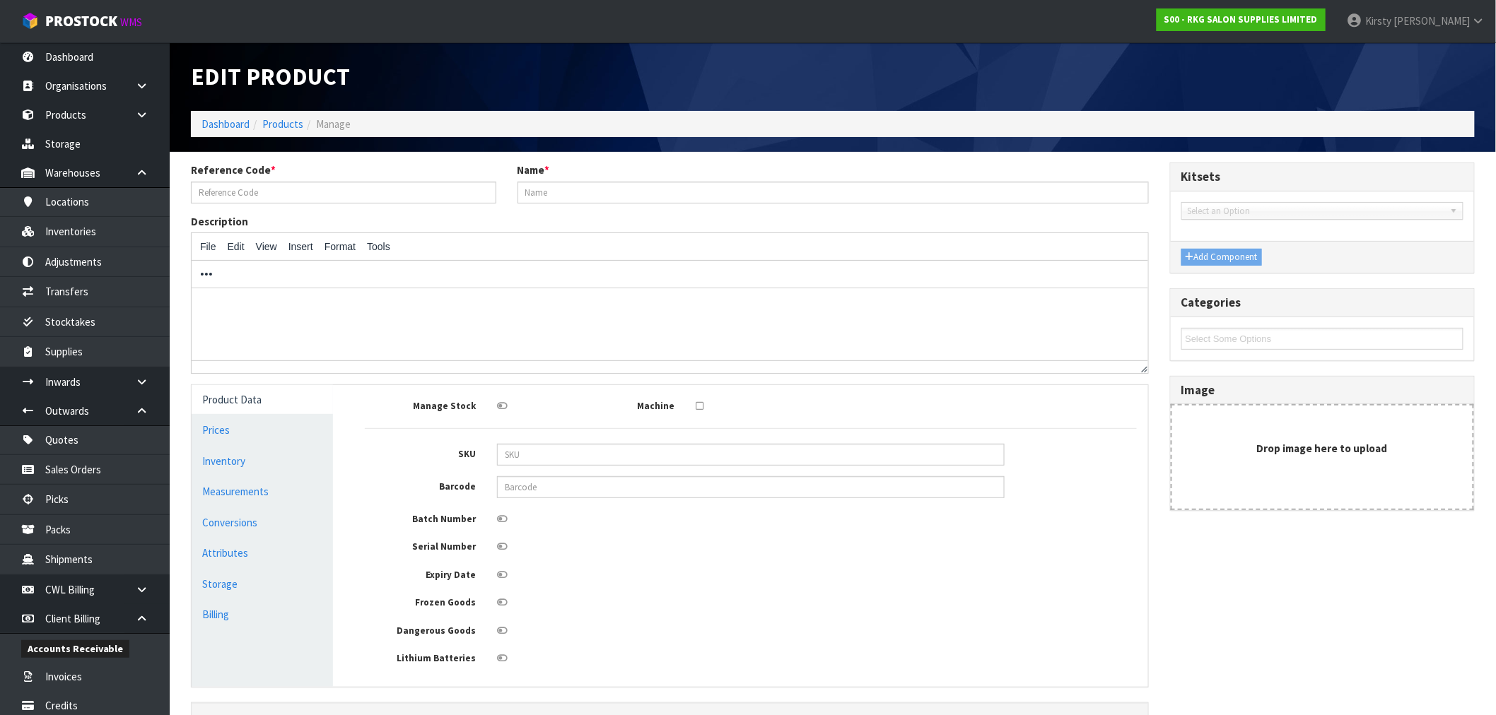
type input "080404F"
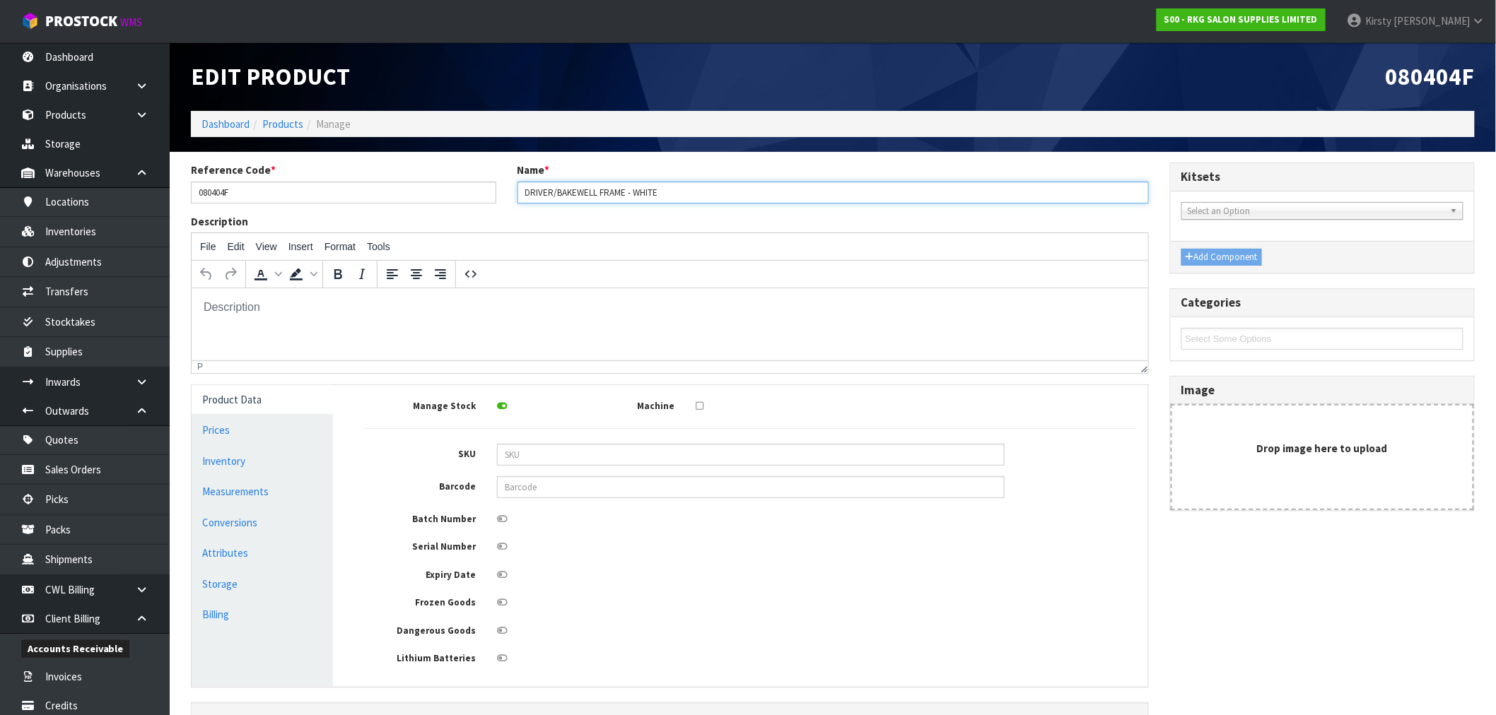
drag, startPoint x: 598, startPoint y: 192, endPoint x: 421, endPoint y: 196, distance: 176.8
click at [422, 196] on div "Reference Code * 080404F Name * DRIVER/BAKEWELL FRAME - WHITE" at bounding box center [669, 188] width 979 height 51
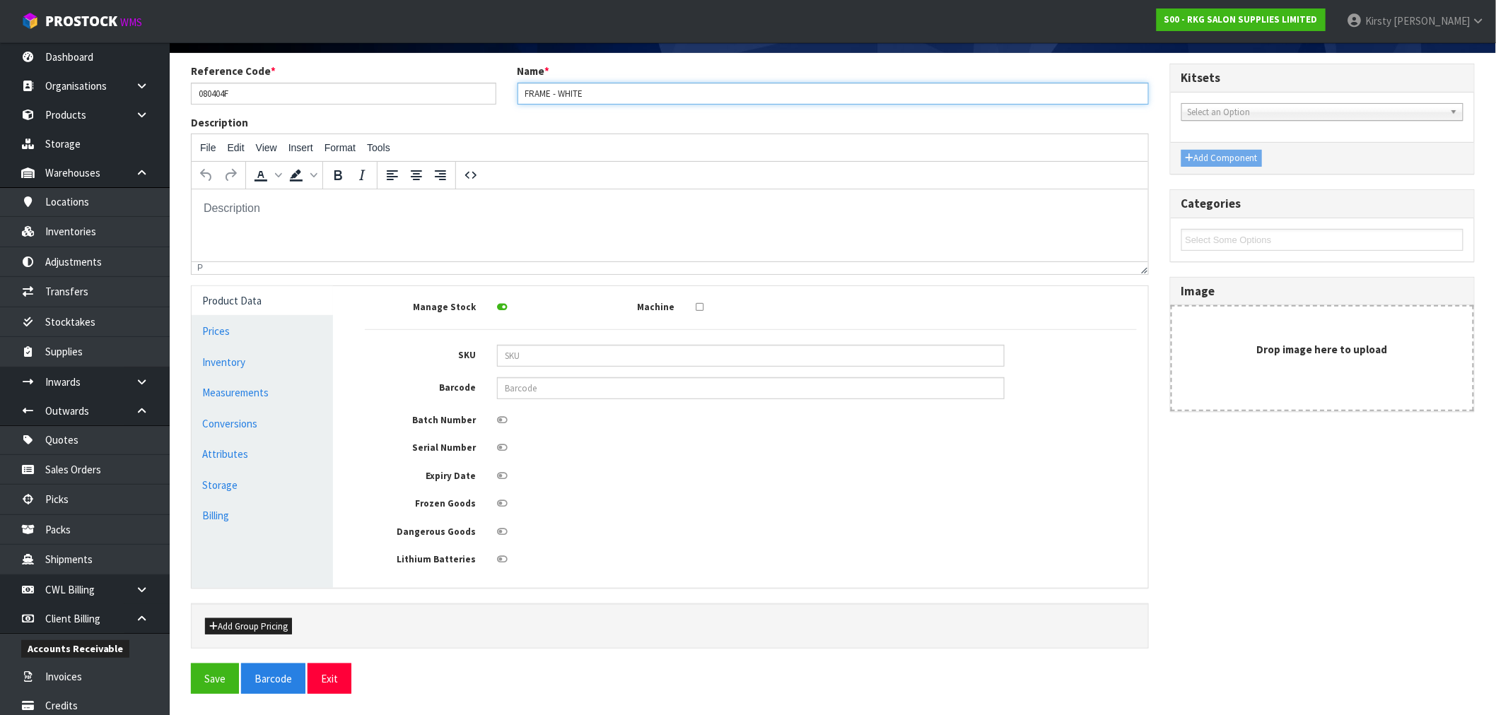
scroll to position [102, 0]
type input "FRAME - WHITE"
click at [210, 669] on button "Save" at bounding box center [215, 679] width 48 height 30
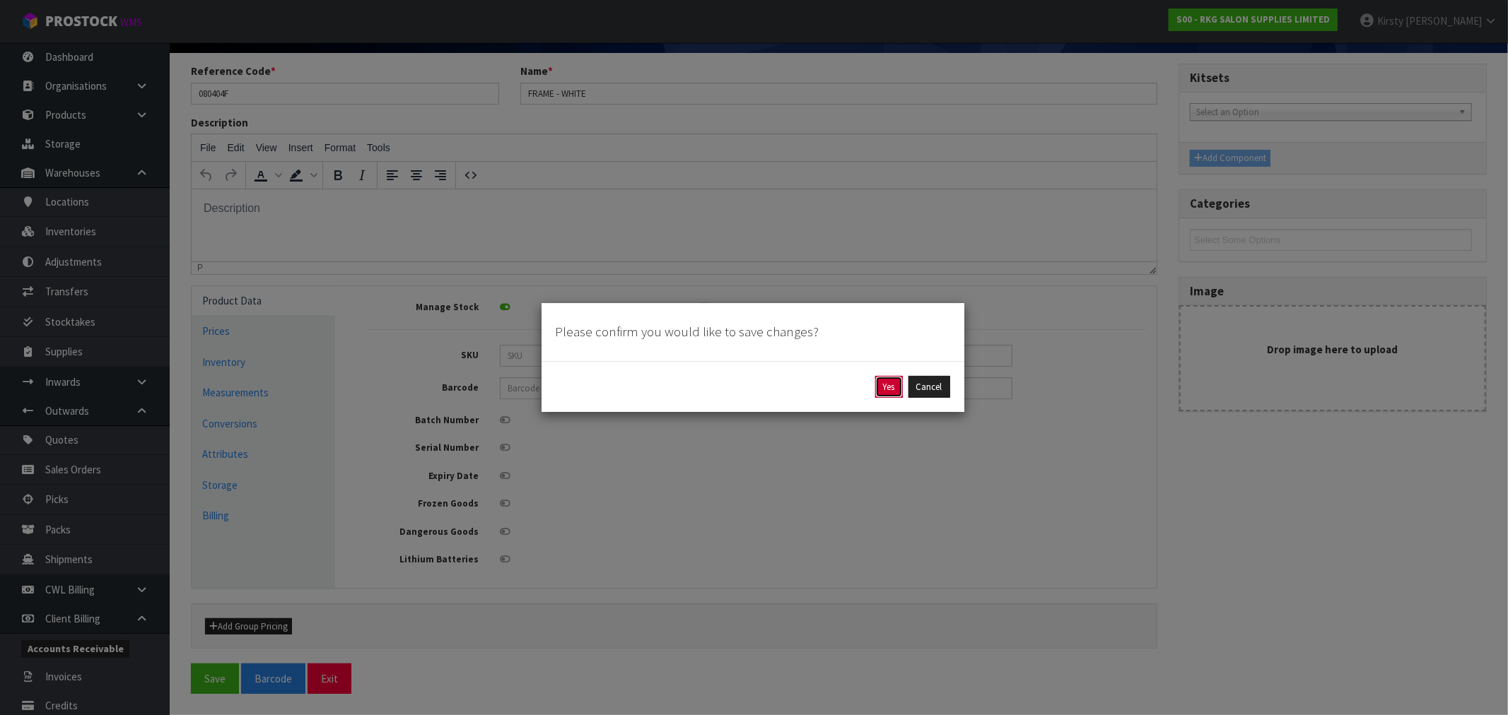
click at [892, 389] on button "Yes" at bounding box center [889, 387] width 28 height 23
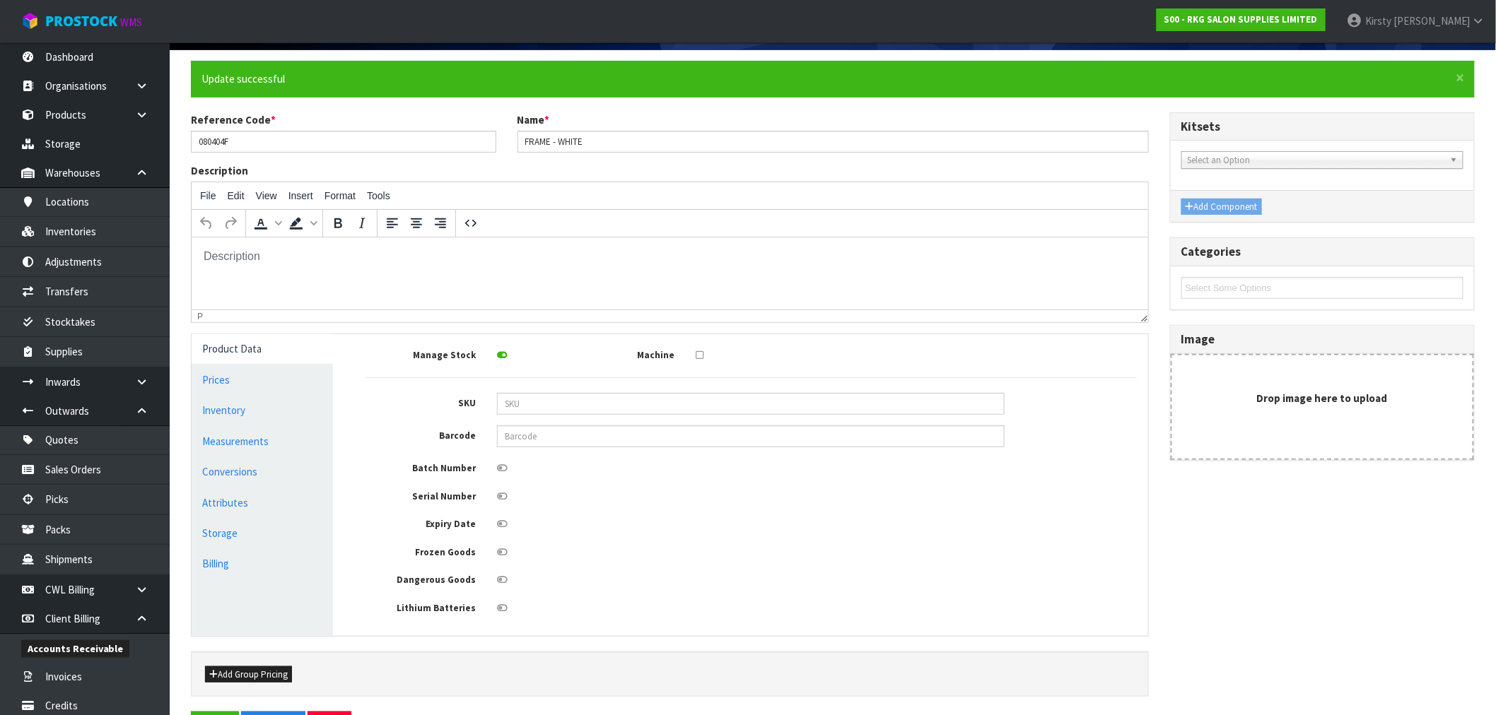
scroll to position [0, 0]
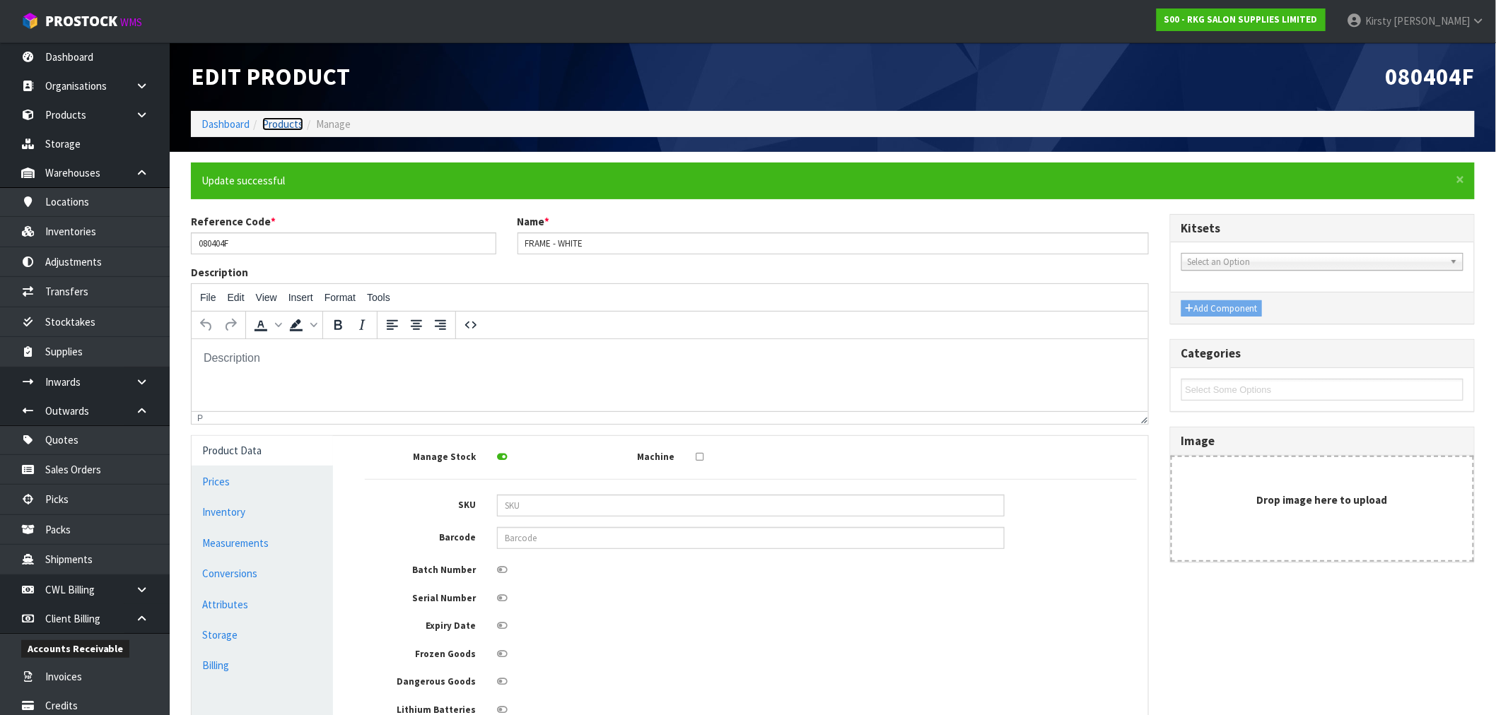
click at [288, 122] on link "Products" at bounding box center [282, 123] width 41 height 13
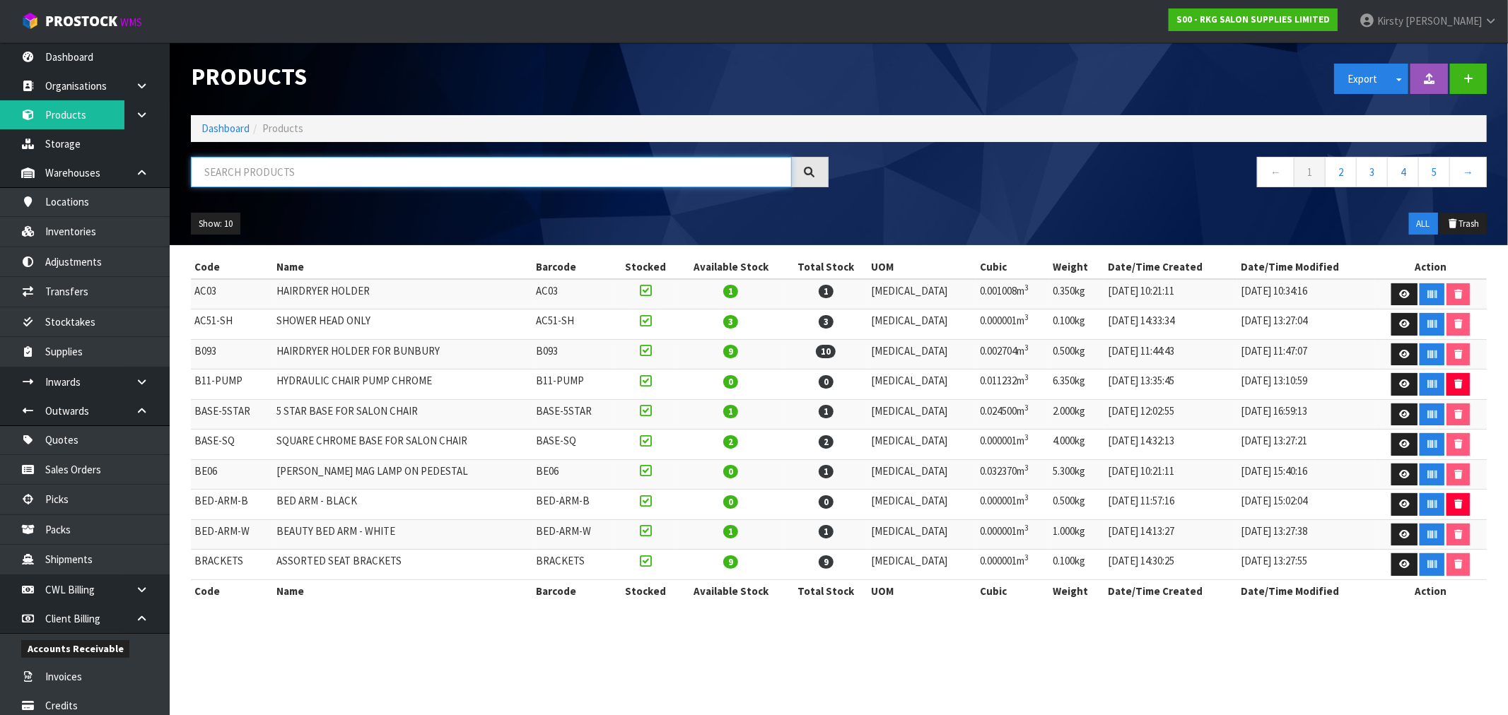
click at [269, 172] on input "text" at bounding box center [491, 172] width 601 height 30
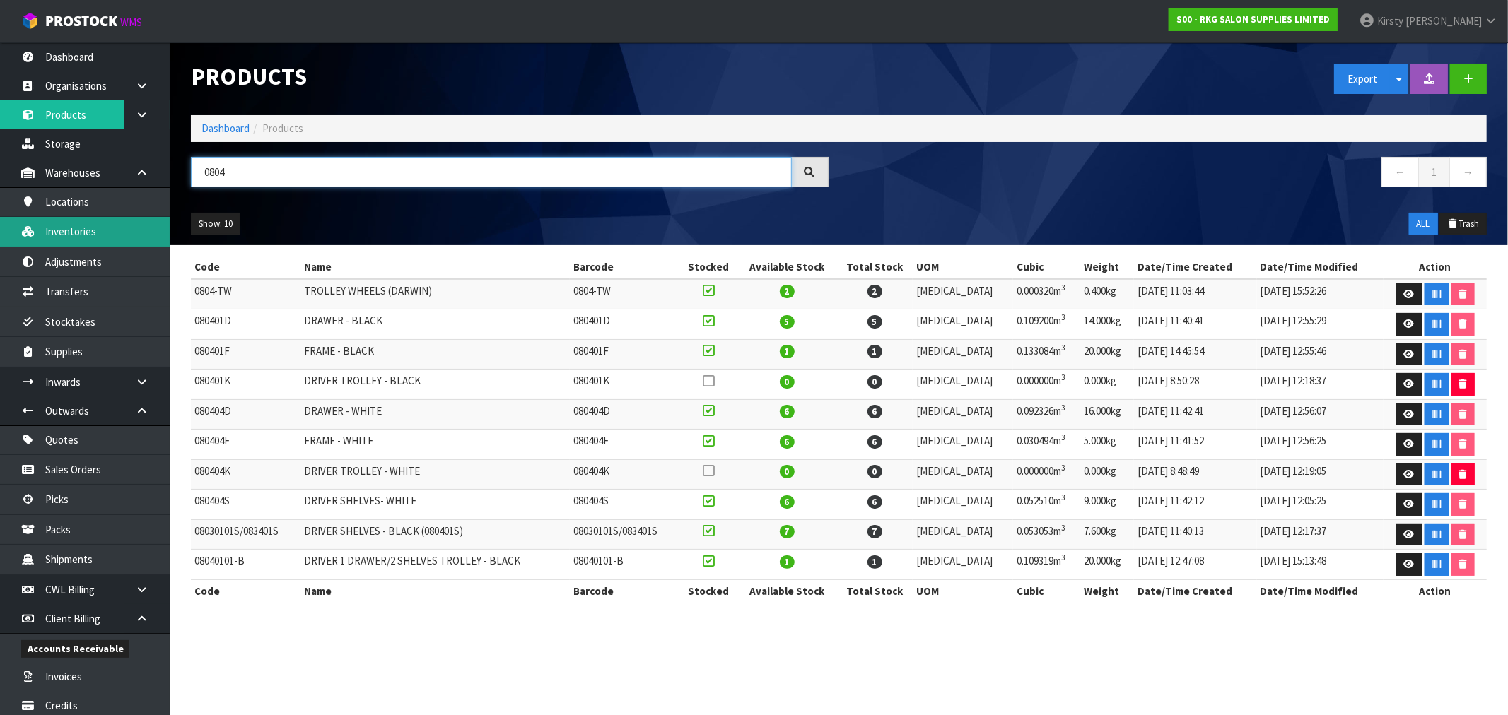
type input "0804"
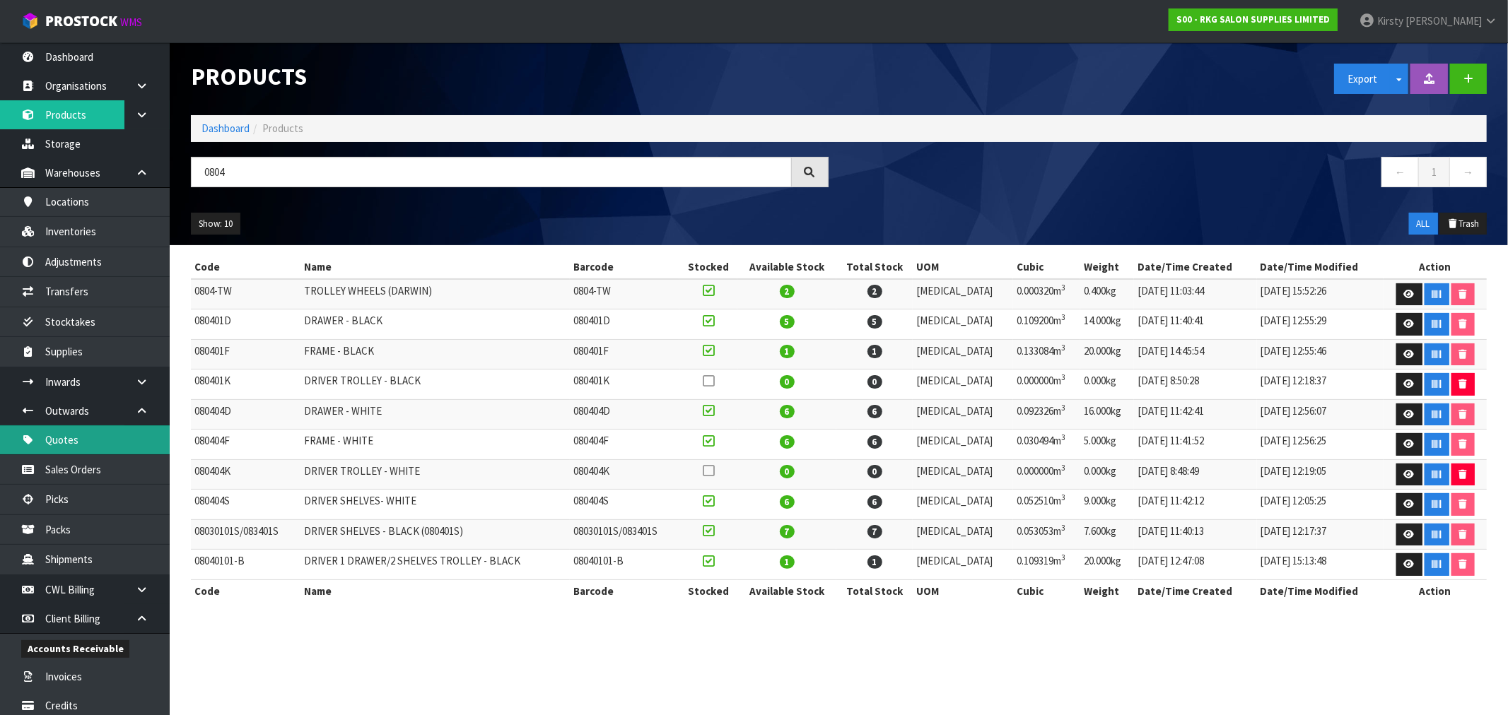
click at [64, 443] on link "Quotes" at bounding box center [85, 440] width 170 height 29
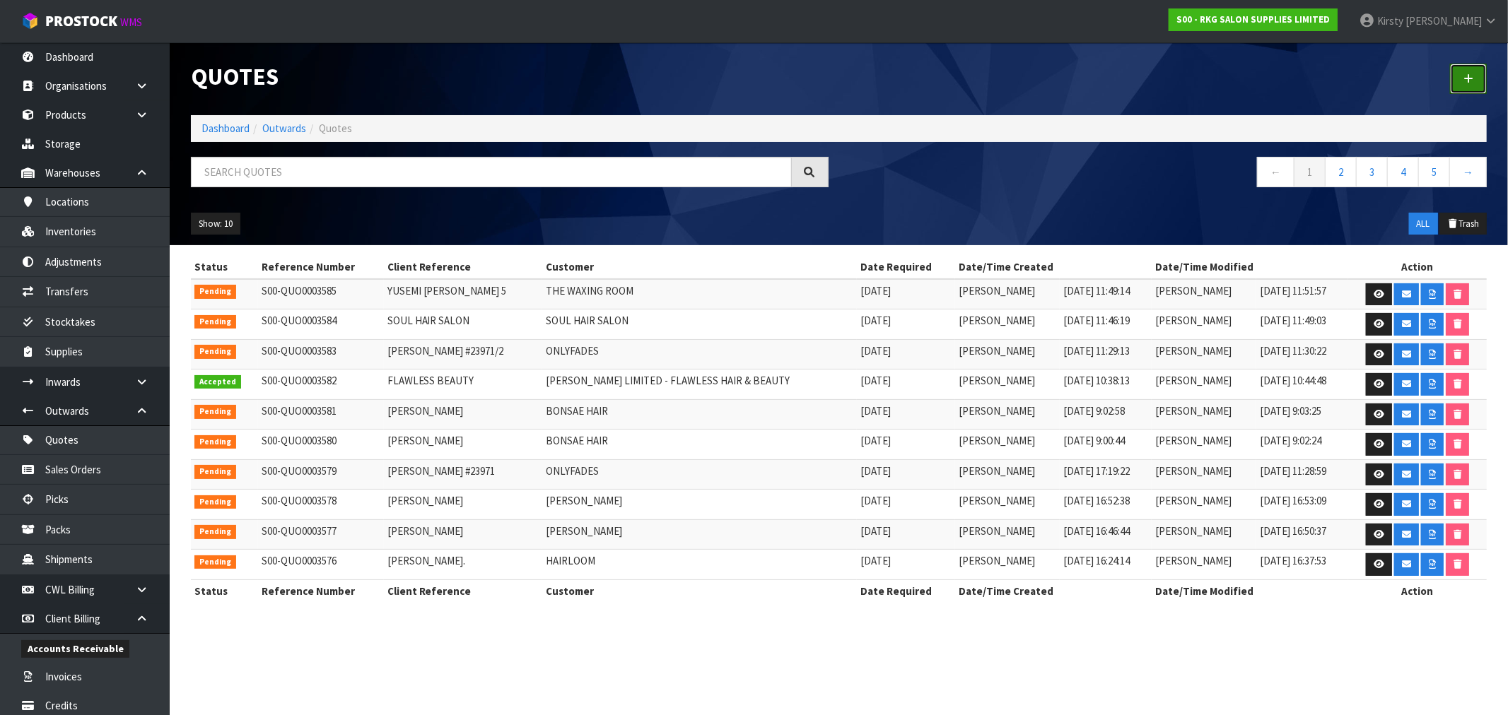
drag, startPoint x: 1468, startPoint y: 81, endPoint x: 1353, endPoint y: 102, distance: 117.2
click at [1468, 80] on icon at bounding box center [1468, 79] width 10 height 11
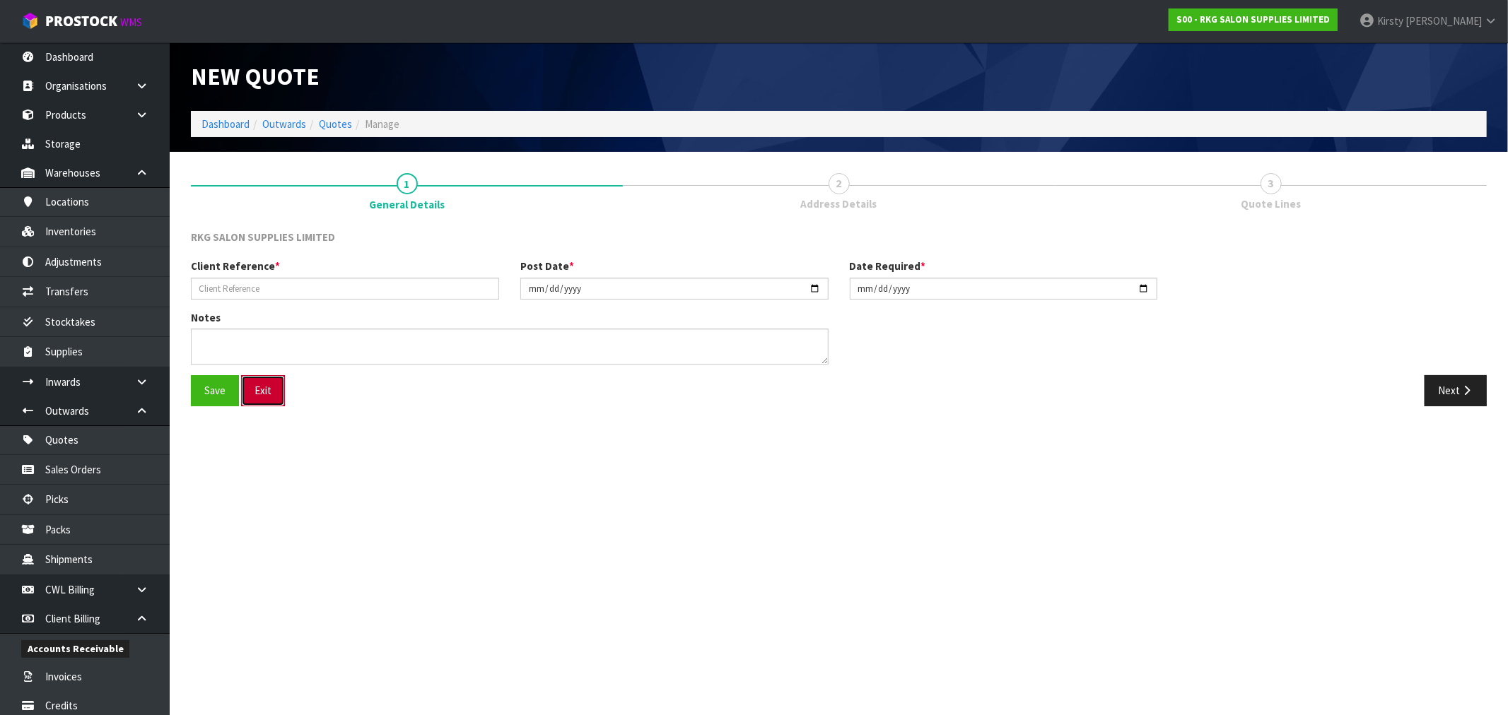
click at [267, 385] on button "Exit" at bounding box center [263, 390] width 44 height 30
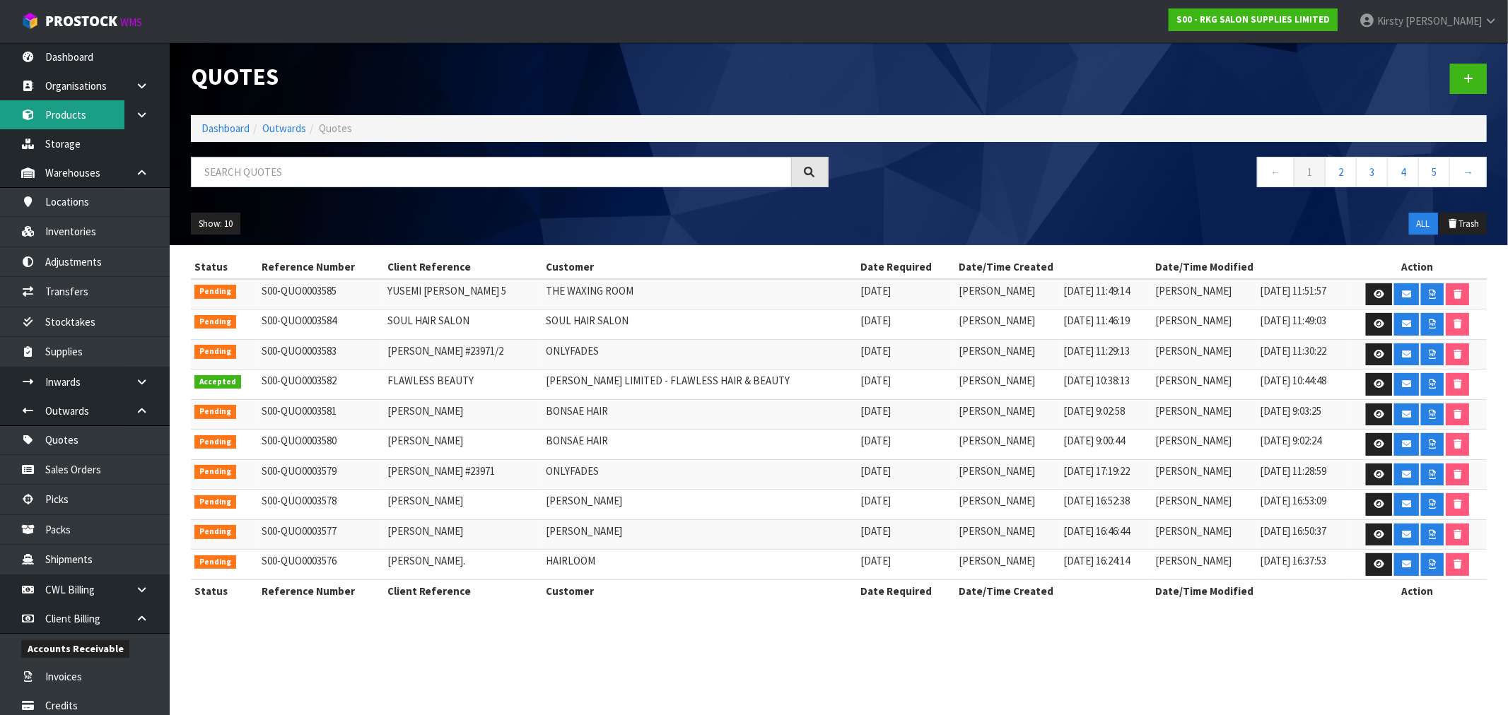
drag, startPoint x: 64, startPoint y: 110, endPoint x: 197, endPoint y: 139, distance: 135.3
click at [65, 110] on link "Products" at bounding box center [85, 114] width 170 height 29
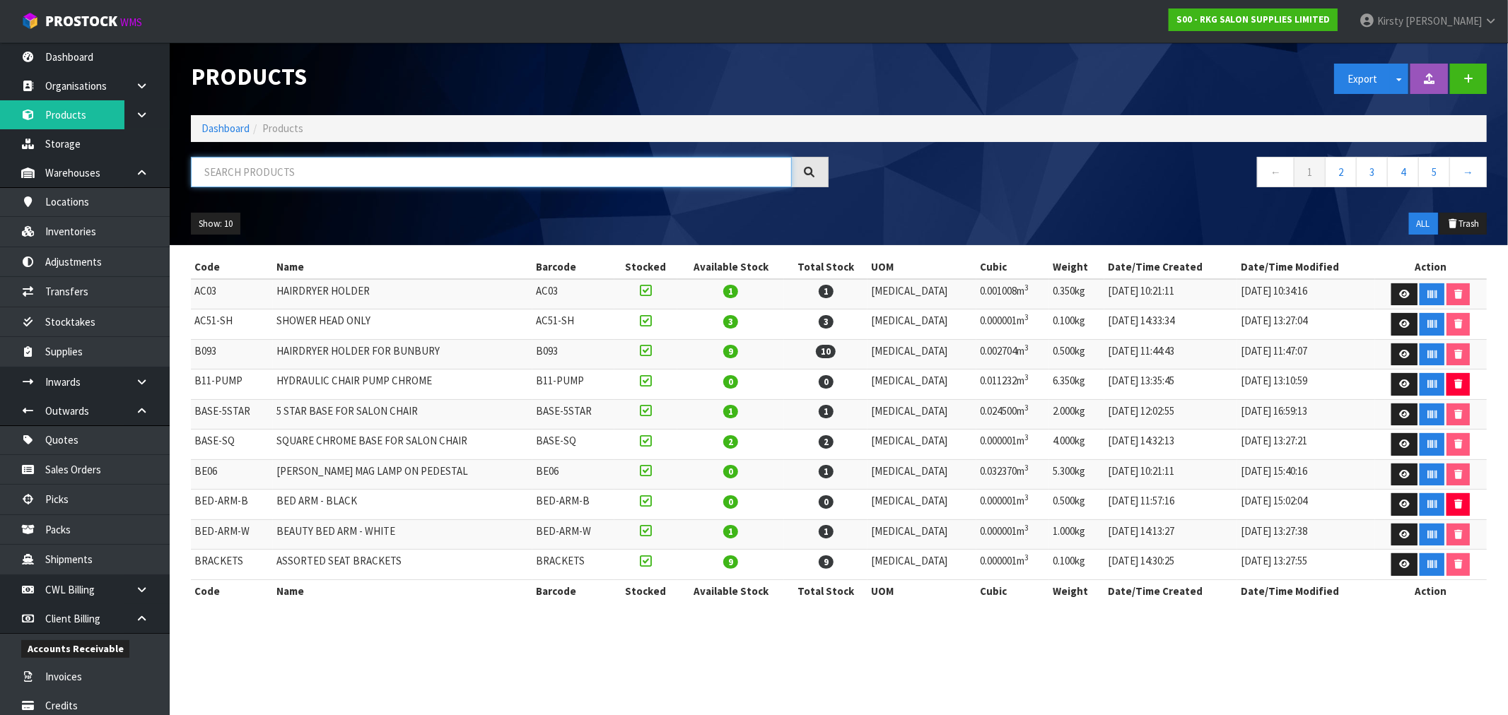
click at [288, 175] on input "text" at bounding box center [491, 172] width 601 height 30
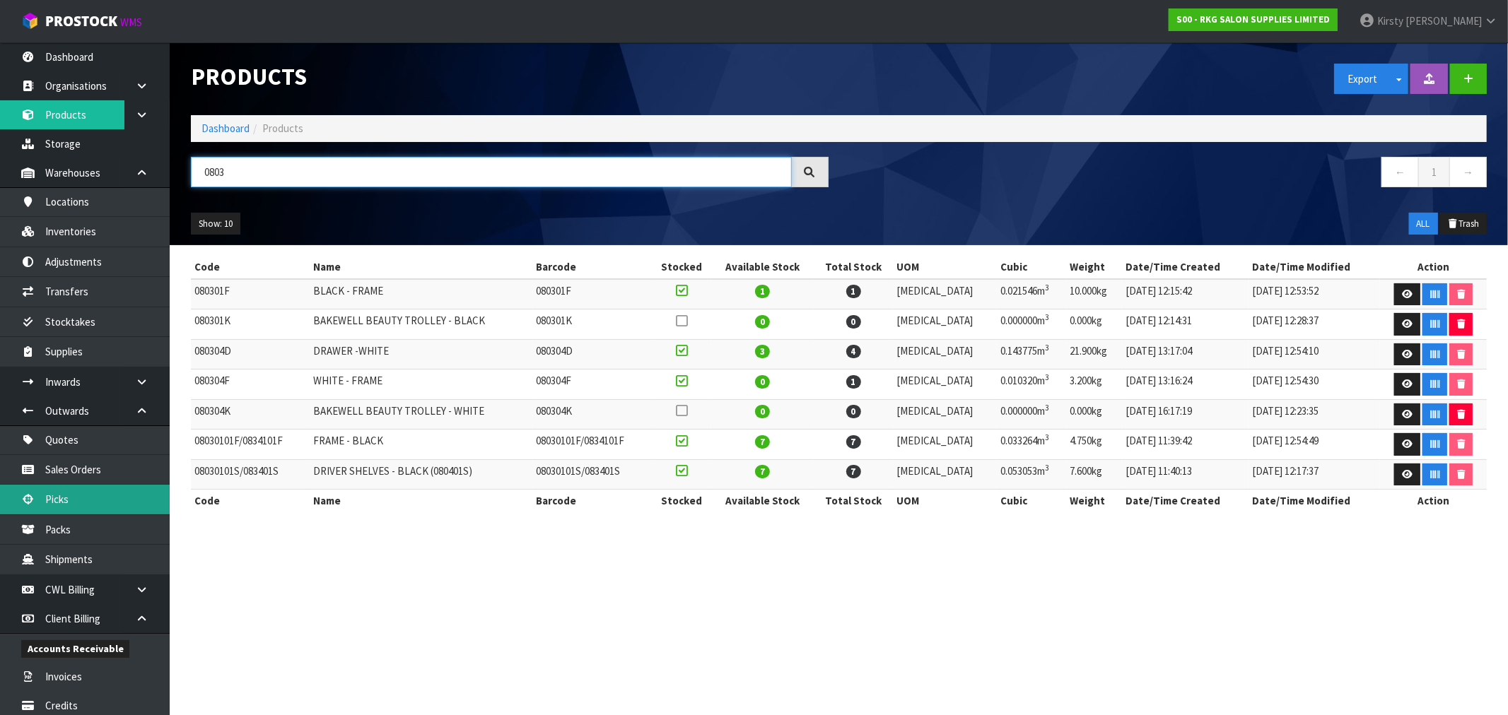
type input "0803"
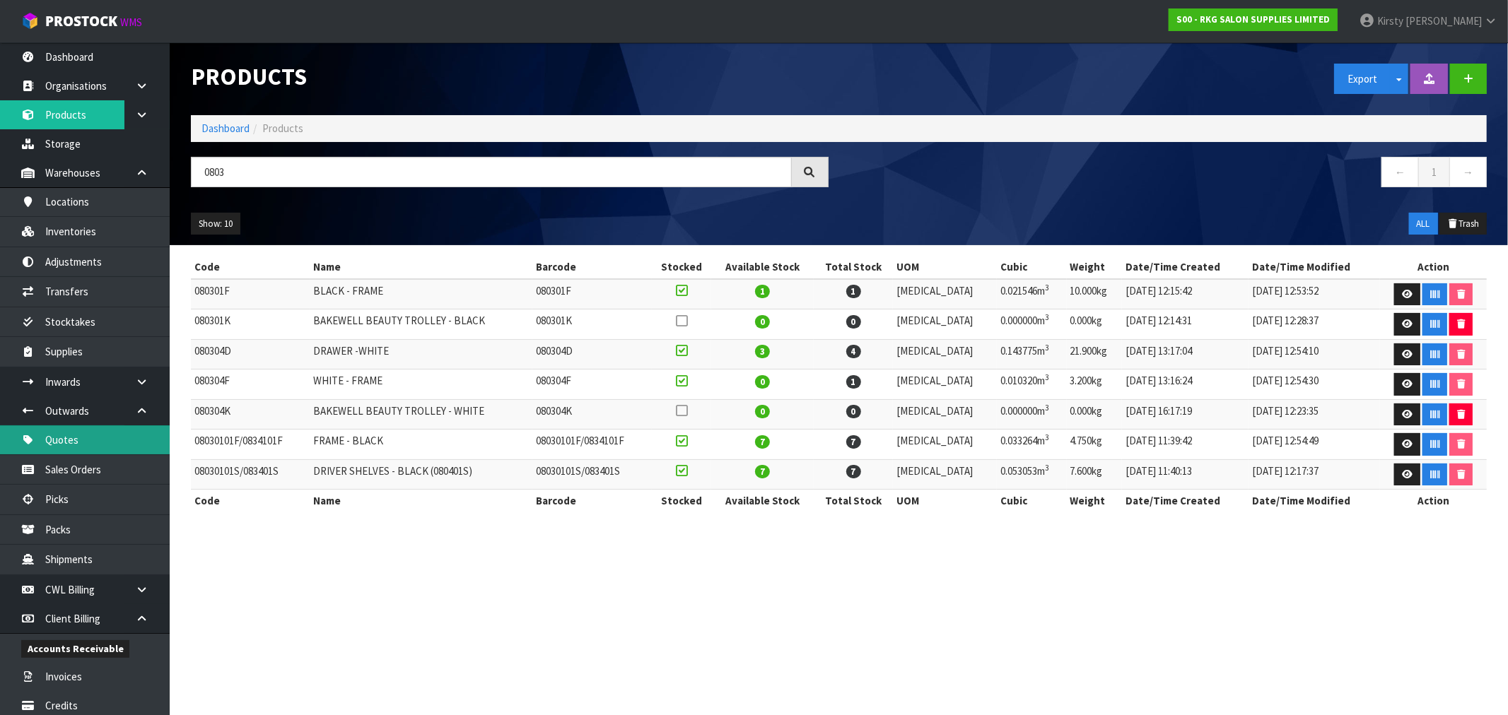
click at [81, 435] on link "Quotes" at bounding box center [85, 440] width 170 height 29
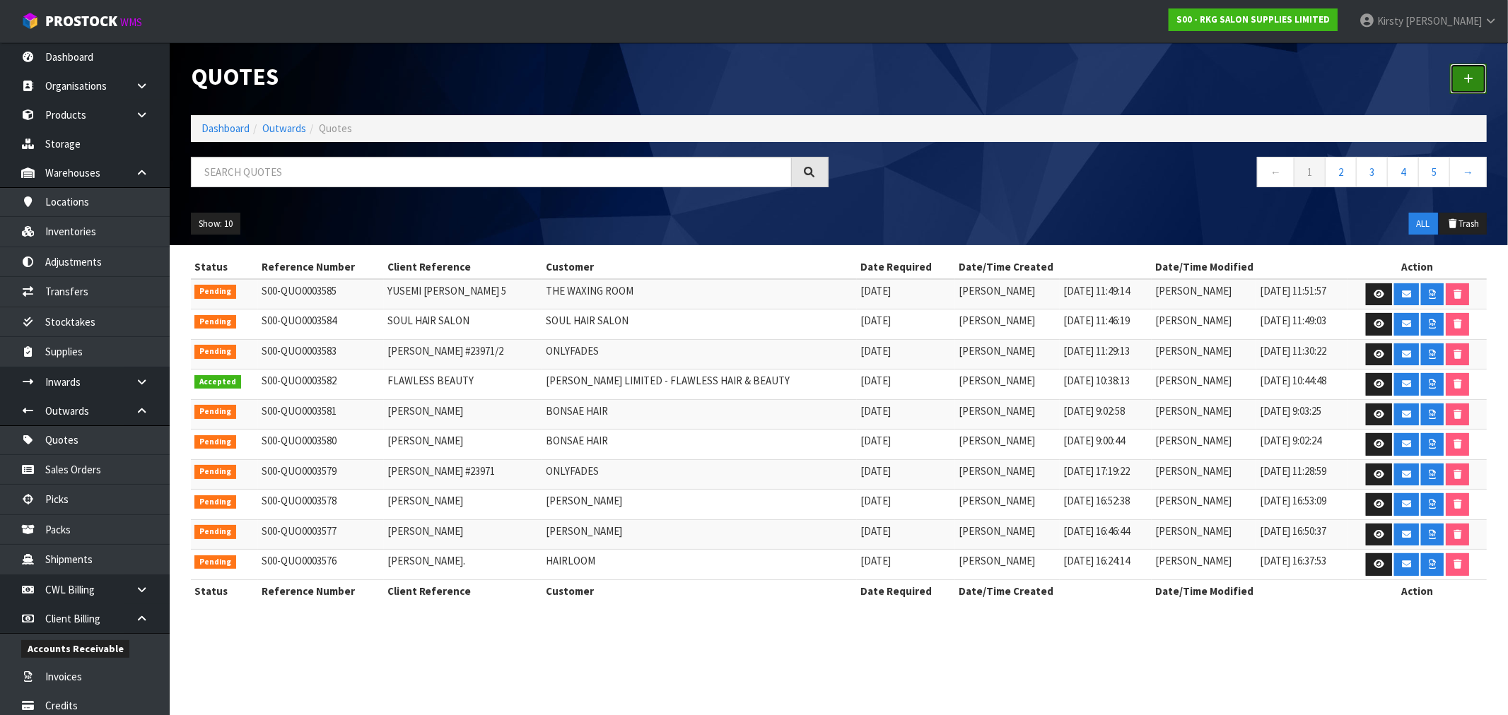
drag, startPoint x: 1473, startPoint y: 73, endPoint x: 765, endPoint y: 235, distance: 726.6
click at [1472, 73] on link at bounding box center [1468, 79] width 37 height 30
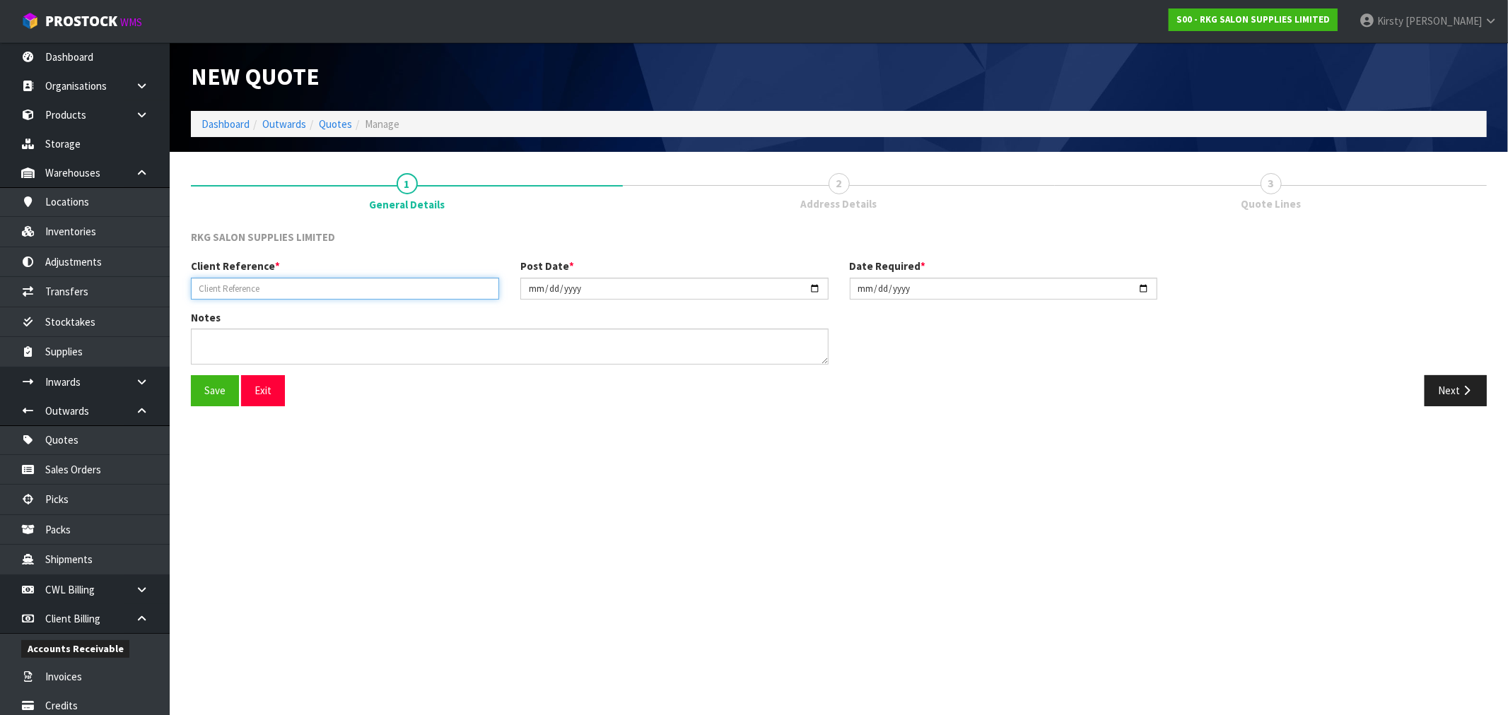
drag, startPoint x: 197, startPoint y: 290, endPoint x: 206, endPoint y: 288, distance: 10.1
click at [201, 288] on input "text" at bounding box center [345, 289] width 308 height 22
type input "[PERSON_NAME]"
click at [213, 387] on button "Save" at bounding box center [215, 390] width 48 height 30
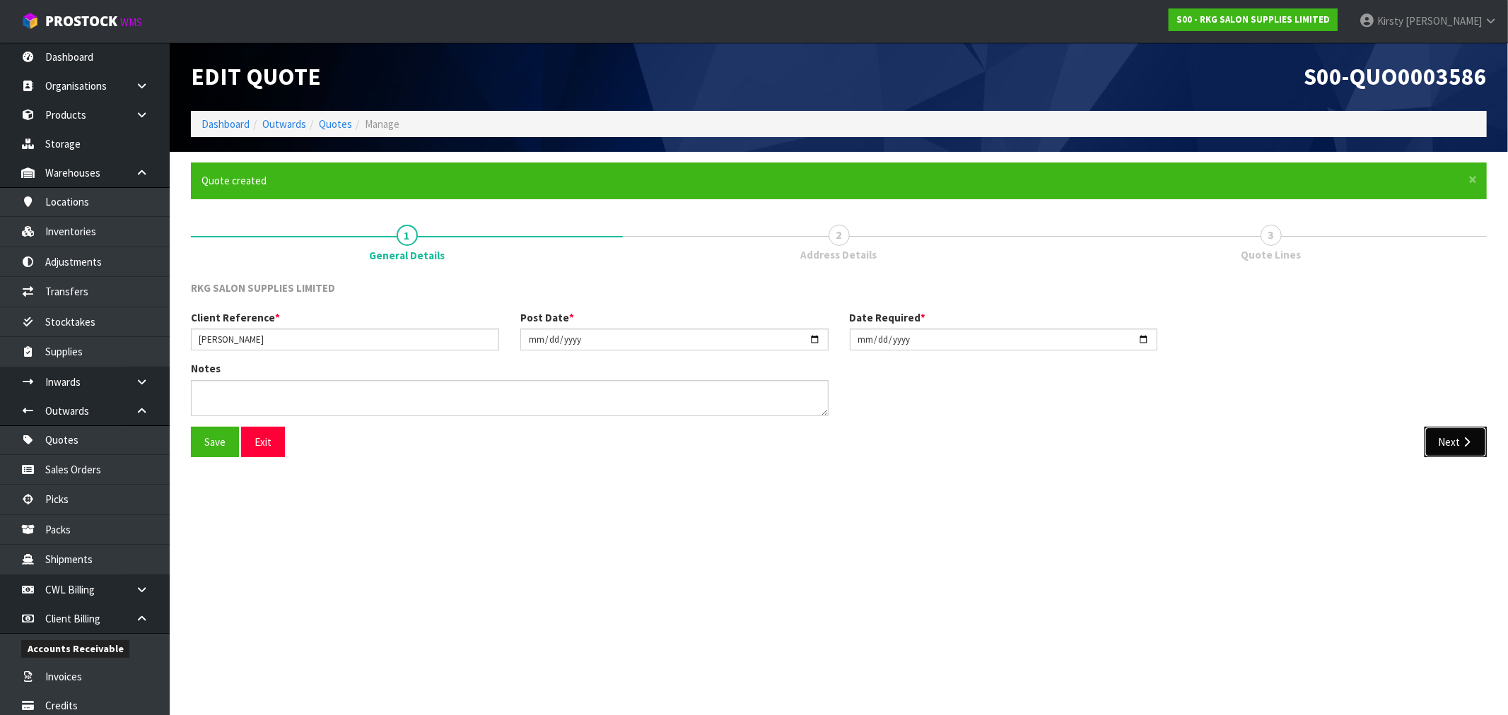
click at [1451, 441] on button "Next" at bounding box center [1455, 442] width 62 height 30
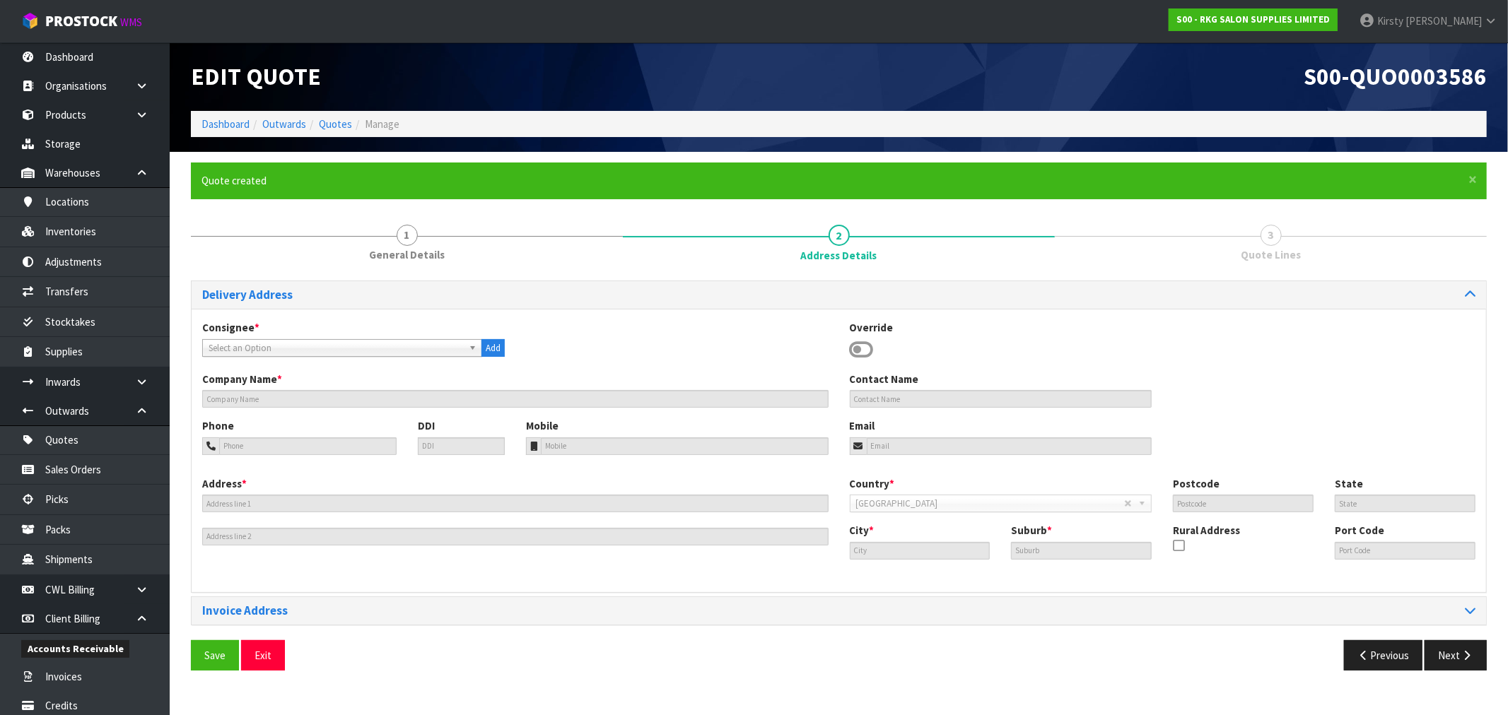
click at [860, 352] on icon at bounding box center [862, 349] width 24 height 21
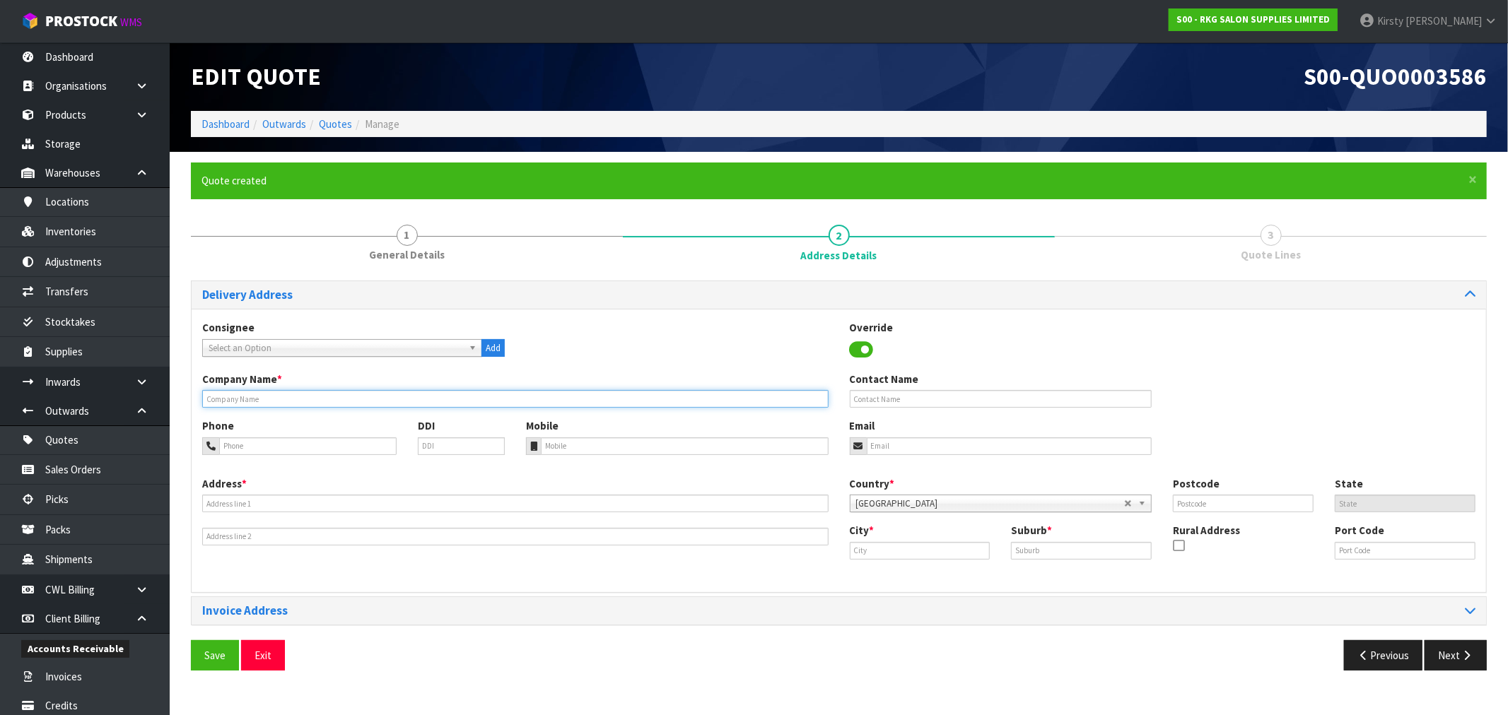
click at [274, 401] on input "text" at bounding box center [515, 399] width 626 height 18
type input "[PERSON_NAME]"
type input "027-423-1564"
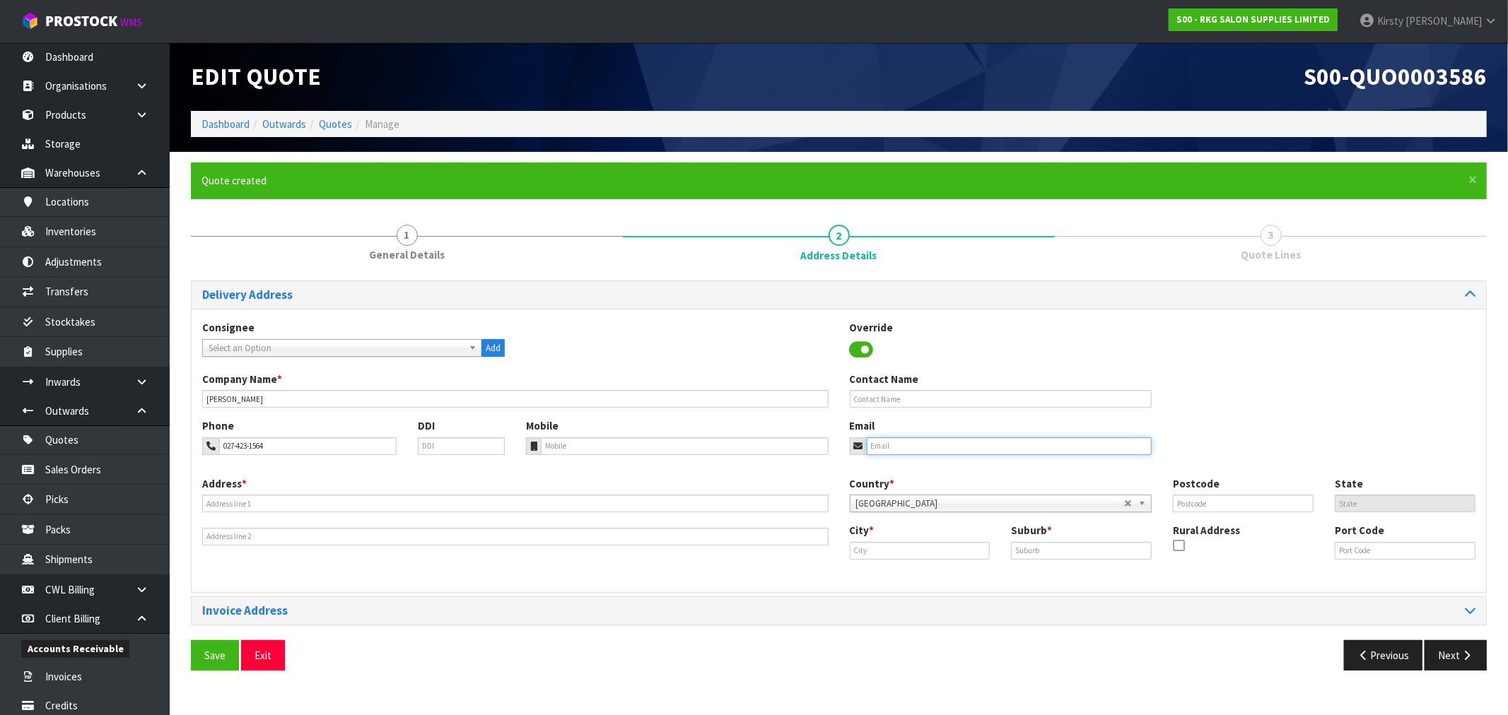
click at [886, 443] on input "email" at bounding box center [1010, 447] width 286 height 18
type input "h"
type input "[PERSON_NAME][EMAIL_ADDRESS][PERSON_NAME][DOMAIN_NAME]"
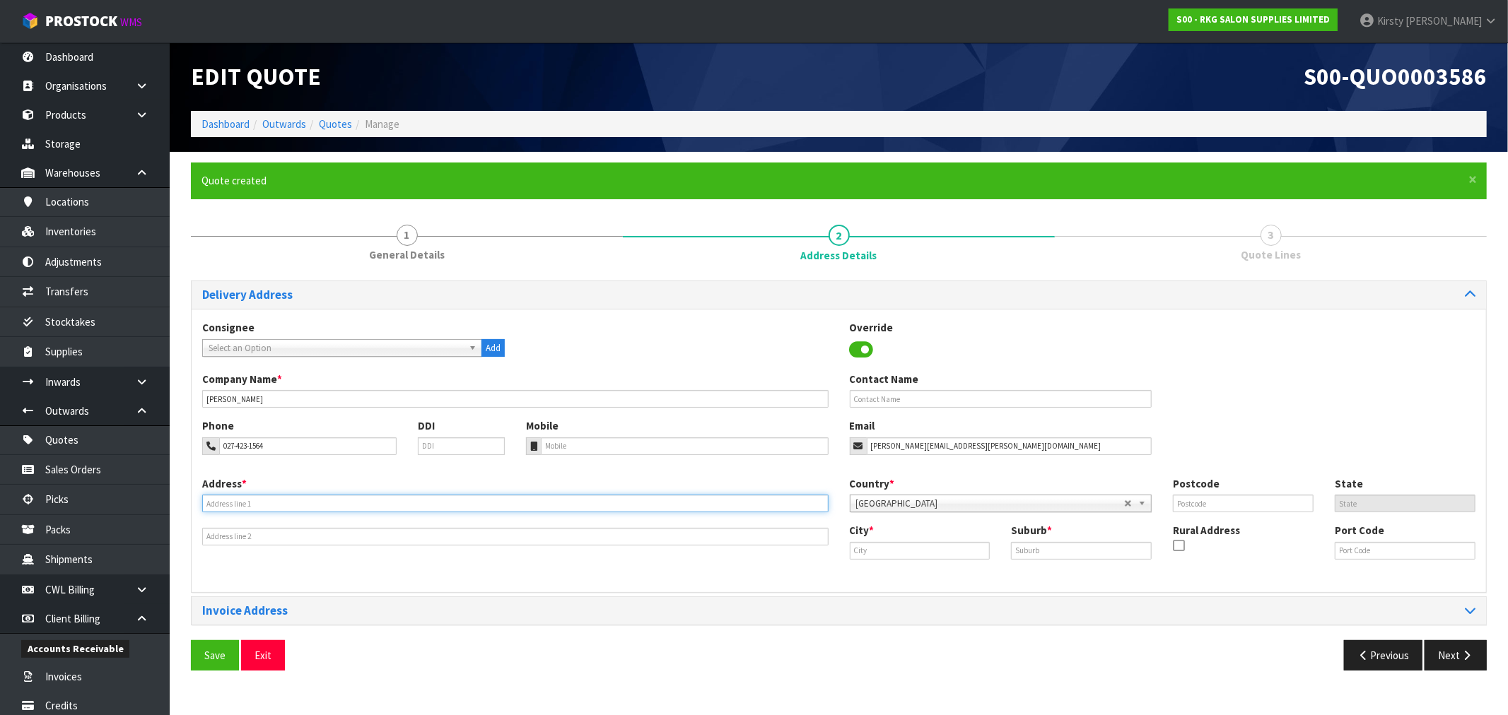
click at [338, 504] on input "text" at bounding box center [515, 504] width 626 height 18
type input "[STREET_ADDRESS][PERSON_NAME]"
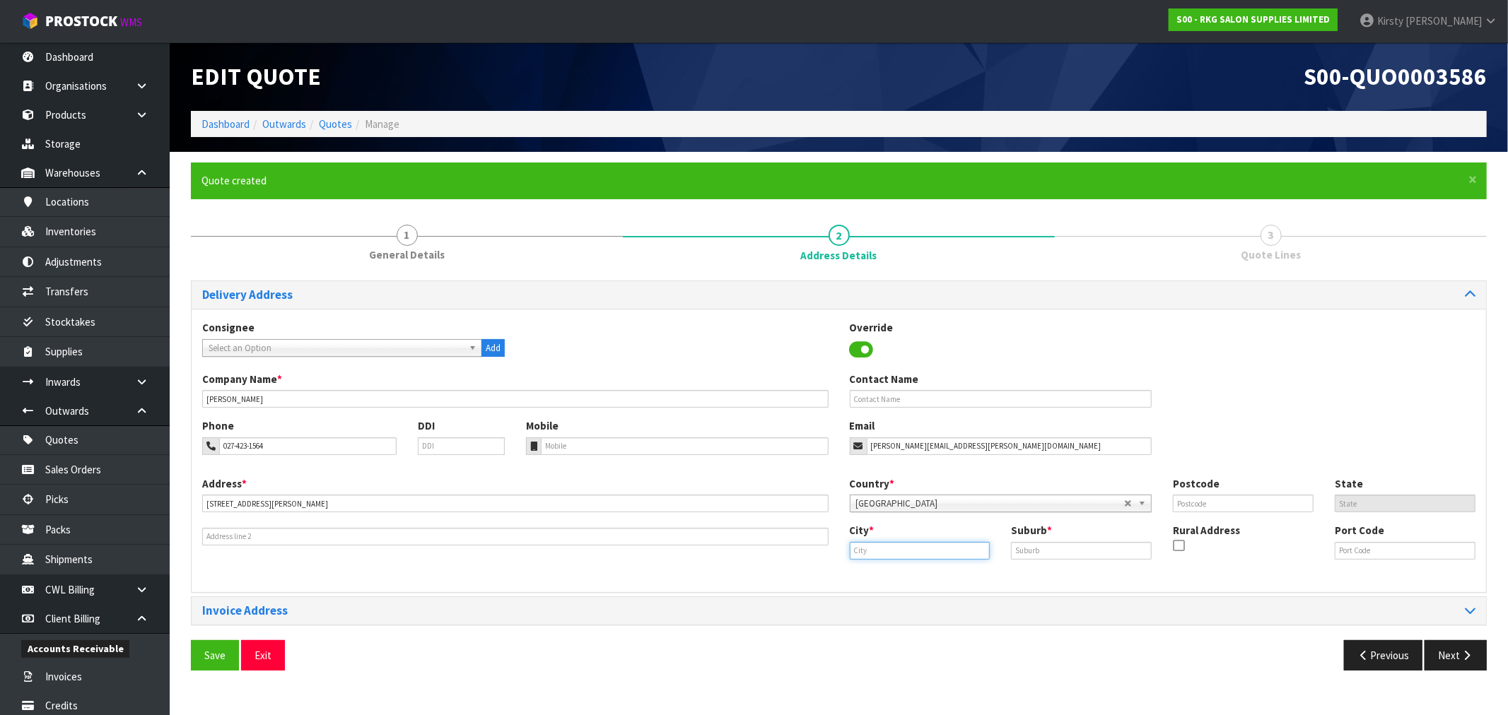
click at [878, 544] on input "text" at bounding box center [920, 551] width 141 height 18
drag, startPoint x: 891, startPoint y: 575, endPoint x: 1004, endPoint y: 566, distance: 113.5
click at [891, 575] on link "Well [PERSON_NAME]" at bounding box center [906, 575] width 112 height 19
type input "[GEOGRAPHIC_DATA]"
click at [1101, 554] on input "text" at bounding box center [1081, 551] width 141 height 18
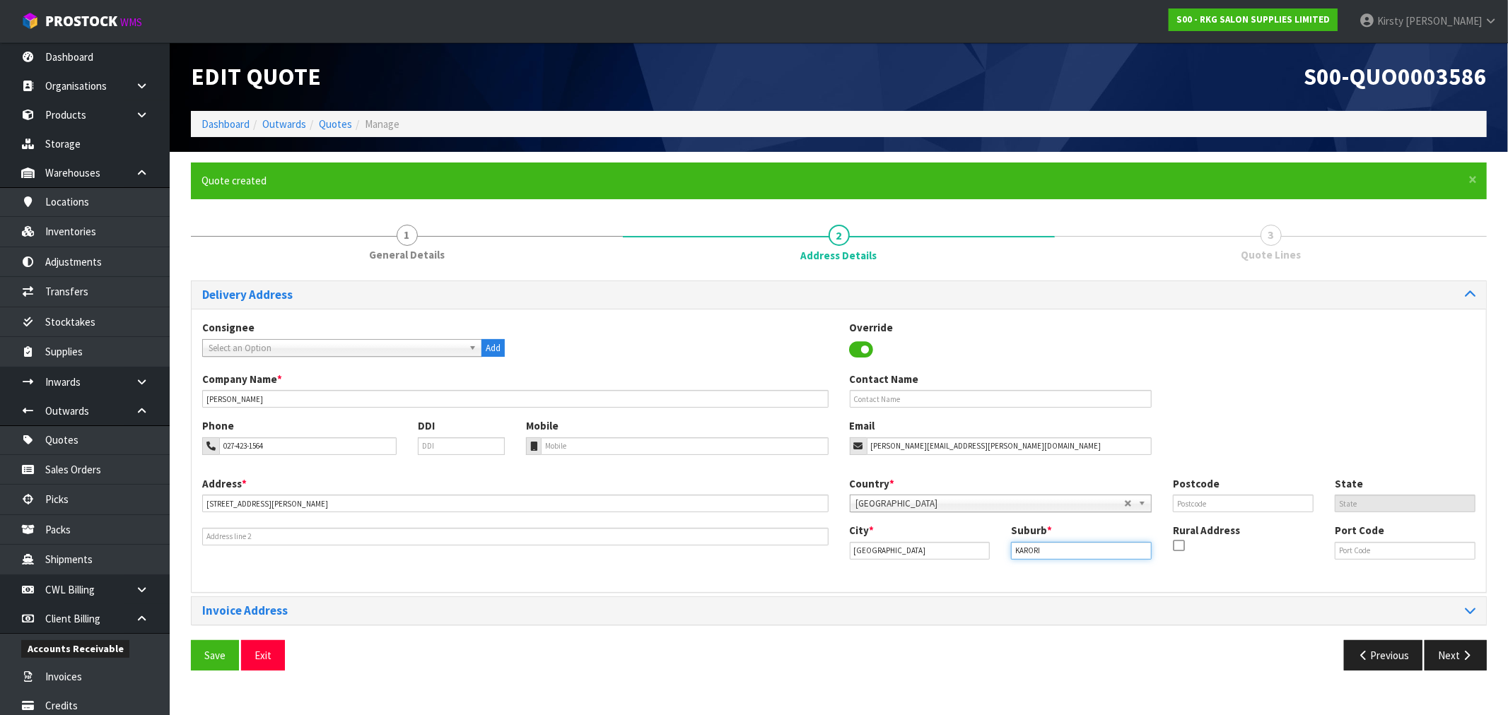
type input "KARORI"
click at [1219, 512] on input "text" at bounding box center [1243, 504] width 141 height 18
type input "6012"
click at [217, 654] on button "Save" at bounding box center [215, 655] width 48 height 30
click at [1458, 653] on button "Next" at bounding box center [1455, 655] width 62 height 30
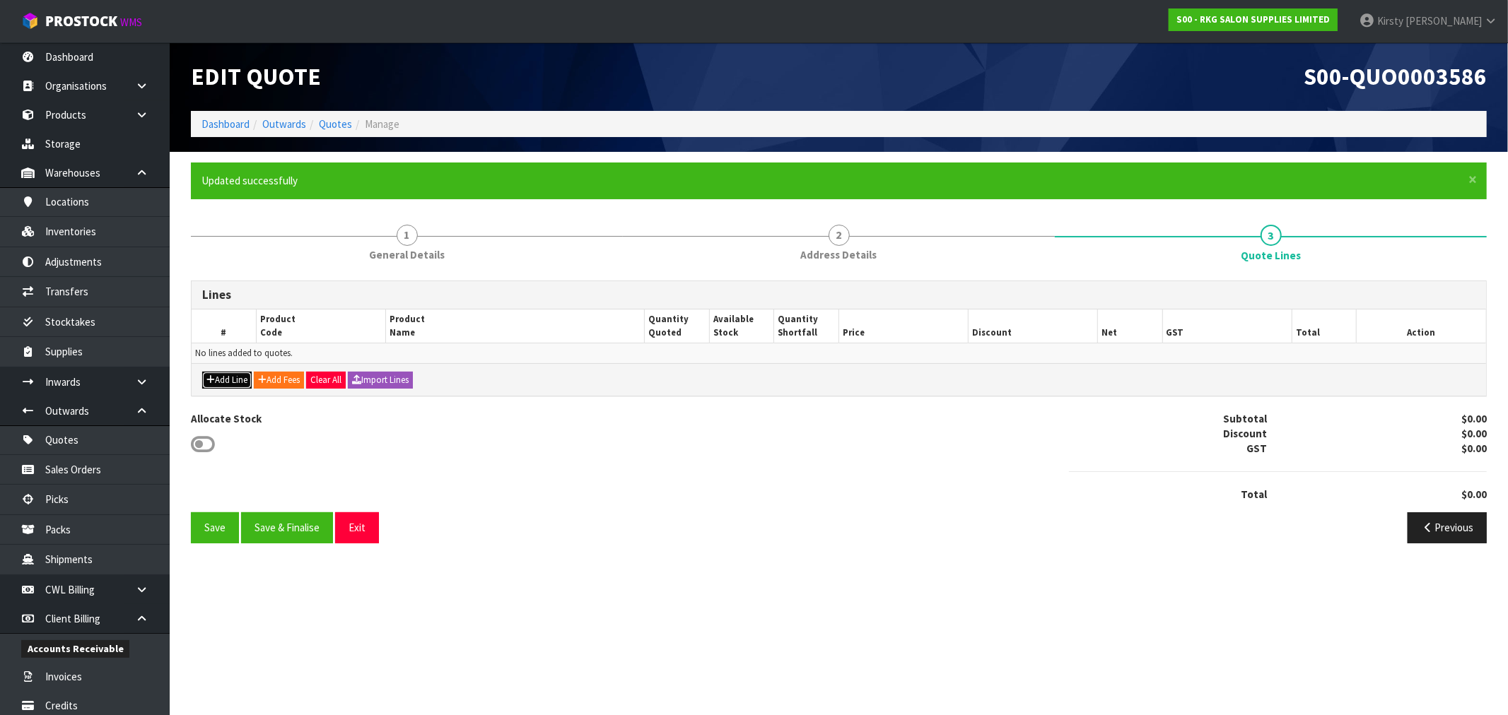
click at [230, 380] on button "Add Line" at bounding box center [226, 380] width 49 height 17
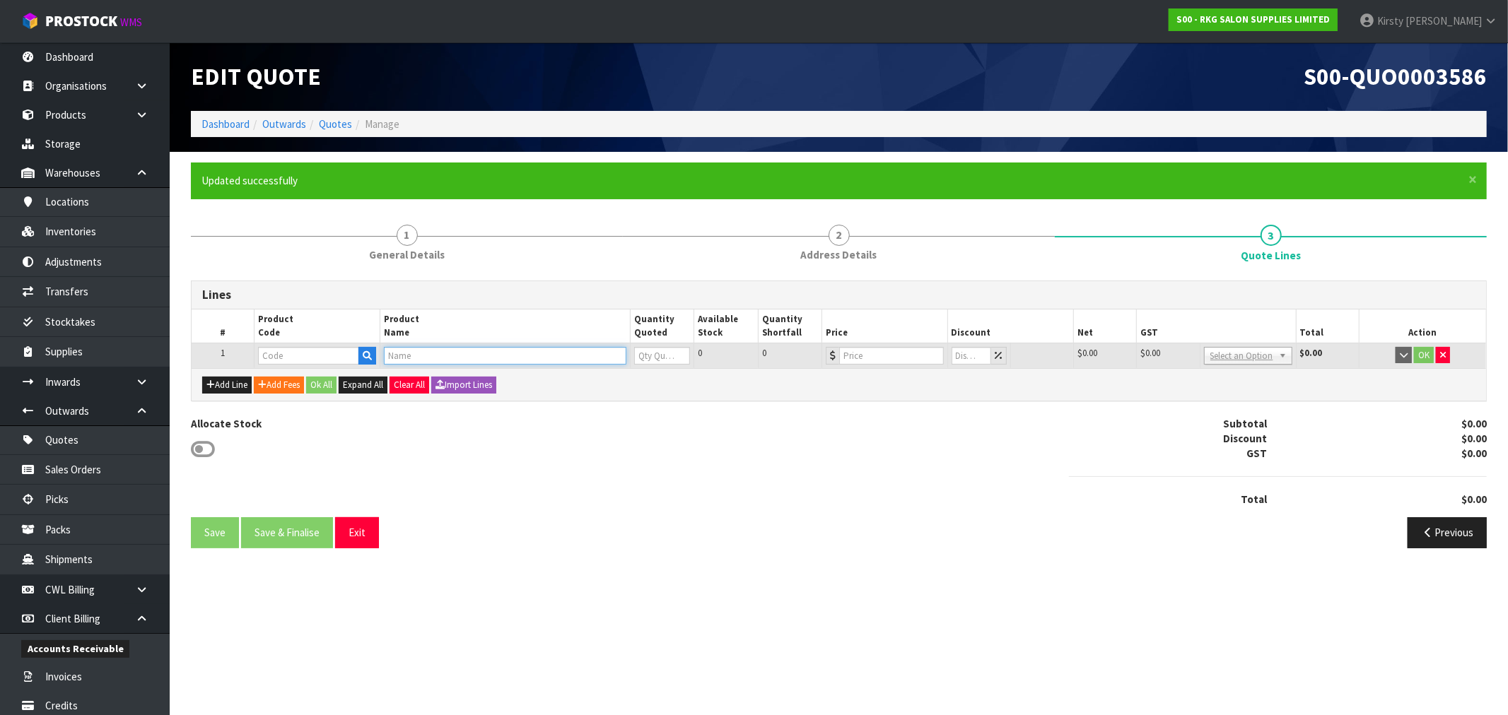
click at [411, 353] on input "text" at bounding box center [505, 356] width 242 height 18
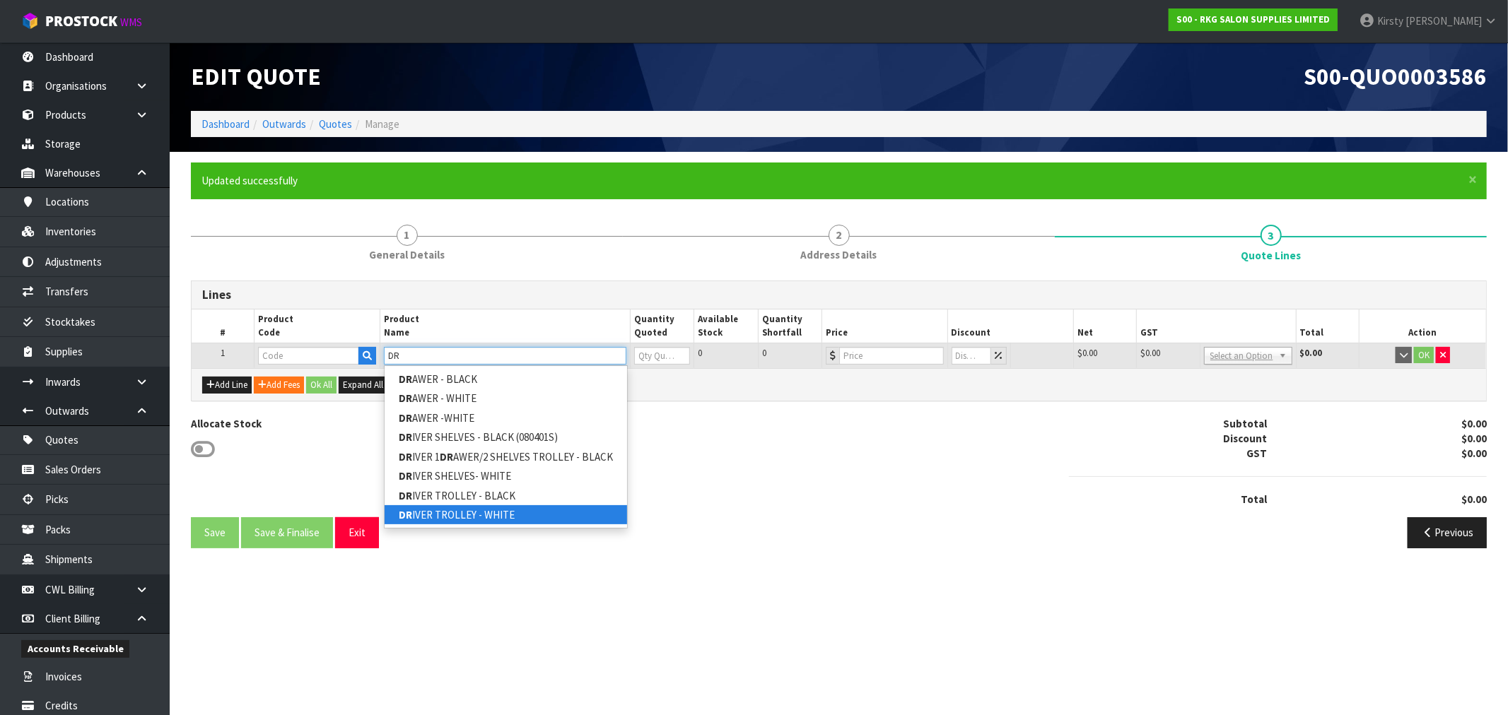
type input "DR"
click at [497, 516] on link "DR [PERSON_NAME] TROLLEY - WHITE" at bounding box center [506, 514] width 242 height 19
type input "DRIVER TROLLEY - WHITE"
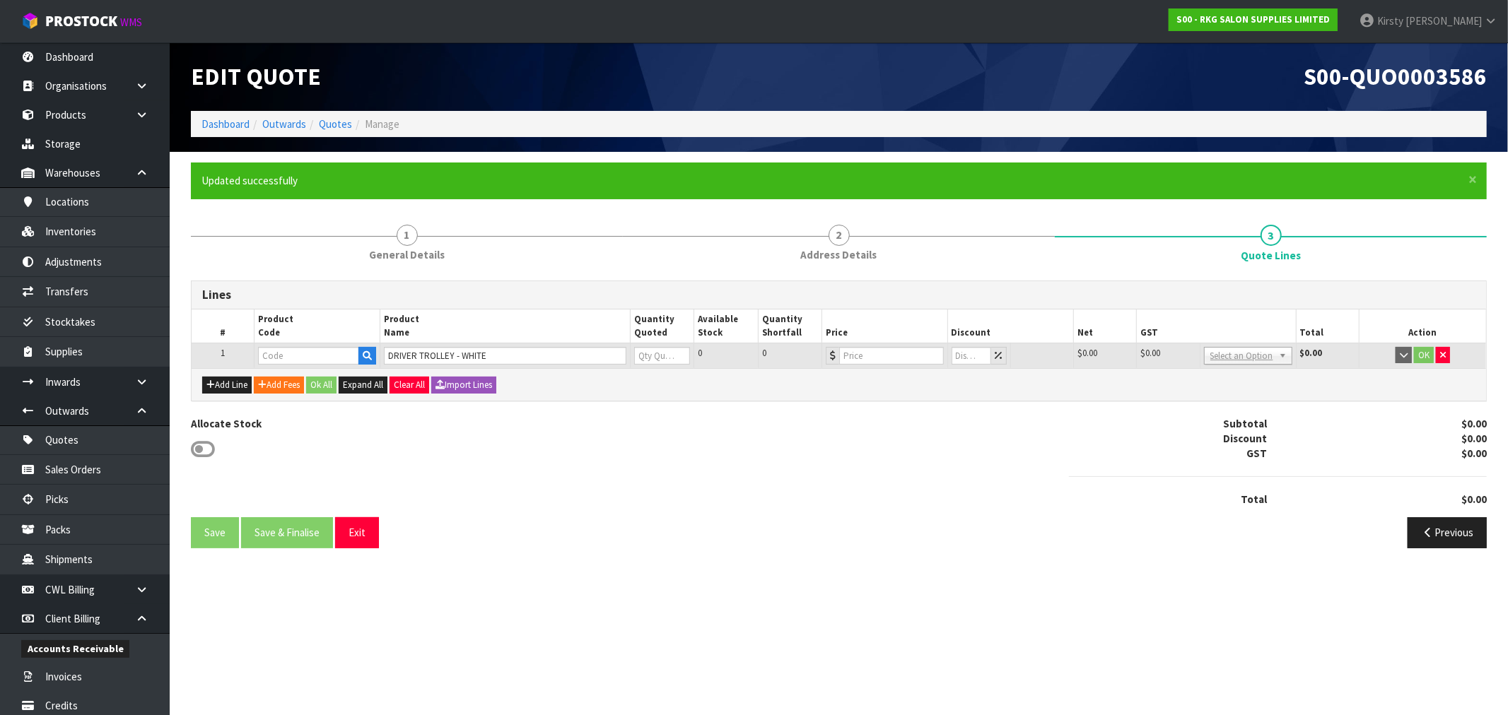
type input "080404K"
type input "0"
type input "180"
type input "0"
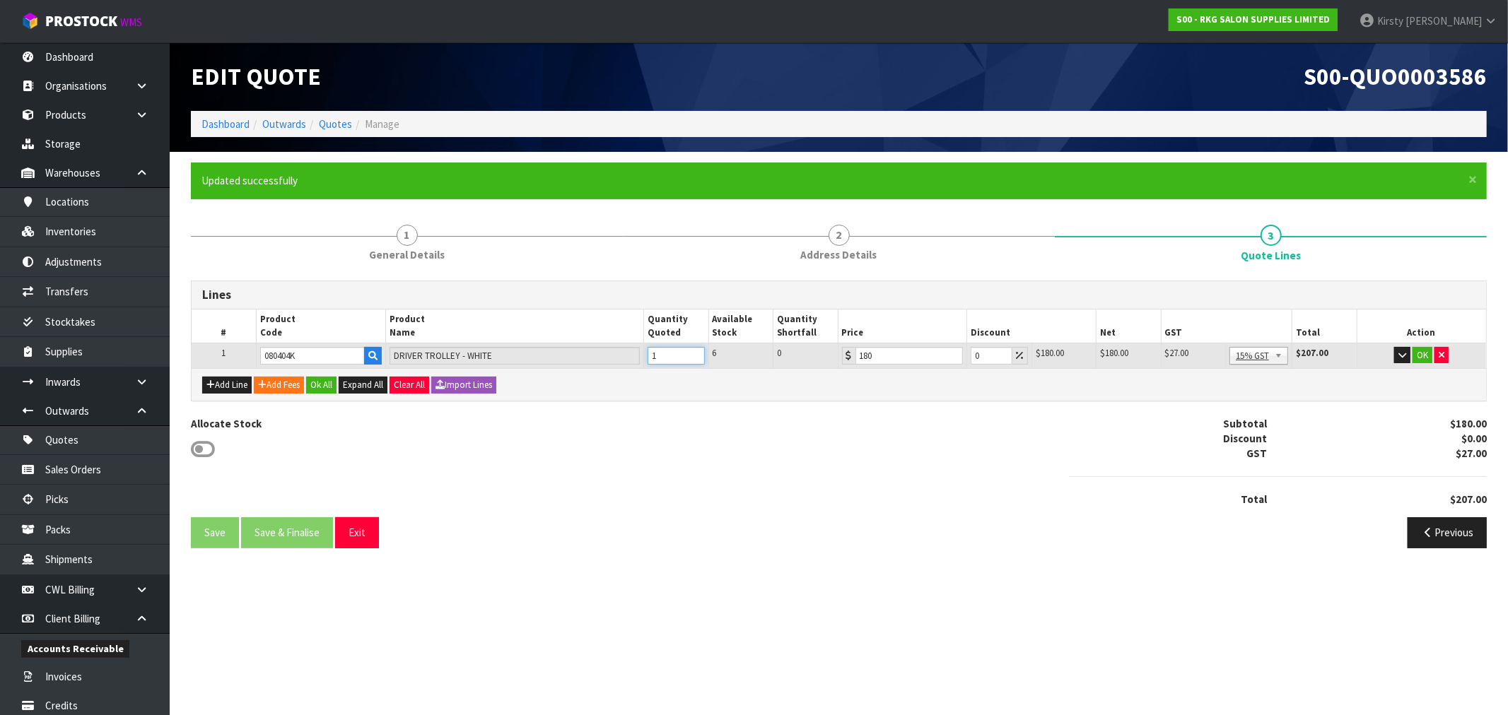
type input "1"
click at [695, 349] on input "1" at bounding box center [676, 356] width 57 height 18
click at [1424, 355] on button "OK" at bounding box center [1422, 355] width 20 height 17
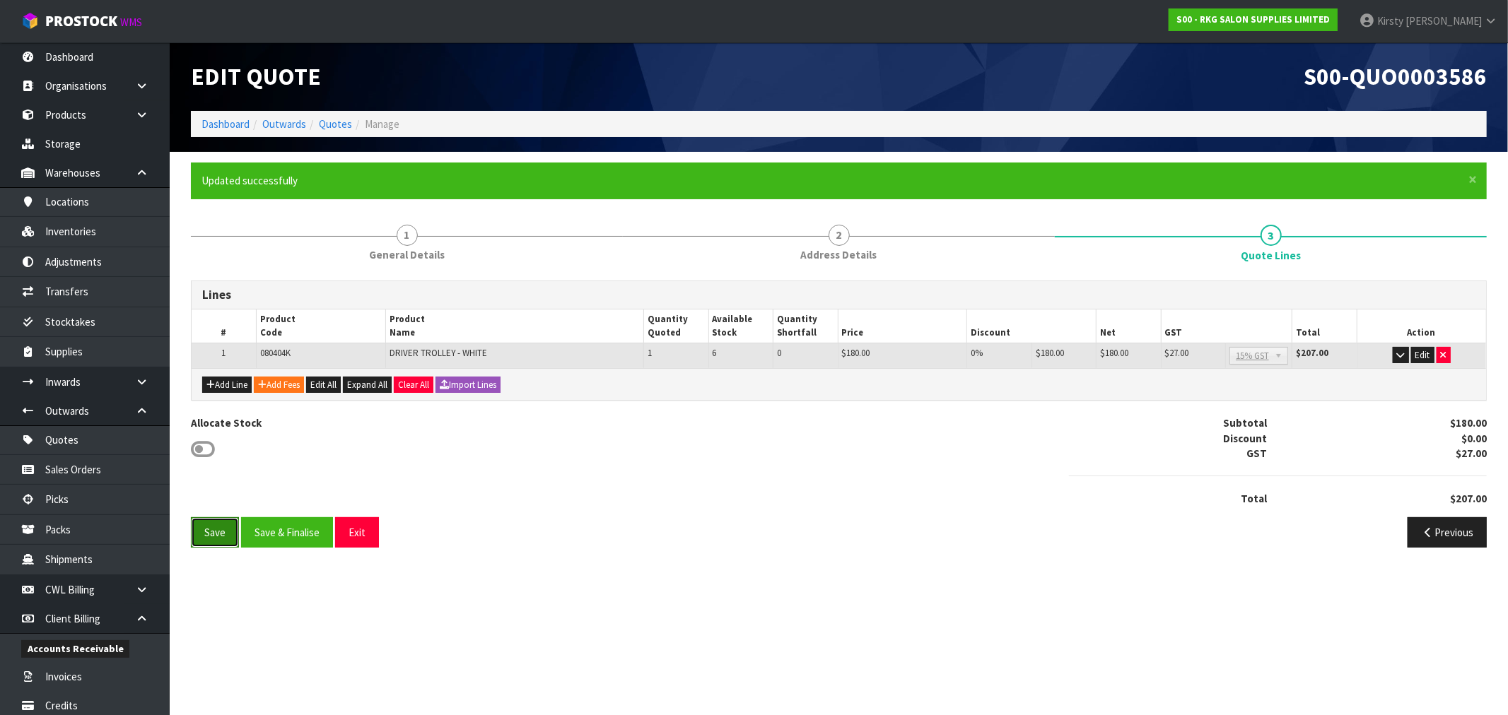
click at [214, 532] on button "Save" at bounding box center [215, 532] width 48 height 30
drag, startPoint x: 209, startPoint y: 534, endPoint x: 226, endPoint y: 531, distance: 17.9
click at [209, 534] on button "Save" at bounding box center [215, 532] width 48 height 30
click at [375, 535] on div "Lines # Product Code Product Name Quantity Quoted Available Stock Quantity Shor…" at bounding box center [839, 420] width 1296 height 278
click at [60, 112] on link "Products" at bounding box center [85, 114] width 170 height 29
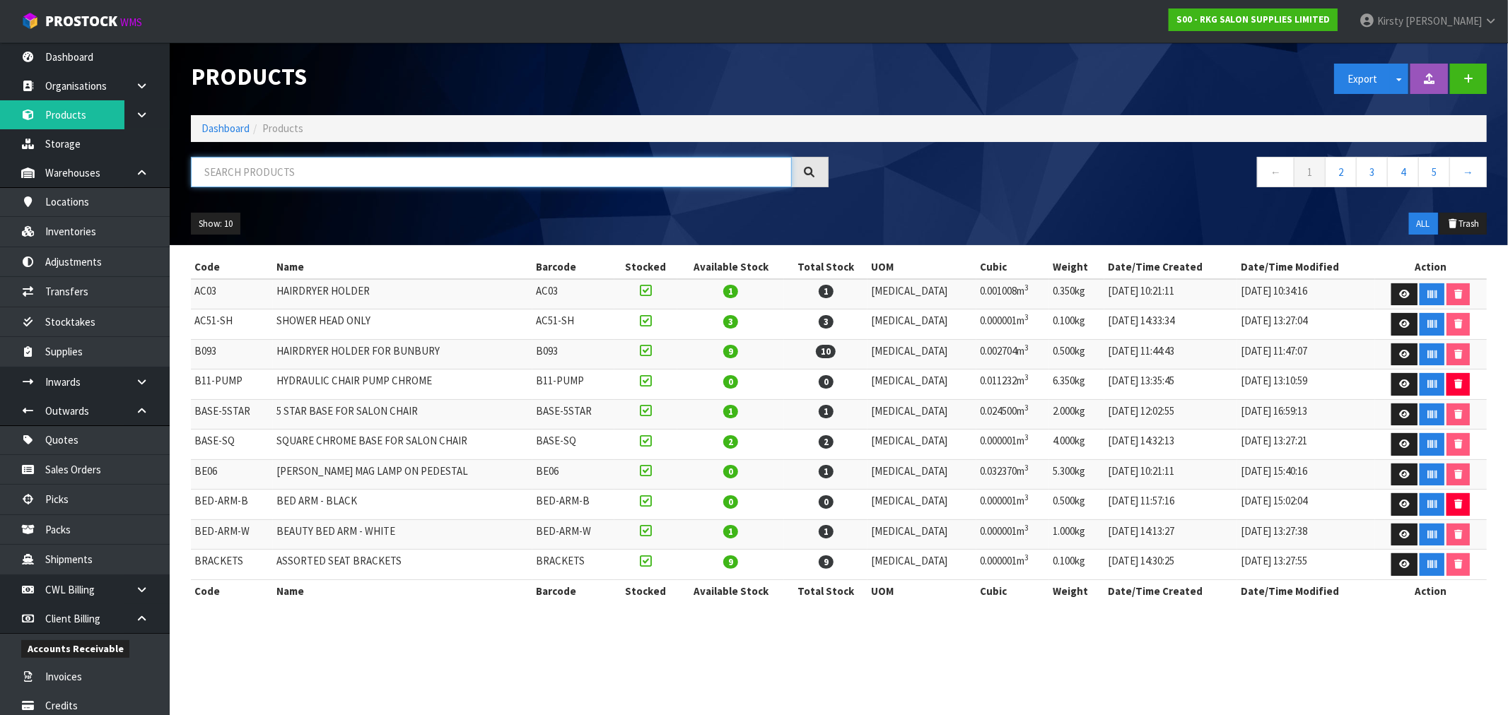
click at [222, 171] on input "text" at bounding box center [491, 172] width 601 height 30
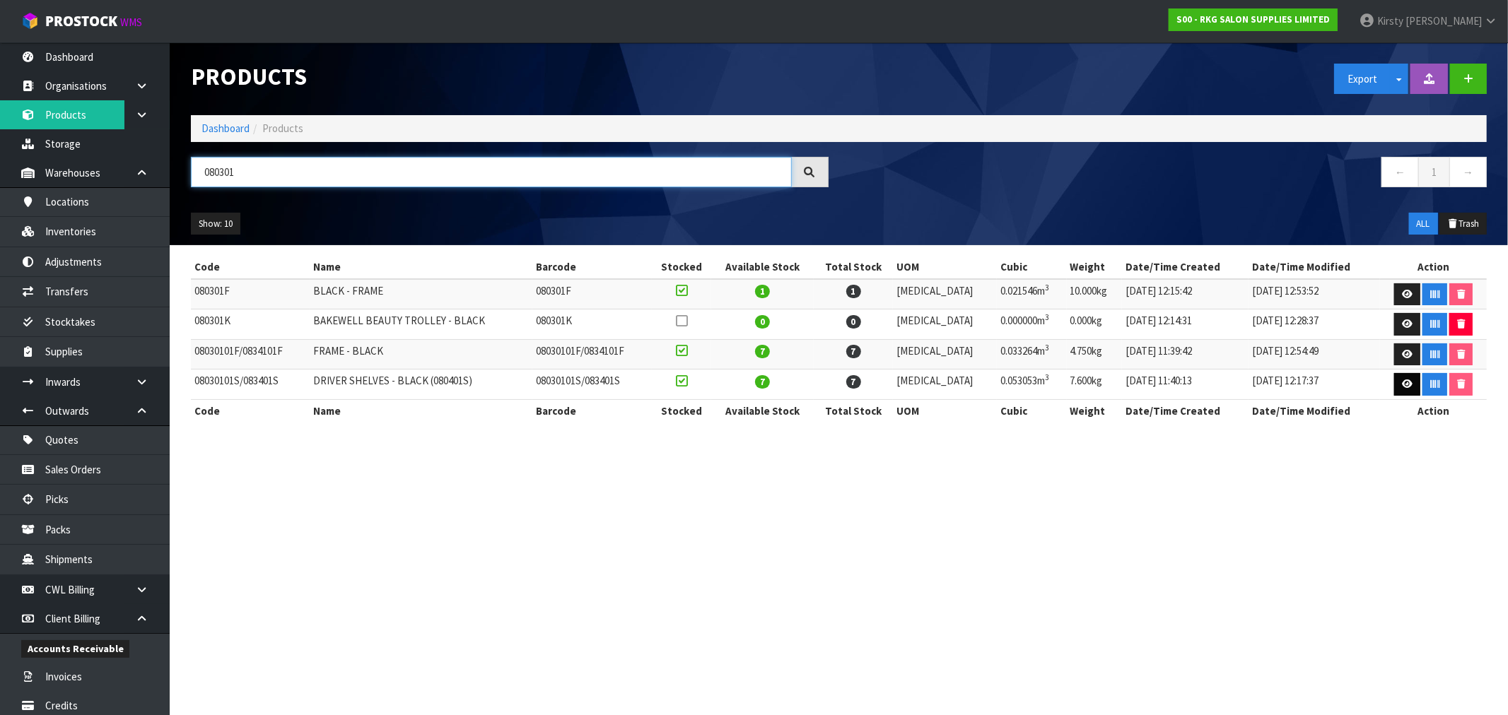
type input "080301"
click at [1408, 389] on link at bounding box center [1407, 384] width 26 height 23
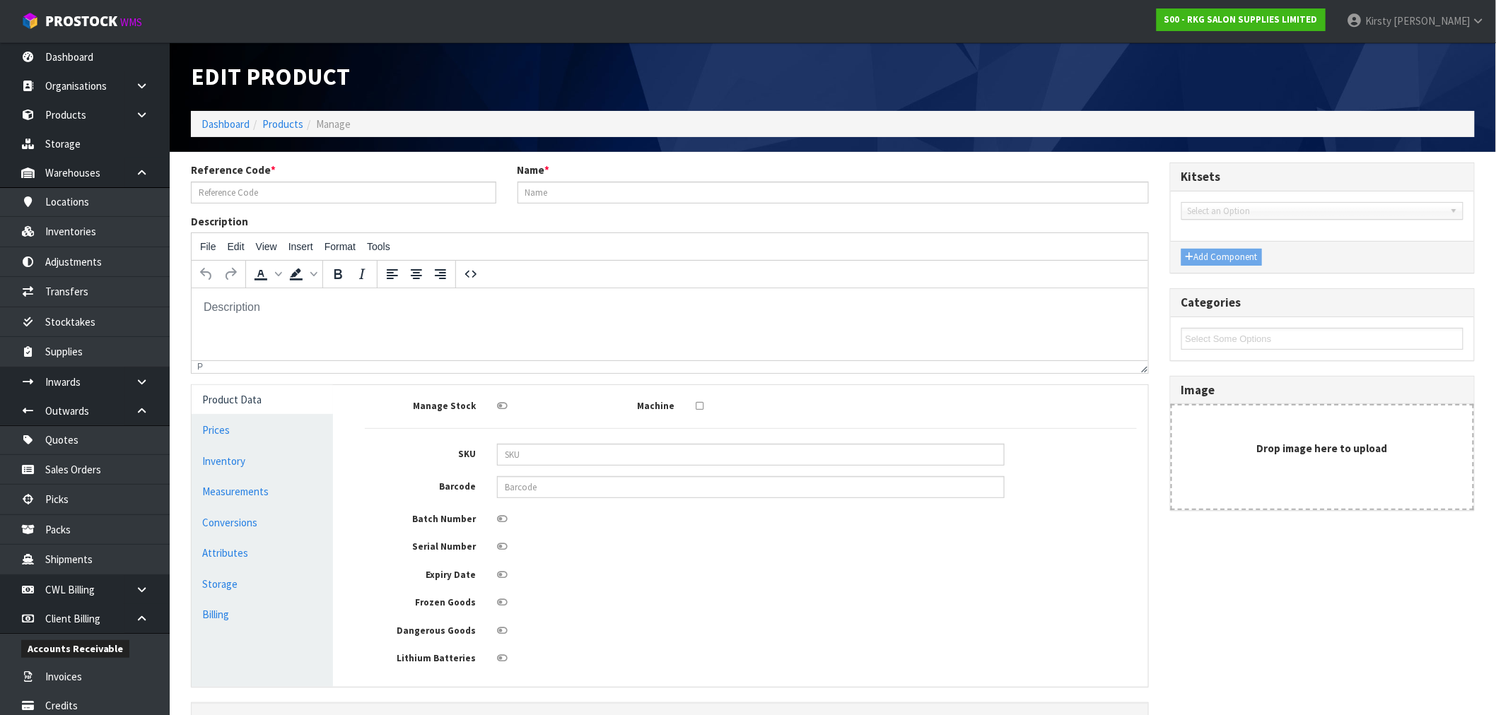
type input "08030101S/083401S"
type input "DRIVER SHELVES - BLACK (080401S)"
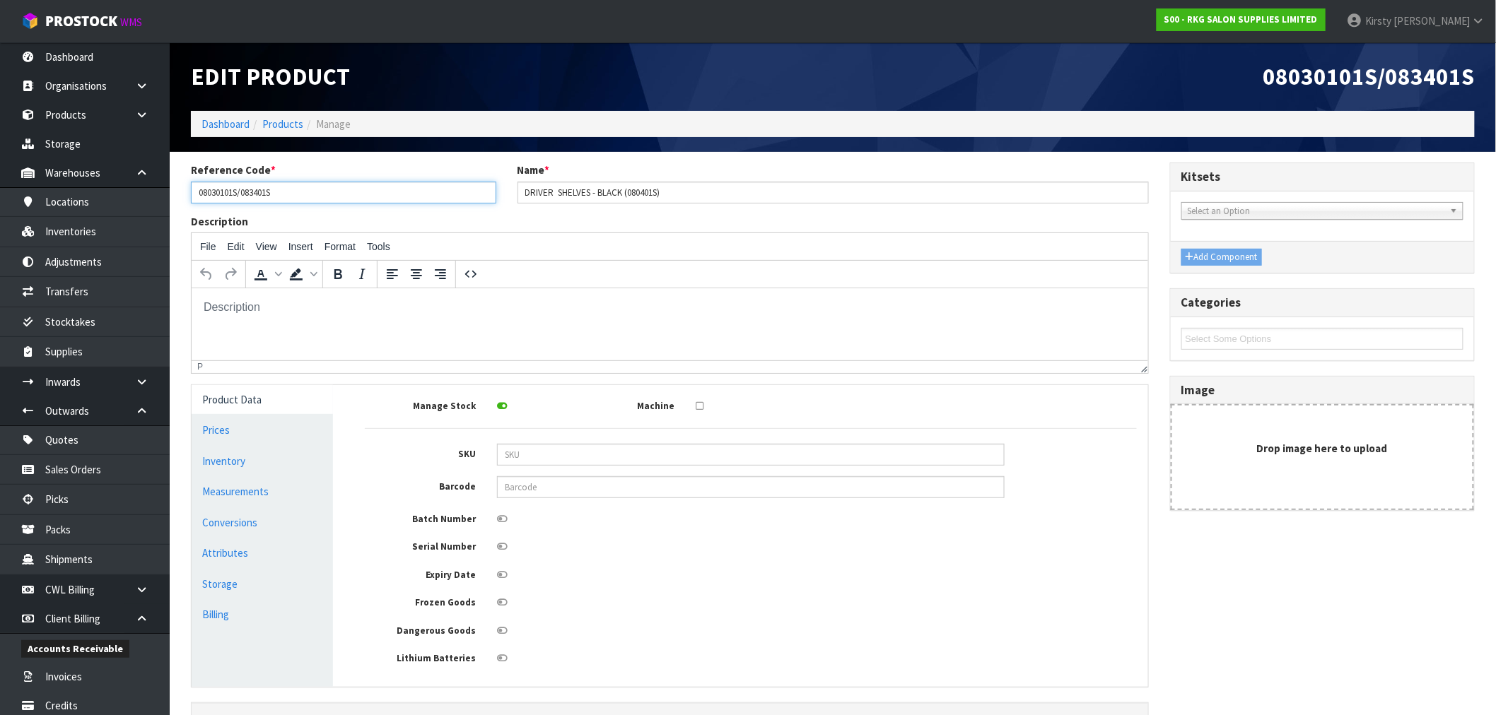
drag, startPoint x: 276, startPoint y: 187, endPoint x: 166, endPoint y: 192, distance: 109.7
click at [166, 192] on body "Toggle navigation ProStock WMS S00 - RKG SALON SUPPLIES LIMITED [PERSON_NAME] L…" at bounding box center [748, 357] width 1496 height 715
type input "080301S"
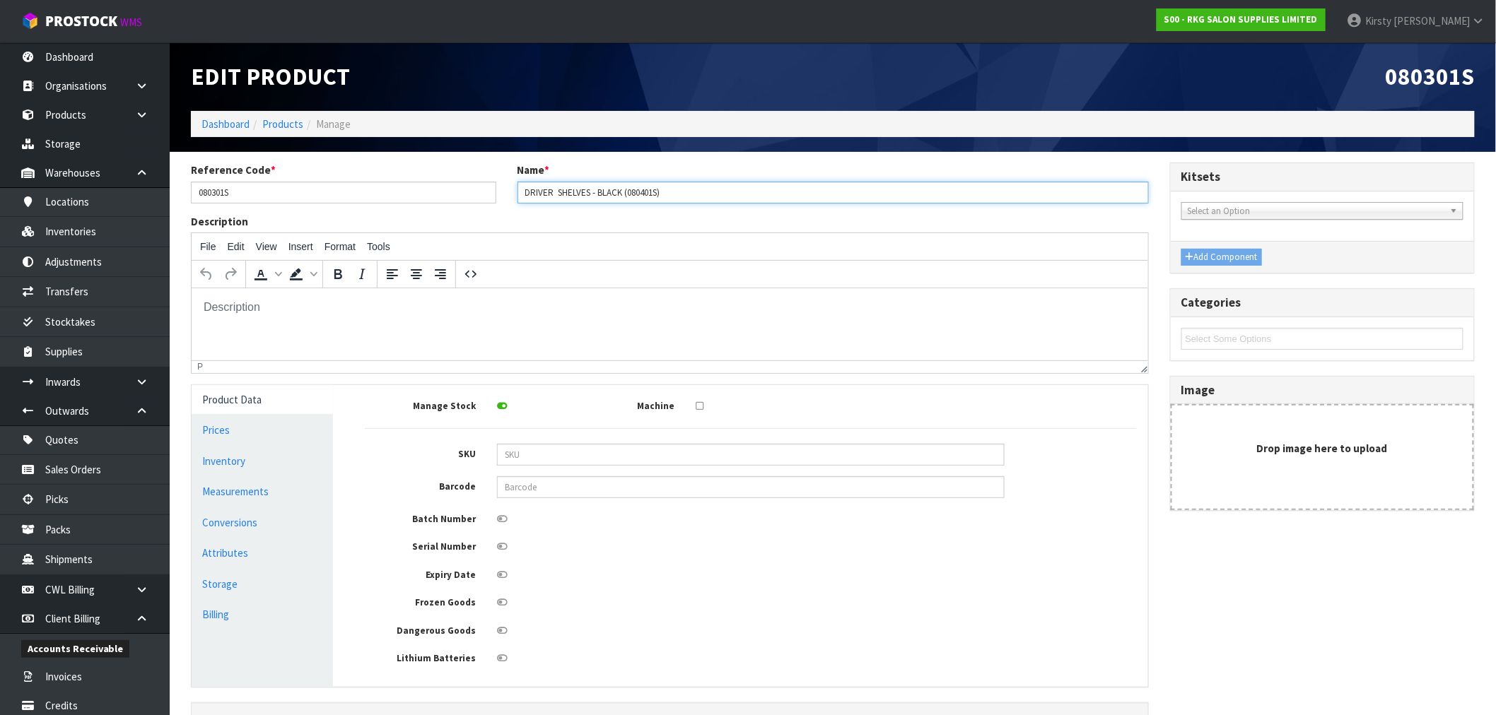
click at [753, 182] on input "DRIVER SHELVES - BLACK (080401S)" at bounding box center [832, 193] width 631 height 22
click at [694, 187] on input "DRIVER SHELVES - BLACK (080401S)" at bounding box center [832, 193] width 631 height 22
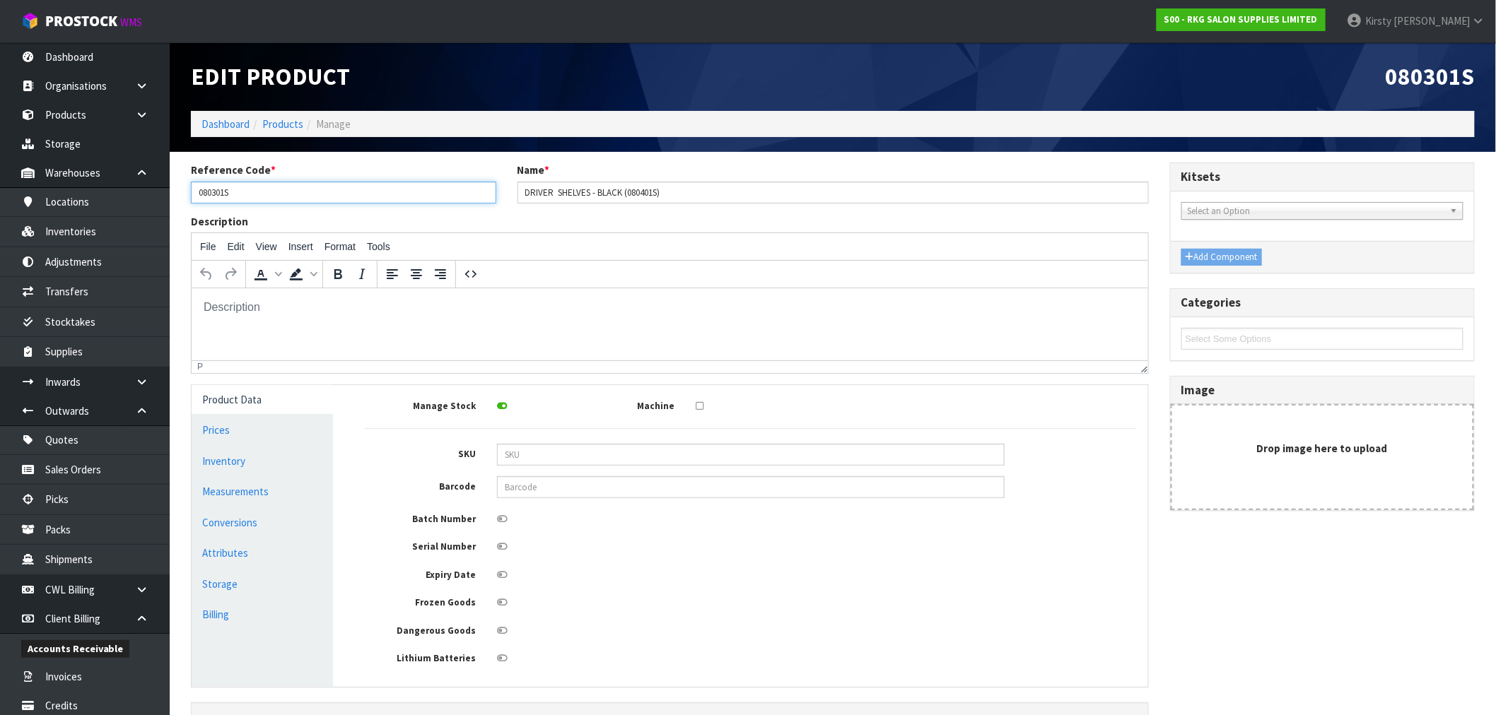
click at [216, 193] on input "080301S" at bounding box center [343, 193] width 305 height 22
click at [287, 125] on link "Products" at bounding box center [282, 123] width 41 height 13
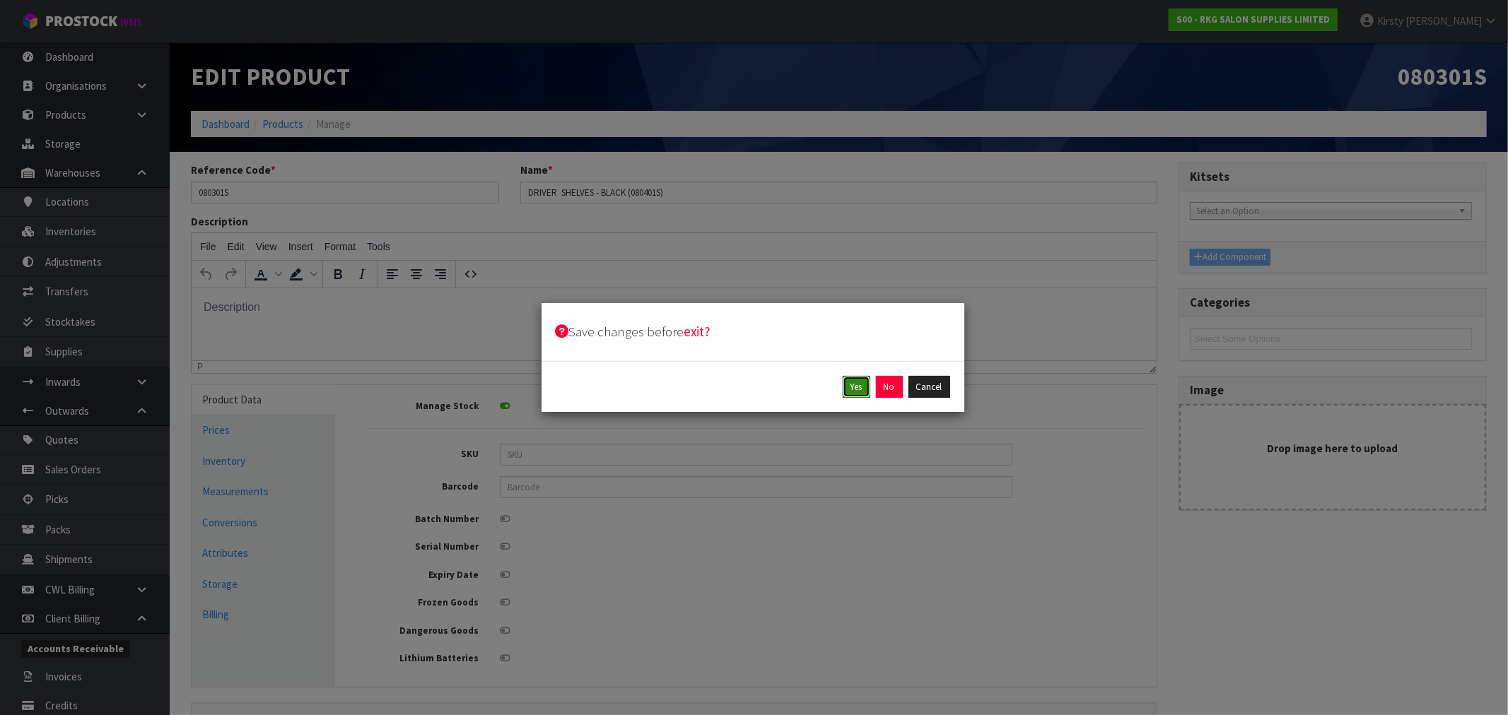
click at [858, 392] on button "Yes" at bounding box center [857, 387] width 28 height 23
click at [889, 385] on button "Yes" at bounding box center [889, 387] width 28 height 23
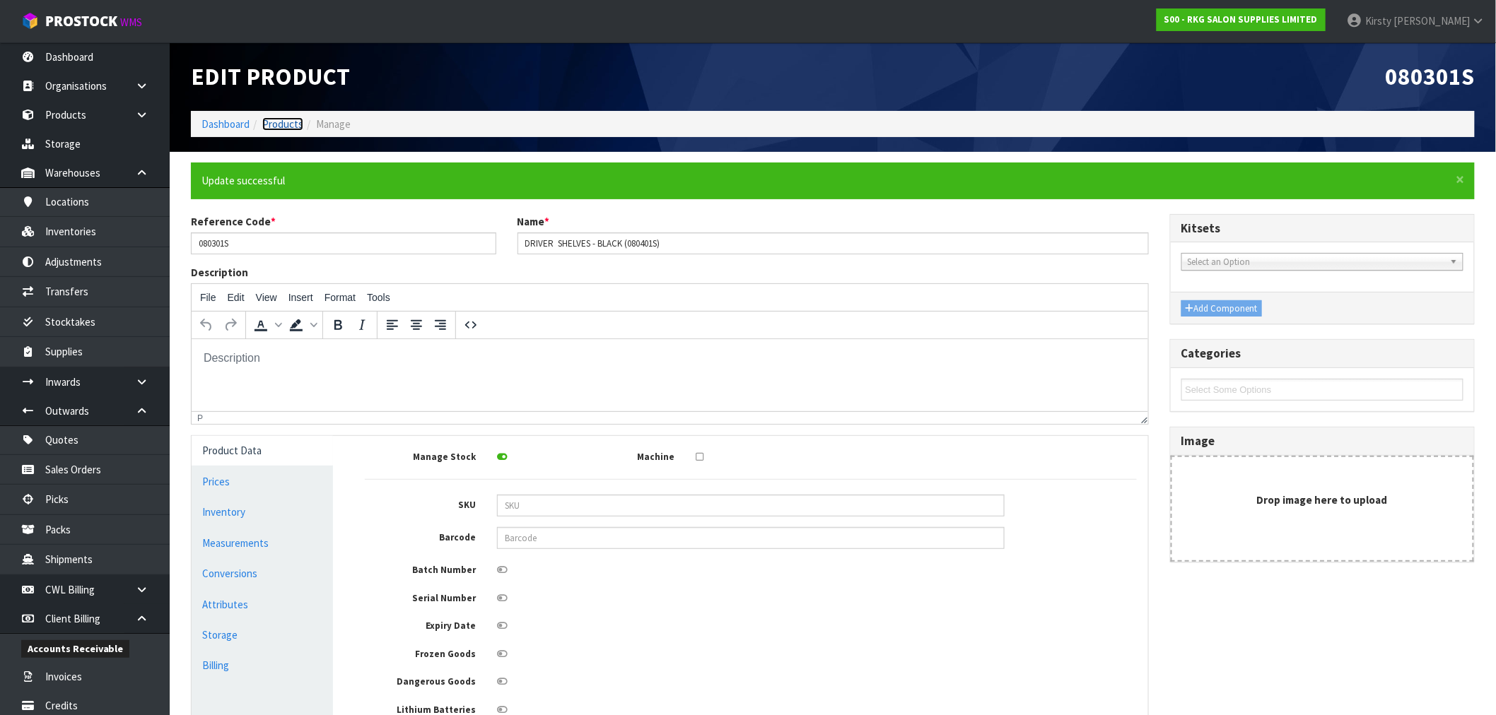
click at [279, 124] on link "Products" at bounding box center [282, 123] width 41 height 13
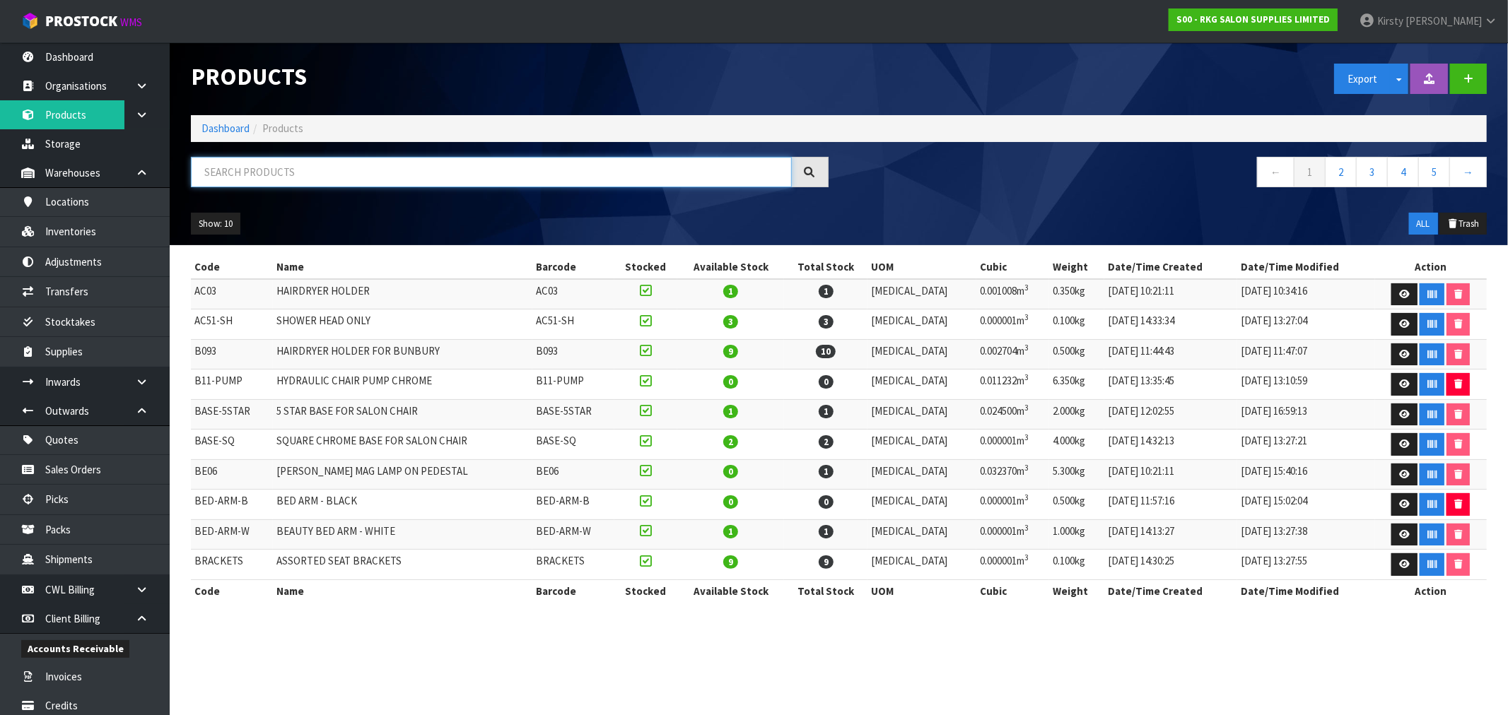
click at [274, 177] on input "text" at bounding box center [491, 172] width 601 height 30
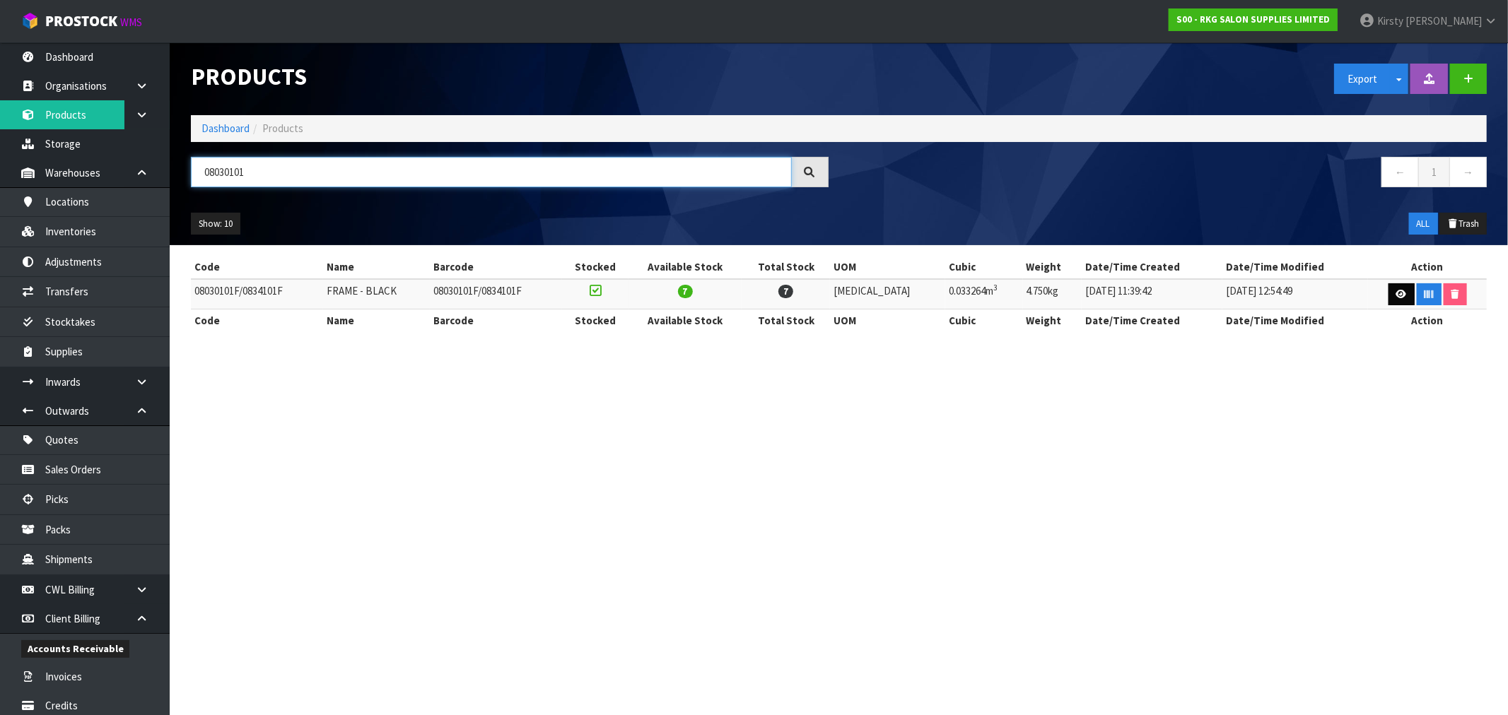
type input "08030101"
click at [1396, 293] on icon at bounding box center [1401, 294] width 11 height 9
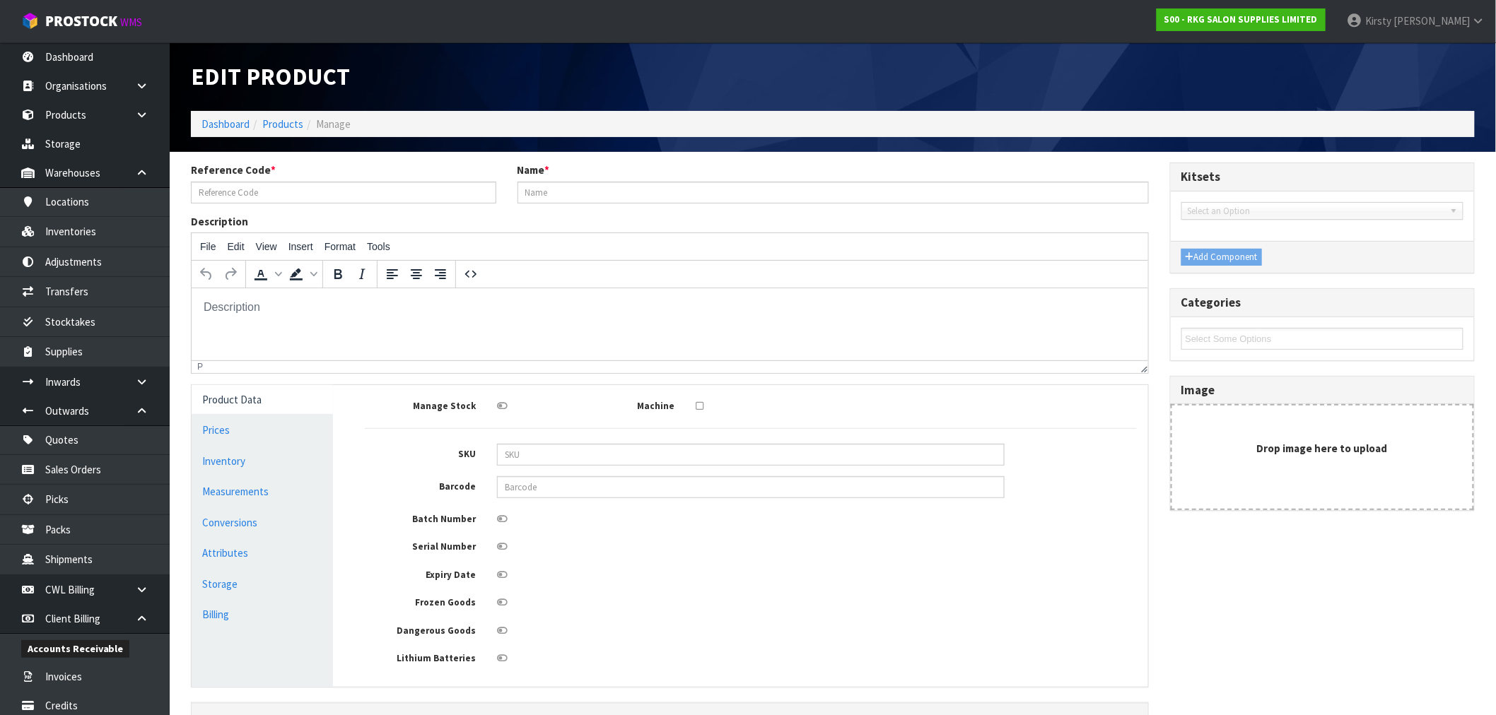
type input "08030101F/0834101F"
type input "FRAME - BLACK"
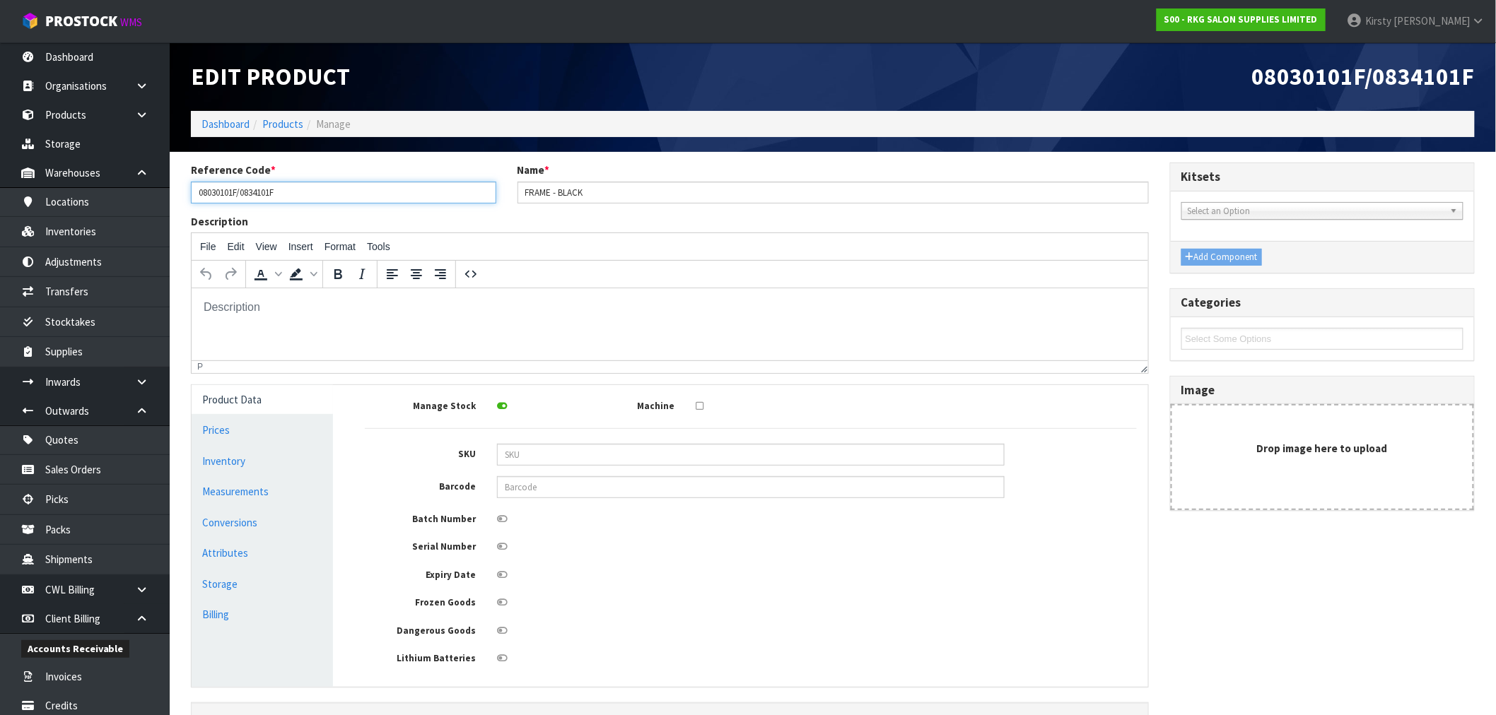
drag, startPoint x: 302, startPoint y: 194, endPoint x: 224, endPoint y: 194, distance: 77.8
click at [224, 194] on input "08030101F/0834101F" at bounding box center [343, 193] width 305 height 22
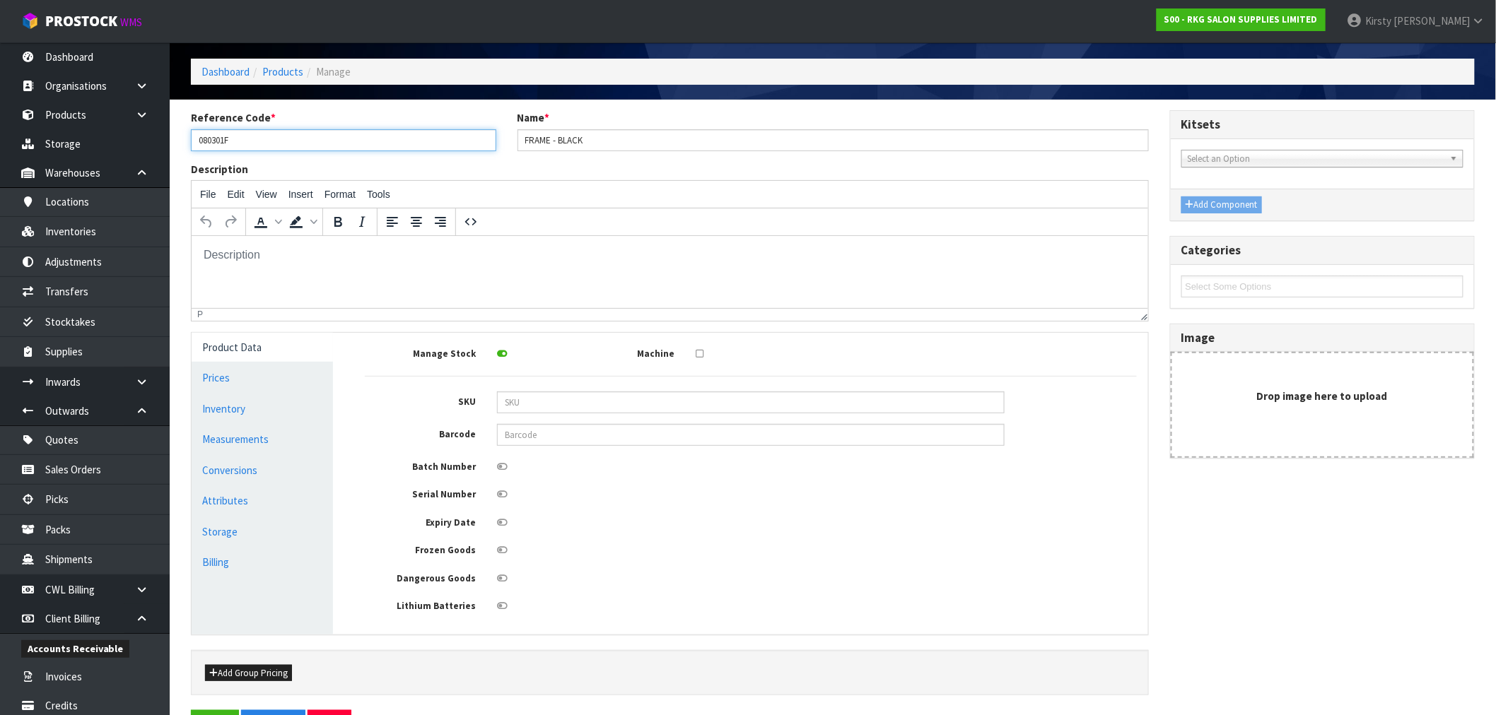
scroll to position [102, 0]
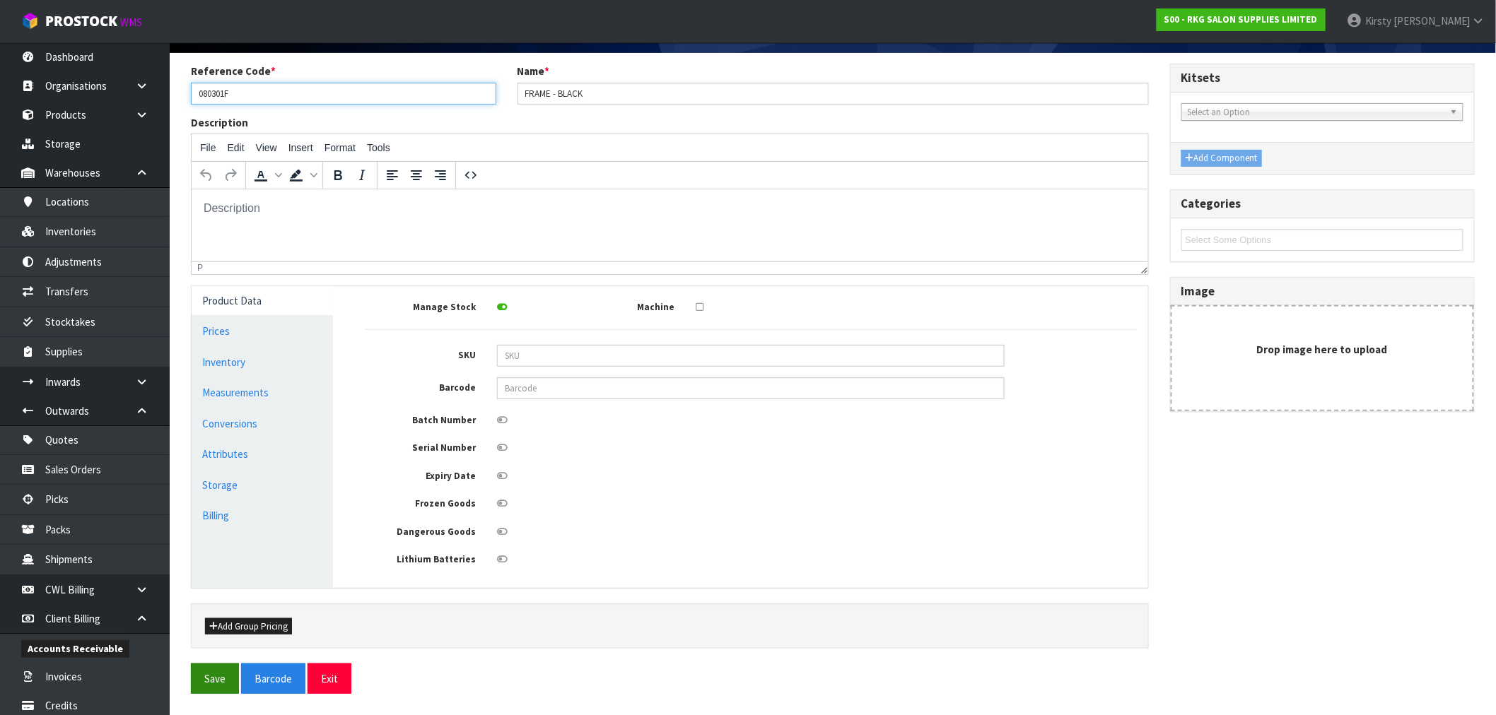
type input "080301F"
click at [223, 675] on button "Save" at bounding box center [215, 679] width 48 height 30
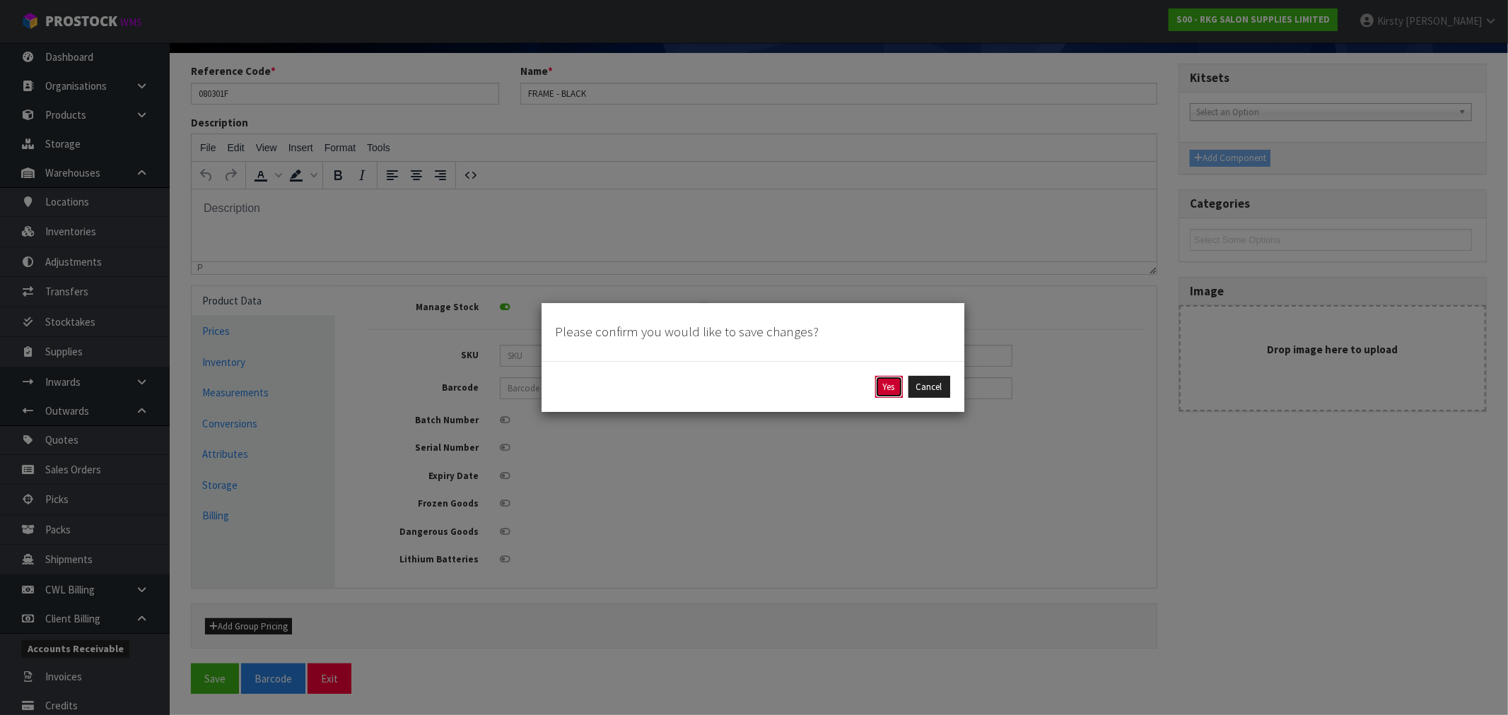
click at [896, 385] on button "Yes" at bounding box center [889, 387] width 28 height 23
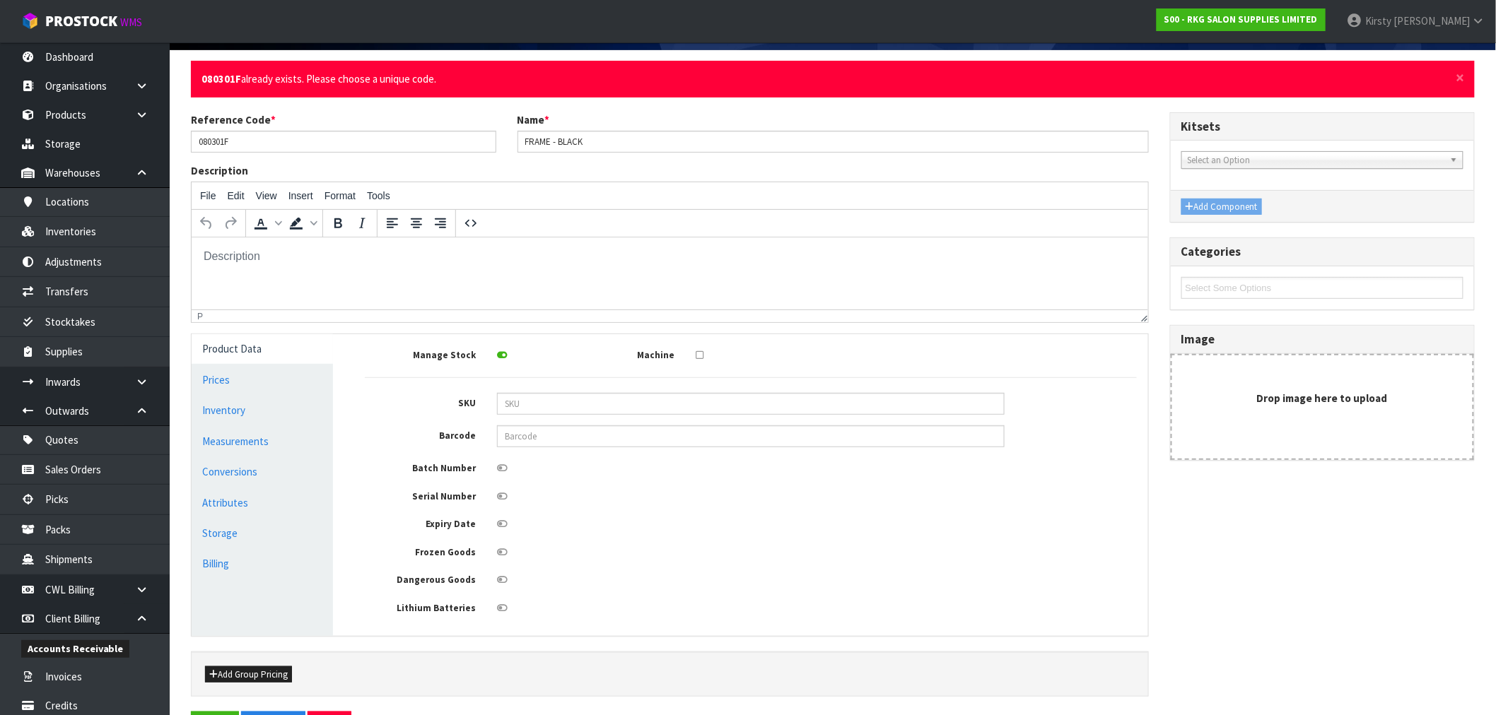
scroll to position [0, 0]
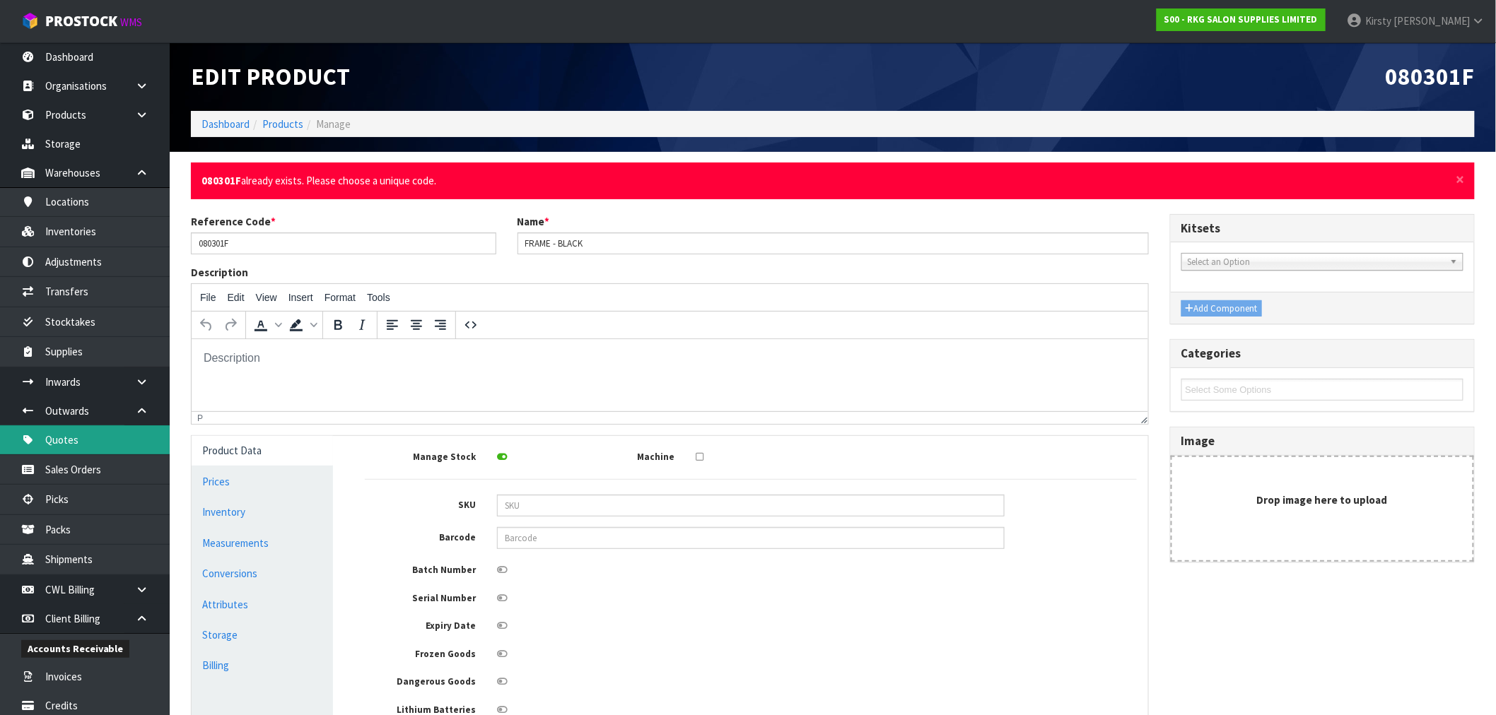
click at [76, 442] on link "Quotes" at bounding box center [85, 440] width 170 height 29
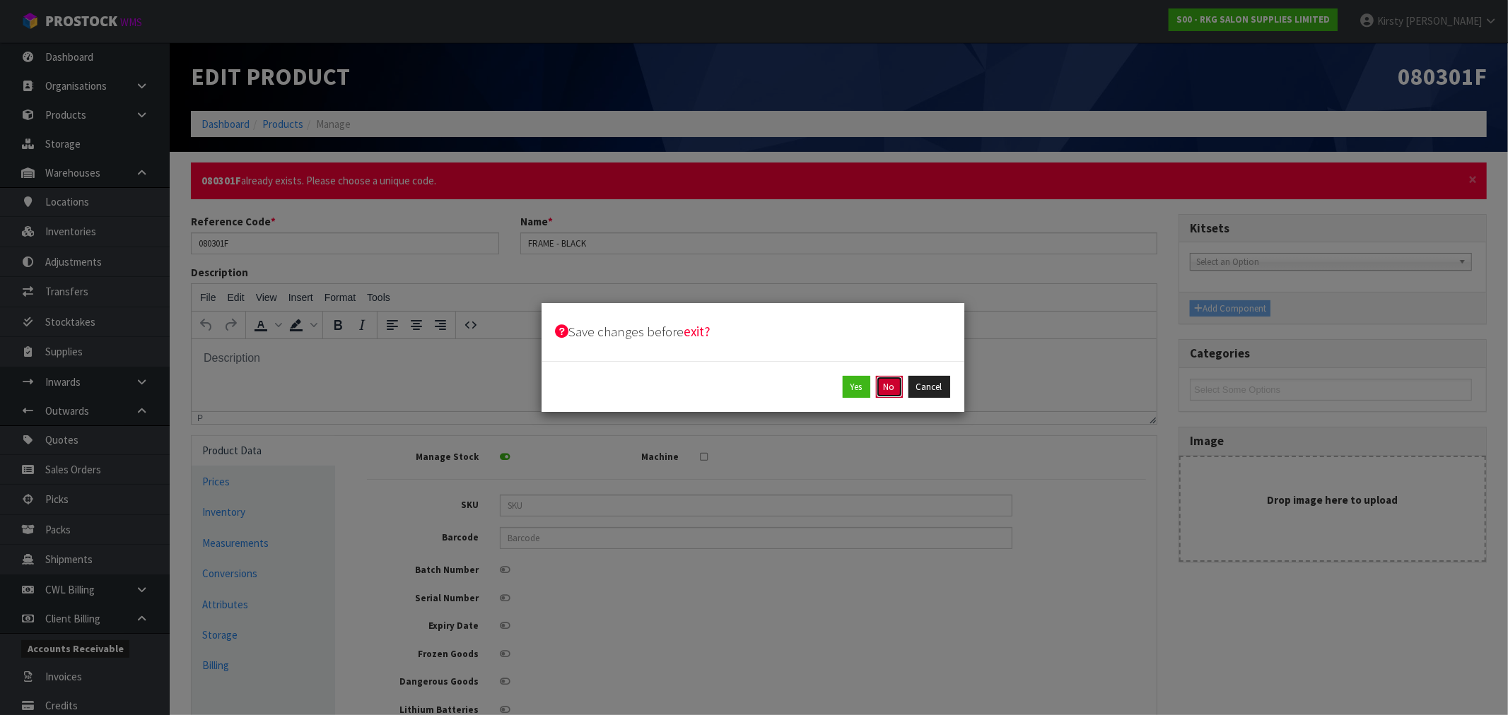
click at [882, 385] on button "No" at bounding box center [889, 387] width 27 height 23
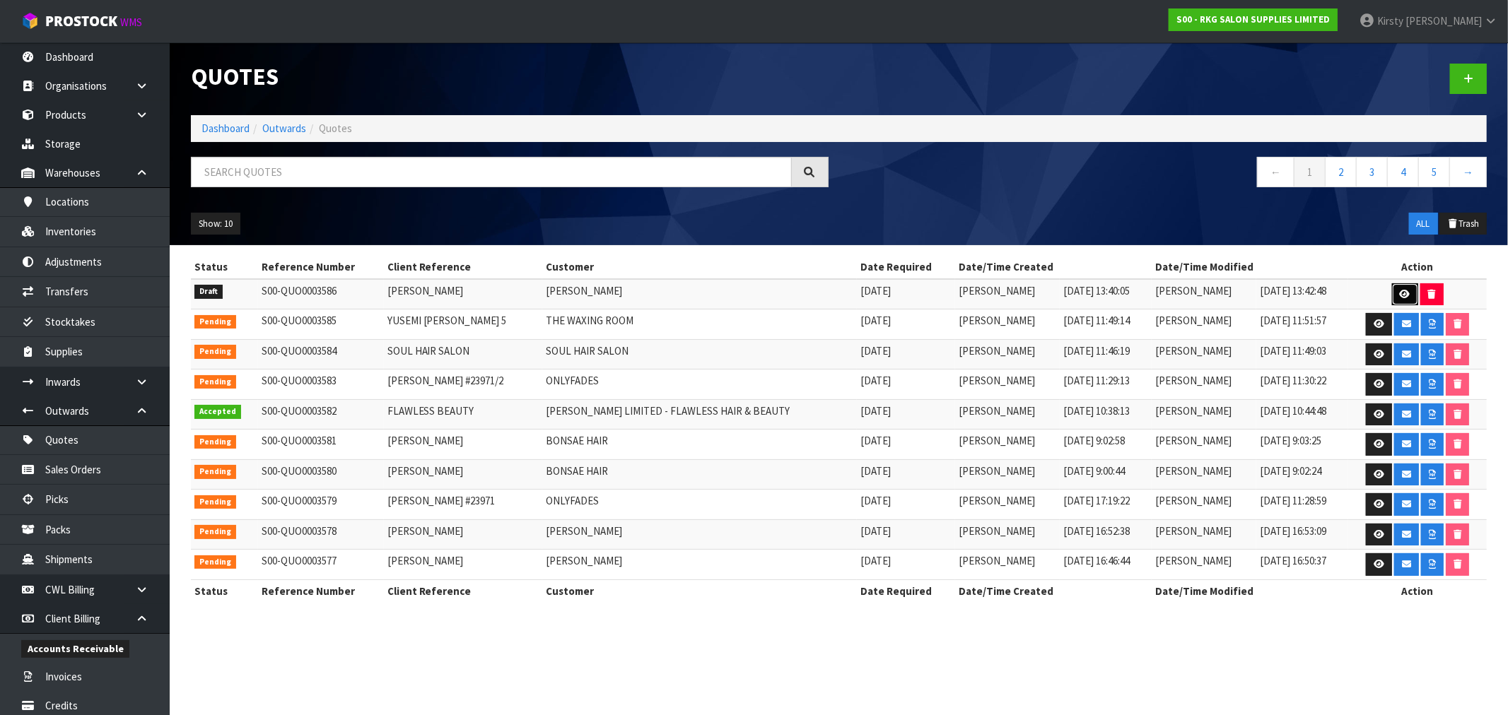
click at [1400, 290] on icon at bounding box center [1405, 294] width 11 height 9
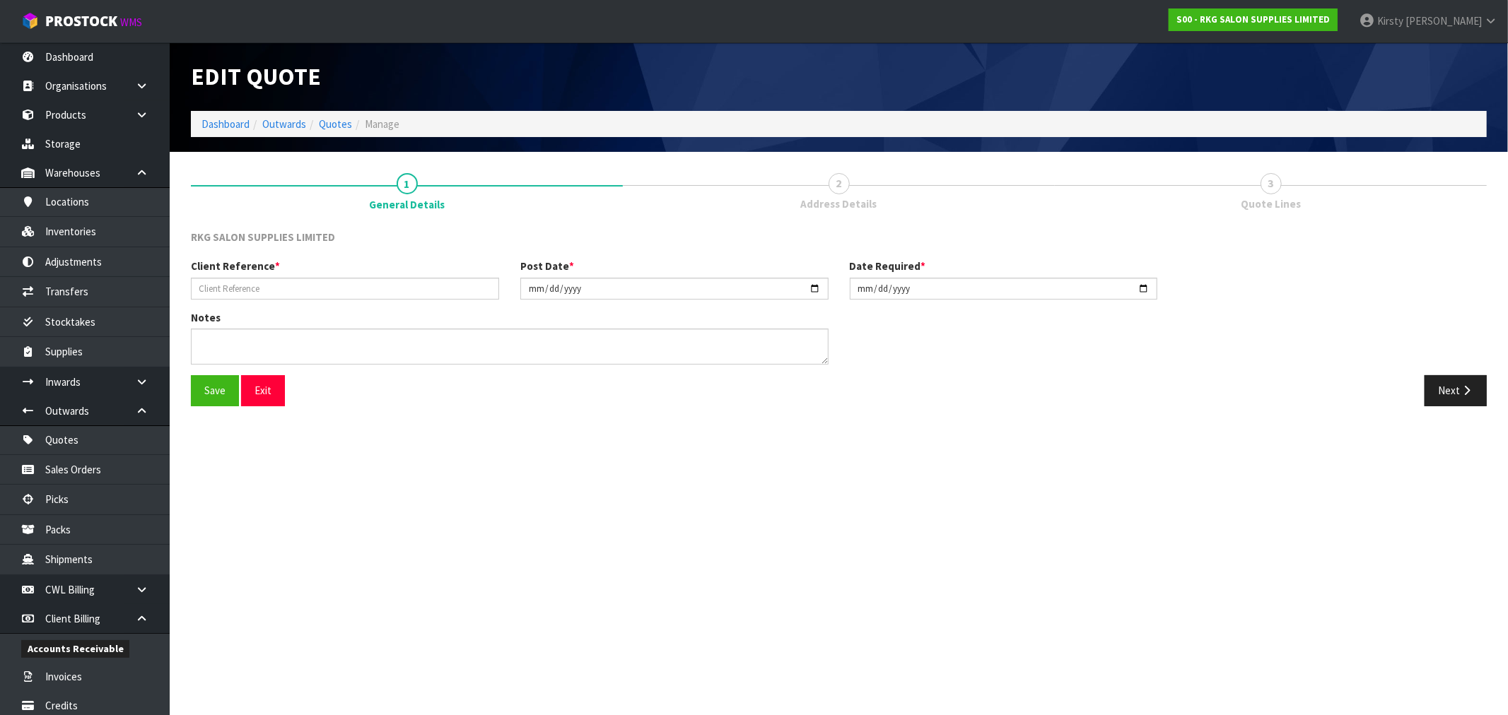
type input "[PERSON_NAME]"
type input "[DATE]"
click at [1443, 387] on button "Next" at bounding box center [1455, 390] width 62 height 30
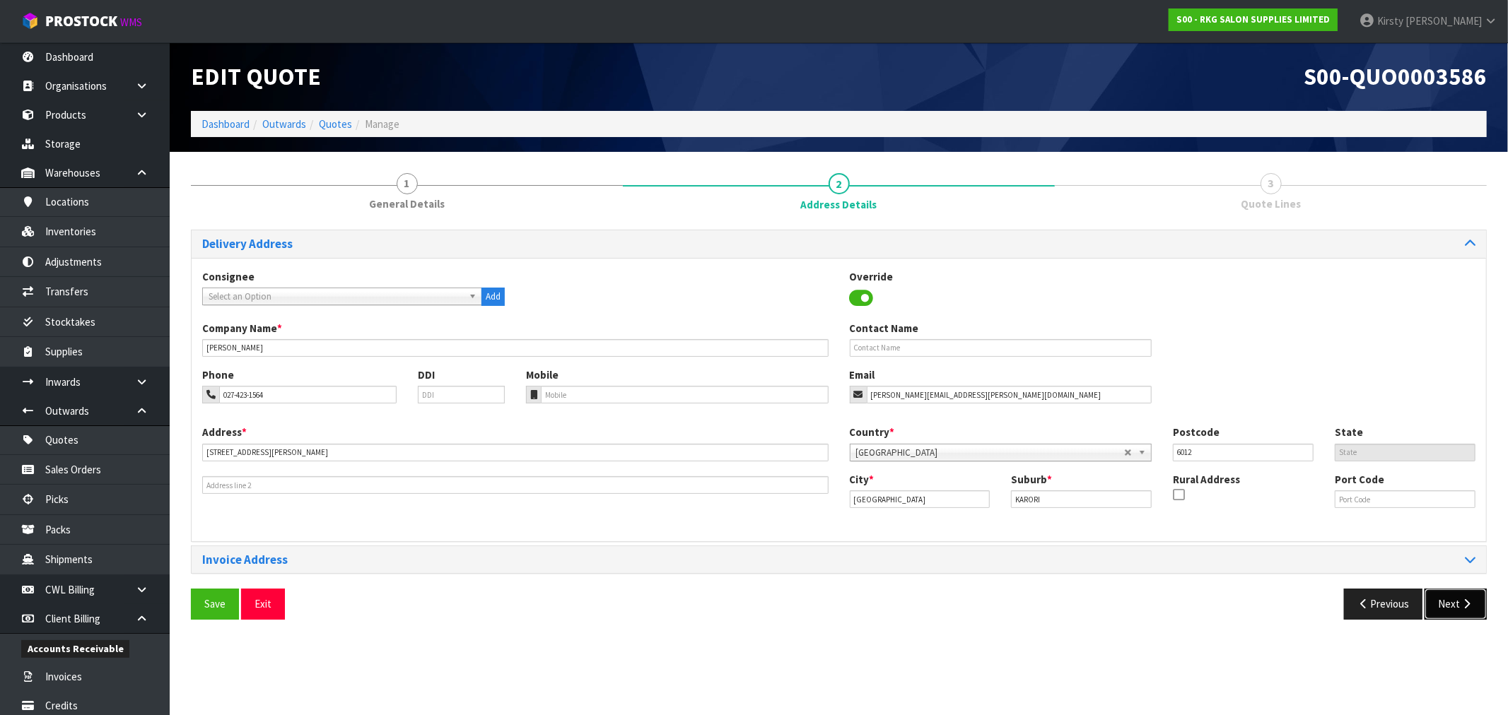
click at [1451, 610] on button "Next" at bounding box center [1455, 604] width 62 height 30
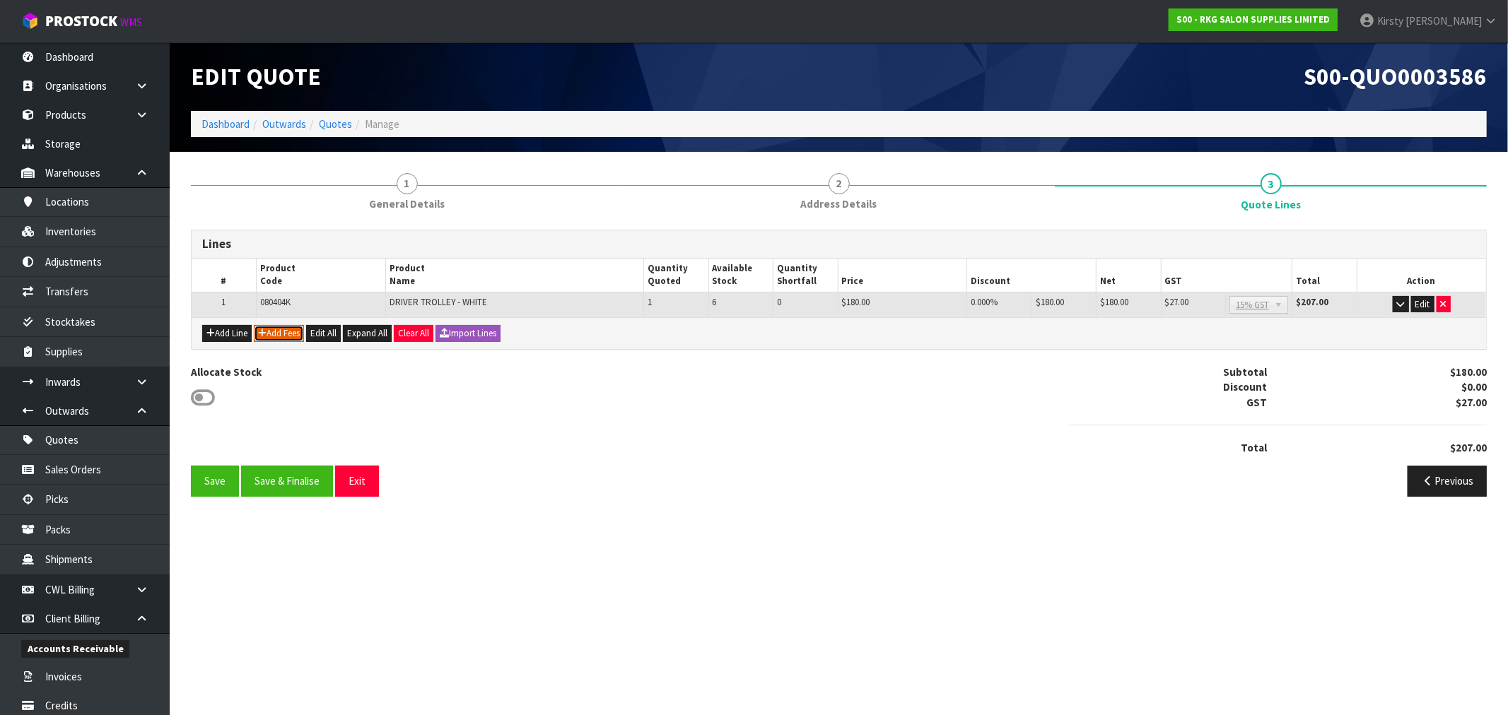
click at [286, 332] on button "Add Fees" at bounding box center [279, 333] width 50 height 17
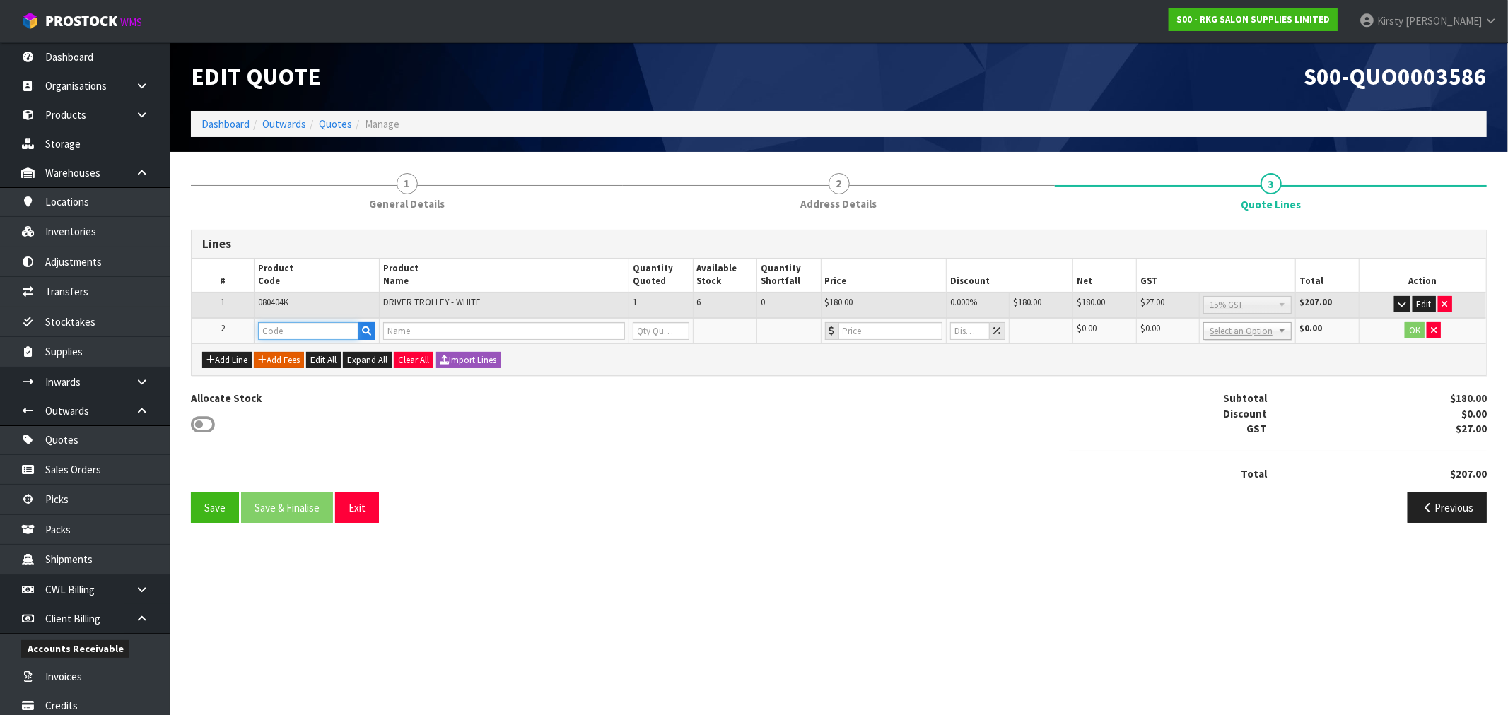
click at [286, 332] on input "text" at bounding box center [308, 331] width 101 height 18
type input "FRE"
drag, startPoint x: 312, startPoint y: 349, endPoint x: 386, endPoint y: 336, distance: 74.7
click at [312, 349] on link "FRE IGHT" at bounding box center [315, 353] width 112 height 19
type input "FREIGHT"
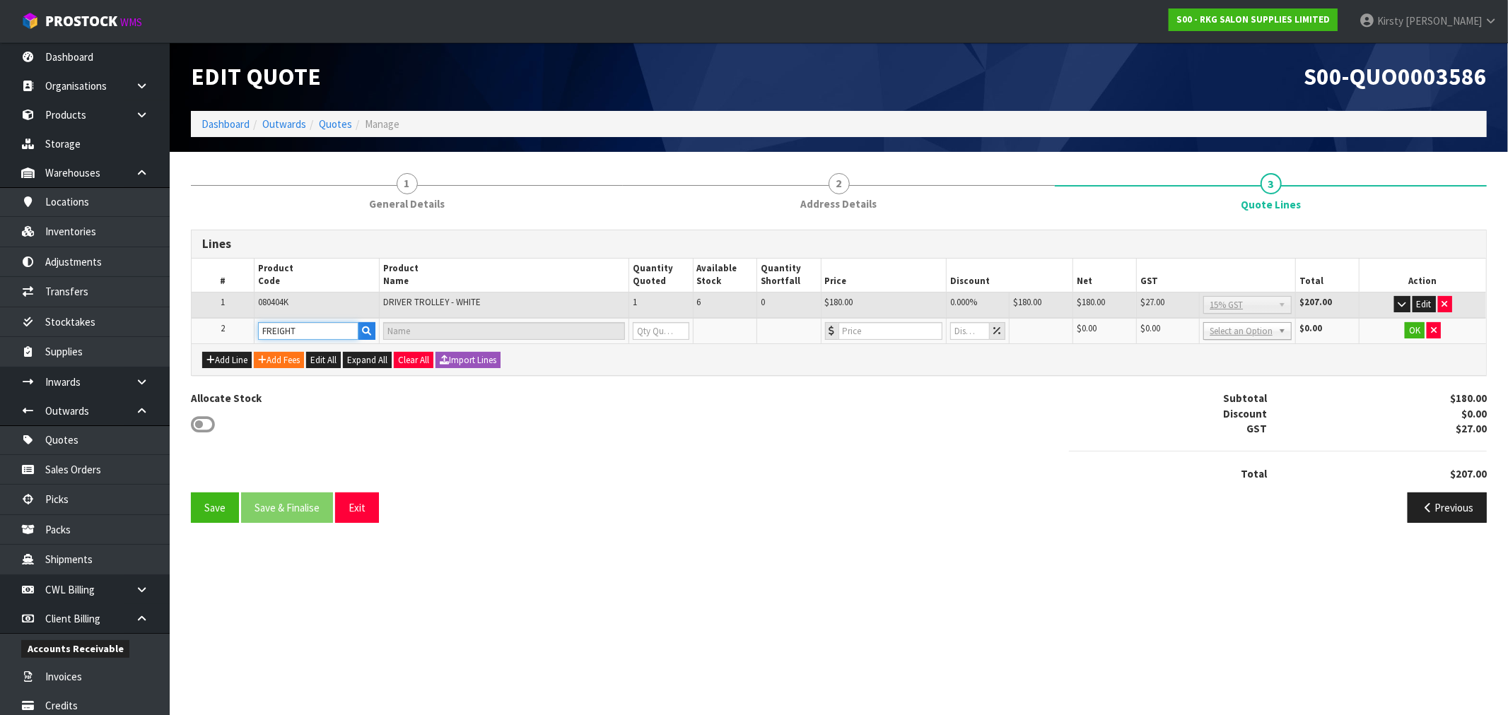
type input "FREIGHT FEE"
type input "1"
type input "0"
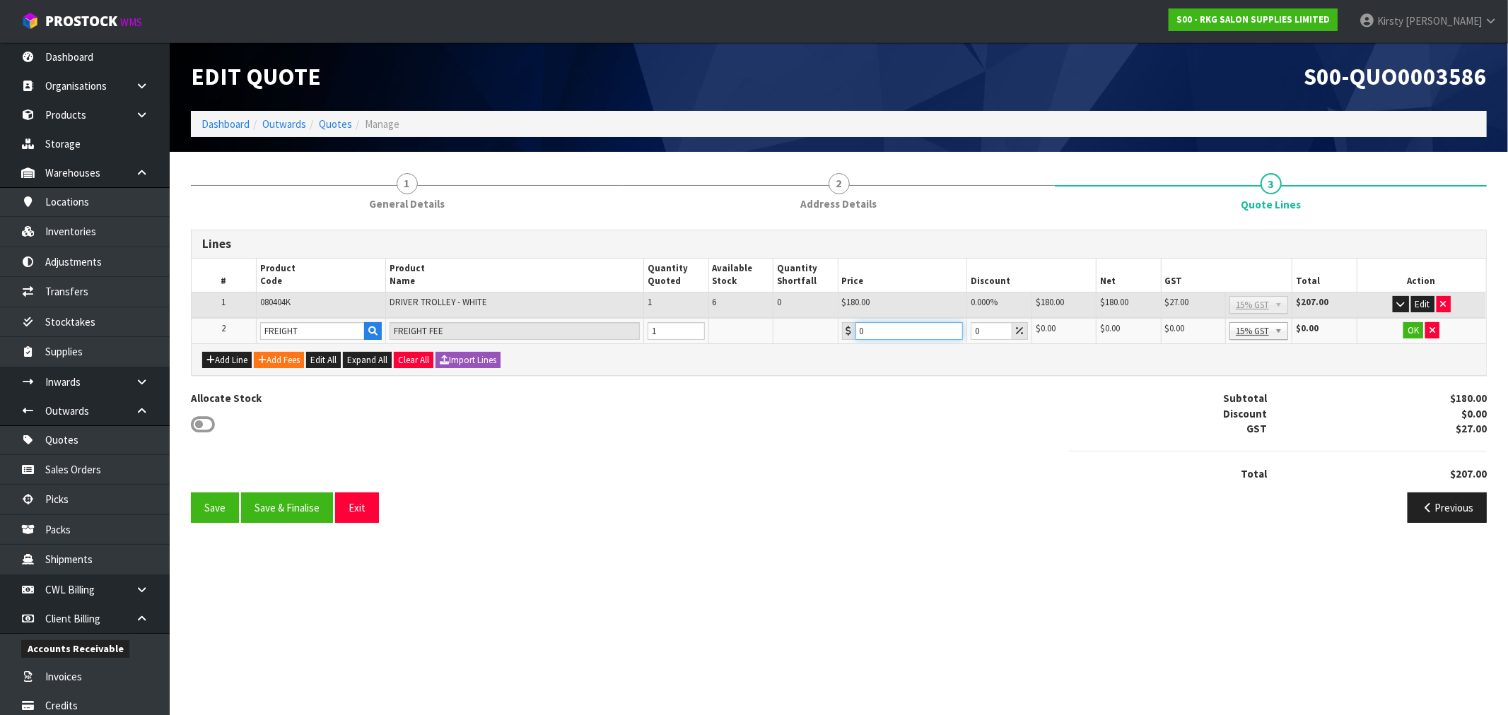
drag, startPoint x: 877, startPoint y: 336, endPoint x: 865, endPoint y: 398, distance: 63.2
click at [840, 341] on td "0" at bounding box center [902, 331] width 129 height 26
type input "66.75"
click at [1407, 329] on button "OK" at bounding box center [1413, 330] width 20 height 17
click at [202, 505] on button "Save" at bounding box center [215, 507] width 48 height 30
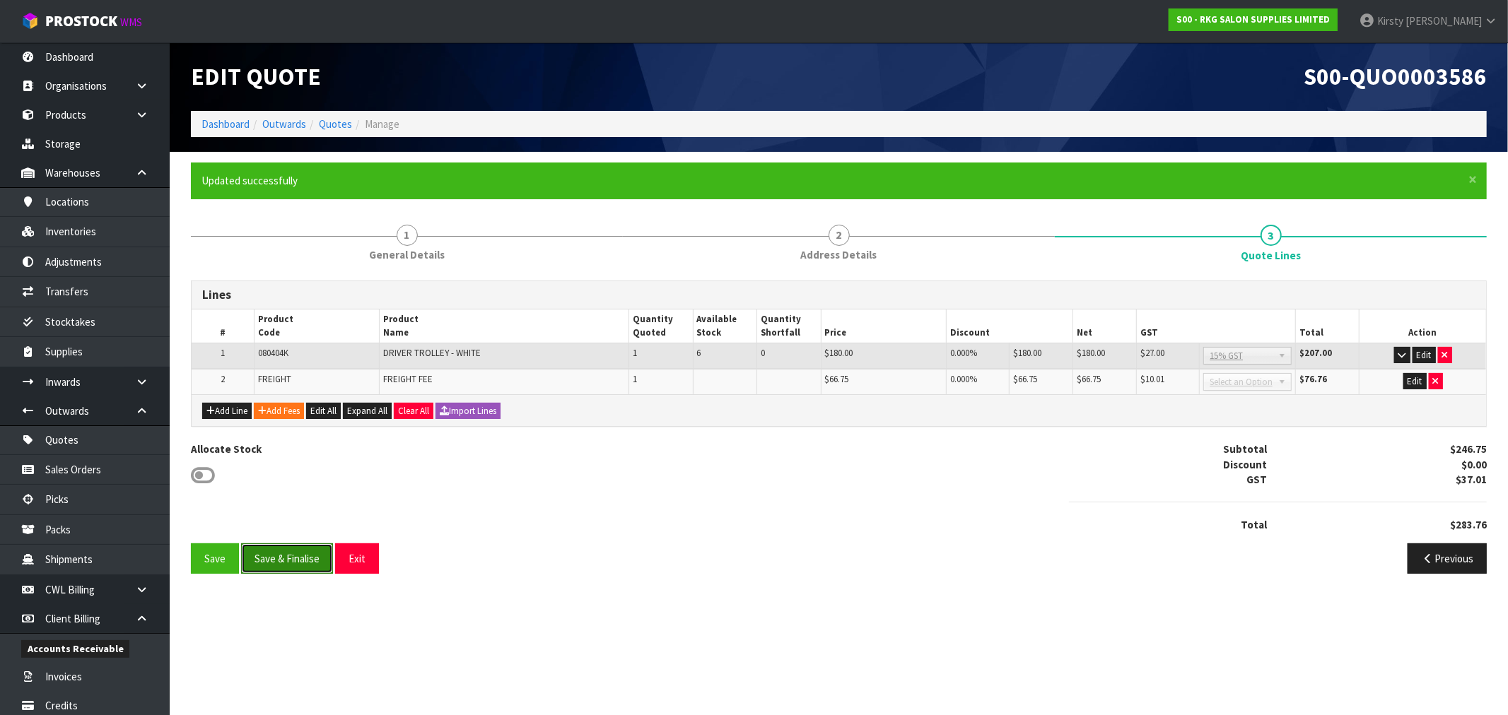
click at [281, 558] on button "Save & Finalise" at bounding box center [287, 559] width 92 height 30
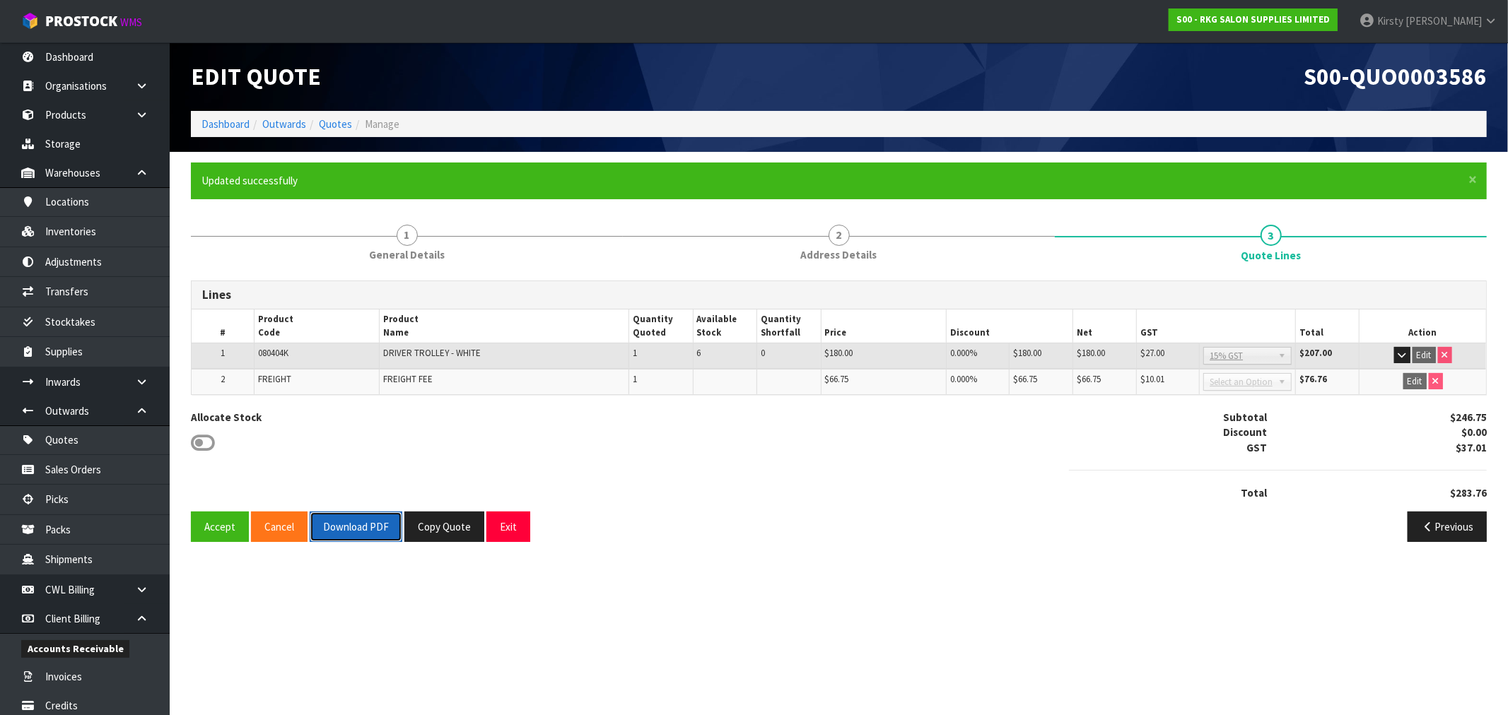
click at [350, 523] on button "Download PDF" at bounding box center [356, 527] width 93 height 30
click at [509, 525] on button "Exit" at bounding box center [508, 527] width 44 height 30
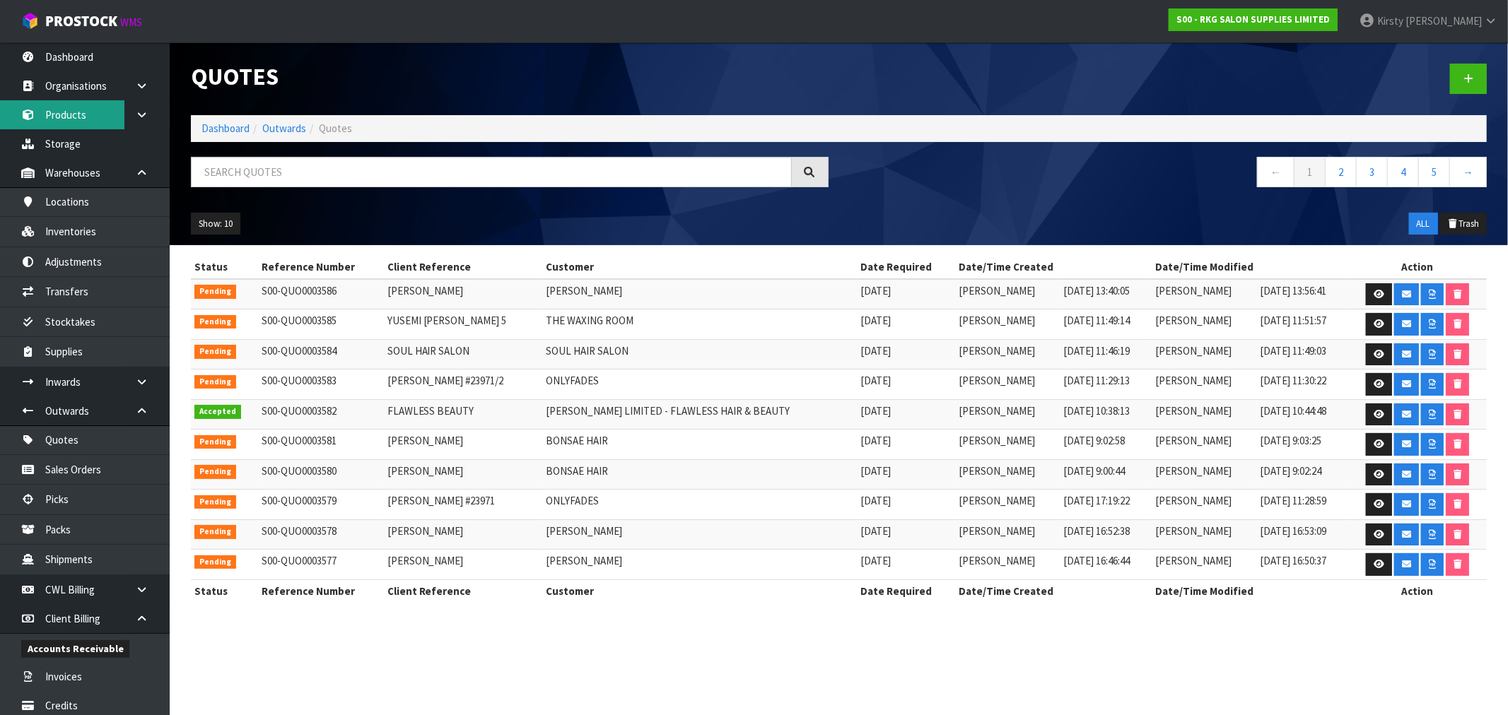
click at [71, 116] on link "Products" at bounding box center [85, 114] width 170 height 29
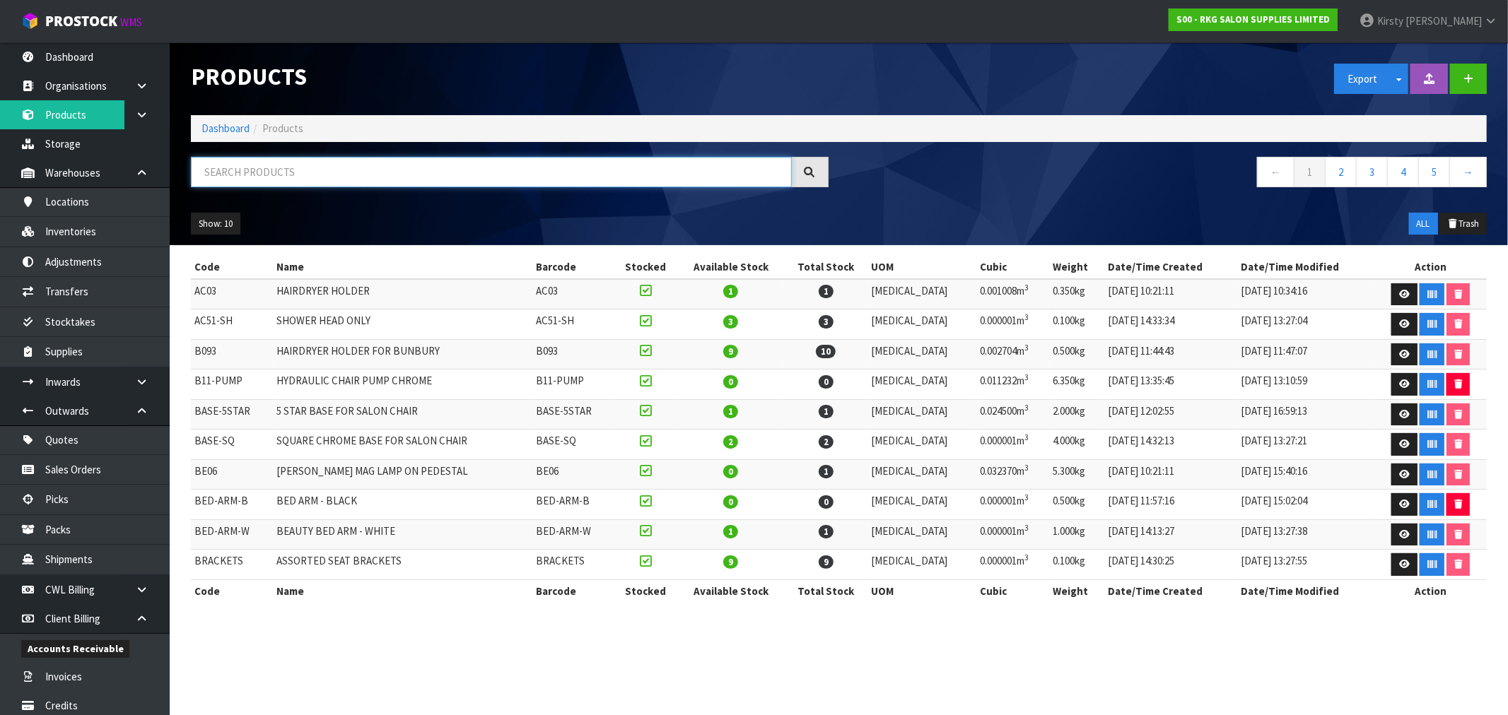
click at [206, 164] on input "text" at bounding box center [491, 172] width 601 height 30
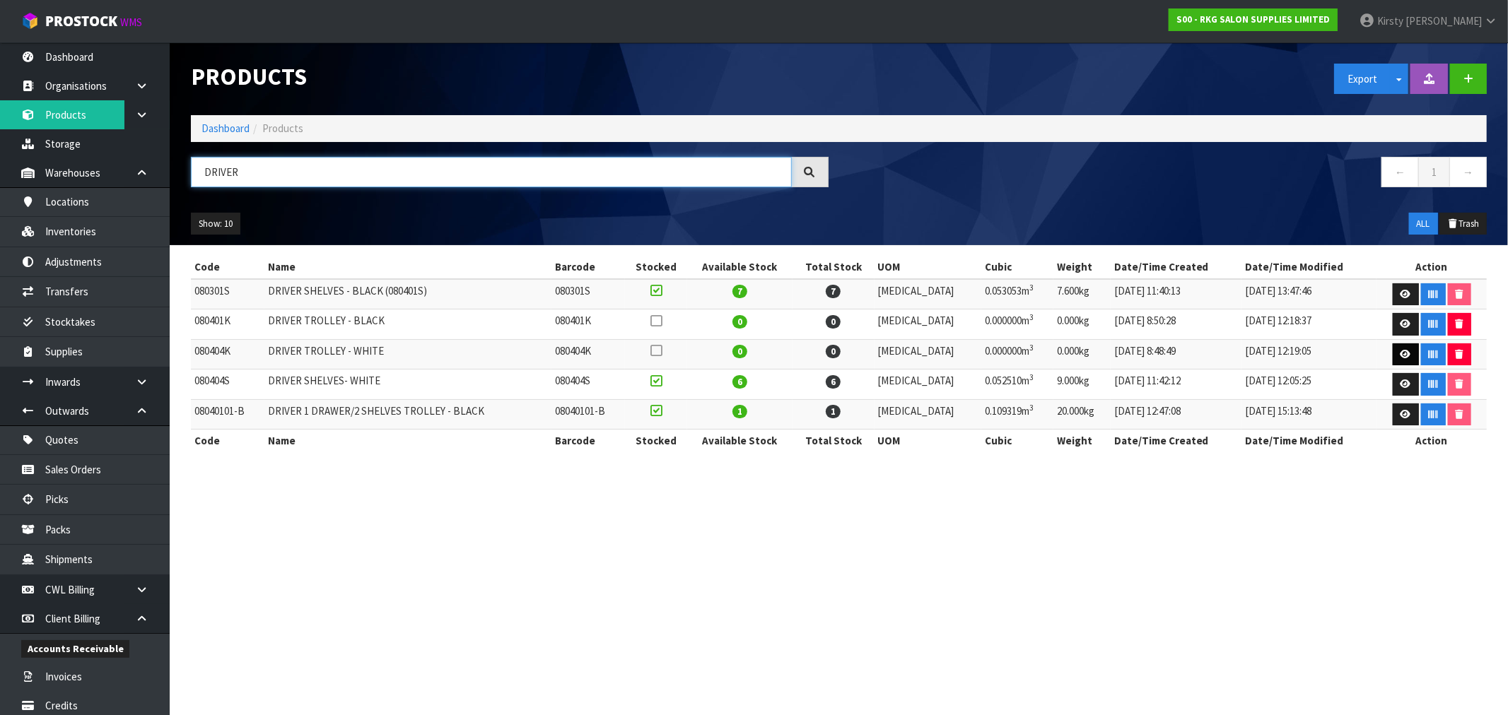
type input "DRIVER"
click at [1400, 350] on icon at bounding box center [1405, 354] width 11 height 9
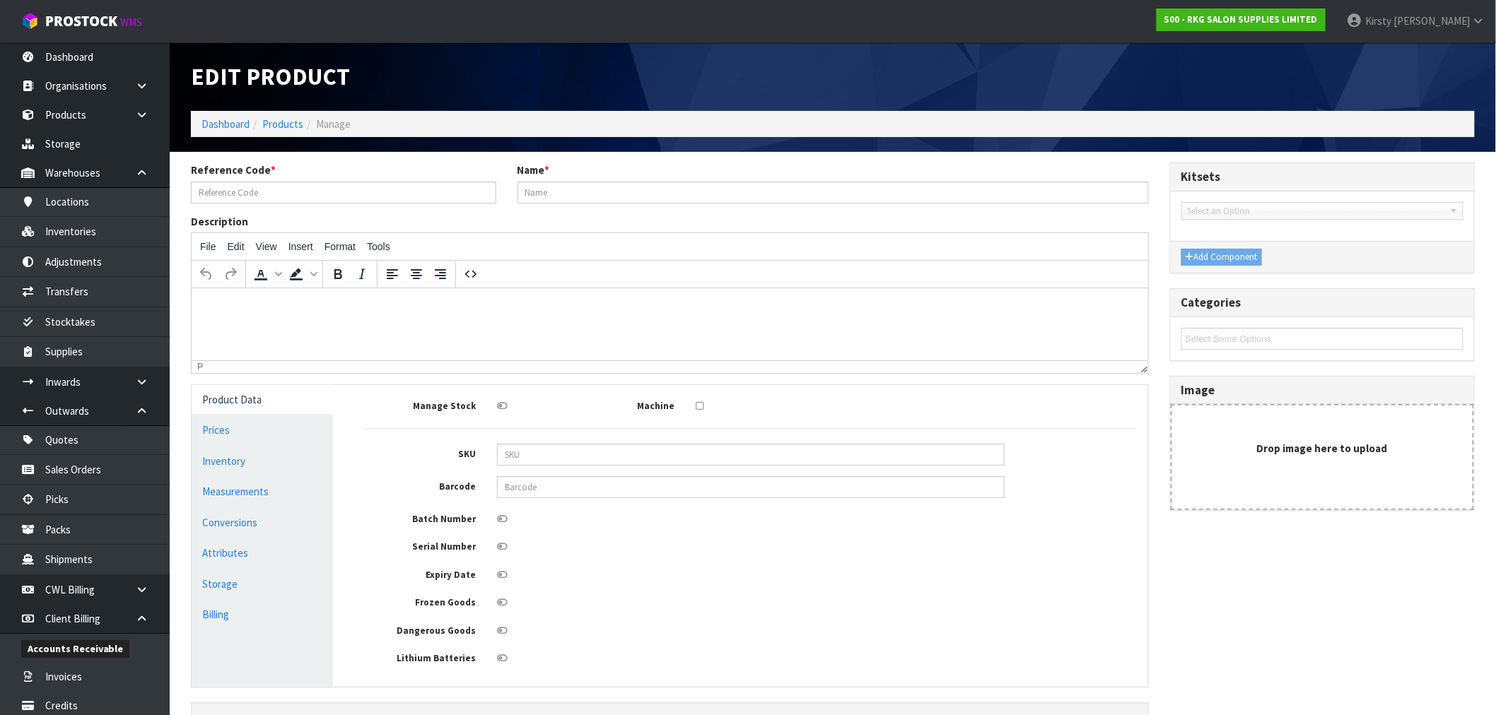
type input "080404K"
type input "DRIVER TROLLEY - WHITE"
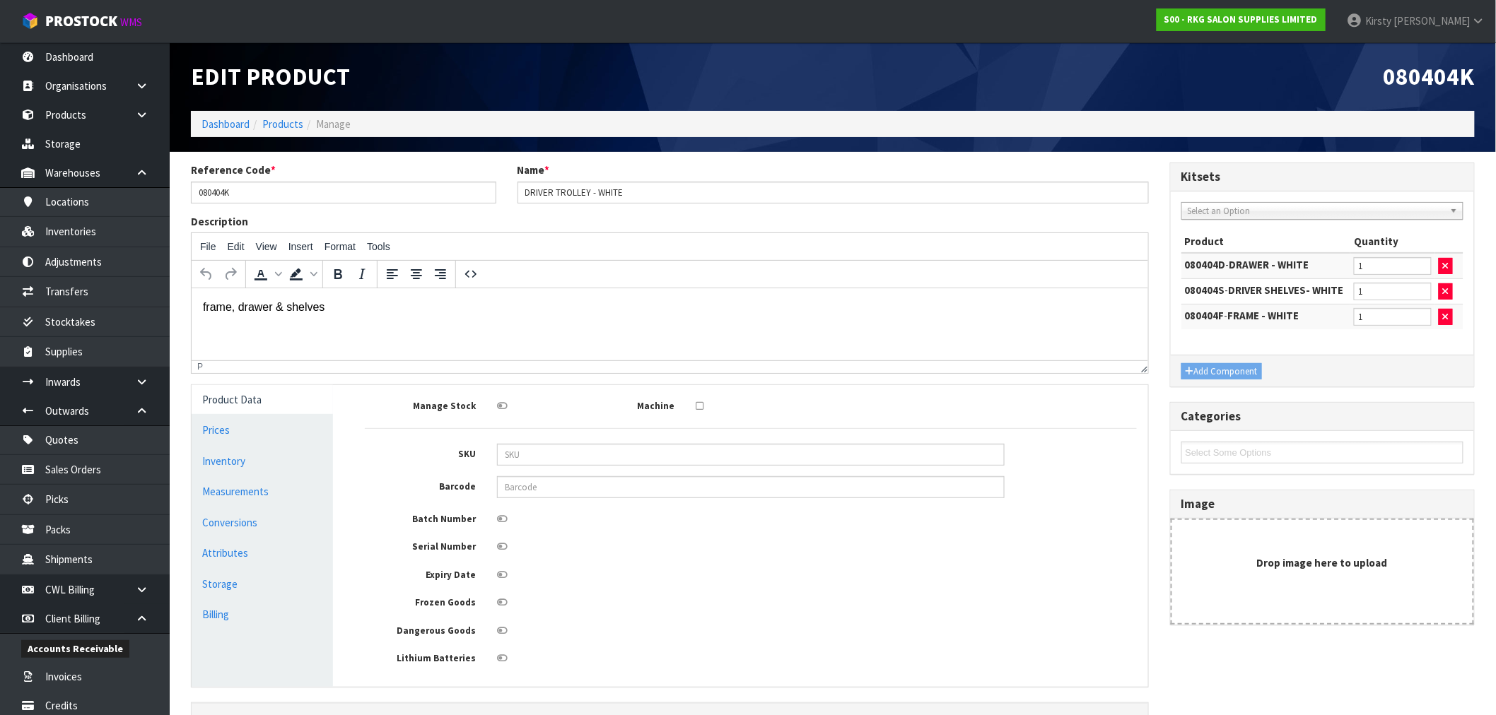
scroll to position [476, 0]
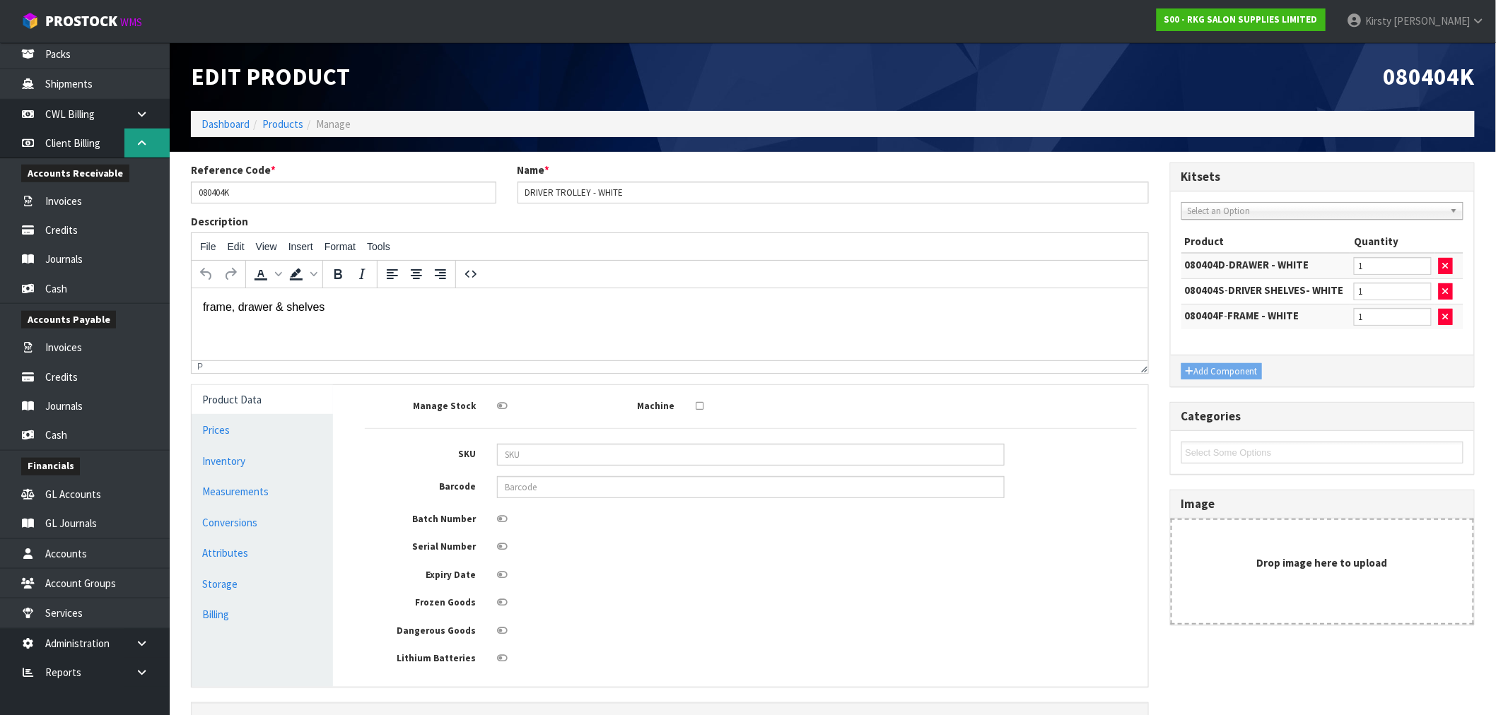
click at [139, 143] on icon at bounding box center [141, 143] width 13 height 11
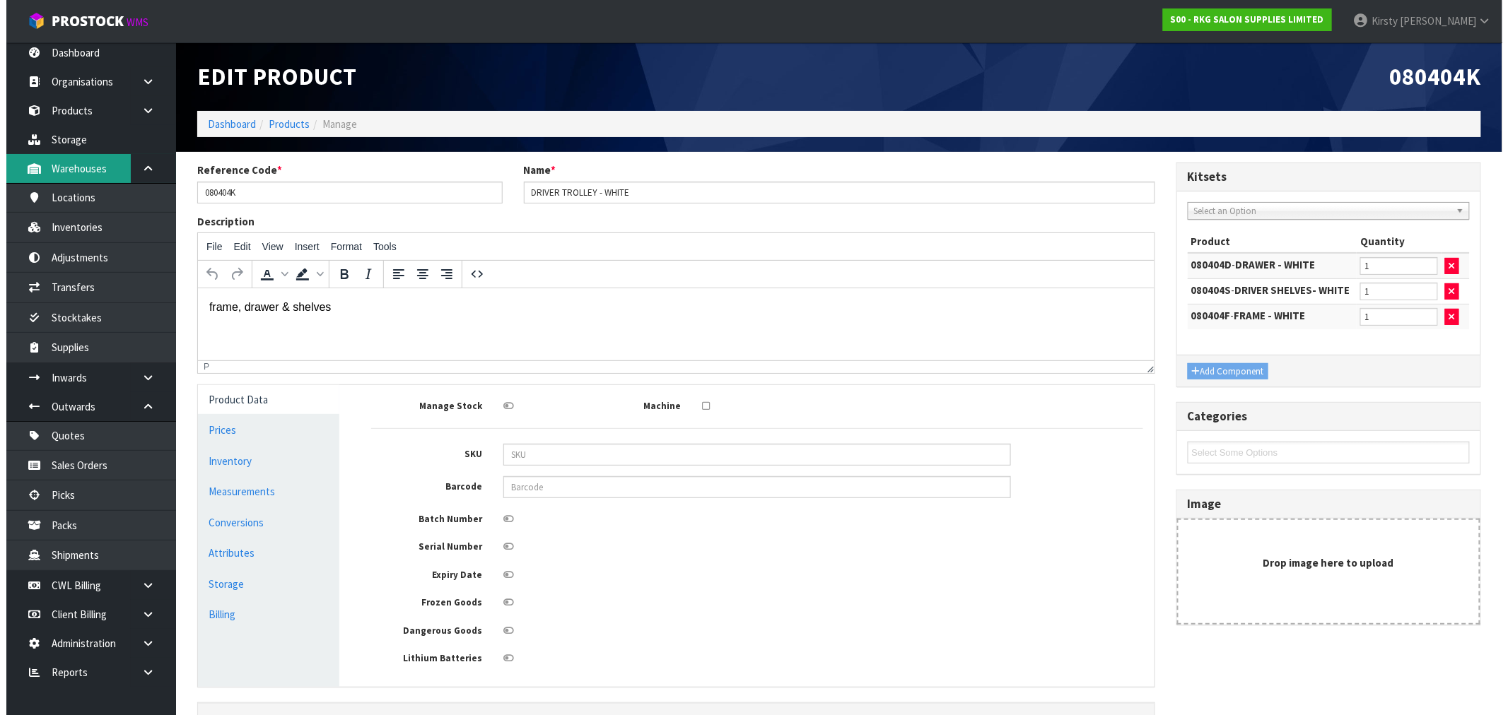
scroll to position [4, 0]
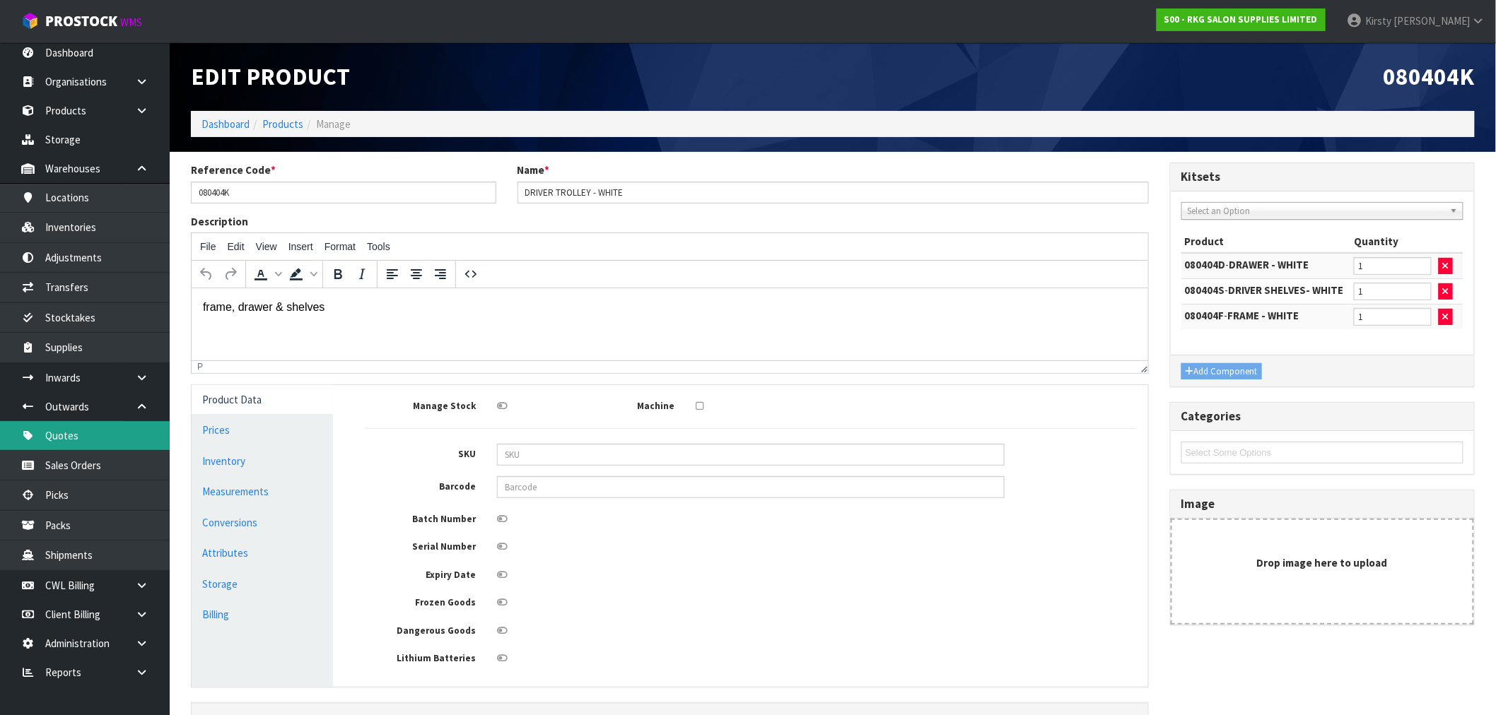
click at [54, 433] on link "Quotes" at bounding box center [85, 435] width 170 height 29
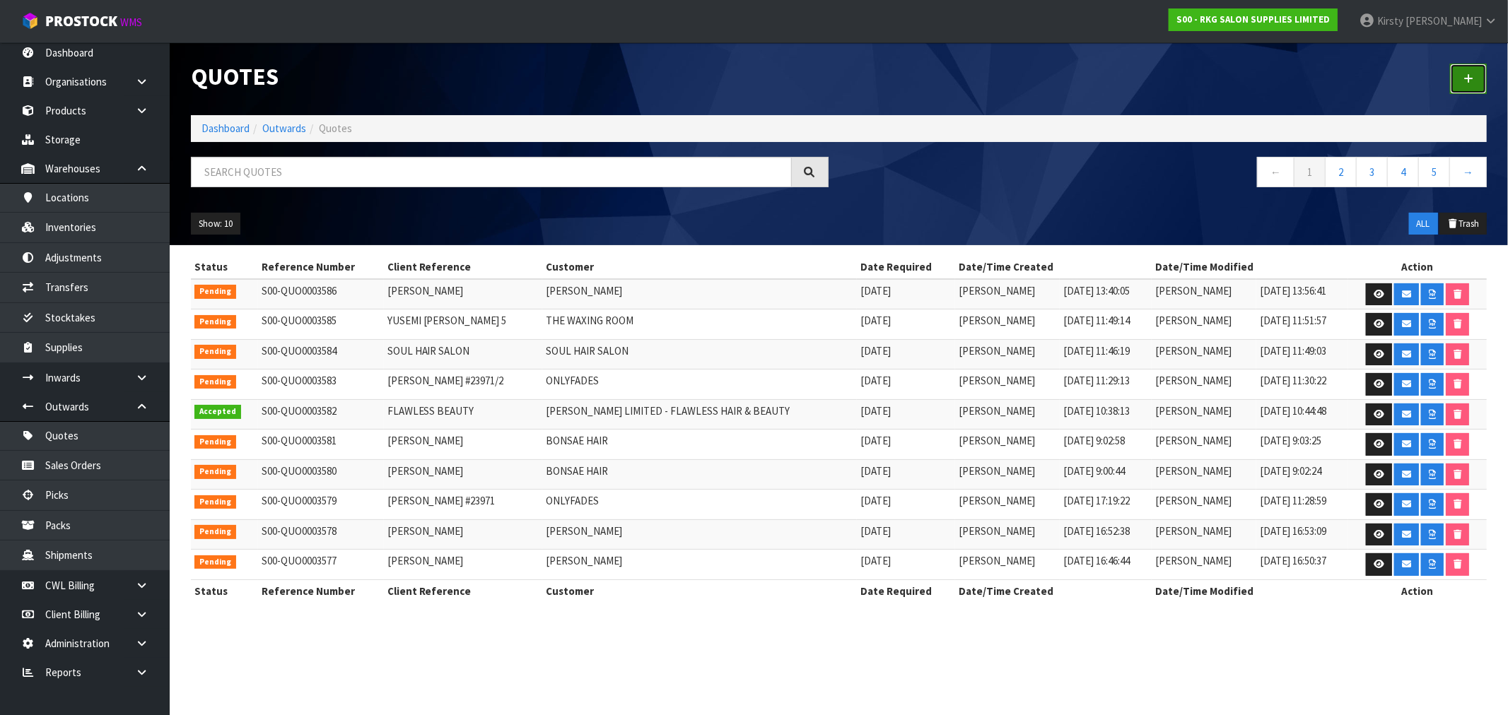
click at [1475, 86] on link at bounding box center [1468, 79] width 37 height 30
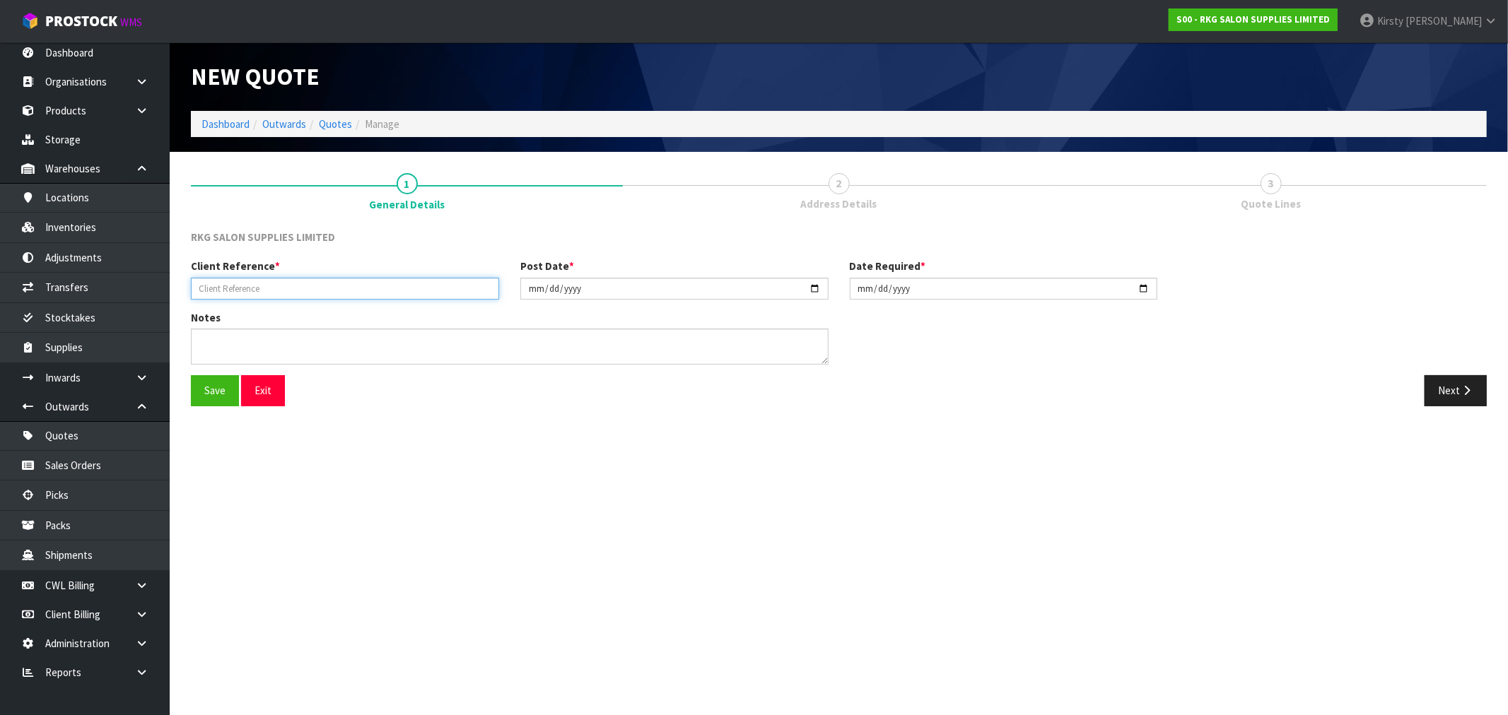
click at [253, 286] on input "text" at bounding box center [345, 289] width 308 height 22
click at [213, 382] on button "Save" at bounding box center [215, 390] width 48 height 30
click at [225, 300] on input "BEYOND THE FRINGE" at bounding box center [345, 289] width 308 height 22
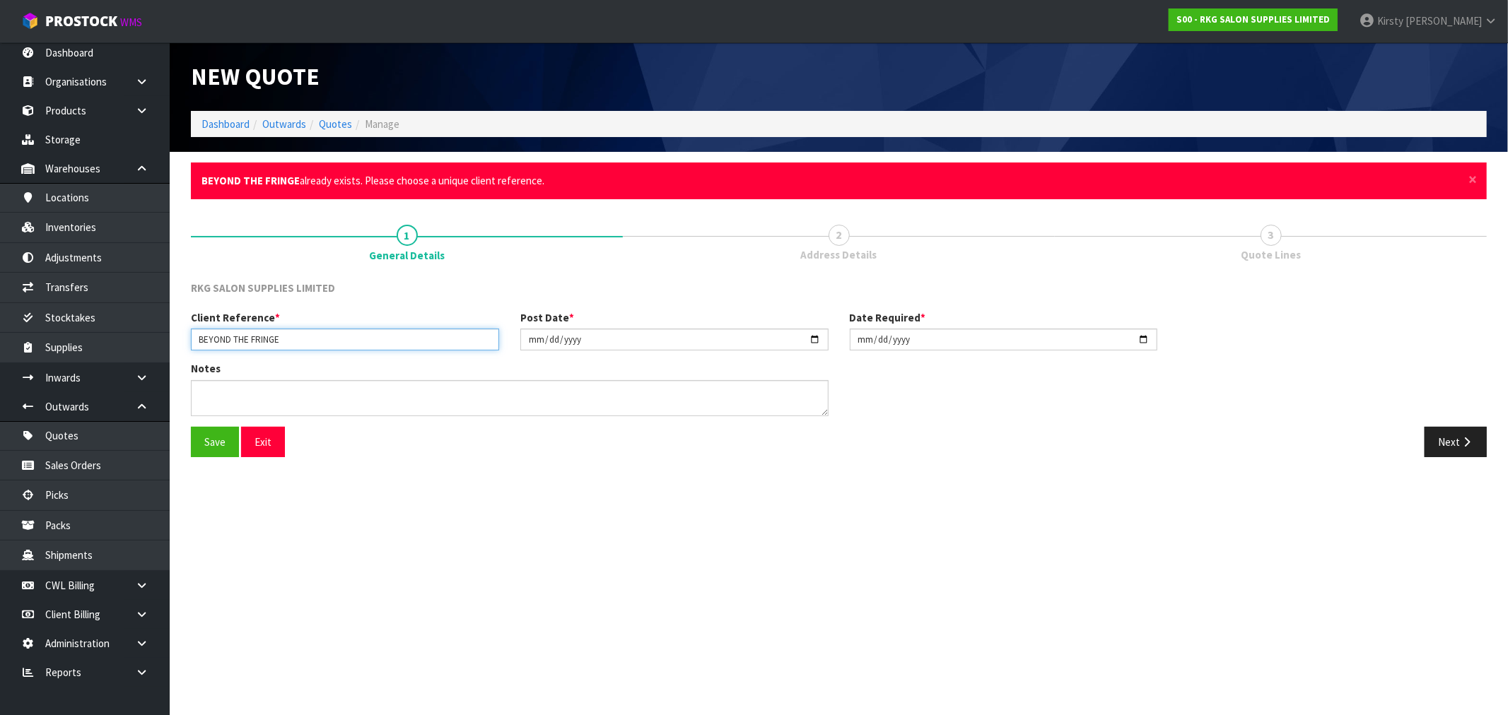
click at [292, 336] on input "BEYOND THE FRINGE" at bounding box center [345, 340] width 308 height 22
type input "BEYOND THE FRINGE - 1"
click at [212, 391] on textarea at bounding box center [510, 398] width 638 height 36
type textarea "GENERAL CARRIER"
drag, startPoint x: 212, startPoint y: 443, endPoint x: 277, endPoint y: 423, distance: 68.2
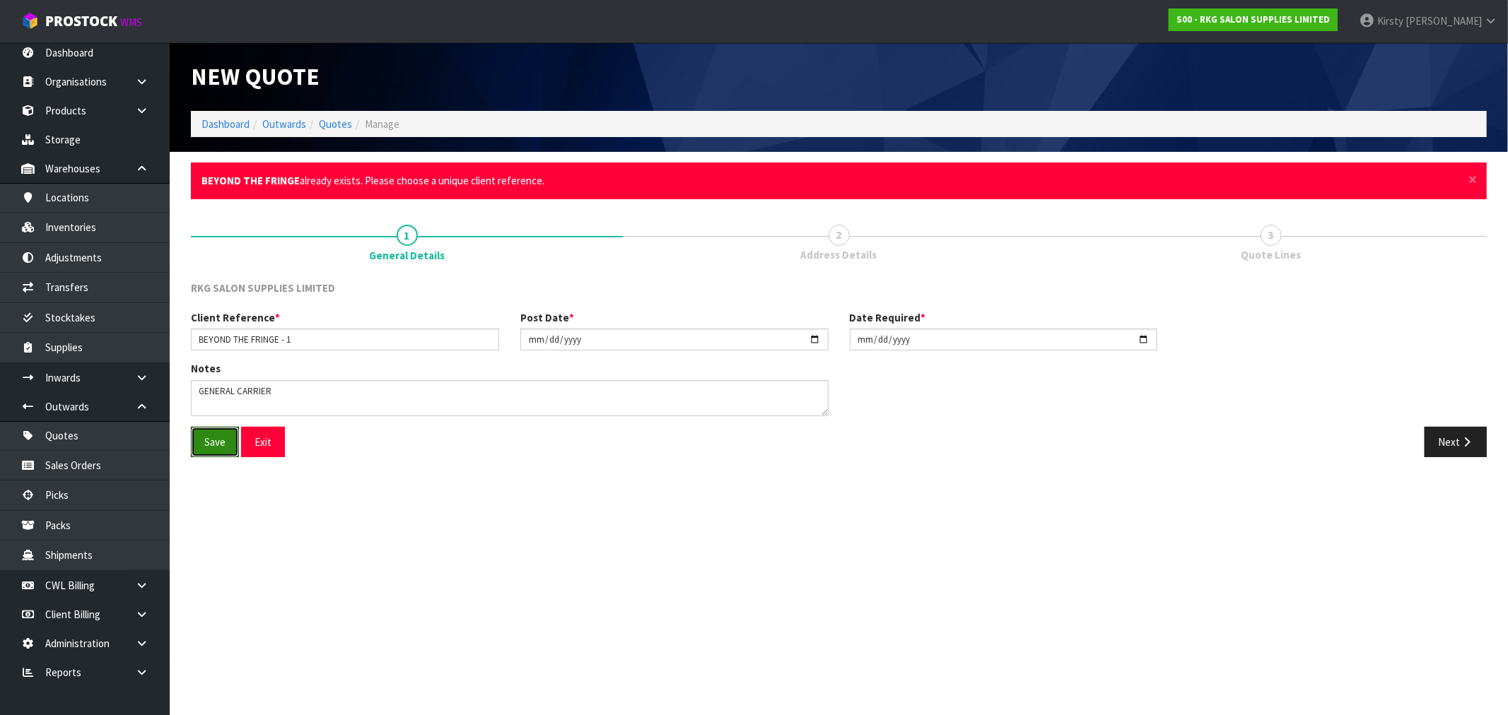
click at [213, 443] on button "Save" at bounding box center [215, 442] width 48 height 30
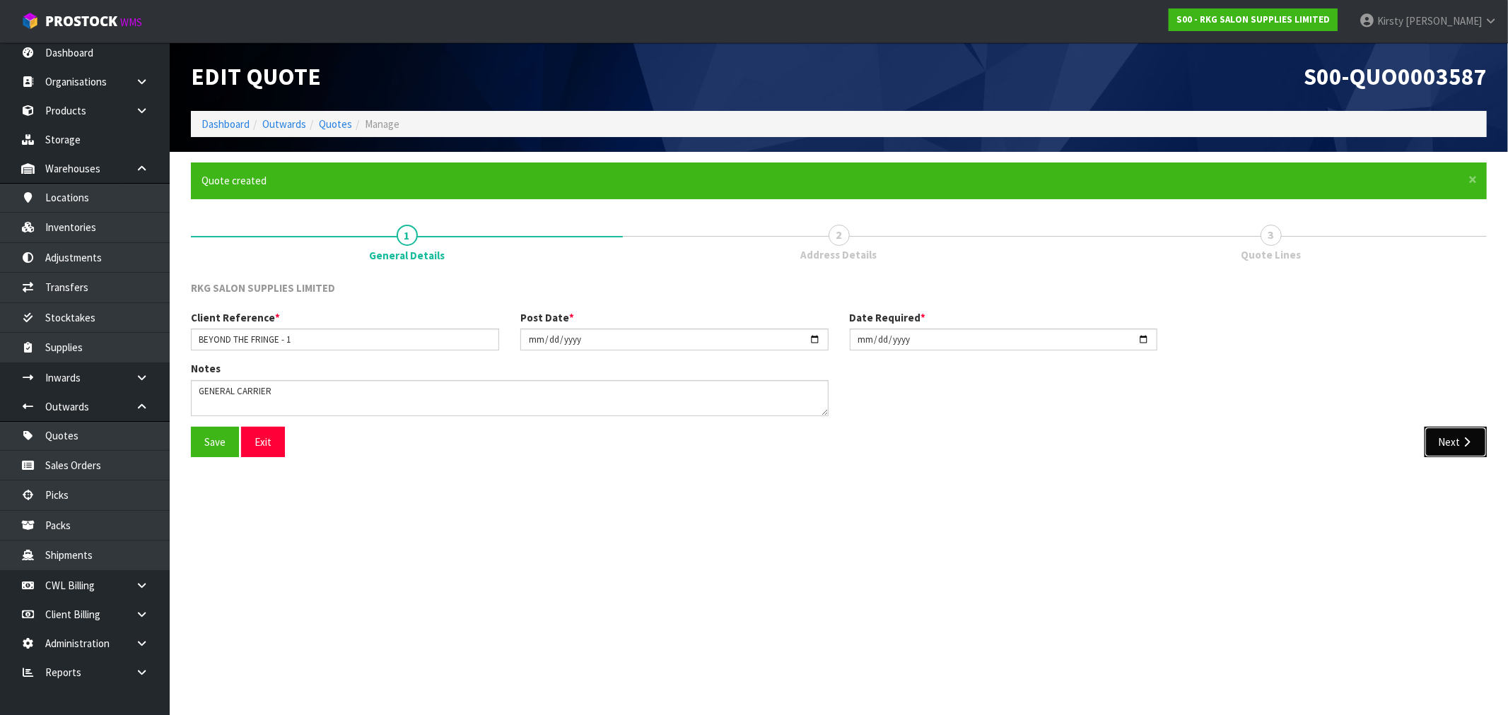
click at [1465, 447] on icon "button" at bounding box center [1466, 442] width 13 height 11
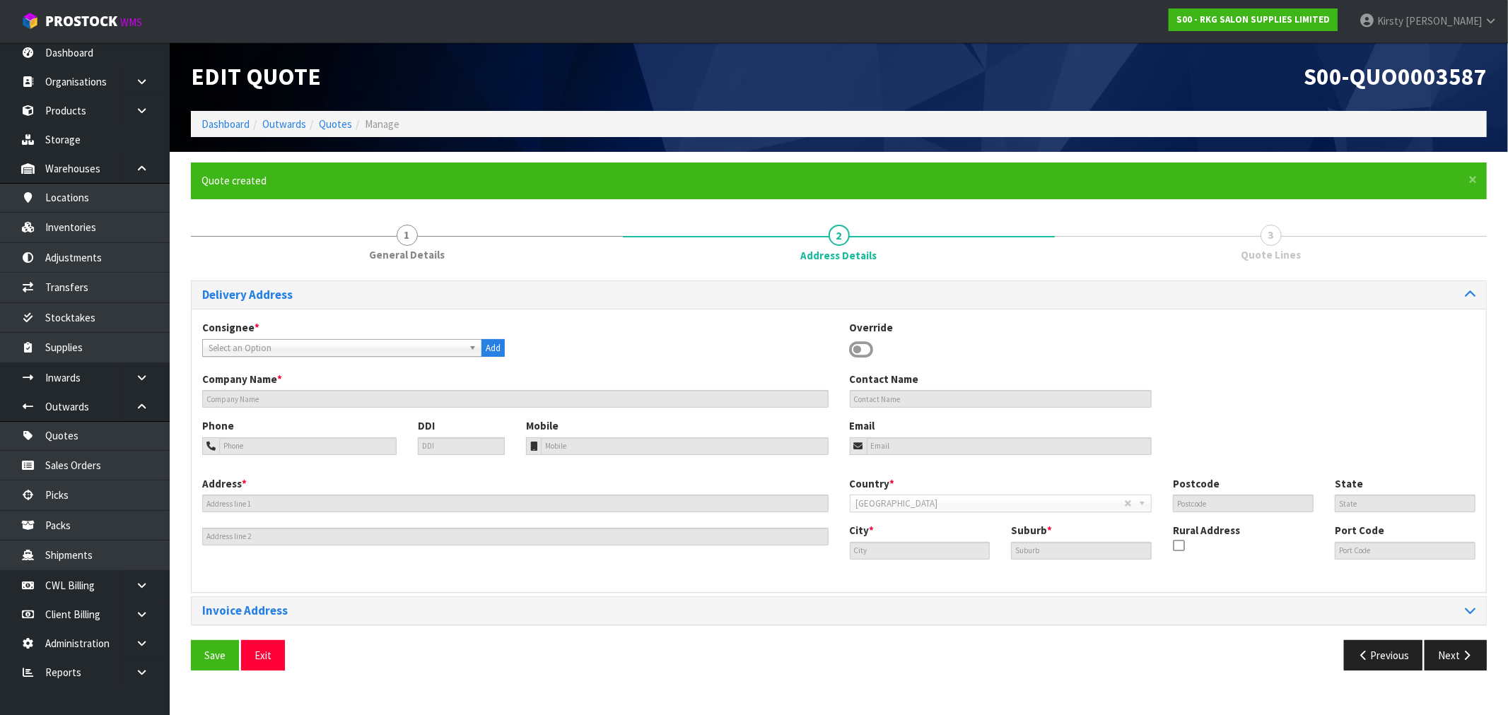
drag, startPoint x: 868, startPoint y: 346, endPoint x: 857, endPoint y: 351, distance: 12.1
click at [869, 346] on icon at bounding box center [862, 349] width 24 height 21
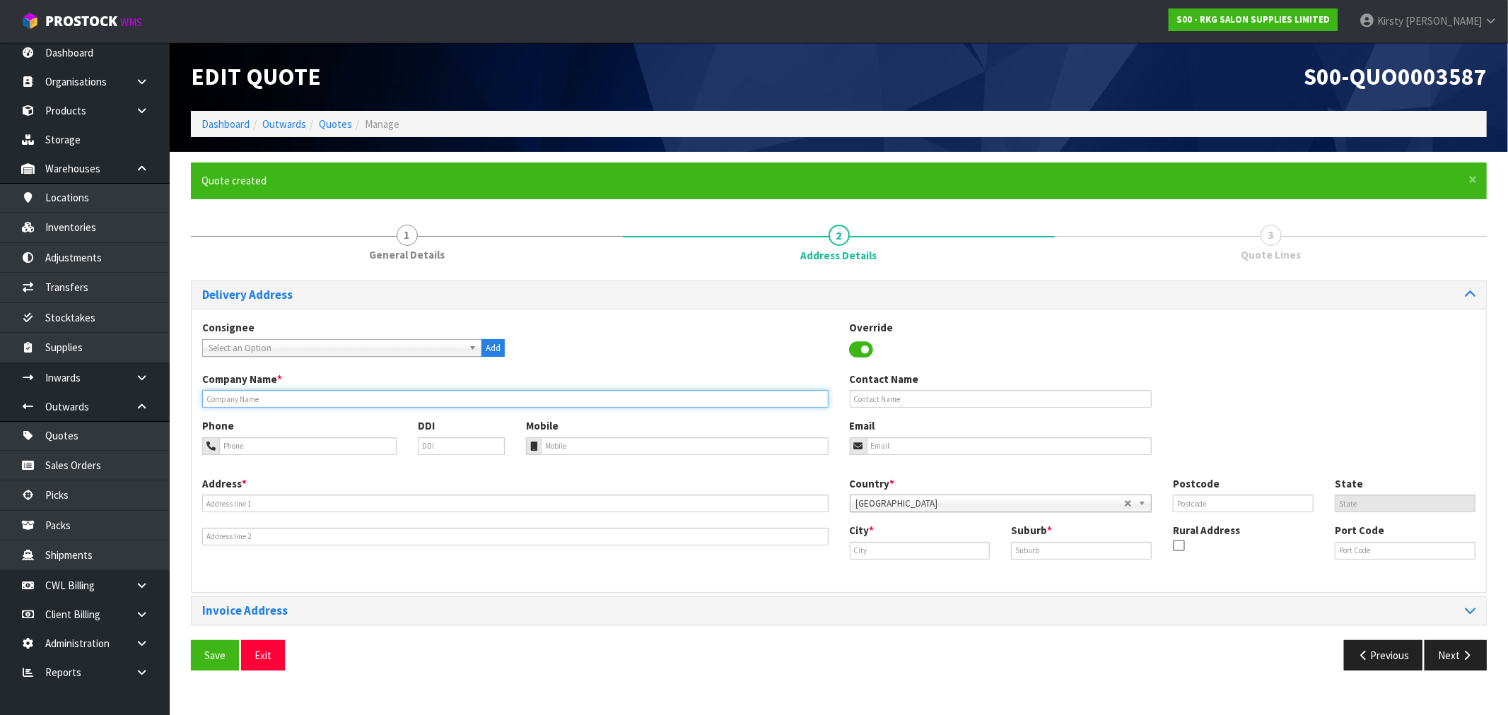
click at [293, 404] on input "text" at bounding box center [515, 399] width 626 height 18
type input "BEYOND THE FRINGE"
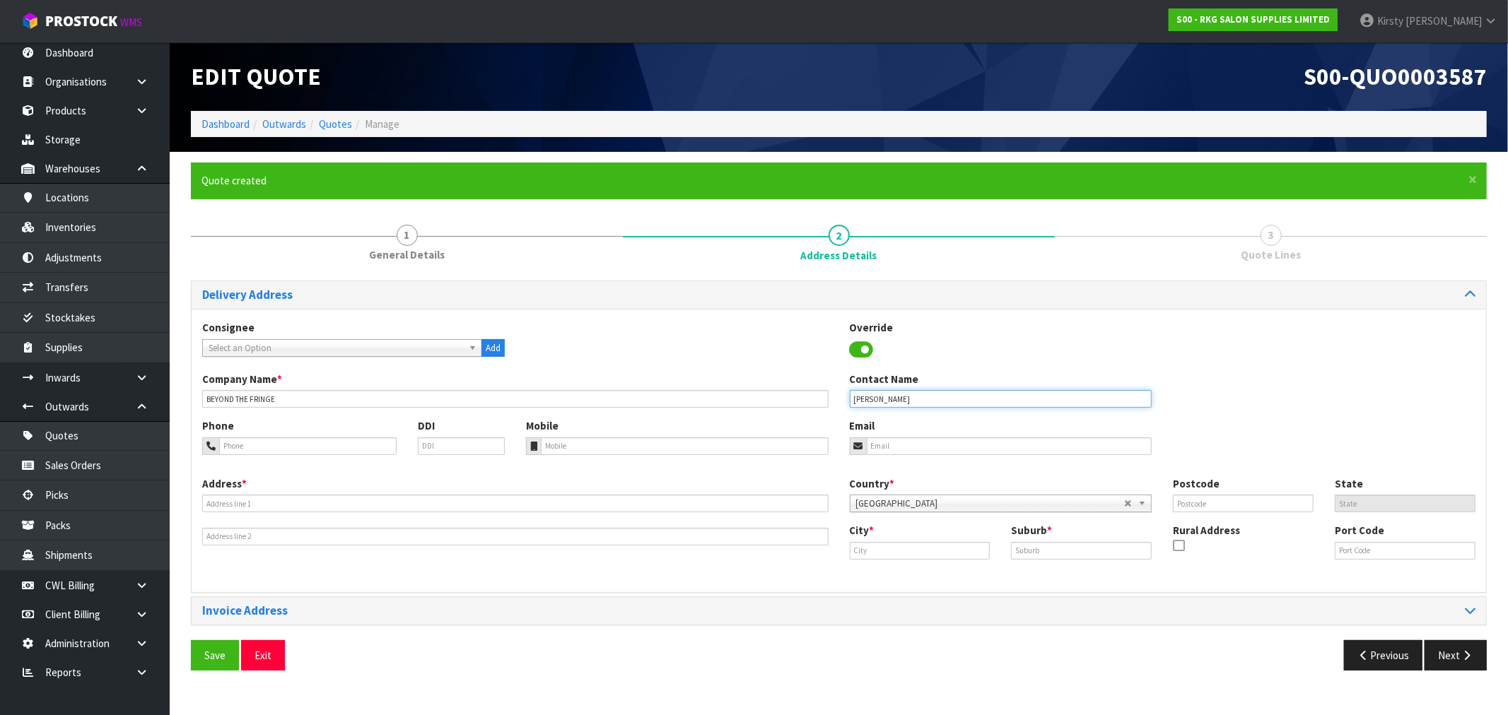
type input "[PERSON_NAME]"
click at [251, 440] on input "tel" at bounding box center [307, 447] width 177 height 18
type input "[PHONE_NUMBER]"
click at [879, 450] on input "email" at bounding box center [1010, 447] width 286 height 18
type input "[PERSON_NAME][EMAIL_ADDRESS][DOMAIN_NAME]"
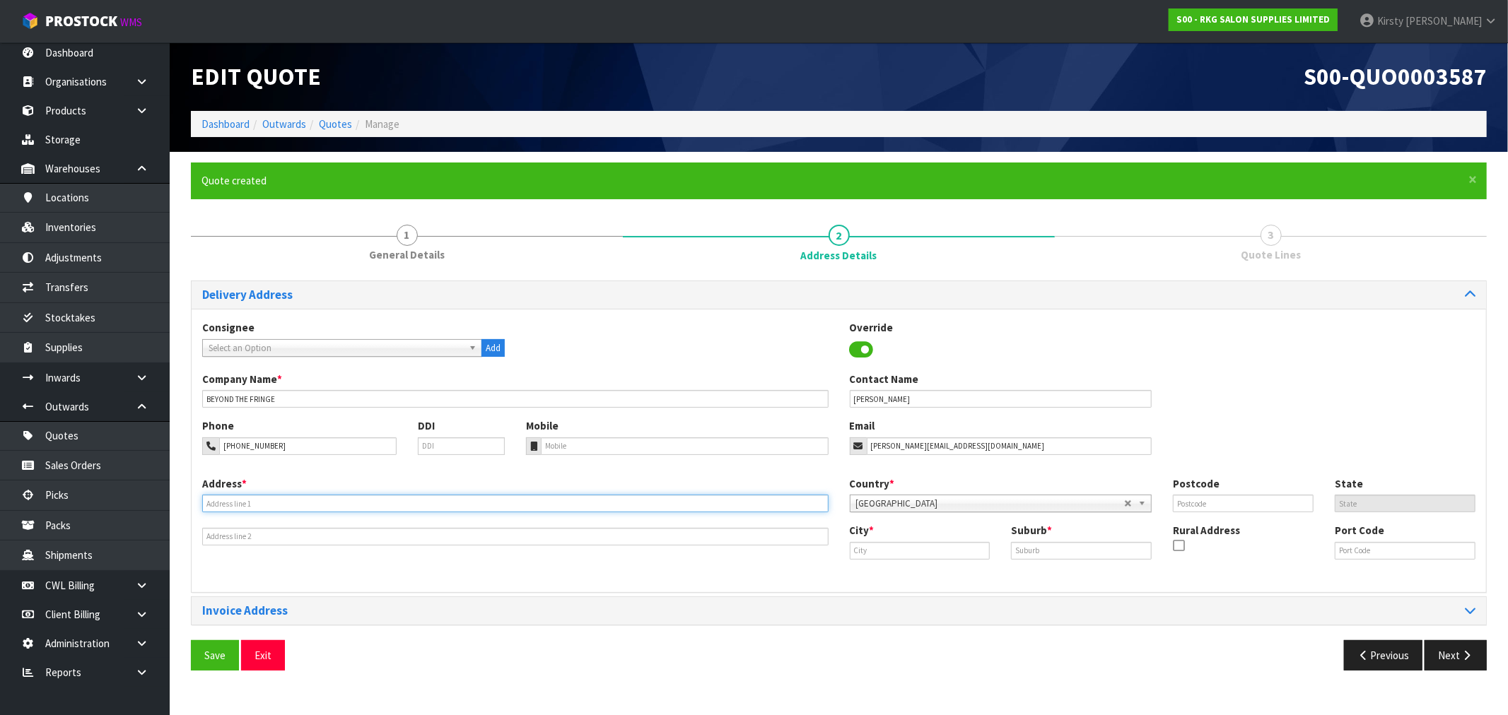
click at [317, 507] on input "text" at bounding box center [515, 504] width 626 height 18
type input "[STREET_ADDRESS]"
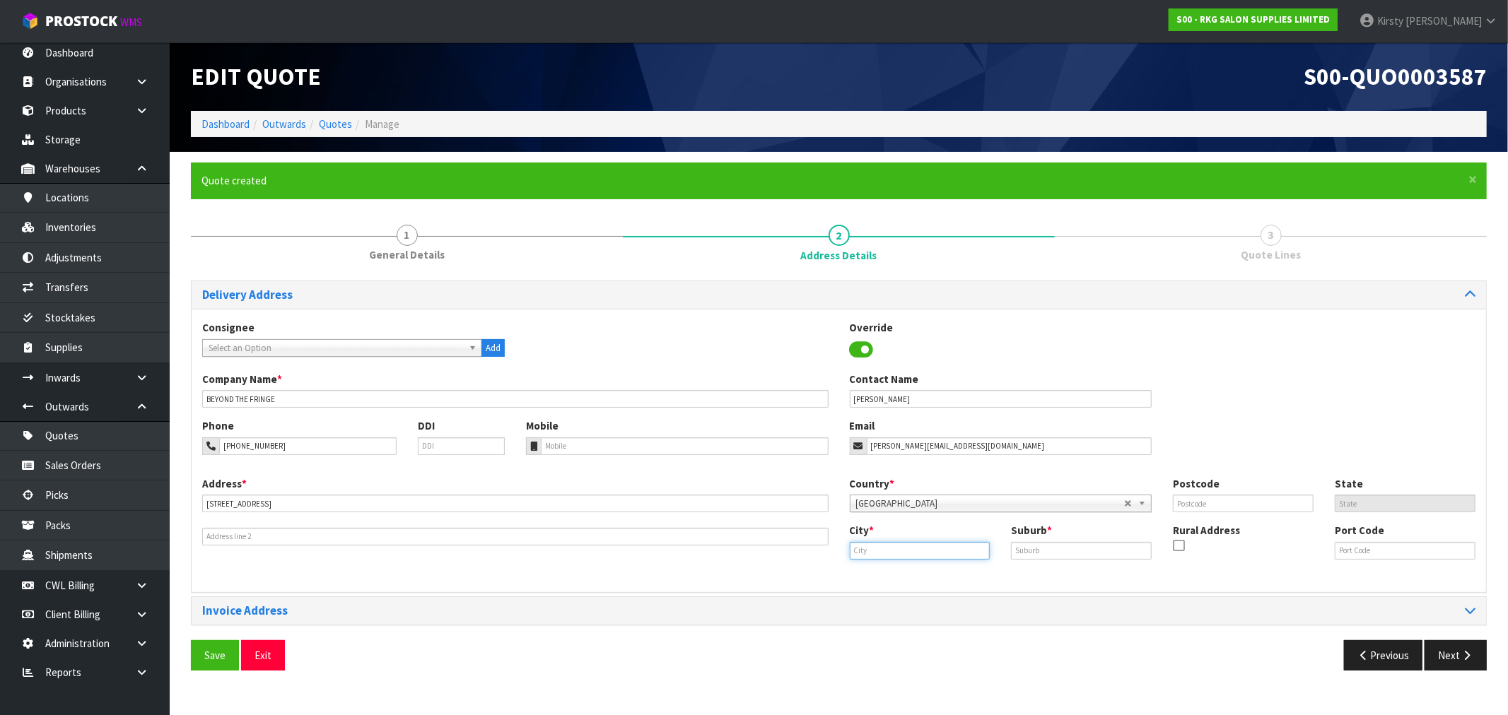
click at [863, 543] on input "text" at bounding box center [920, 551] width 141 height 18
type input "[GEOGRAPHIC_DATA]"
type input "."
click at [1190, 503] on input "text" at bounding box center [1243, 504] width 141 height 18
type input "7220"
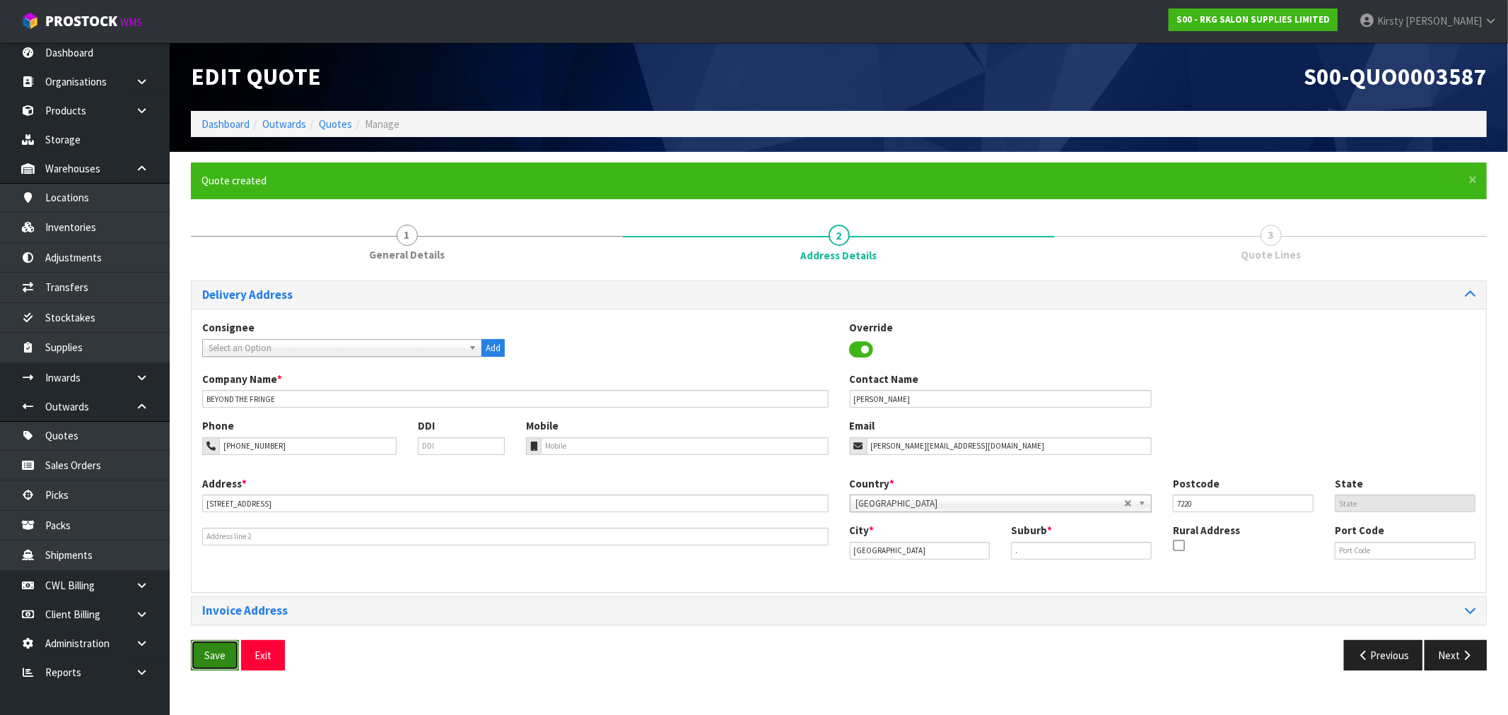
click at [223, 646] on button "Save" at bounding box center [215, 655] width 48 height 30
drag, startPoint x: 1457, startPoint y: 652, endPoint x: 1411, endPoint y: 655, distance: 46.0
click at [1454, 652] on button "Next" at bounding box center [1455, 655] width 62 height 30
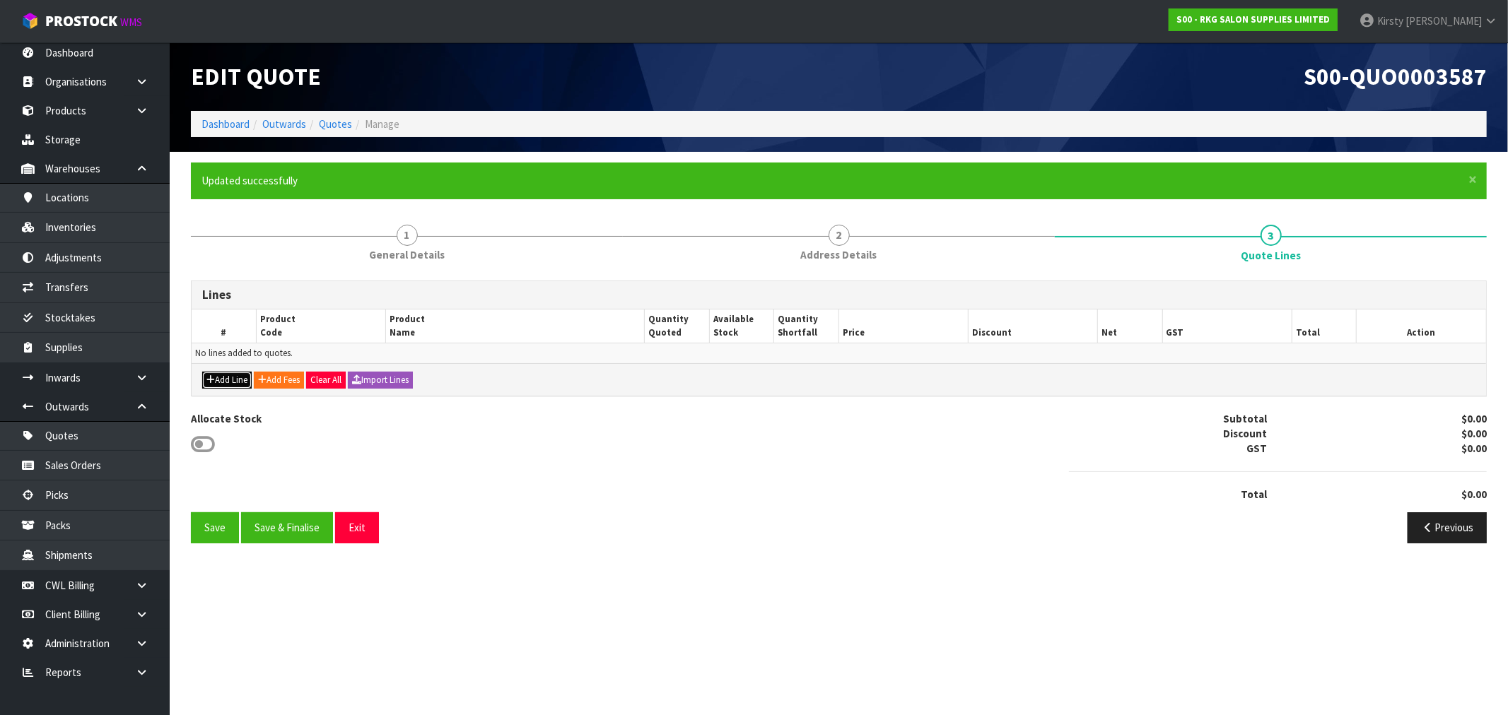
click at [209, 378] on icon "button" at bounding box center [210, 379] width 8 height 9
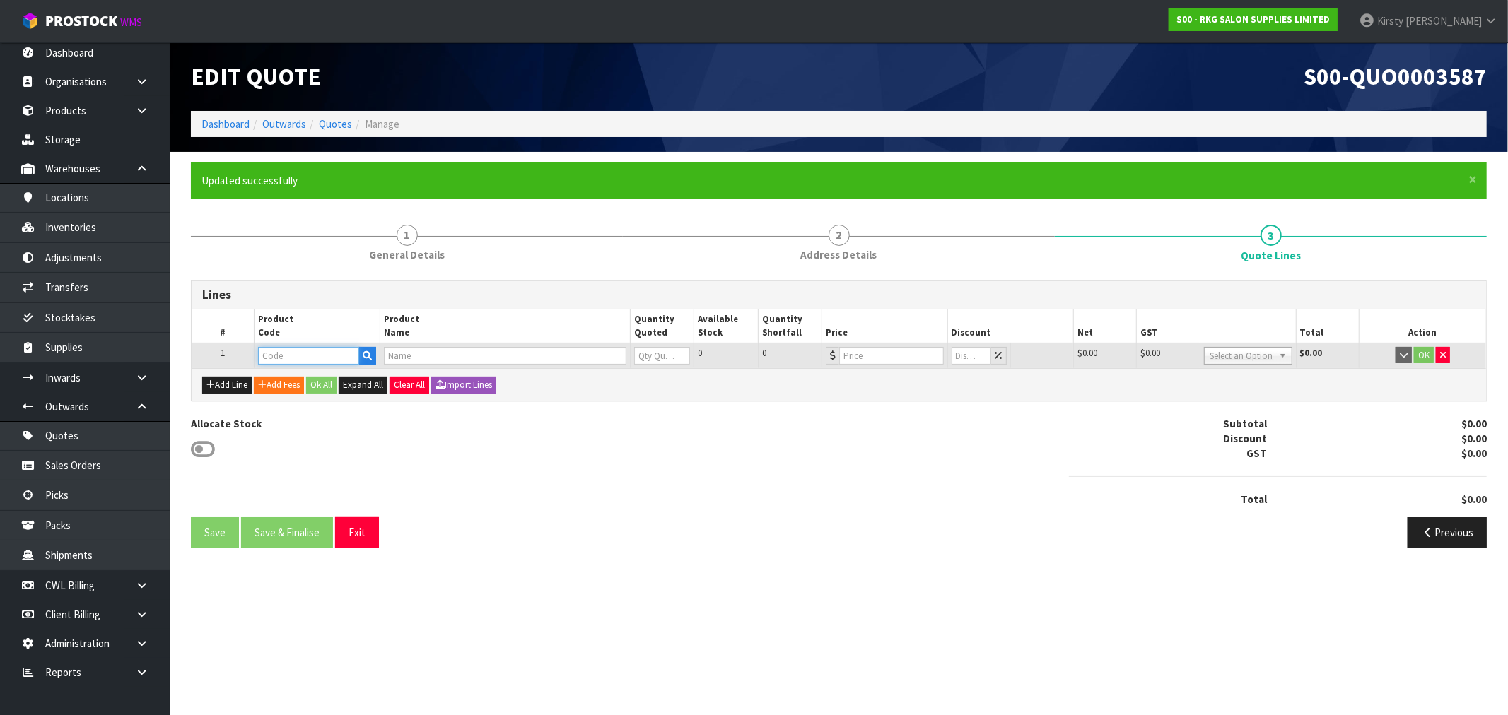
click at [327, 363] on input "text" at bounding box center [308, 356] width 101 height 18
click at [410, 353] on input "text" at bounding box center [505, 356] width 242 height 18
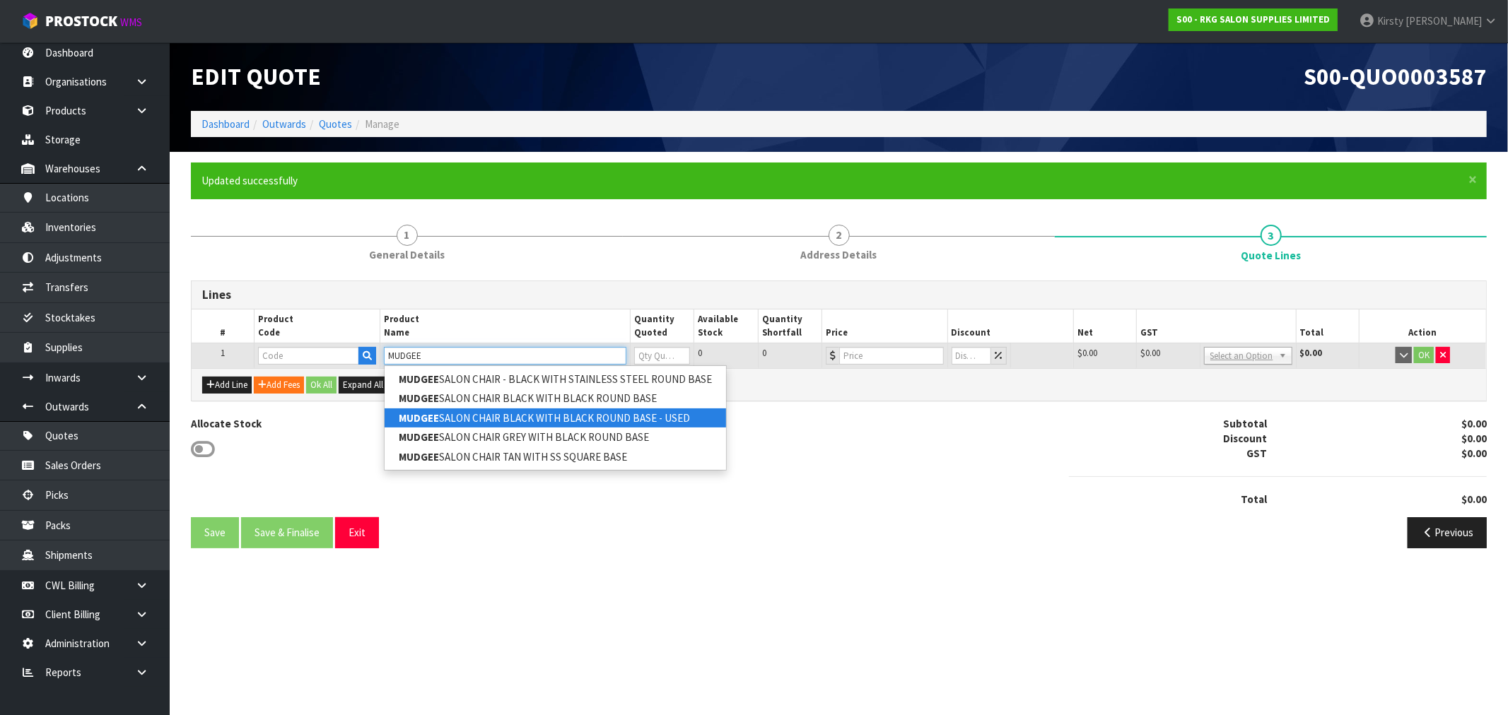
type input "MUDGEE"
click at [472, 412] on link "MUDGEE SALON CHAIR BLACK WITH BLACK ROUND BASE - USED" at bounding box center [555, 418] width 341 height 19
type input "MUDGEE SALON CHAIR BLACK WITH BLACK ROUND BASE - USED"
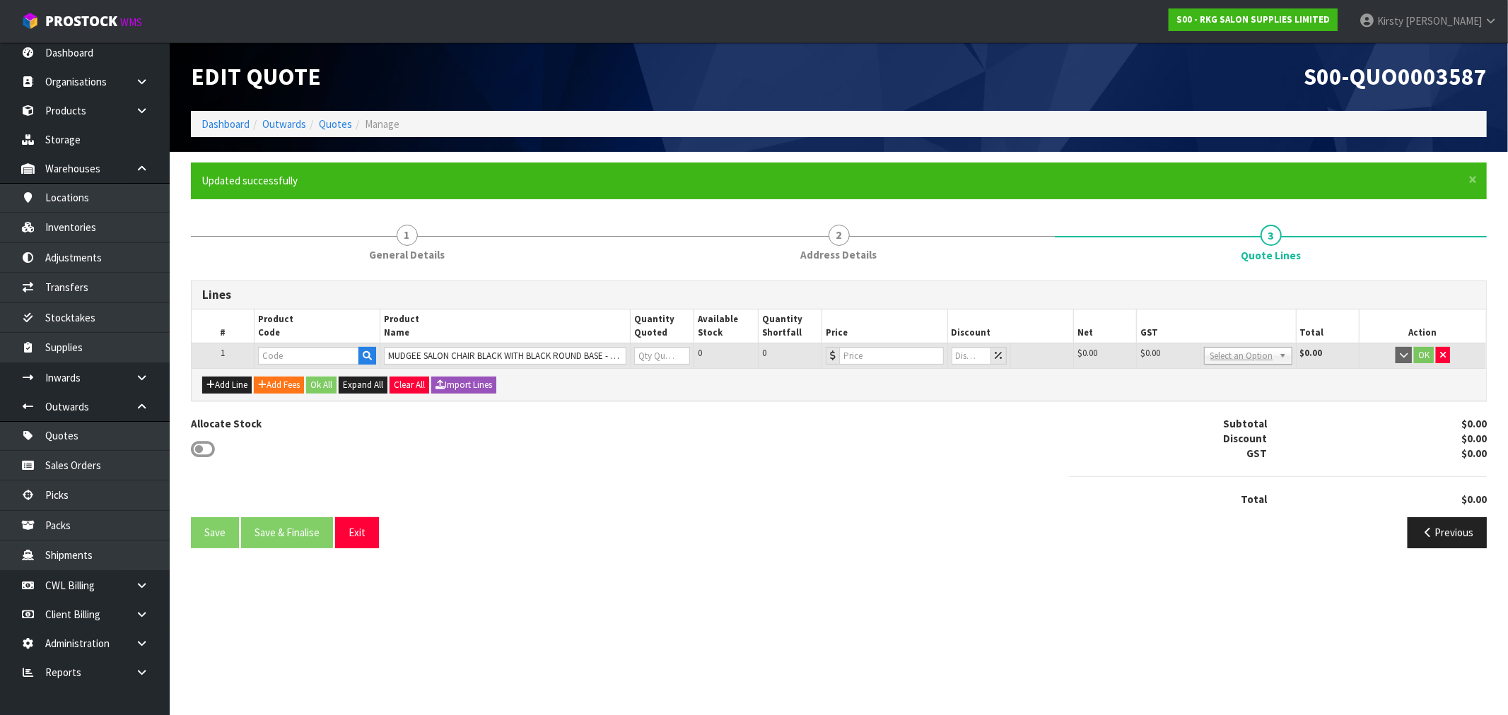
type input "02100101-X"
type input "0"
type input "299"
type input "0"
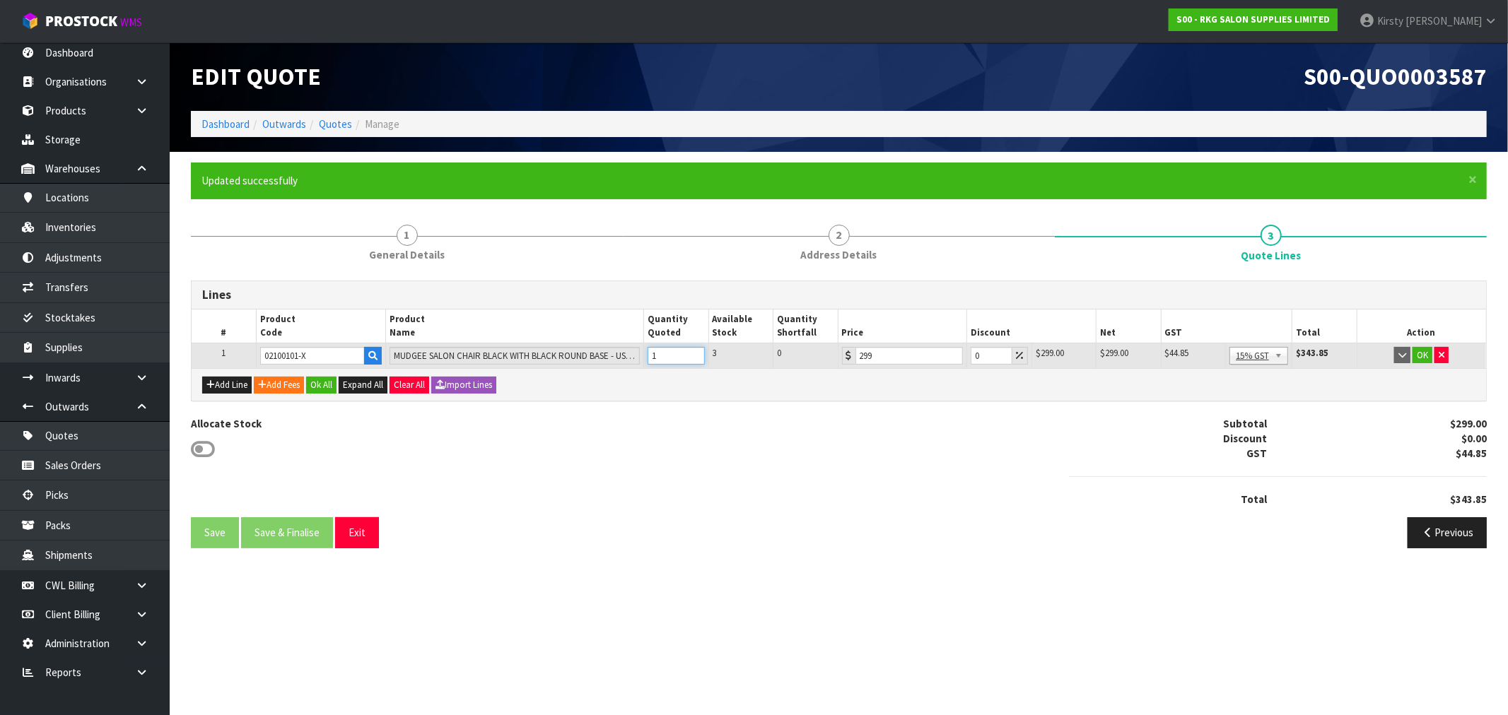
click at [693, 350] on input "1" at bounding box center [676, 356] width 57 height 18
click at [693, 350] on input "2" at bounding box center [676, 356] width 57 height 18
type input "3"
click at [693, 350] on input "3" at bounding box center [676, 356] width 57 height 18
click at [1424, 355] on button "OK" at bounding box center [1422, 355] width 20 height 17
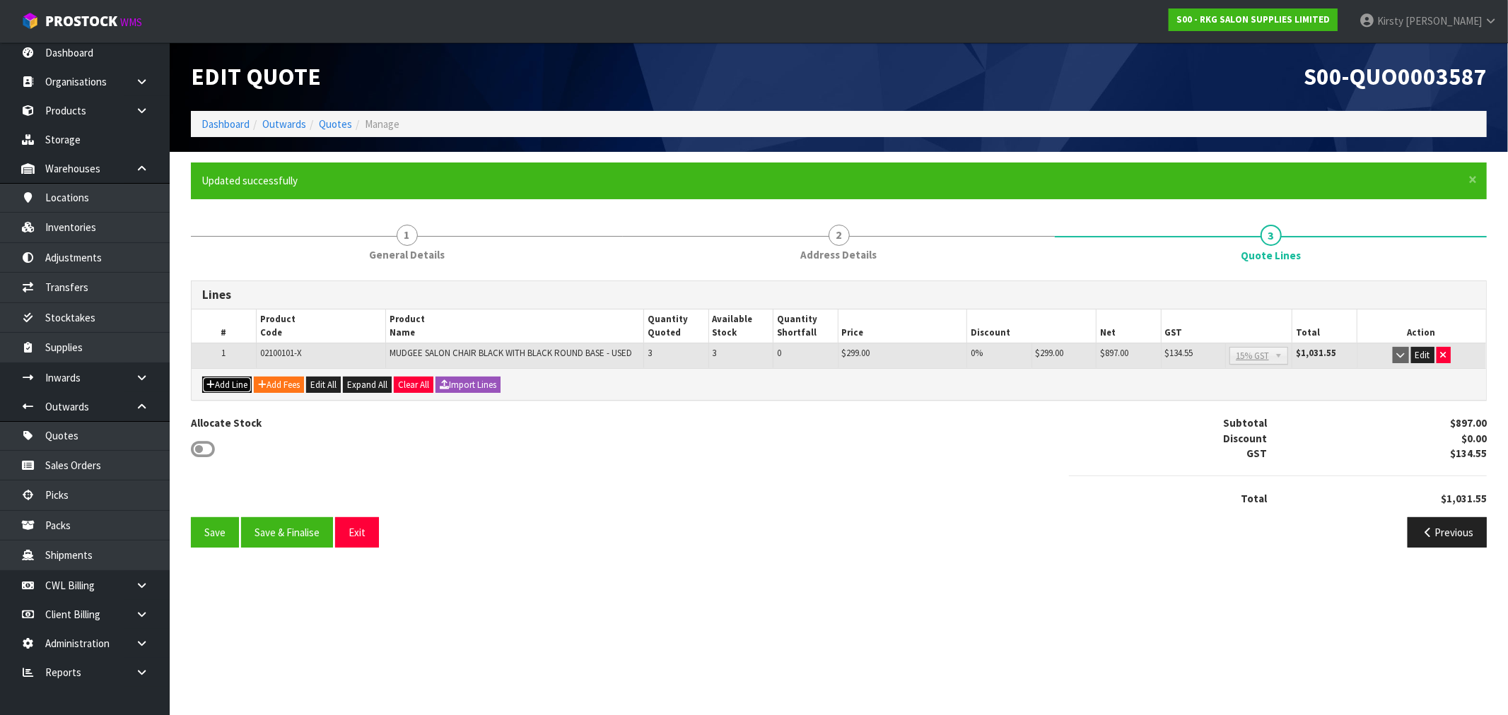
click at [216, 387] on button "Add Line" at bounding box center [226, 385] width 49 height 17
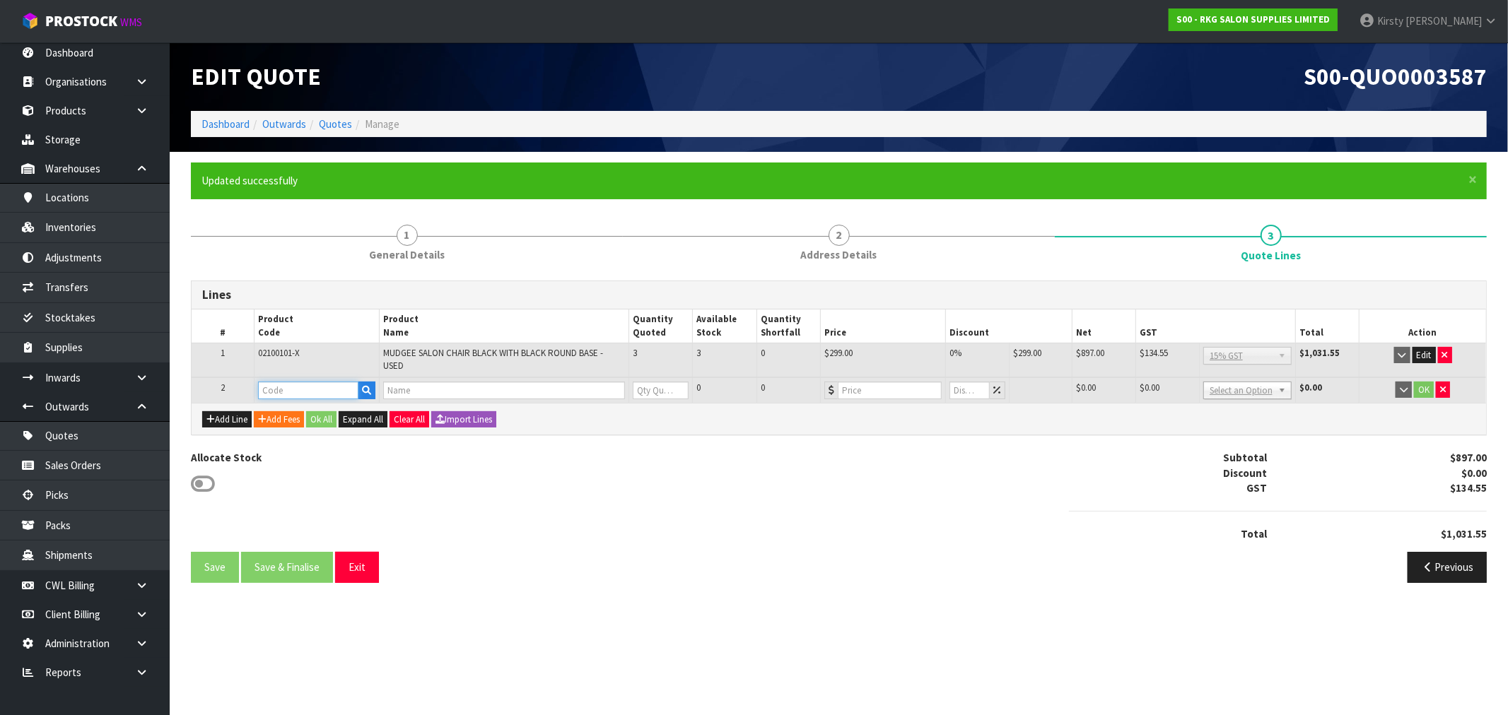
click at [258, 382] on input "text" at bounding box center [308, 391] width 101 height 18
type input "02100101"
click at [307, 411] on strong "02100101" at bounding box center [295, 412] width 45 height 13
type input "02100101"
type input "MUDGEE SALON CHAIR BLACK WITH BLACK ROUND BASE"
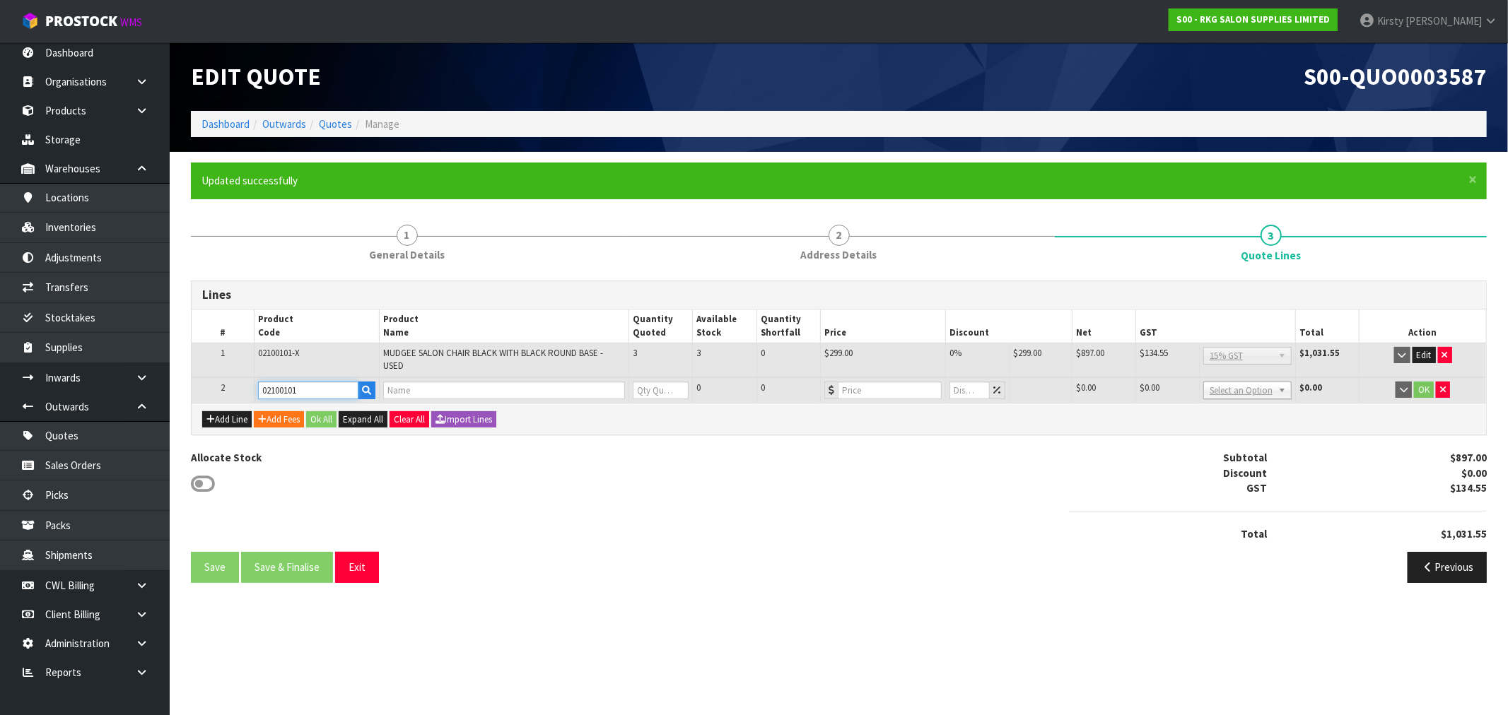
type input "0"
type input "499"
type input "0"
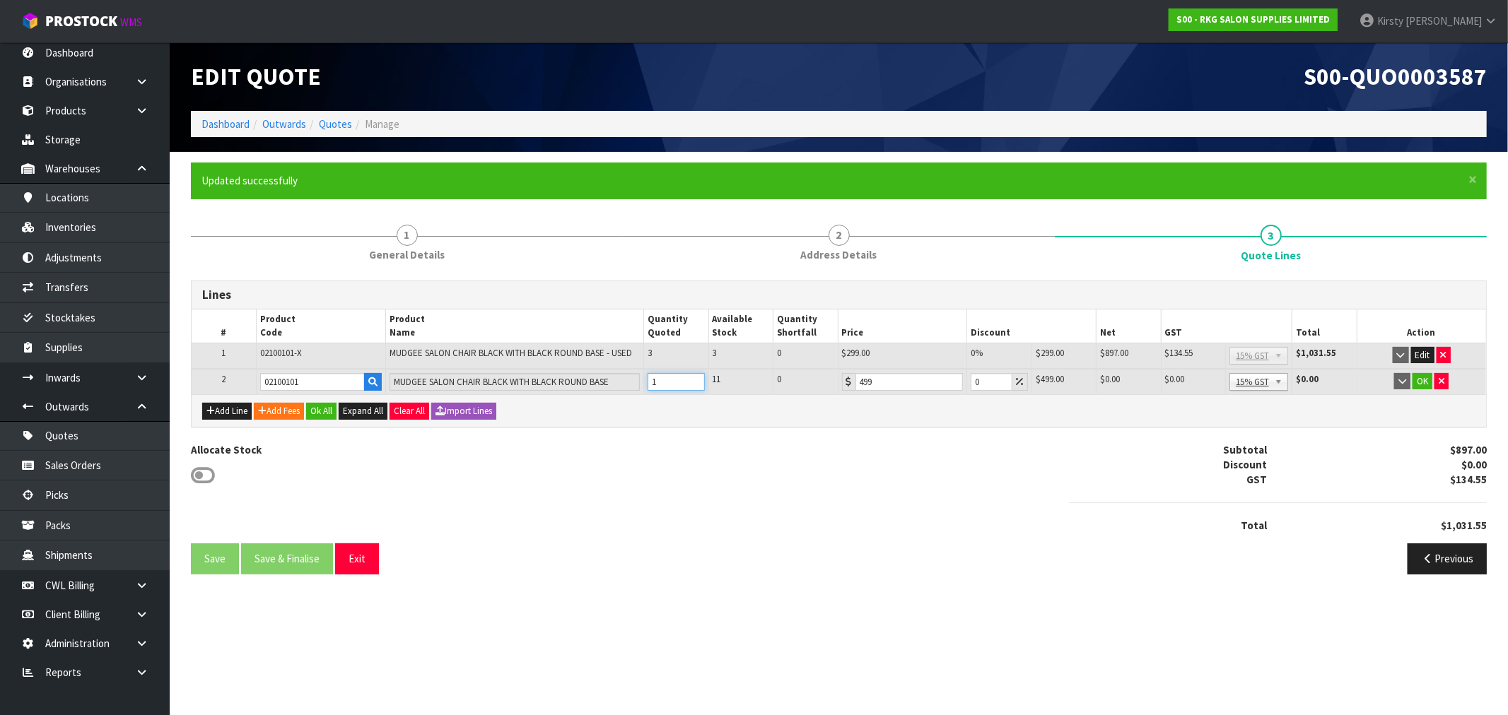
click at [691, 375] on input "1" at bounding box center [676, 382] width 57 height 18
type input "2"
click at [693, 375] on input "2" at bounding box center [676, 382] width 57 height 18
drag, startPoint x: 986, startPoint y: 380, endPoint x: 972, endPoint y: 384, distance: 14.8
click at [972, 384] on input "0" at bounding box center [991, 382] width 41 height 18
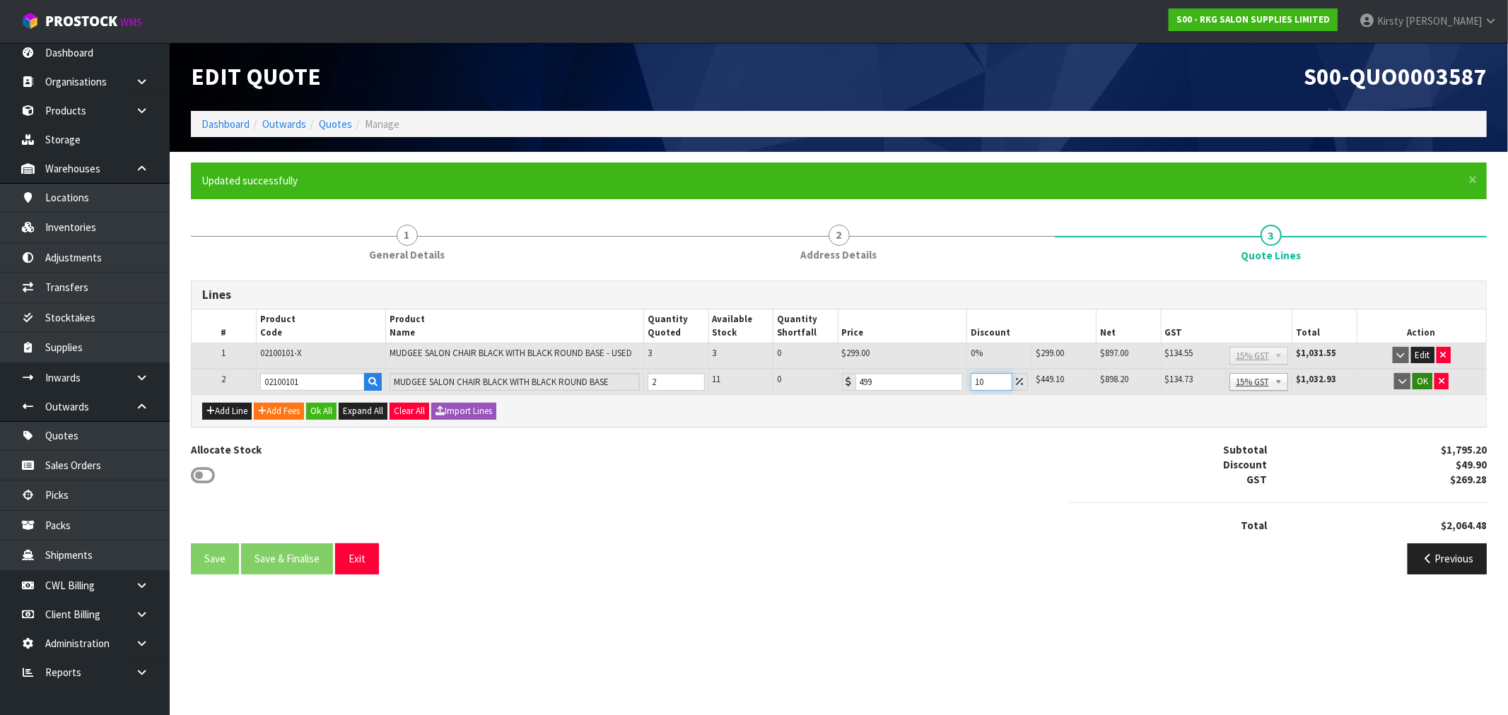
type input "10"
click at [1424, 378] on button "OK" at bounding box center [1422, 381] width 20 height 17
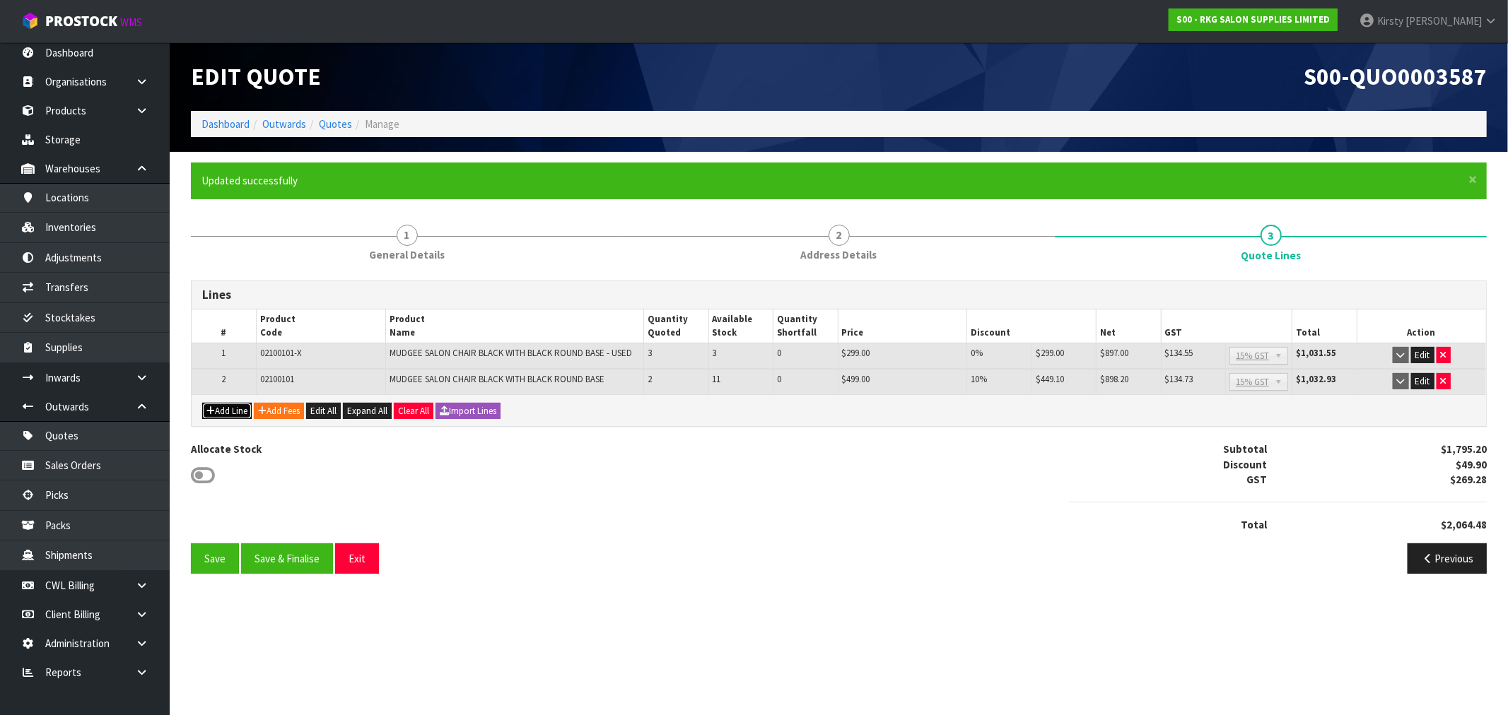
click at [230, 408] on button "Add Line" at bounding box center [226, 411] width 49 height 17
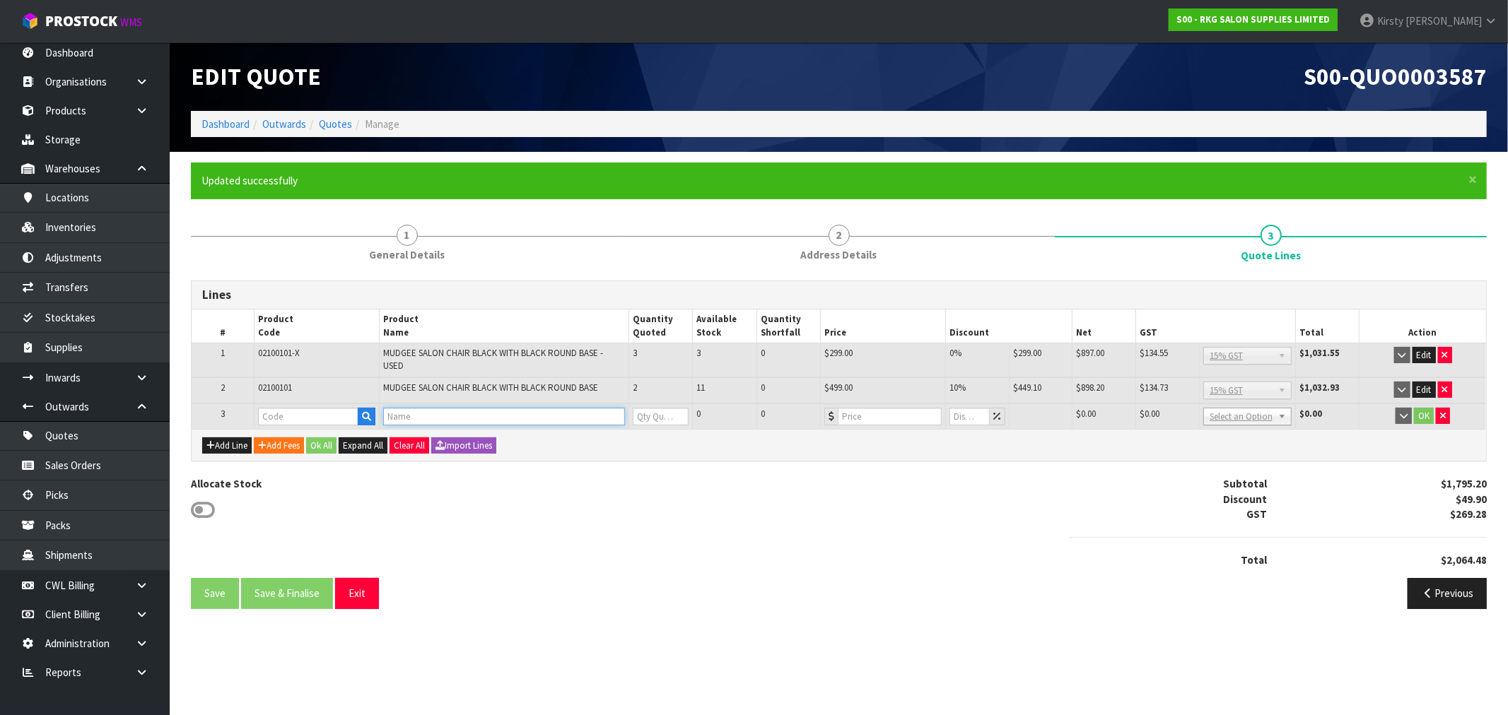
click at [387, 411] on input "text" at bounding box center [503, 417] width 241 height 18
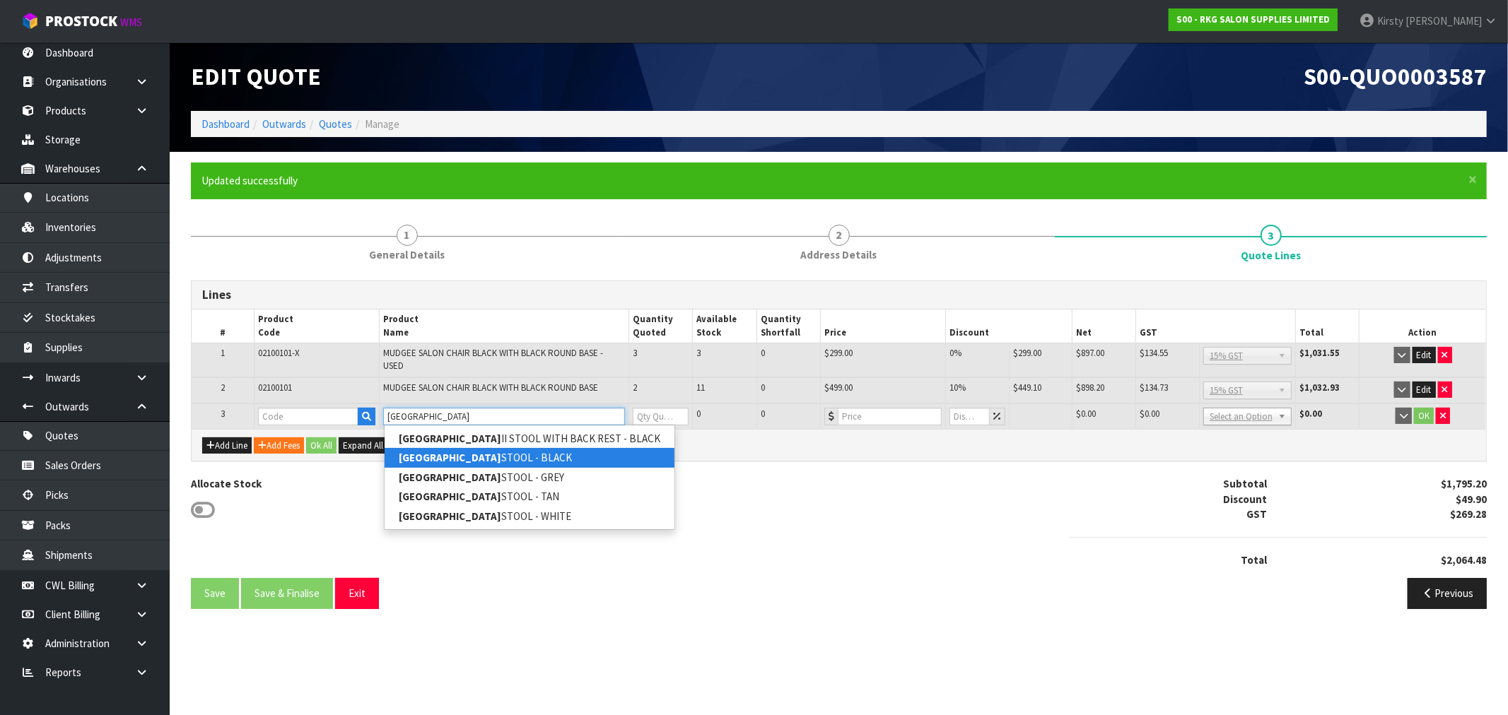
type input "[GEOGRAPHIC_DATA]"
click at [403, 463] on strong "[GEOGRAPHIC_DATA]" at bounding box center [450, 457] width 103 height 13
type input "HOBART STOOL - BLACK"
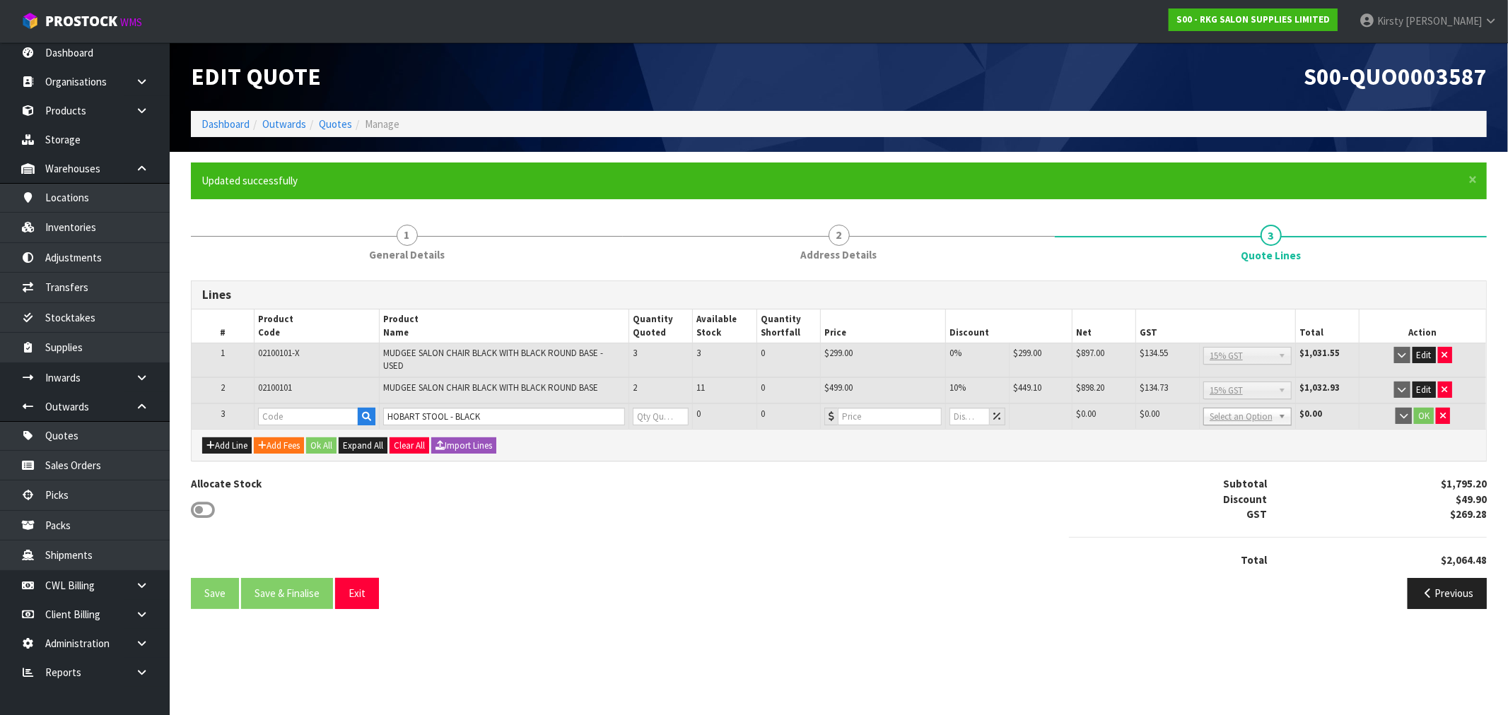
type input "07010102"
type input "0"
type input "120.85"
type input "0"
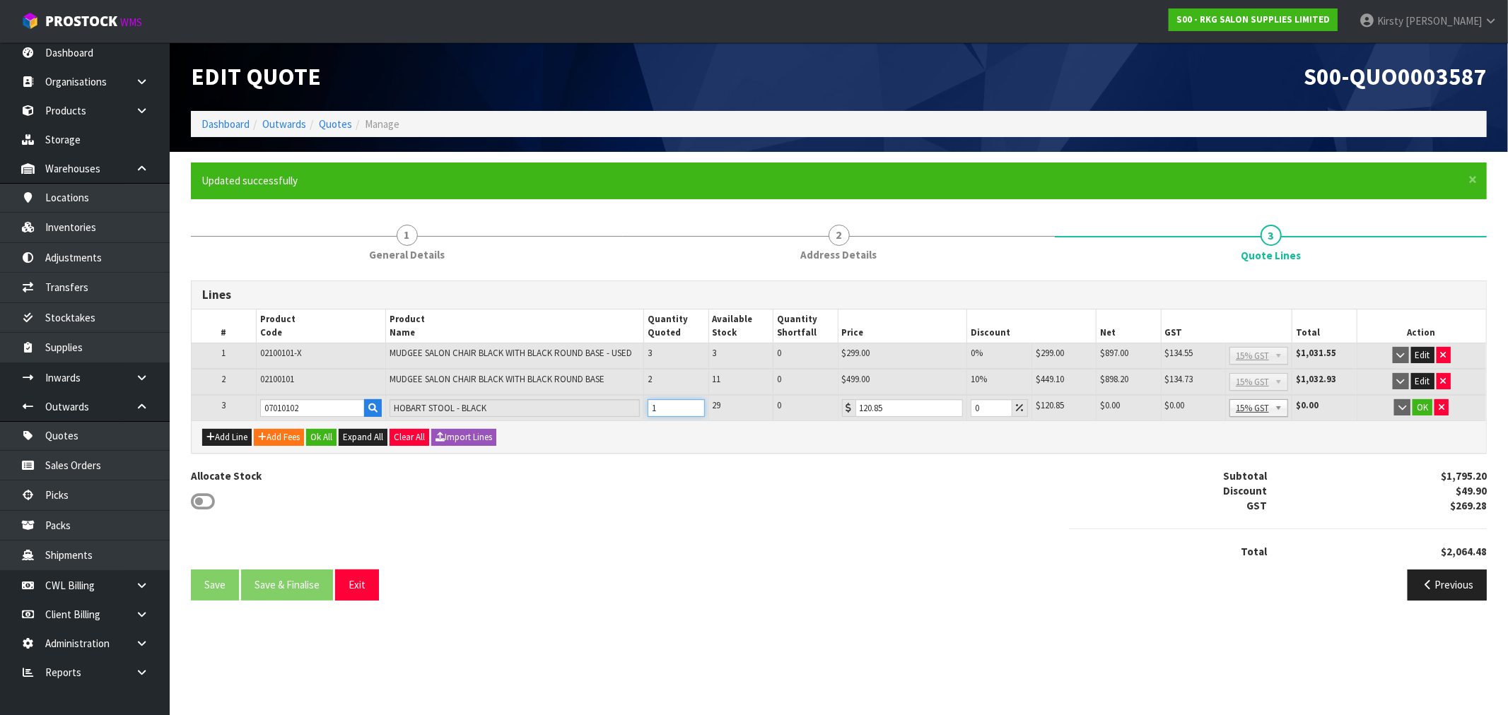
click at [696, 404] on input "1" at bounding box center [676, 408] width 57 height 18
drag, startPoint x: 696, startPoint y: 404, endPoint x: 723, endPoint y: 398, distance: 27.6
type input "2"
click at [697, 404] on input "2" at bounding box center [676, 408] width 57 height 18
drag, startPoint x: 990, startPoint y: 404, endPoint x: 955, endPoint y: 417, distance: 37.2
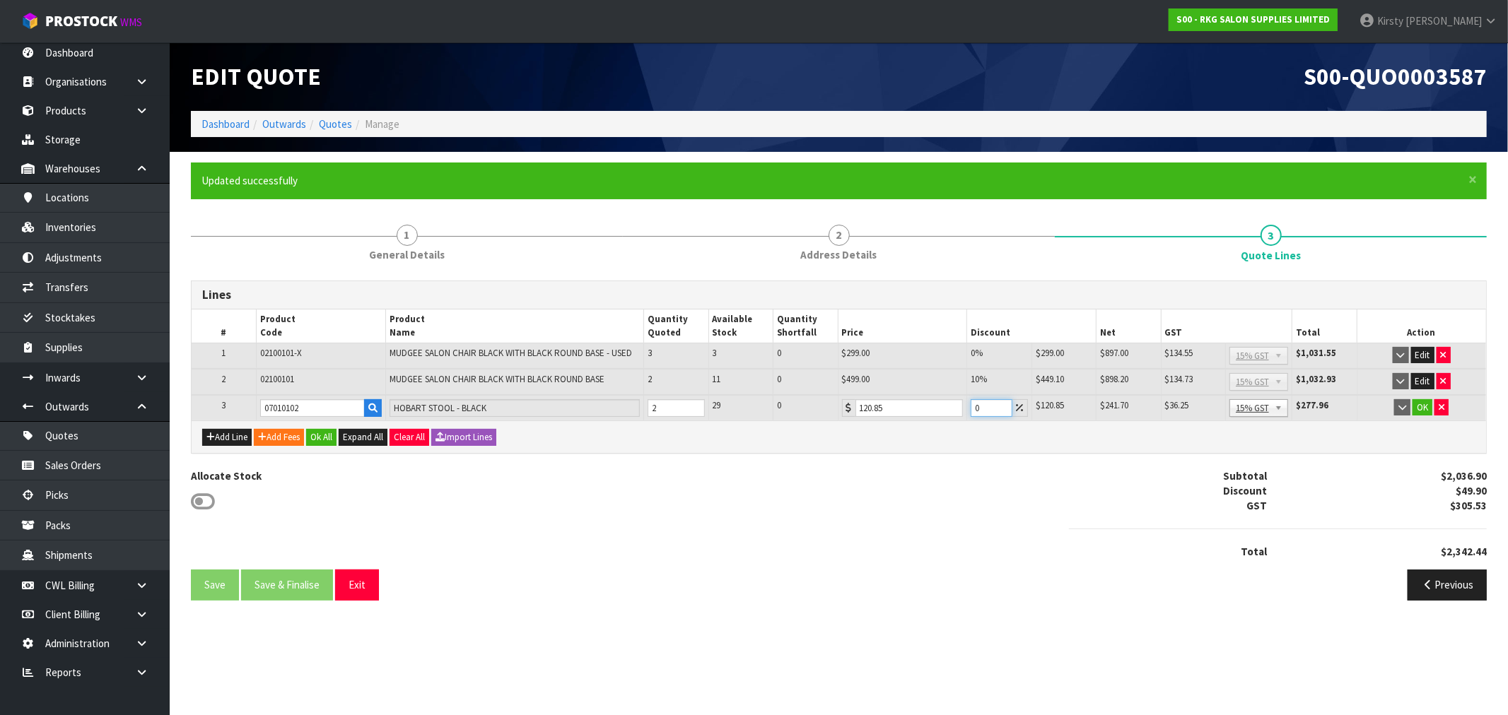
click at [955, 417] on tr "3 07010102 HOBART STOOL - BLACK 2 29 0 120.85 0 $120.85 $0.00 $241.70 $36.25 No…" at bounding box center [839, 408] width 1294 height 26
type input "10"
drag, startPoint x: 1422, startPoint y: 406, endPoint x: 1164, endPoint y: 482, distance: 269.1
click at [1419, 406] on button "OK" at bounding box center [1422, 407] width 20 height 17
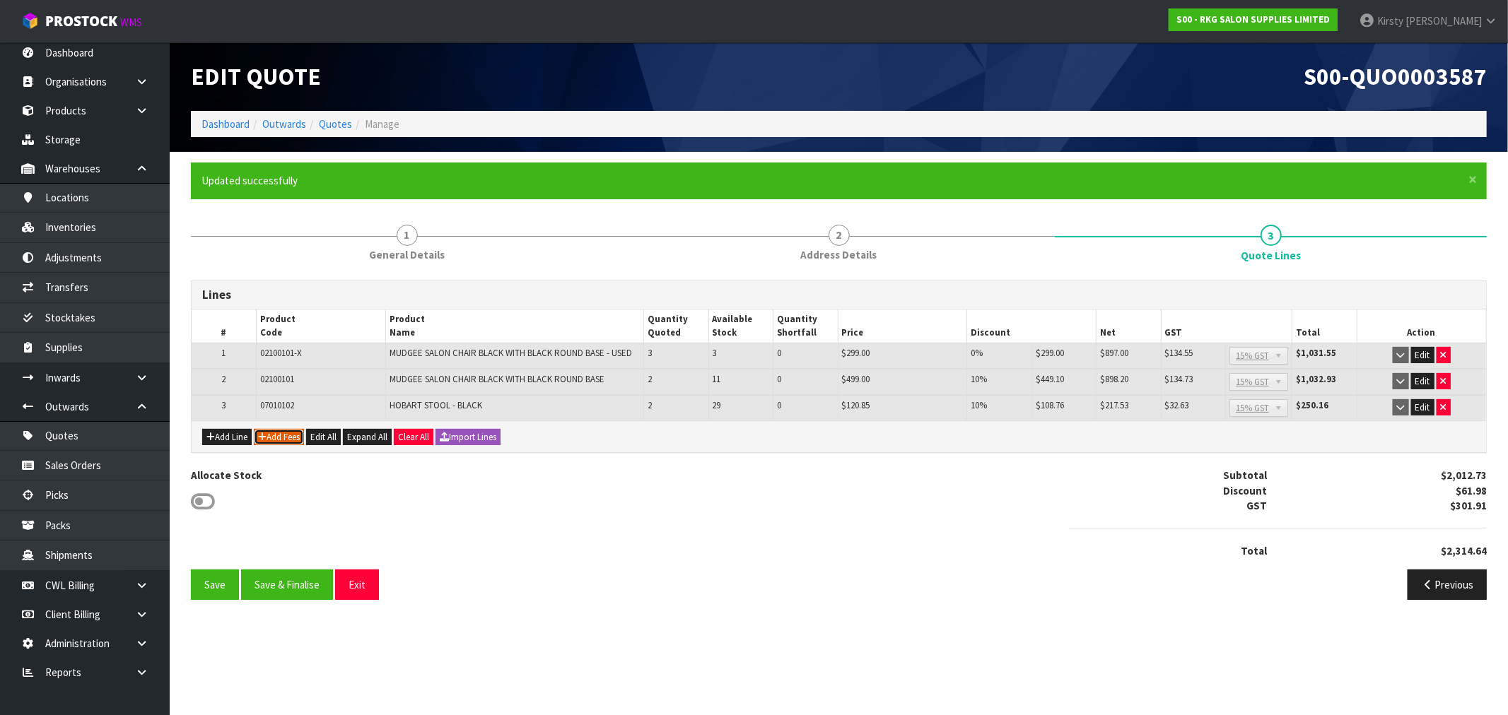
click at [283, 430] on button "Add Fees" at bounding box center [279, 437] width 50 height 17
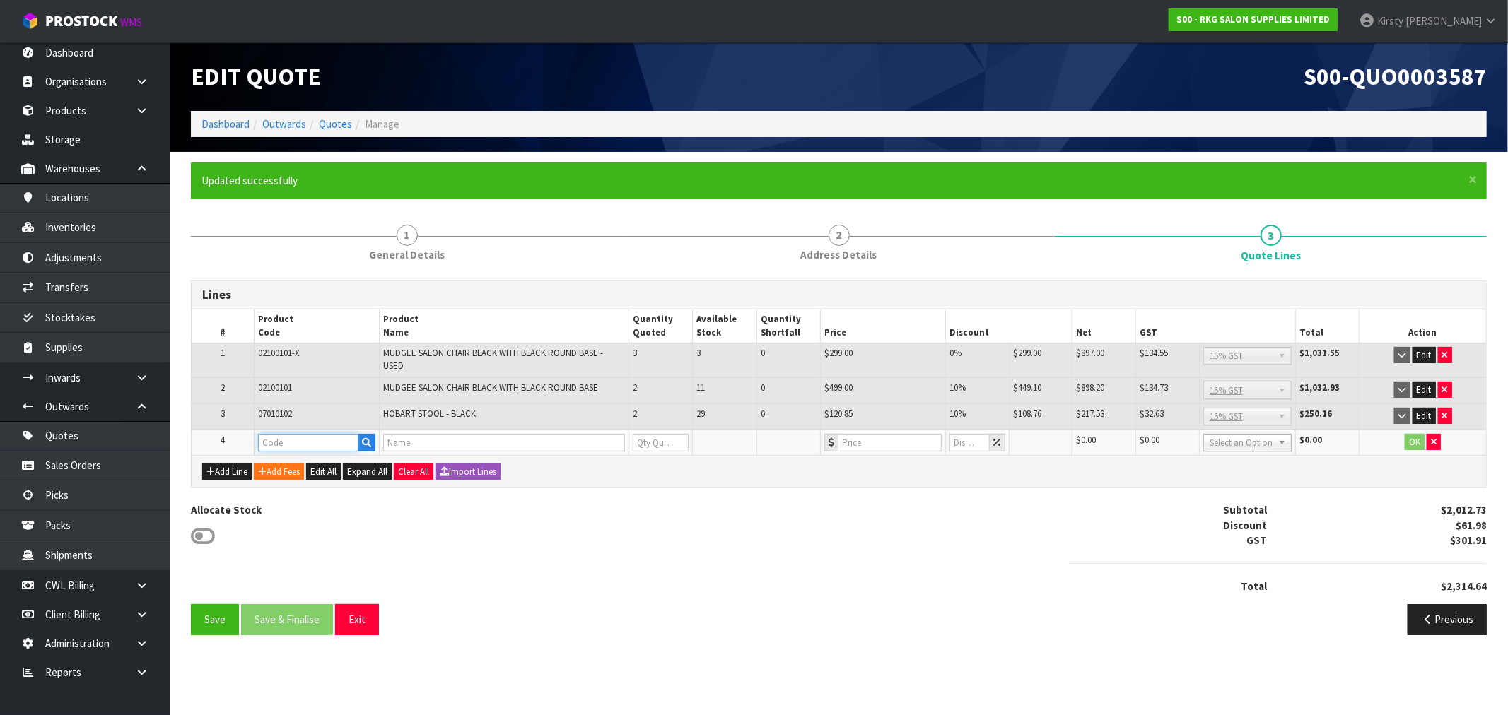
click at [287, 437] on input "text" at bounding box center [308, 443] width 101 height 18
type input "FRE"
click at [288, 454] on ul "FRE IGHT FRE IGHT COSTS" at bounding box center [314, 474] width 113 height 47
click at [298, 464] on button "Add Fees" at bounding box center [279, 472] width 50 height 17
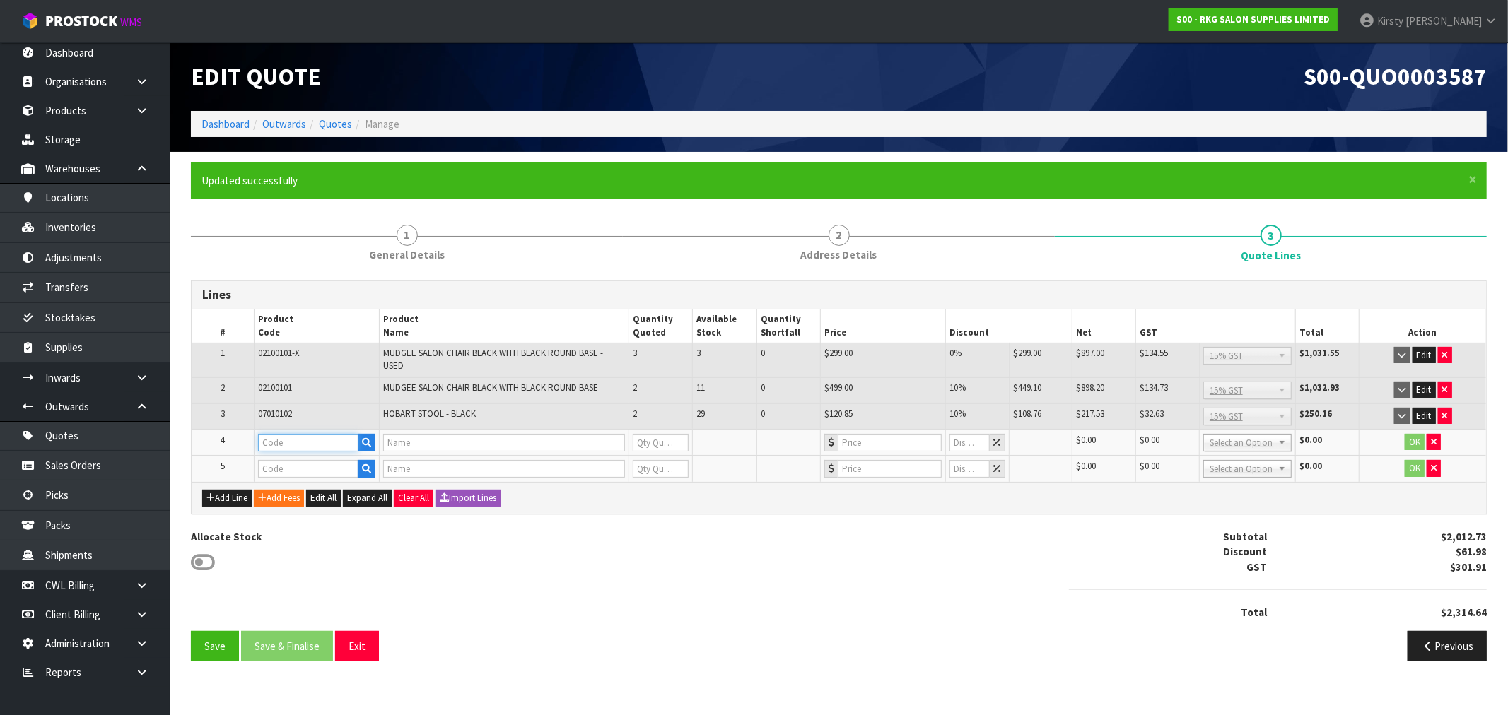
click at [297, 445] on input "text" at bounding box center [308, 443] width 101 height 18
type input "FRE"
drag, startPoint x: 297, startPoint y: 455, endPoint x: 326, endPoint y: 448, distance: 29.8
click at [298, 455] on link "FRE IGHT" at bounding box center [315, 464] width 112 height 19
type input "FREIGHT"
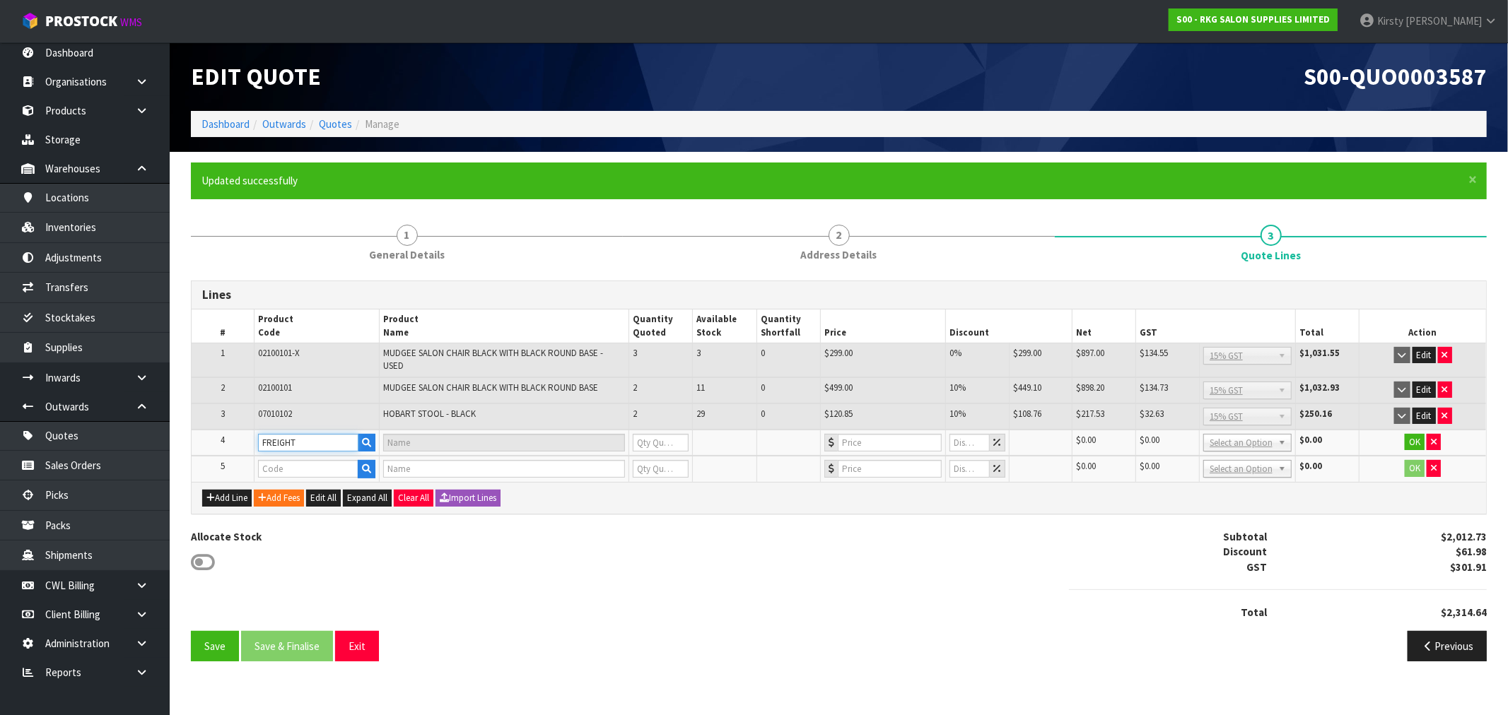
type input "FREIGHT FEE"
type input "1"
type input "0"
click at [1432, 467] on icon "button" at bounding box center [1434, 468] width 6 height 9
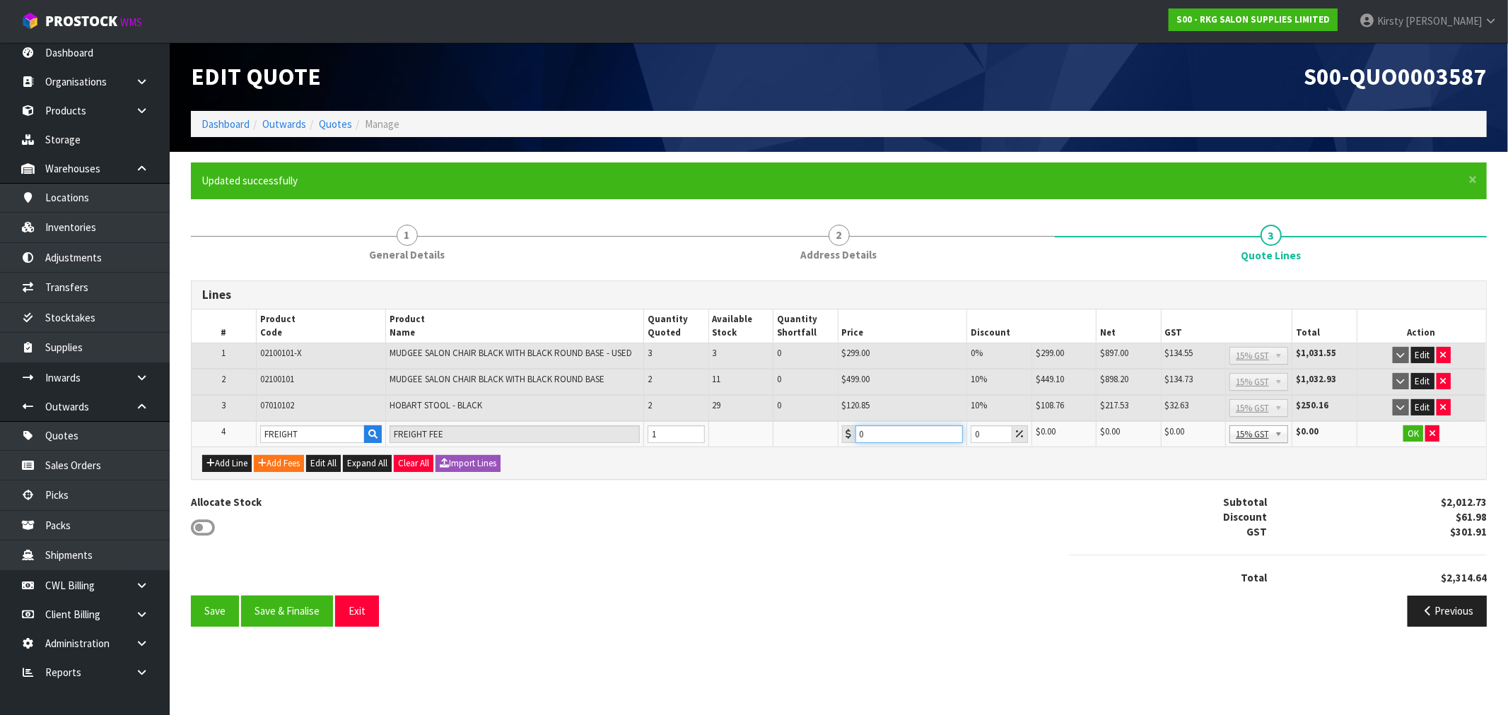
drag, startPoint x: 869, startPoint y: 429, endPoint x: 807, endPoint y: 441, distance: 64.1
click at [807, 441] on tr "4 FREIGHT FREIGHT FEE 1 0 0 $0.00 $0.00 $0.00 $0.00 No GST 15% GST Zero Rated 1…" at bounding box center [839, 434] width 1294 height 26
type input "417.30"
drag, startPoint x: 1415, startPoint y: 430, endPoint x: 1050, endPoint y: 495, distance: 371.2
click at [1415, 428] on button "OK" at bounding box center [1413, 434] width 20 height 17
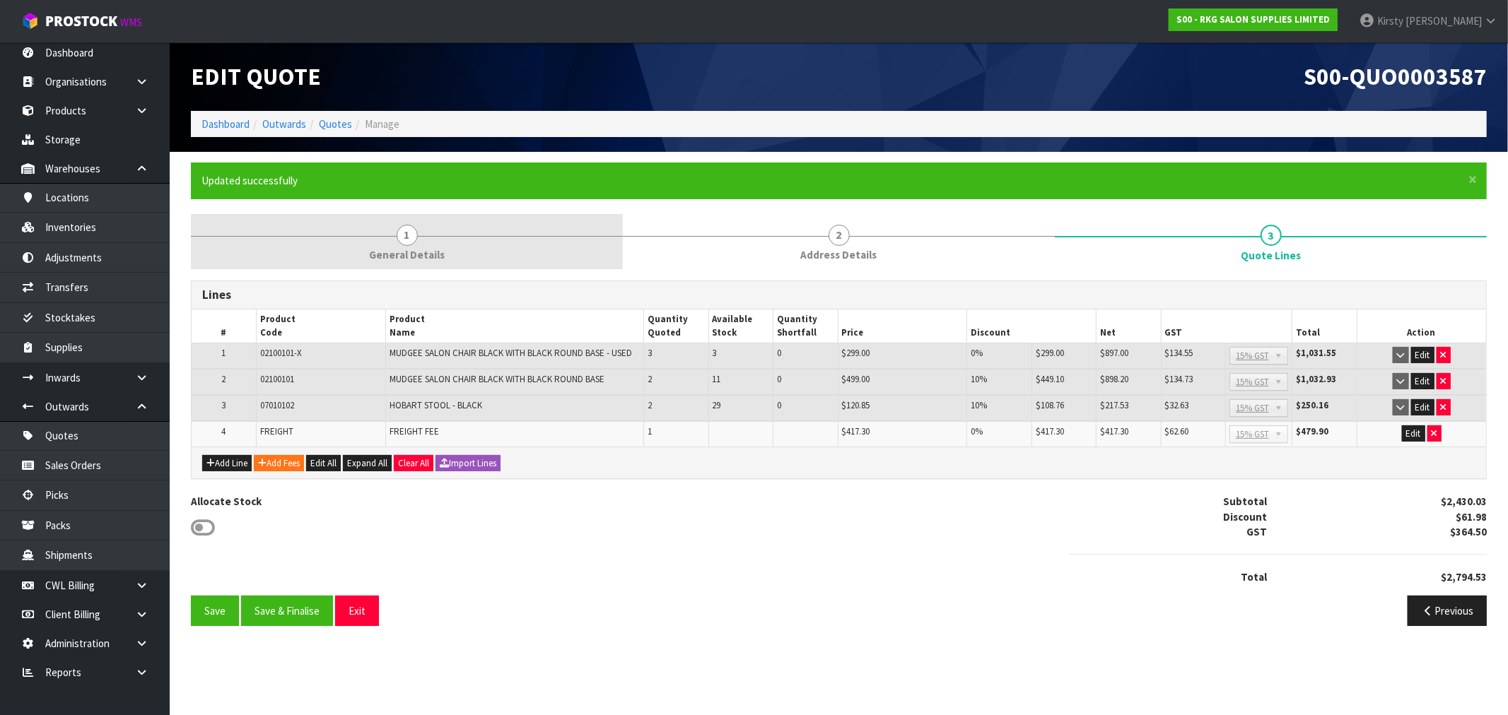
drag, startPoint x: 411, startPoint y: 238, endPoint x: 319, endPoint y: 258, distance: 94.0
click at [411, 238] on span "1" at bounding box center [407, 235] width 21 height 21
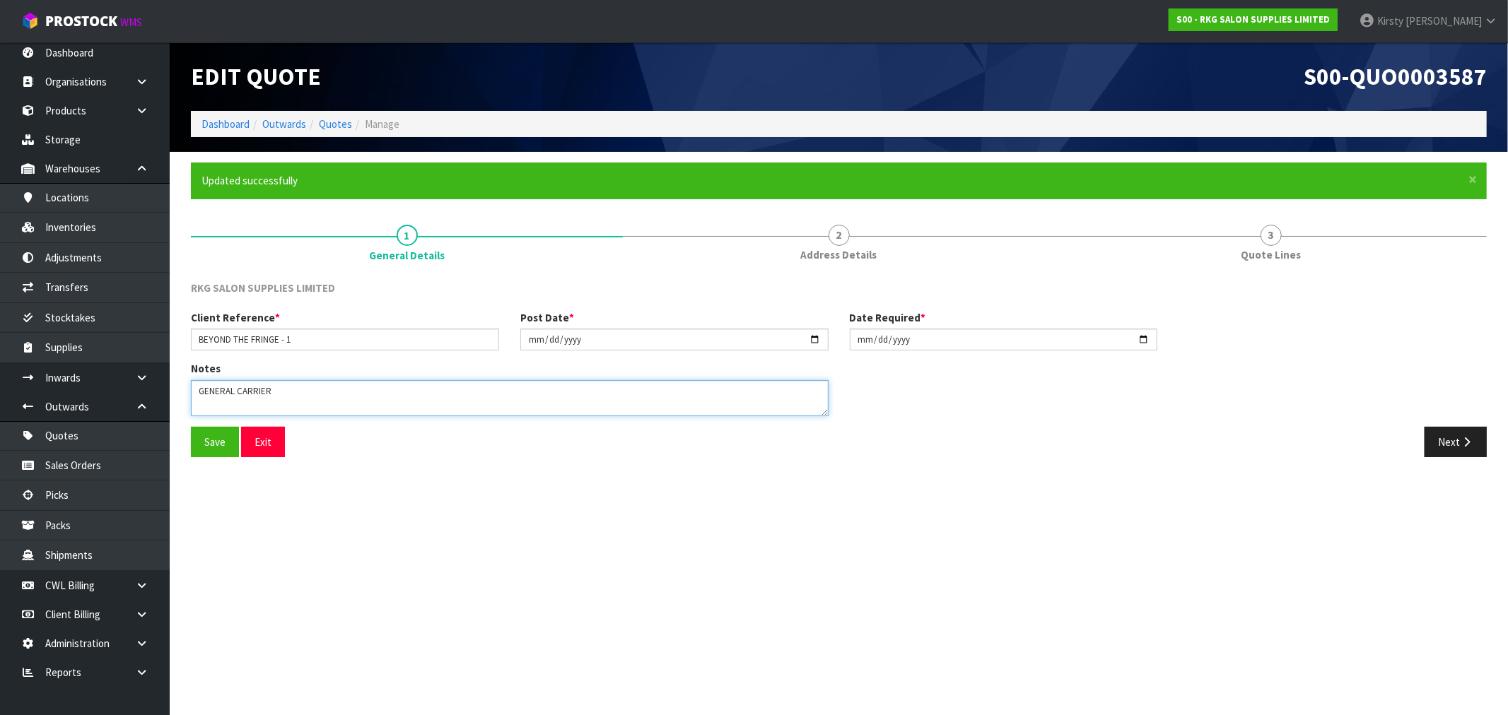
click at [285, 397] on textarea at bounding box center [510, 398] width 638 height 36
type textarea "GENERAL CARRIER - DELIVERY 4-7 WORKING DAYS"
click at [219, 431] on button "Save" at bounding box center [215, 442] width 48 height 30
click at [1447, 435] on button "Next" at bounding box center [1455, 442] width 62 height 30
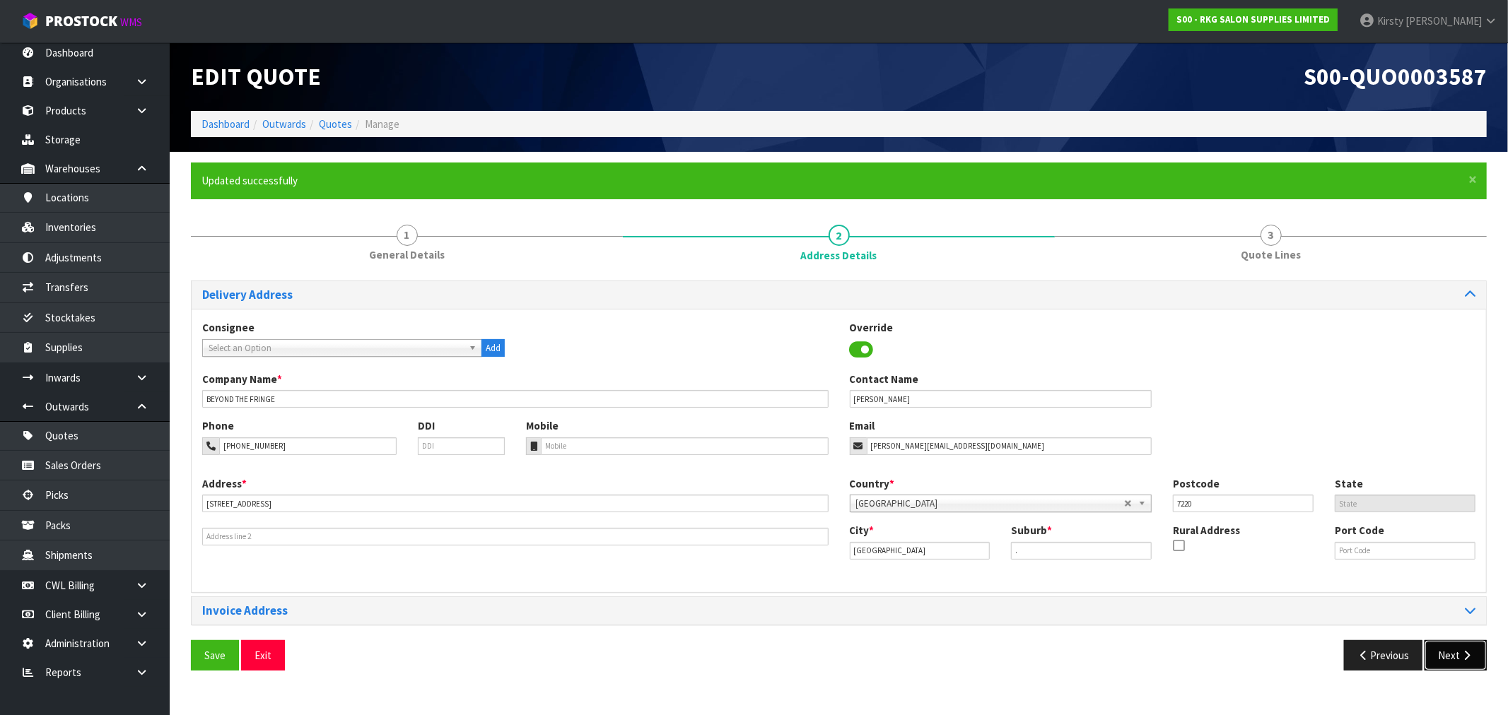
click at [1449, 655] on button "Next" at bounding box center [1455, 655] width 62 height 30
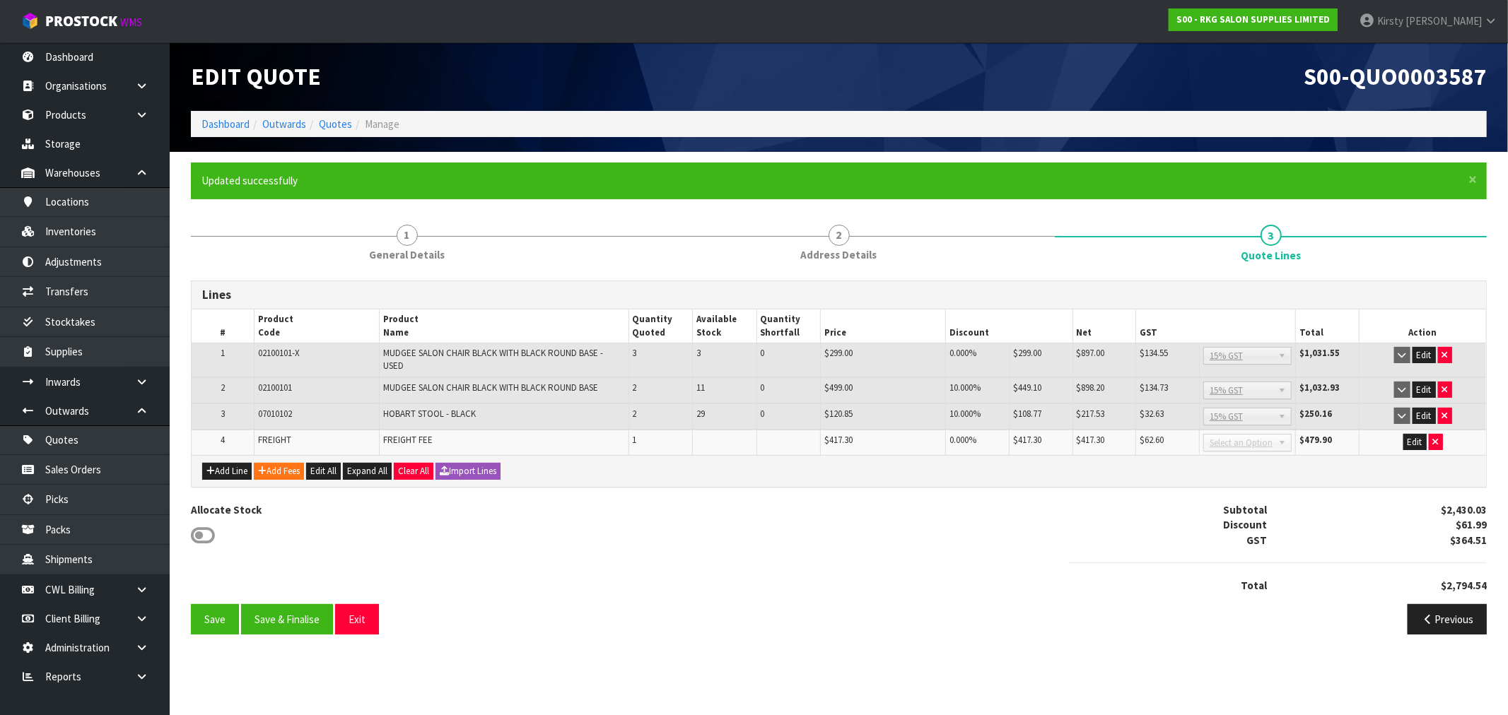
scroll to position [4, 0]
click at [285, 616] on button "Save & Finalise" at bounding box center [287, 619] width 92 height 30
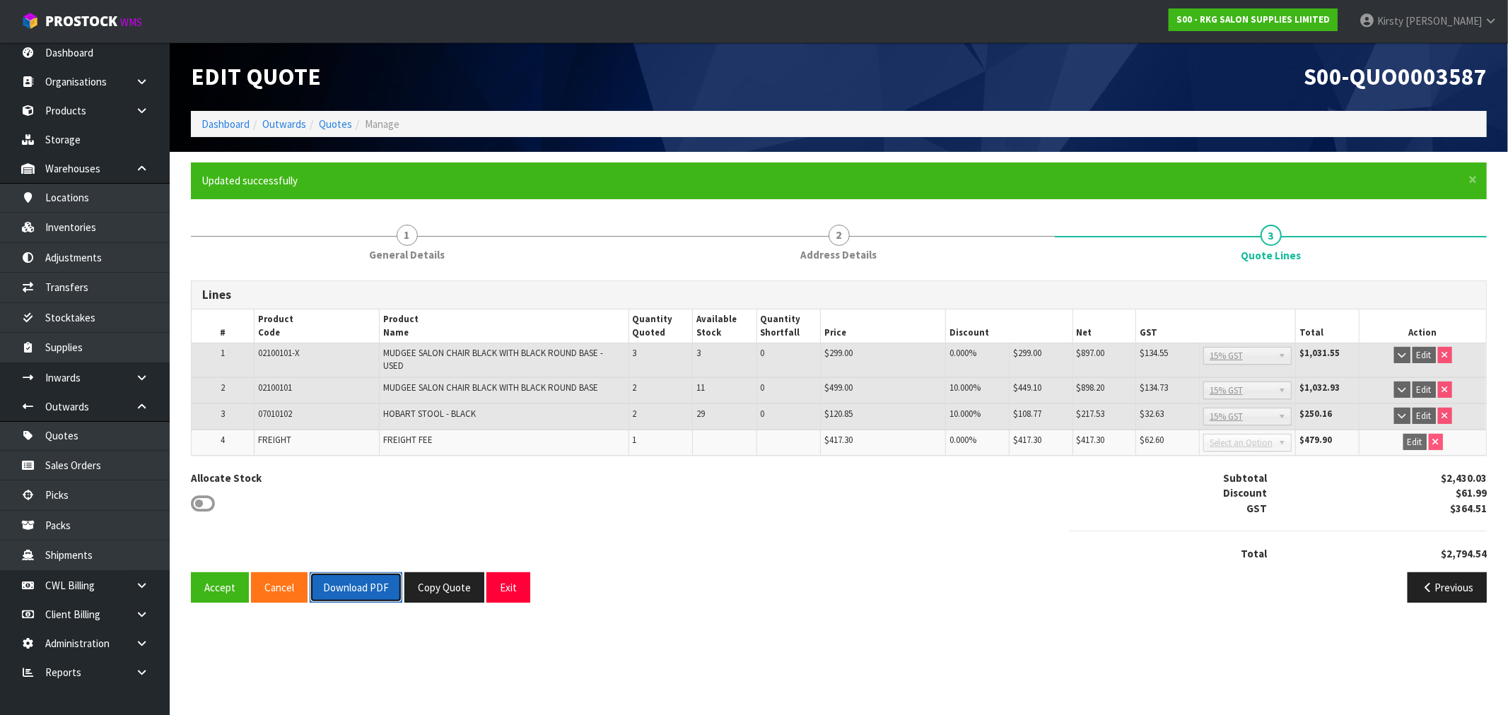
drag, startPoint x: 349, startPoint y: 596, endPoint x: 354, endPoint y: 585, distance: 12.3
click at [351, 592] on button "Download PDF" at bounding box center [356, 588] width 93 height 30
drag, startPoint x: 433, startPoint y: 582, endPoint x: 373, endPoint y: 452, distance: 143.0
click at [433, 582] on button "Copy Quote" at bounding box center [444, 588] width 80 height 30
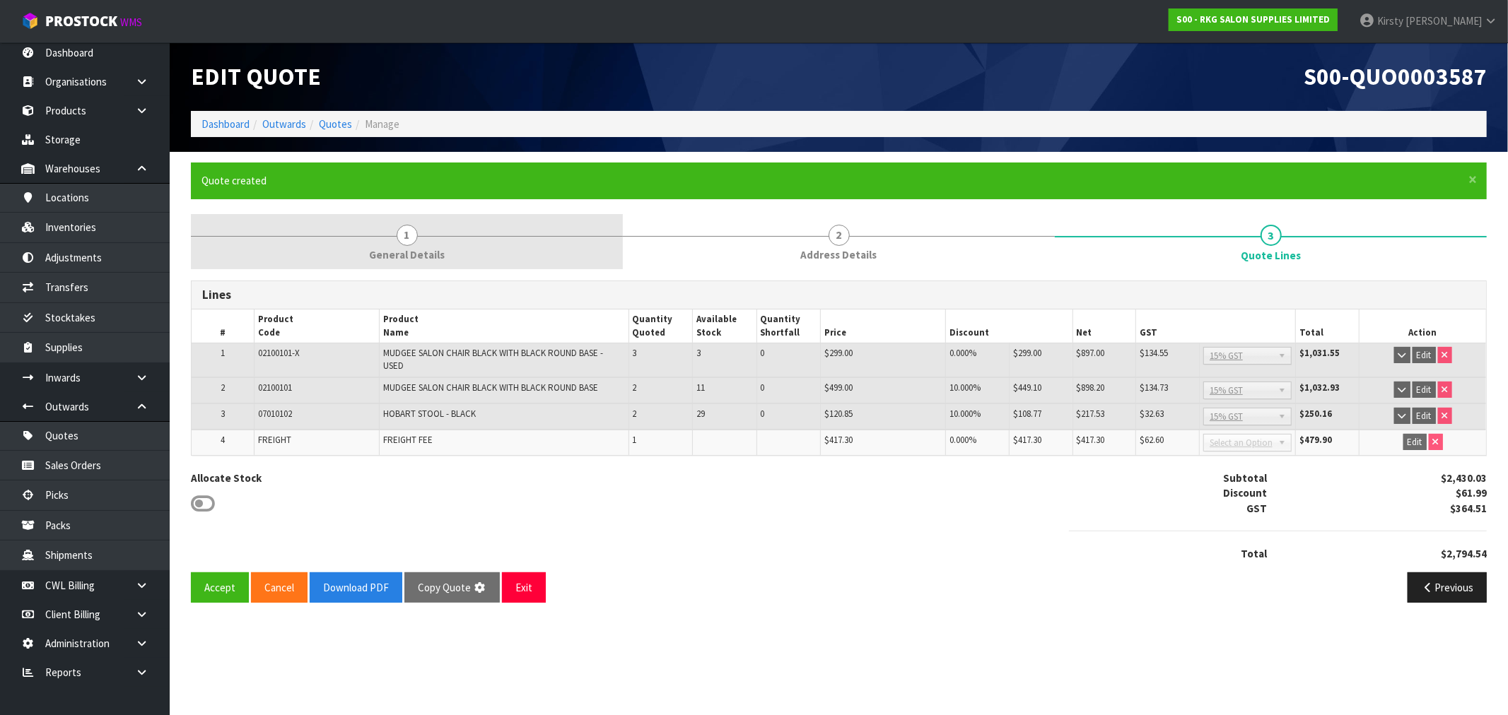
click at [406, 237] on span "1" at bounding box center [407, 235] width 21 height 21
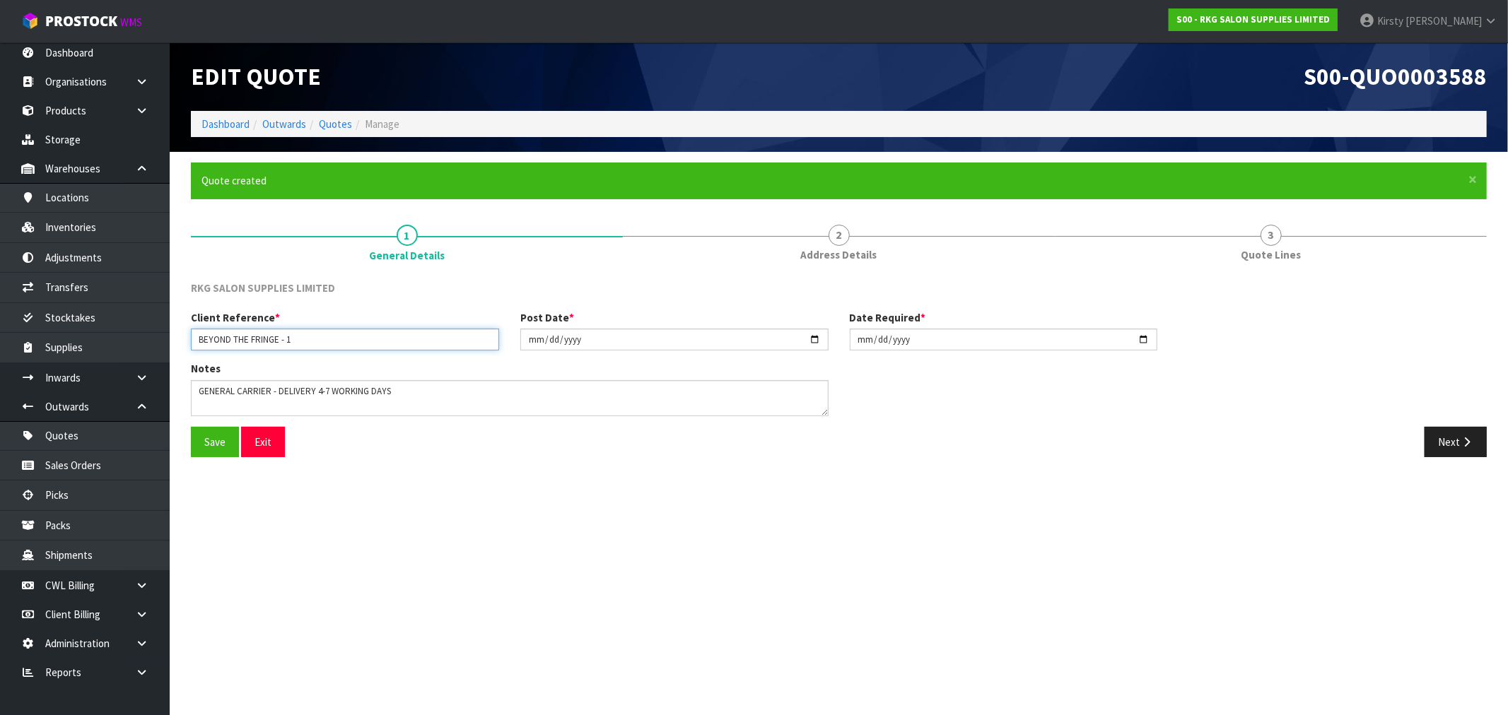
click at [300, 341] on input "BEYOND THE FRINGE - 1" at bounding box center [345, 340] width 308 height 22
type input "BEYOND THE FRINGE - 2"
drag, startPoint x: 407, startPoint y: 393, endPoint x: 177, endPoint y: 391, distance: 230.5
click at [177, 391] on section "× Close Quote created 1 General Details 2 Address Details 3 Quote Lines RKG SAL…" at bounding box center [839, 315] width 1338 height 327
type textarea "FURNITURE REMOVER - DELIVERY 10-14 WORKING DAYS"
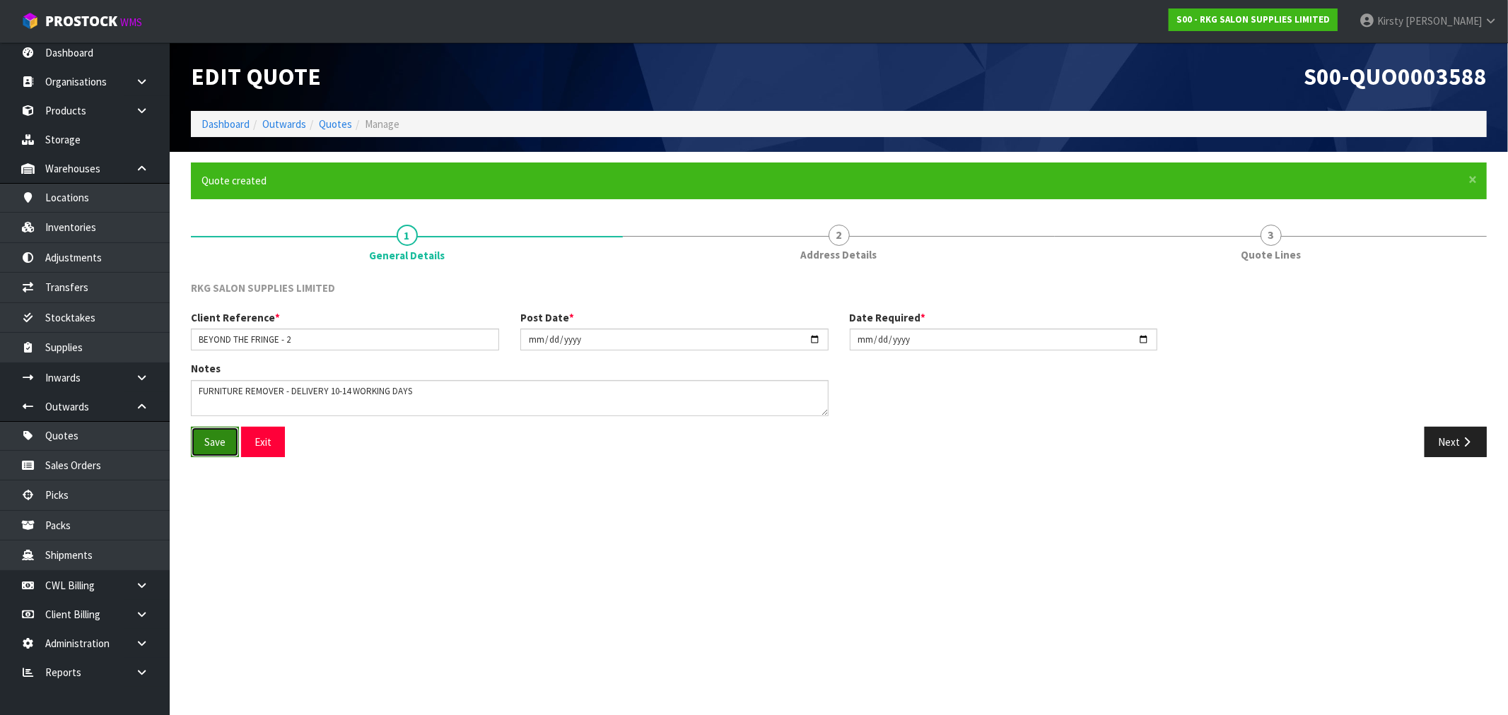
click at [212, 438] on button "Save" at bounding box center [215, 442] width 48 height 30
click at [1454, 441] on button "Next" at bounding box center [1455, 442] width 62 height 30
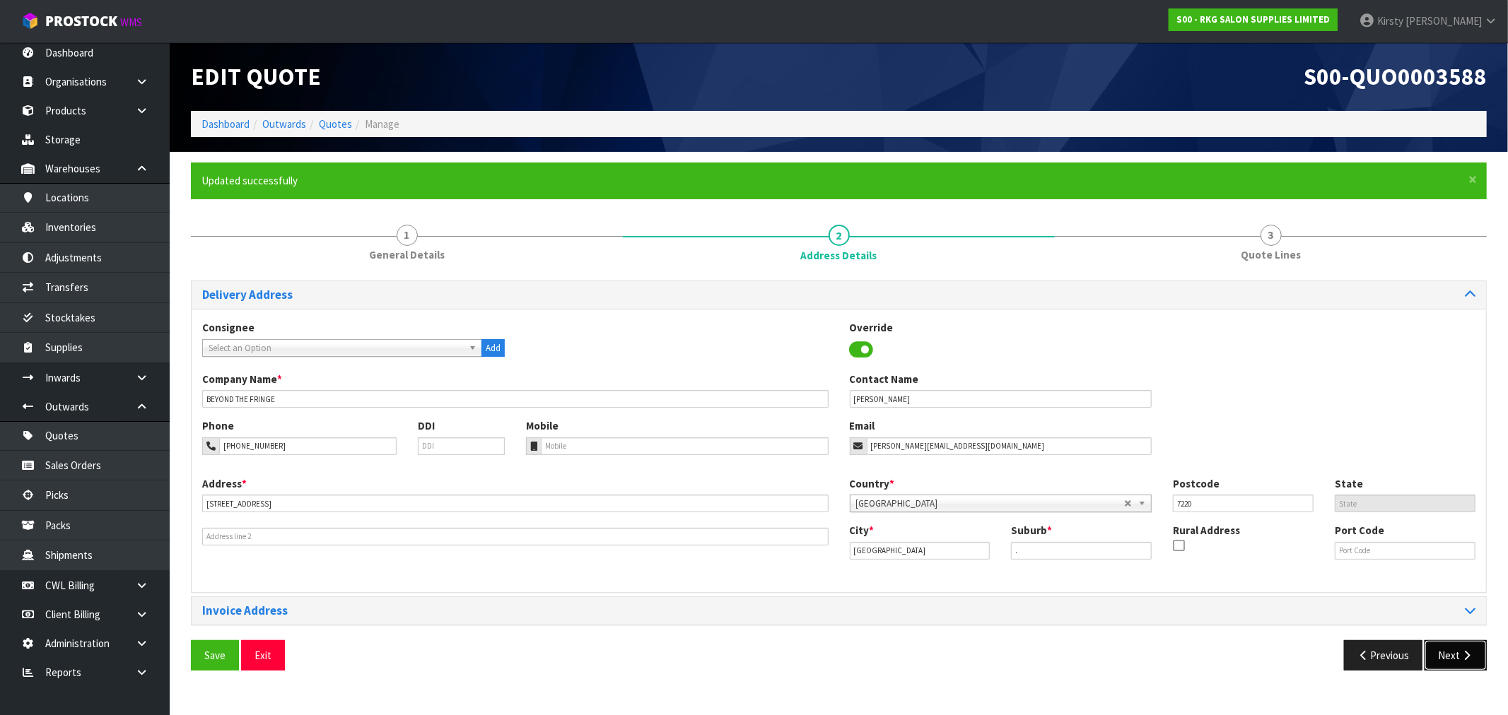
click at [1451, 655] on button "Next" at bounding box center [1455, 655] width 62 height 30
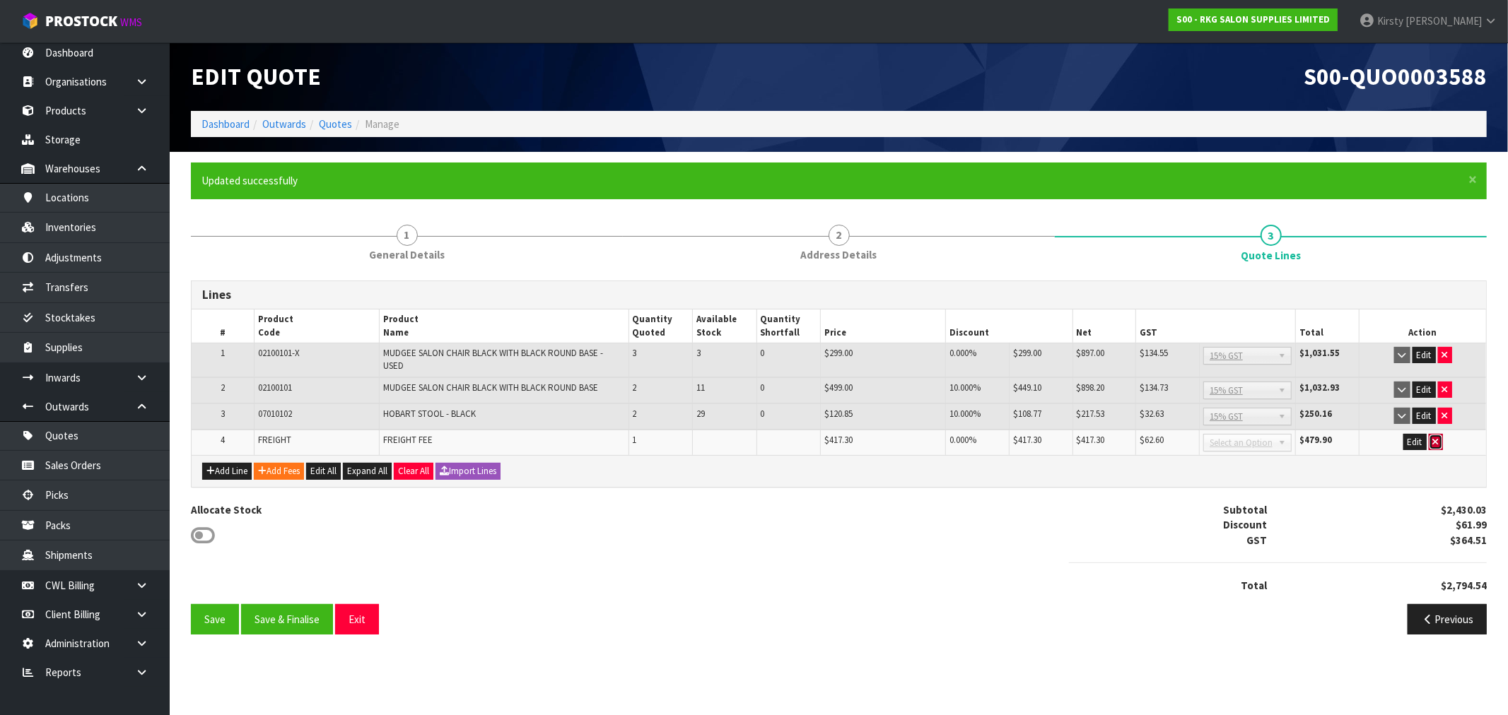
click at [1438, 439] on icon "button" at bounding box center [1436, 442] width 6 height 9
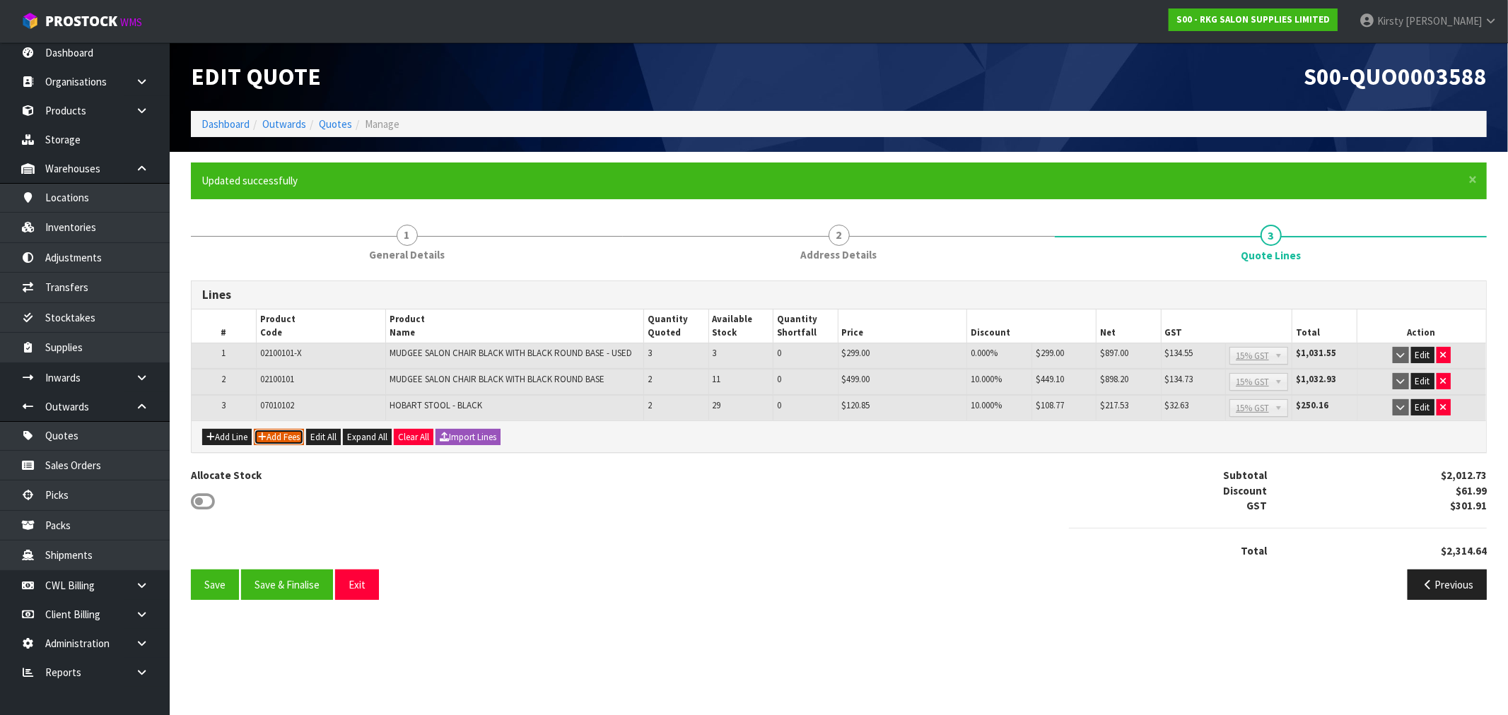
click at [291, 433] on button "Add Fees" at bounding box center [279, 437] width 50 height 17
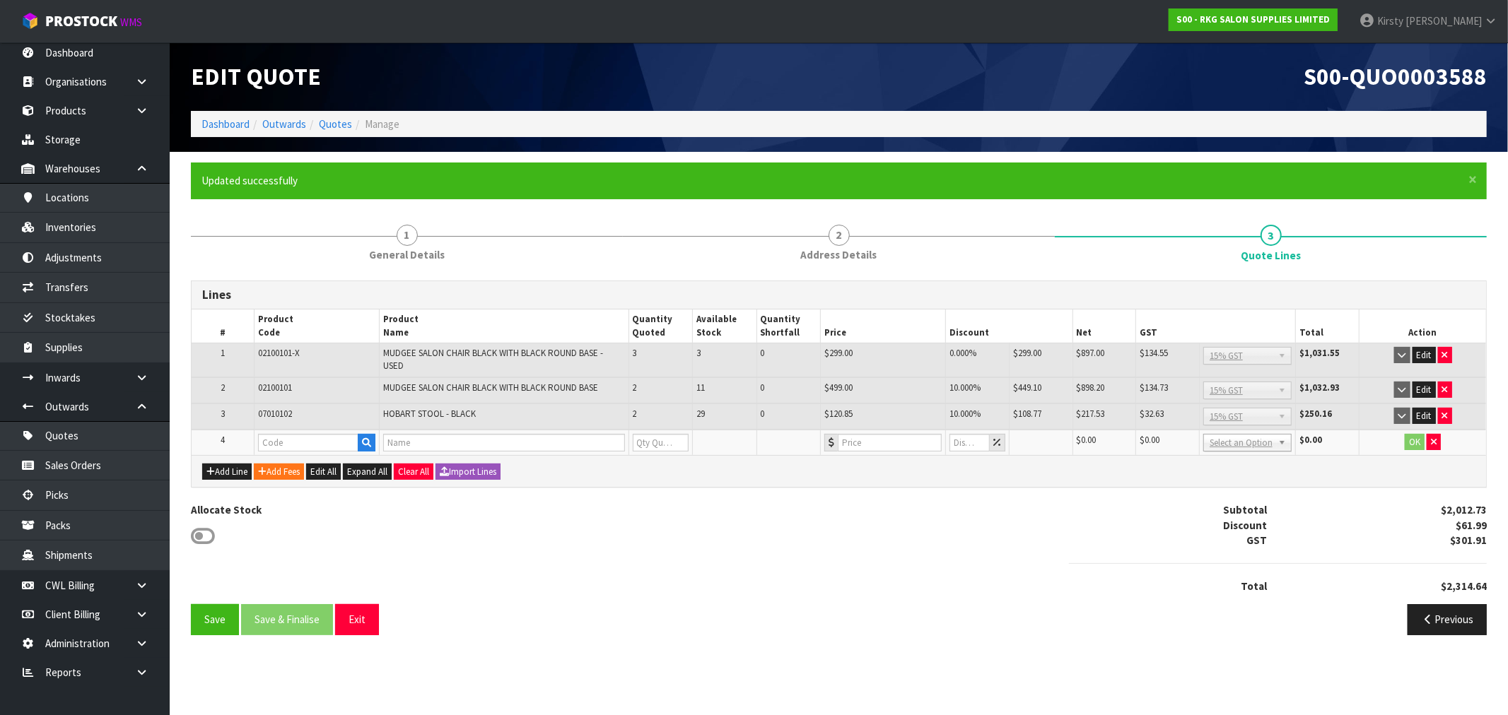
click at [290, 426] on td "07010102" at bounding box center [317, 417] width 126 height 26
click at [293, 434] on input "text" at bounding box center [308, 443] width 101 height 18
type input "FRE"
click at [320, 464] on link "FRE IGHT" at bounding box center [315, 464] width 112 height 19
type input "FREIGHT"
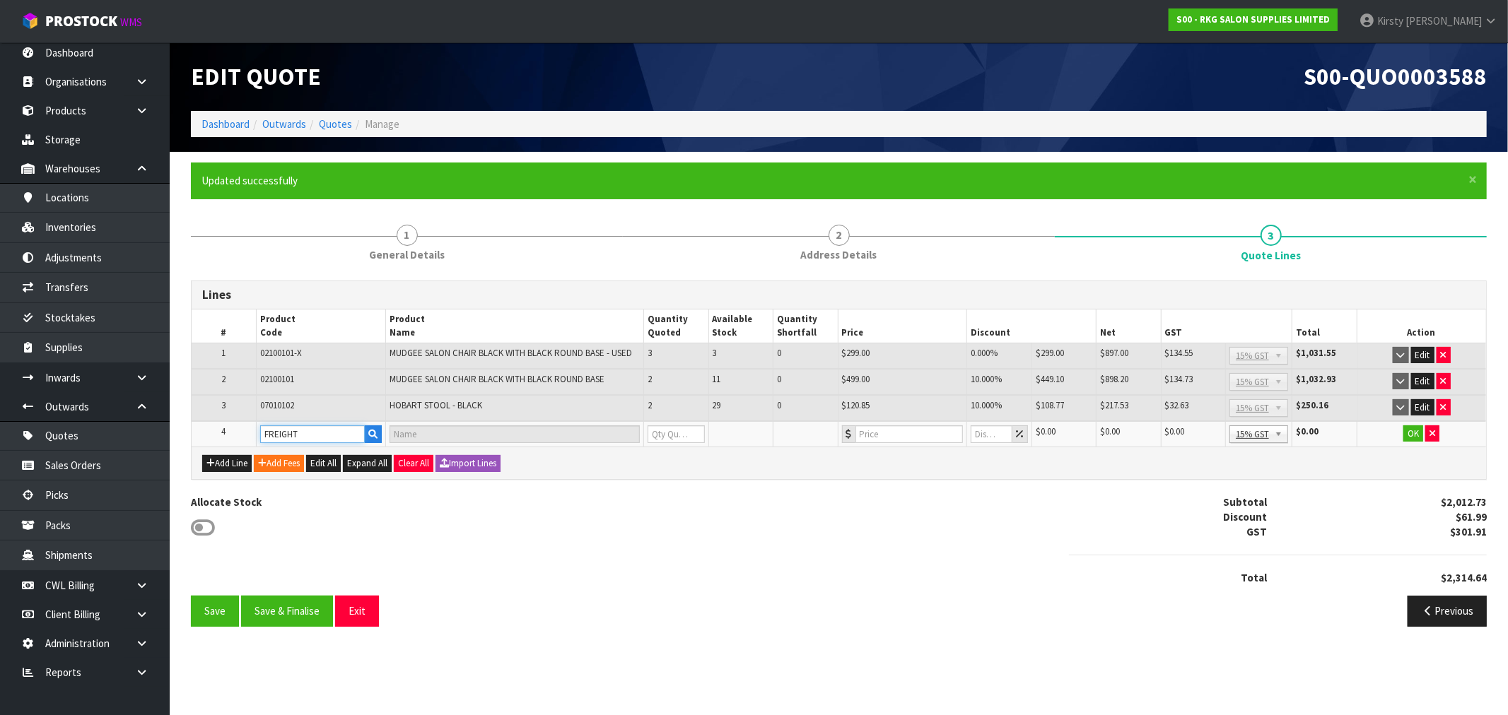
type input "FREIGHT FEE"
type input "1"
type input "0"
drag, startPoint x: 879, startPoint y: 435, endPoint x: 854, endPoint y: 441, distance: 25.4
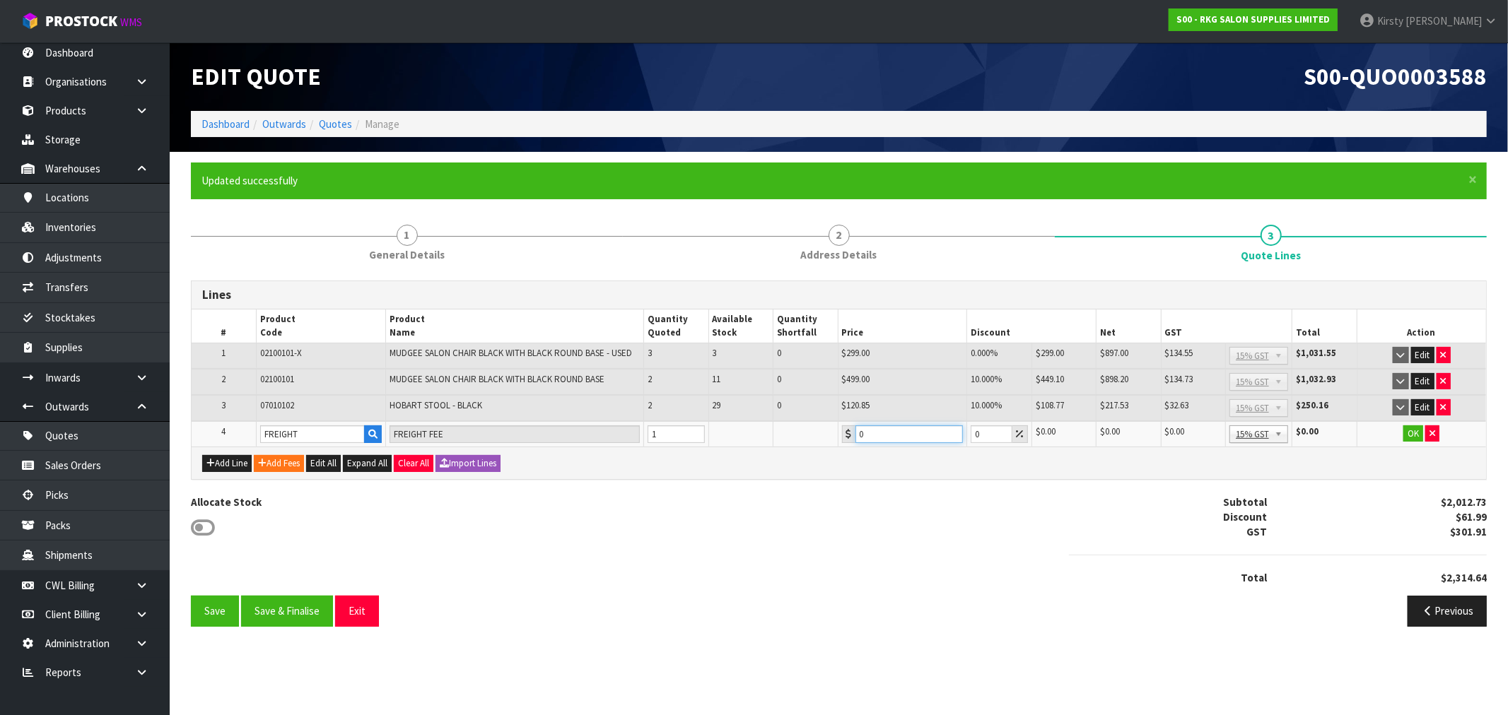
click at [854, 441] on td "0" at bounding box center [902, 434] width 129 height 26
type input "272.35"
click at [1414, 426] on button "OK" at bounding box center [1413, 434] width 20 height 17
click at [220, 608] on button "Save" at bounding box center [215, 611] width 48 height 30
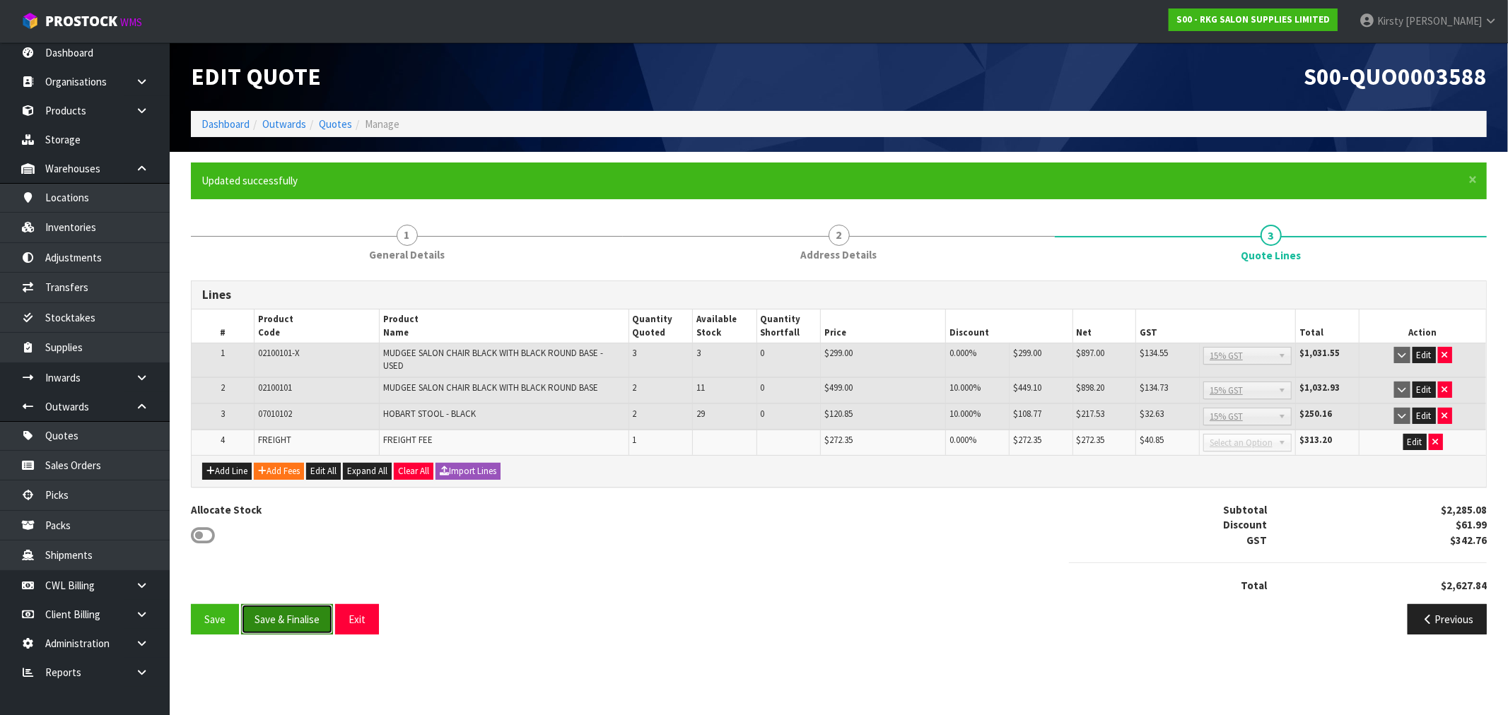
click at [274, 610] on button "Save & Finalise" at bounding box center [287, 619] width 92 height 30
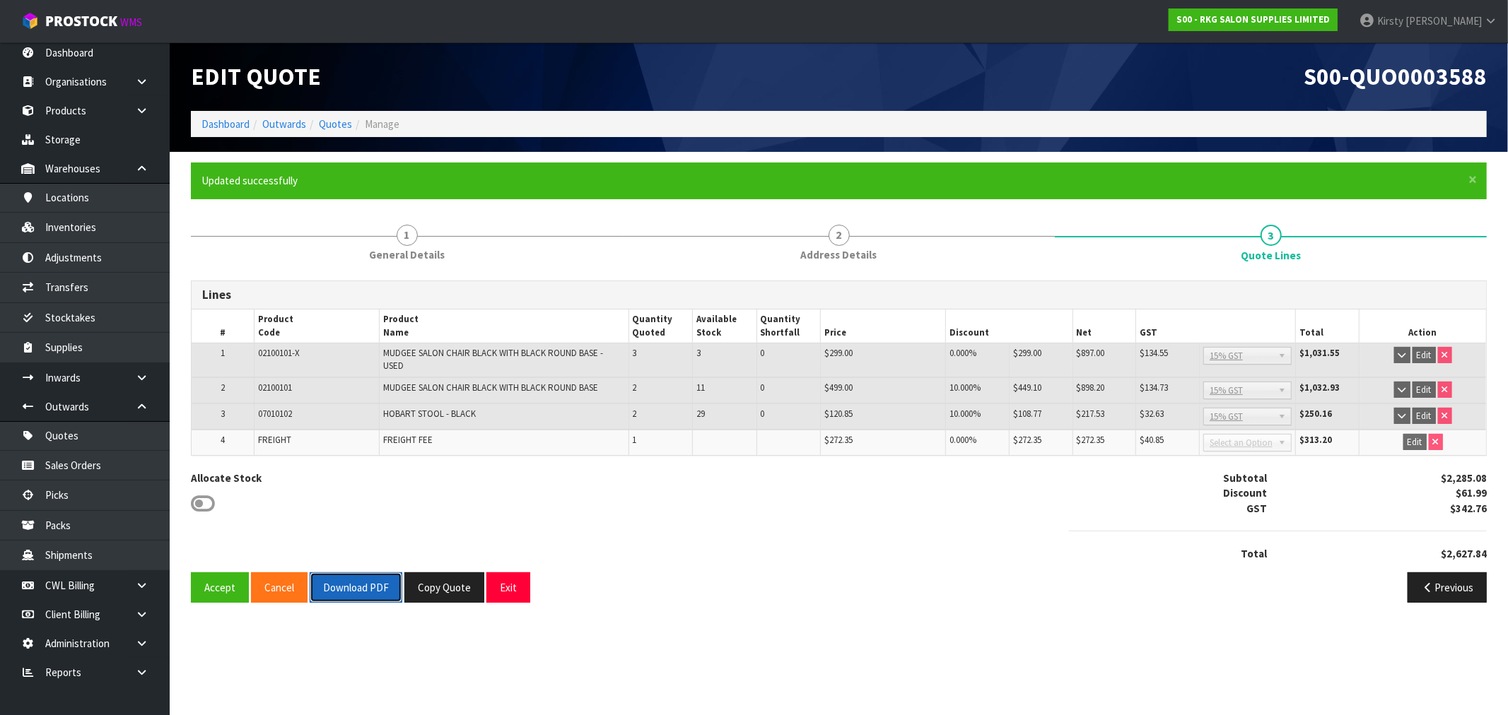
click at [332, 585] on button "Download PDF" at bounding box center [356, 588] width 93 height 30
click at [510, 585] on button "Exit" at bounding box center [508, 588] width 44 height 30
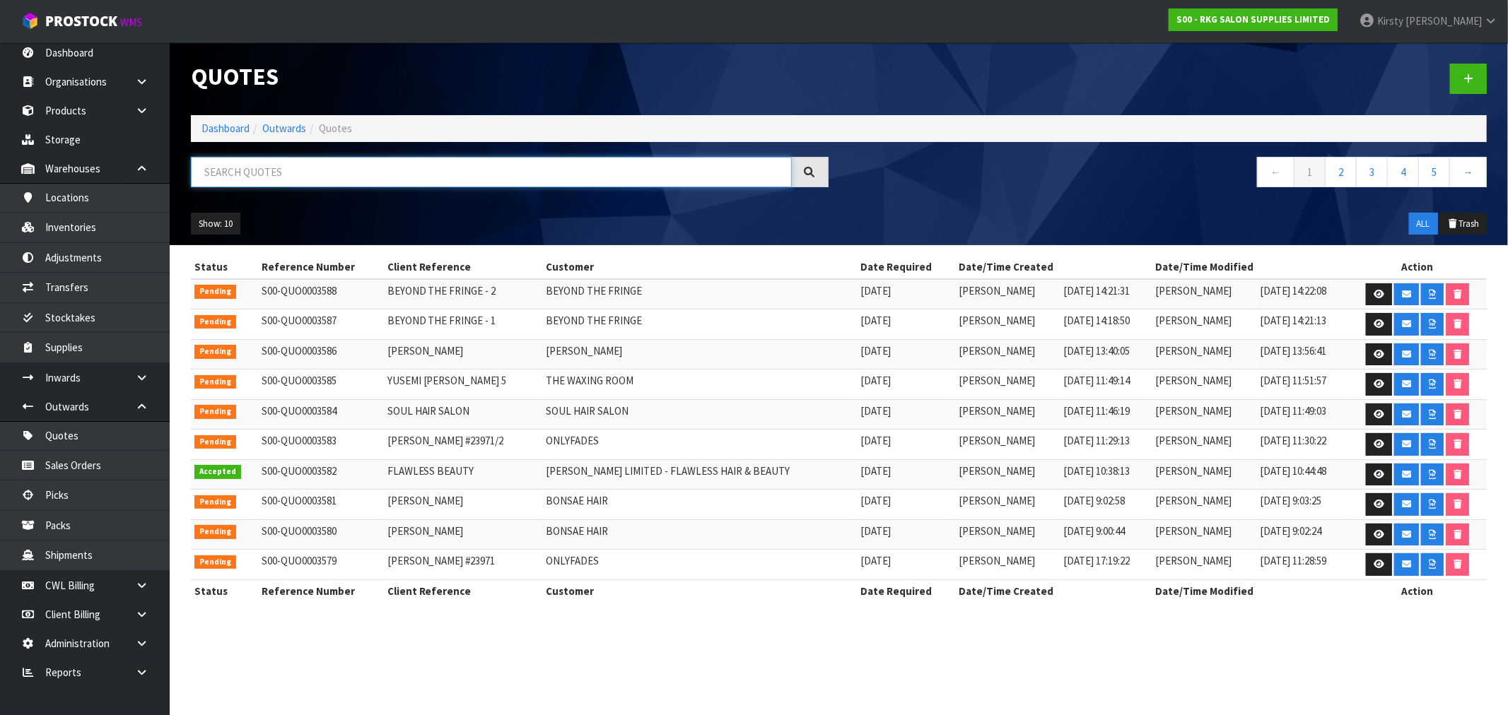
click at [304, 170] on input "text" at bounding box center [491, 172] width 601 height 30
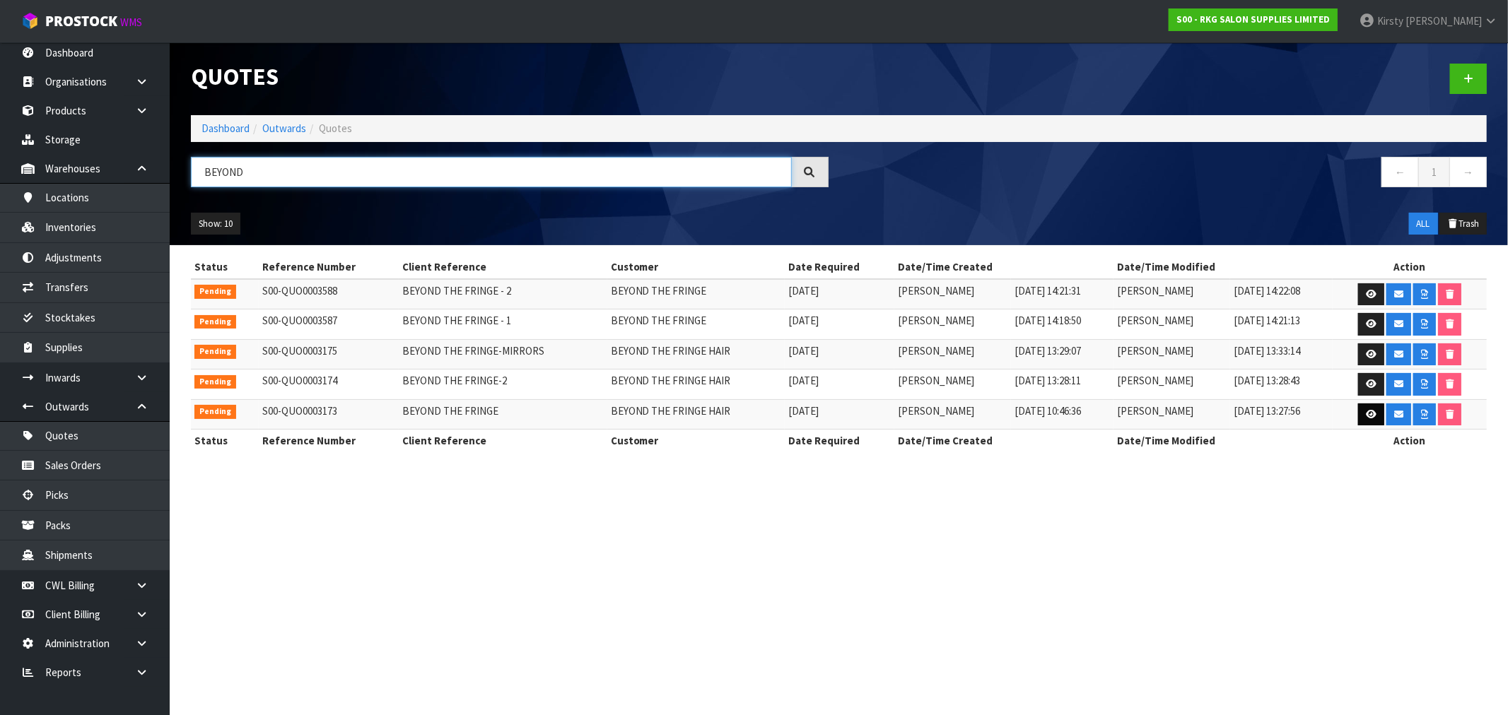
type input "BEYOND"
click at [1366, 414] on icon at bounding box center [1371, 414] width 11 height 9
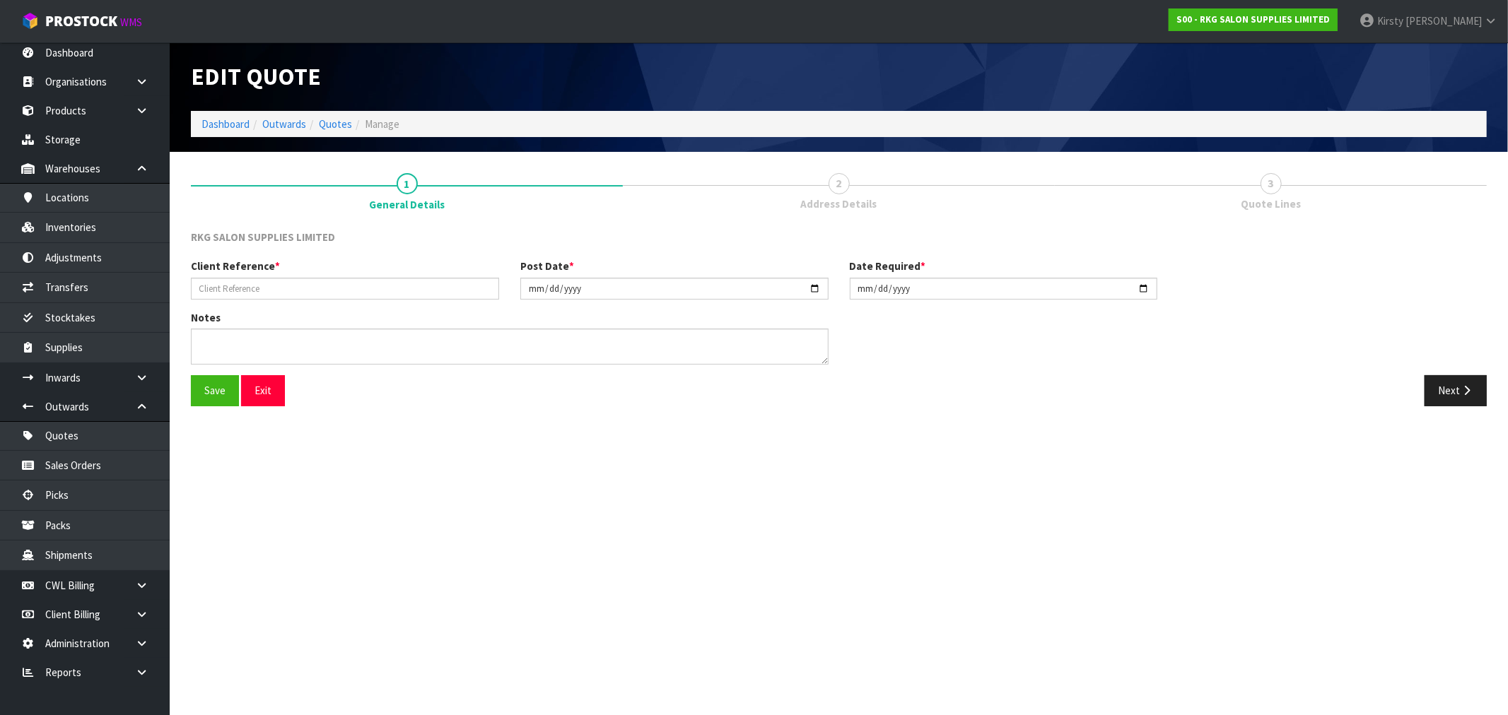
type input "BEYOND THE FRINGE"
type input "2025-05-28"
type textarea "VIA GENERAL CARRIER"
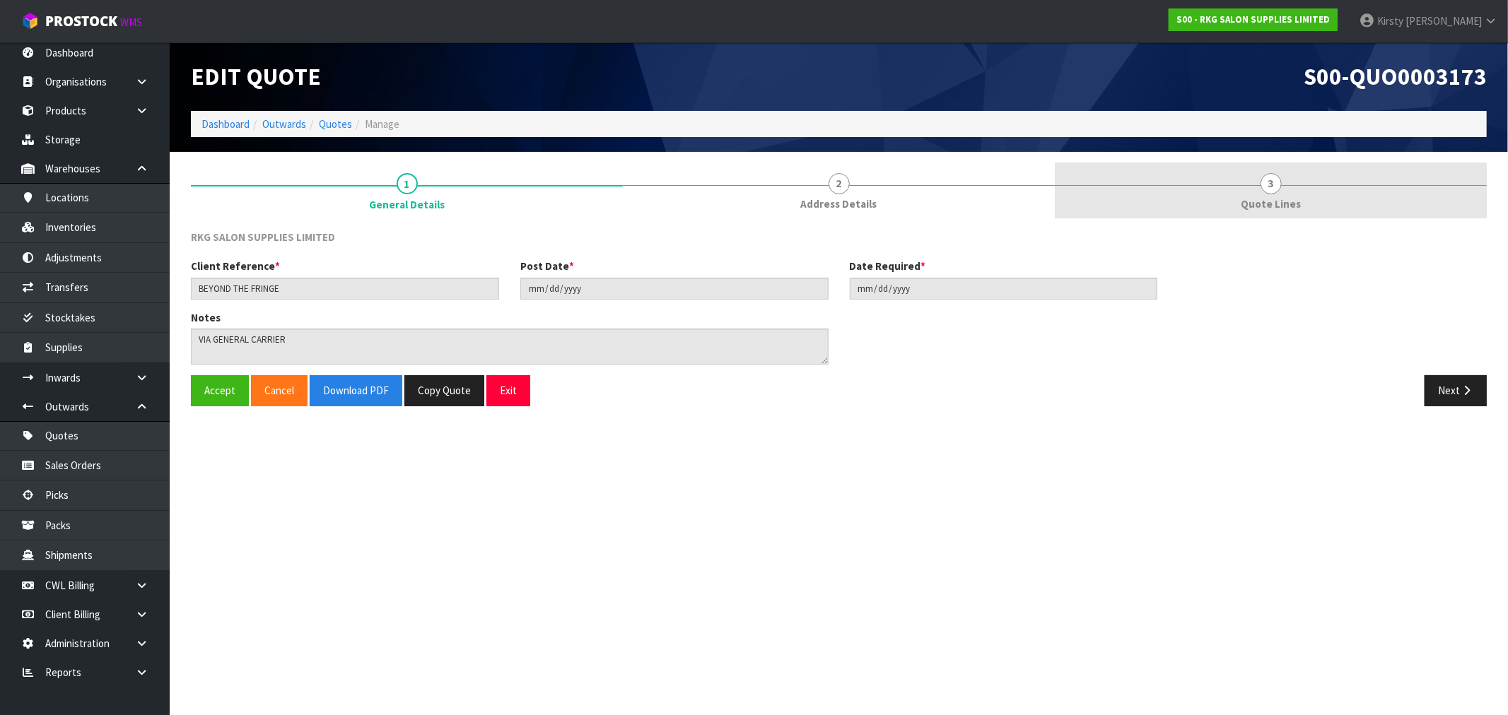
click at [1282, 188] on link "3 Quote Lines" at bounding box center [1271, 191] width 432 height 56
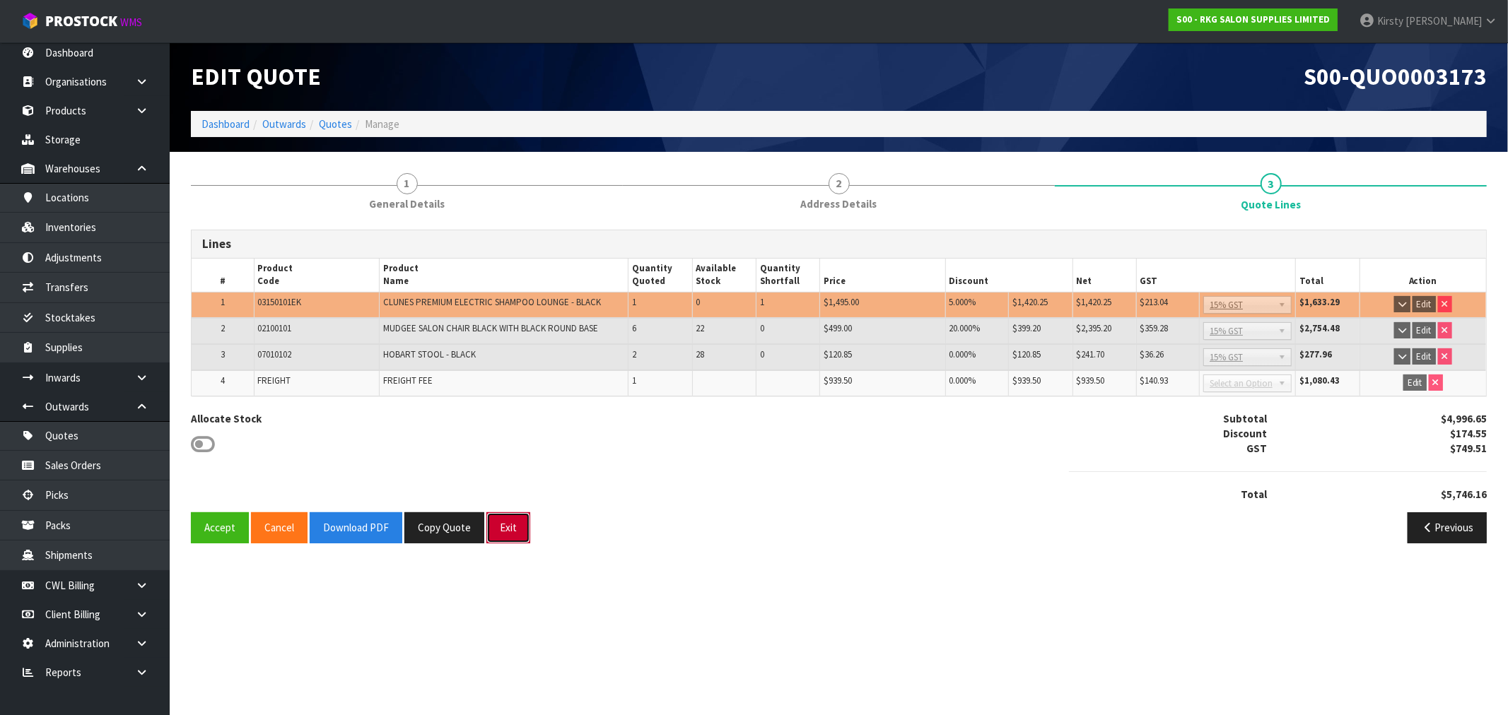
click at [513, 519] on button "Exit" at bounding box center [508, 528] width 44 height 30
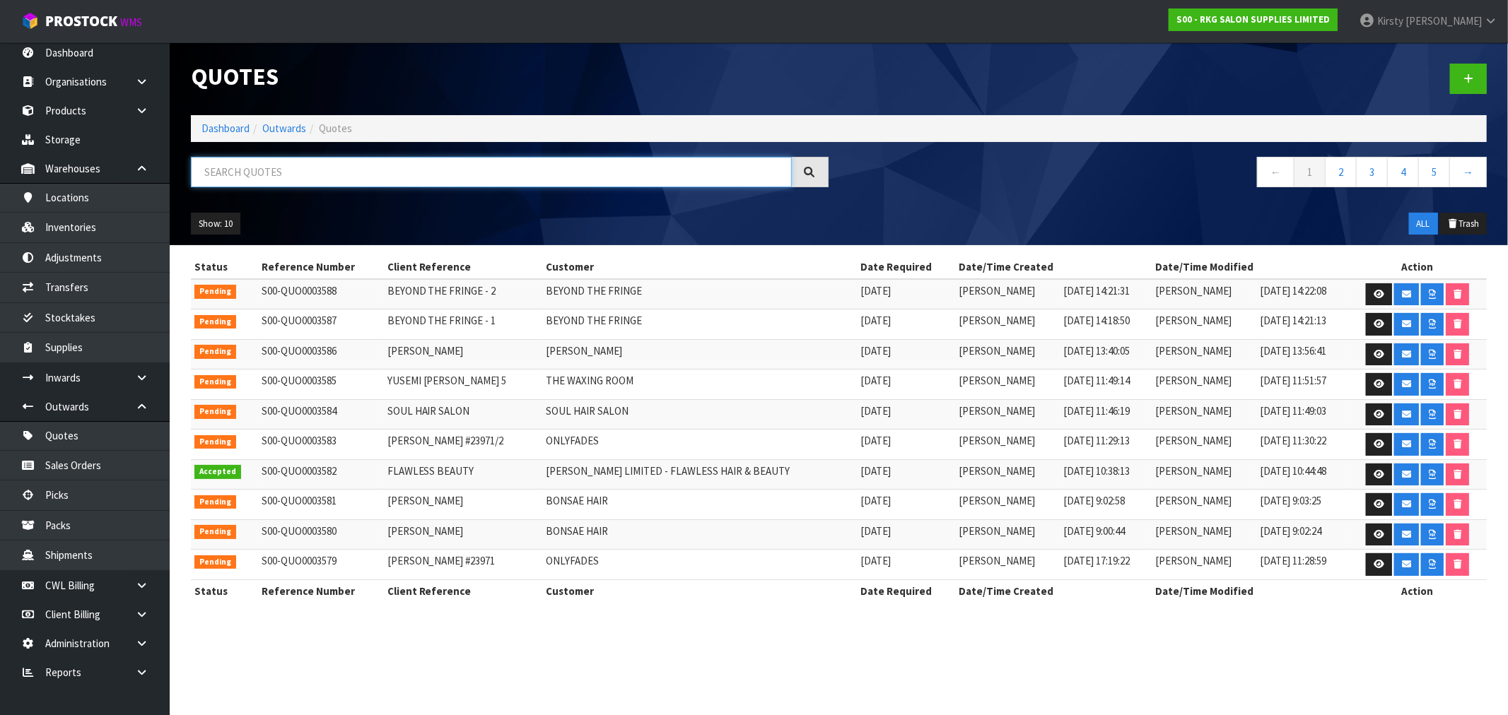
drag, startPoint x: 366, startPoint y: 181, endPoint x: 358, endPoint y: 180, distance: 7.9
click at [358, 180] on input "text" at bounding box center [491, 172] width 601 height 30
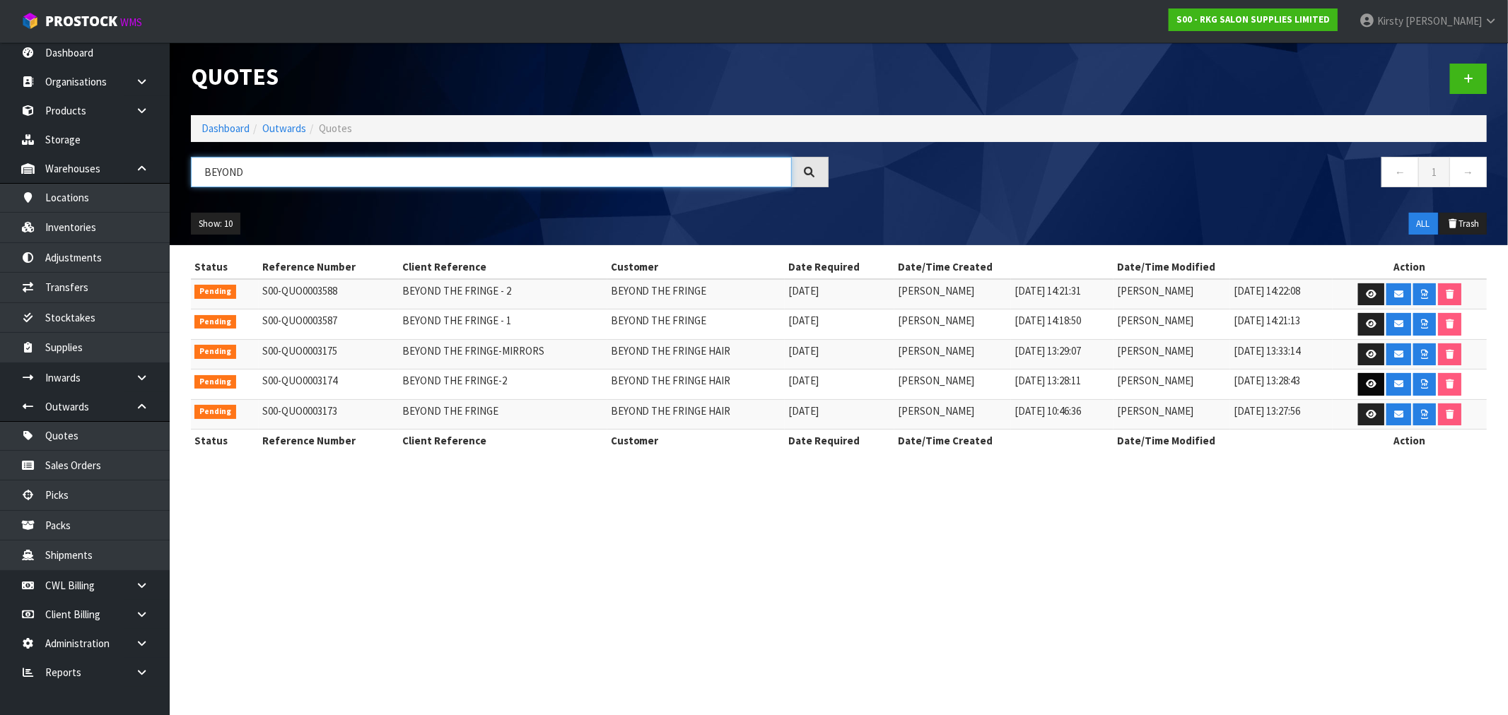
type input "BEYOND"
click at [1367, 385] on icon at bounding box center [1371, 384] width 11 height 9
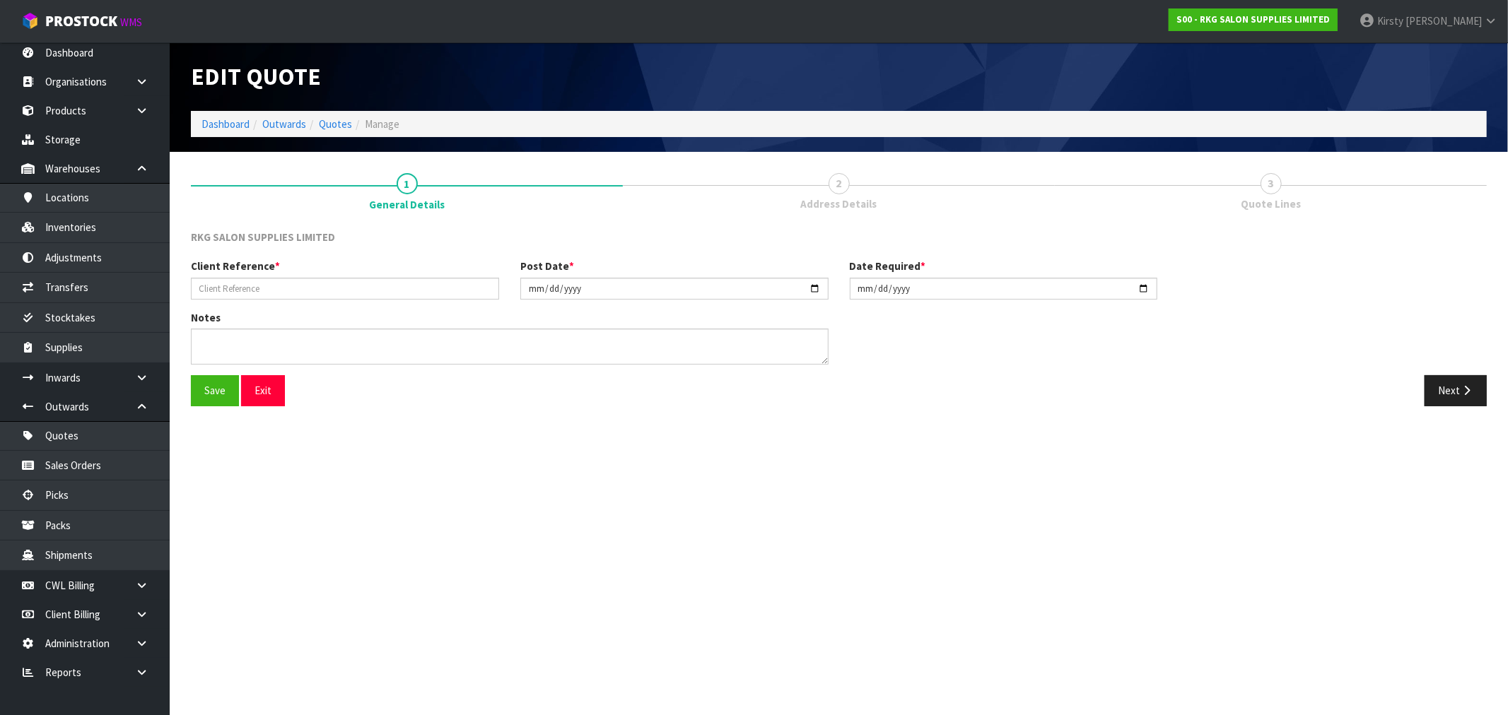
type input "BEYOND THE FRINGE-2"
type input "2025-05-28"
type textarea "VIA FURNITURE REMOVER"
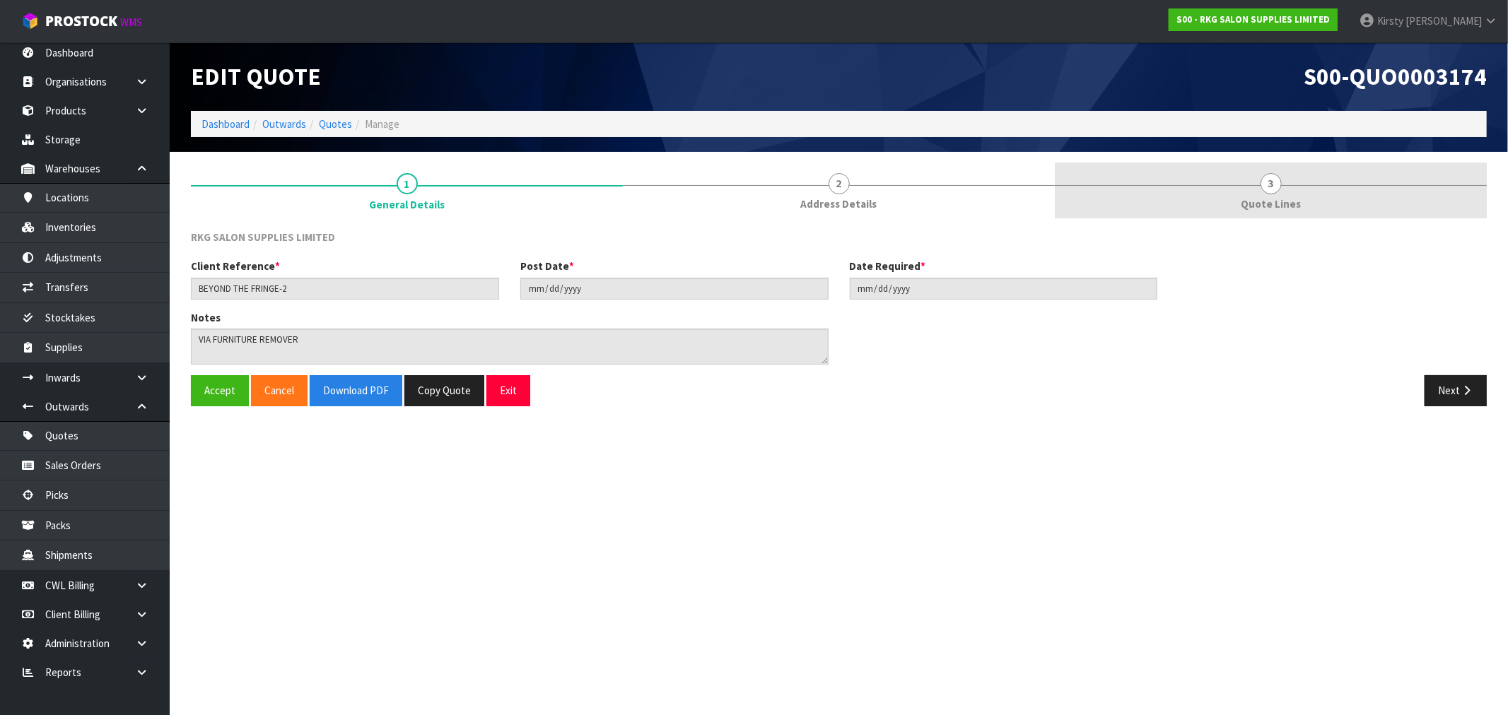
click at [1270, 186] on span "3" at bounding box center [1270, 183] width 21 height 21
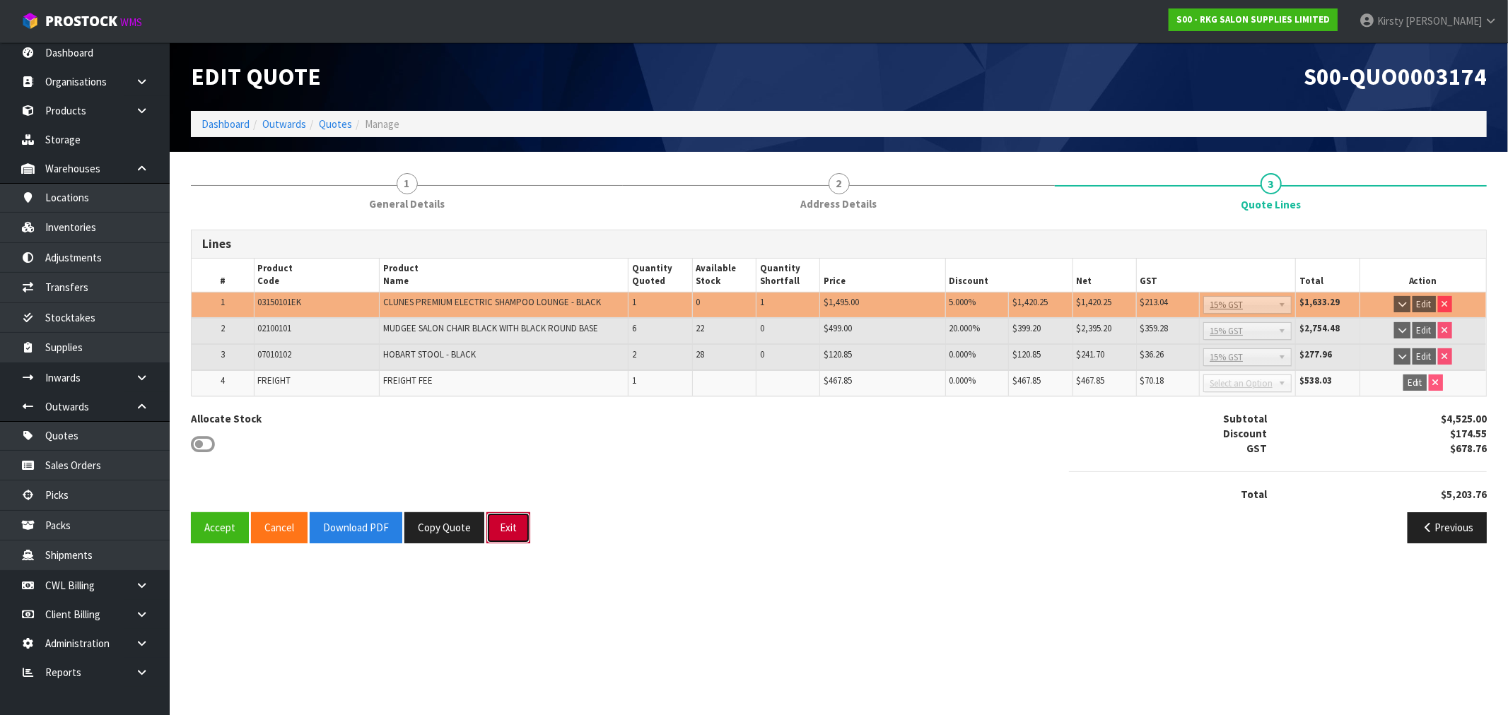
click at [500, 530] on button "Exit" at bounding box center [508, 528] width 44 height 30
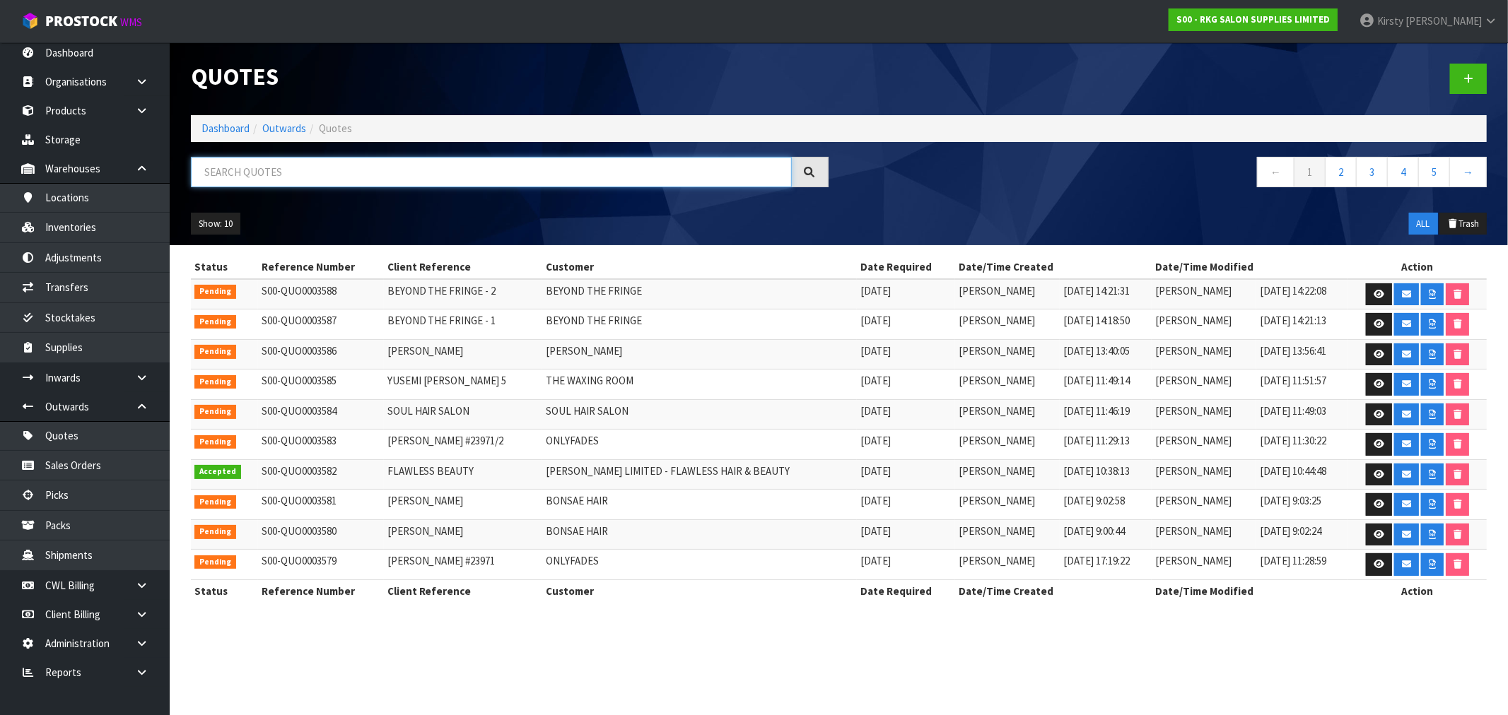
click at [329, 172] on input "text" at bounding box center [491, 172] width 601 height 30
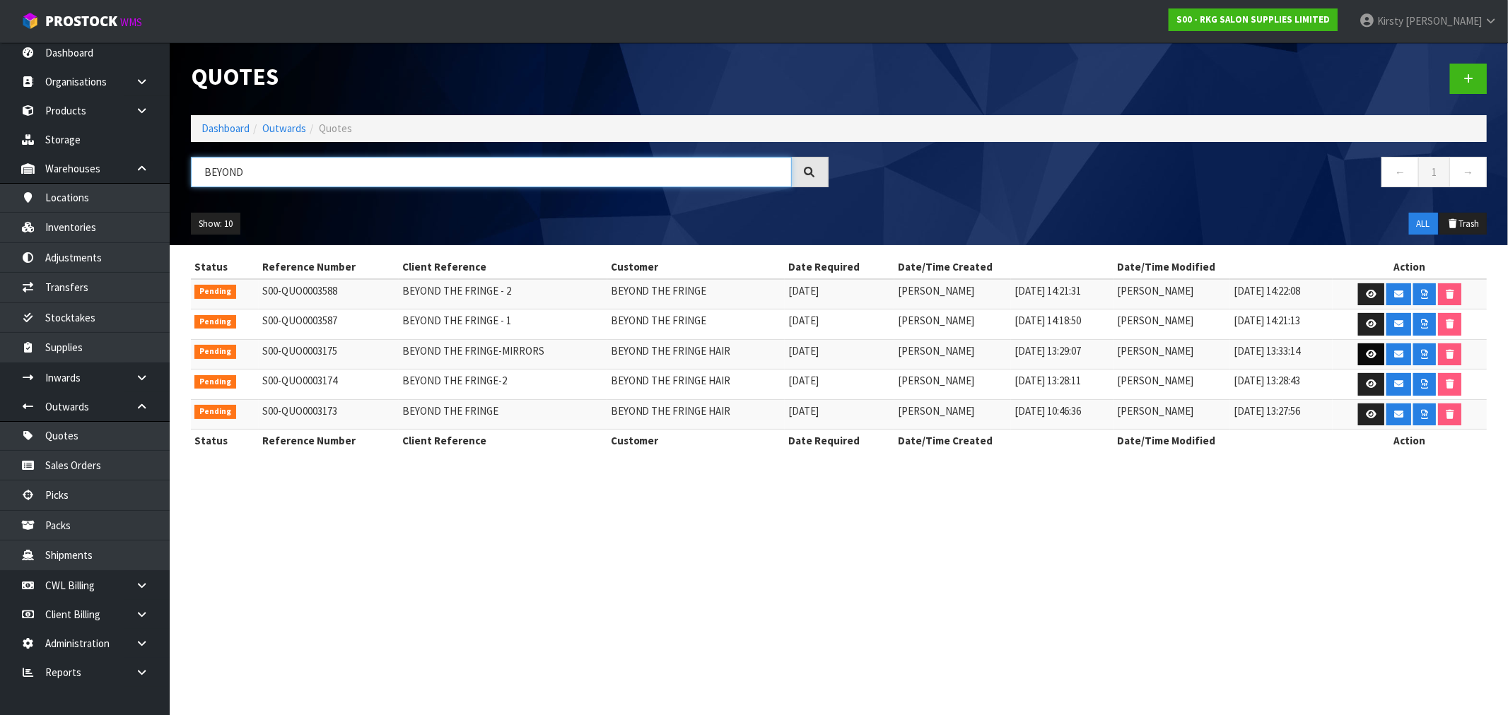
type input "BEYOND"
click at [1371, 350] on icon at bounding box center [1371, 354] width 11 height 9
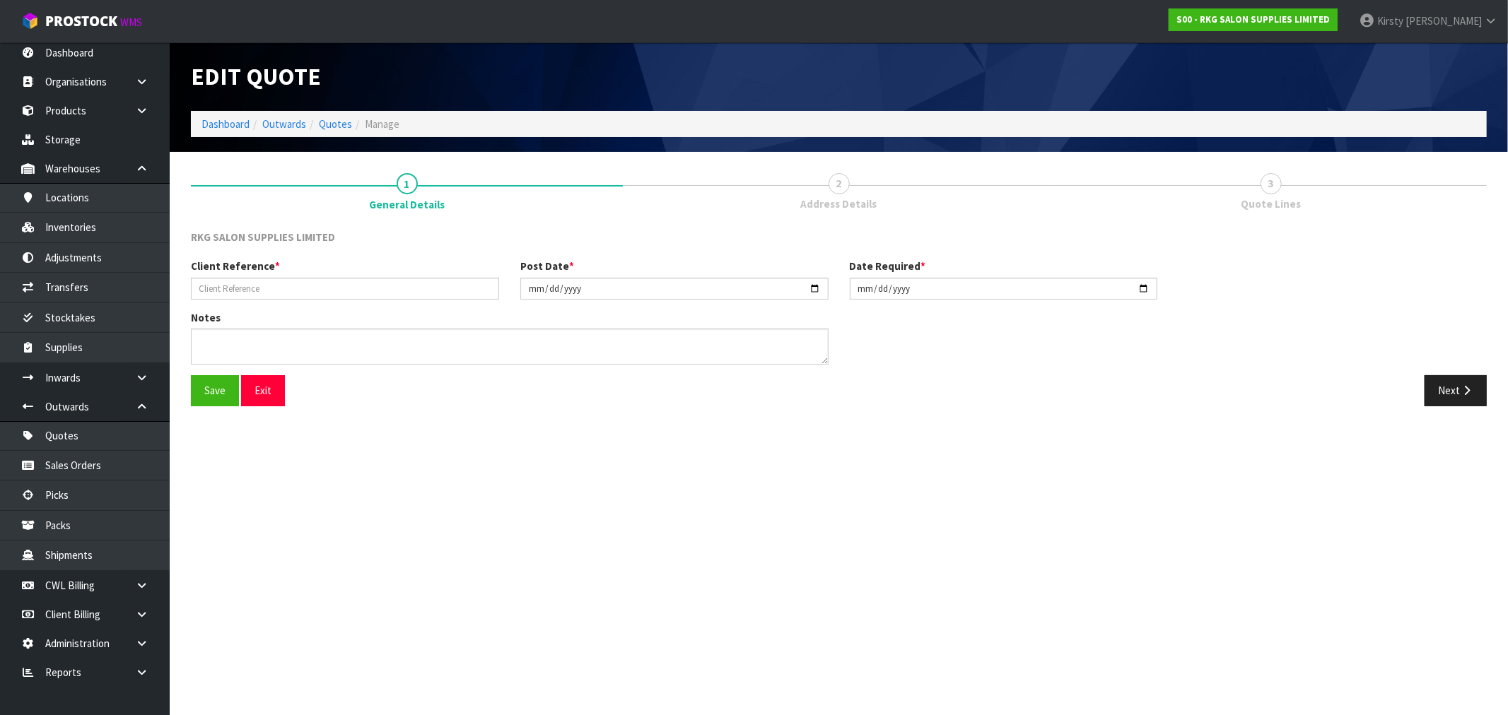
type input "BEYOND THE FRINGE-MIRRORS"
type input "2025-05-28"
type textarea "DELIVERED EX SUPPLIER DIRECT - FREIGHT FREE FOR ALL ITEMS IF ORDERED TOGETHER (…"
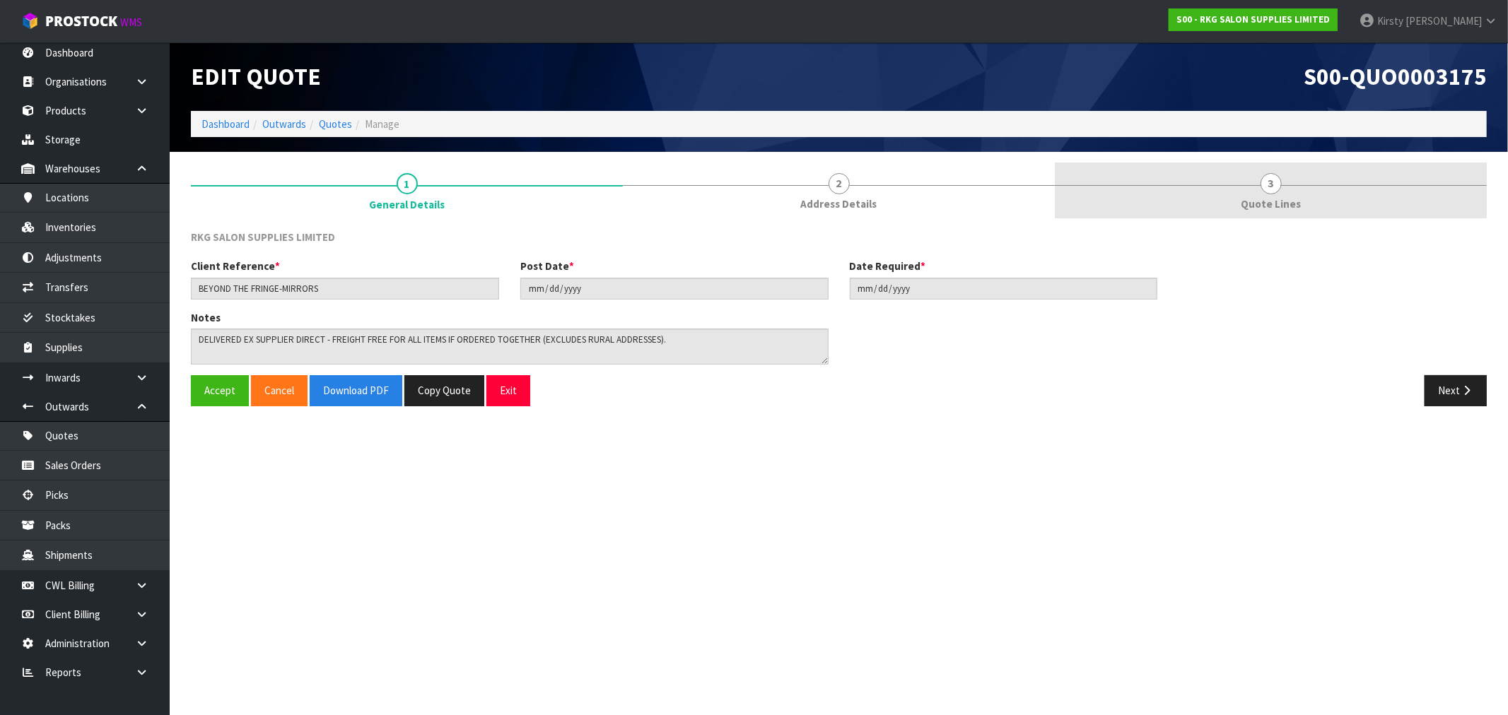
click at [1268, 197] on span "Quote Lines" at bounding box center [1271, 204] width 60 height 15
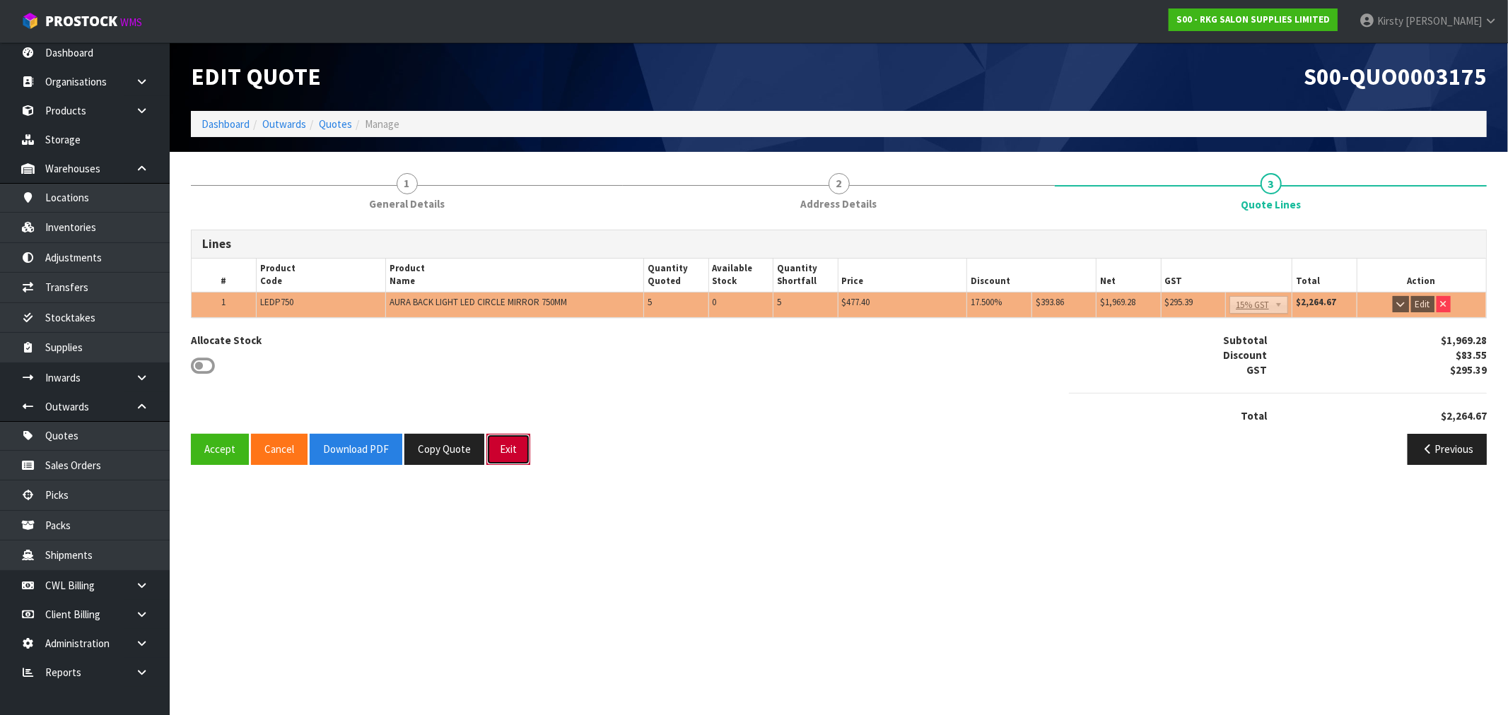
click at [510, 447] on button "Exit" at bounding box center [508, 449] width 44 height 30
